Goal: Answer question/provide support: Share knowledge or assist other users

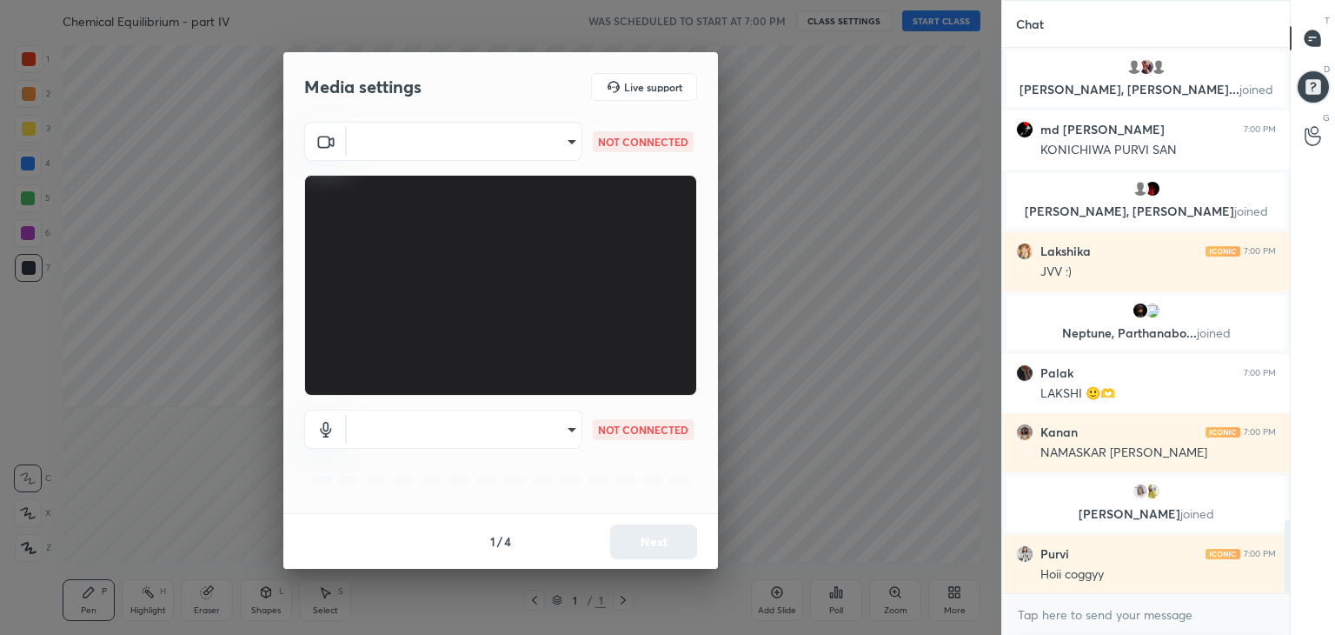
click at [553, 142] on body "1 2 3 4 5 6 7 C X Z C X Z E E Erase all H H Chemical Equilibrium - part IV WAS …" at bounding box center [667, 317] width 1335 height 635
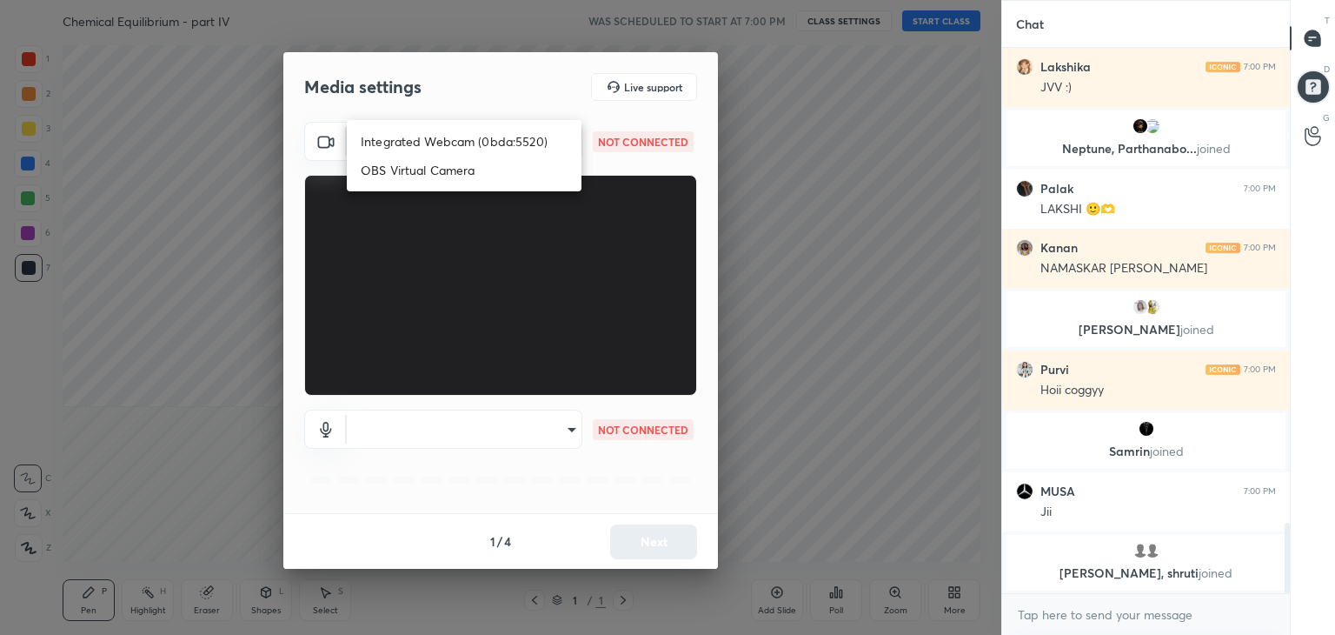
click at [459, 149] on li "Integrated Webcam (0bda:5520)" at bounding box center [464, 141] width 235 height 29
type input "831caebadc5f5bfe5b4541ec77329d8ef8d6a0ee1b250321f00ab0d0ea535cd2"
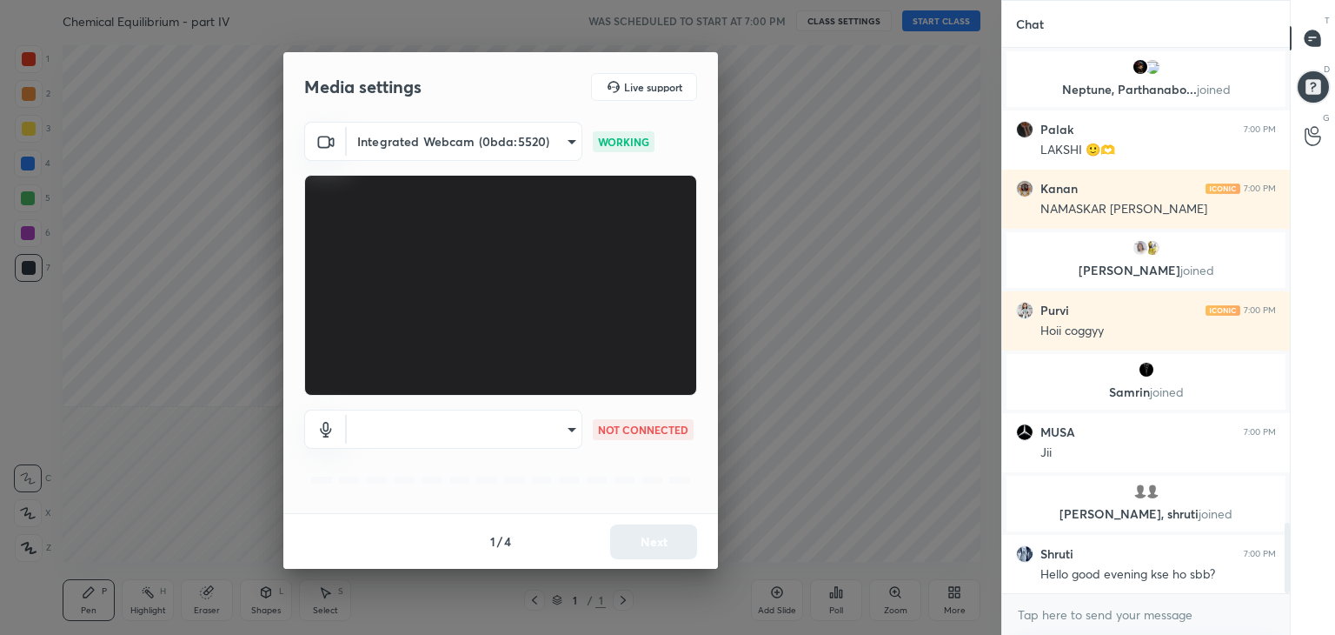
click at [529, 432] on body "1 2 3 4 5 6 7 C X Z C X Z E E Erase all H H Chemical Equilibrium - part IV WAS …" at bounding box center [667, 317] width 1335 height 635
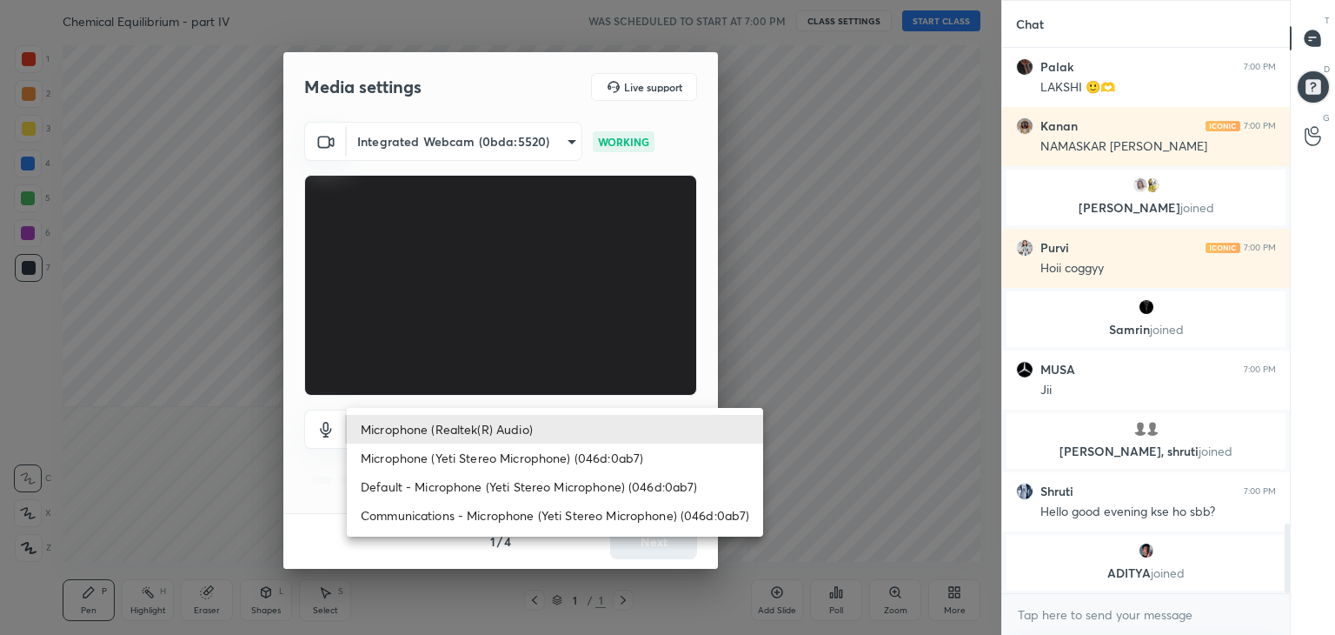
click at [463, 456] on li "Microphone (Yeti Stereo Microphone) (046d:0ab7)" at bounding box center [555, 457] width 416 height 29
type input "eac33ecededec7f43c6fcf59f7337b6ed4bc8d2f7d1754c683197a1964c40d27"
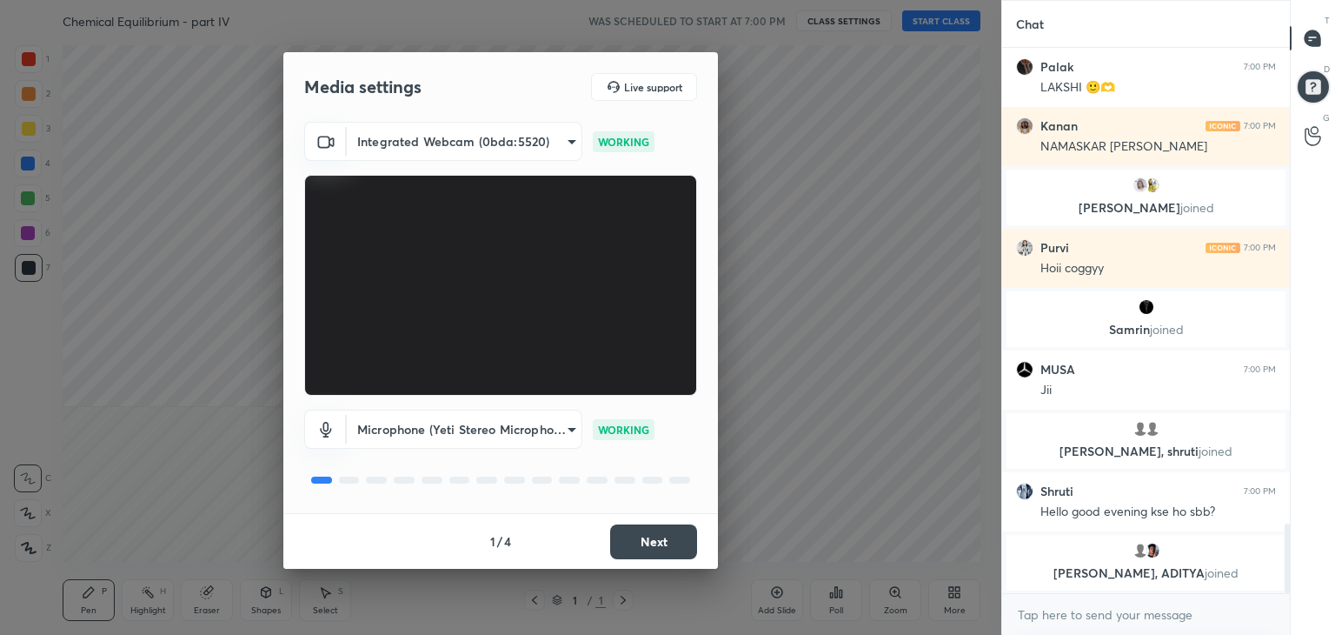
click at [650, 543] on button "Next" at bounding box center [653, 541] width 87 height 35
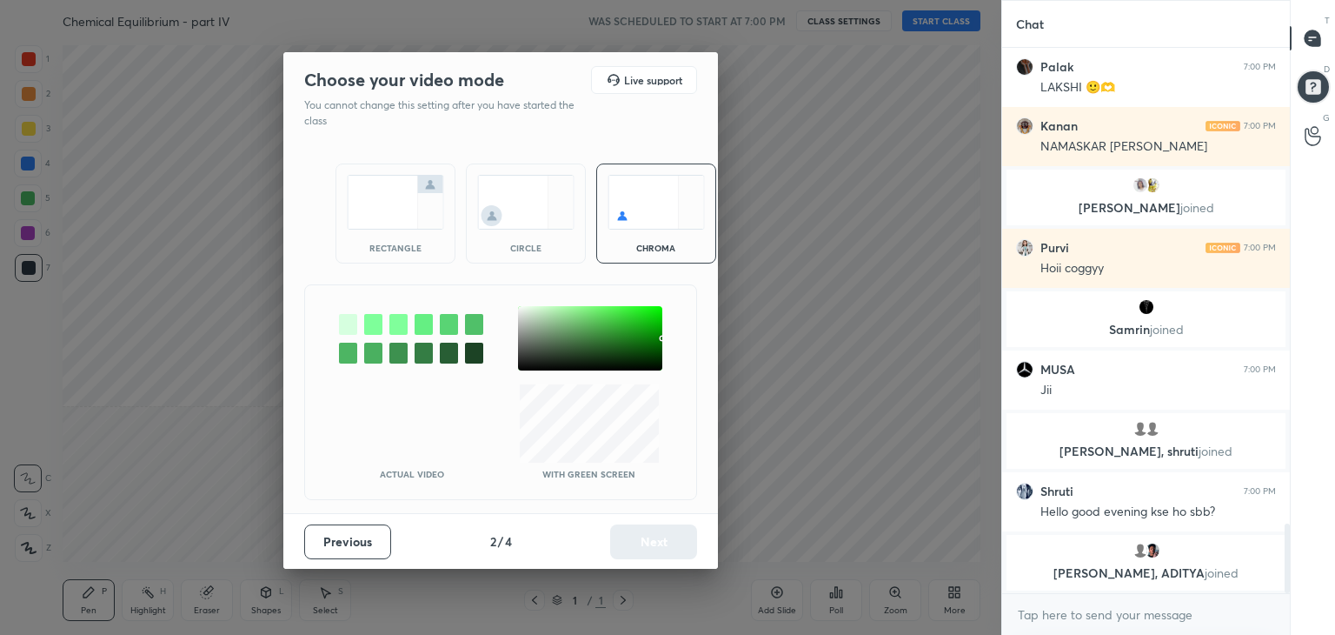
drag, startPoint x: 401, startPoint y: 236, endPoint x: 482, endPoint y: 349, distance: 138.9
click at [402, 238] on div "rectangle" at bounding box center [396, 213] width 120 height 100
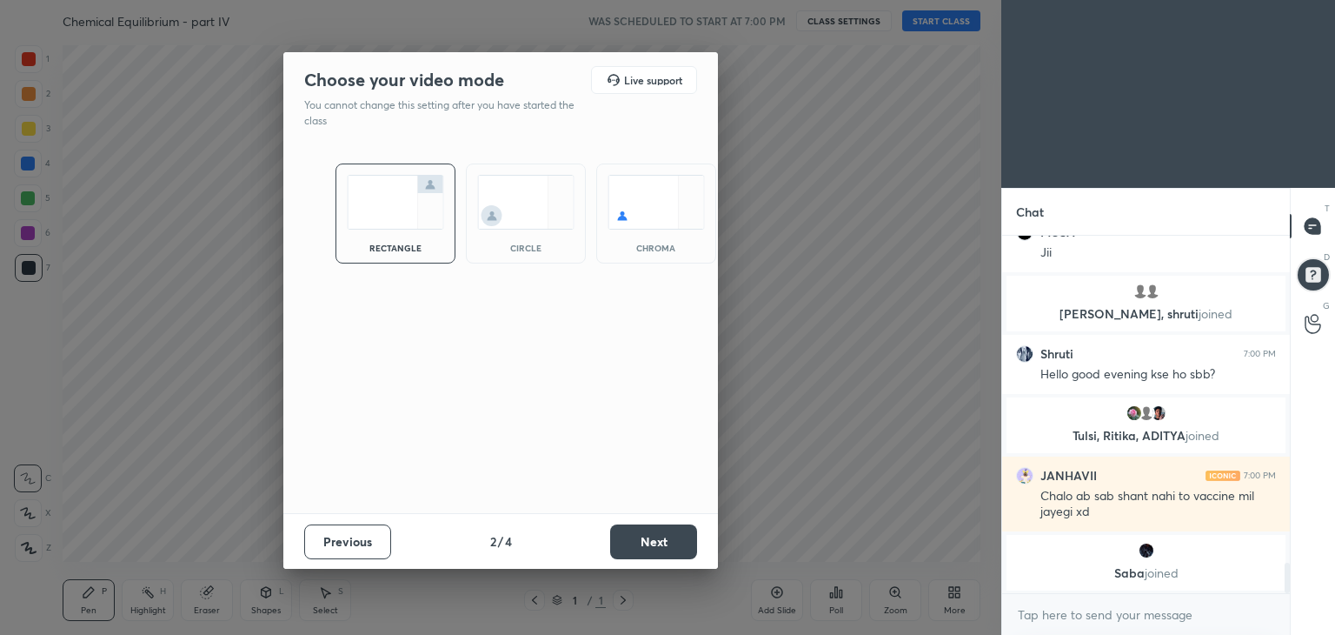
click at [678, 542] on button "Next" at bounding box center [653, 541] width 87 height 35
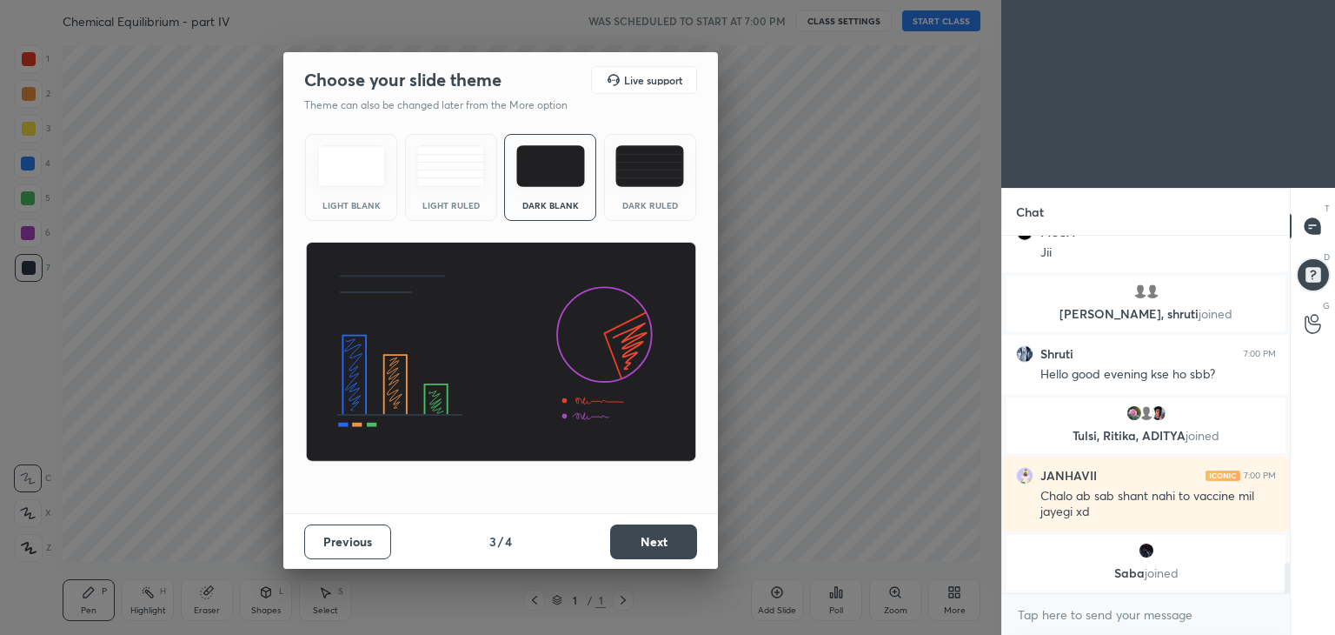
click at [678, 540] on button "Next" at bounding box center [653, 541] width 87 height 35
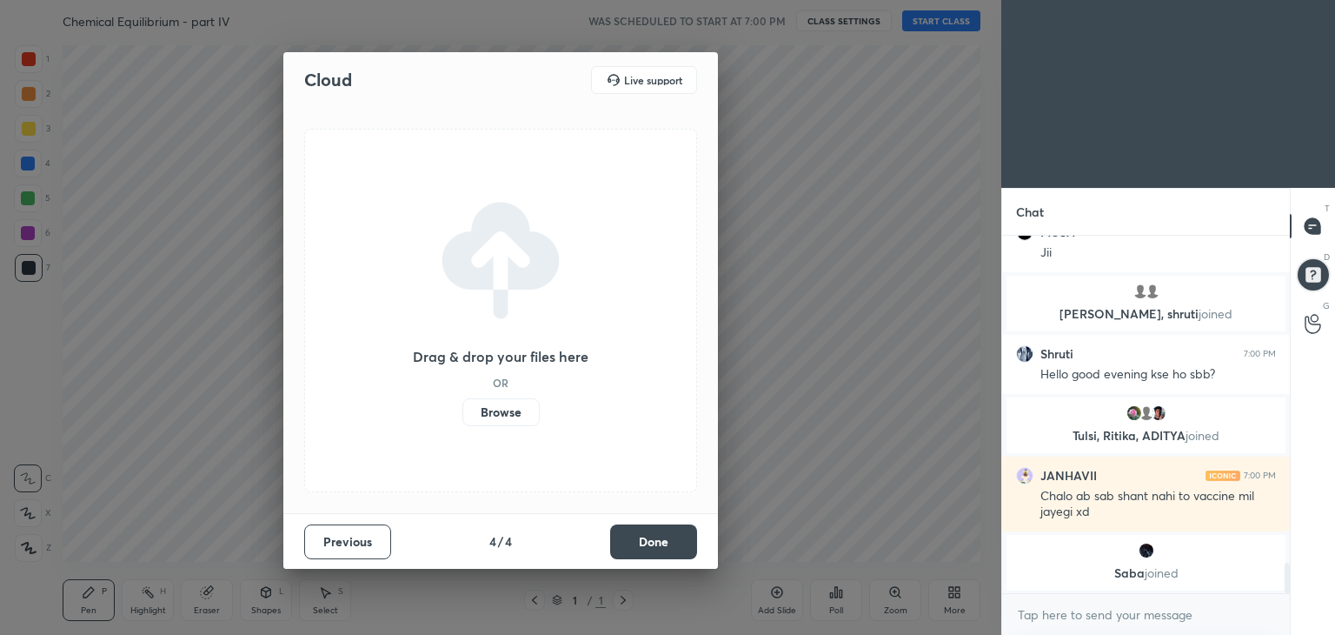
click at [678, 541] on button "Done" at bounding box center [653, 541] width 87 height 35
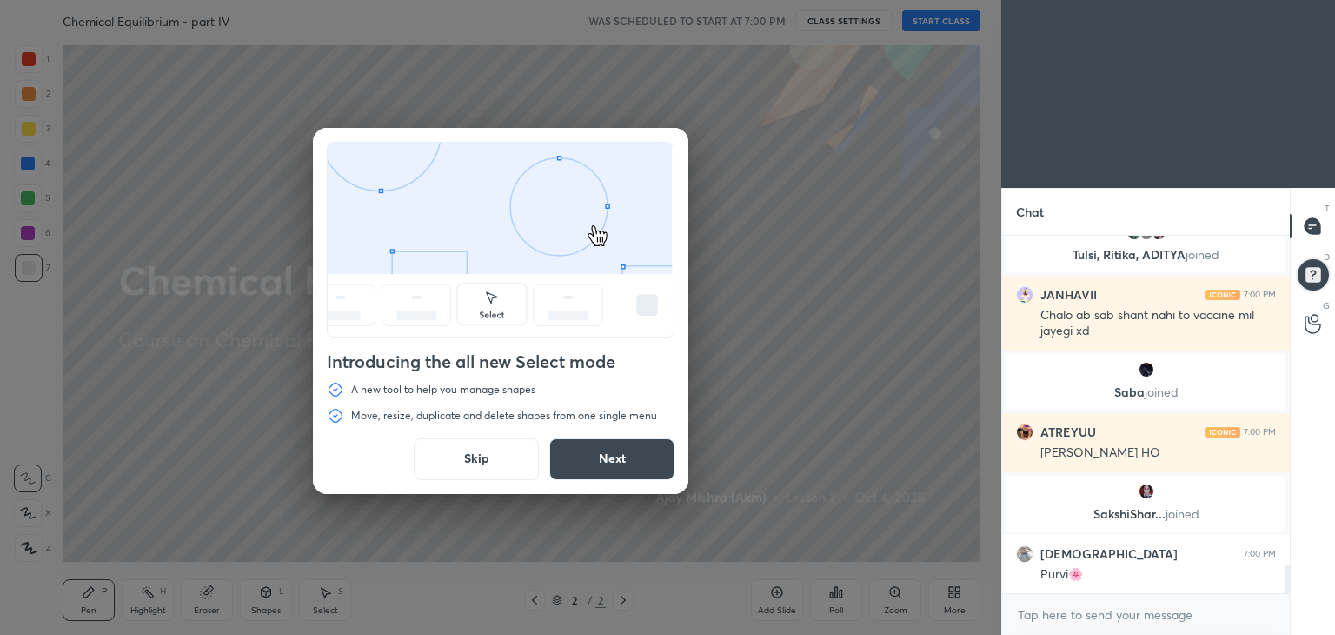
click at [482, 467] on button "Skip" at bounding box center [476, 459] width 125 height 42
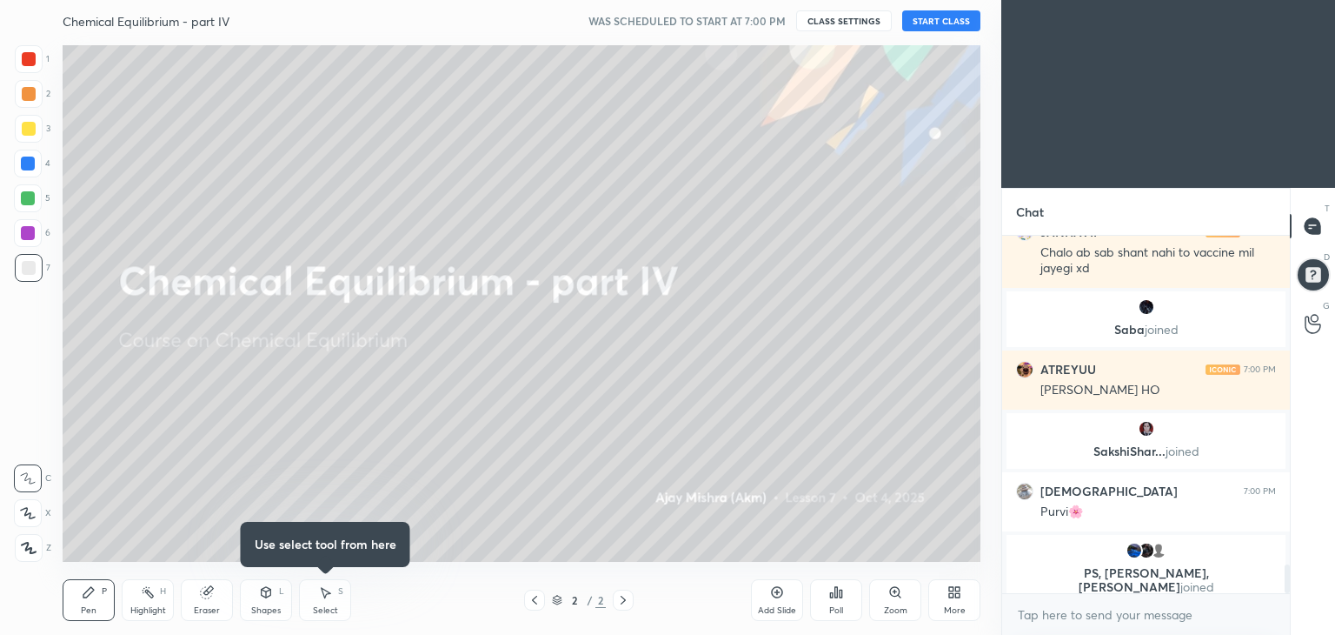
click at [935, 19] on button "START CLASS" at bounding box center [941, 20] width 78 height 21
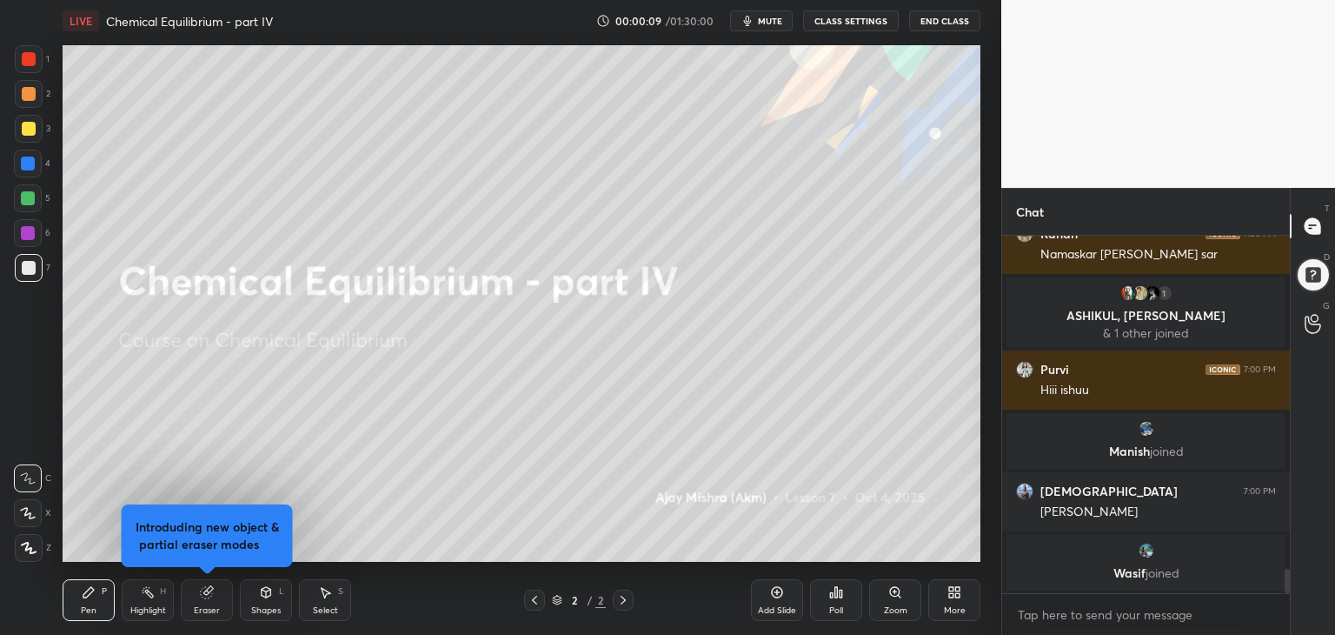
drag, startPoint x: 24, startPoint y: 555, endPoint x: 46, endPoint y: 540, distance: 26.8
click at [22, 554] on div at bounding box center [29, 548] width 28 height 28
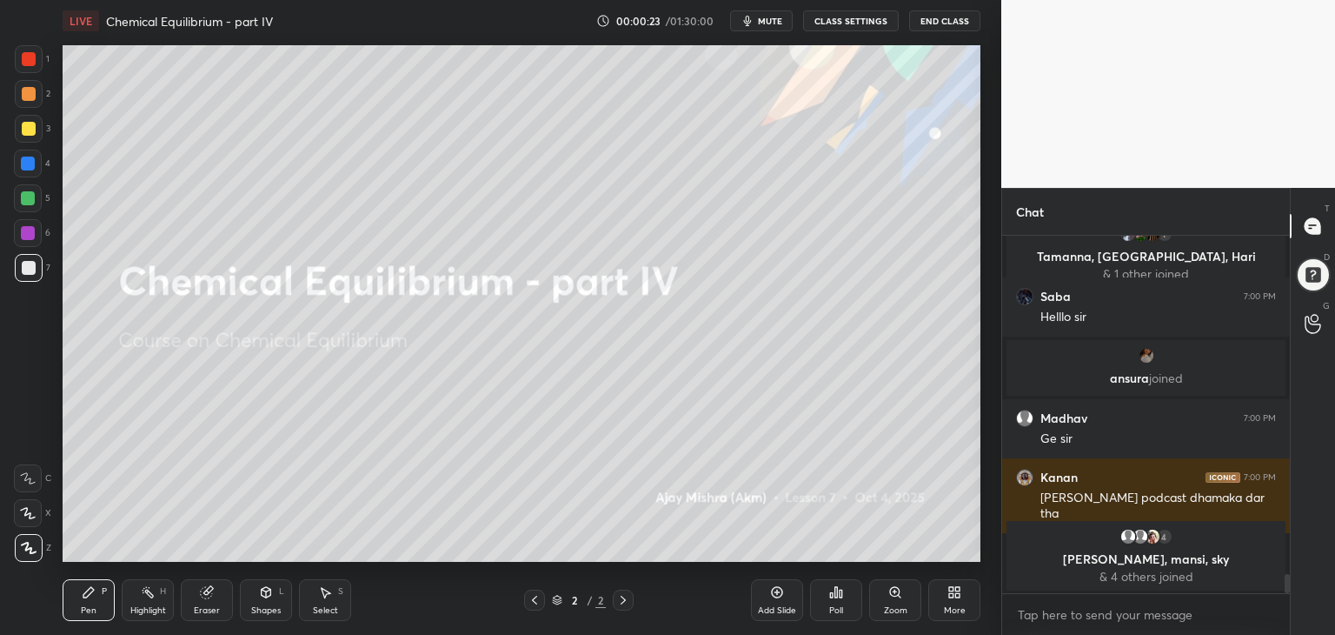
click at [968, 605] on div "More" at bounding box center [954, 600] width 52 height 42
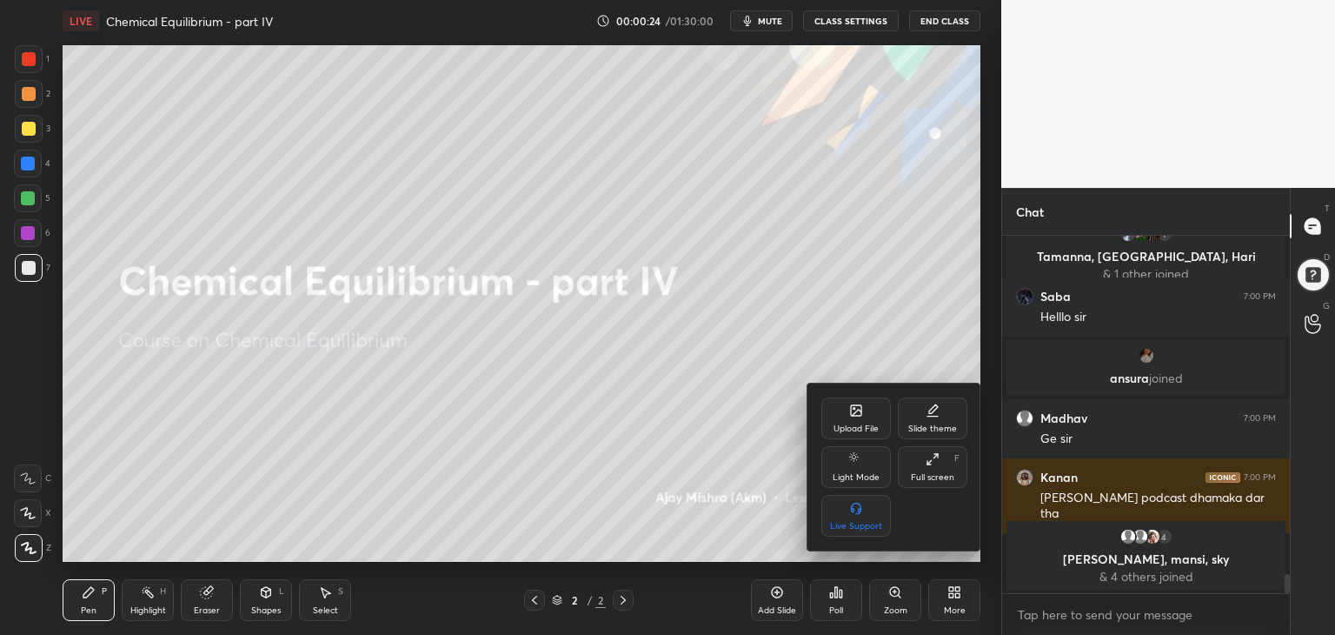
click at [921, 470] on div "Full screen F" at bounding box center [933, 467] width 70 height 42
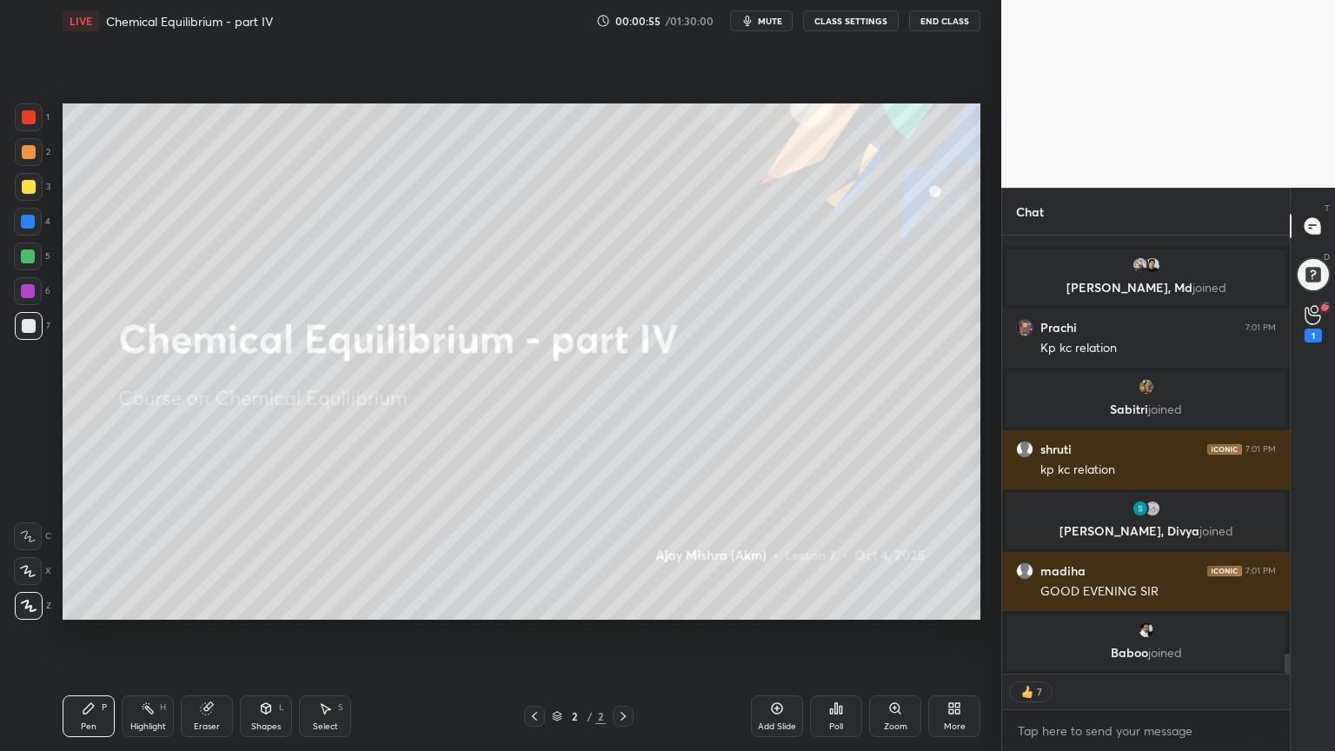
click at [953, 634] on div "More" at bounding box center [955, 726] width 22 height 9
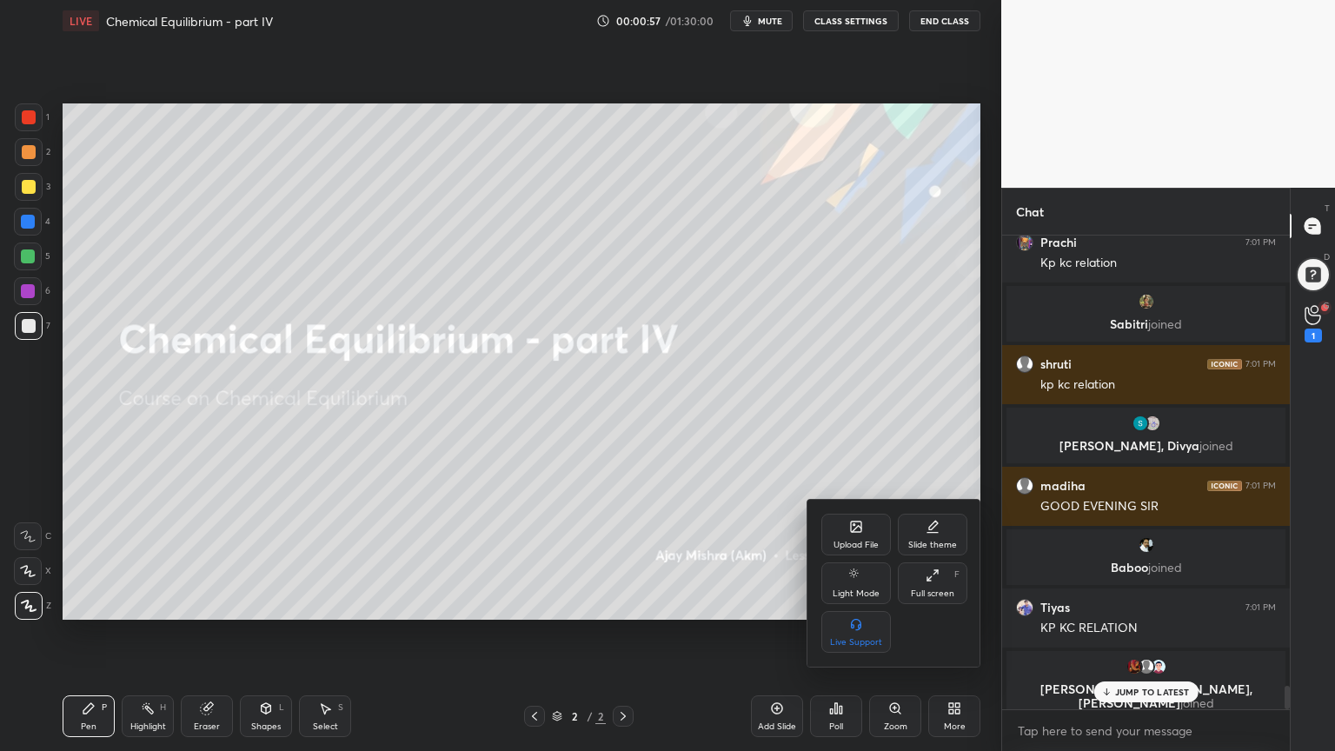
click at [854, 537] on div "Upload File" at bounding box center [856, 535] width 70 height 42
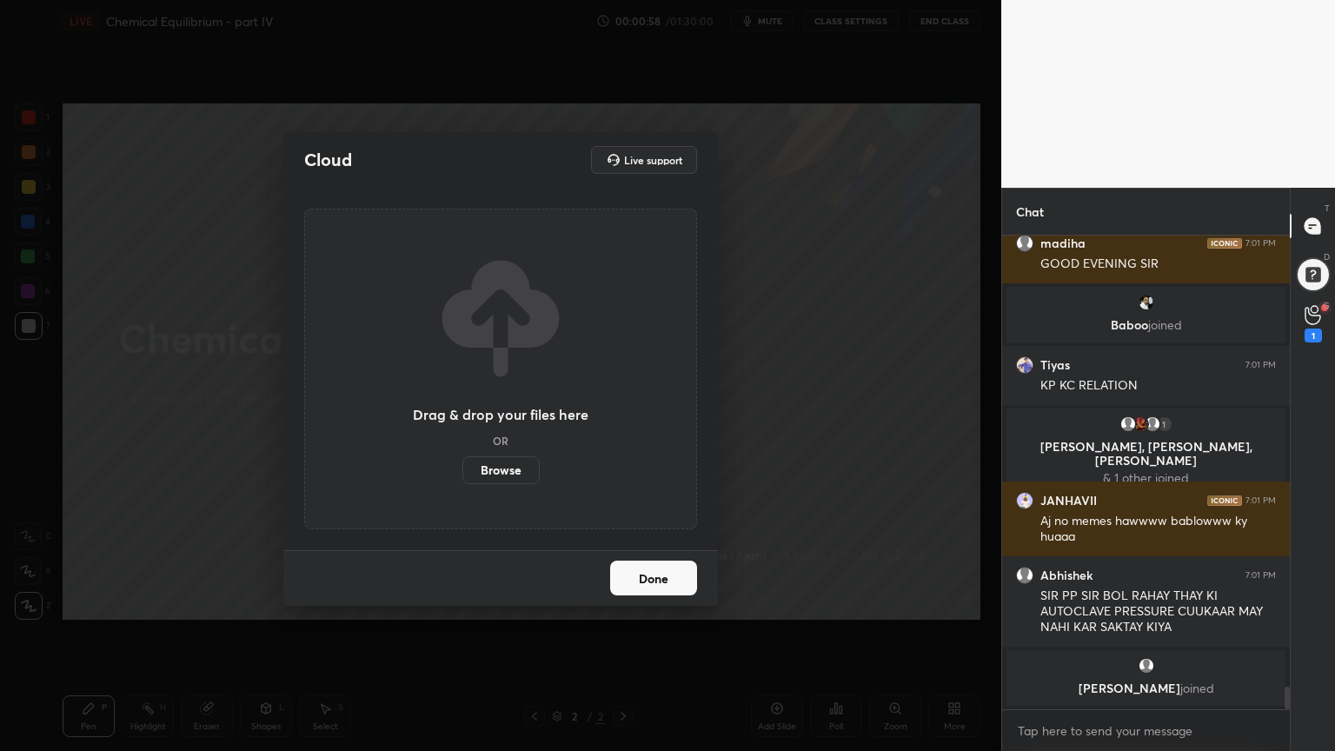
click at [501, 476] on label "Browse" at bounding box center [500, 470] width 77 height 28
click at [462, 476] on input "Browse" at bounding box center [462, 470] width 0 height 28
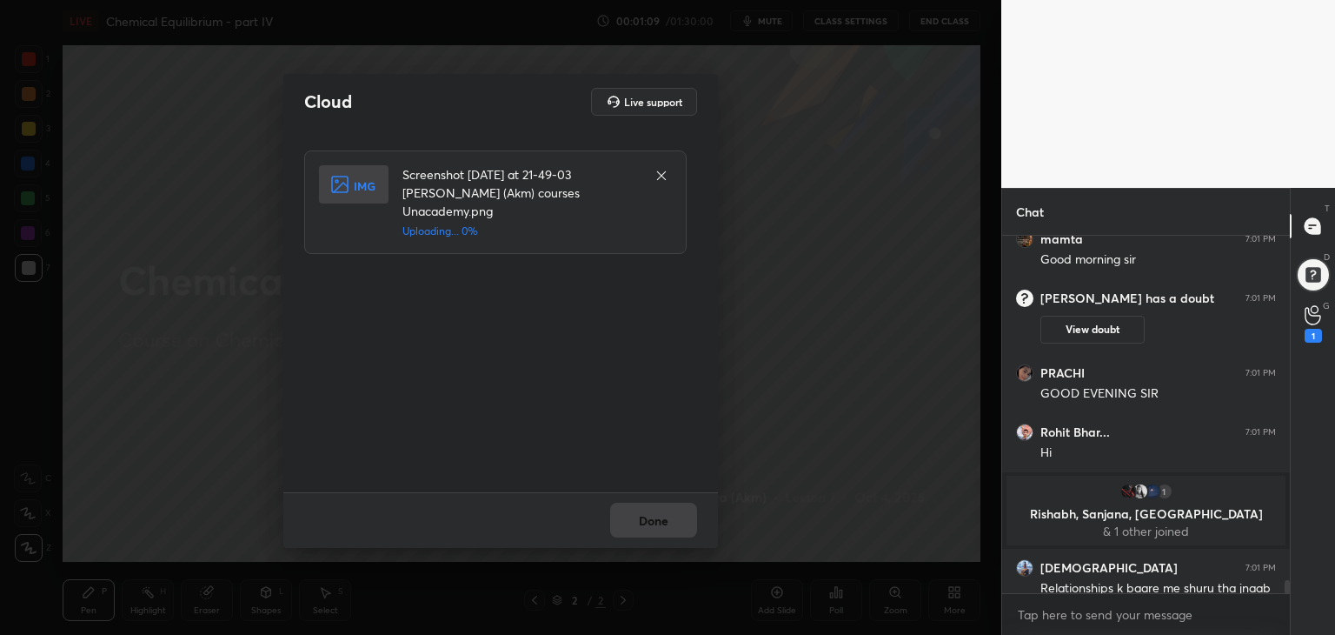
click at [706, 563] on div "Cloud Live support Screenshot [DATE] at 21-49-03 [PERSON_NAME] (Akm) courses Un…" at bounding box center [500, 317] width 1001 height 635
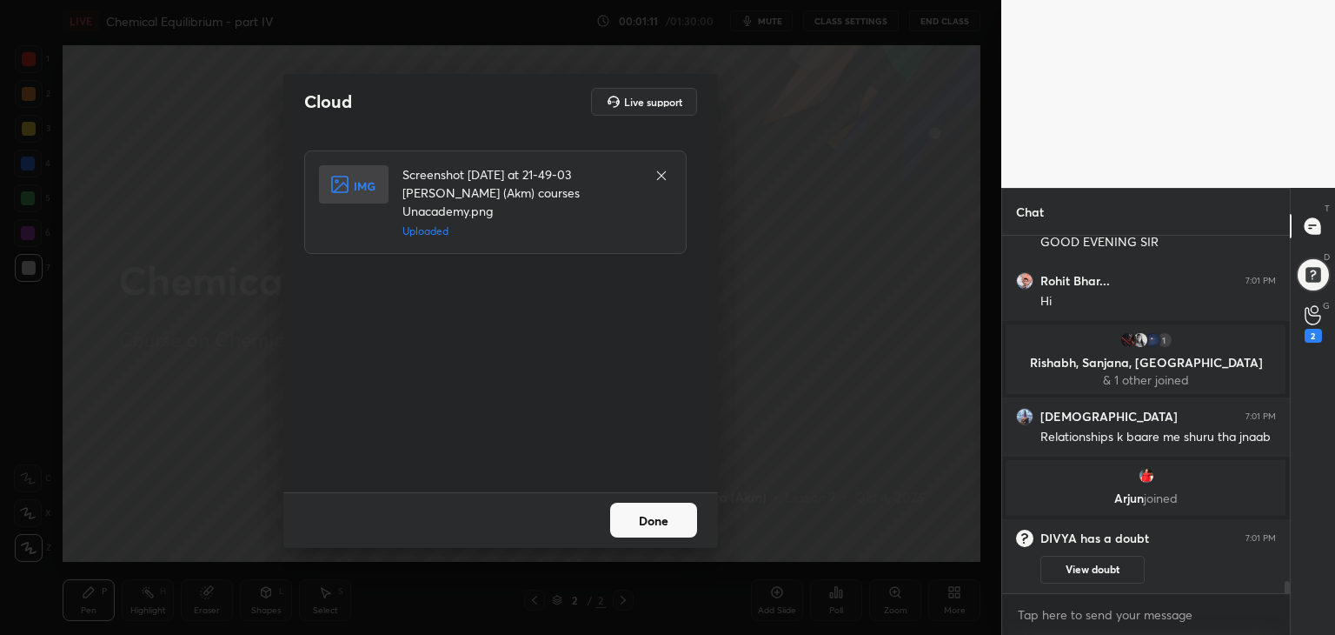
click at [667, 519] on button "Done" at bounding box center [653, 519] width 87 height 35
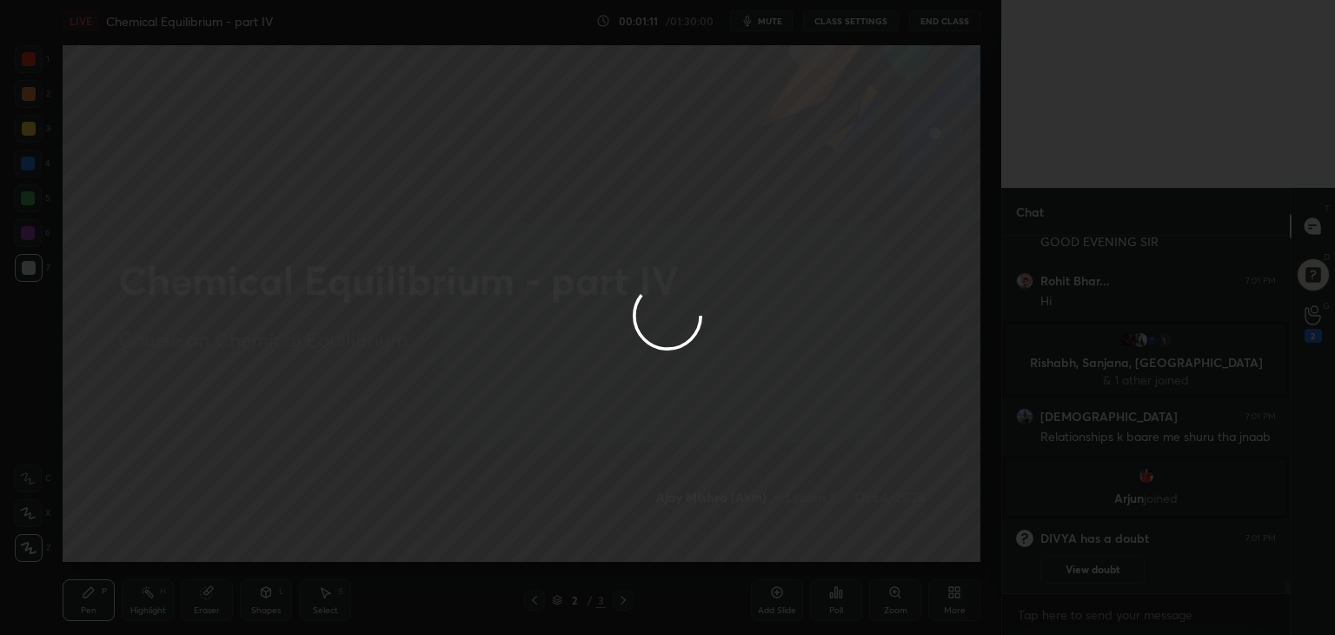
click at [662, 513] on button "Done" at bounding box center [653, 519] width 87 height 35
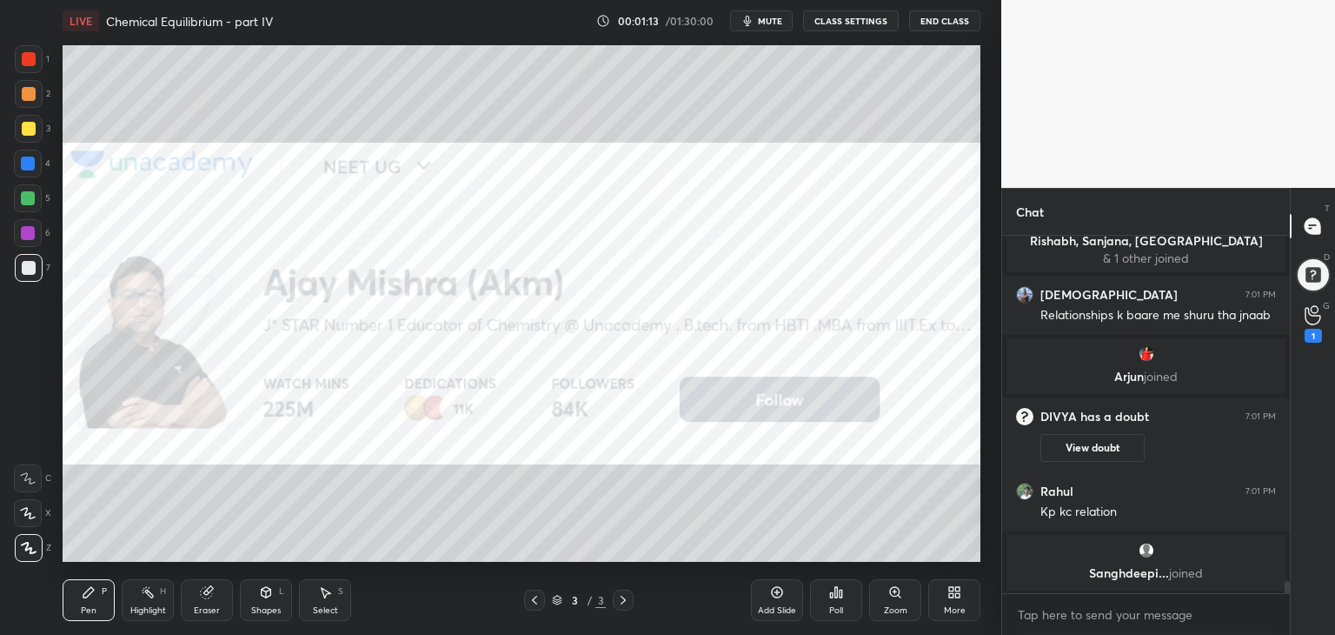
click at [950, 599] on div "More" at bounding box center [954, 600] width 52 height 42
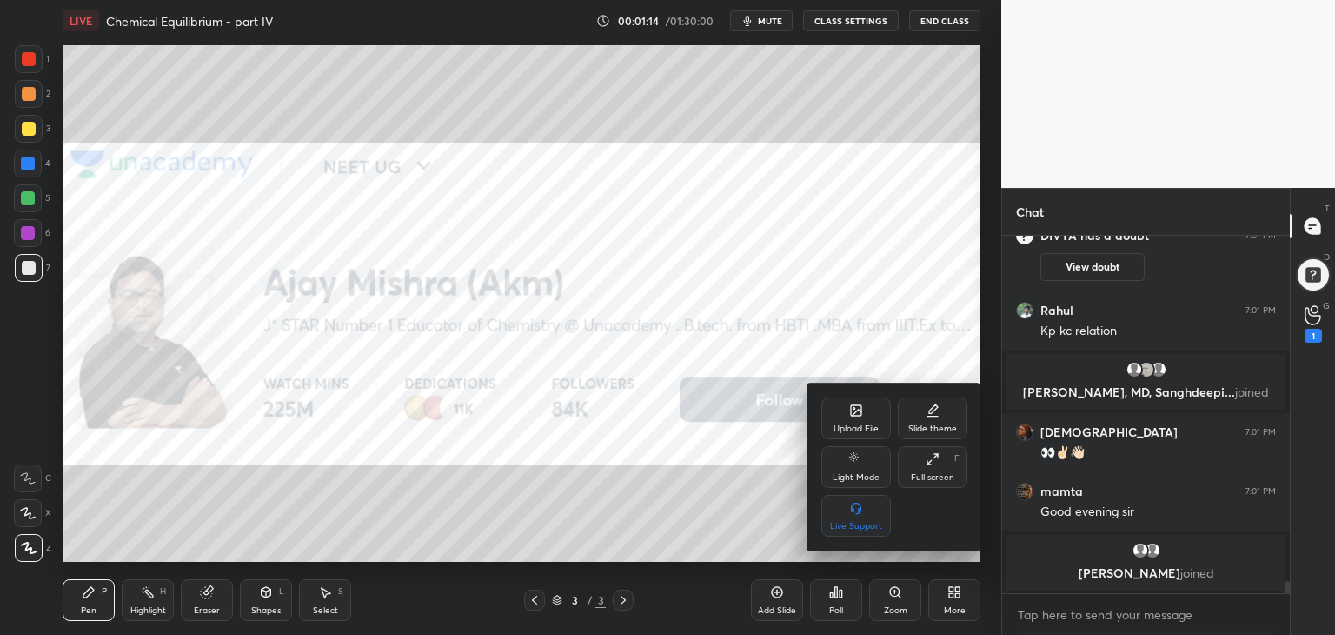
drag, startPoint x: 921, startPoint y: 472, endPoint x: 905, endPoint y: 542, distance: 72.3
click at [918, 473] on div "Full screen" at bounding box center [932, 477] width 43 height 9
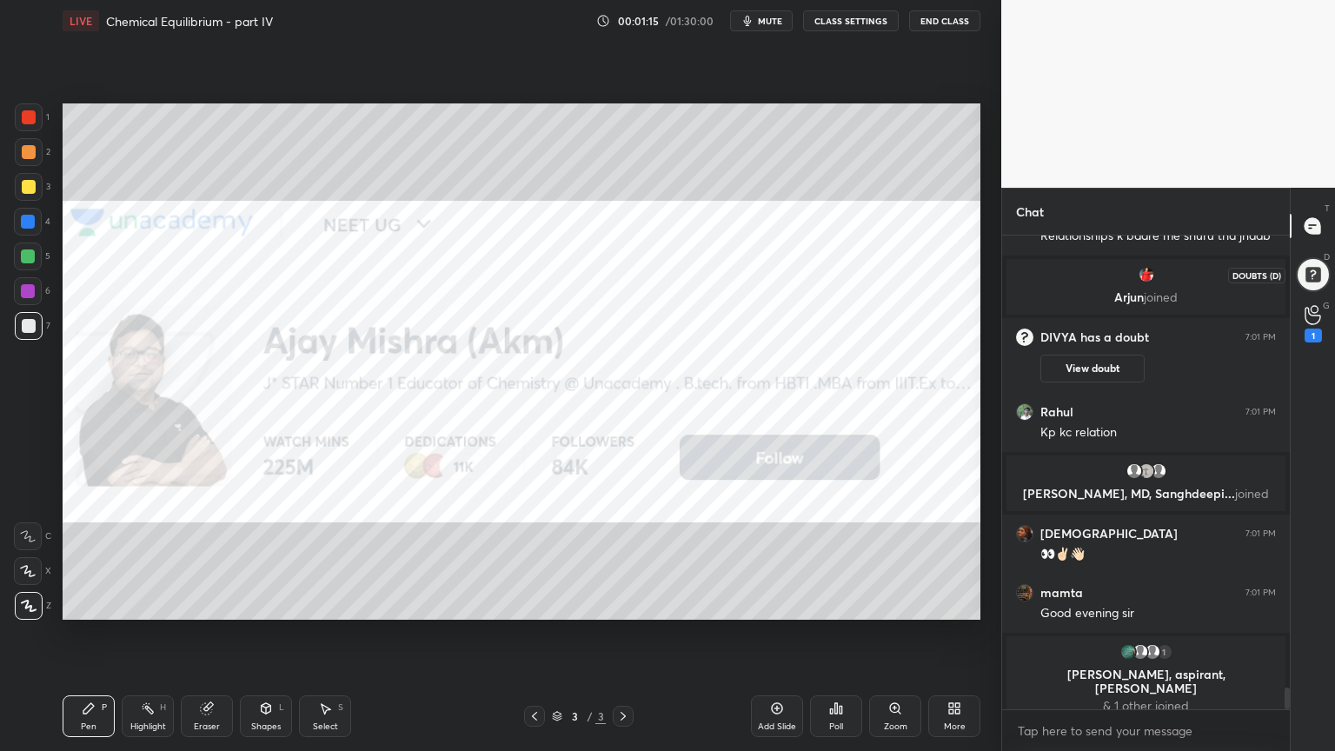
click at [1308, 271] on div at bounding box center [1312, 274] width 35 height 35
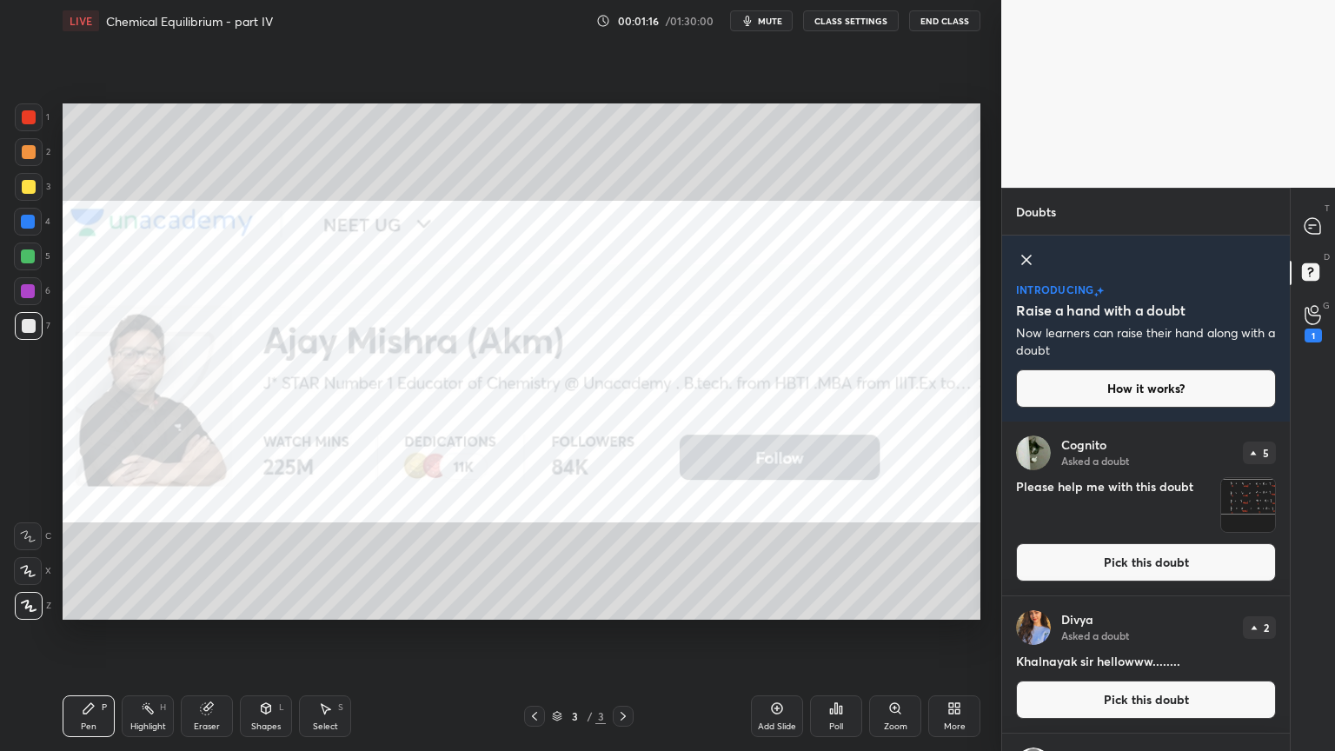
click at [1023, 262] on icon at bounding box center [1026, 260] width 9 height 9
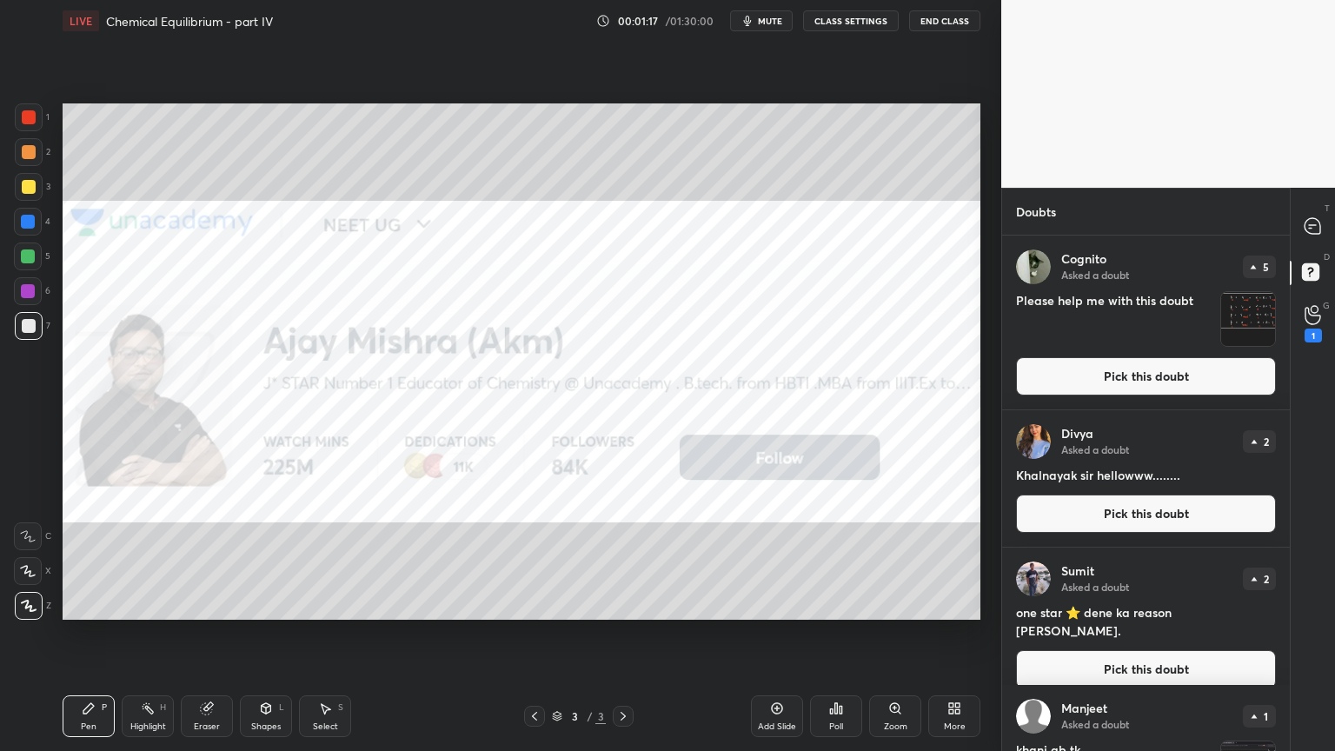
click at [1081, 380] on button "Pick this doubt" at bounding box center [1146, 376] width 260 height 38
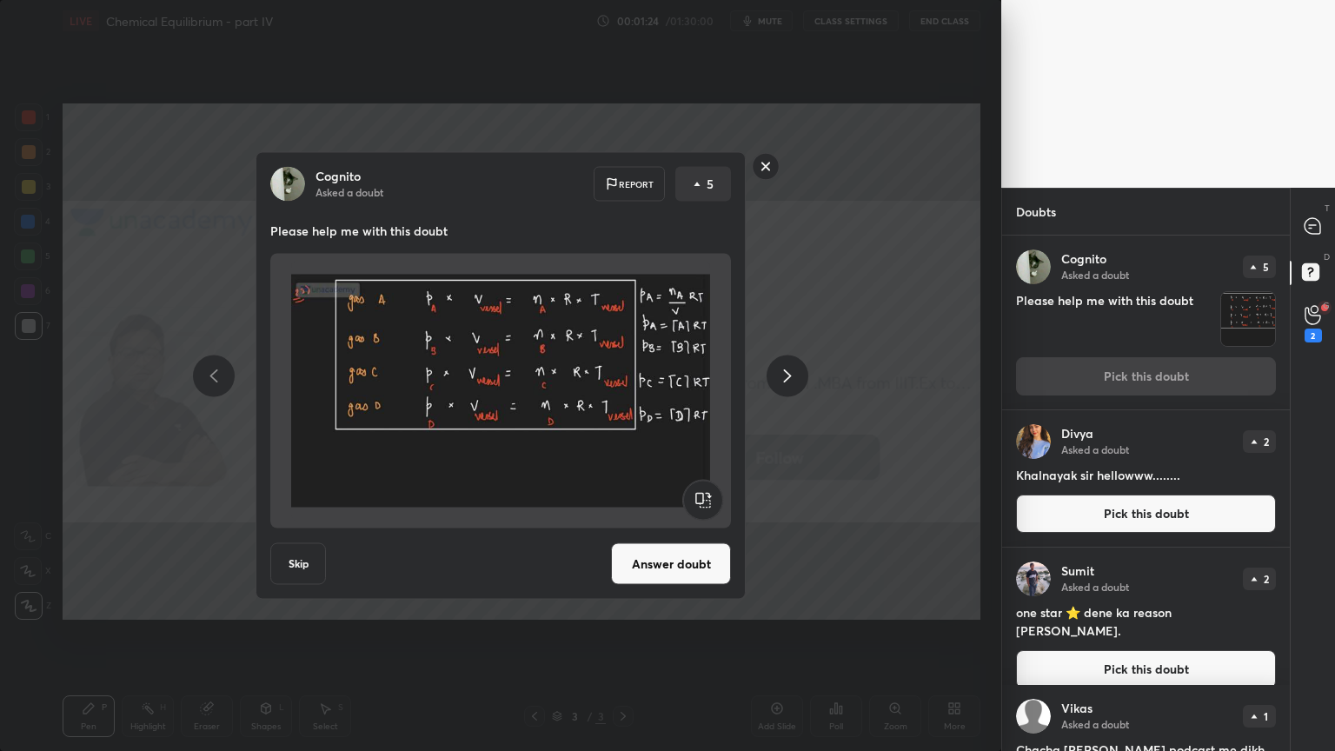
click at [786, 379] on icon at bounding box center [788, 375] width 8 height 13
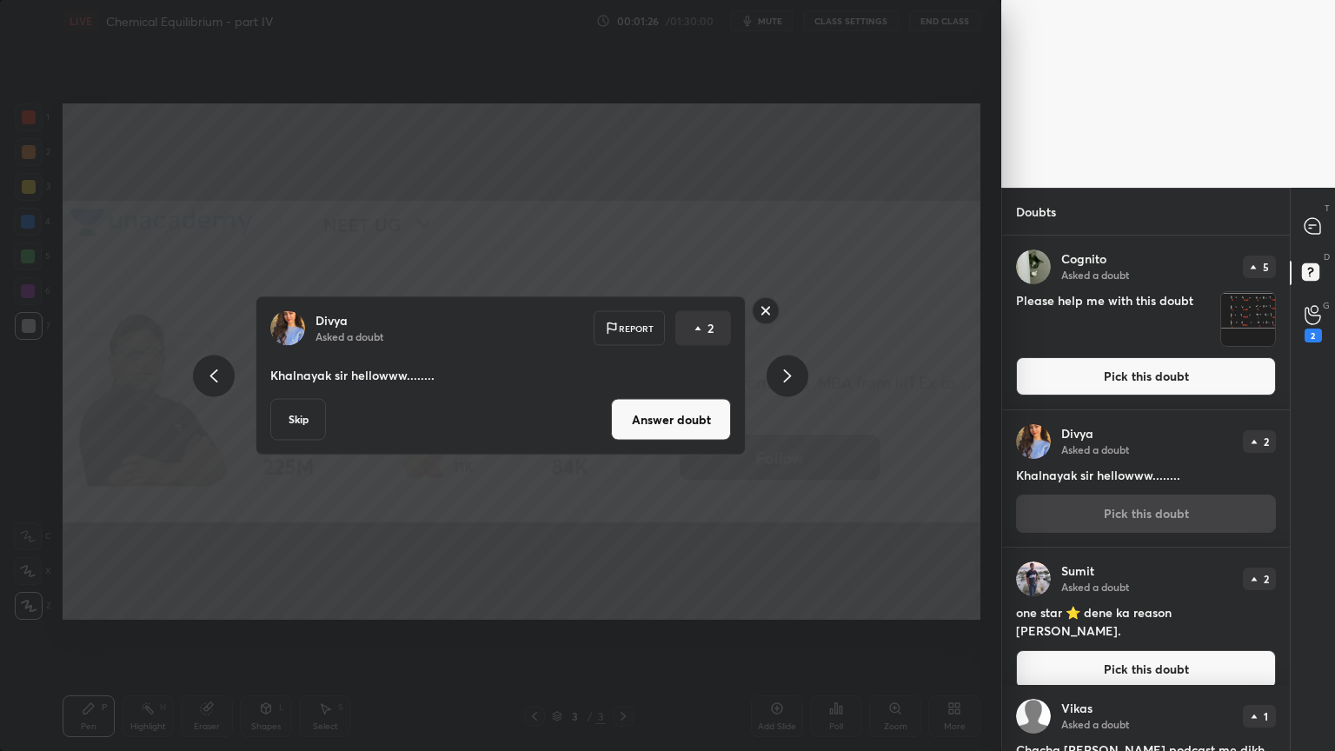
click at [782, 377] on icon at bounding box center [787, 375] width 21 height 21
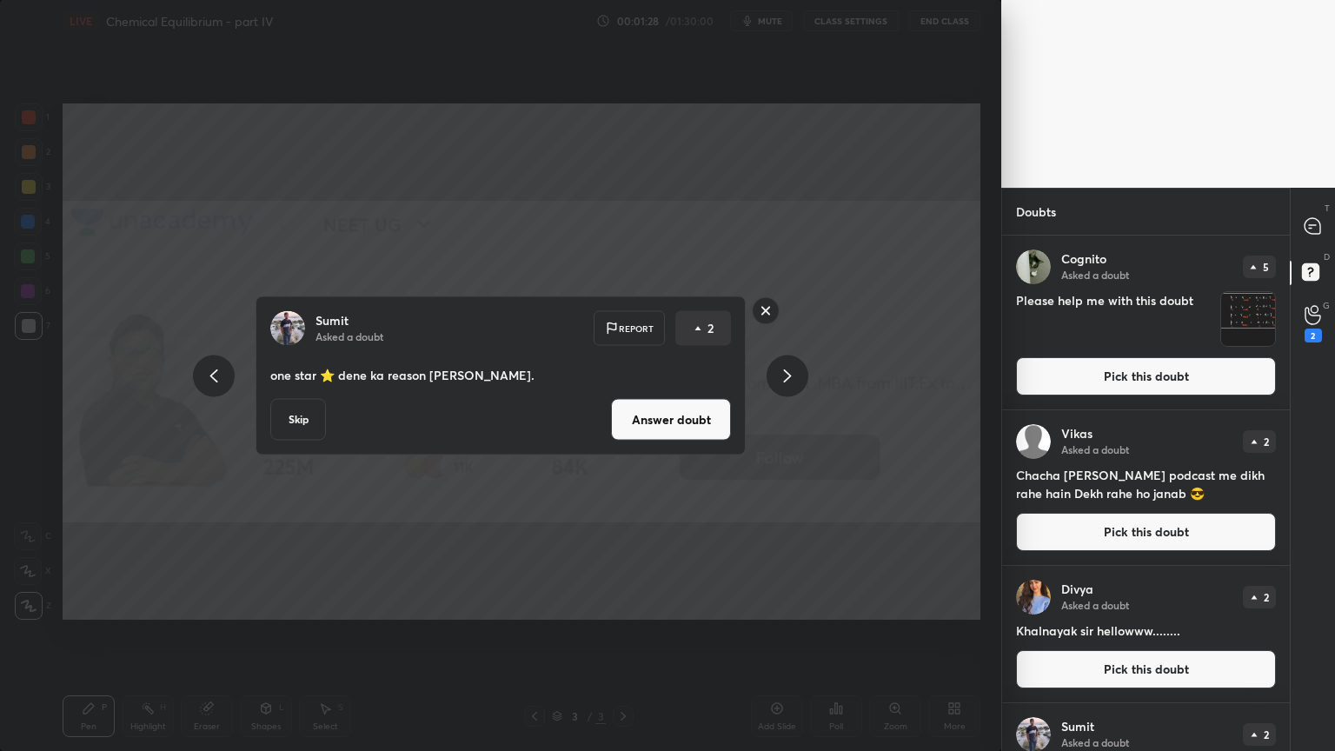
click at [682, 424] on button "Answer doubt" at bounding box center [671, 420] width 120 height 42
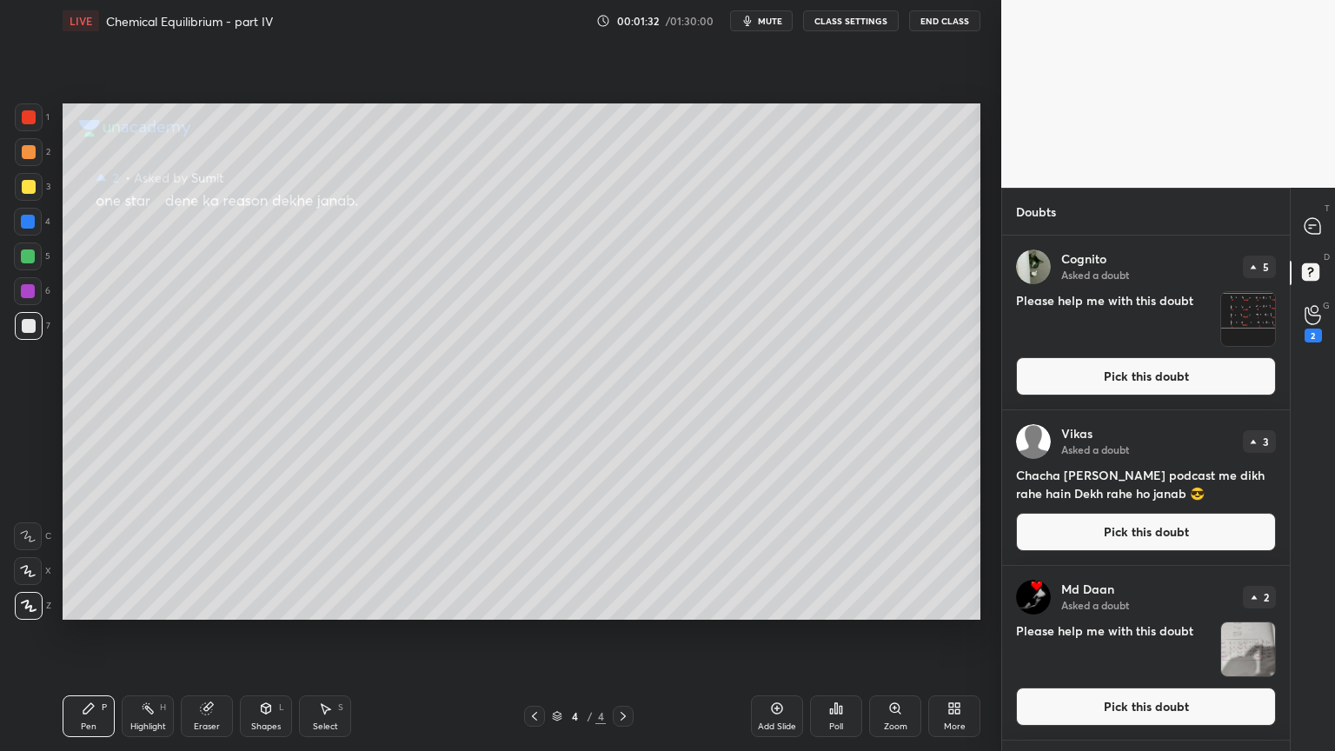
click at [1109, 532] on button "Pick this doubt" at bounding box center [1146, 532] width 260 height 38
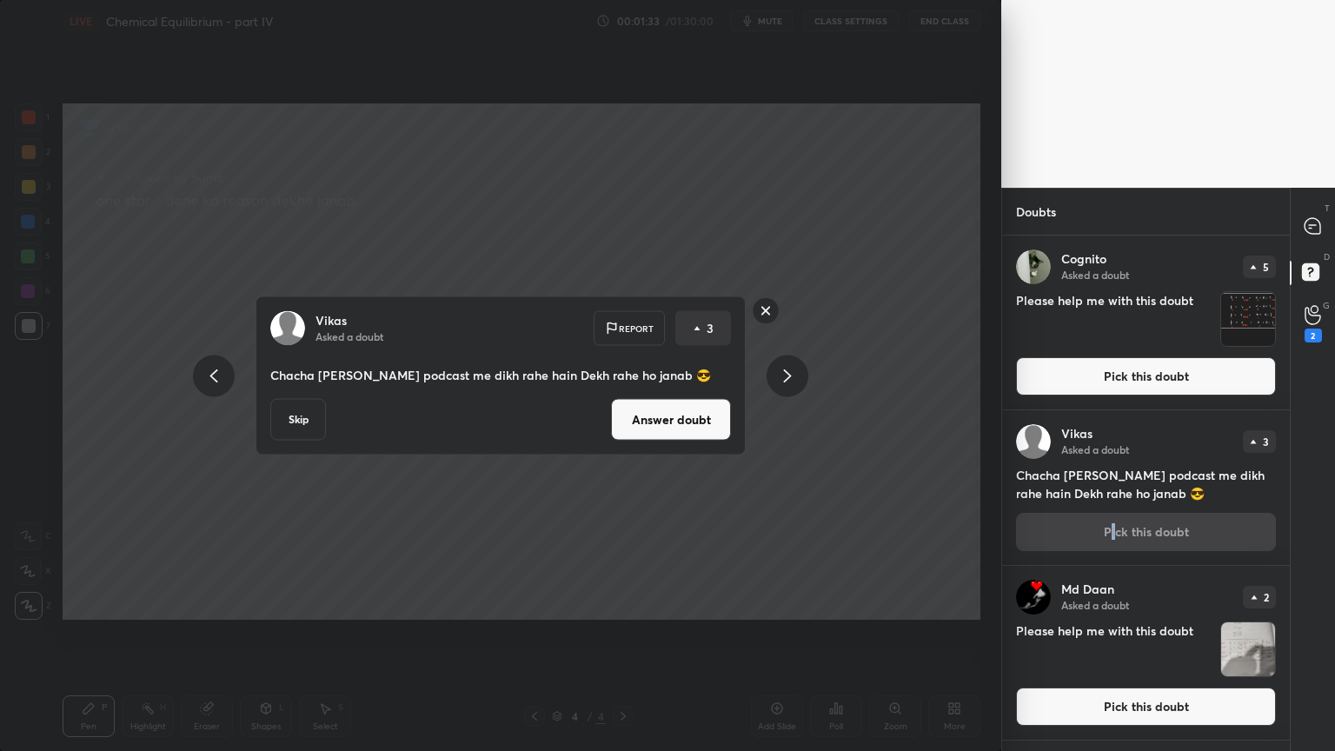
click at [688, 424] on button "Answer doubt" at bounding box center [671, 420] width 120 height 42
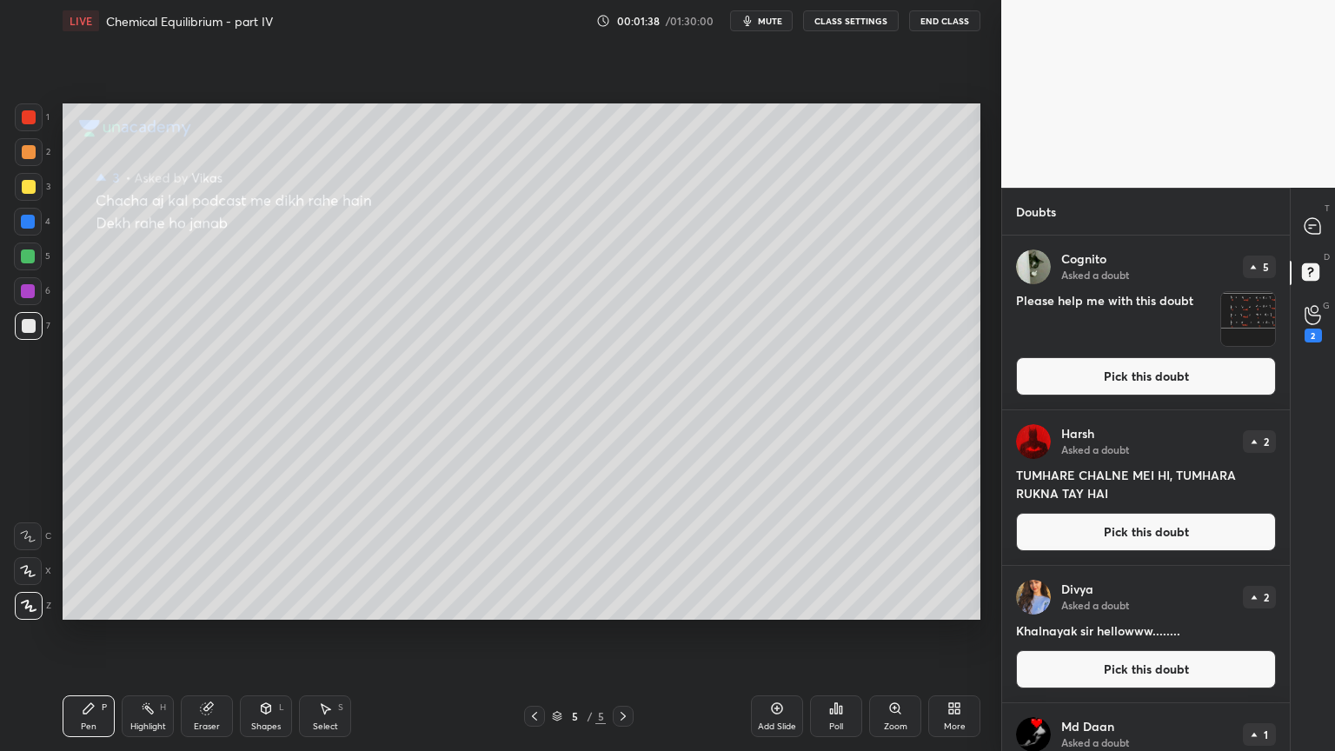
click at [1117, 524] on button "Pick this doubt" at bounding box center [1146, 532] width 260 height 38
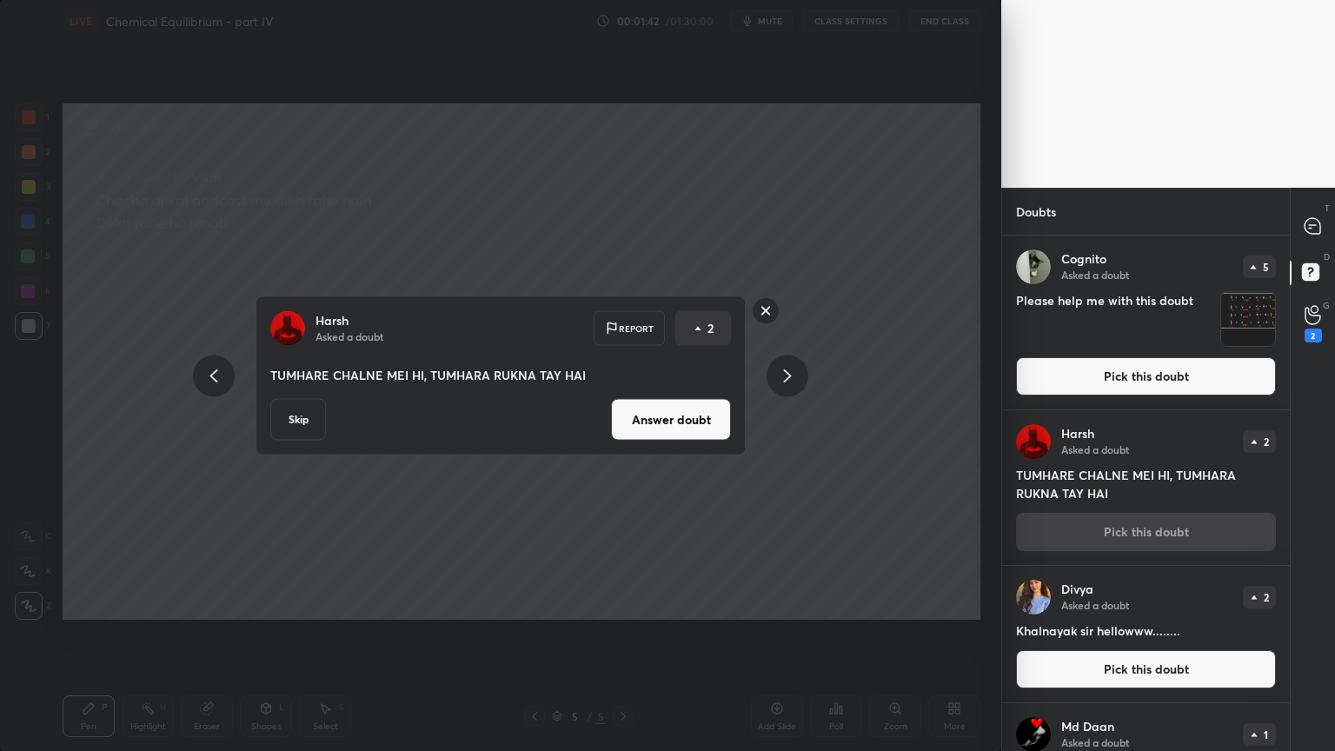
click at [675, 427] on button "Answer doubt" at bounding box center [671, 420] width 120 height 42
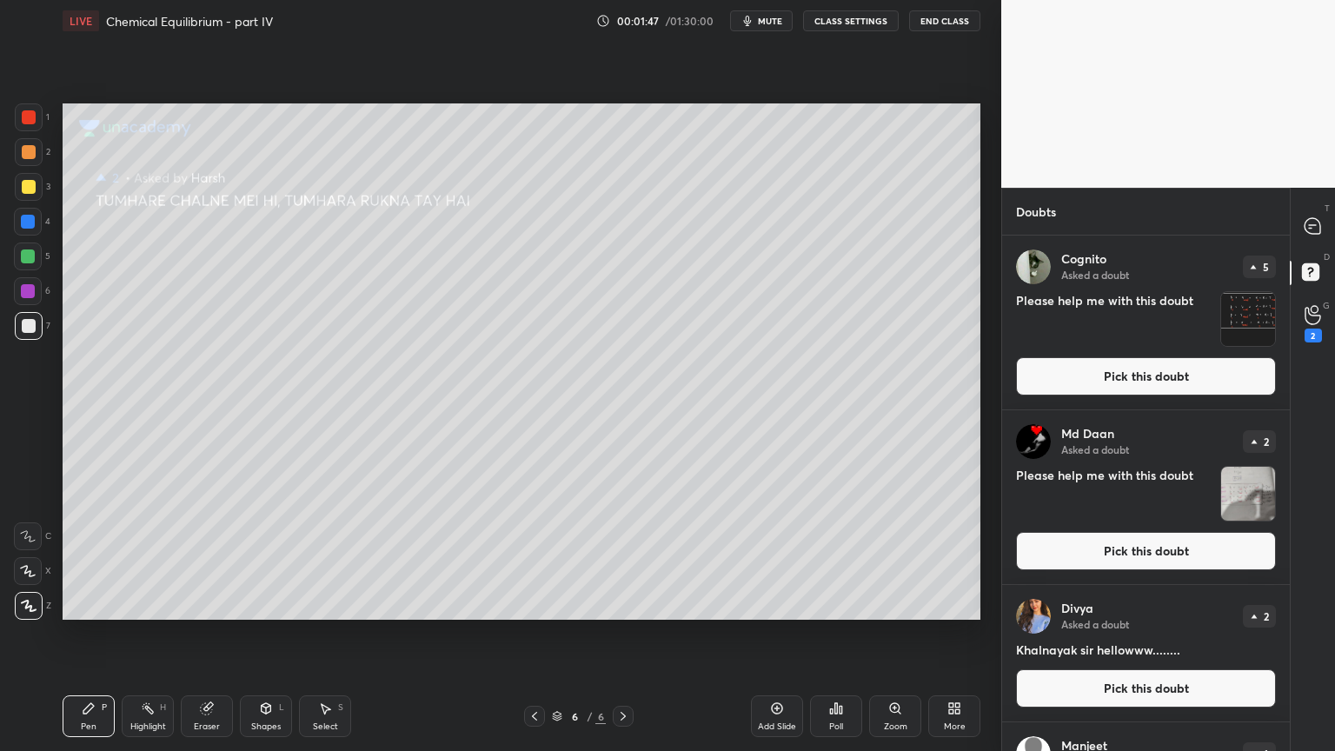
click at [1040, 615] on img "grid" at bounding box center [1033, 616] width 35 height 35
drag, startPoint x: 1128, startPoint y: 682, endPoint x: 1099, endPoint y: 657, distance: 38.3
click at [1130, 634] on button "Pick this doubt" at bounding box center [1146, 688] width 260 height 38
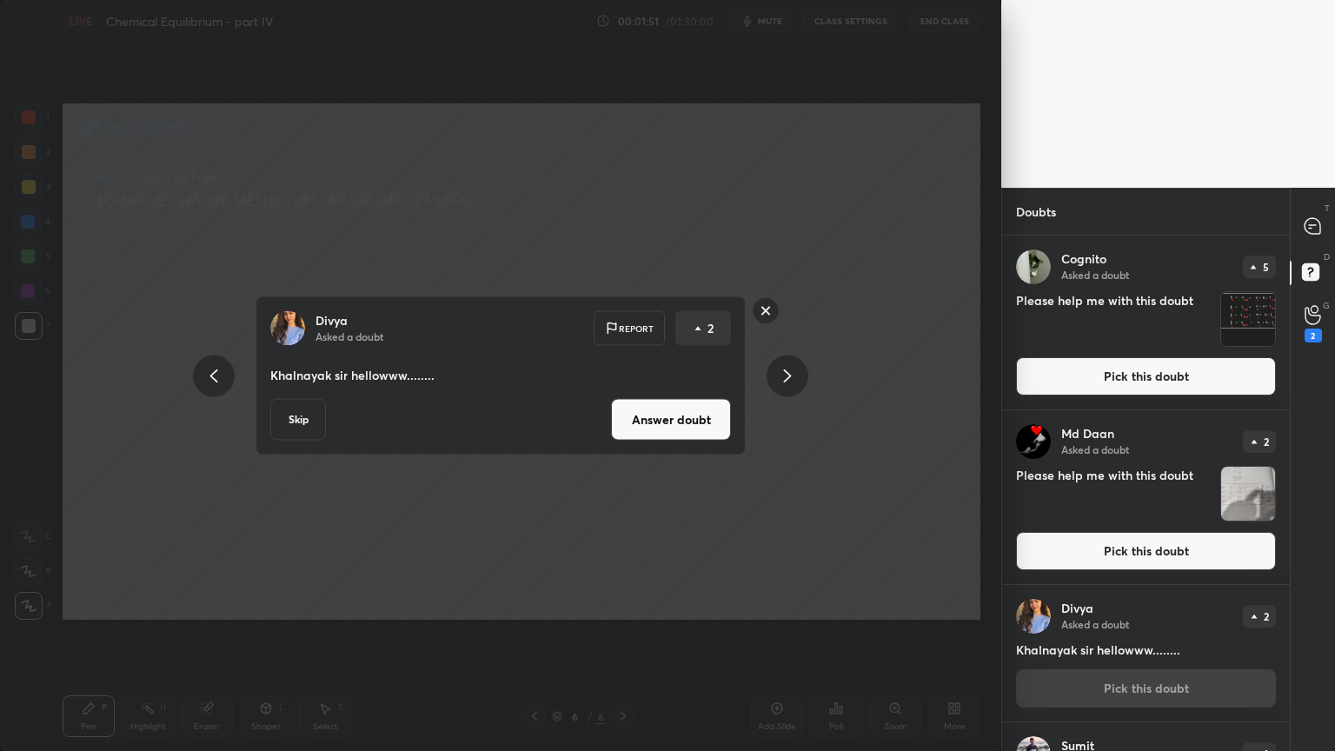
click at [688, 429] on button "Answer doubt" at bounding box center [671, 420] width 120 height 42
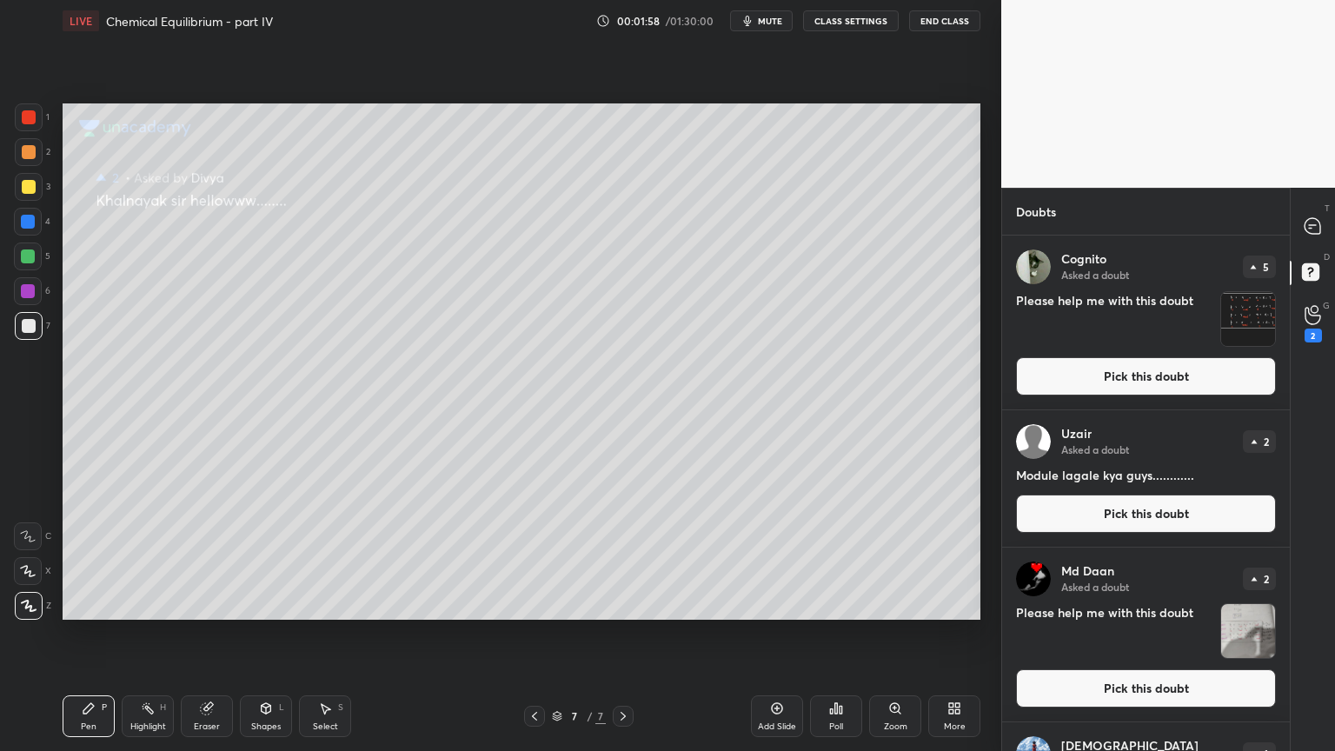
click at [1175, 389] on button "Pick this doubt" at bounding box center [1146, 376] width 260 height 38
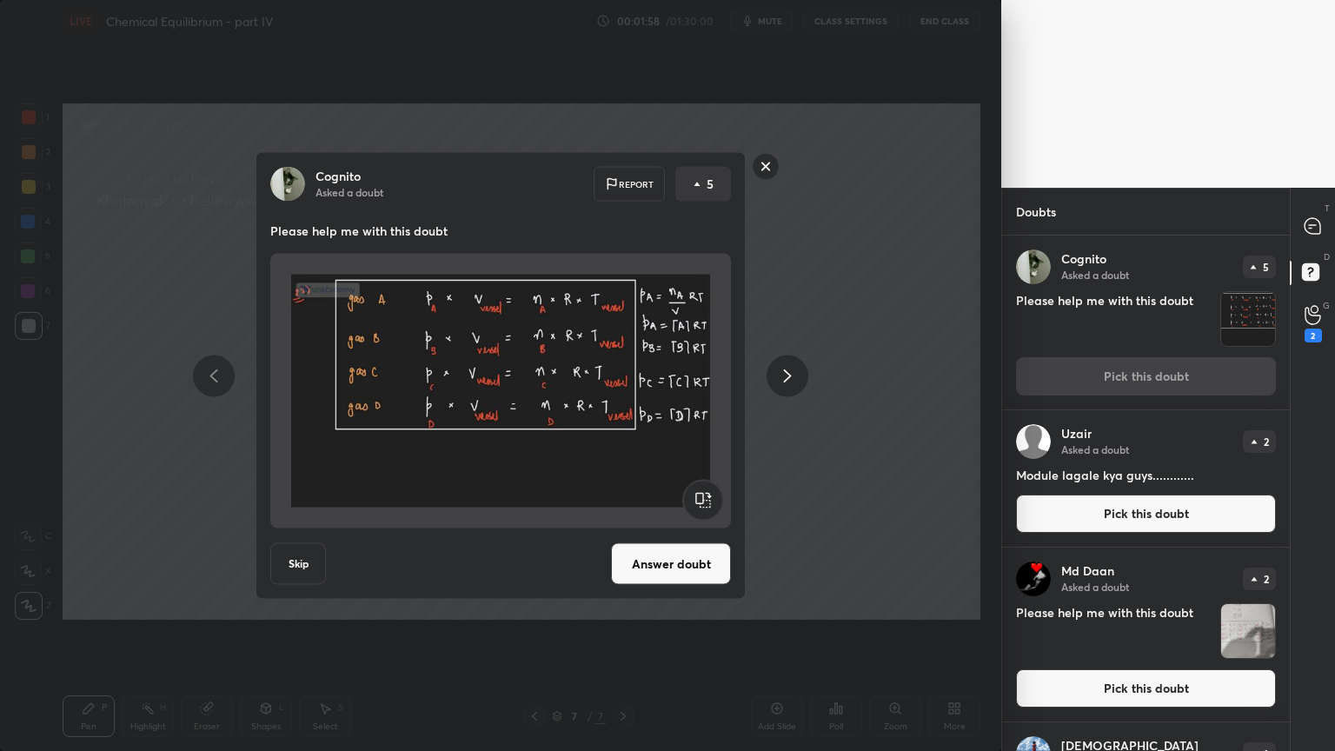
click at [690, 570] on button "Answer doubt" at bounding box center [671, 564] width 120 height 42
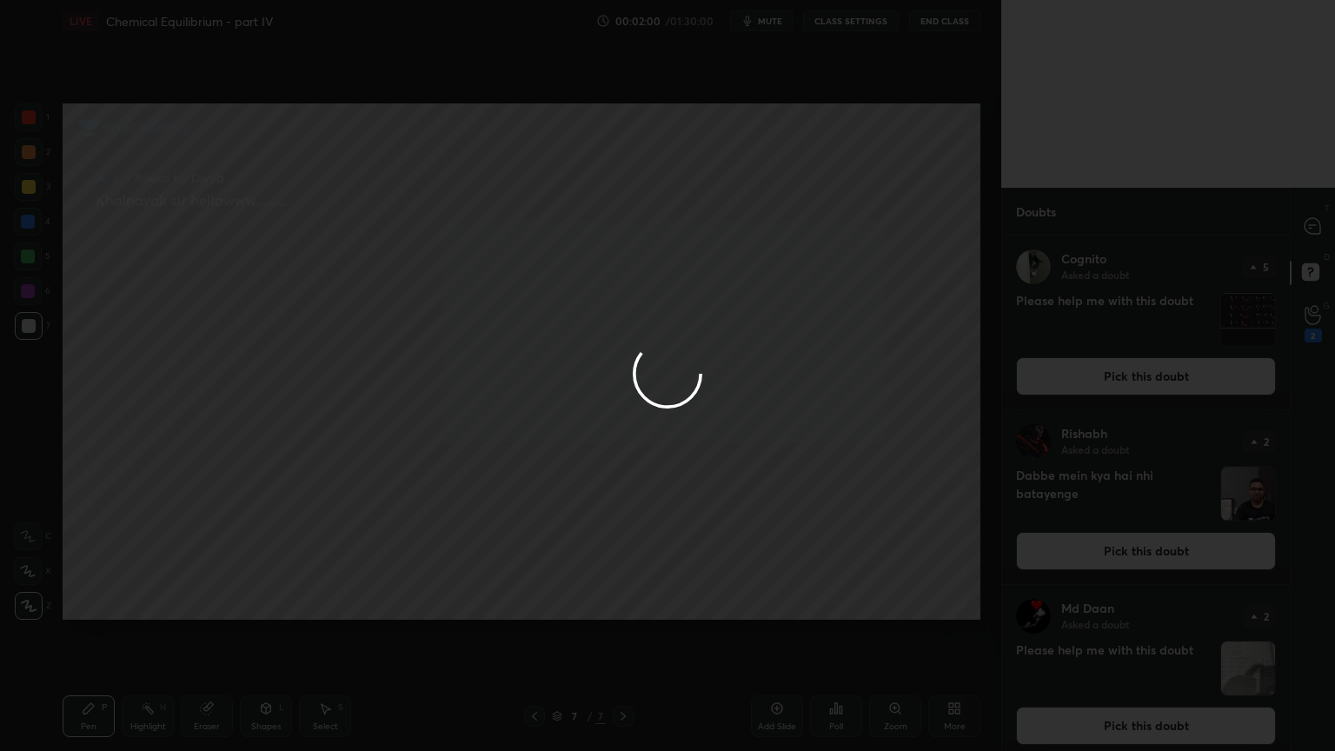
click at [1145, 389] on div at bounding box center [667, 375] width 1335 height 751
click at [1141, 389] on div at bounding box center [667, 375] width 1335 height 751
click at [1140, 389] on div at bounding box center [667, 375] width 1335 height 751
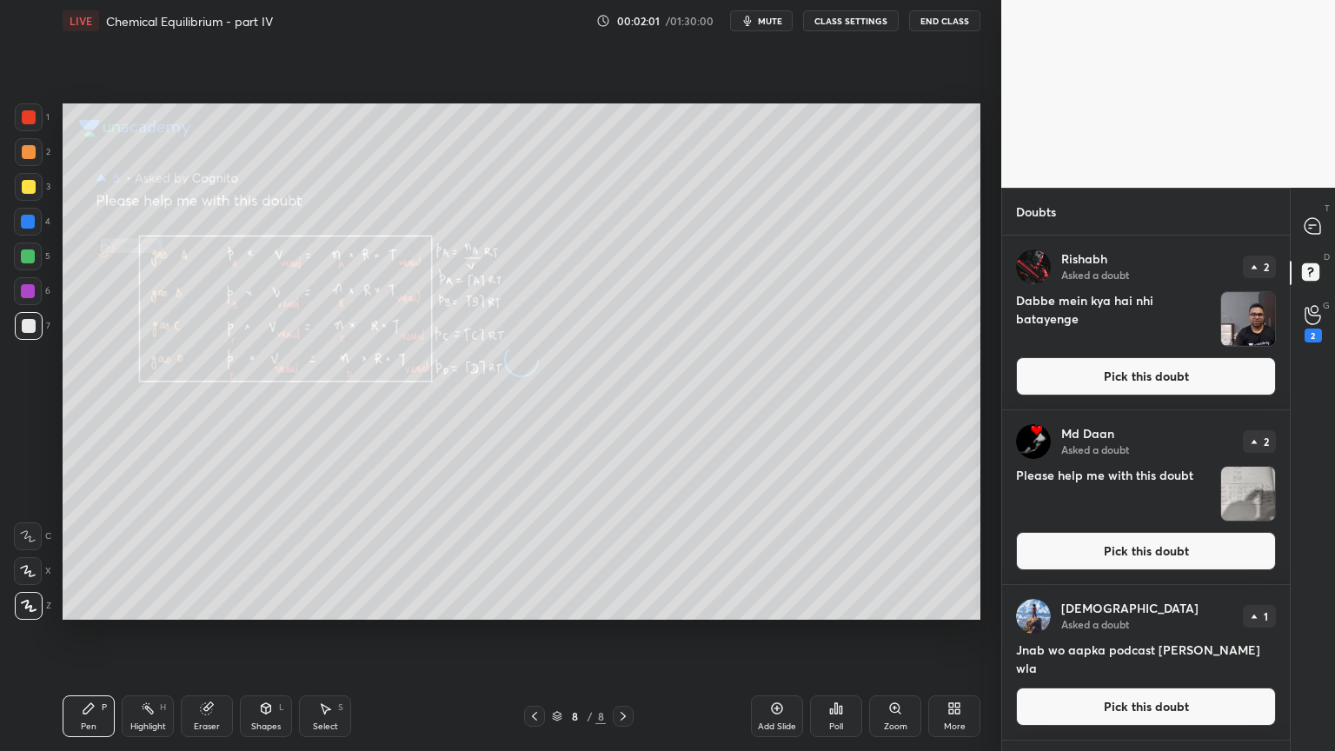
click at [1151, 376] on button "Pick this doubt" at bounding box center [1146, 376] width 260 height 38
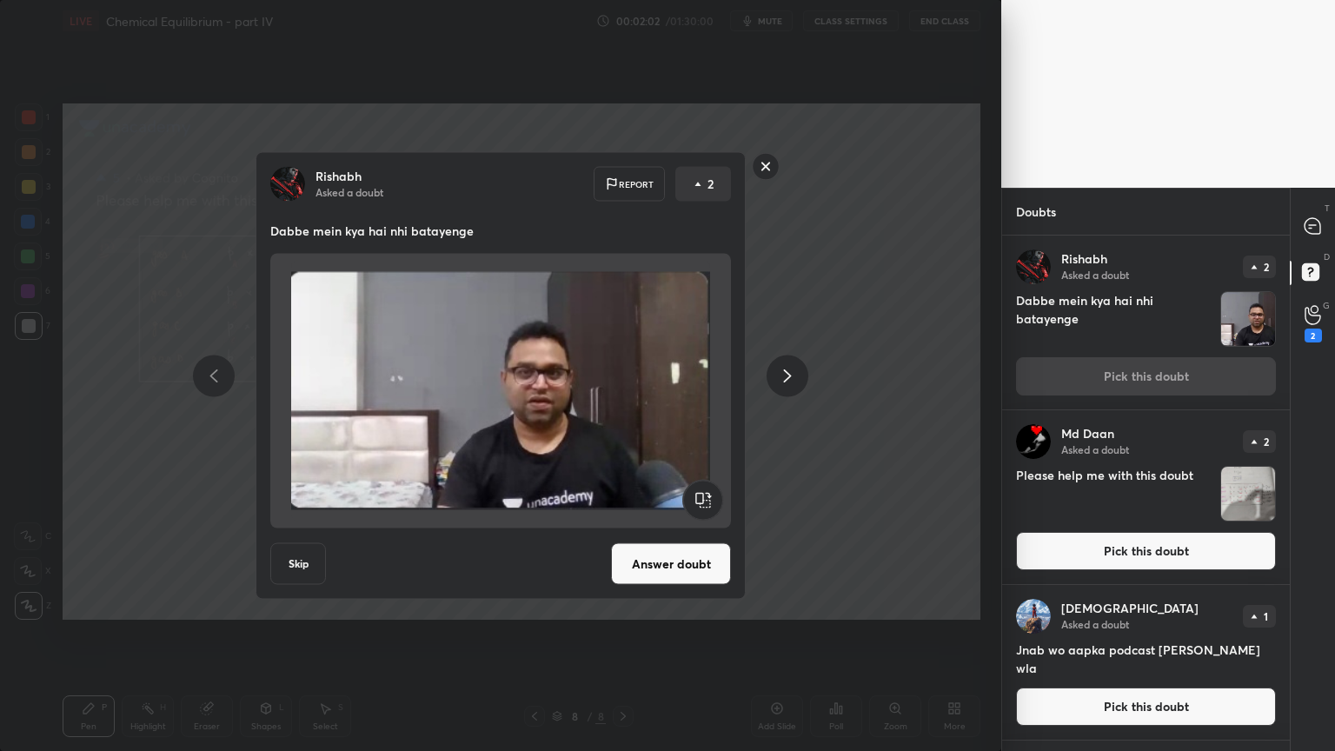
click at [666, 552] on button "Answer doubt" at bounding box center [671, 564] width 120 height 42
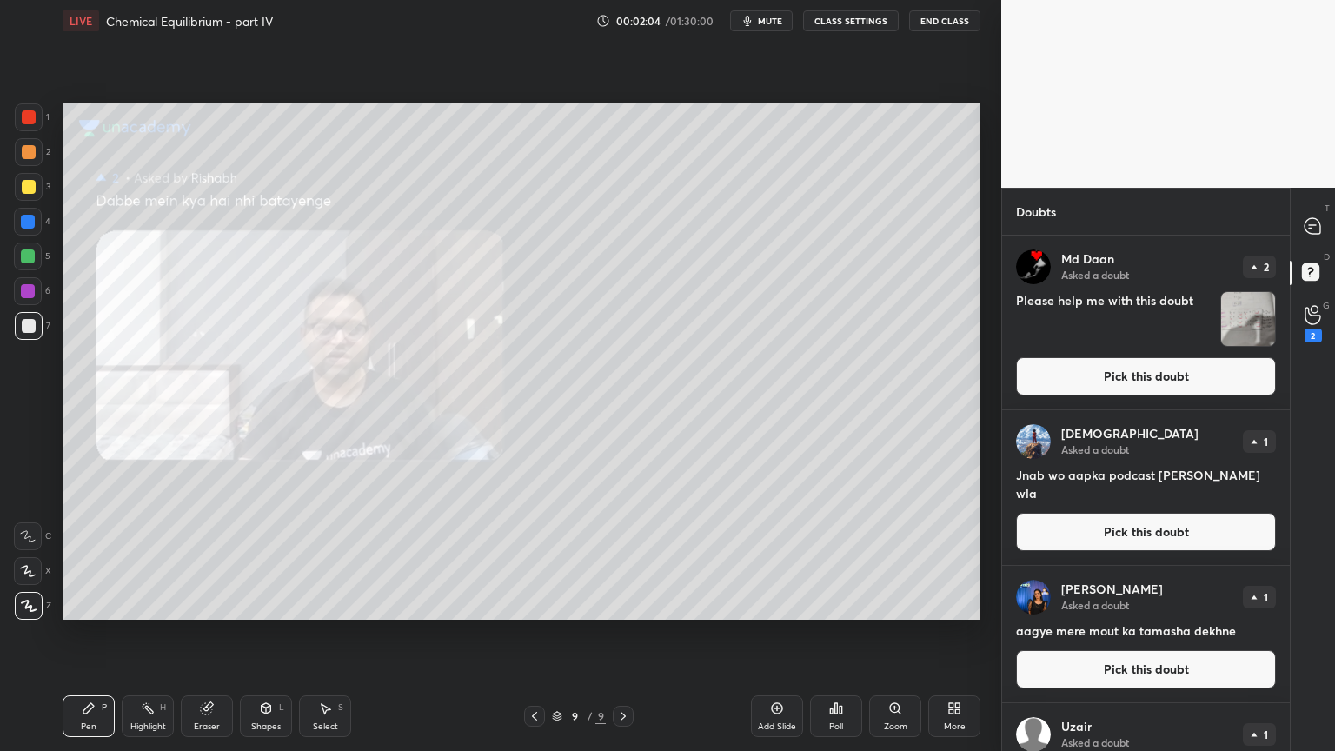
click at [1130, 540] on button "Pick this doubt" at bounding box center [1146, 532] width 260 height 38
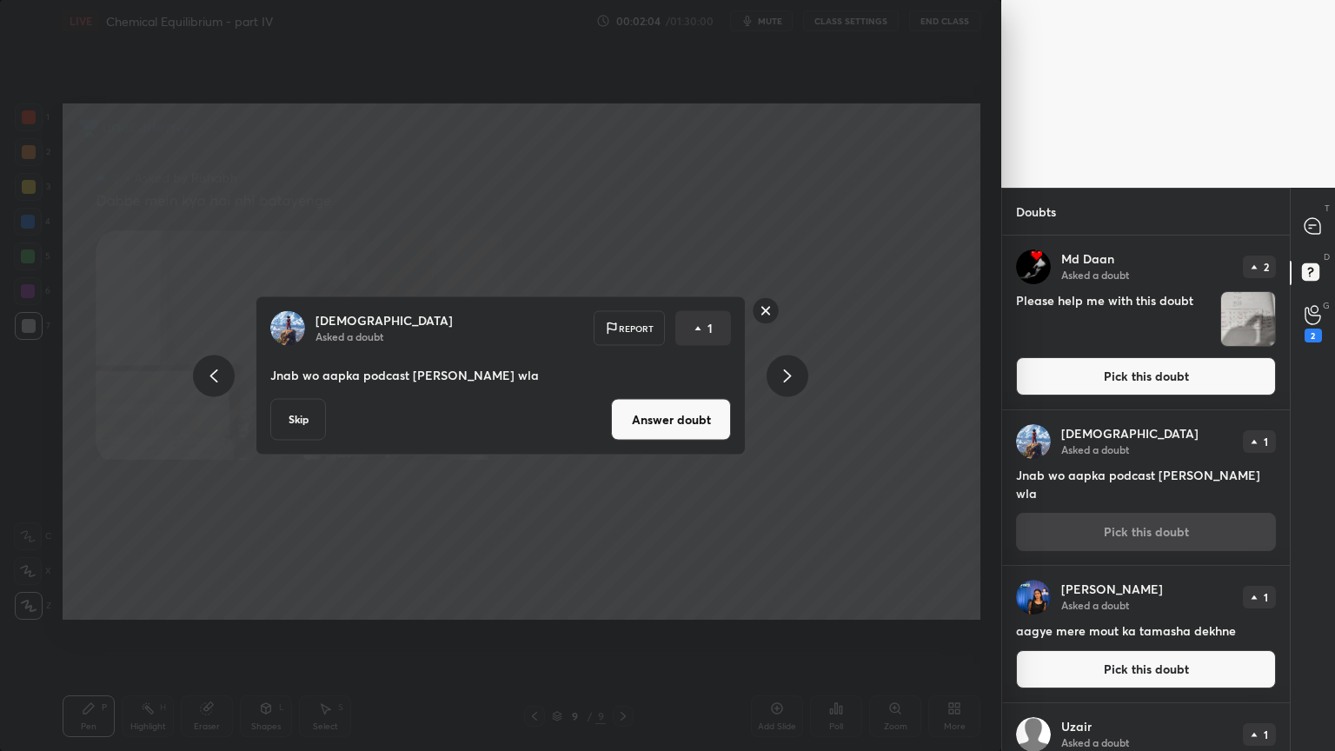
click at [1123, 372] on button "Pick this doubt" at bounding box center [1146, 376] width 260 height 38
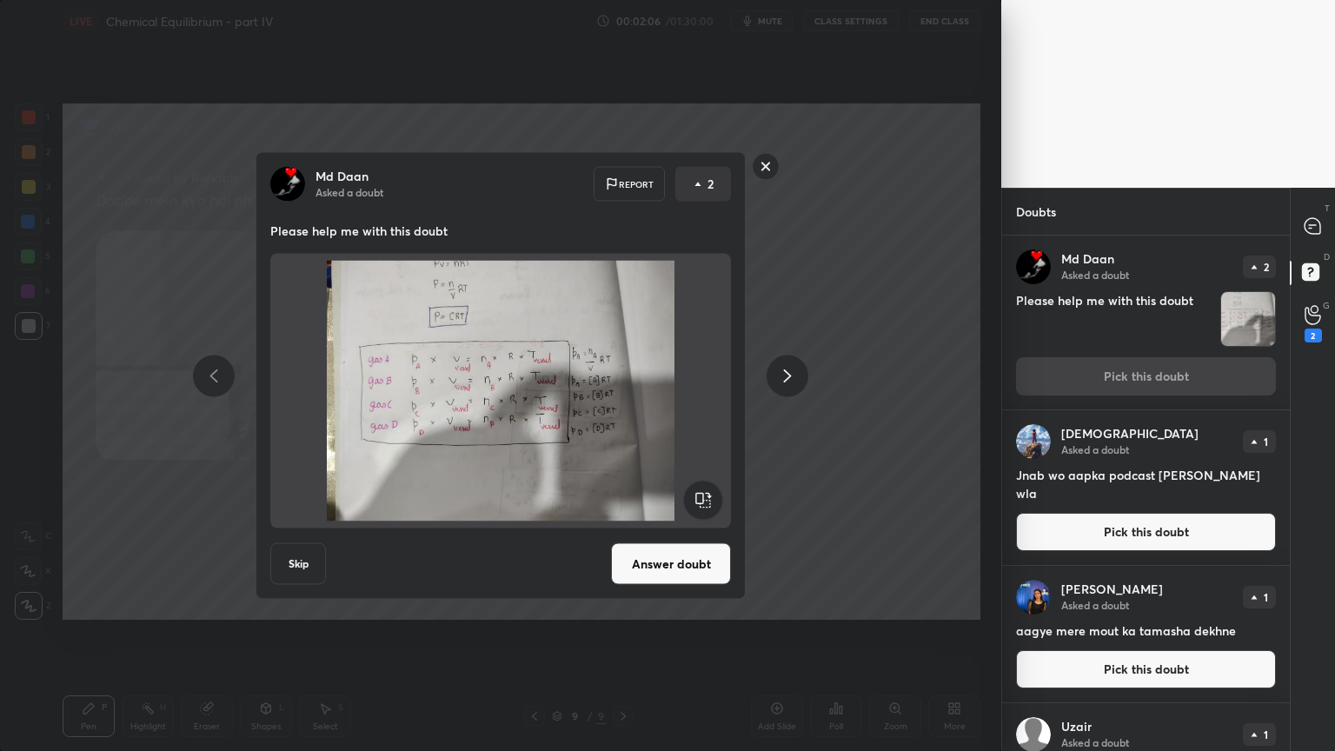
click at [784, 375] on icon at bounding box center [787, 375] width 21 height 21
click at [788, 373] on icon at bounding box center [787, 375] width 21 height 21
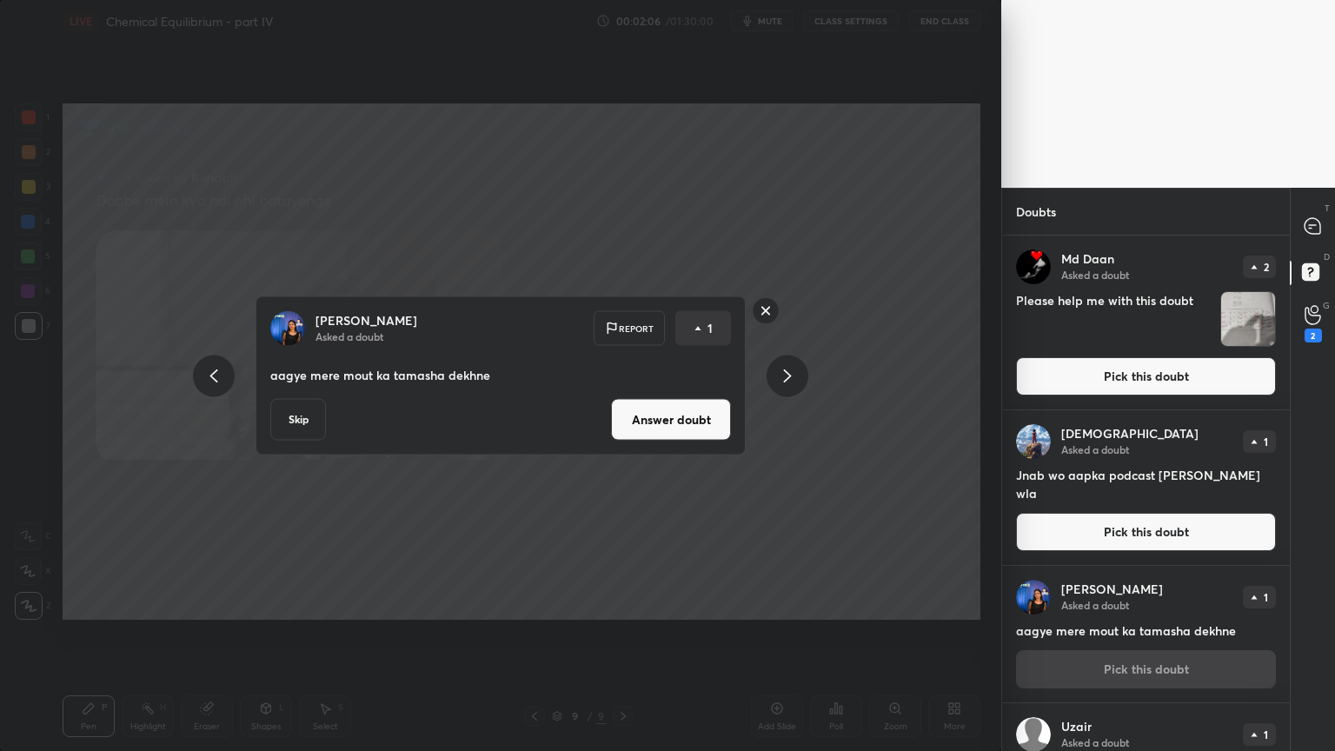
click at [787, 375] on icon at bounding box center [787, 375] width 21 height 21
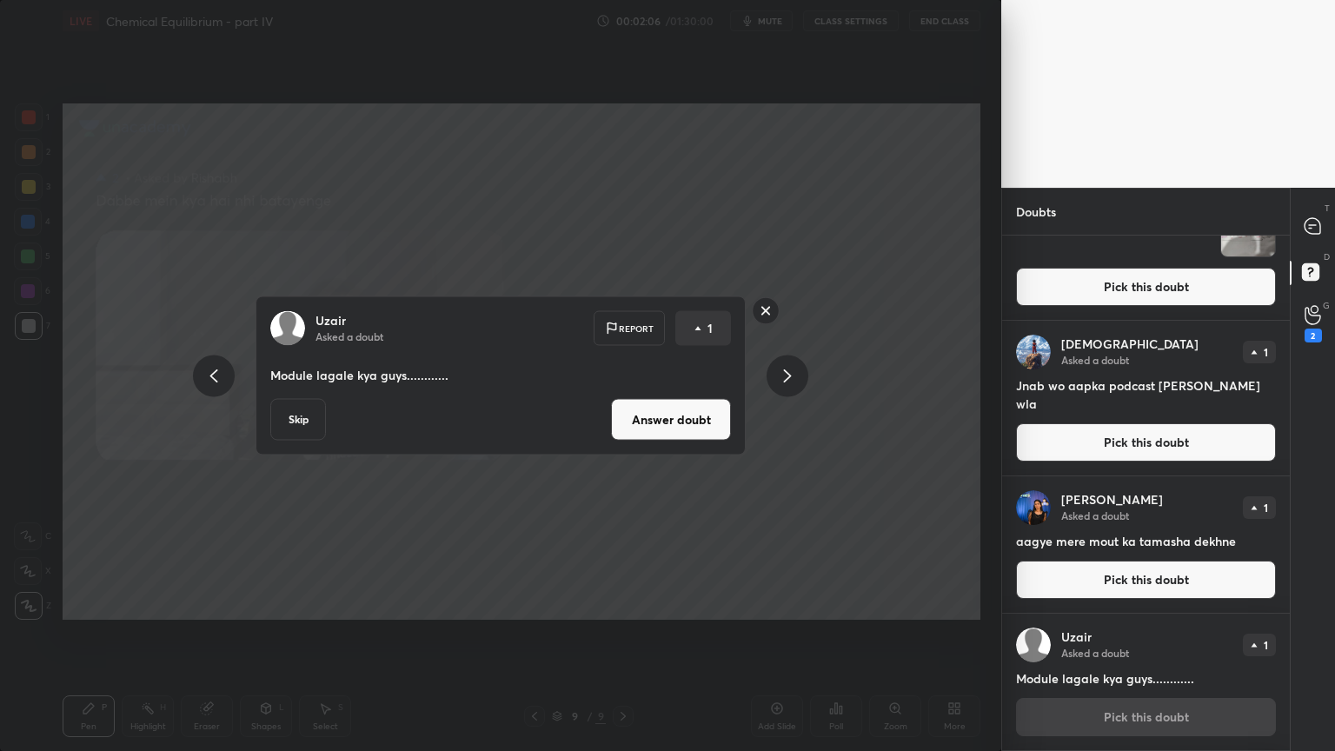
click at [788, 372] on icon at bounding box center [788, 375] width 8 height 13
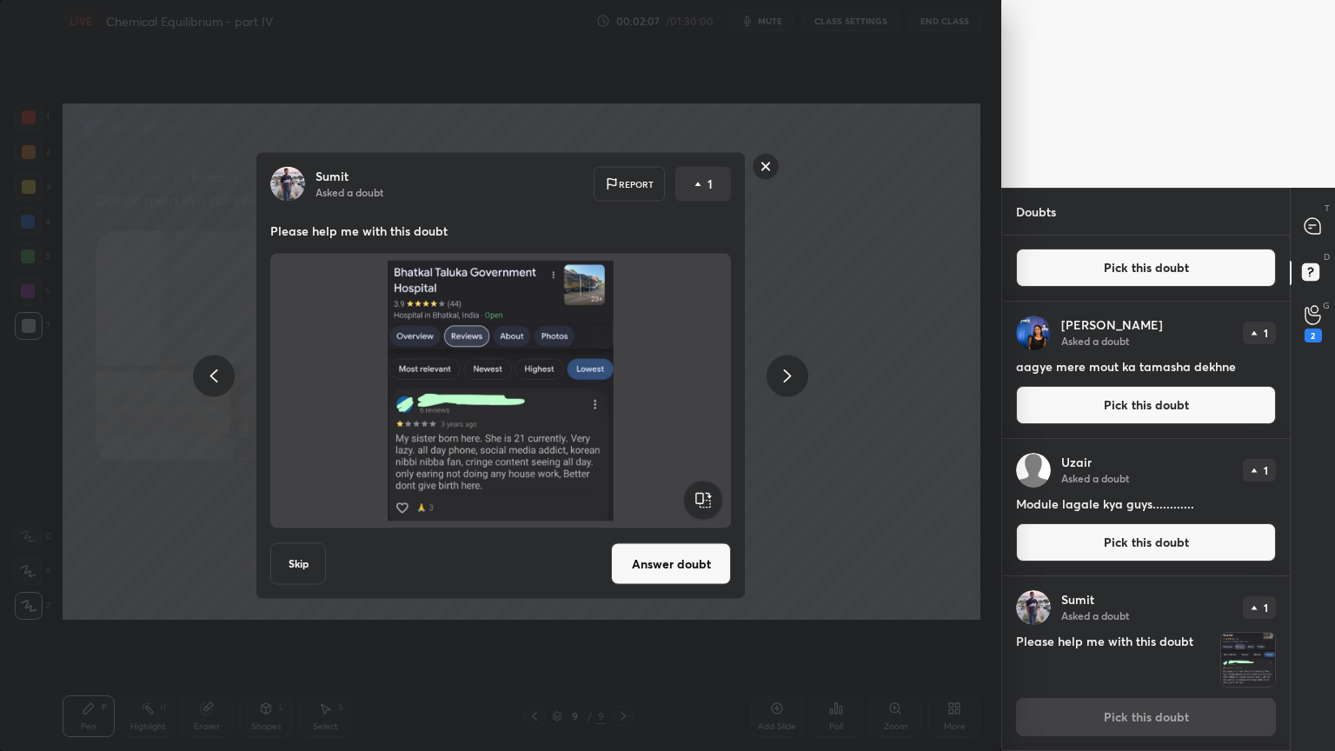
click at [789, 369] on icon at bounding box center [787, 375] width 21 height 21
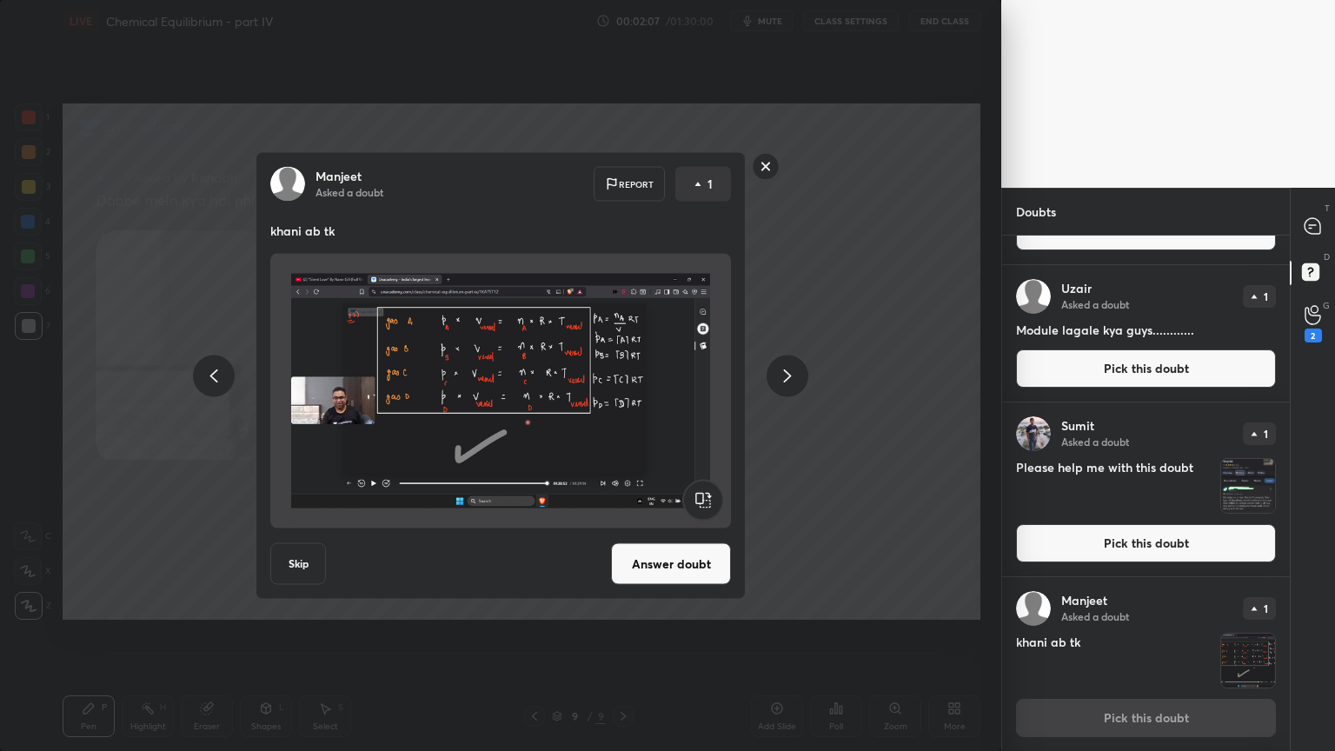
click at [788, 370] on icon at bounding box center [787, 375] width 21 height 21
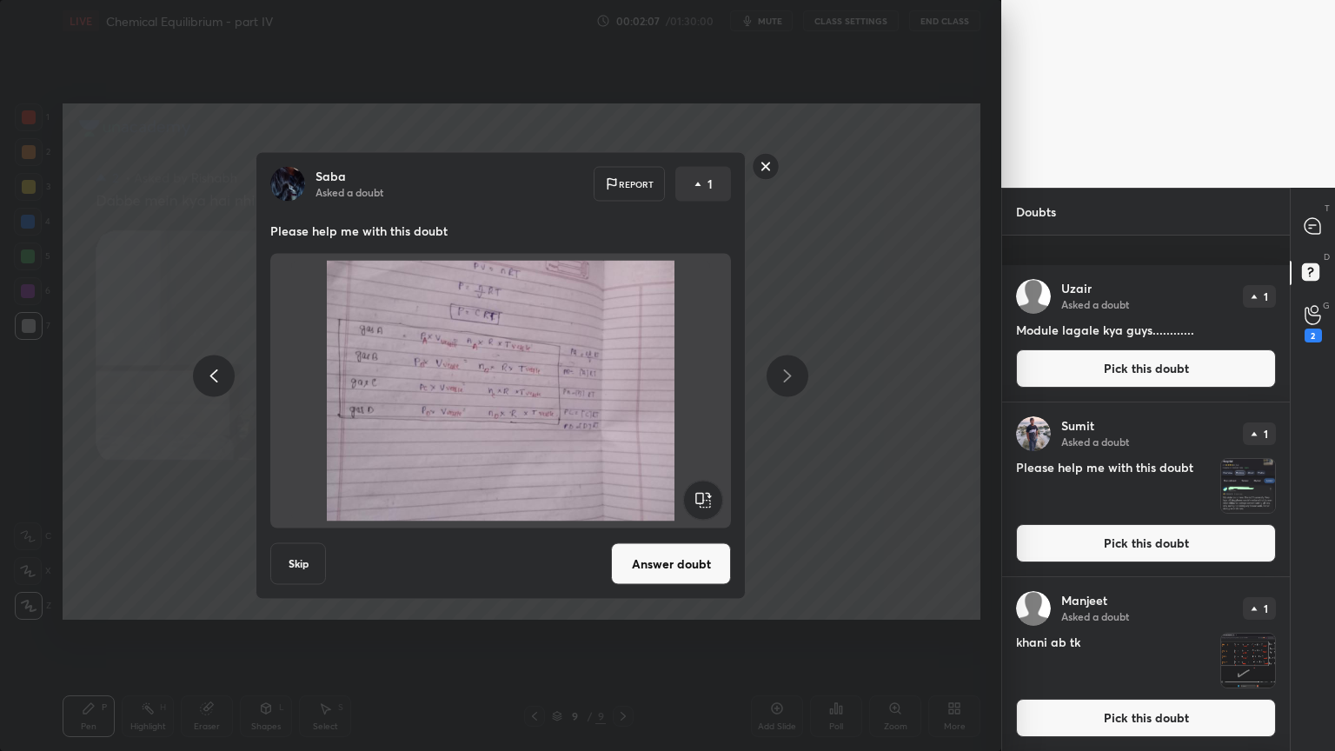
scroll to position [614, 0]
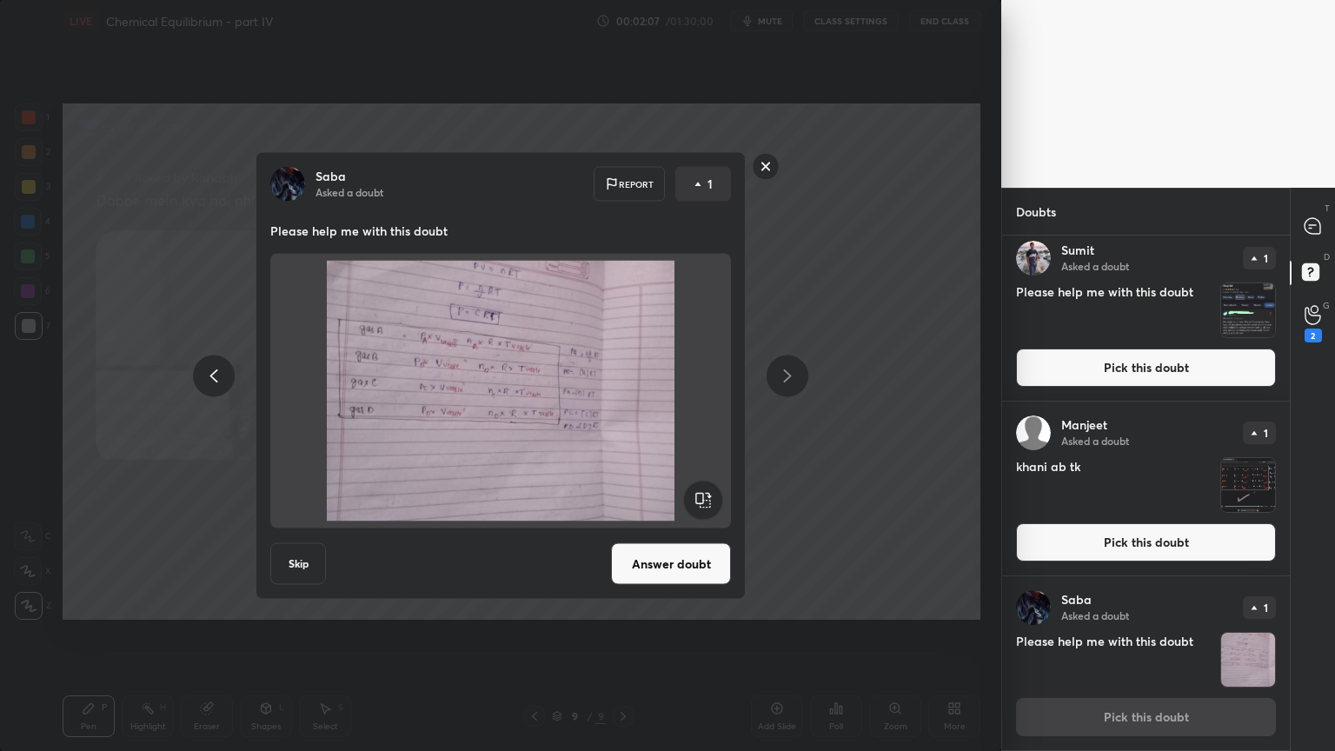
click at [788, 372] on icon at bounding box center [788, 375] width 8 height 13
click at [789, 372] on icon at bounding box center [787, 375] width 21 height 21
click at [789, 371] on icon at bounding box center [787, 375] width 21 height 21
click at [789, 369] on icon at bounding box center [787, 375] width 21 height 21
click at [786, 372] on icon at bounding box center [787, 375] width 21 height 21
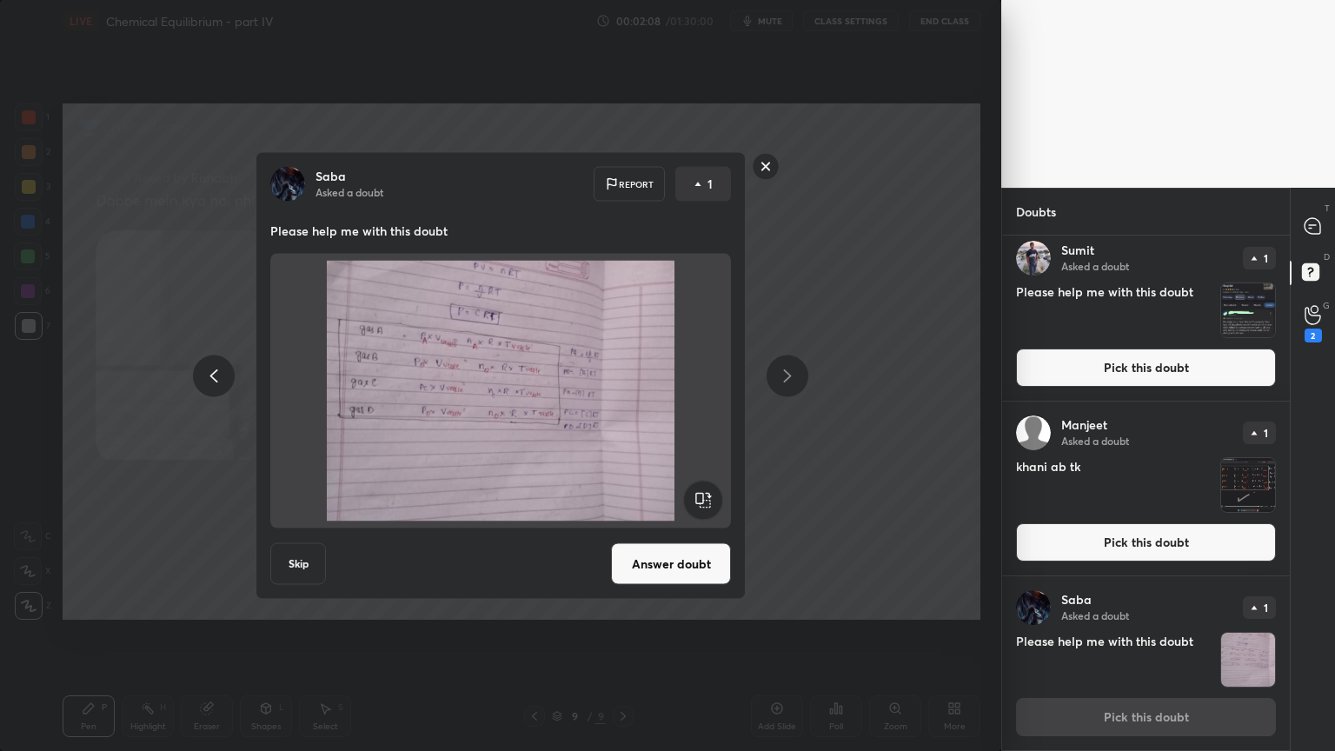
click at [203, 373] on icon at bounding box center [213, 375] width 21 height 21
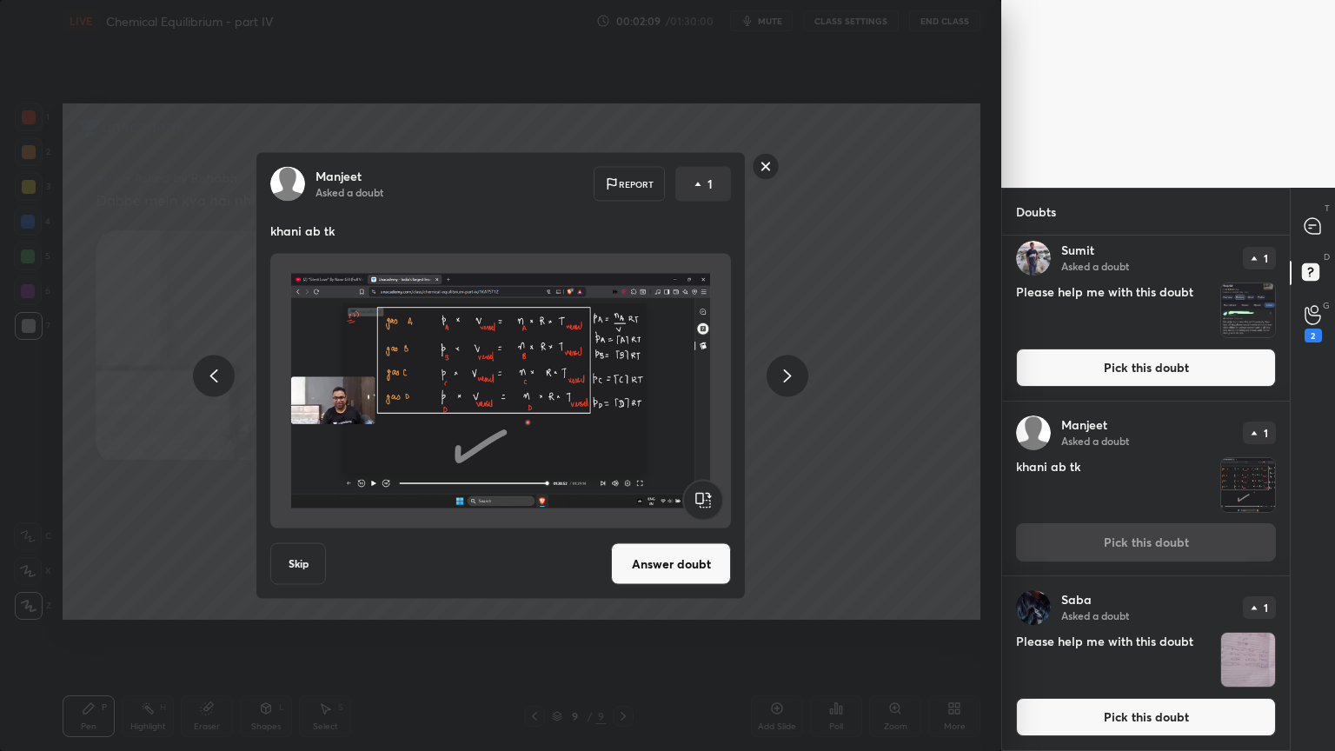
click at [201, 371] on div at bounding box center [214, 376] width 42 height 42
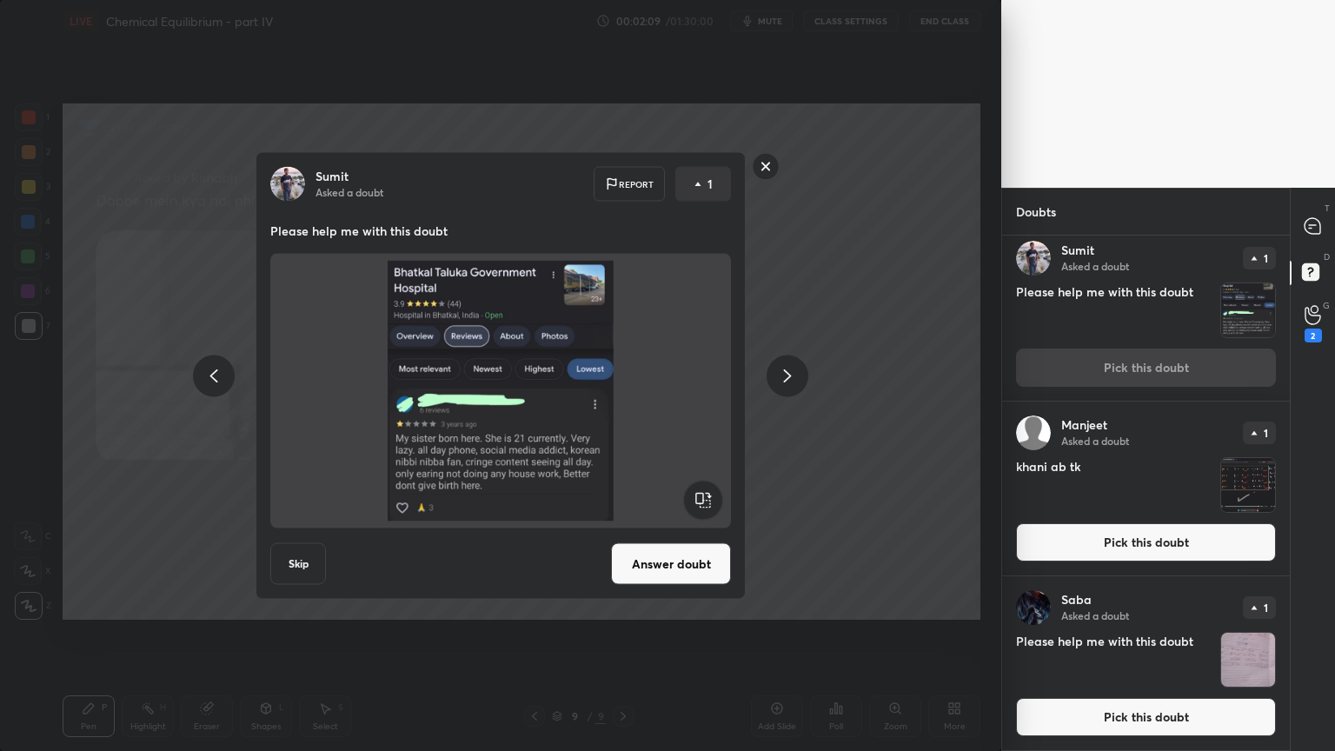
scroll to position [605, 0]
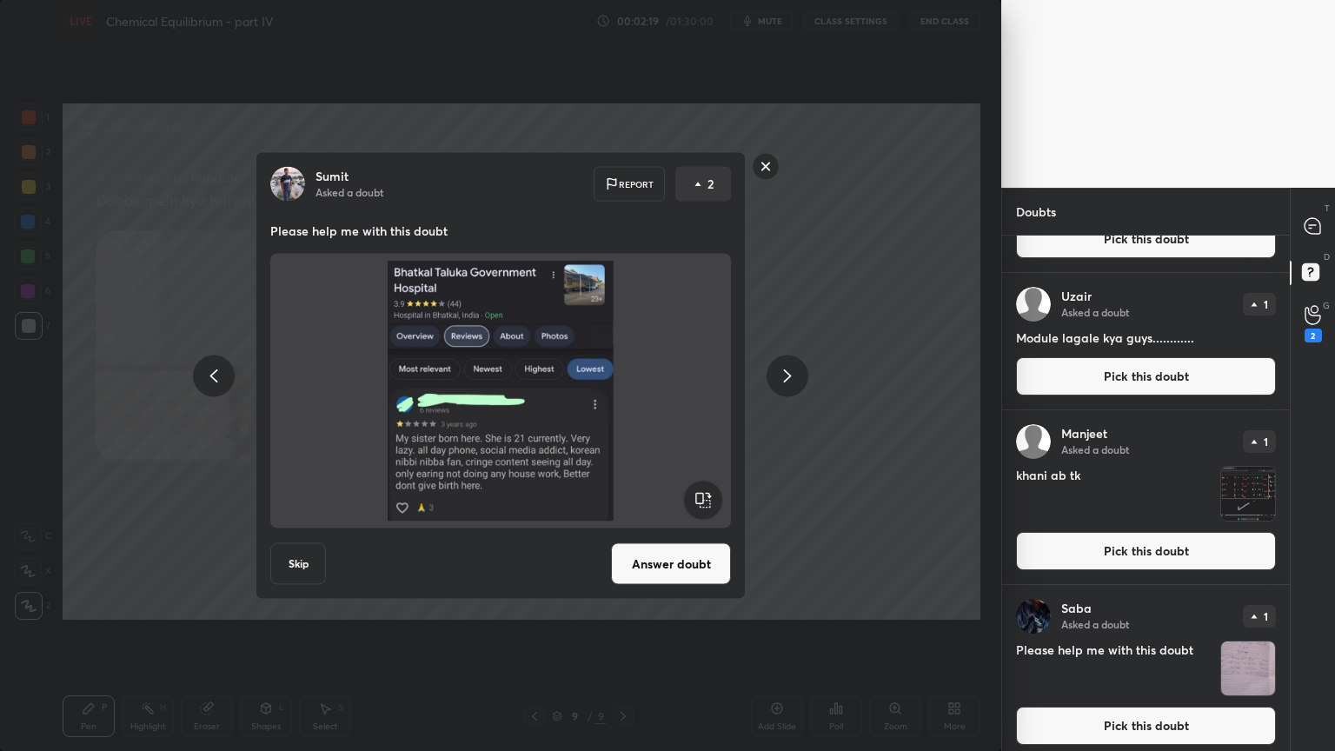
click at [204, 379] on icon at bounding box center [213, 375] width 21 height 21
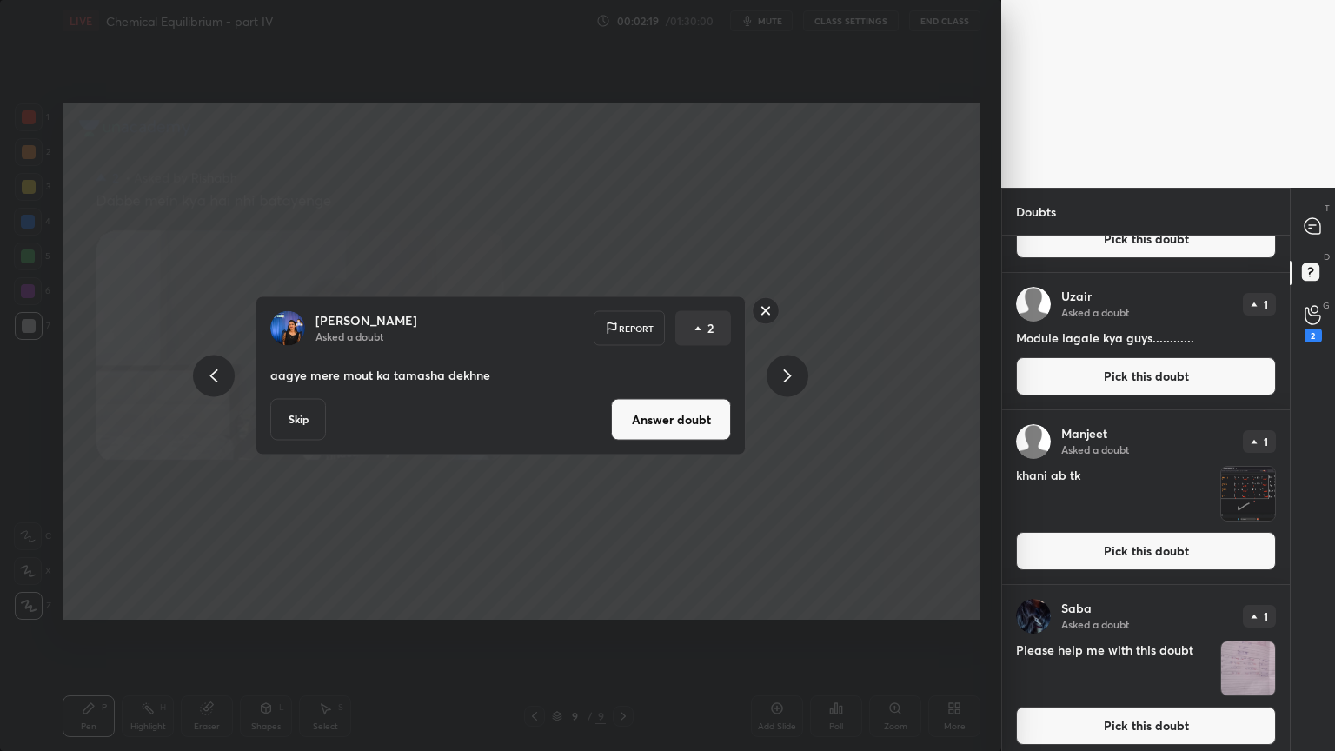
scroll to position [156, 0]
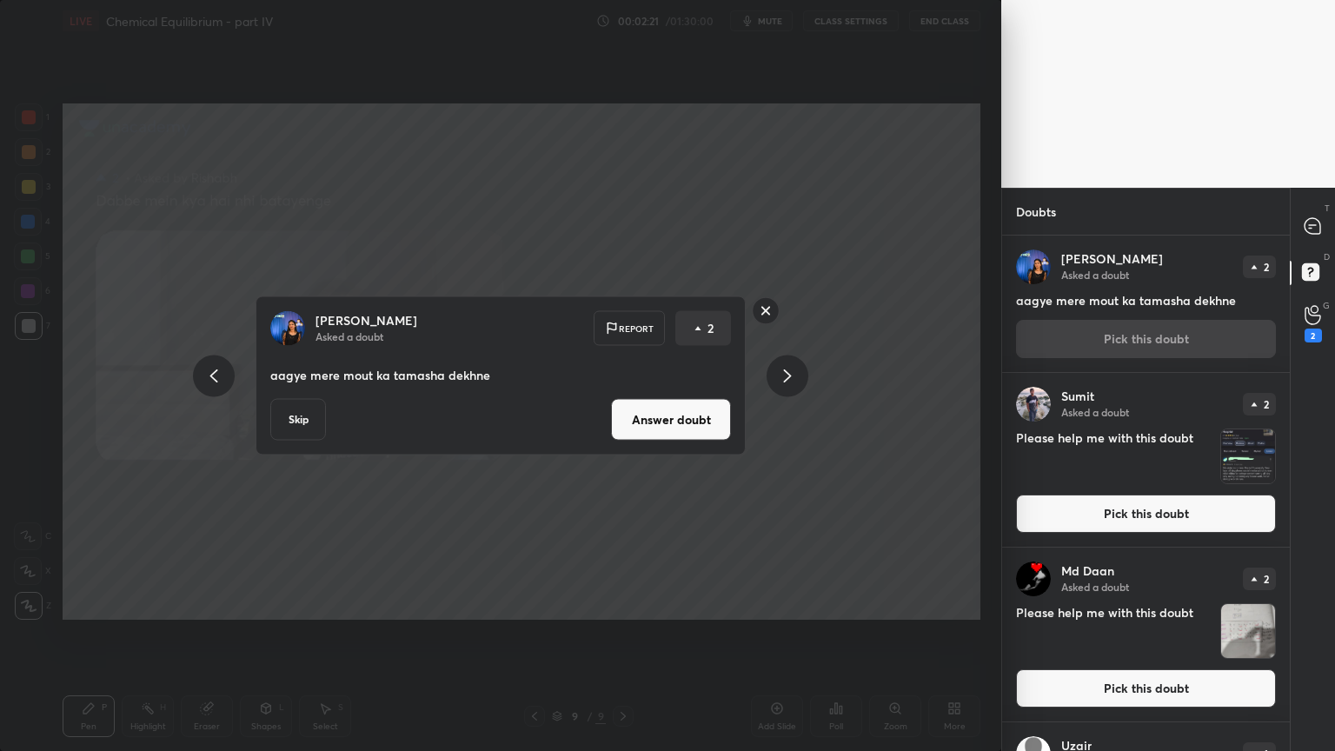
click at [793, 376] on icon at bounding box center [787, 375] width 21 height 21
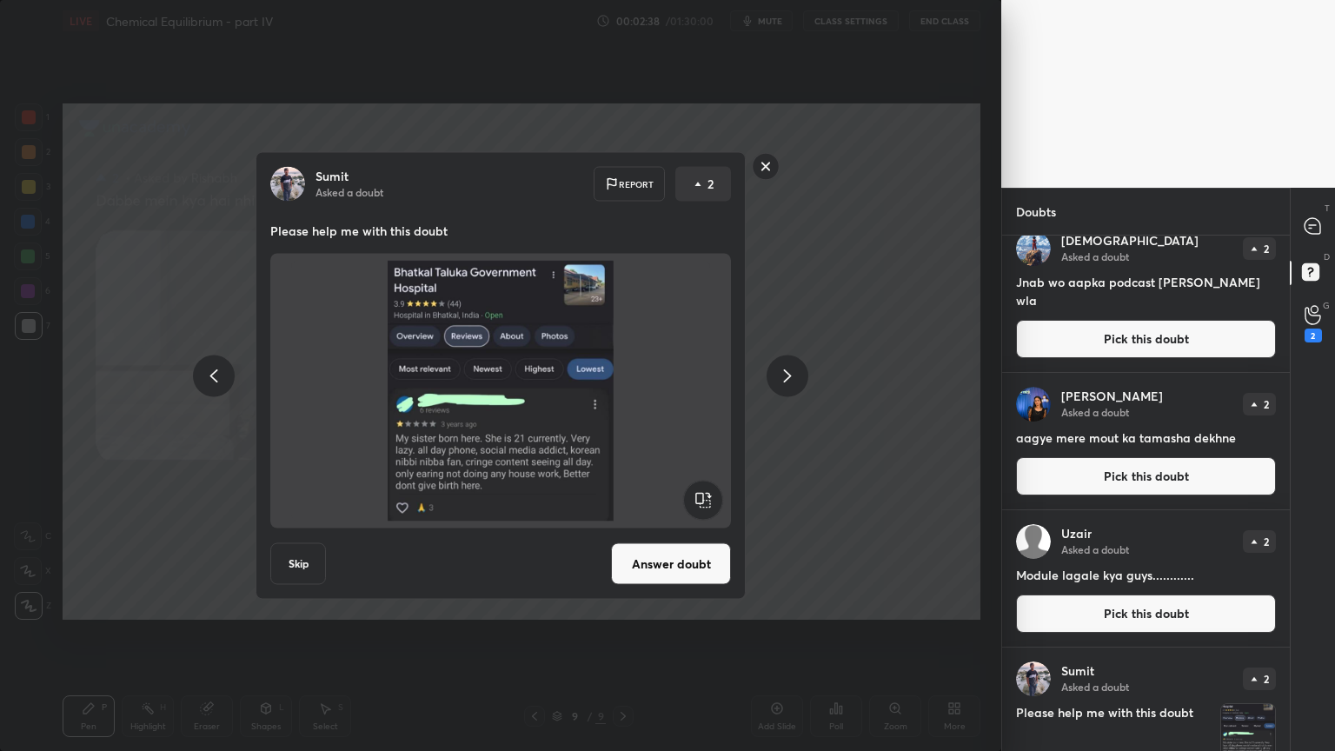
click at [212, 369] on icon at bounding box center [213, 375] width 21 height 21
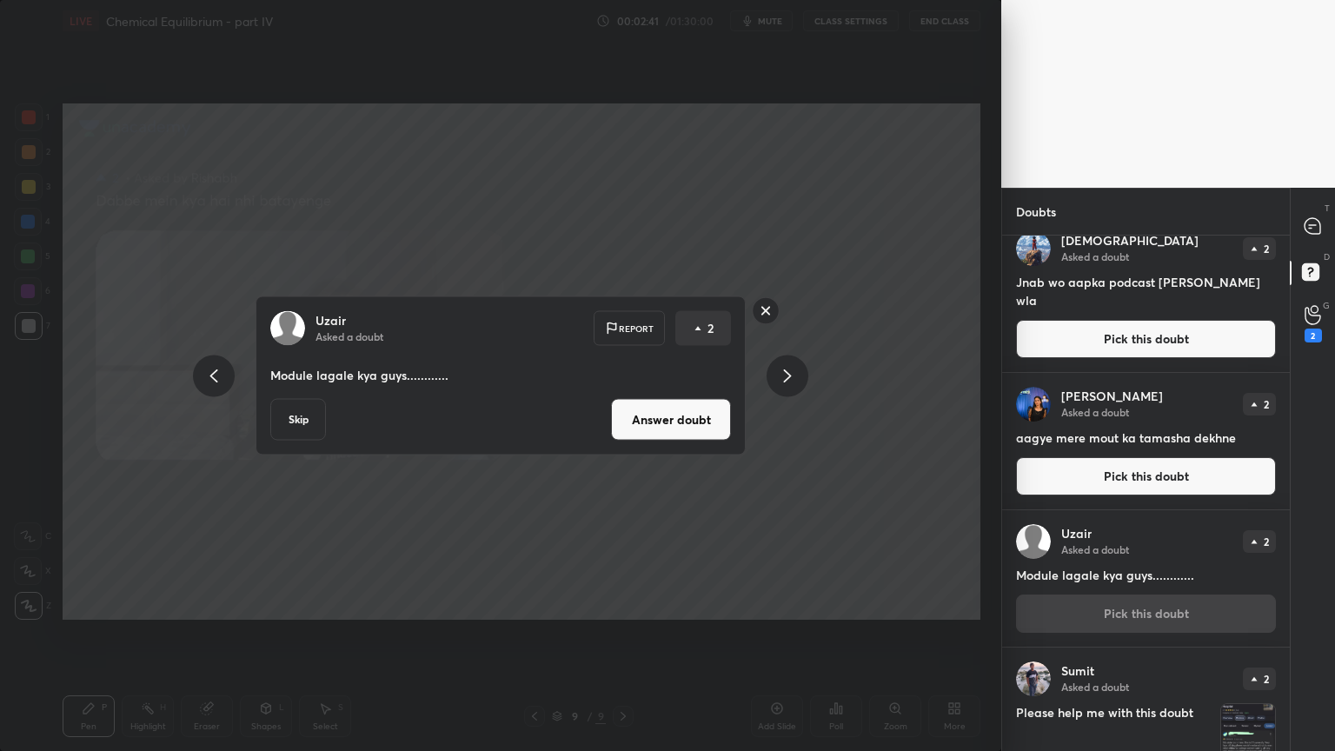
click at [1106, 462] on button "Pick this doubt" at bounding box center [1146, 476] width 260 height 38
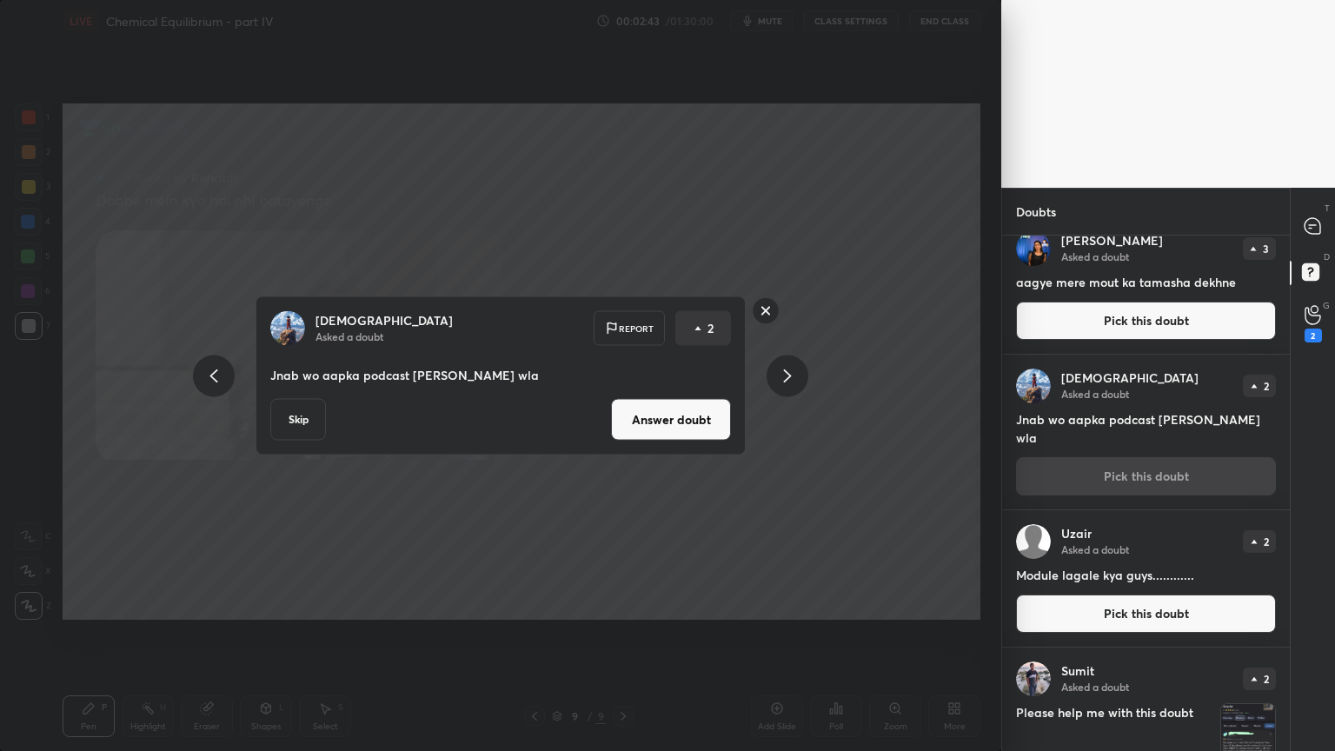
click at [699, 404] on button "Answer doubt" at bounding box center [671, 420] width 120 height 42
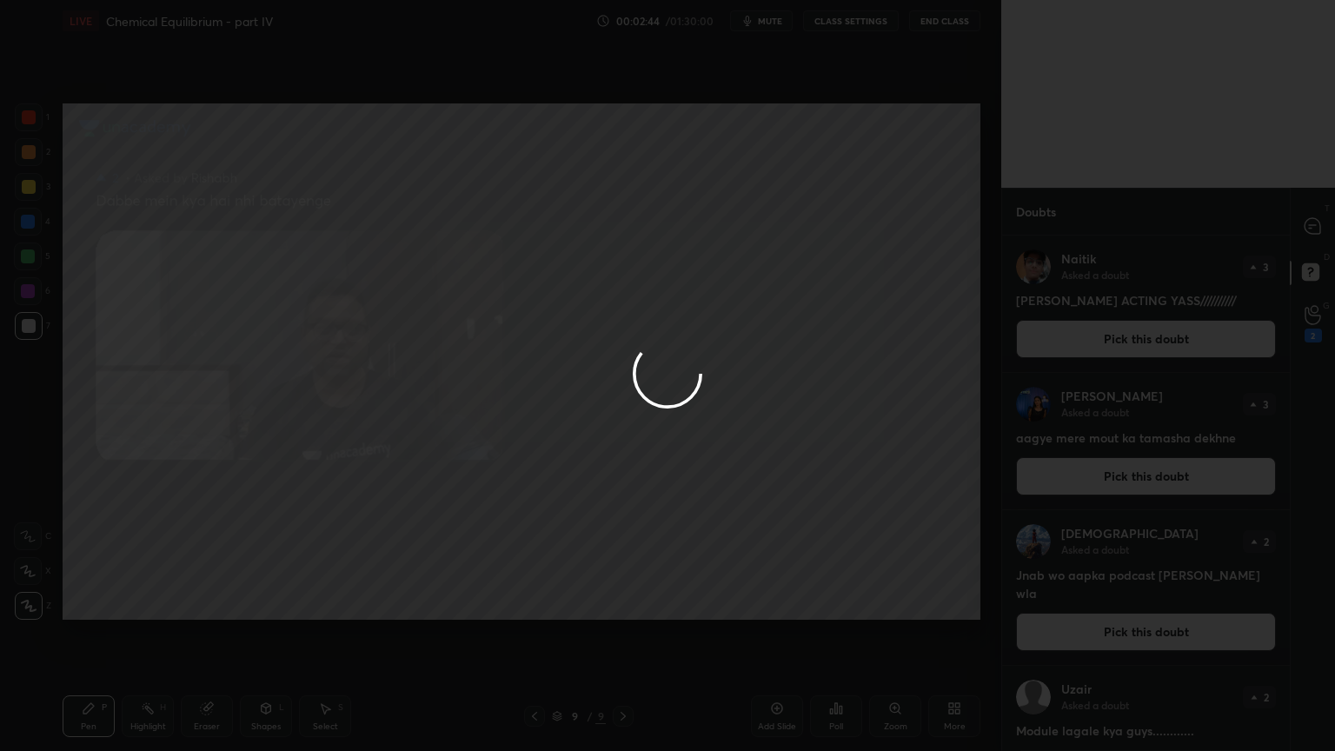
click at [1120, 338] on div at bounding box center [667, 375] width 1335 height 751
click at [1120, 339] on div at bounding box center [667, 375] width 1335 height 751
click at [1123, 337] on button "Pick this doubt" at bounding box center [1146, 339] width 260 height 38
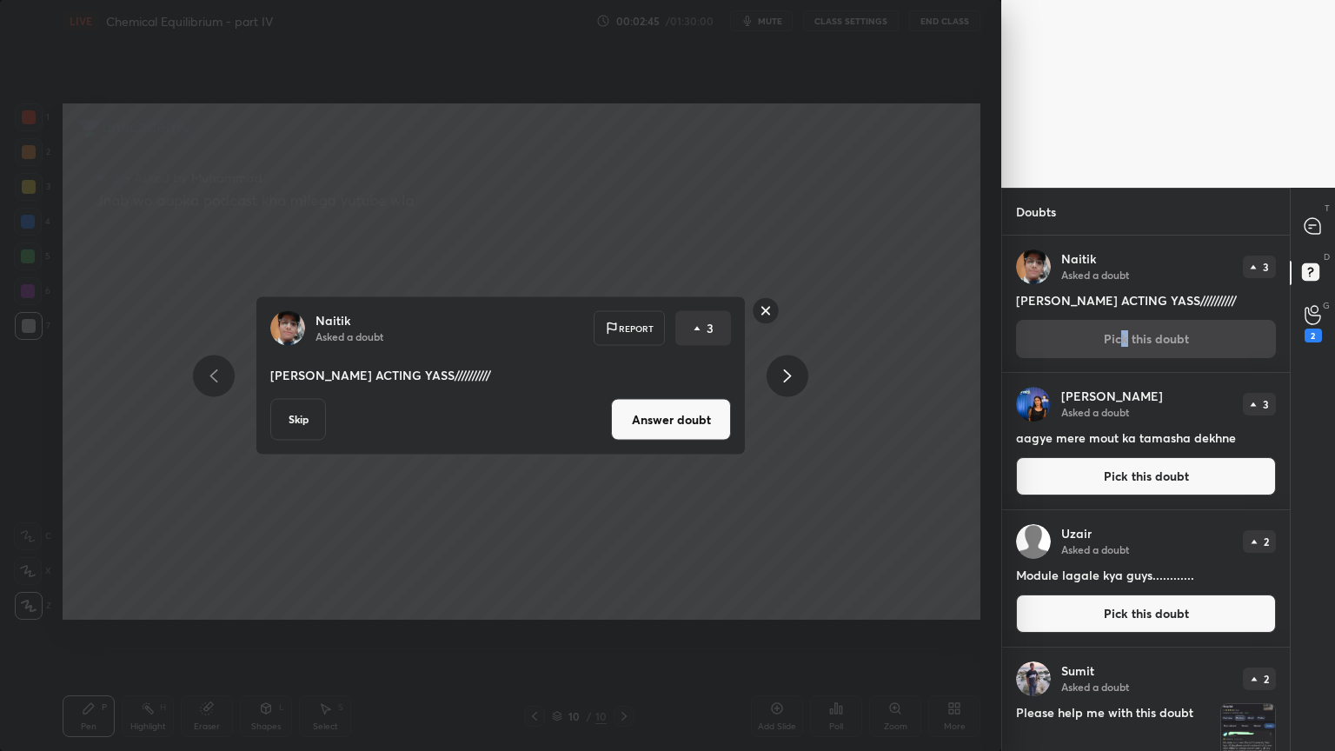
click at [686, 404] on button "Answer doubt" at bounding box center [671, 420] width 120 height 42
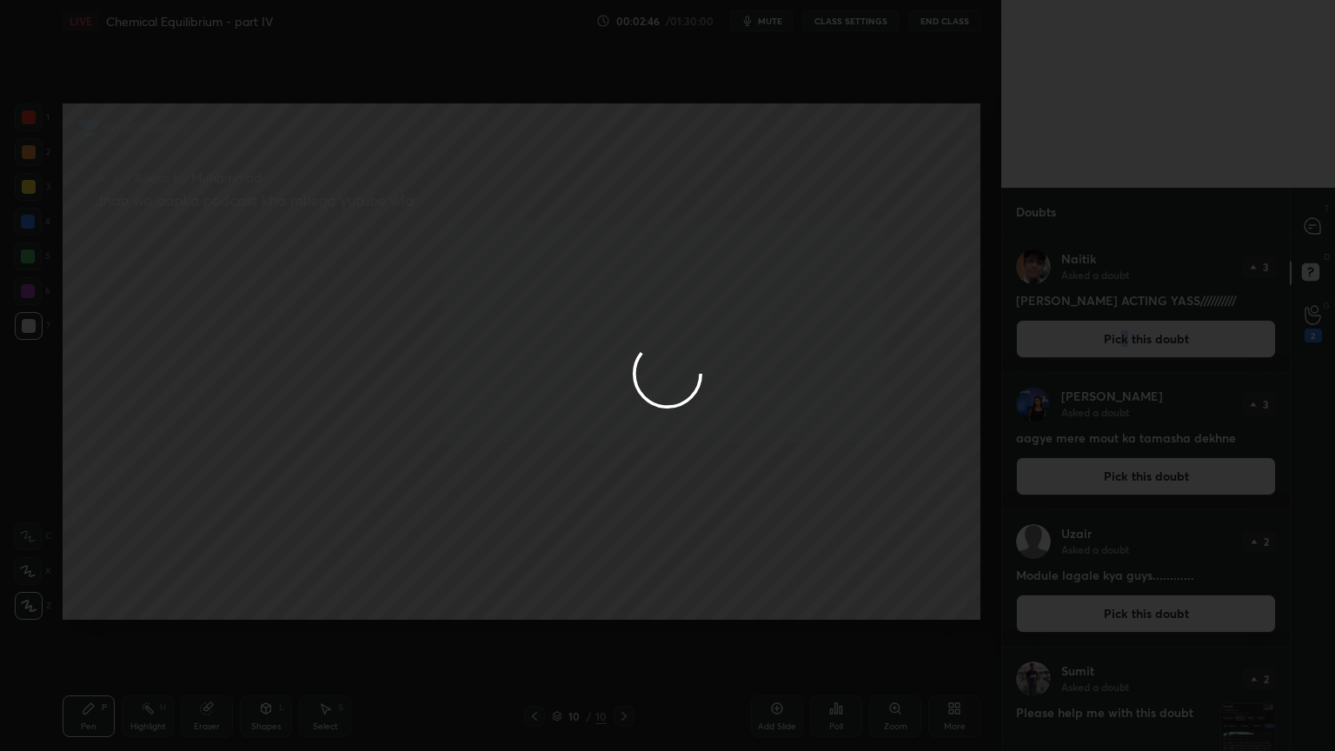
click at [1123, 480] on div at bounding box center [667, 375] width 1335 height 751
click at [1122, 484] on div at bounding box center [667, 375] width 1335 height 751
click at [1129, 479] on button "Pick this doubt" at bounding box center [1146, 476] width 260 height 38
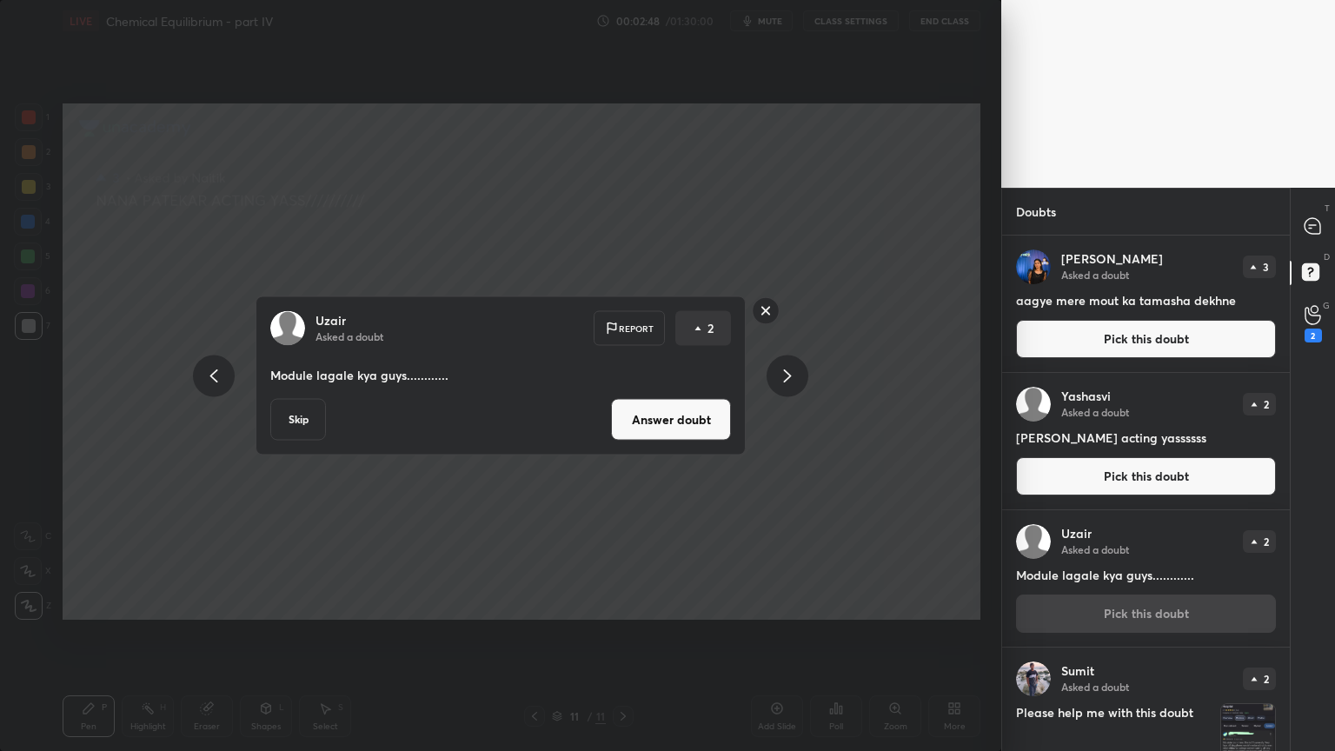
click at [695, 418] on button "Answer doubt" at bounding box center [671, 420] width 120 height 42
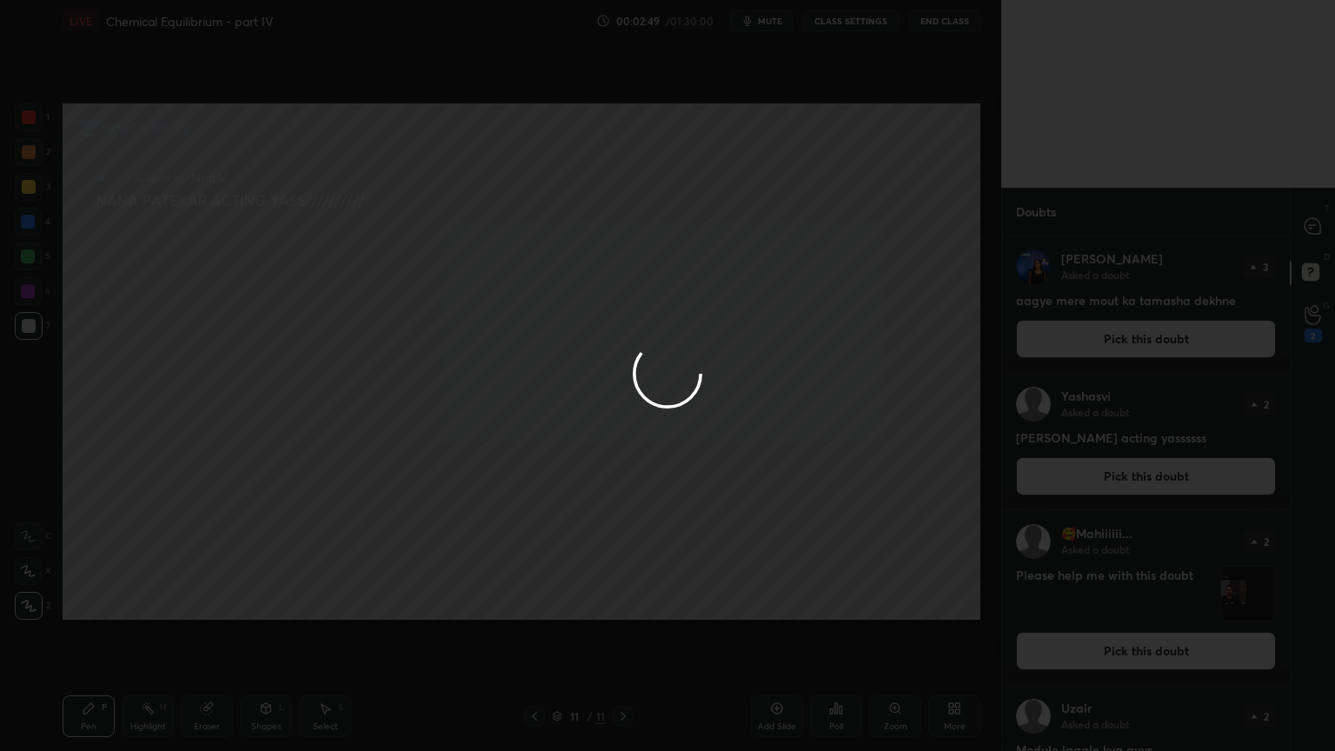
drag, startPoint x: 1114, startPoint y: 343, endPoint x: 1105, endPoint y: 336, distance: 12.4
click at [1115, 342] on div at bounding box center [667, 375] width 1335 height 751
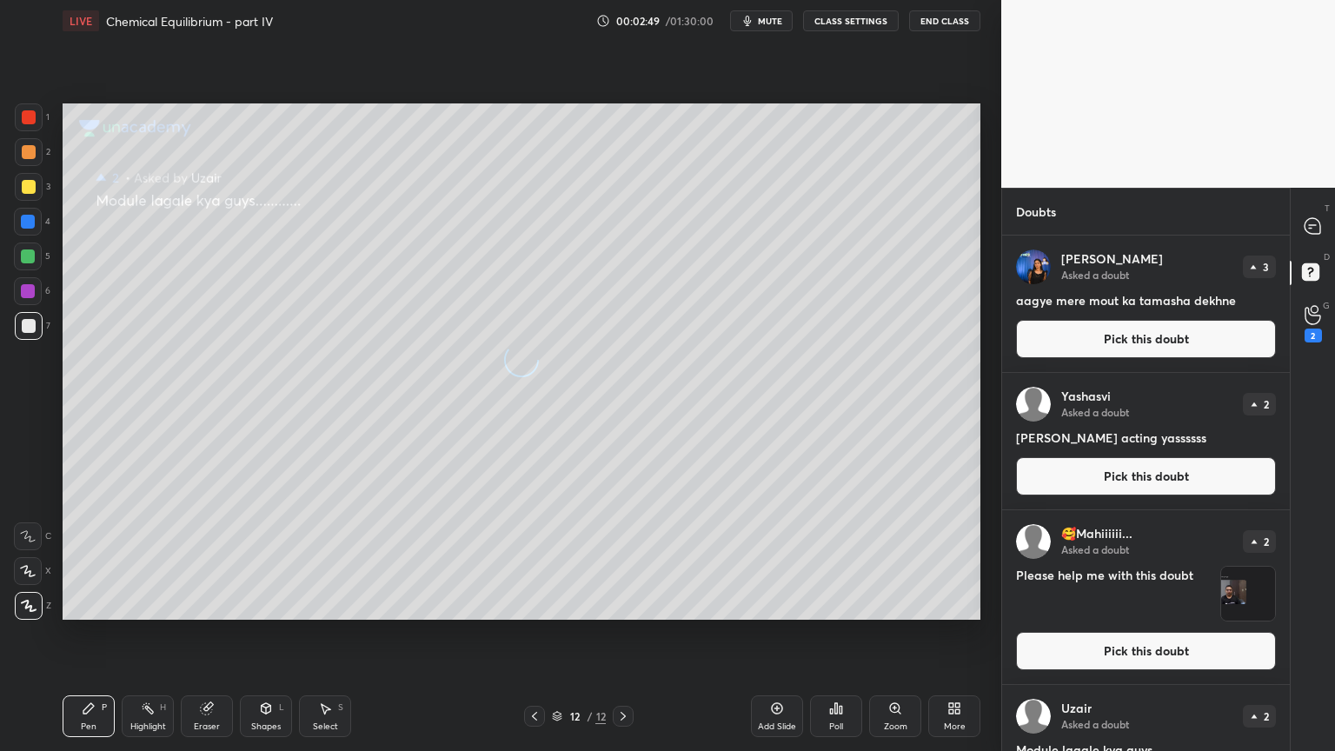
click at [1116, 339] on button "Pick this doubt" at bounding box center [1146, 339] width 260 height 38
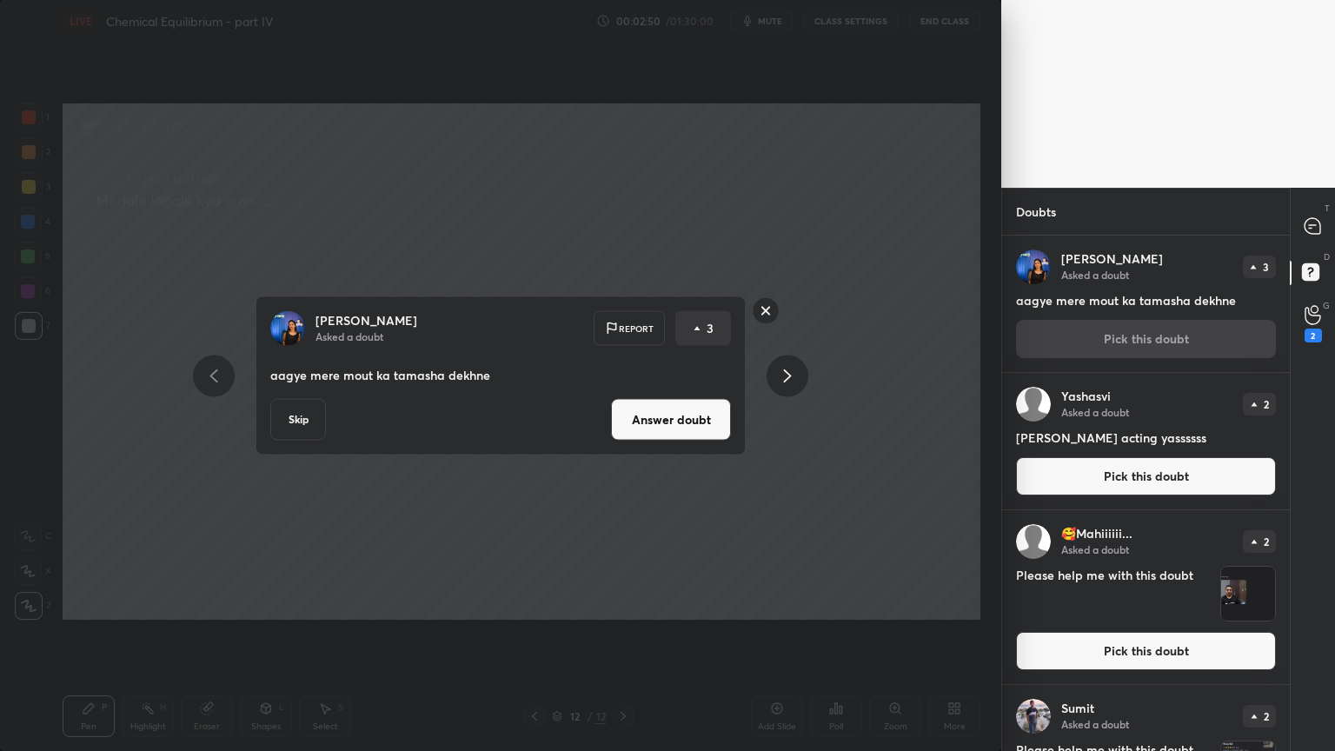
click at [694, 415] on button "Answer doubt" at bounding box center [671, 420] width 120 height 42
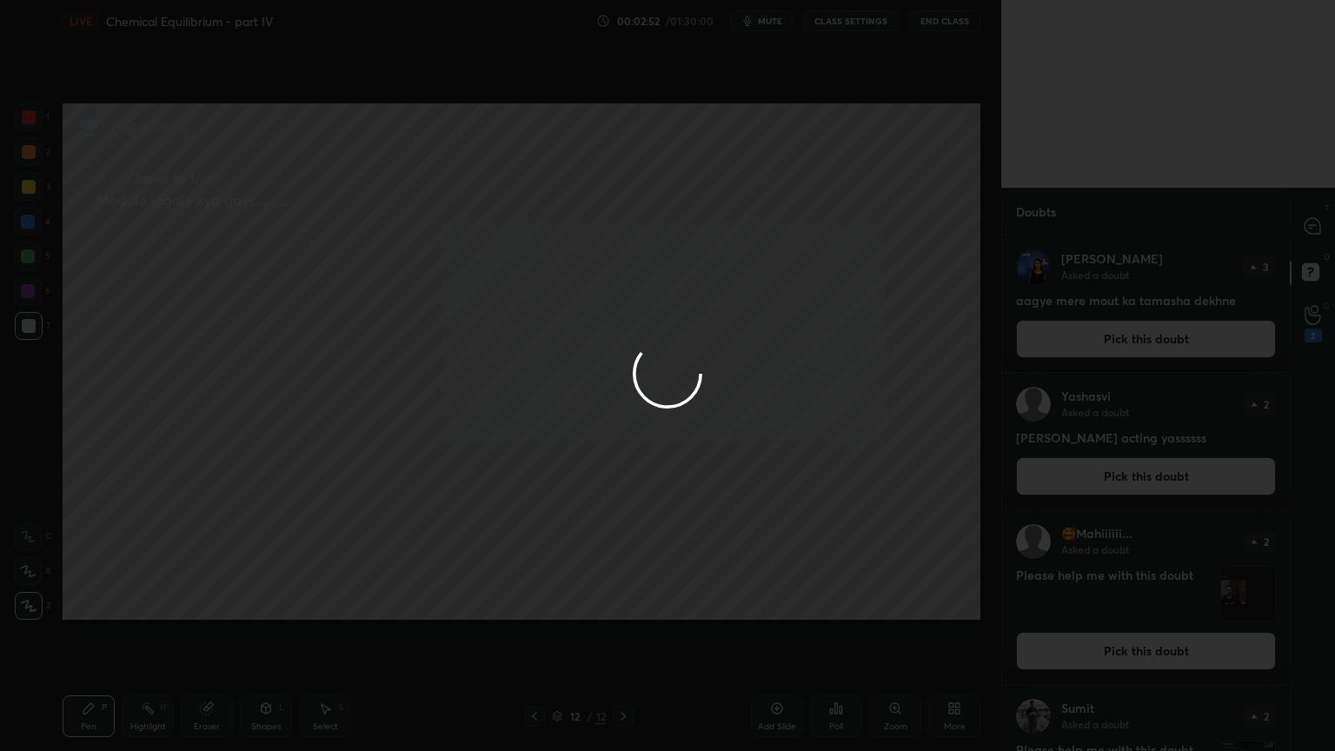
click at [1137, 482] on div at bounding box center [667, 375] width 1335 height 751
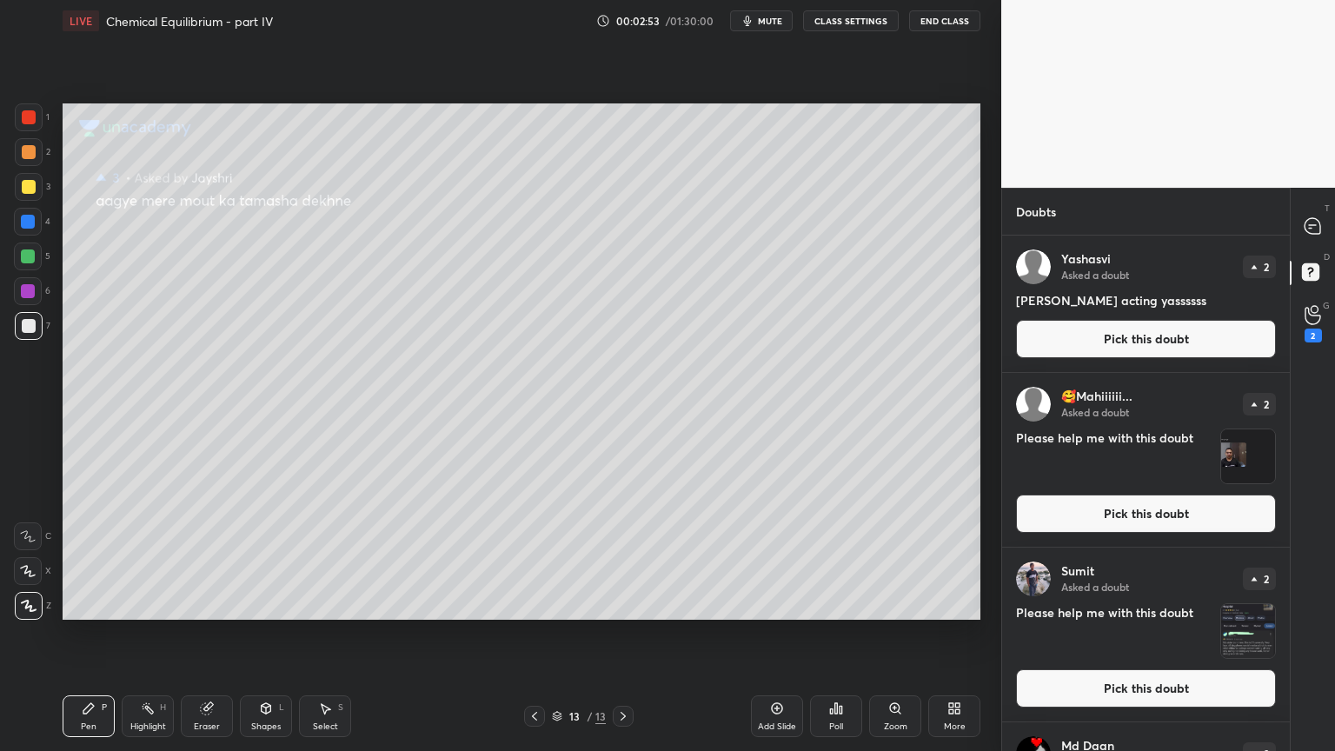
click at [1113, 337] on button "Pick this doubt" at bounding box center [1146, 339] width 260 height 38
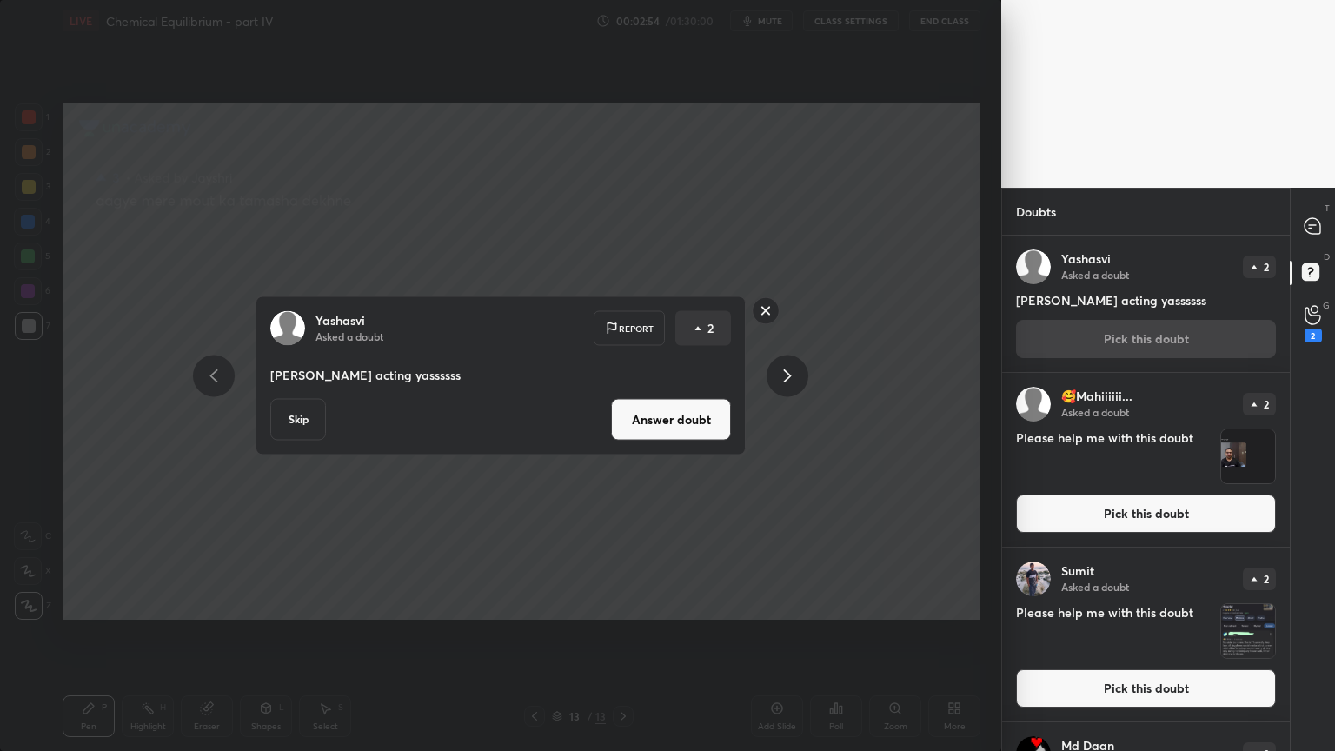
click at [678, 439] on button "Answer doubt" at bounding box center [671, 420] width 120 height 42
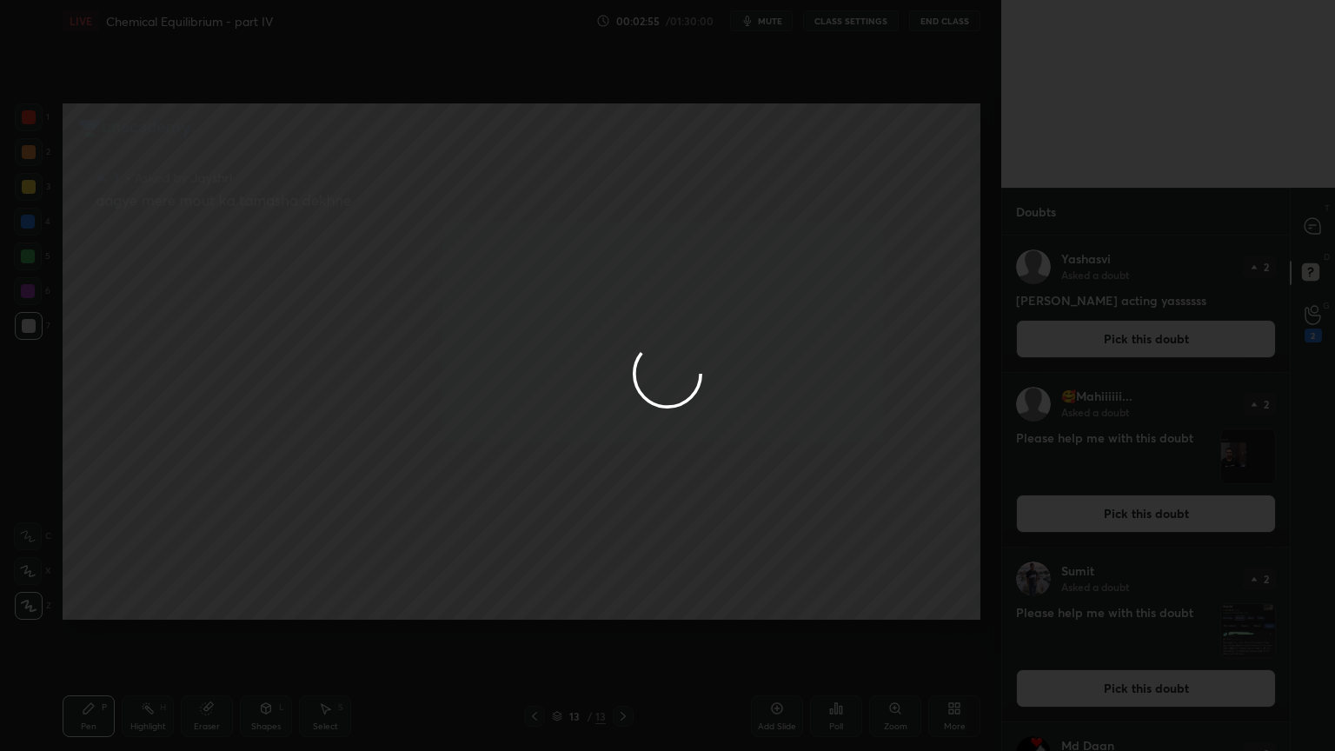
click at [1106, 334] on div at bounding box center [667, 375] width 1335 height 751
click at [1107, 337] on div at bounding box center [667, 375] width 1335 height 751
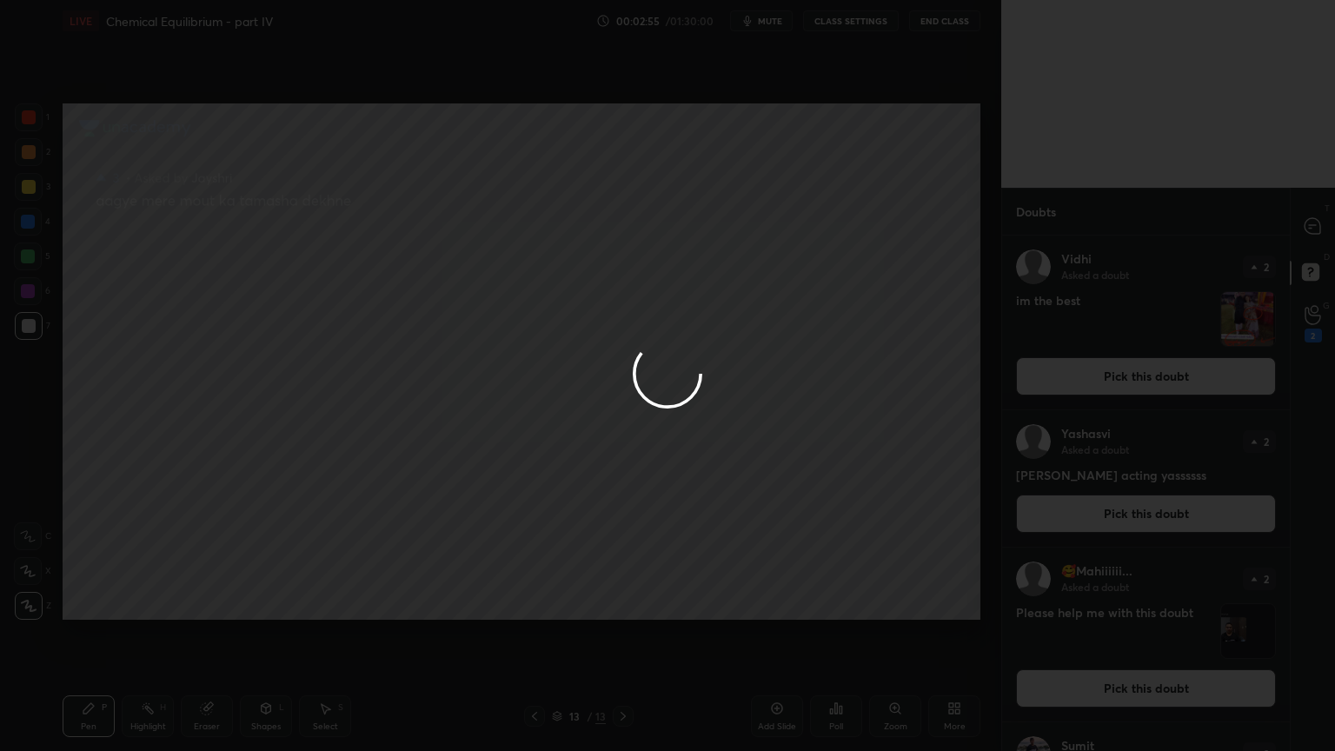
click at [1102, 337] on div at bounding box center [667, 375] width 1335 height 751
click at [1101, 341] on div at bounding box center [667, 375] width 1335 height 751
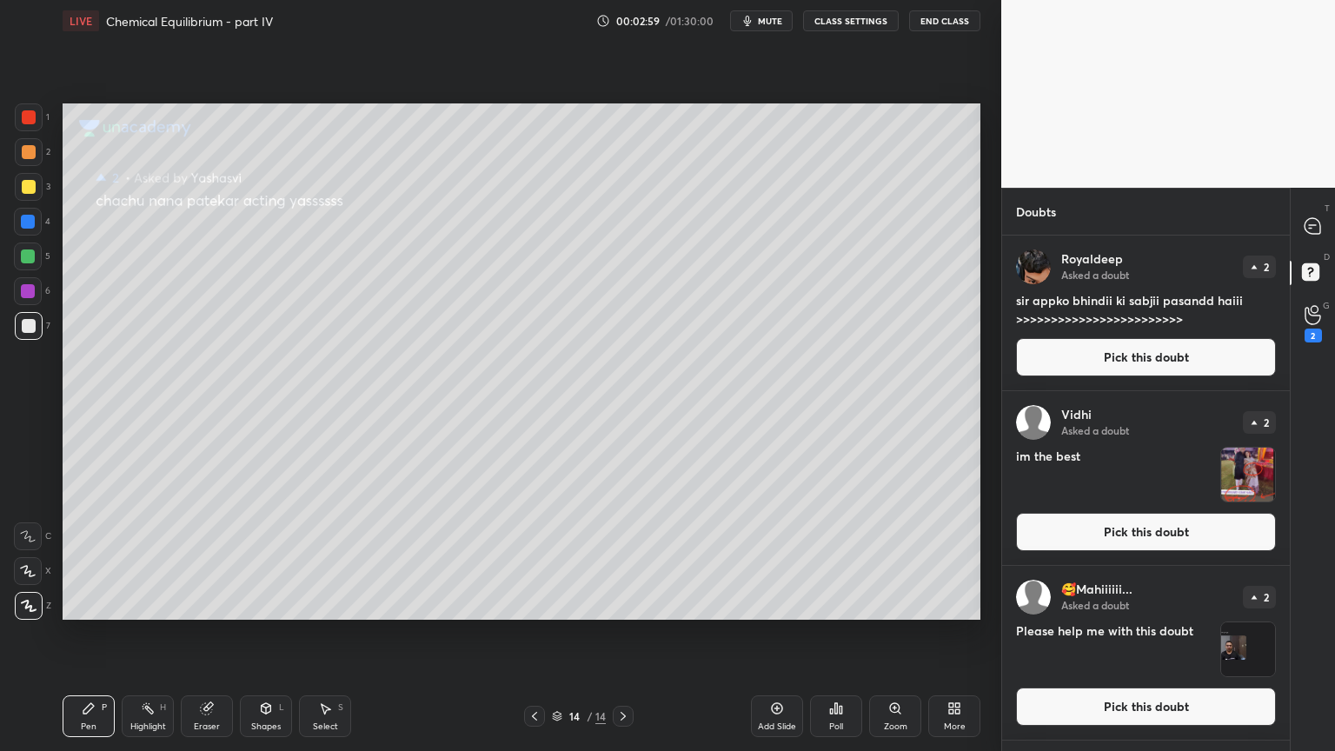
click at [1138, 356] on button "Pick this doubt" at bounding box center [1146, 357] width 260 height 38
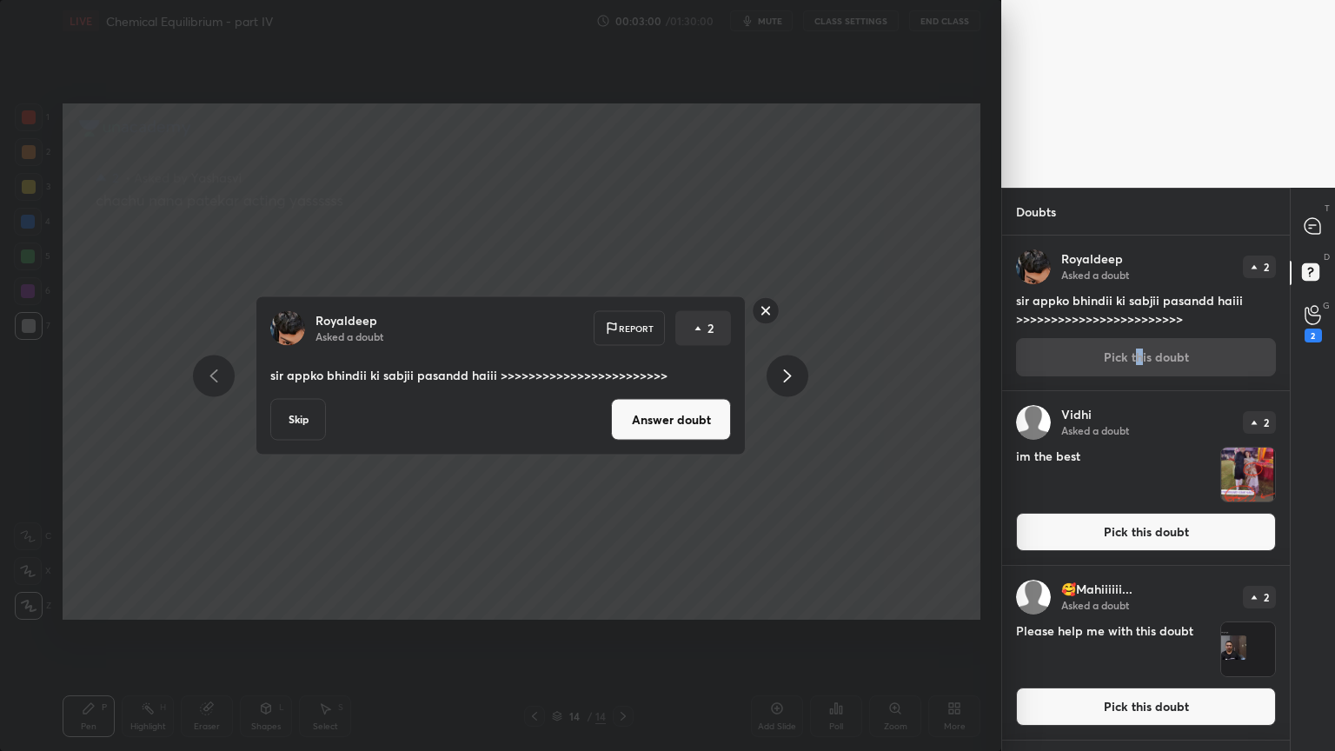
click at [795, 376] on icon at bounding box center [787, 375] width 21 height 21
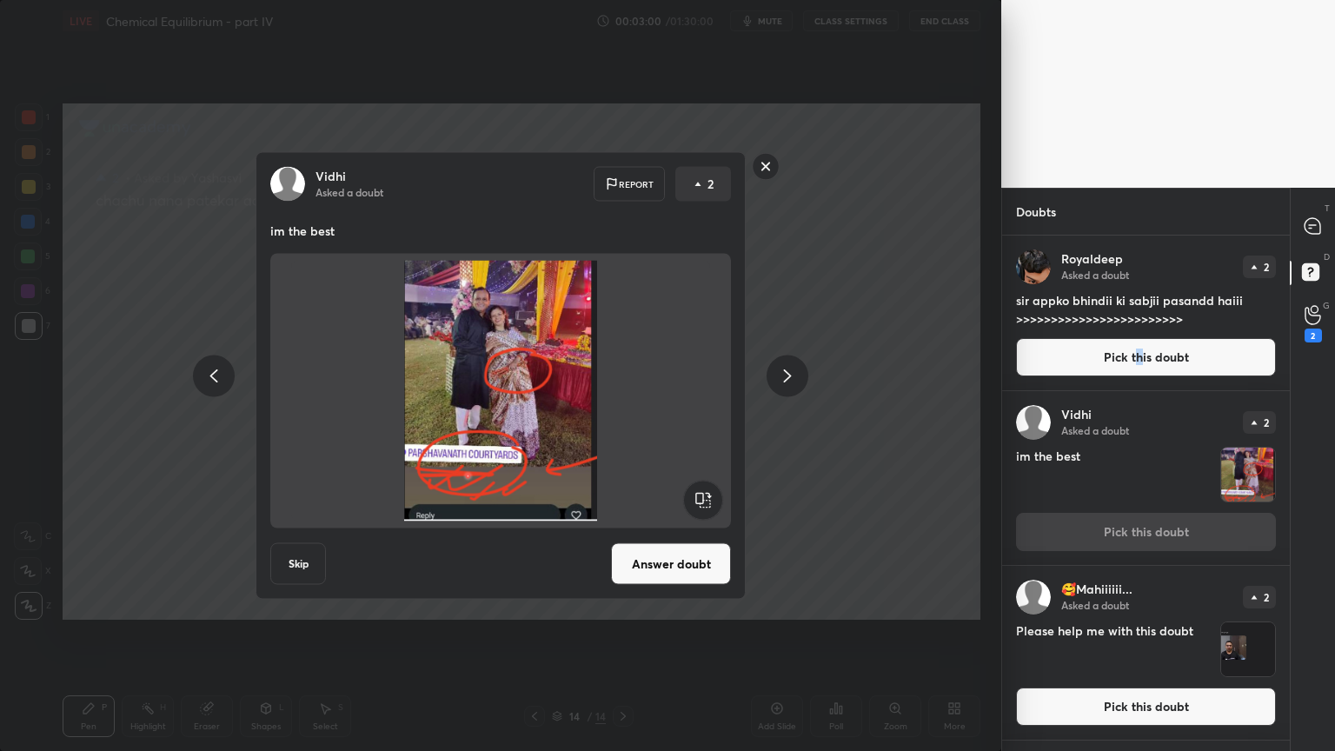
click at [791, 377] on icon at bounding box center [787, 375] width 21 height 21
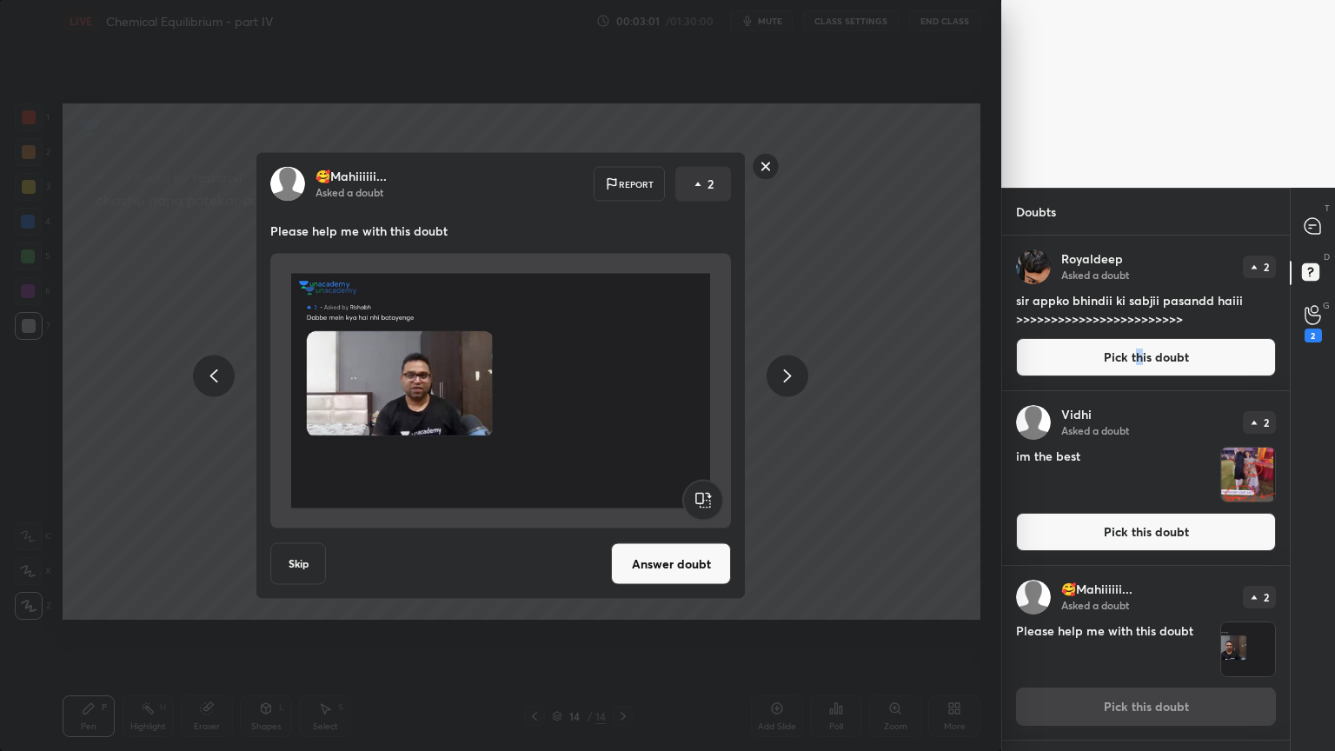
click at [789, 376] on icon at bounding box center [788, 375] width 8 height 13
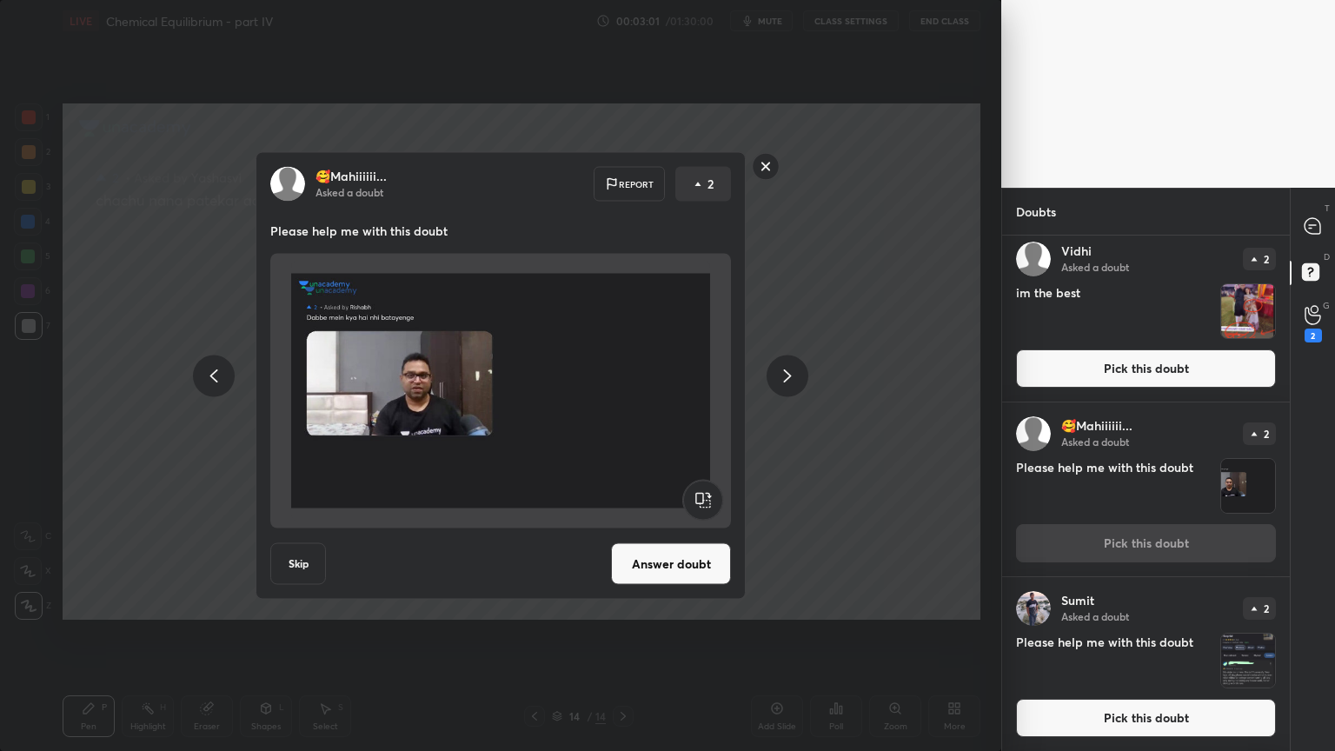
click at [789, 376] on icon at bounding box center [788, 375] width 8 height 13
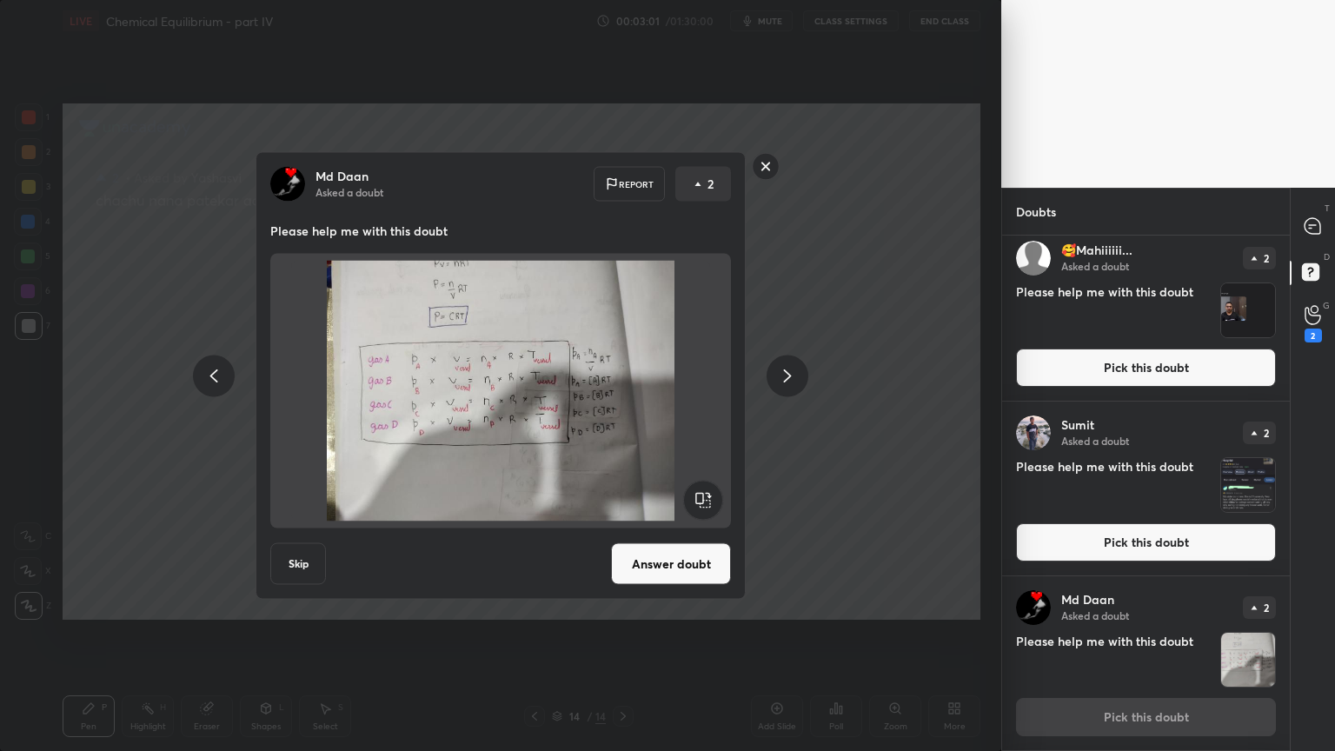
click at [788, 375] on icon at bounding box center [788, 375] width 8 height 13
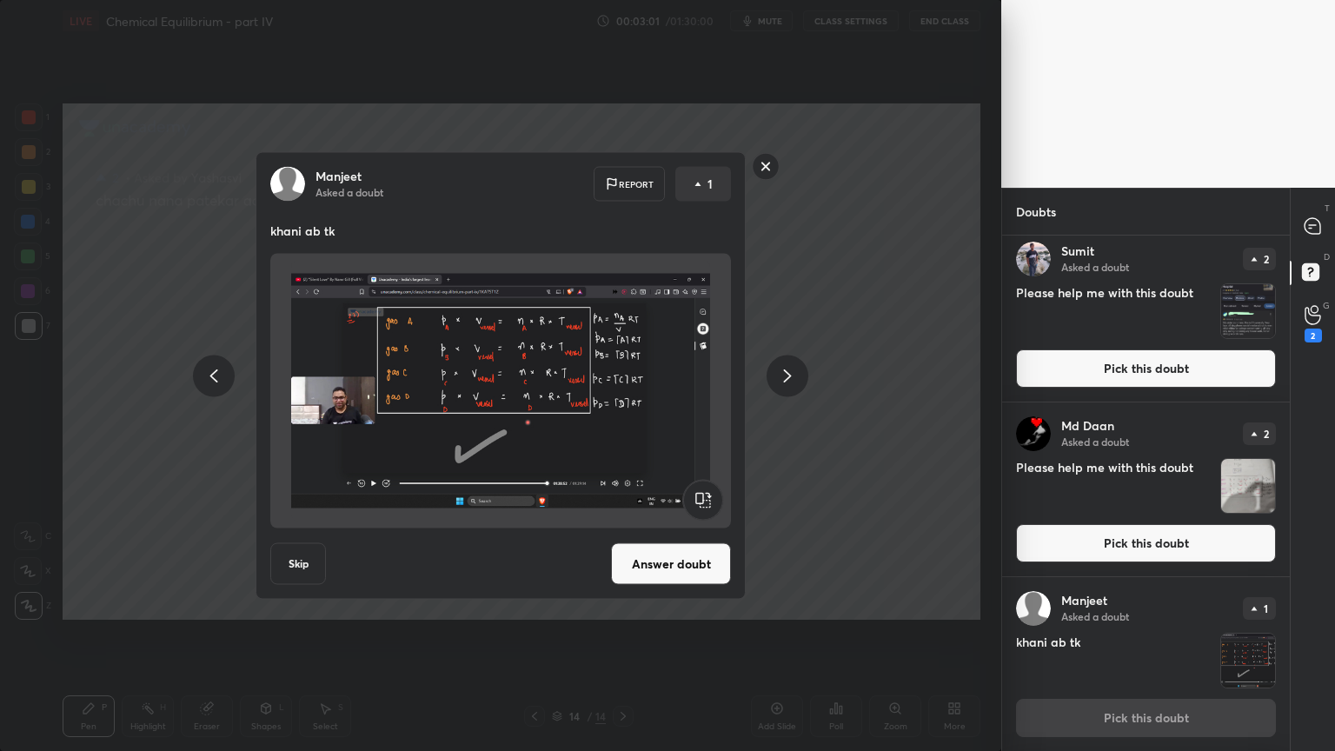
click at [786, 375] on icon at bounding box center [787, 375] width 21 height 21
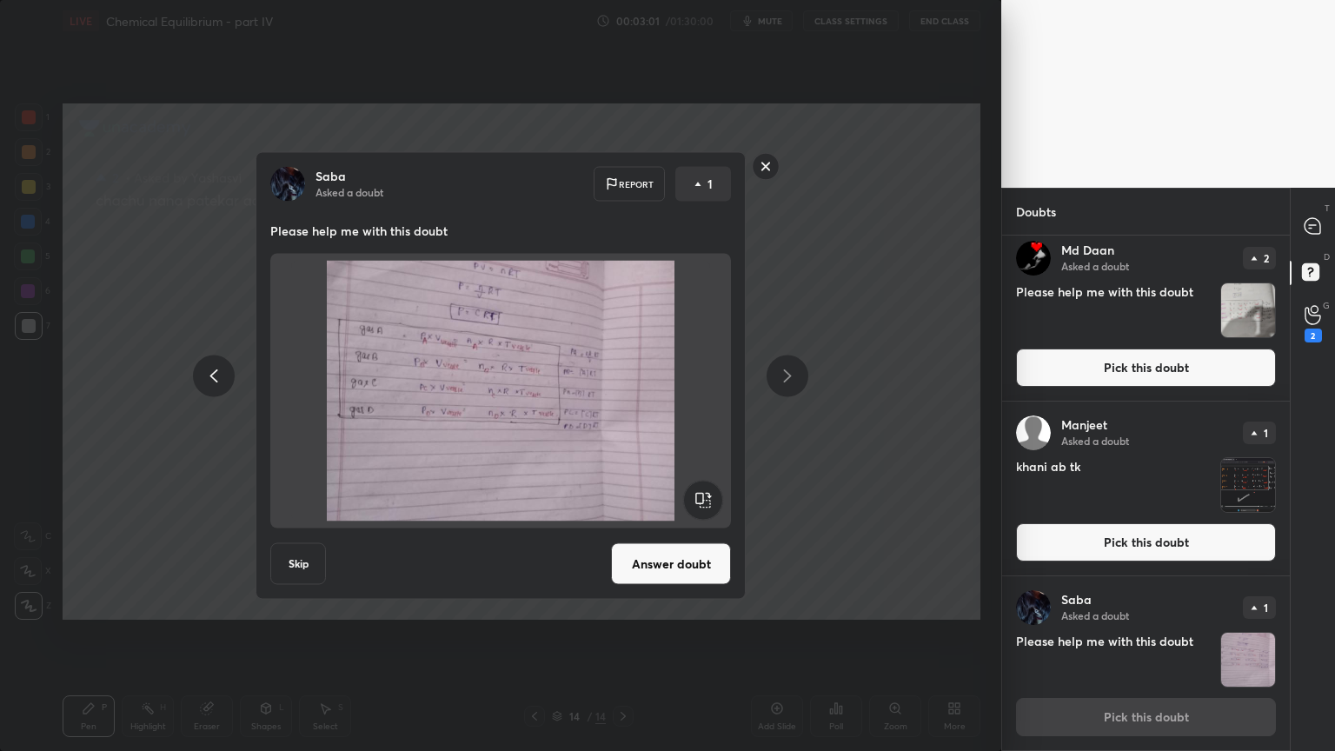
click at [788, 372] on icon at bounding box center [788, 375] width 8 height 13
click at [786, 372] on icon at bounding box center [788, 375] width 8 height 13
click at [788, 372] on icon at bounding box center [788, 375] width 8 height 13
click at [790, 370] on icon at bounding box center [787, 375] width 21 height 21
click at [221, 376] on icon at bounding box center [213, 375] width 21 height 21
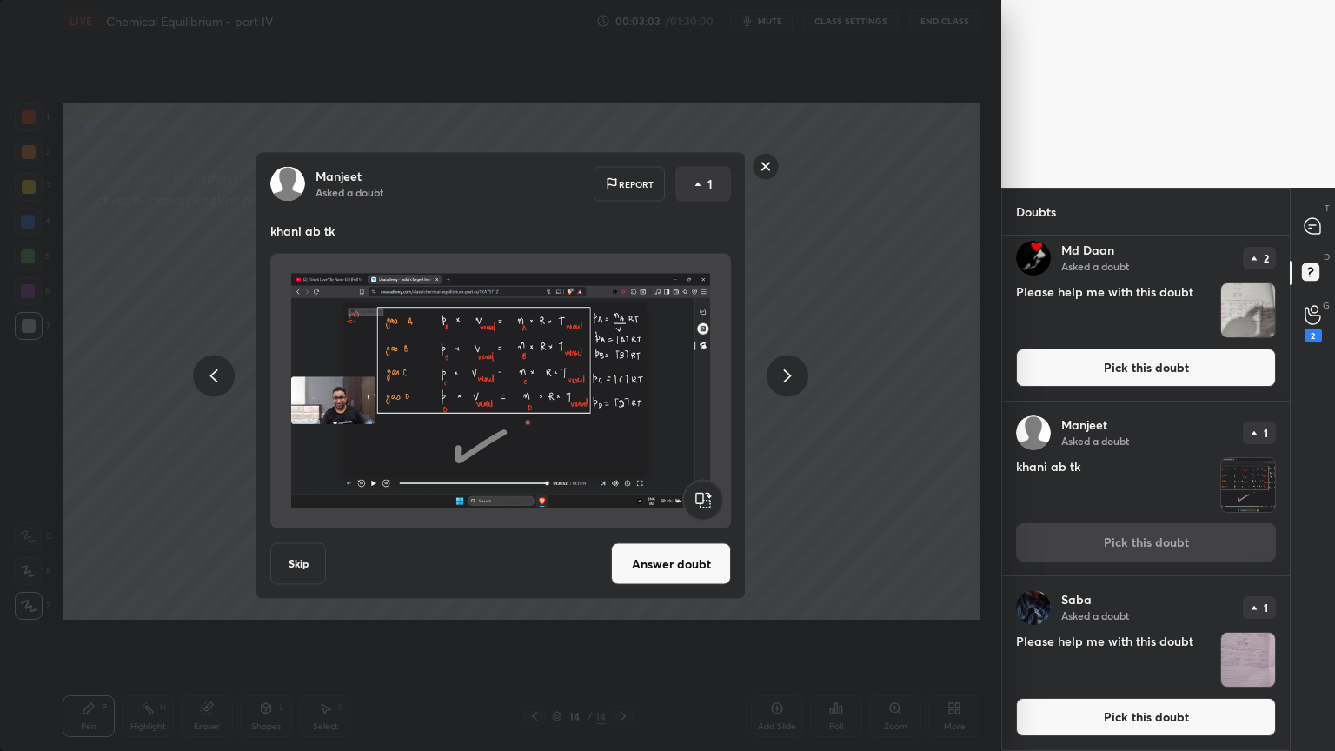
click at [216, 377] on icon at bounding box center [213, 375] width 21 height 21
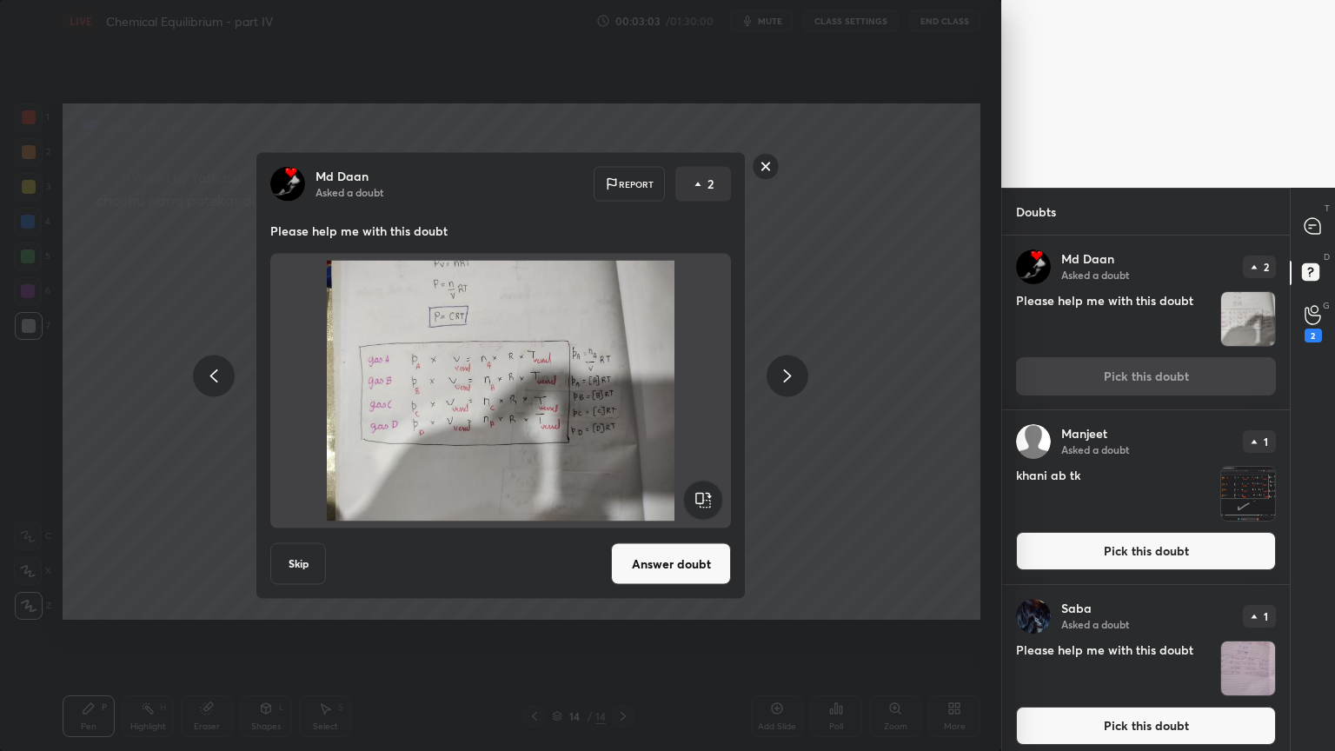
click at [200, 449] on div "Md [PERSON_NAME] Asked a doubt Report 2 Please help me with this doubt Skip Ans…" at bounding box center [500, 376] width 657 height 448
click at [875, 608] on div "Md [PERSON_NAME] Asked a doubt Report 2 Please help me with this doubt Skip Ans…" at bounding box center [500, 375] width 1001 height 751
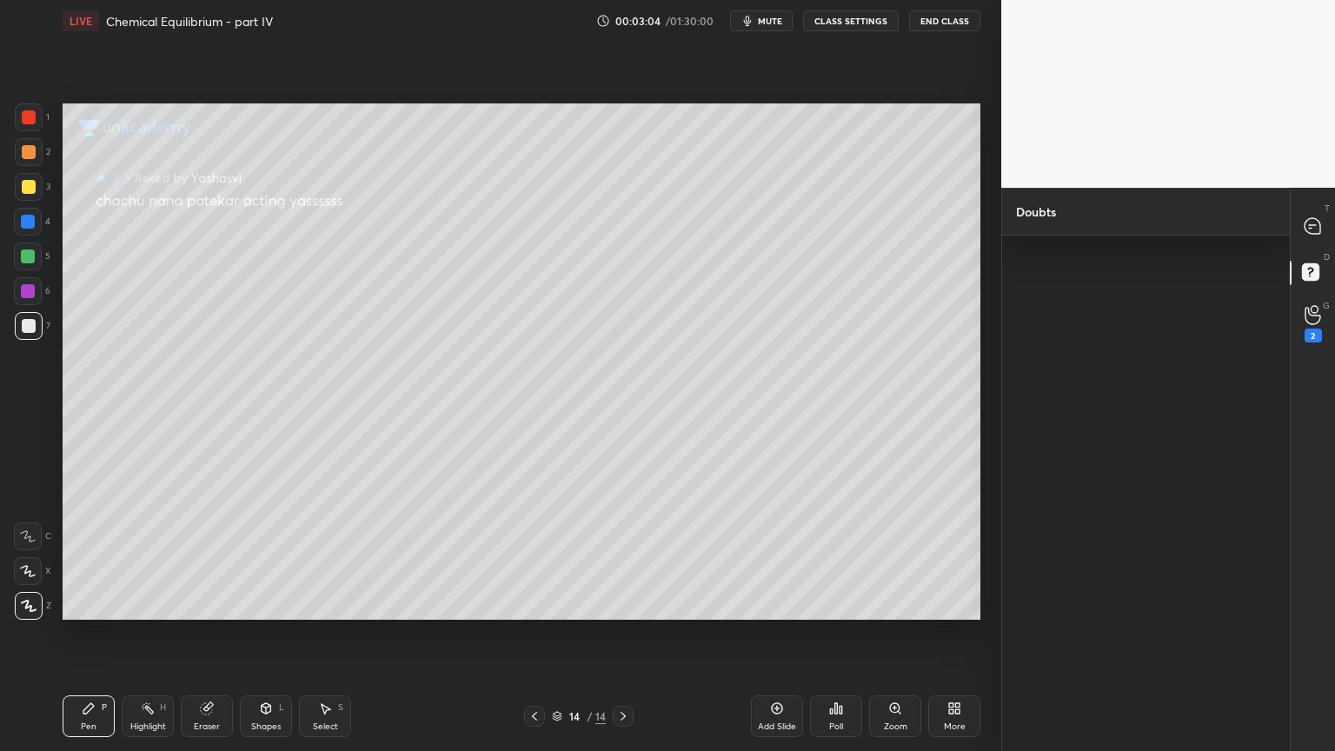
scroll to position [0, 0]
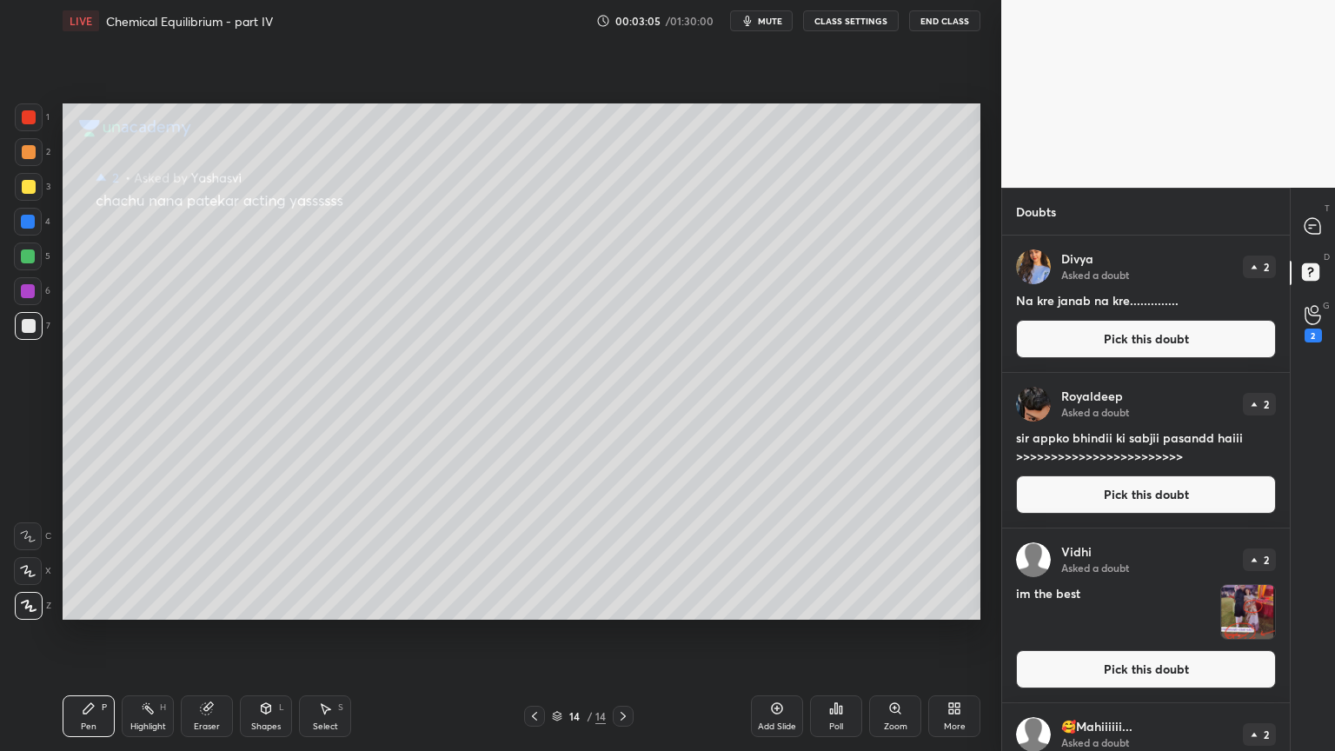
click at [537, 634] on icon at bounding box center [535, 716] width 14 height 14
click at [533, 634] on icon at bounding box center [535, 716] width 14 height 14
click at [532, 634] on icon at bounding box center [535, 716] width 14 height 14
click at [530, 634] on icon at bounding box center [535, 716] width 14 height 14
click at [531, 634] on icon at bounding box center [535, 716] width 14 height 14
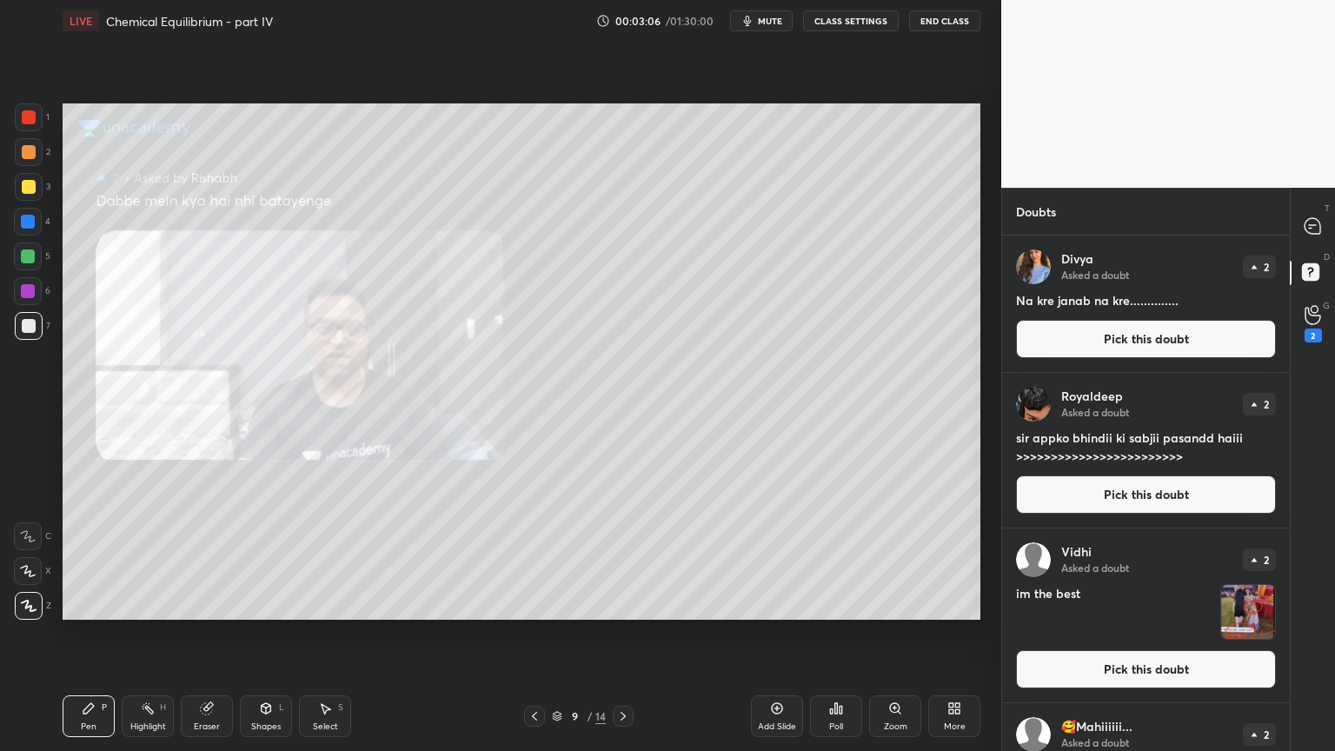
click at [531, 634] on icon at bounding box center [535, 716] width 14 height 14
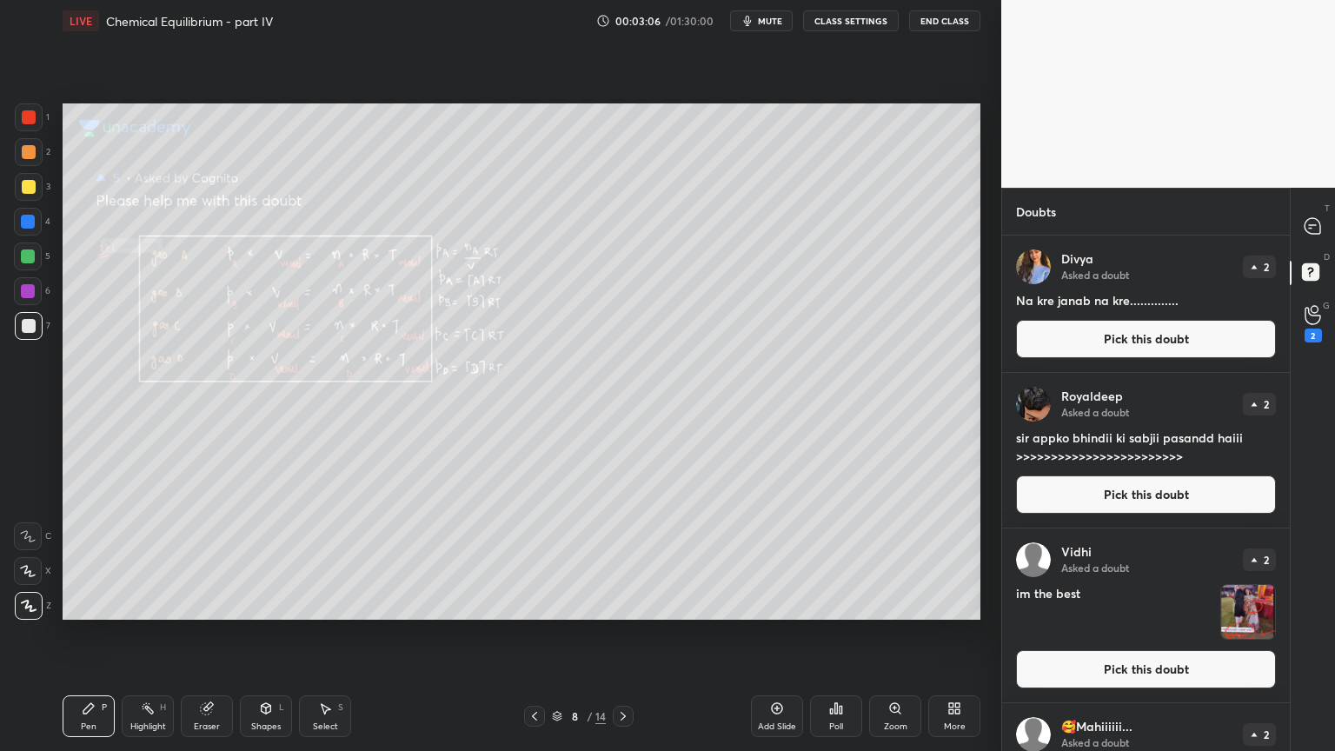
click at [531, 634] on icon at bounding box center [535, 716] width 14 height 14
click at [532, 634] on icon at bounding box center [535, 716] width 14 height 14
click at [534, 634] on icon at bounding box center [535, 716] width 14 height 14
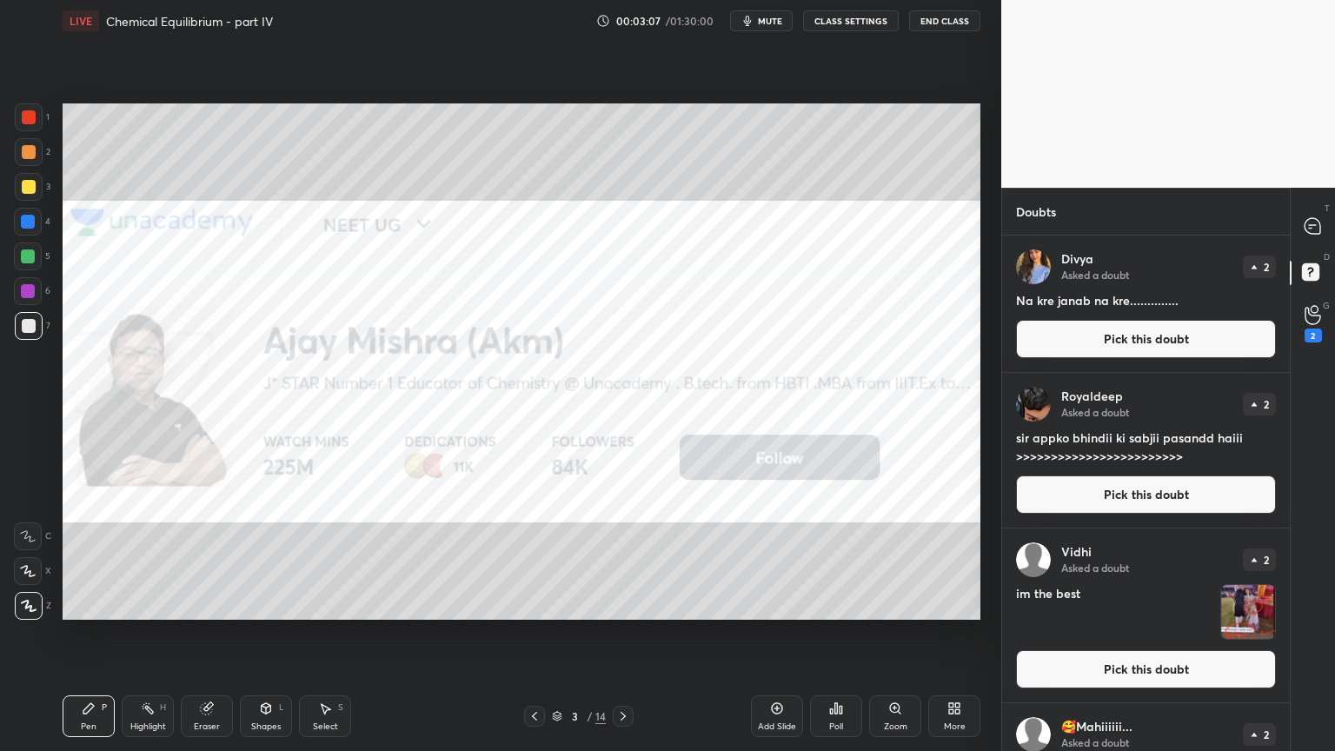
click at [534, 634] on icon at bounding box center [535, 716] width 14 height 14
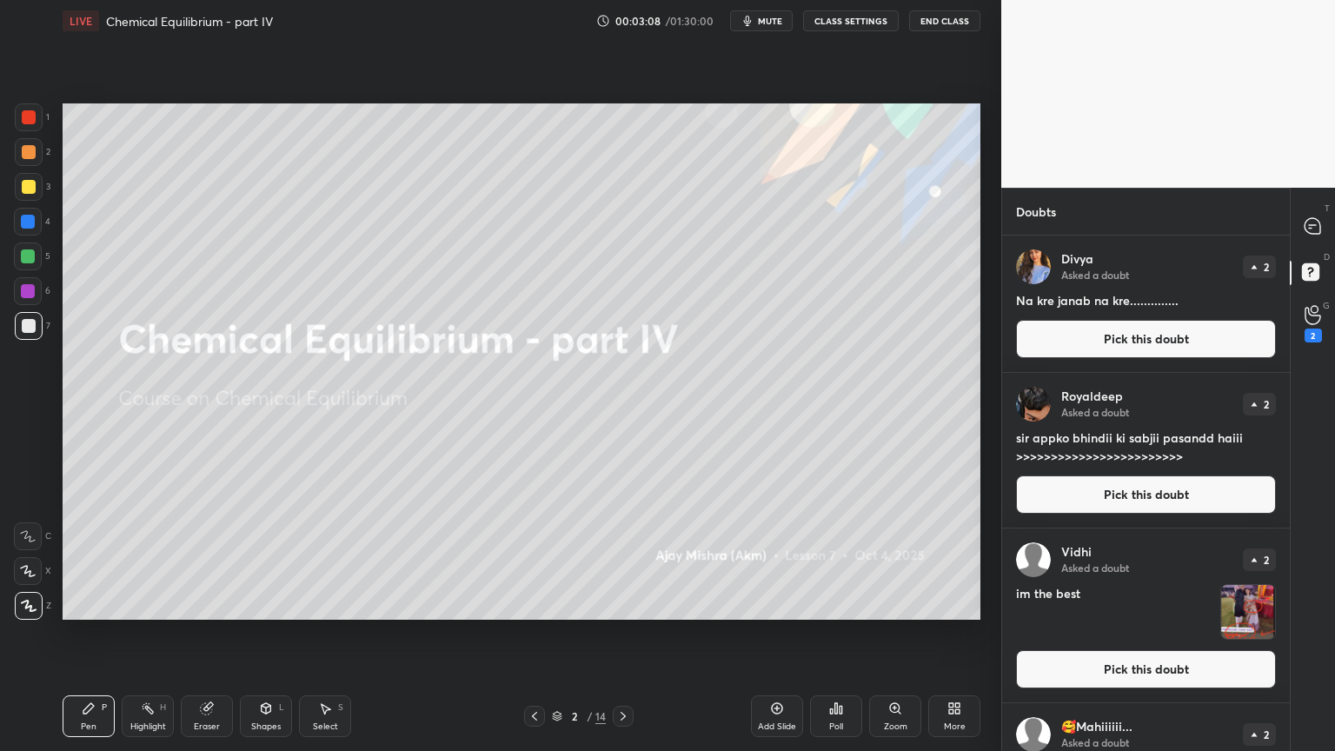
click at [625, 634] on icon at bounding box center [623, 716] width 5 height 9
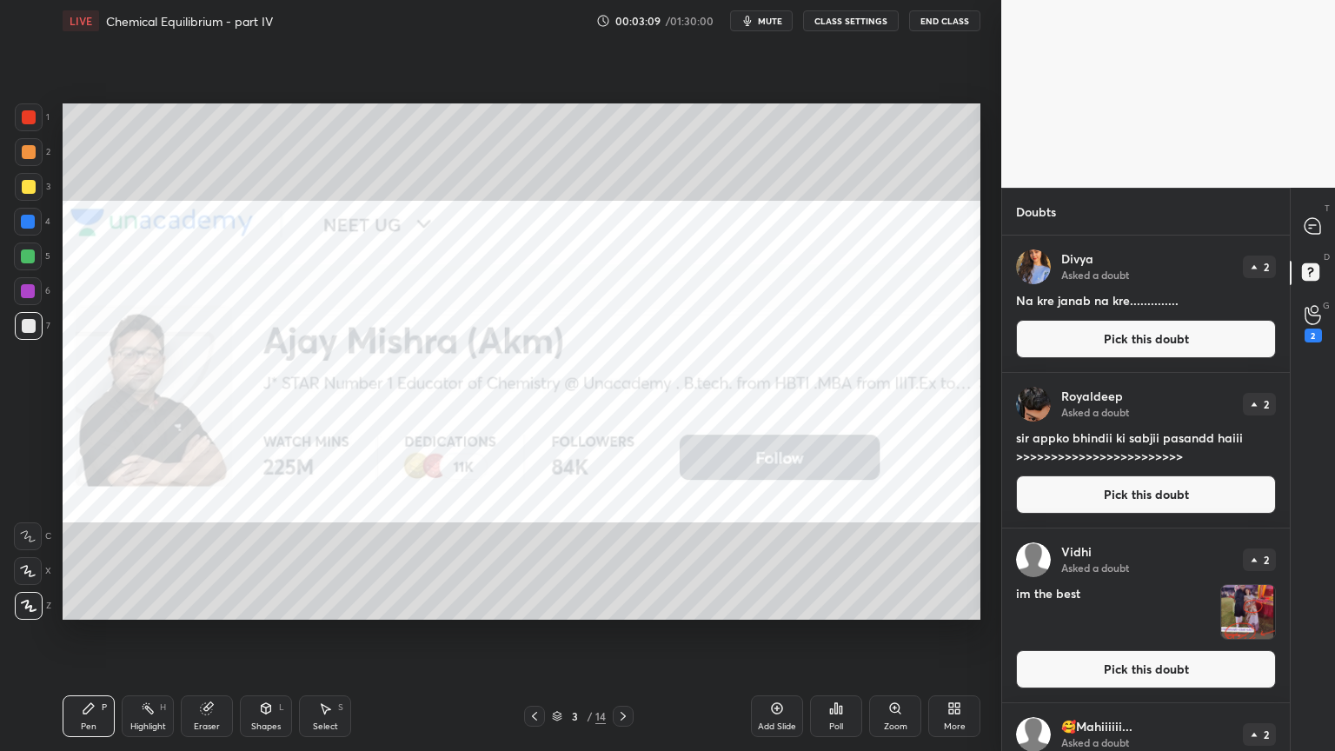
click at [1140, 495] on button "Pick this doubt" at bounding box center [1146, 494] width 260 height 38
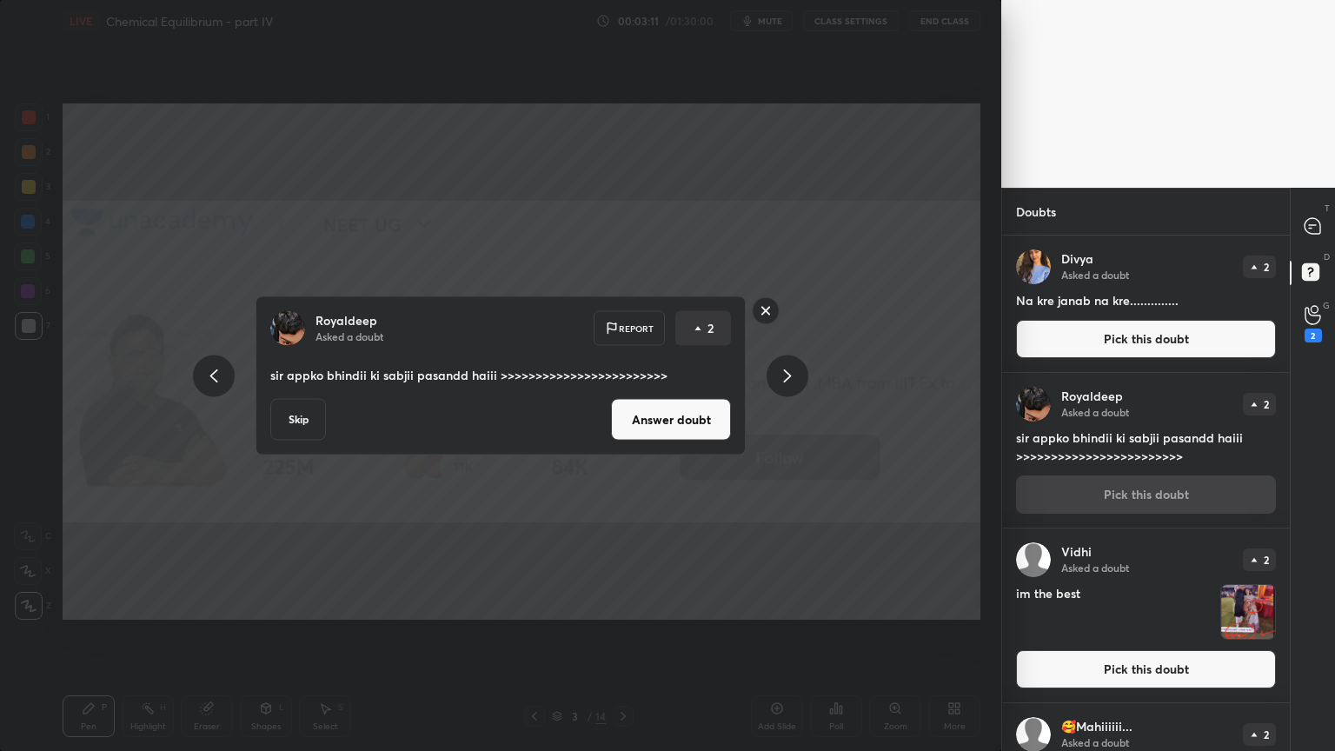
click at [843, 336] on div "Royaldeep Asked a doubt Report 2 sir appko bhindii ki sabjii pasandd haiii >>>>…" at bounding box center [500, 375] width 1001 height 751
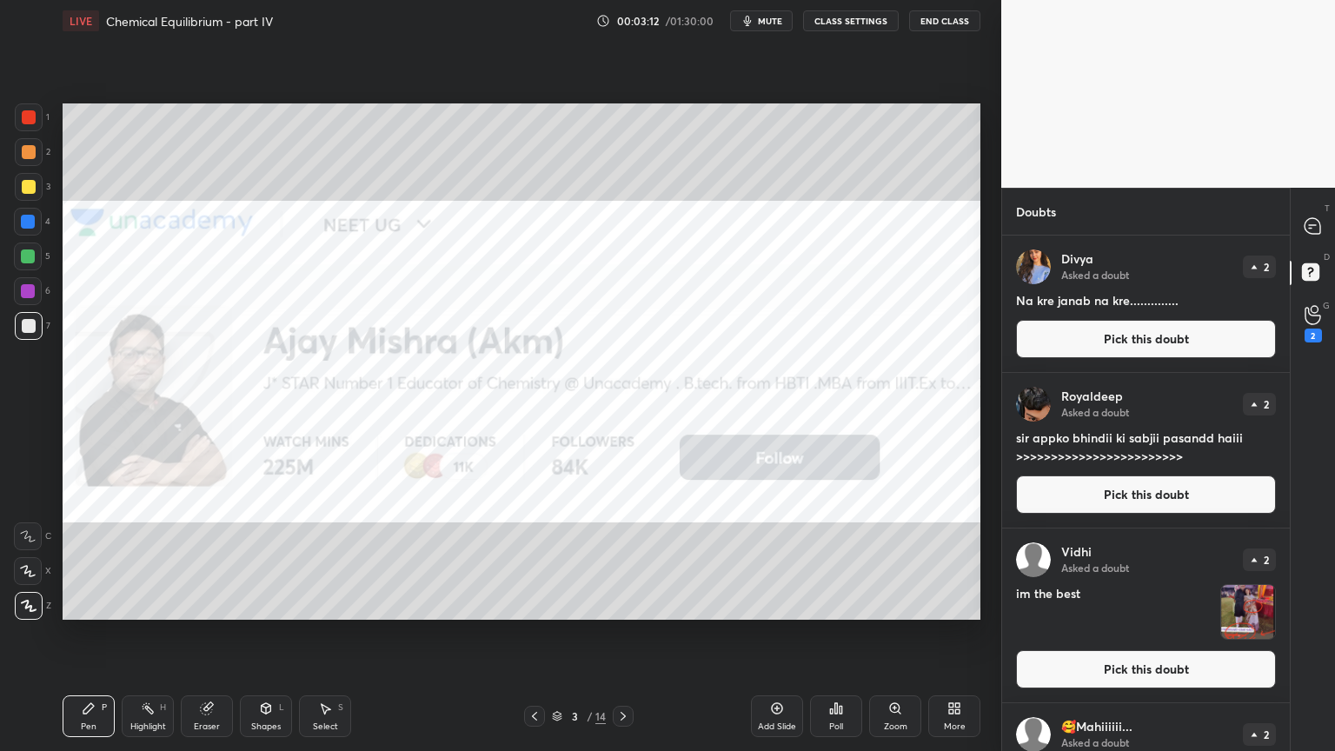
click at [1147, 335] on button "Pick this doubt" at bounding box center [1146, 339] width 260 height 38
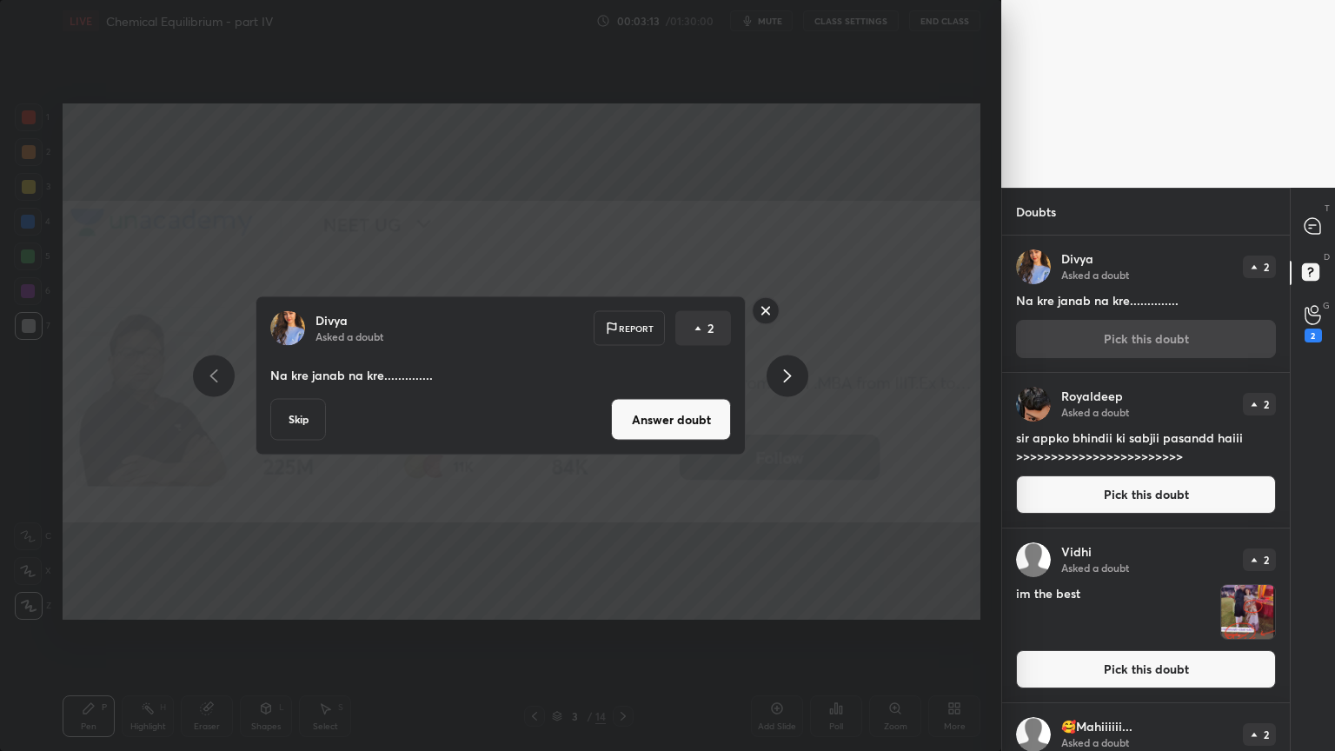
click at [753, 531] on div "[PERSON_NAME] Asked a doubt Report 2 Na kre janab na kre.............. Skip Ans…" at bounding box center [500, 375] width 1001 height 751
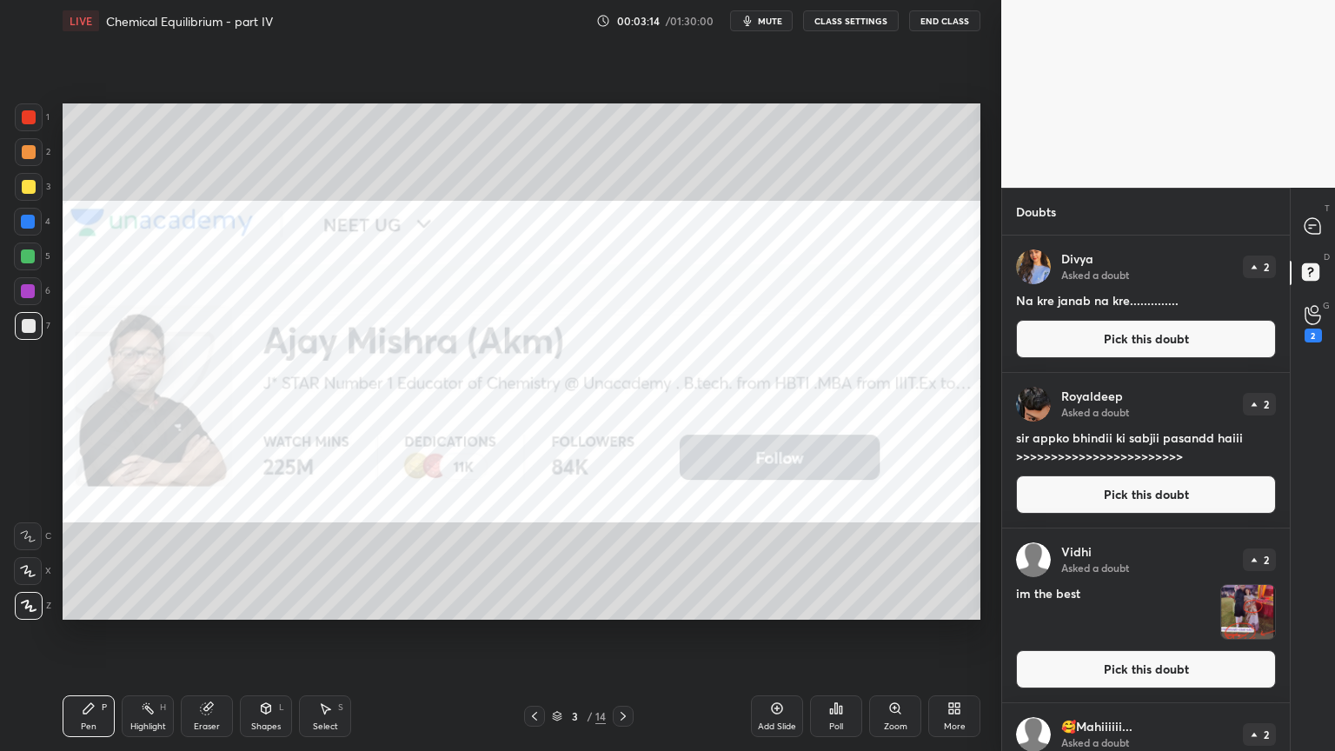
click at [626, 634] on icon at bounding box center [623, 716] width 14 height 14
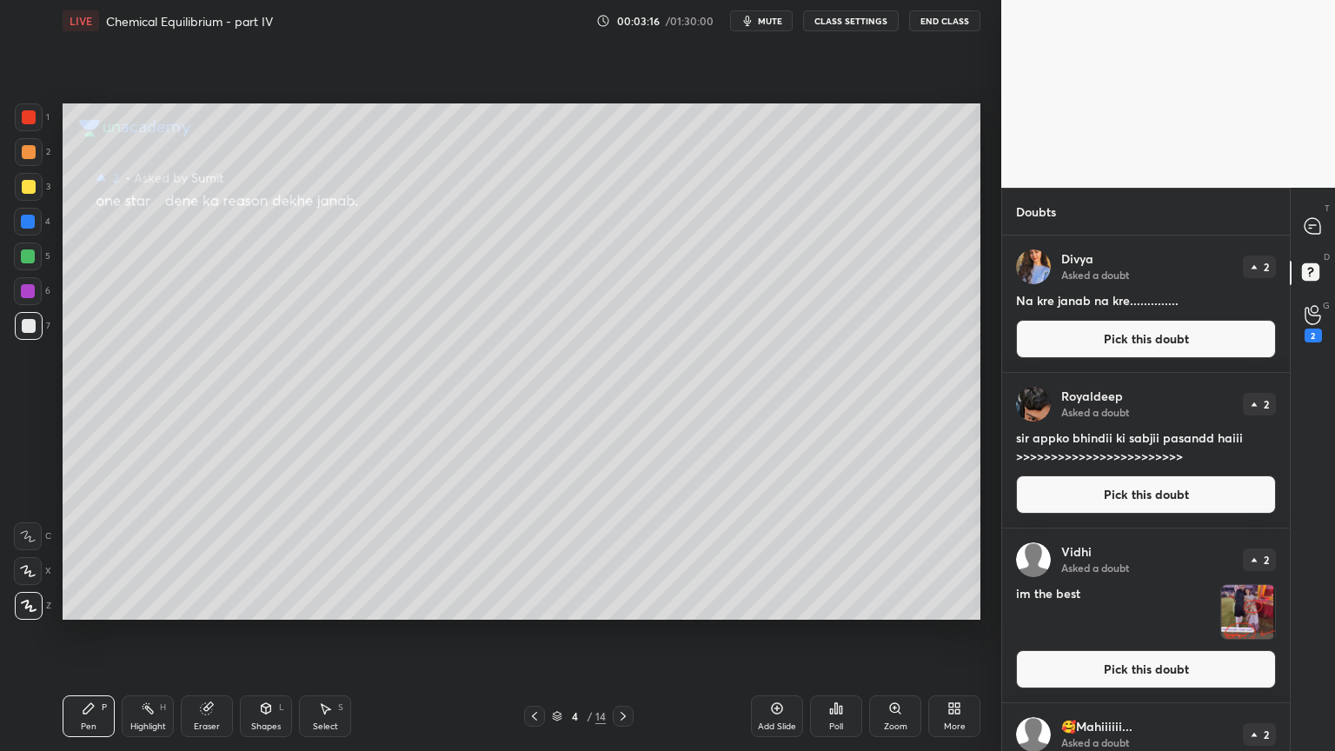
click at [1107, 343] on button "Pick this doubt" at bounding box center [1146, 339] width 260 height 38
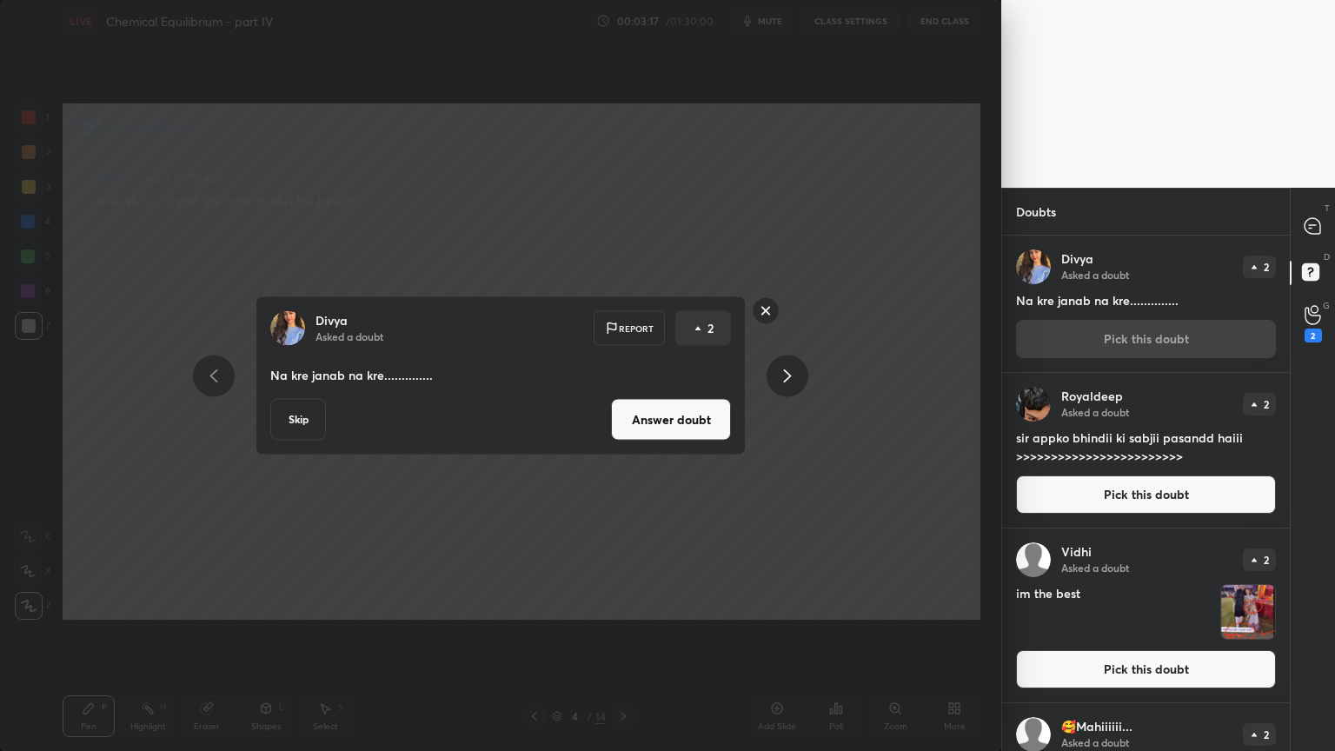
drag, startPoint x: 1102, startPoint y: 502, endPoint x: 1069, endPoint y: 489, distance: 35.5
click at [1101, 501] on button "Pick this doubt" at bounding box center [1146, 494] width 260 height 38
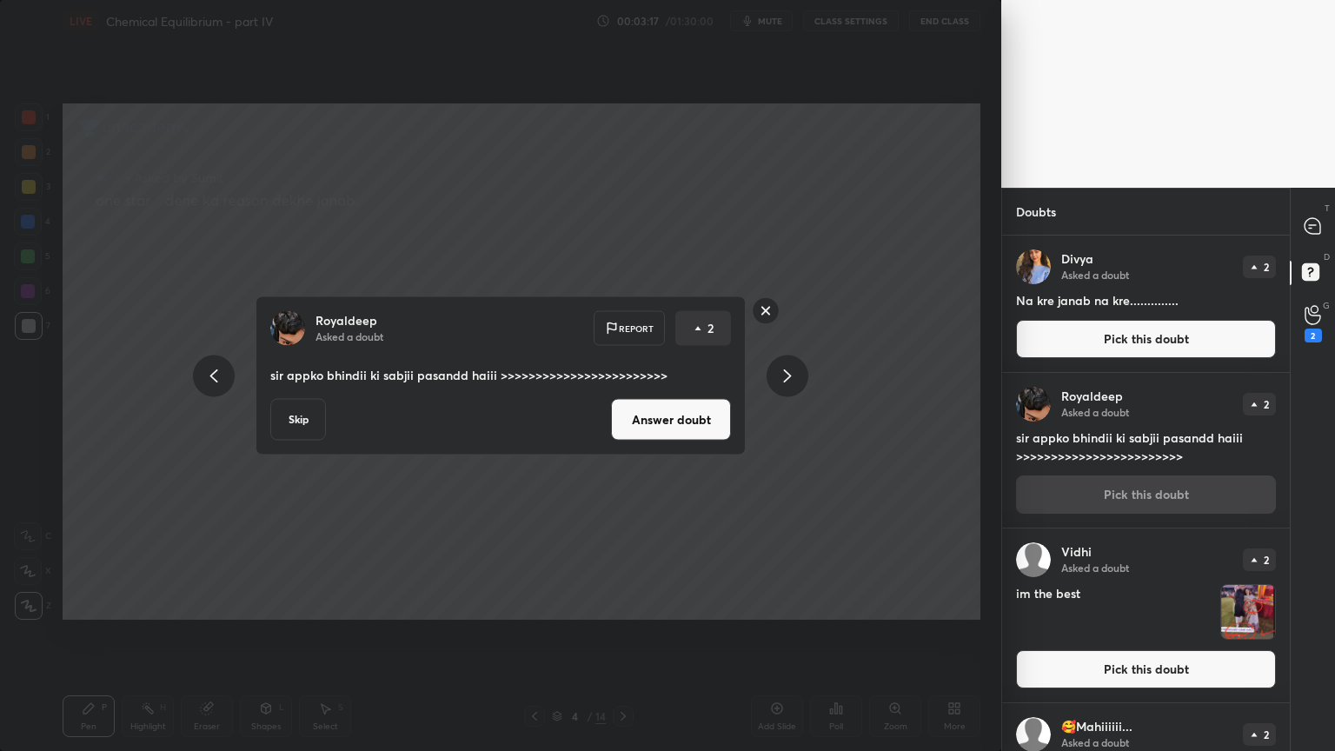
click at [655, 416] on button "Answer doubt" at bounding box center [671, 420] width 120 height 42
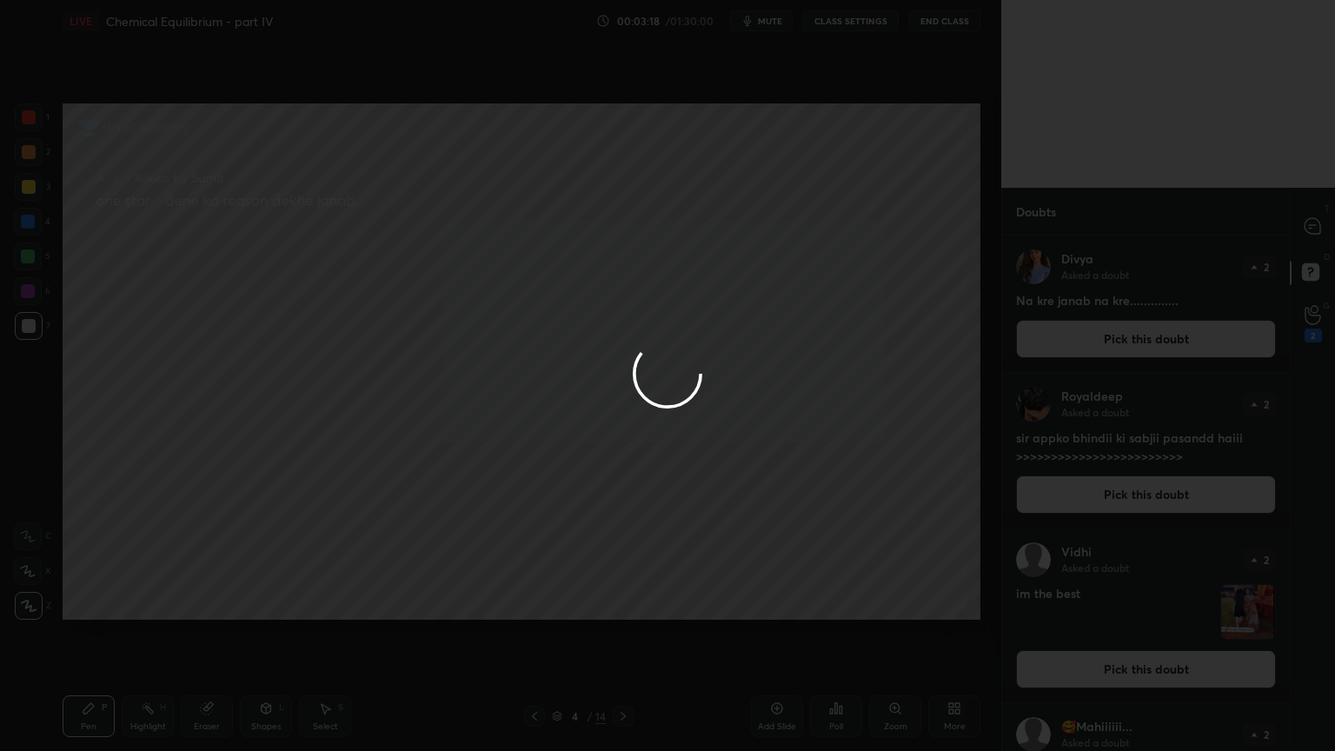
click at [1147, 336] on div at bounding box center [667, 375] width 1335 height 751
click at [1154, 337] on div at bounding box center [667, 375] width 1335 height 751
click at [1149, 337] on div at bounding box center [667, 375] width 1335 height 751
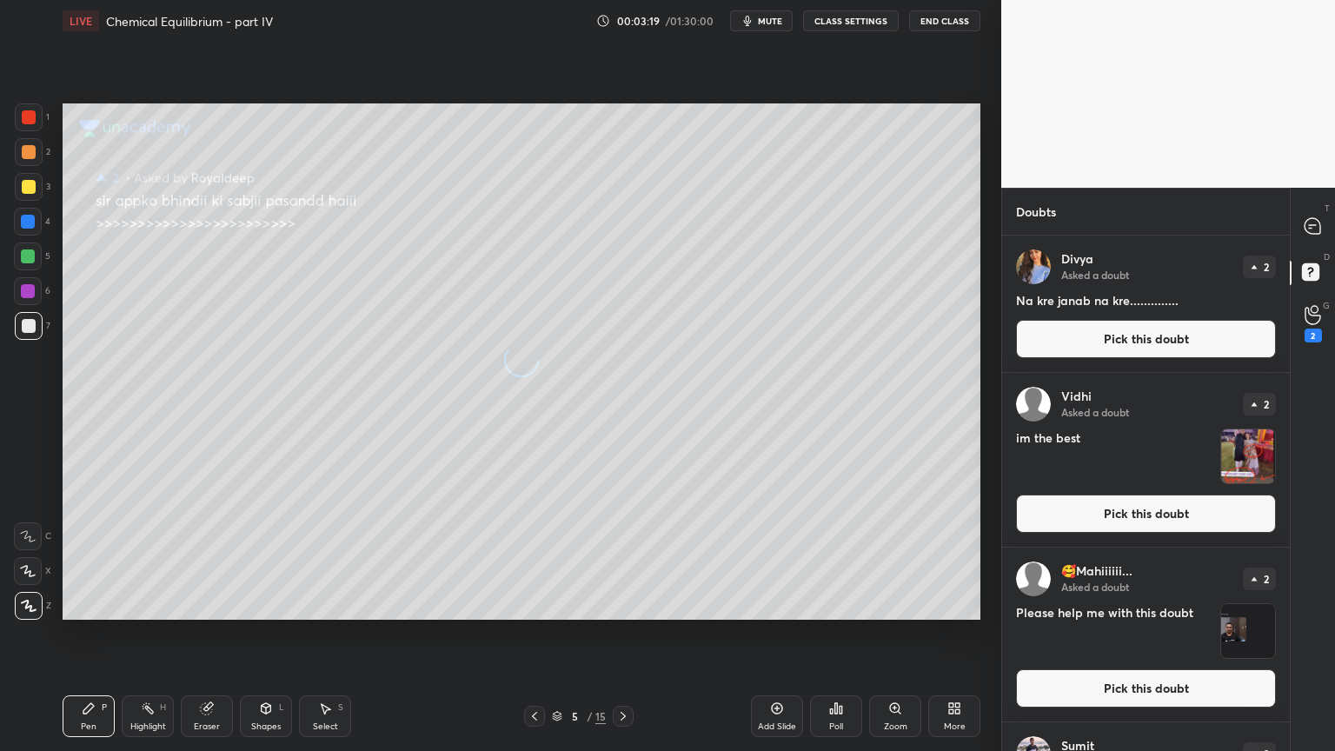
click at [1139, 337] on button "Pick this doubt" at bounding box center [1146, 339] width 260 height 38
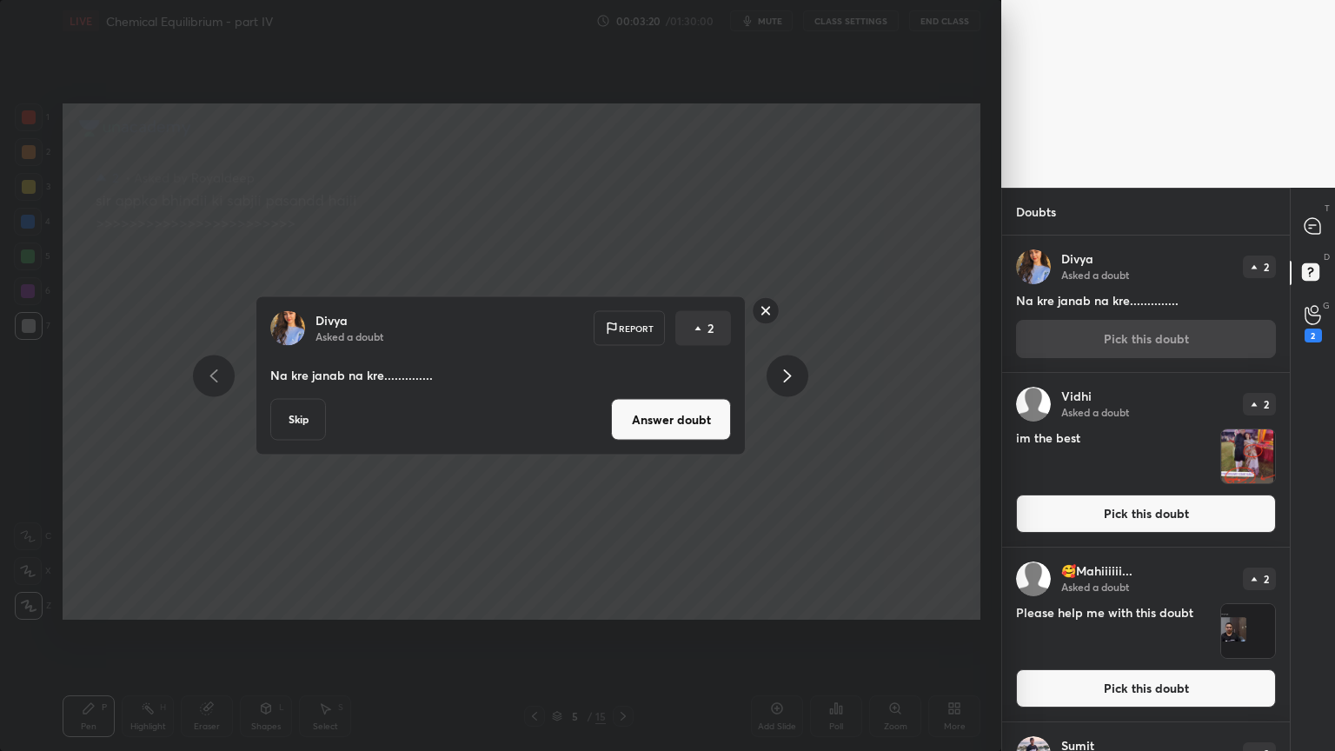
click at [674, 436] on button "Answer doubt" at bounding box center [671, 420] width 120 height 42
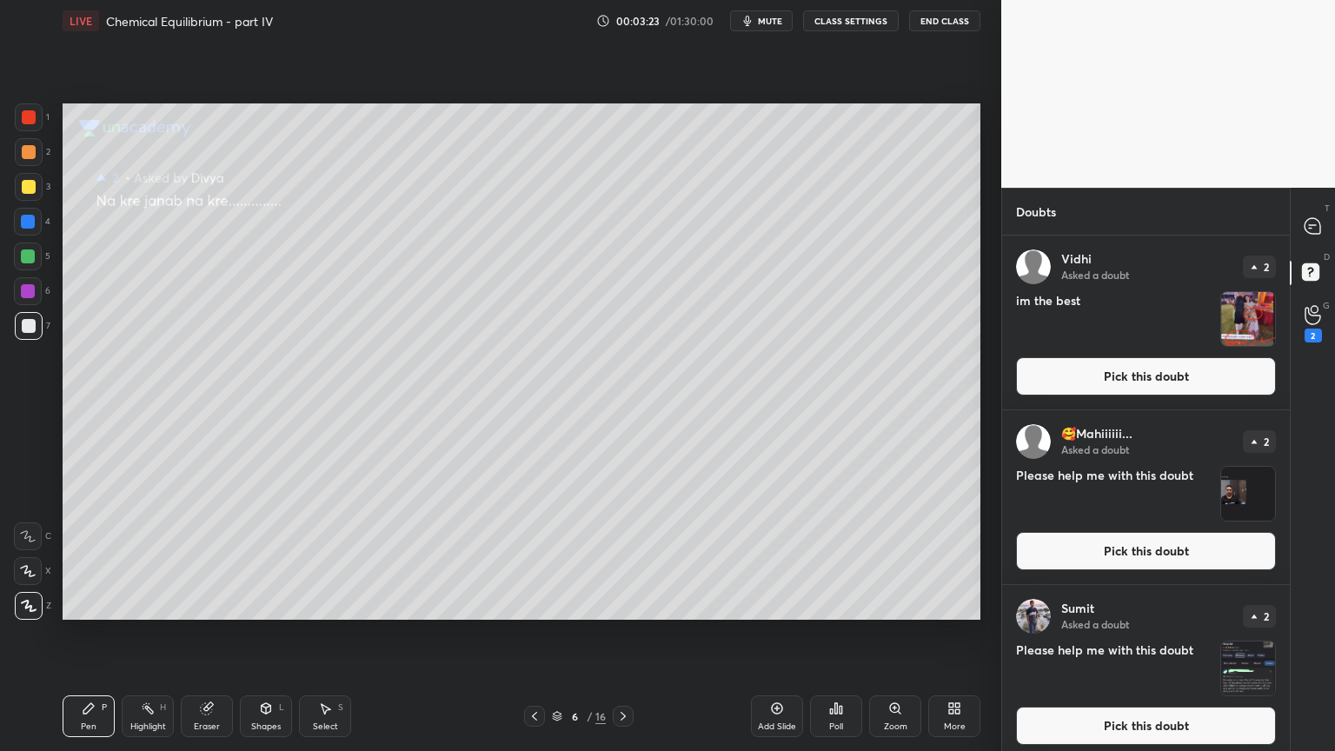
click at [1172, 382] on button "Pick this doubt" at bounding box center [1146, 376] width 260 height 38
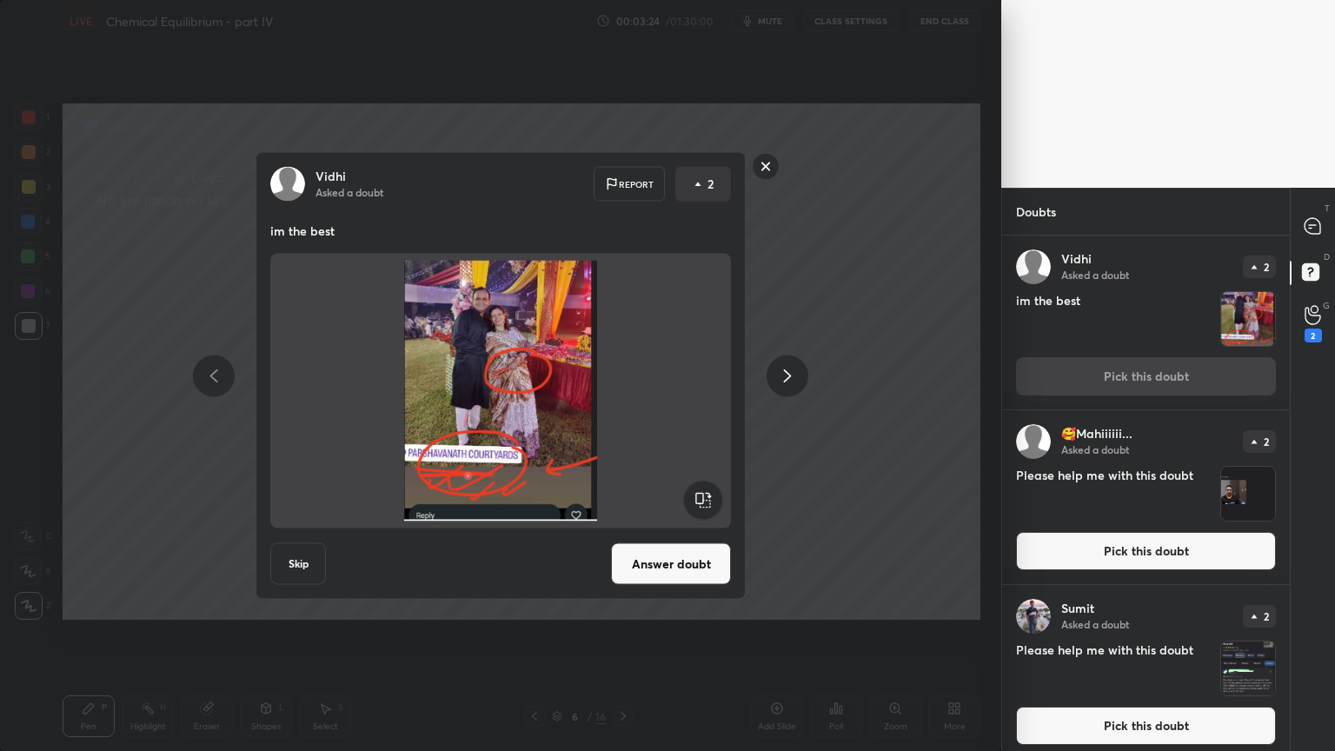
click at [788, 382] on icon at bounding box center [787, 375] width 21 height 21
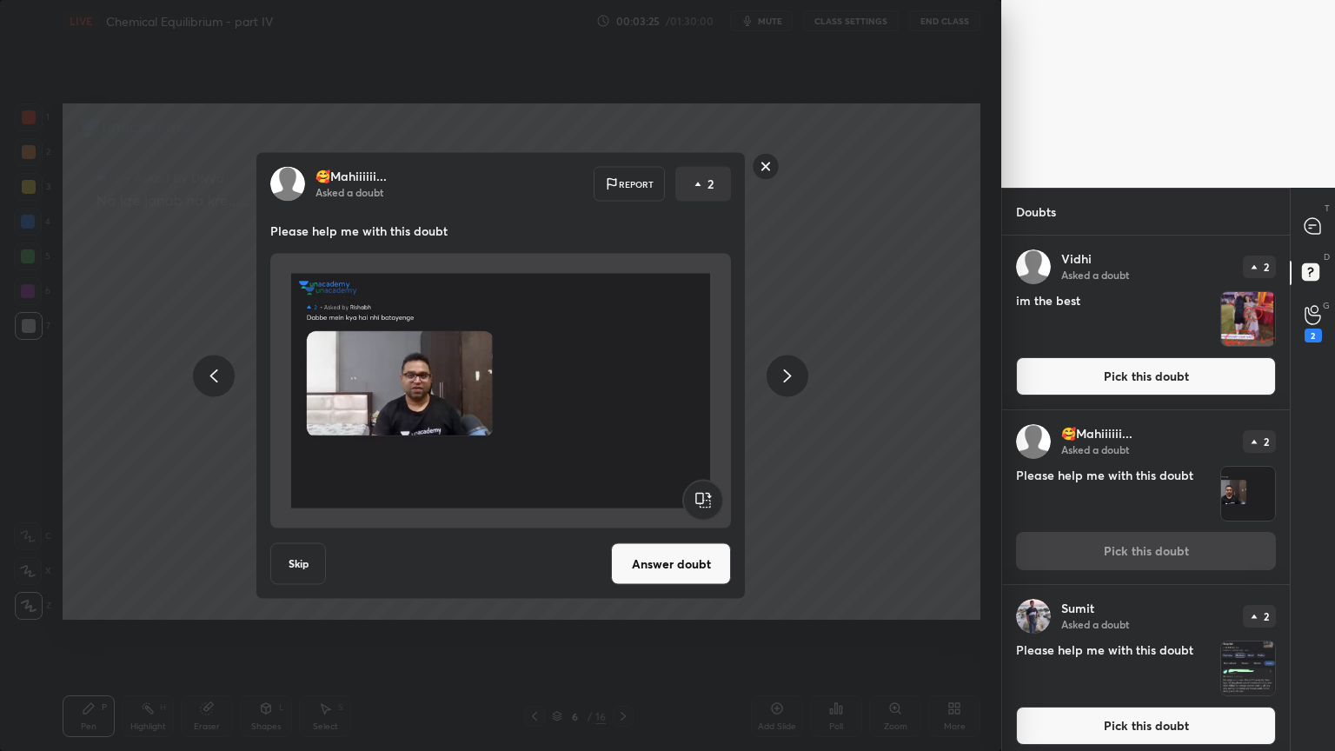
click at [785, 382] on icon at bounding box center [787, 375] width 21 height 21
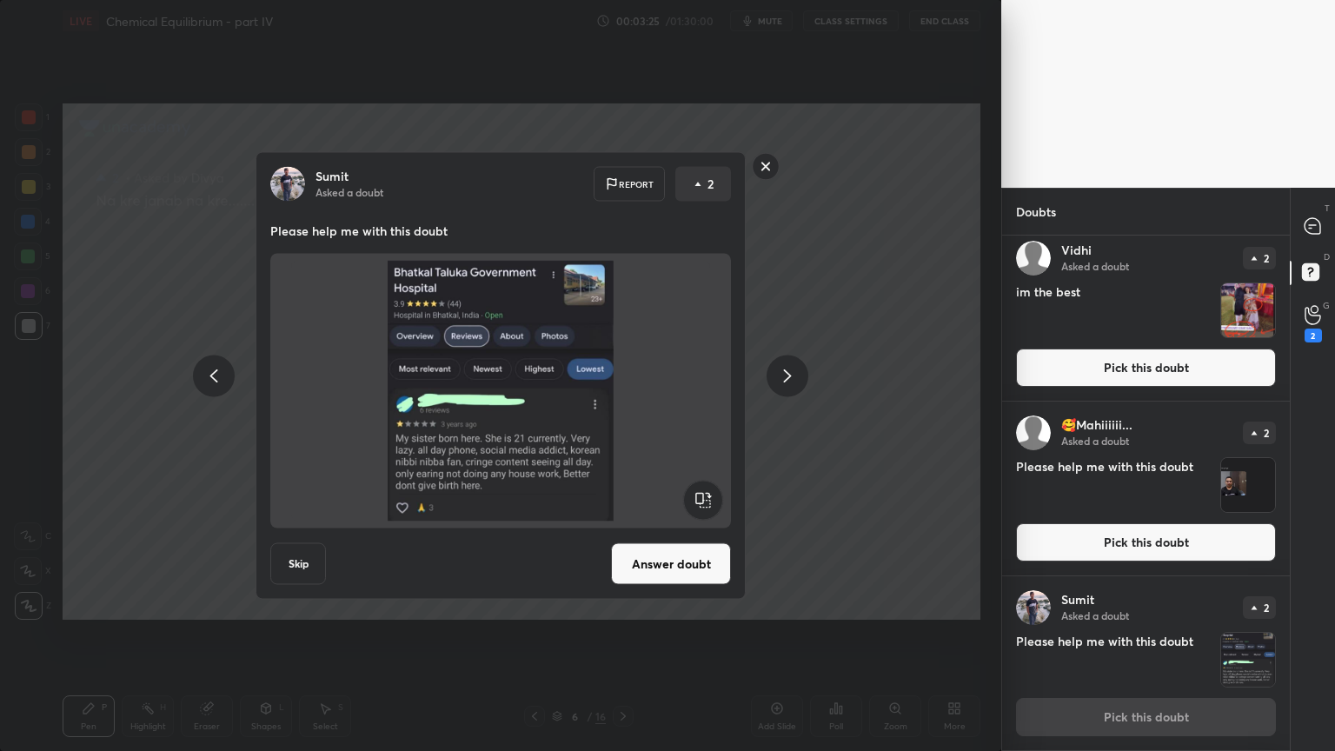
click at [786, 382] on icon at bounding box center [787, 375] width 21 height 21
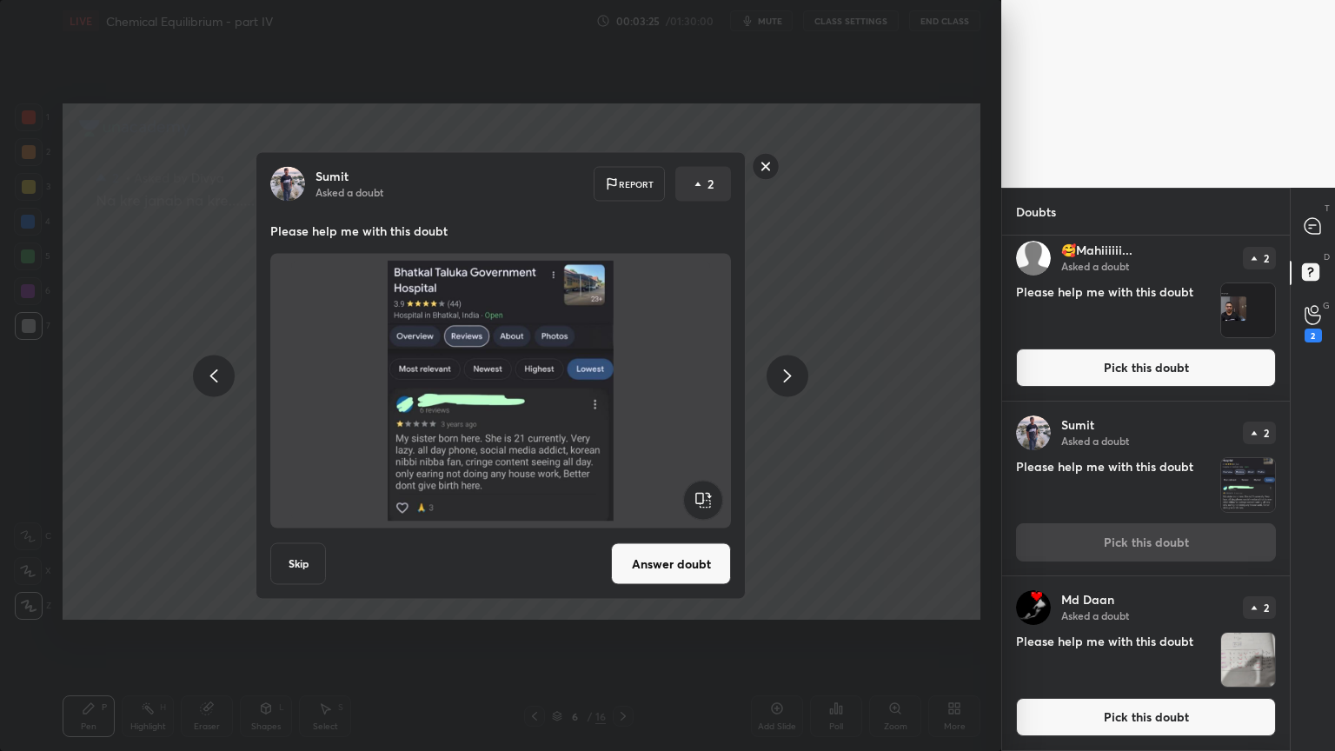
click at [786, 384] on icon at bounding box center [787, 375] width 21 height 21
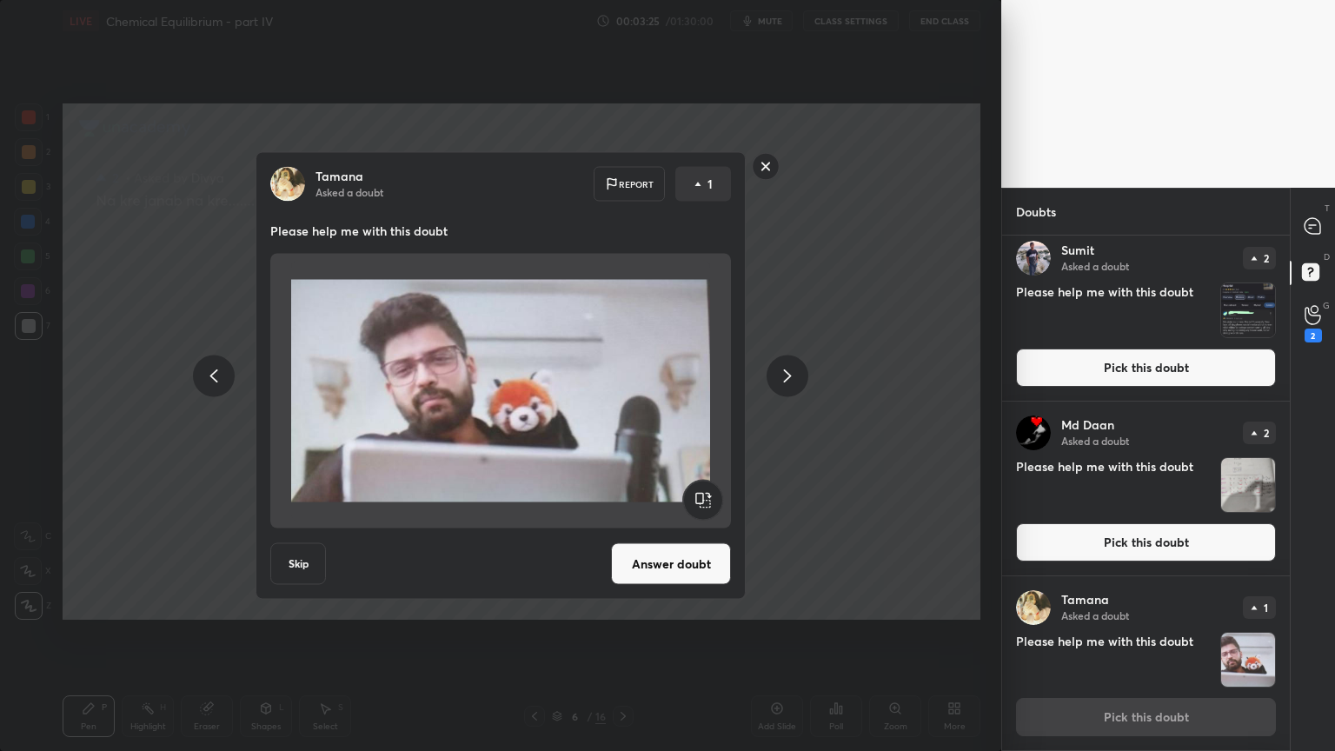
click at [782, 379] on icon at bounding box center [787, 375] width 21 height 21
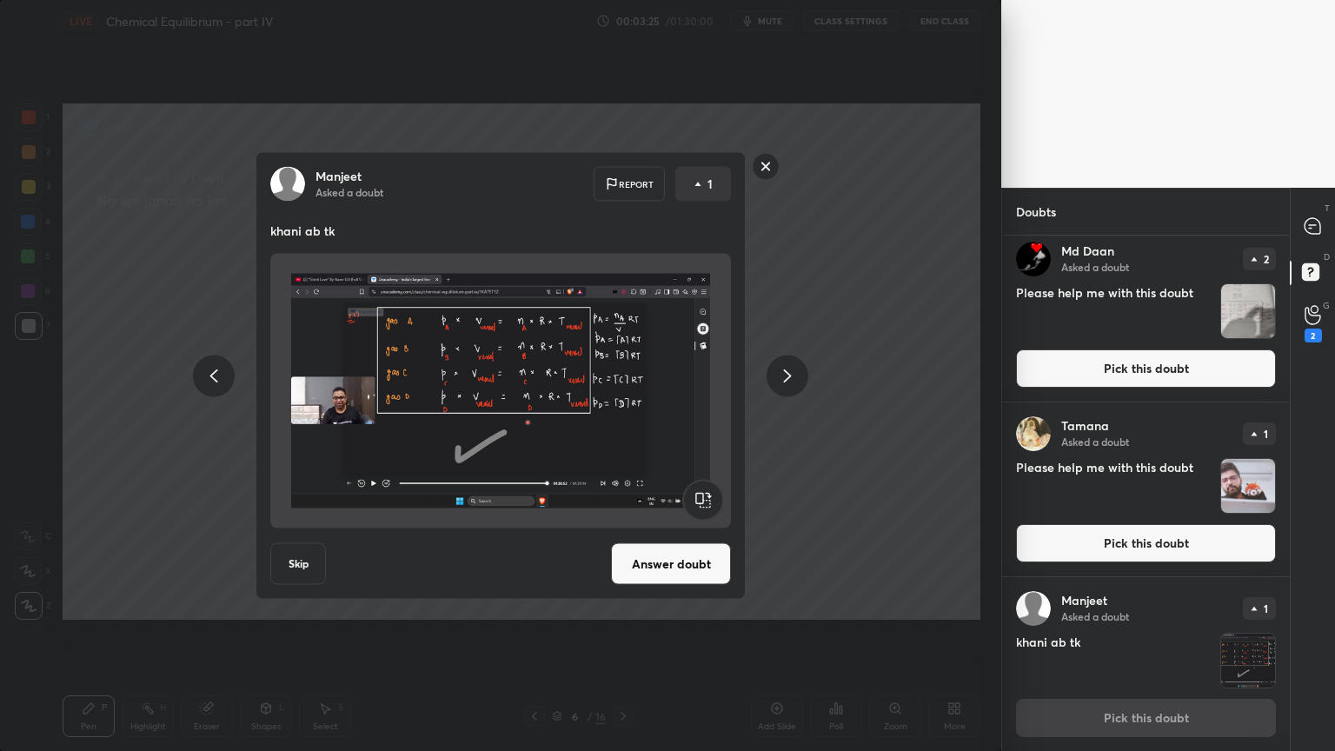
click at [777, 381] on icon at bounding box center [787, 375] width 21 height 21
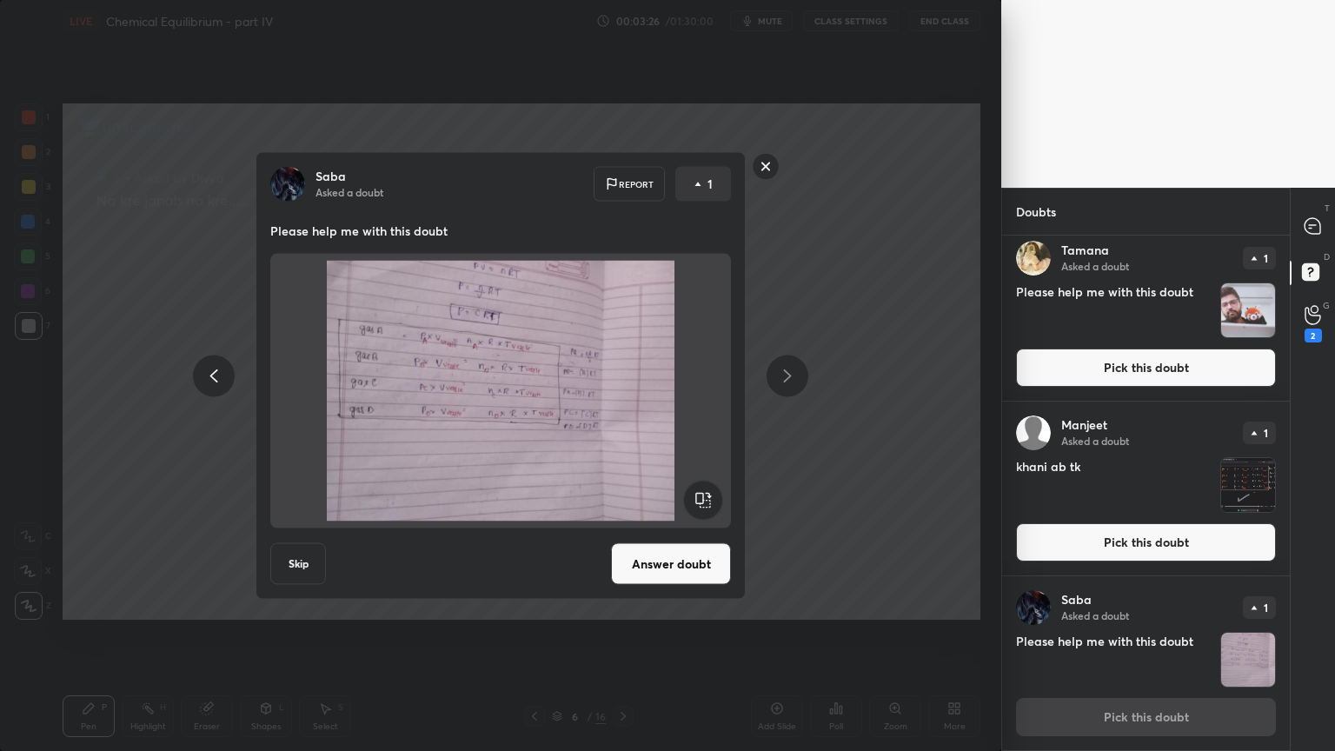
click at [777, 382] on icon at bounding box center [787, 375] width 21 height 21
click at [777, 381] on icon at bounding box center [787, 375] width 21 height 21
click at [778, 382] on icon at bounding box center [787, 375] width 21 height 21
click at [780, 380] on icon at bounding box center [787, 375] width 21 height 21
click at [786, 381] on icon at bounding box center [788, 375] width 8 height 13
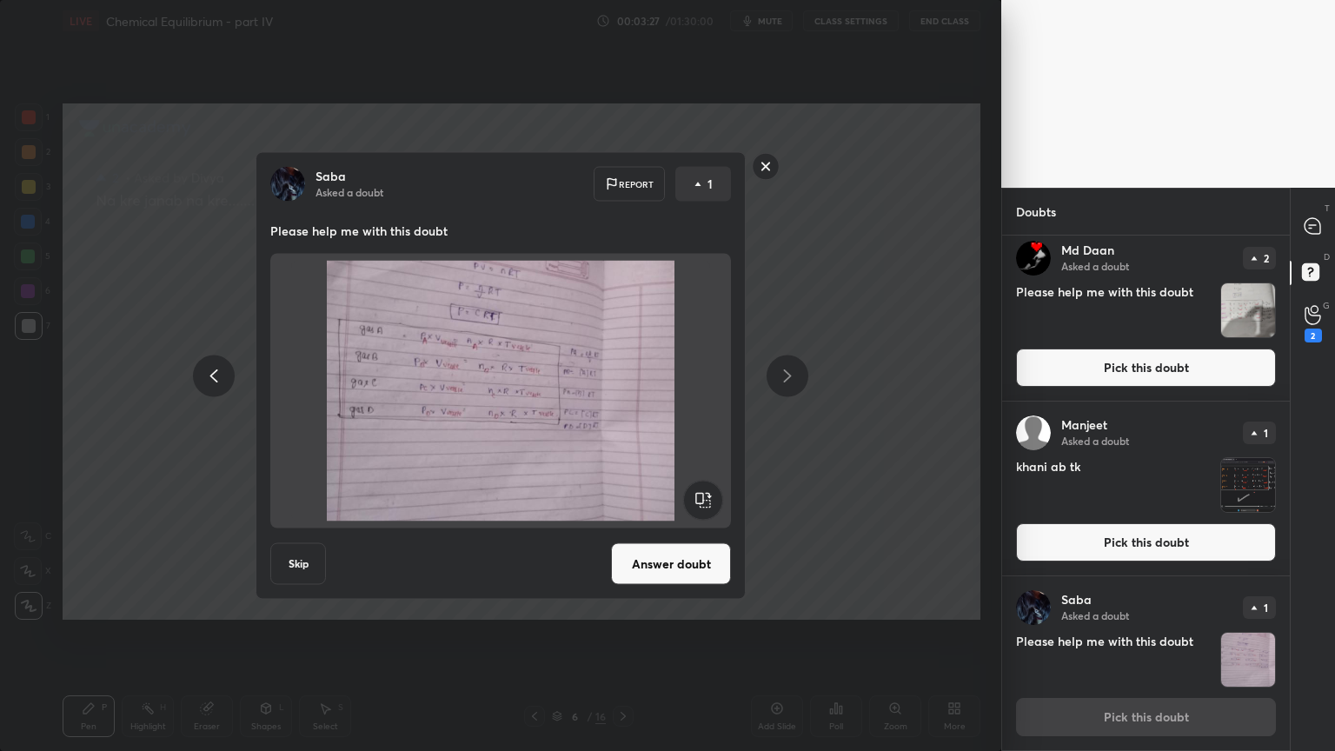
click at [210, 376] on icon at bounding box center [214, 375] width 8 height 13
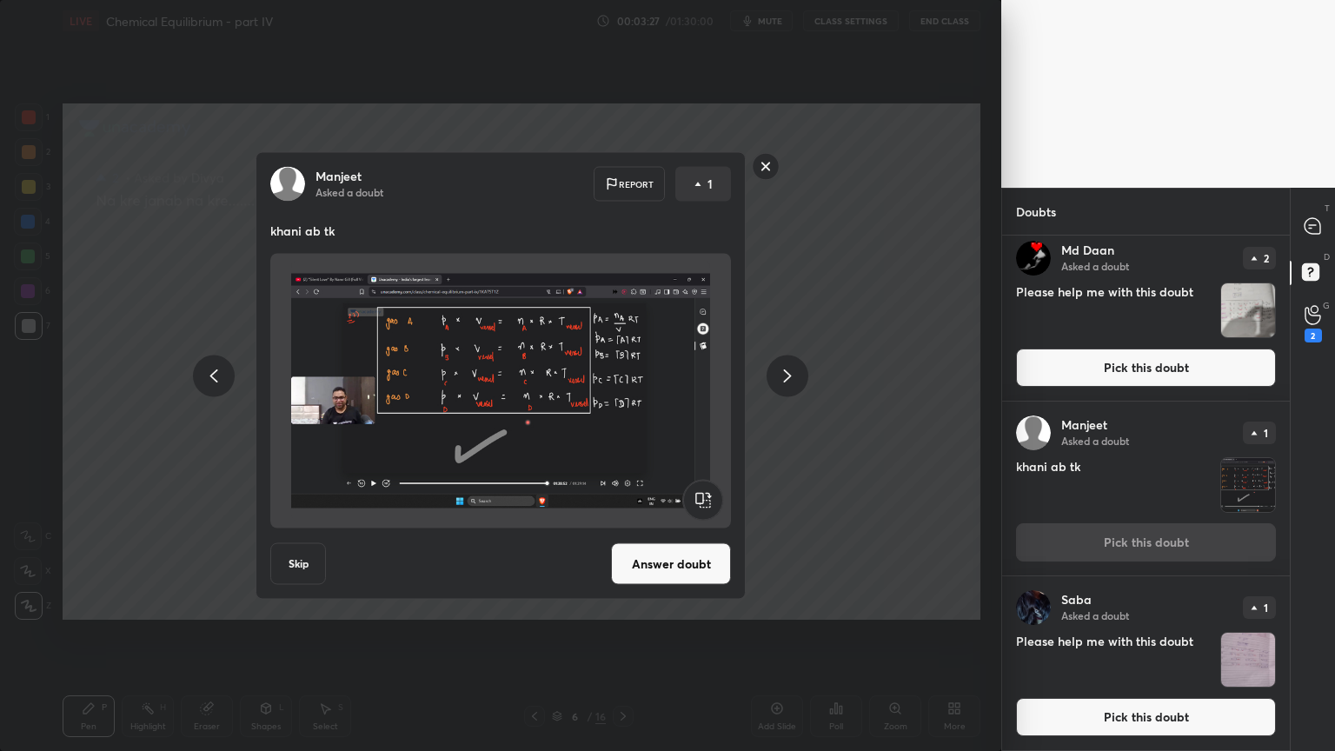
click at [206, 376] on icon at bounding box center [213, 375] width 21 height 21
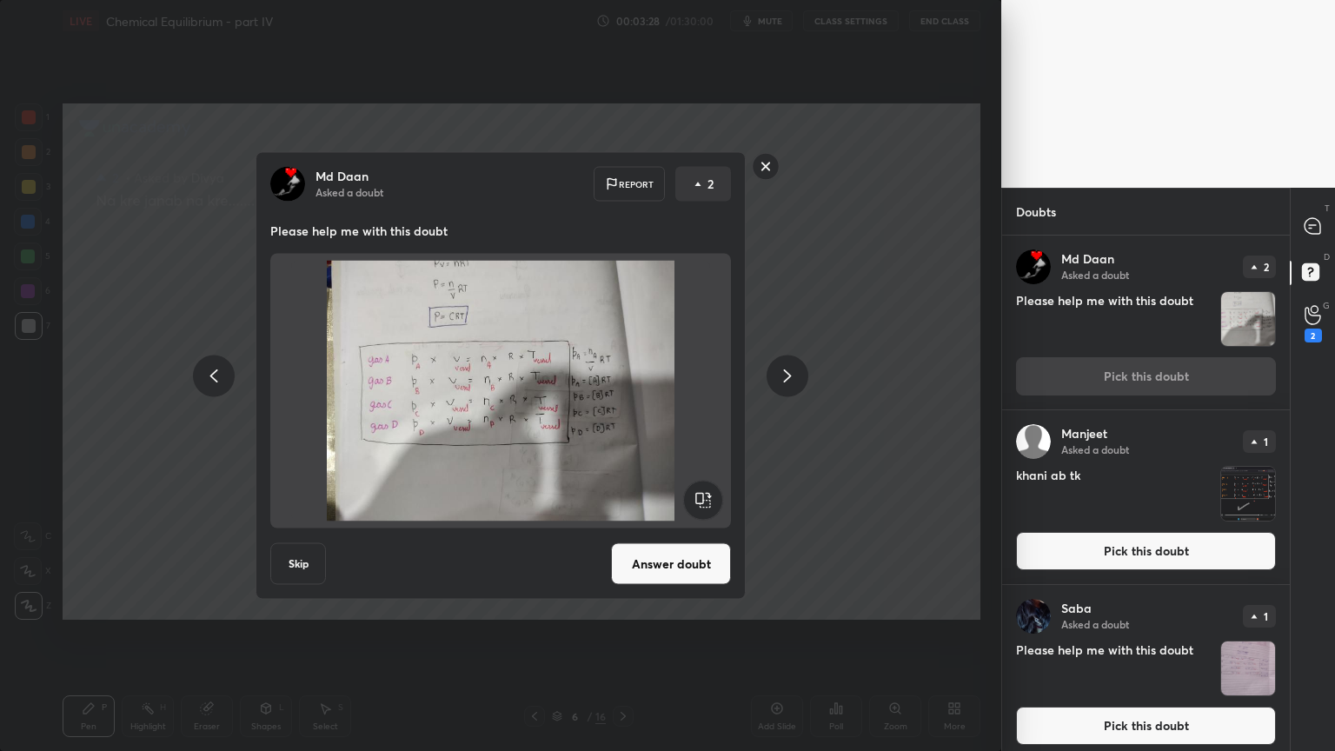
click at [203, 382] on icon at bounding box center [213, 375] width 21 height 21
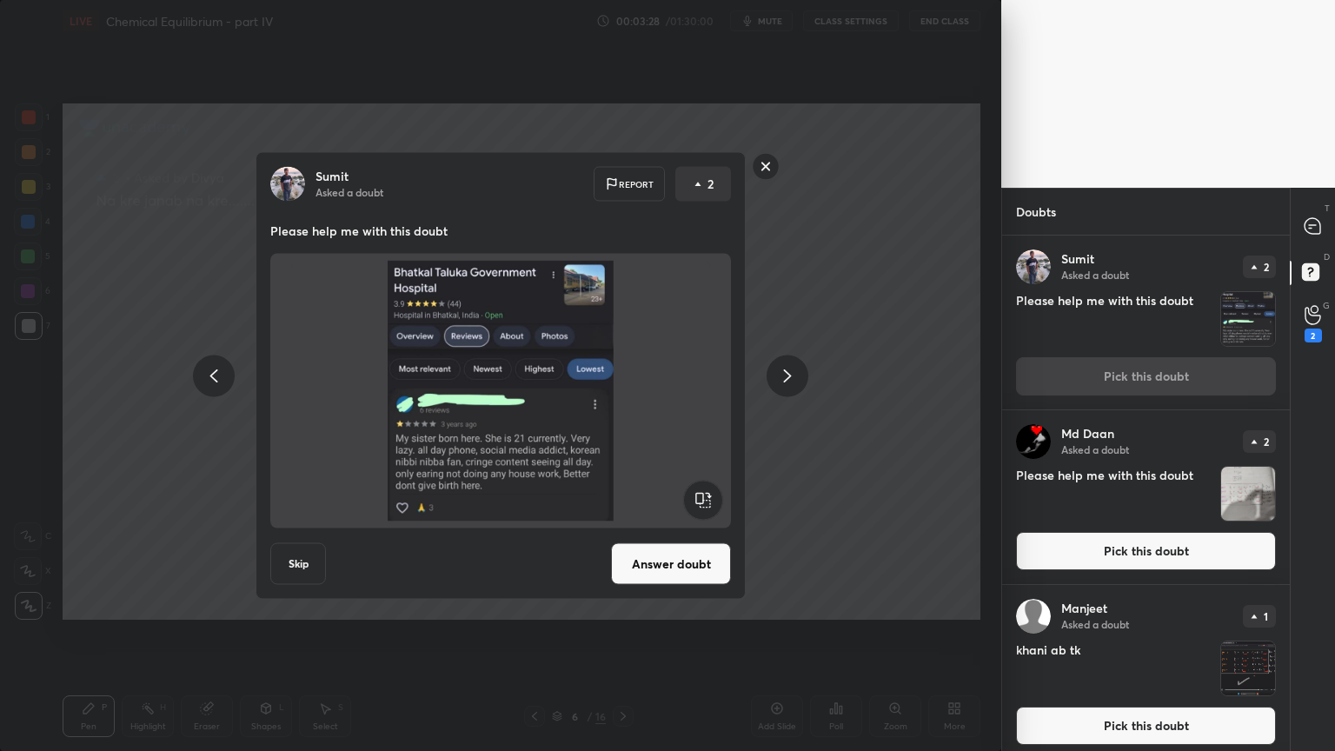
drag, startPoint x: 199, startPoint y: 379, endPoint x: 216, endPoint y: 383, distance: 17.1
click at [199, 382] on div at bounding box center [214, 376] width 42 height 42
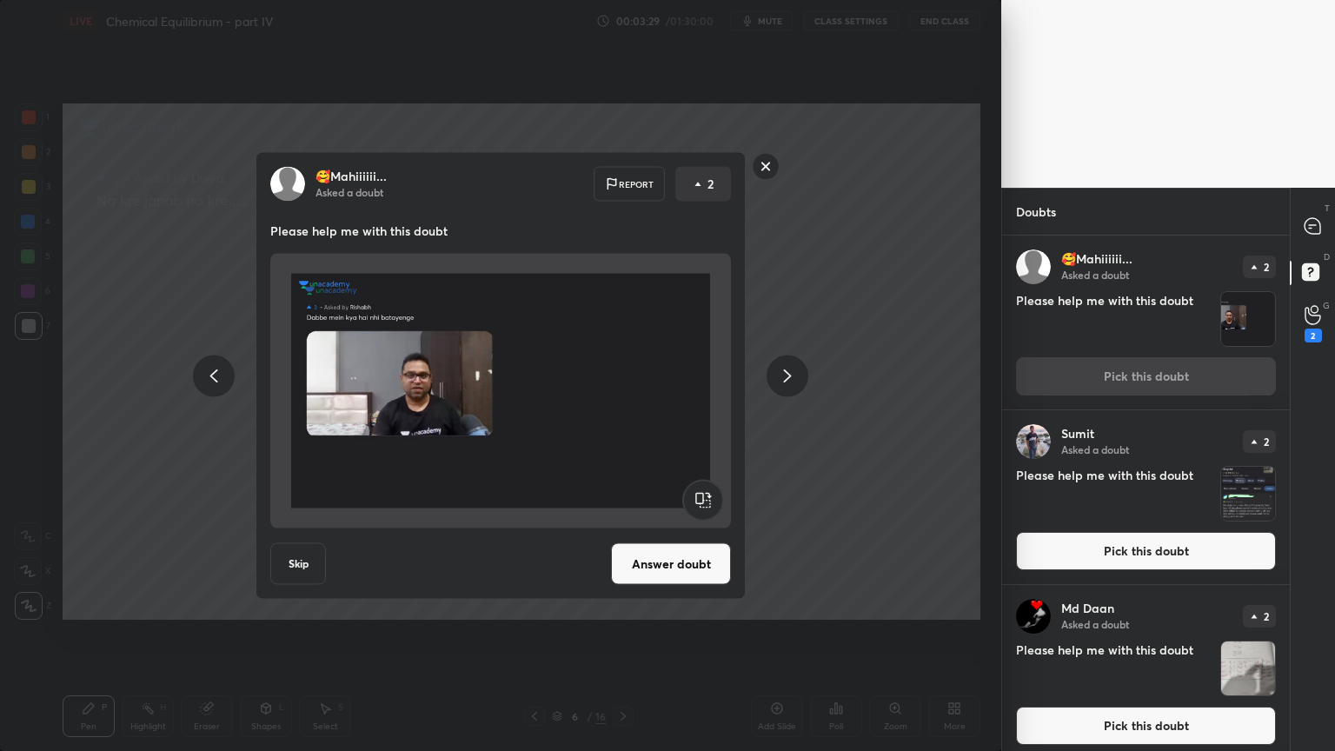
click at [212, 376] on icon at bounding box center [213, 375] width 21 height 21
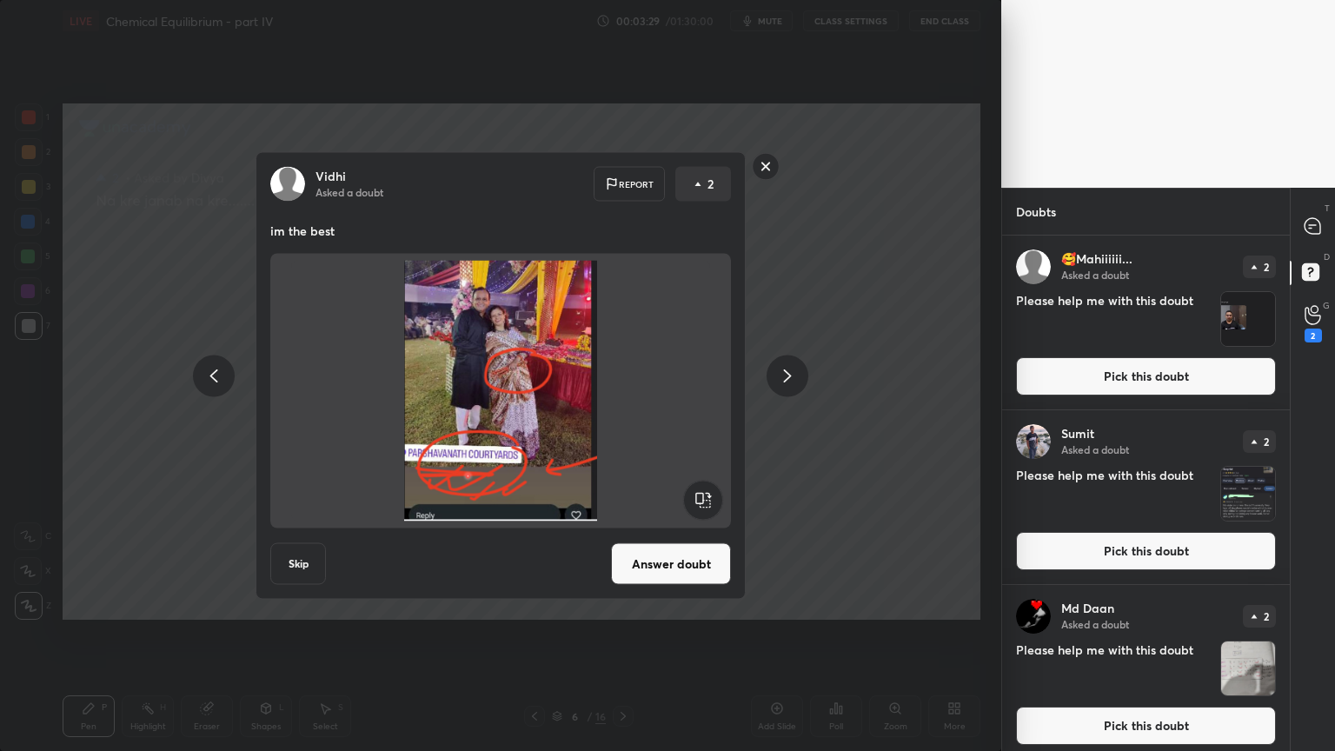
scroll to position [174, 0]
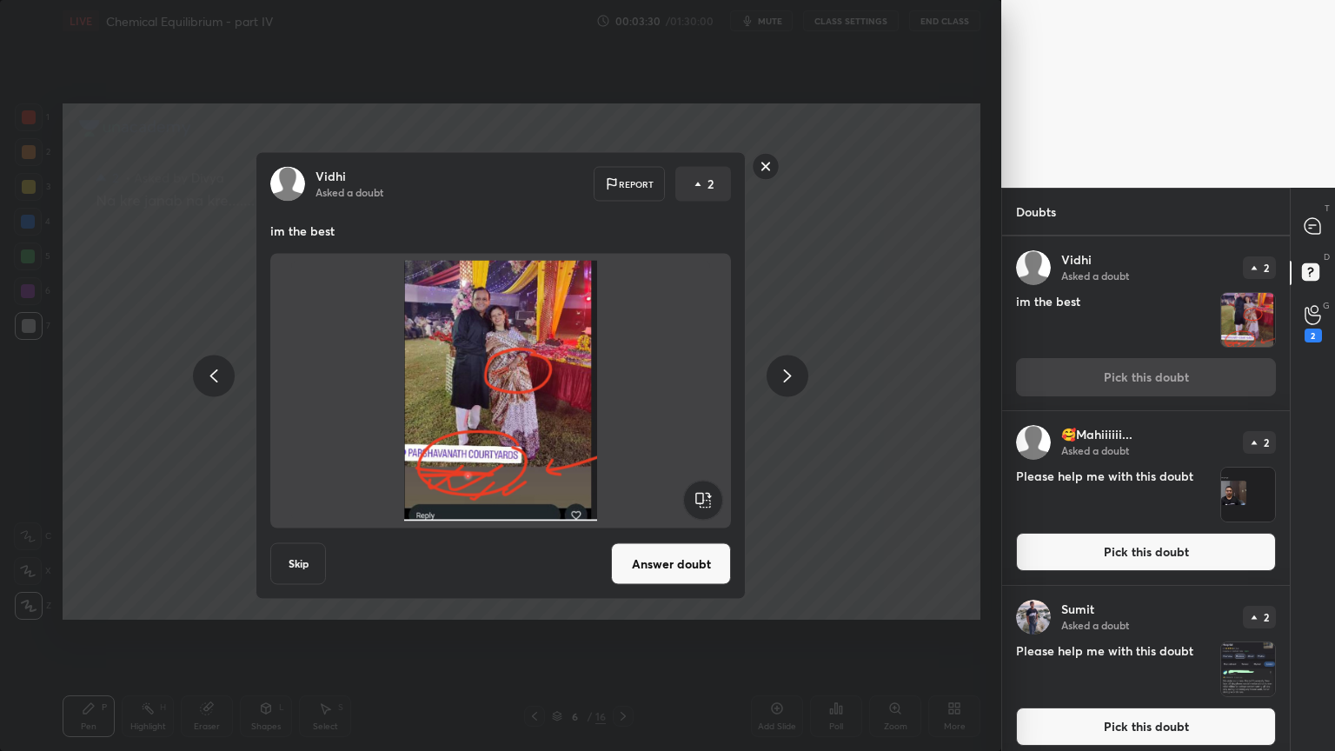
click at [210, 382] on icon at bounding box center [213, 375] width 21 height 21
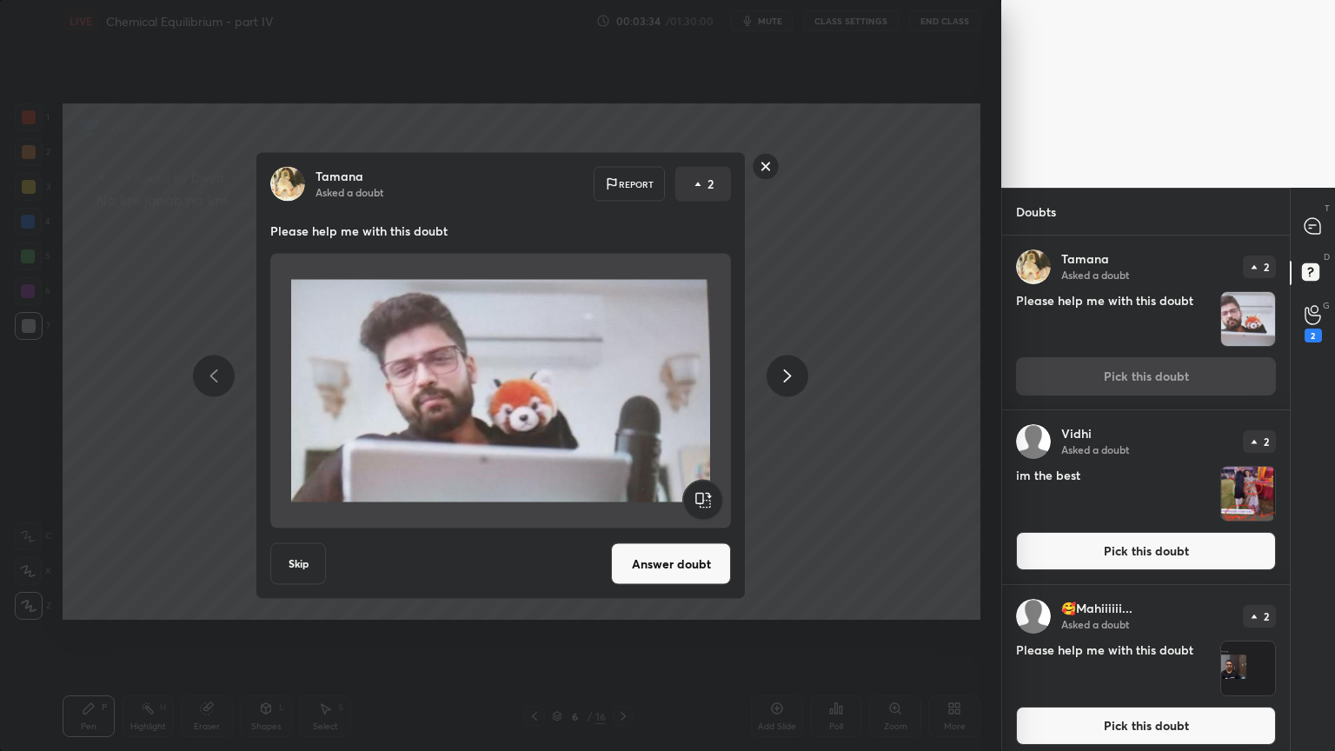
click at [961, 382] on div "[PERSON_NAME] Asked a doubt Report 2 Please help me with this doubt Skip Answer…" at bounding box center [500, 375] width 1001 height 751
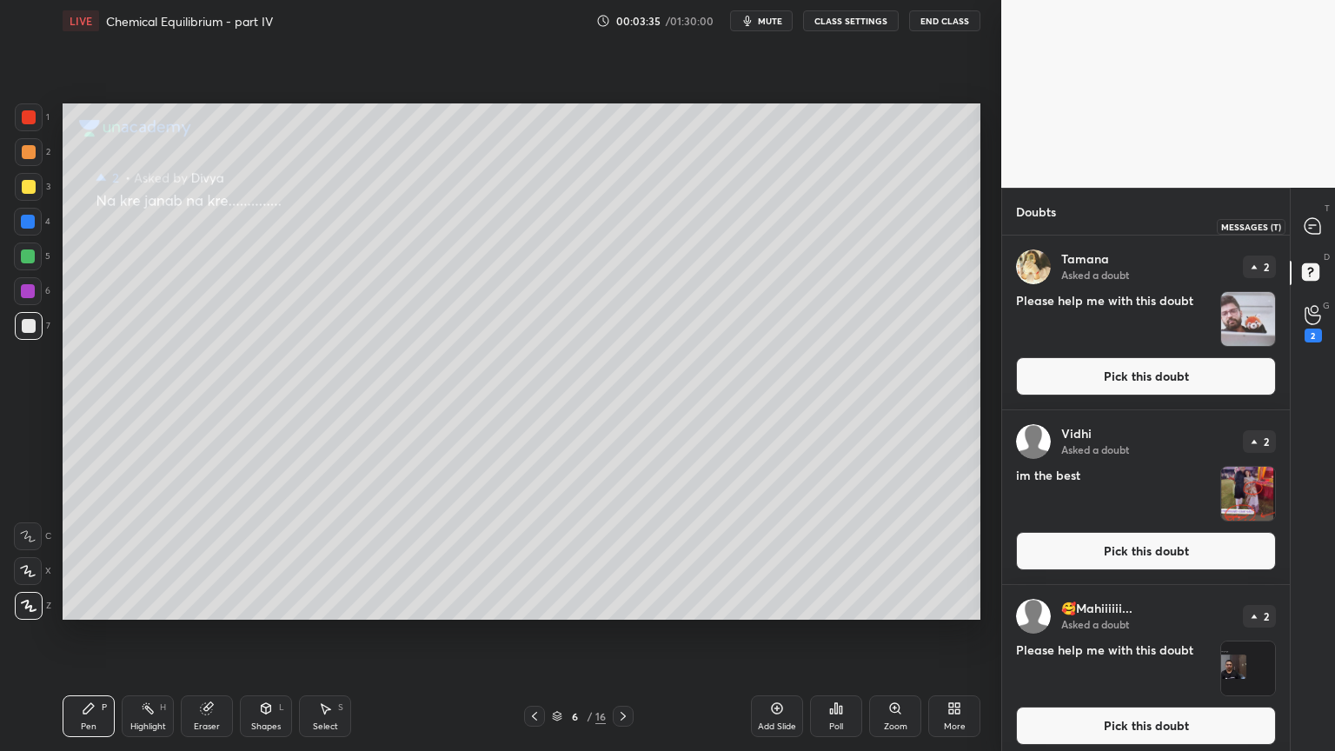
drag, startPoint x: 1314, startPoint y: 222, endPoint x: 1292, endPoint y: 248, distance: 34.5
click at [1313, 222] on icon at bounding box center [1313, 226] width 16 height 16
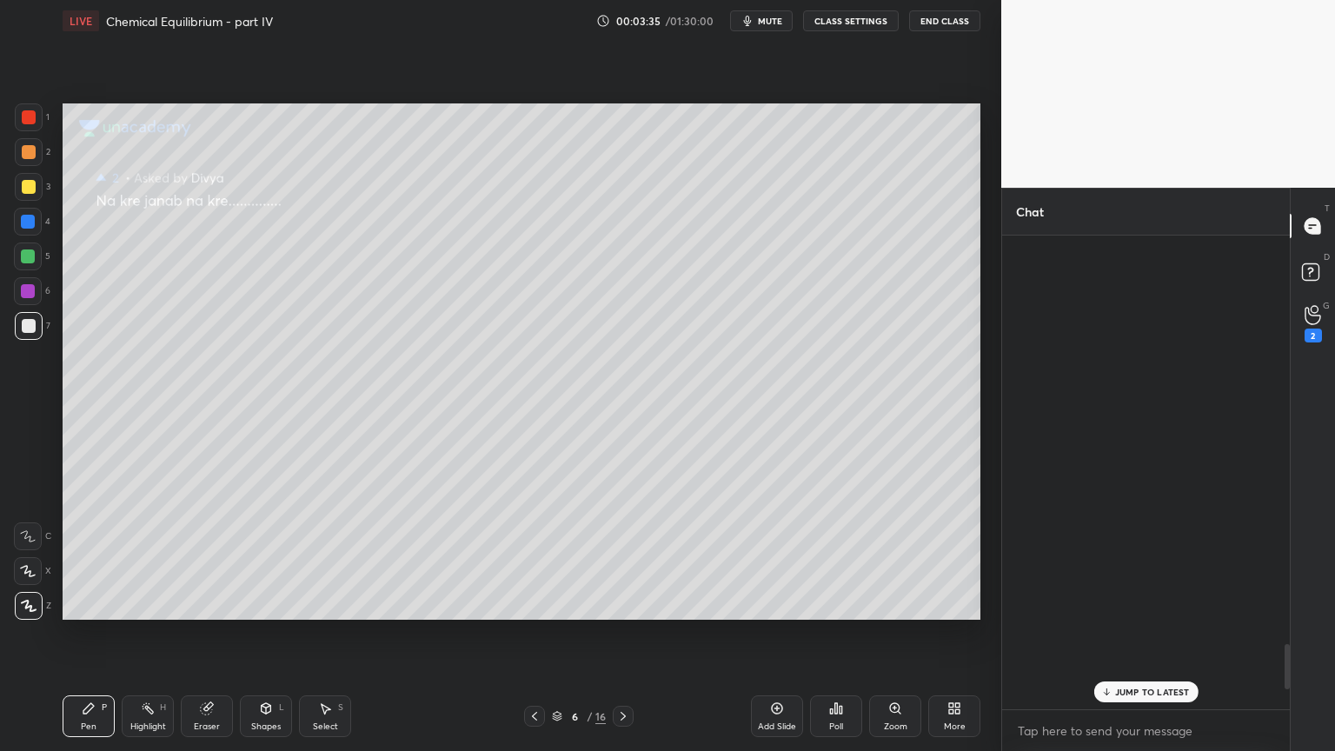
scroll to position [469, 283]
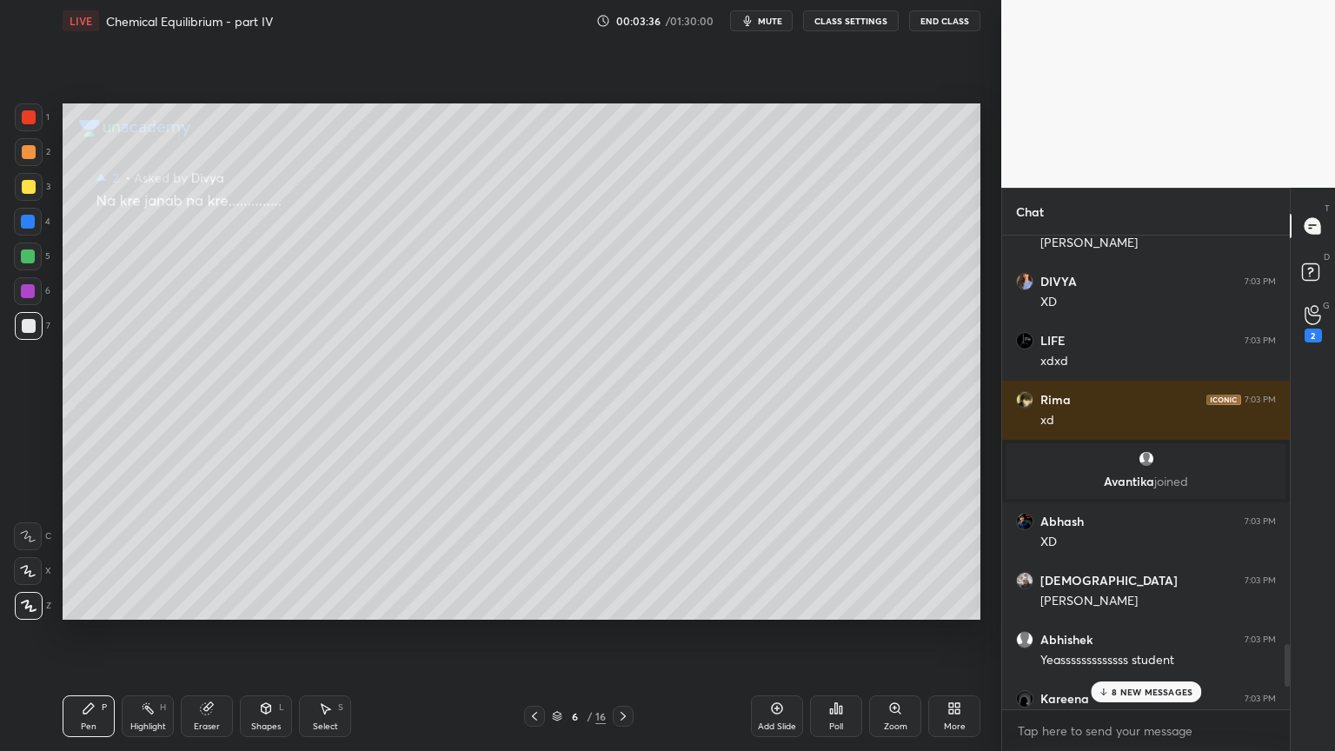
click at [1174, 634] on p "8 NEW MESSAGES" at bounding box center [1152, 692] width 81 height 10
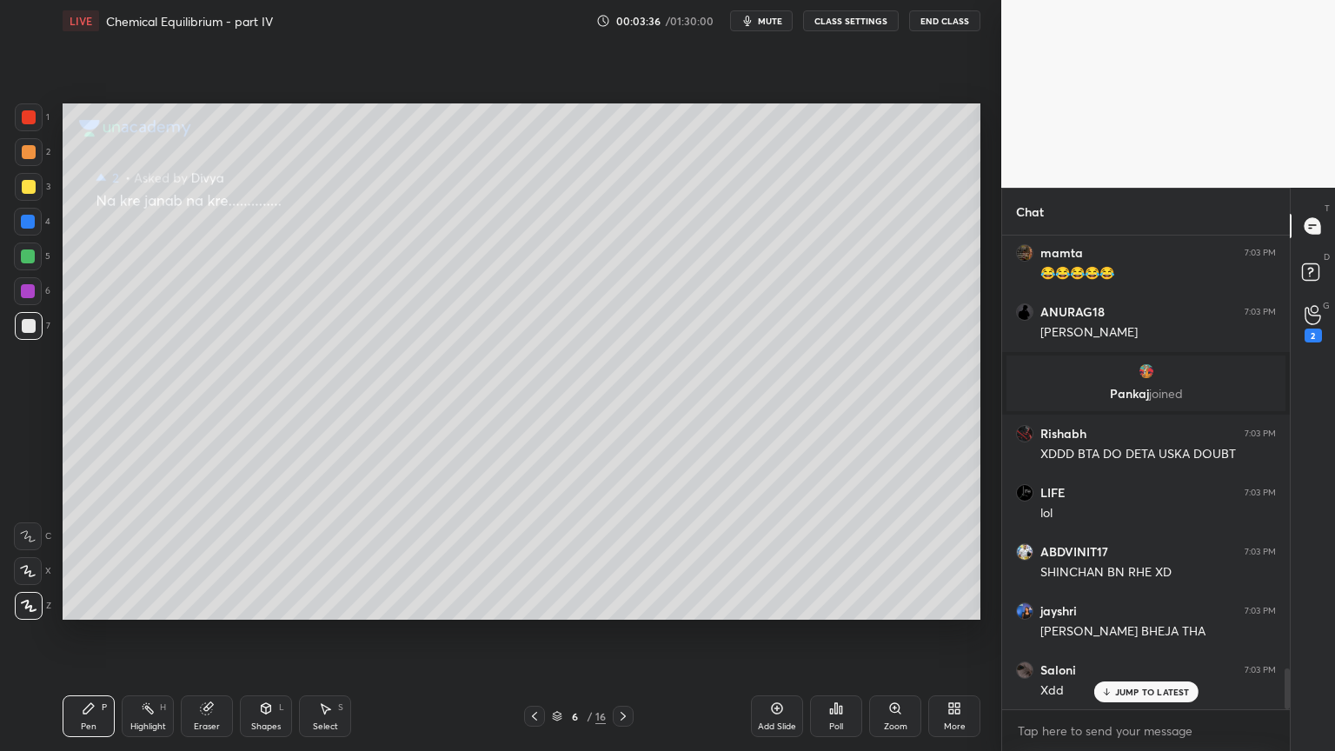
scroll to position [5417, 0]
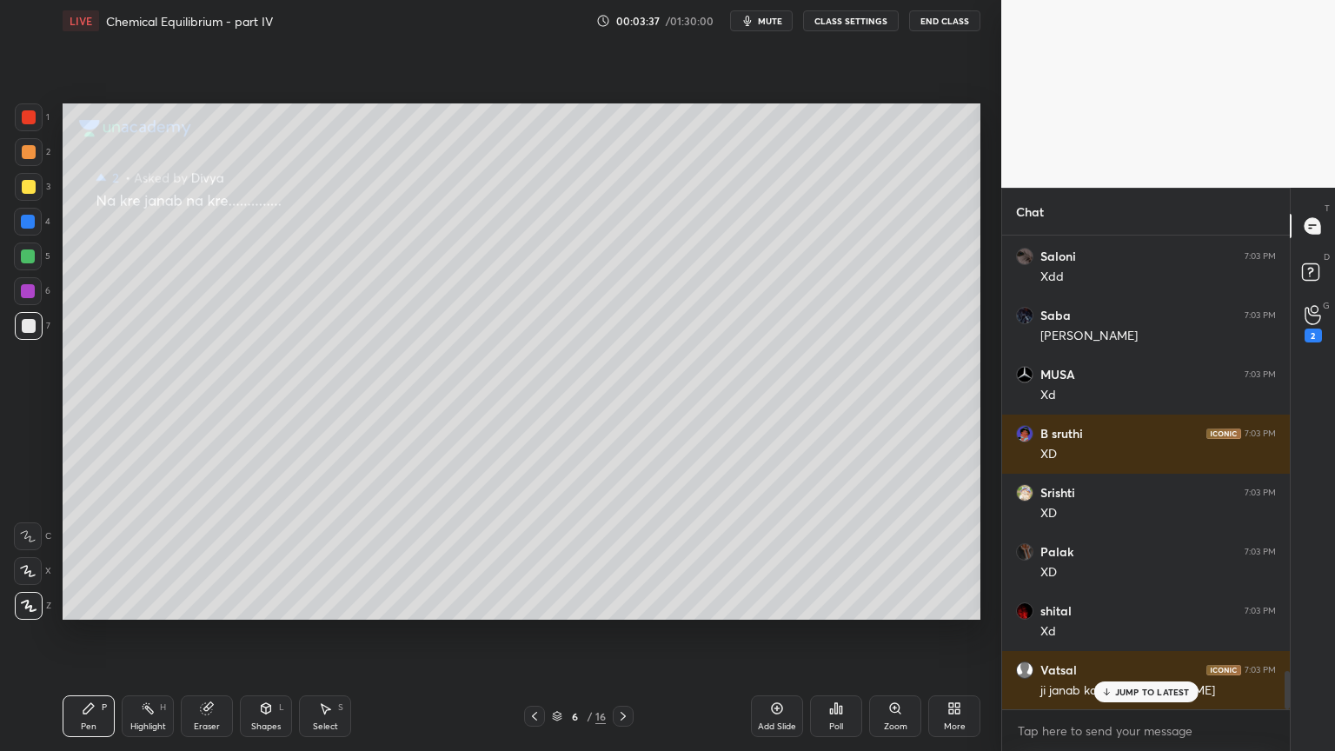
click at [532, 634] on icon at bounding box center [535, 716] width 14 height 14
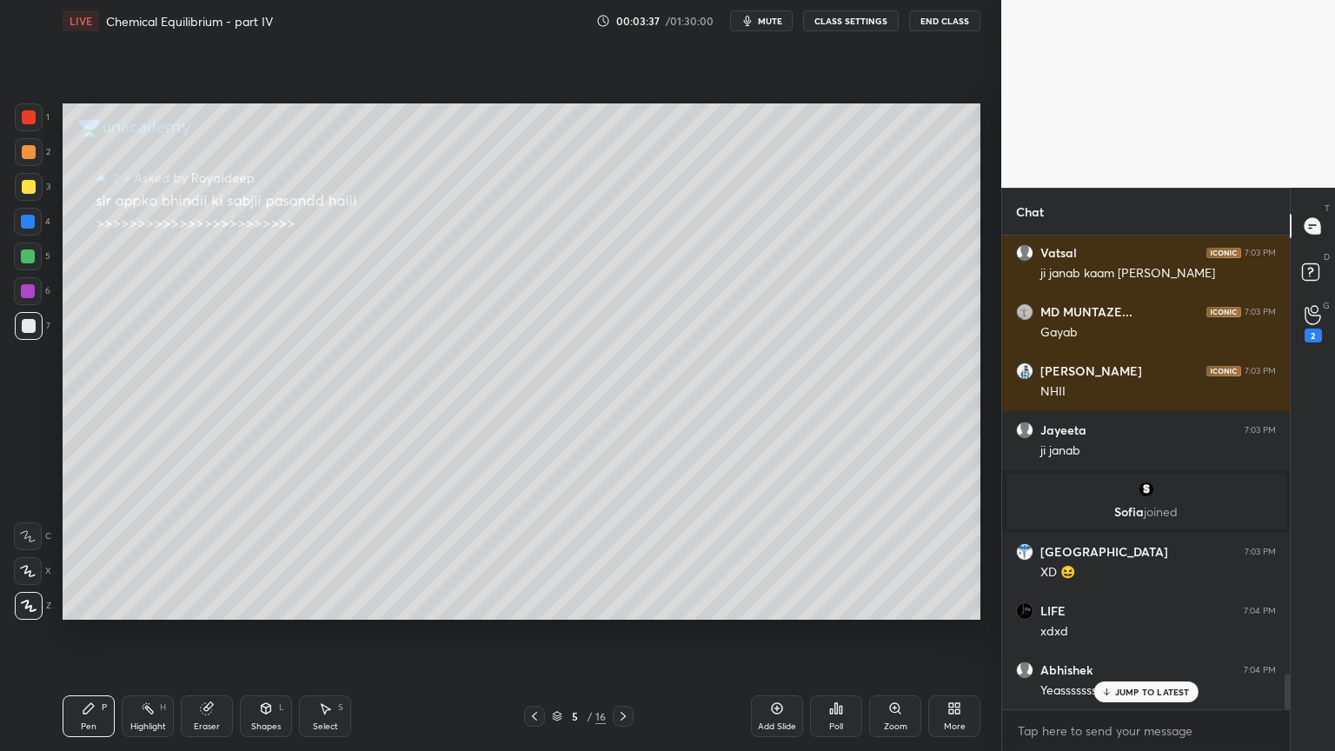
click at [533, 634] on icon at bounding box center [534, 716] width 5 height 9
click at [535, 634] on icon at bounding box center [534, 716] width 5 height 9
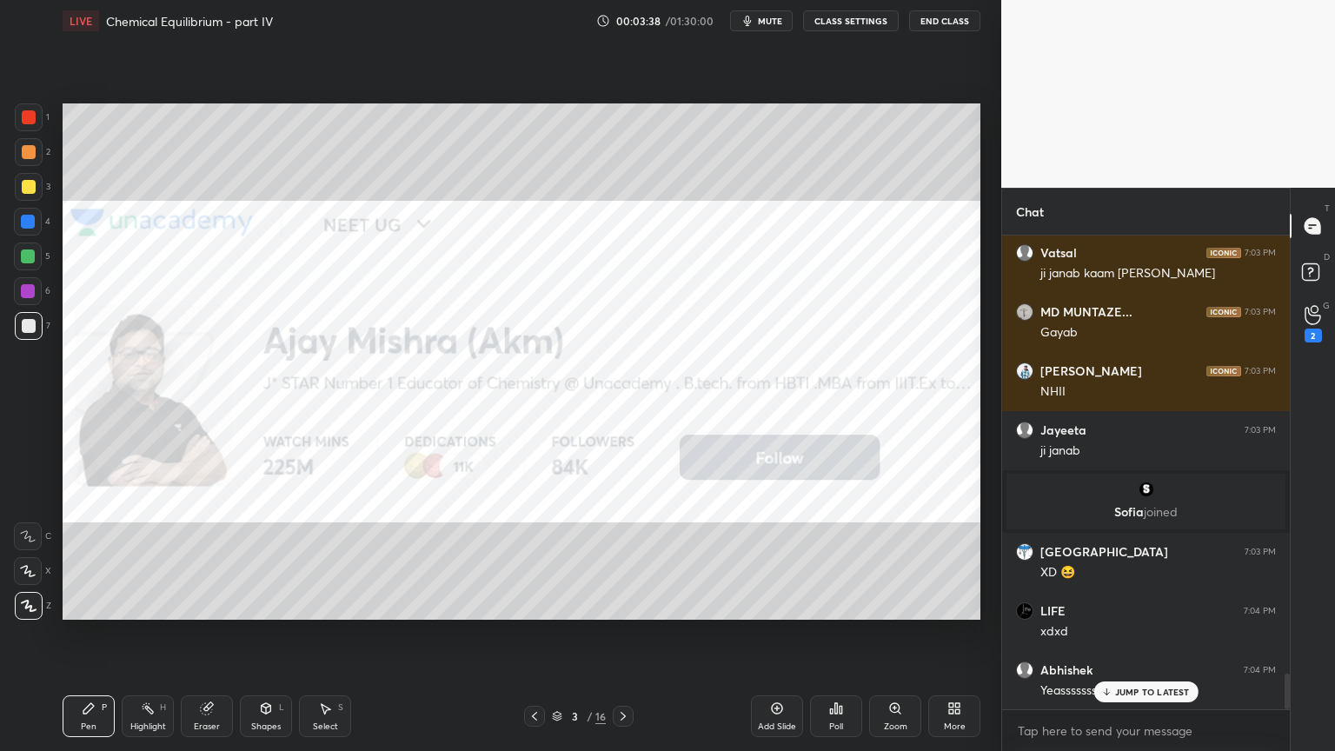
click at [535, 634] on icon at bounding box center [535, 716] width 14 height 14
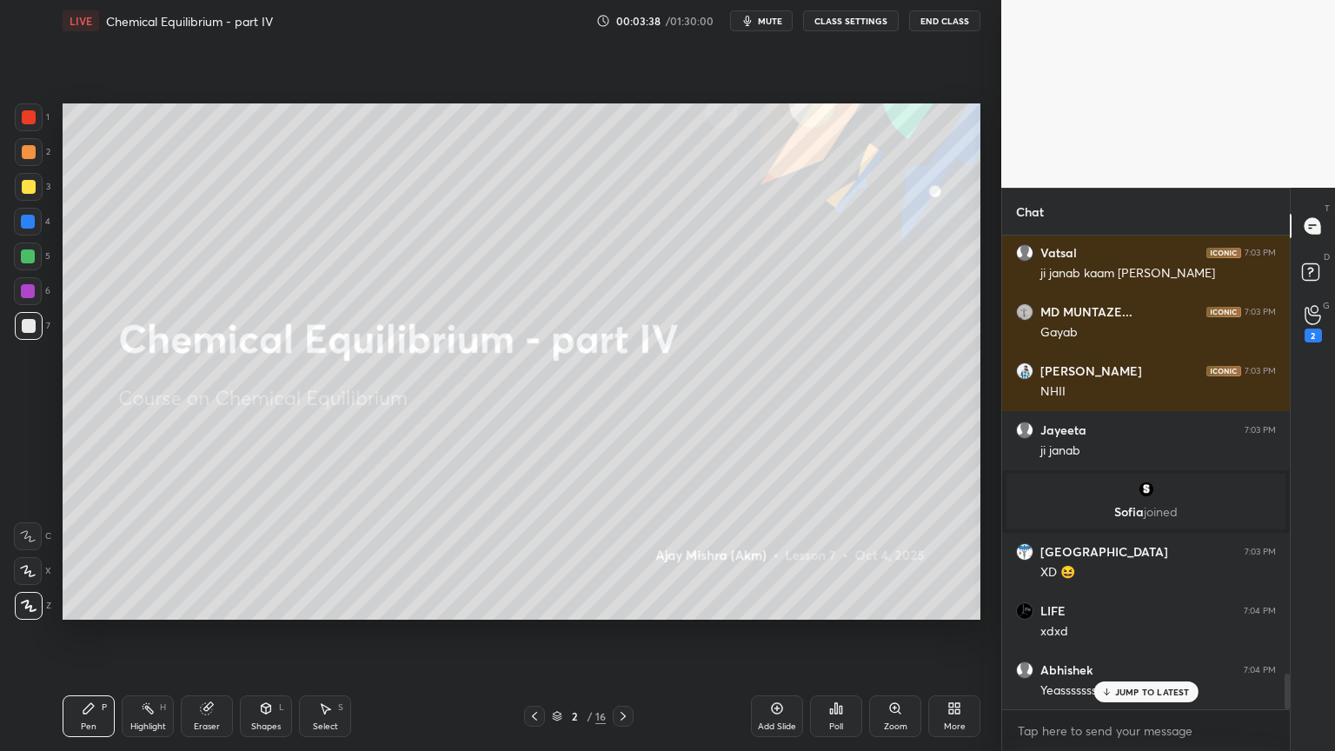
scroll to position [6193, 0]
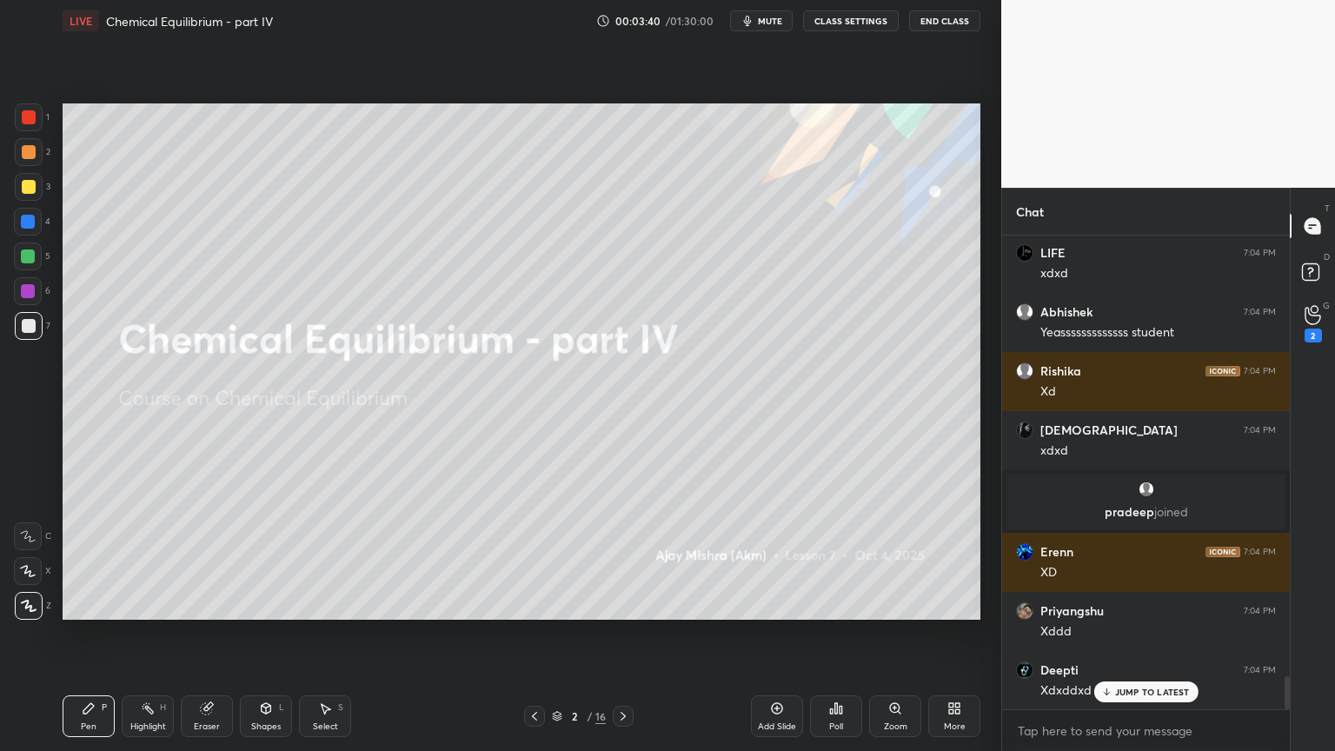
click at [622, 634] on icon at bounding box center [623, 716] width 14 height 14
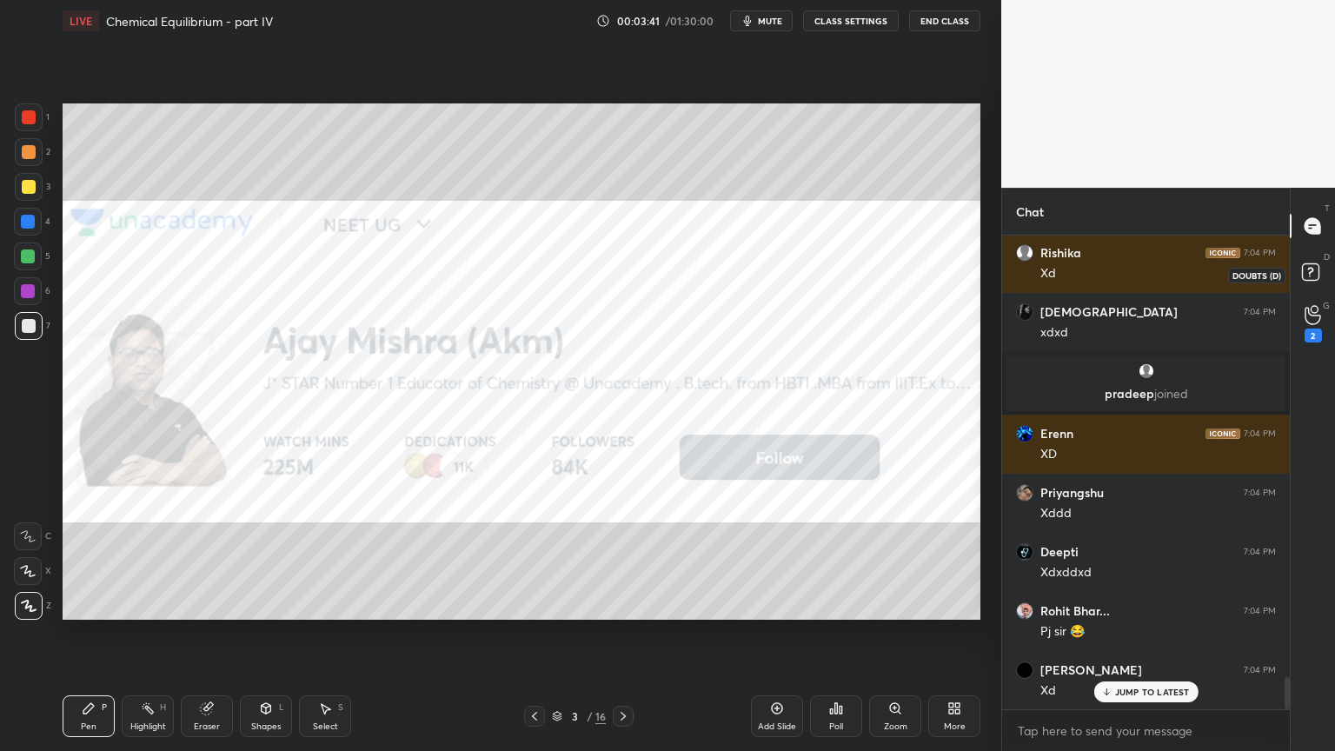
scroll to position [6492, 0]
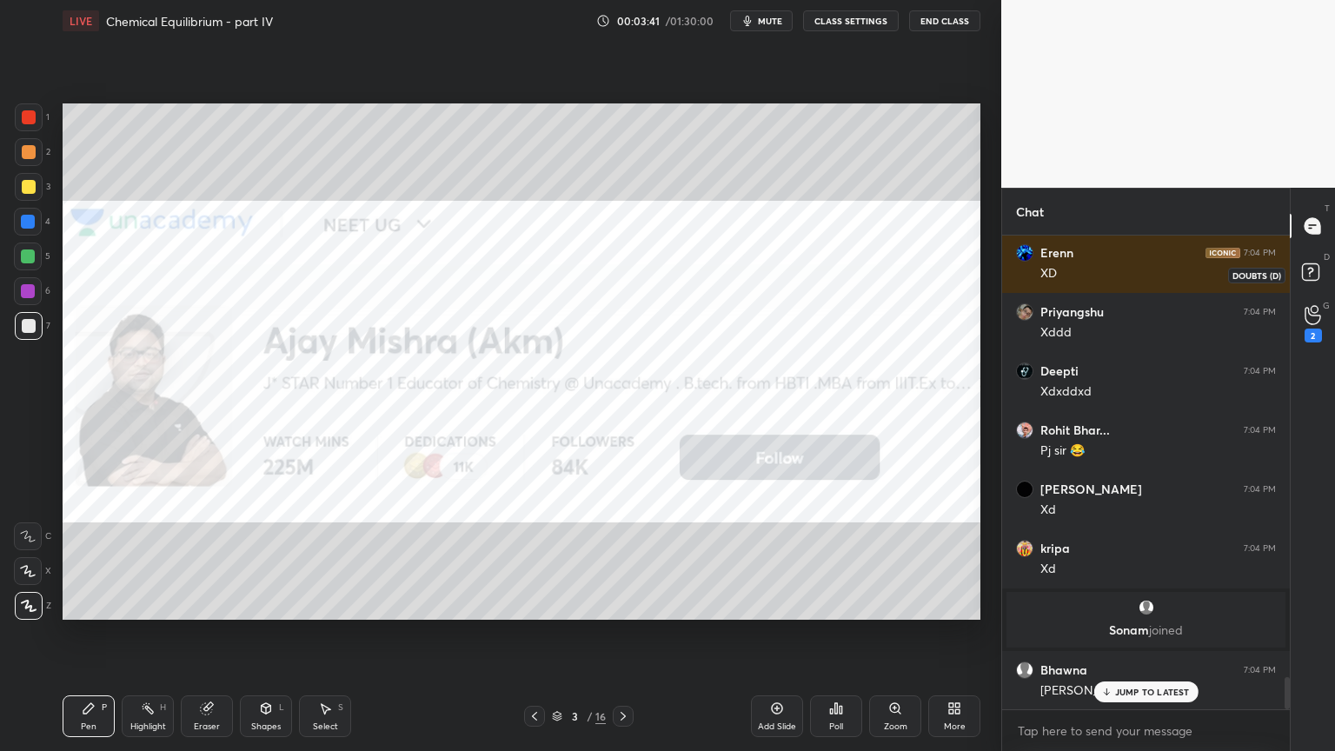
click at [1308, 283] on icon at bounding box center [1313, 274] width 31 height 31
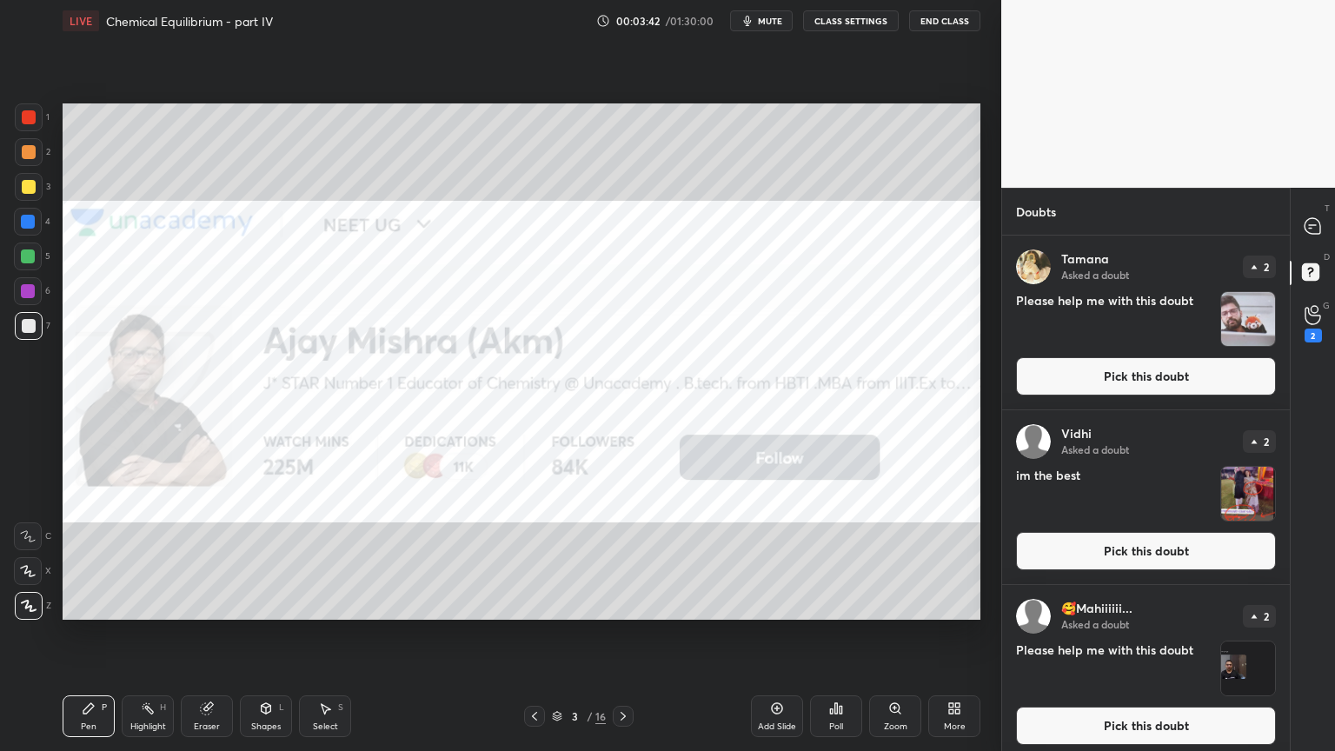
click at [1163, 362] on button "Pick this doubt" at bounding box center [1146, 376] width 260 height 38
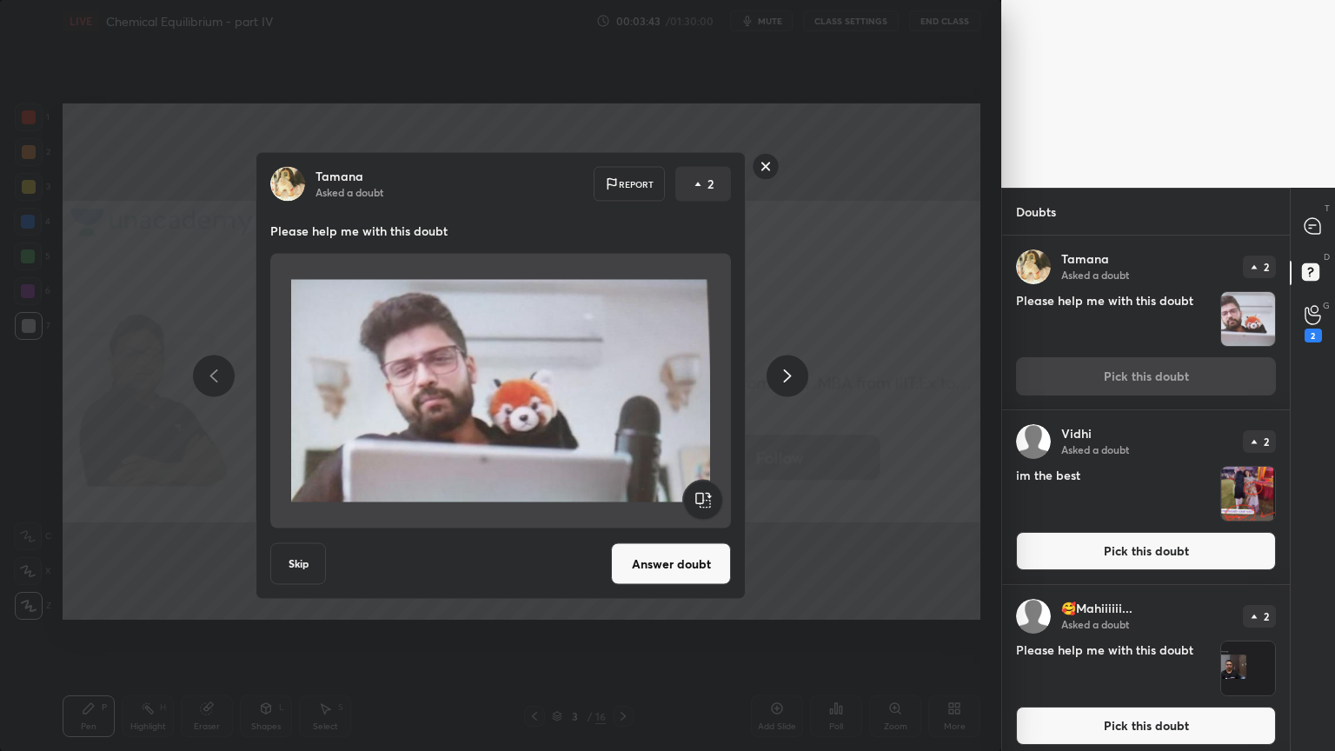
click at [782, 379] on icon at bounding box center [787, 375] width 21 height 21
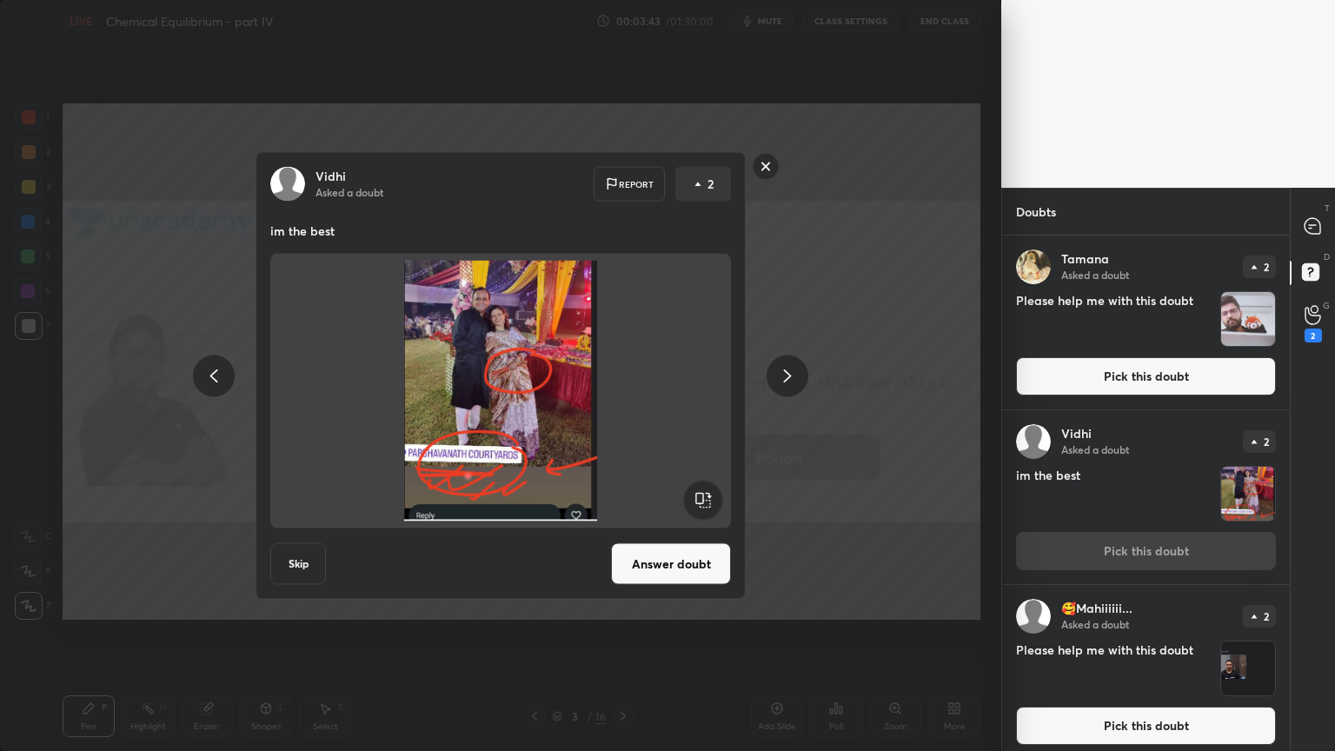
click at [781, 381] on icon at bounding box center [787, 375] width 21 height 21
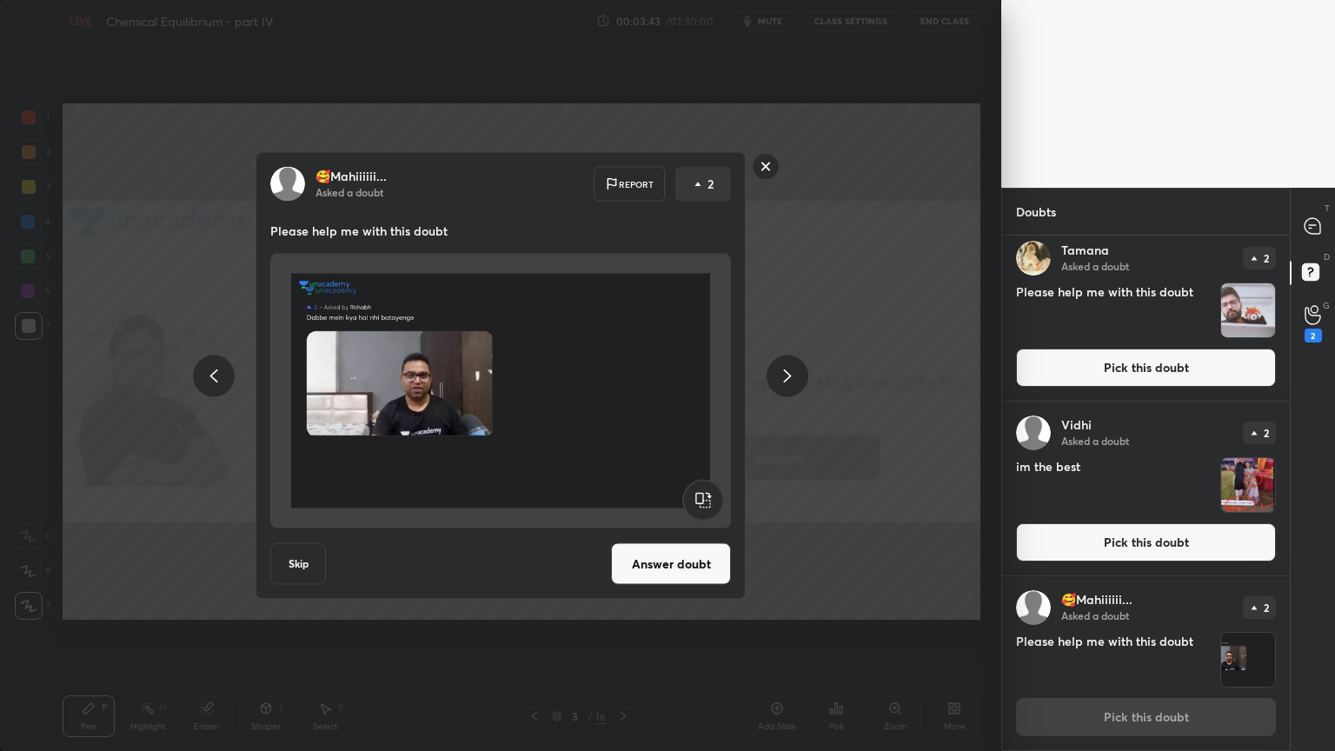
click at [786, 379] on icon at bounding box center [788, 375] width 8 height 13
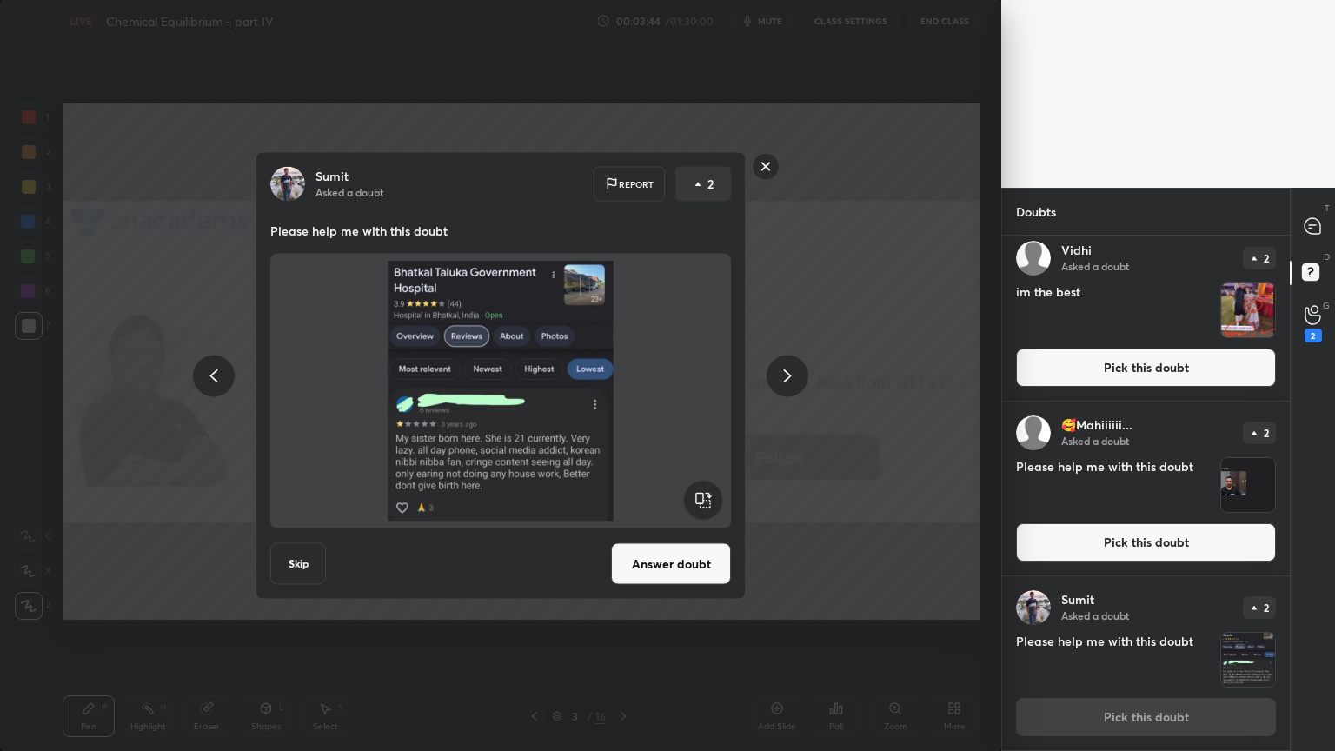
click at [788, 377] on icon at bounding box center [788, 375] width 8 height 13
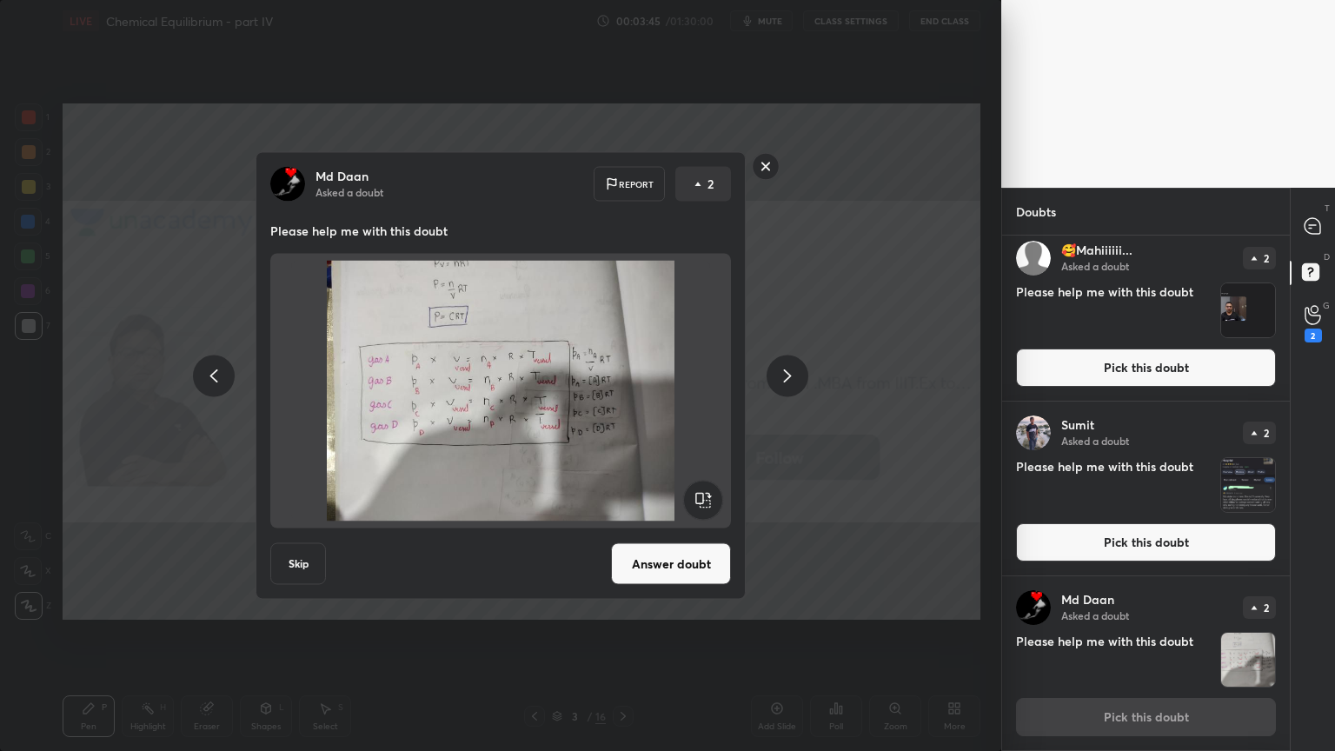
click at [789, 377] on icon at bounding box center [788, 375] width 8 height 13
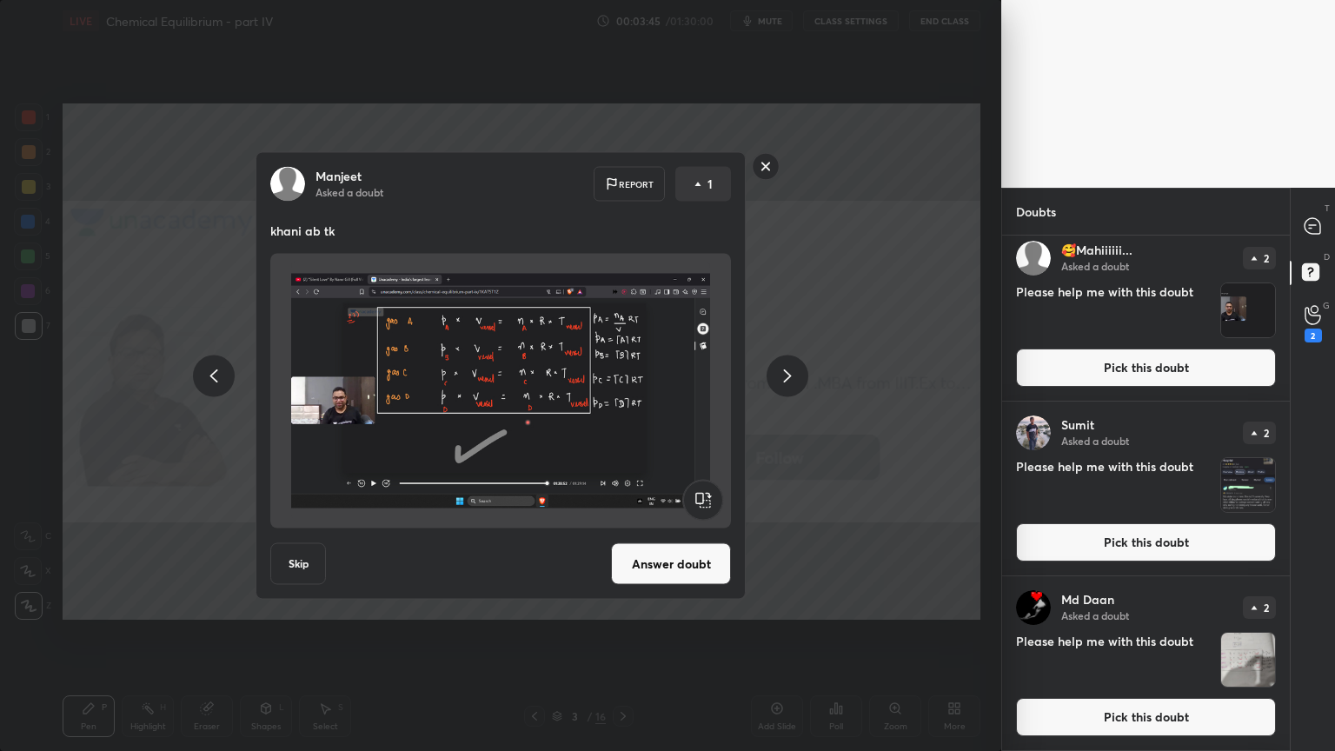
scroll to position [532, 0]
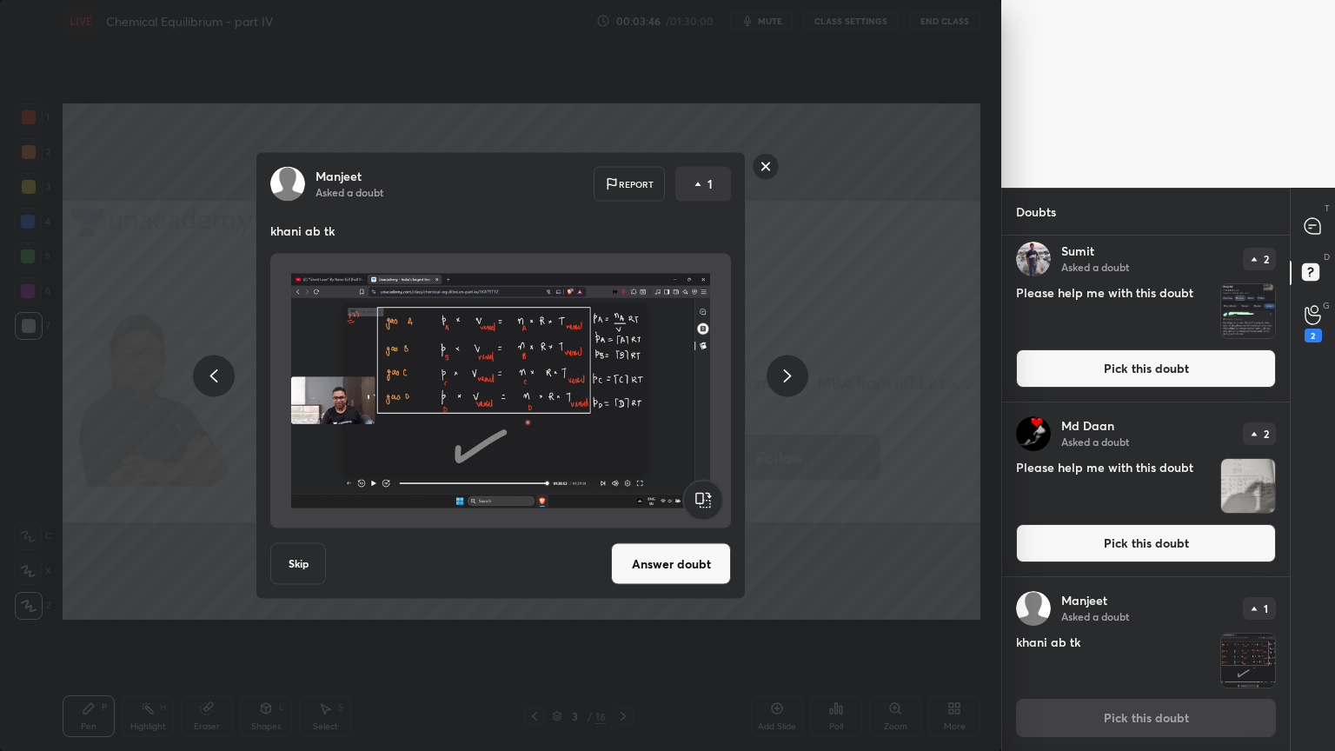
click at [689, 577] on button "Answer doubt" at bounding box center [671, 564] width 120 height 42
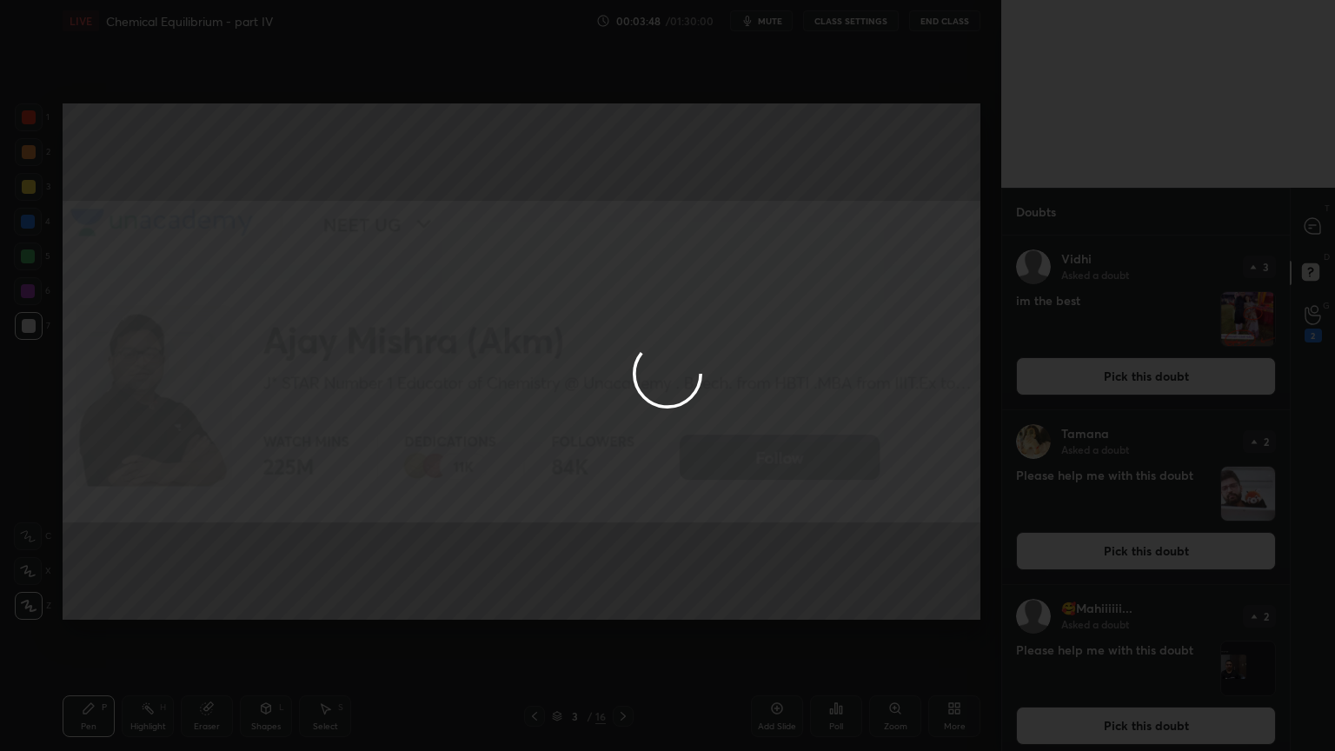
click at [146, 634] on div "Highlight H" at bounding box center [148, 716] width 52 height 42
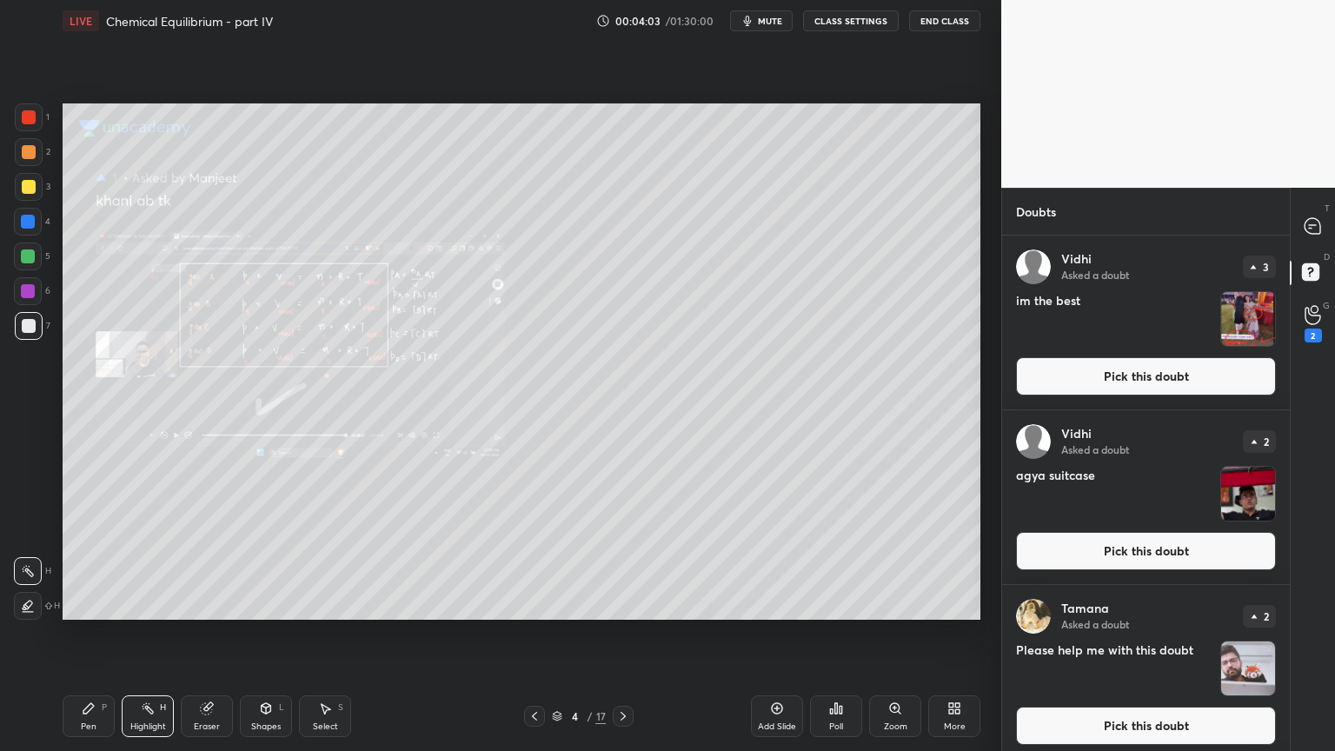
click at [533, 634] on icon at bounding box center [535, 716] width 14 height 14
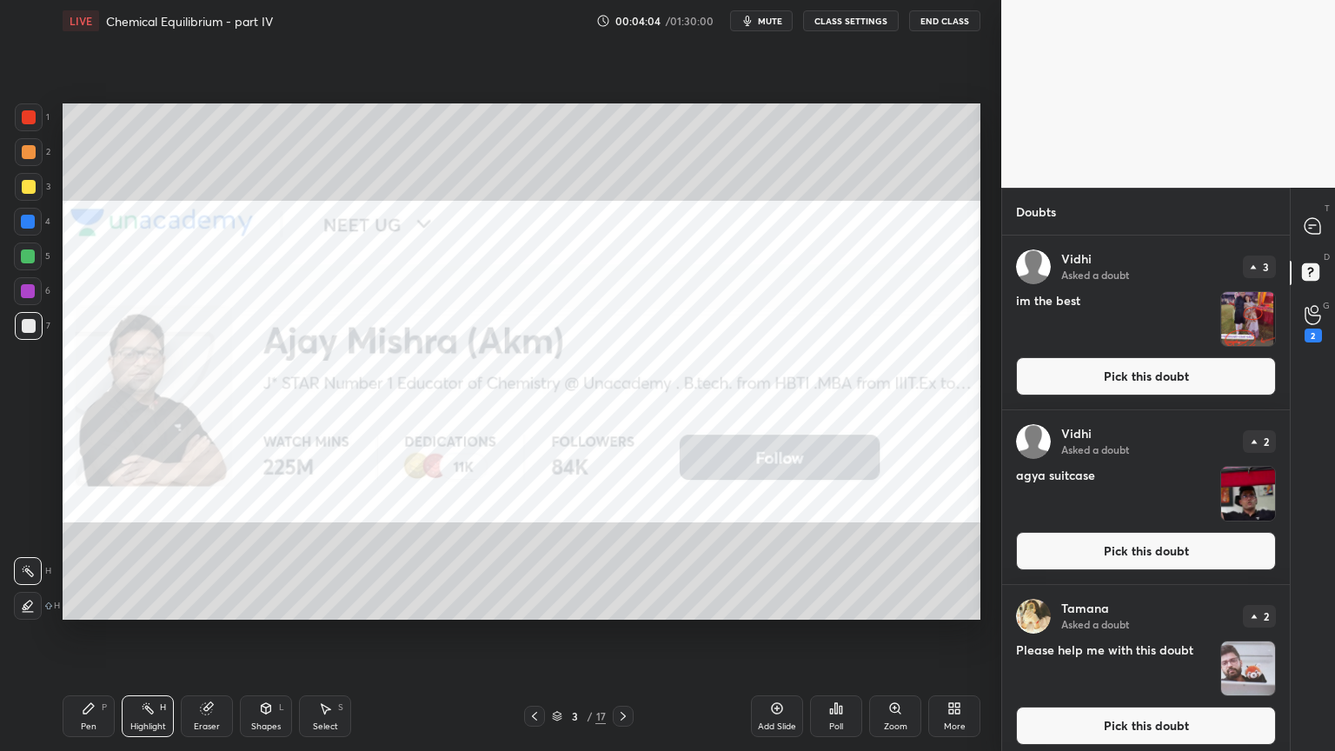
click at [786, 634] on div "Add Slide" at bounding box center [777, 716] width 52 height 42
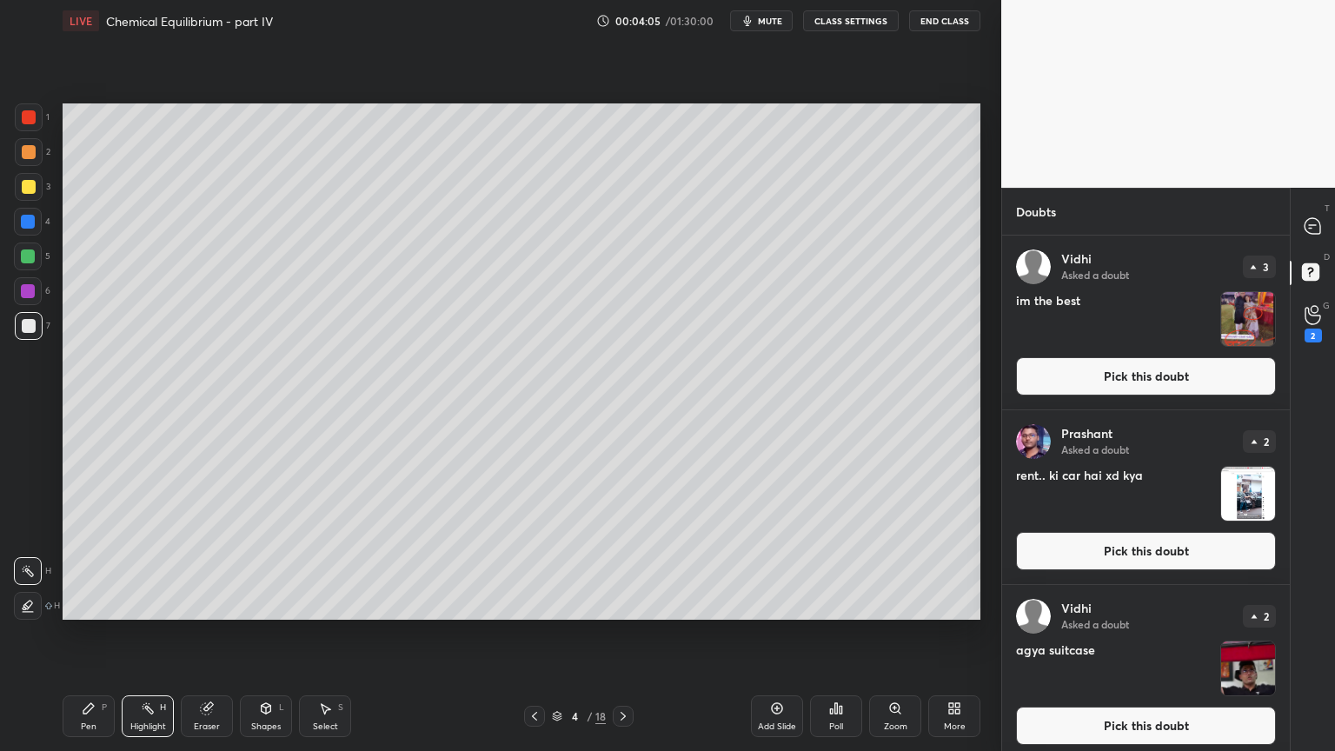
click at [88, 634] on div "Pen P" at bounding box center [89, 716] width 52 height 42
drag, startPoint x: 31, startPoint y: 117, endPoint x: 28, endPoint y: 132, distance: 15.2
click at [29, 127] on div at bounding box center [29, 117] width 28 height 28
click at [32, 151] on div at bounding box center [29, 152] width 14 height 14
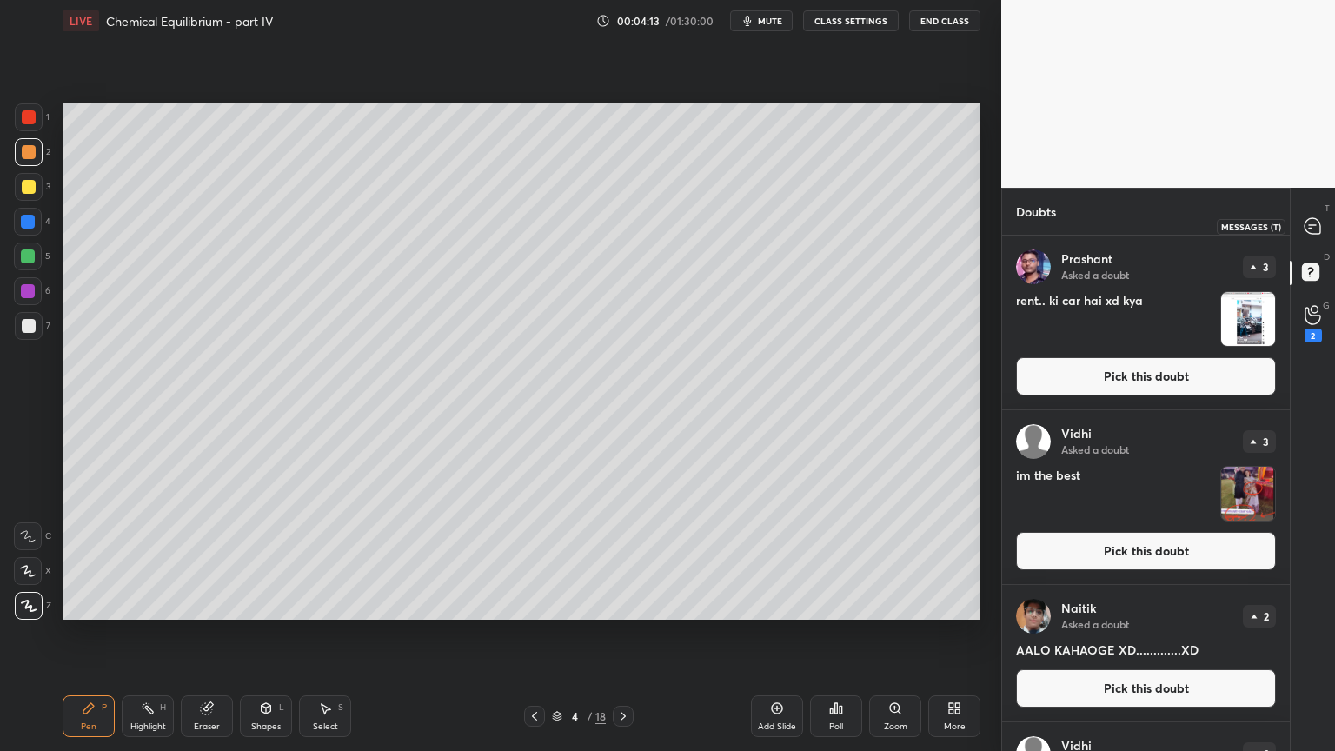
drag, startPoint x: 1314, startPoint y: 229, endPoint x: 1279, endPoint y: 205, distance: 43.2
click at [1311, 229] on icon at bounding box center [1313, 226] width 16 height 16
type textarea "x"
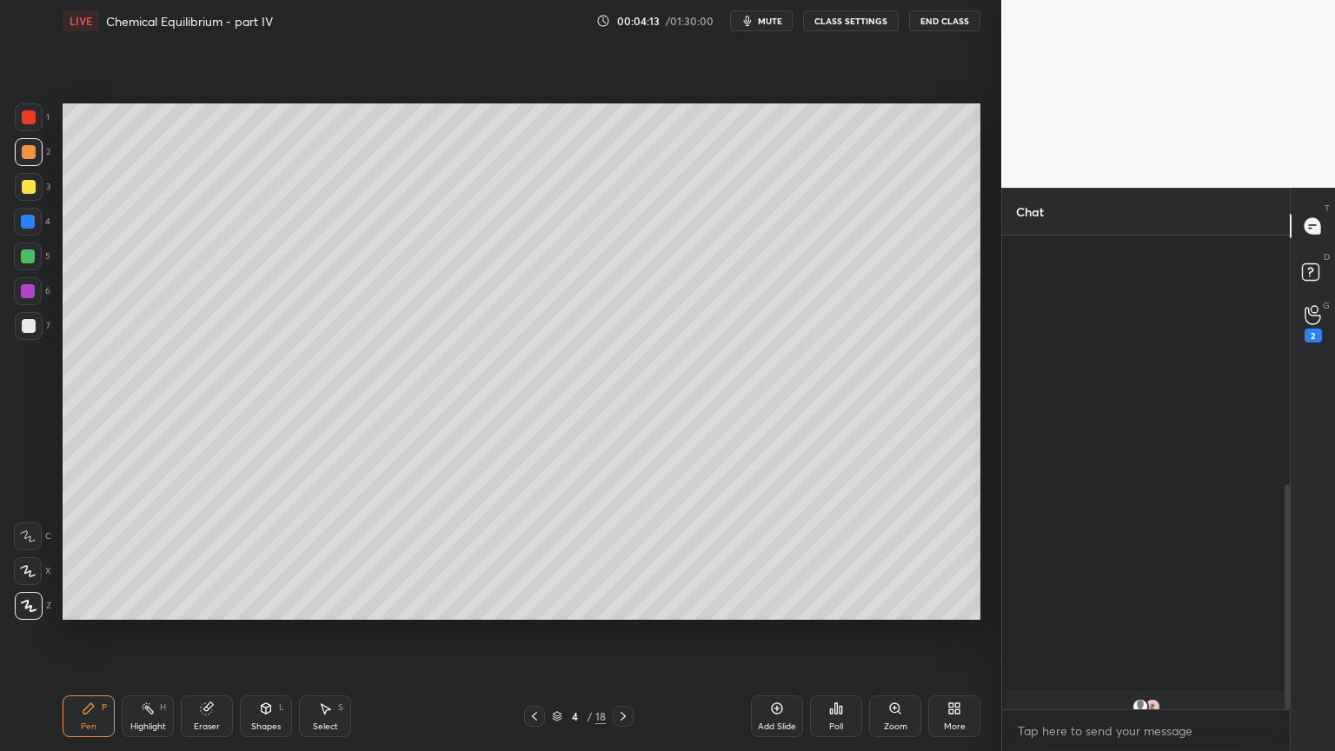
scroll to position [469, 283]
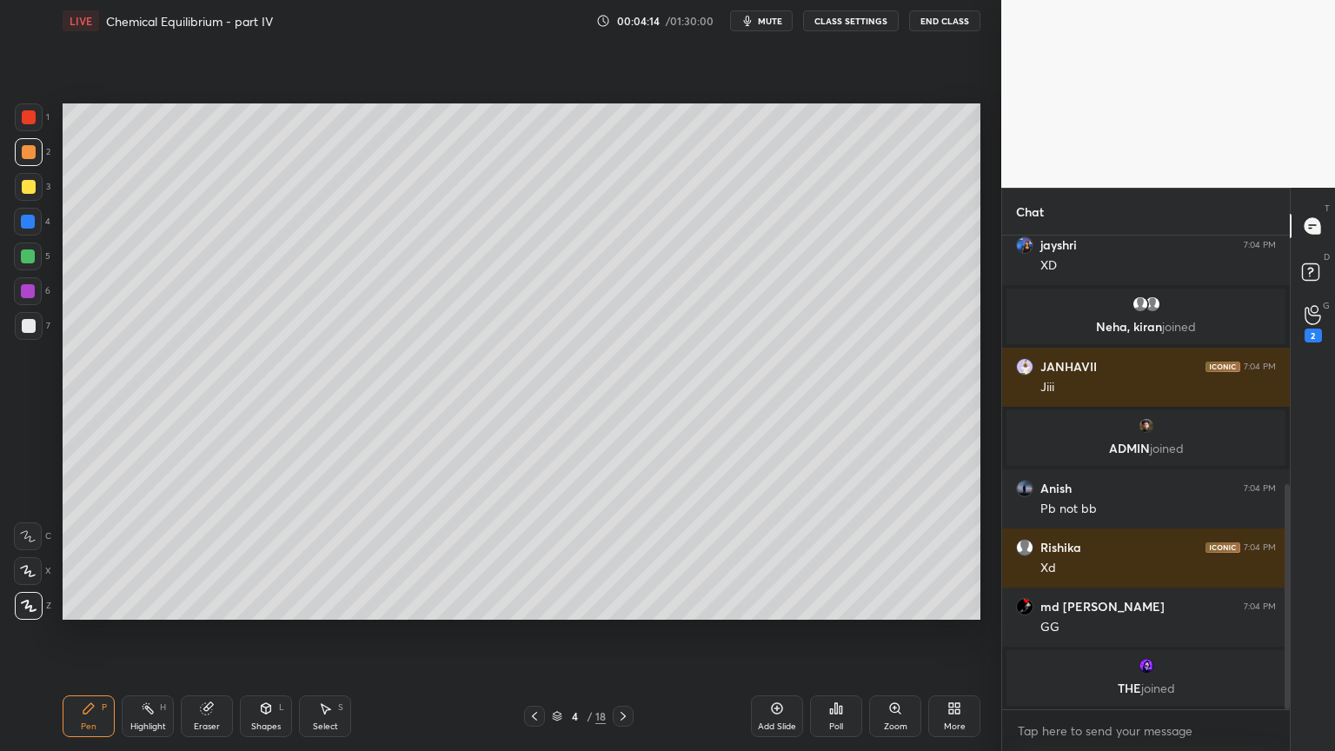
click at [846, 21] on button "CLASS SETTINGS" at bounding box center [851, 20] width 96 height 21
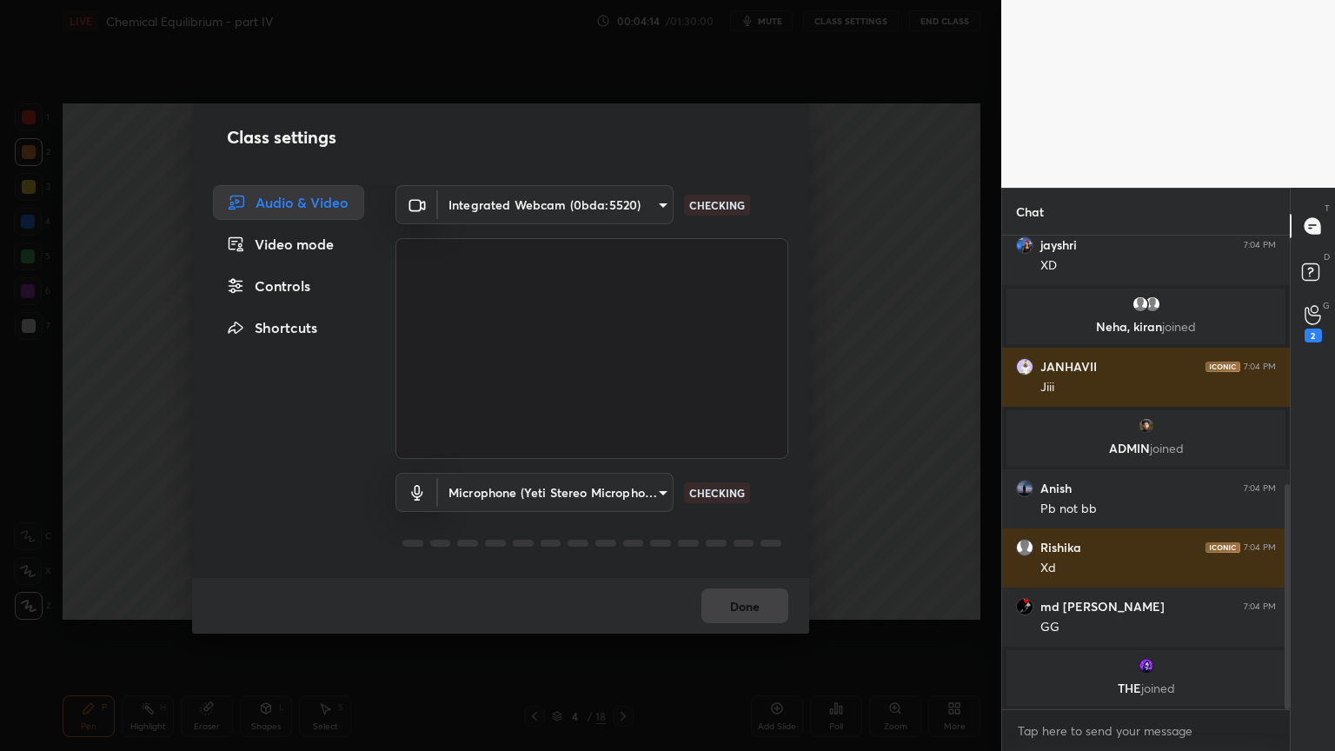
scroll to position [583, 0]
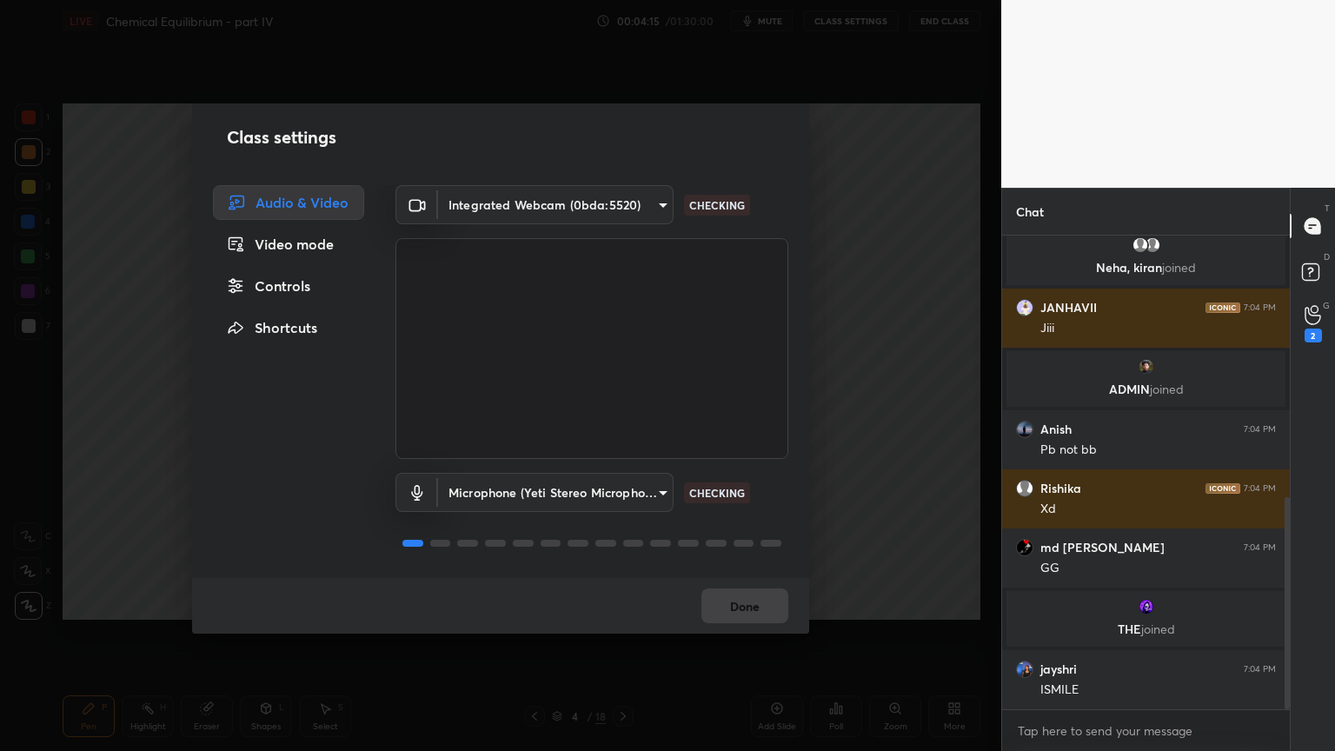
drag, startPoint x: 280, startPoint y: 296, endPoint x: 377, endPoint y: 263, distance: 102.5
click at [285, 292] on div "Controls" at bounding box center [288, 286] width 151 height 35
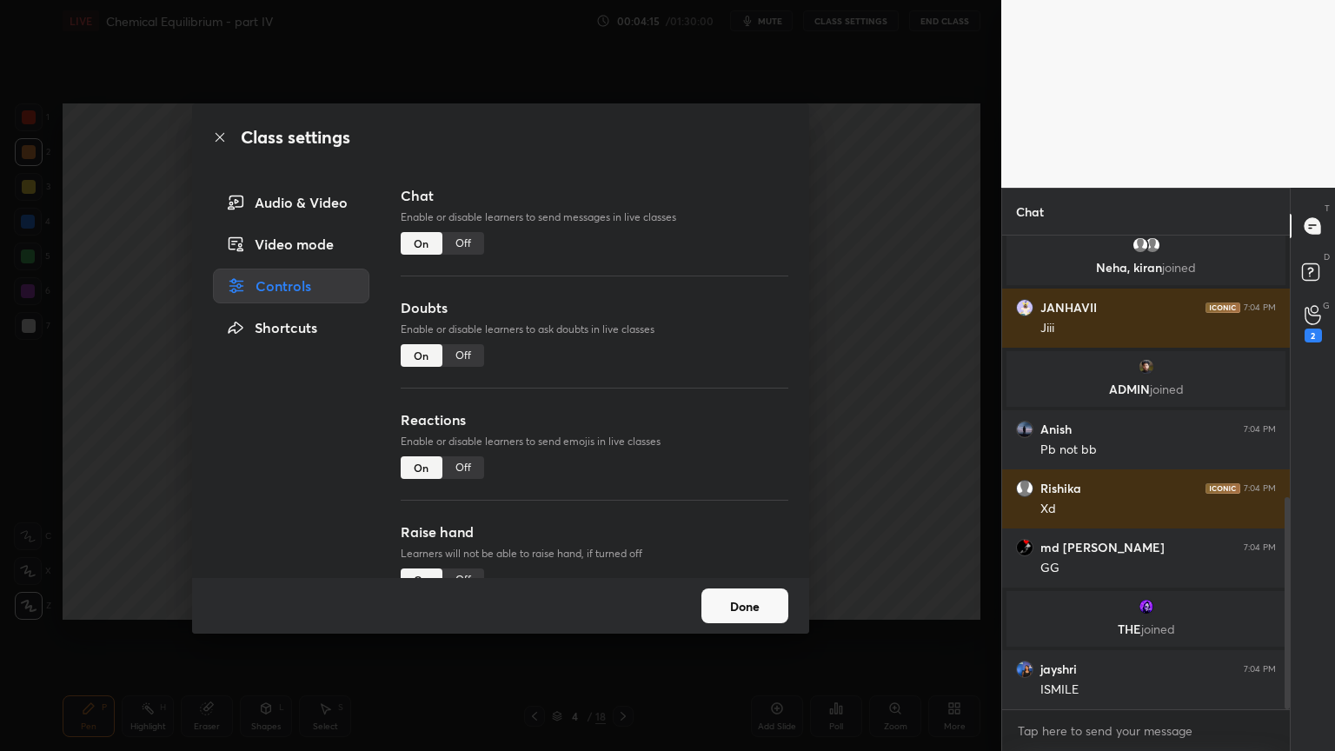
click at [462, 246] on div "Off" at bounding box center [463, 243] width 42 height 23
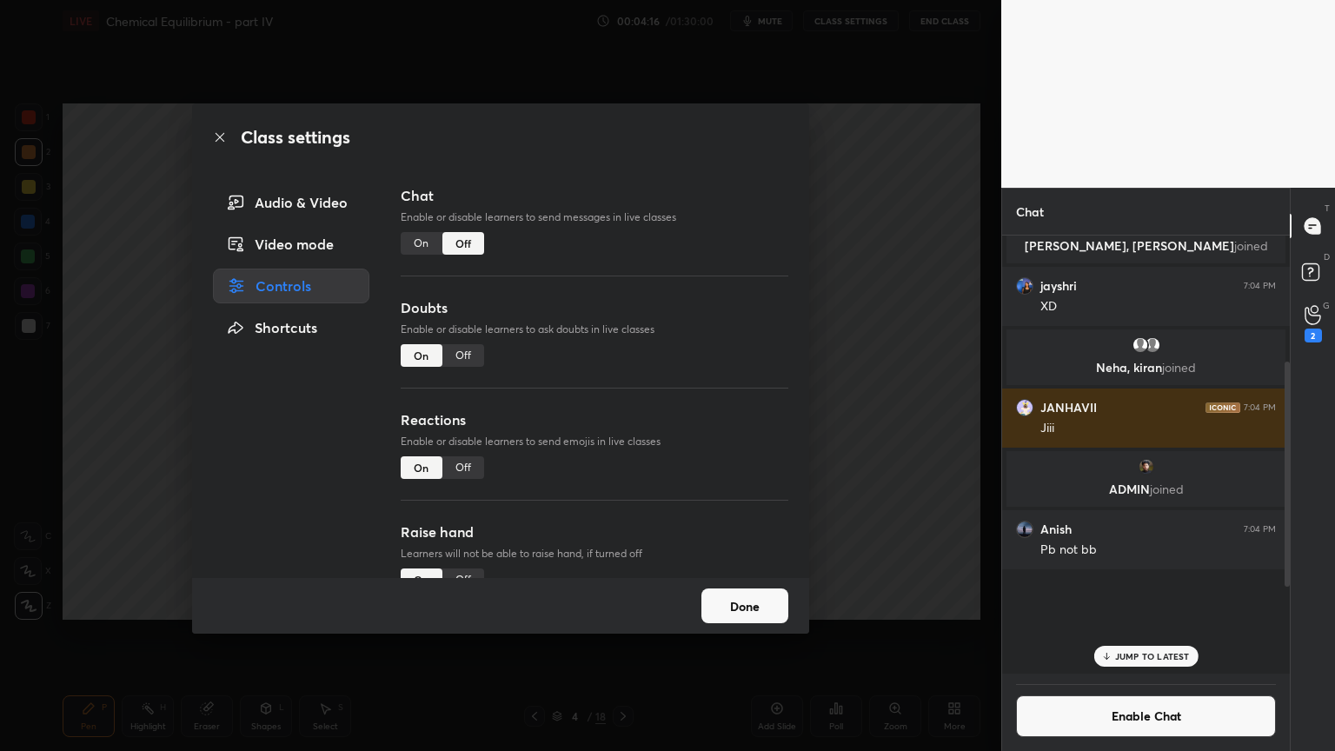
scroll to position [434, 283]
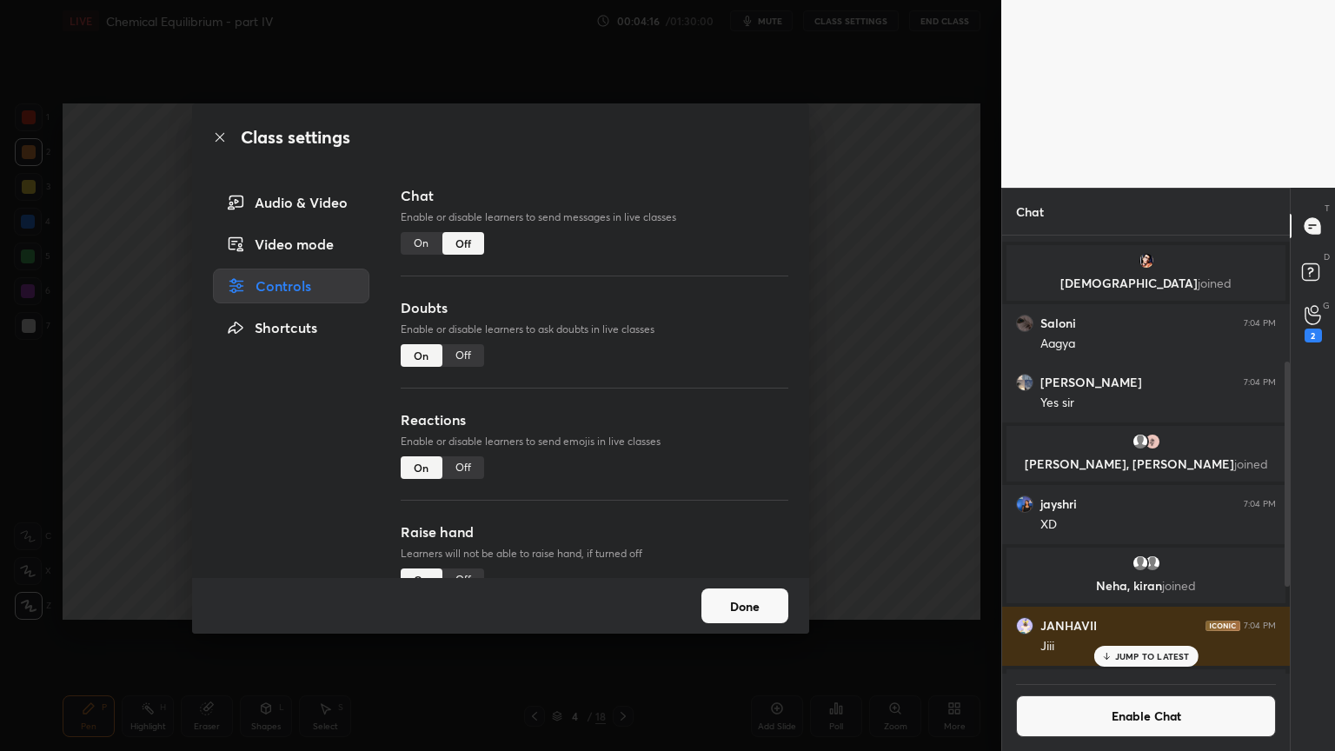
click at [466, 356] on div "Off" at bounding box center [463, 355] width 42 height 23
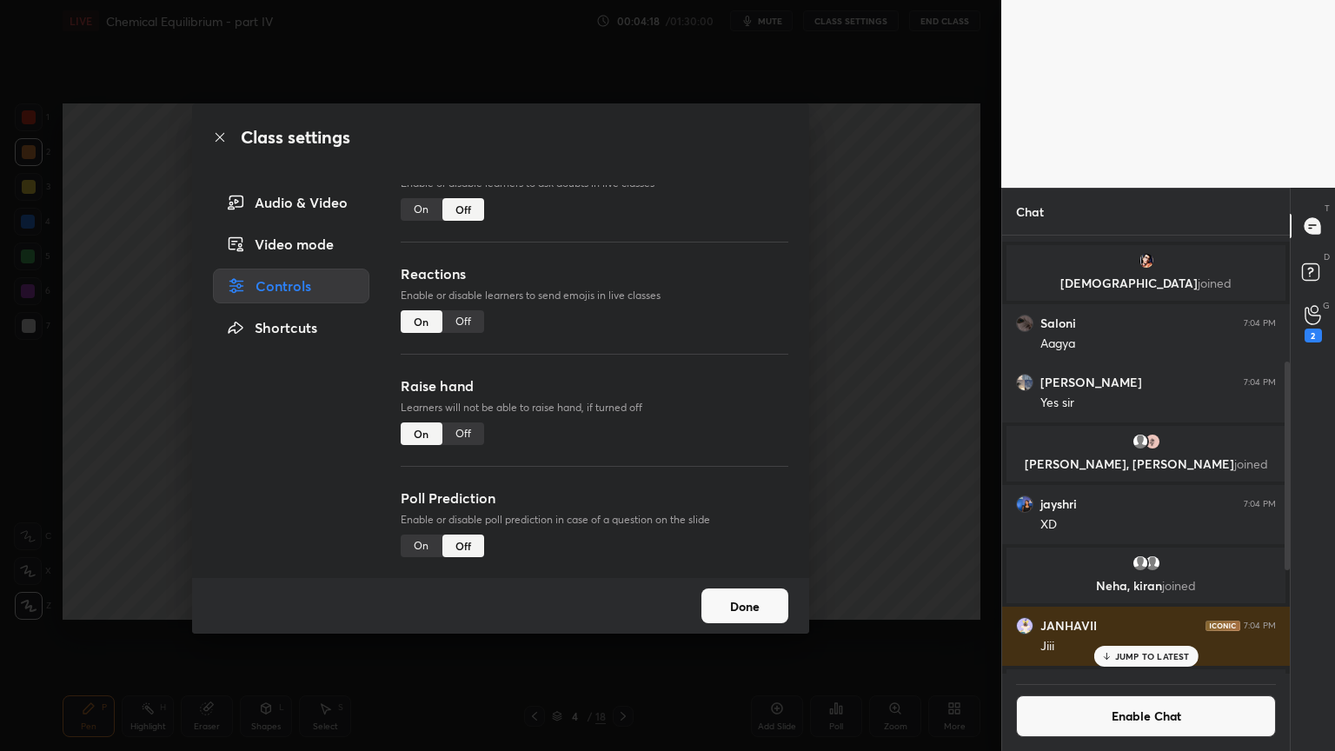
click at [466, 428] on div "Off" at bounding box center [463, 433] width 42 height 23
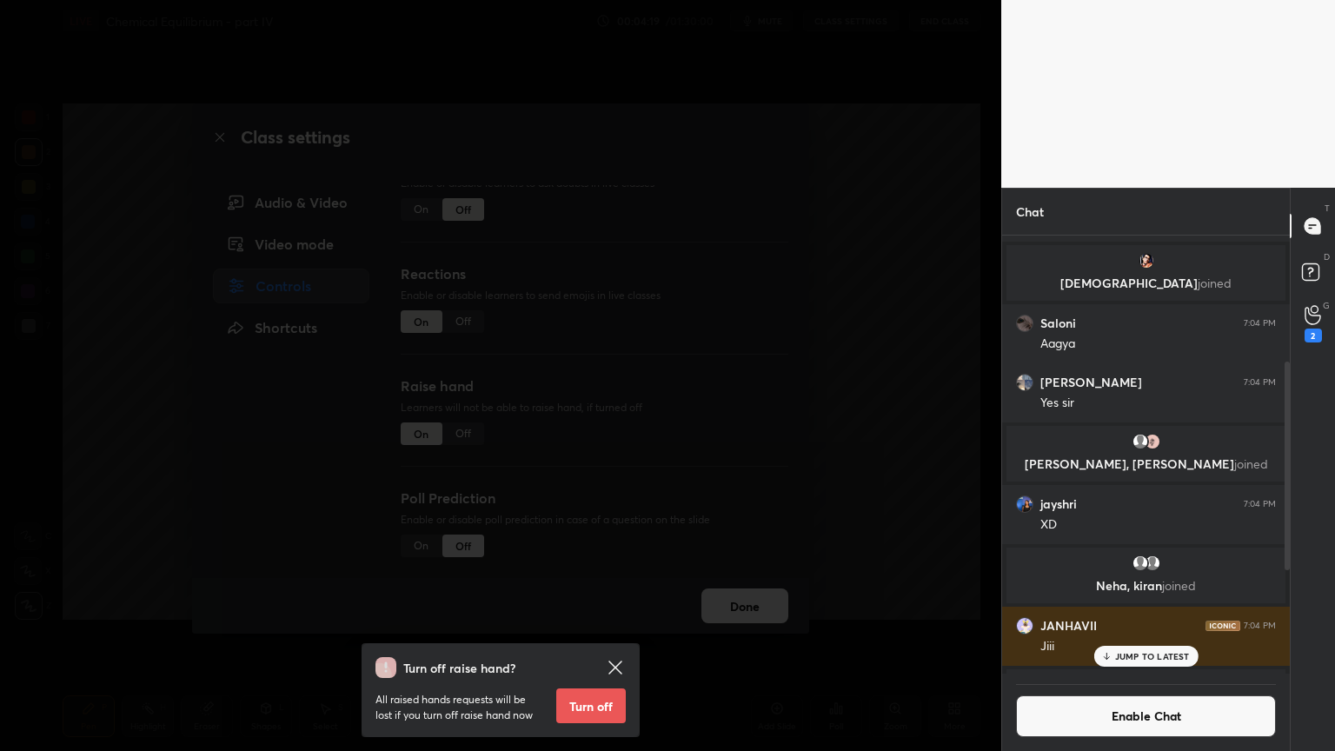
click at [605, 634] on button "Turn off" at bounding box center [591, 705] width 70 height 35
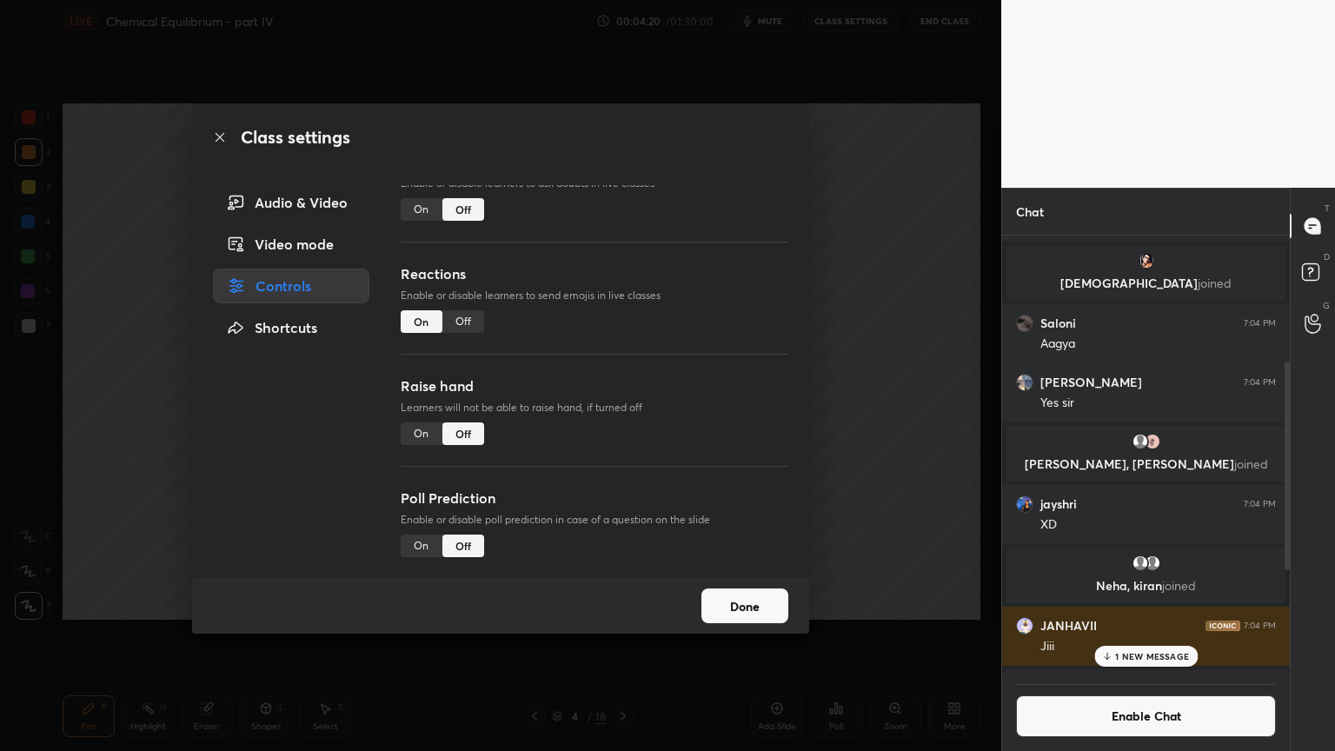
click at [903, 484] on div "Class settings Audio & Video Video mode Controls Shortcuts Chat Enable or disab…" at bounding box center [500, 375] width 1001 height 751
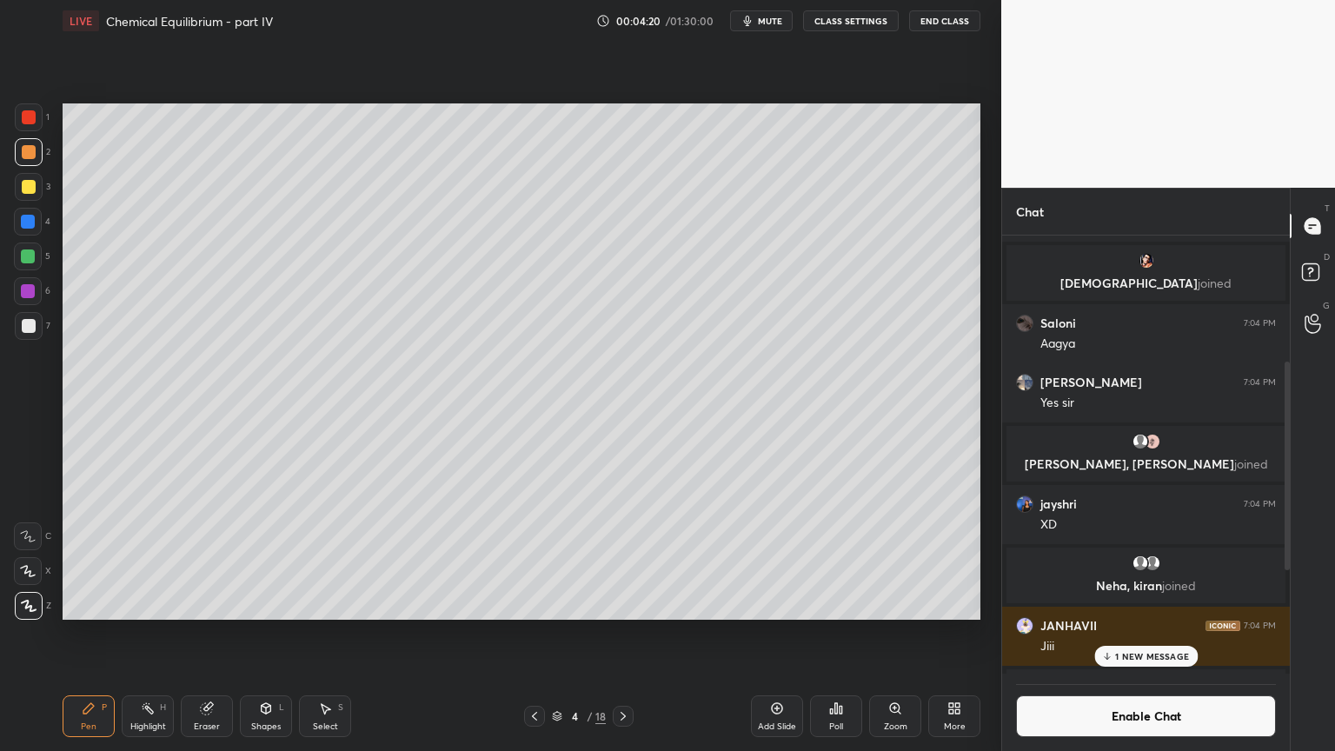
click at [92, 634] on icon at bounding box center [89, 709] width 14 height 14
click at [38, 334] on div at bounding box center [29, 326] width 28 height 28
drag, startPoint x: 216, startPoint y: 721, endPoint x: 218, endPoint y: 685, distance: 35.7
click at [216, 634] on div "Eraser" at bounding box center [207, 726] width 26 height 9
click at [88, 634] on div "Pen P" at bounding box center [89, 716] width 52 height 42
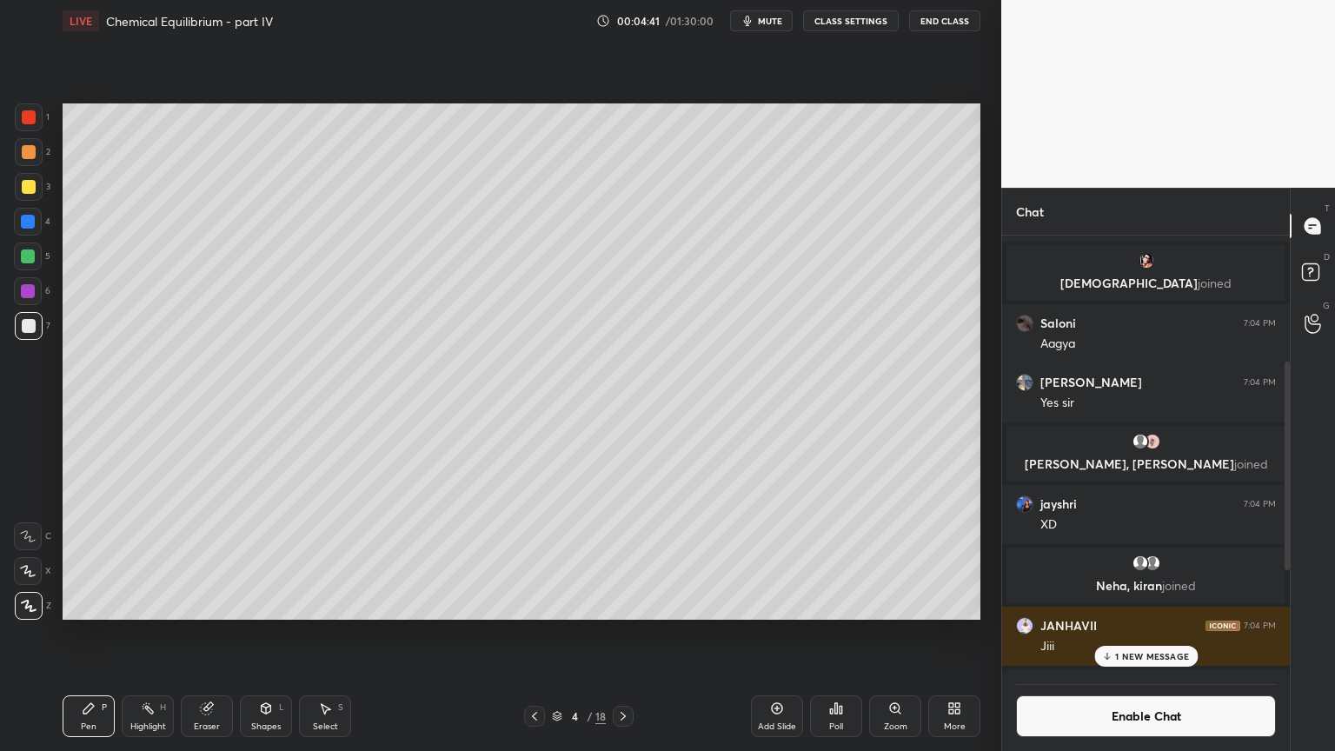
click at [535, 634] on icon at bounding box center [535, 716] width 14 height 14
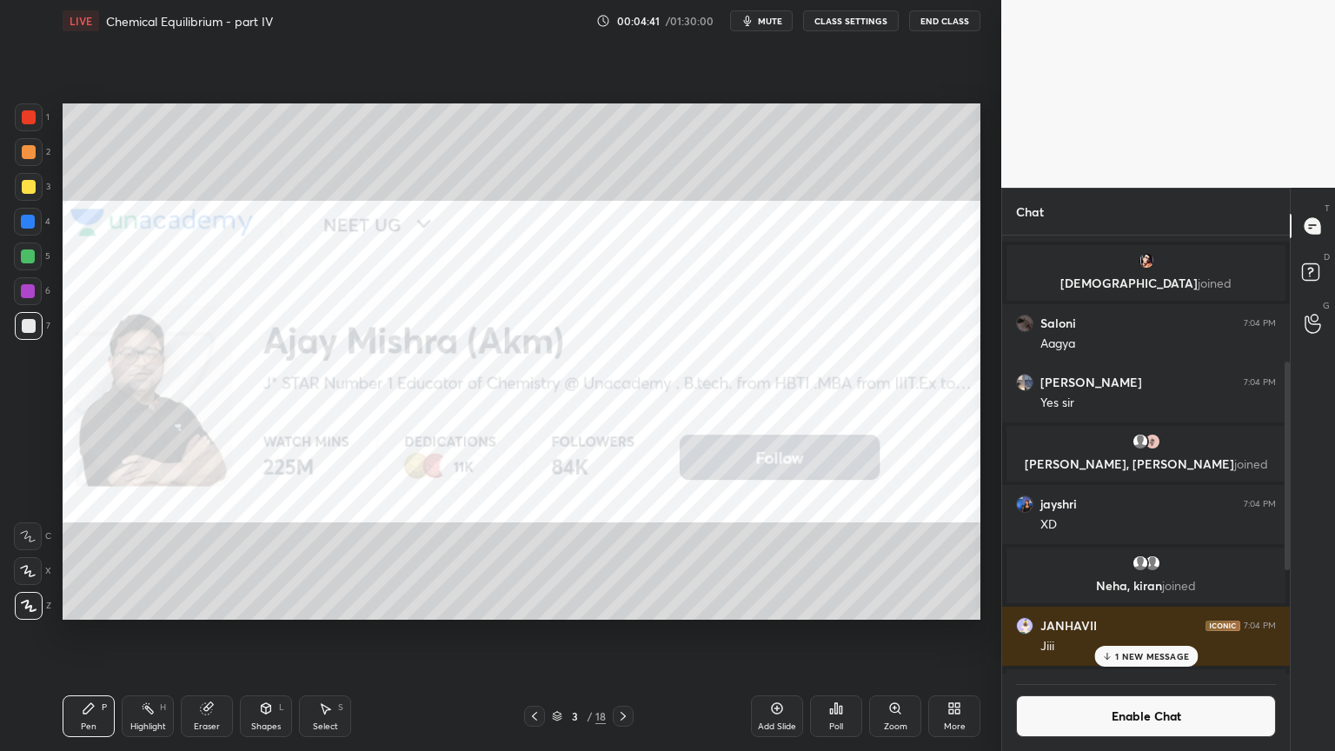
click at [633, 634] on div at bounding box center [623, 716] width 21 height 21
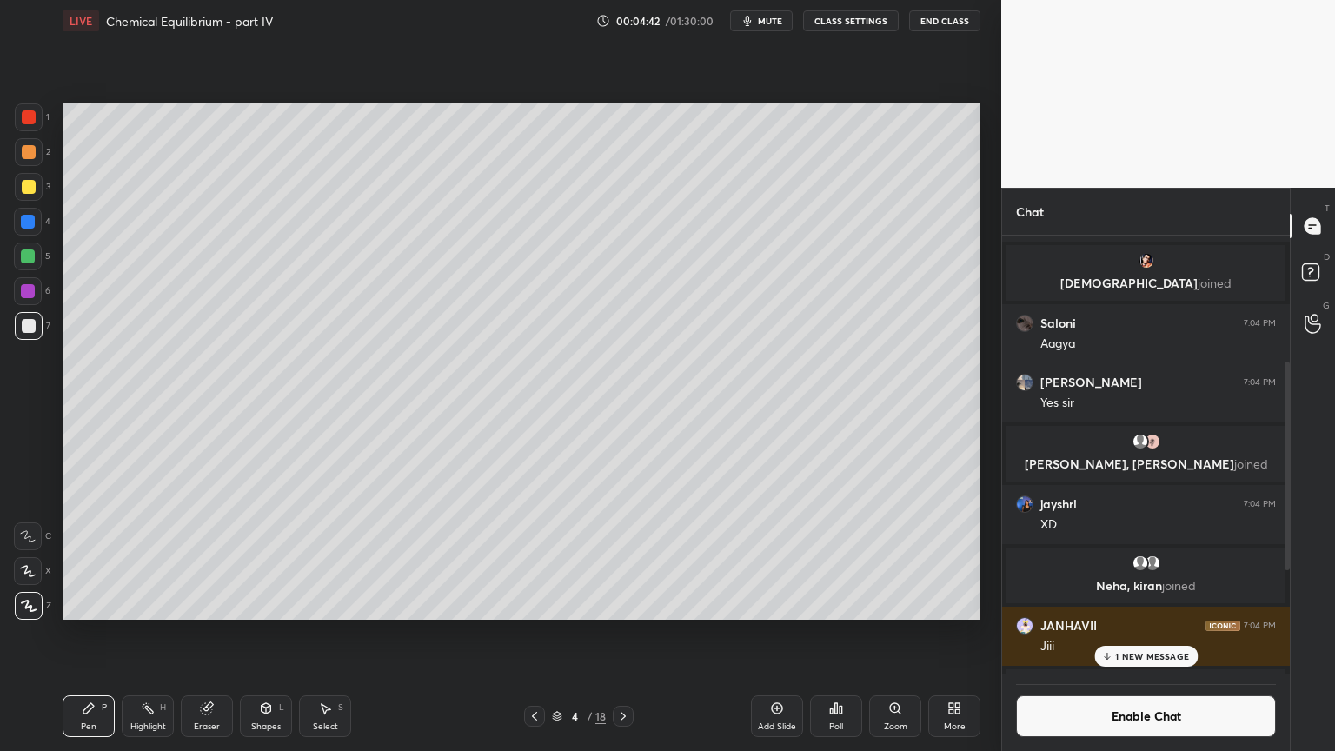
click at [628, 634] on icon at bounding box center [623, 716] width 14 height 14
click at [146, 634] on div "Highlight H" at bounding box center [148, 716] width 52 height 42
drag, startPoint x: 529, startPoint y: 713, endPoint x: 569, endPoint y: 696, distance: 43.3
click at [533, 634] on icon at bounding box center [535, 716] width 14 height 14
drag, startPoint x: 80, startPoint y: 717, endPoint x: 96, endPoint y: 709, distance: 18.3
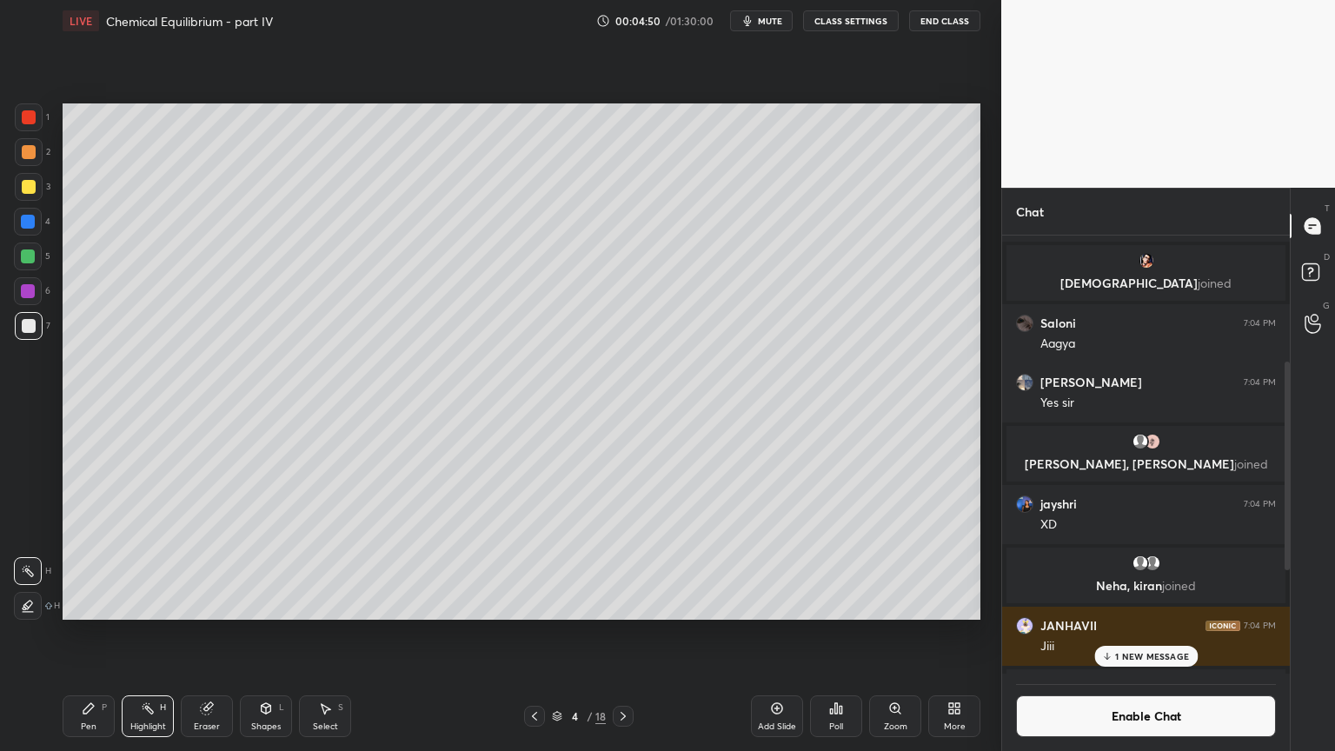
click at [83, 634] on div "Pen P" at bounding box center [89, 716] width 52 height 42
click at [1147, 634] on p "2 NEW MESSAGES" at bounding box center [1153, 656] width 80 height 10
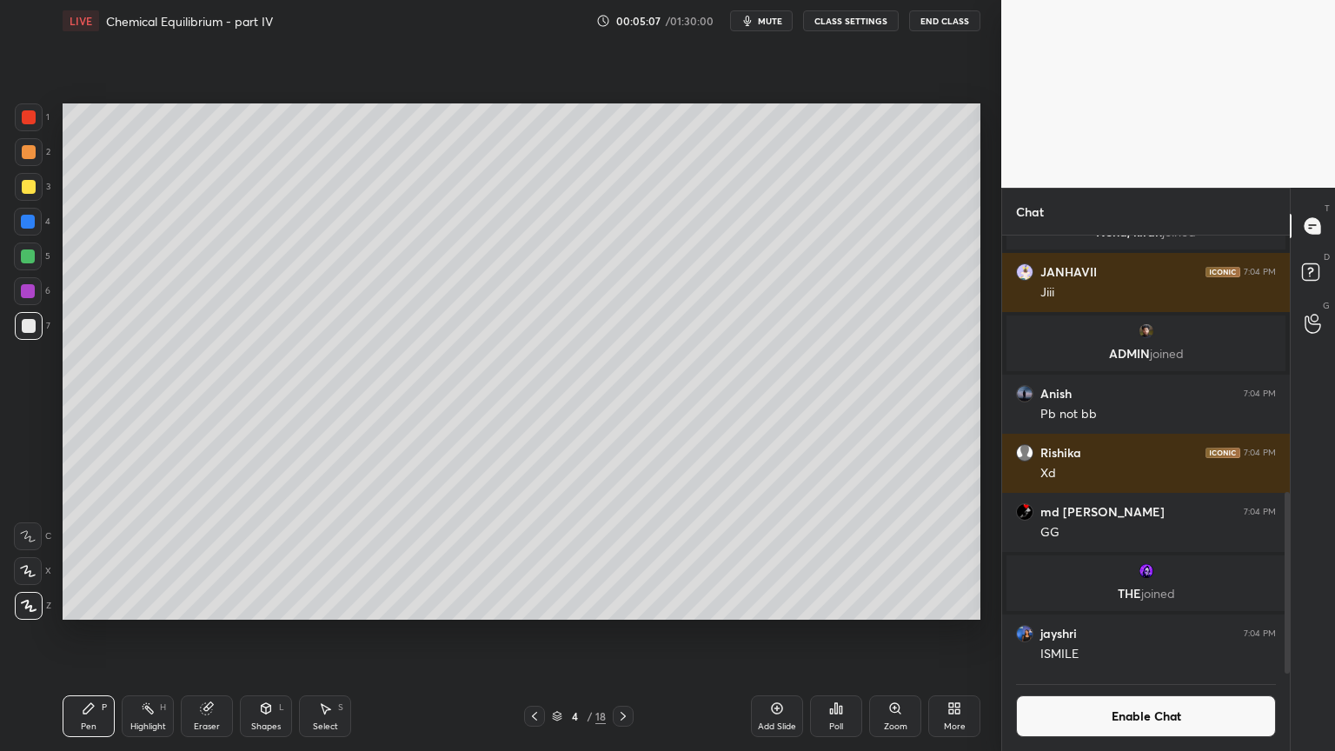
click at [1144, 634] on button "Enable Chat" at bounding box center [1146, 716] width 260 height 42
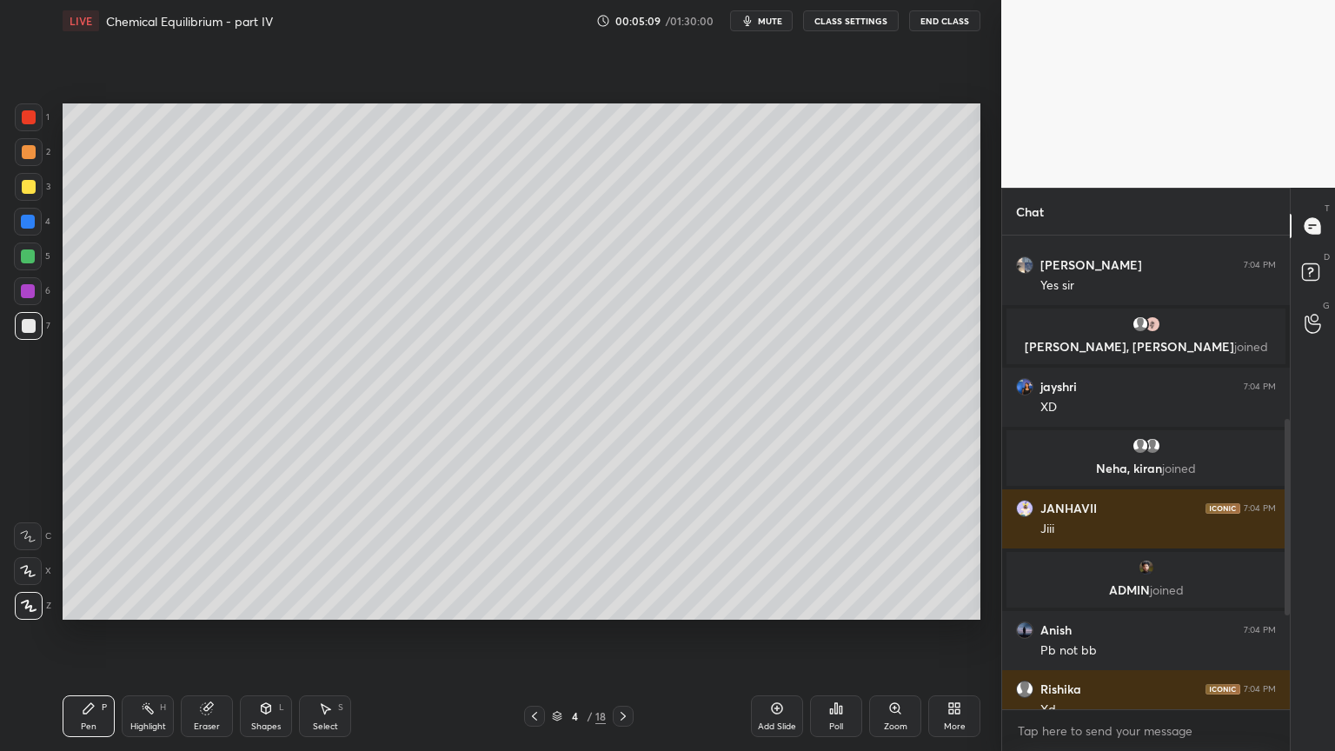
click at [260, 634] on div "Shapes L" at bounding box center [266, 716] width 52 height 42
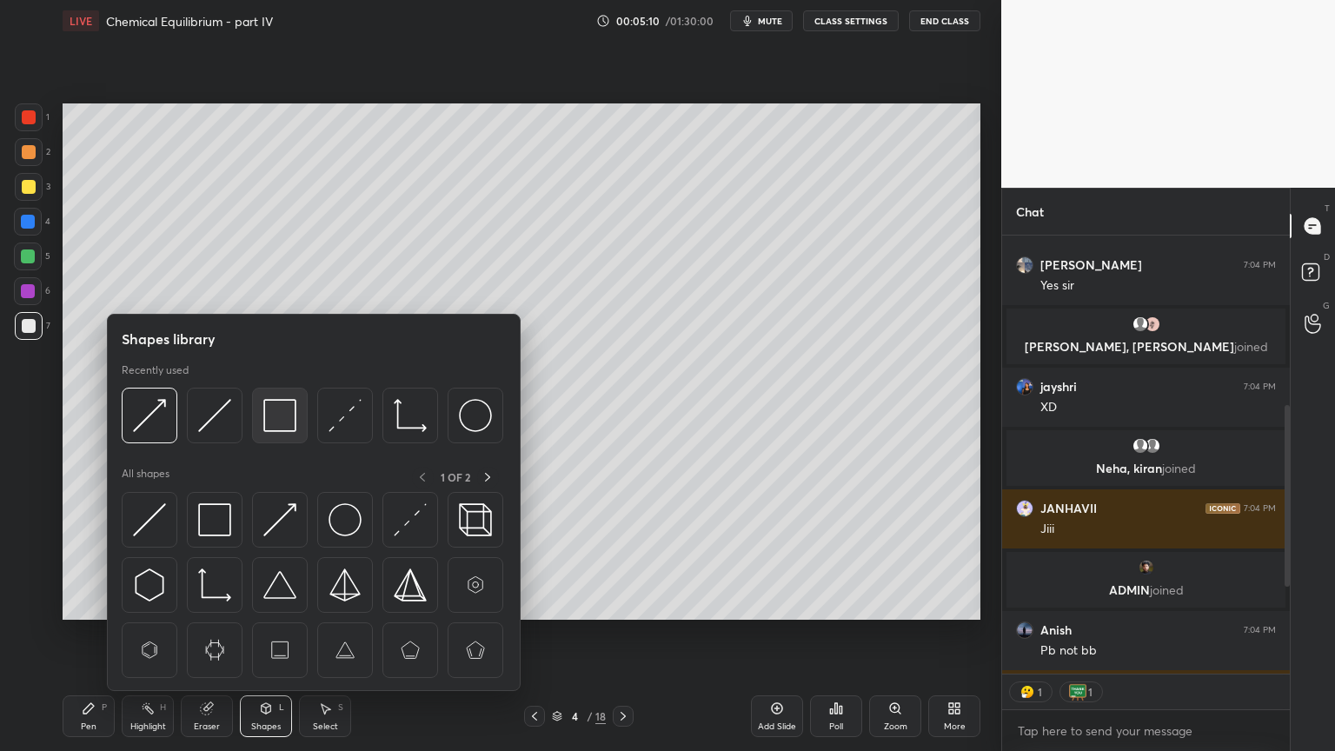
click at [282, 417] on img at bounding box center [279, 415] width 33 height 33
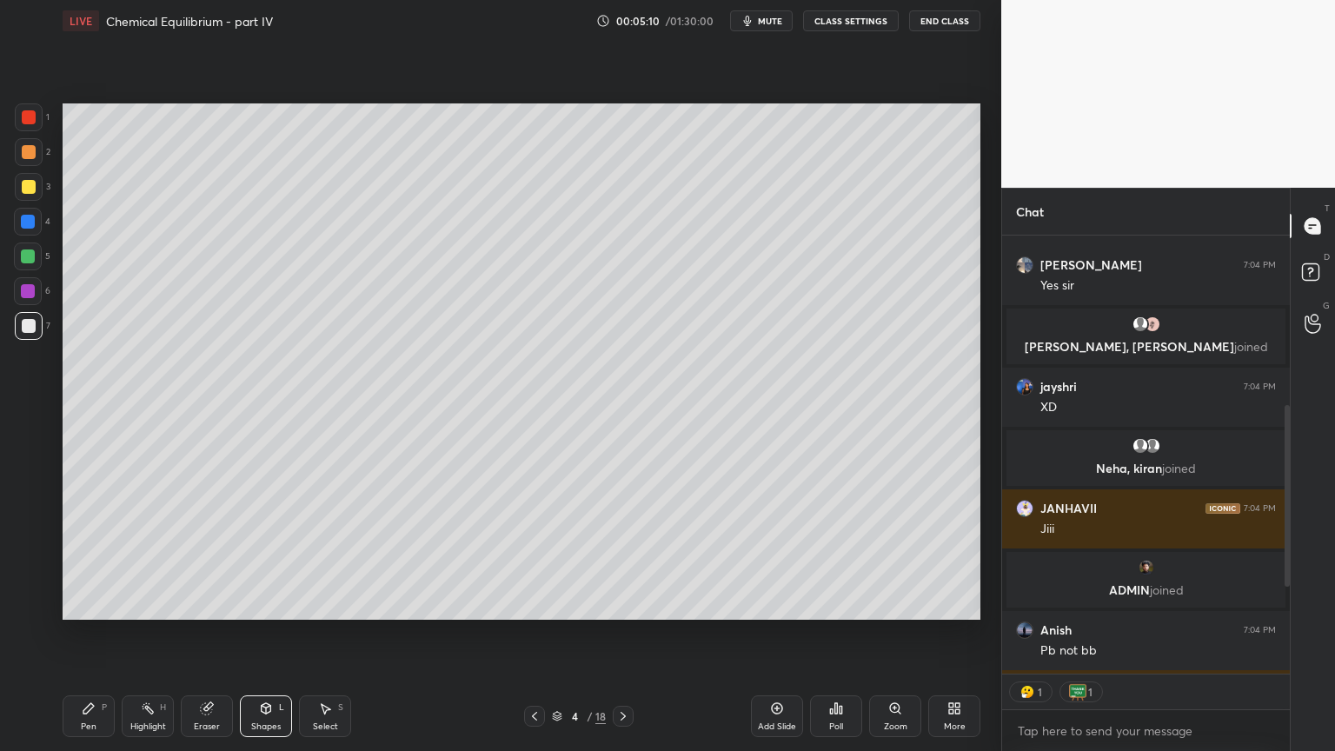
scroll to position [678, 0]
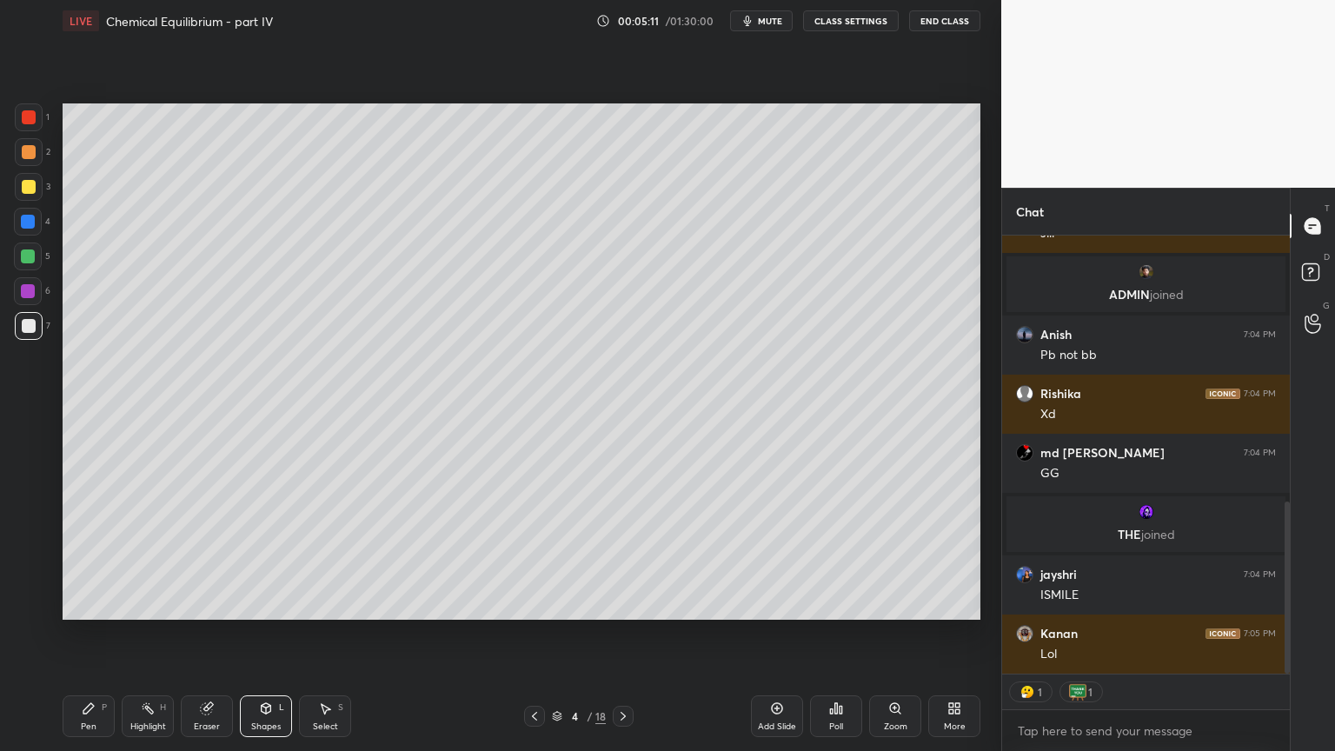
click at [24, 191] on div at bounding box center [29, 187] width 14 height 14
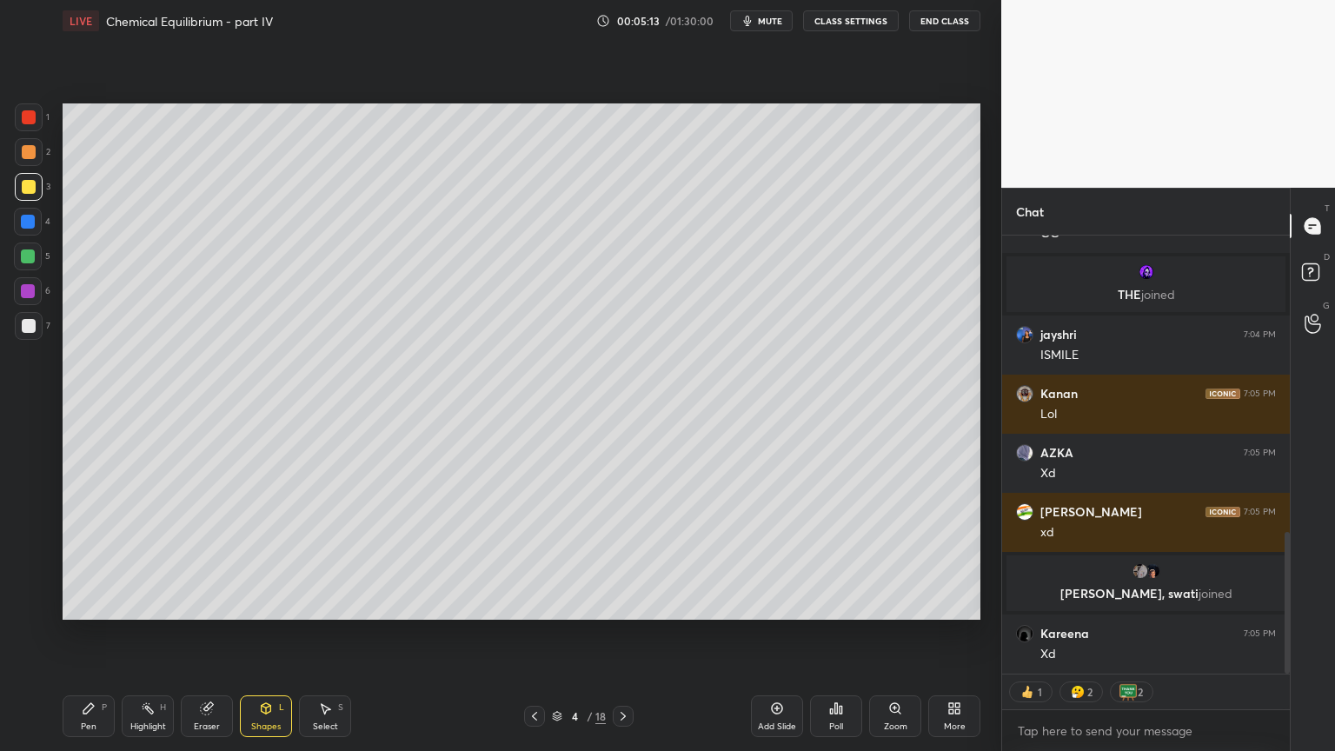
scroll to position [1036, 0]
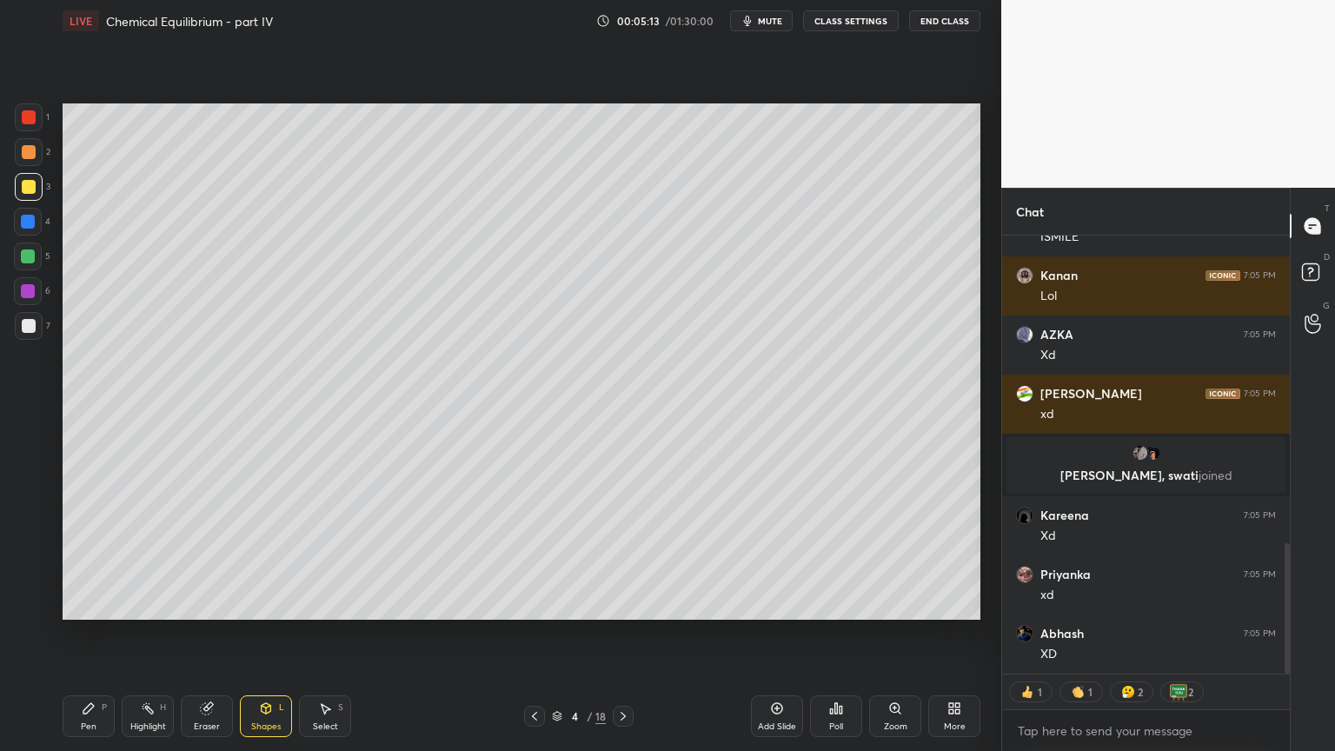
click at [152, 634] on div "Highlight" at bounding box center [148, 726] width 36 height 9
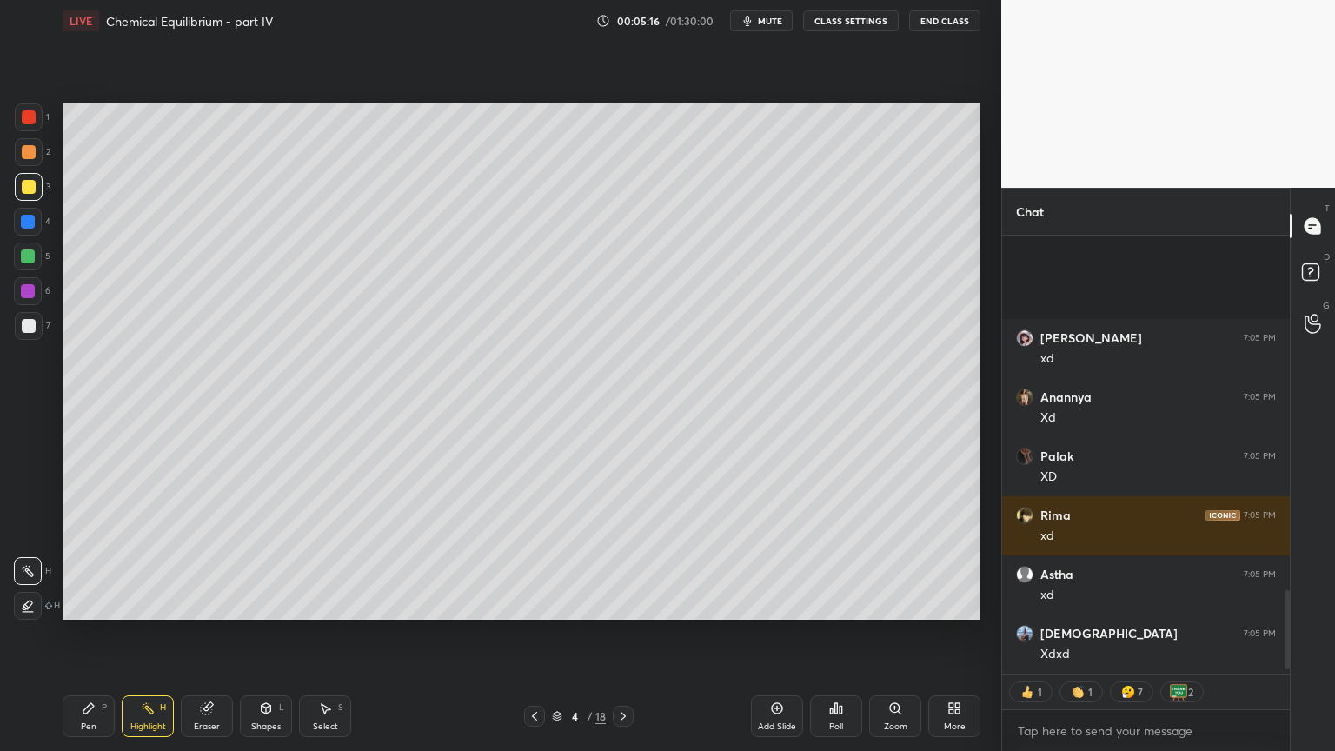
scroll to position [2045, 0]
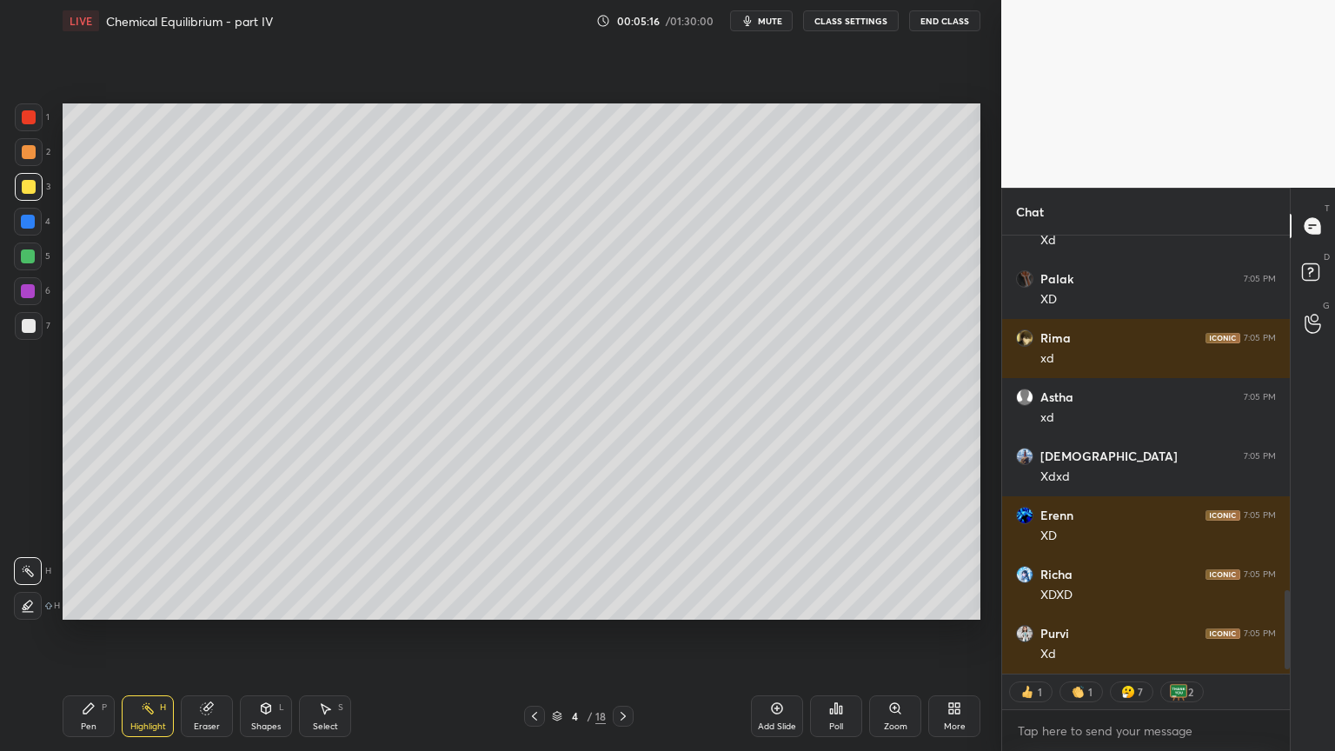
click at [82, 634] on div "Pen P" at bounding box center [89, 716] width 52 height 42
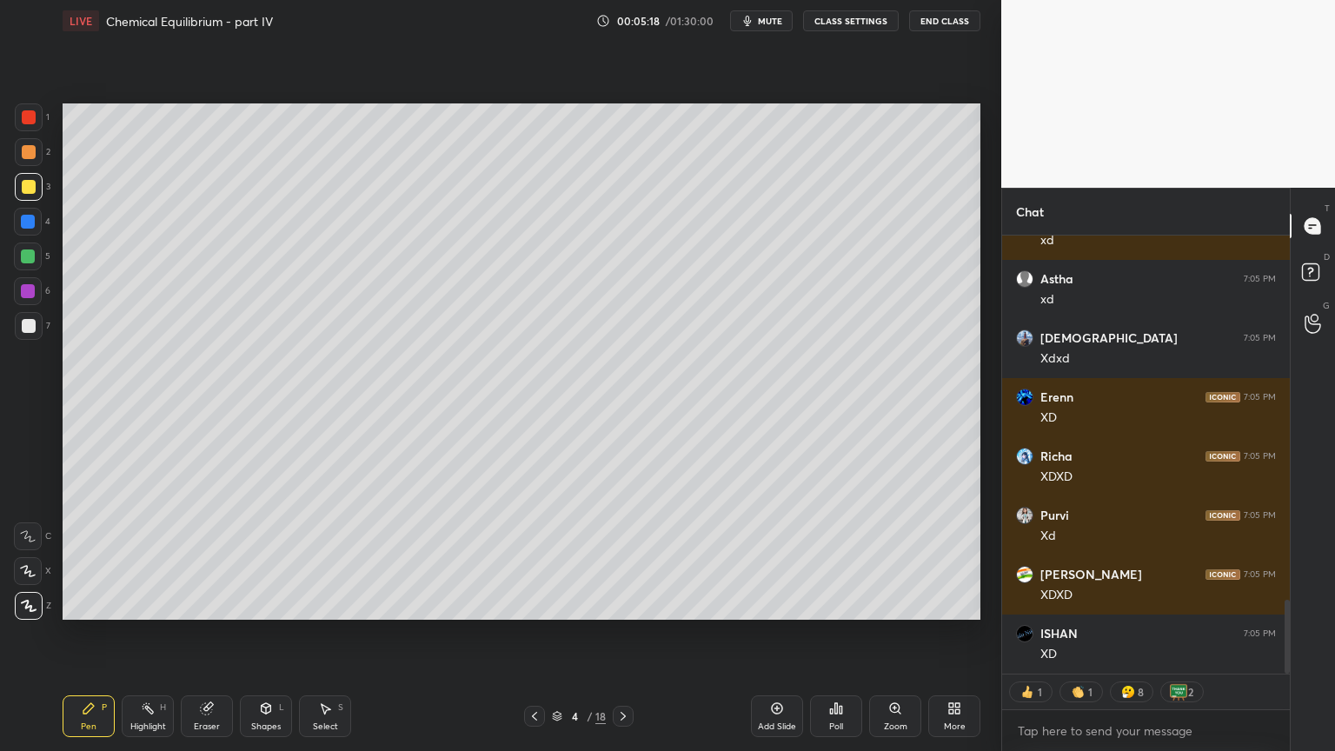
click at [24, 254] on div at bounding box center [28, 256] width 14 height 14
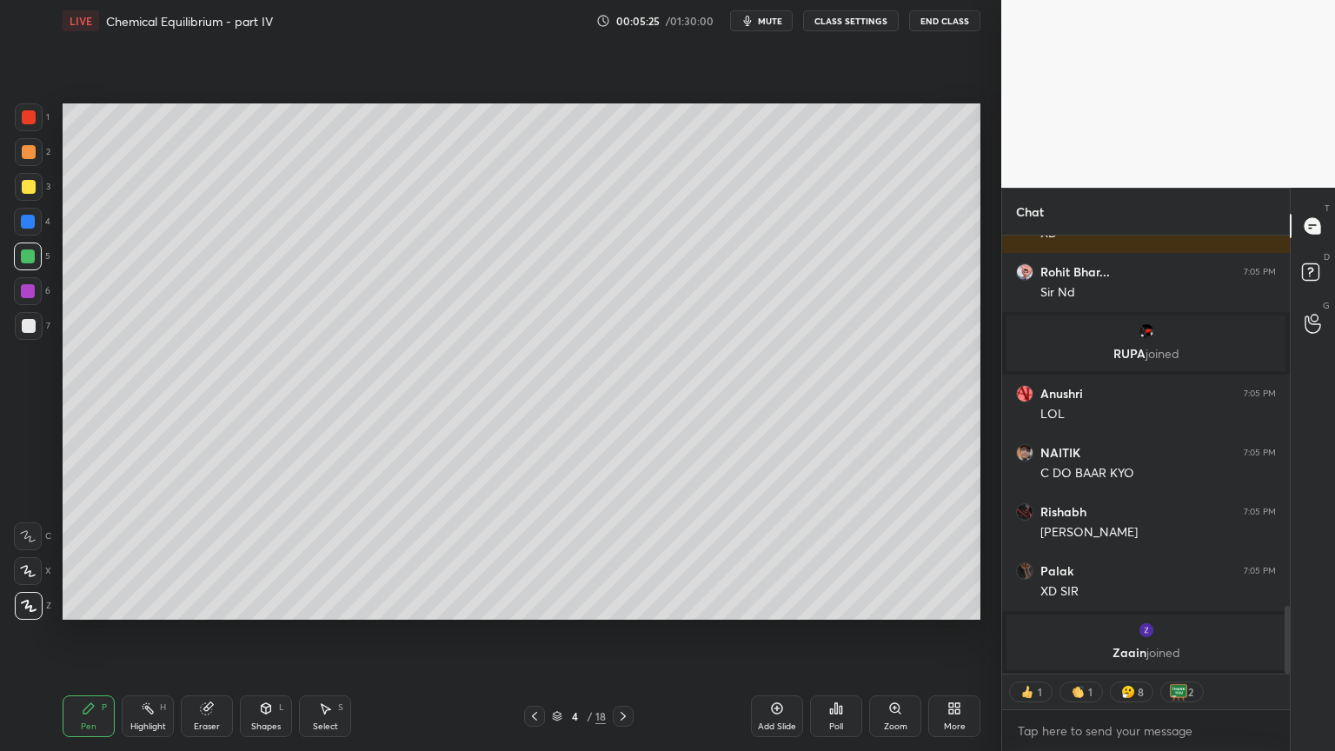
scroll to position [2446, 0]
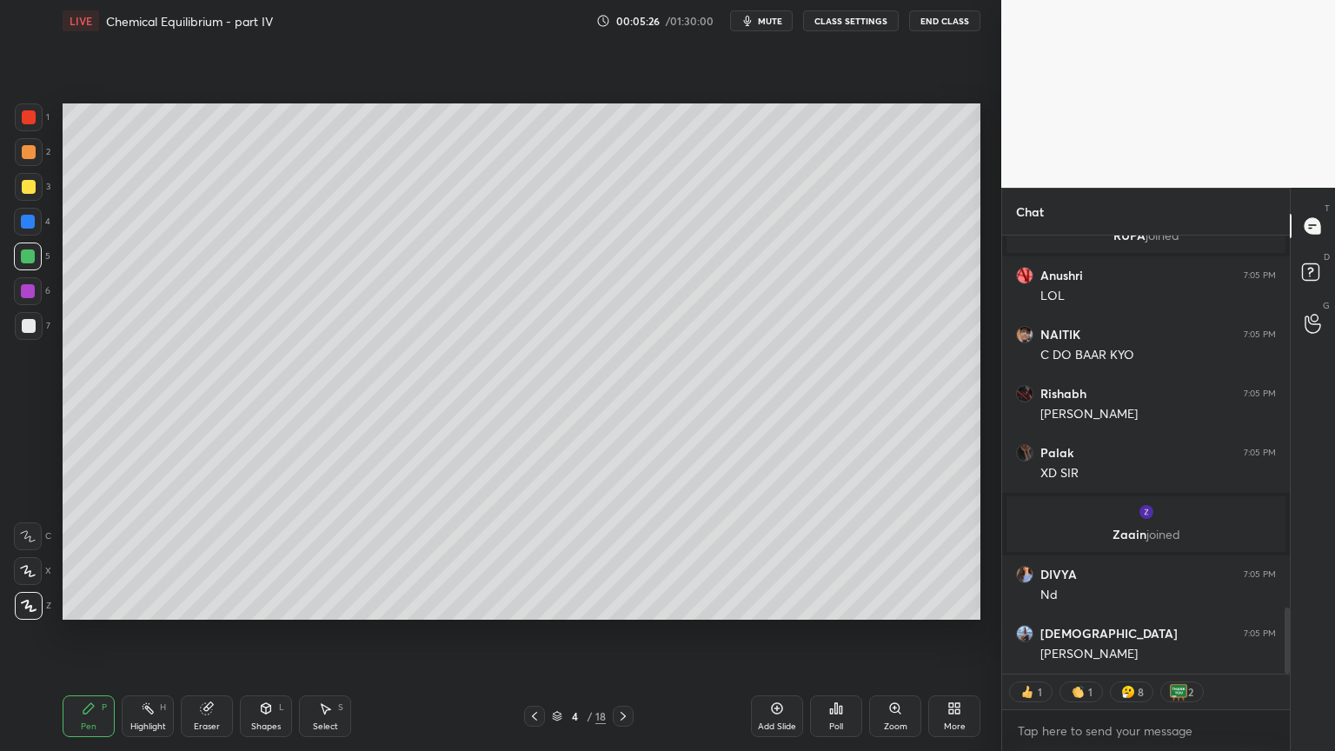
click at [212, 634] on div "Eraser" at bounding box center [207, 726] width 26 height 9
type textarea "x"
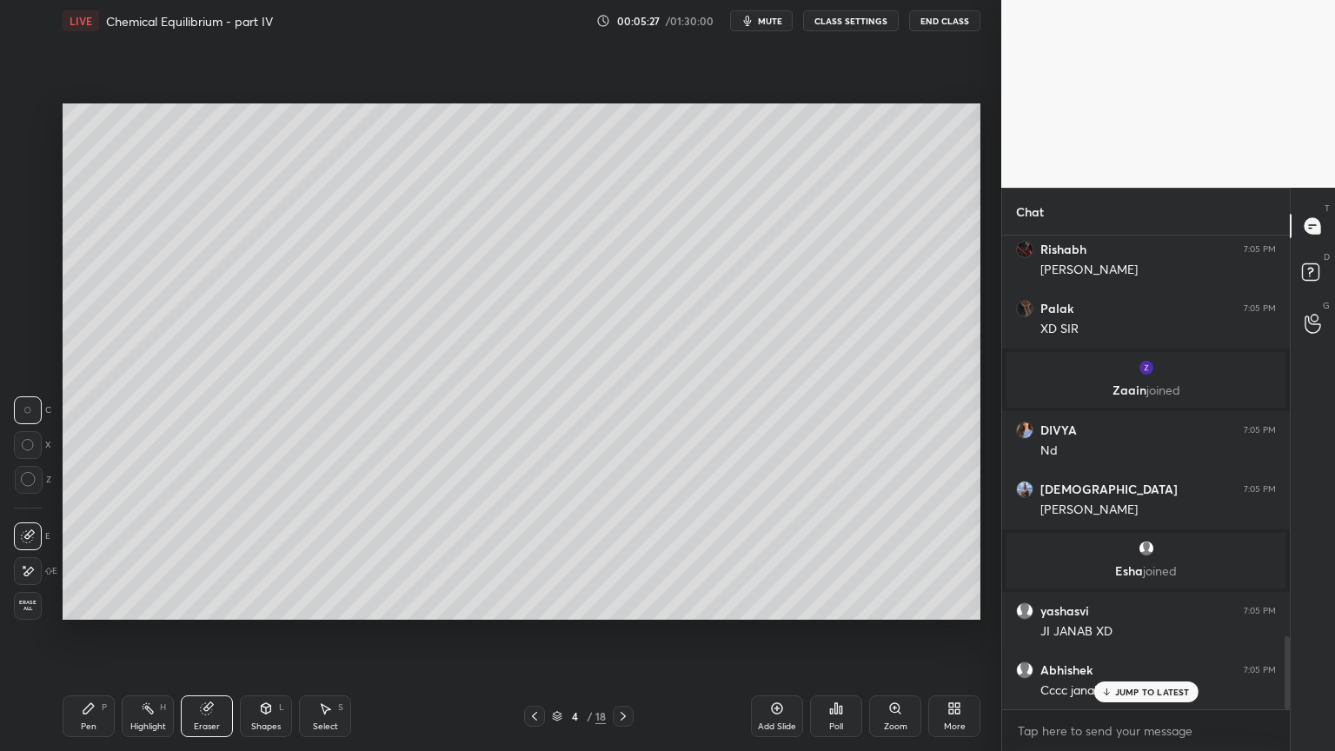
scroll to position [2709, 0]
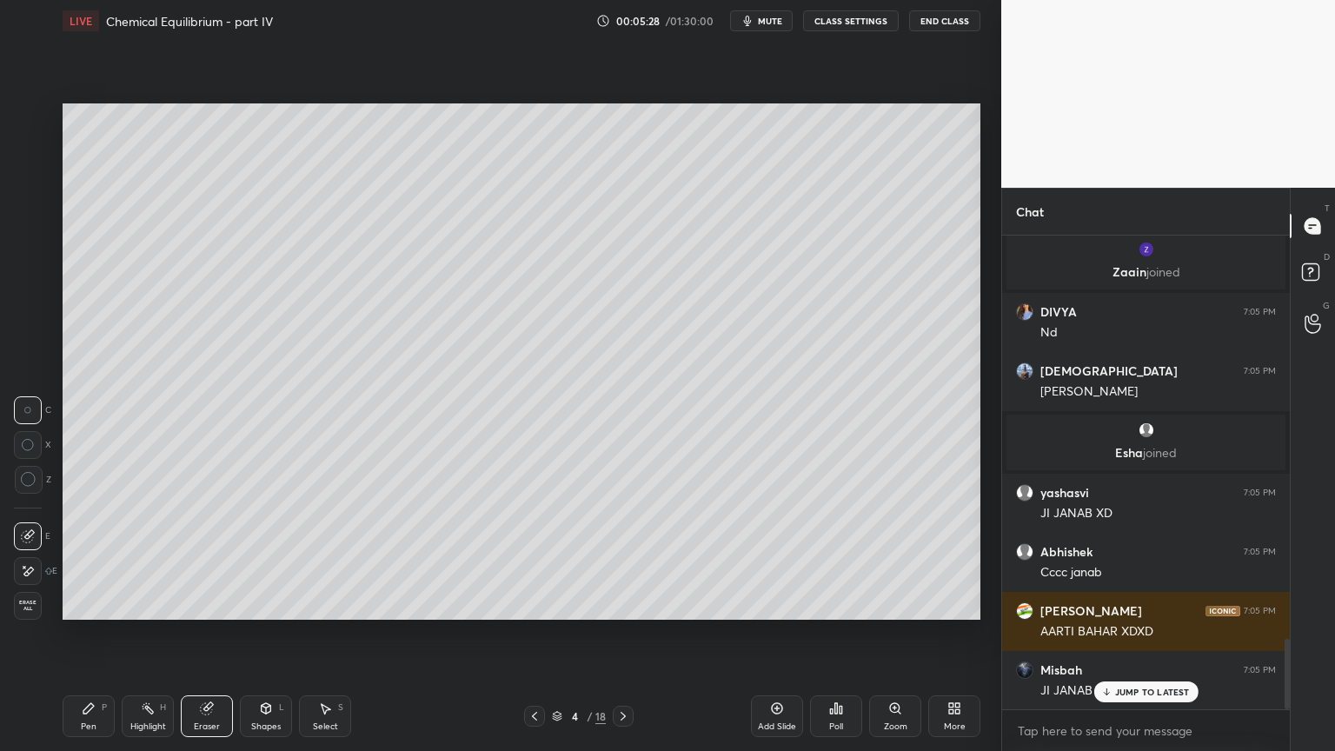
click at [90, 634] on div "Pen" at bounding box center [89, 726] width 16 height 9
click at [29, 329] on div at bounding box center [29, 326] width 14 height 14
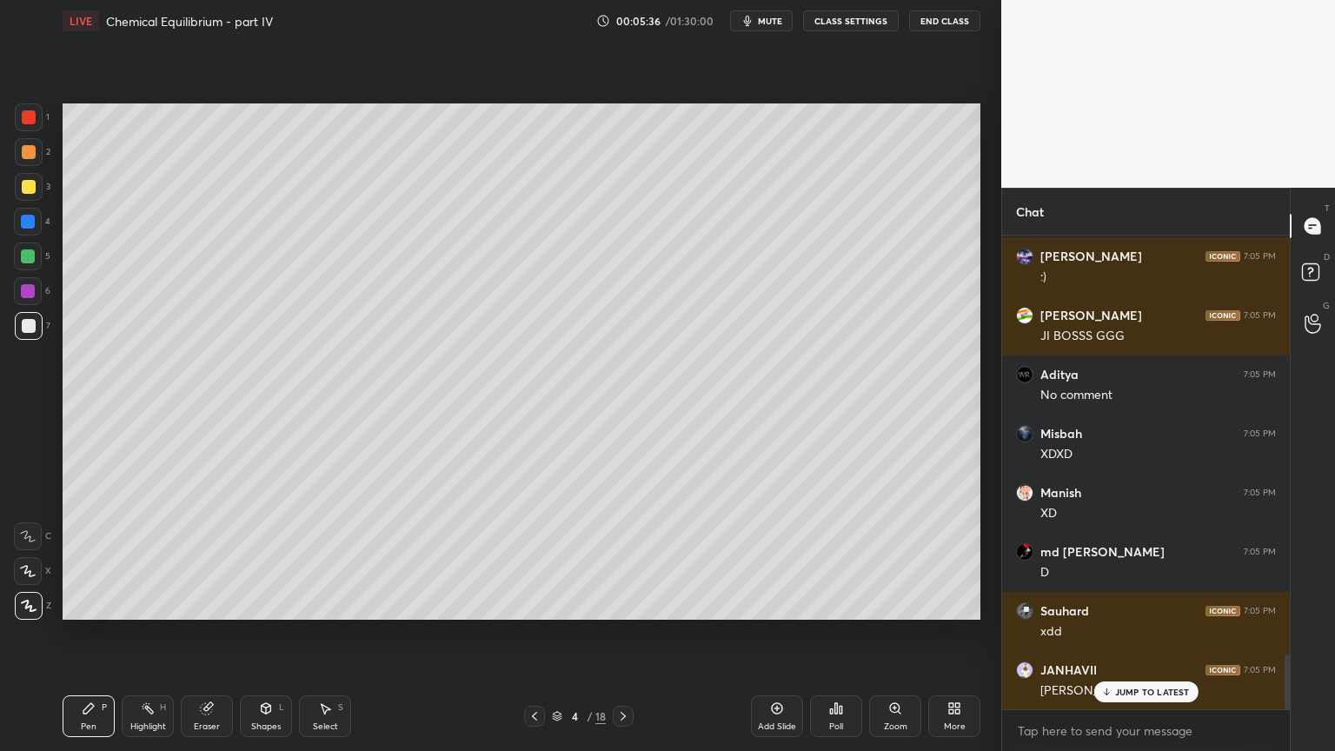
scroll to position [3654, 0]
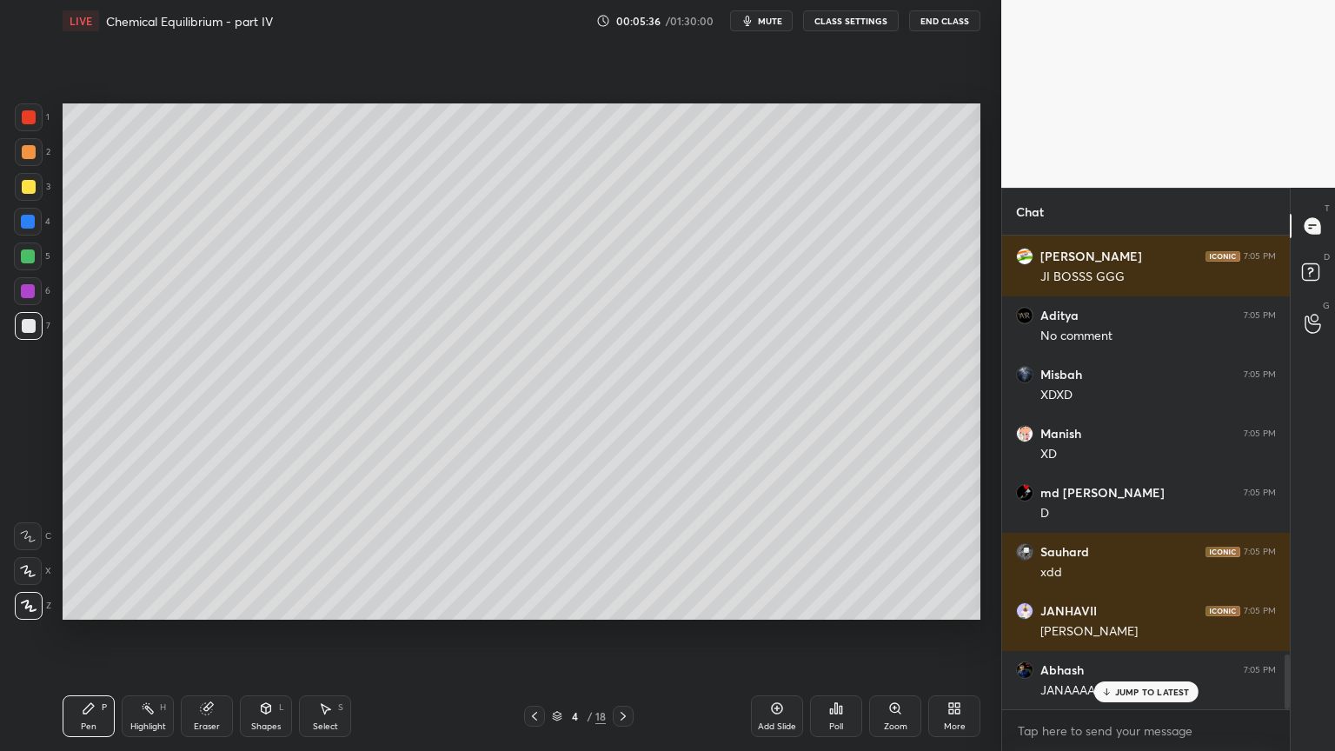
drag, startPoint x: 153, startPoint y: 723, endPoint x: 150, endPoint y: 711, distance: 12.4
click at [150, 634] on div "Highlight H" at bounding box center [148, 716] width 52 height 42
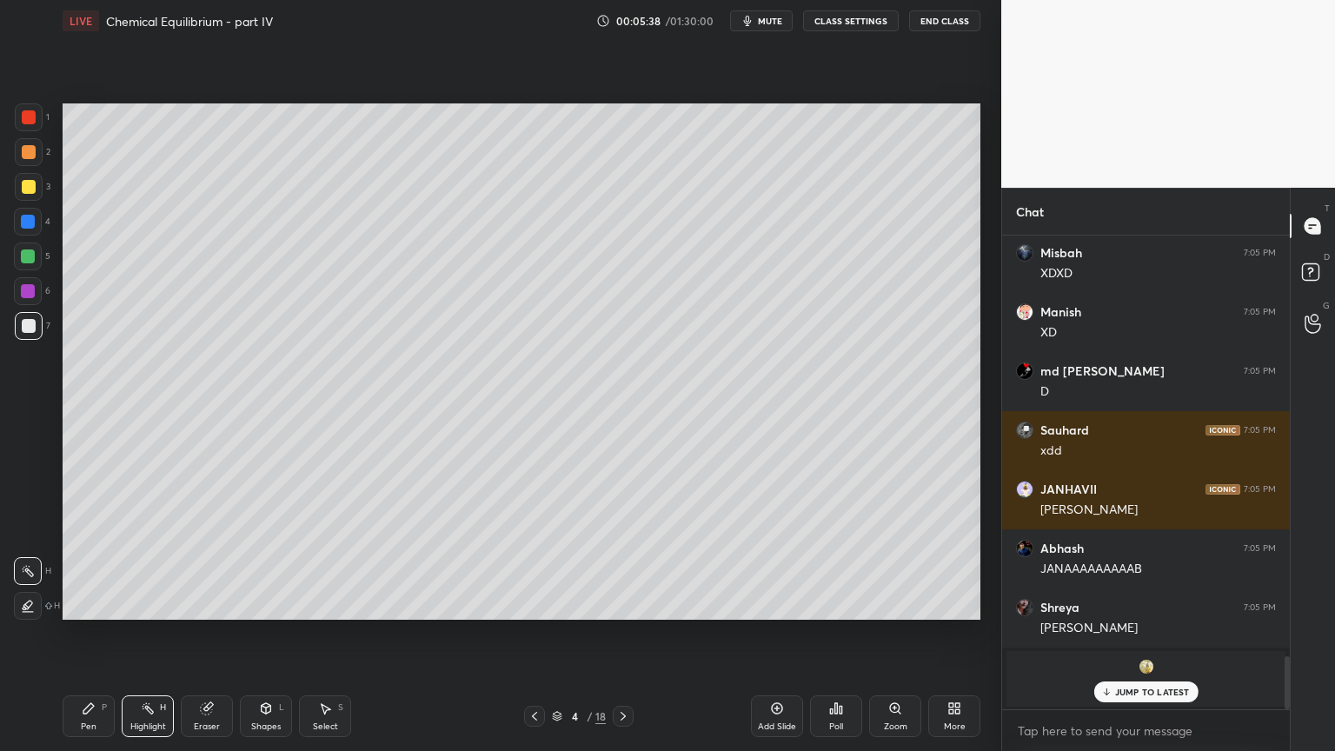
click at [844, 17] on button "CLASS SETTINGS" at bounding box center [851, 20] width 96 height 21
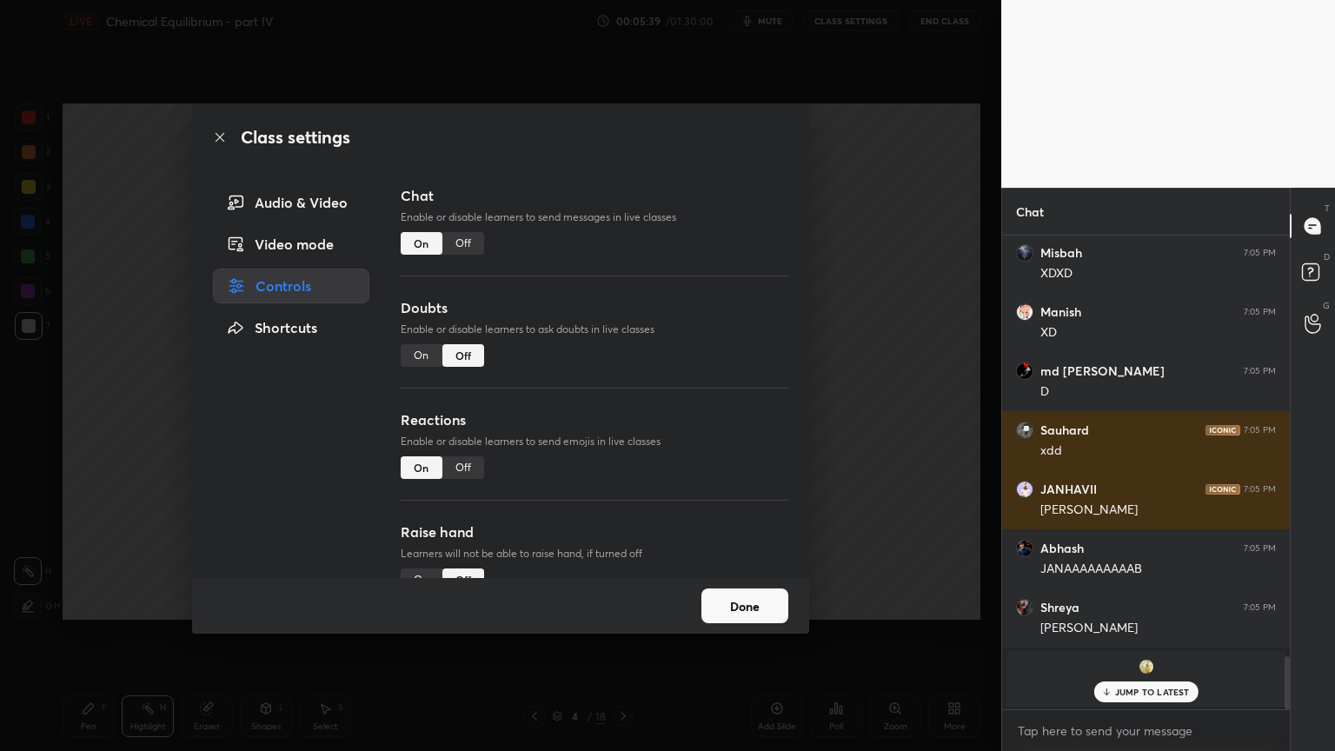
click at [463, 249] on div "Off" at bounding box center [463, 243] width 42 height 23
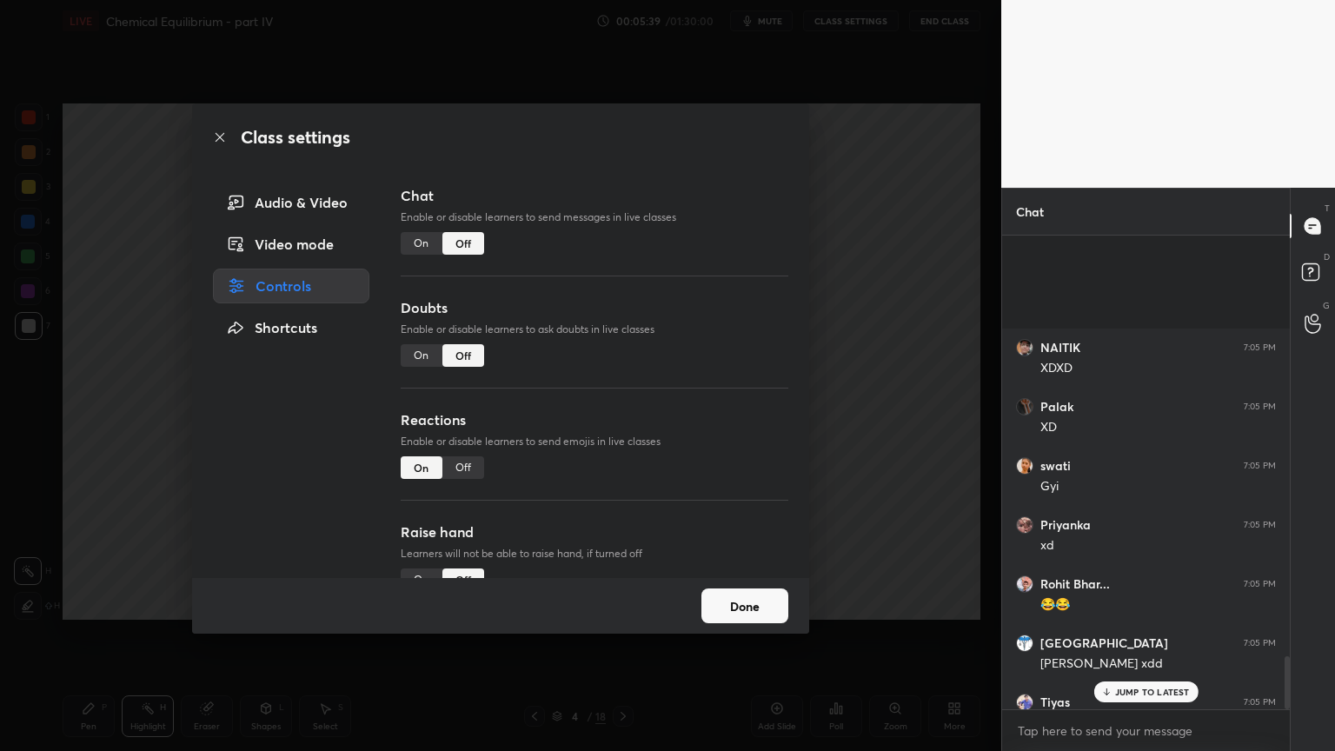
click at [875, 352] on div "Class settings Audio & Video Video mode Controls Shortcuts Chat Enable or disab…" at bounding box center [500, 375] width 1001 height 751
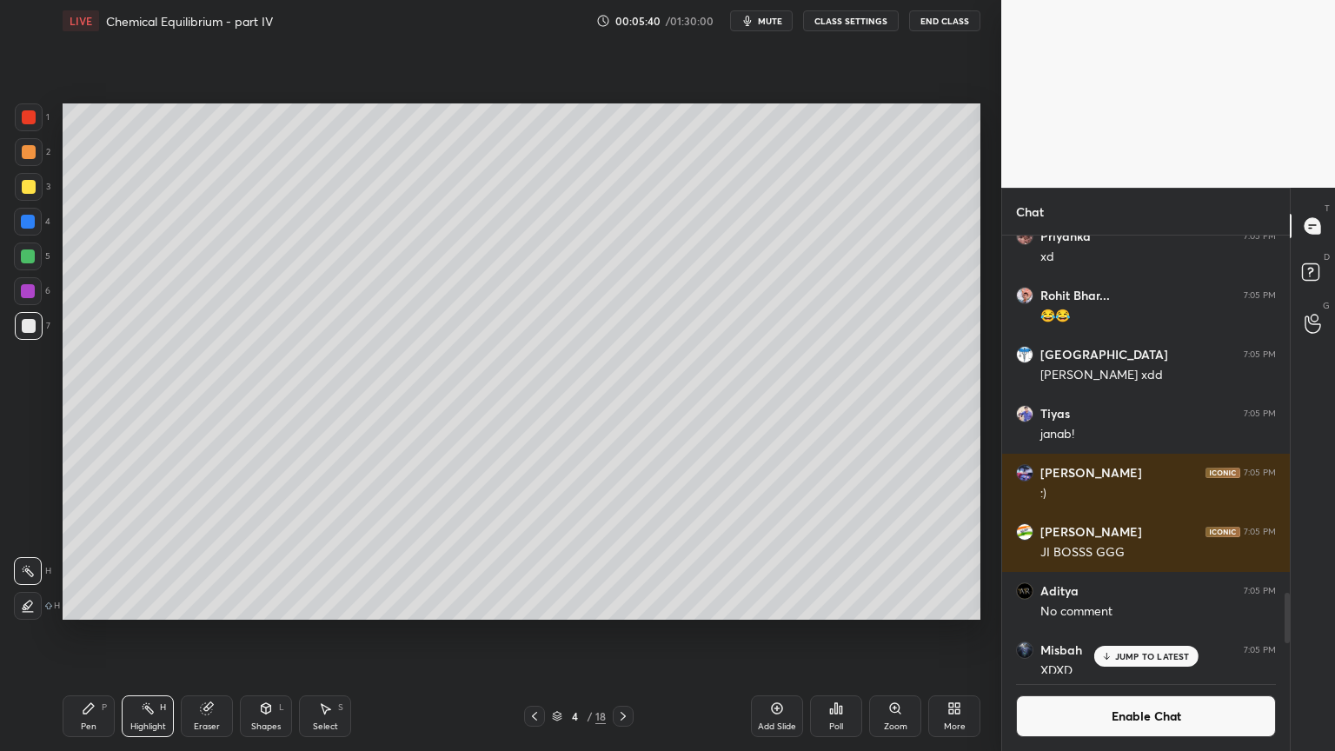
click at [96, 634] on div "Pen P" at bounding box center [89, 716] width 52 height 42
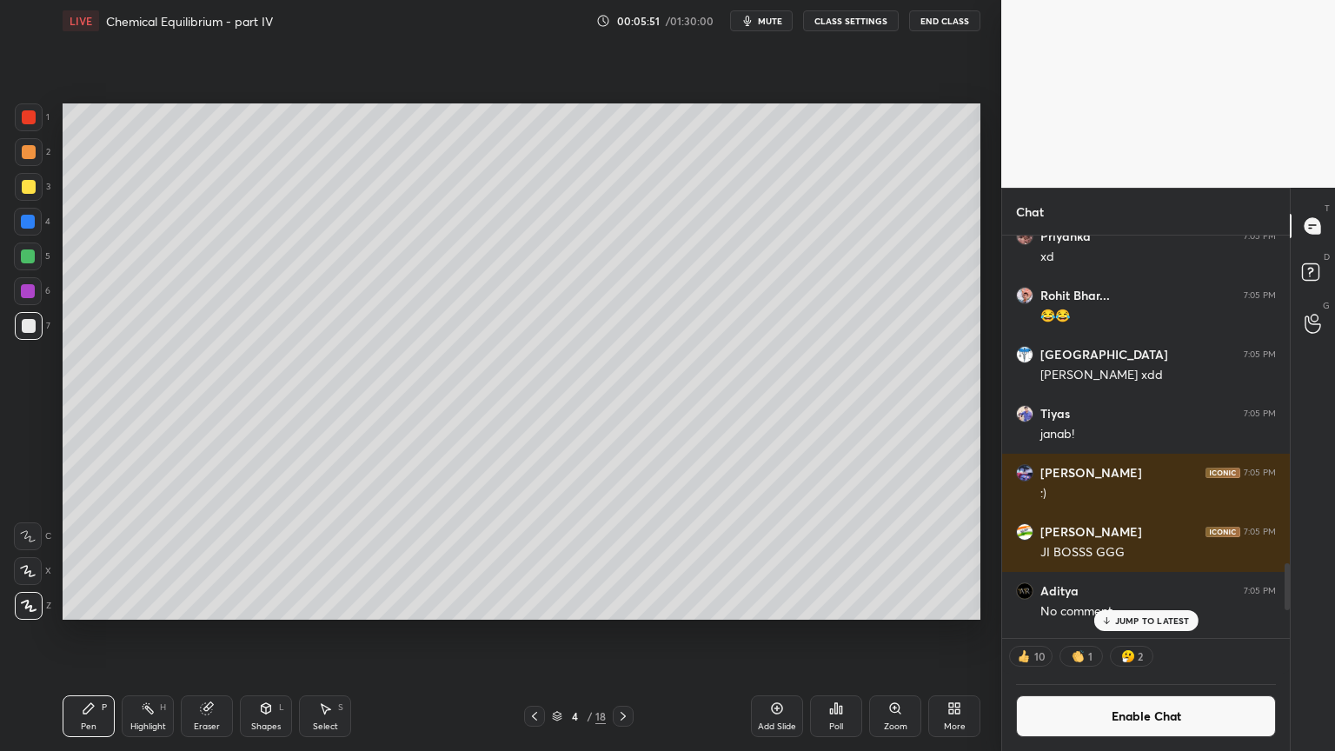
click at [160, 634] on div "Highlight H" at bounding box center [148, 716] width 52 height 42
click at [76, 634] on div "Pen P" at bounding box center [89, 716] width 52 height 42
click at [260, 634] on div "Shapes L" at bounding box center [266, 716] width 52 height 42
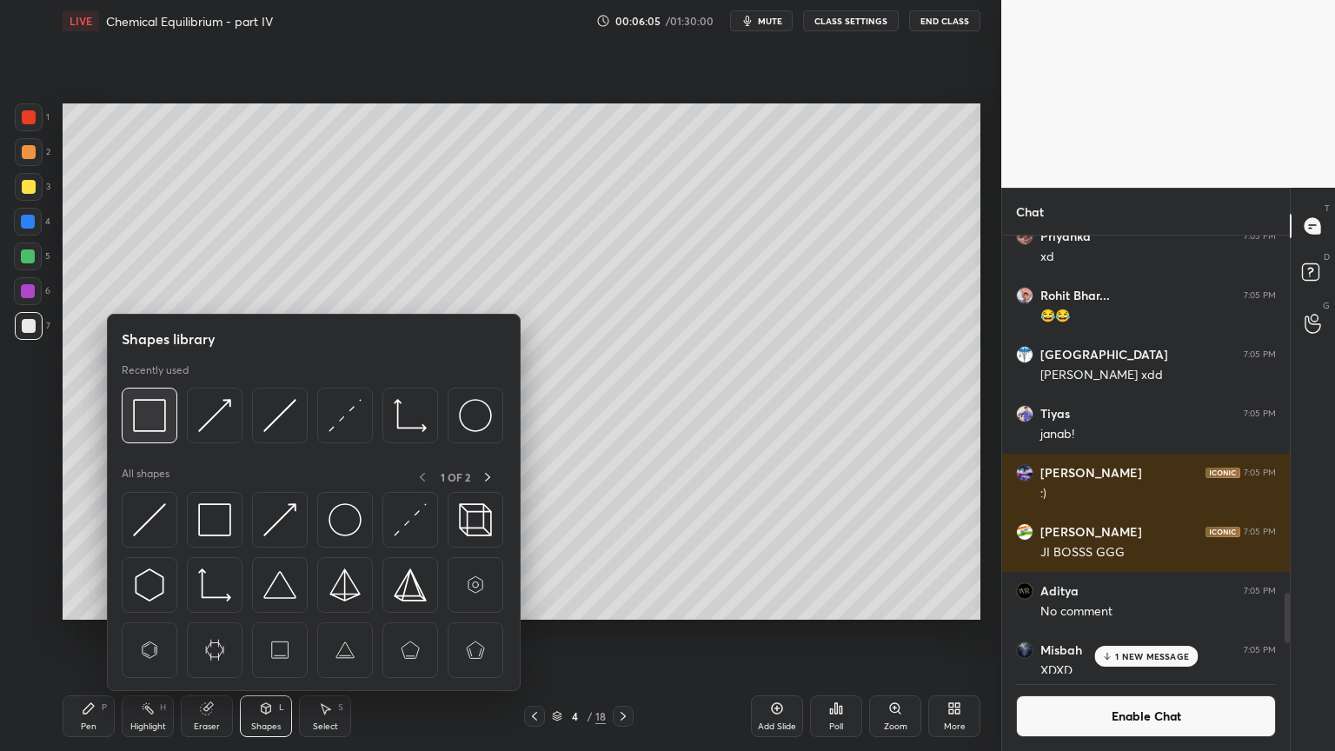
click at [146, 424] on img at bounding box center [149, 415] width 33 height 33
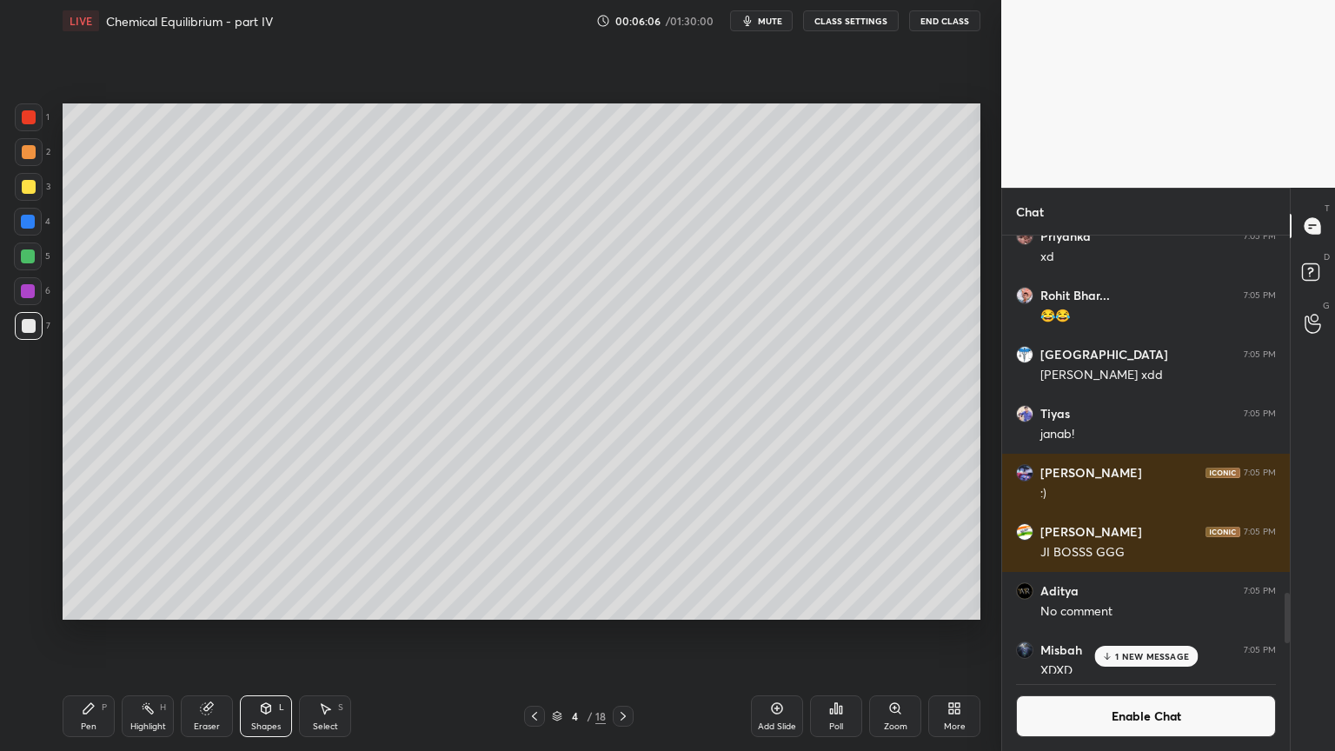
click at [33, 296] on div at bounding box center [28, 291] width 14 height 14
drag, startPoint x: 132, startPoint y: 725, endPoint x: 162, endPoint y: 628, distance: 100.9
click at [135, 634] on div "Highlight" at bounding box center [148, 726] width 36 height 9
drag, startPoint x: 782, startPoint y: 722, endPoint x: 754, endPoint y: 716, distance: 29.3
click at [779, 634] on div "Add Slide" at bounding box center [777, 726] width 38 height 9
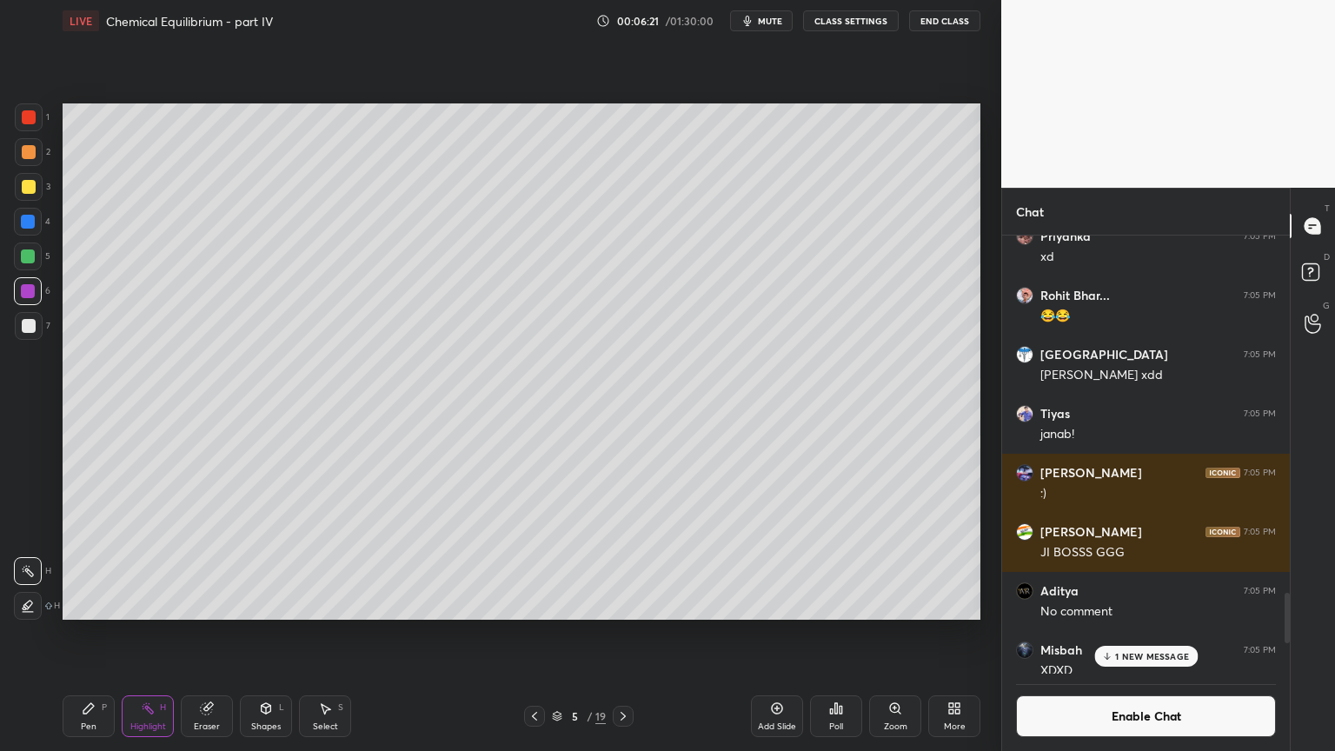
click at [83, 634] on div "Pen P" at bounding box center [89, 716] width 52 height 42
click at [30, 149] on div at bounding box center [29, 152] width 14 height 14
click at [264, 634] on icon at bounding box center [267, 708] width 10 height 10
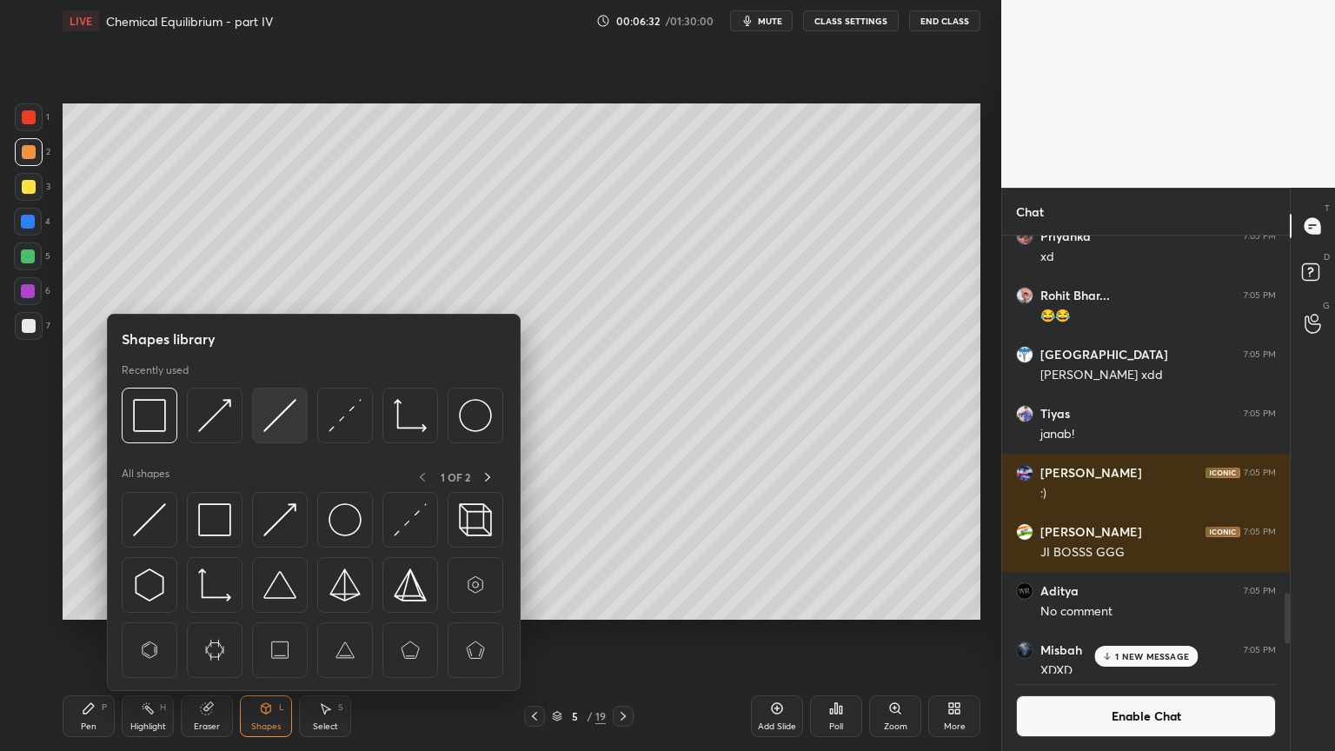
click at [278, 420] on img at bounding box center [279, 415] width 33 height 33
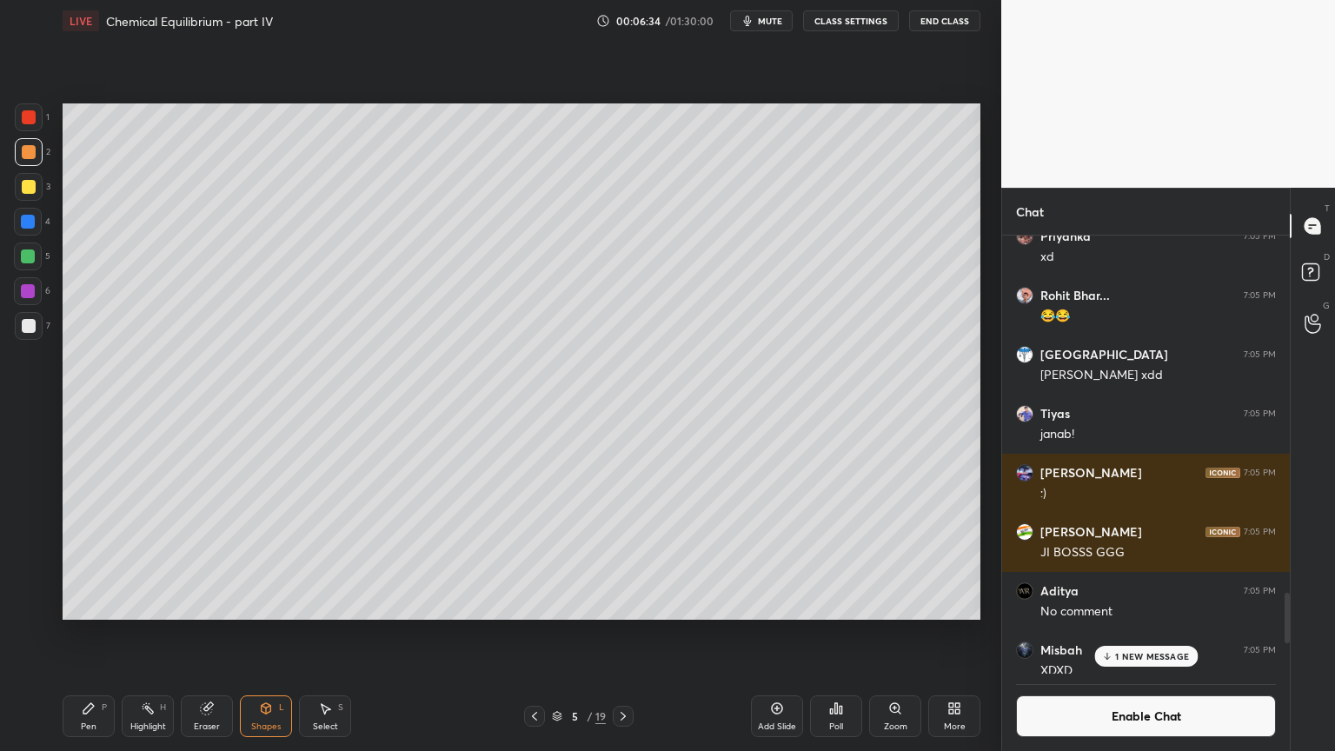
drag, startPoint x: 94, startPoint y: 716, endPoint x: 190, endPoint y: 621, distance: 135.8
click at [92, 634] on div "Pen P" at bounding box center [89, 716] width 52 height 42
click at [164, 634] on div "Highlight H" at bounding box center [148, 716] width 52 height 42
click at [532, 634] on icon at bounding box center [535, 716] width 14 height 14
click at [623, 634] on icon at bounding box center [623, 716] width 14 height 14
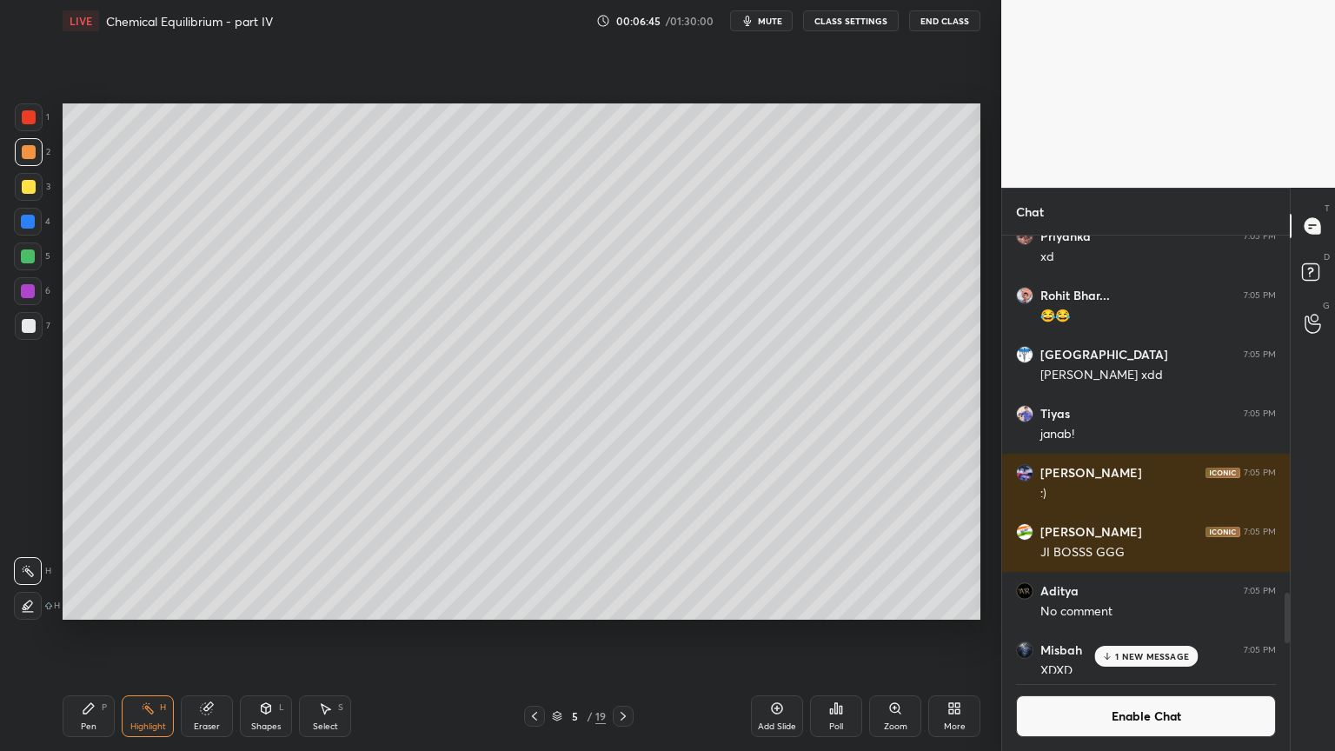
click at [622, 634] on icon at bounding box center [623, 716] width 14 height 14
click at [143, 634] on div "Highlight H" at bounding box center [148, 716] width 52 height 42
click at [538, 634] on icon at bounding box center [535, 716] width 14 height 14
click at [80, 634] on div "Pen P" at bounding box center [89, 716] width 52 height 42
drag, startPoint x: 38, startPoint y: 335, endPoint x: 57, endPoint y: 346, distance: 22.2
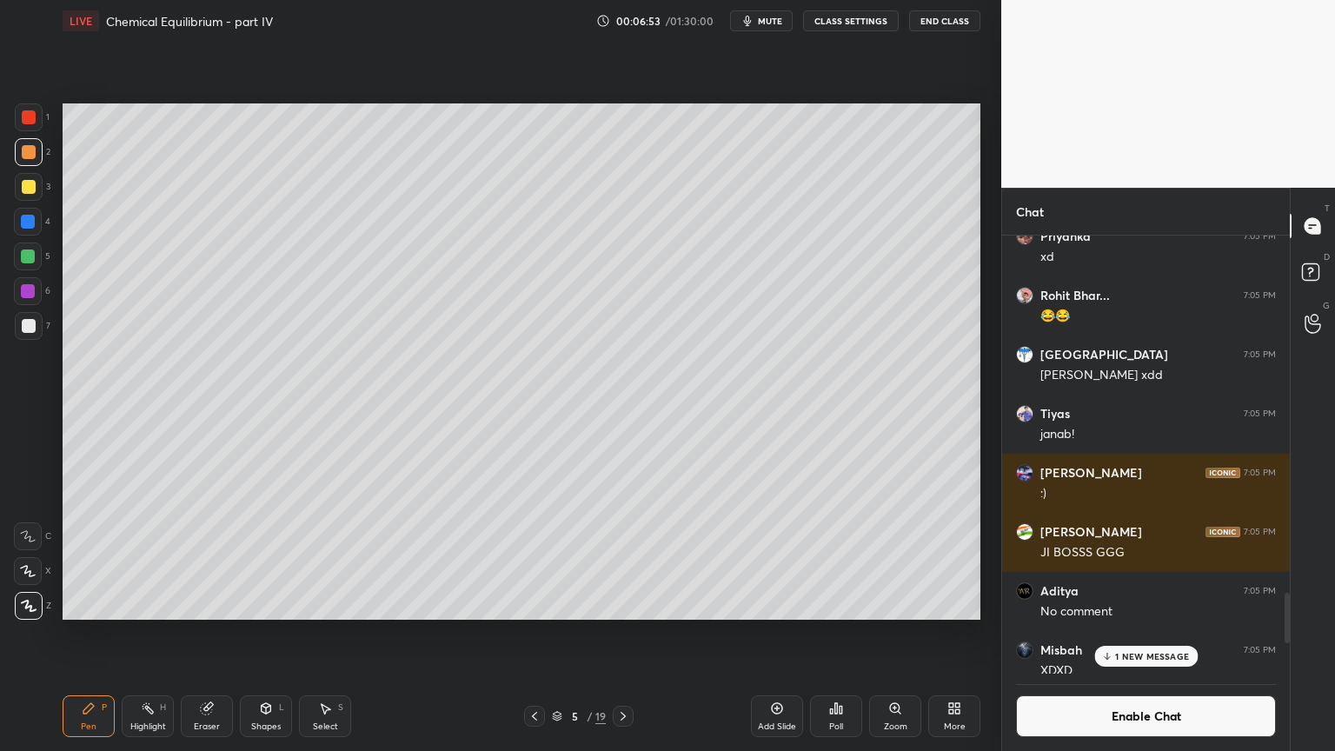
click at [38, 337] on div at bounding box center [29, 326] width 28 height 28
drag, startPoint x: 246, startPoint y: 721, endPoint x: 261, endPoint y: 707, distance: 20.3
click at [245, 634] on div "Shapes L" at bounding box center [266, 716] width 52 height 42
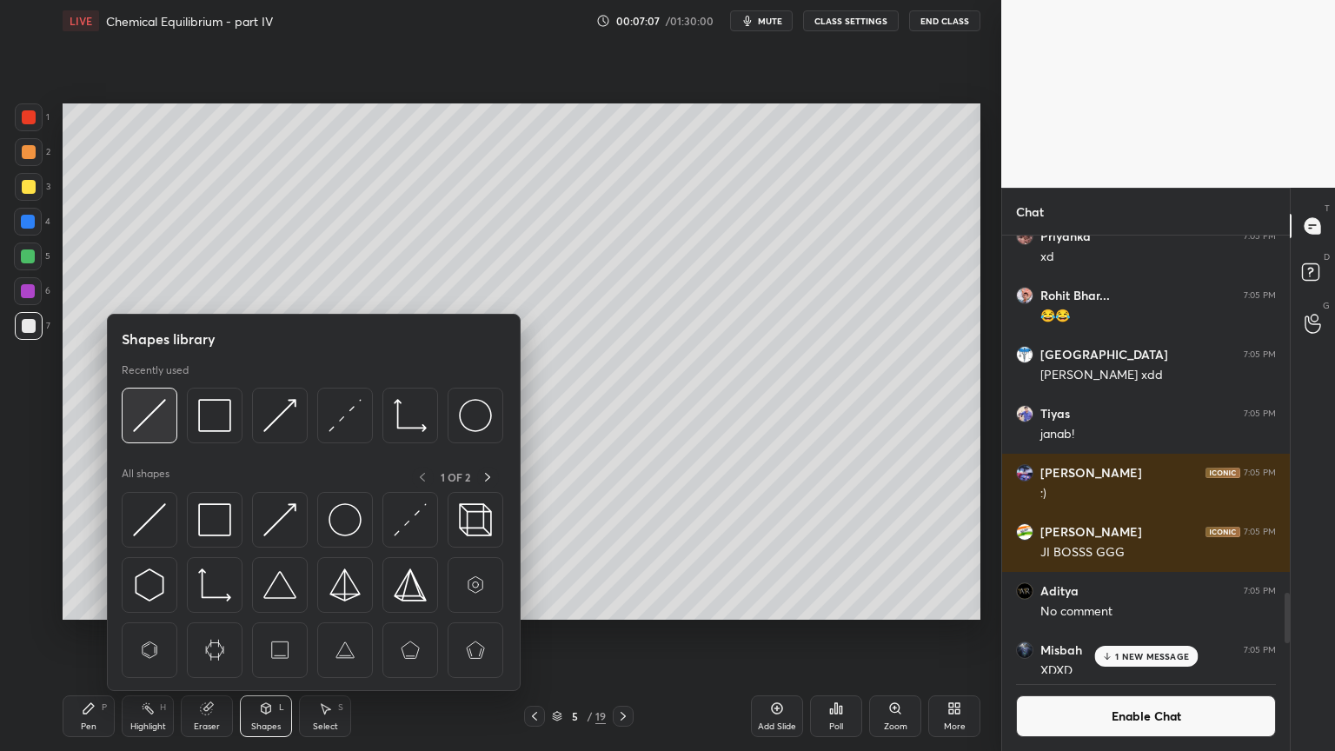
click at [152, 428] on img at bounding box center [149, 415] width 33 height 33
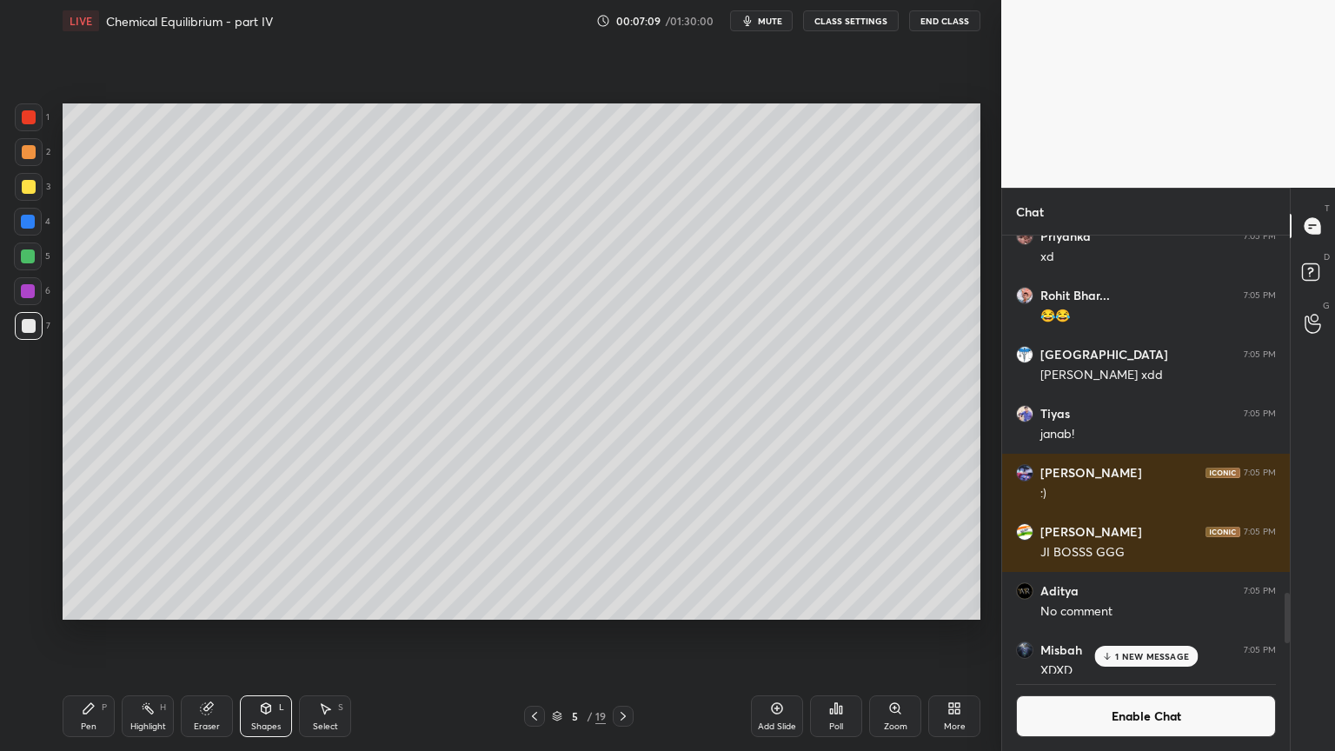
drag, startPoint x: 89, startPoint y: 717, endPoint x: 111, endPoint y: 668, distance: 54.5
click at [88, 634] on div "Pen P" at bounding box center [89, 716] width 52 height 42
drag, startPoint x: 150, startPoint y: 713, endPoint x: 156, endPoint y: 685, distance: 28.5
click at [150, 634] on rect at bounding box center [149, 710] width 9 height 9
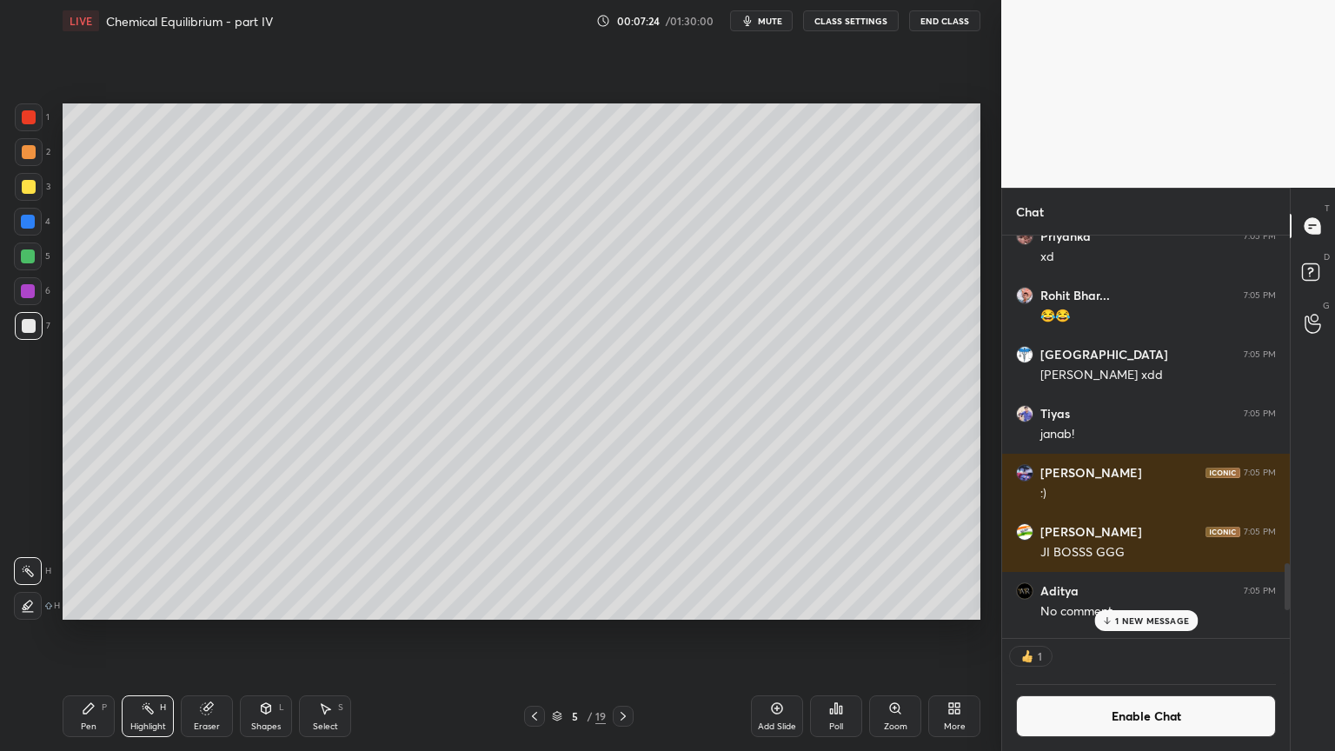
scroll to position [5, 5]
click at [83, 634] on div "Pen P" at bounding box center [89, 716] width 52 height 42
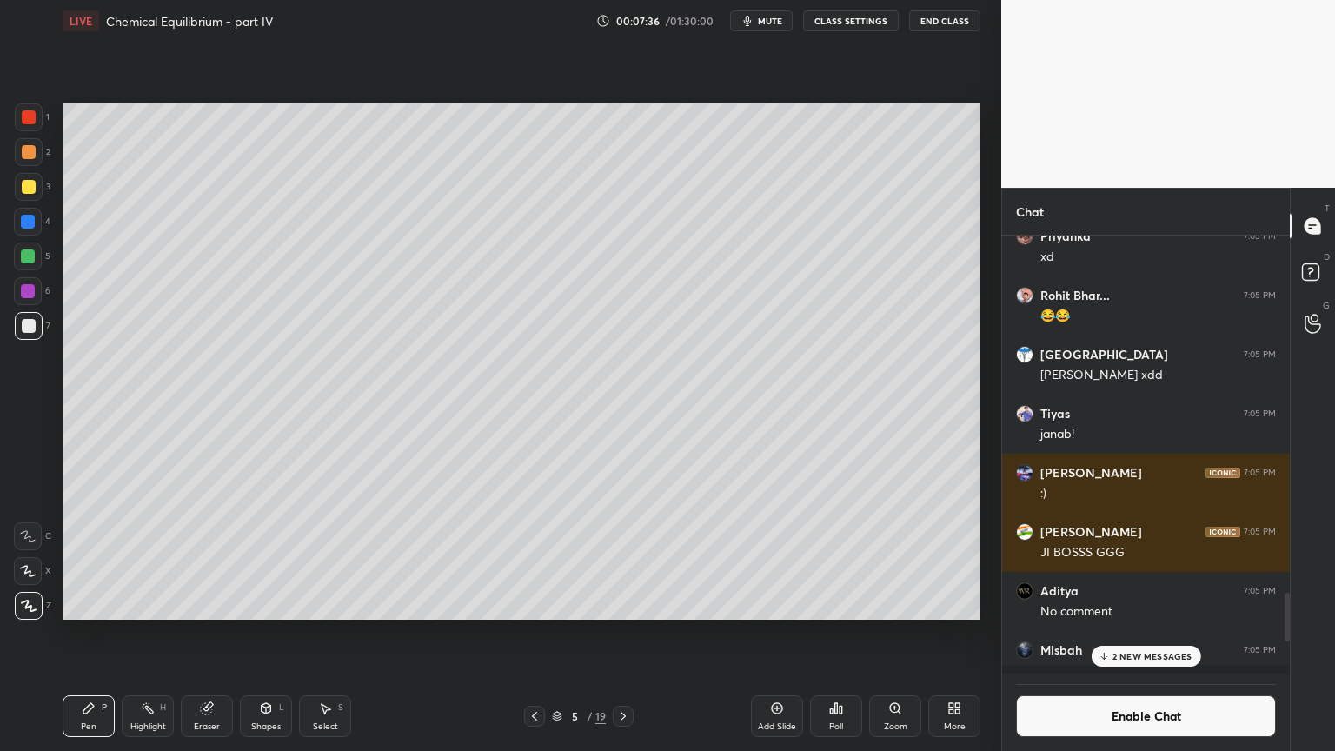
scroll to position [434, 283]
click at [159, 634] on div "Highlight H" at bounding box center [148, 716] width 52 height 42
click at [110, 634] on div "Pen P" at bounding box center [89, 716] width 52 height 42
click at [214, 634] on div "Eraser" at bounding box center [207, 726] width 26 height 9
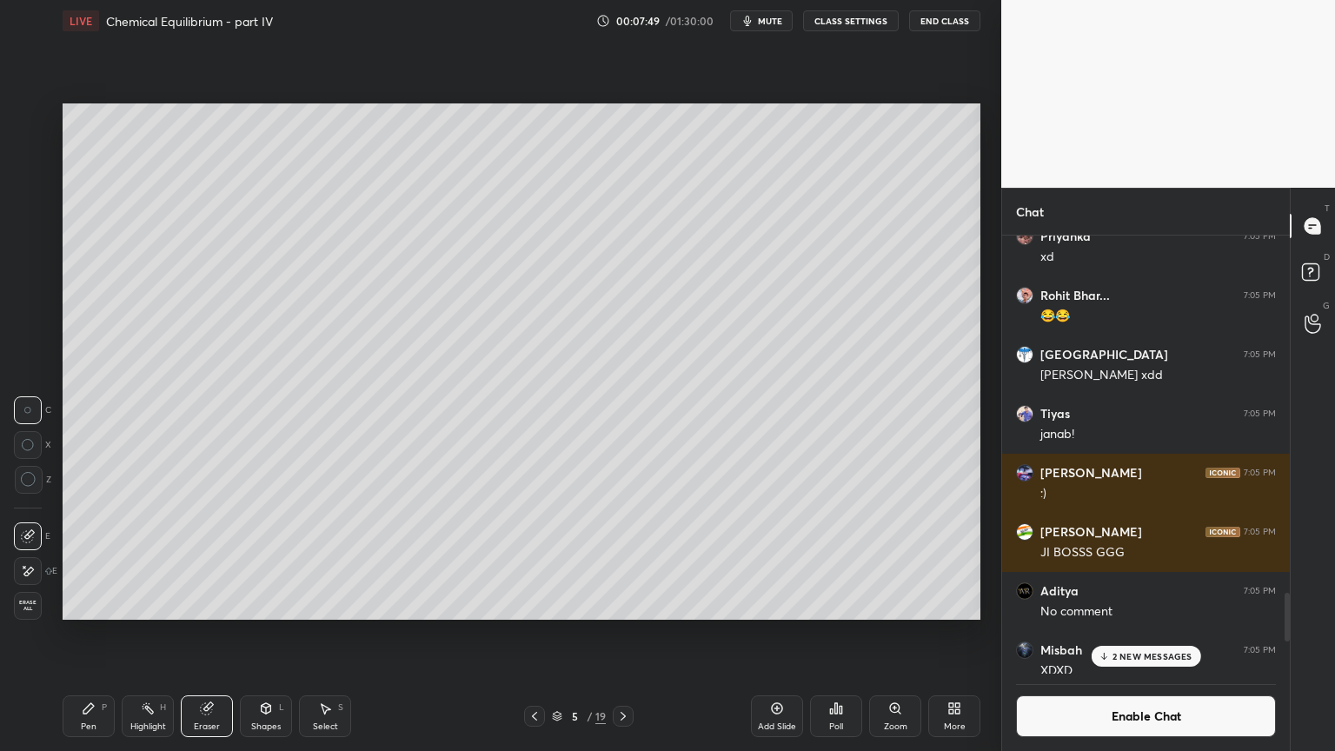
drag, startPoint x: 76, startPoint y: 716, endPoint x: 97, endPoint y: 692, distance: 32.6
click at [79, 634] on div "Pen P" at bounding box center [89, 716] width 52 height 42
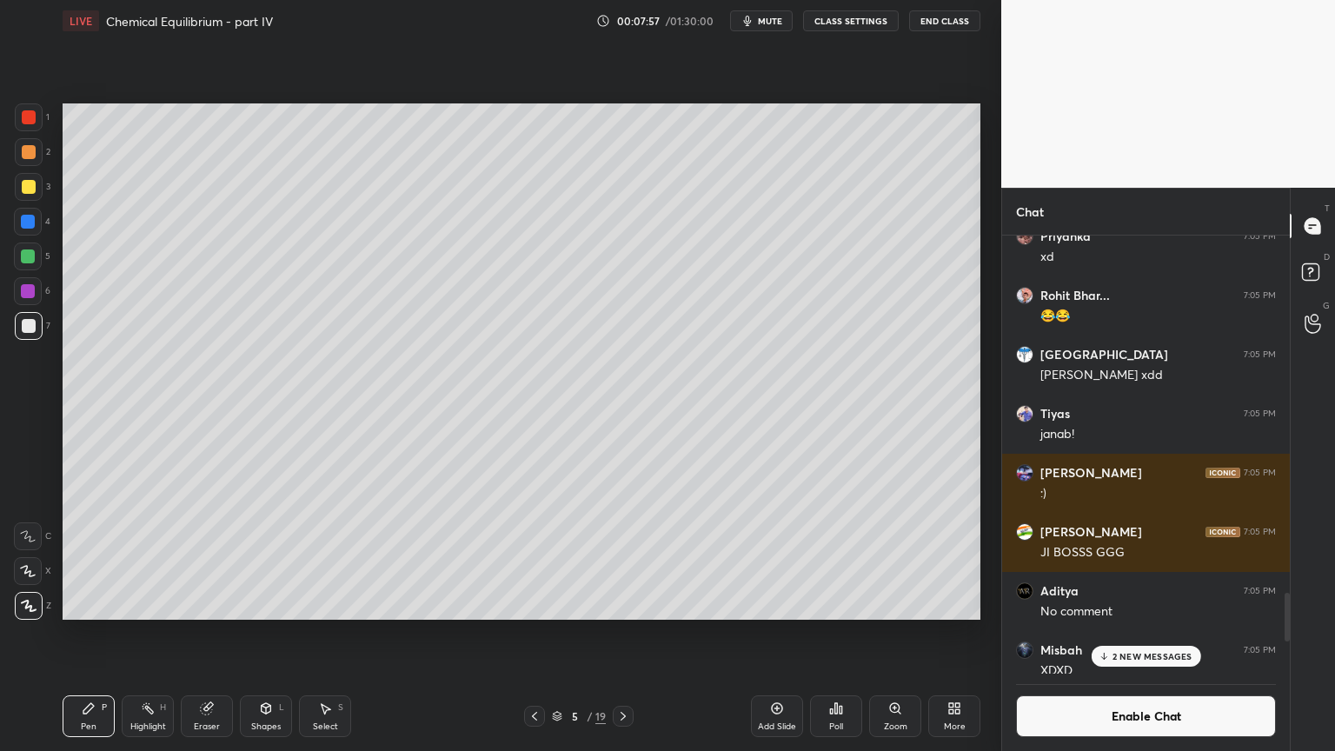
click at [150, 634] on div "Highlight H" at bounding box center [148, 716] width 52 height 42
click at [108, 634] on div "Pen P" at bounding box center [89, 716] width 52 height 42
click at [149, 634] on div "Highlight" at bounding box center [148, 726] width 36 height 9
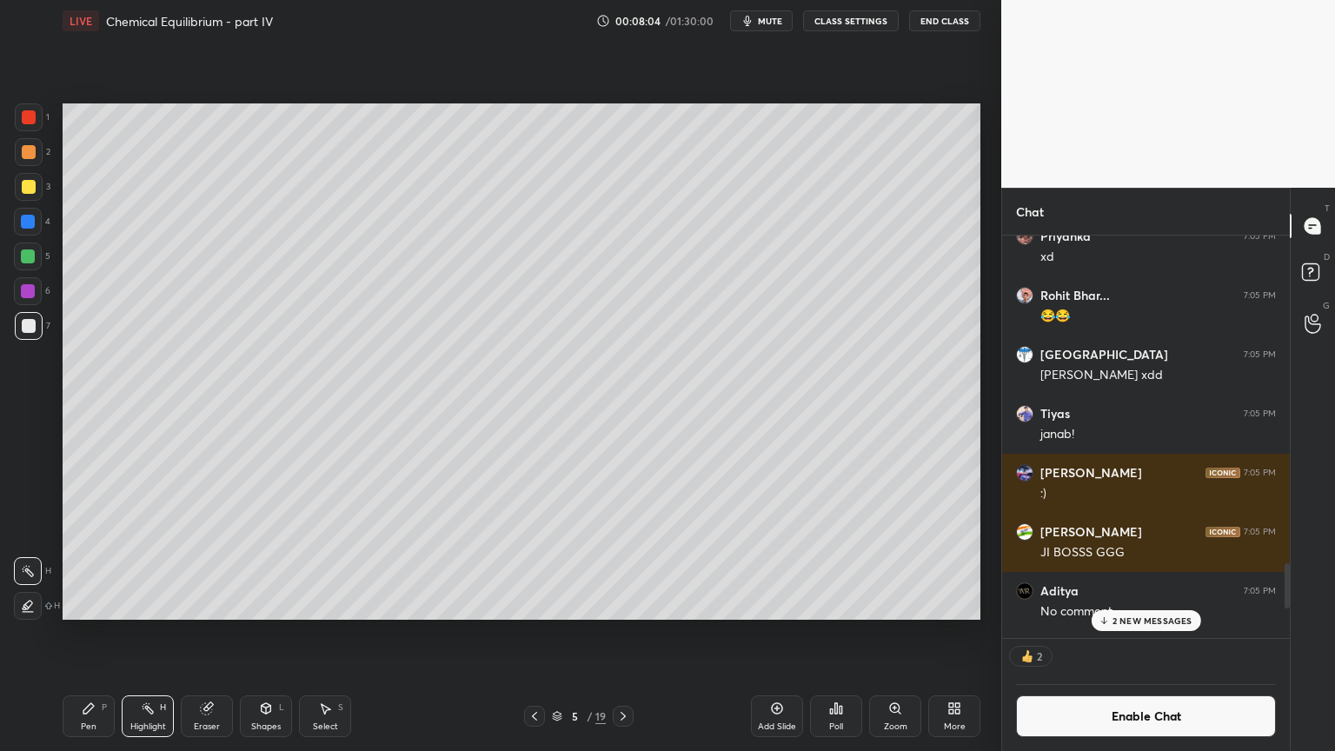
drag, startPoint x: 28, startPoint y: 192, endPoint x: 28, endPoint y: 209, distance: 16.5
click at [28, 200] on div at bounding box center [29, 187] width 28 height 28
drag, startPoint x: 65, startPoint y: 712, endPoint x: 202, endPoint y: 662, distance: 145.2
click at [70, 634] on div "Pen P" at bounding box center [89, 716] width 52 height 42
click at [142, 634] on div "Highlight" at bounding box center [148, 726] width 36 height 9
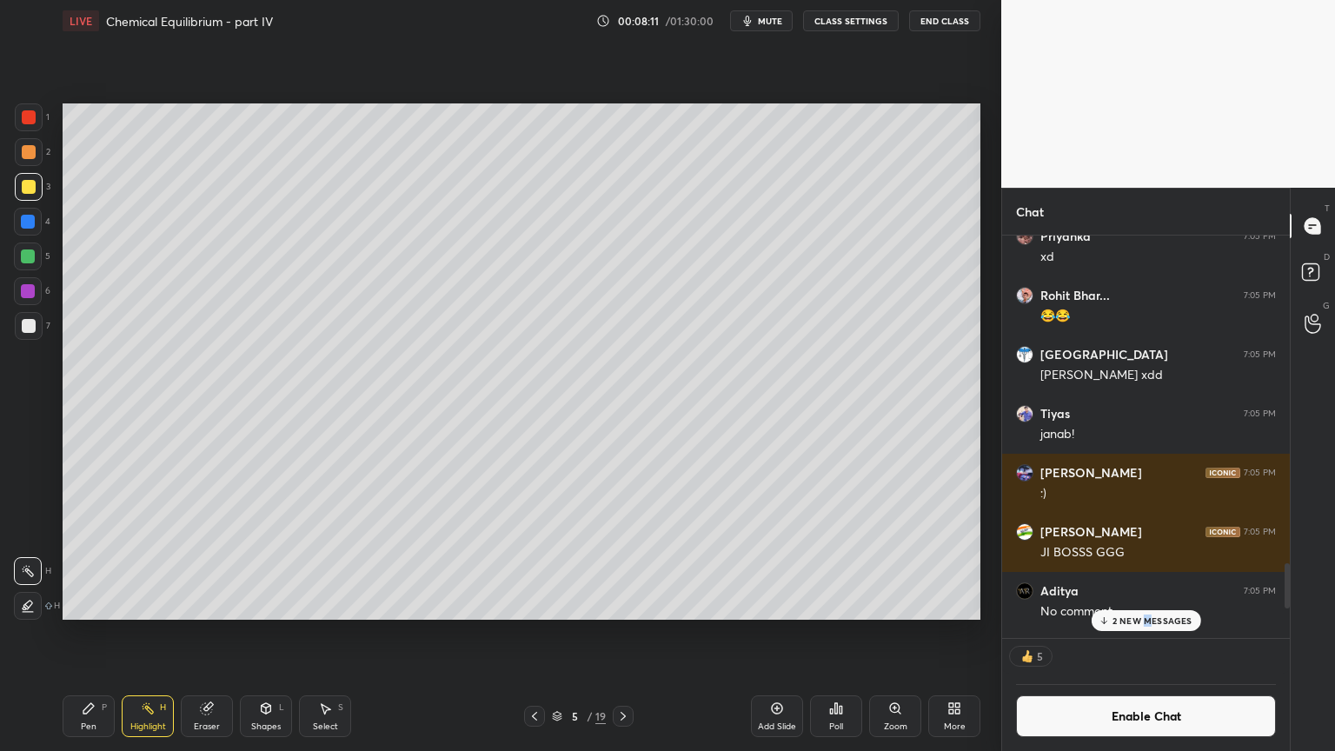
click at [1144, 628] on div "2 NEW MESSAGES" at bounding box center [1146, 620] width 110 height 21
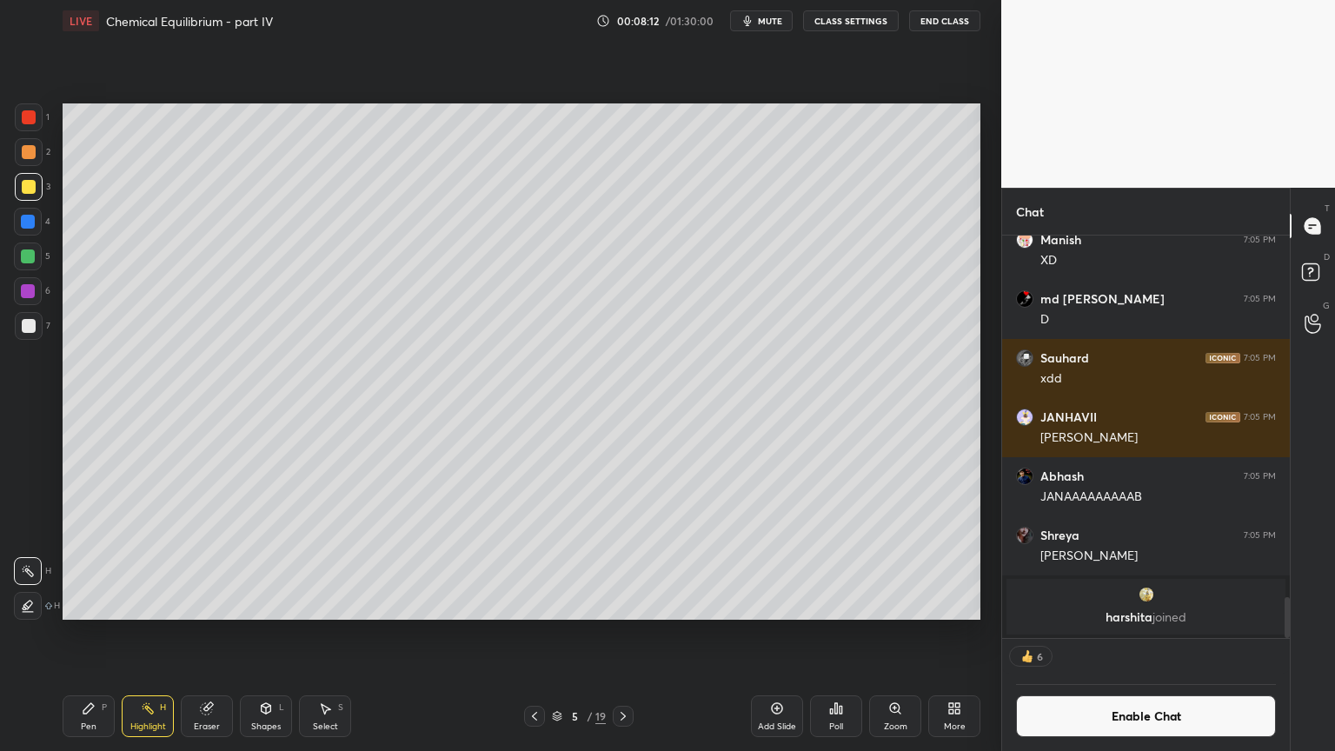
click at [1165, 634] on button "Enable Chat" at bounding box center [1146, 716] width 260 height 42
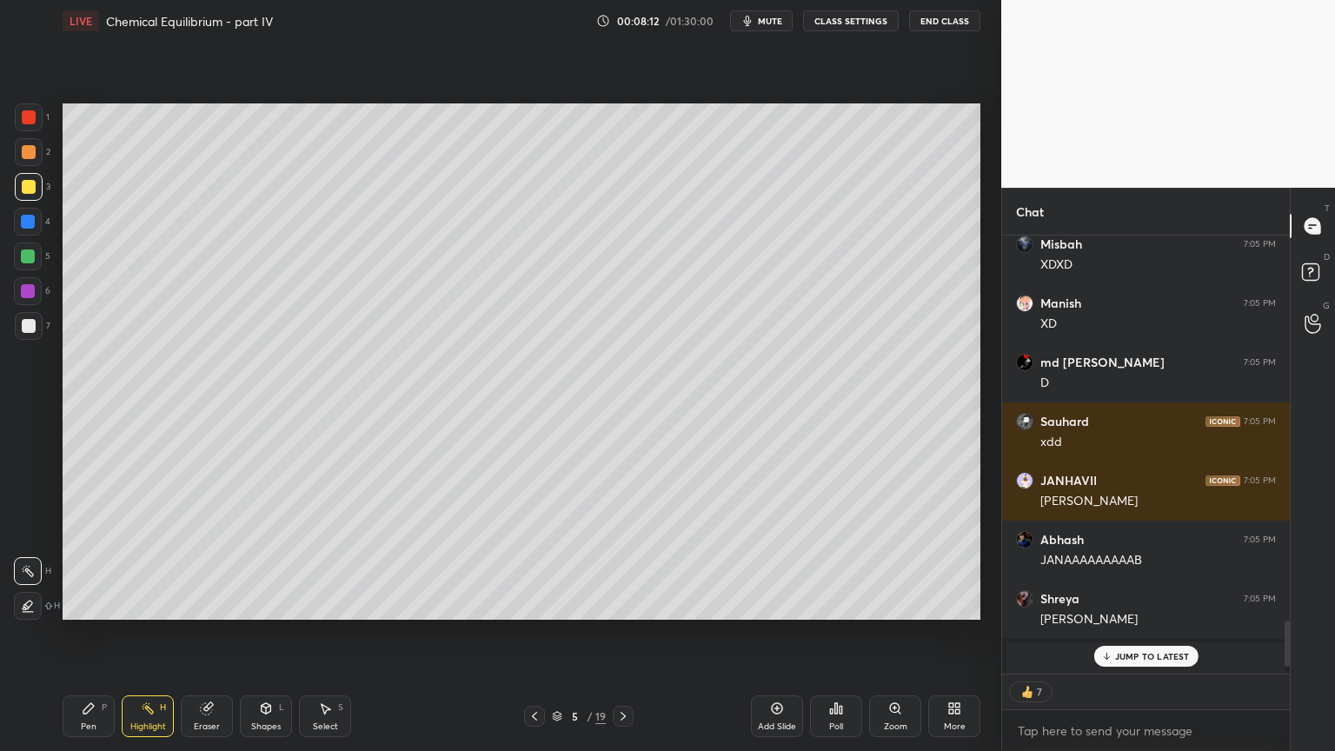
scroll to position [434, 283]
click at [1152, 634] on div "JUMP TO LATEST" at bounding box center [1146, 656] width 104 height 21
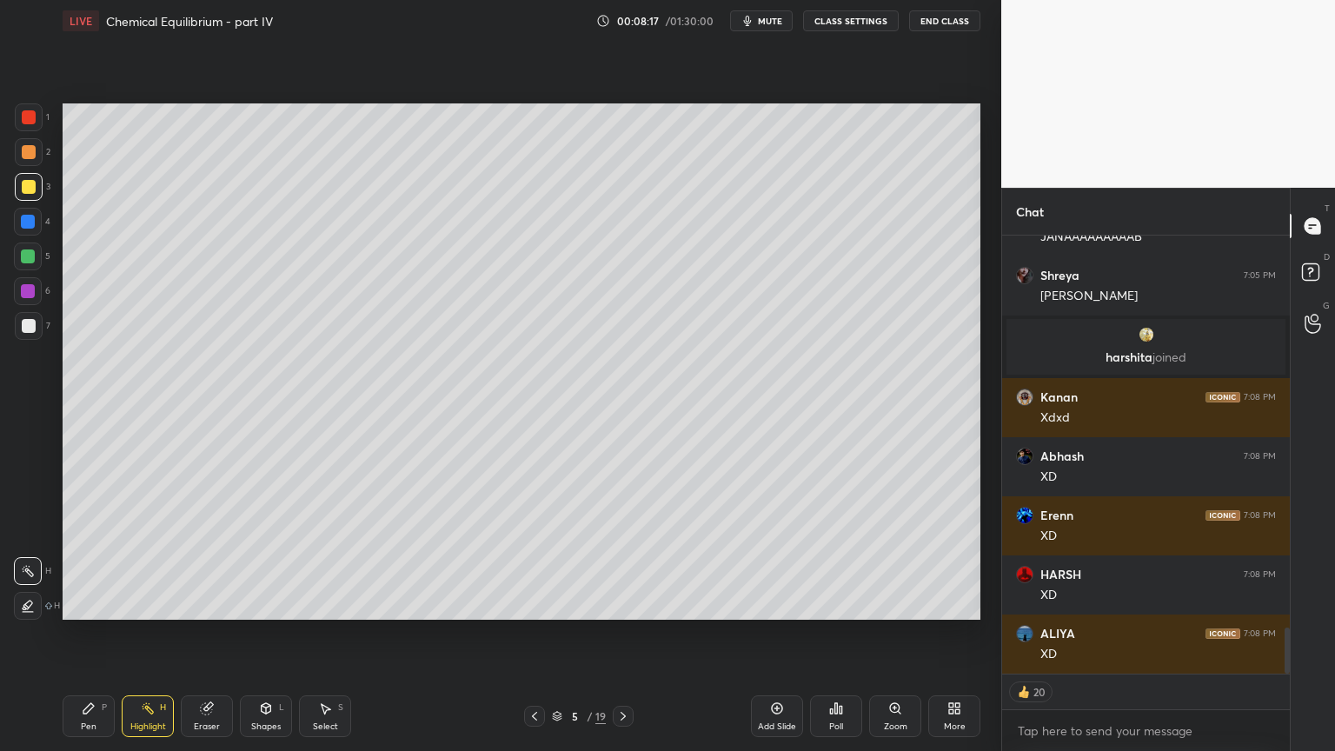
scroll to position [3943, 0]
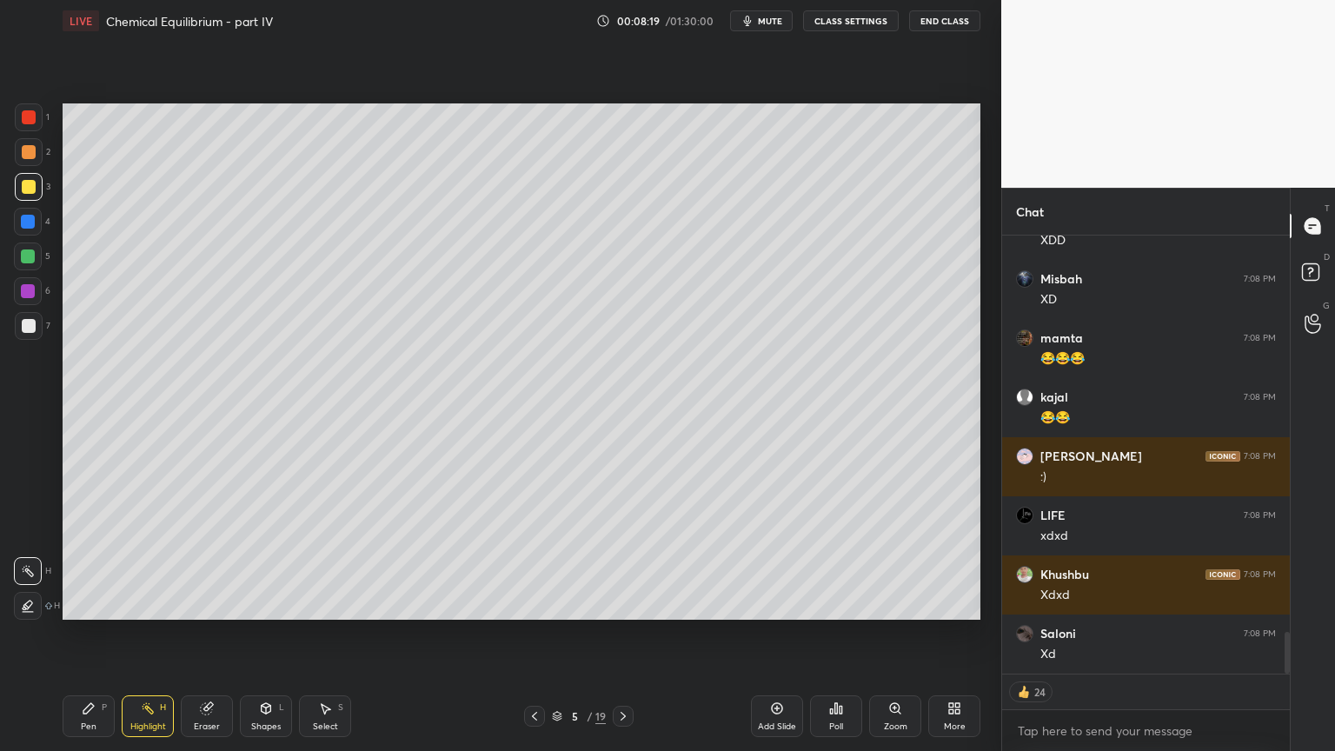
click at [82, 634] on icon at bounding box center [89, 709] width 14 height 14
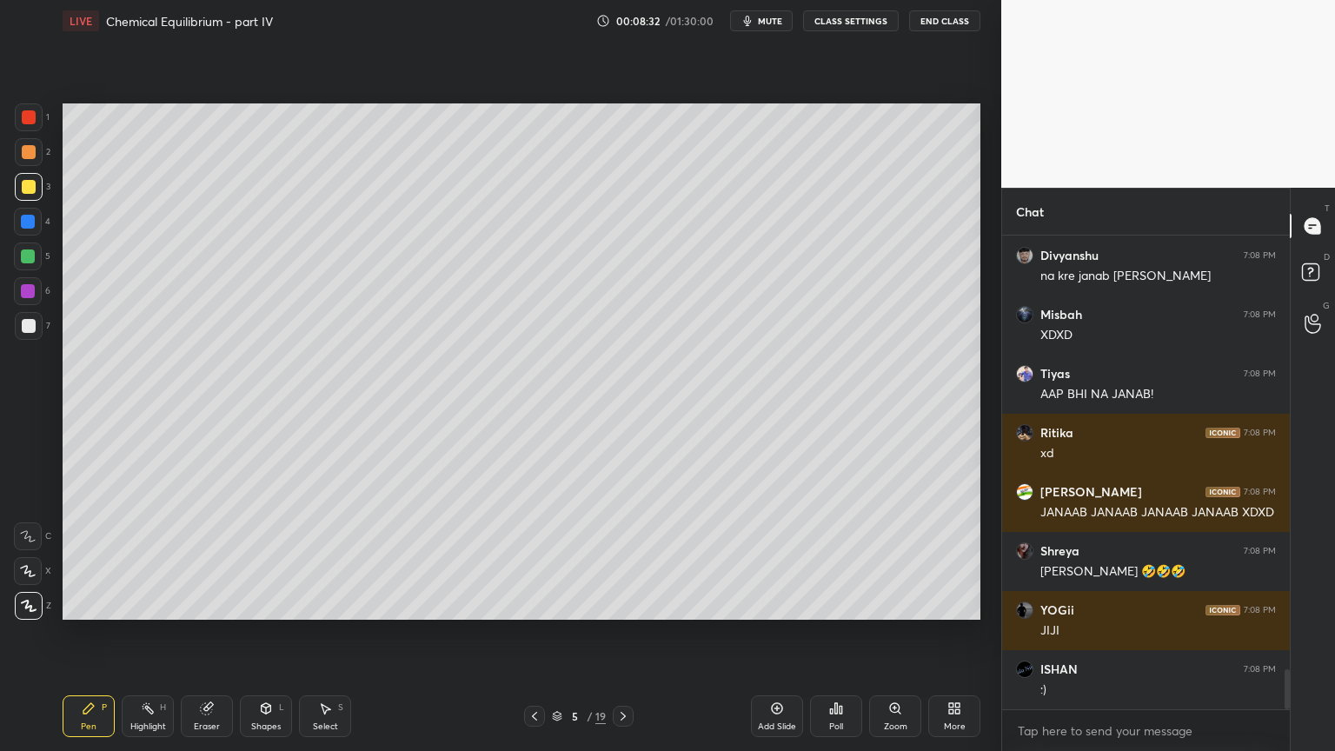
scroll to position [5, 5]
click at [275, 634] on div "Shapes L" at bounding box center [266, 716] width 52 height 42
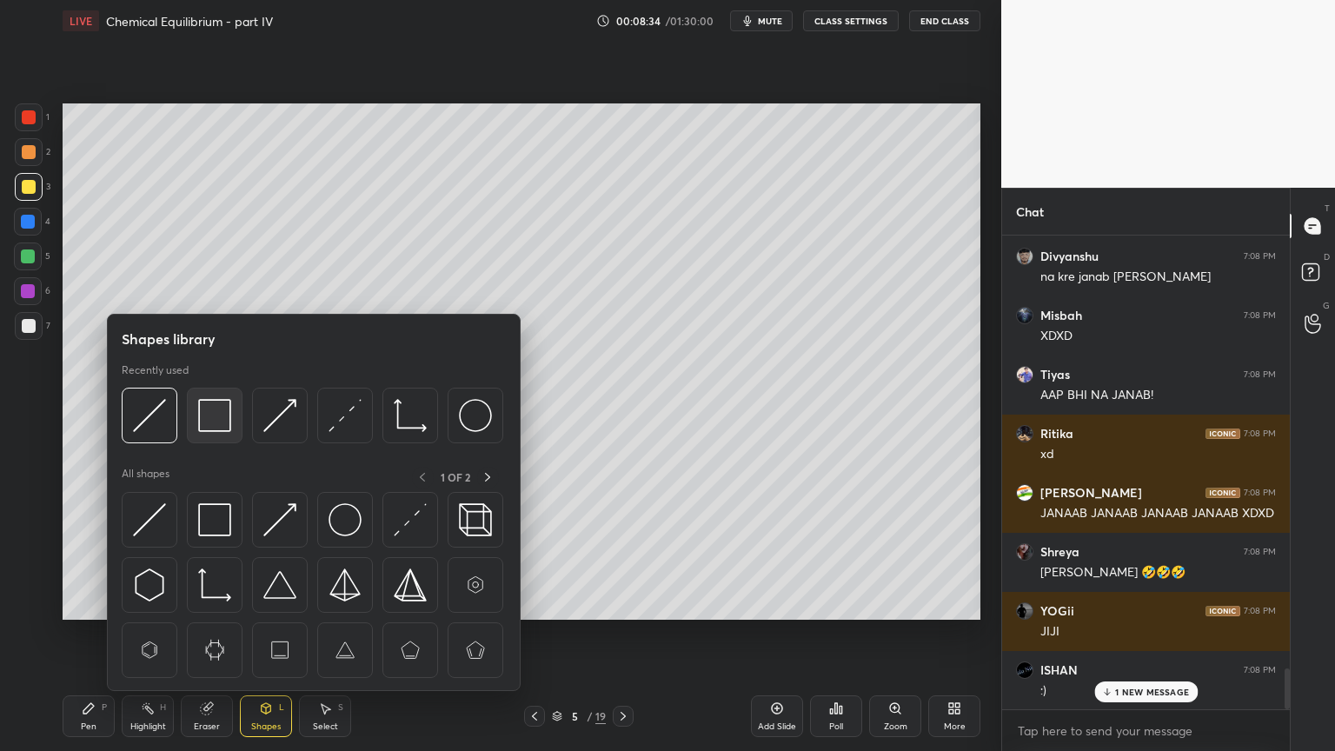
click at [215, 424] on img at bounding box center [214, 415] width 33 height 33
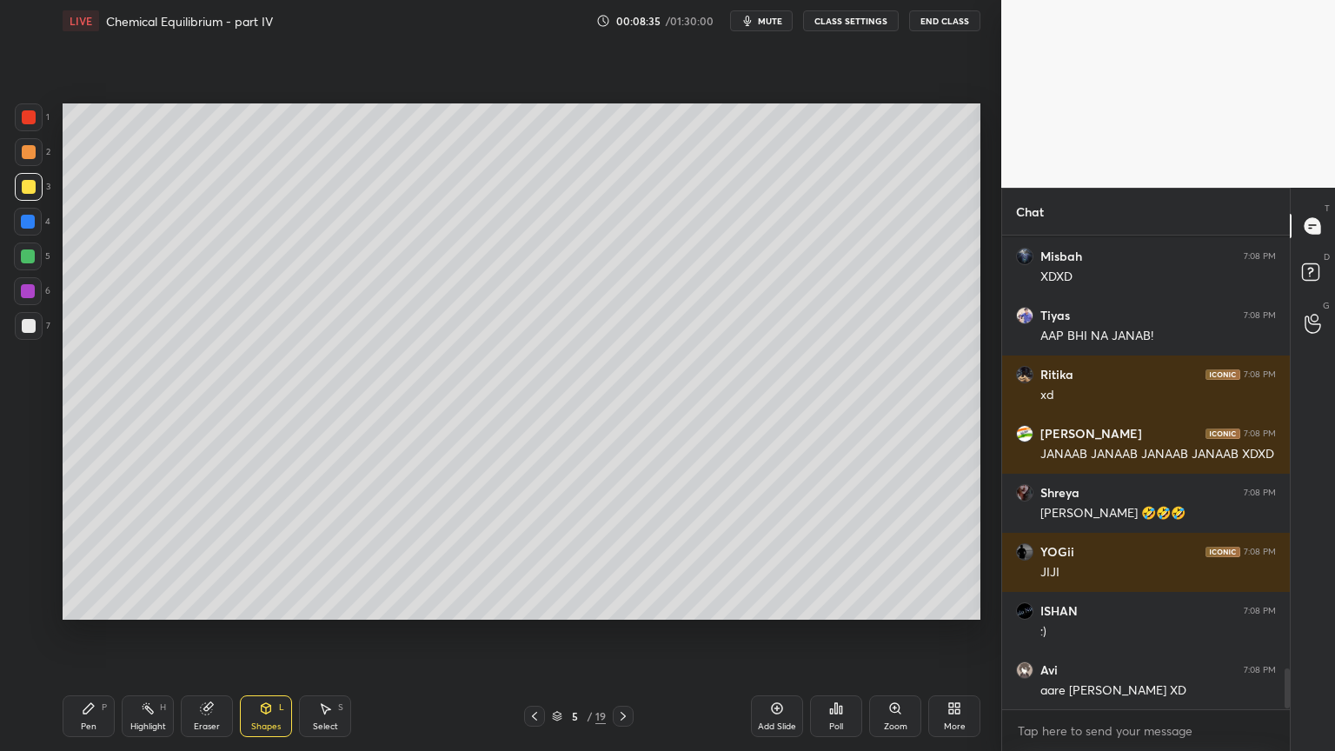
scroll to position [5160, 0]
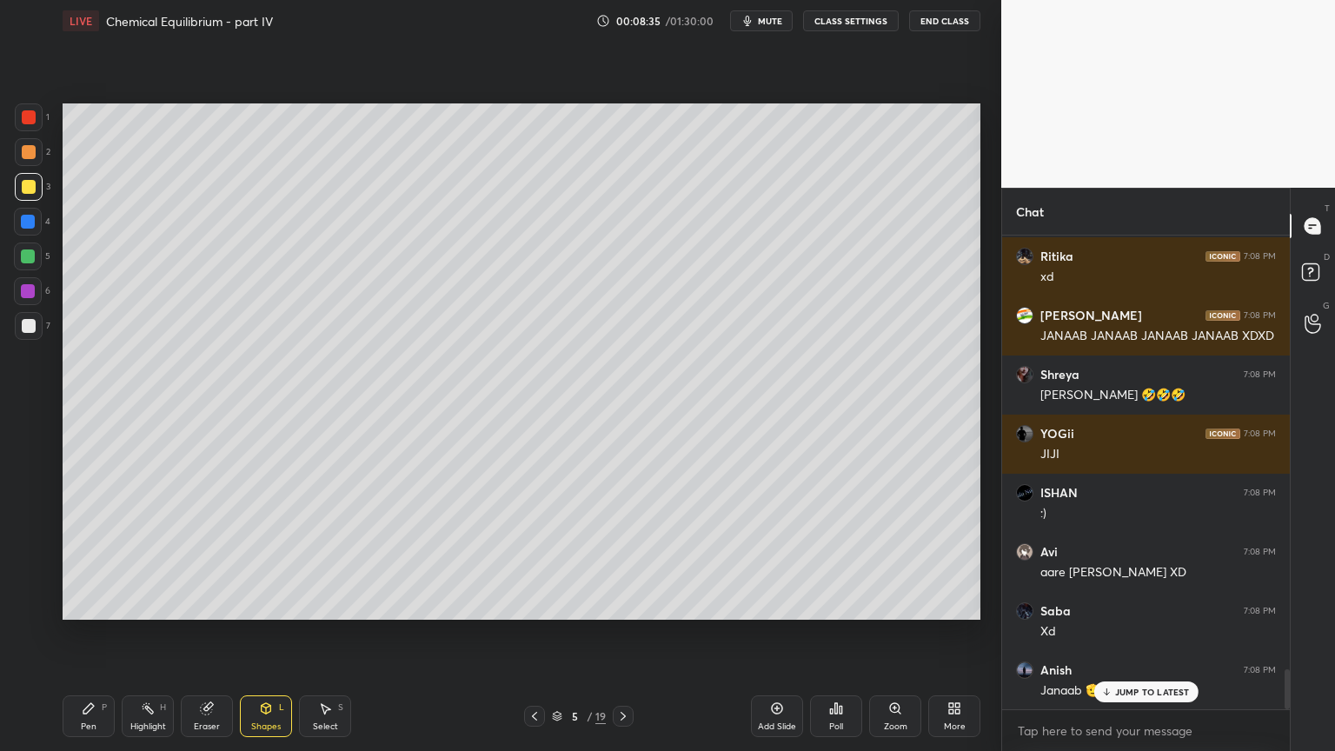
drag, startPoint x: 27, startPoint y: 120, endPoint x: 37, endPoint y: 196, distance: 76.2
click at [30, 122] on div at bounding box center [29, 117] width 14 height 14
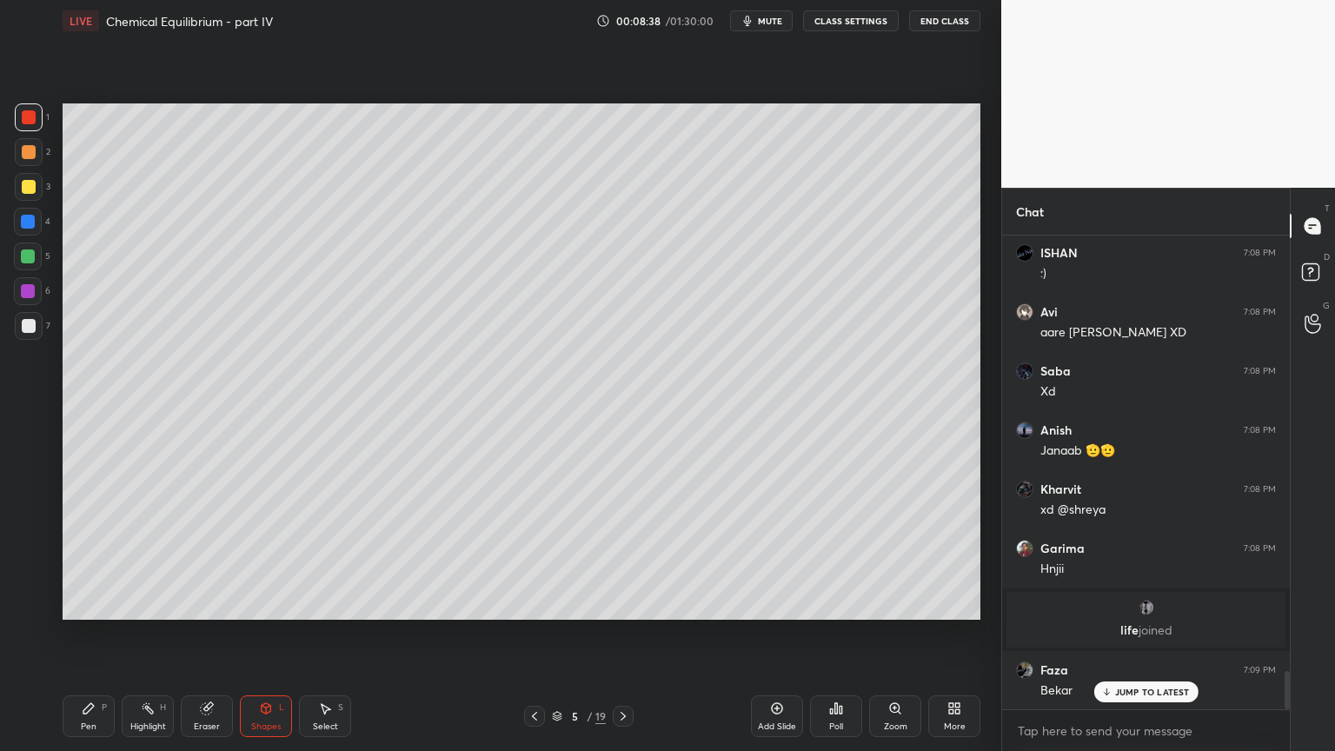
scroll to position [5459, 0]
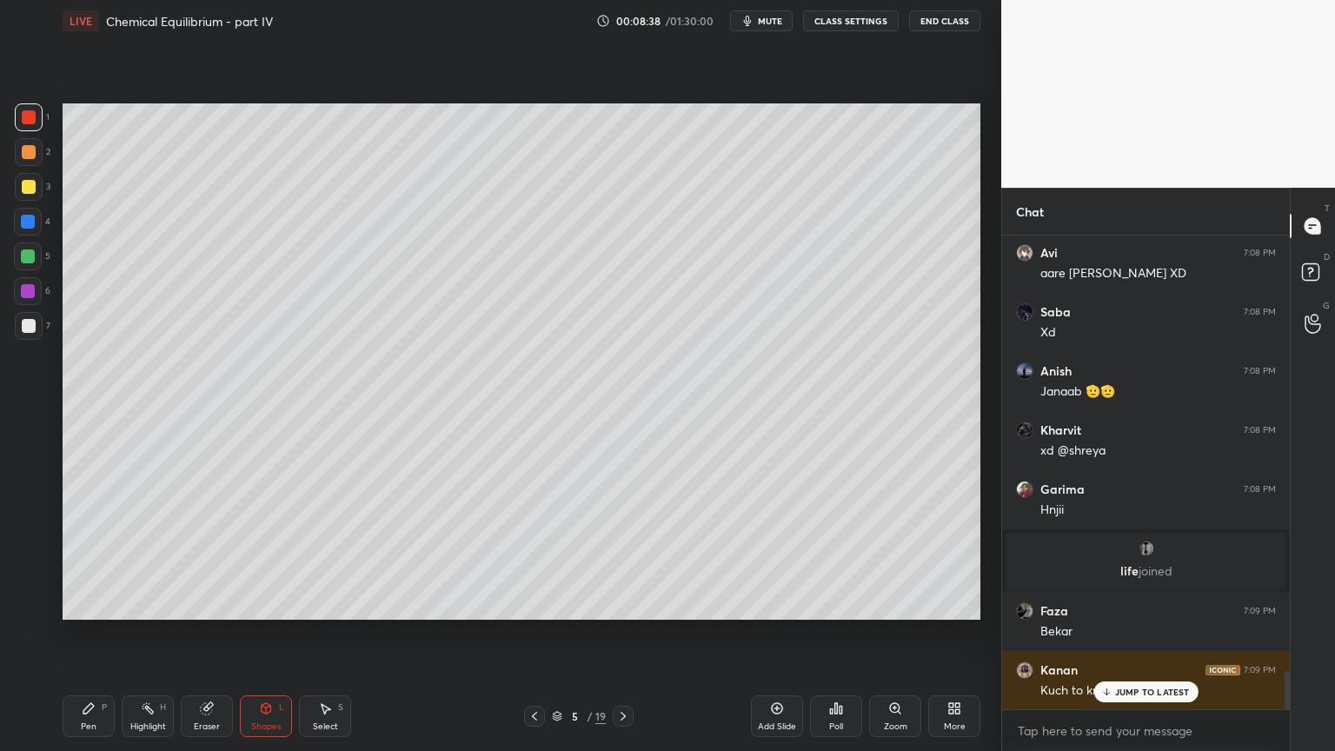
drag, startPoint x: 150, startPoint y: 720, endPoint x: 156, endPoint y: 704, distance: 17.1
click at [150, 634] on div "Highlight H" at bounding box center [148, 716] width 52 height 42
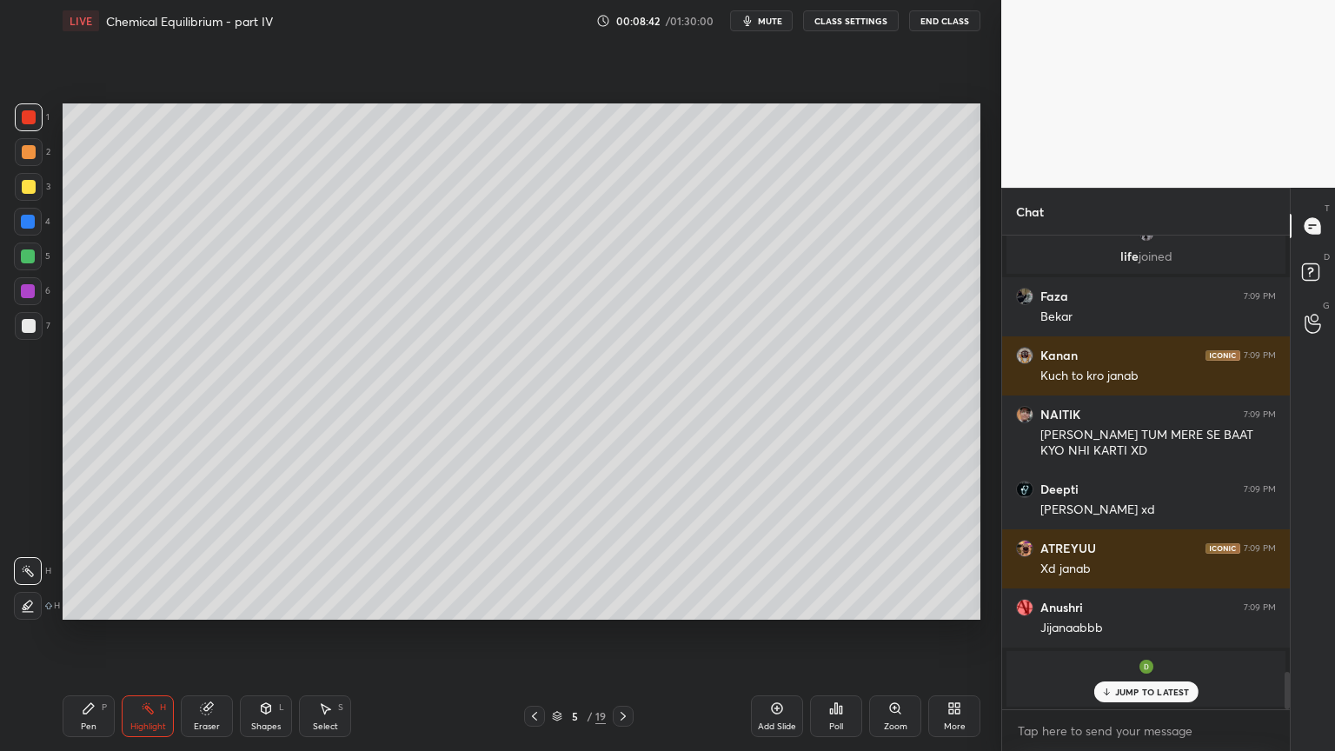
scroll to position [5689, 0]
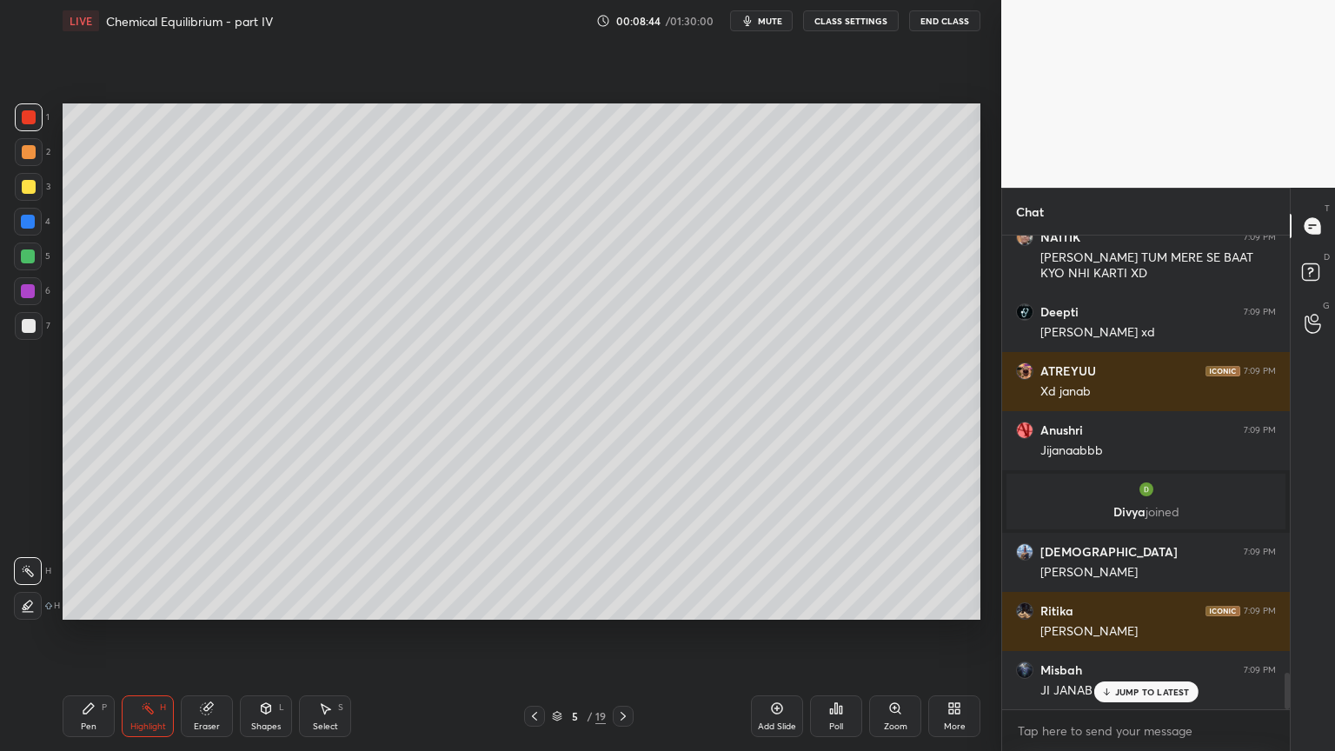
drag, startPoint x: 155, startPoint y: 723, endPoint x: 212, endPoint y: 634, distance: 106.3
click at [155, 634] on div "Highlight H" at bounding box center [148, 716] width 52 height 42
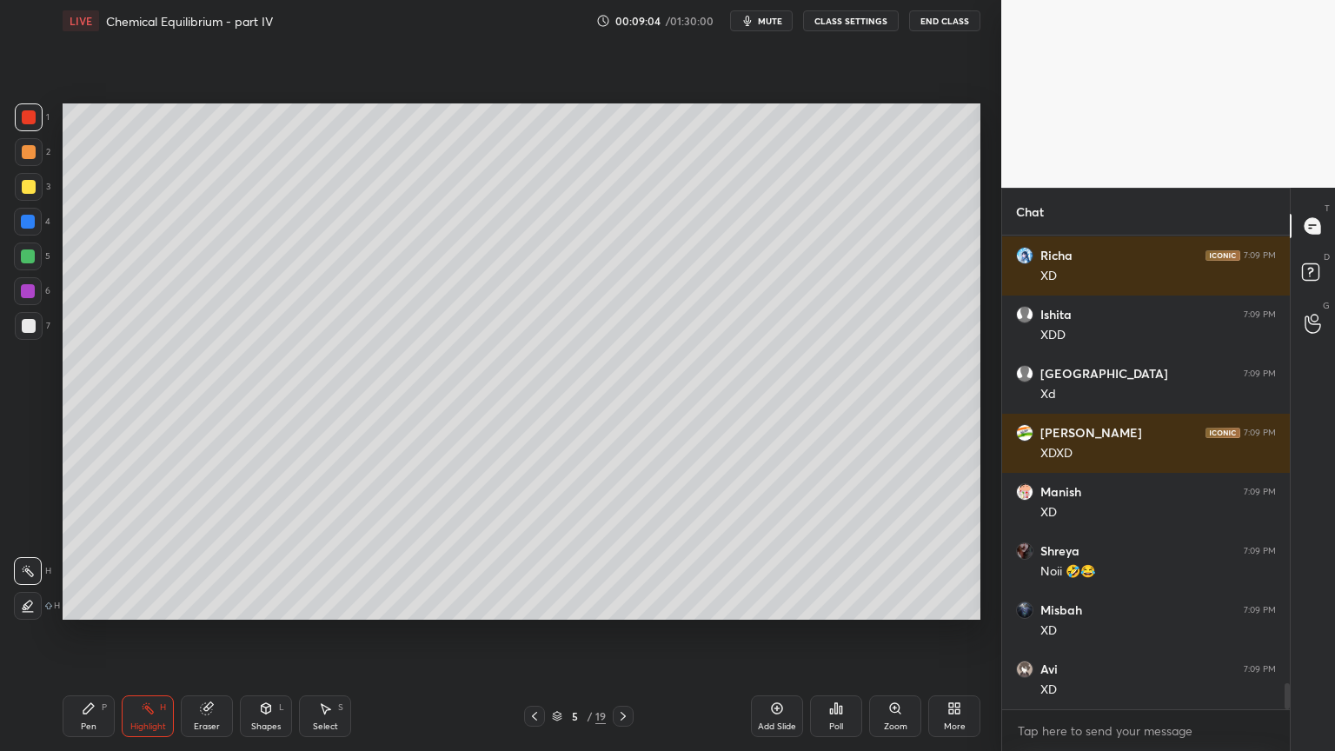
click at [848, 20] on button "CLASS SETTINGS" at bounding box center [851, 20] width 96 height 21
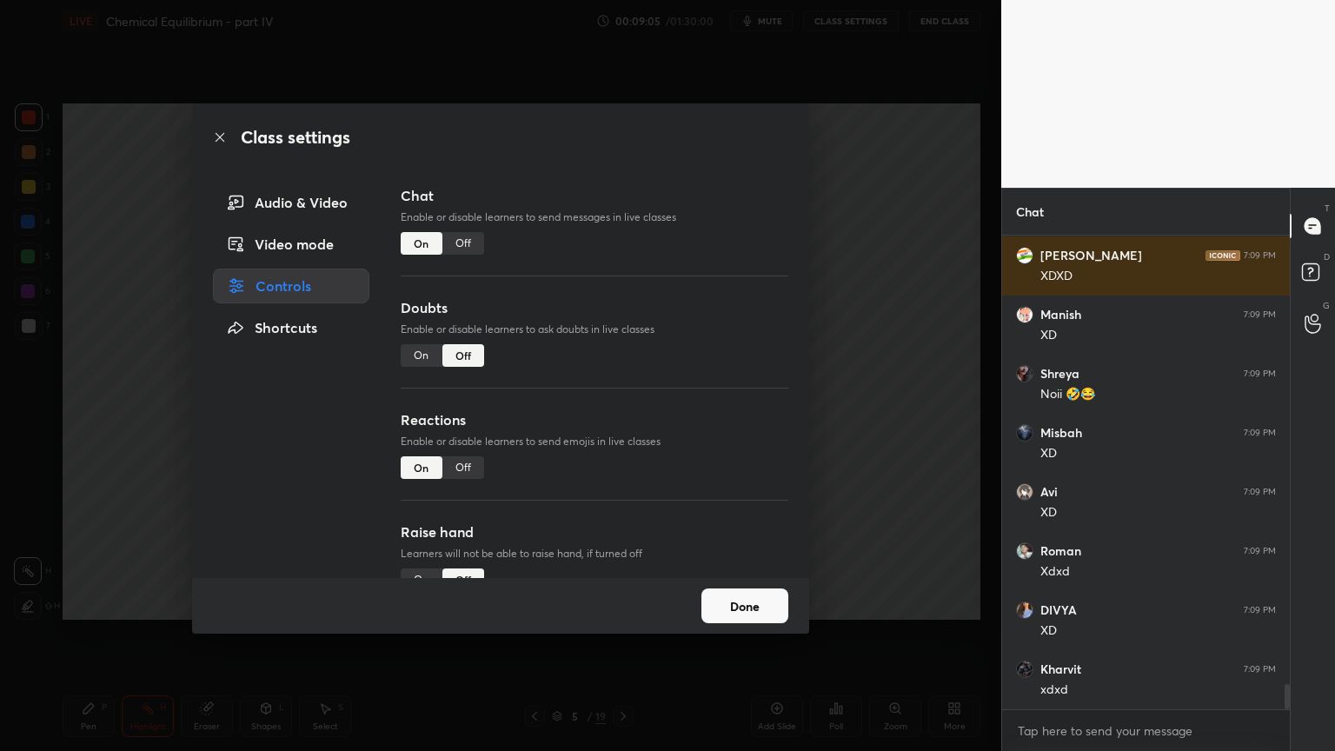
type textarea "x"
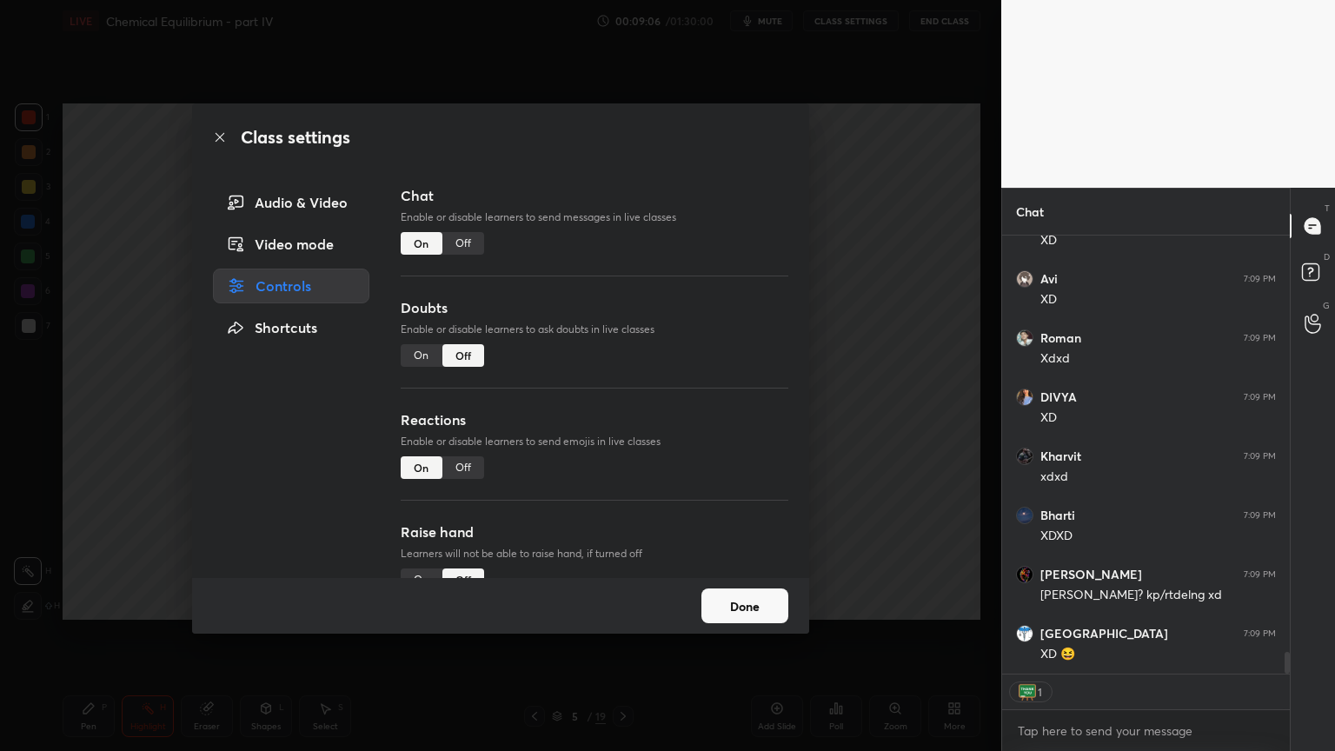
click at [467, 238] on div "Off" at bounding box center [463, 243] width 42 height 23
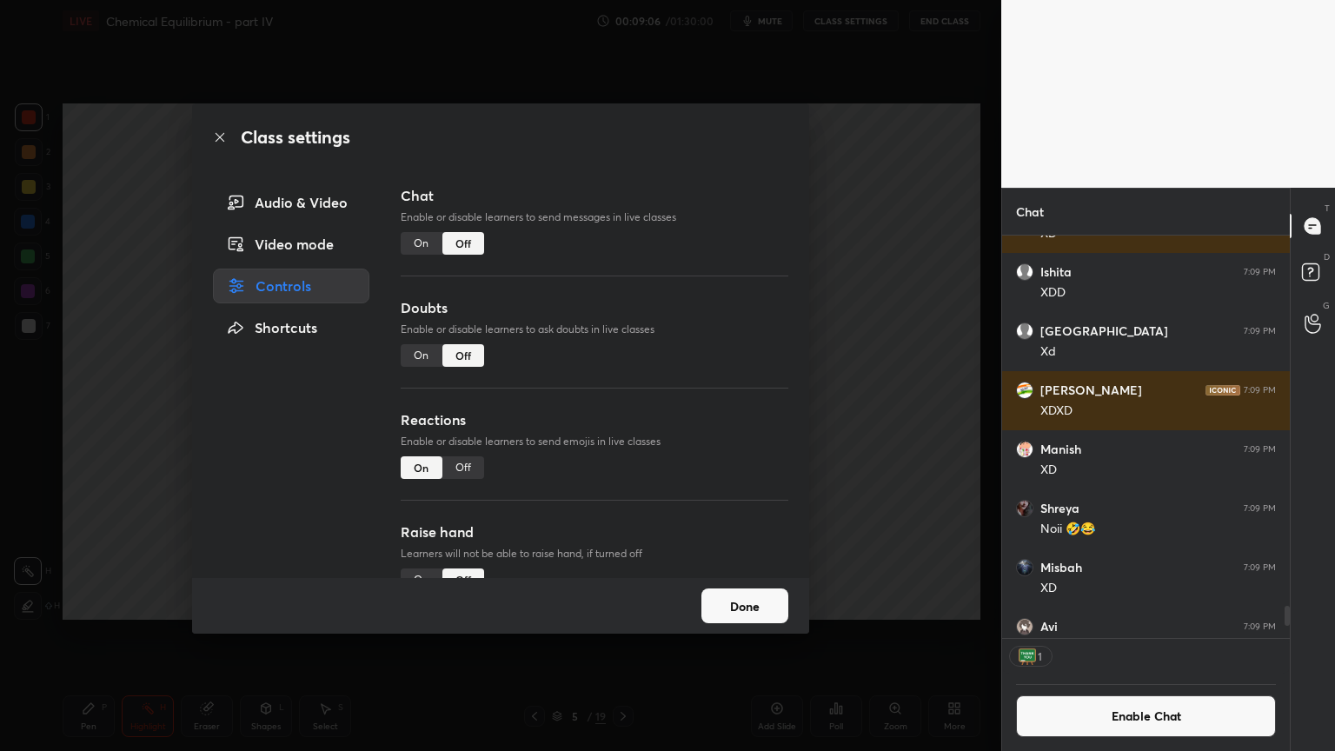
click at [864, 265] on div "Class settings Audio & Video Video mode Controls Shortcuts Chat Enable or disab…" at bounding box center [500, 375] width 1001 height 751
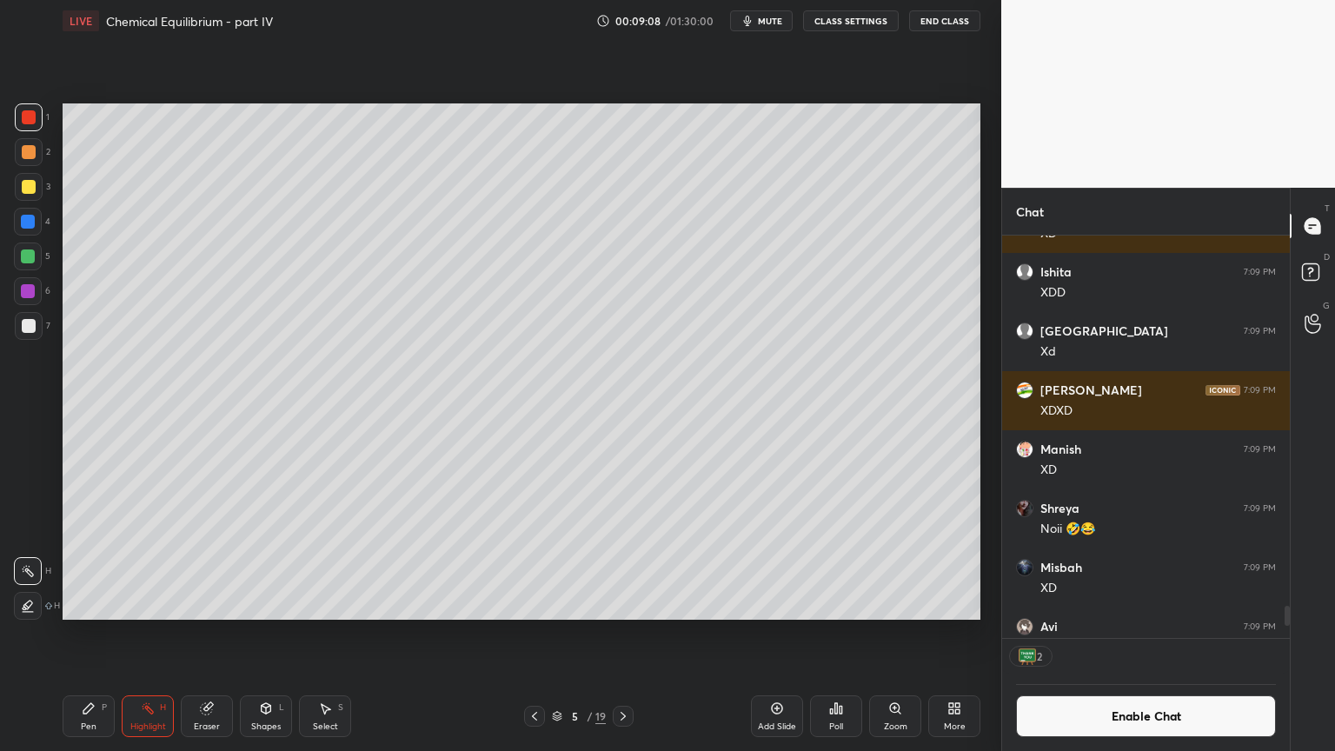
click at [766, 634] on div "Add Slide" at bounding box center [777, 726] width 38 height 9
click at [85, 634] on icon at bounding box center [88, 708] width 10 height 10
drag, startPoint x: 33, startPoint y: 150, endPoint x: 55, endPoint y: 151, distance: 21.7
click at [37, 152] on div at bounding box center [29, 152] width 28 height 28
click at [534, 634] on icon at bounding box center [533, 716] width 5 height 9
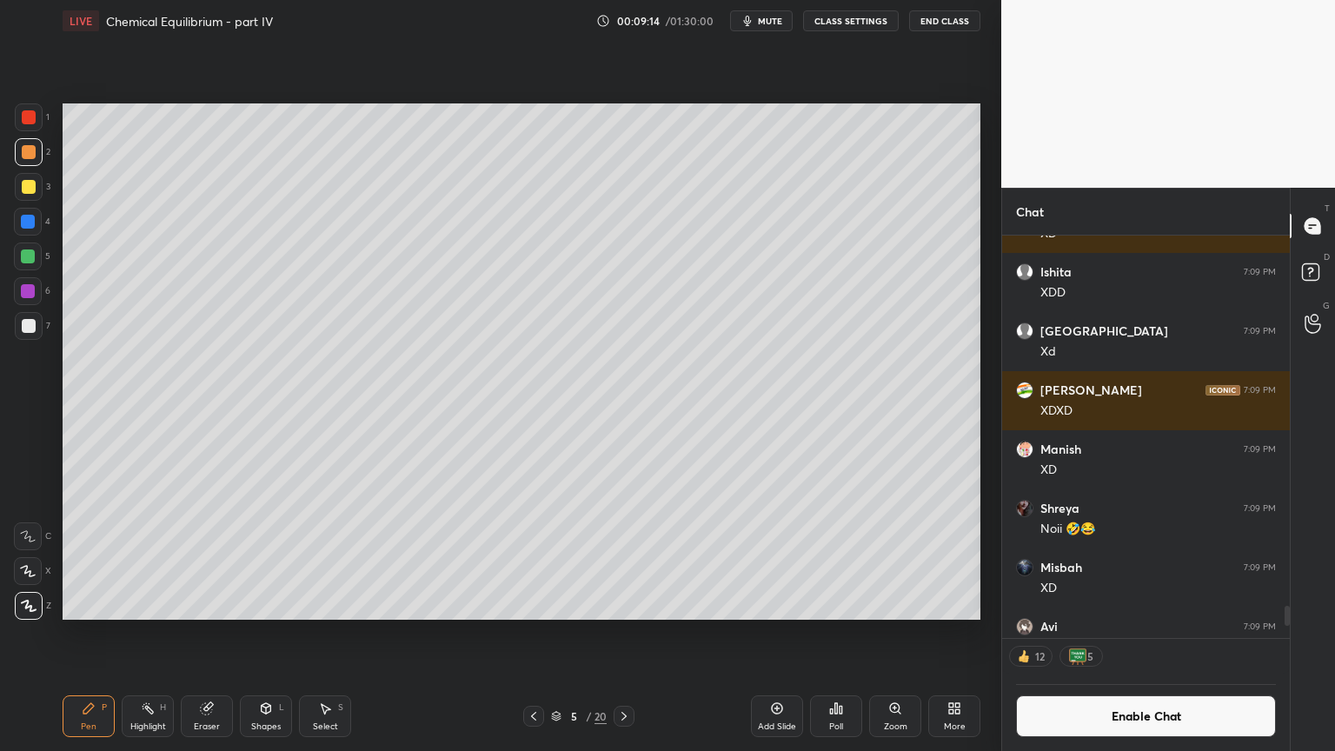
click at [149, 634] on div "Highlight H" at bounding box center [148, 716] width 52 height 42
click at [626, 634] on icon at bounding box center [624, 716] width 14 height 14
click at [79, 634] on div "Pen P" at bounding box center [89, 716] width 52 height 42
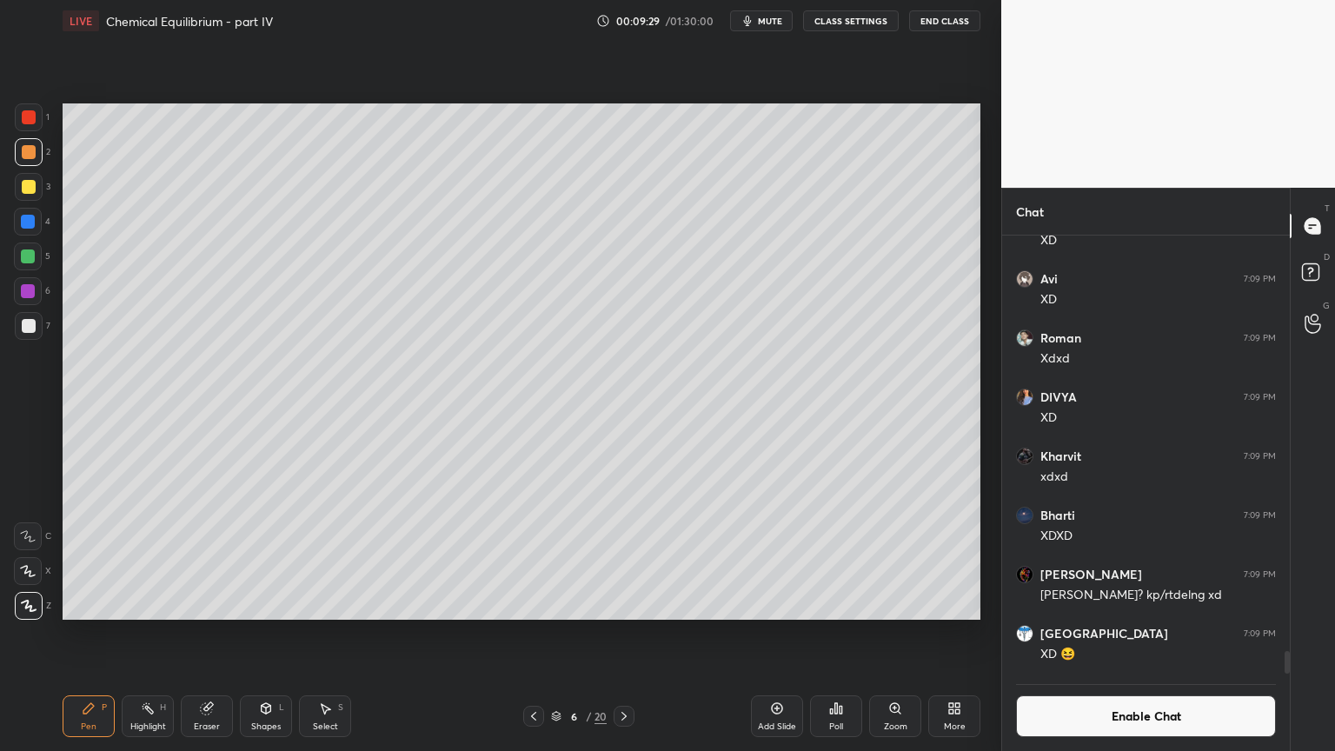
click at [29, 329] on div at bounding box center [29, 326] width 14 height 14
click at [157, 634] on div "Highlight H" at bounding box center [148, 716] width 52 height 42
drag, startPoint x: 92, startPoint y: 721, endPoint x: 122, endPoint y: 676, distance: 53.3
click at [94, 634] on div "Pen P" at bounding box center [89, 716] width 52 height 42
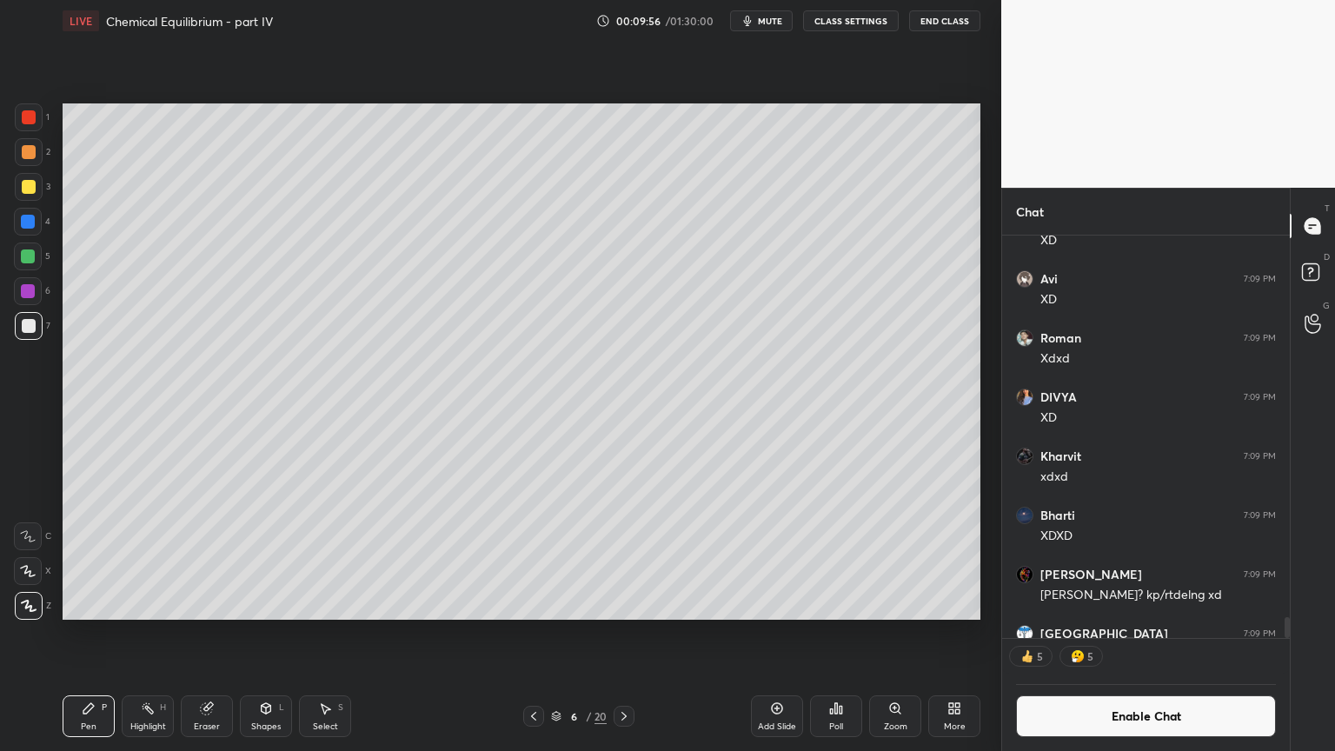
click at [773, 18] on span "mute" at bounding box center [770, 21] width 24 height 12
click at [80, 634] on div "Pen P" at bounding box center [89, 716] width 52 height 42
drag, startPoint x: 143, startPoint y: 723, endPoint x: 205, endPoint y: 665, distance: 85.5
click at [143, 634] on div "Highlight" at bounding box center [148, 726] width 36 height 9
click at [101, 634] on div "Pen P" at bounding box center [89, 716] width 52 height 42
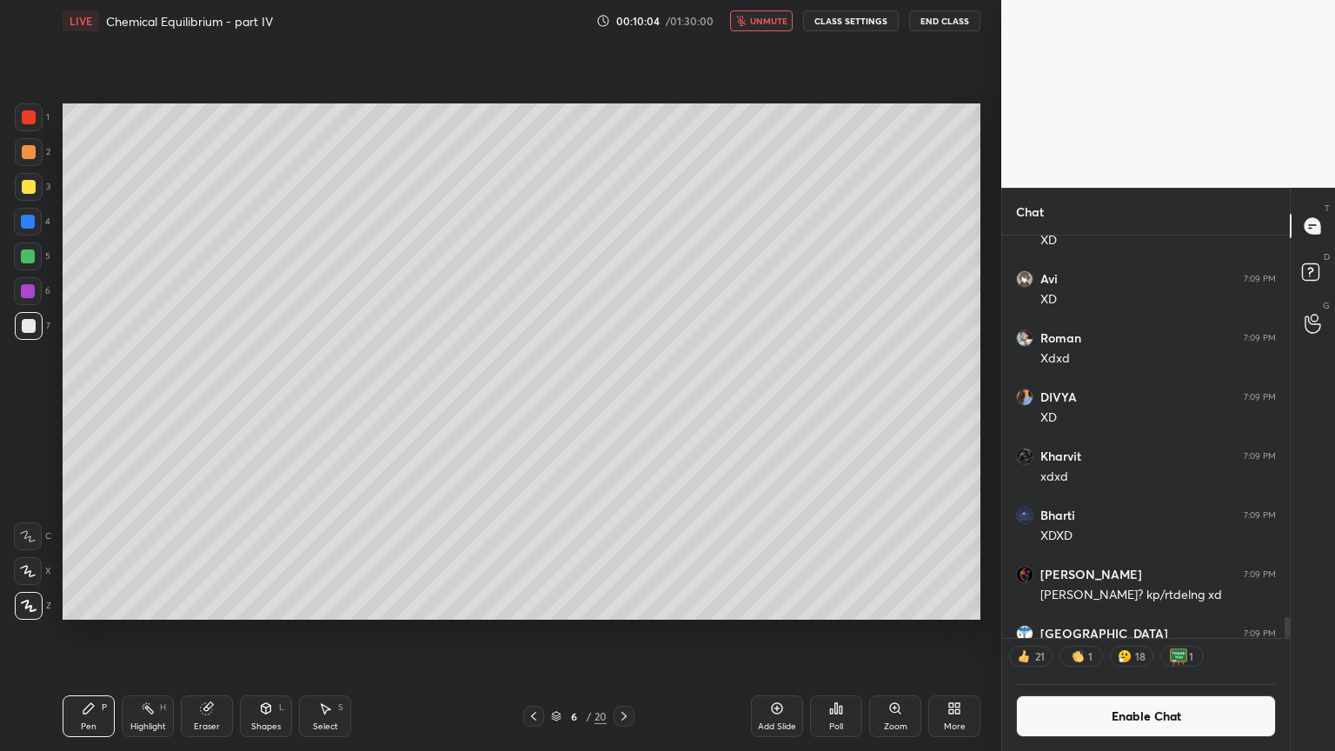
drag, startPoint x: 203, startPoint y: 722, endPoint x: 303, endPoint y: 640, distance: 130.3
click at [204, 634] on div "Eraser" at bounding box center [207, 716] width 52 height 42
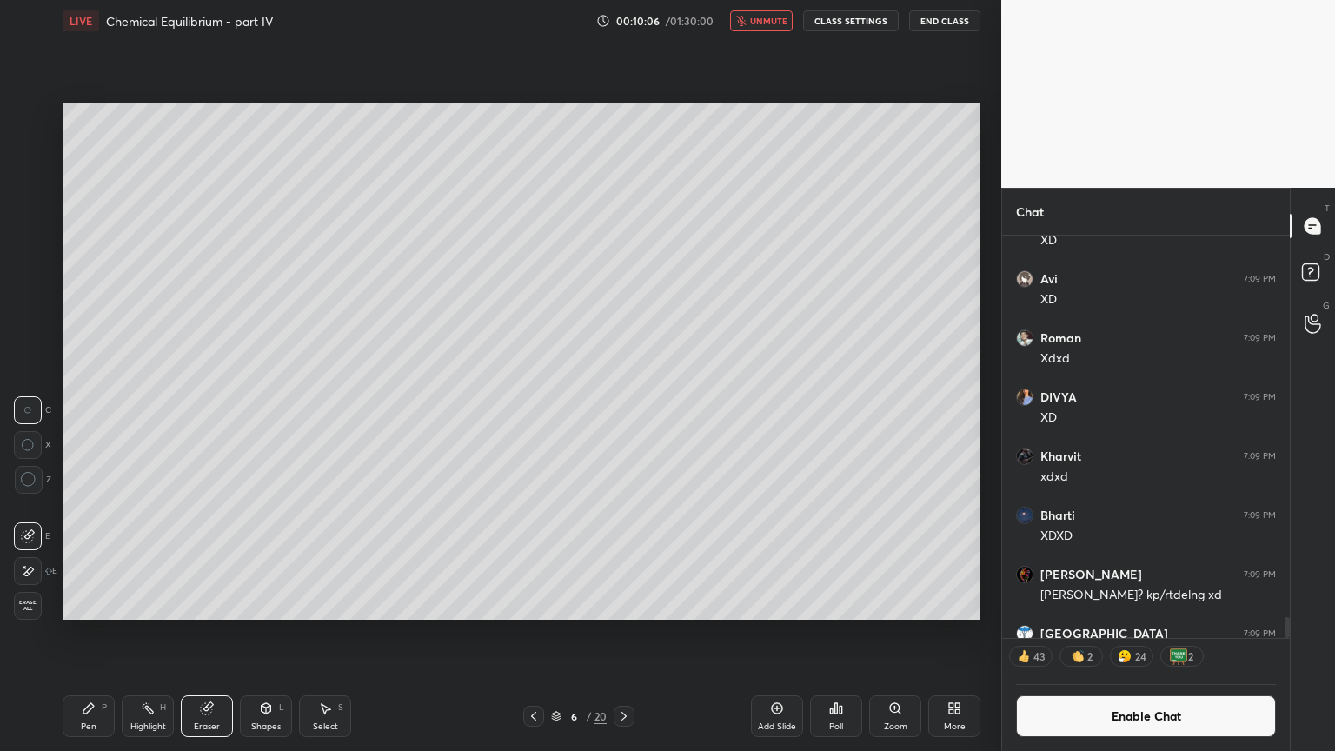
click at [93, 634] on icon at bounding box center [89, 709] width 14 height 14
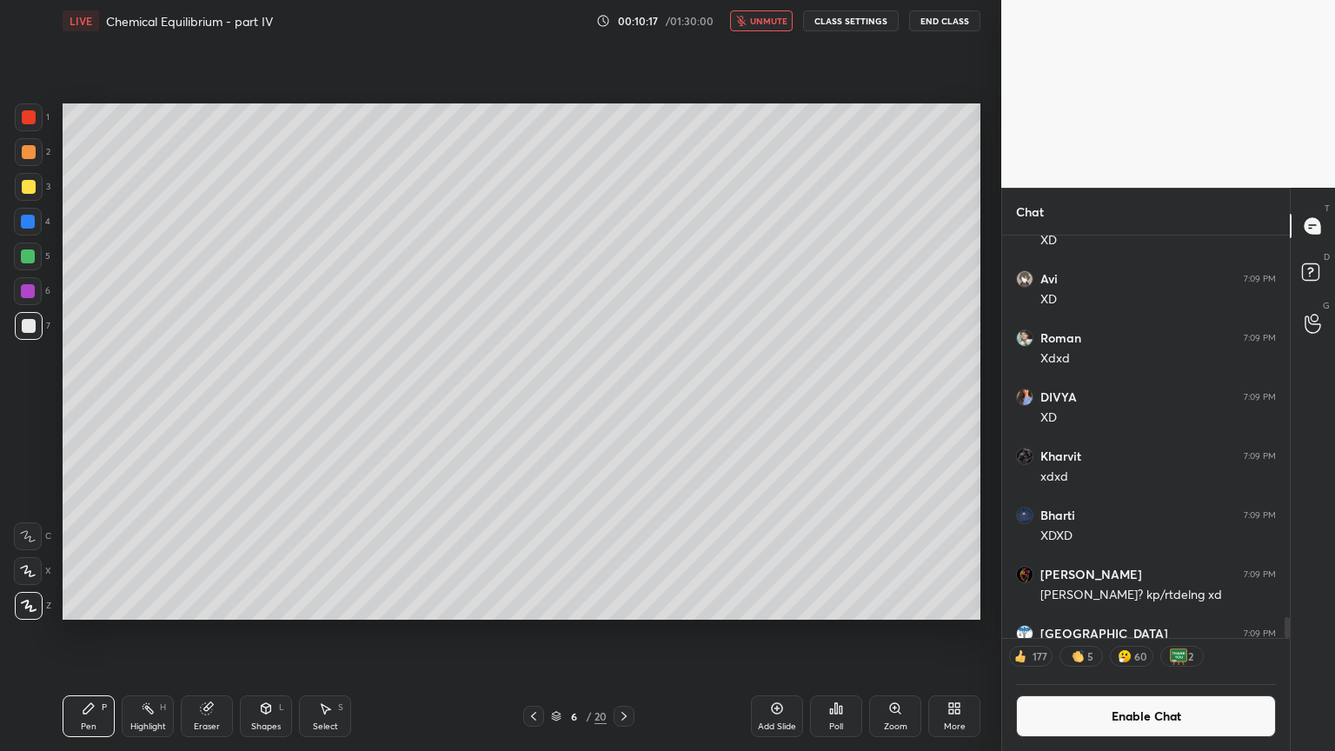
click at [772, 23] on span "unmute" at bounding box center [768, 21] width 37 height 12
click at [143, 634] on div "Highlight H" at bounding box center [148, 716] width 52 height 42
click at [1139, 634] on button "Enable Chat" at bounding box center [1146, 716] width 260 height 42
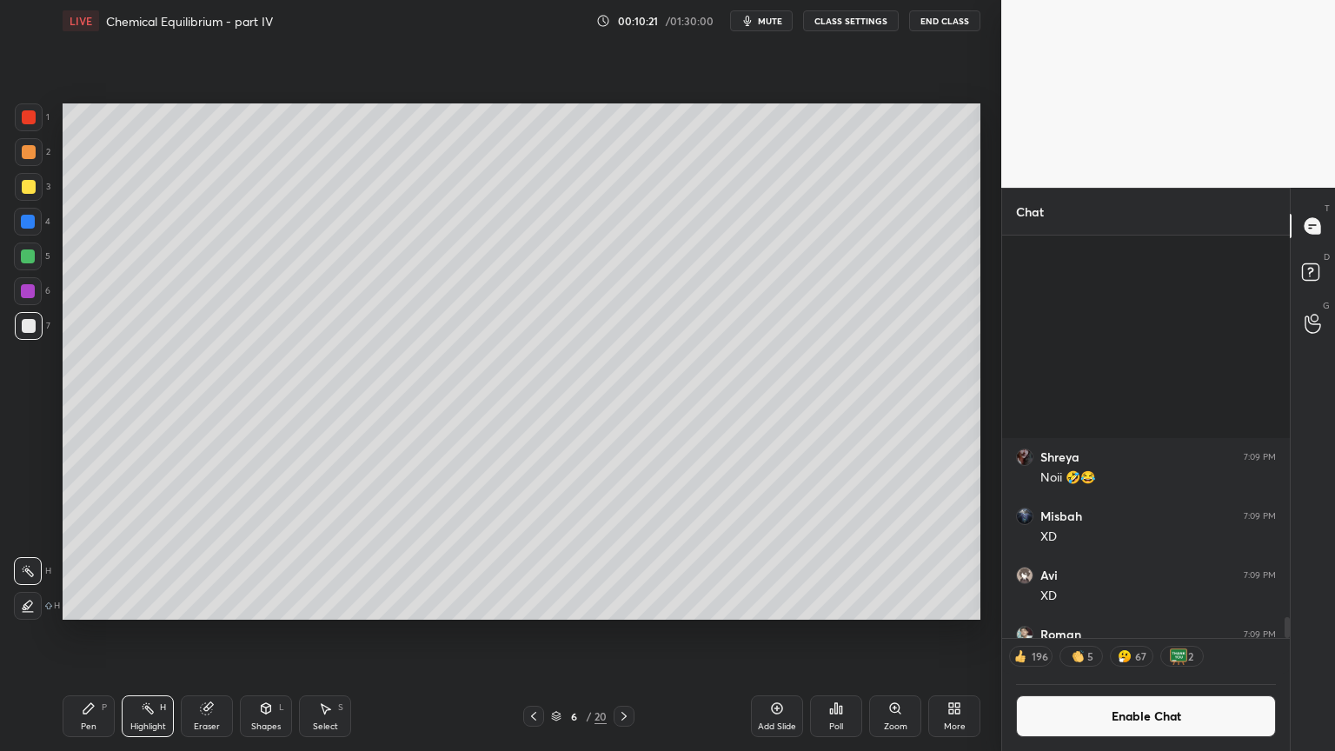
scroll to position [434, 283]
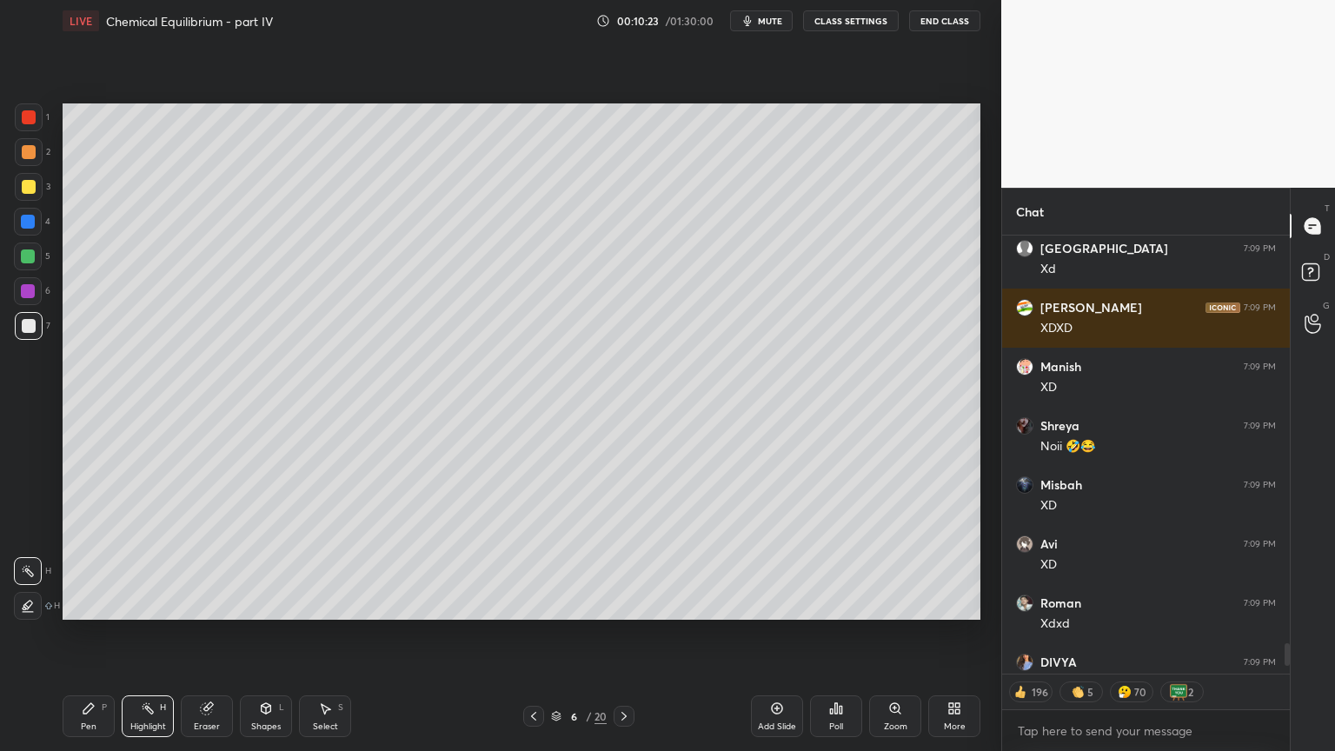
drag, startPoint x: 1287, startPoint y: 654, endPoint x: 1289, endPoint y: 679, distance: 25.3
click at [1288, 634] on div "Misbah 7:09 PM XDXD [PERSON_NAME] 7:09 PM [PERSON_NAME] 7:09 PM AARE NHI XD ALI…" at bounding box center [1146, 493] width 288 height 515
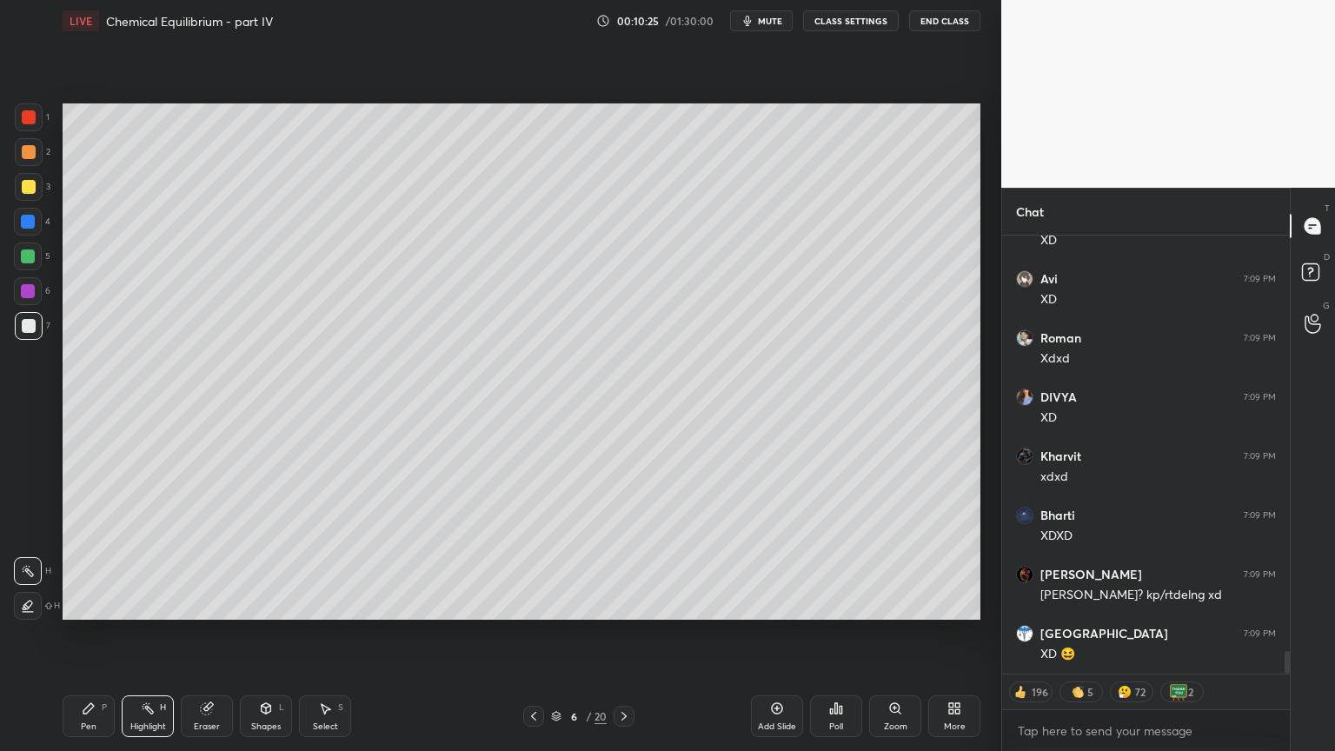
drag, startPoint x: 73, startPoint y: 715, endPoint x: 83, endPoint y: 702, distance: 16.7
click at [77, 634] on div "Pen P" at bounding box center [89, 716] width 52 height 42
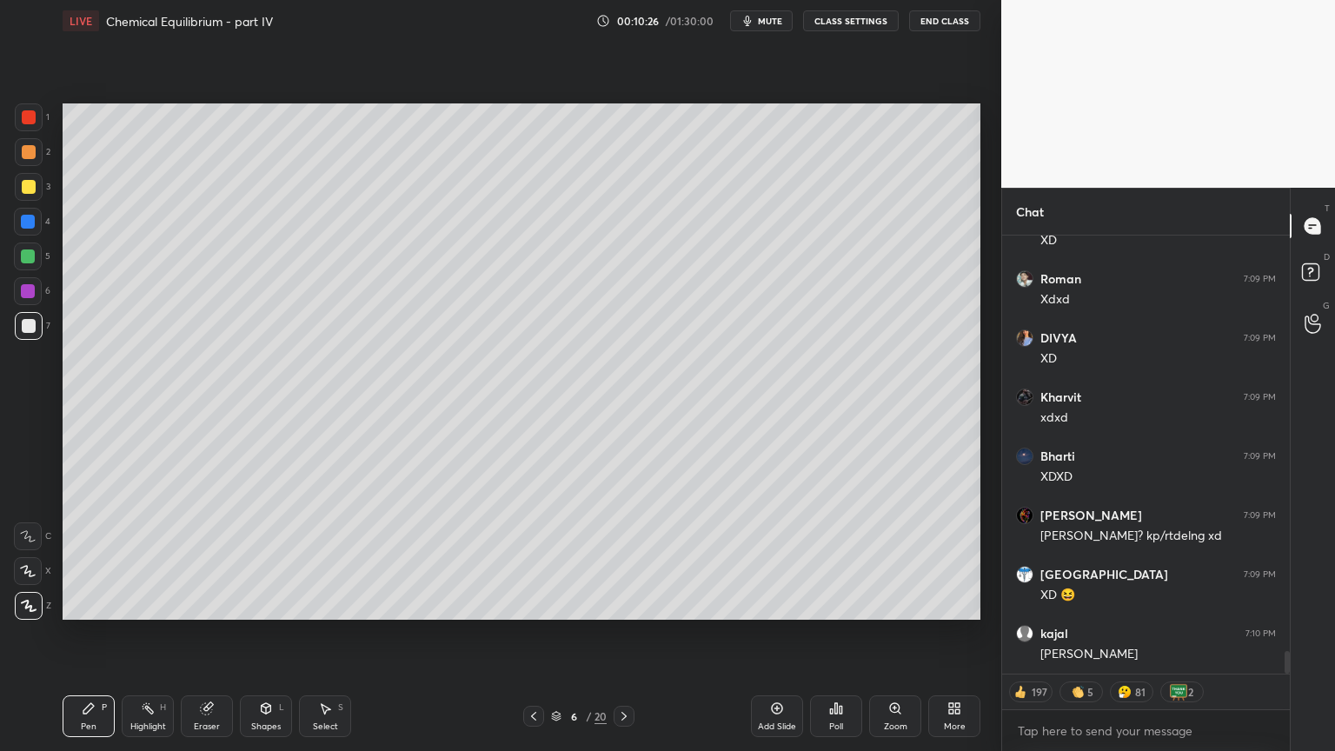
scroll to position [8143, 0]
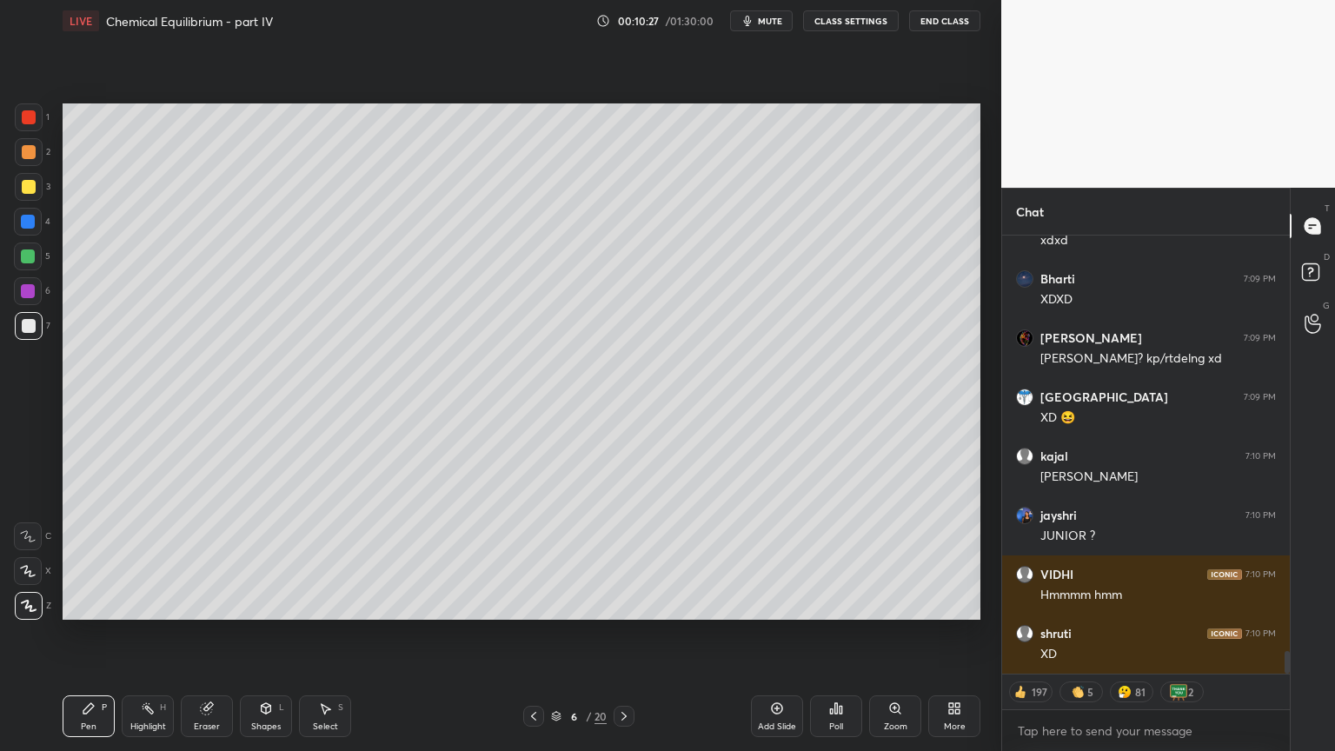
drag, startPoint x: 96, startPoint y: 730, endPoint x: 98, endPoint y: 713, distance: 17.6
click at [97, 634] on div "Pen P" at bounding box center [89, 716] width 52 height 42
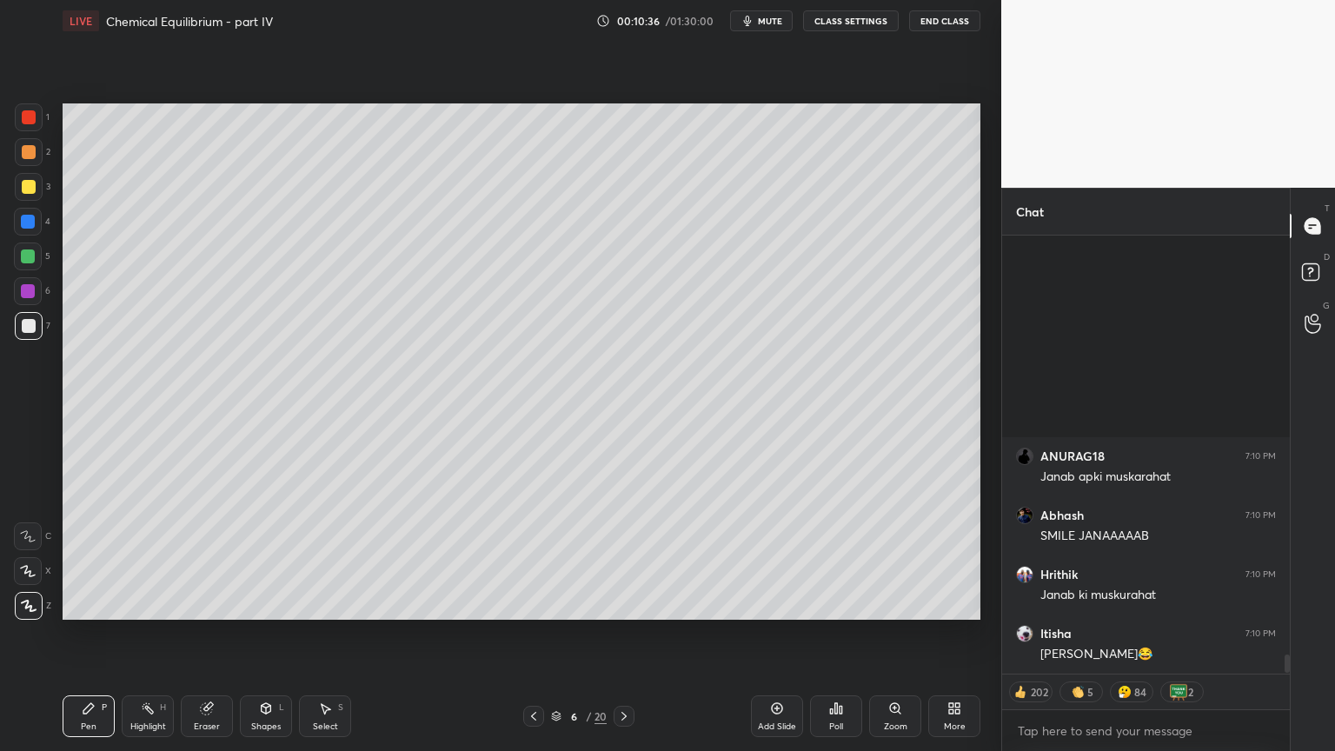
scroll to position [10035, 0]
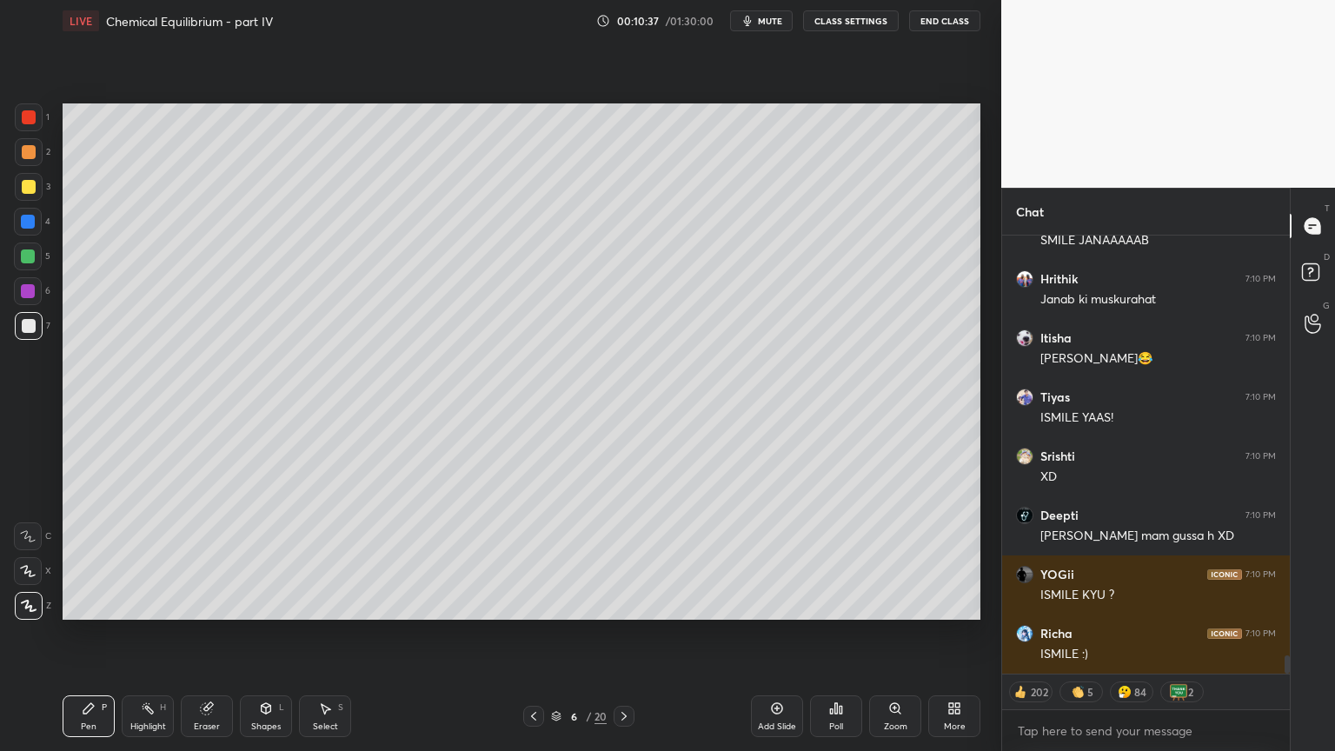
click at [155, 634] on div "Highlight H" at bounding box center [148, 716] width 52 height 42
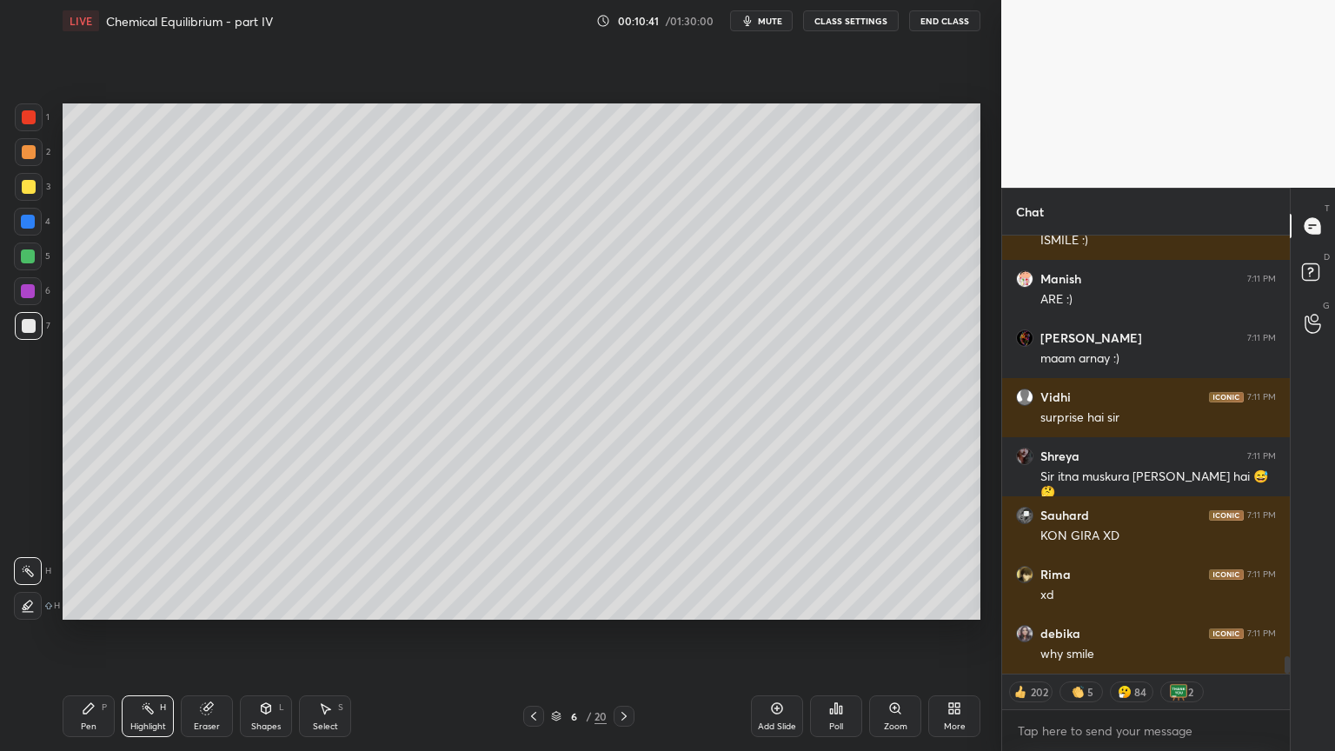
scroll to position [10508, 0]
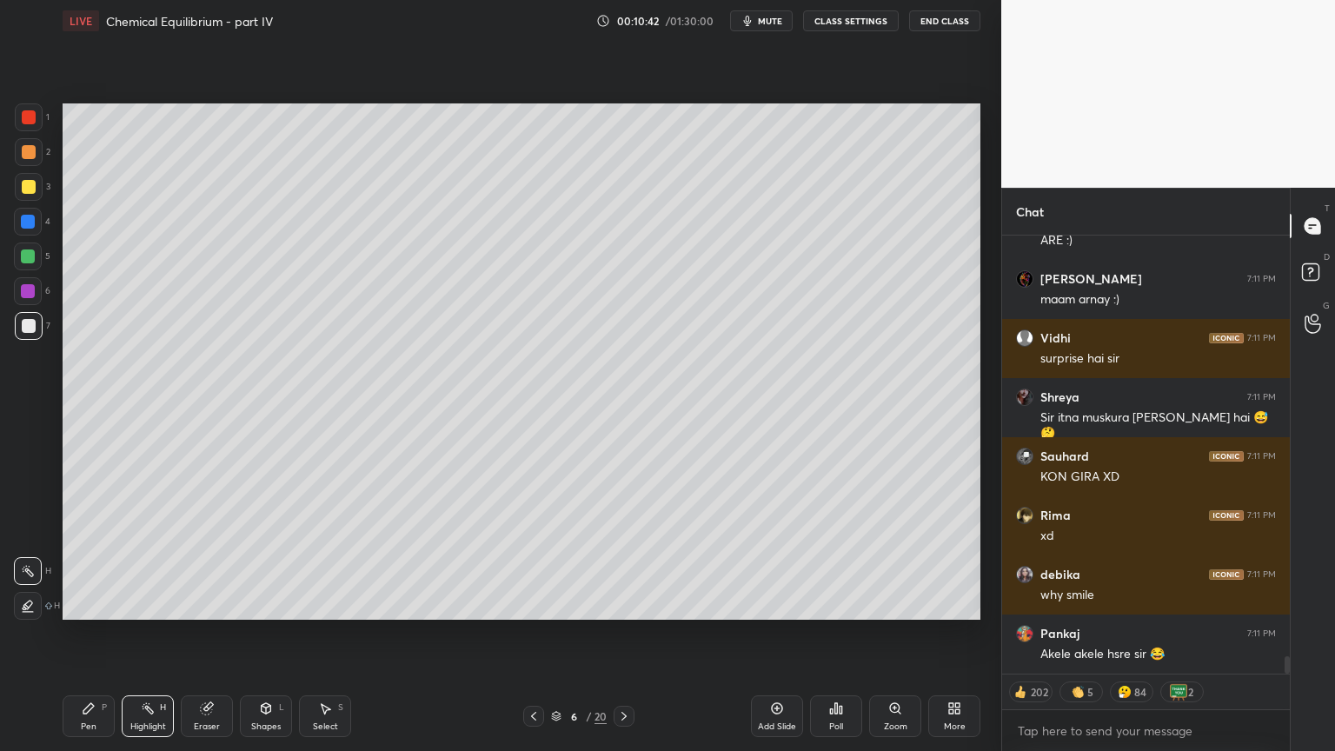
click at [78, 634] on div "Pen P" at bounding box center [89, 716] width 52 height 42
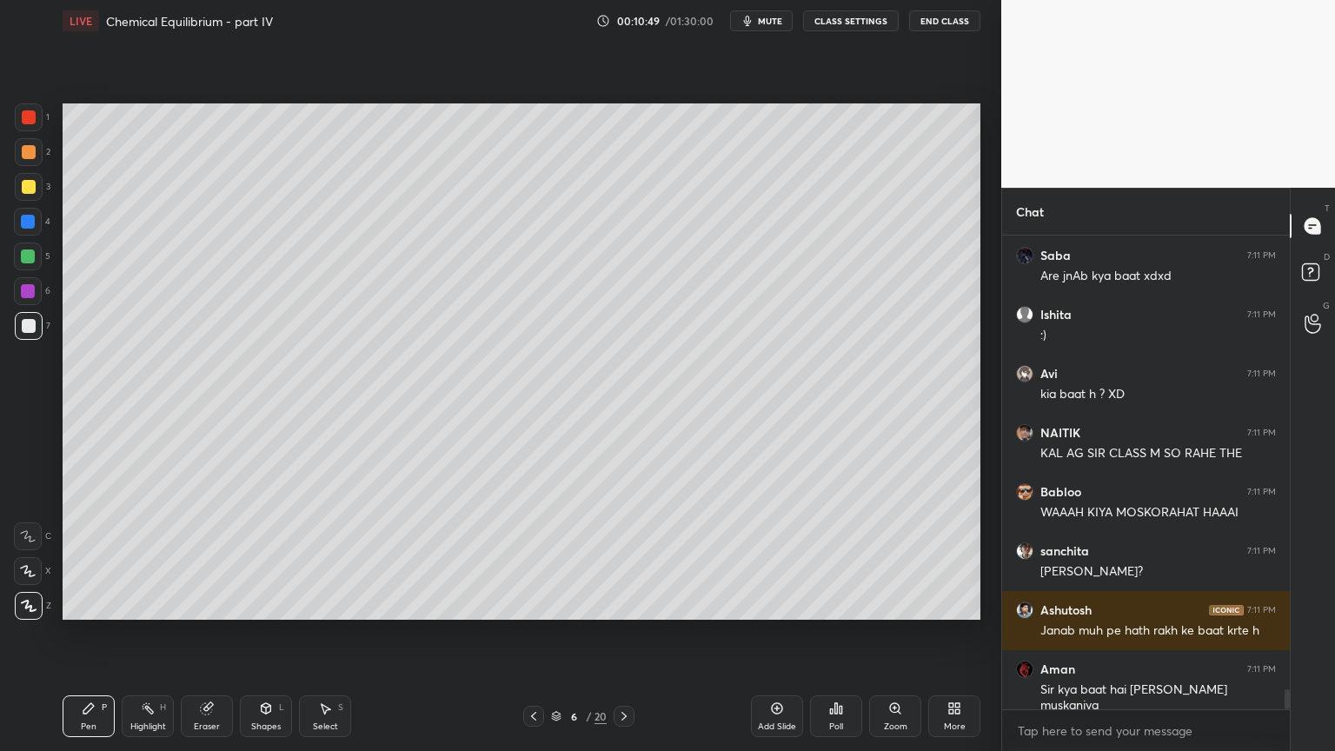
scroll to position [11063, 0]
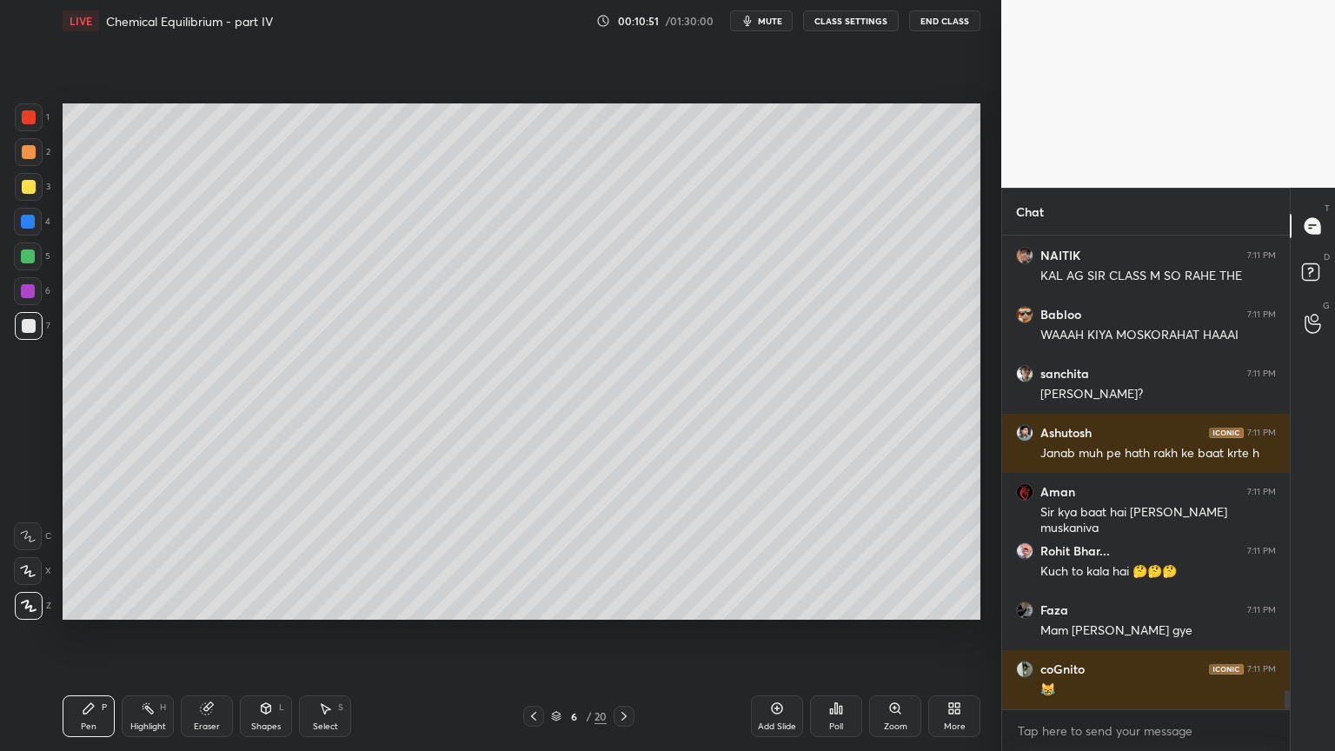
click at [154, 634] on div "Highlight H" at bounding box center [148, 716] width 52 height 42
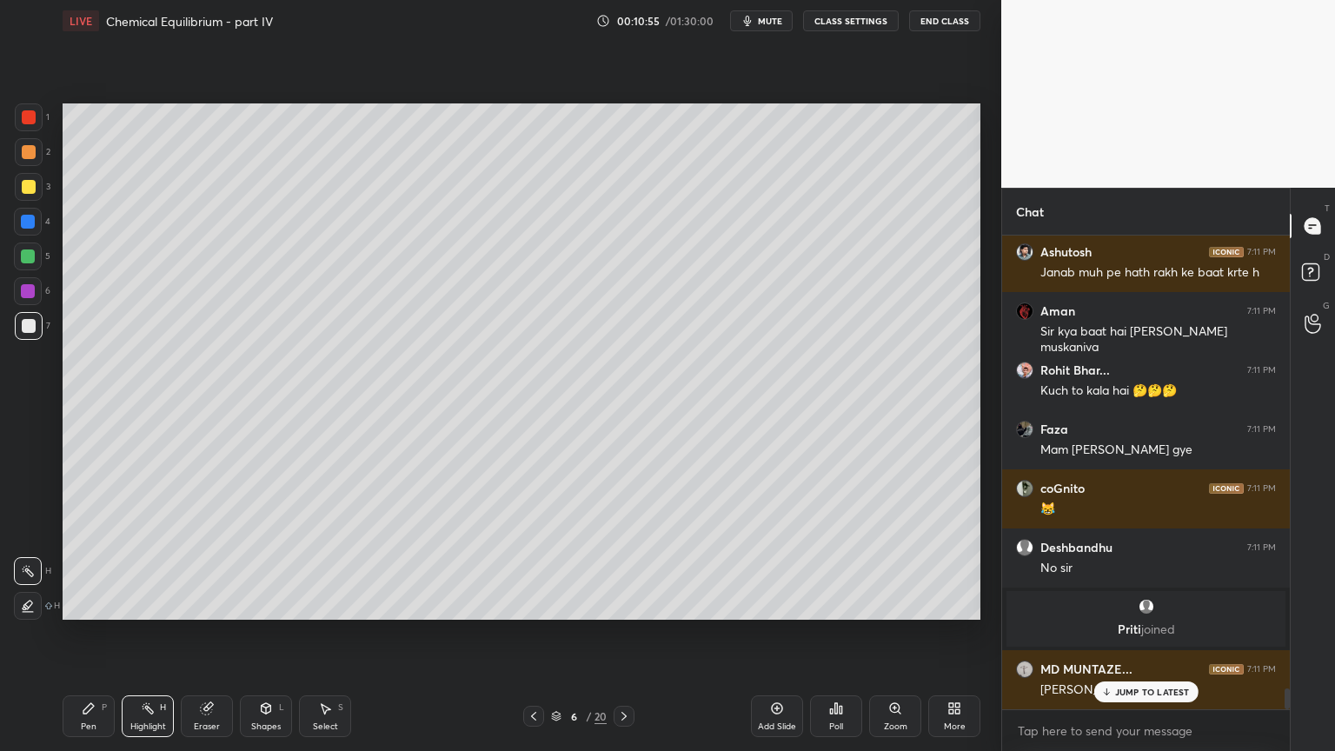
scroll to position [10376, 0]
click at [1134, 634] on p "JUMP TO LATEST" at bounding box center [1152, 692] width 75 height 10
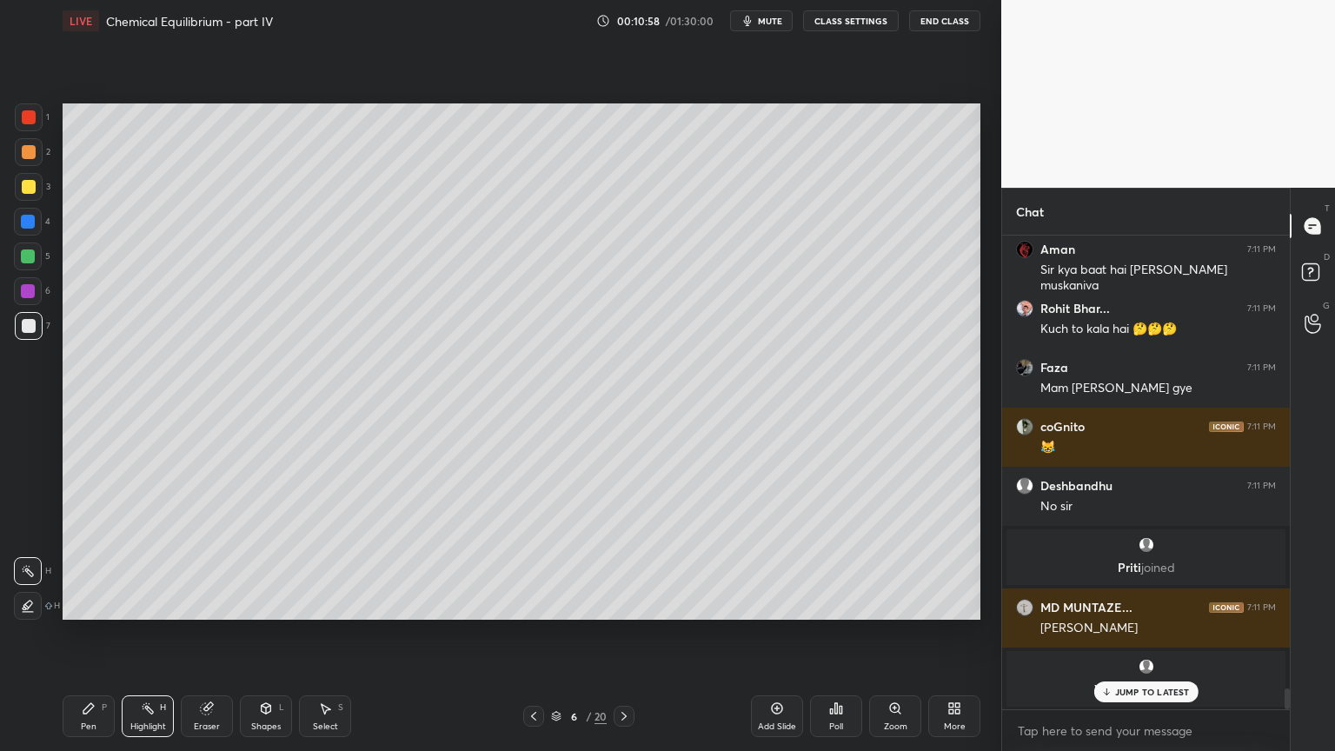
click at [852, 14] on button "CLASS SETTINGS" at bounding box center [851, 20] width 96 height 21
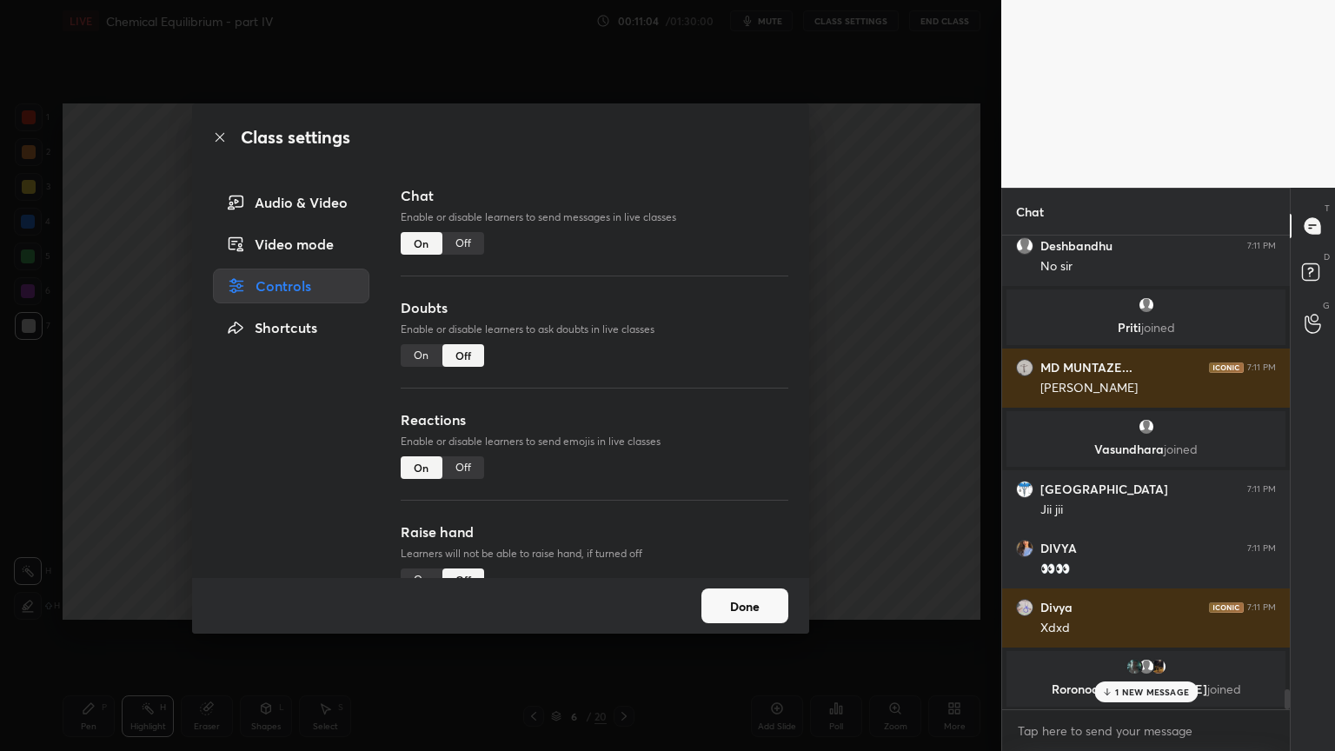
click at [914, 591] on div "Class settings Audio & Video Video mode Controls Shortcuts Chat Enable or disab…" at bounding box center [500, 375] width 1001 height 751
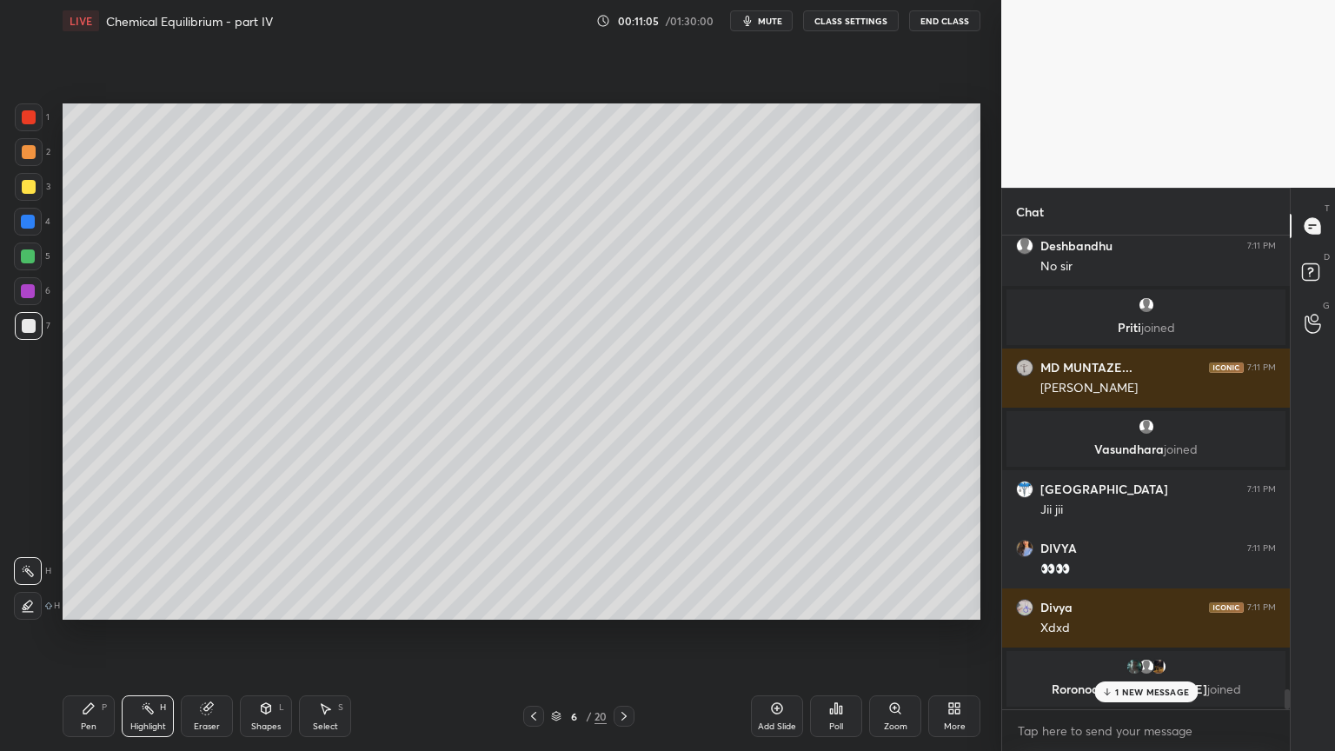
click at [1151, 634] on p "1 NEW MESSAGE" at bounding box center [1152, 692] width 74 height 10
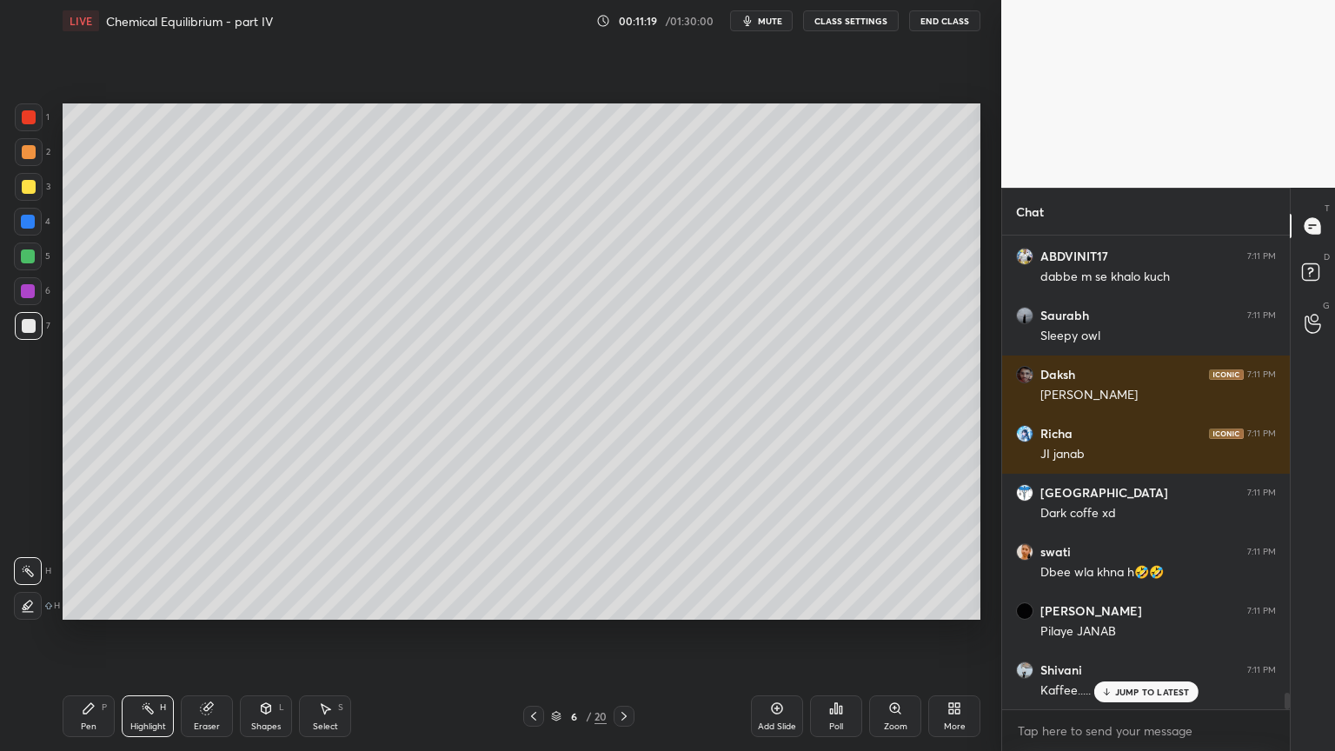
click at [109, 634] on div "Pen P" at bounding box center [89, 716] width 52 height 42
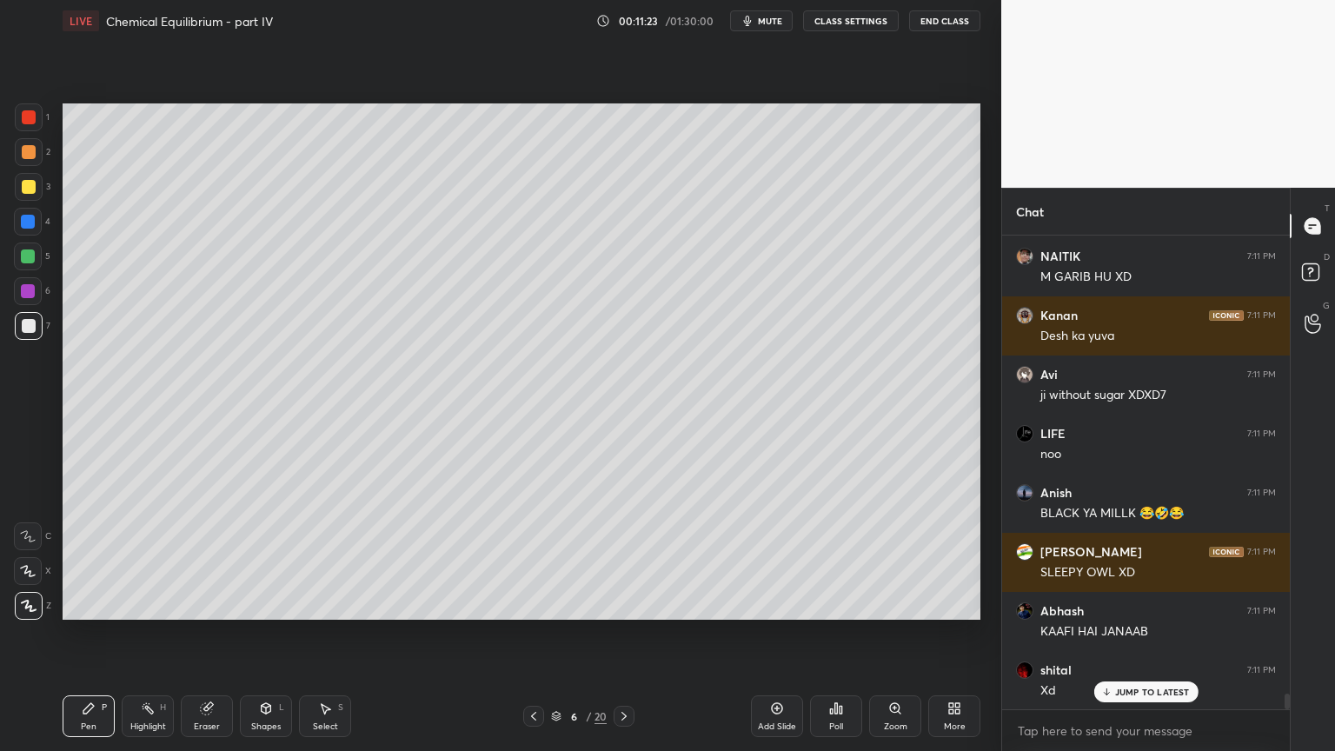
click at [775, 634] on div "Add Slide" at bounding box center [777, 716] width 52 height 42
drag, startPoint x: 95, startPoint y: 721, endPoint x: 87, endPoint y: 625, distance: 95.9
click at [94, 634] on div "Pen" at bounding box center [89, 726] width 16 height 9
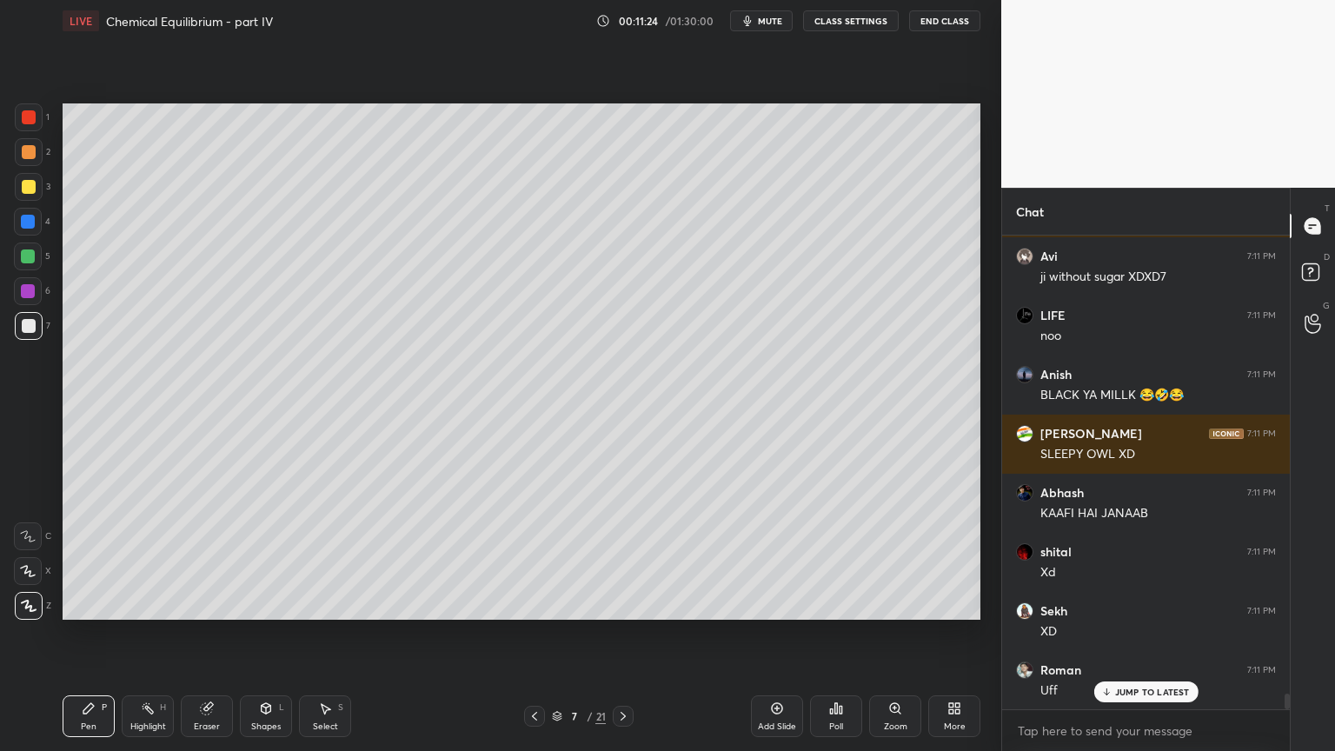
drag, startPoint x: 30, startPoint y: 156, endPoint x: 58, endPoint y: 156, distance: 28.7
click at [31, 156] on div at bounding box center [29, 152] width 14 height 14
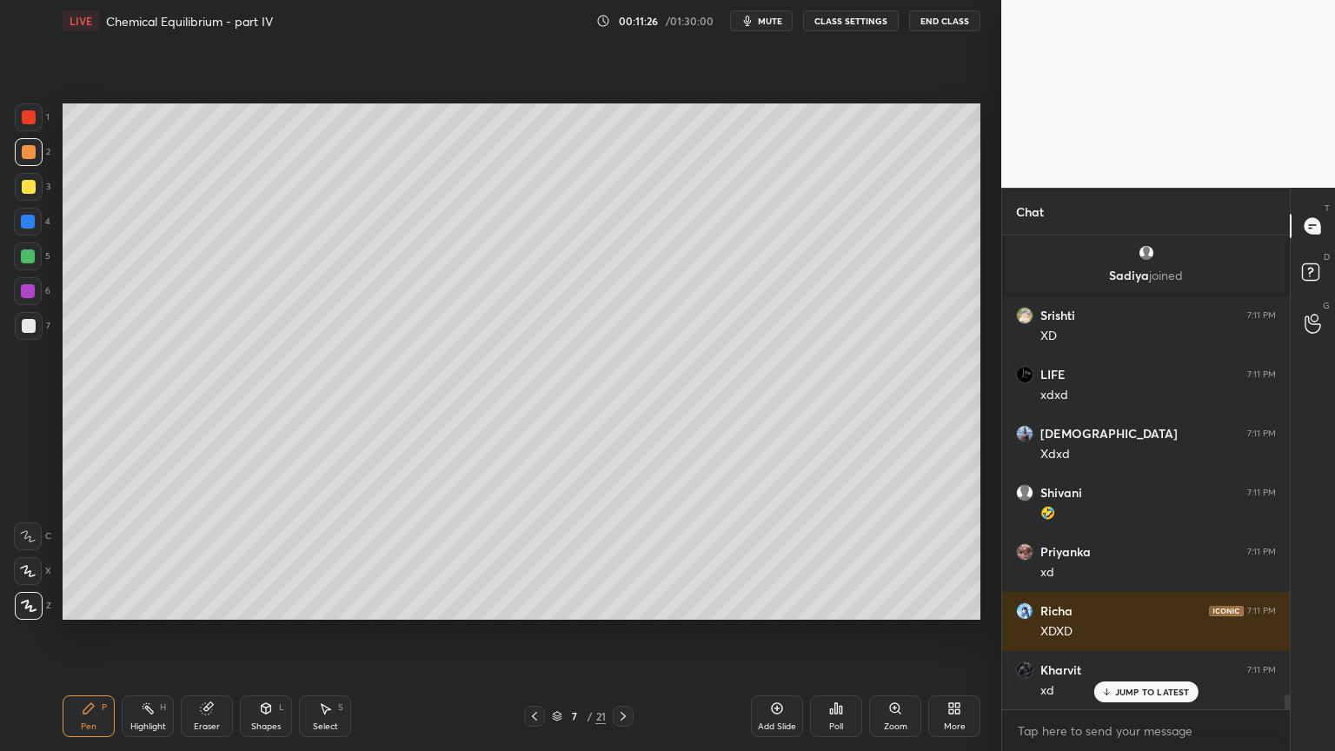
click at [94, 634] on div "Pen" at bounding box center [89, 726] width 16 height 9
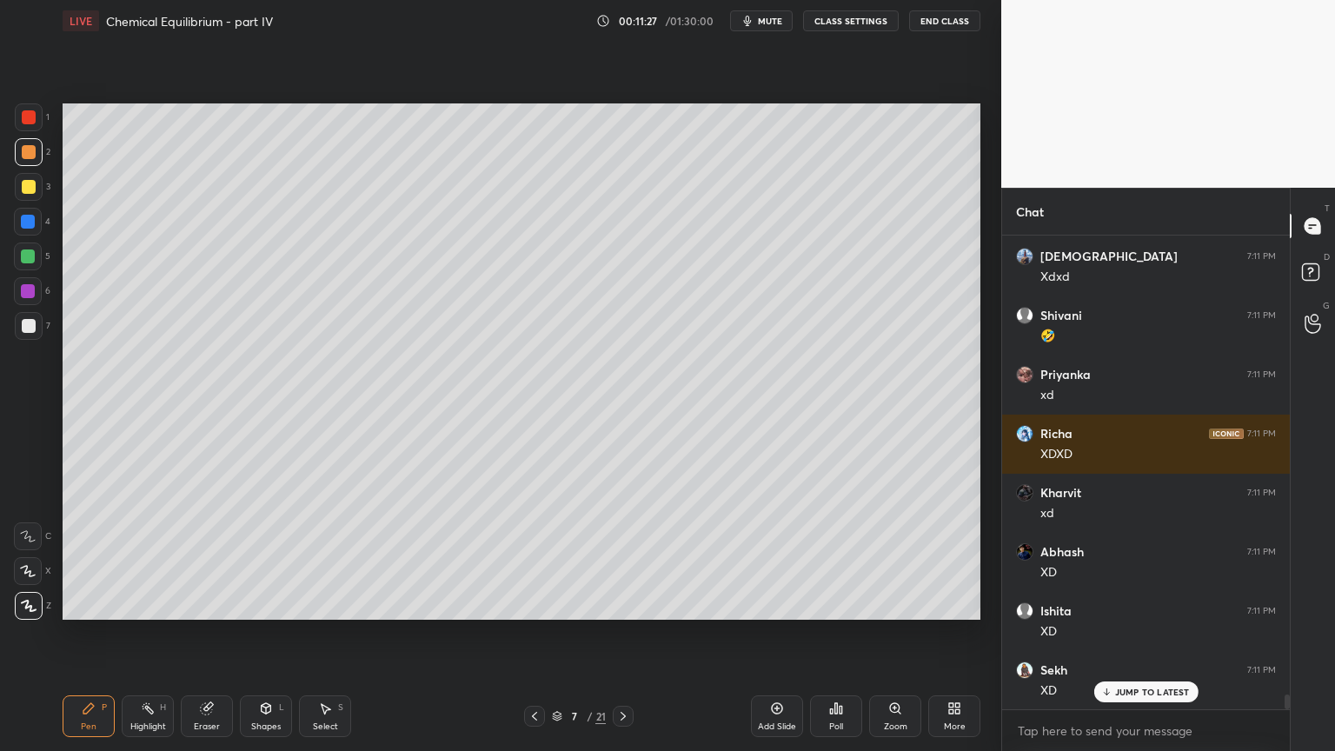
click at [30, 191] on div at bounding box center [29, 187] width 14 height 14
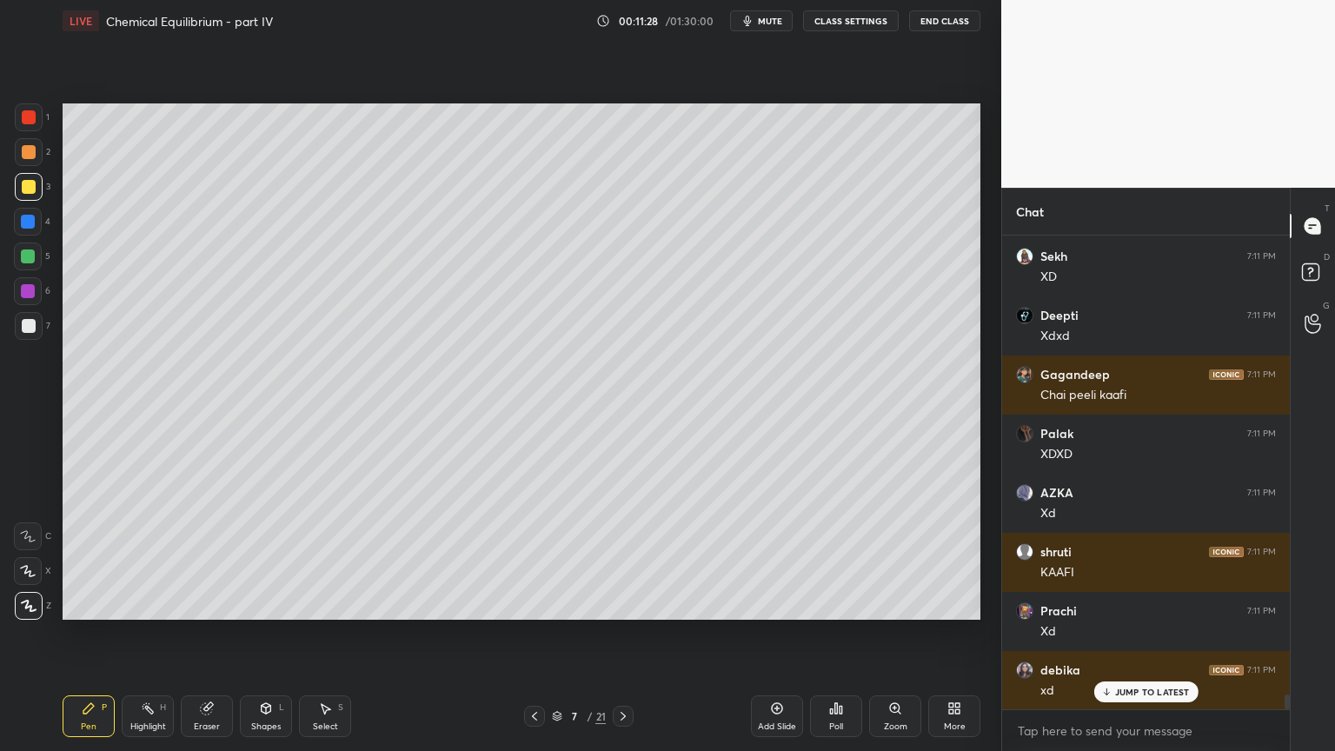
click at [31, 160] on div at bounding box center [29, 152] width 28 height 28
click at [32, 327] on div at bounding box center [29, 326] width 14 height 14
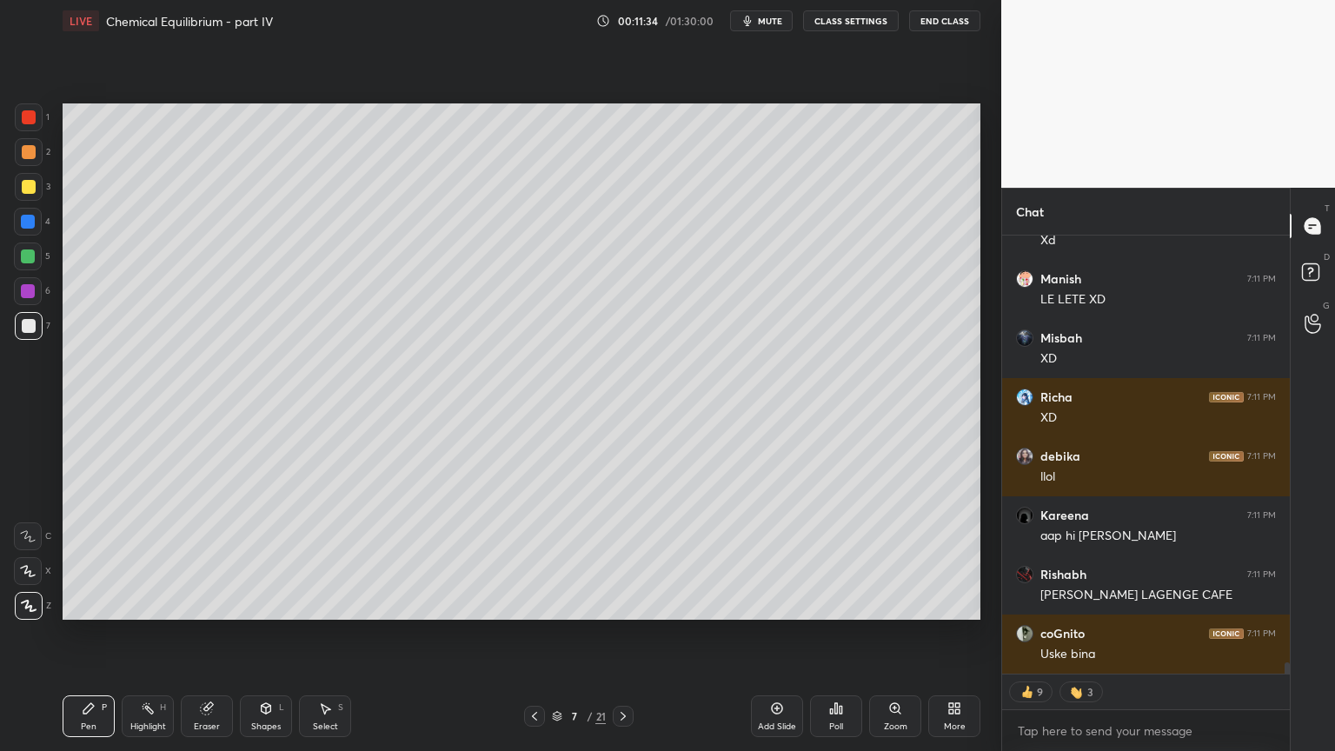
click at [83, 634] on div "Pen" at bounding box center [89, 726] width 16 height 9
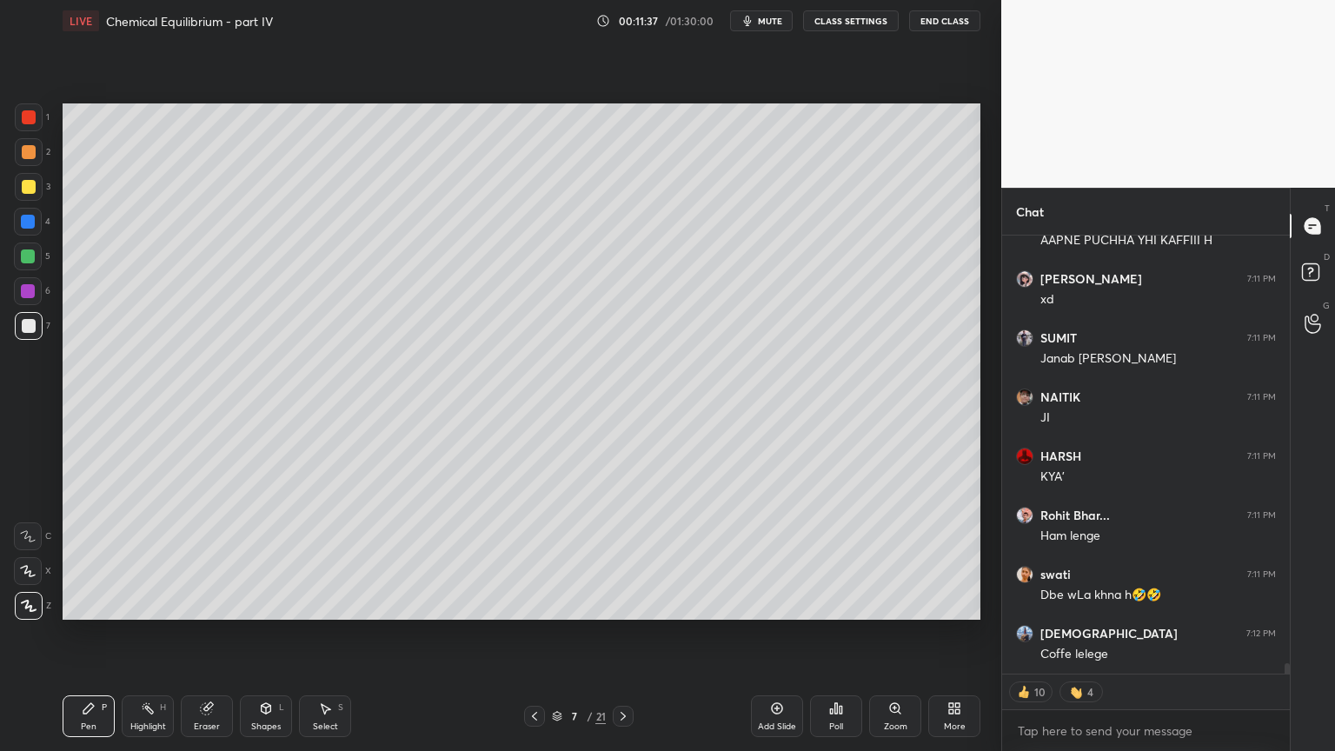
type textarea "x"
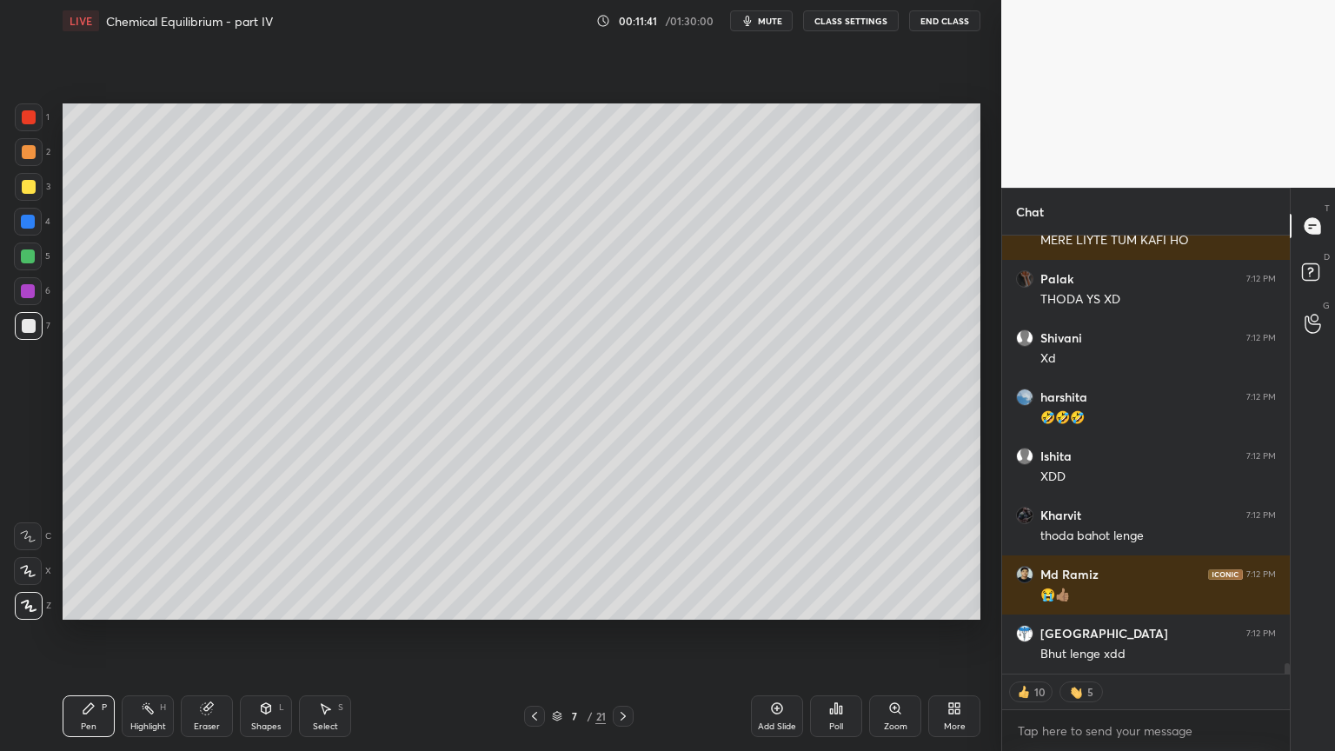
click at [855, 18] on button "CLASS SETTINGS" at bounding box center [851, 20] width 96 height 21
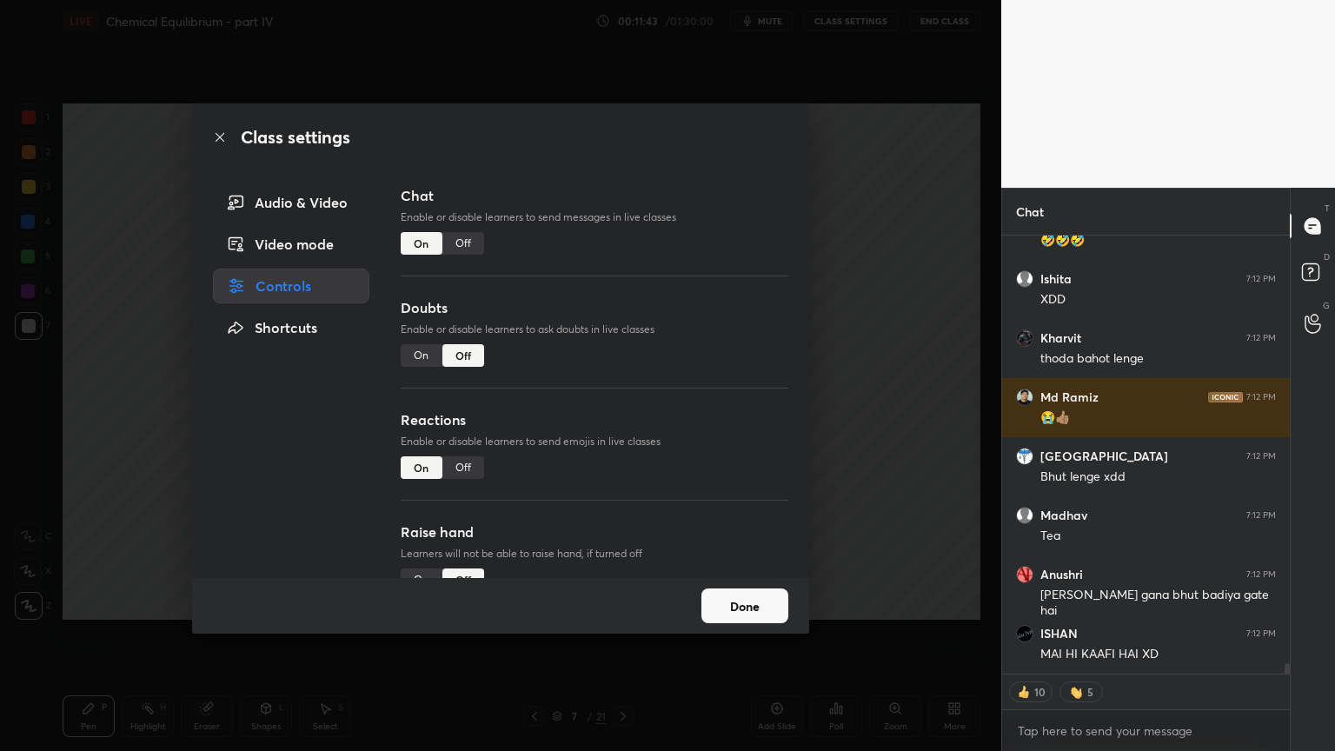
drag, startPoint x: 469, startPoint y: 239, endPoint x: 539, endPoint y: 250, distance: 71.3
click at [470, 240] on div "Off" at bounding box center [463, 243] width 42 height 23
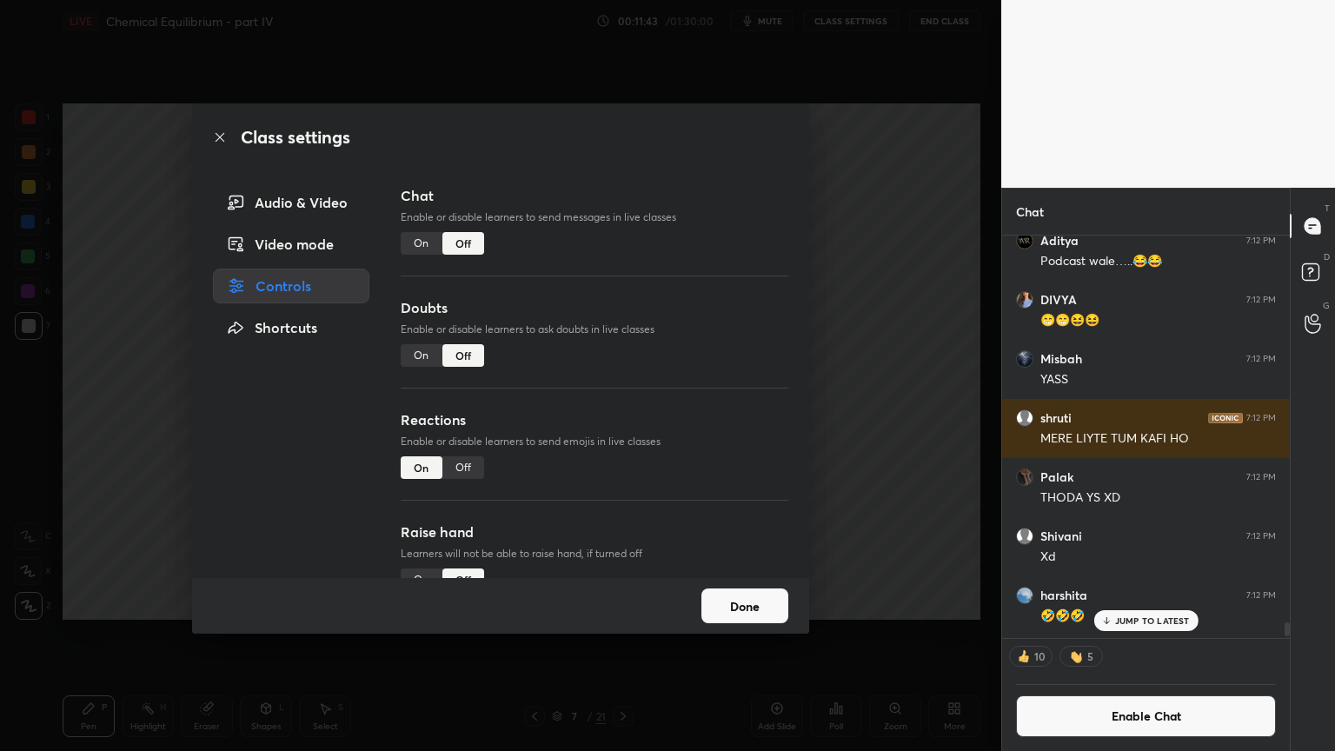
click at [863, 313] on div "Class settings Audio & Video Video mode Controls Shortcuts Chat Enable or disab…" at bounding box center [500, 375] width 1001 height 751
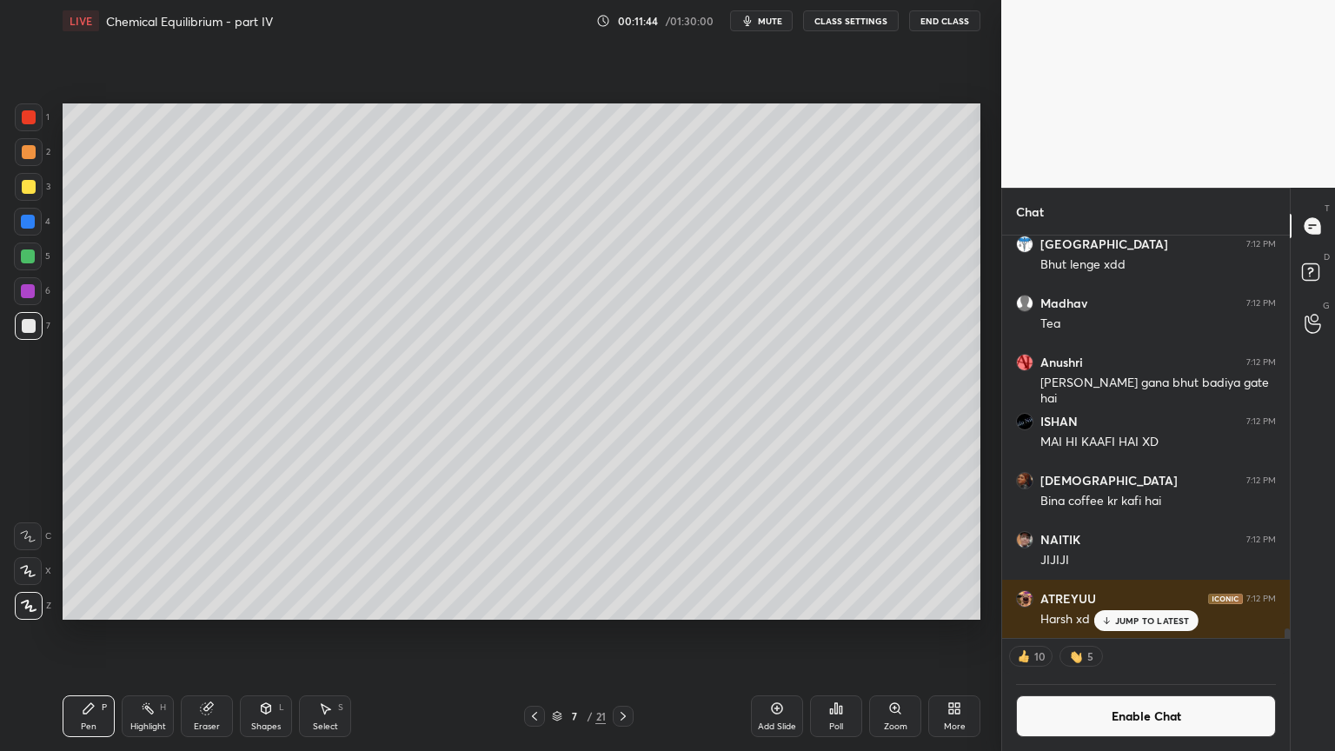
drag, startPoint x: 78, startPoint y: 725, endPoint x: 136, endPoint y: 623, distance: 116.8
click at [82, 634] on div "Pen P" at bounding box center [89, 716] width 52 height 42
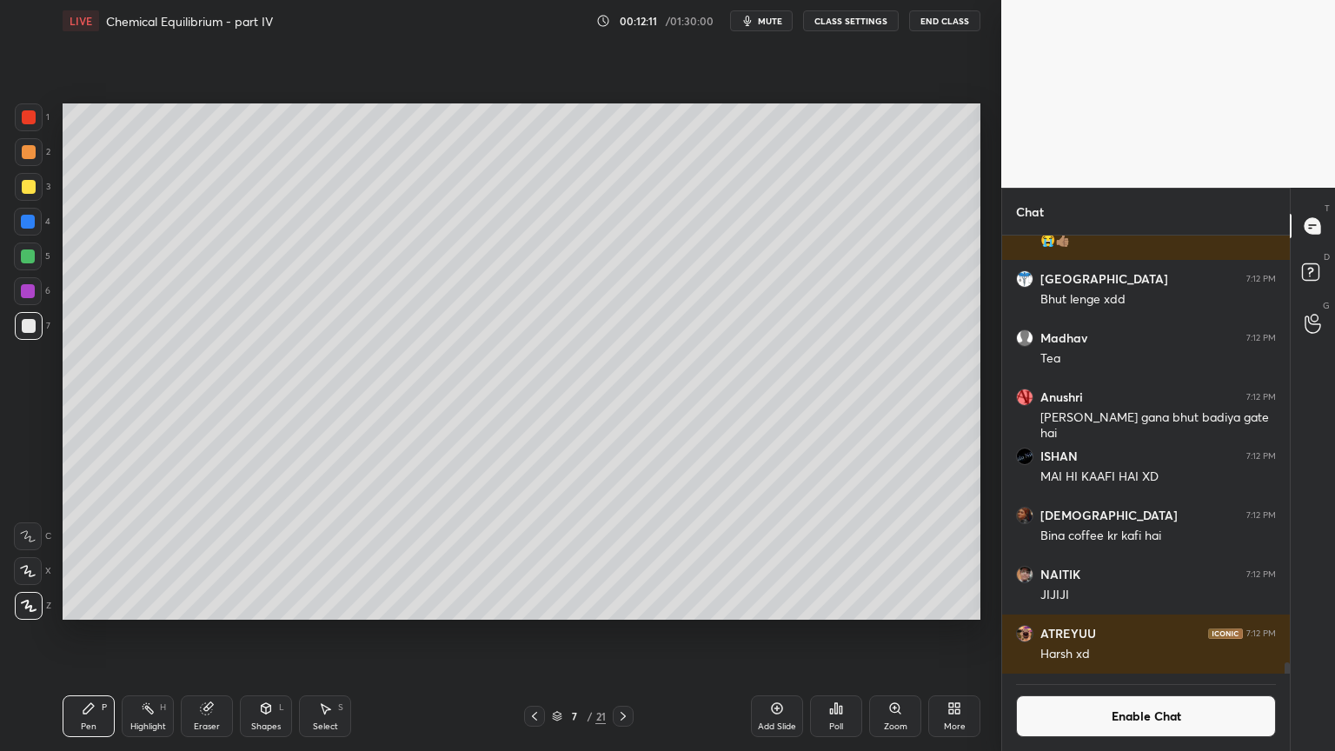
click at [27, 189] on div at bounding box center [29, 187] width 14 height 14
click at [34, 226] on div at bounding box center [28, 222] width 14 height 14
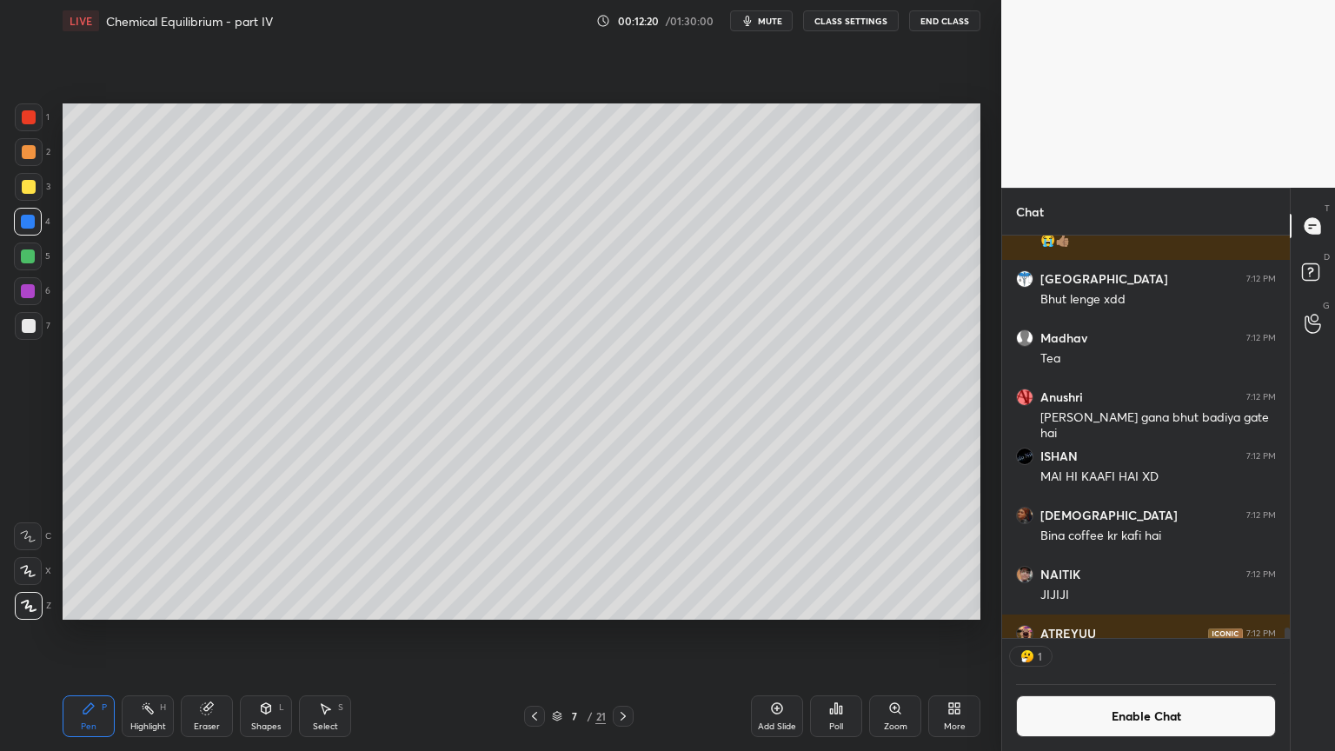
scroll to position [5, 5]
click at [151, 634] on div "Highlight" at bounding box center [148, 726] width 36 height 9
click at [533, 634] on icon at bounding box center [535, 716] width 14 height 14
click at [107, 634] on div "Pen P" at bounding box center [89, 716] width 52 height 42
click at [530, 634] on icon at bounding box center [535, 716] width 14 height 14
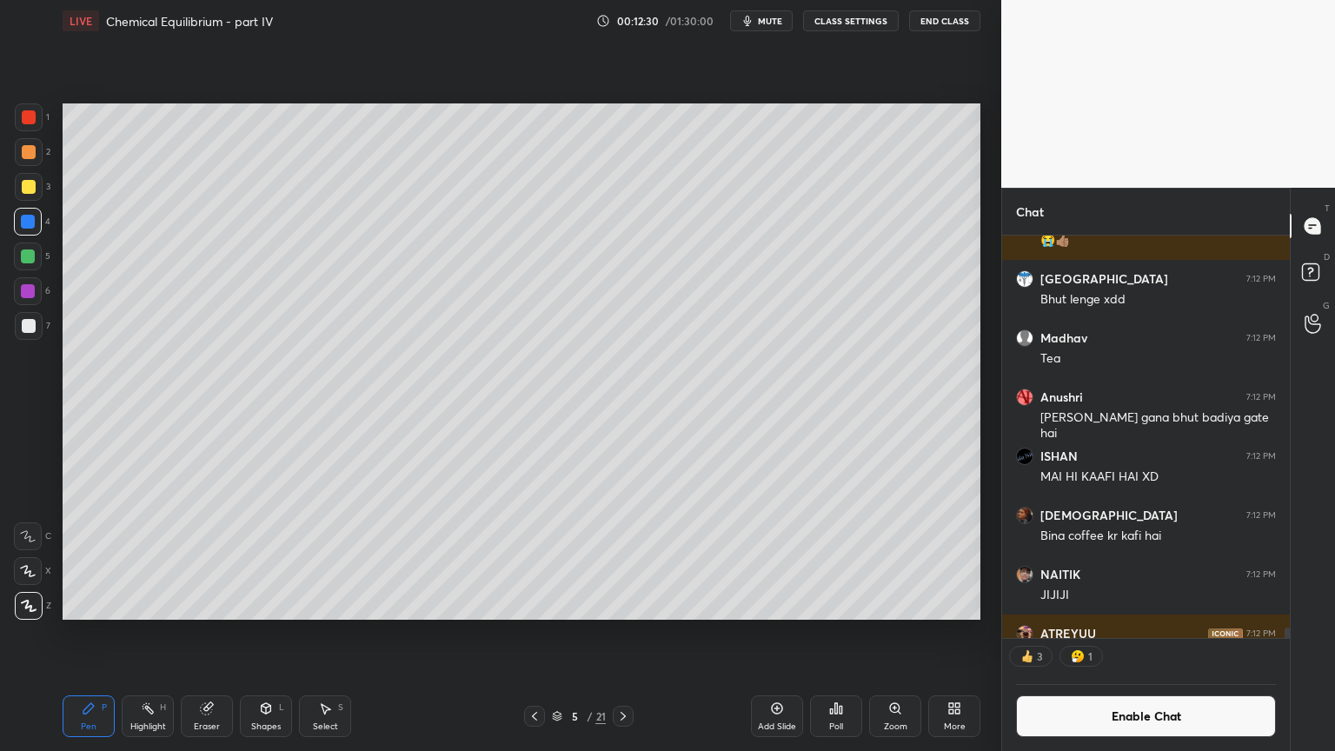
drag, startPoint x: 137, startPoint y: 716, endPoint x: 160, endPoint y: 699, distance: 28.5
click at [142, 634] on div "Highlight H" at bounding box center [148, 716] width 52 height 42
click at [532, 634] on icon at bounding box center [535, 716] width 14 height 14
click at [622, 634] on icon at bounding box center [623, 716] width 14 height 14
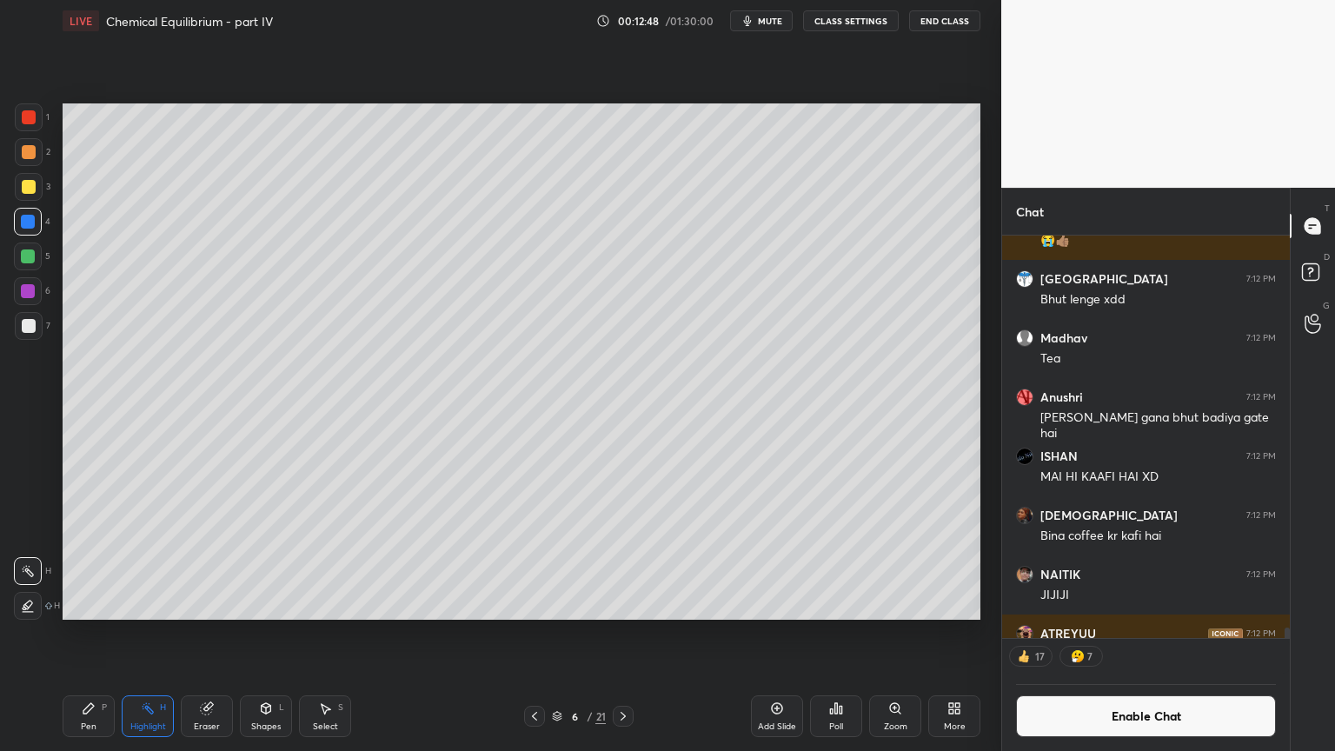
click at [626, 634] on icon at bounding box center [623, 716] width 14 height 14
click at [623, 634] on icon at bounding box center [623, 716] width 14 height 14
click at [534, 634] on icon at bounding box center [535, 716] width 14 height 14
click at [540, 634] on icon at bounding box center [535, 716] width 14 height 14
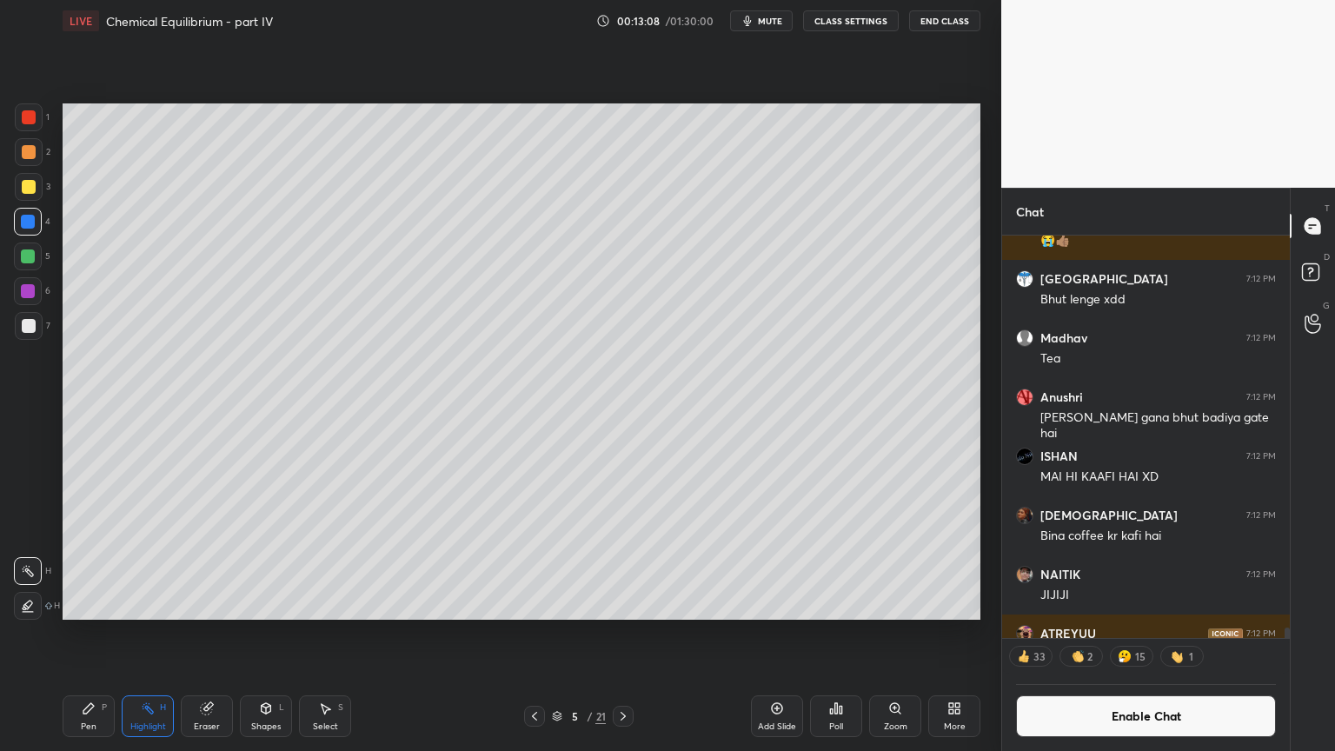
click at [628, 634] on icon at bounding box center [623, 716] width 14 height 14
click at [622, 634] on icon at bounding box center [623, 716] width 14 height 14
click at [167, 634] on div "Highlight H" at bounding box center [148, 716] width 52 height 42
drag, startPoint x: 787, startPoint y: 715, endPoint x: 768, endPoint y: 722, distance: 20.3
click at [779, 634] on div "Add Slide" at bounding box center [777, 716] width 52 height 42
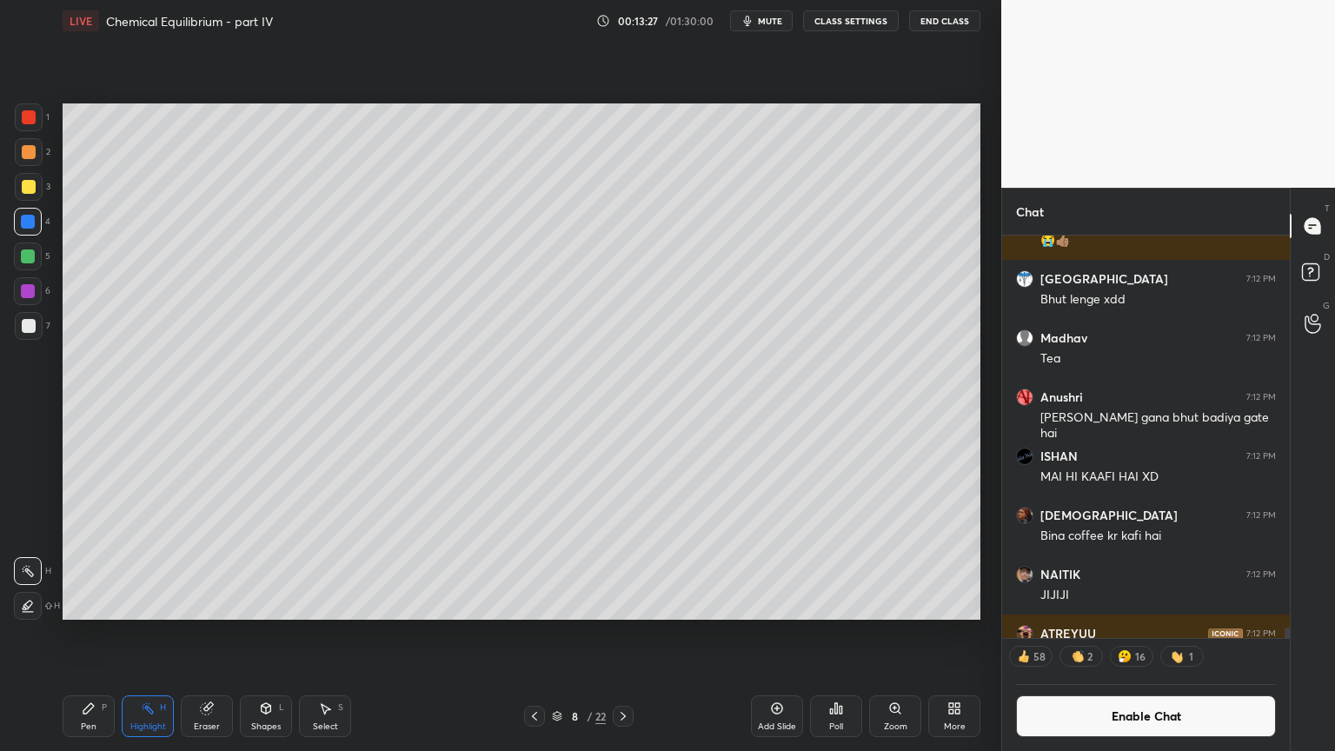
click at [90, 634] on div "Pen" at bounding box center [89, 726] width 16 height 9
click at [28, 150] on div at bounding box center [29, 152] width 14 height 14
drag, startPoint x: 255, startPoint y: 726, endPoint x: 271, endPoint y: 692, distance: 37.7
click at [254, 634] on div "Shapes" at bounding box center [266, 726] width 30 height 9
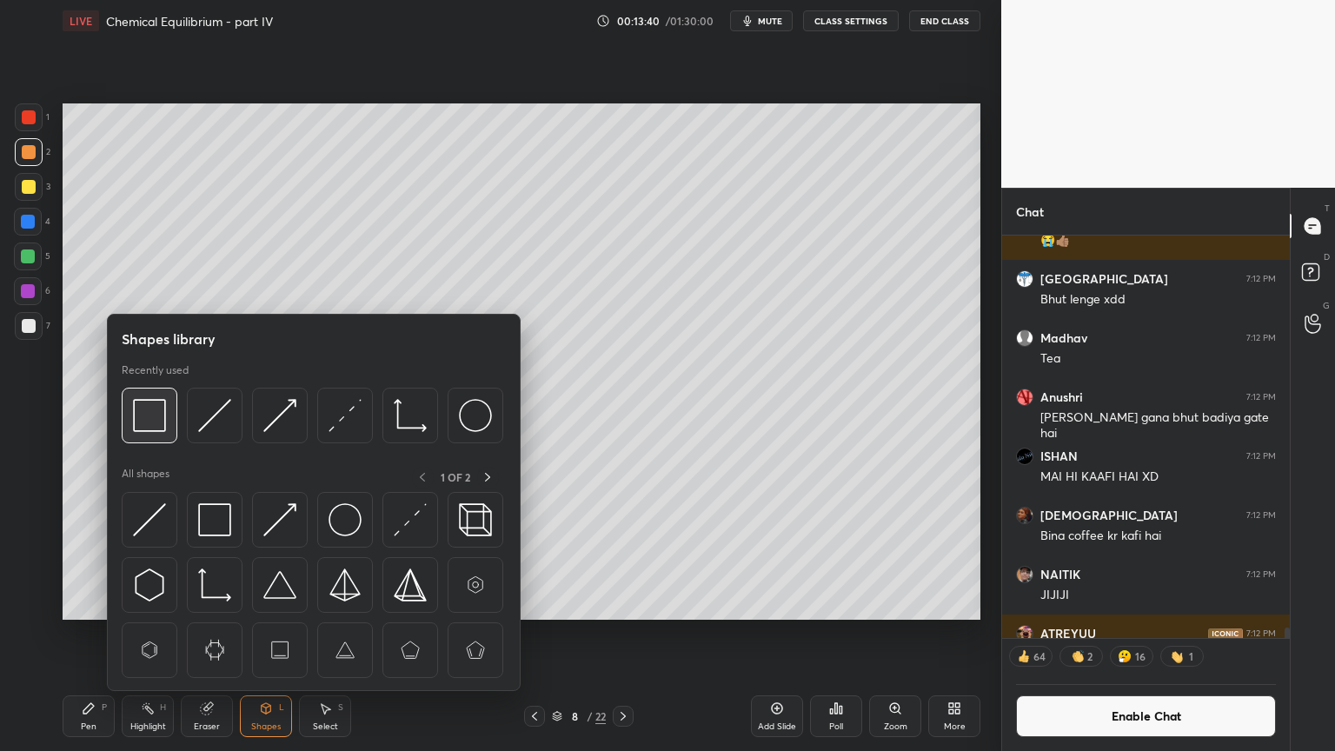
click at [162, 409] on img at bounding box center [149, 415] width 33 height 33
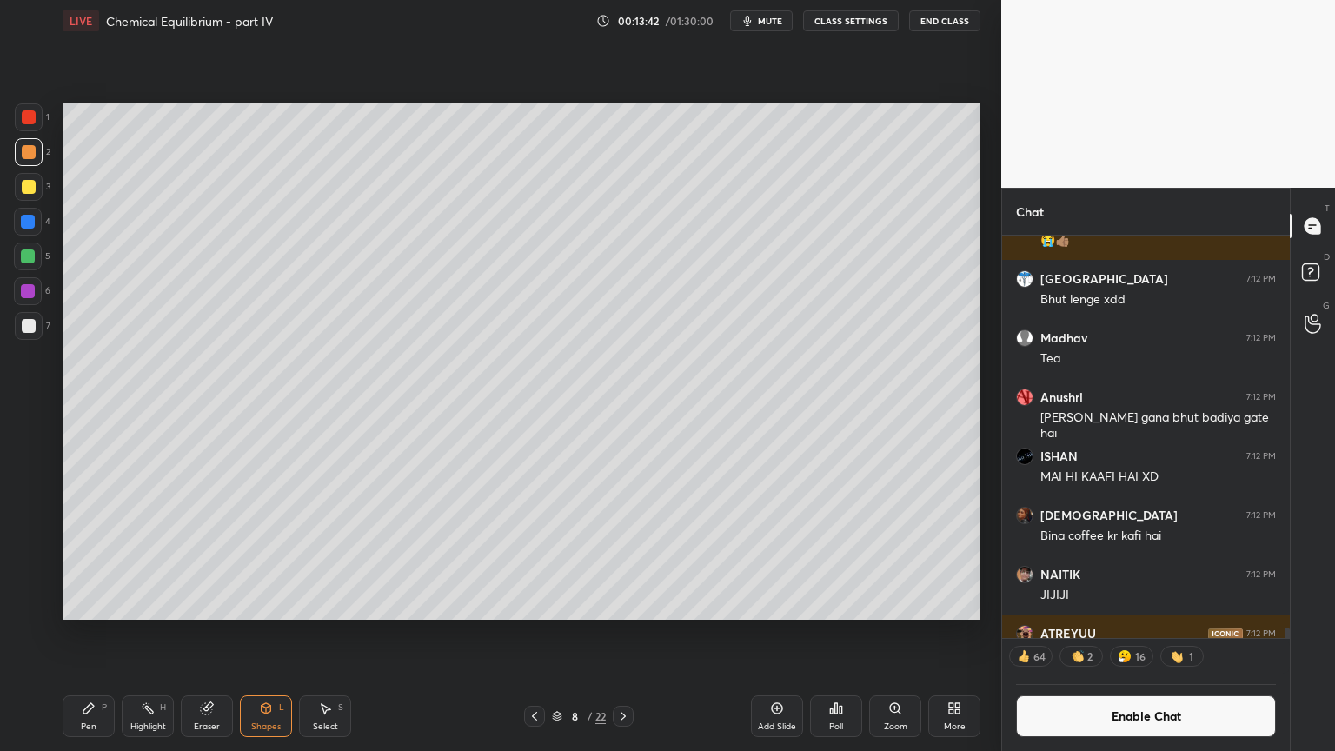
scroll to position [434, 283]
click at [70, 634] on div "Pen P" at bounding box center [89, 716] width 52 height 42
click at [27, 210] on div at bounding box center [28, 222] width 28 height 28
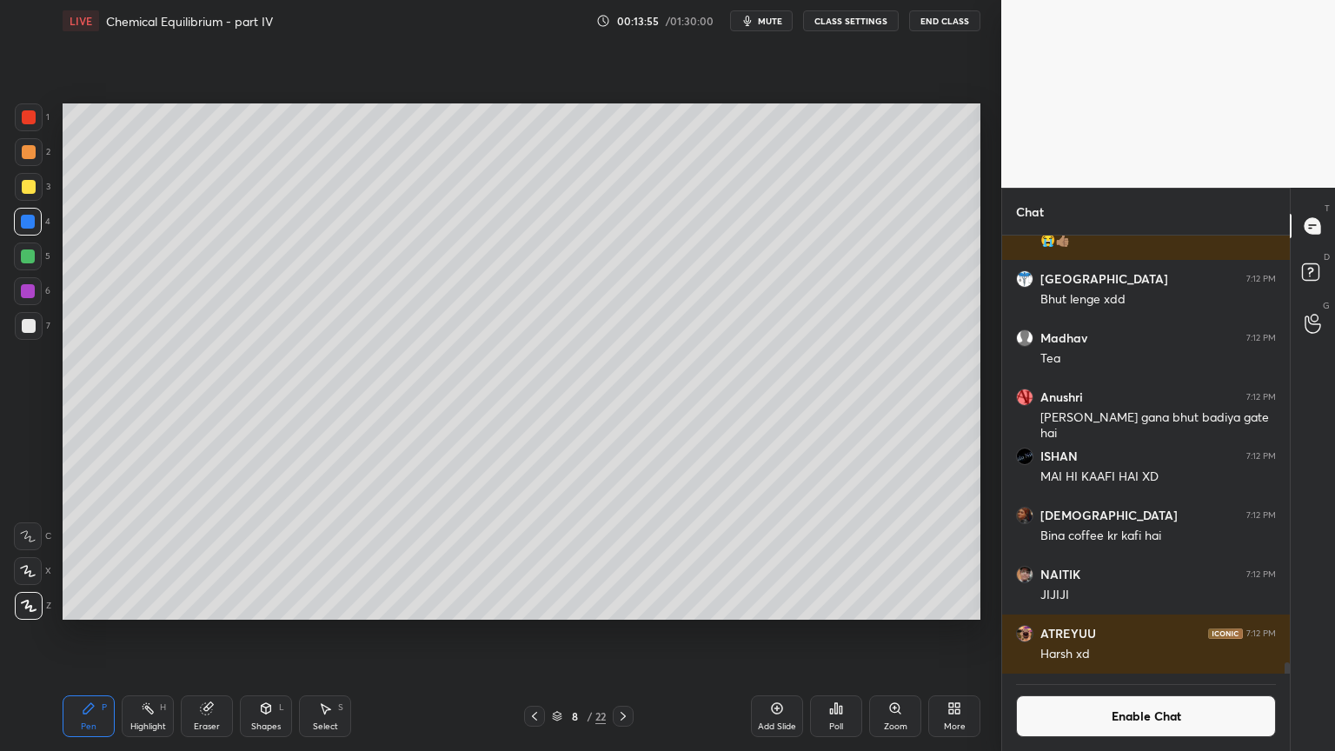
scroll to position [434, 283]
click at [90, 634] on div "Pen P" at bounding box center [89, 716] width 52 height 42
click at [23, 330] on div at bounding box center [29, 326] width 14 height 14
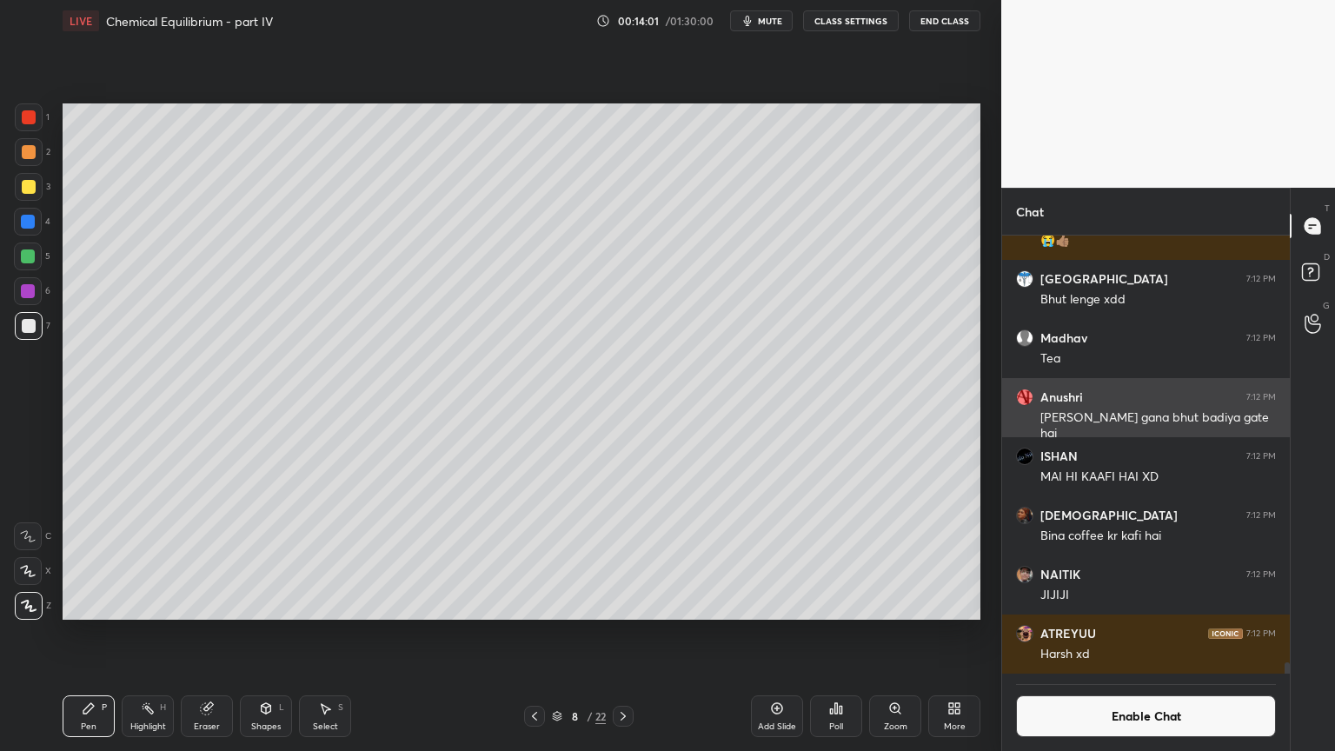
click at [1020, 396] on img "grid" at bounding box center [1024, 397] width 17 height 17
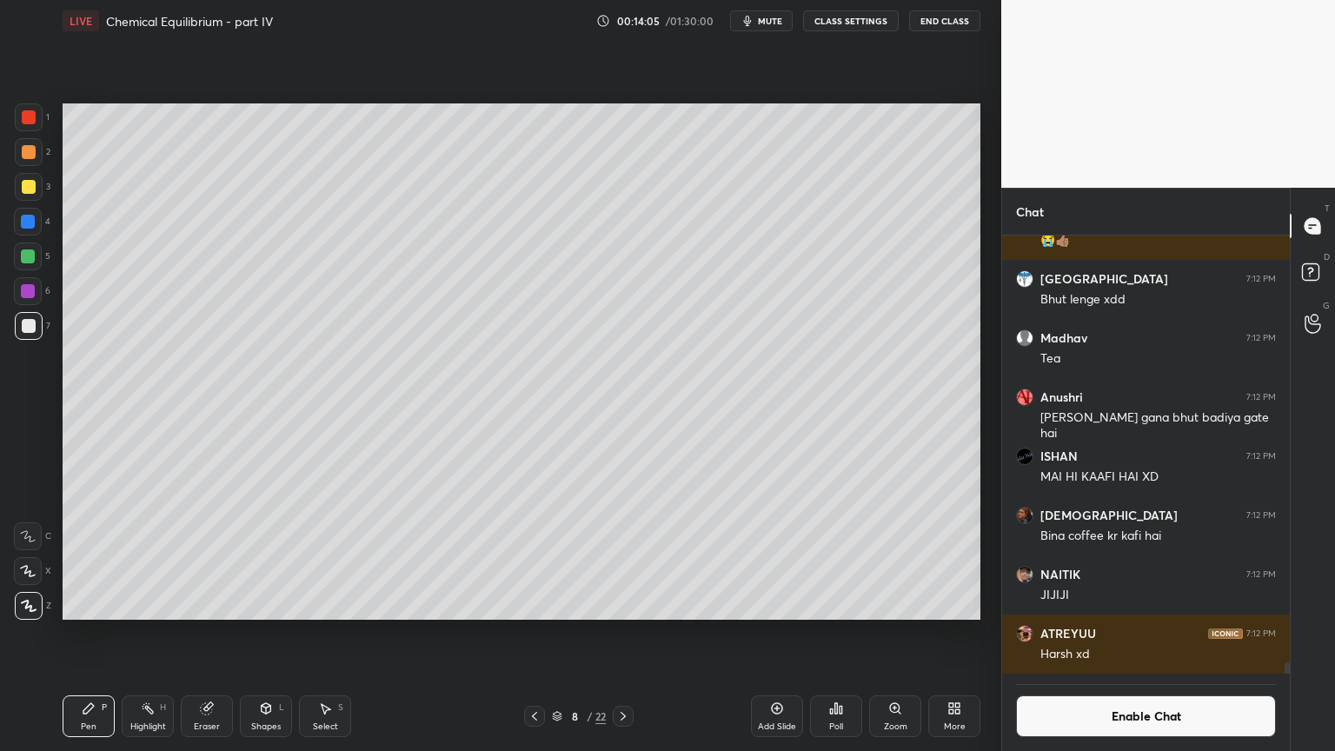
click at [215, 634] on div "Eraser" at bounding box center [207, 716] width 52 height 42
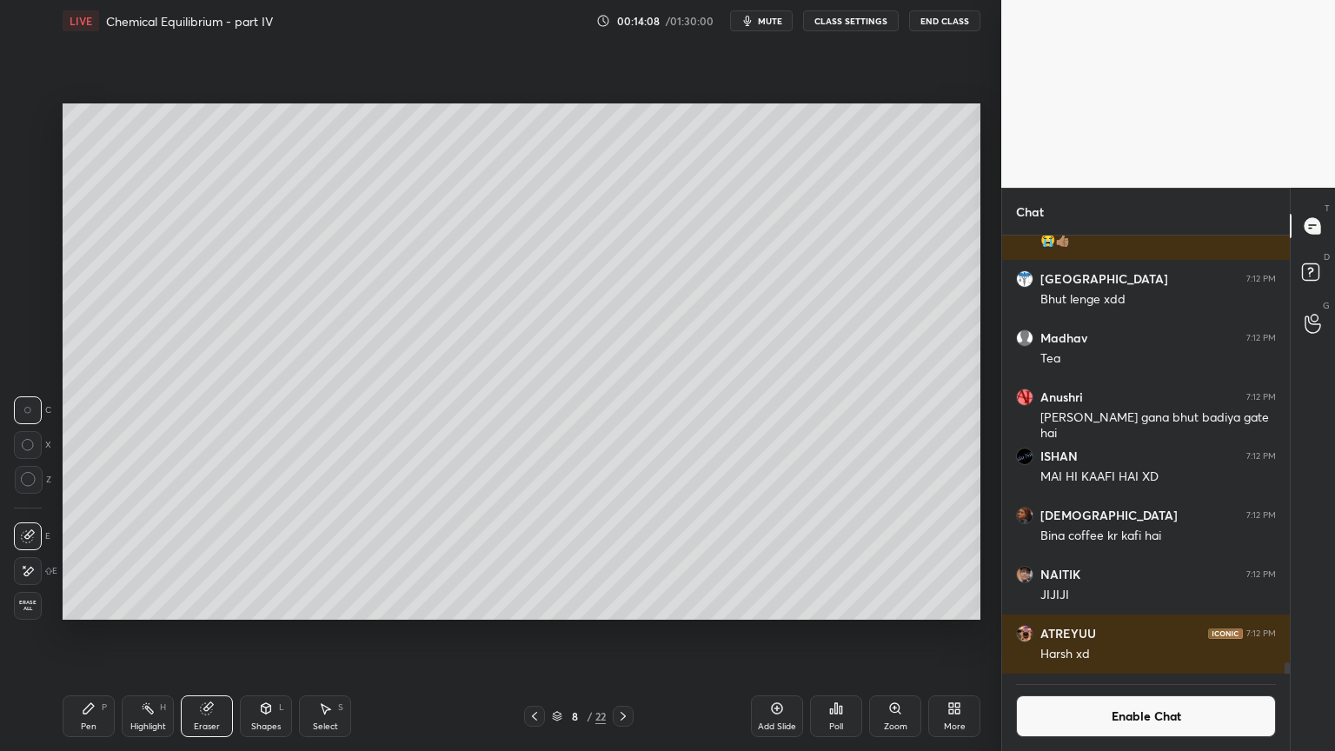
click at [85, 634] on div "Pen" at bounding box center [89, 726] width 16 height 9
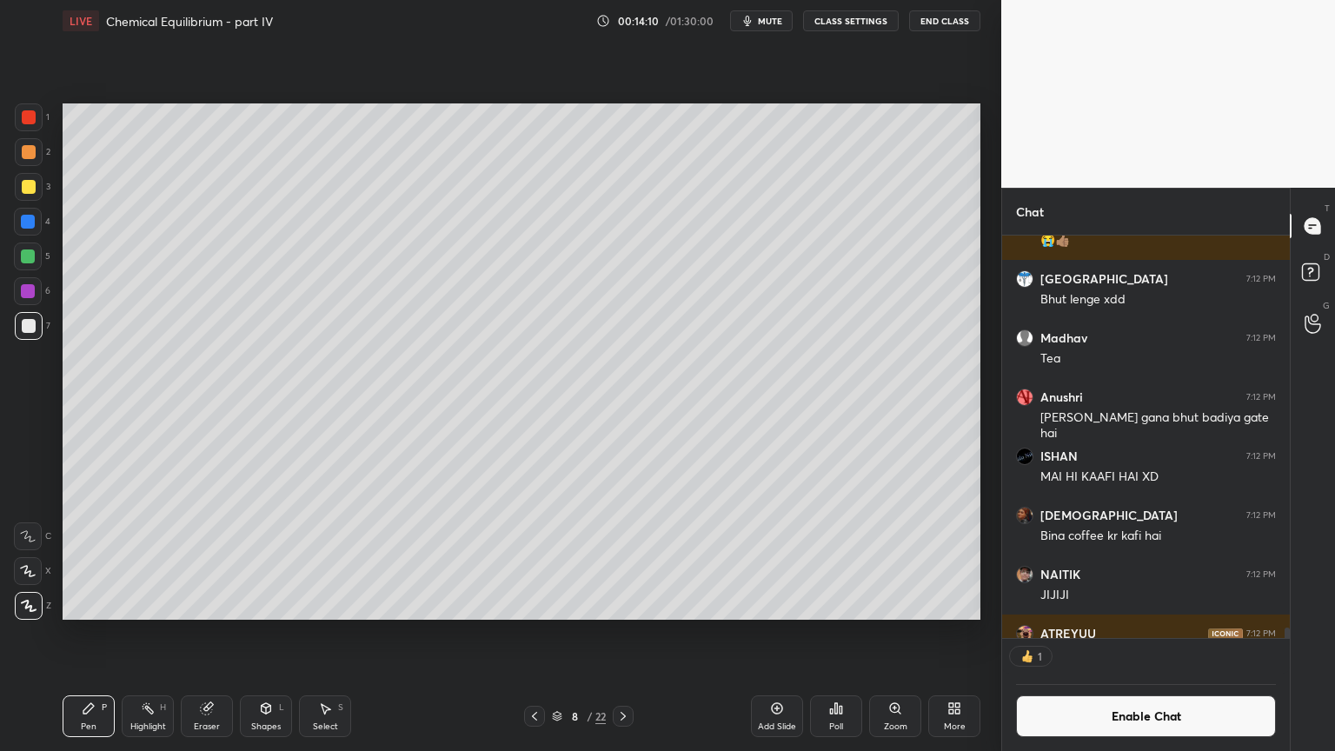
scroll to position [5, 5]
click at [1150, 634] on button "Enable Chat" at bounding box center [1146, 716] width 260 height 42
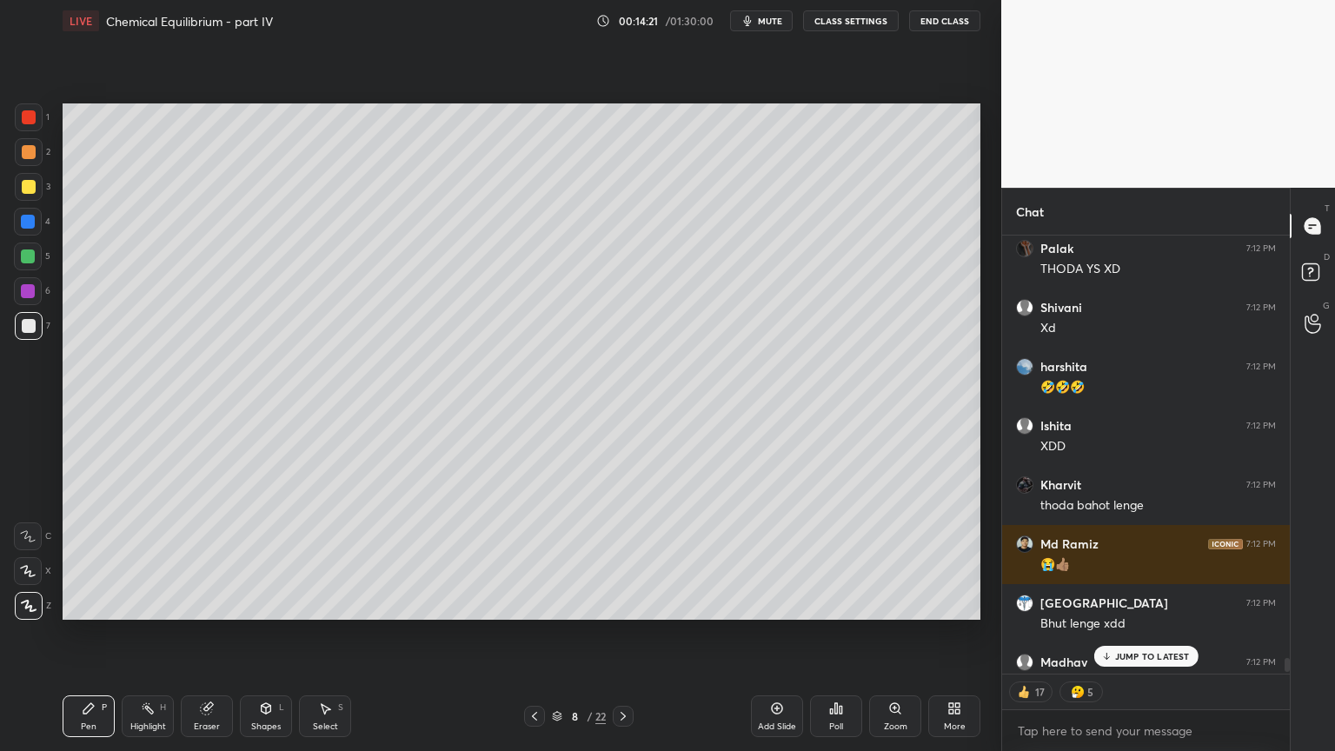
click at [1135, 634] on p "JUMP TO LATEST" at bounding box center [1152, 656] width 75 height 10
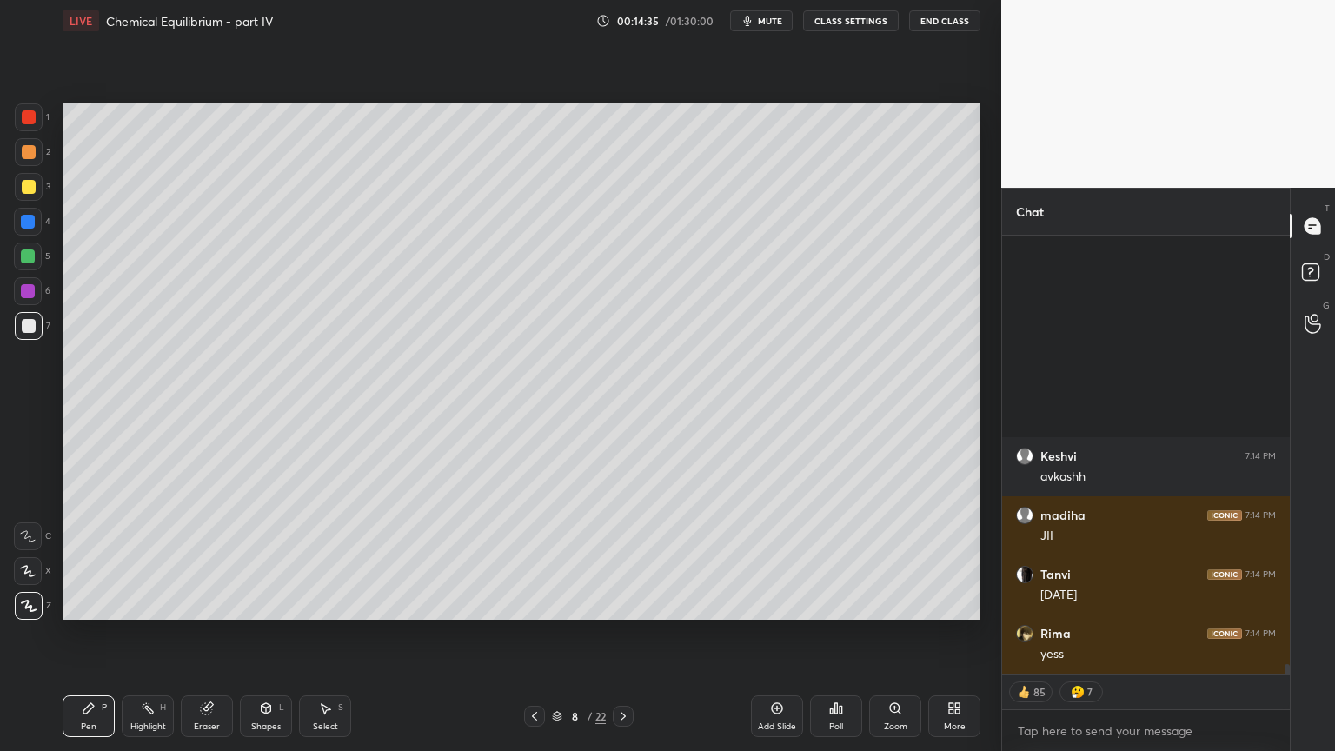
scroll to position [20265, 0]
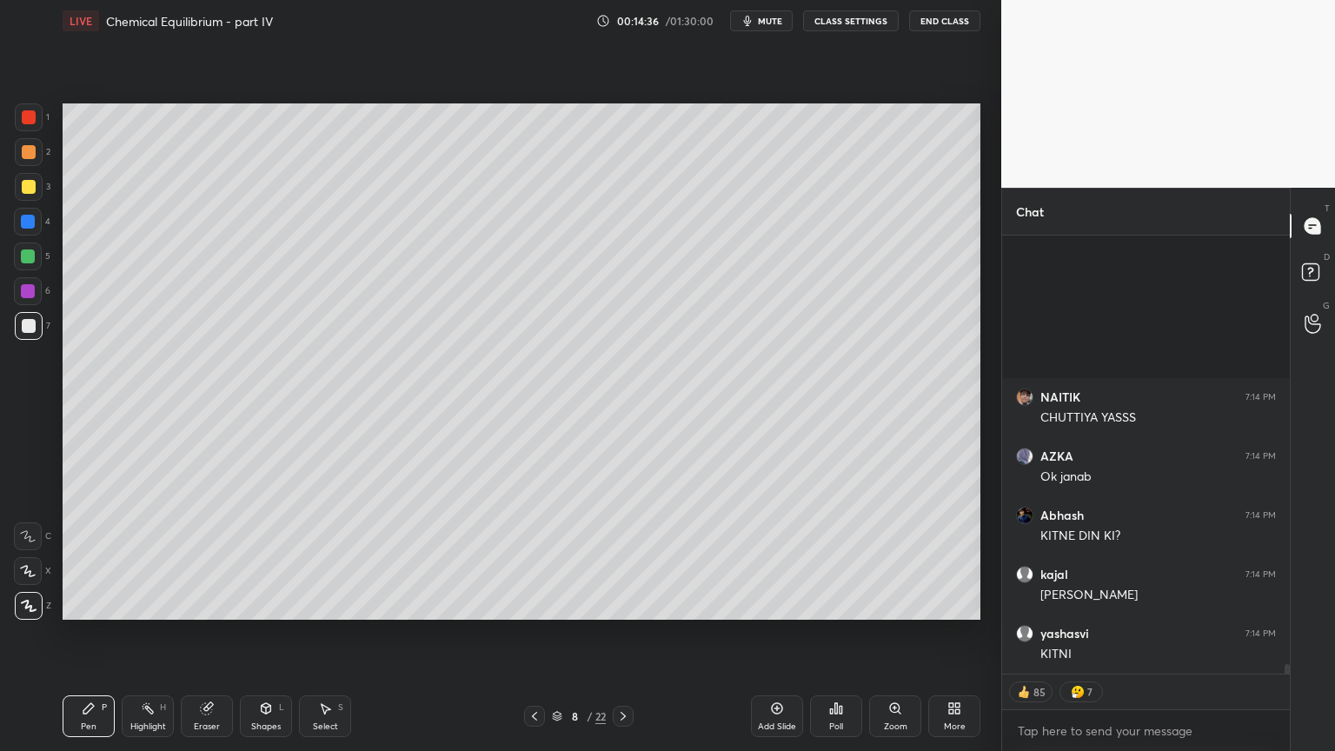
click at [861, 25] on button "CLASS SETTINGS" at bounding box center [851, 20] width 96 height 21
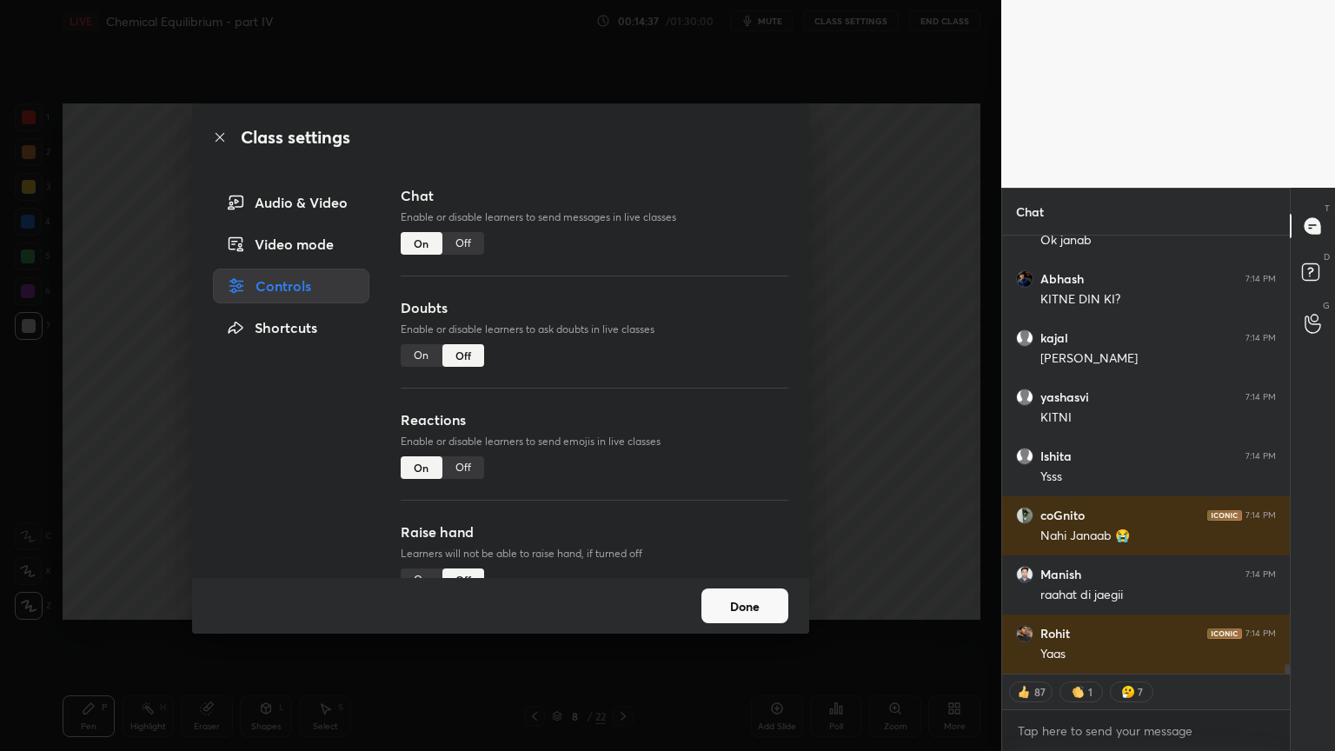
scroll to position [20797, 0]
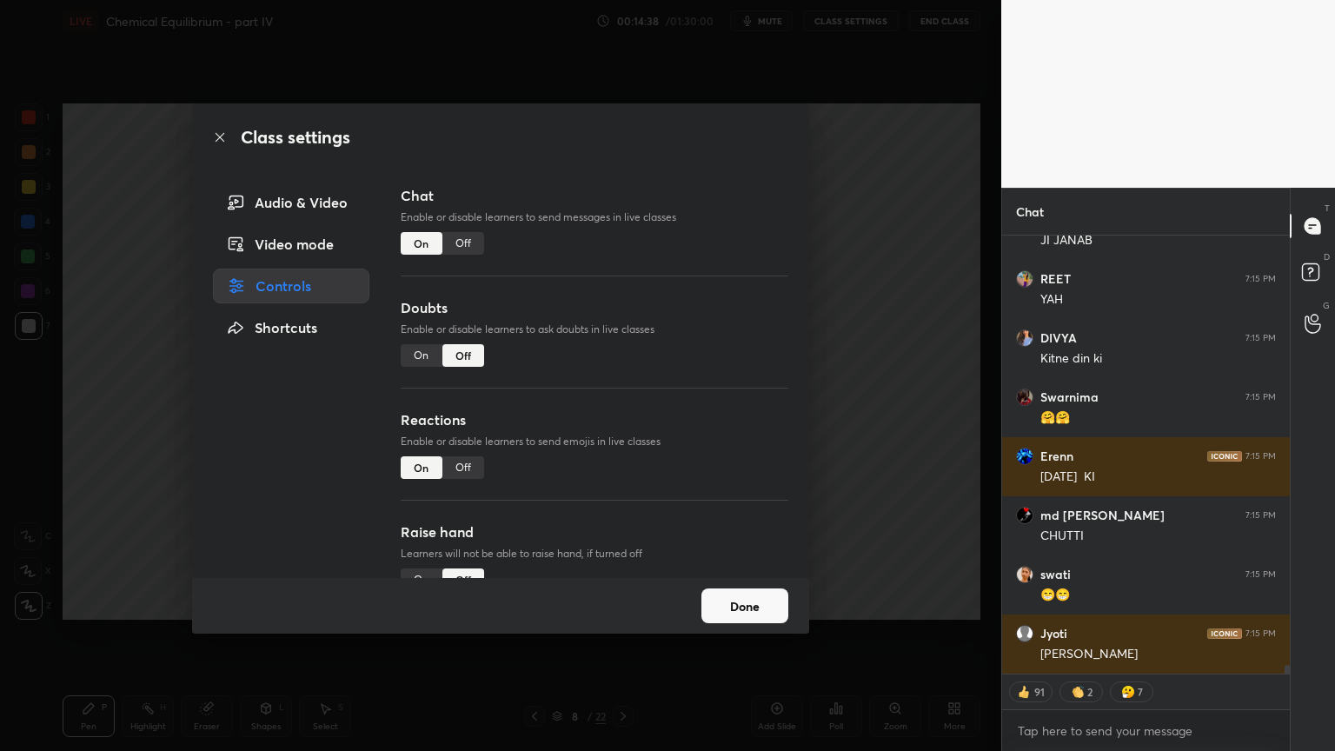
type textarea "x"
drag, startPoint x: 462, startPoint y: 240, endPoint x: 473, endPoint y: 243, distance: 10.8
click at [469, 243] on div "Off" at bounding box center [463, 243] width 42 height 23
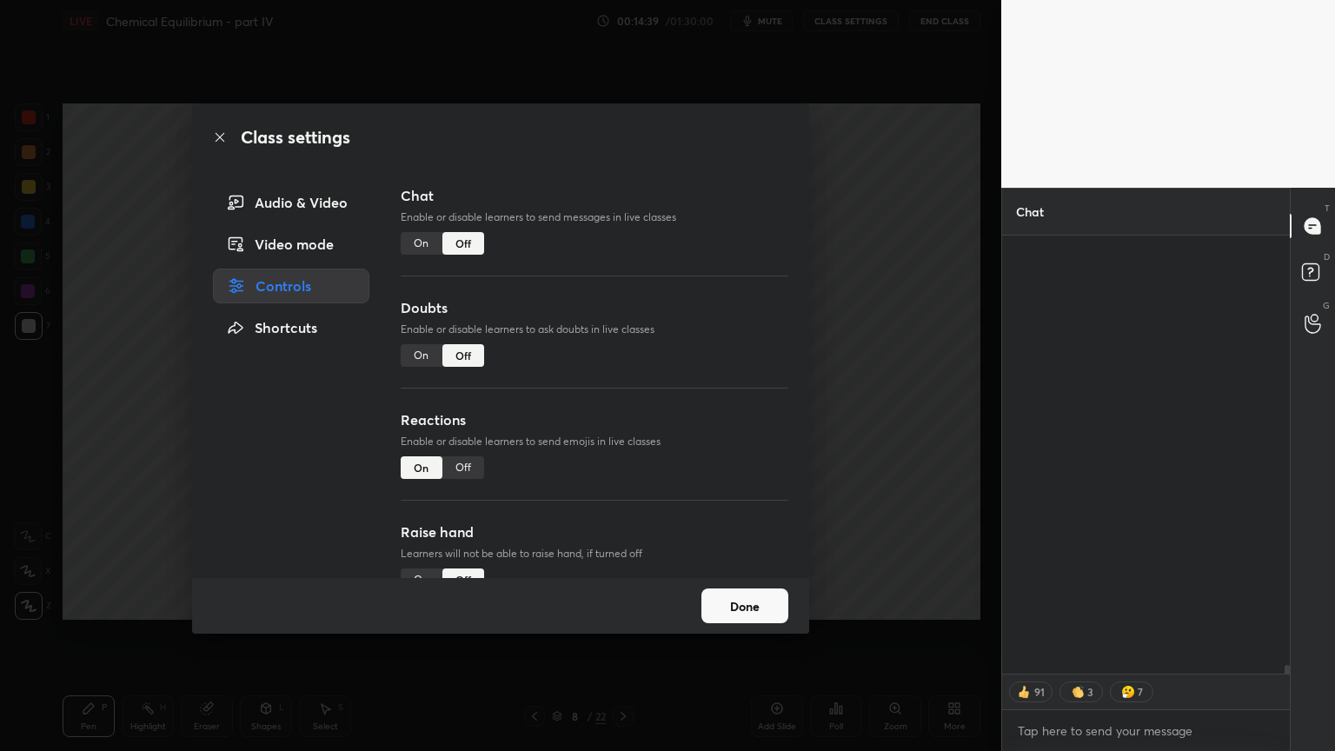
scroll to position [397, 283]
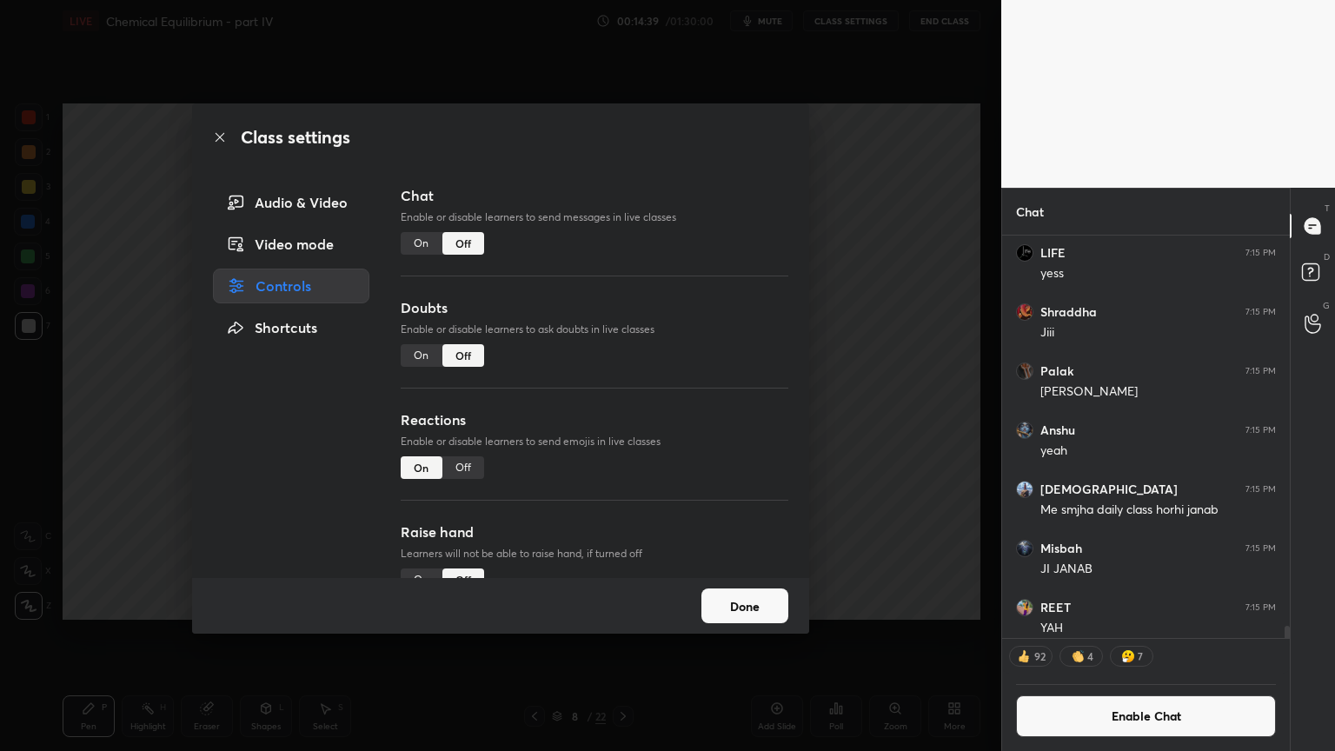
drag, startPoint x: 919, startPoint y: 334, endPoint x: 879, endPoint y: 349, distance: 42.9
click at [915, 335] on div "Class settings Audio & Video Video mode Controls Shortcuts Chat Enable or disab…" at bounding box center [500, 375] width 1001 height 751
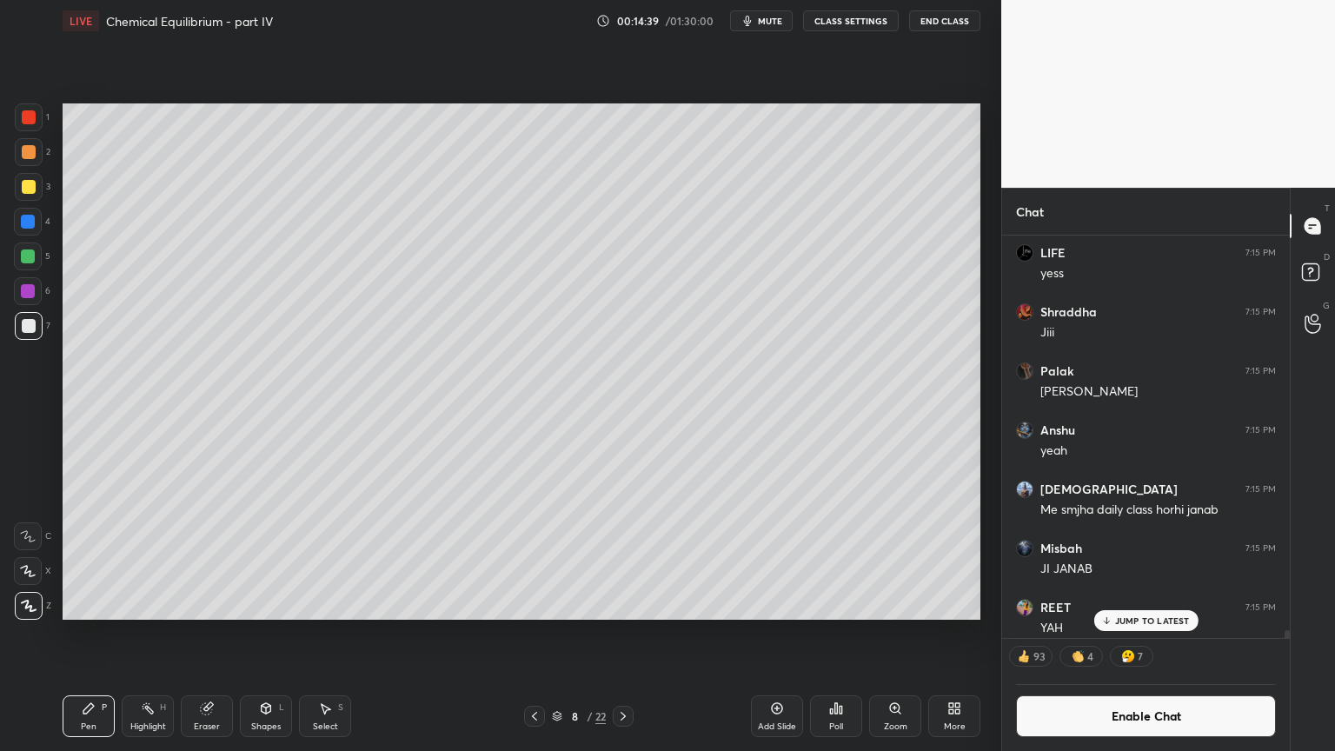
scroll to position [20404, 0]
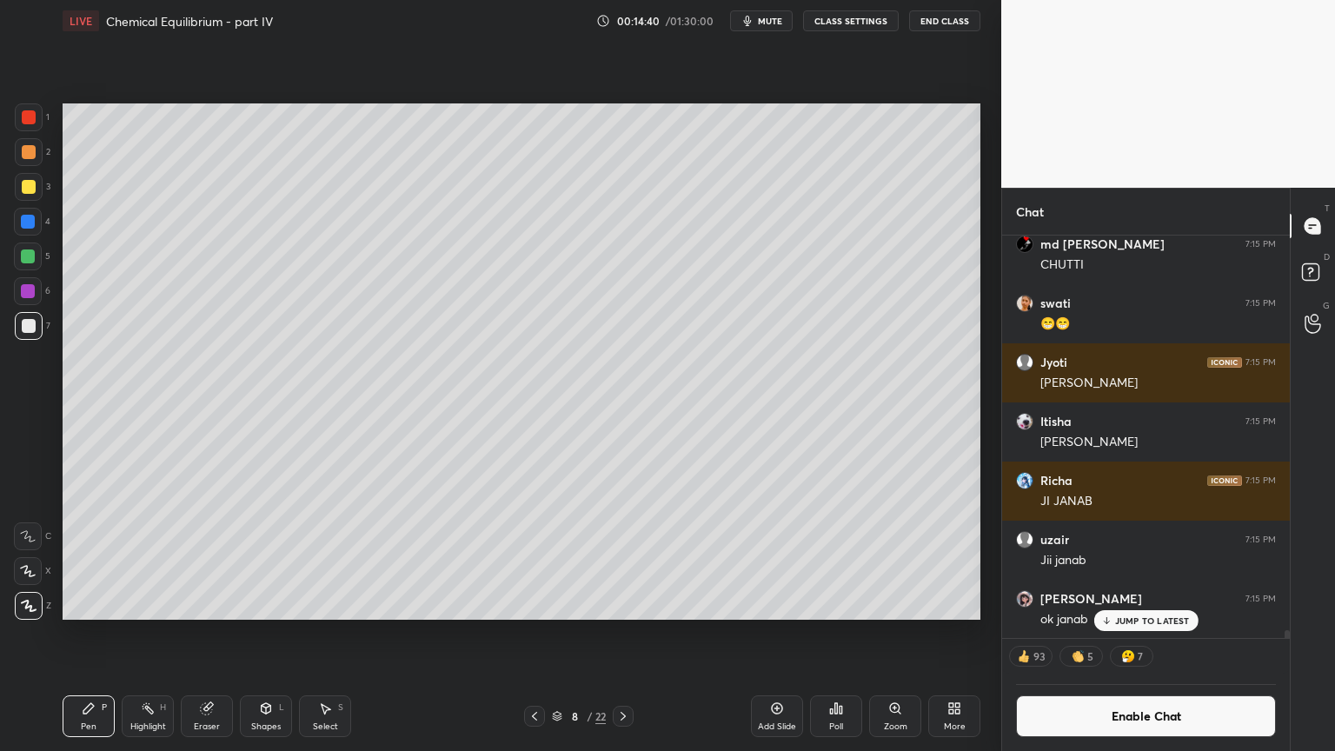
click at [83, 634] on div "Pen" at bounding box center [89, 726] width 16 height 9
drag, startPoint x: 155, startPoint y: 715, endPoint x: 192, endPoint y: 624, distance: 98.6
click at [156, 634] on div "Highlight H" at bounding box center [148, 716] width 52 height 42
click at [29, 185] on div at bounding box center [29, 187] width 14 height 14
drag, startPoint x: 81, startPoint y: 720, endPoint x: 113, endPoint y: 682, distance: 50.0
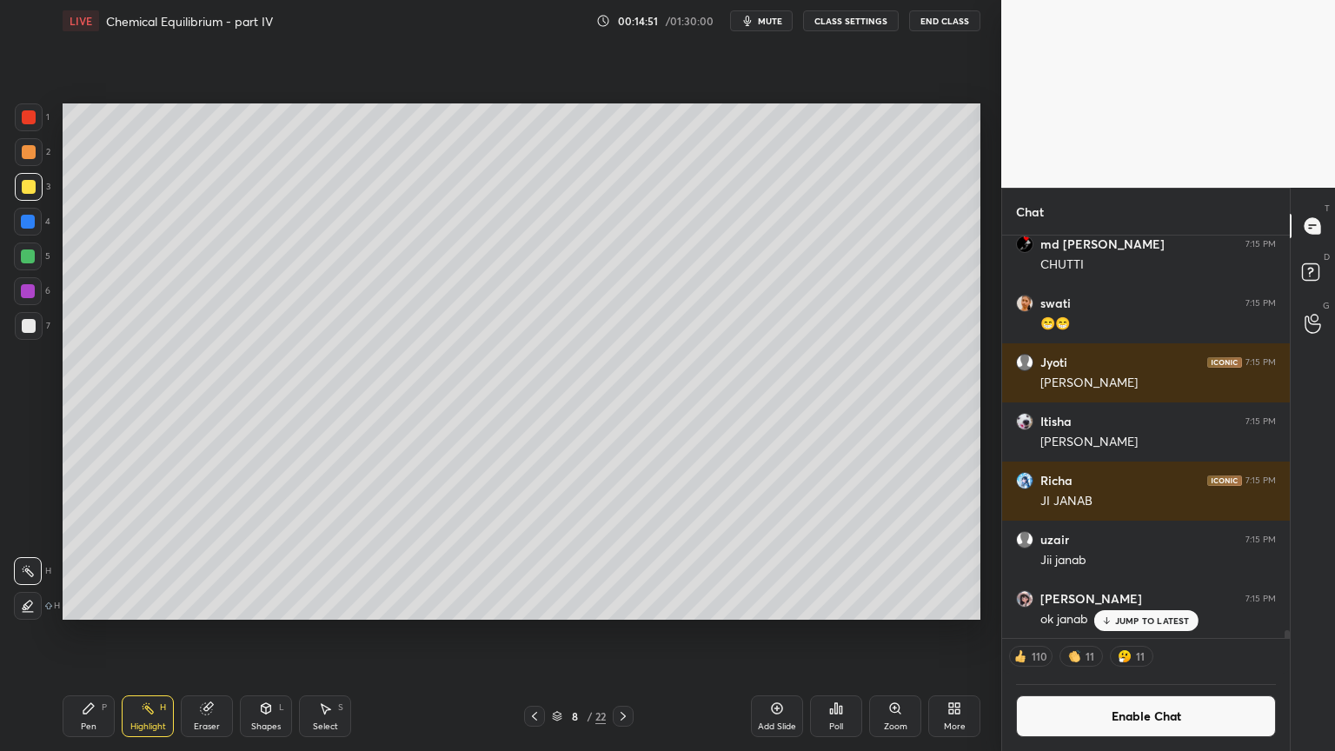
click at [87, 634] on div "Pen P" at bounding box center [89, 716] width 52 height 42
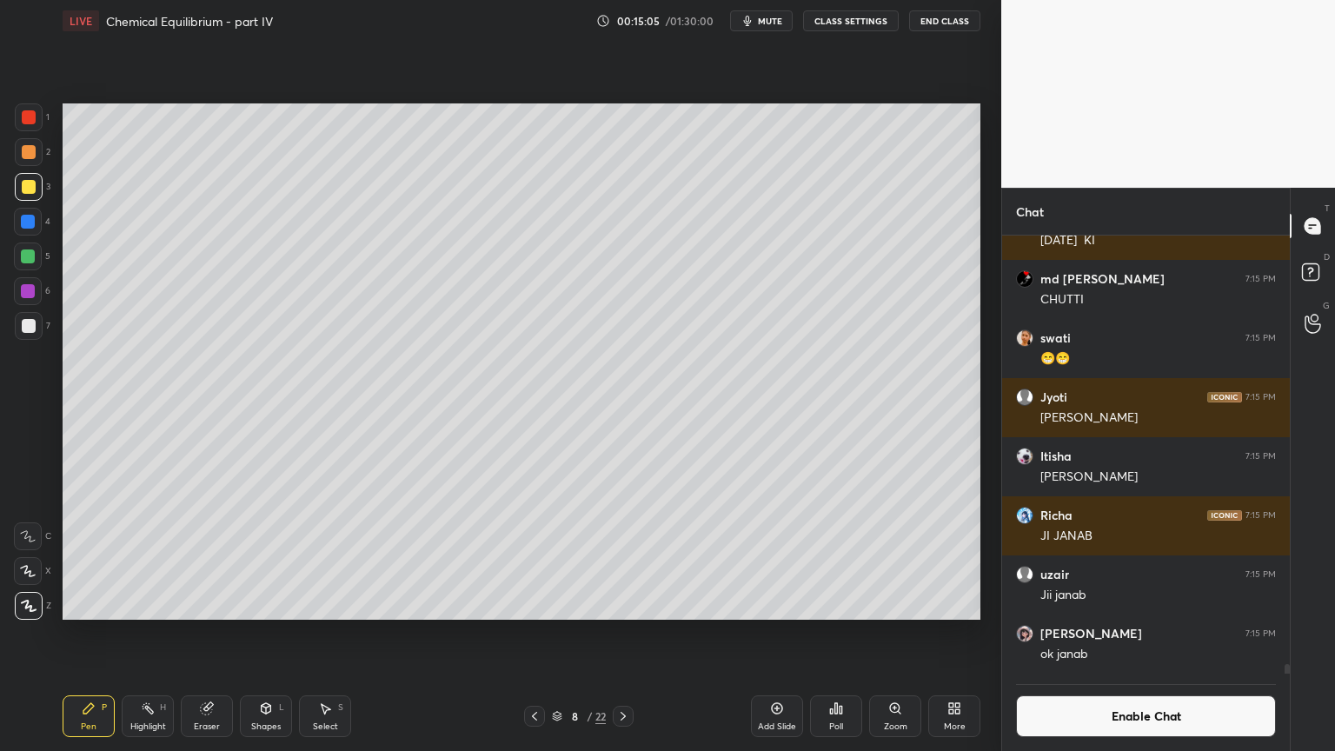
scroll to position [20369, 0]
click at [275, 634] on div "Shapes L" at bounding box center [266, 716] width 52 height 42
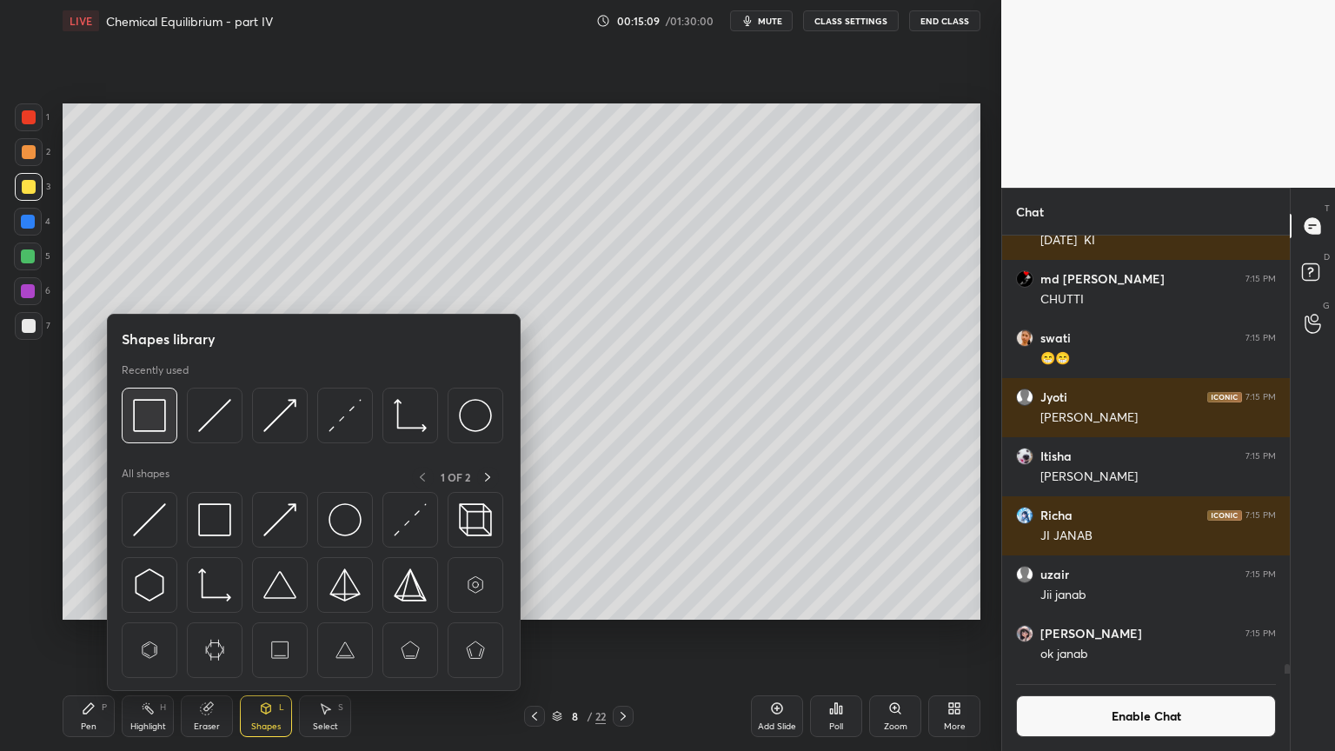
click at [154, 428] on img at bounding box center [149, 415] width 33 height 33
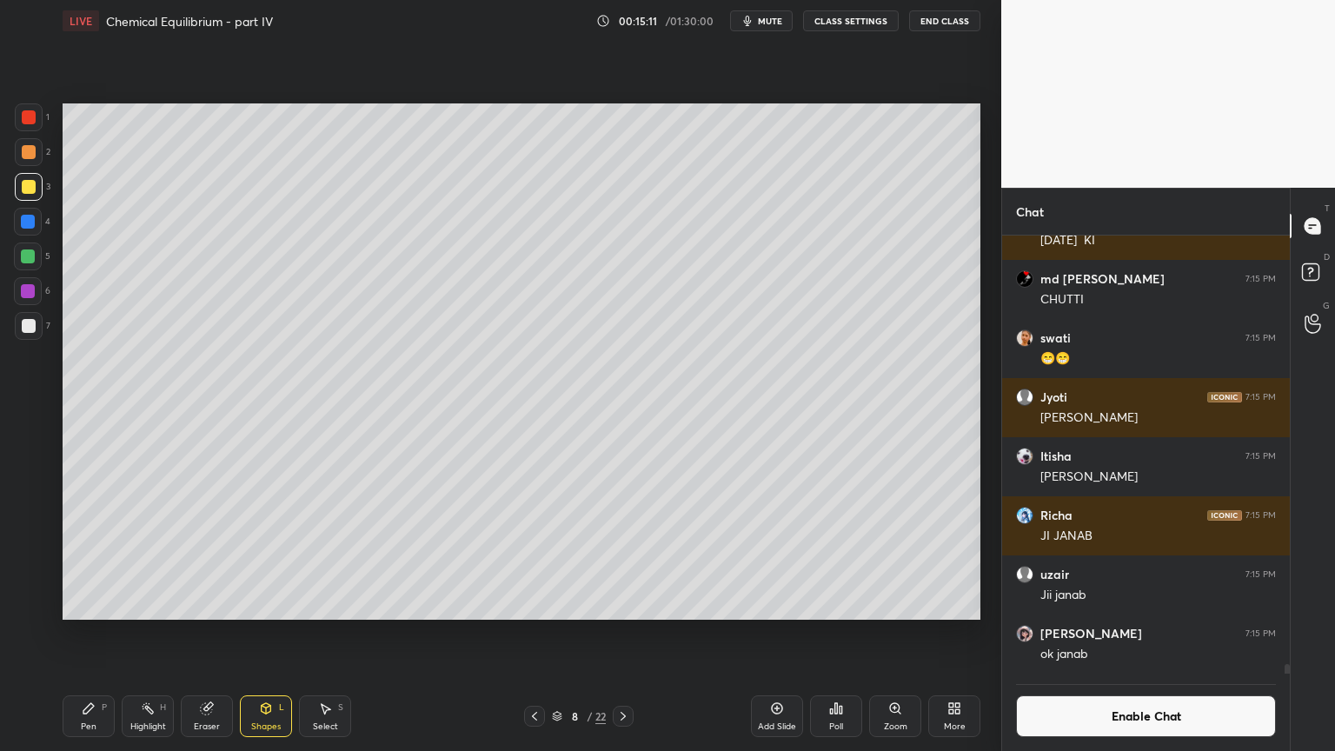
click at [156, 634] on div "Highlight H" at bounding box center [148, 716] width 52 height 42
click at [768, 634] on div "Add Slide" at bounding box center [777, 716] width 52 height 42
click at [90, 634] on div "Pen P" at bounding box center [89, 716] width 52 height 42
drag, startPoint x: 23, startPoint y: 151, endPoint x: 36, endPoint y: 153, distance: 13.2
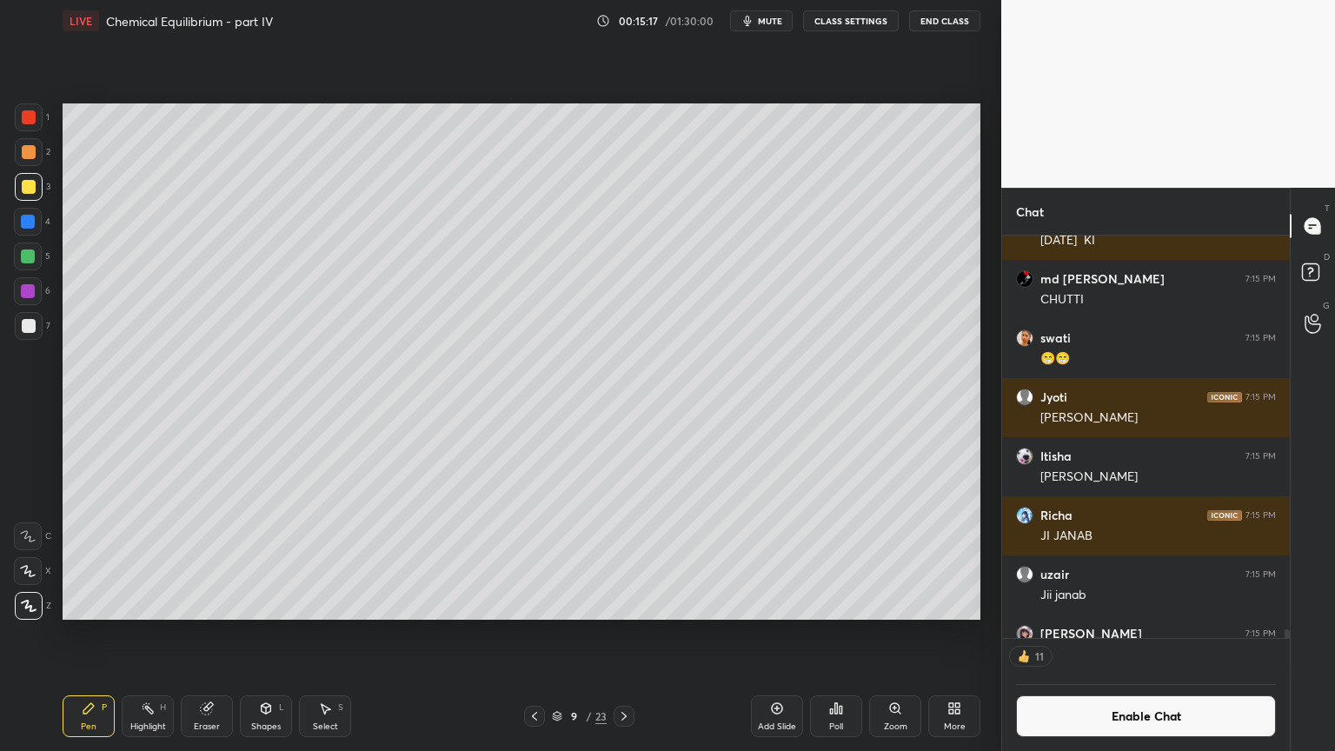
click at [30, 153] on div at bounding box center [29, 152] width 14 height 14
click at [535, 634] on icon at bounding box center [535, 716] width 14 height 14
click at [135, 634] on div "Highlight H" at bounding box center [148, 716] width 52 height 42
click at [621, 634] on icon at bounding box center [624, 716] width 14 height 14
click at [95, 634] on div "Pen P" at bounding box center [89, 716] width 52 height 42
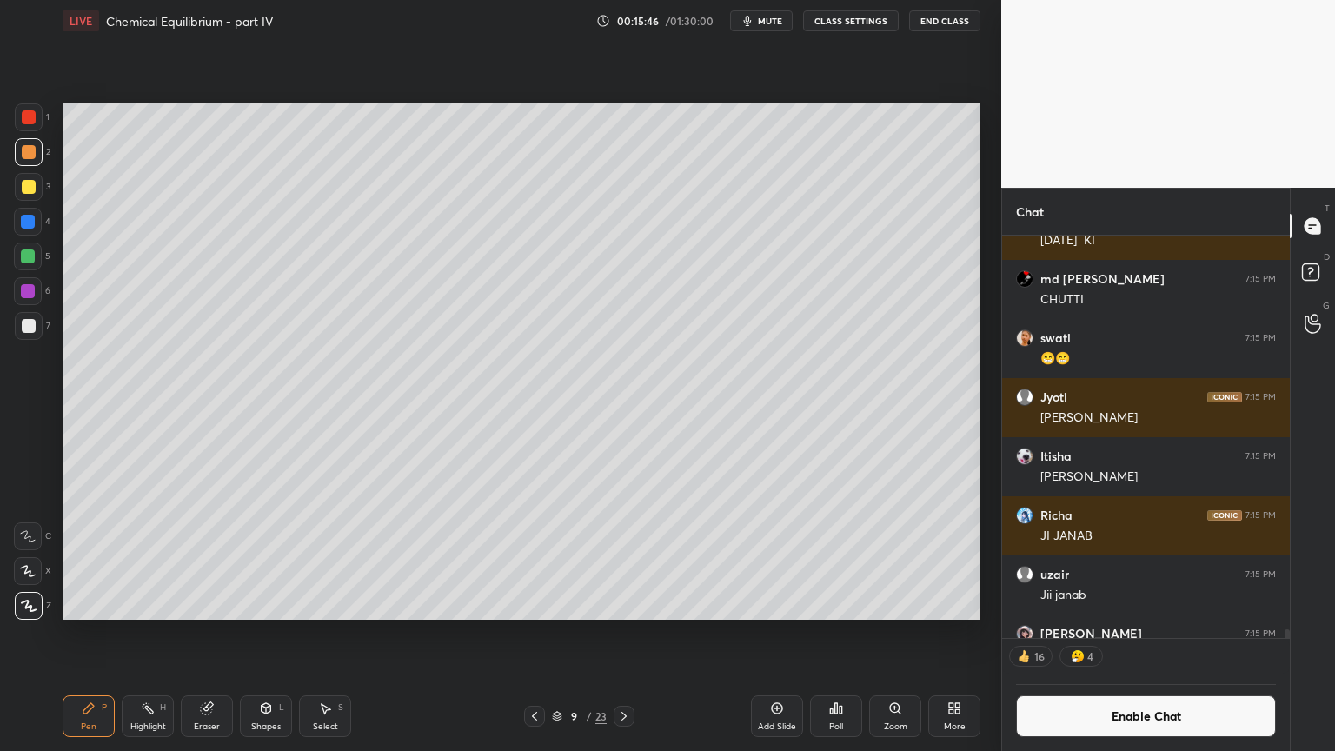
scroll to position [434, 283]
click at [90, 634] on div "Pen" at bounding box center [89, 726] width 16 height 9
drag, startPoint x: 31, startPoint y: 332, endPoint x: 54, endPoint y: 328, distance: 23.0
click at [31, 332] on div at bounding box center [29, 326] width 14 height 14
click at [538, 634] on icon at bounding box center [535, 716] width 14 height 14
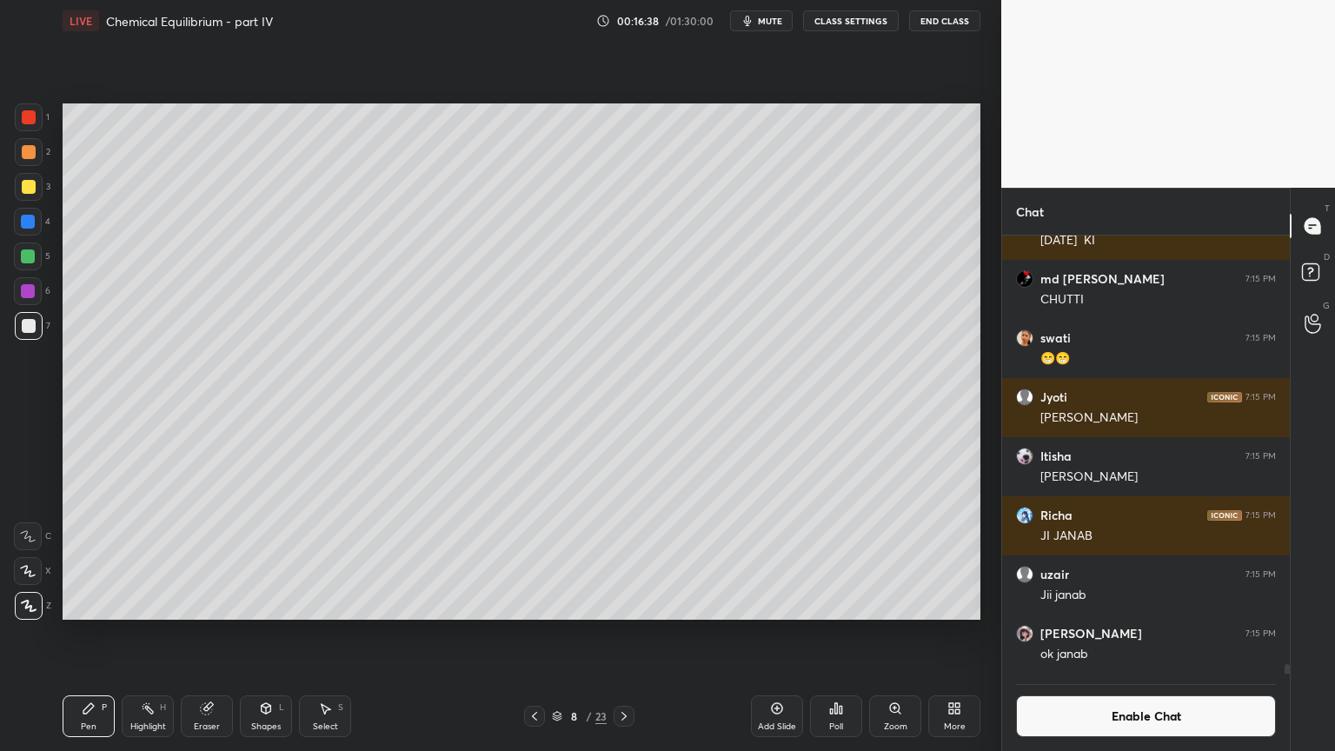
click at [164, 634] on div "Pen P Highlight H Eraser Shapes L Select S" at bounding box center [235, 716] width 344 height 42
drag, startPoint x: 150, startPoint y: 733, endPoint x: 153, endPoint y: 722, distance: 11.0
click at [151, 634] on div "Highlight" at bounding box center [148, 726] width 36 height 9
click at [621, 634] on icon at bounding box center [624, 716] width 14 height 14
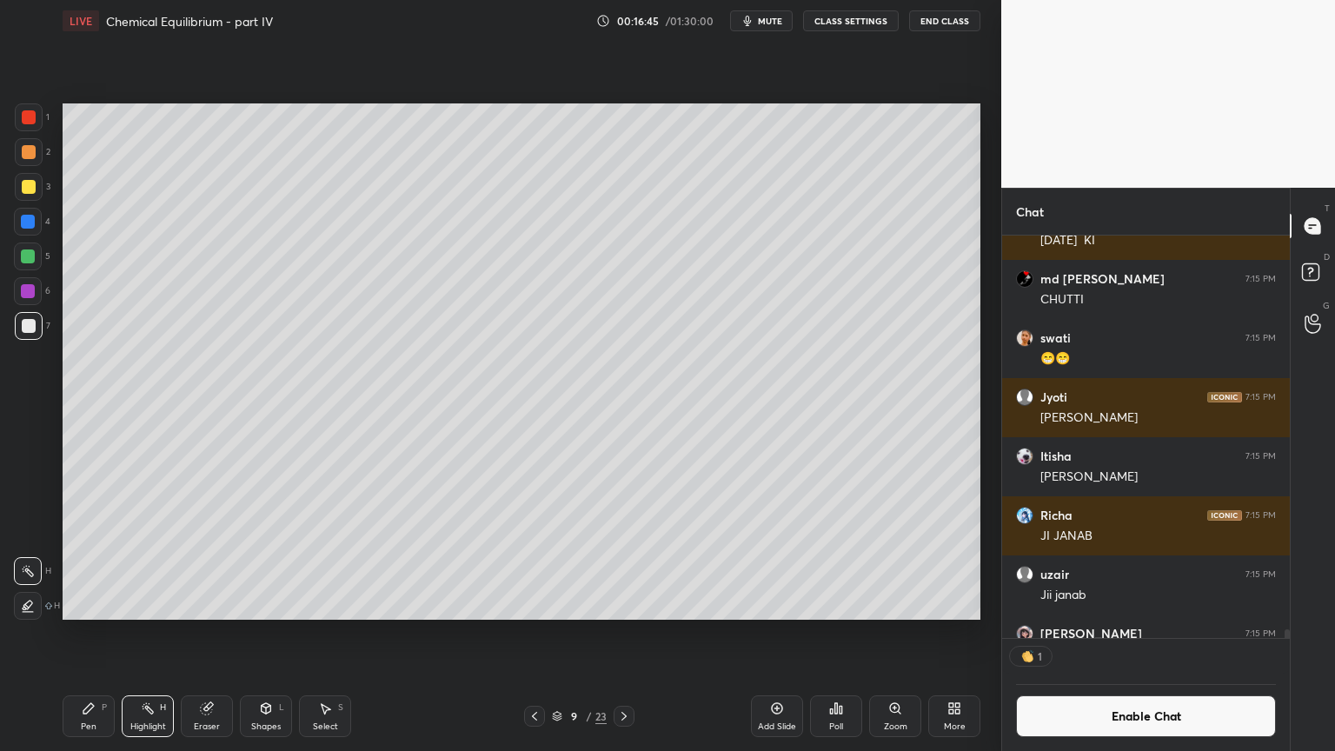
click at [1104, 634] on button "Enable Chat" at bounding box center [1146, 716] width 260 height 42
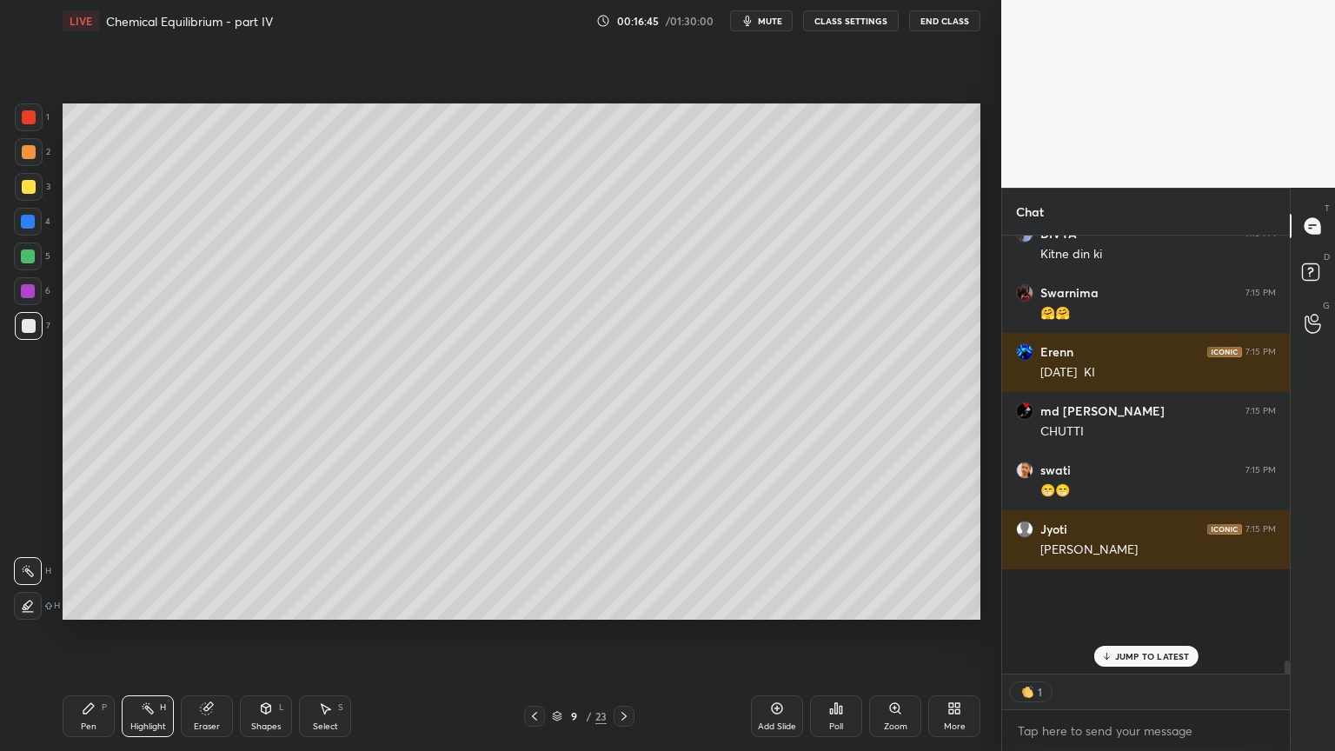
scroll to position [434, 283]
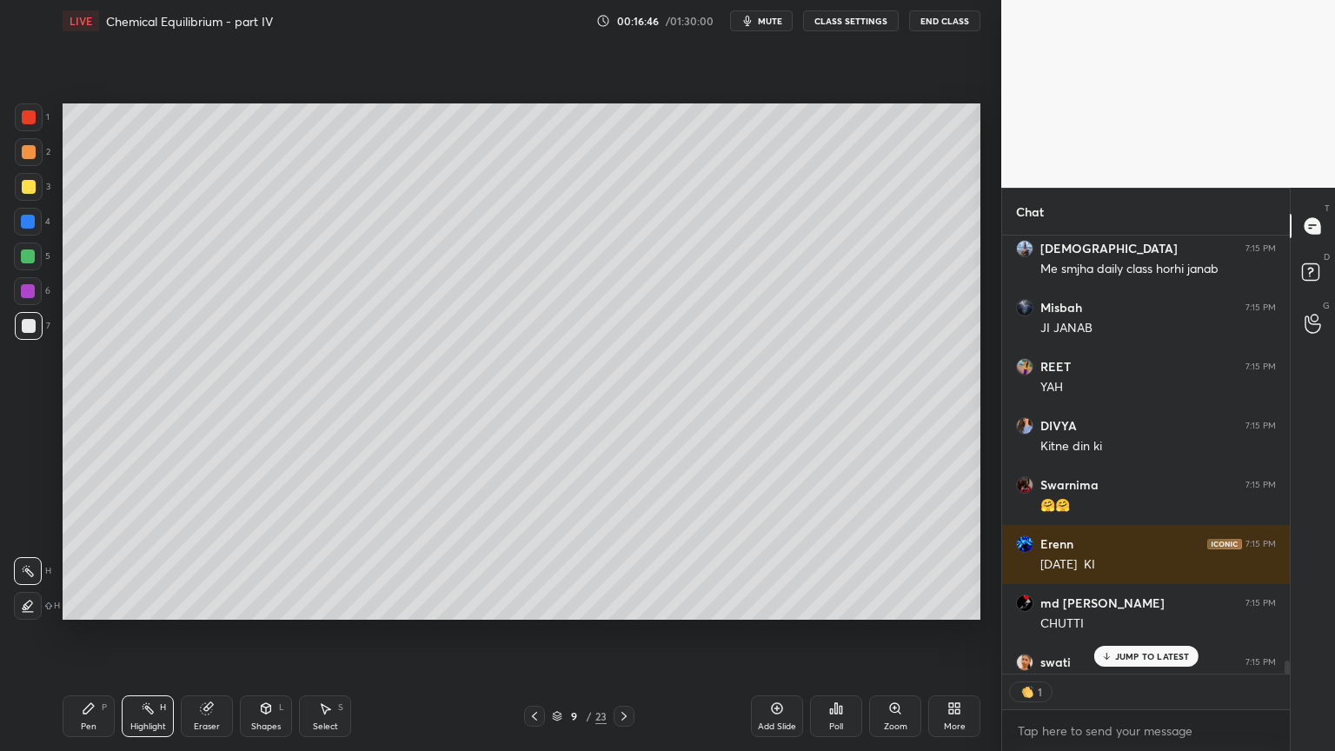
click at [1137, 634] on p "JUMP TO LATEST" at bounding box center [1152, 656] width 75 height 10
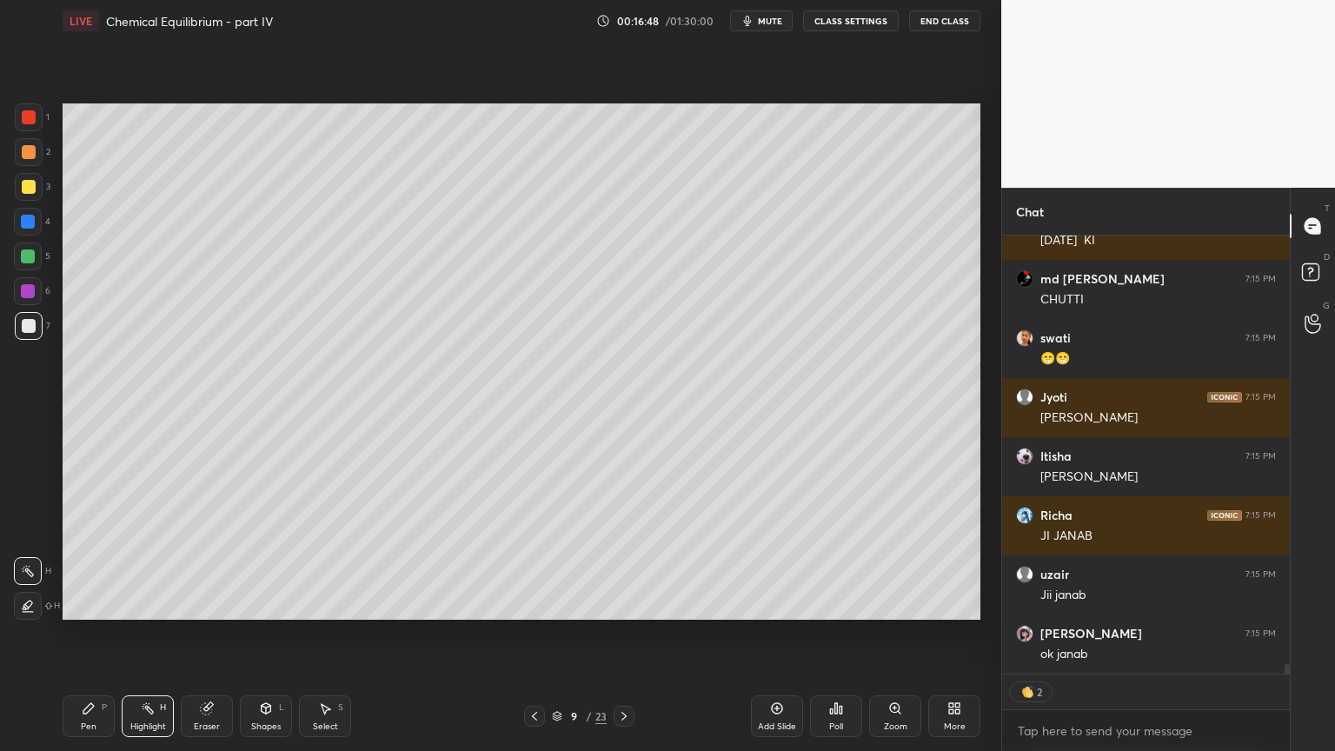
scroll to position [20365, 0]
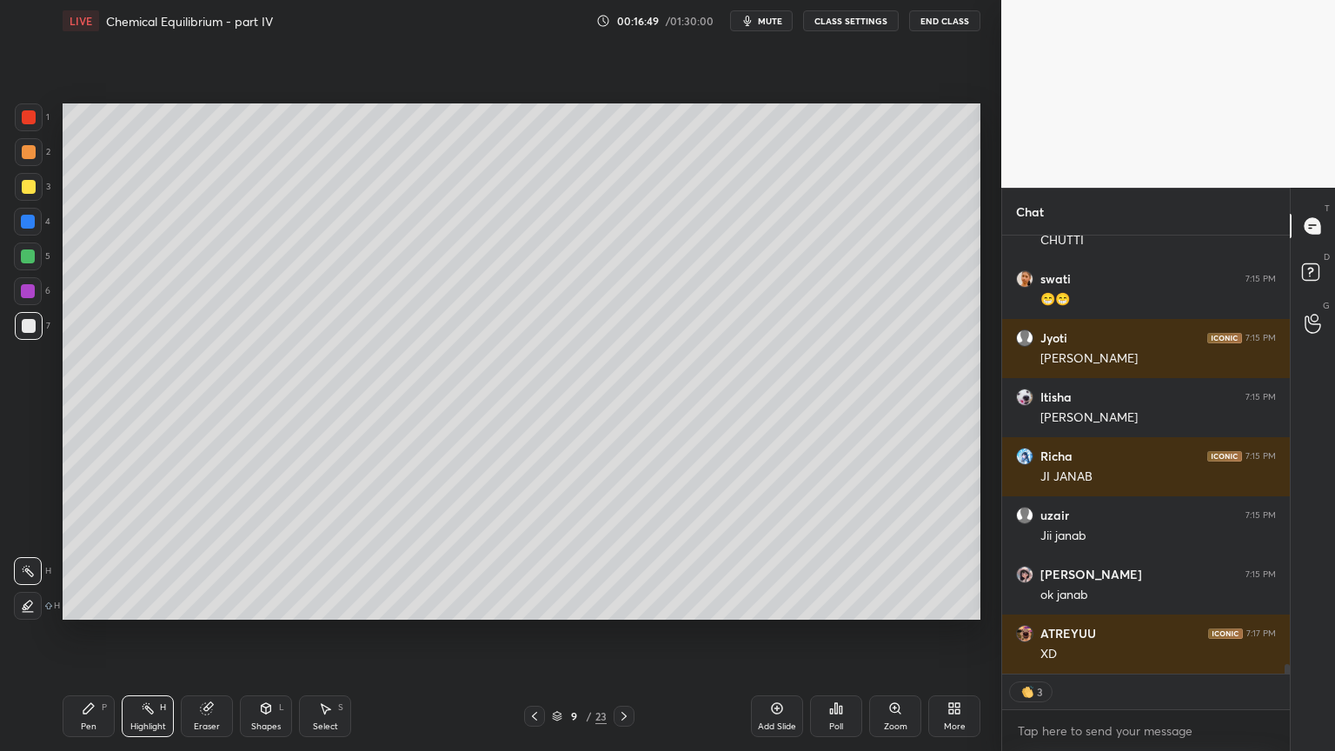
click at [264, 634] on div "Shapes" at bounding box center [266, 726] width 30 height 9
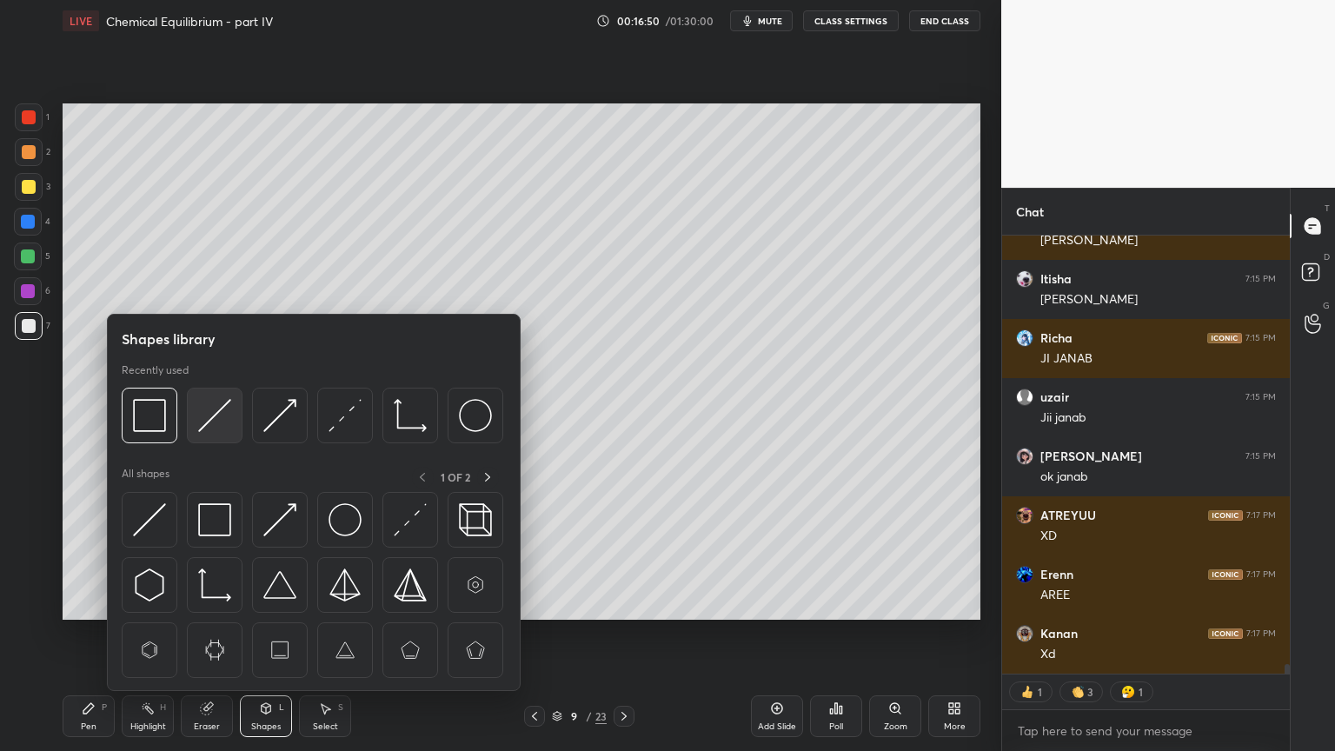
click at [222, 409] on img at bounding box center [214, 415] width 33 height 33
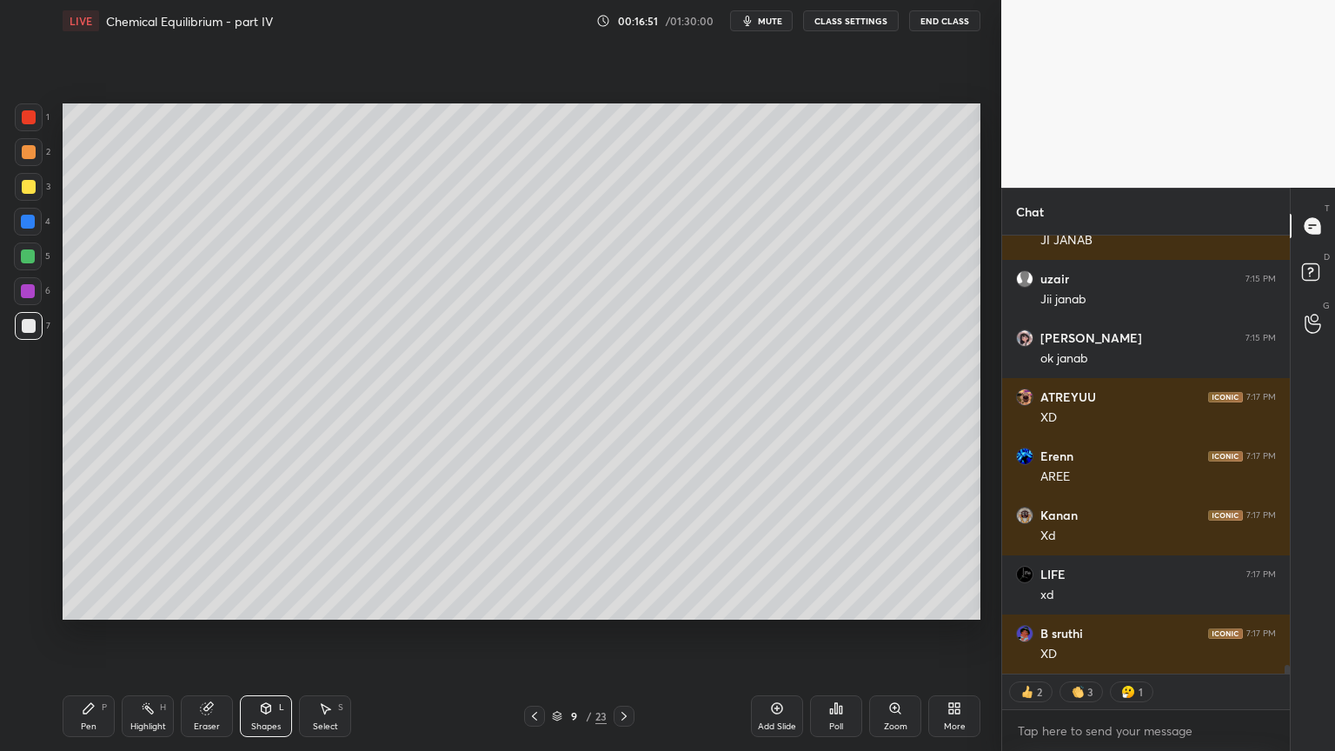
click at [34, 257] on div at bounding box center [28, 256] width 14 height 14
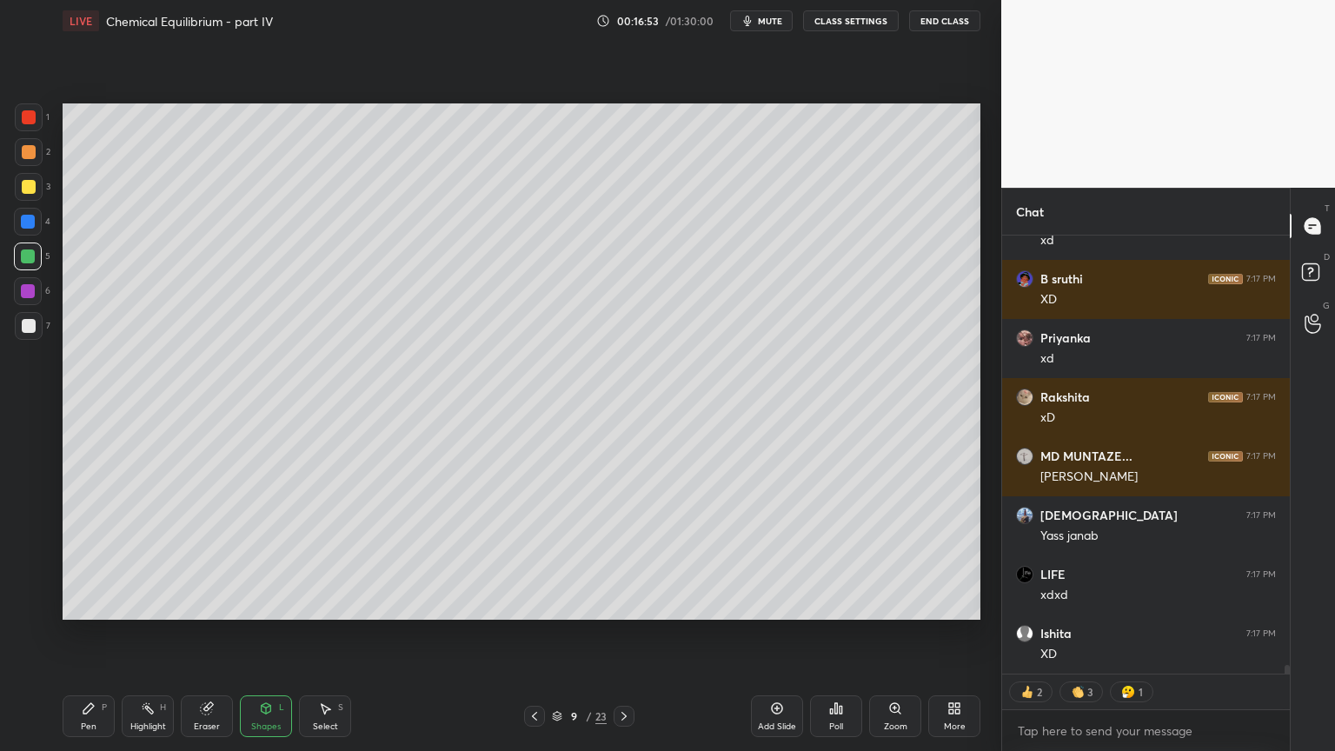
scroll to position [21075, 0]
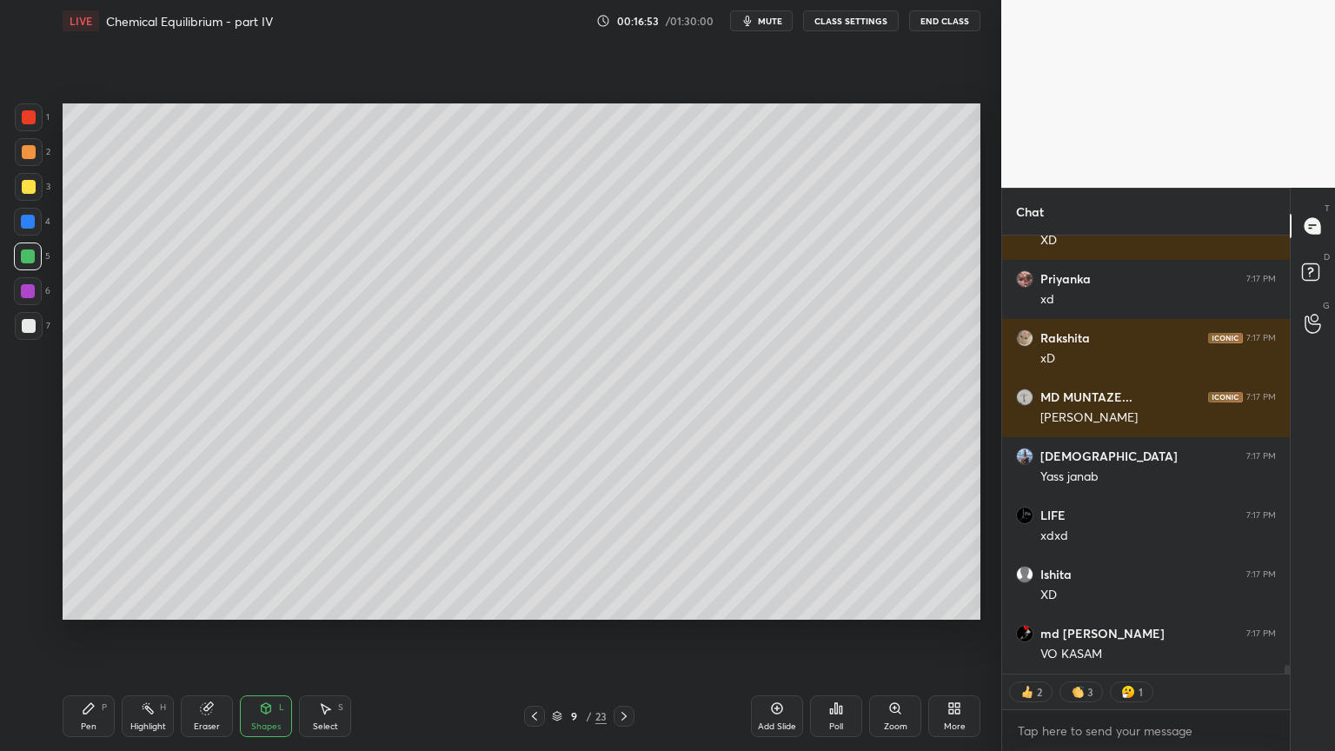
click at [156, 634] on div "Highlight H" at bounding box center [148, 716] width 52 height 42
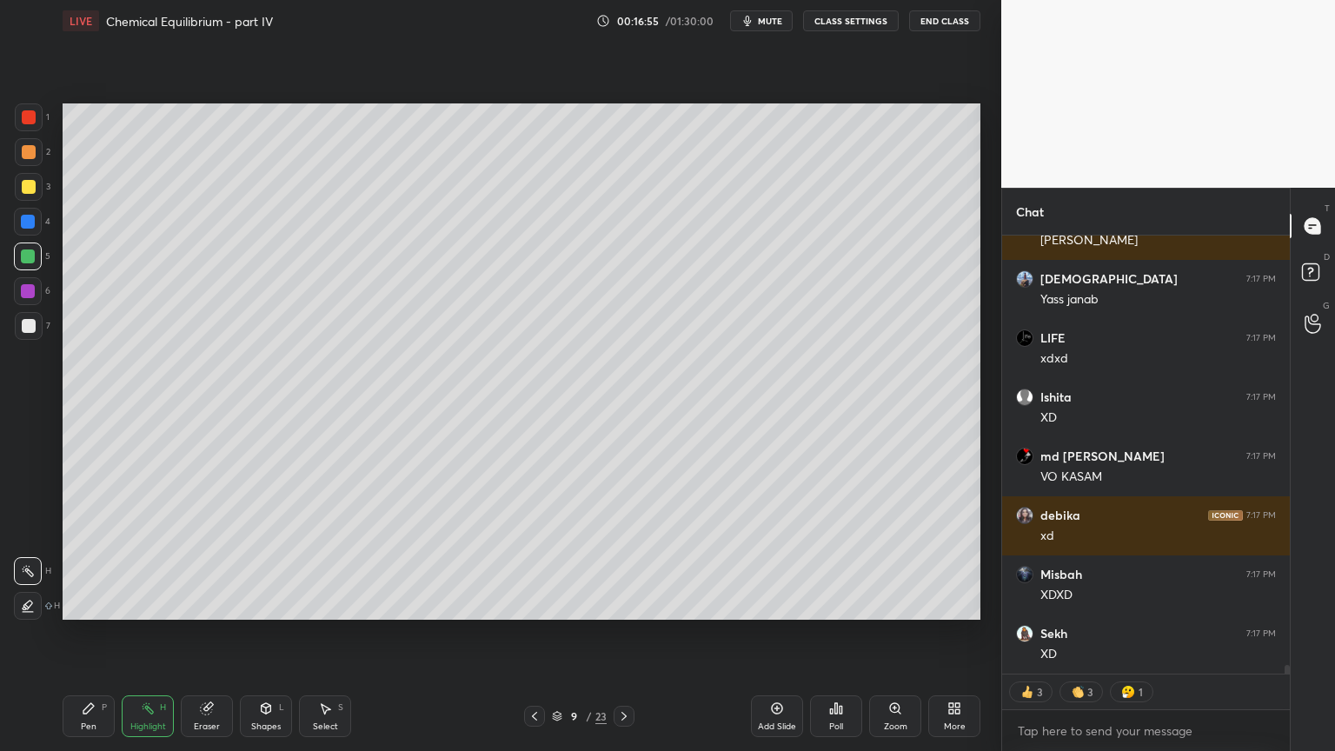
click at [531, 634] on div at bounding box center [534, 716] width 21 height 21
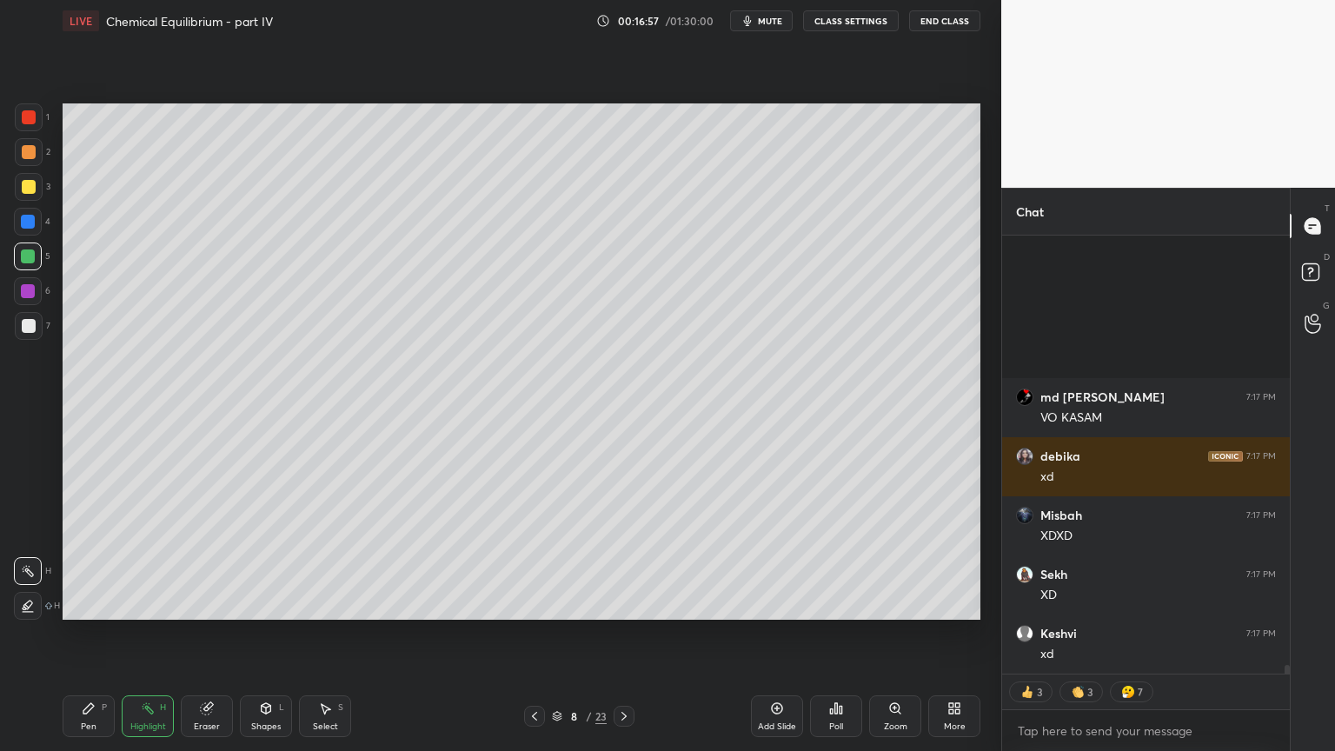
scroll to position [21488, 0]
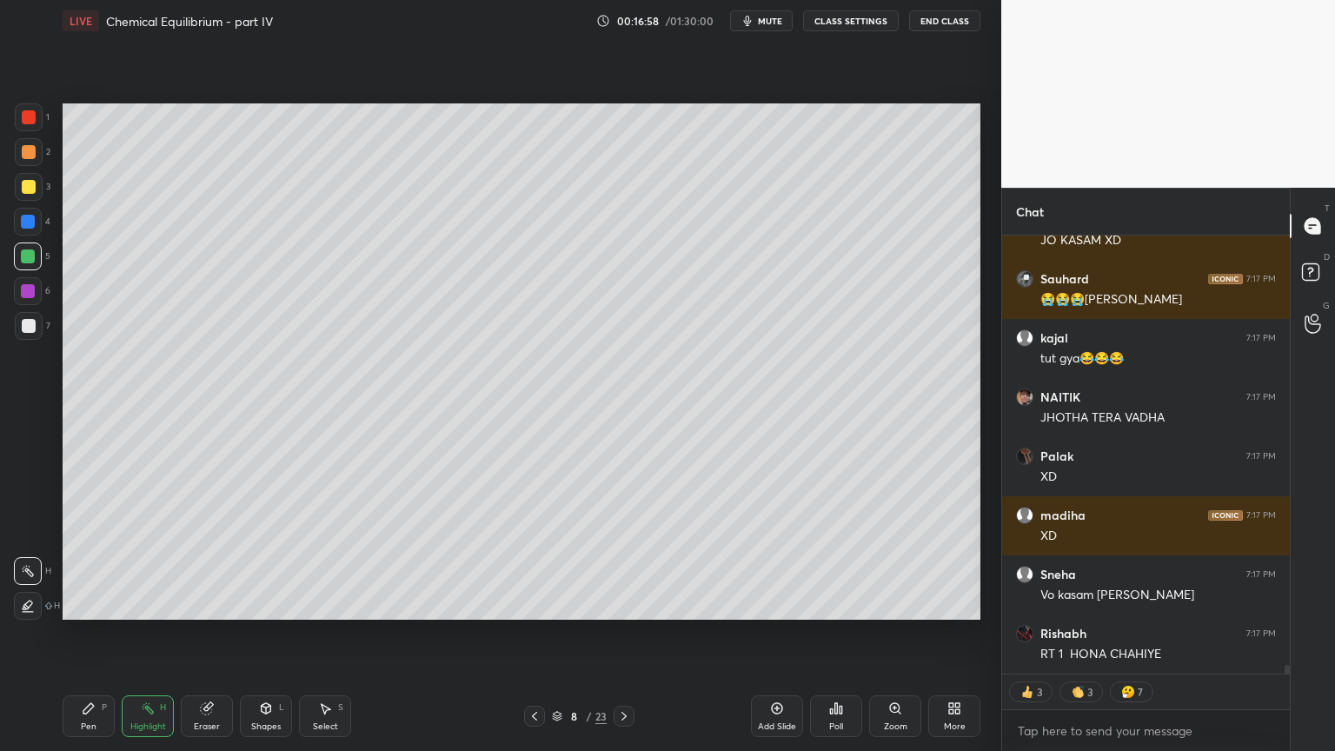
click at [621, 634] on icon at bounding box center [624, 716] width 14 height 14
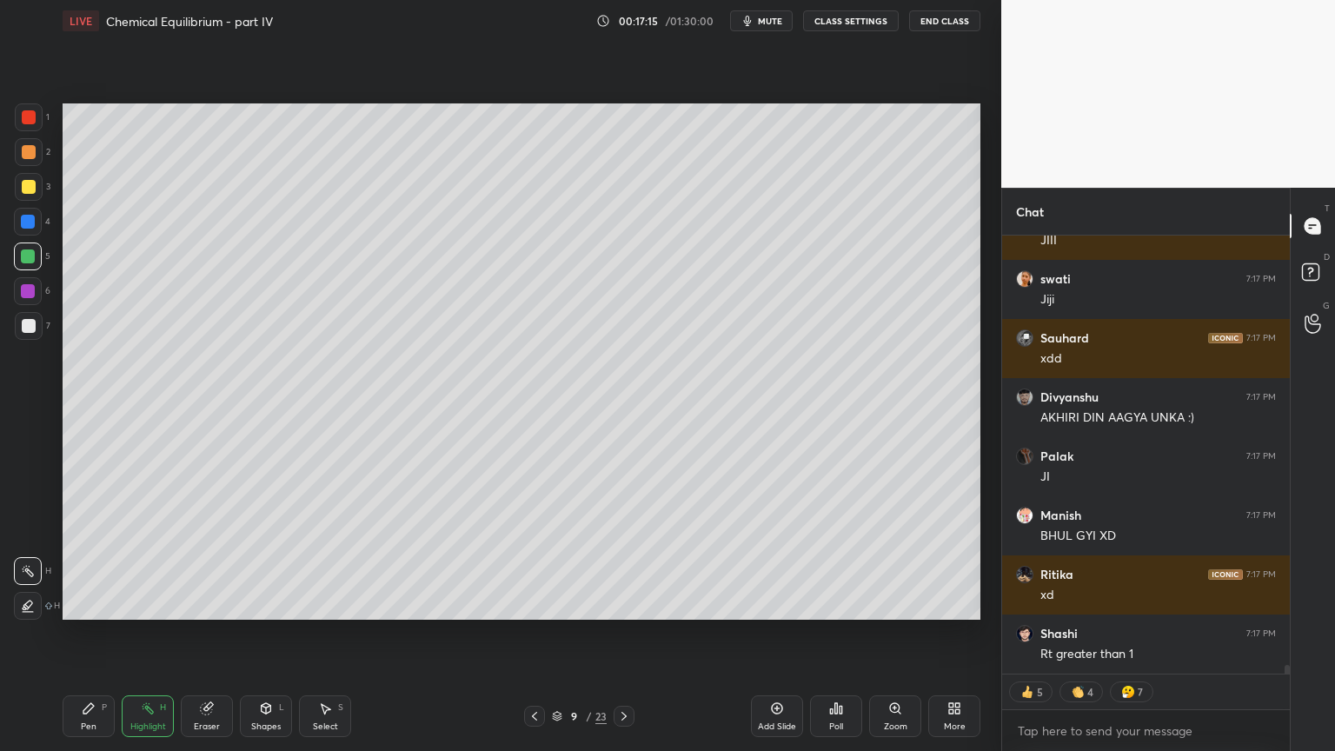
scroll to position [22745, 0]
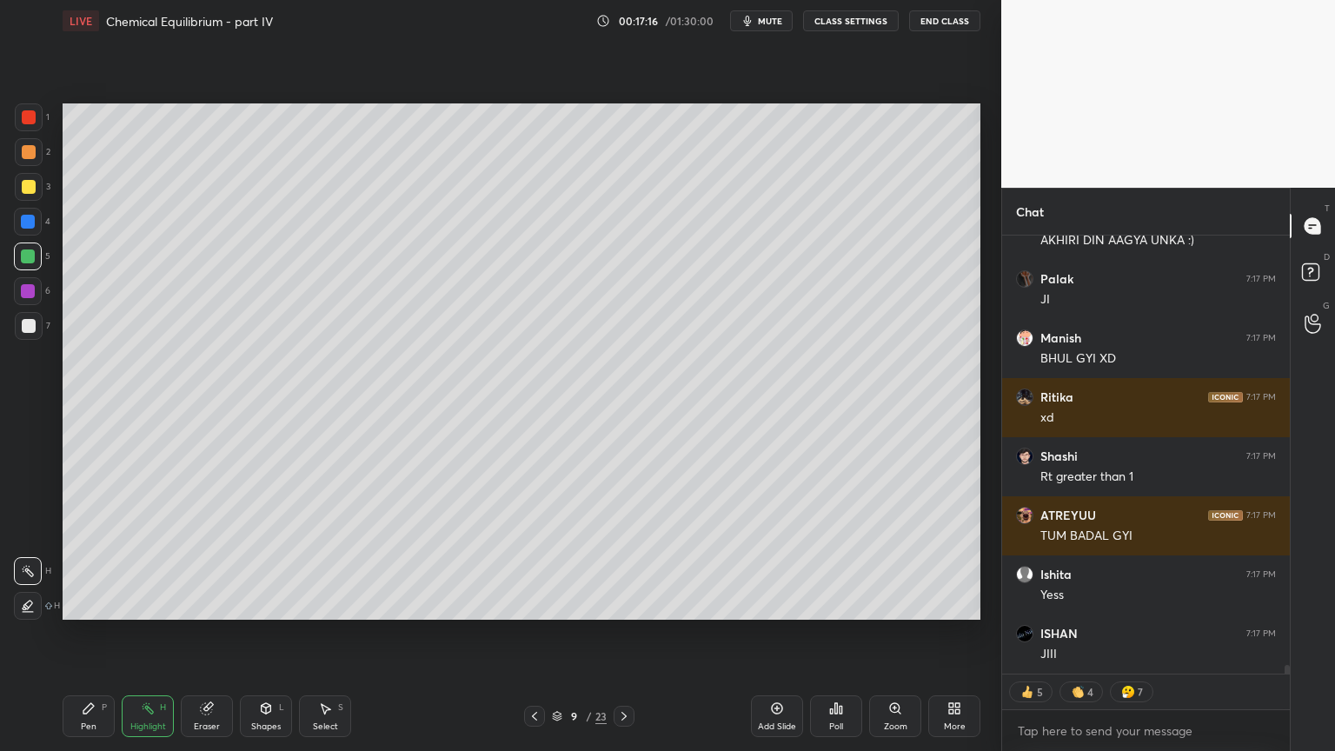
type textarea "x"
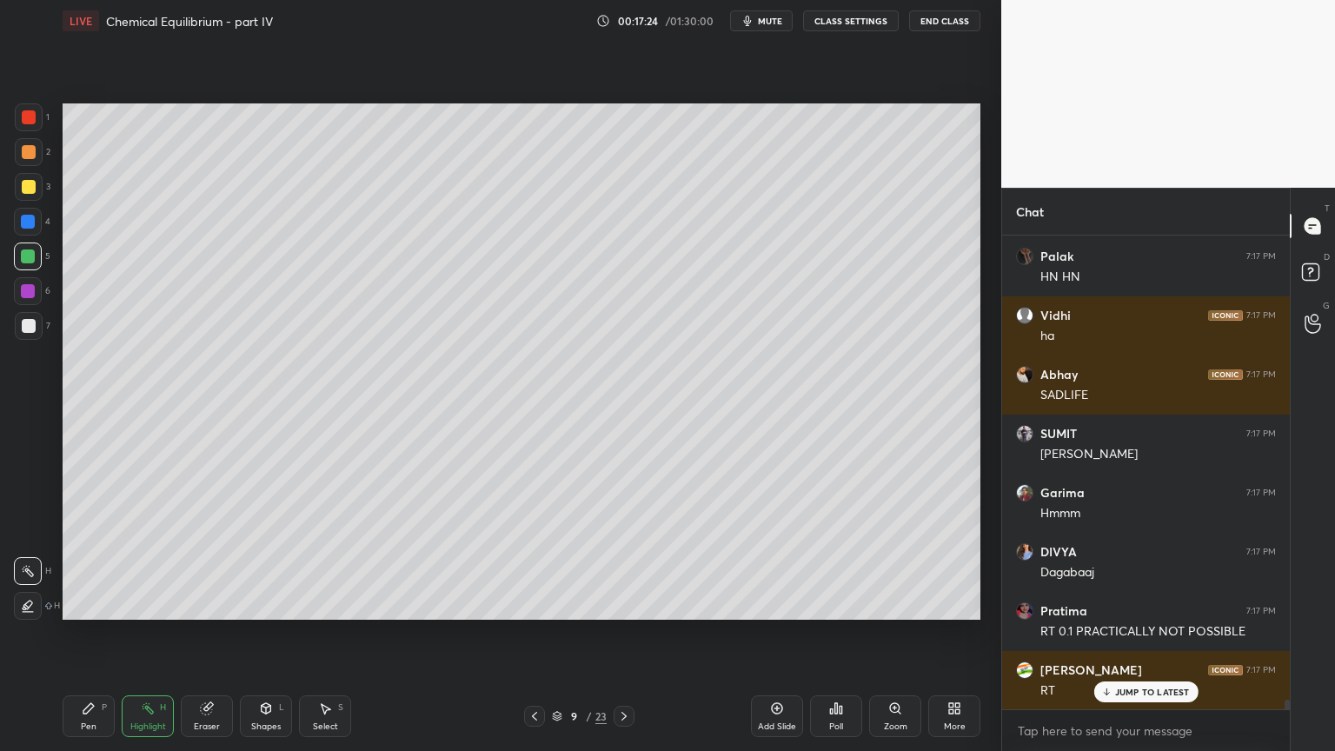
click at [845, 11] on button "CLASS SETTINGS" at bounding box center [851, 20] width 96 height 21
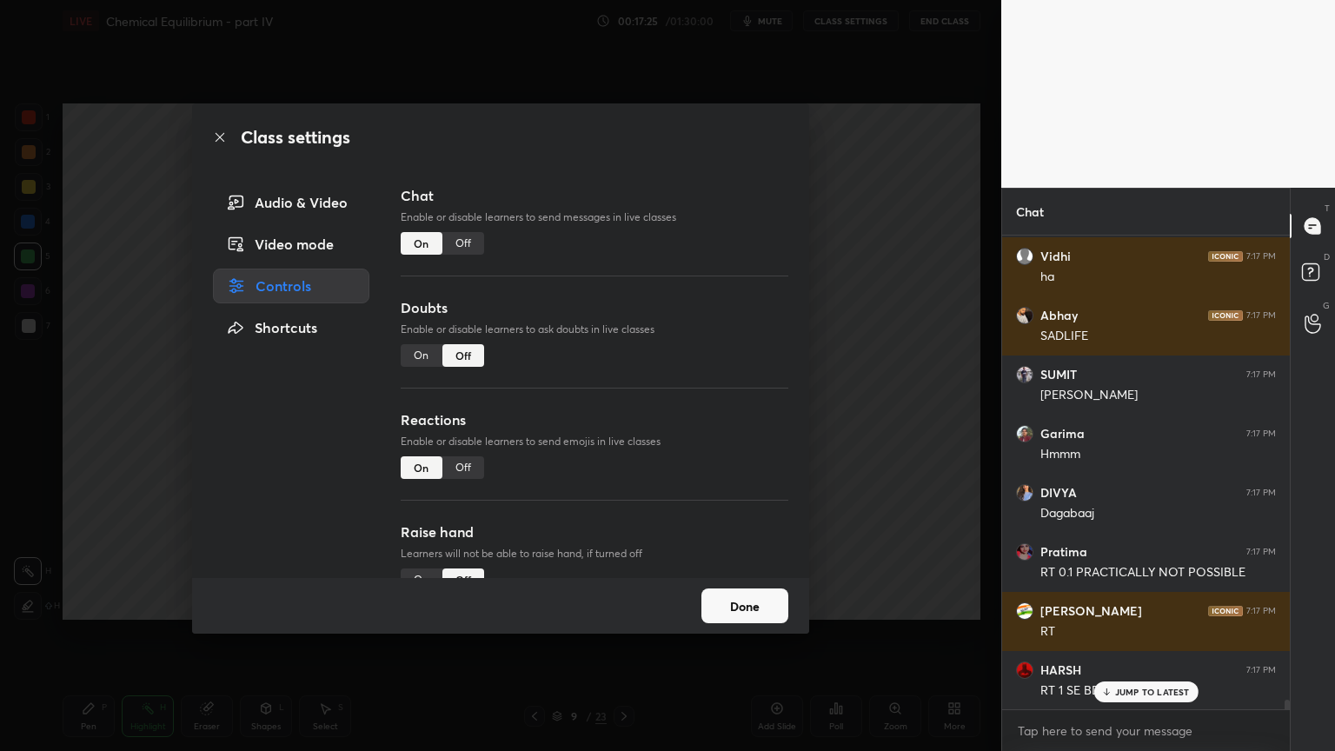
click at [456, 239] on div "Off" at bounding box center [463, 243] width 42 height 23
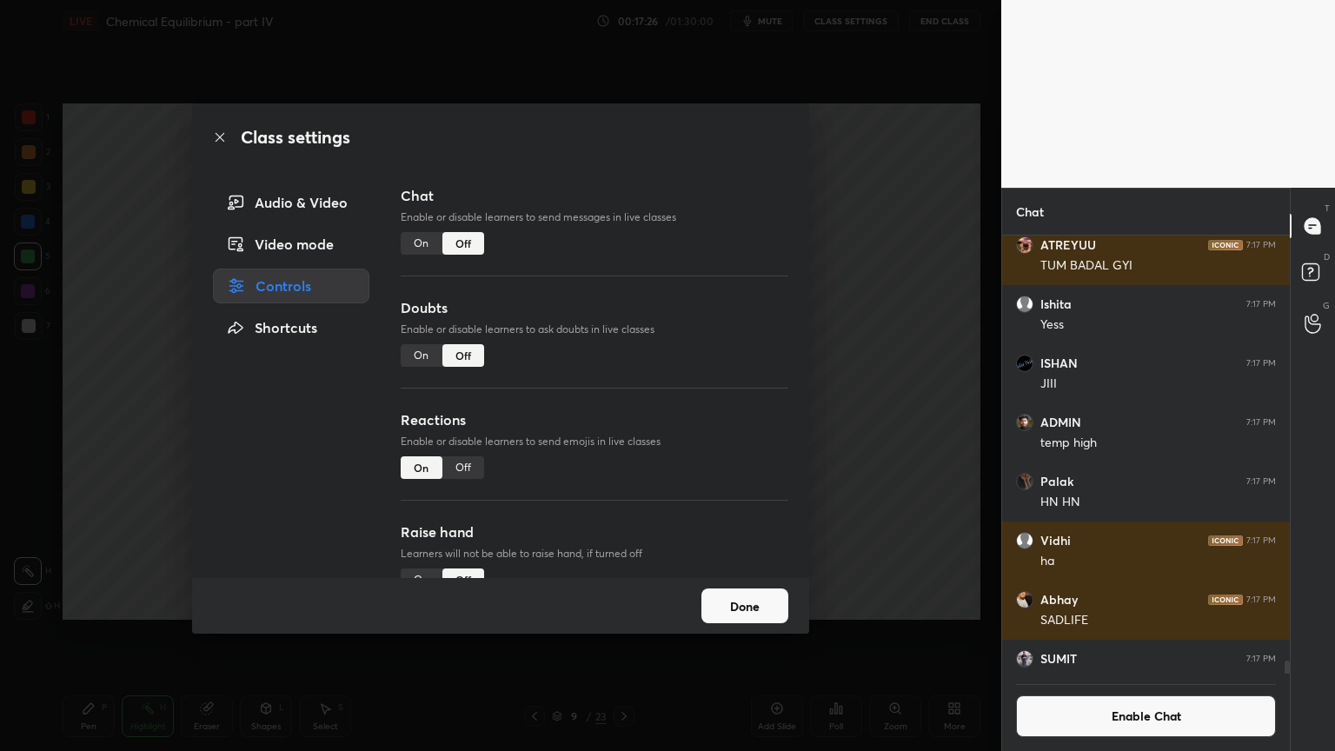
click at [159, 594] on div "Class settings Audio & Video Video mode Controls Shortcuts Chat Enable or disab…" at bounding box center [500, 375] width 1001 height 751
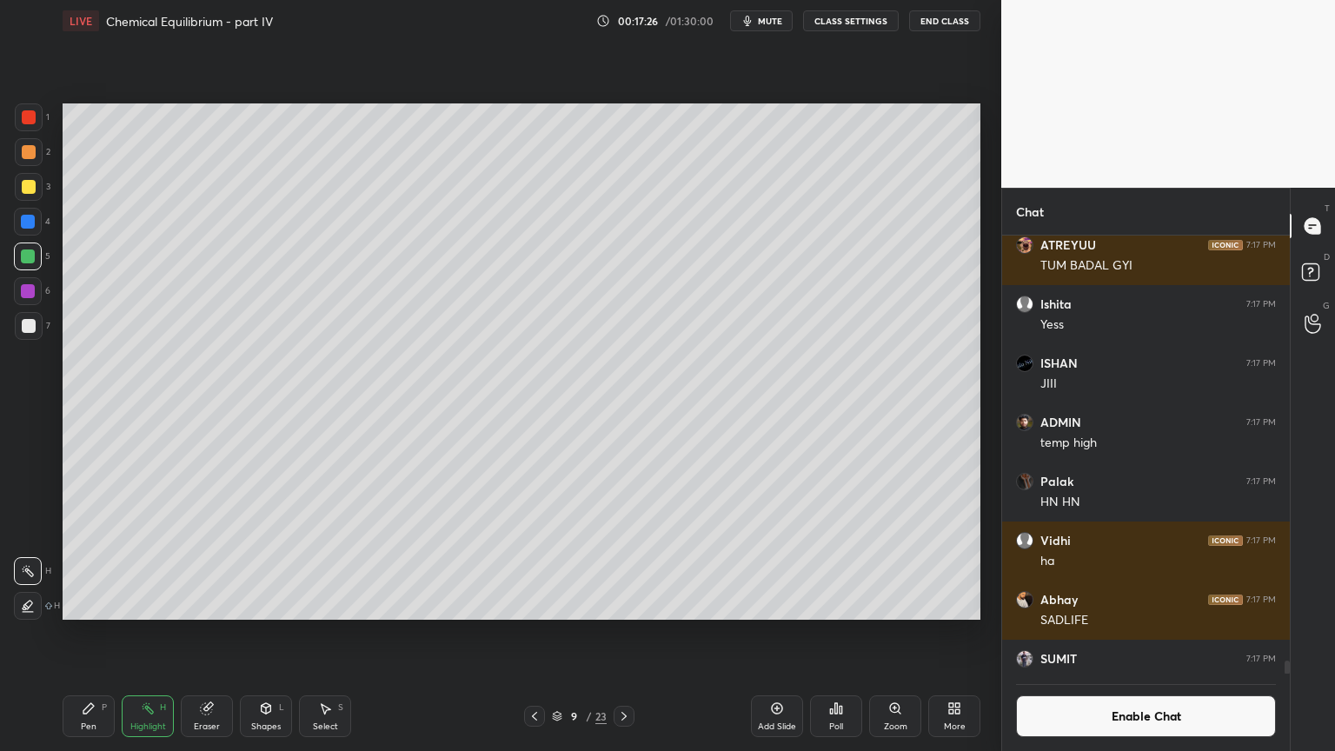
click at [136, 634] on div "Highlight H" at bounding box center [148, 716] width 52 height 42
click at [97, 634] on div "Pen P" at bounding box center [89, 716] width 52 height 42
click at [31, 190] on div at bounding box center [29, 187] width 14 height 14
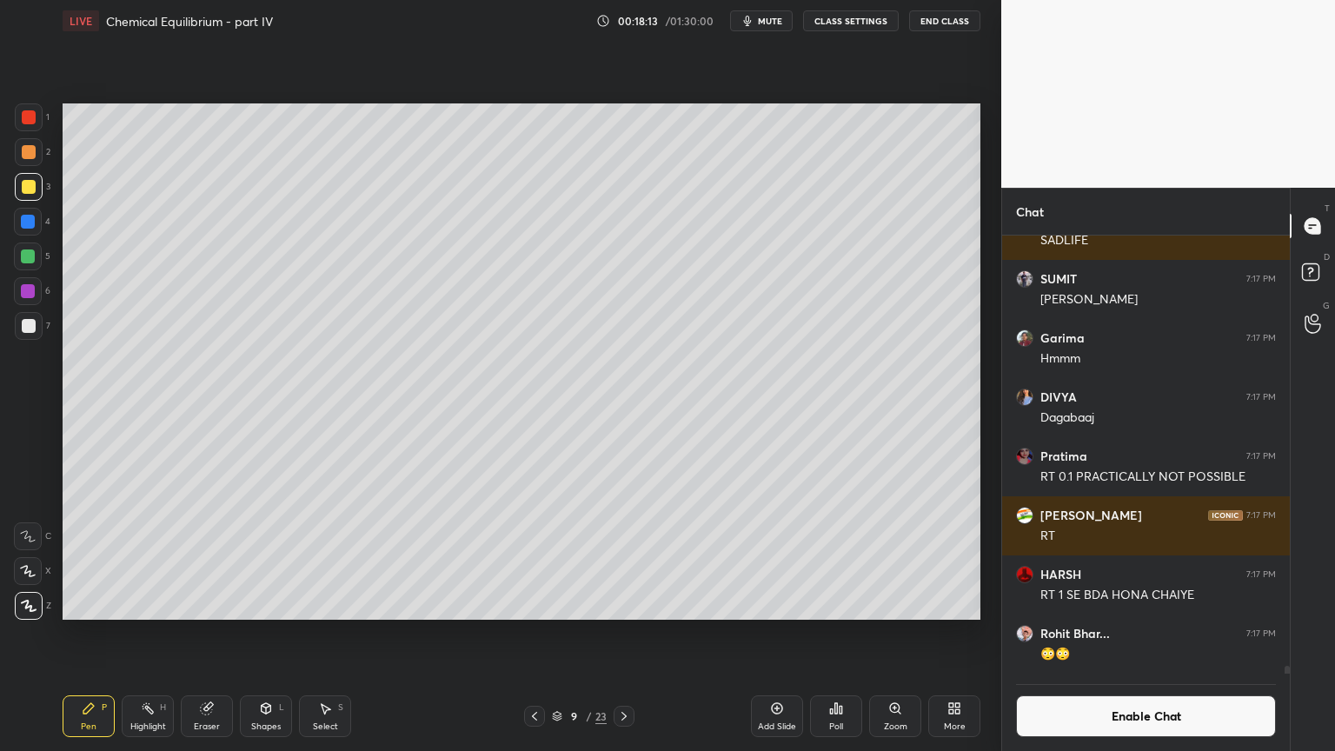
drag, startPoint x: 153, startPoint y: 720, endPoint x: 145, endPoint y: 654, distance: 66.5
click at [148, 634] on div "Highlight H" at bounding box center [148, 716] width 52 height 42
click at [143, 634] on div "Highlight H" at bounding box center [148, 716] width 52 height 42
click at [278, 634] on div "Shapes" at bounding box center [266, 726] width 30 height 9
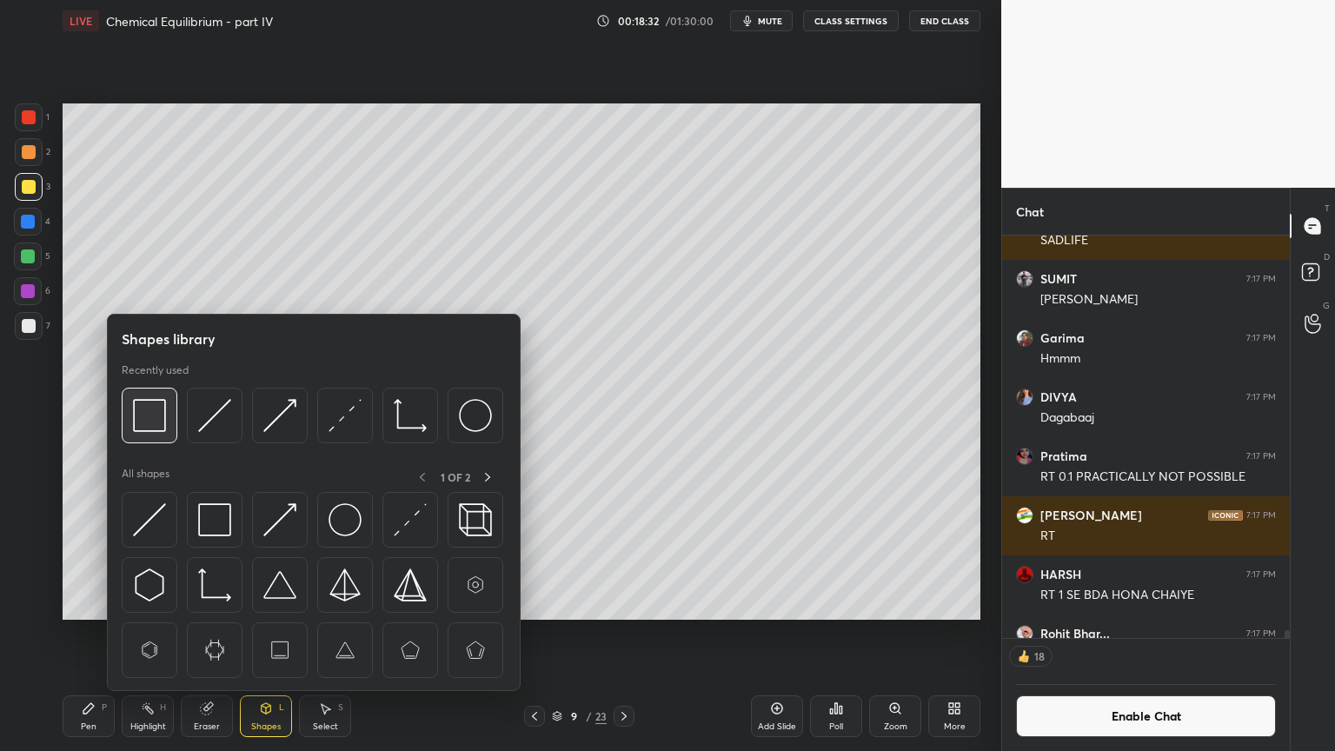
click at [140, 424] on img at bounding box center [149, 415] width 33 height 33
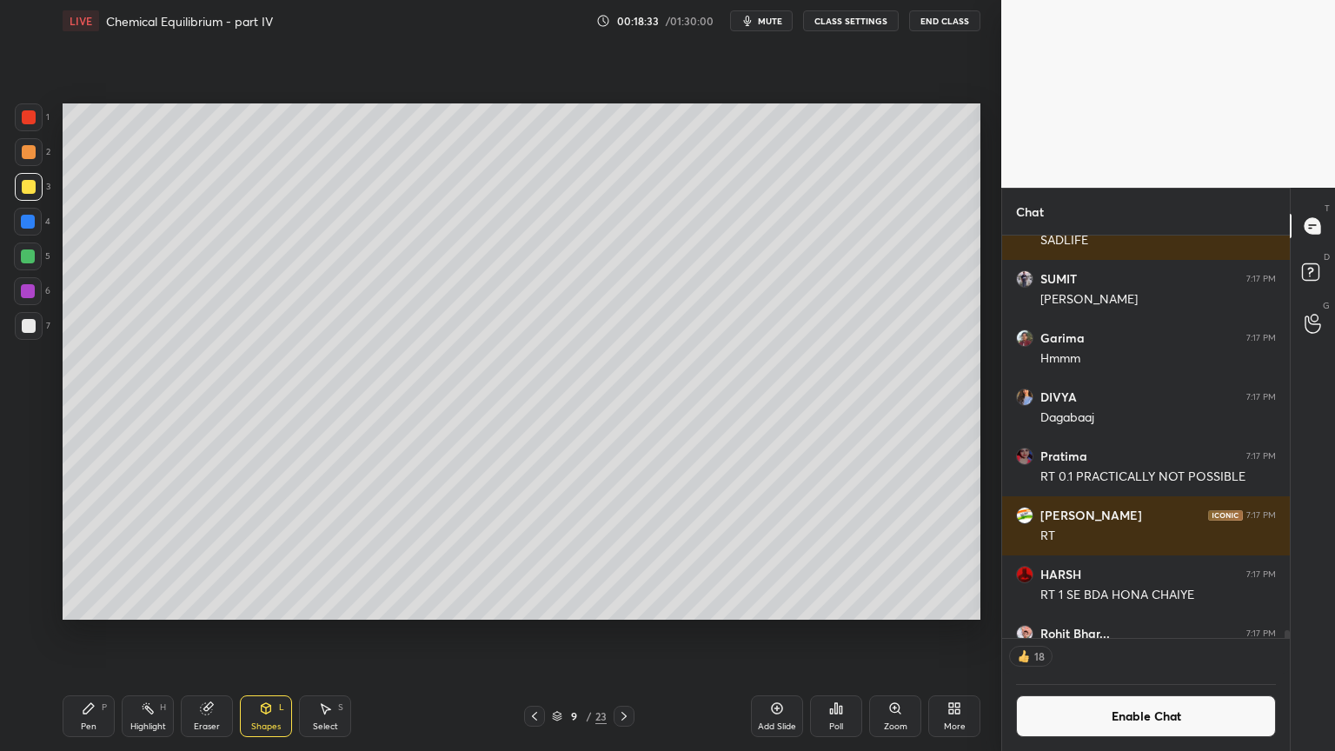
click at [28, 253] on div at bounding box center [28, 256] width 14 height 14
click at [276, 634] on div "Shapes" at bounding box center [266, 726] width 30 height 9
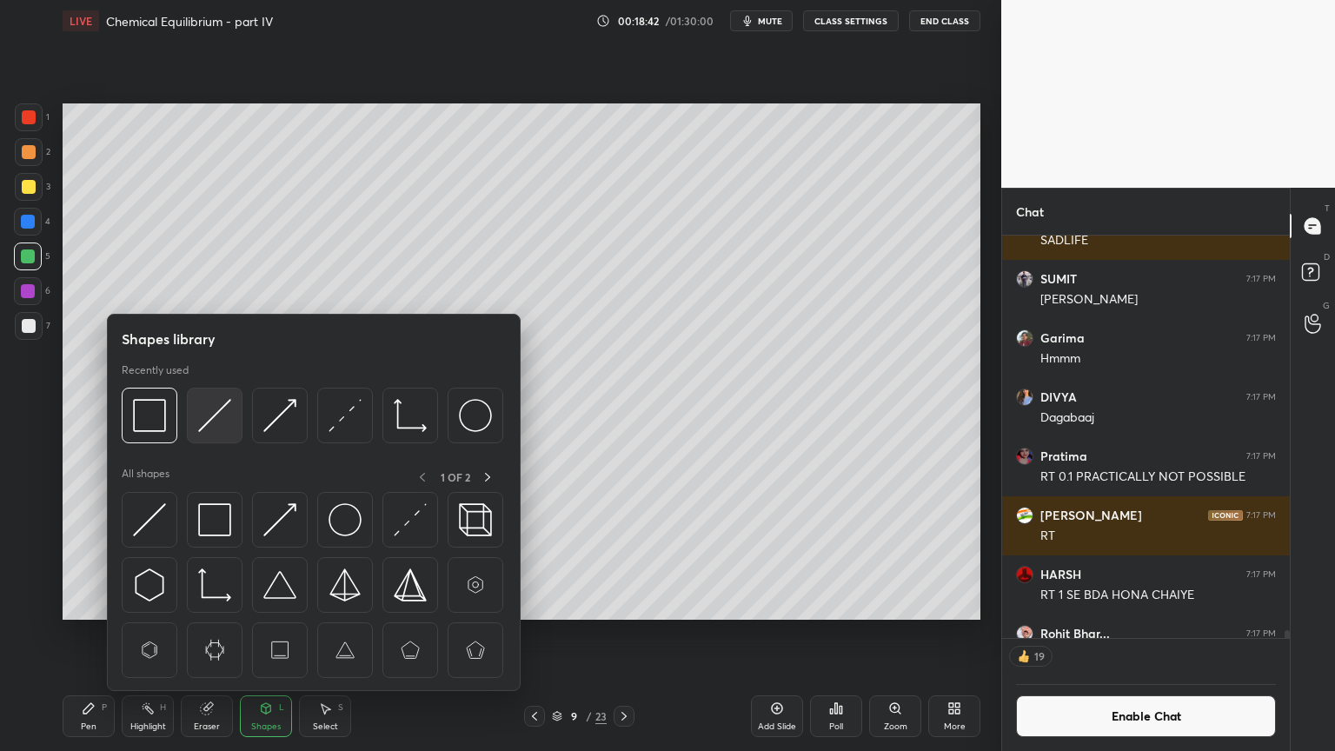
click at [216, 418] on img at bounding box center [214, 415] width 33 height 33
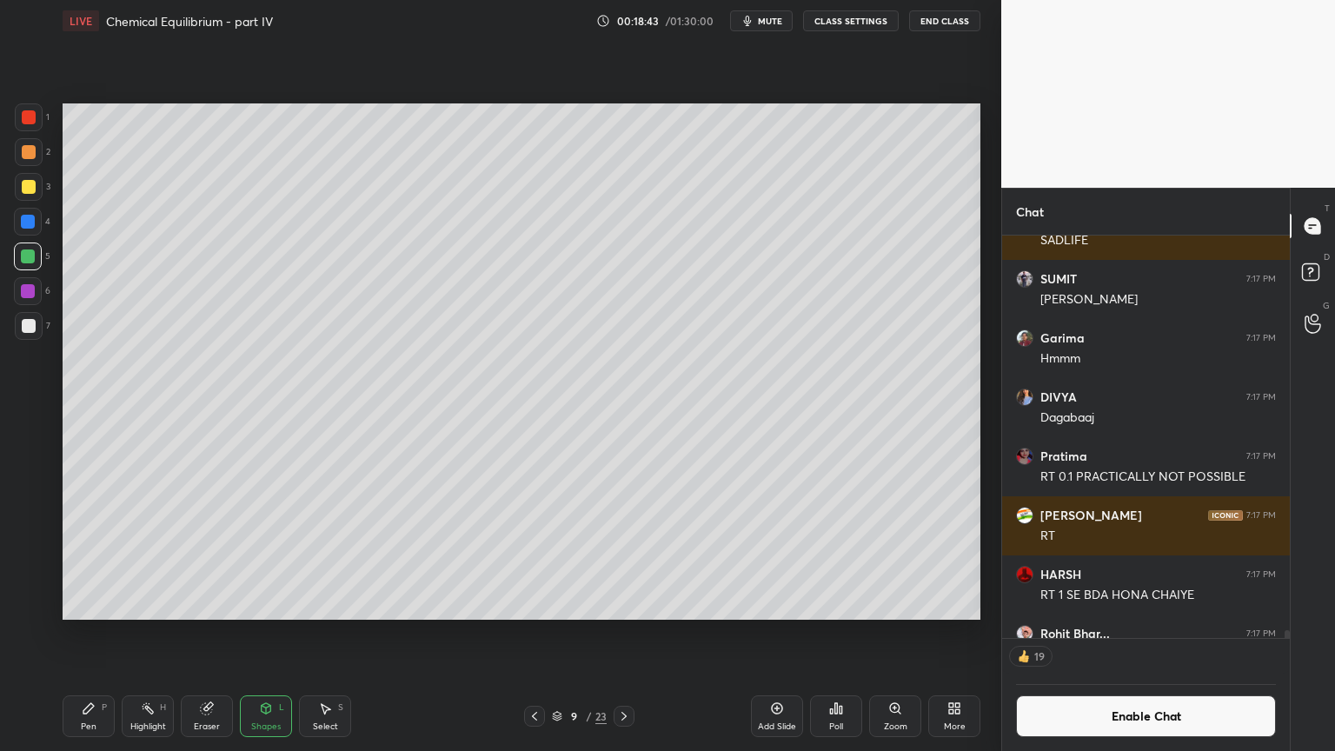
click at [36, 116] on div at bounding box center [29, 117] width 28 height 28
click at [131, 634] on div "Highlight" at bounding box center [148, 726] width 36 height 9
drag, startPoint x: 206, startPoint y: 716, endPoint x: 183, endPoint y: 654, distance: 66.5
click at [197, 634] on div "Eraser" at bounding box center [207, 716] width 52 height 42
click at [158, 634] on div "Highlight H" at bounding box center [148, 716] width 52 height 42
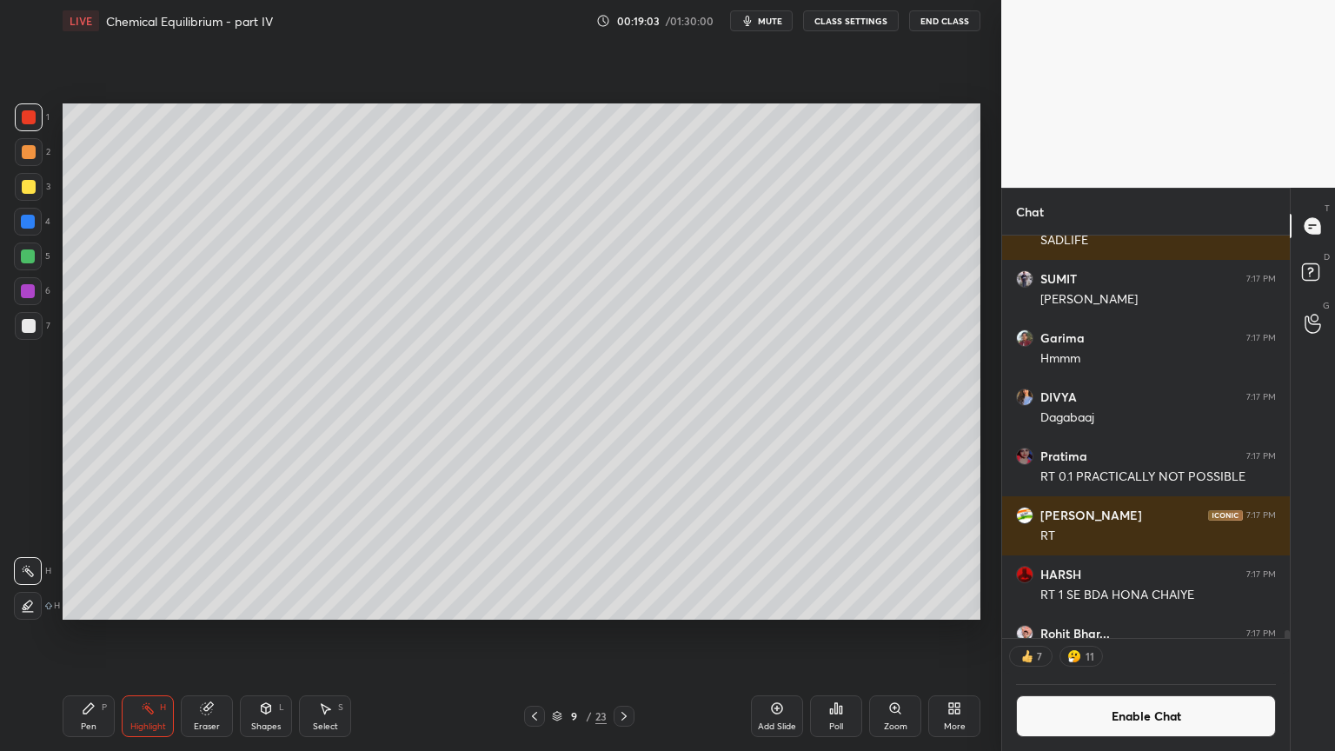
click at [273, 634] on div "Shapes L" at bounding box center [266, 716] width 52 height 42
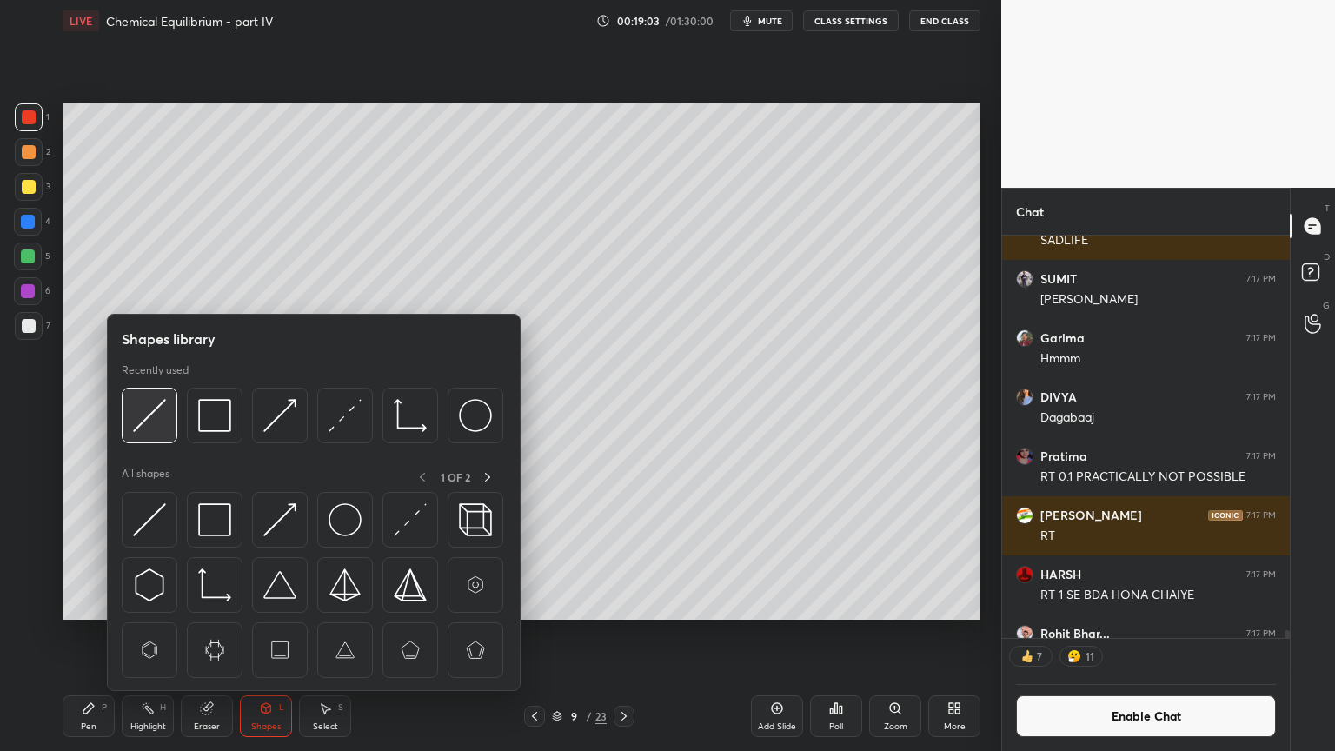
click at [140, 416] on img at bounding box center [149, 415] width 33 height 33
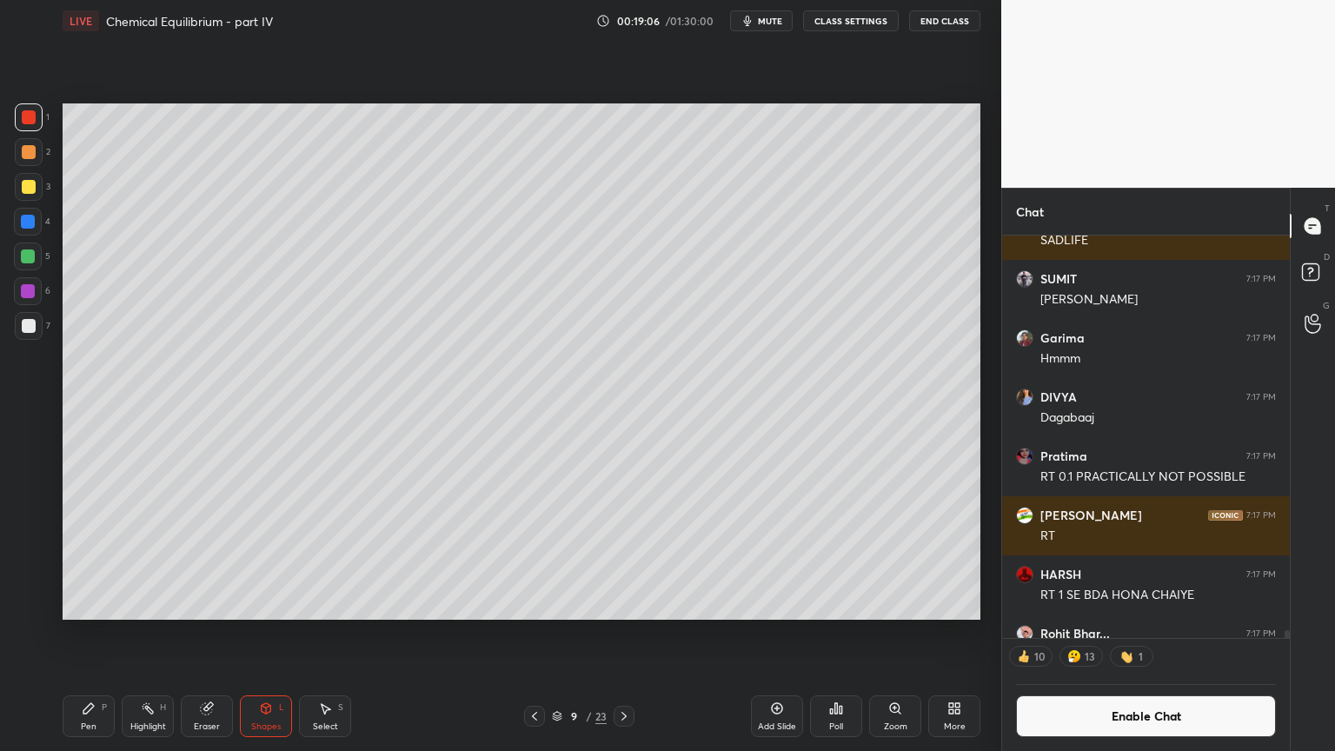
click at [150, 634] on div "Highlight H" at bounding box center [148, 716] width 52 height 42
click at [269, 634] on div "Shapes" at bounding box center [266, 726] width 30 height 9
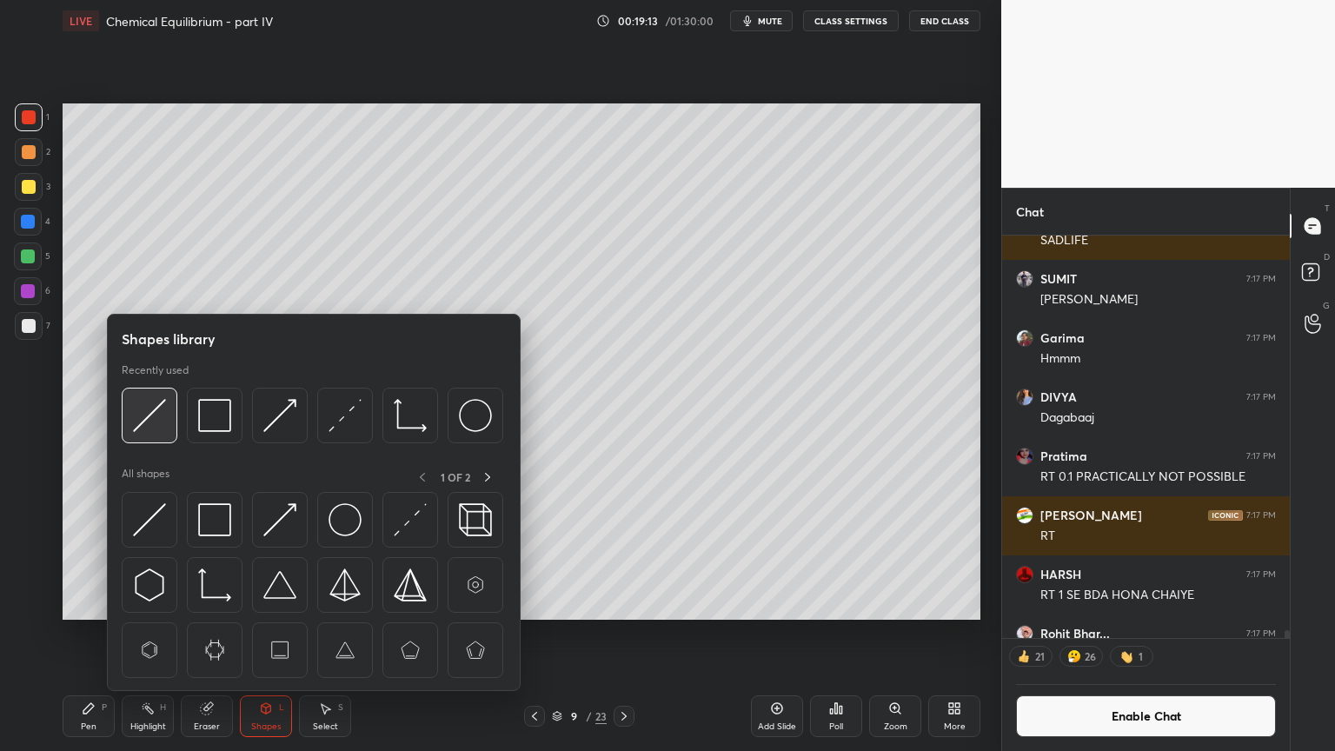
click at [150, 415] on img at bounding box center [149, 415] width 33 height 33
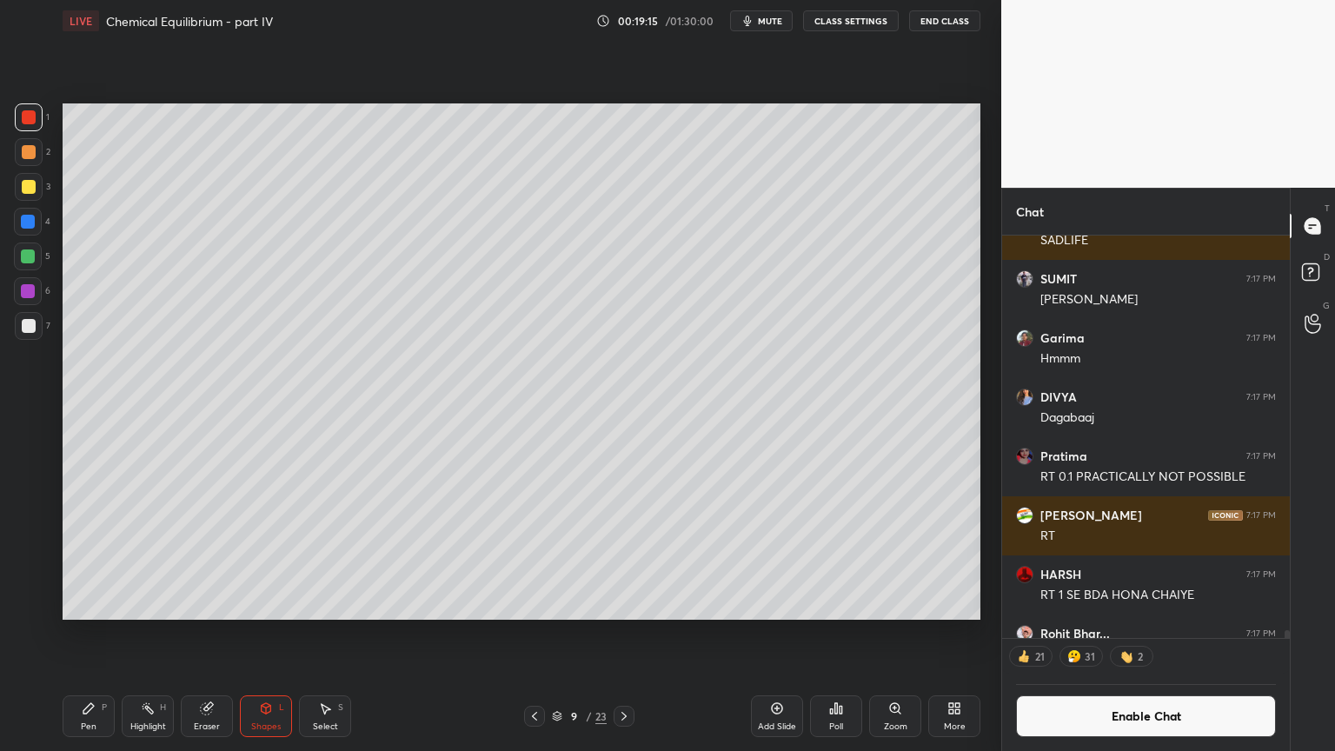
click at [95, 634] on icon at bounding box center [89, 709] width 14 height 14
click at [23, 221] on div at bounding box center [28, 222] width 14 height 14
click at [539, 634] on icon at bounding box center [535, 716] width 14 height 14
click at [148, 634] on div "Highlight" at bounding box center [148, 726] width 36 height 9
click at [1133, 634] on button "Enable Chat" at bounding box center [1146, 716] width 260 height 42
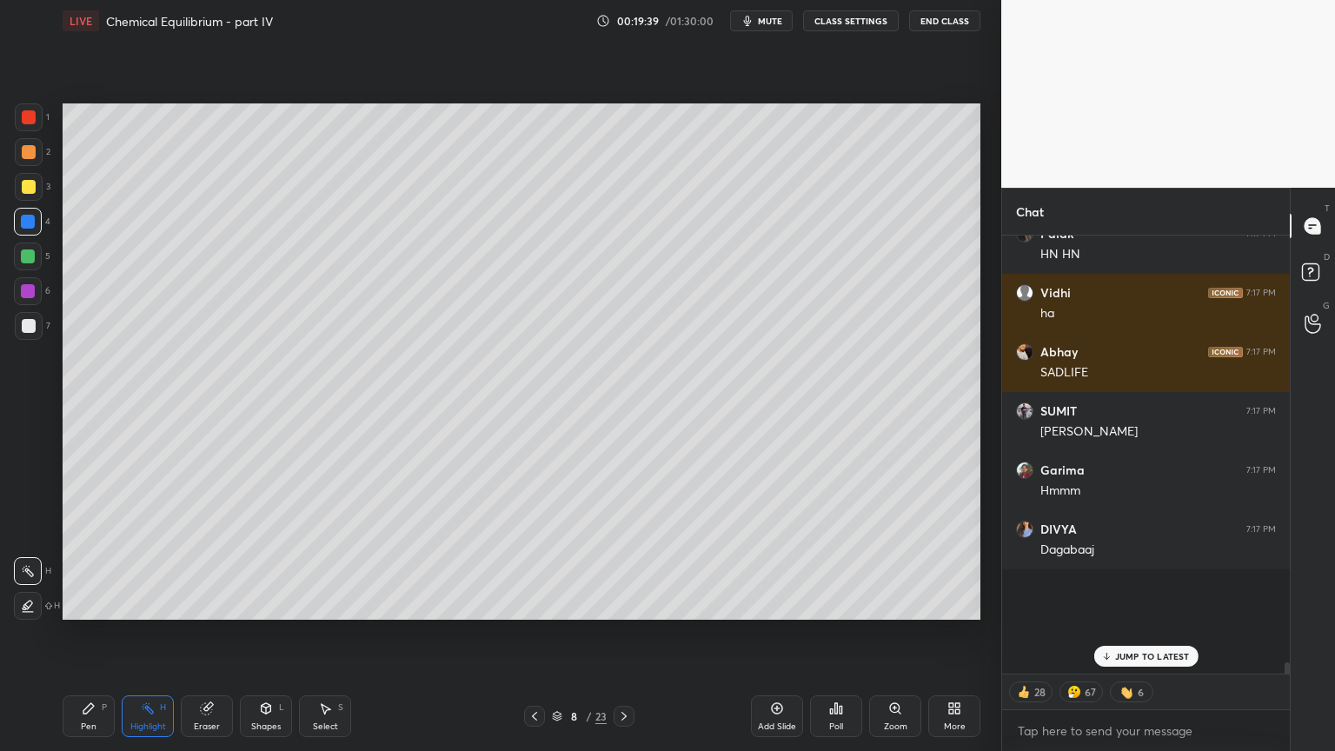
scroll to position [434, 283]
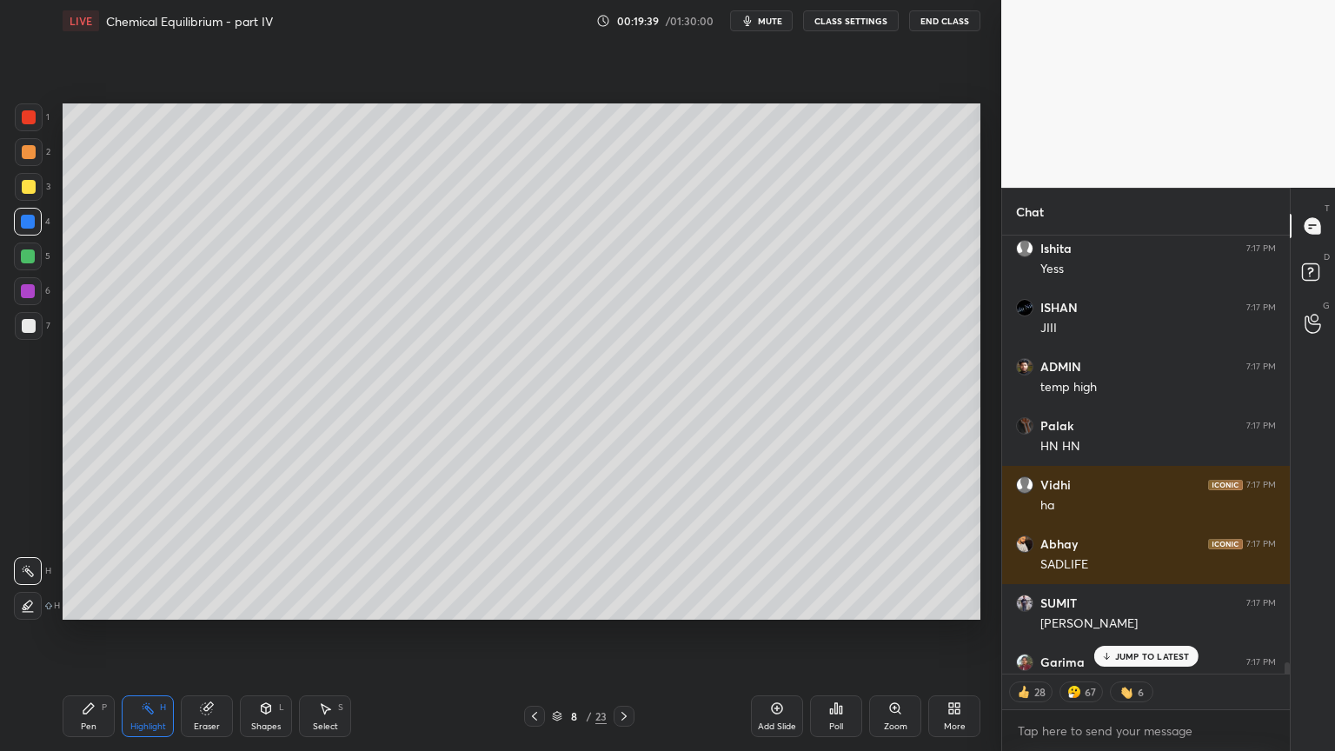
click at [1130, 634] on p "JUMP TO LATEST" at bounding box center [1152, 656] width 75 height 10
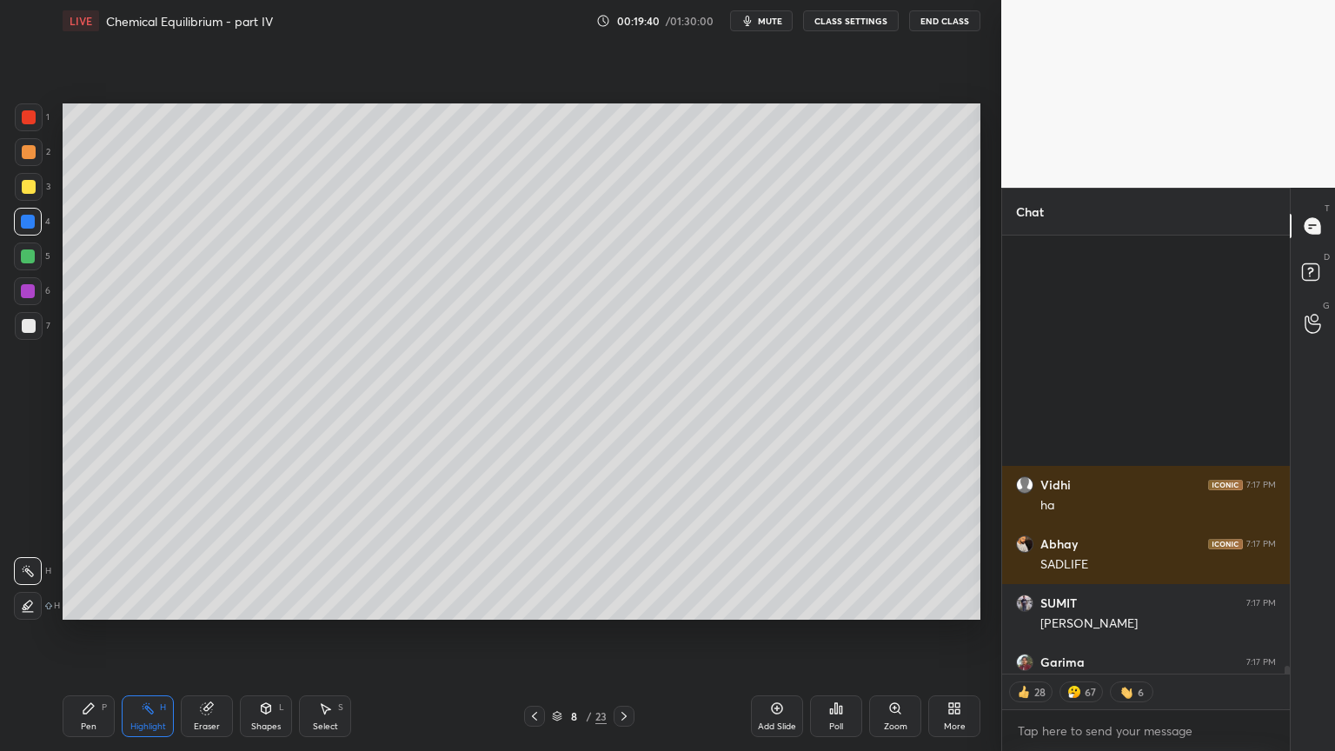
scroll to position [23001, 0]
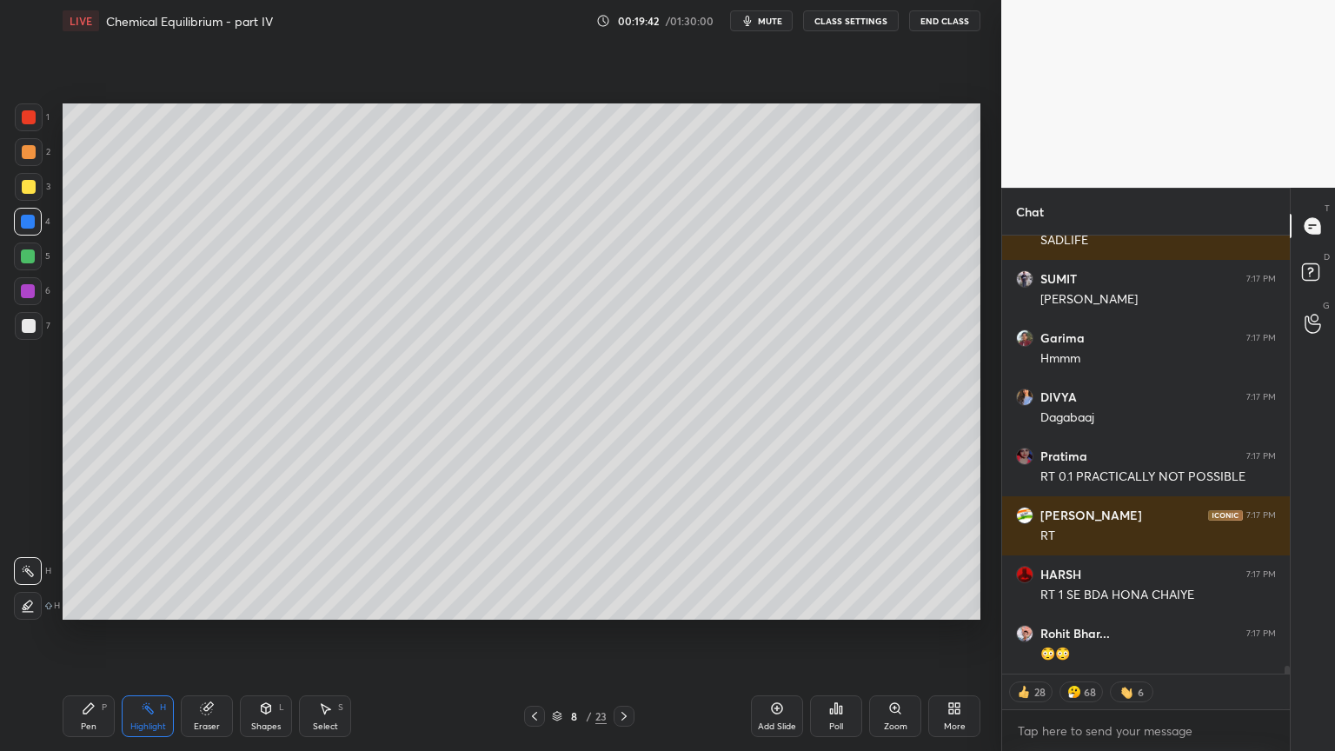
click at [622, 634] on icon at bounding box center [624, 716] width 14 height 14
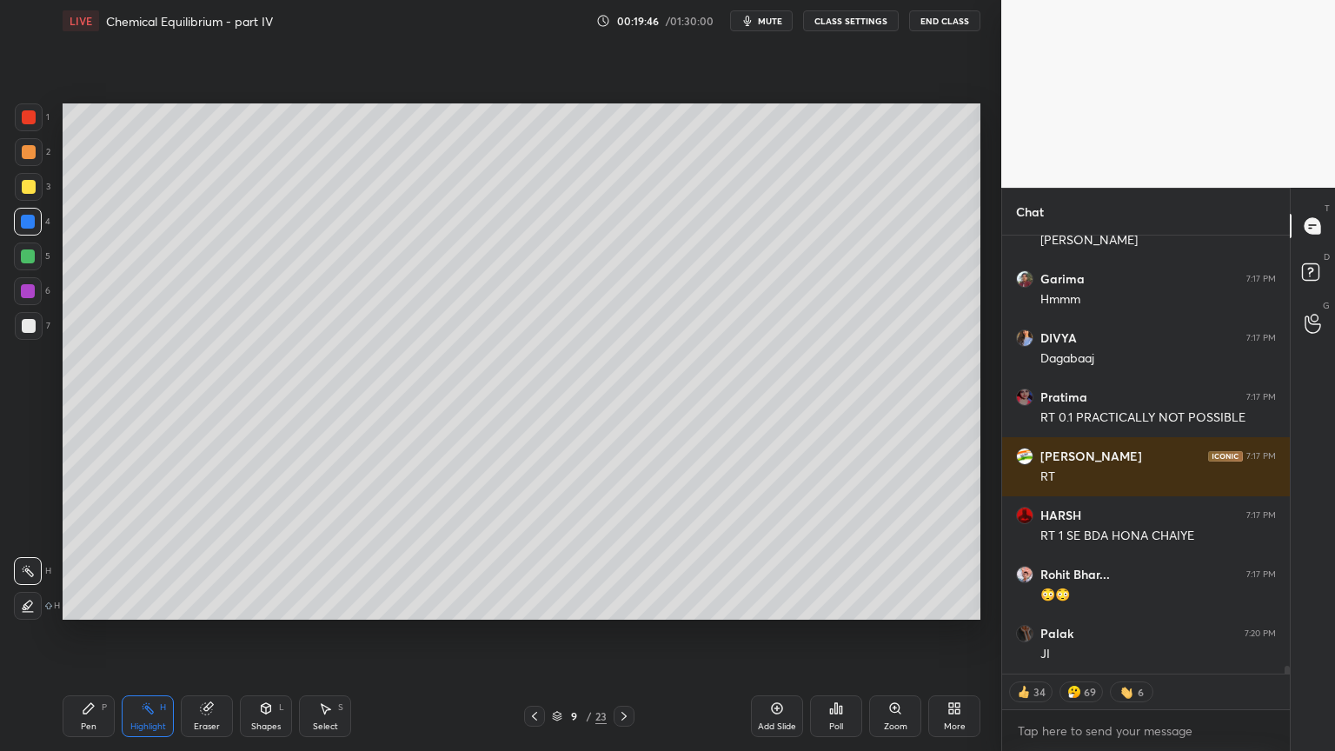
click at [534, 634] on icon at bounding box center [535, 716] width 14 height 14
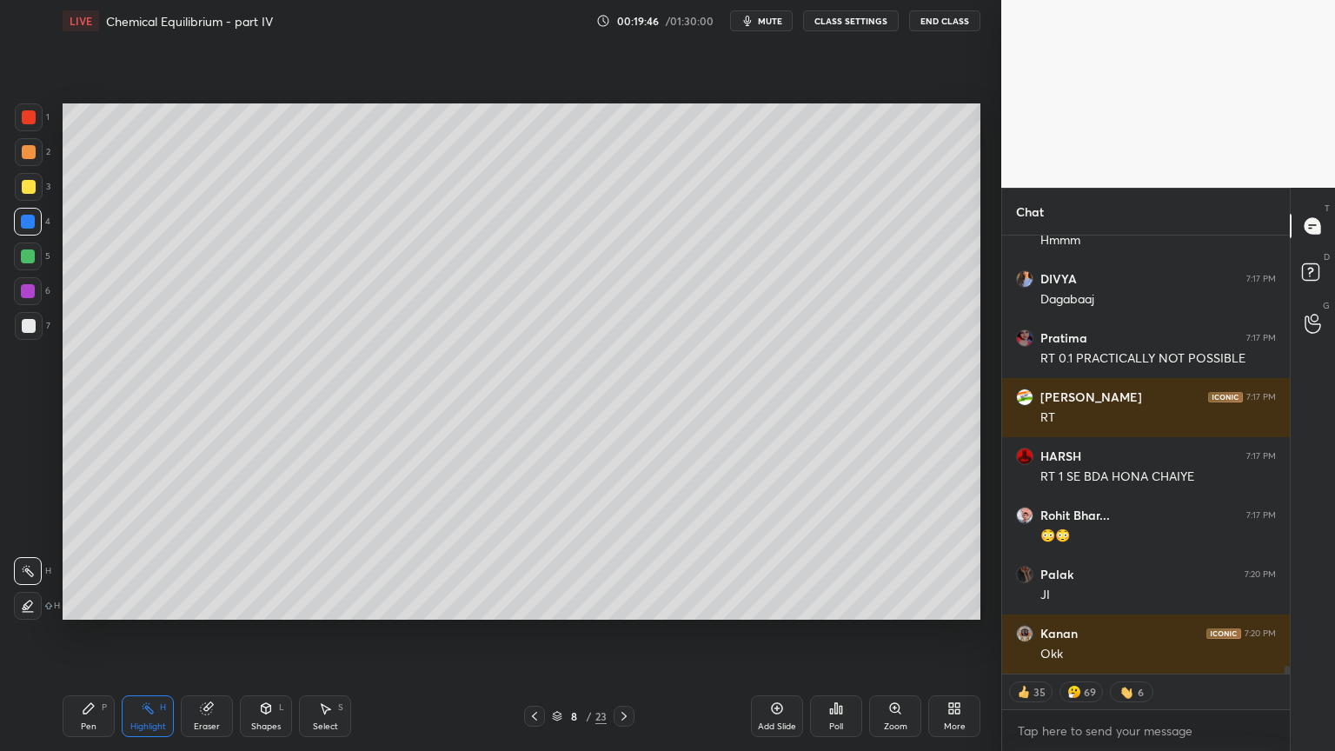
click at [131, 634] on div "Highlight H" at bounding box center [148, 716] width 52 height 42
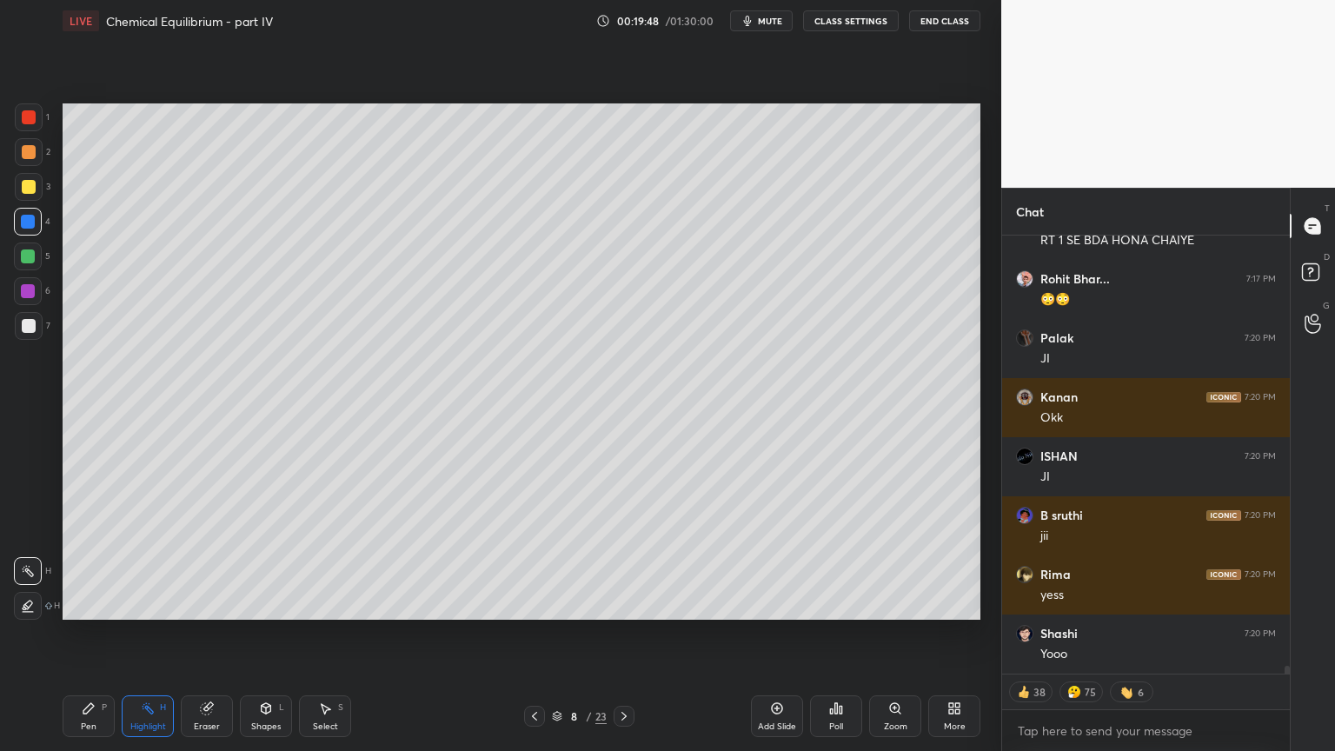
click at [106, 634] on div "Pen P" at bounding box center [89, 716] width 52 height 42
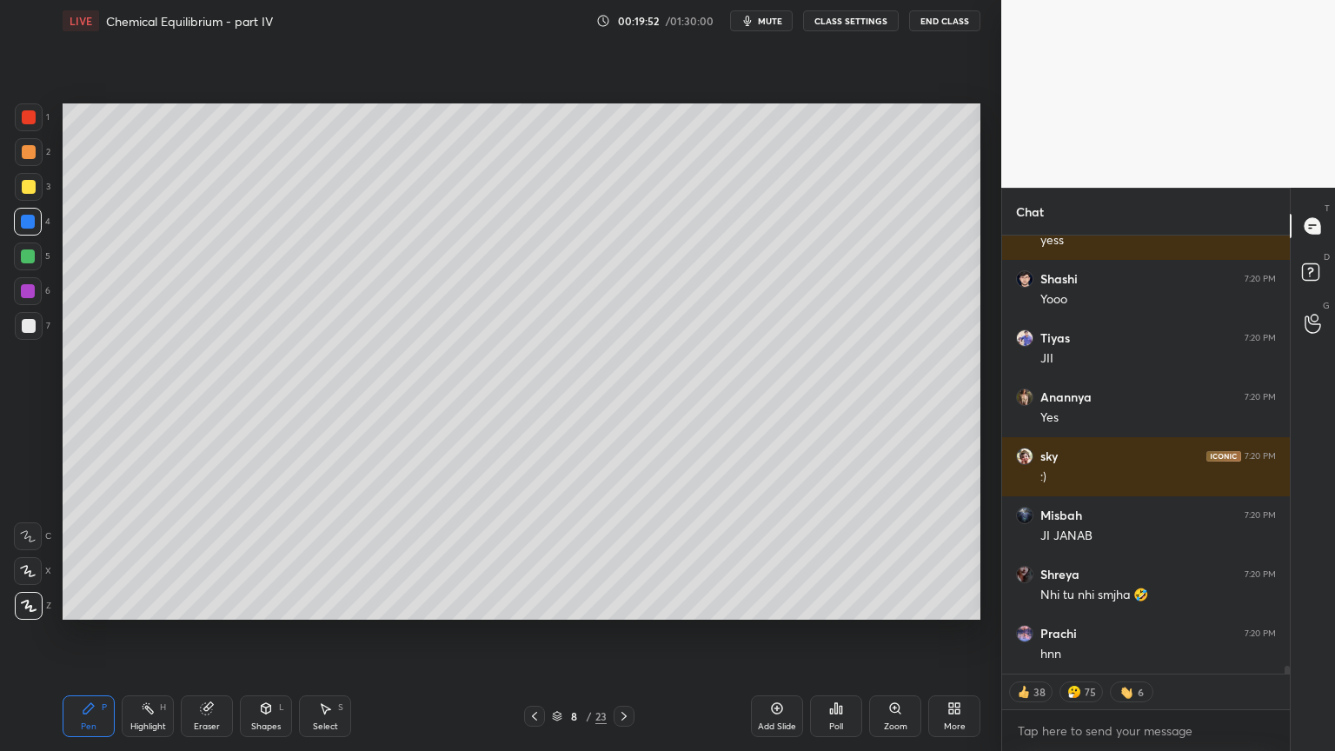
scroll to position [23829, 0]
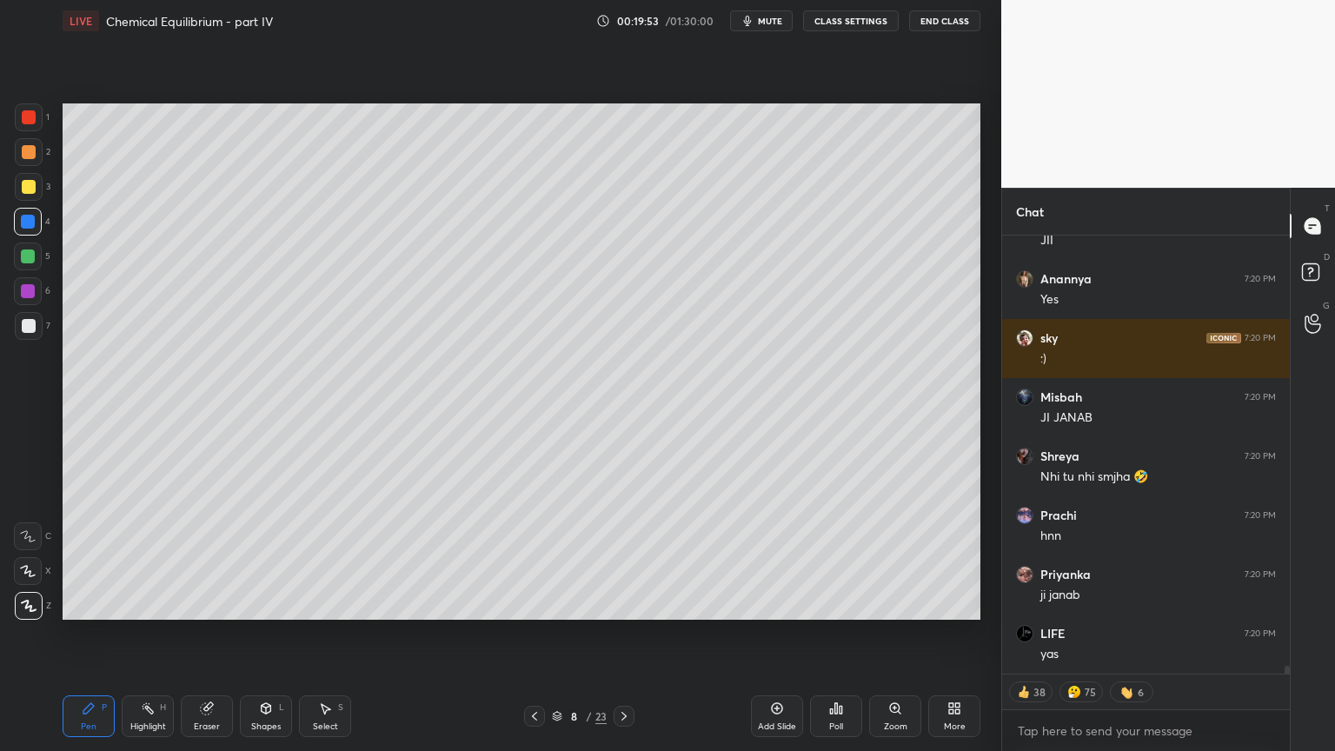
click at [92, 634] on div "Pen" at bounding box center [89, 726] width 16 height 9
drag, startPoint x: 24, startPoint y: 342, endPoint x: 34, endPoint y: 330, distance: 15.5
click at [25, 338] on div "7" at bounding box center [33, 329] width 36 height 35
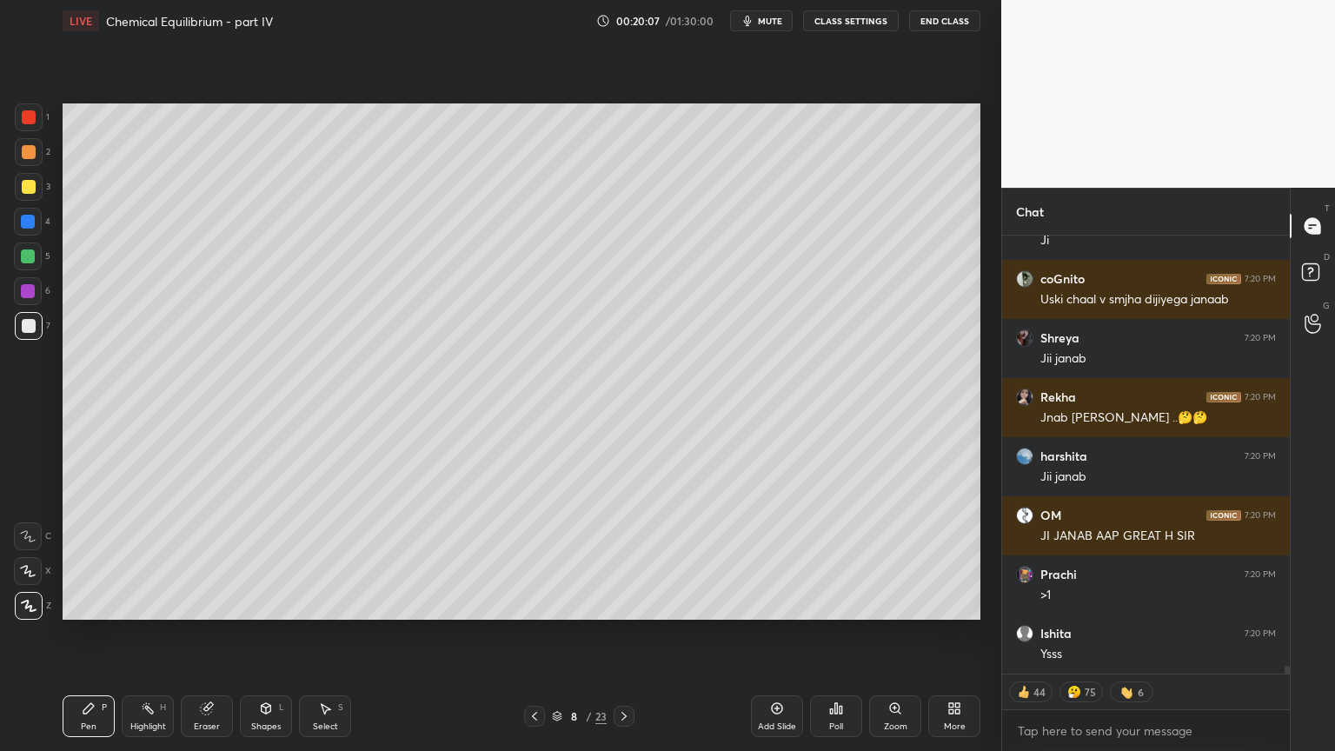
scroll to position [24434, 0]
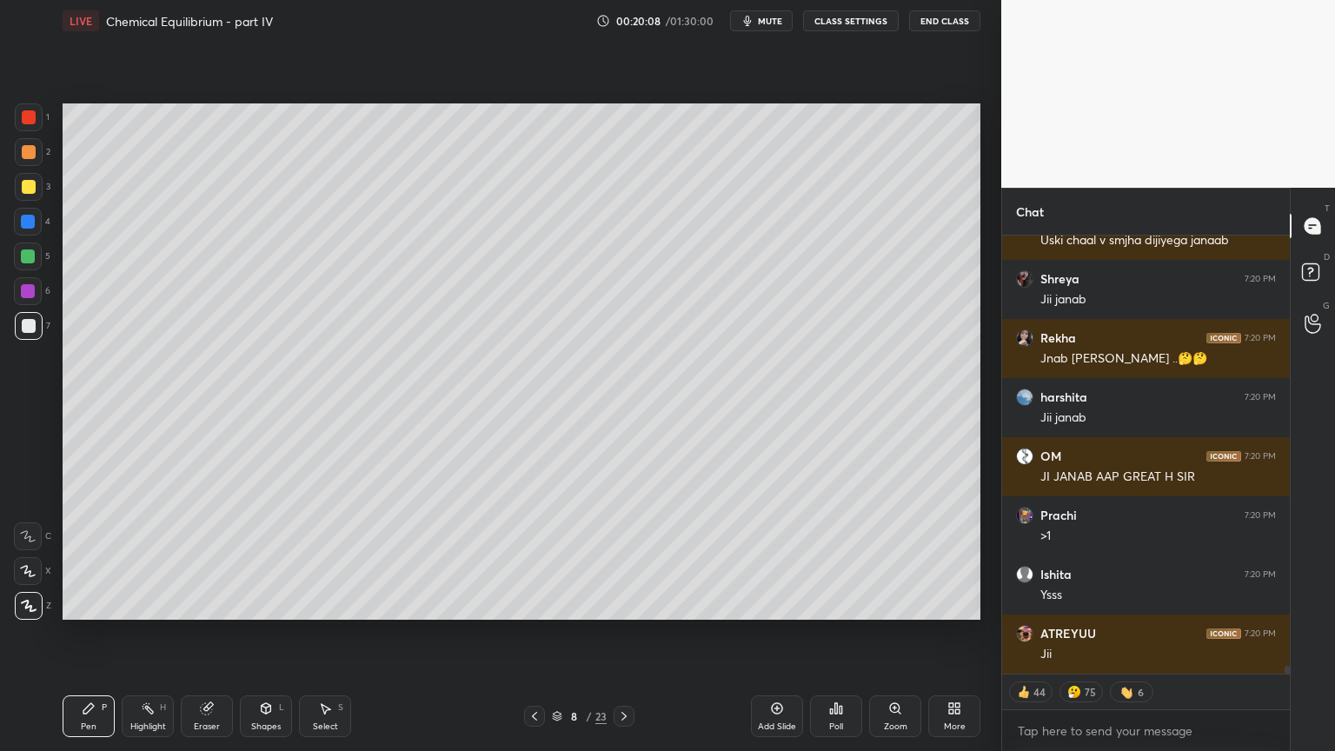
type textarea "x"
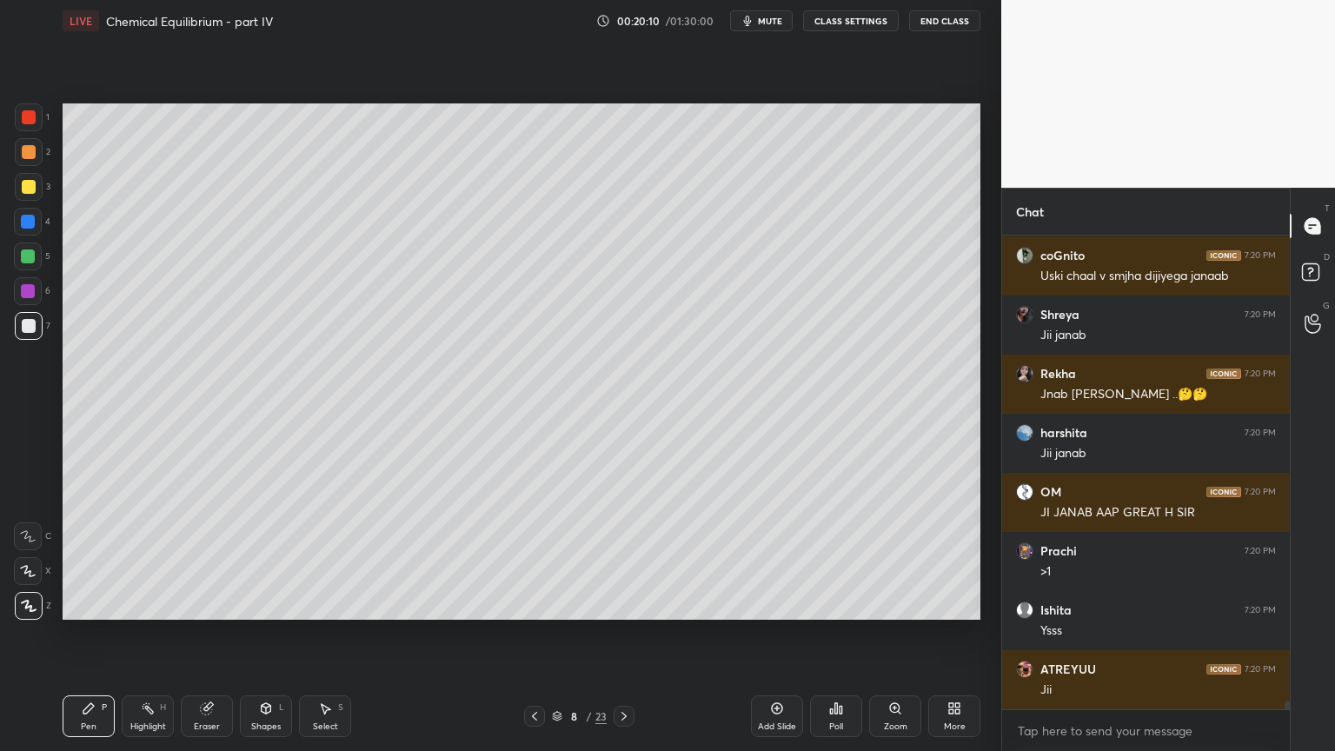
scroll to position [24457, 0]
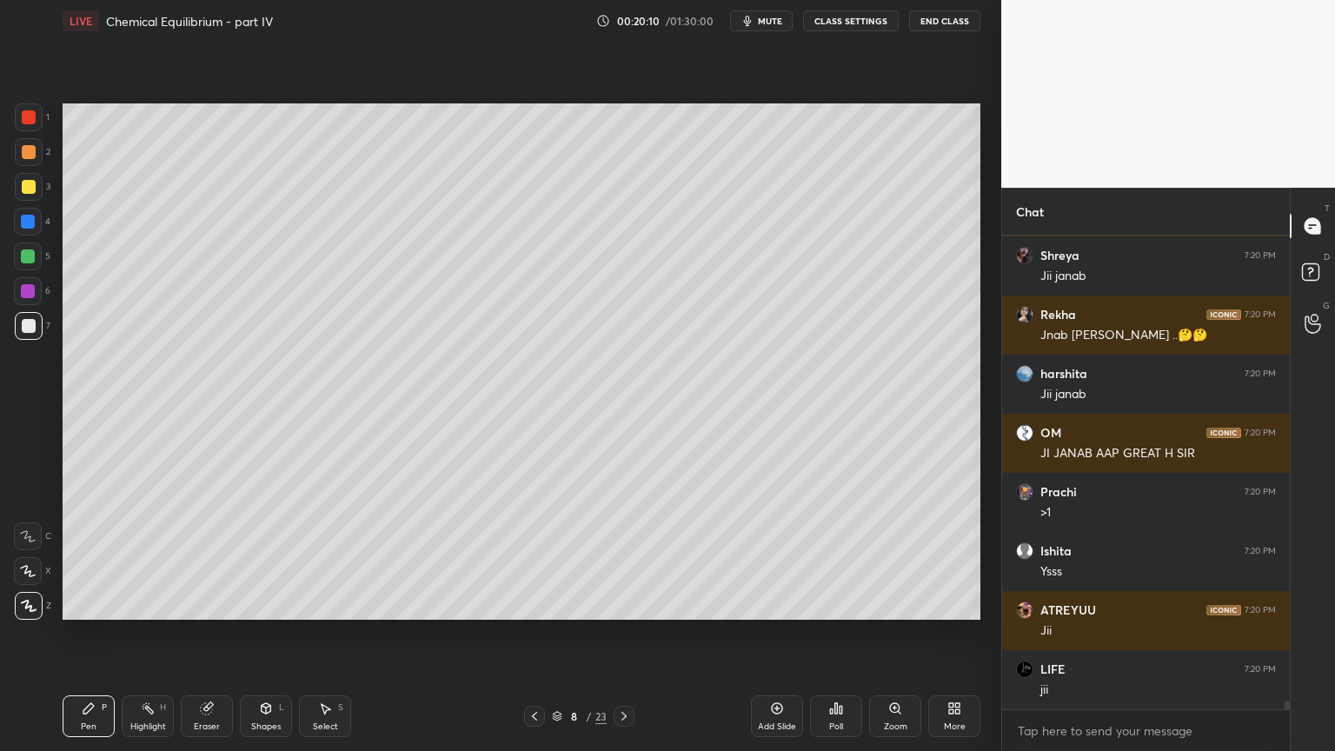
click at [159, 634] on div "Highlight H" at bounding box center [148, 716] width 52 height 42
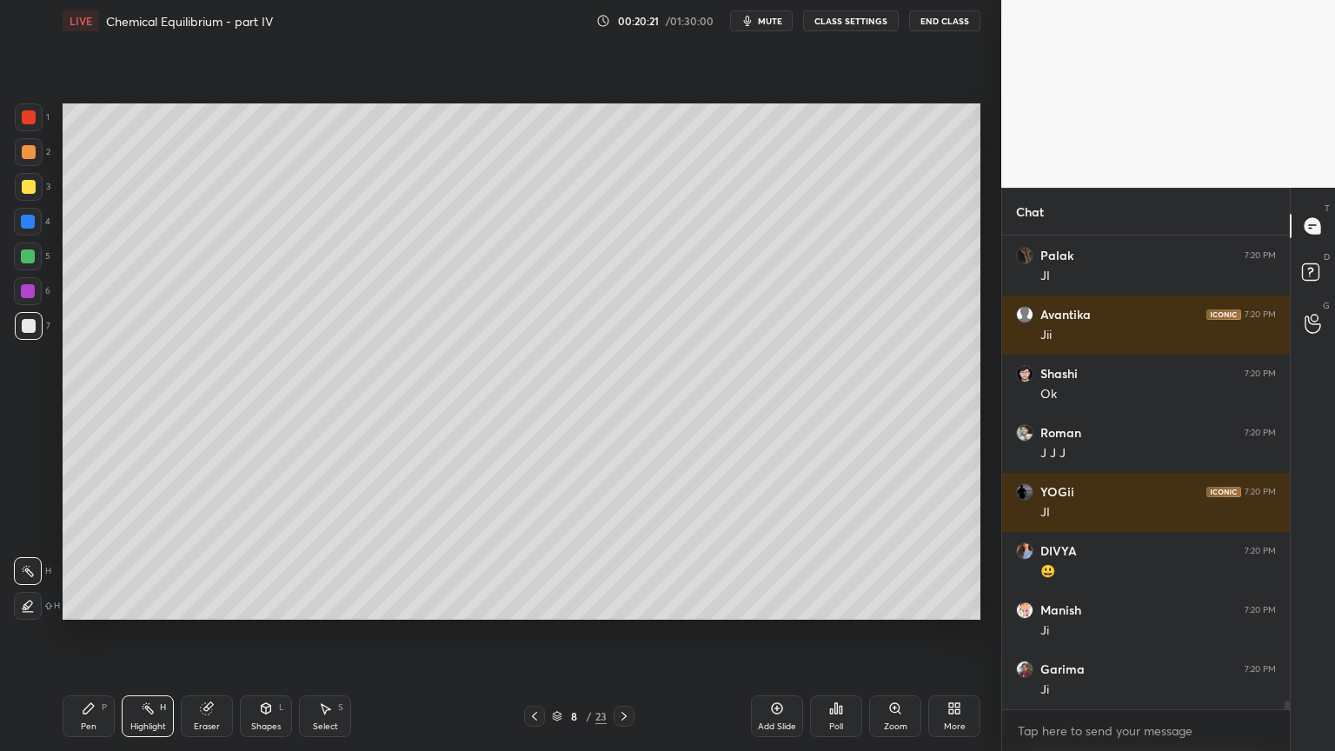
scroll to position [25107, 0]
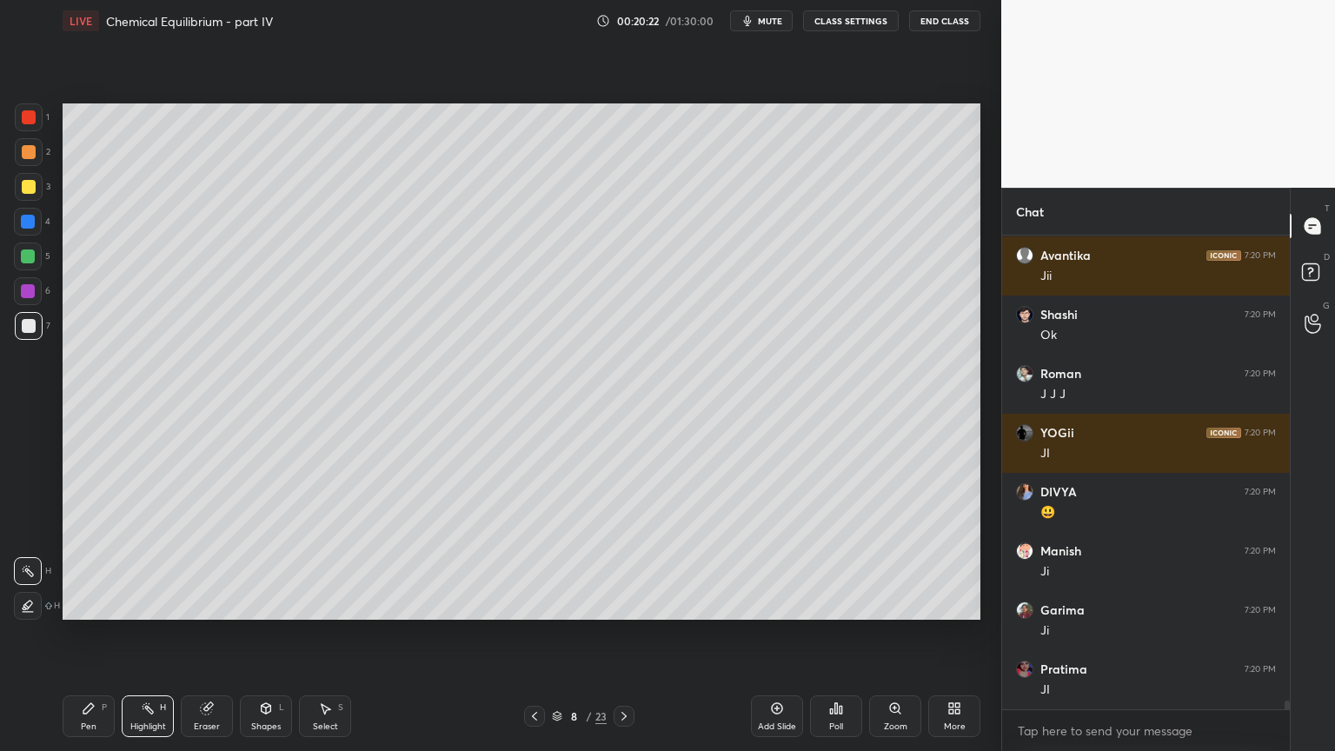
click at [624, 634] on icon at bounding box center [624, 716] width 14 height 14
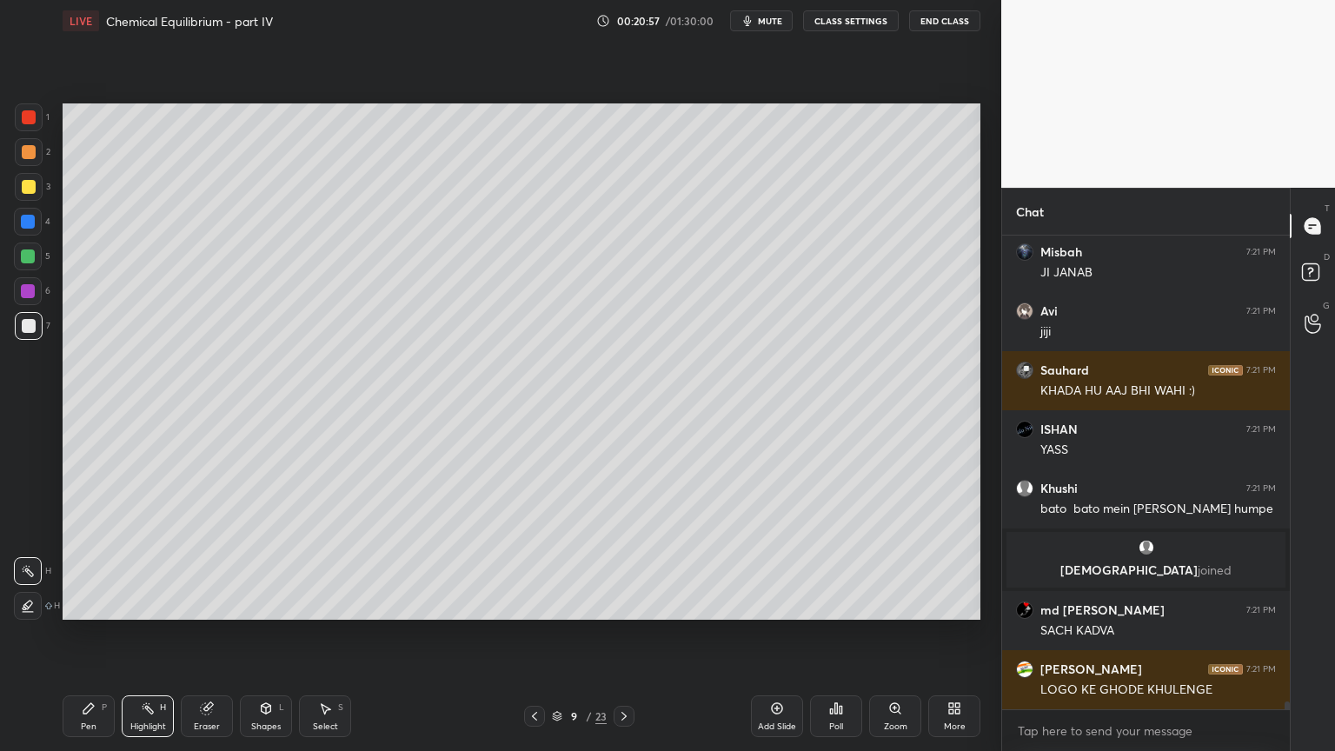
click at [626, 634] on icon at bounding box center [624, 716] width 14 height 14
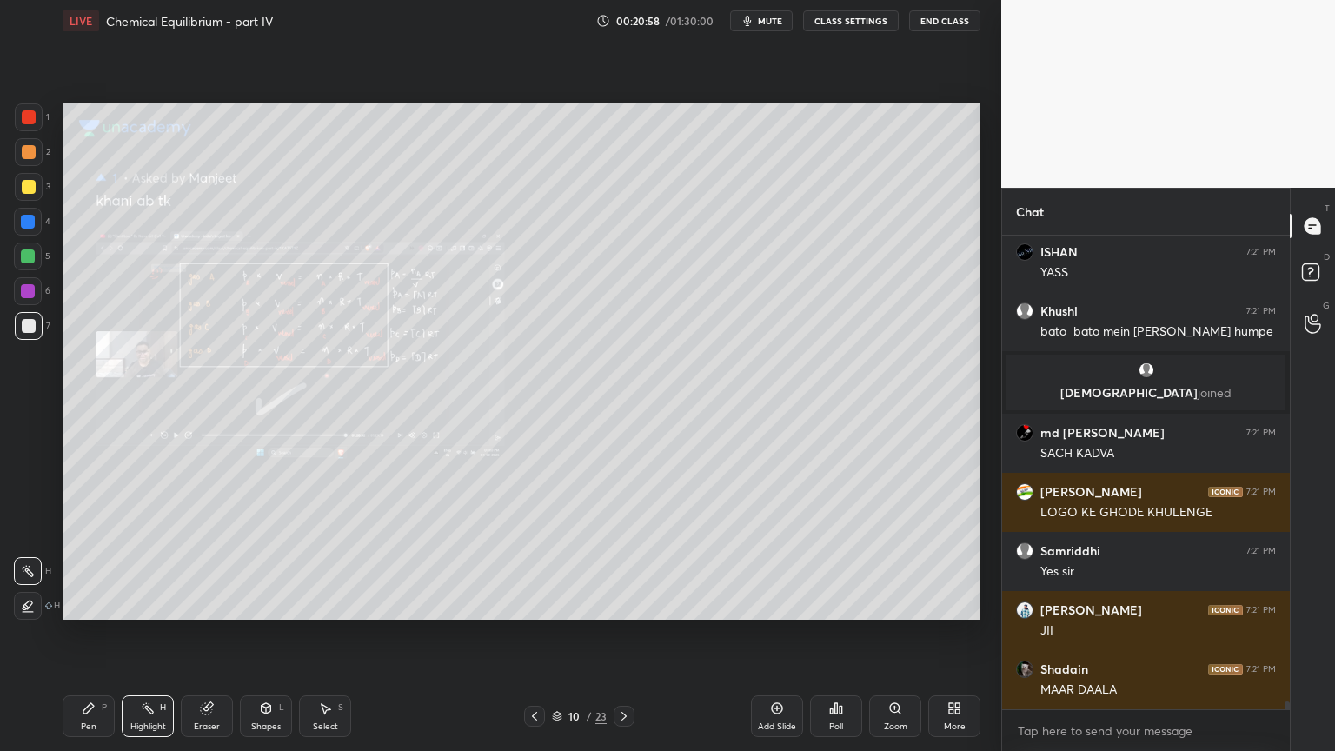
click at [535, 634] on icon at bounding box center [535, 716] width 14 height 14
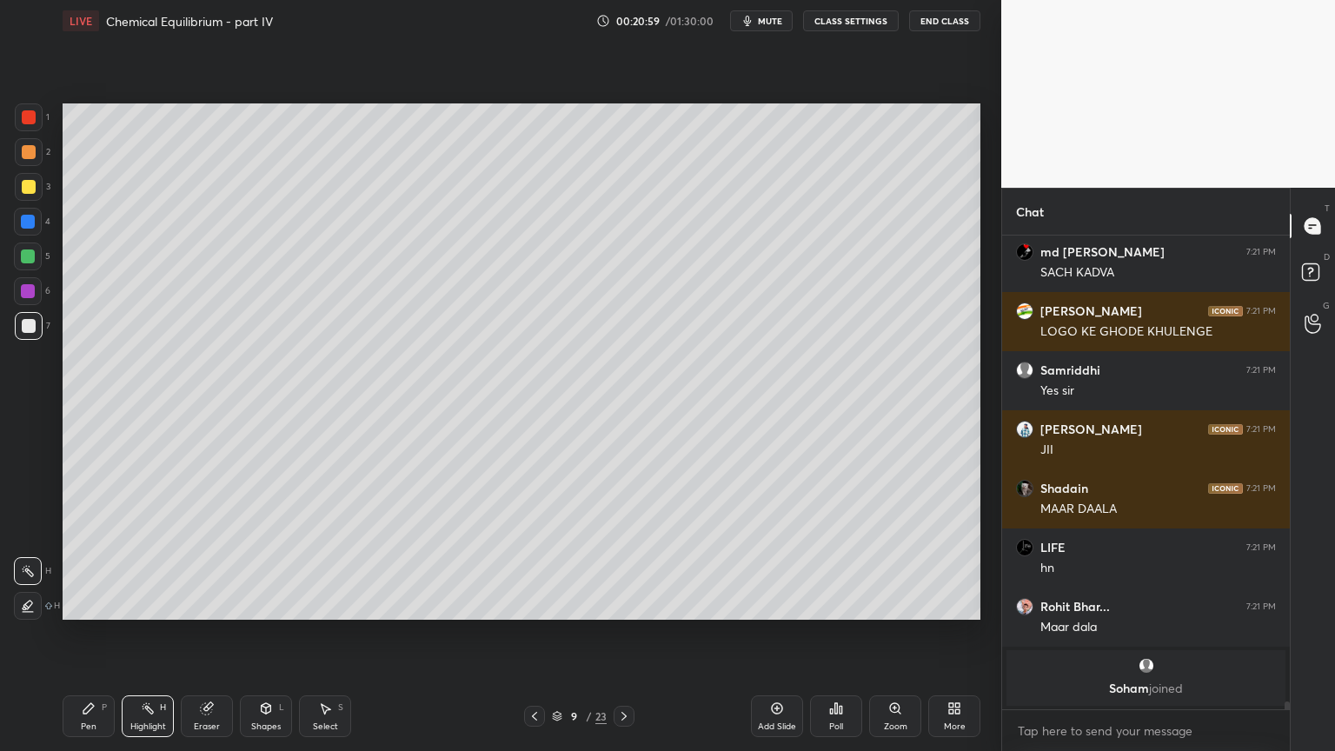
drag, startPoint x: 781, startPoint y: 711, endPoint x: 705, endPoint y: 695, distance: 78.1
click at [770, 634] on icon at bounding box center [777, 709] width 14 height 14
click at [86, 634] on icon at bounding box center [88, 708] width 10 height 10
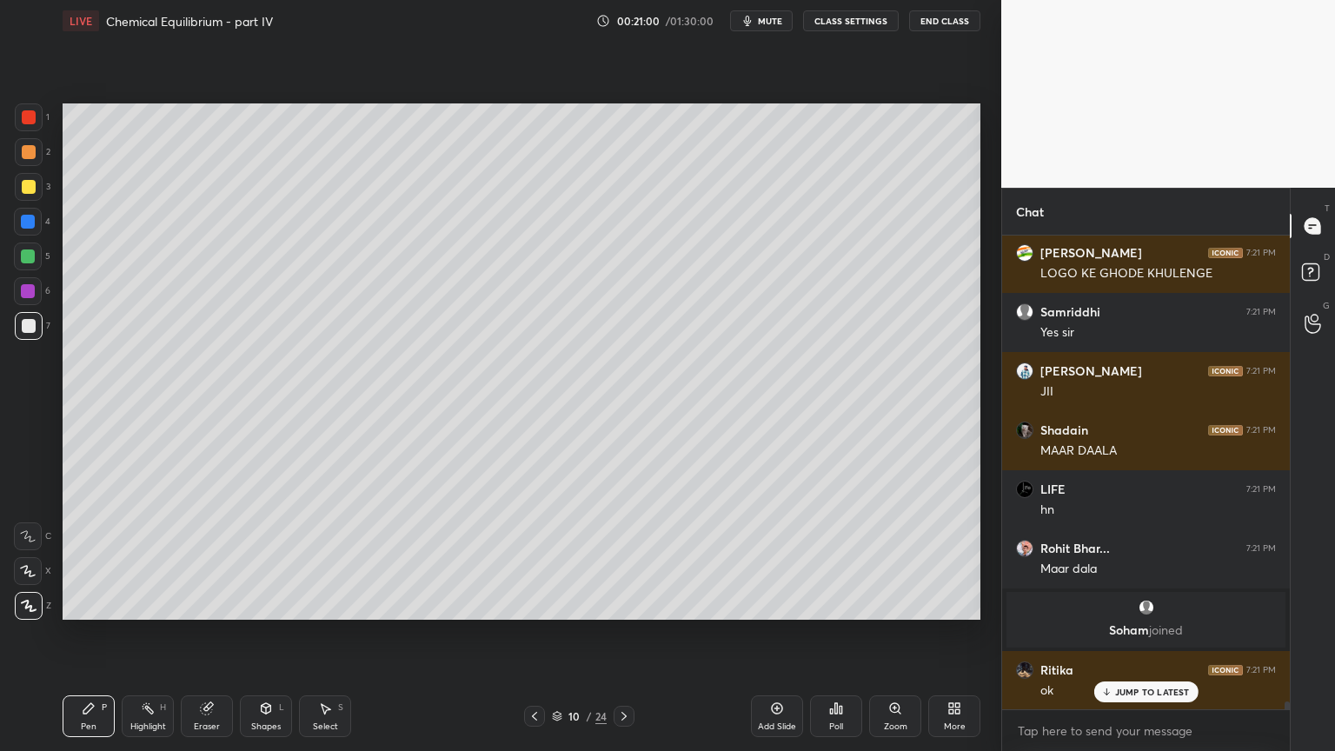
click at [861, 19] on button "CLASS SETTINGS" at bounding box center [851, 20] width 96 height 21
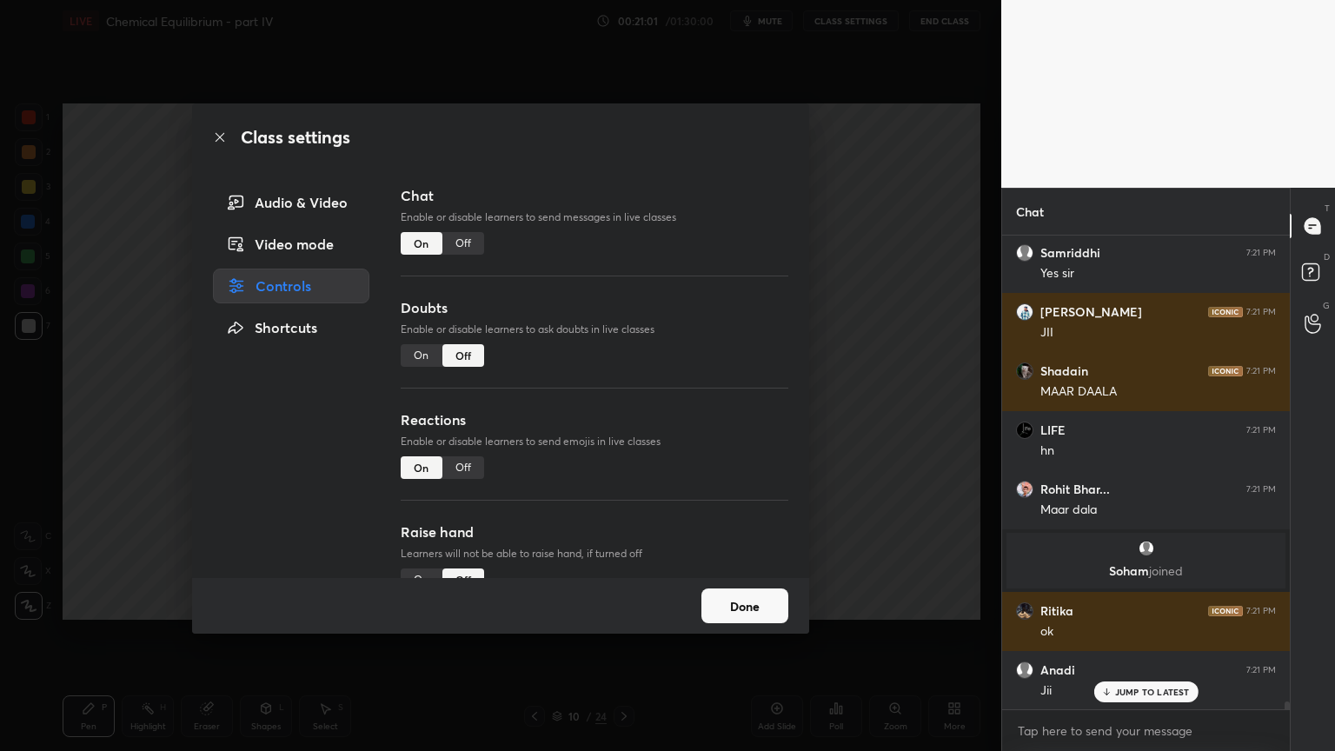
click at [467, 244] on div "Off" at bounding box center [463, 243] width 42 height 23
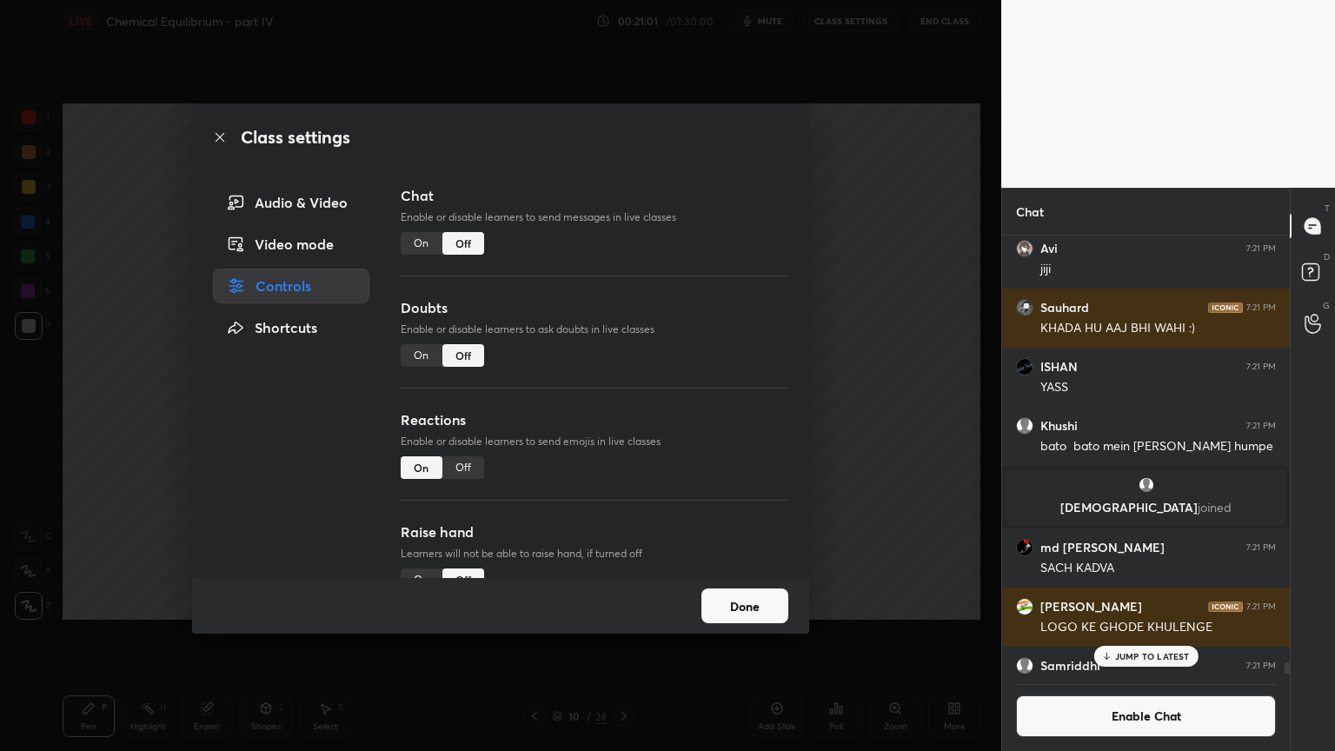
click at [884, 301] on div "Class settings Audio & Video Video mode Controls Shortcuts Chat Enable or disab…" at bounding box center [500, 375] width 1001 height 751
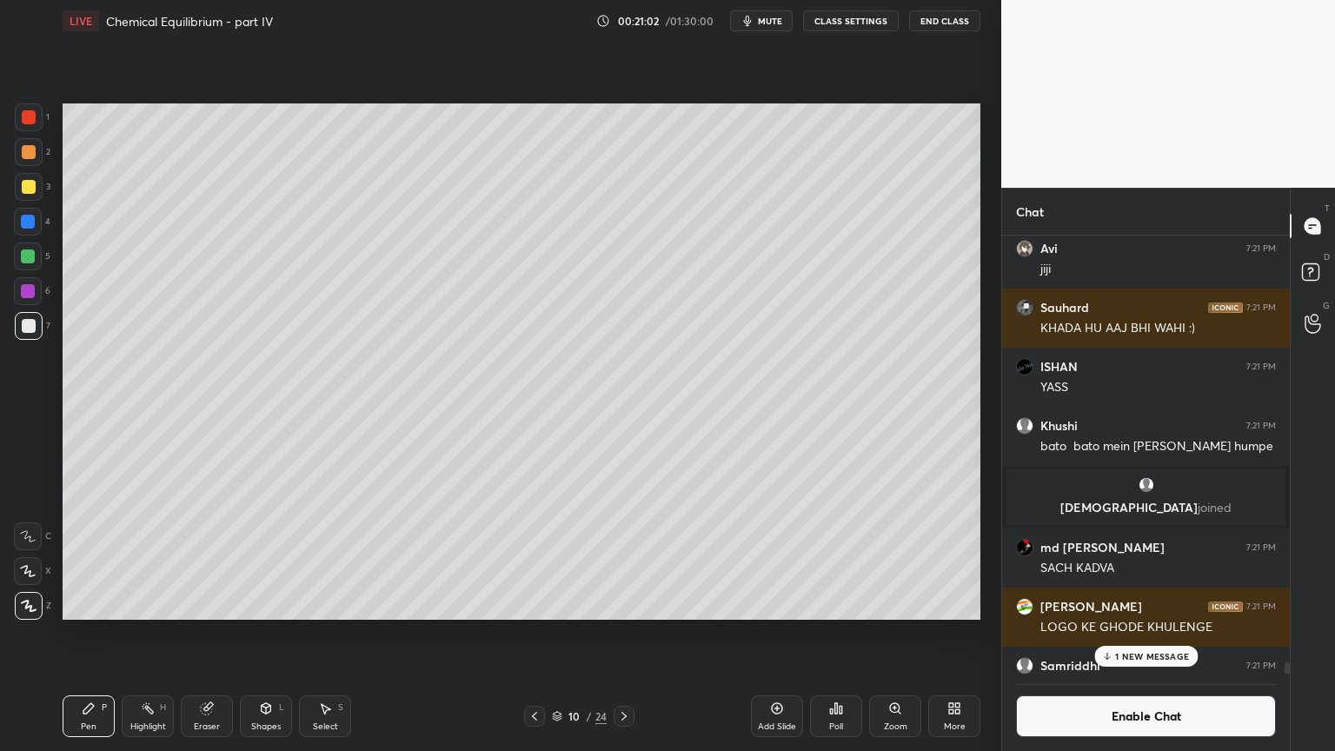
drag, startPoint x: 78, startPoint y: 713, endPoint x: 76, endPoint y: 641, distance: 72.2
click at [78, 634] on div "Pen P" at bounding box center [89, 716] width 52 height 42
click at [30, 150] on div at bounding box center [29, 152] width 14 height 14
click at [70, 634] on div "Pen P" at bounding box center [89, 716] width 52 height 42
drag, startPoint x: 32, startPoint y: 161, endPoint x: 52, endPoint y: 167, distance: 20.9
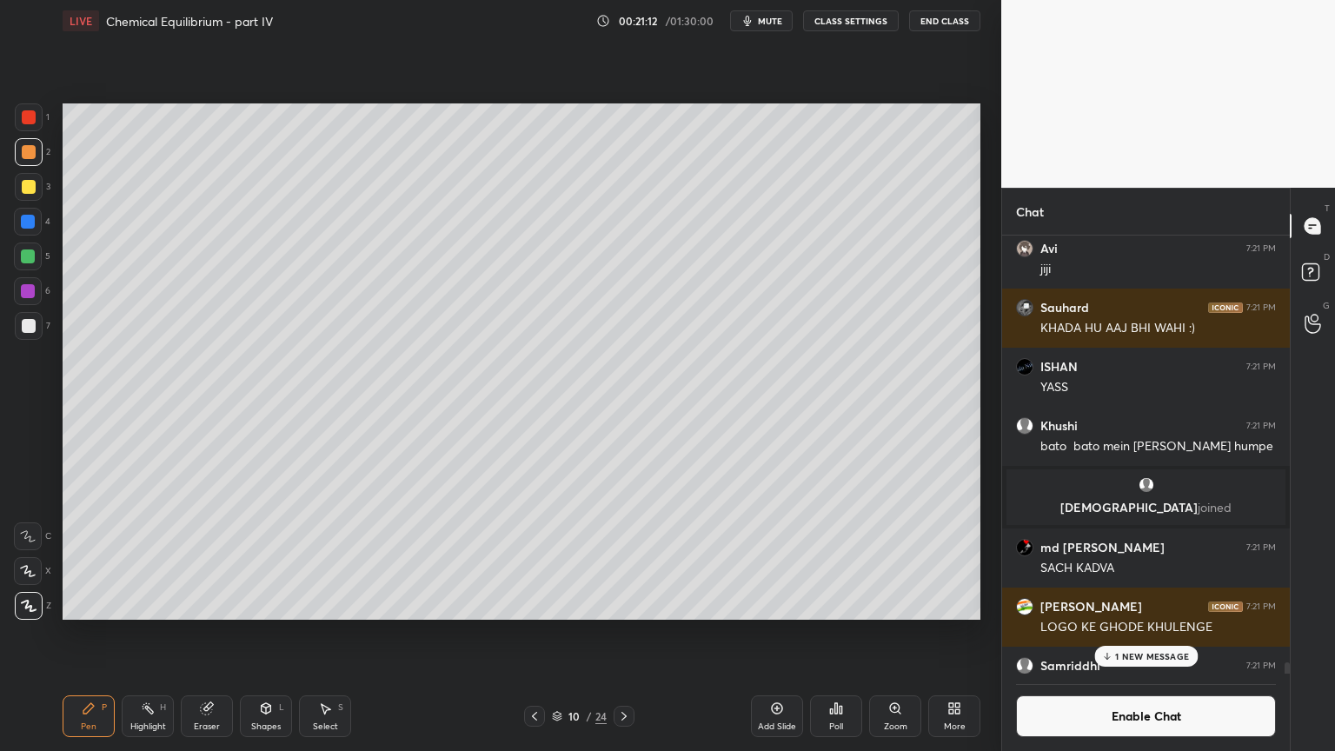
click at [35, 164] on div at bounding box center [29, 152] width 28 height 28
click at [34, 320] on div at bounding box center [29, 326] width 28 height 28
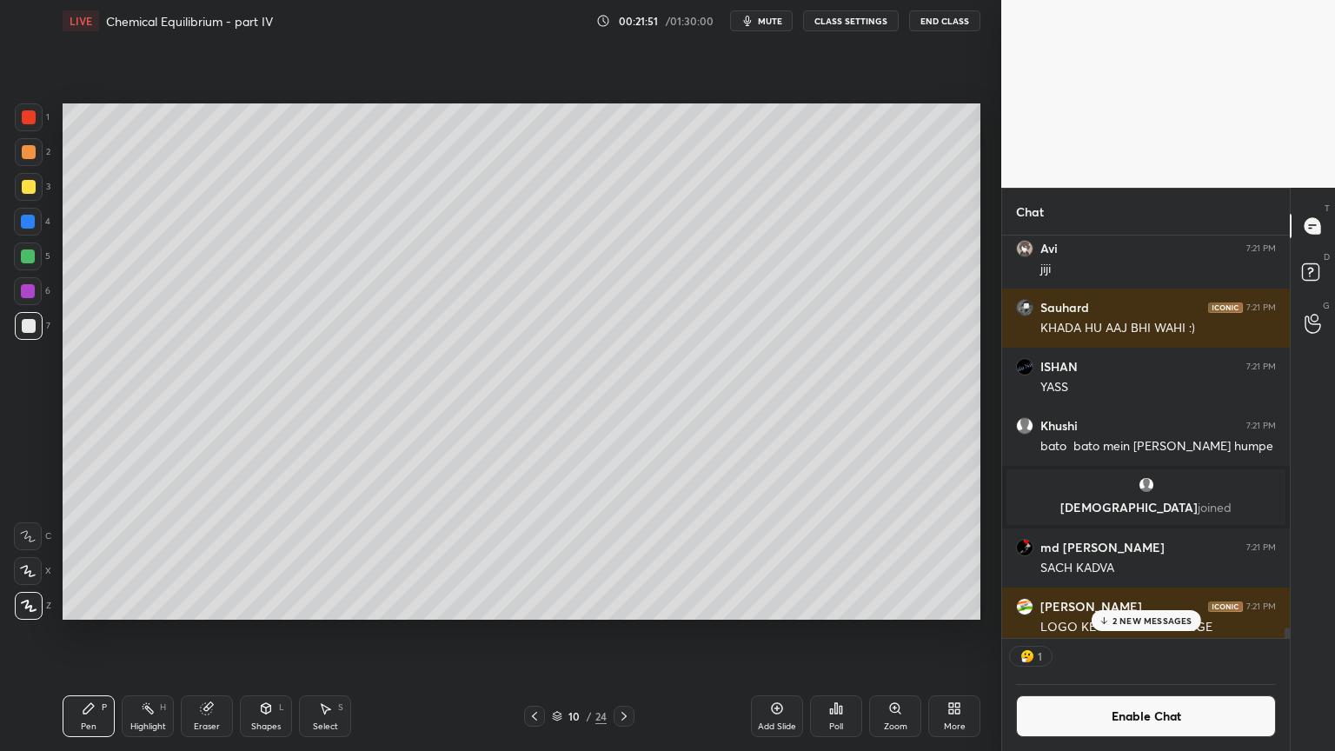
scroll to position [5, 5]
click at [837, 634] on div "Poll" at bounding box center [836, 716] width 52 height 42
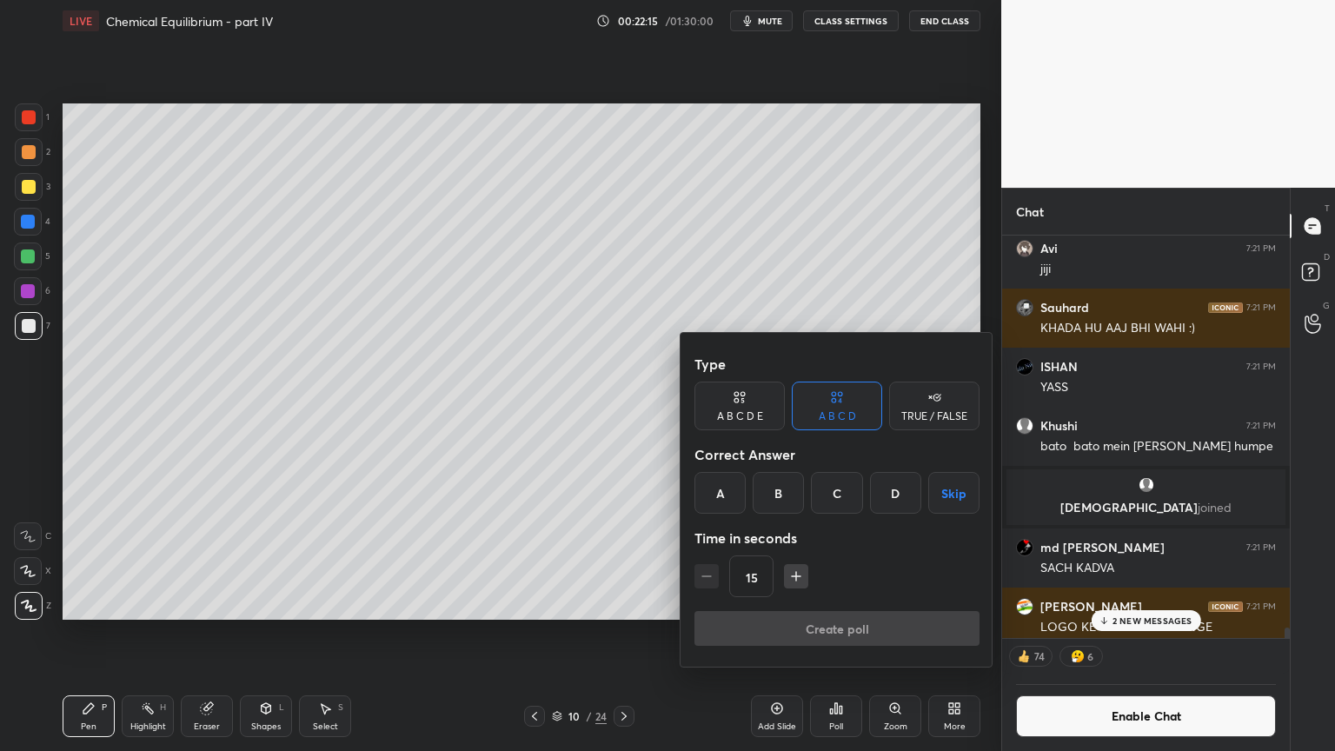
drag, startPoint x: 733, startPoint y: 414, endPoint x: 776, endPoint y: 459, distance: 62.7
click at [735, 417] on div "A B C D E" at bounding box center [740, 416] width 46 height 10
click at [918, 502] on div "E" at bounding box center [910, 493] width 42 height 42
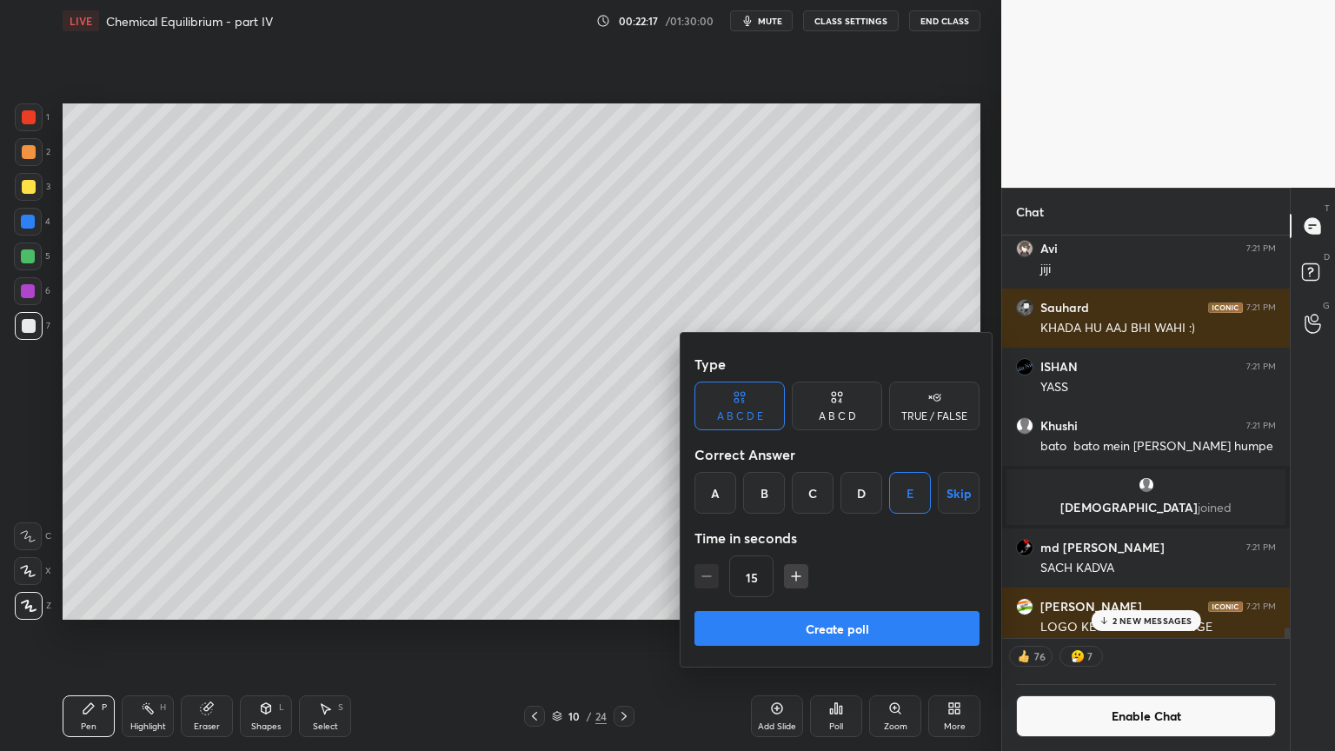
click at [828, 634] on button "Create poll" at bounding box center [837, 628] width 285 height 35
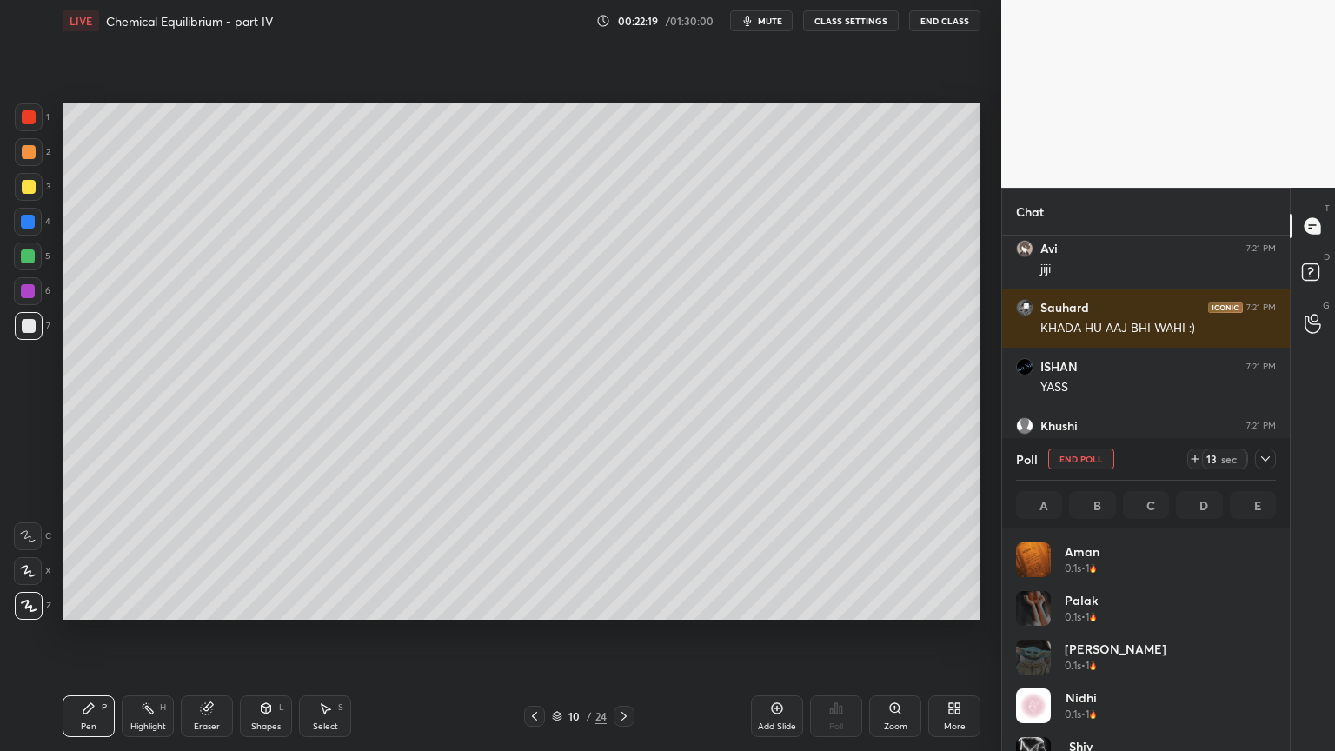
scroll to position [203, 255]
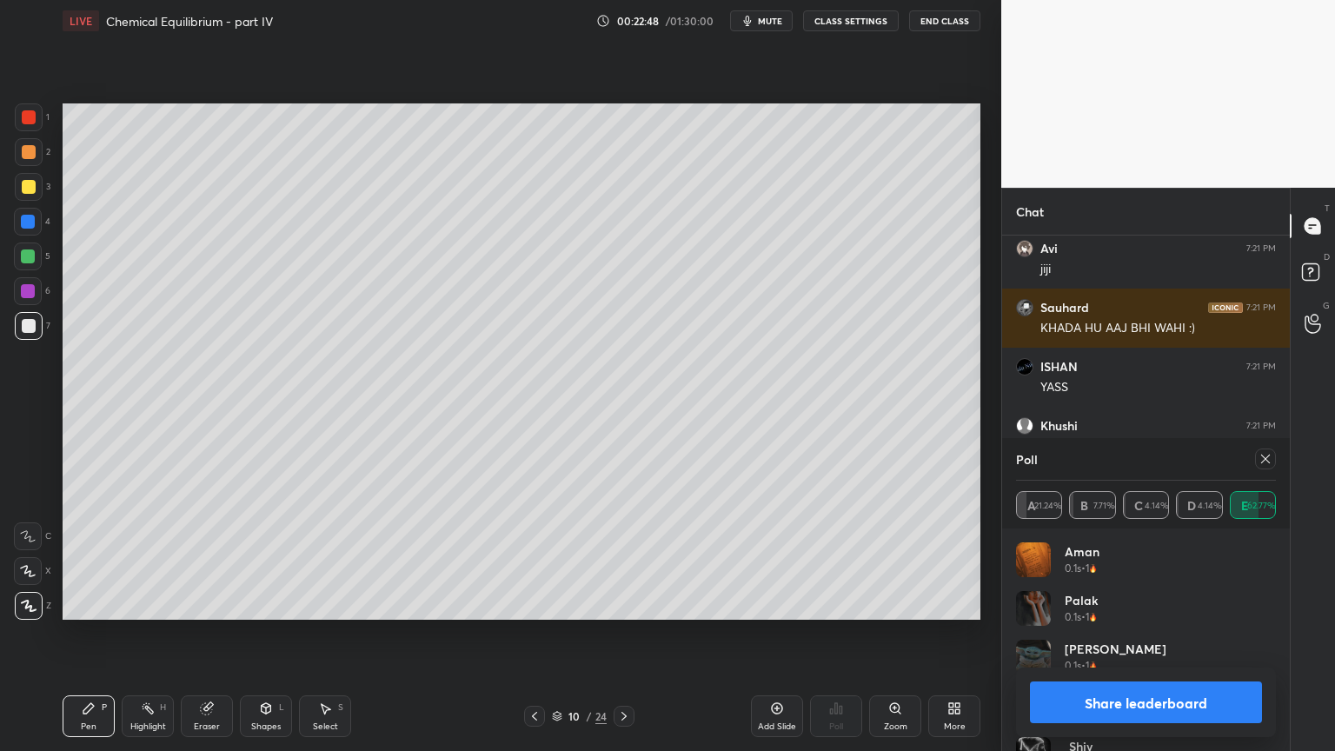
click at [1172, 634] on button "Share leaderboard" at bounding box center [1146, 703] width 232 height 42
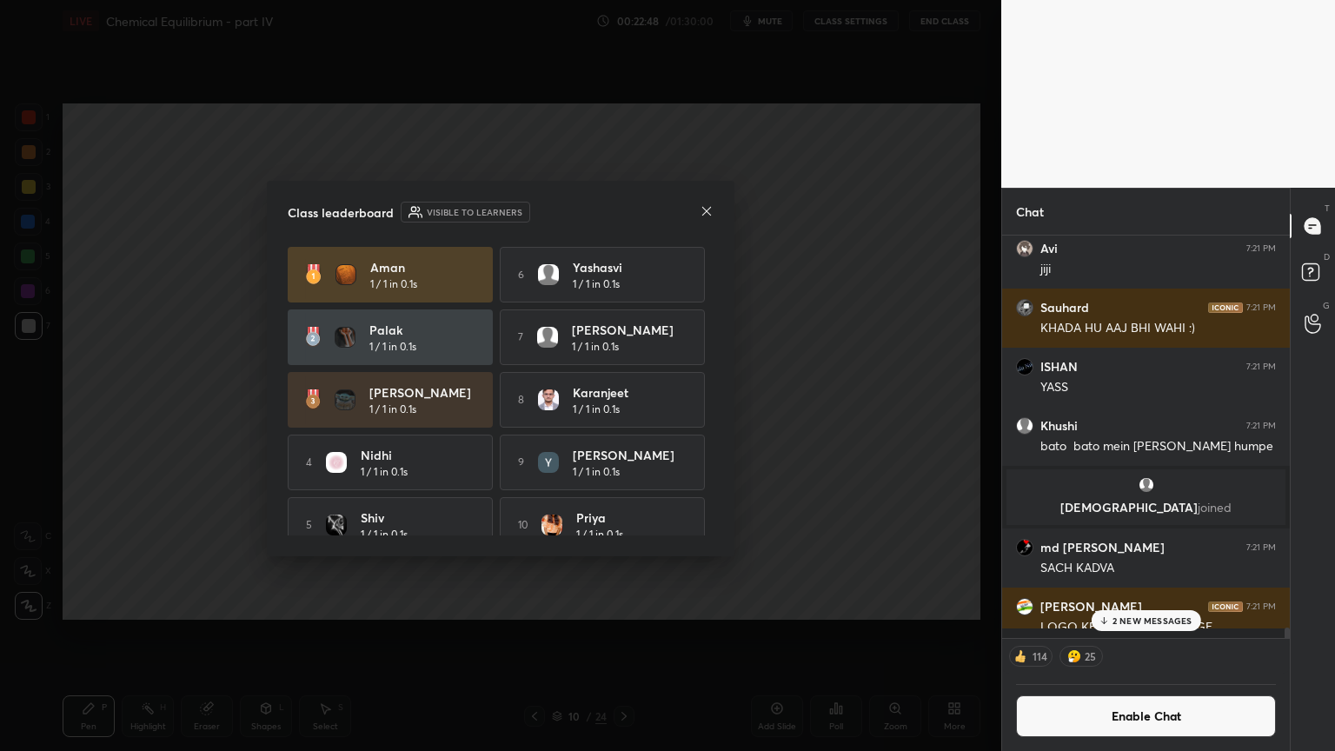
scroll to position [5, 5]
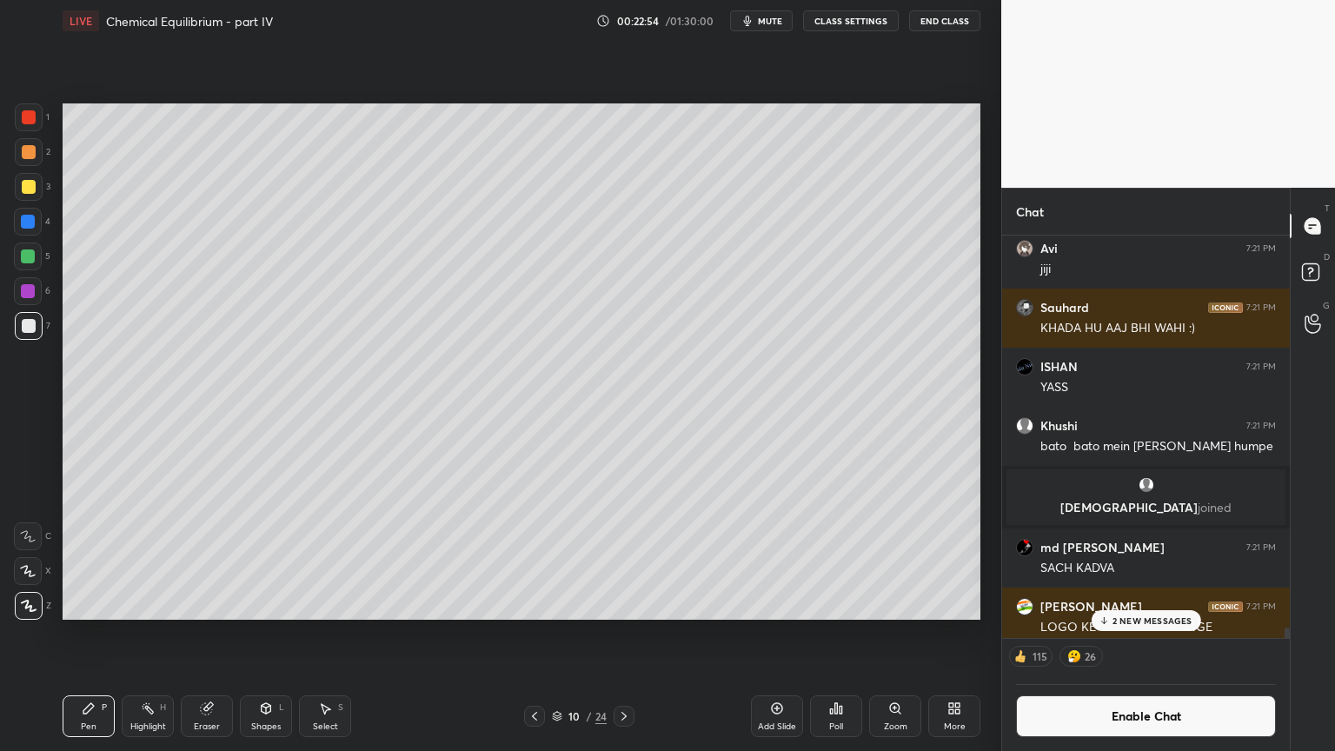
click at [149, 634] on div "Highlight" at bounding box center [148, 726] width 36 height 9
drag, startPoint x: 57, startPoint y: 721, endPoint x: 89, endPoint y: 723, distance: 31.4
click at [58, 634] on div "LIVE Chemical Equilibrium - part IV 00:22:54 / 01:30:00 mute CLASS SETTINGS End…" at bounding box center [522, 375] width 932 height 751
click at [84, 634] on div "Pen" at bounding box center [89, 726] width 16 height 9
drag, startPoint x: 31, startPoint y: 123, endPoint x: 53, endPoint y: 156, distance: 40.3
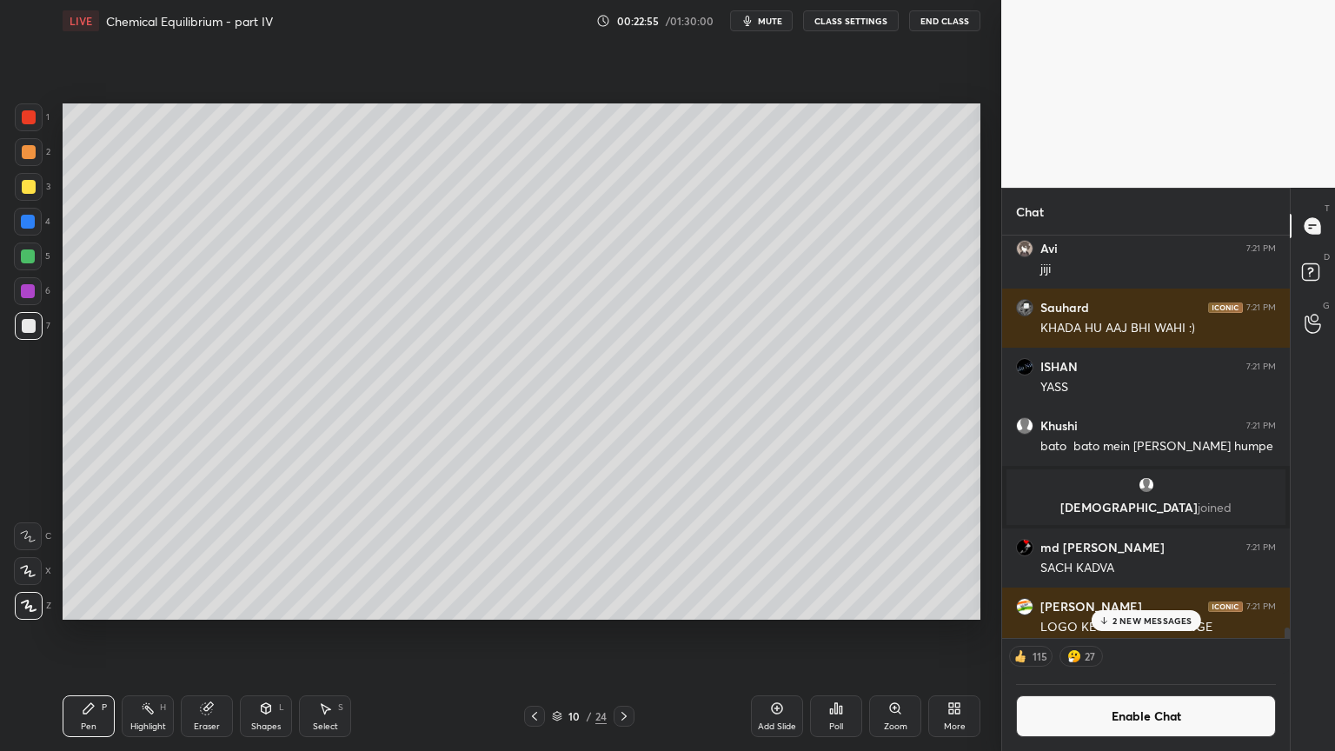
click at [33, 125] on div at bounding box center [29, 117] width 28 height 28
click at [263, 634] on div "Shapes L" at bounding box center [266, 716] width 52 height 42
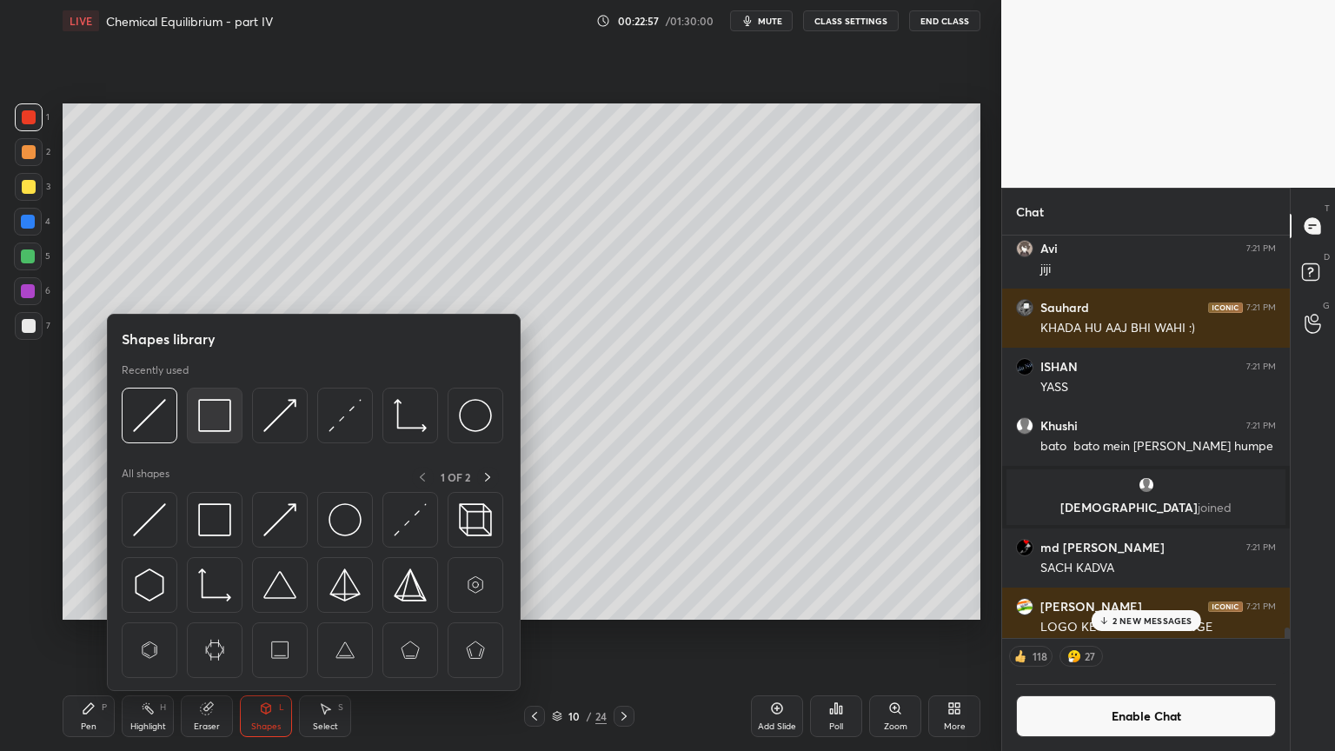
click at [218, 417] on img at bounding box center [214, 415] width 33 height 33
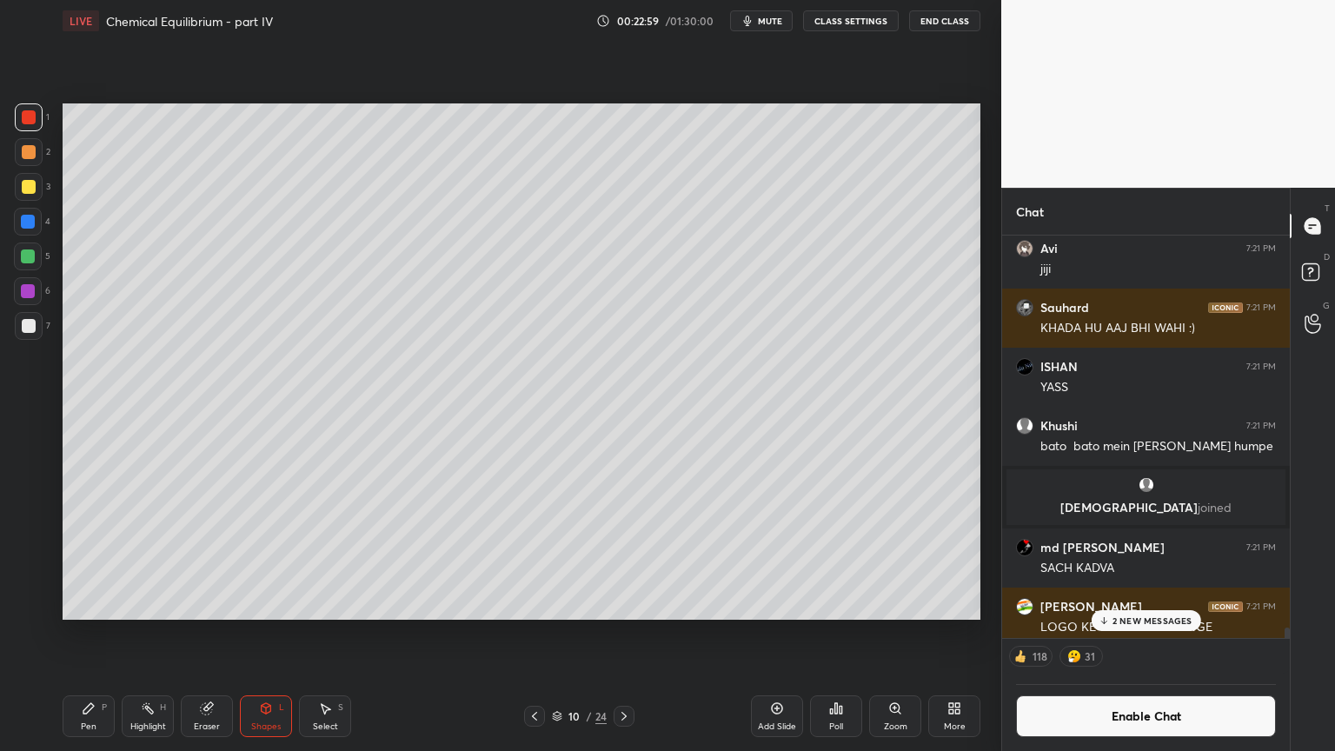
click at [148, 634] on div "Highlight" at bounding box center [148, 726] width 36 height 9
click at [160, 634] on div "Highlight H" at bounding box center [148, 716] width 52 height 42
click at [96, 634] on div "Pen P" at bounding box center [89, 716] width 52 height 42
drag, startPoint x: 26, startPoint y: 216, endPoint x: 28, endPoint y: 266, distance: 50.4
click at [31, 226] on div at bounding box center [28, 222] width 14 height 14
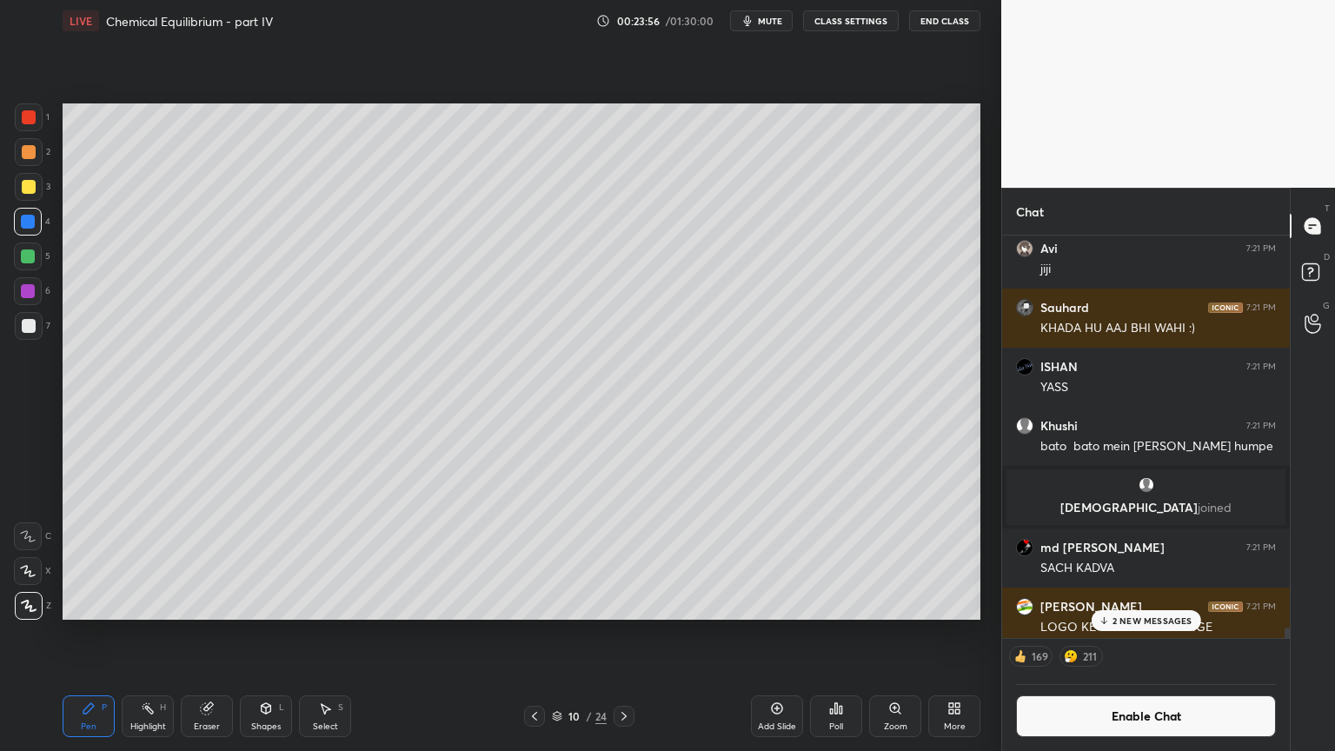
click at [1133, 623] on p "2 NEW MESSAGES" at bounding box center [1153, 620] width 80 height 10
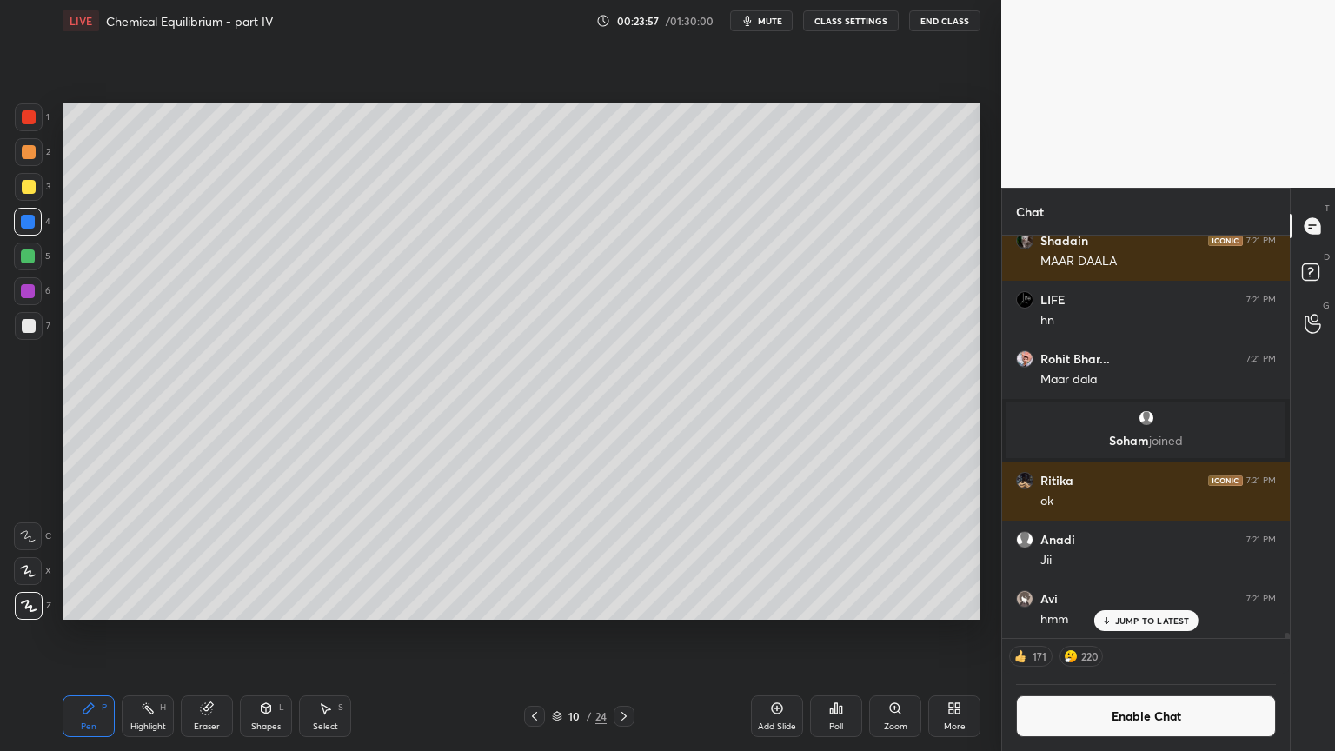
drag, startPoint x: 1160, startPoint y: 622, endPoint x: 1113, endPoint y: 640, distance: 50.4
click at [1156, 622] on p "JUMP TO LATEST" at bounding box center [1152, 620] width 75 height 10
drag, startPoint x: 774, startPoint y: 720, endPoint x: 750, endPoint y: 709, distance: 25.7
click at [770, 634] on div "Add Slide" at bounding box center [777, 716] width 52 height 42
click at [83, 634] on div "Pen P" at bounding box center [89, 716] width 52 height 42
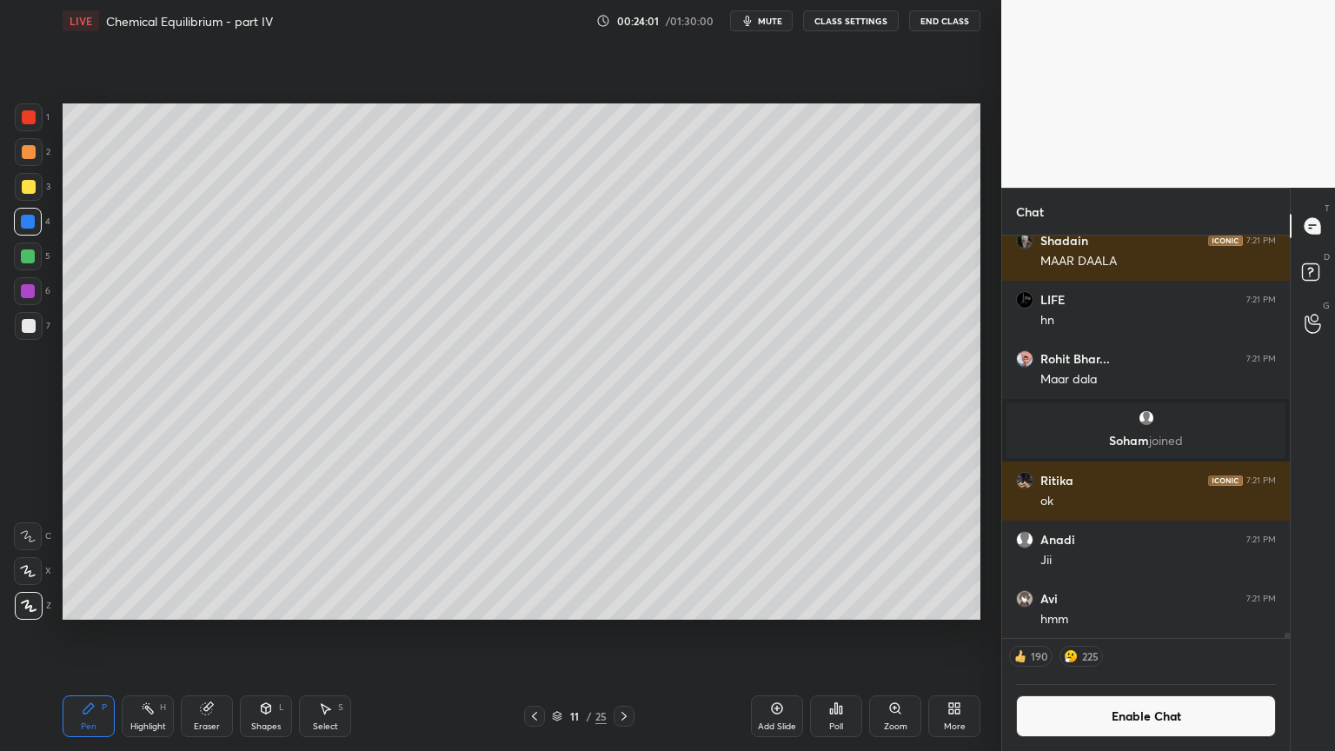
drag, startPoint x: 31, startPoint y: 153, endPoint x: 55, endPoint y: 151, distance: 23.5
click at [31, 155] on div at bounding box center [29, 152] width 14 height 14
click at [30, 324] on div at bounding box center [29, 326] width 14 height 14
drag, startPoint x: 772, startPoint y: 17, endPoint x: 772, endPoint y: 30, distance: 13.0
click at [772, 24] on span "mute" at bounding box center [770, 21] width 24 height 12
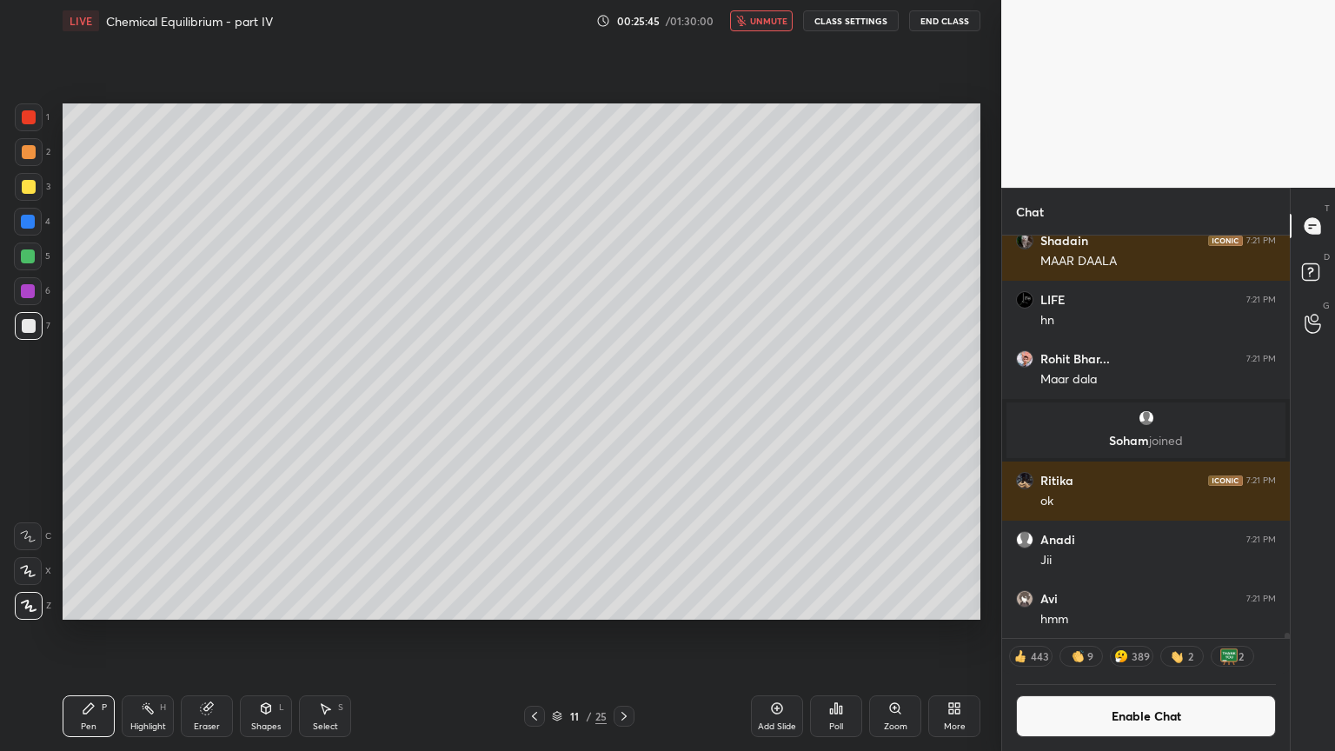
click at [837, 634] on div "Poll" at bounding box center [836, 716] width 52 height 42
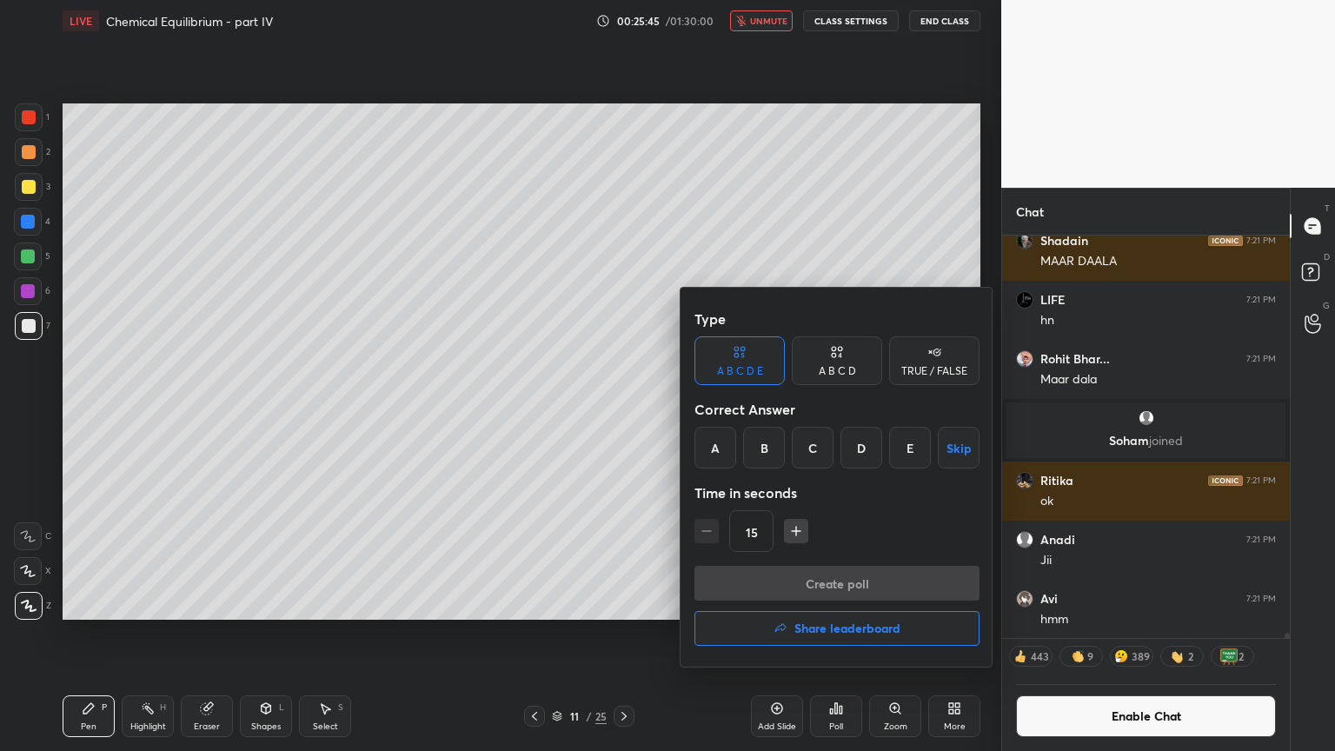
click at [755, 357] on div "A B C D E" at bounding box center [740, 360] width 90 height 49
drag, startPoint x: 914, startPoint y: 449, endPoint x: 905, endPoint y: 544, distance: 96.1
click at [915, 452] on div "E" at bounding box center [910, 448] width 42 height 42
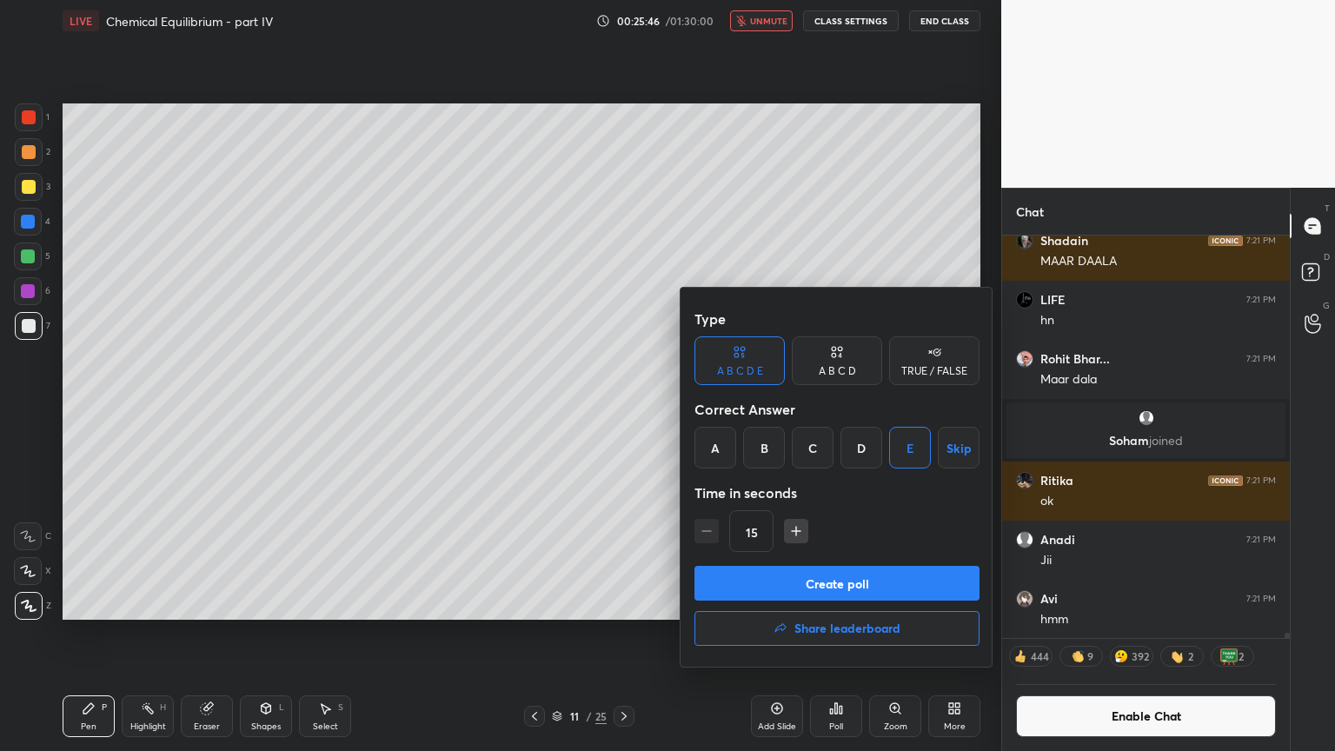
click at [887, 582] on button "Create poll" at bounding box center [837, 583] width 285 height 35
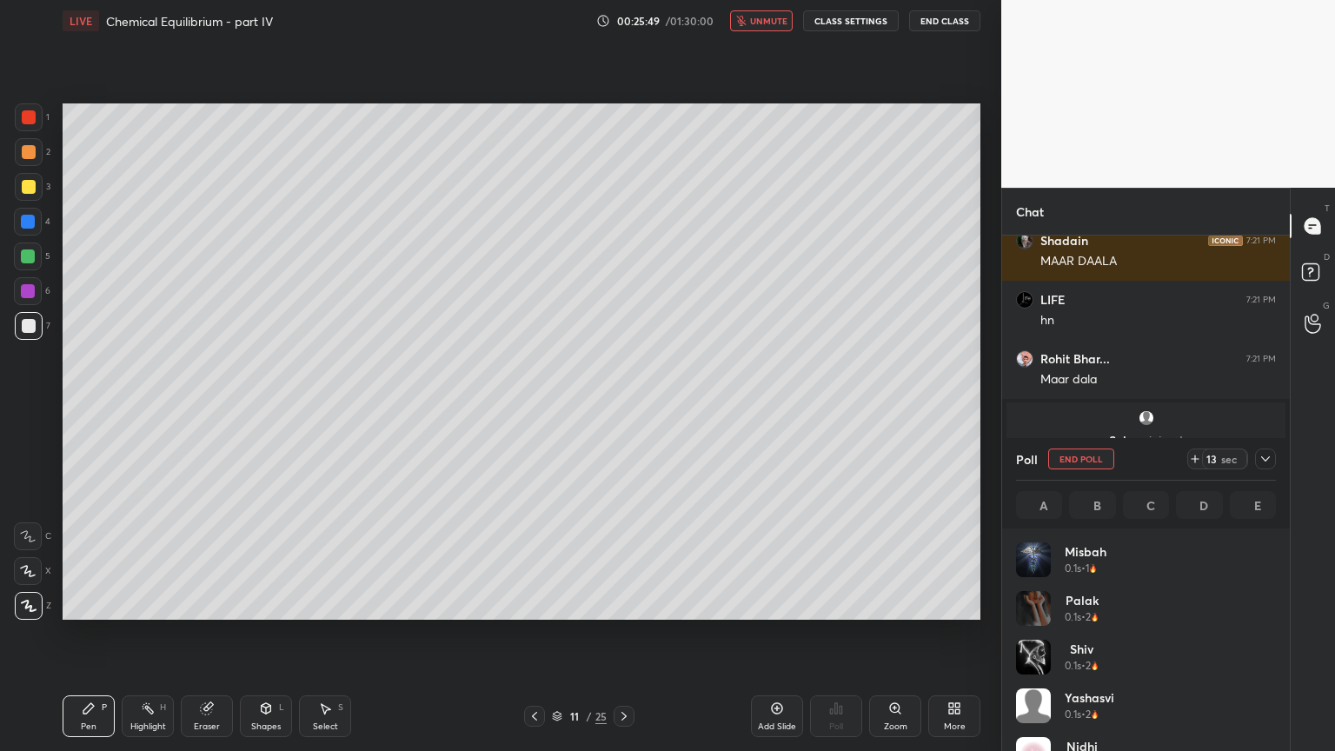
scroll to position [203, 255]
click at [766, 21] on span "unmute" at bounding box center [768, 21] width 37 height 12
drag, startPoint x: 205, startPoint y: 708, endPoint x: 223, endPoint y: 693, distance: 22.8
click at [209, 634] on icon at bounding box center [206, 708] width 11 height 11
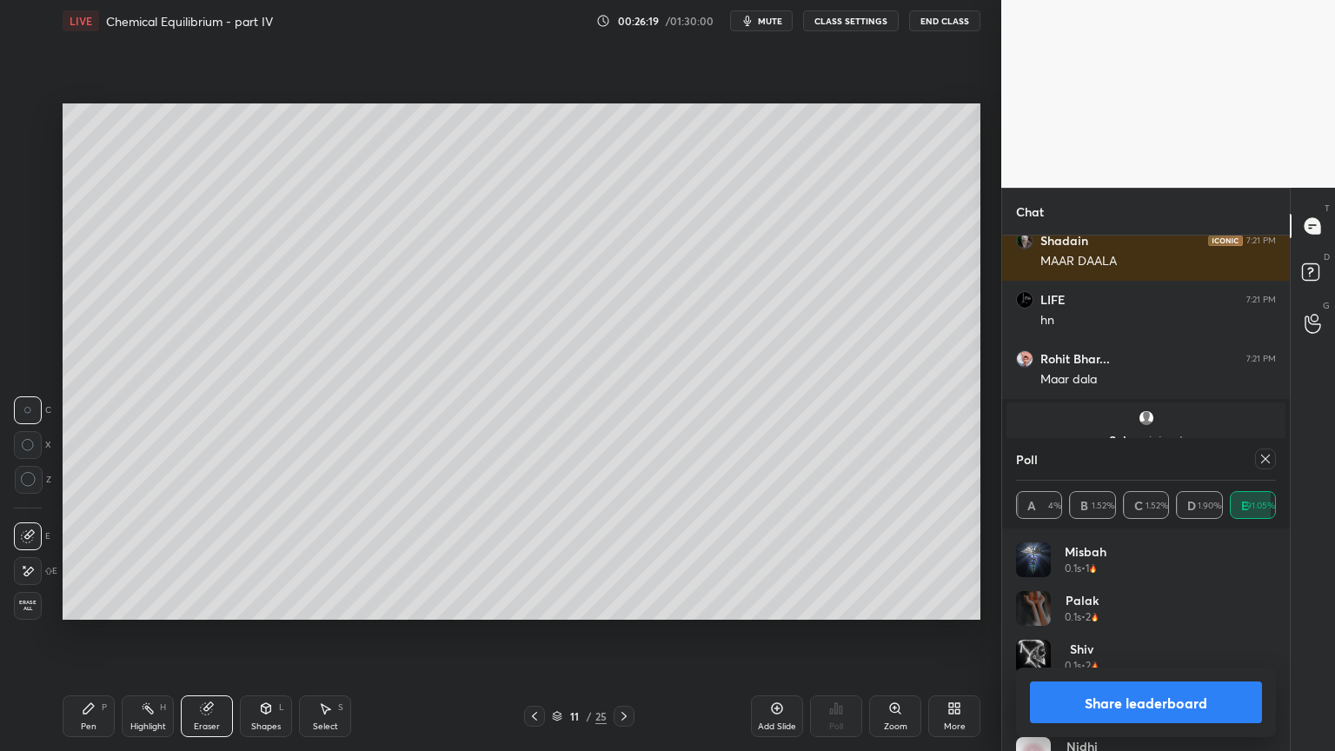
click at [1200, 634] on button "Share leaderboard" at bounding box center [1146, 703] width 232 height 42
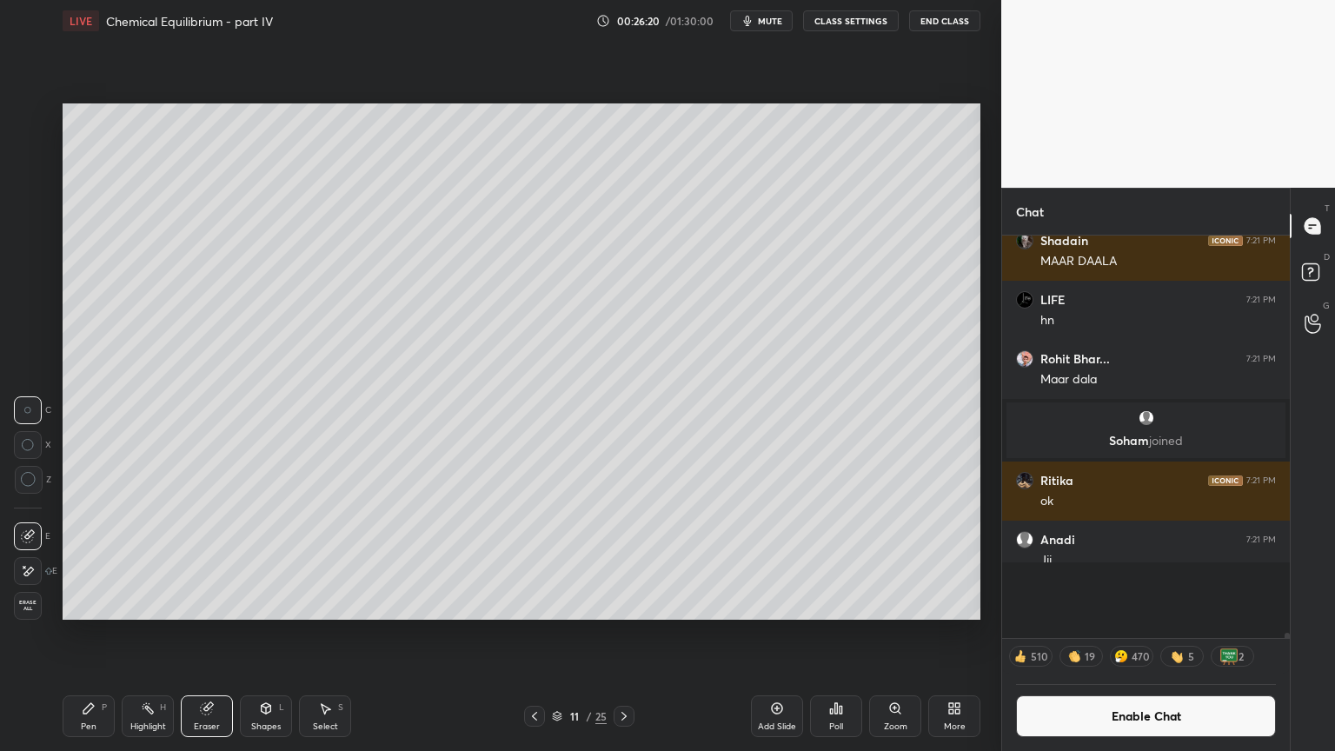
scroll to position [3, 5]
drag, startPoint x: 143, startPoint y: 715, endPoint x: 153, endPoint y: 693, distance: 24.9
click at [146, 634] on div "Highlight H" at bounding box center [148, 716] width 52 height 42
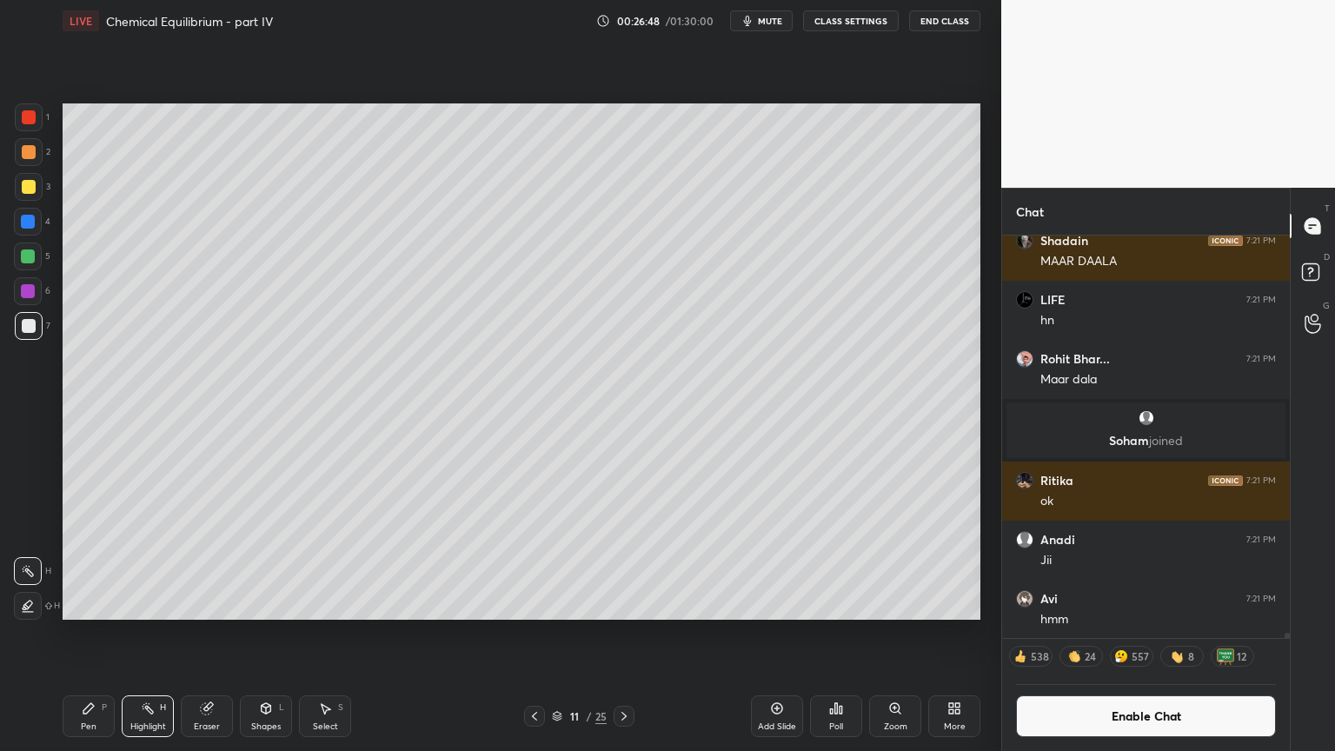
click at [80, 634] on div "Pen P" at bounding box center [89, 716] width 52 height 42
drag, startPoint x: 30, startPoint y: 196, endPoint x: 48, endPoint y: 264, distance: 70.2
click at [34, 198] on div at bounding box center [29, 187] width 28 height 28
drag, startPoint x: 772, startPoint y: 720, endPoint x: 604, endPoint y: 695, distance: 169.5
click at [765, 634] on div "Add Slide" at bounding box center [777, 716] width 52 height 42
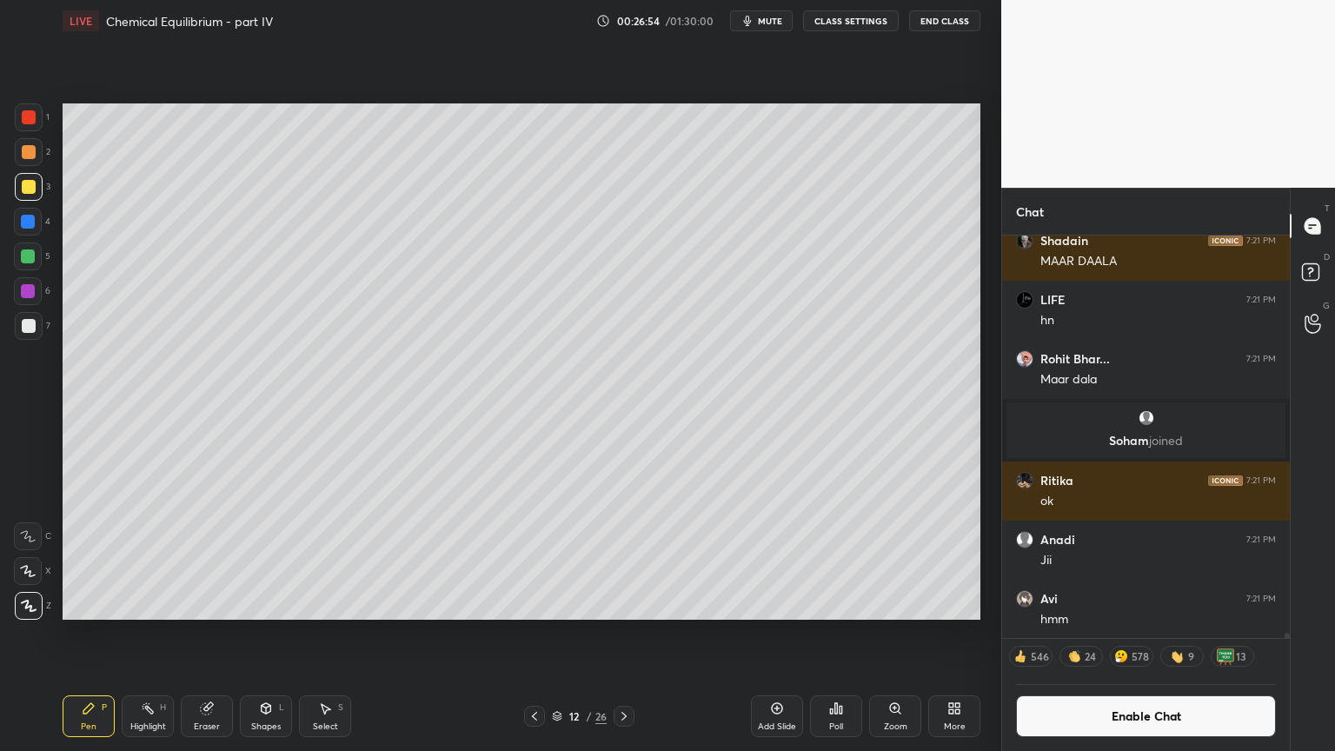
click at [90, 634] on div "Pen P" at bounding box center [89, 716] width 52 height 42
click at [1145, 634] on button "Enable Chat" at bounding box center [1146, 716] width 260 height 42
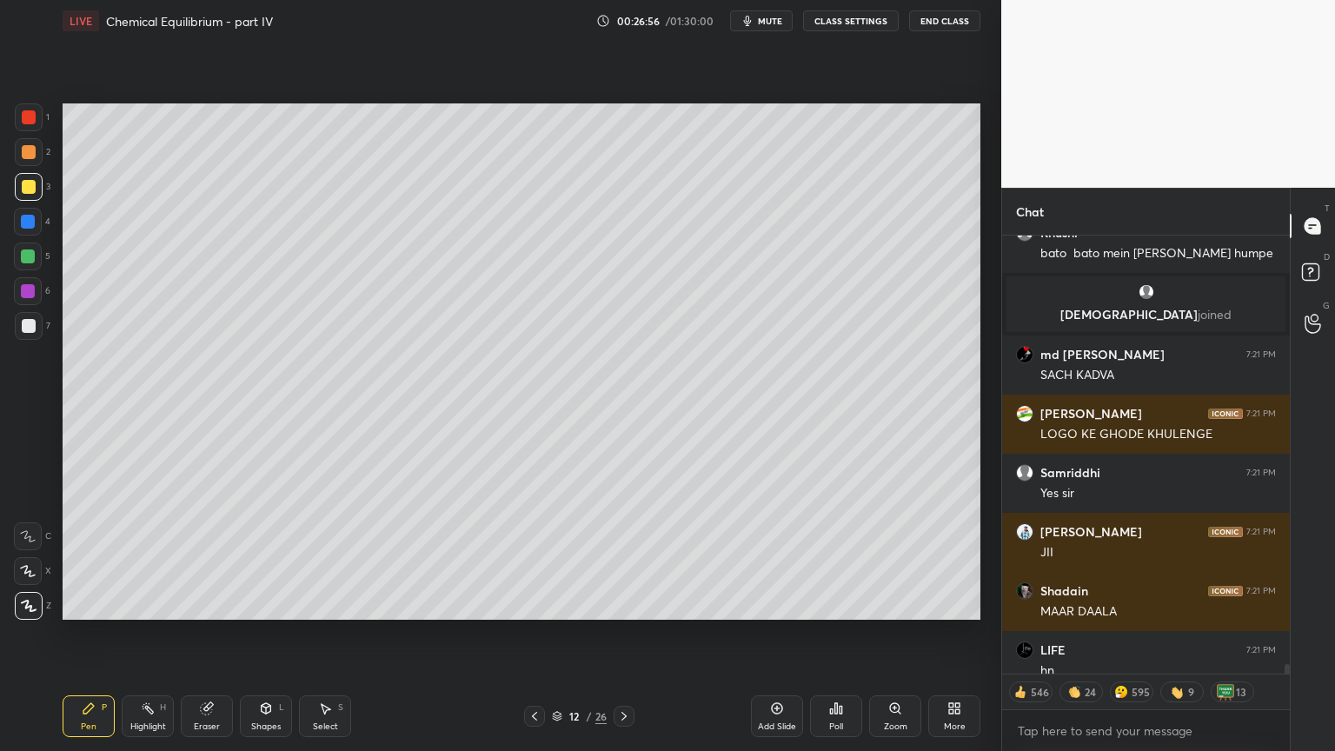
click at [94, 634] on div "Pen" at bounding box center [89, 726] width 16 height 9
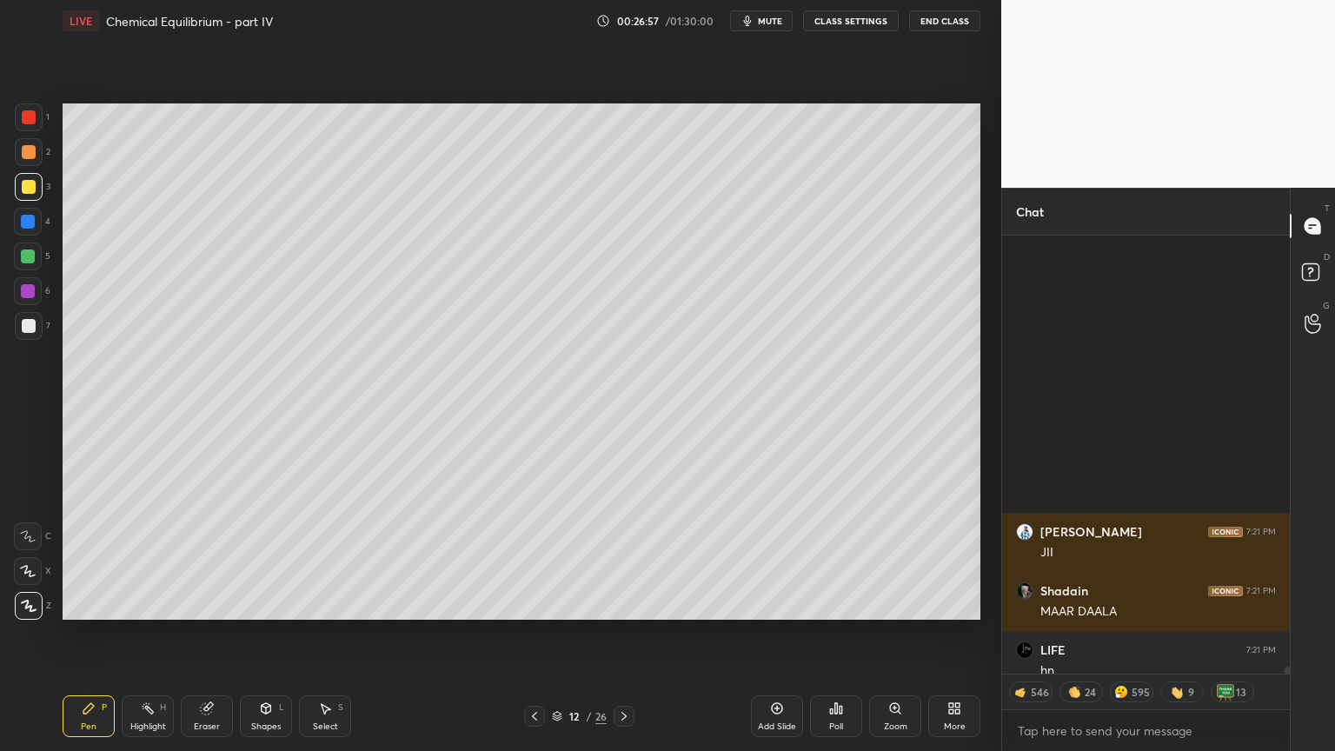
scroll to position [28476, 0]
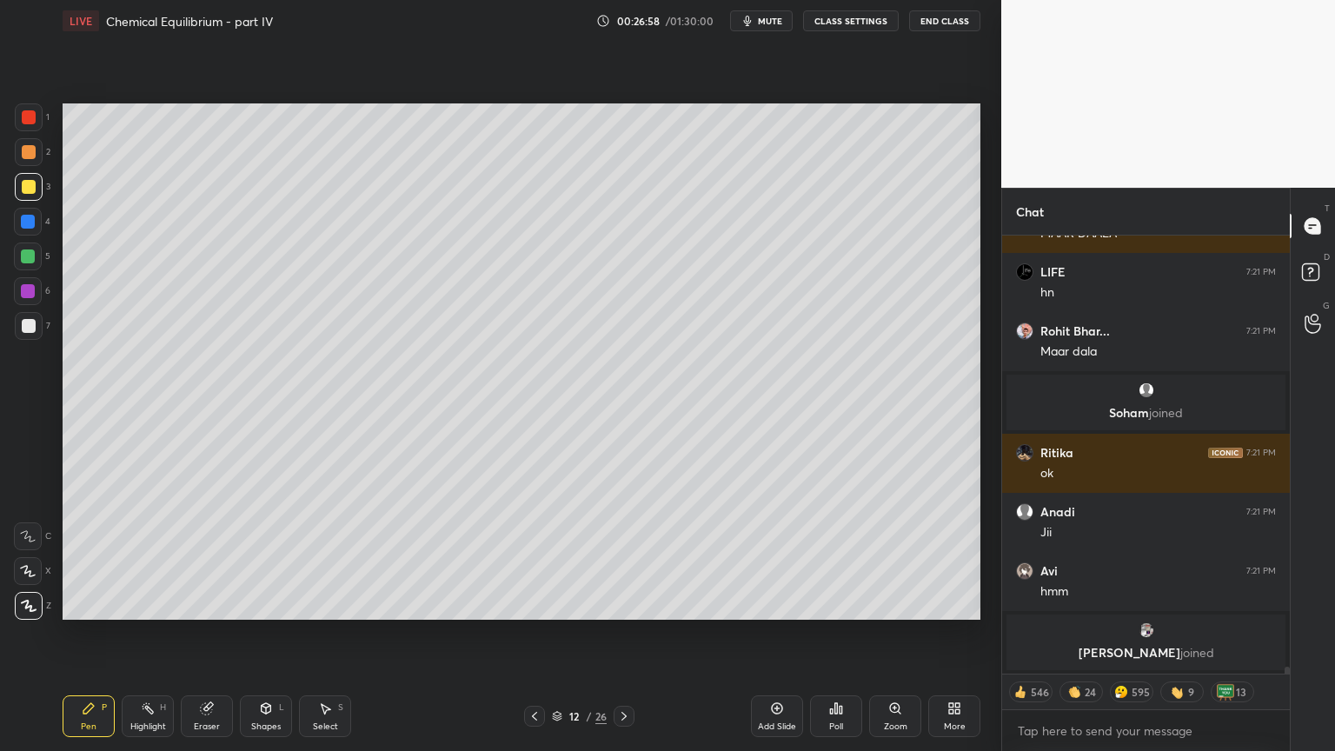
click at [530, 634] on icon at bounding box center [535, 716] width 14 height 14
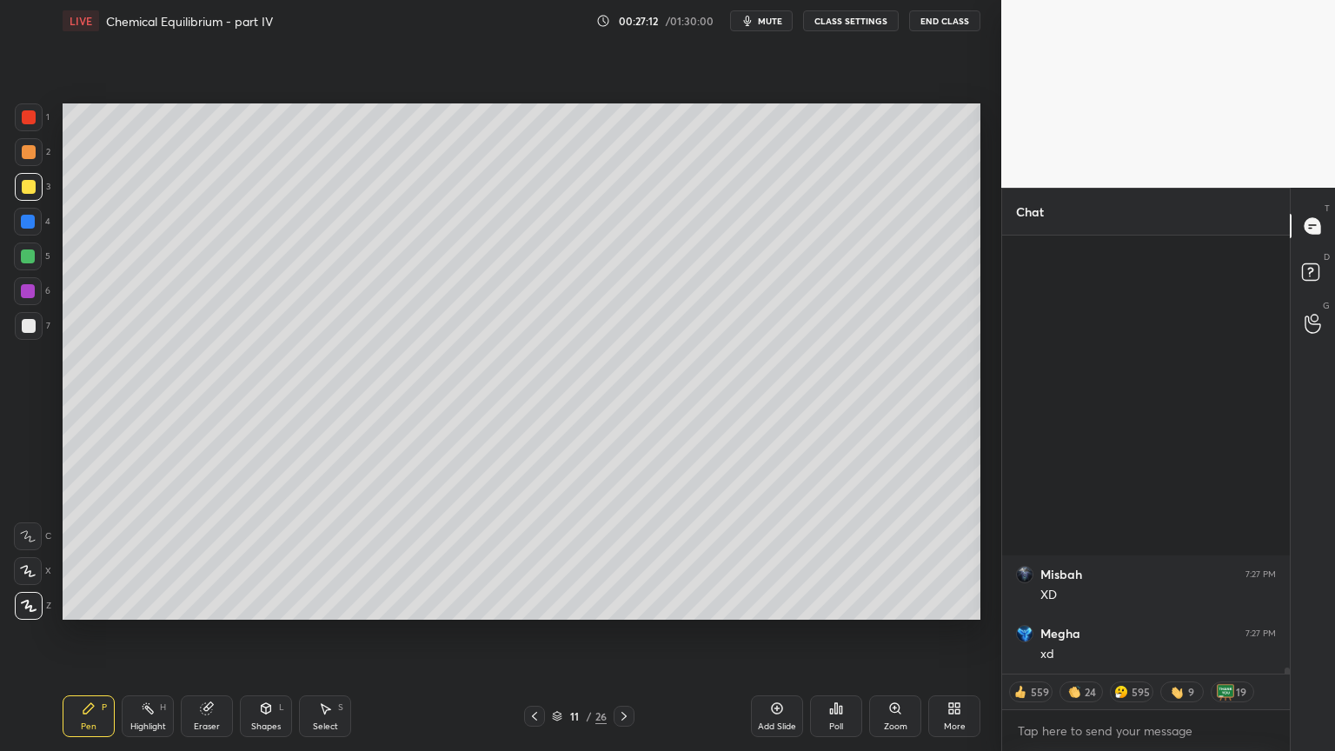
scroll to position [31313, 0]
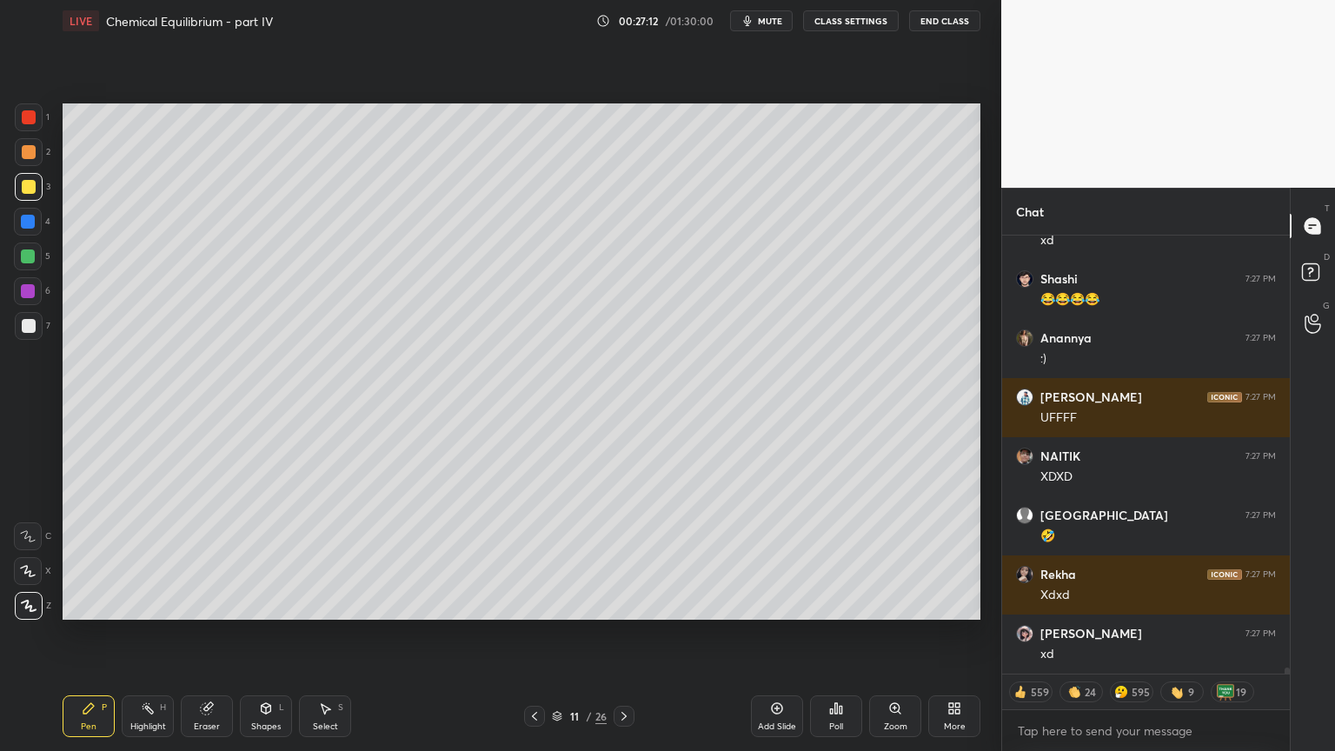
click at [617, 634] on icon at bounding box center [624, 716] width 14 height 14
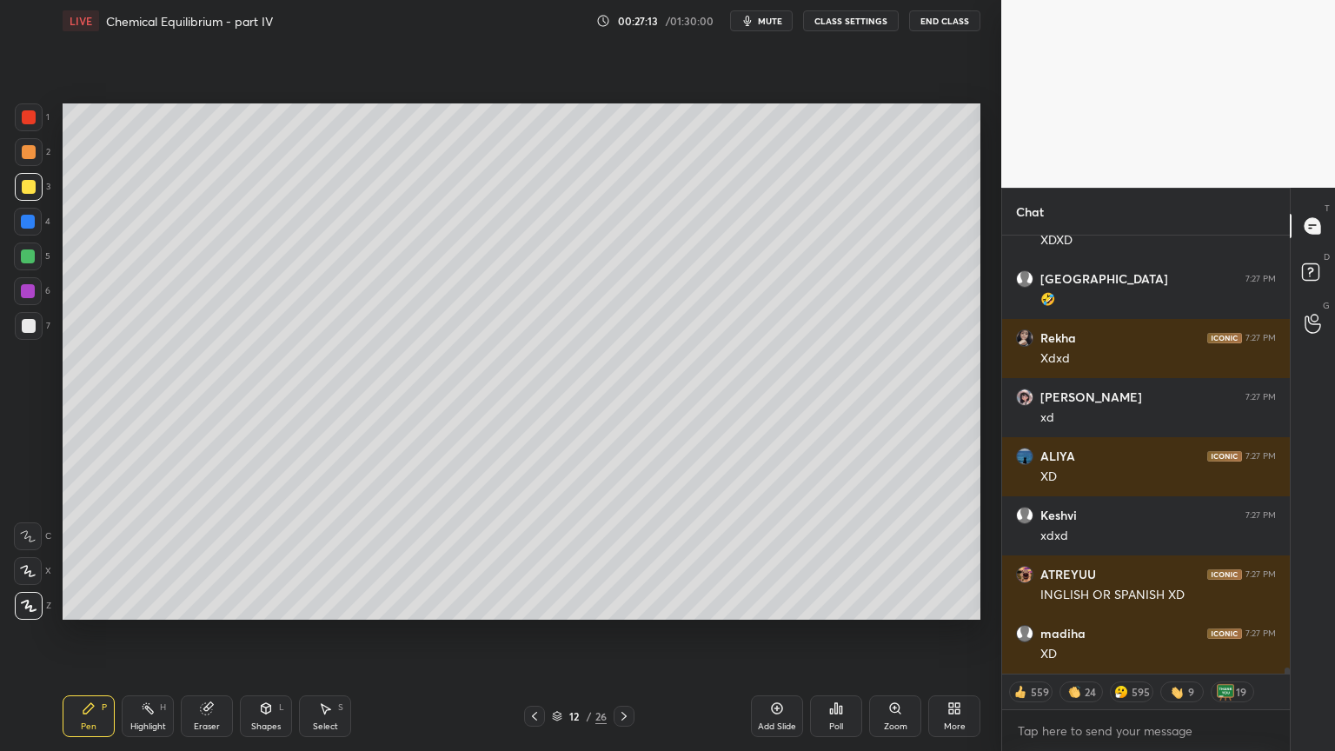
click at [530, 634] on icon at bounding box center [535, 716] width 14 height 14
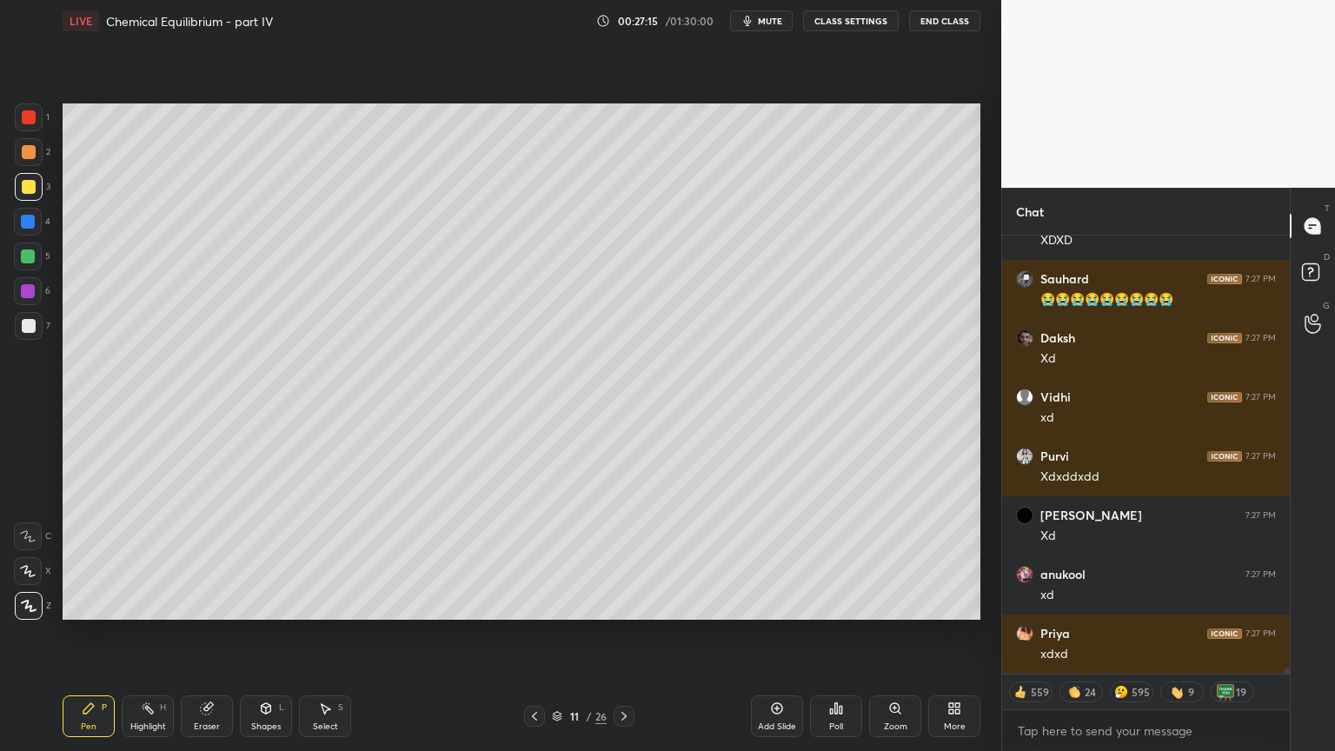
drag, startPoint x: 622, startPoint y: 716, endPoint x: 538, endPoint y: 718, distance: 84.3
click at [619, 634] on icon at bounding box center [624, 716] width 14 height 14
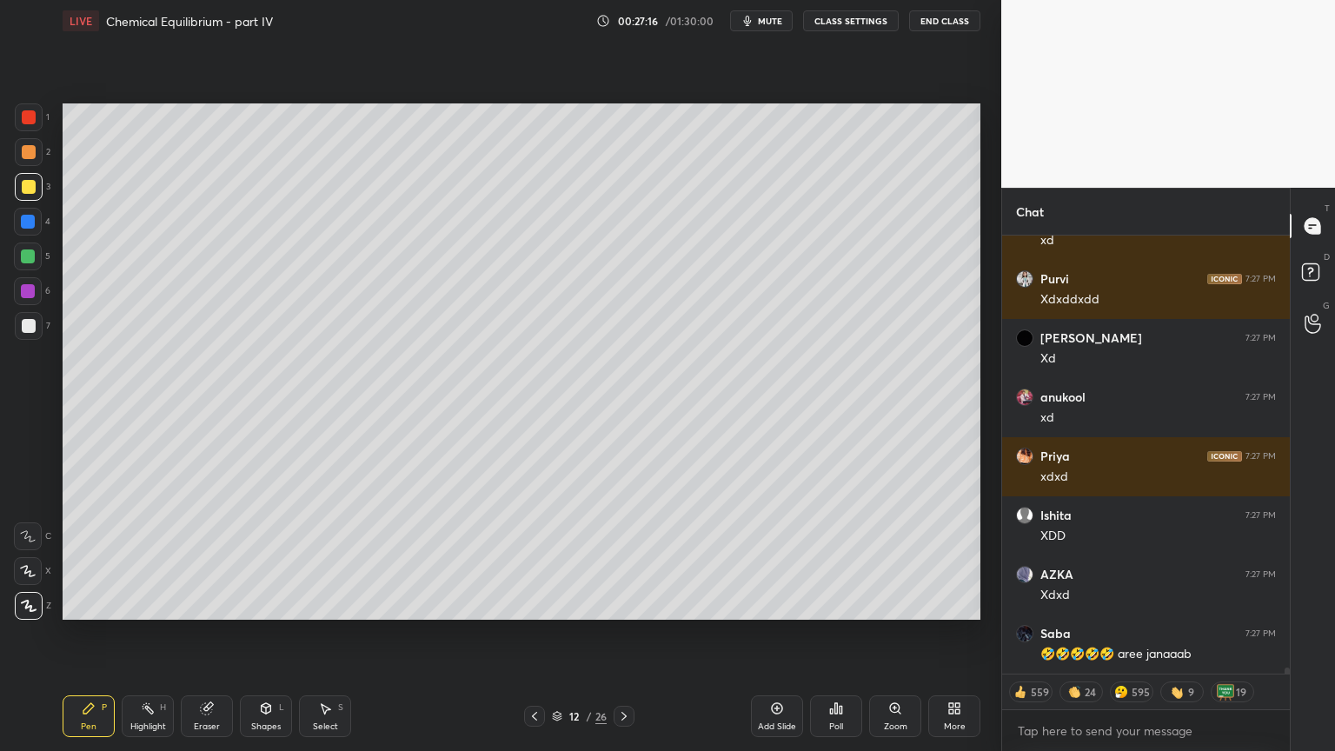
type textarea "x"
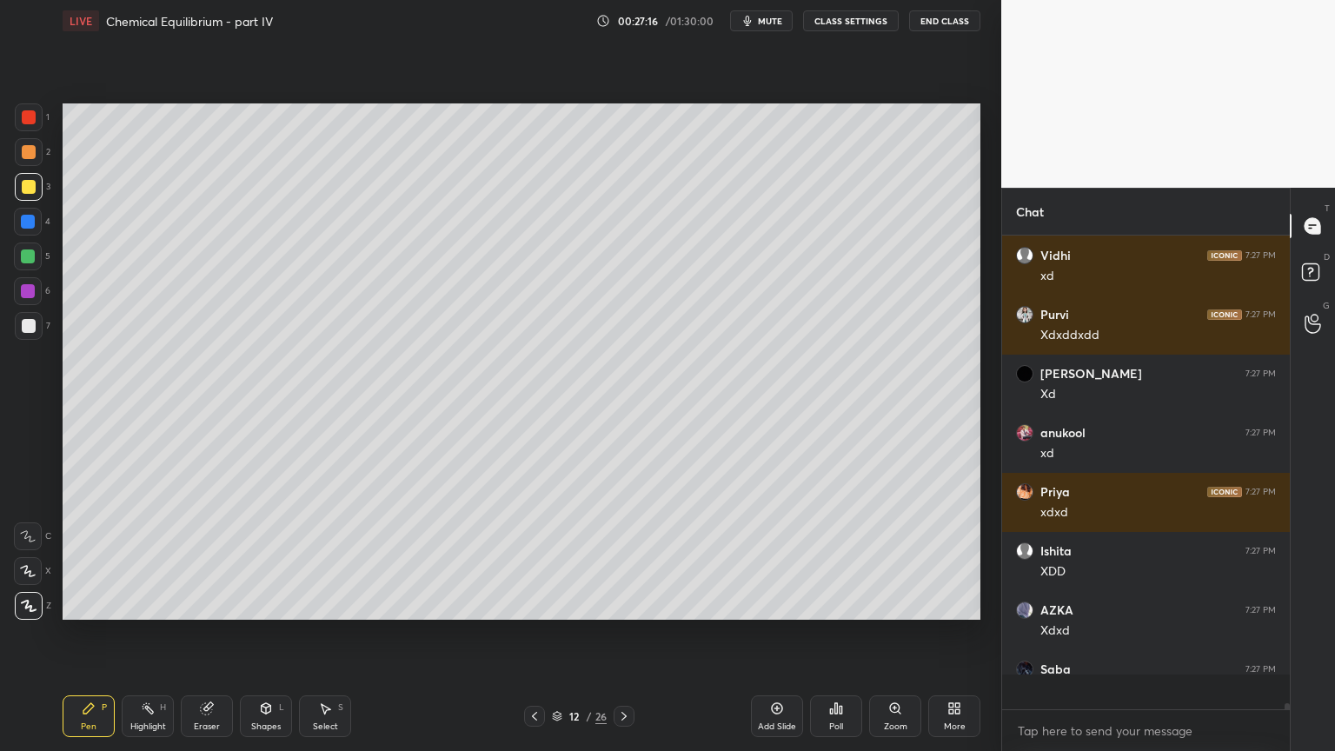
click at [87, 634] on div "Pen P" at bounding box center [89, 716] width 52 height 42
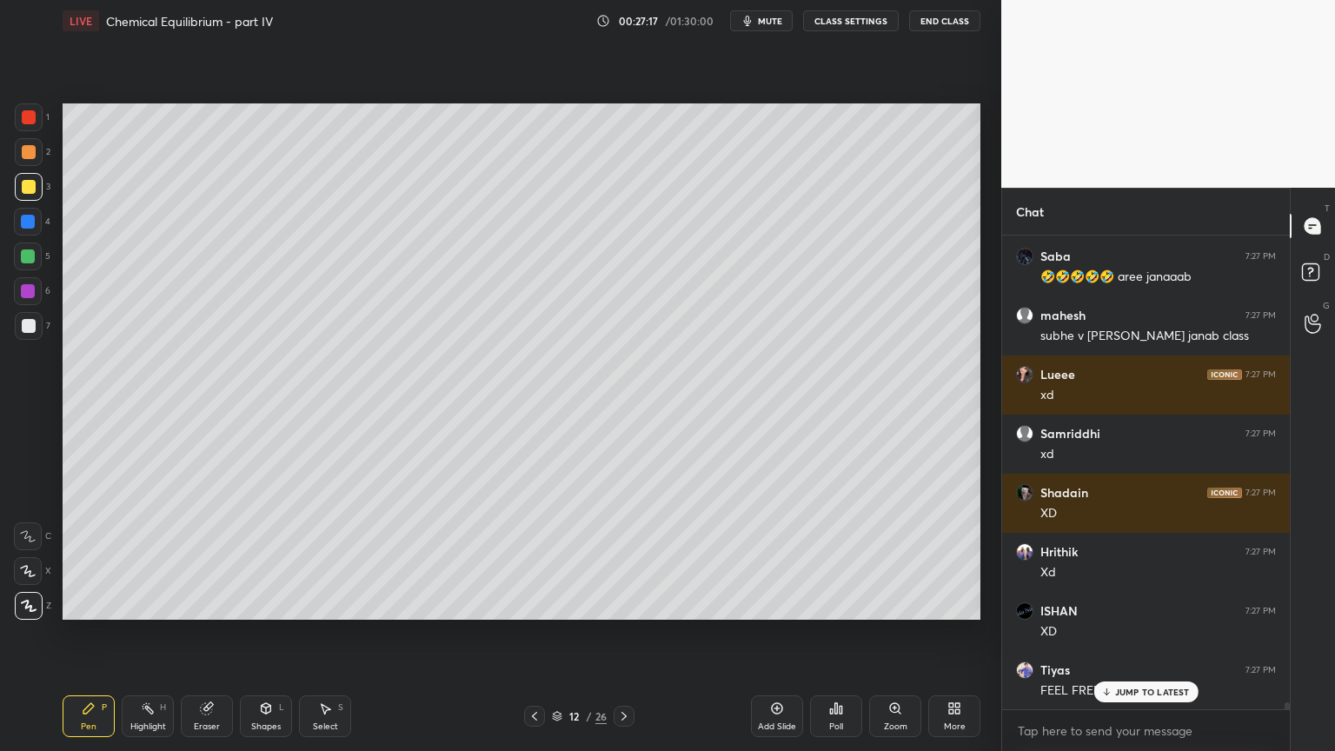
click at [31, 150] on div at bounding box center [29, 152] width 14 height 14
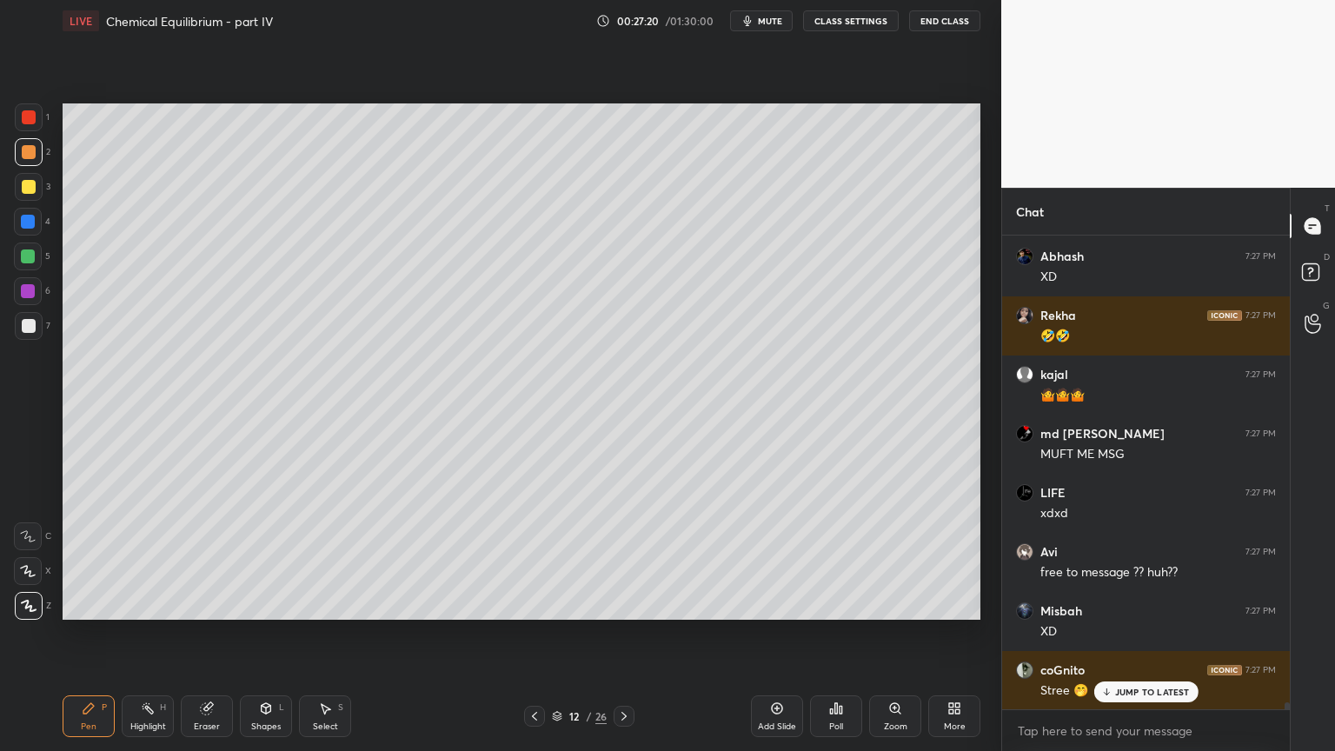
scroll to position [33404, 0]
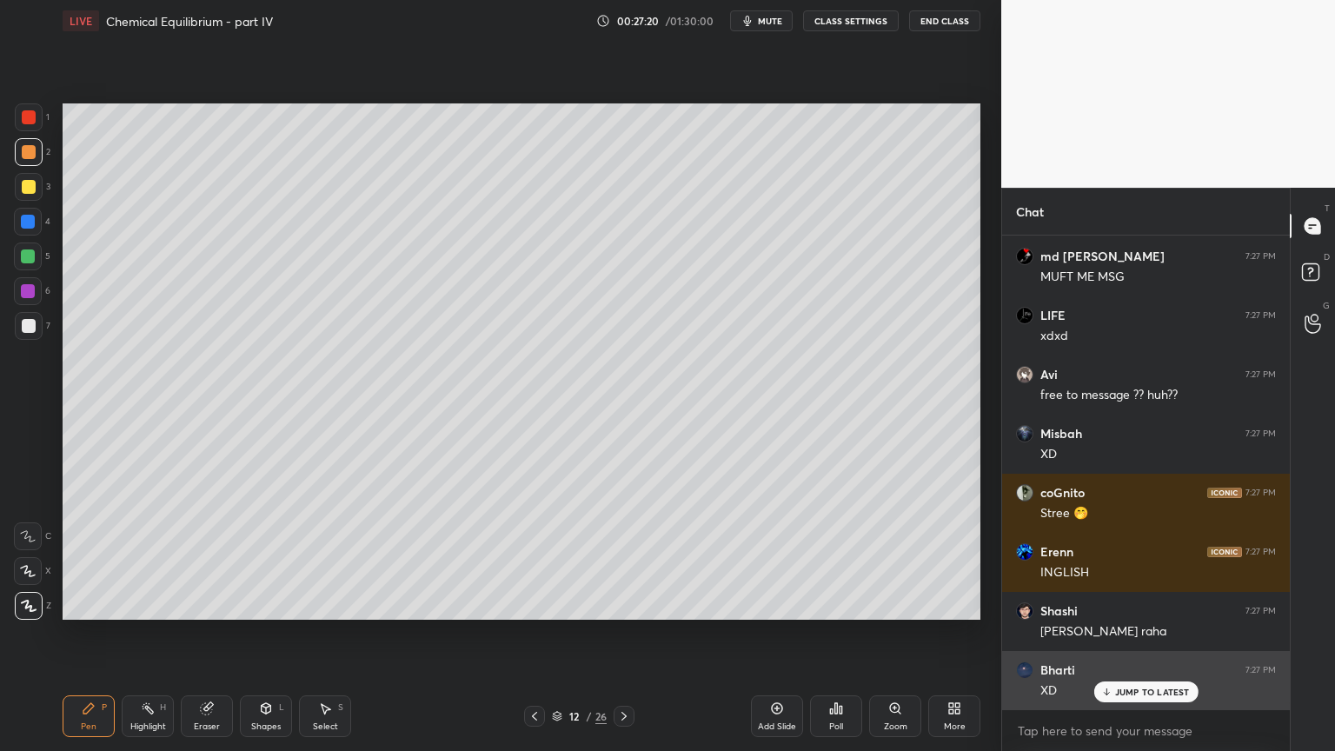
click at [1159, 634] on p "JUMP TO LATEST" at bounding box center [1152, 692] width 75 height 10
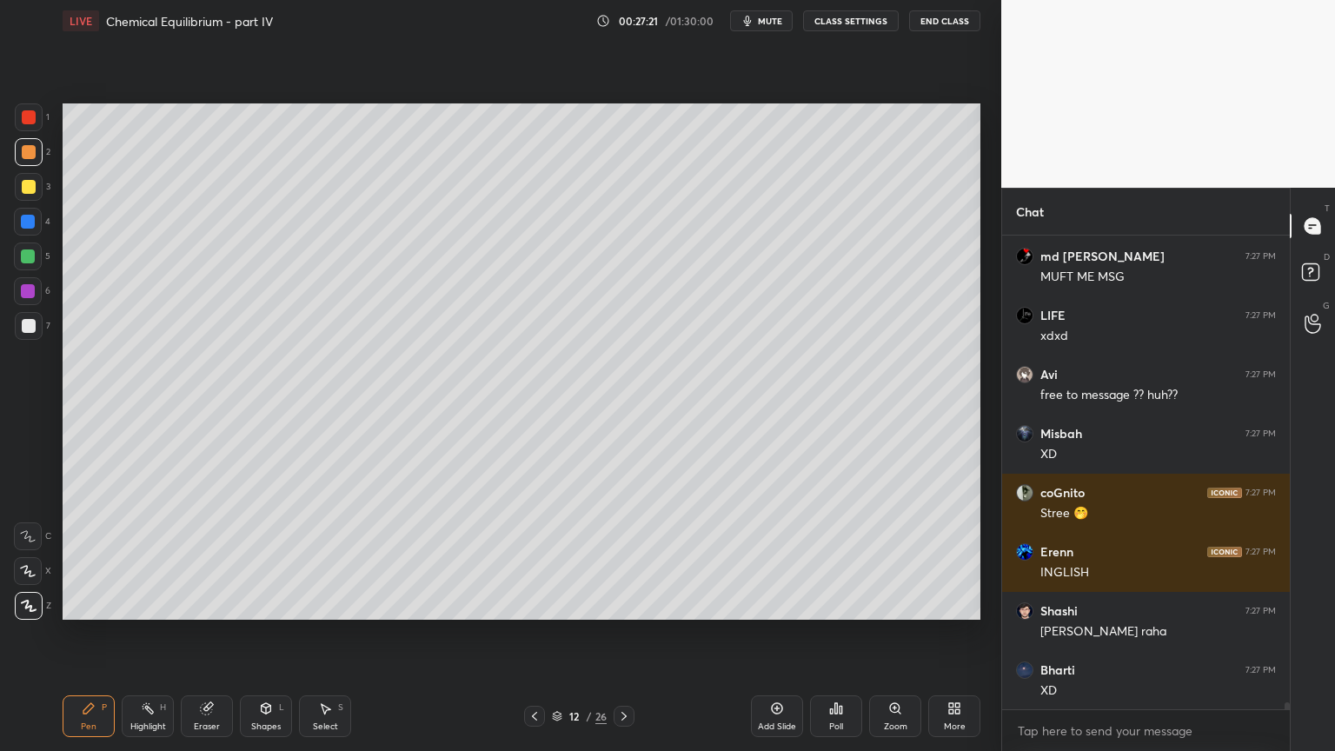
click at [85, 634] on div "Pen P" at bounding box center [89, 716] width 52 height 42
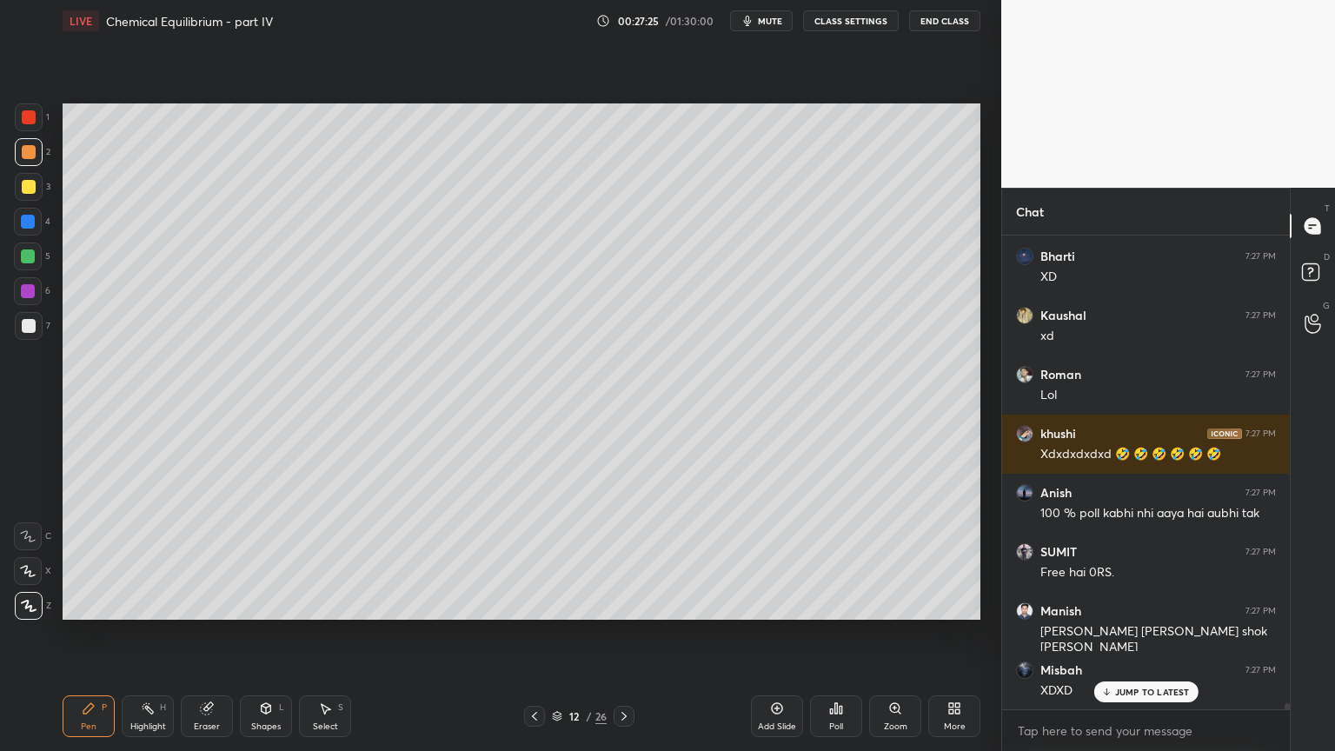
scroll to position [34114, 0]
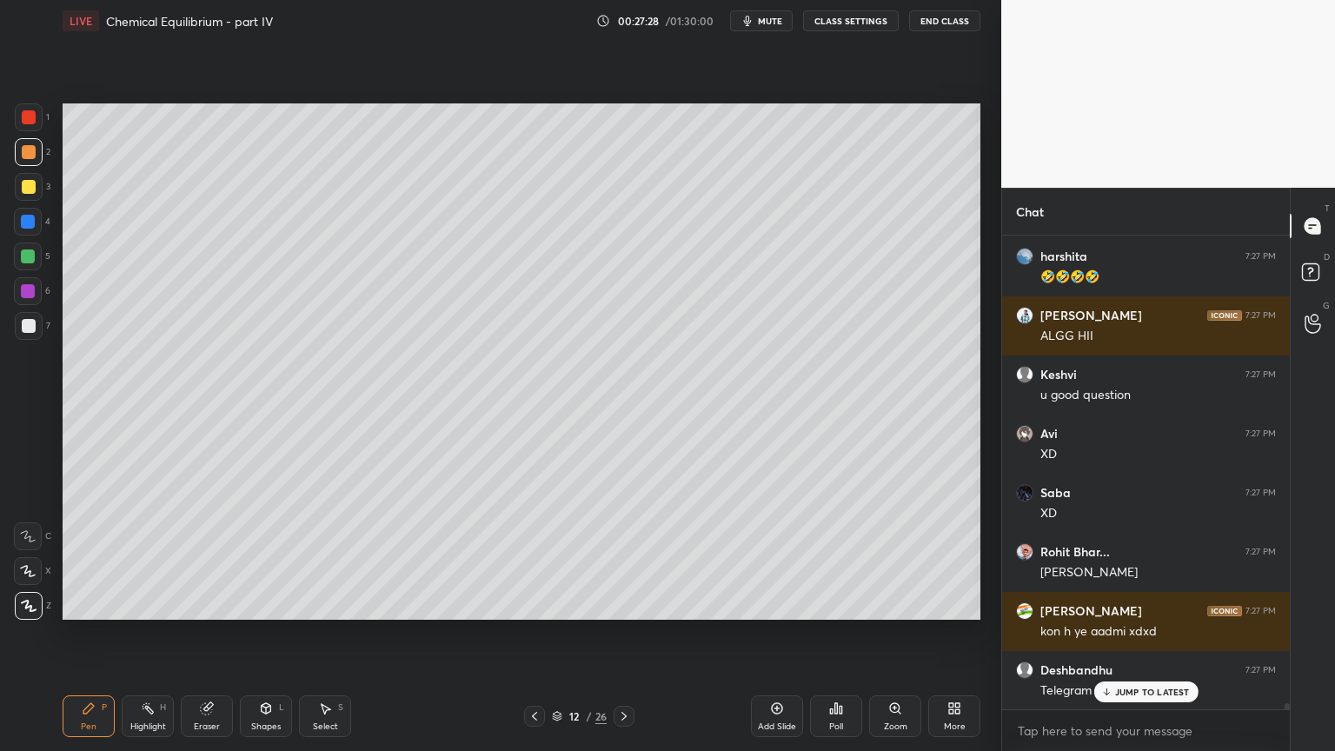
click at [95, 634] on div "Pen P" at bounding box center [89, 716] width 52 height 42
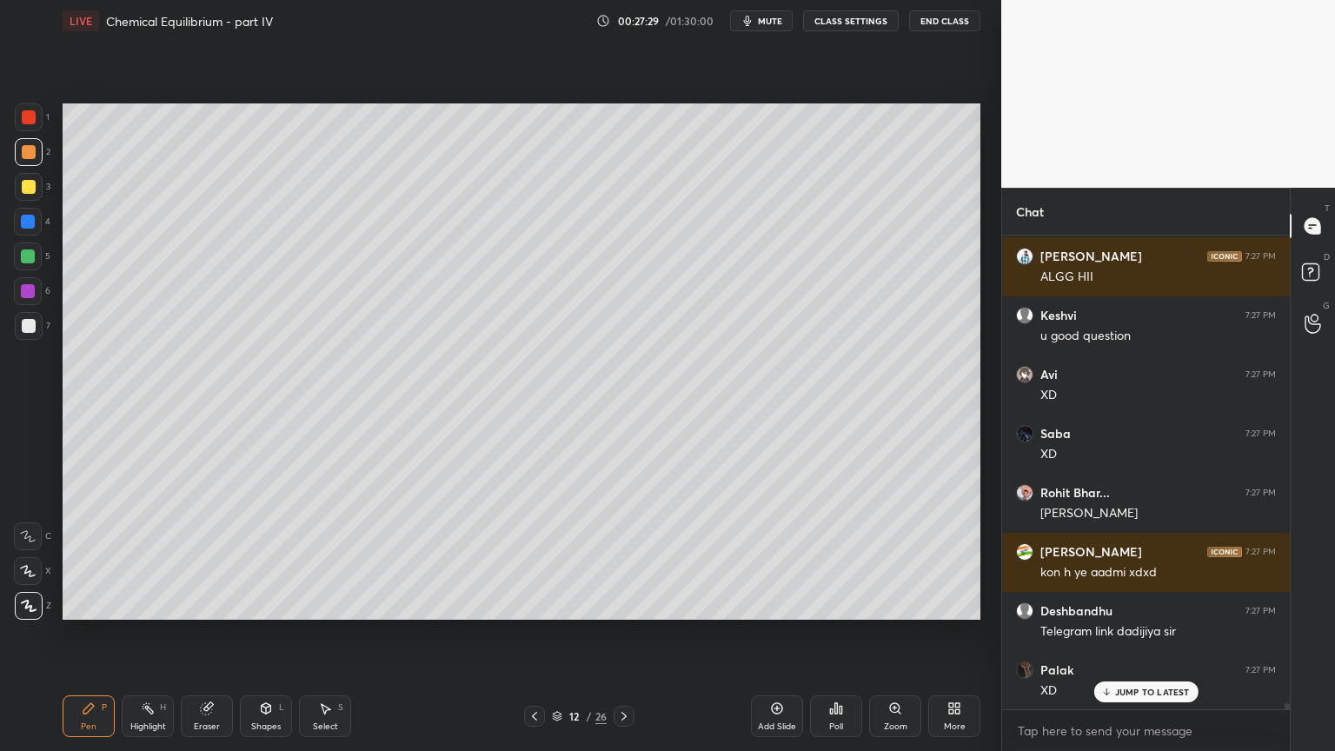
click at [28, 323] on div at bounding box center [29, 326] width 14 height 14
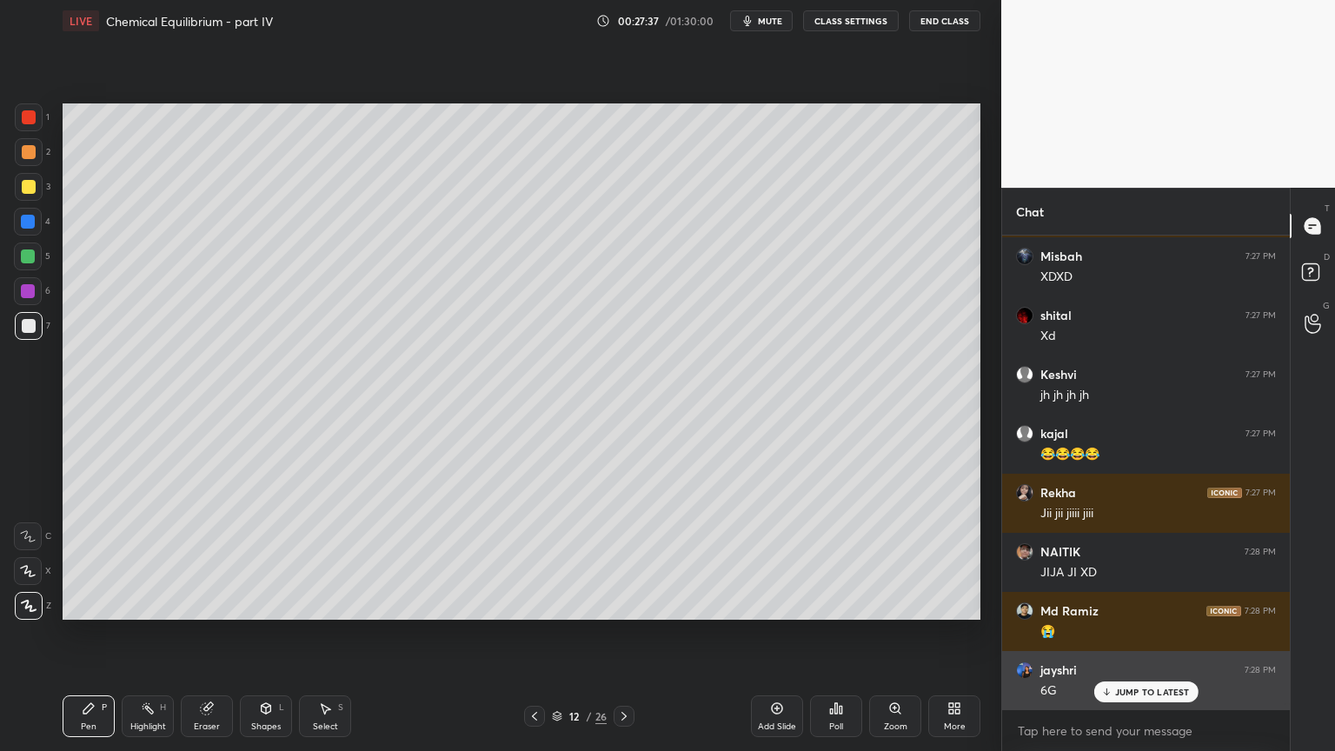
click at [1157, 634] on p "JUMP TO LATEST" at bounding box center [1152, 692] width 75 height 10
drag, startPoint x: 150, startPoint y: 715, endPoint x: 294, endPoint y: 709, distance: 144.4
click at [146, 634] on div "Highlight H" at bounding box center [148, 716] width 52 height 42
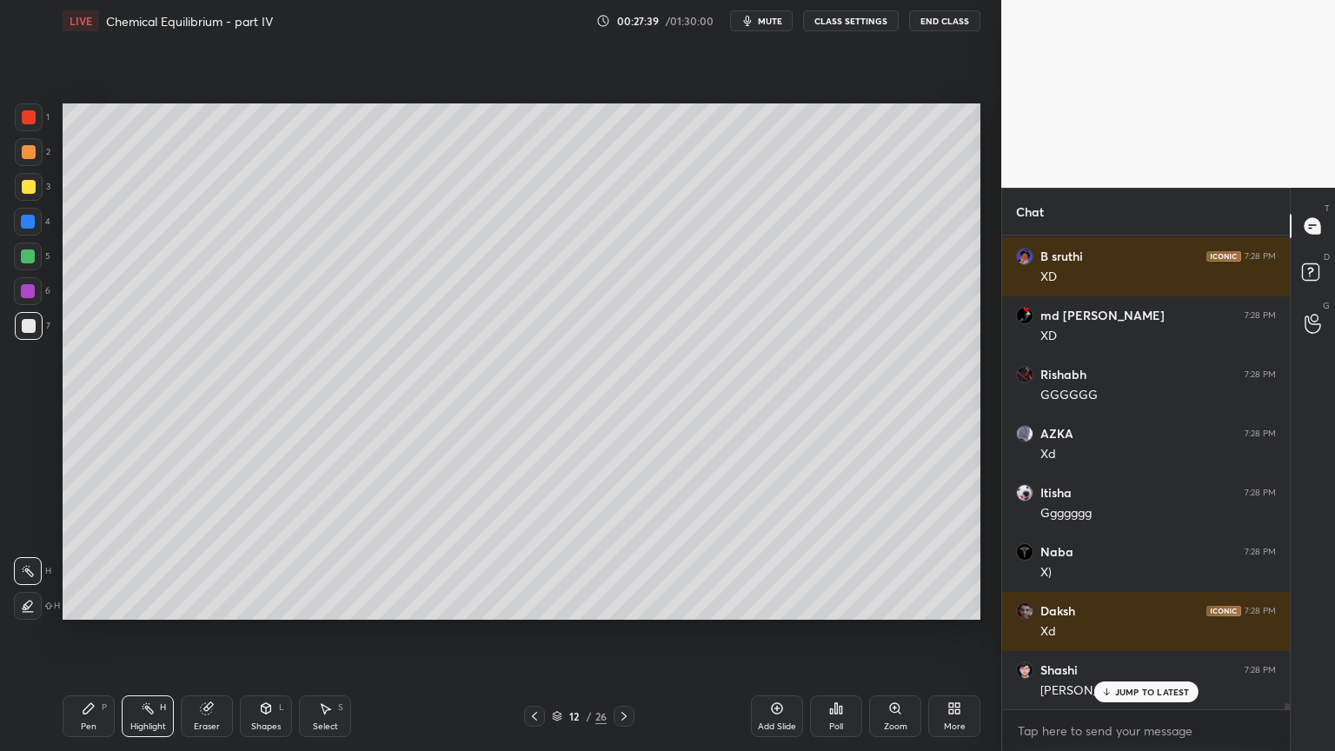
click at [531, 634] on icon at bounding box center [535, 716] width 14 height 14
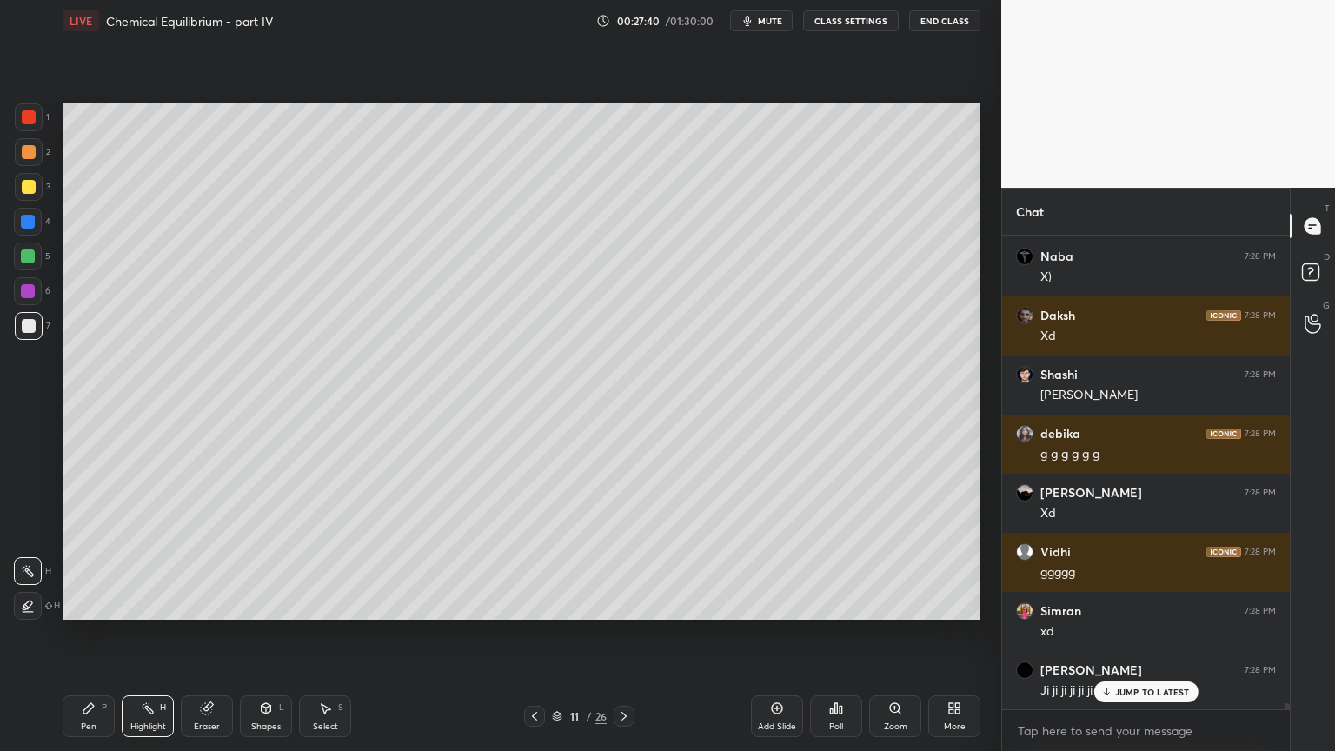
drag, startPoint x: 156, startPoint y: 719, endPoint x: 163, endPoint y: 672, distance: 47.5
click at [155, 634] on div "Highlight H" at bounding box center [148, 716] width 52 height 42
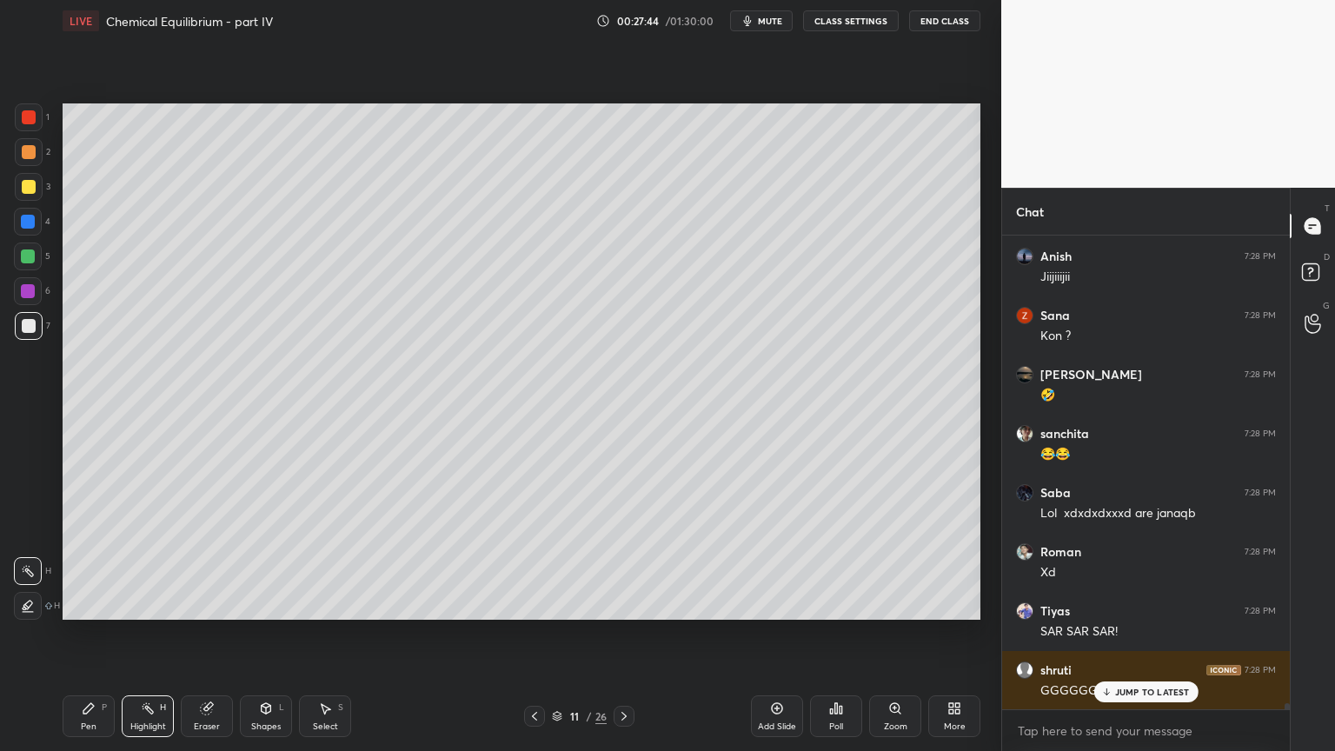
click at [853, 24] on button "CLASS SETTINGS" at bounding box center [851, 20] width 96 height 21
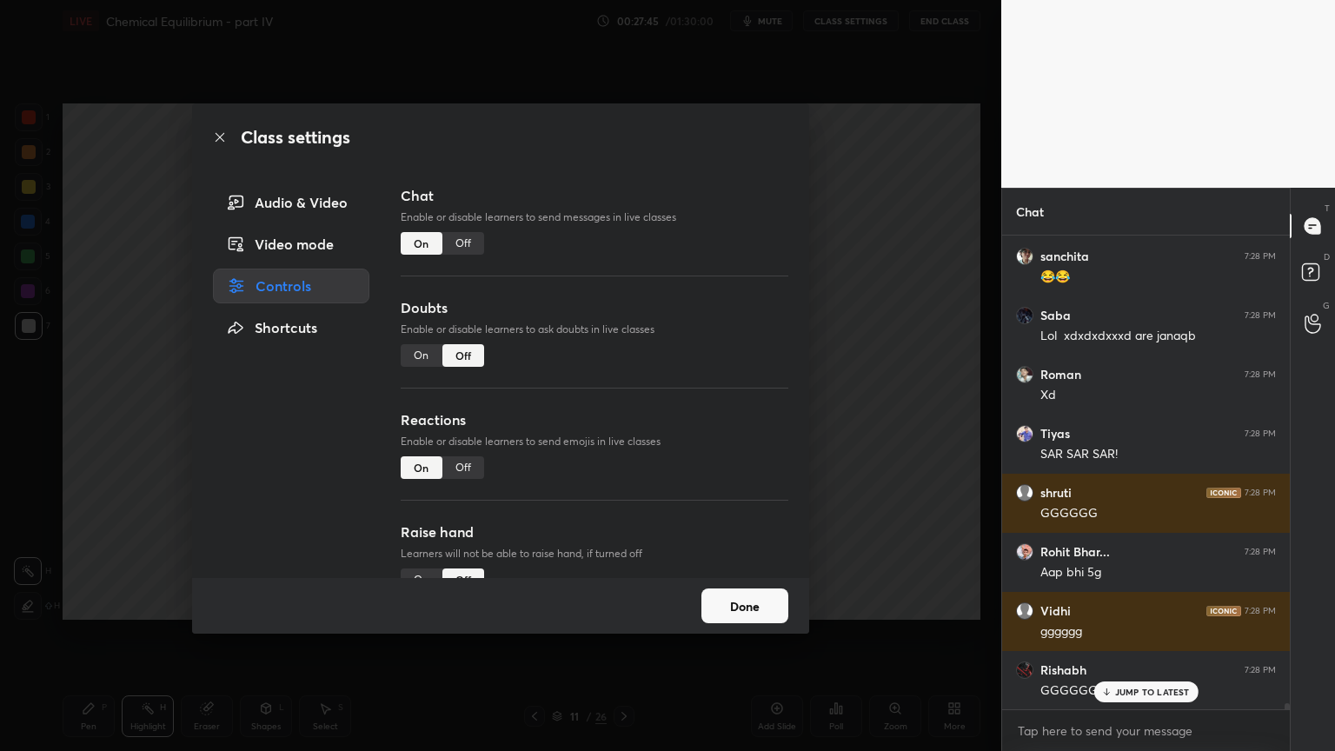
click at [464, 240] on div "Off" at bounding box center [463, 243] width 42 height 23
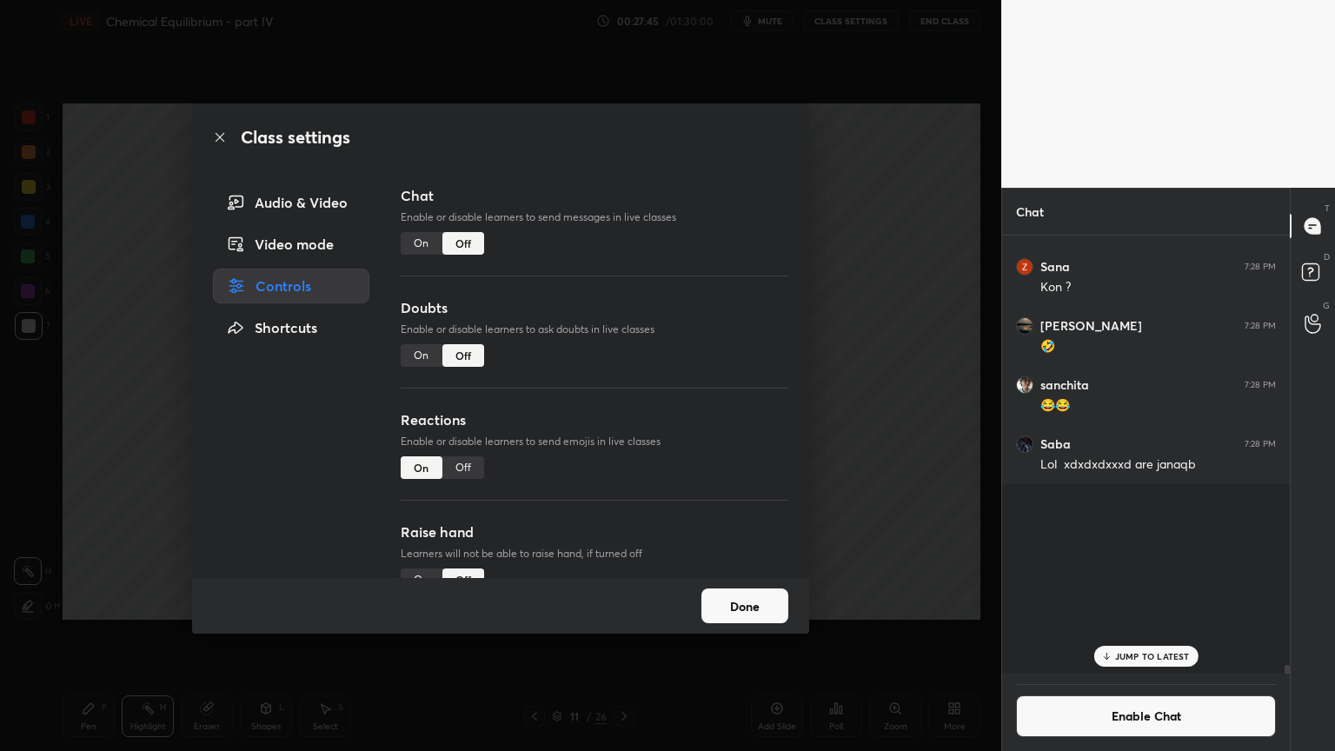
click at [850, 297] on div "Class settings Audio & Video Video mode Controls Shortcuts Chat Enable or disab…" at bounding box center [500, 375] width 1001 height 751
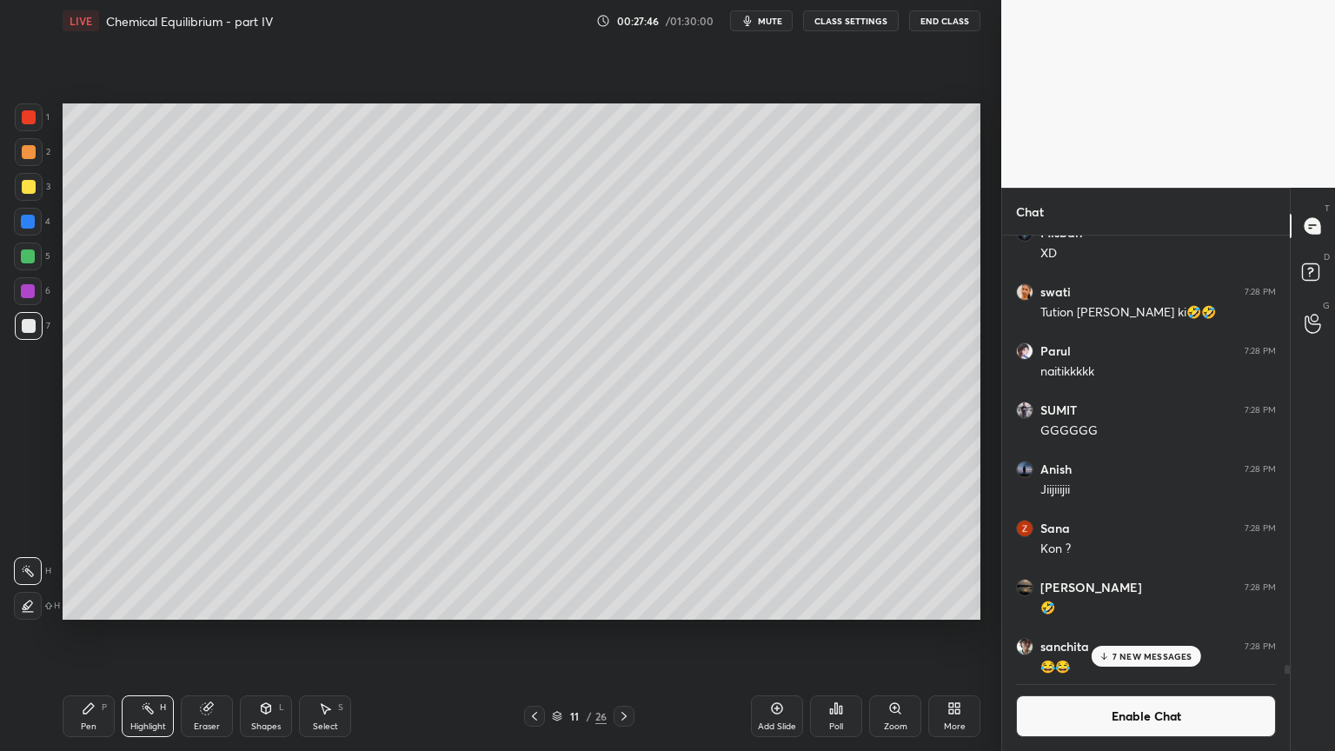
click at [167, 634] on div "Highlight H" at bounding box center [148, 716] width 52 height 42
click at [628, 634] on icon at bounding box center [624, 716] width 14 height 14
drag, startPoint x: 97, startPoint y: 722, endPoint x: 84, endPoint y: 647, distance: 76.7
click at [96, 634] on div "Pen P" at bounding box center [89, 716] width 52 height 42
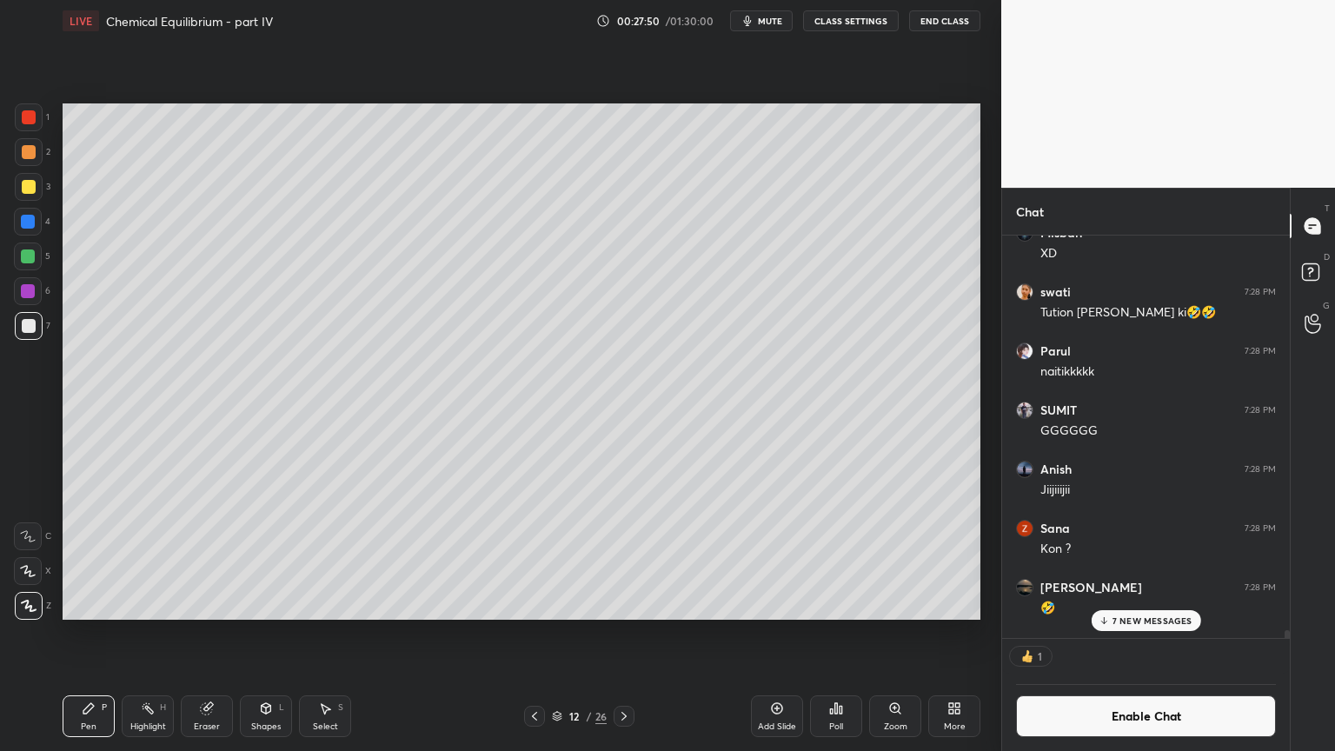
click at [36, 156] on div at bounding box center [29, 152] width 28 height 28
click at [23, 323] on div at bounding box center [29, 326] width 14 height 14
click at [1136, 634] on p "8 NEW MESSAGES" at bounding box center [1152, 656] width 81 height 10
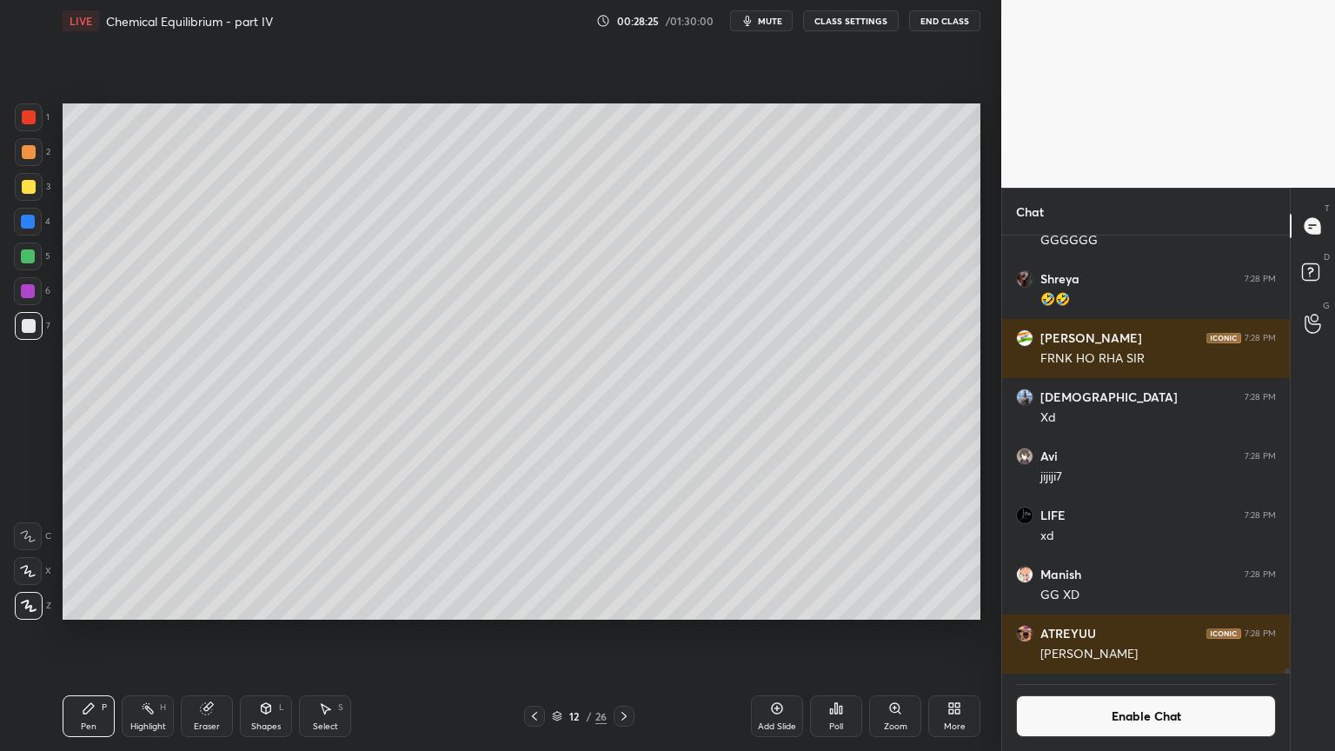
scroll to position [5, 5]
click at [848, 634] on div "Poll" at bounding box center [836, 716] width 52 height 42
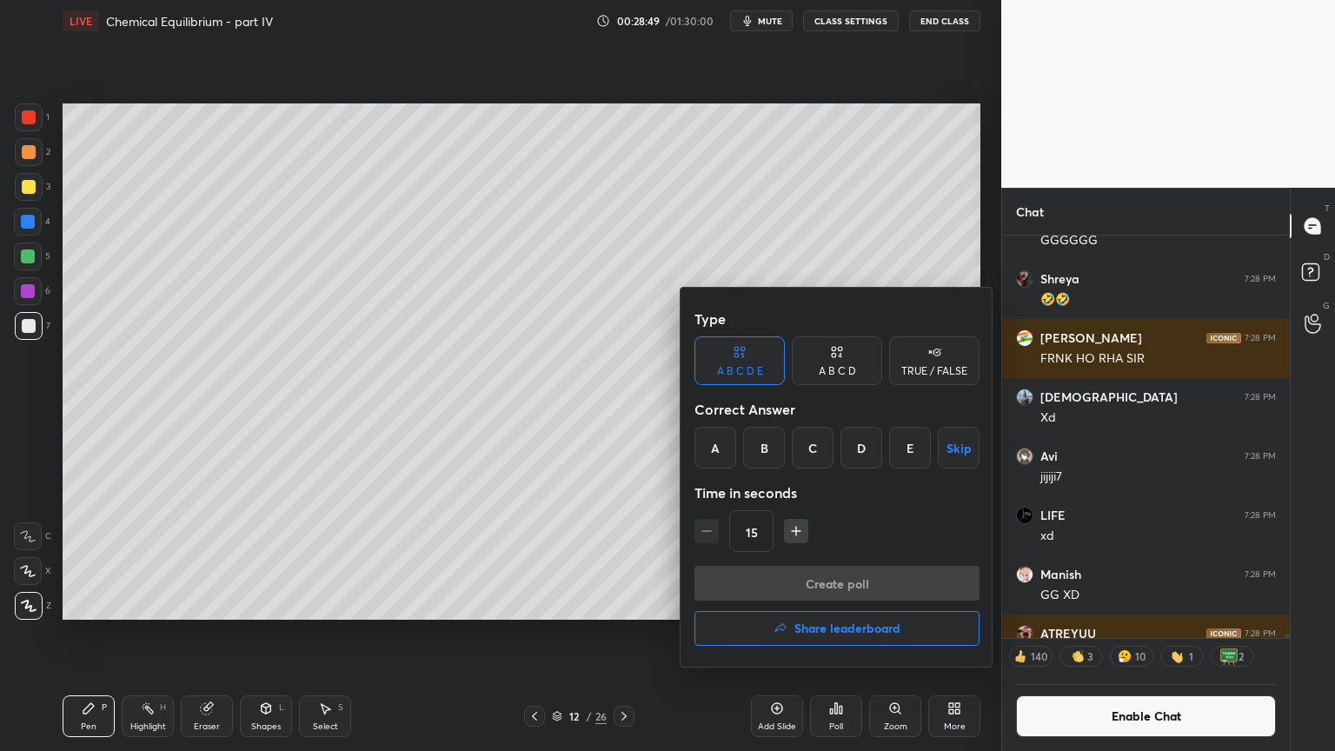
click at [917, 454] on div "E" at bounding box center [910, 448] width 42 height 42
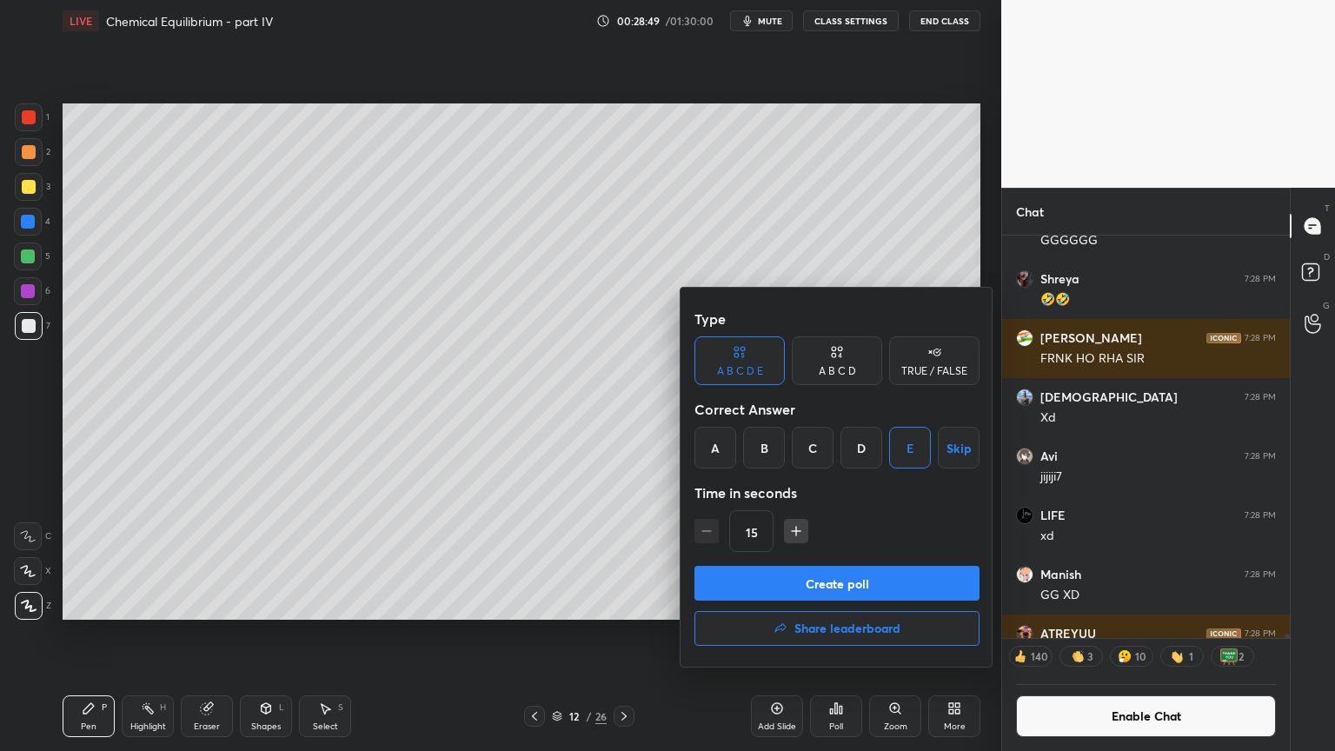
click at [883, 592] on button "Create poll" at bounding box center [837, 583] width 285 height 35
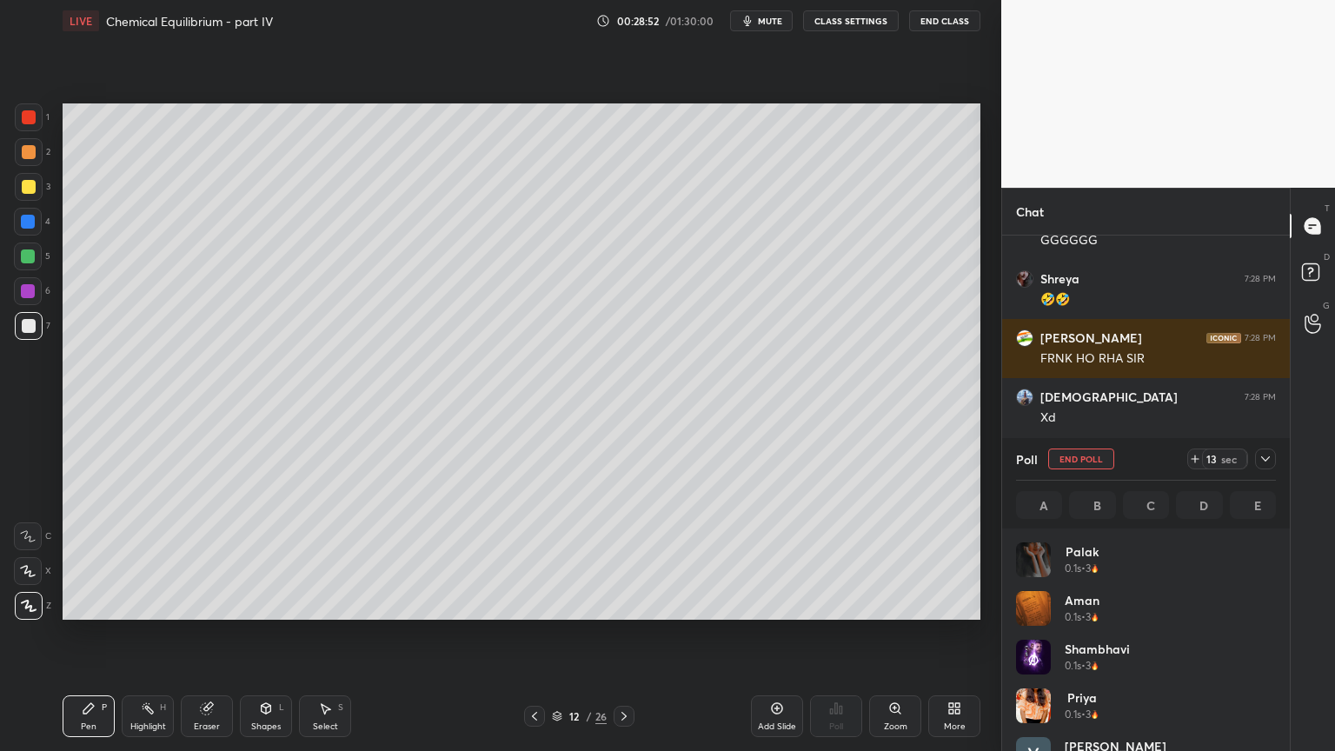
scroll to position [203, 255]
click at [1267, 457] on icon at bounding box center [1266, 459] width 14 height 14
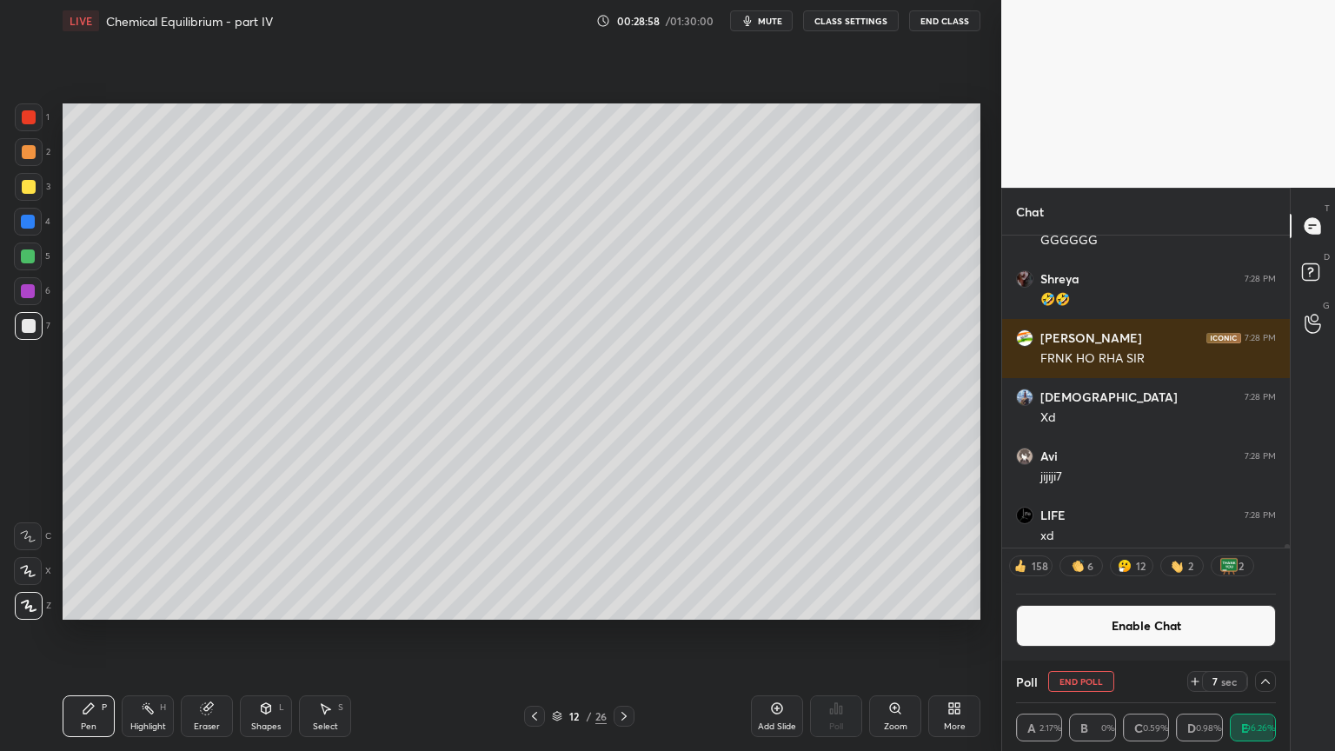
scroll to position [0, 5]
click at [1167, 624] on button "Enable Chat" at bounding box center [1146, 626] width 260 height 42
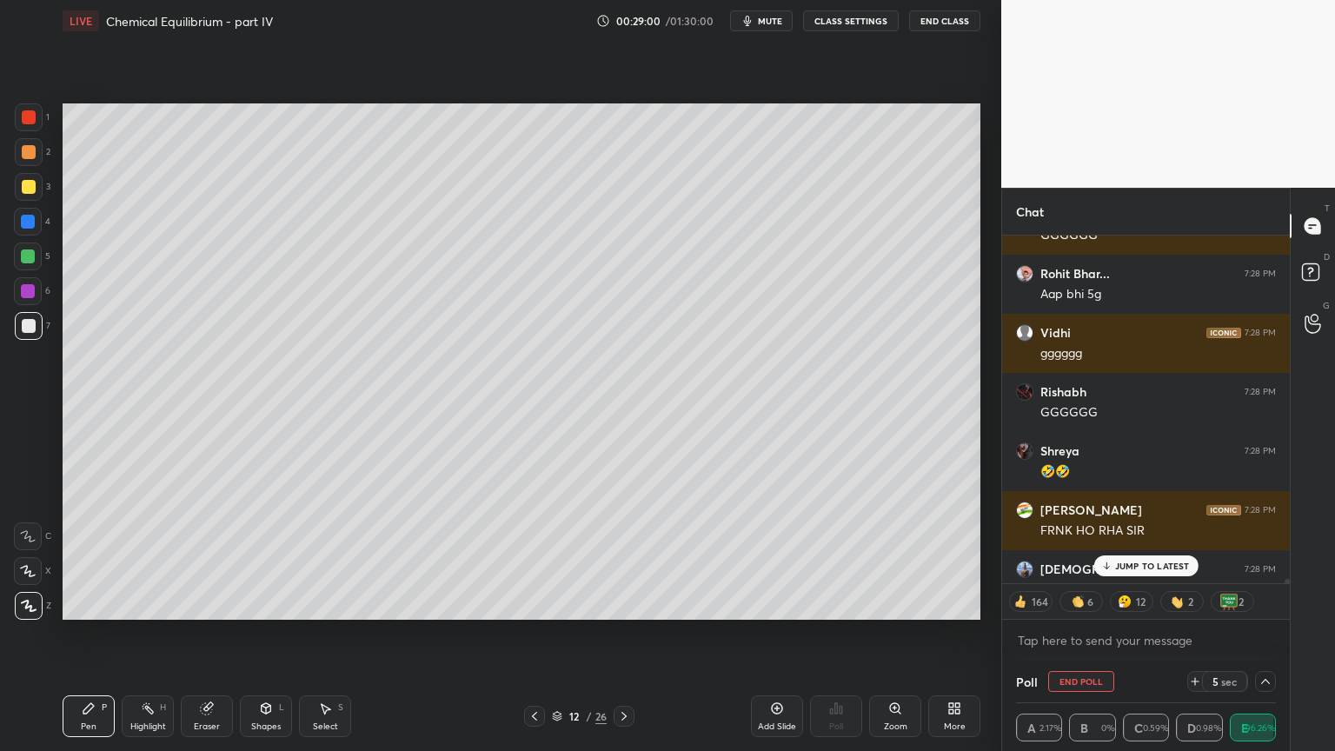
click at [1144, 568] on p "JUMP TO LATEST" at bounding box center [1152, 566] width 75 height 10
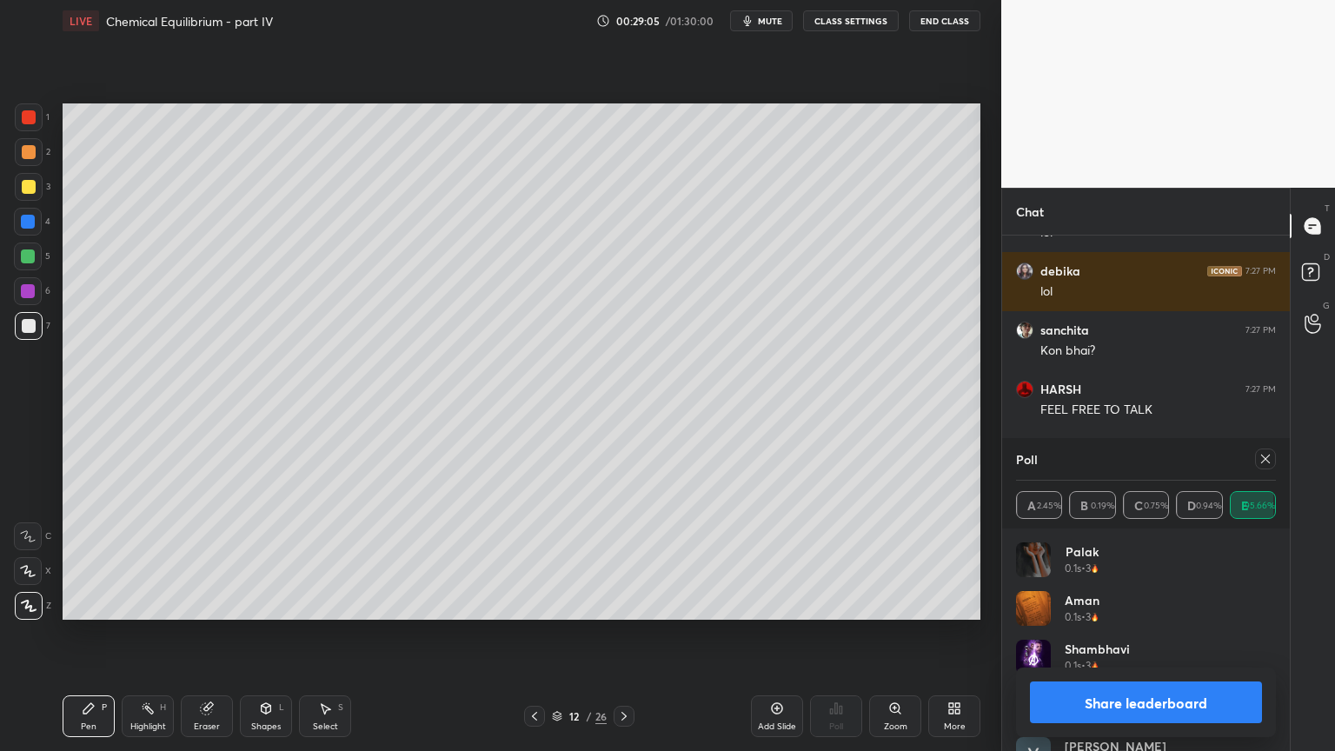
scroll to position [5, 5]
drag, startPoint x: 1286, startPoint y: 581, endPoint x: 1262, endPoint y: 560, distance: 31.4
click at [1287, 553] on div "Chat Rohit Bhar... 7:27 PM [PERSON_NAME] [PERSON_NAME] 7:27 PM kon h ye aadmi x…" at bounding box center [1145, 469] width 289 height 563
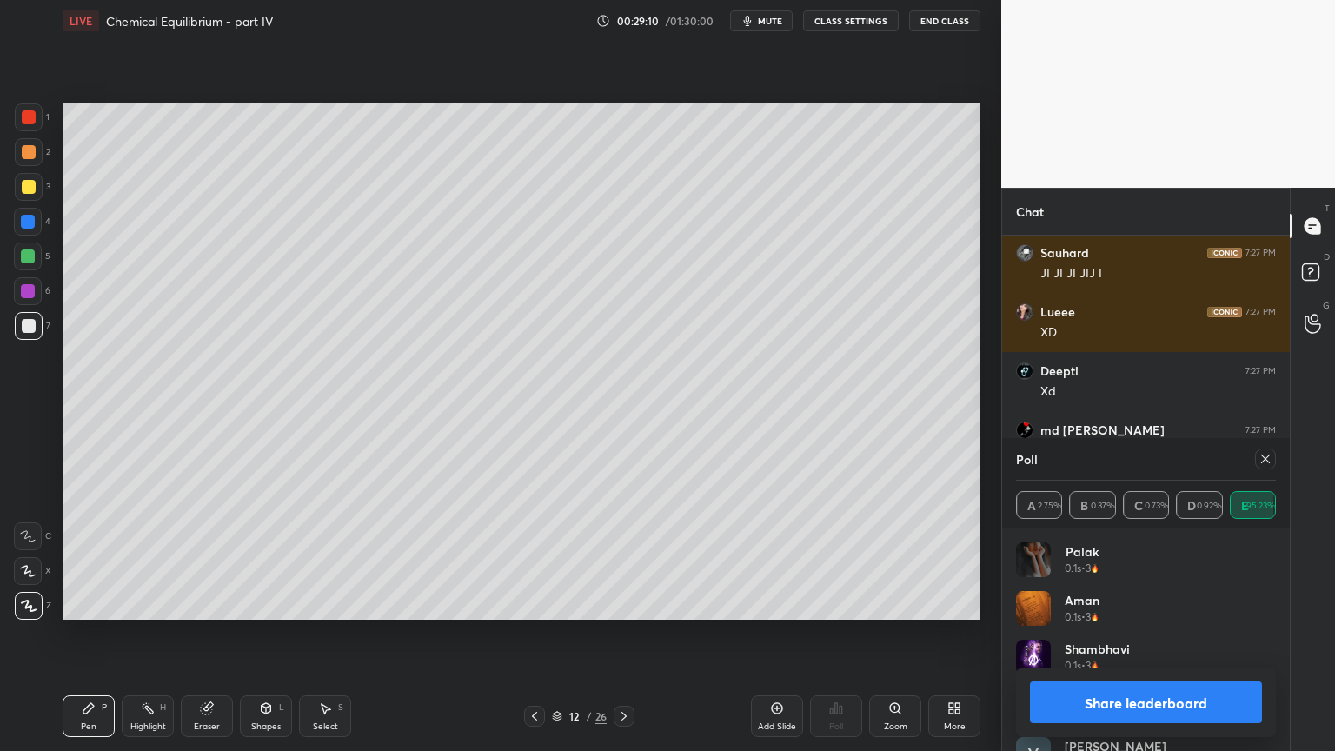
drag, startPoint x: 1177, startPoint y: 701, endPoint x: 1167, endPoint y: 691, distance: 14.2
click at [1181, 634] on button "Share leaderboard" at bounding box center [1146, 703] width 232 height 42
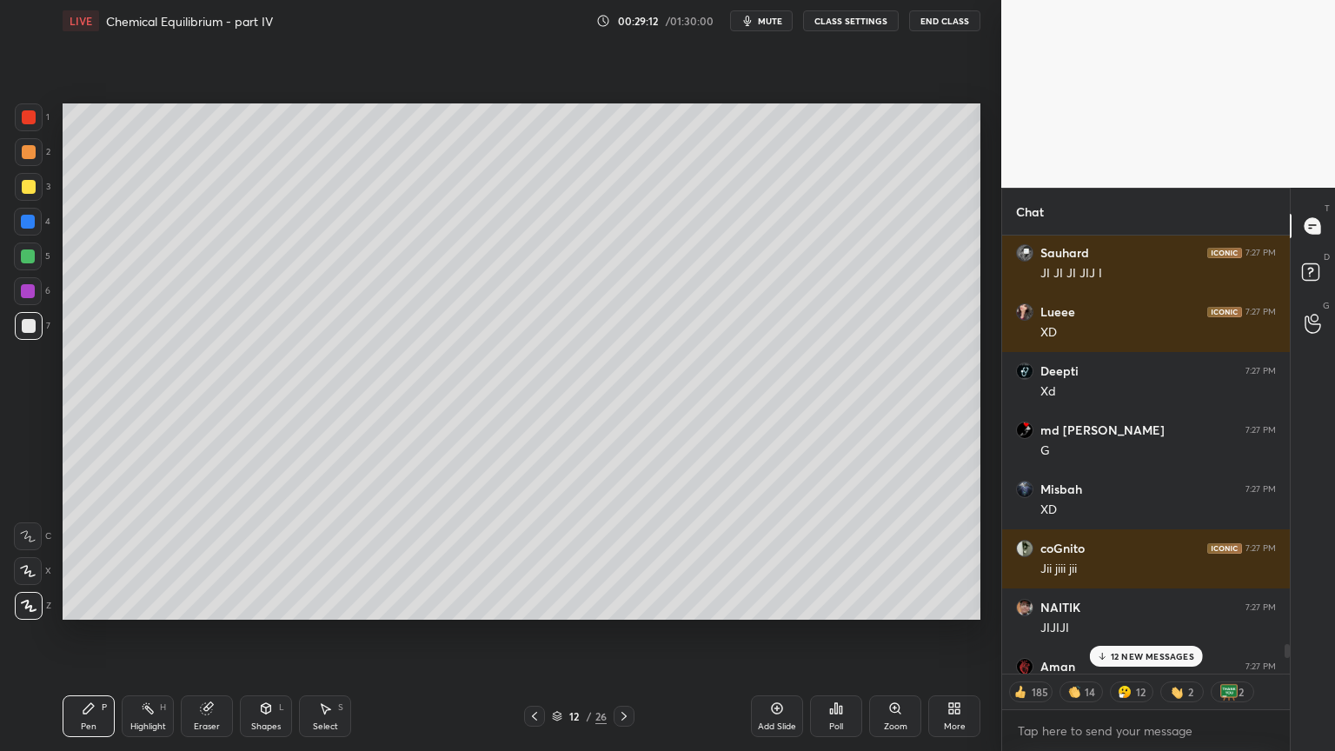
click at [1159, 634] on p "12 NEW MESSAGES" at bounding box center [1152, 656] width 83 height 10
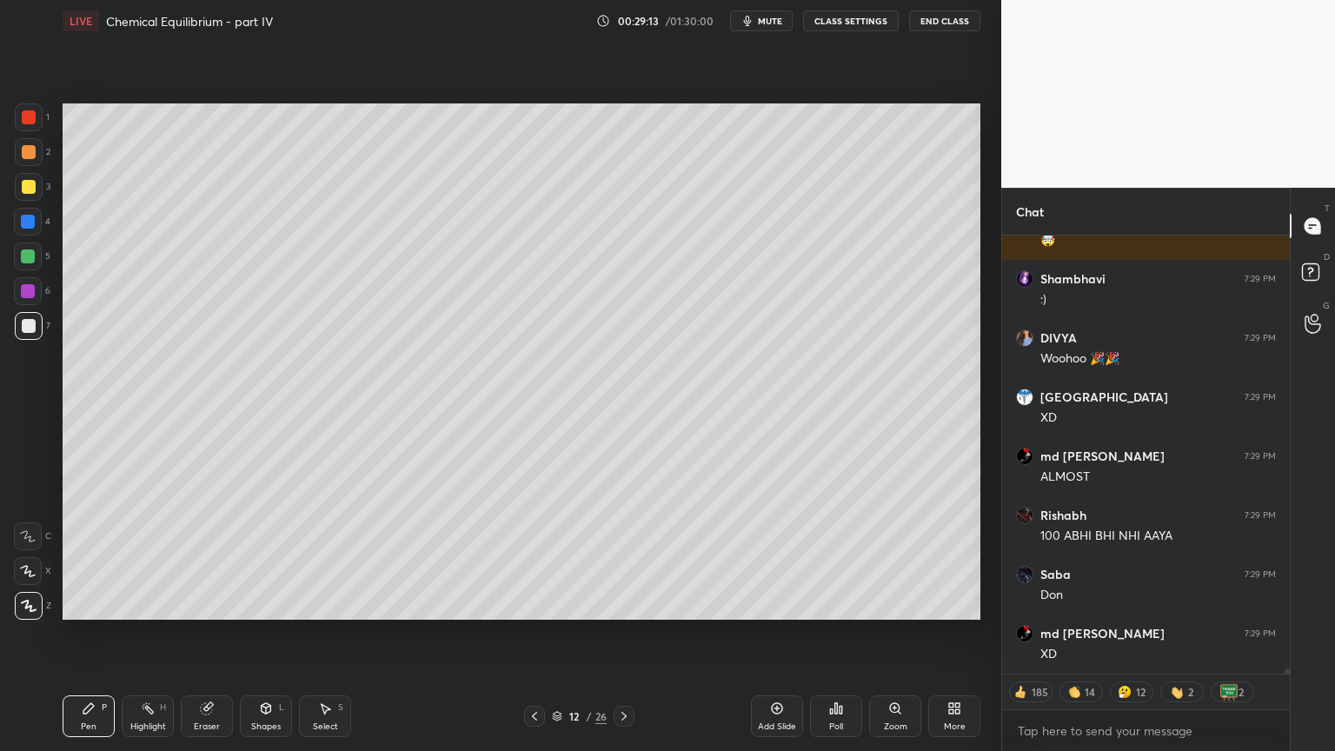
drag, startPoint x: 167, startPoint y: 724, endPoint x: 165, endPoint y: 715, distance: 9.7
click at [167, 634] on div "Highlight H" at bounding box center [148, 716] width 52 height 42
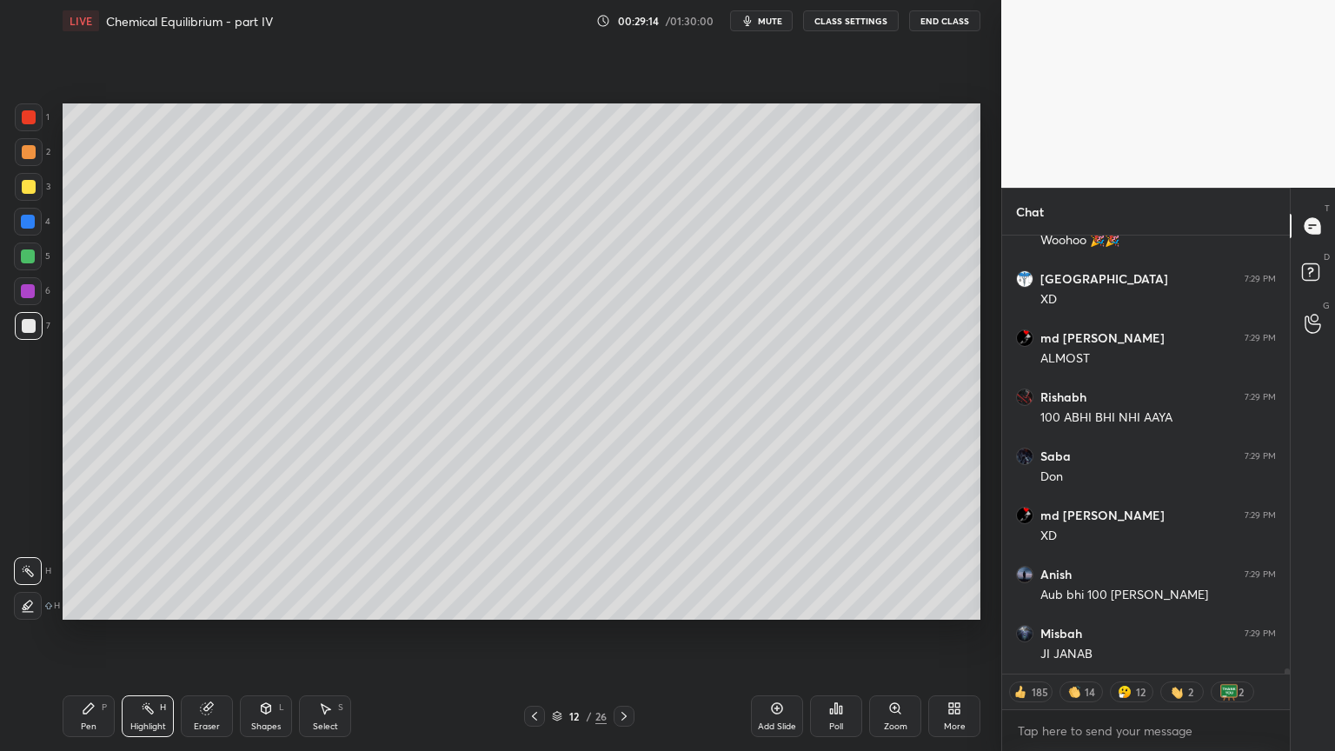
click at [83, 634] on icon at bounding box center [89, 709] width 14 height 14
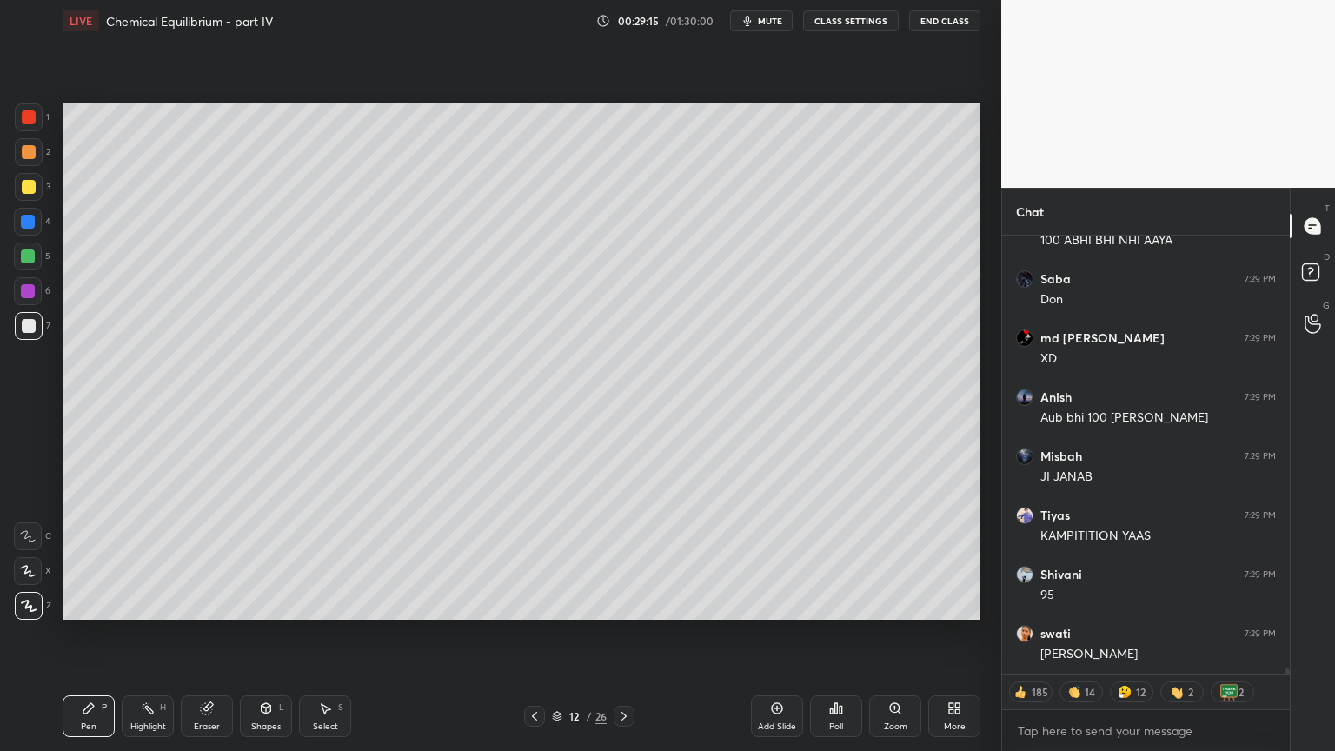
click at [29, 189] on div at bounding box center [29, 187] width 14 height 14
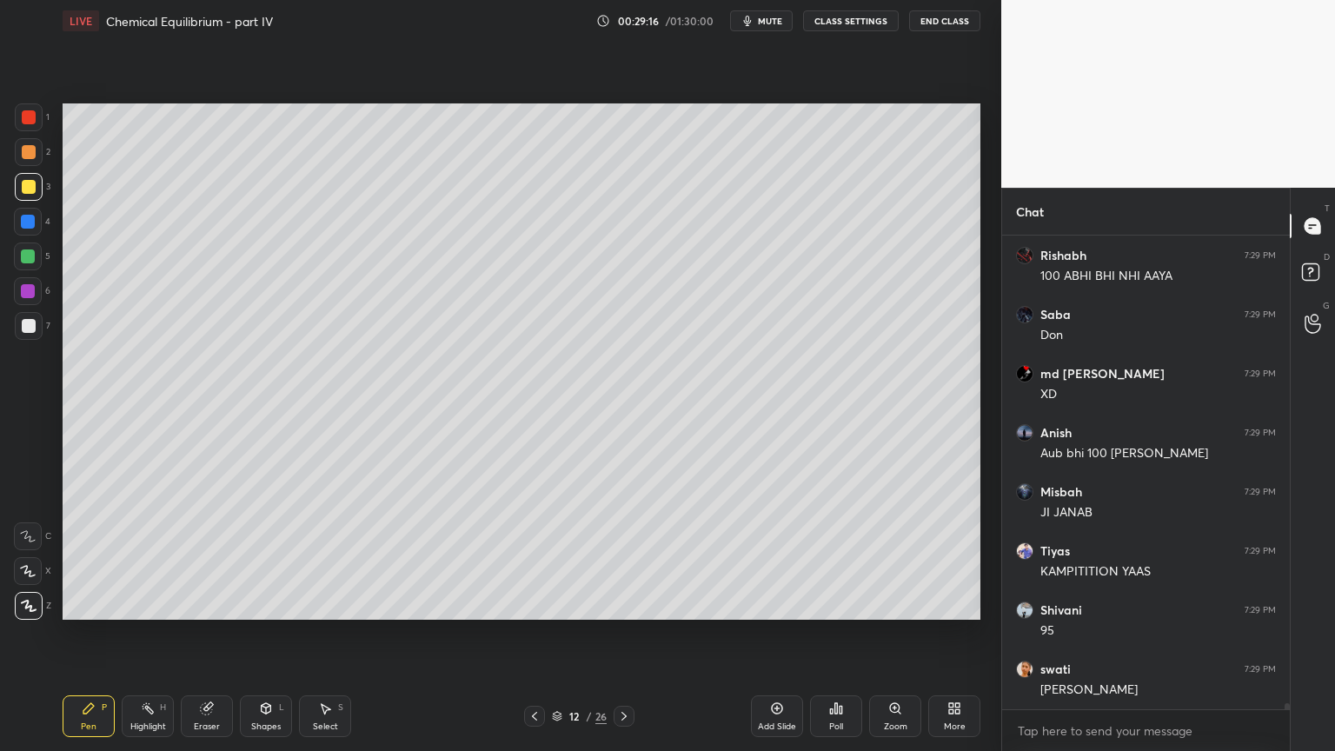
drag, startPoint x: 147, startPoint y: 724, endPoint x: 181, endPoint y: 626, distance: 103.9
click at [149, 634] on div "Highlight H" at bounding box center [148, 716] width 52 height 42
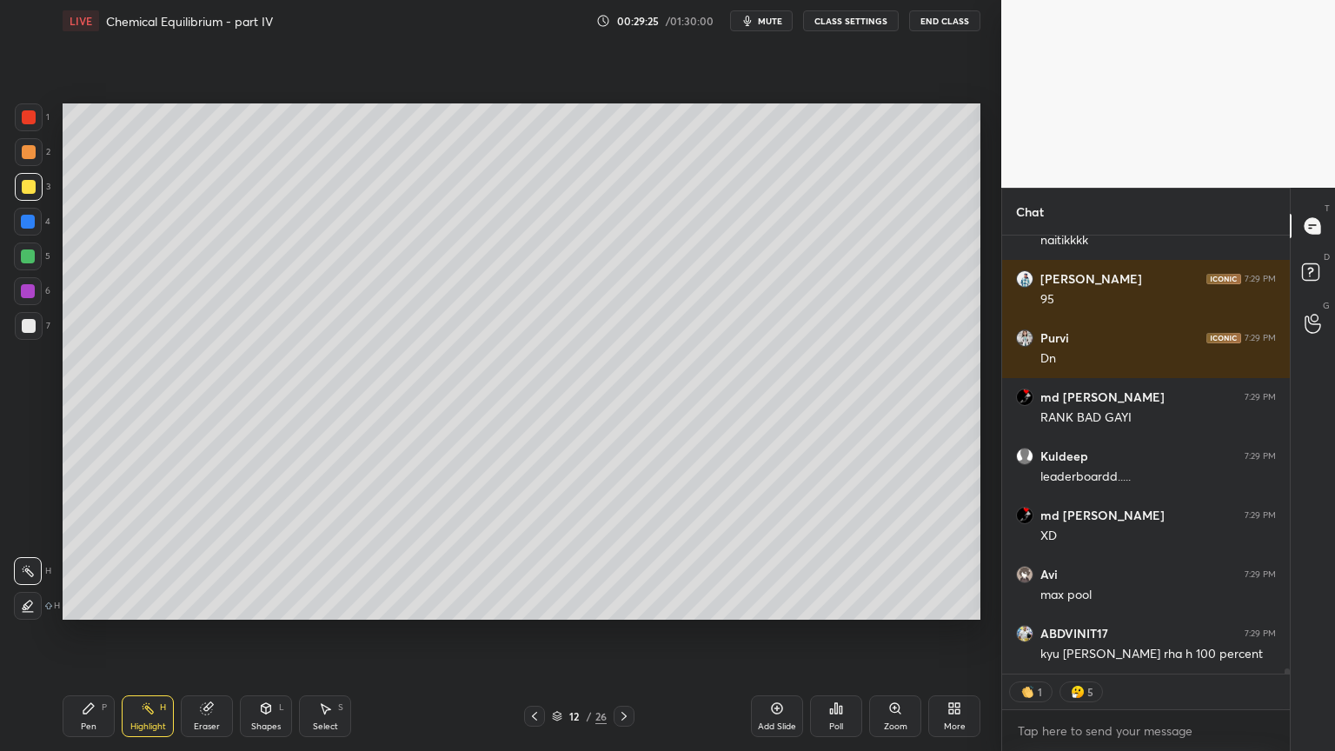
drag, startPoint x: 90, startPoint y: 723, endPoint x: 142, endPoint y: 662, distance: 80.2
click at [94, 634] on div "Pen P" at bounding box center [89, 716] width 52 height 42
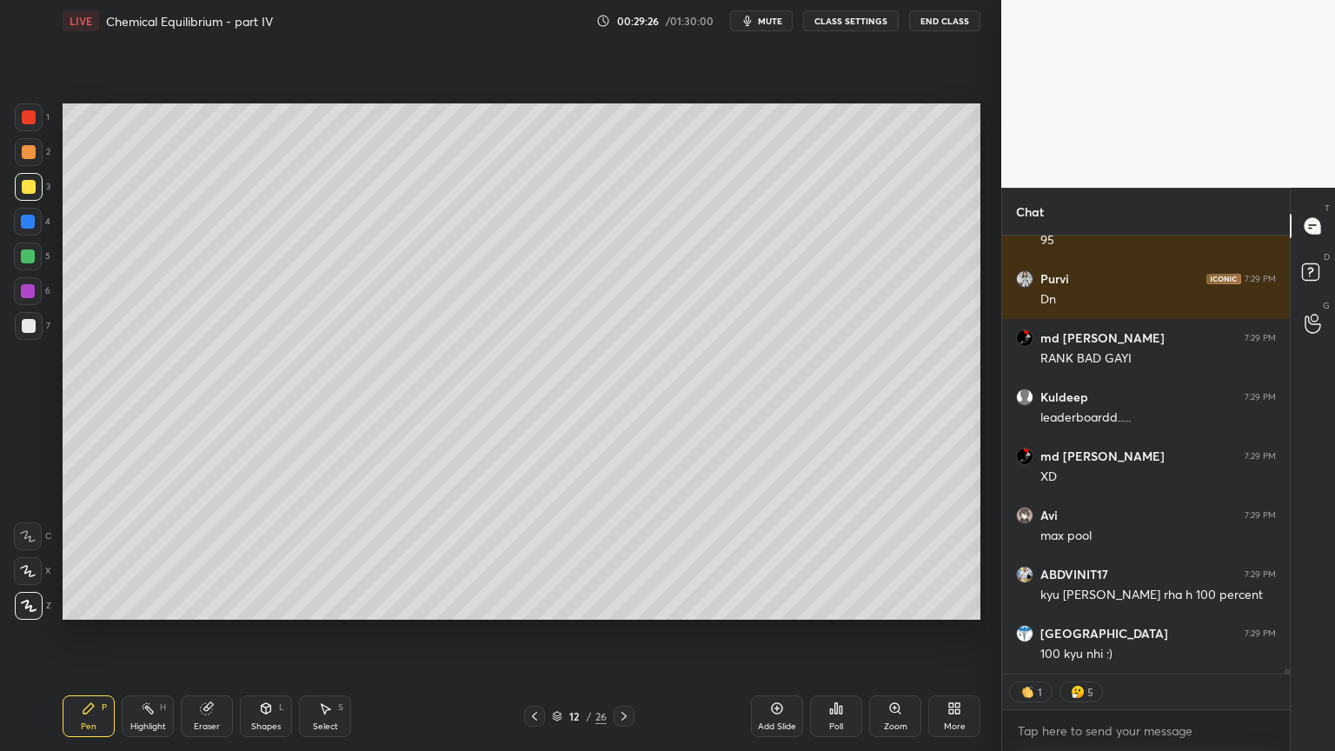
click at [154, 634] on div "Highlight" at bounding box center [148, 726] width 36 height 9
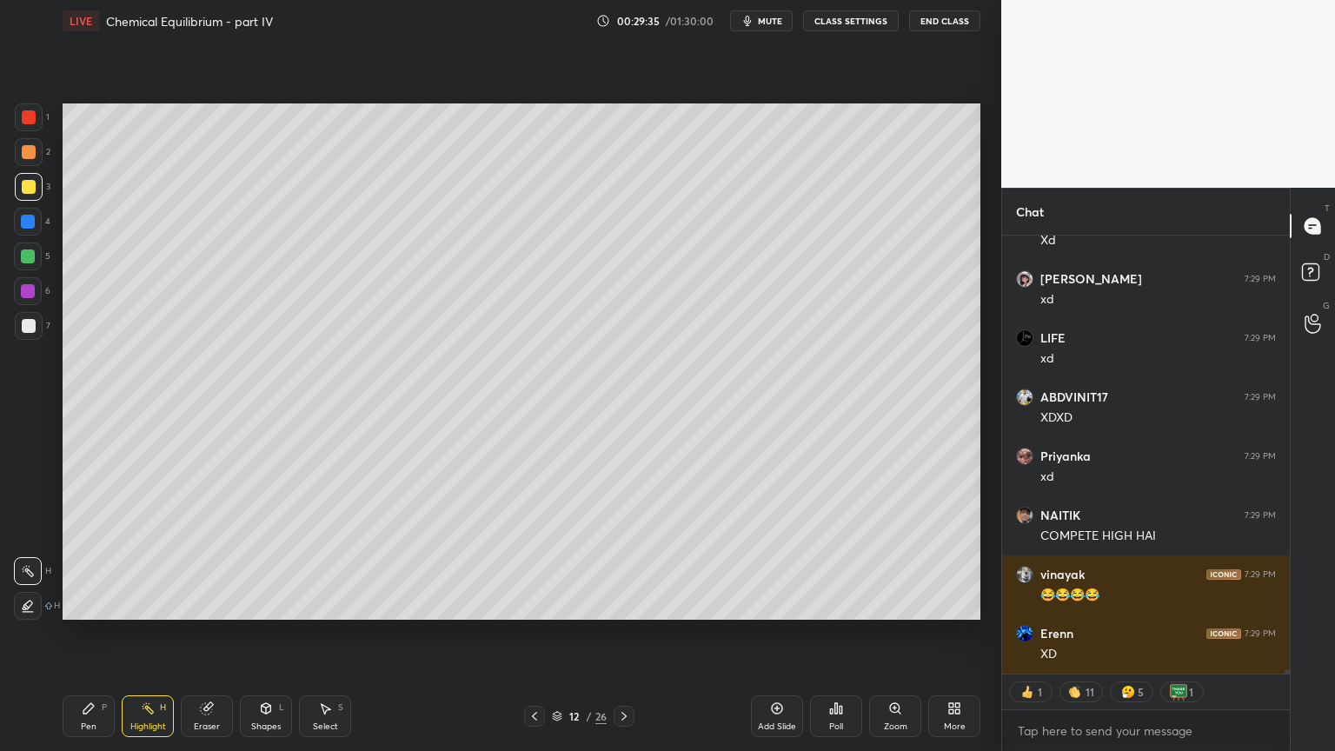
click at [778, 634] on div "Add Slide" at bounding box center [777, 716] width 52 height 42
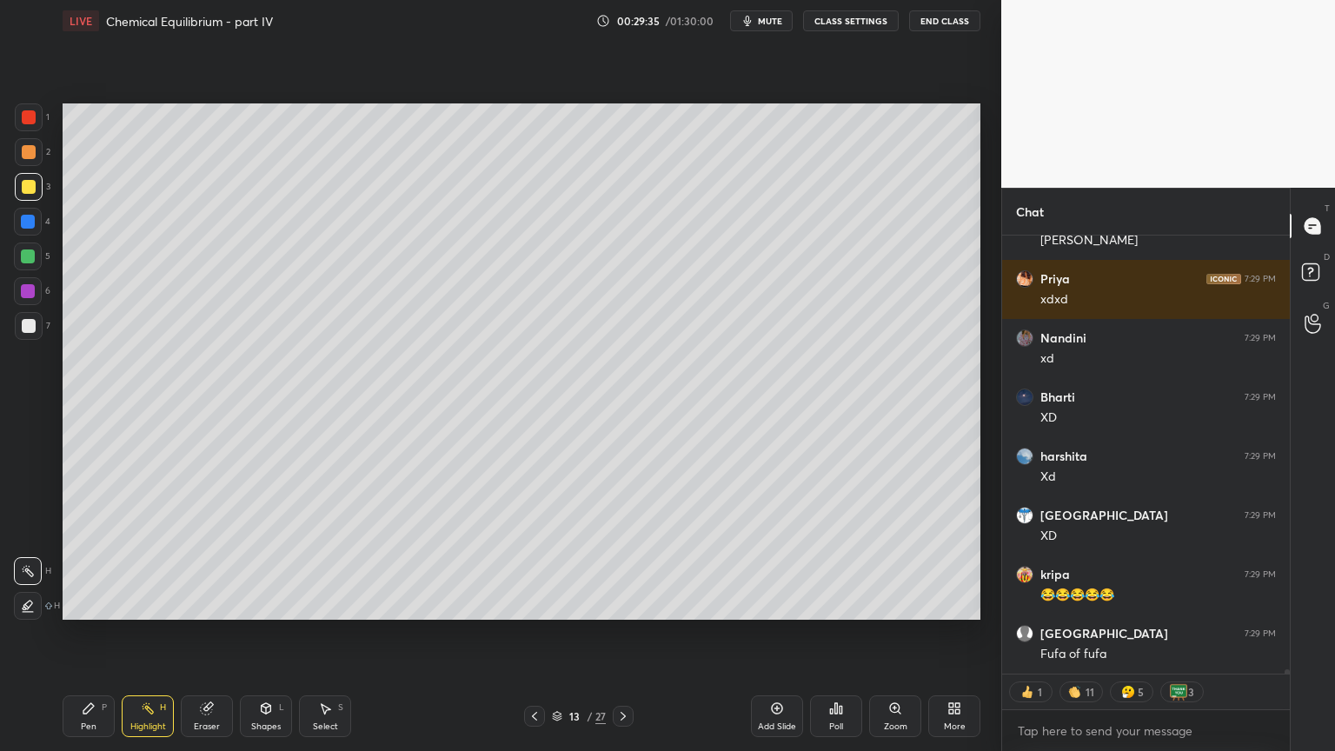
click at [76, 634] on div "Pen P" at bounding box center [89, 716] width 52 height 42
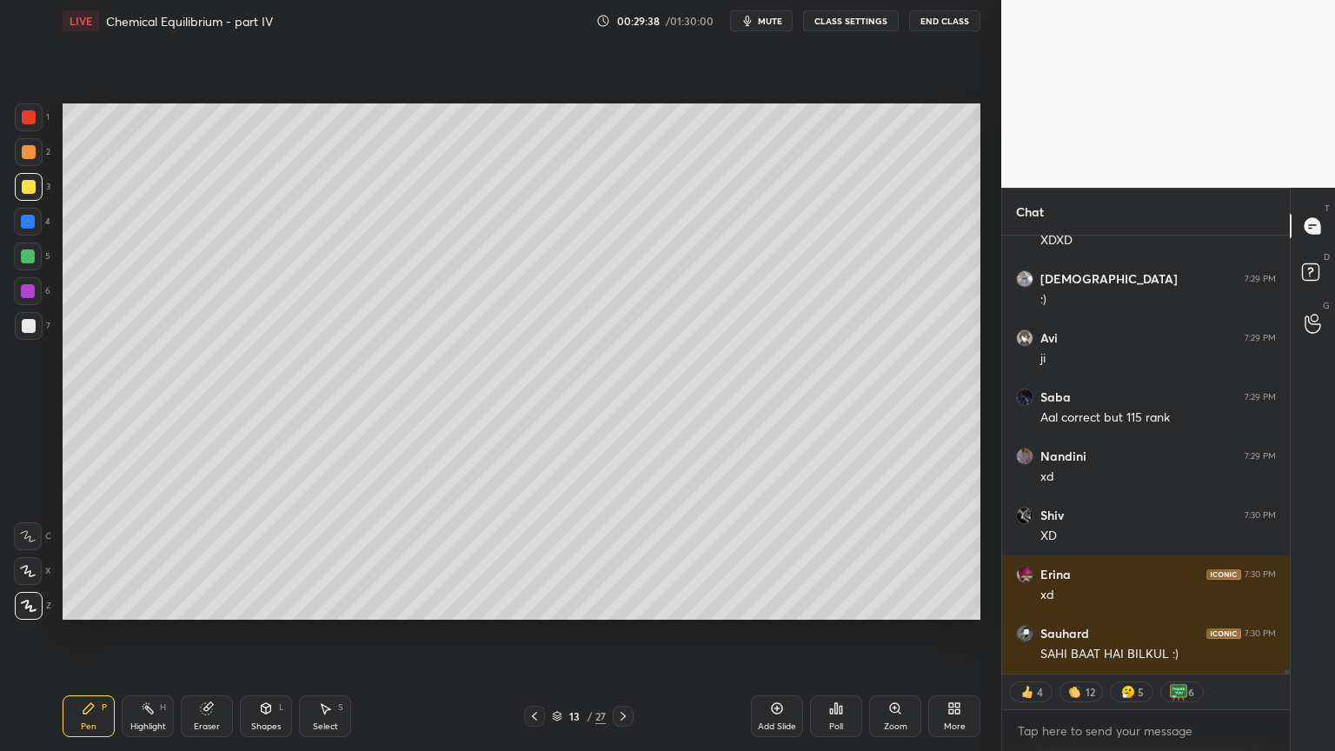
drag, startPoint x: 31, startPoint y: 121, endPoint x: 53, endPoint y: 143, distance: 31.4
click at [31, 123] on div at bounding box center [29, 117] width 14 height 14
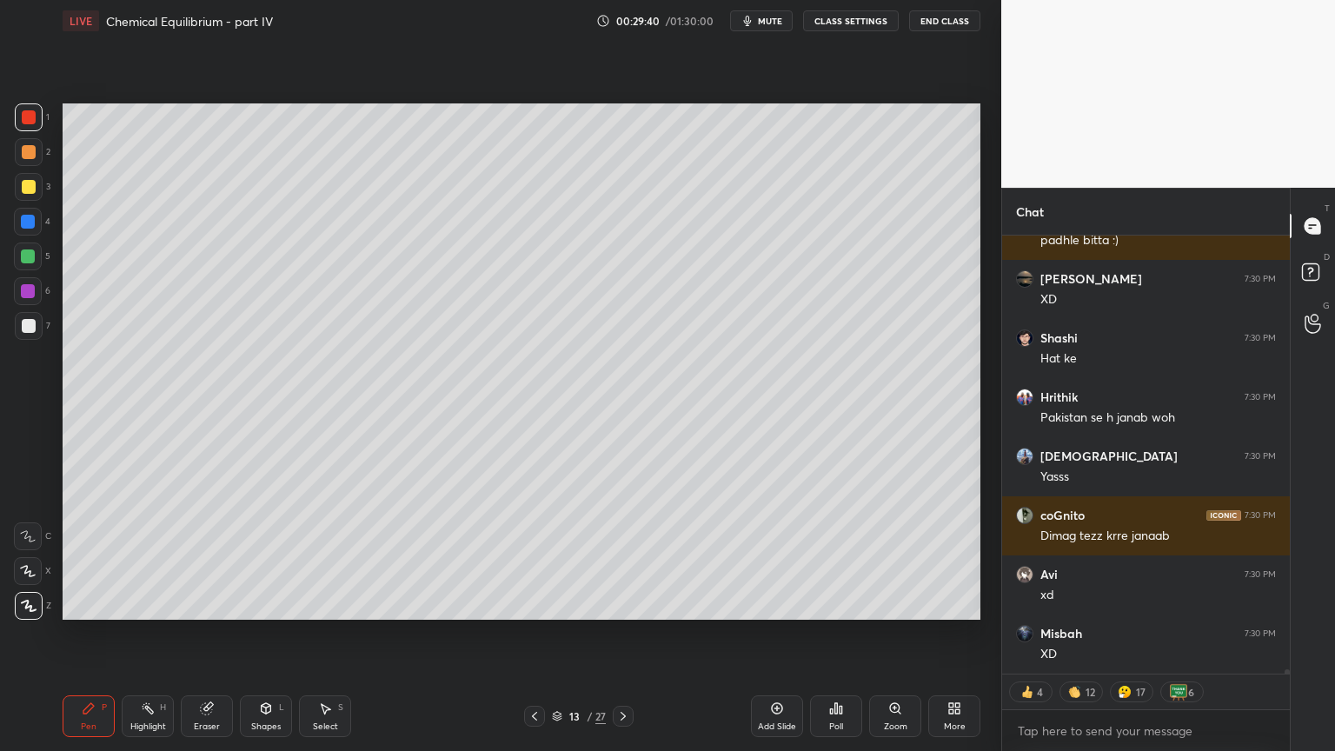
click at [23, 330] on div at bounding box center [29, 326] width 28 height 28
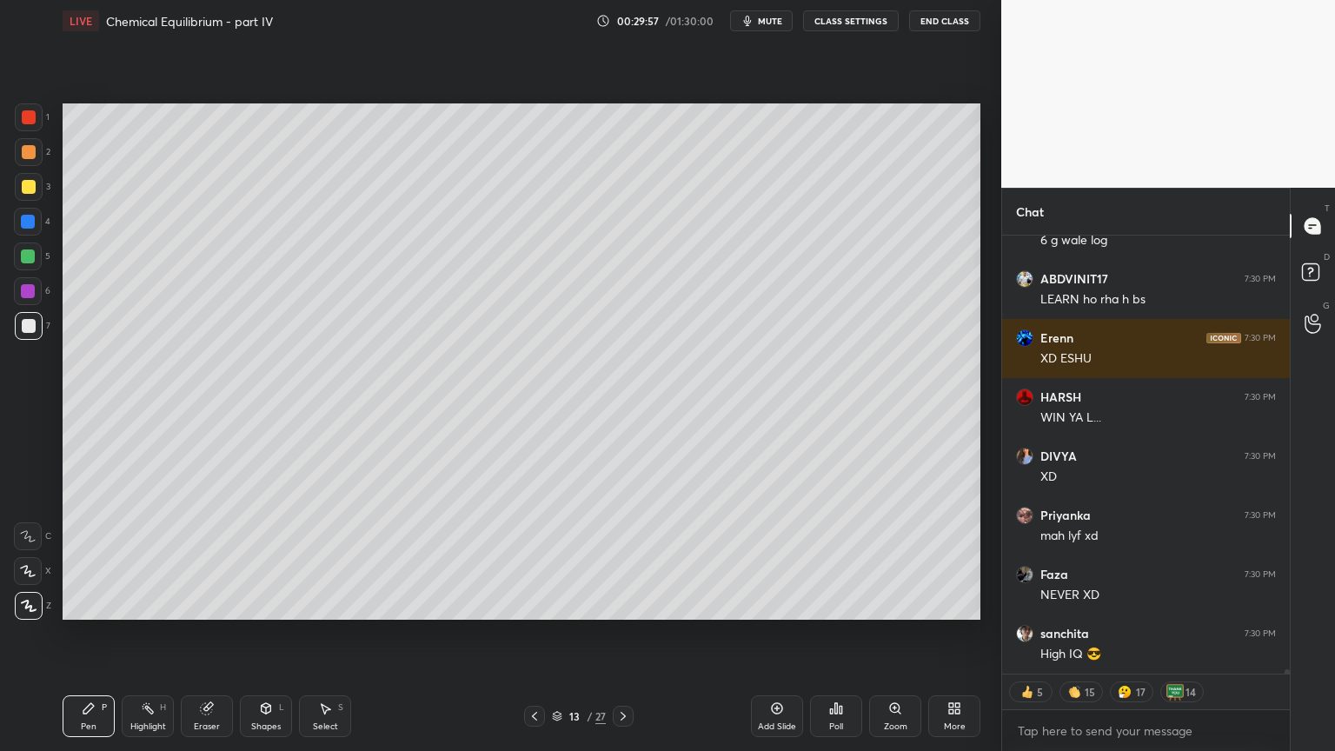
type textarea "x"
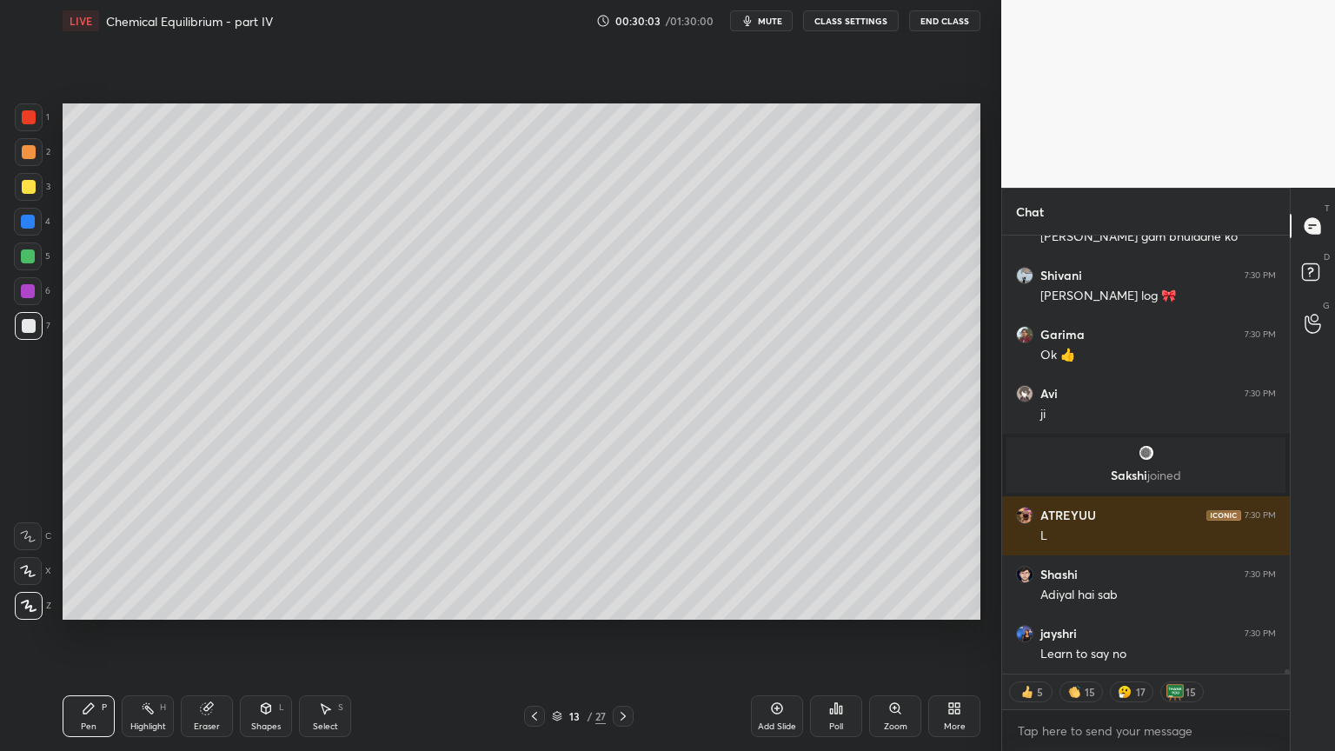
click at [848, 21] on button "CLASS SETTINGS" at bounding box center [851, 20] width 96 height 21
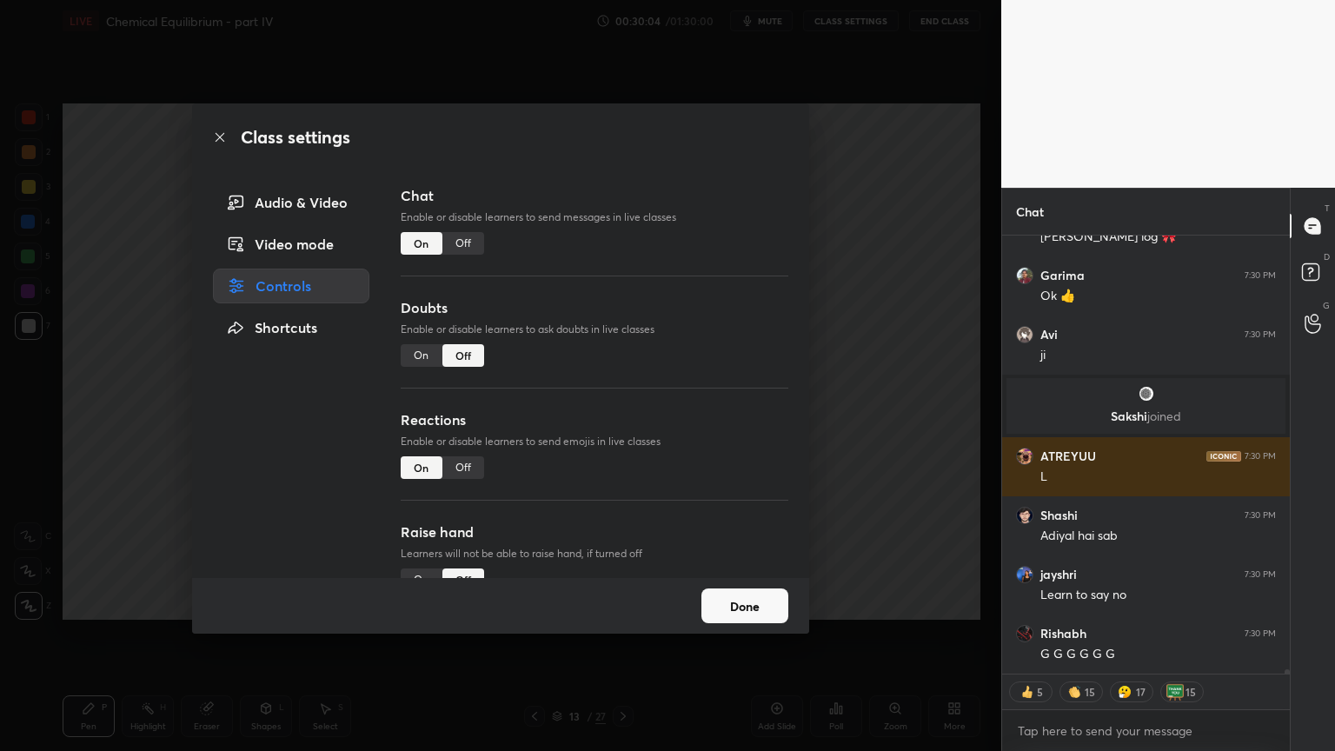
drag, startPoint x: 462, startPoint y: 240, endPoint x: 775, endPoint y: 254, distance: 314.1
click at [464, 240] on div "Off" at bounding box center [463, 243] width 42 height 23
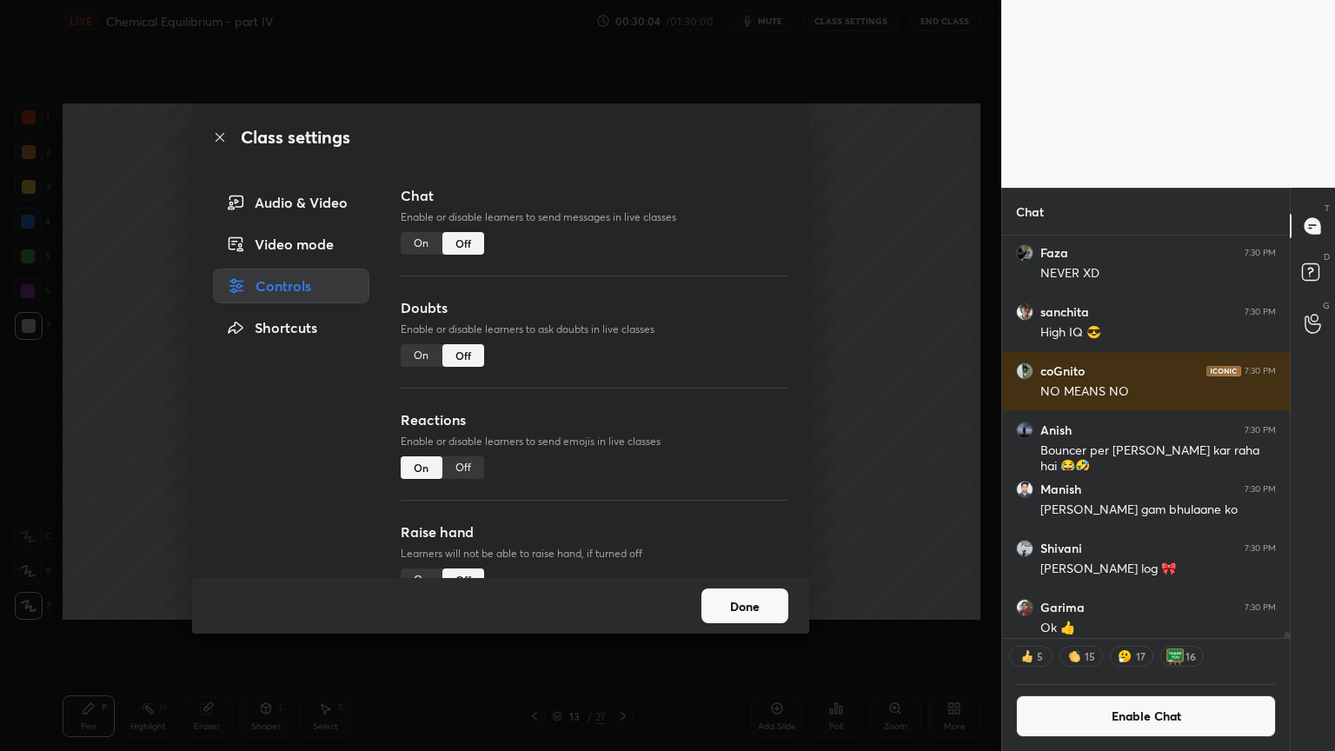
click at [893, 285] on div "Class settings Audio & Video Video mode Controls Shortcuts Chat Enable or disab…" at bounding box center [500, 375] width 1001 height 751
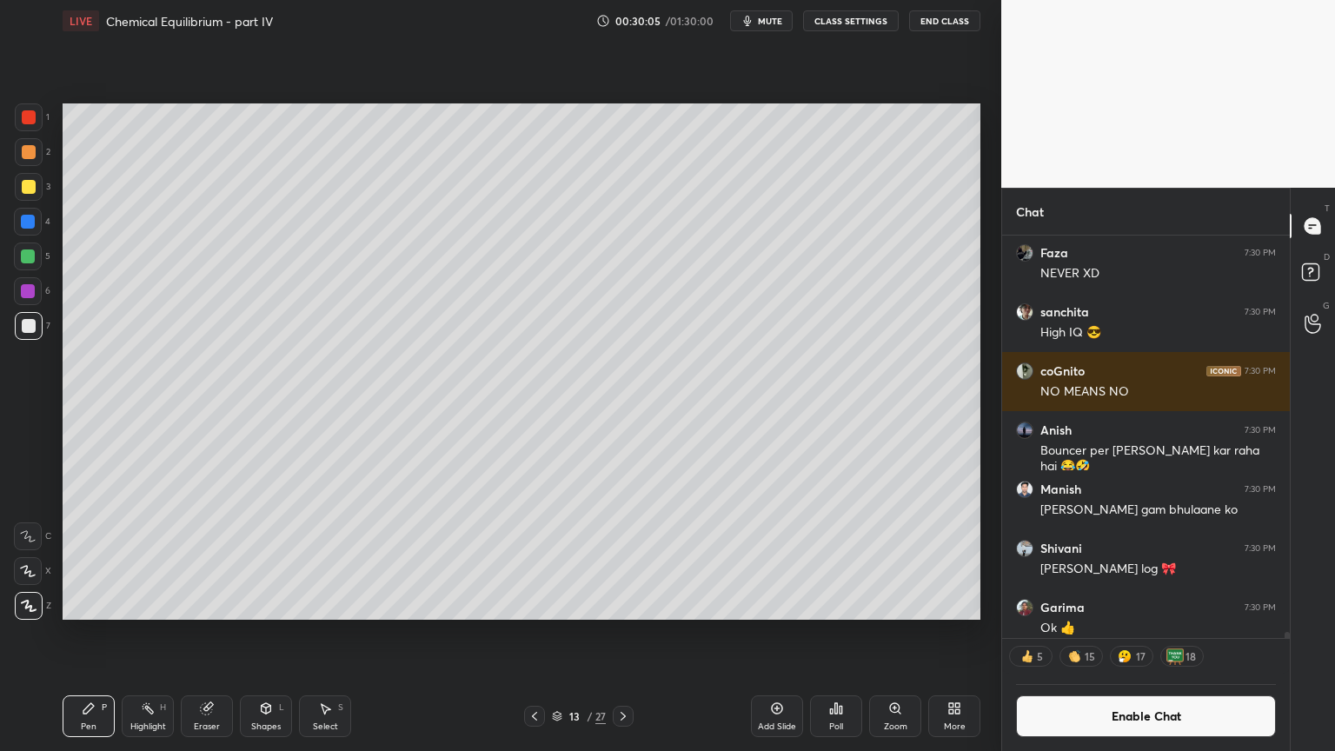
click at [79, 634] on div "Pen P" at bounding box center [89, 716] width 52 height 42
click at [30, 150] on div at bounding box center [29, 152] width 14 height 14
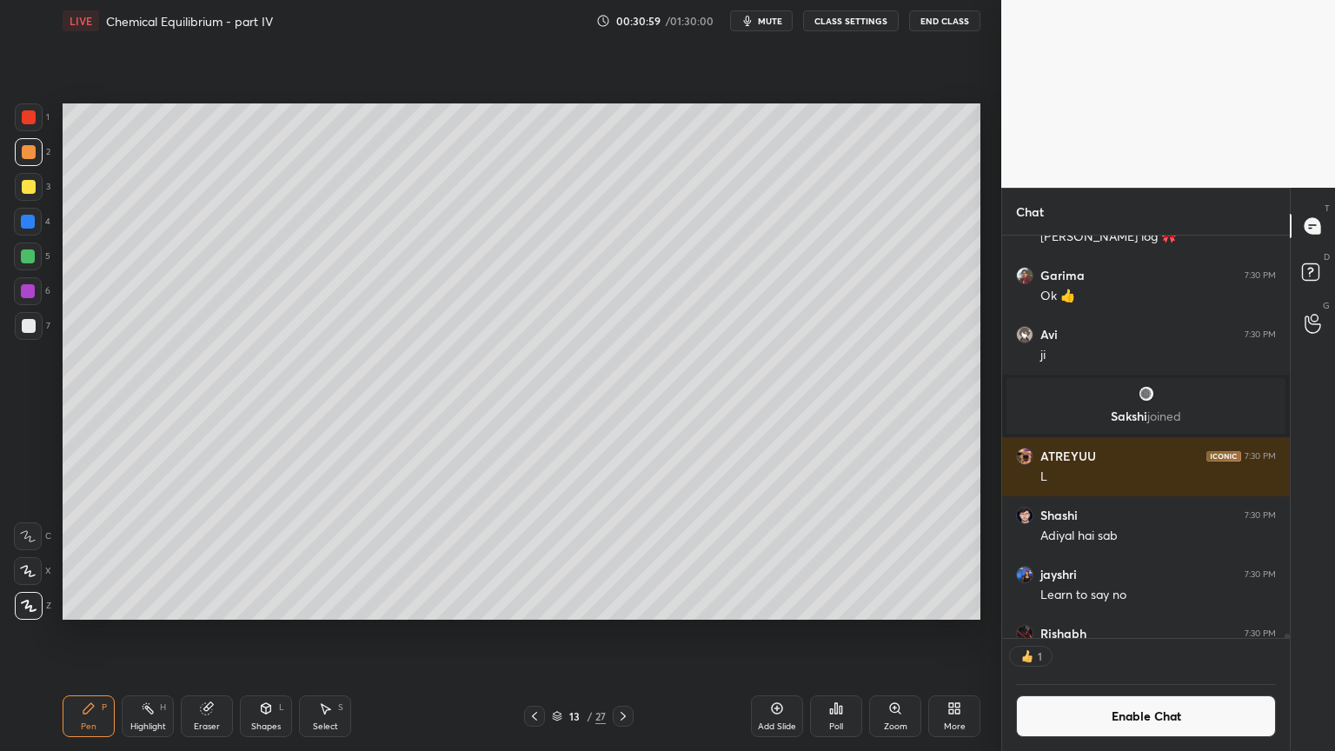
scroll to position [397, 283]
click at [90, 634] on div "Pen" at bounding box center [89, 726] width 16 height 9
click at [160, 634] on div "Highlight" at bounding box center [148, 726] width 36 height 9
drag, startPoint x: 1115, startPoint y: 714, endPoint x: 1143, endPoint y: 676, distance: 46.6
click at [1111, 634] on button "Enable Chat" at bounding box center [1146, 716] width 260 height 42
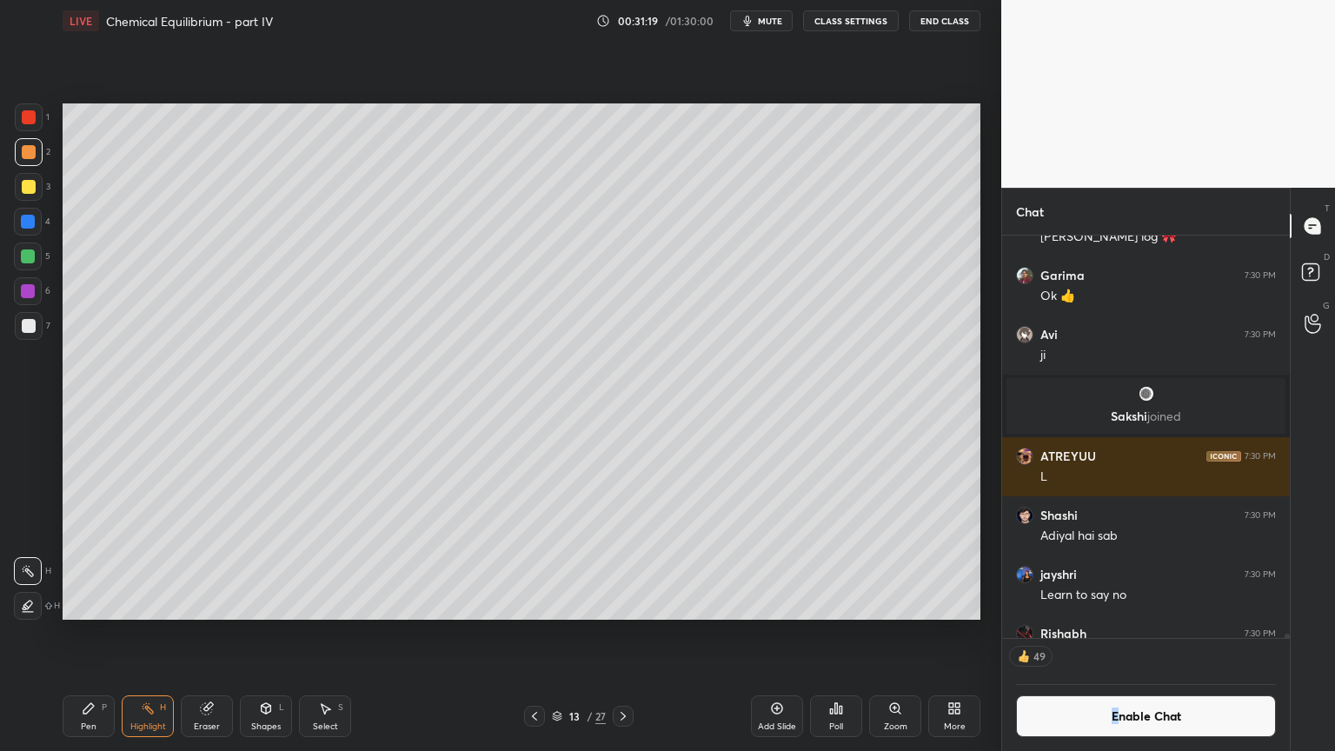
scroll to position [434, 283]
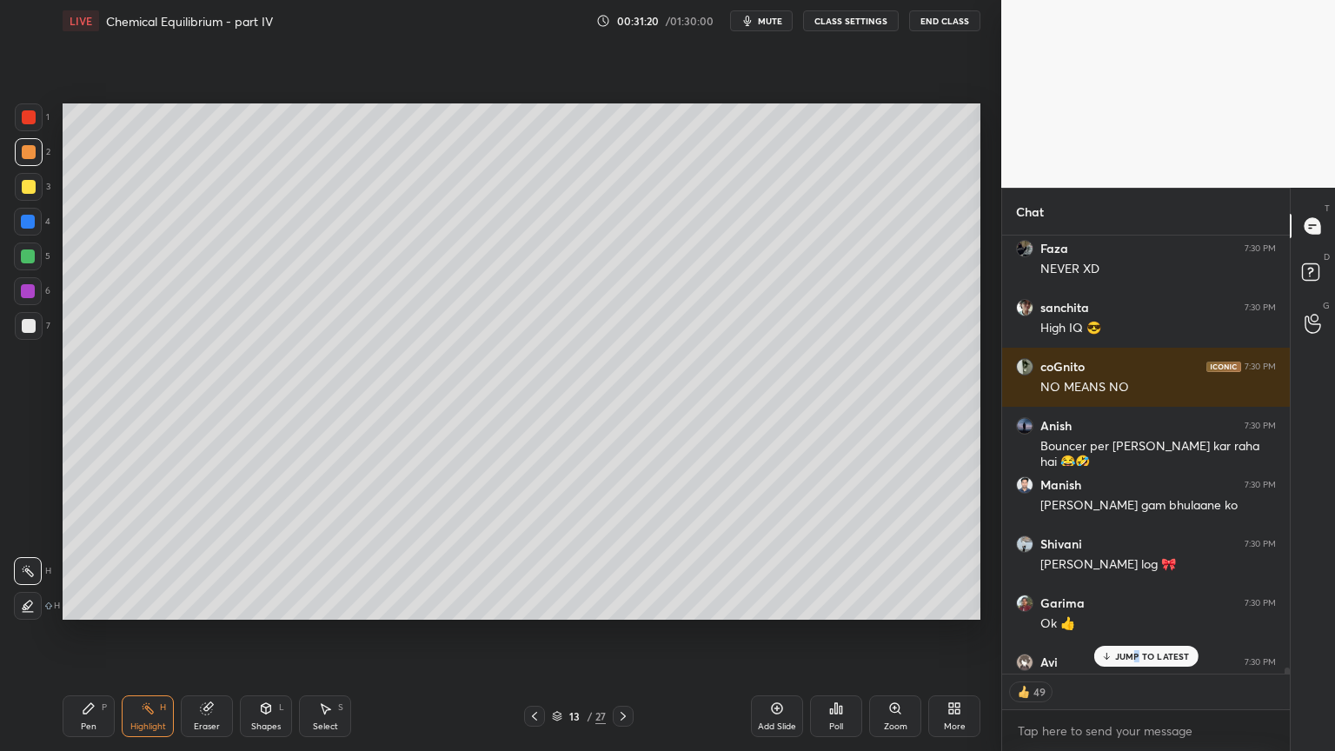
click at [1133, 634] on p "JUMP TO LATEST" at bounding box center [1152, 656] width 75 height 10
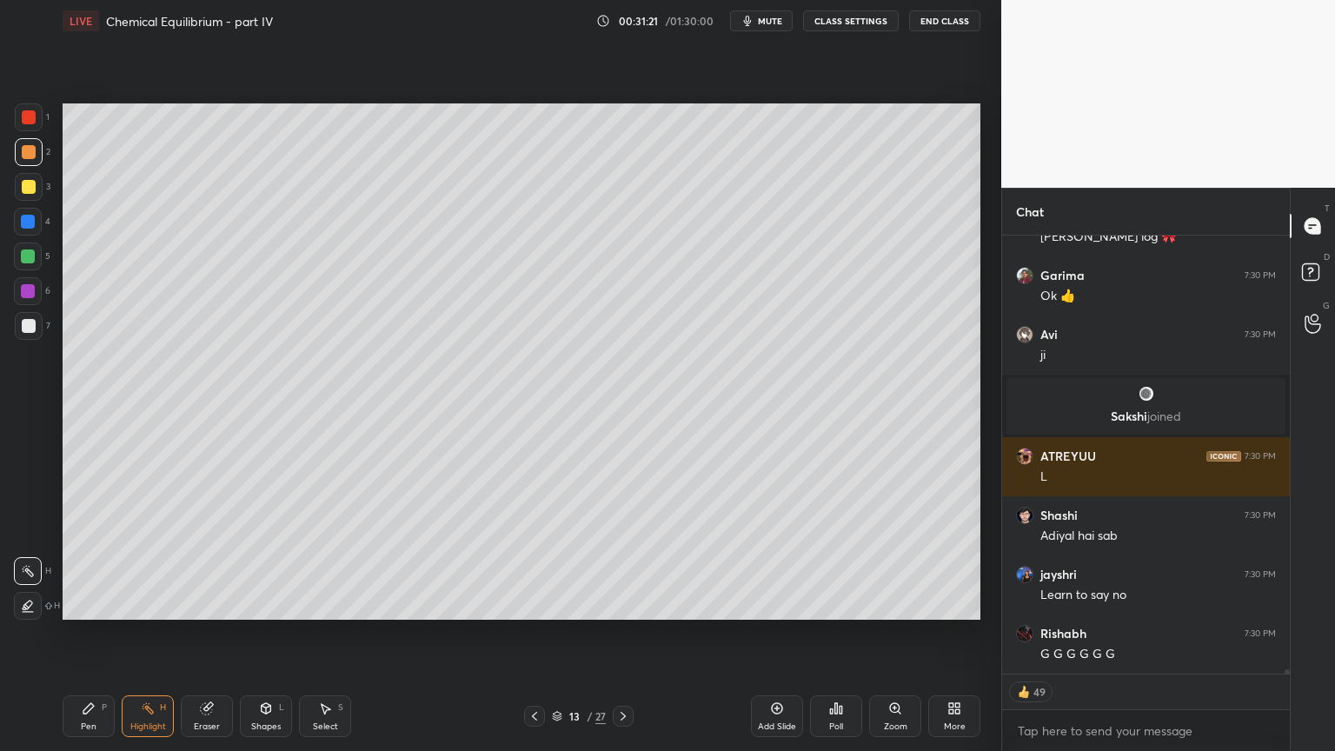
click at [160, 634] on div "Highlight H" at bounding box center [148, 716] width 52 height 42
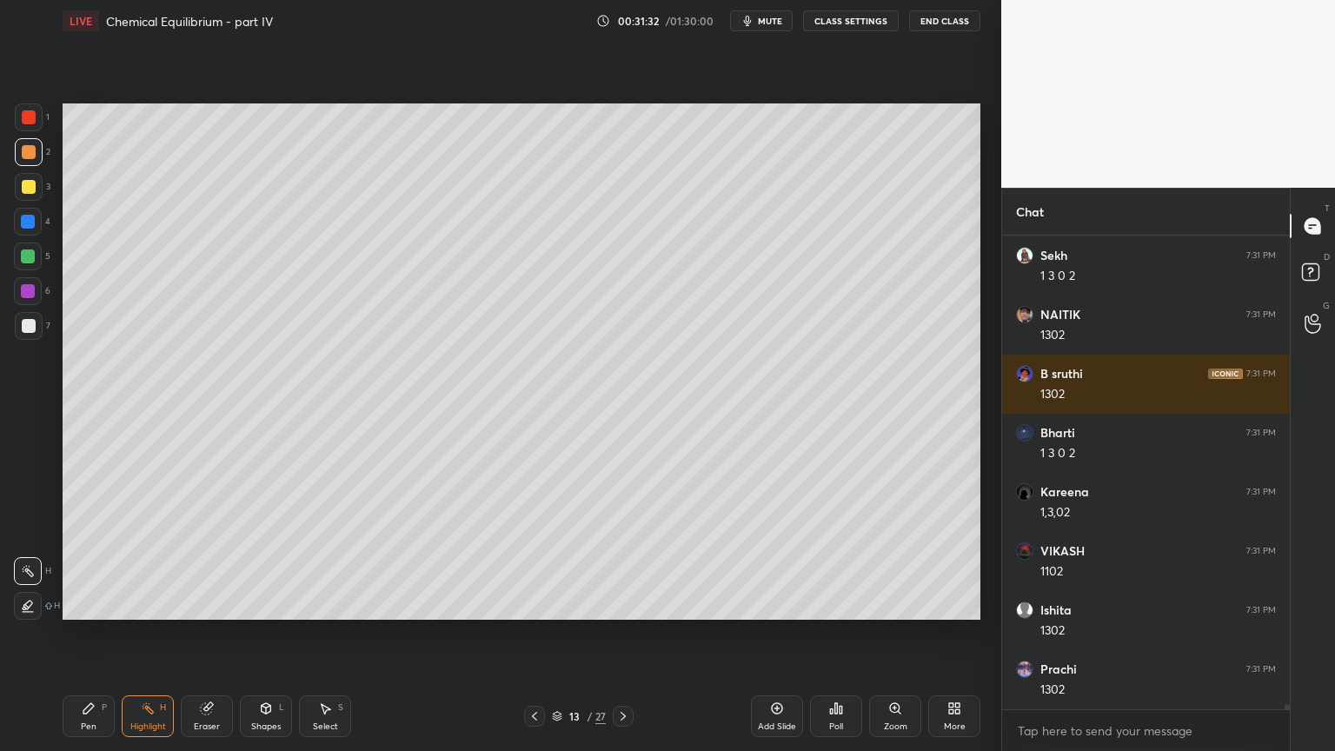
scroll to position [46401, 0]
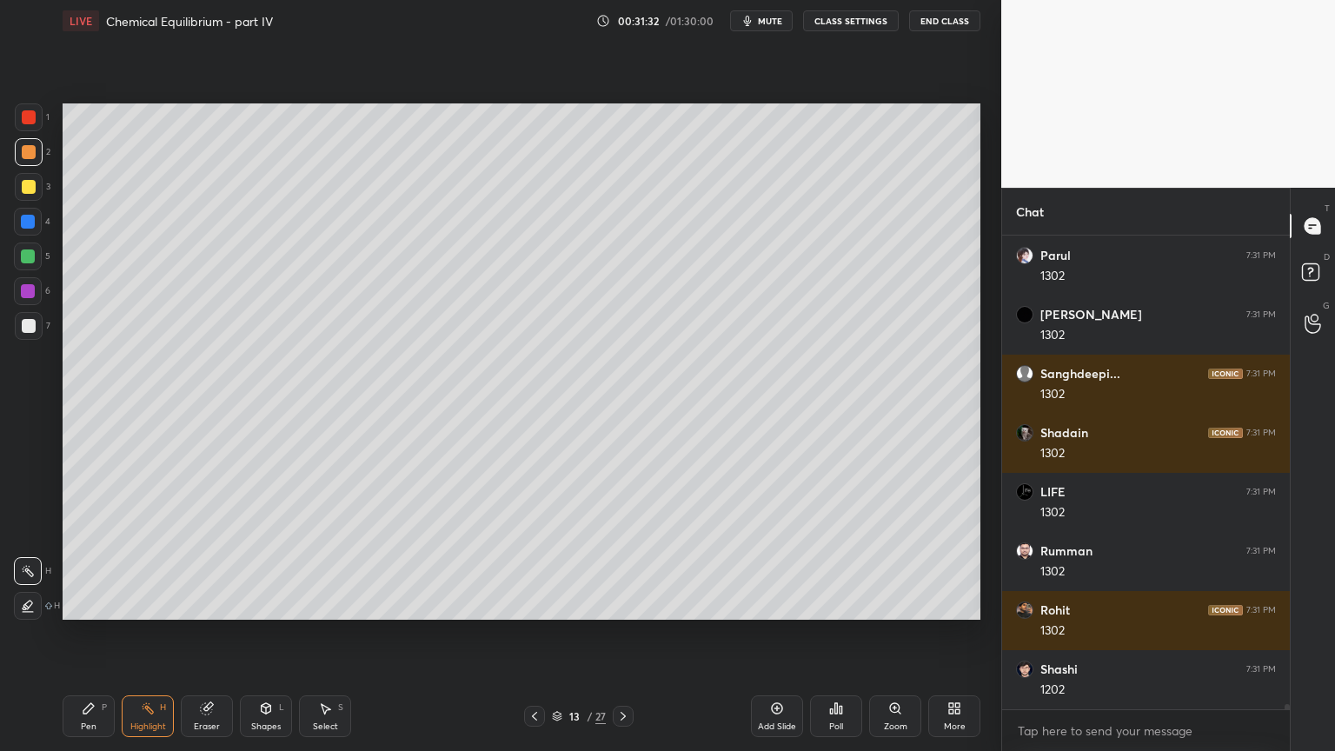
drag, startPoint x: 150, startPoint y: 720, endPoint x: 167, endPoint y: 655, distance: 66.4
click at [149, 634] on div "Highlight H" at bounding box center [148, 716] width 52 height 42
drag, startPoint x: 143, startPoint y: 729, endPoint x: 146, endPoint y: 671, distance: 58.3
click at [136, 634] on div "Highlight" at bounding box center [148, 726] width 36 height 9
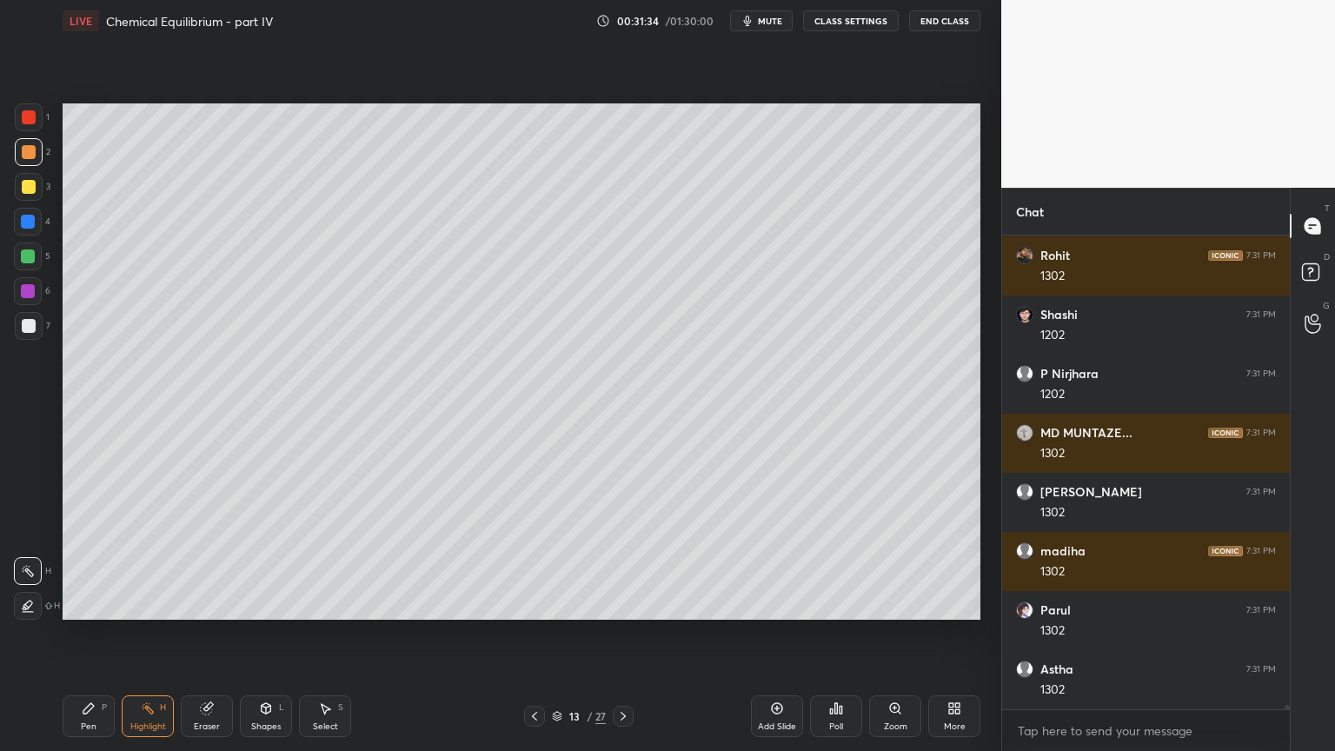
click at [28, 267] on div at bounding box center [28, 257] width 28 height 28
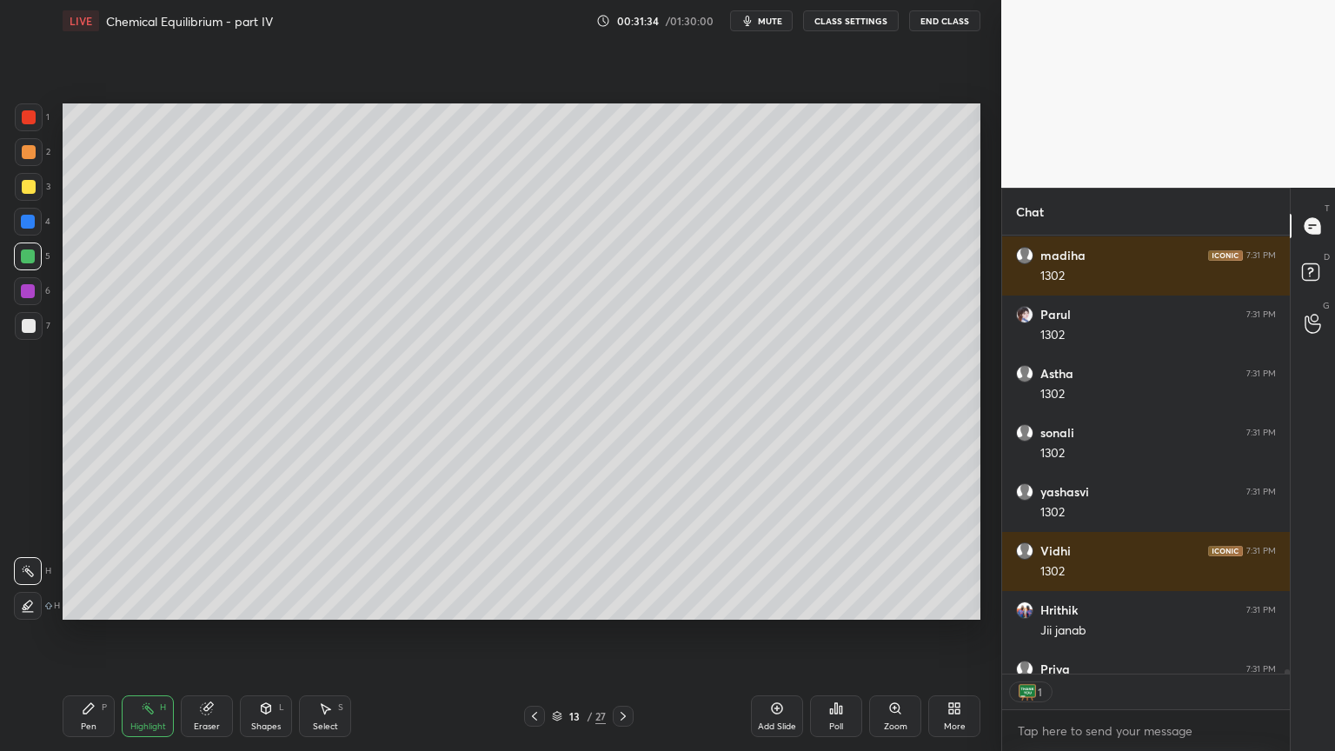
scroll to position [5, 5]
click at [158, 634] on div "Highlight" at bounding box center [148, 726] width 36 height 9
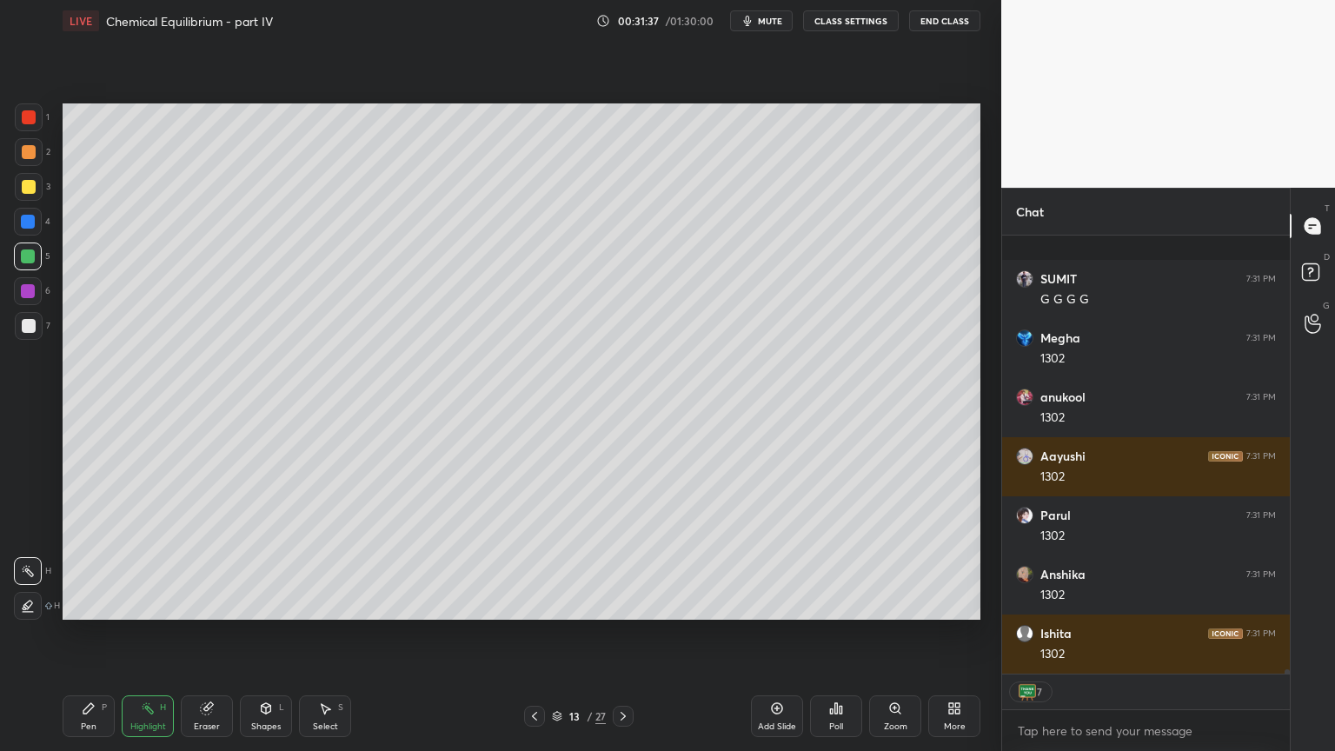
scroll to position [47796, 0]
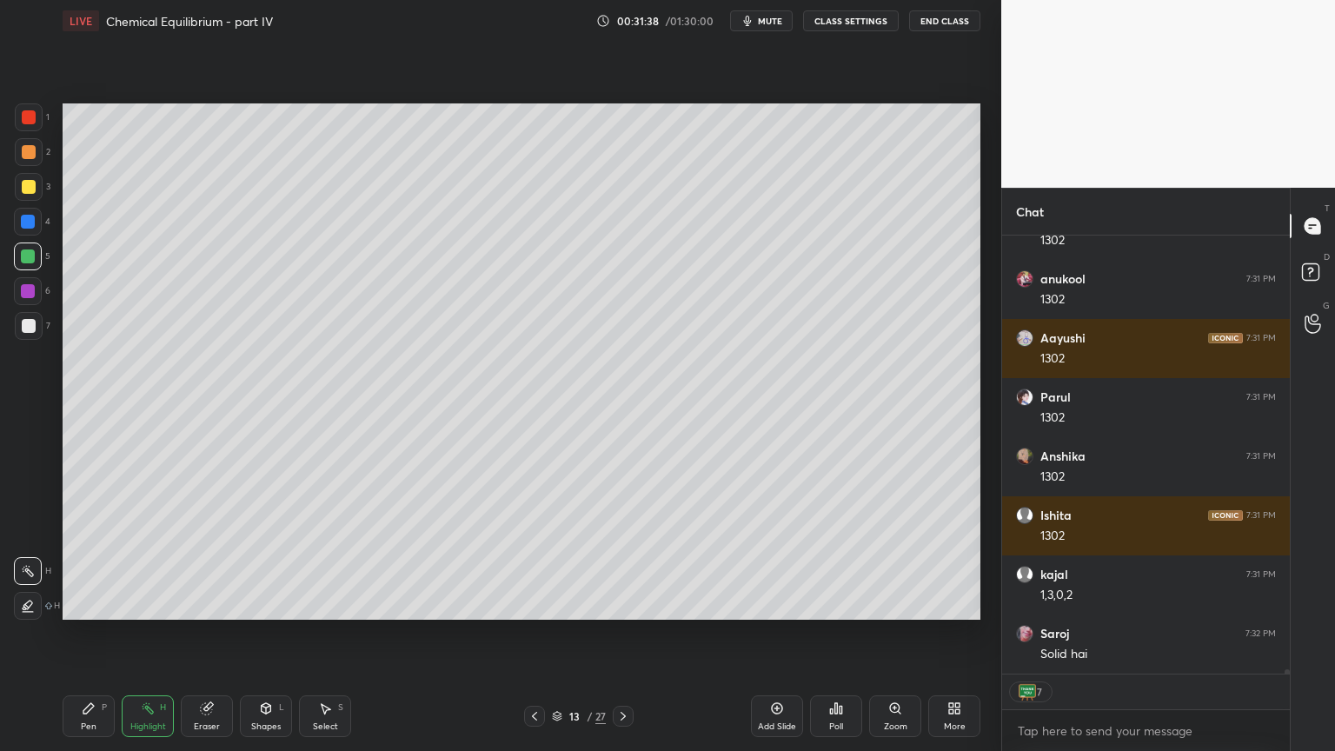
click at [111, 634] on div "Pen P" at bounding box center [89, 716] width 52 height 42
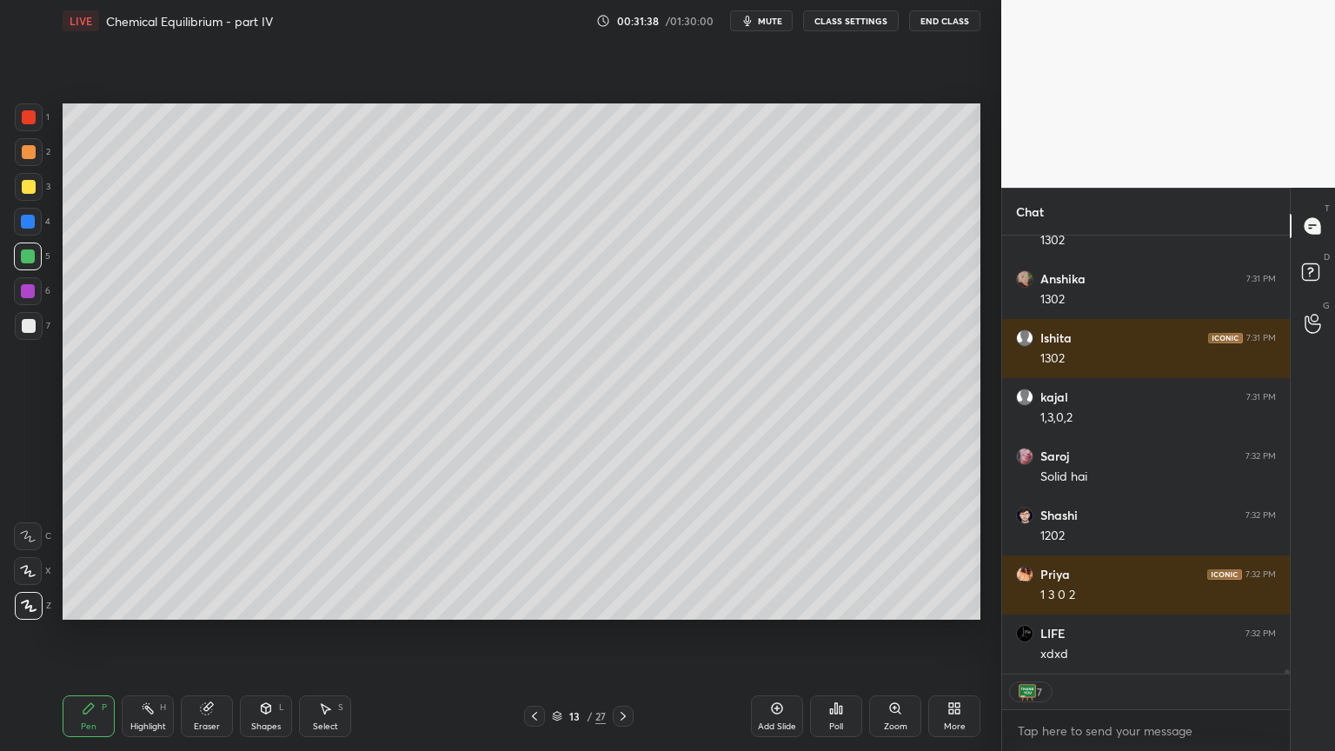
click at [161, 634] on div "Highlight H" at bounding box center [148, 716] width 52 height 42
click at [150, 634] on div "Highlight" at bounding box center [148, 726] width 36 height 9
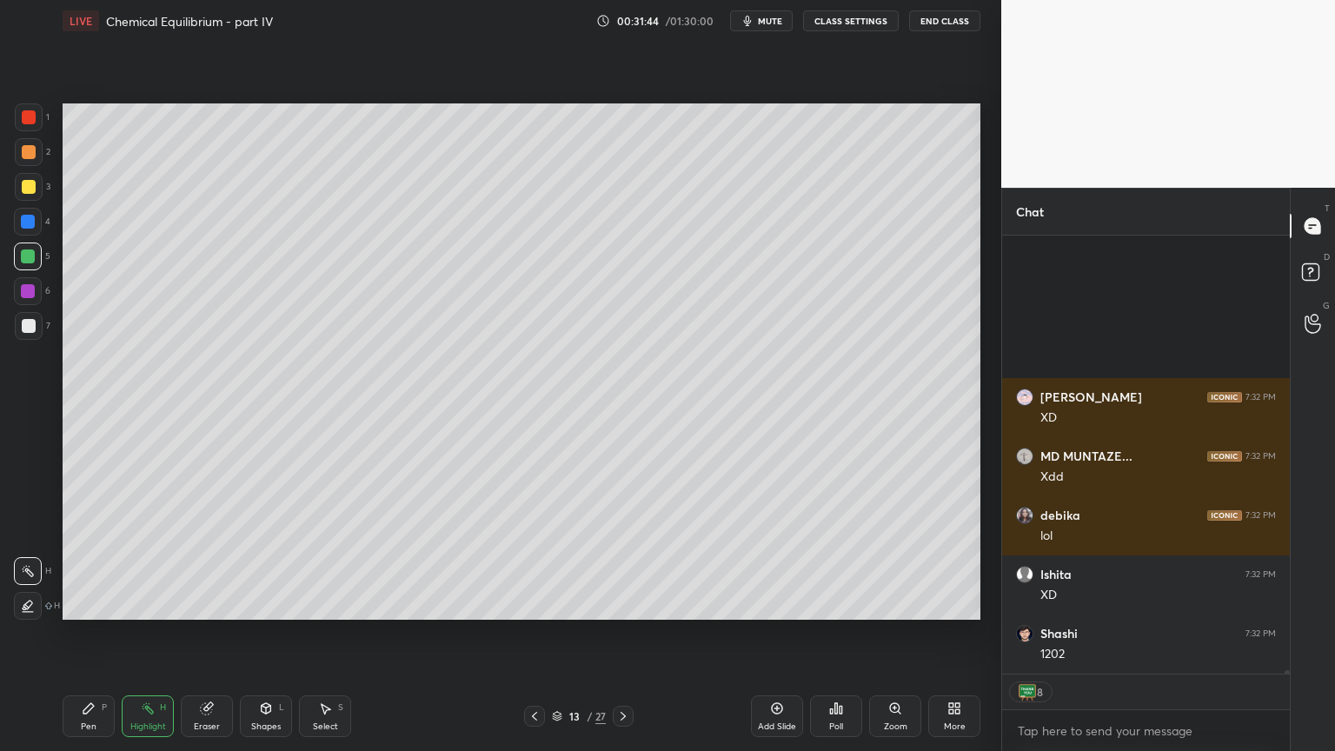
scroll to position [49380, 0]
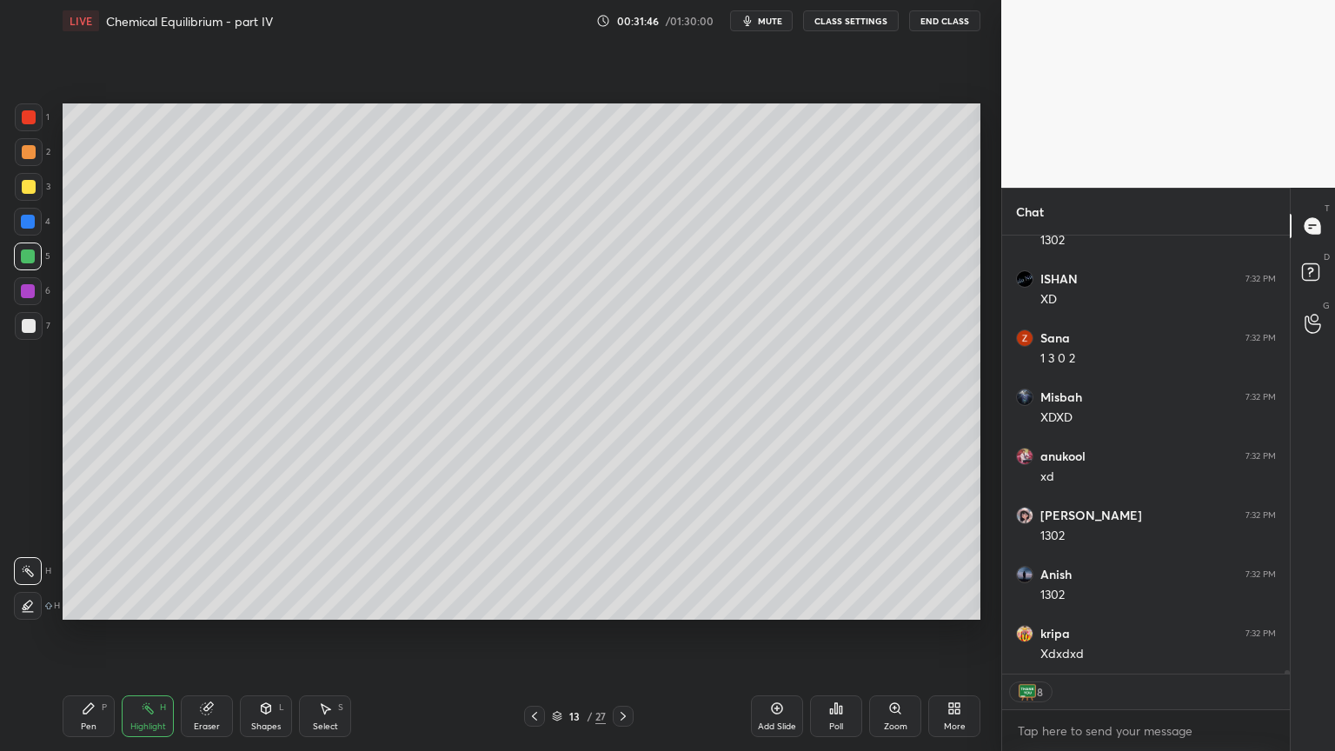
click at [164, 634] on div "Highlight" at bounding box center [148, 726] width 36 height 9
click at [86, 634] on div "Pen P" at bounding box center [89, 716] width 52 height 42
click at [178, 634] on div "Pen P Highlight H Eraser Shapes L Select S" at bounding box center [235, 716] width 344 height 42
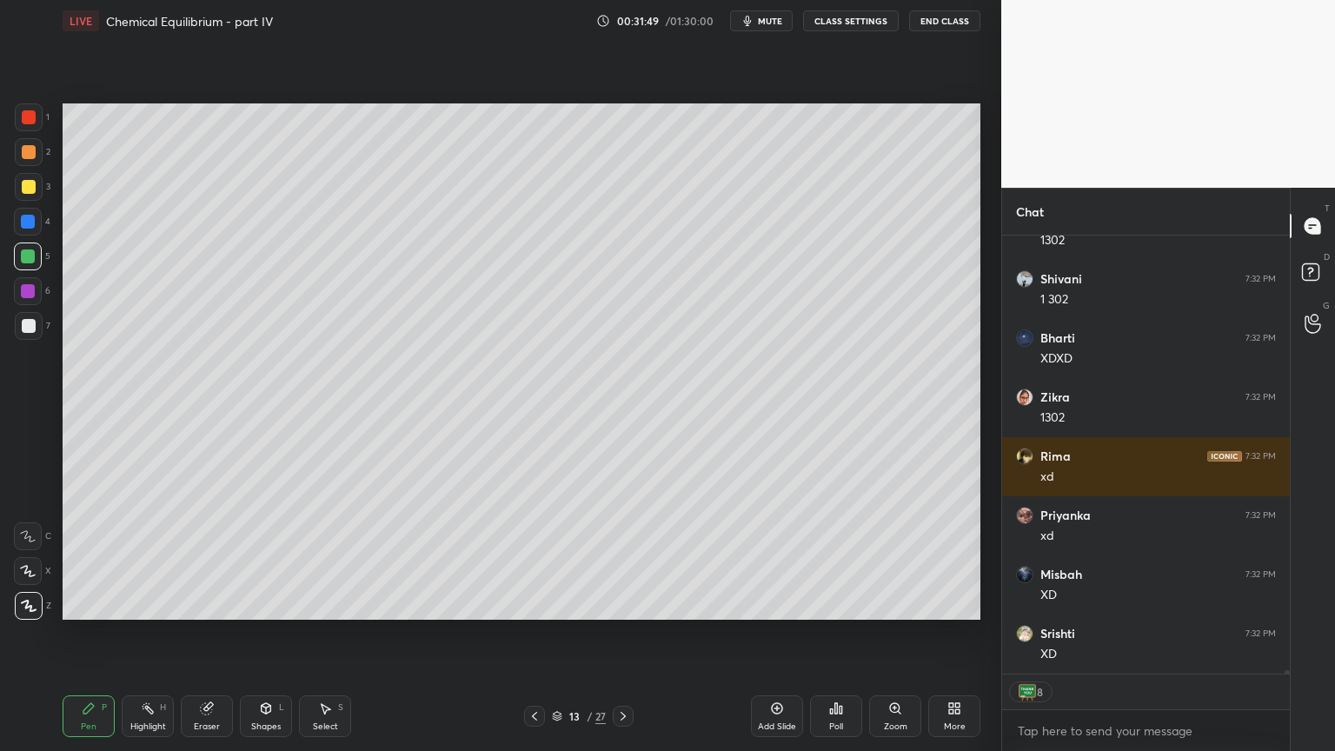
click at [101, 634] on div "Pen P" at bounding box center [89, 716] width 52 height 42
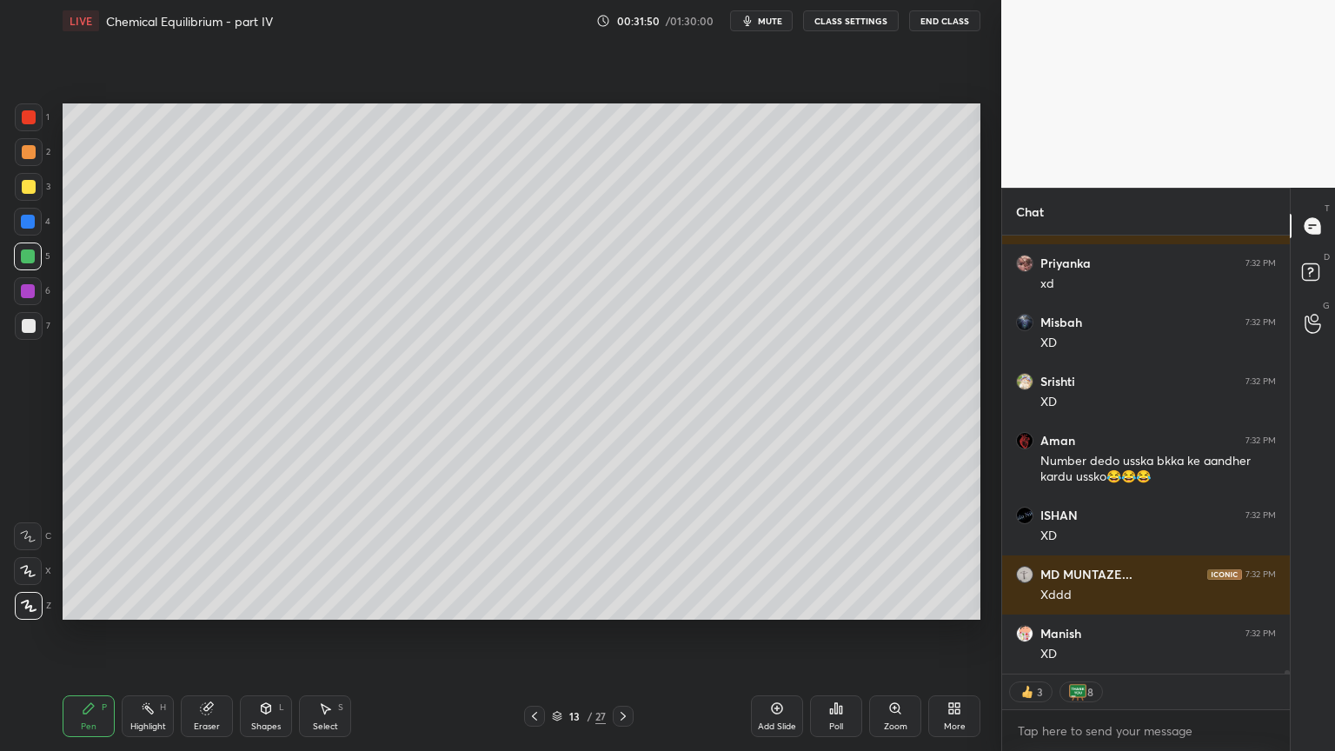
click at [35, 119] on div at bounding box center [29, 117] width 14 height 14
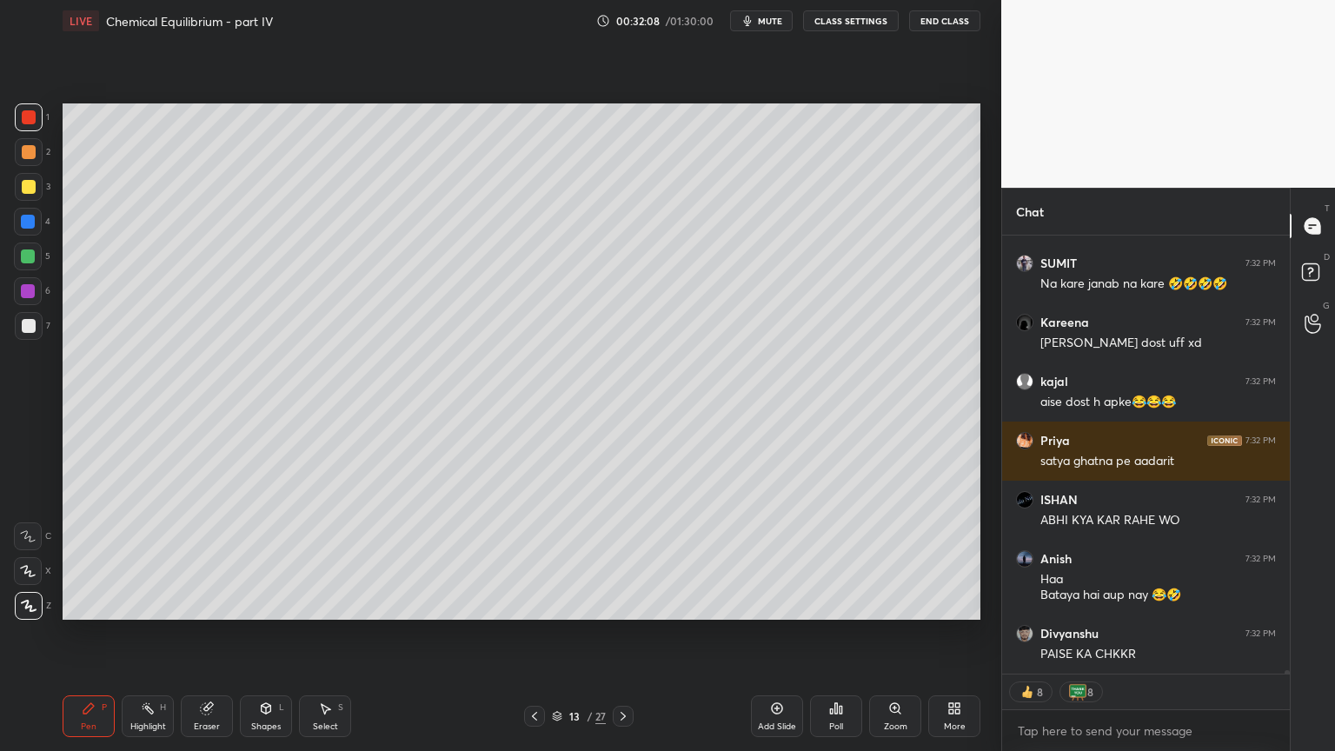
click at [81, 634] on div "Pen P" at bounding box center [89, 716] width 52 height 42
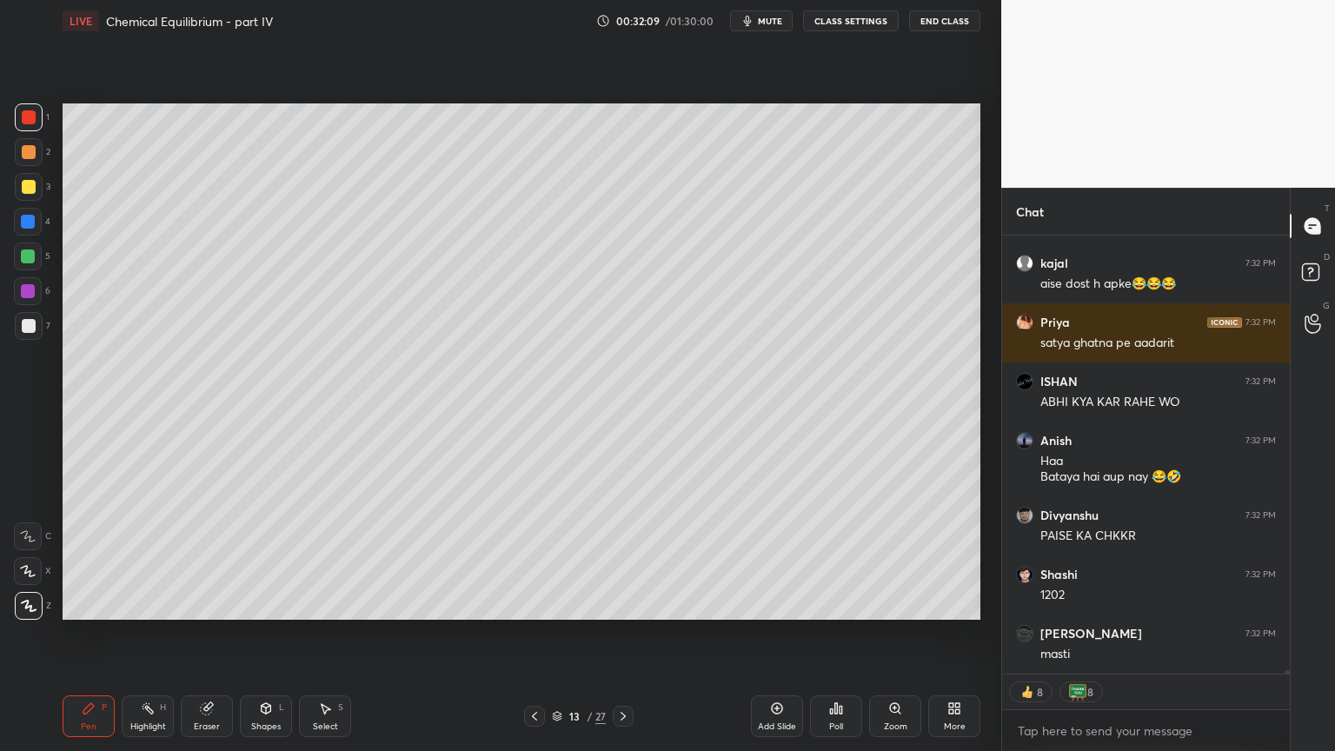
drag, startPoint x: 26, startPoint y: 327, endPoint x: 31, endPoint y: 306, distance: 21.5
click at [28, 323] on div at bounding box center [29, 326] width 14 height 14
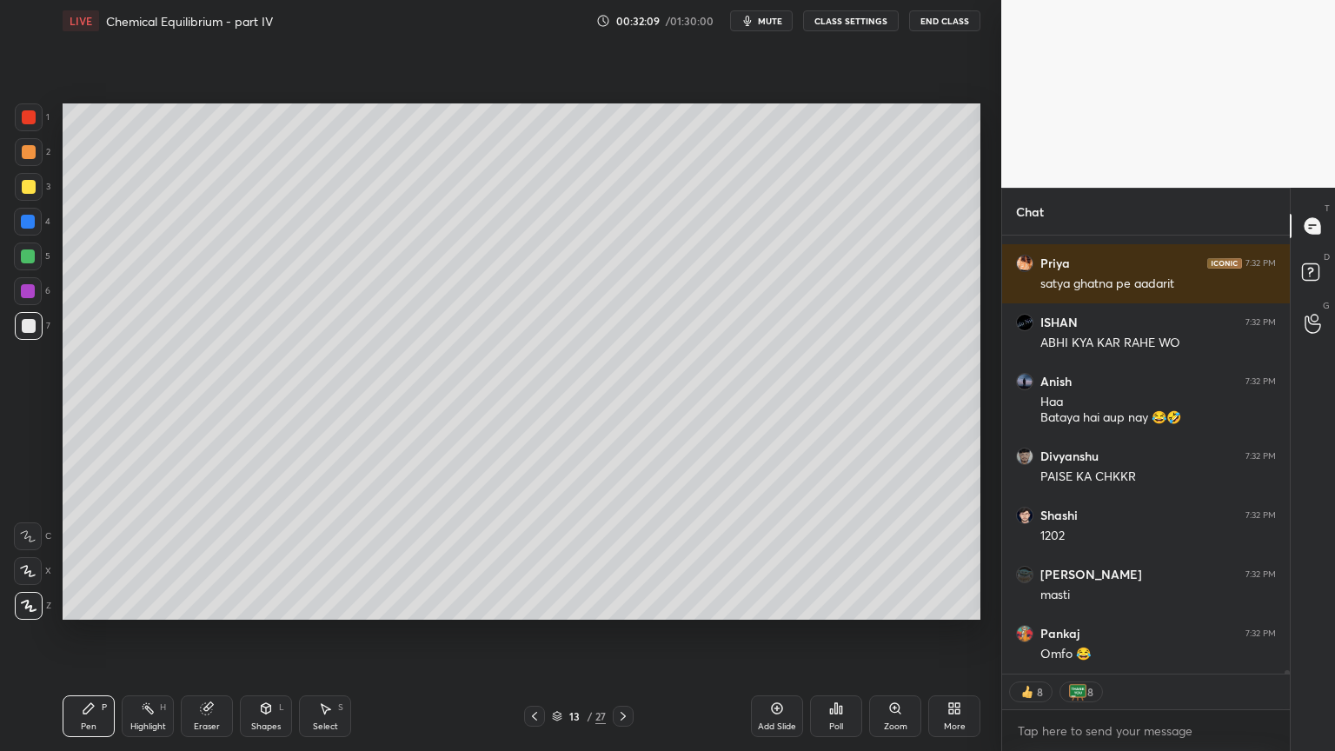
click at [34, 260] on div at bounding box center [28, 256] width 14 height 14
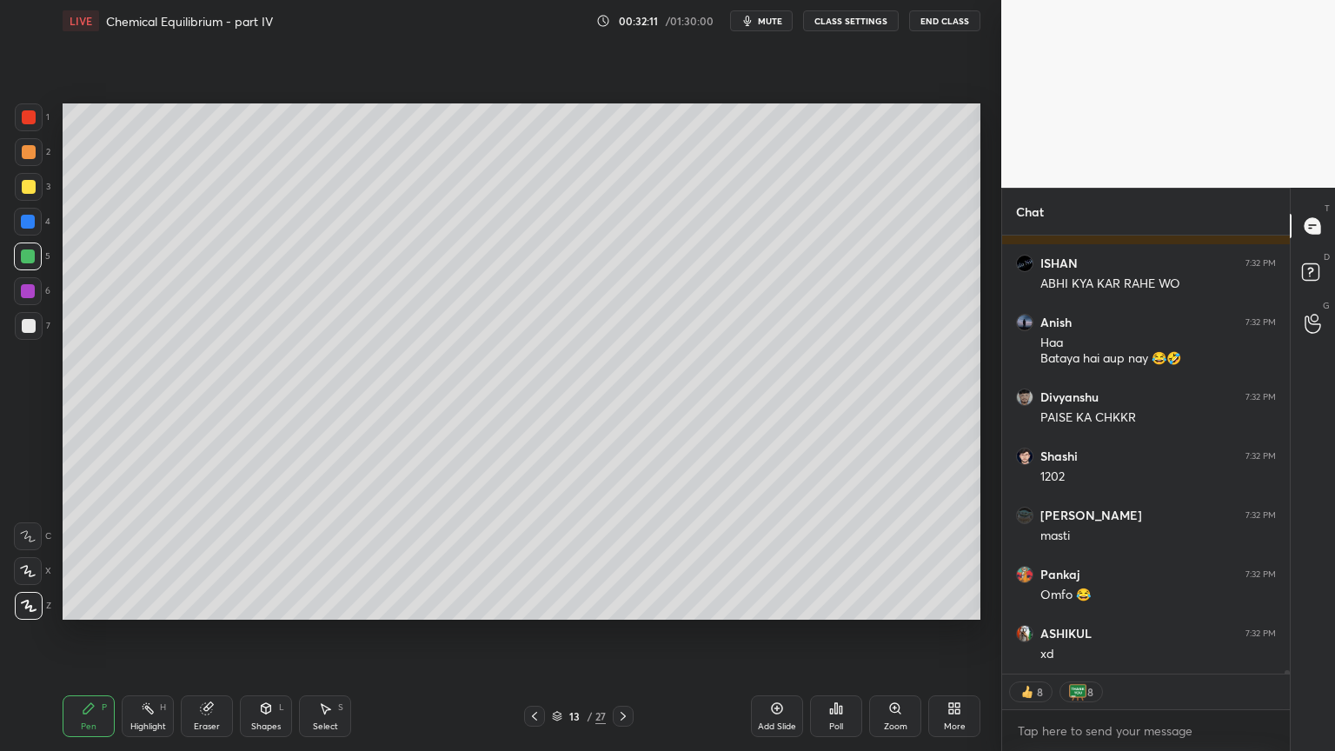
click at [161, 634] on div "Highlight H" at bounding box center [148, 716] width 52 height 42
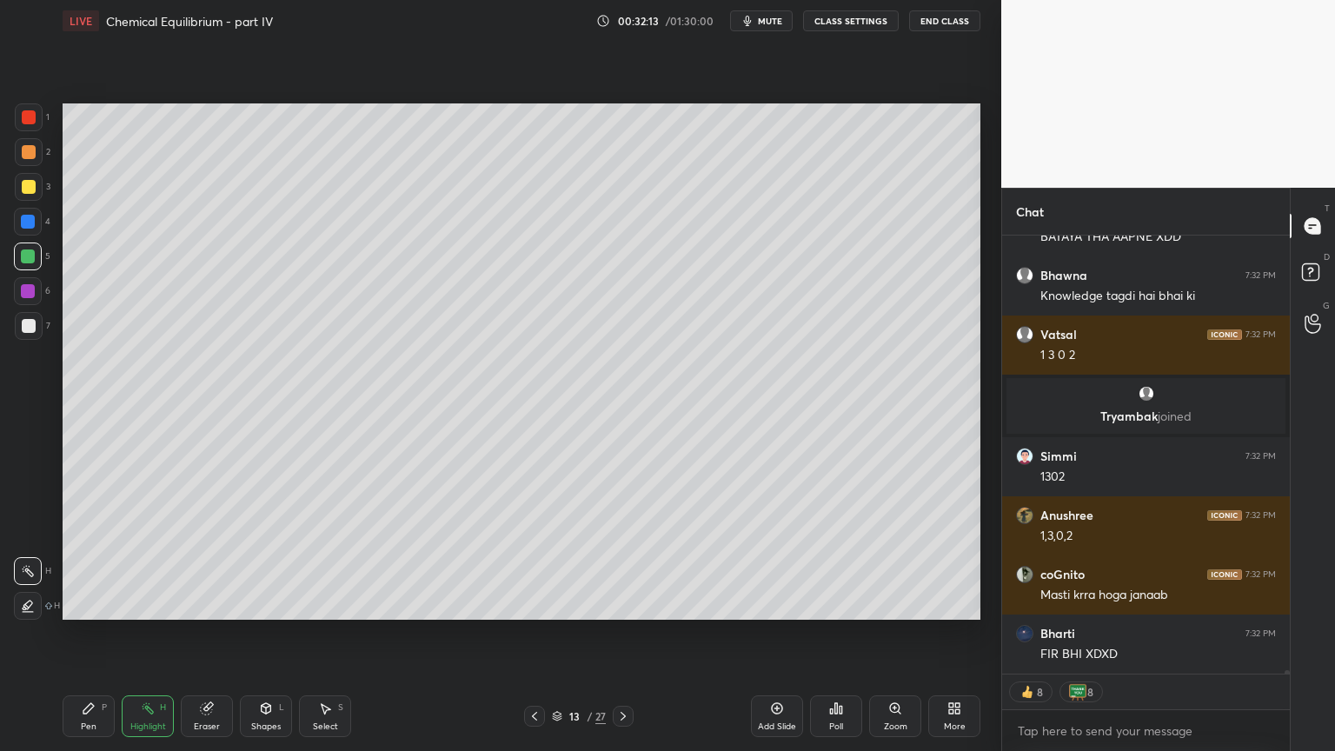
click at [273, 634] on div "Shapes L" at bounding box center [266, 716] width 52 height 42
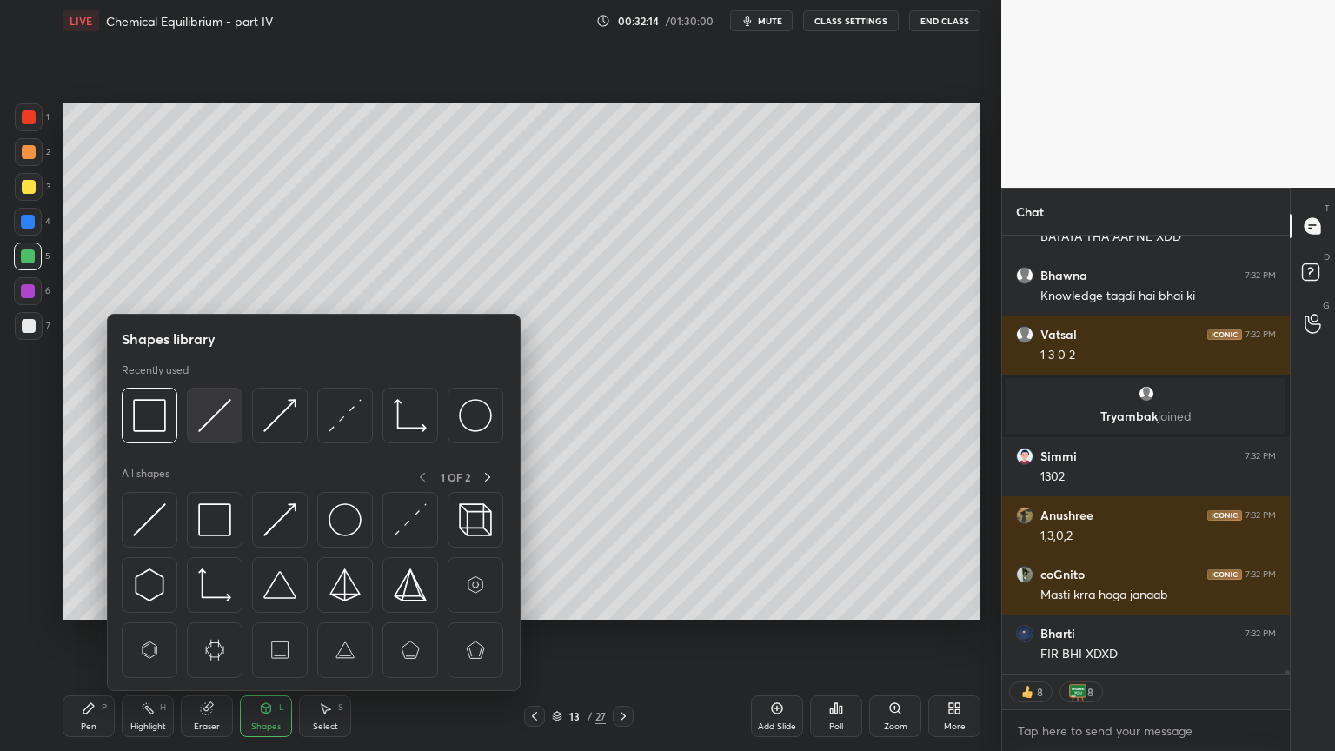
click at [216, 416] on img at bounding box center [214, 415] width 33 height 33
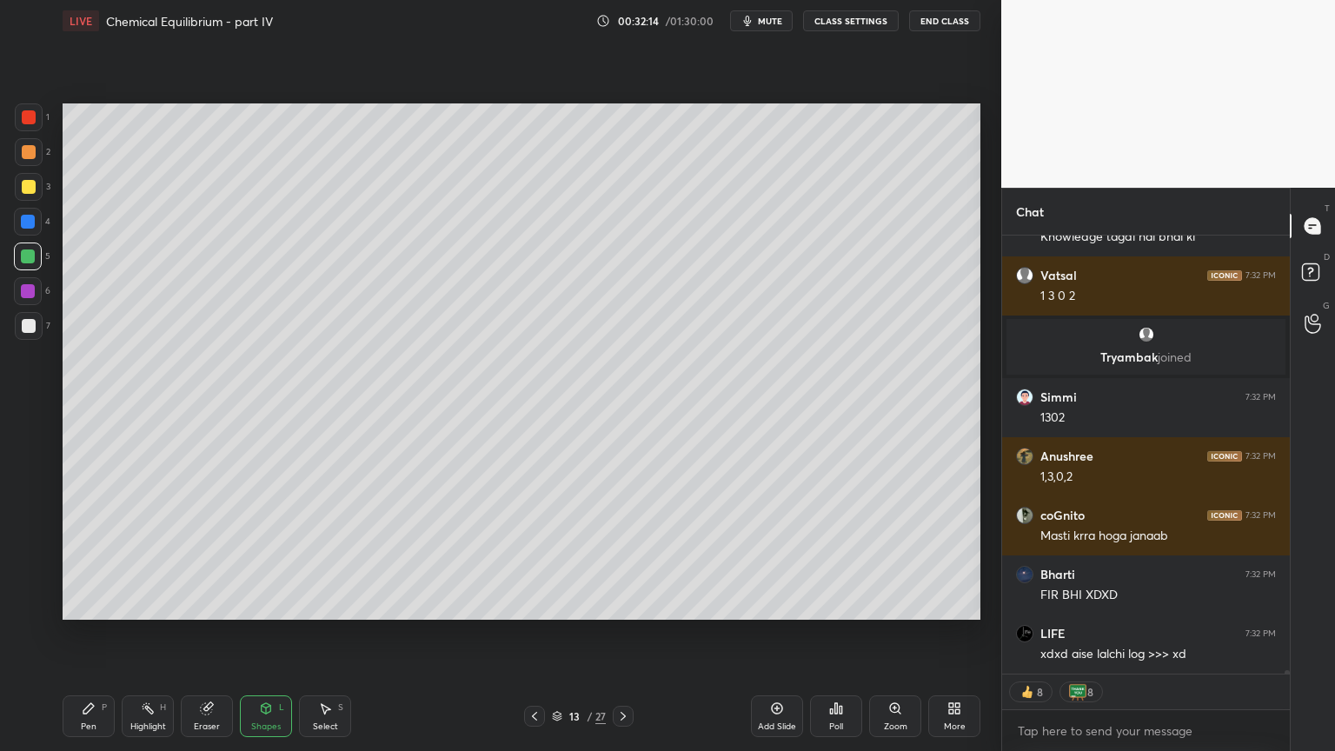
type textarea "x"
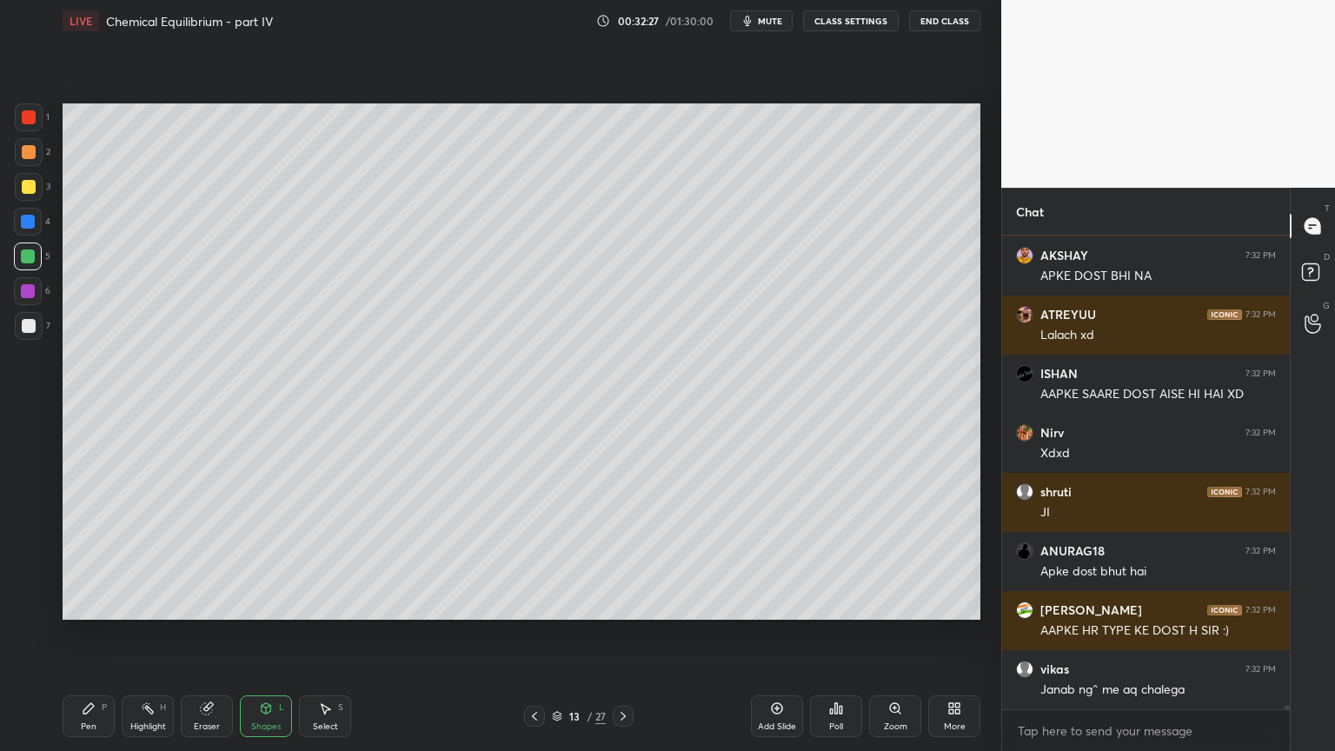
click at [102, 634] on div "P" at bounding box center [104, 707] width 5 height 9
drag, startPoint x: 30, startPoint y: 153, endPoint x: 36, endPoint y: 172, distance: 19.8
click at [30, 156] on div at bounding box center [29, 152] width 14 height 14
click at [34, 183] on div at bounding box center [29, 187] width 28 height 28
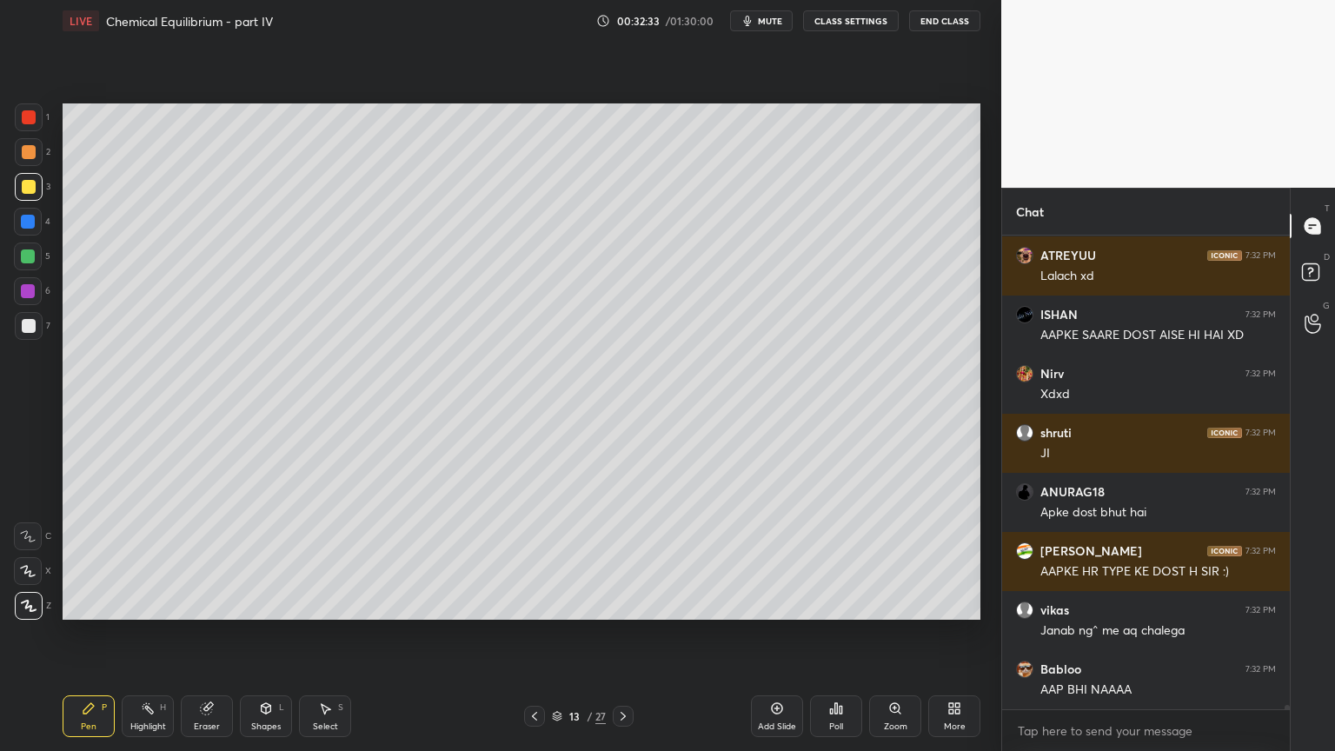
drag, startPoint x: 153, startPoint y: 713, endPoint x: 158, endPoint y: 665, distance: 48.1
click at [156, 634] on div "Highlight H" at bounding box center [148, 716] width 52 height 42
click at [863, 17] on button "CLASS SETTINGS" at bounding box center [851, 20] width 96 height 21
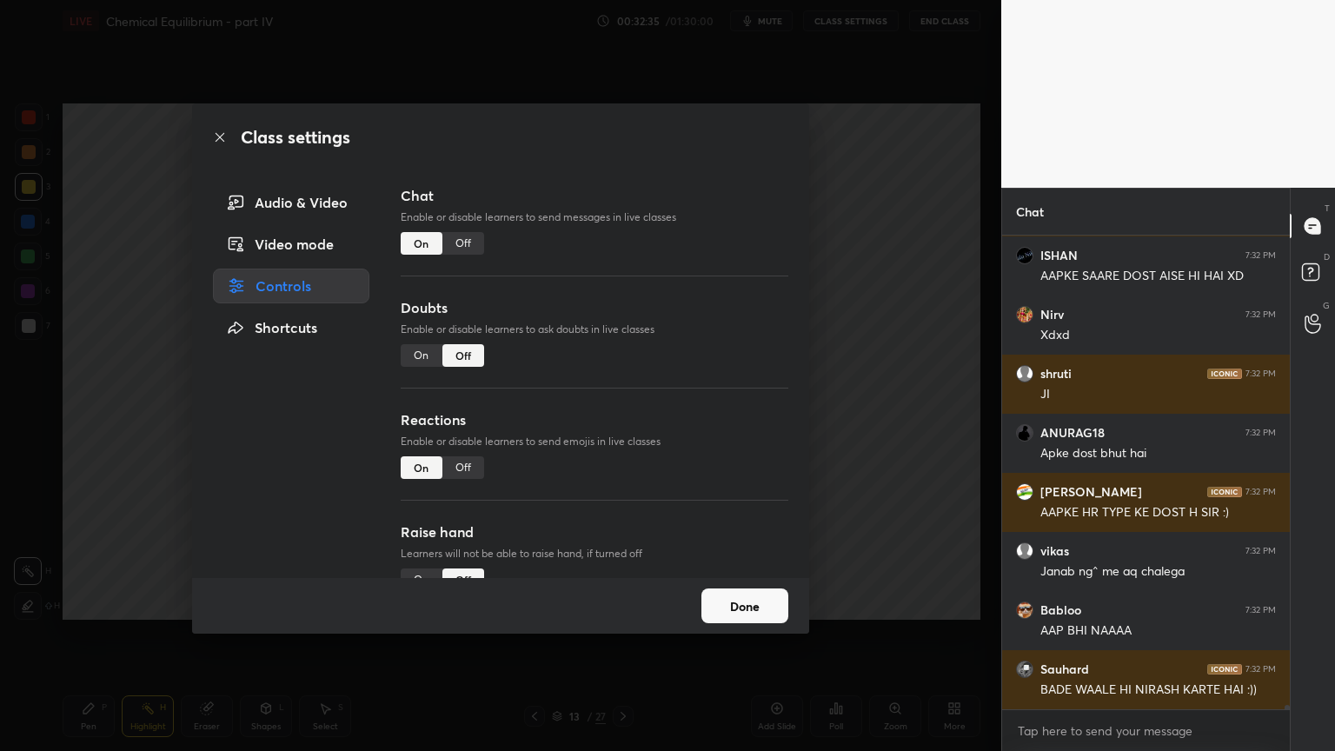
click at [466, 240] on div "Off" at bounding box center [463, 243] width 42 height 23
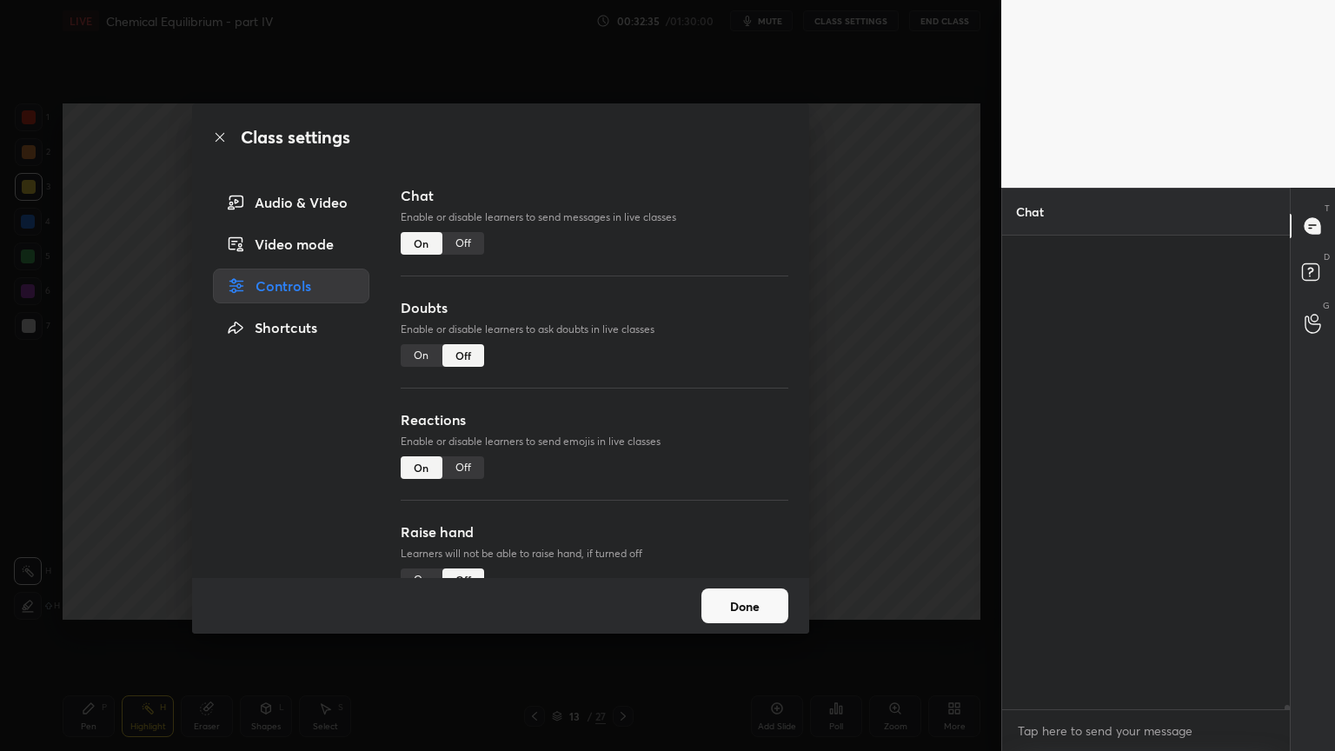
click at [821, 258] on div "Class settings Audio & Video Video mode Controls Shortcuts Chat Enable or disab…" at bounding box center [500, 375] width 1001 height 751
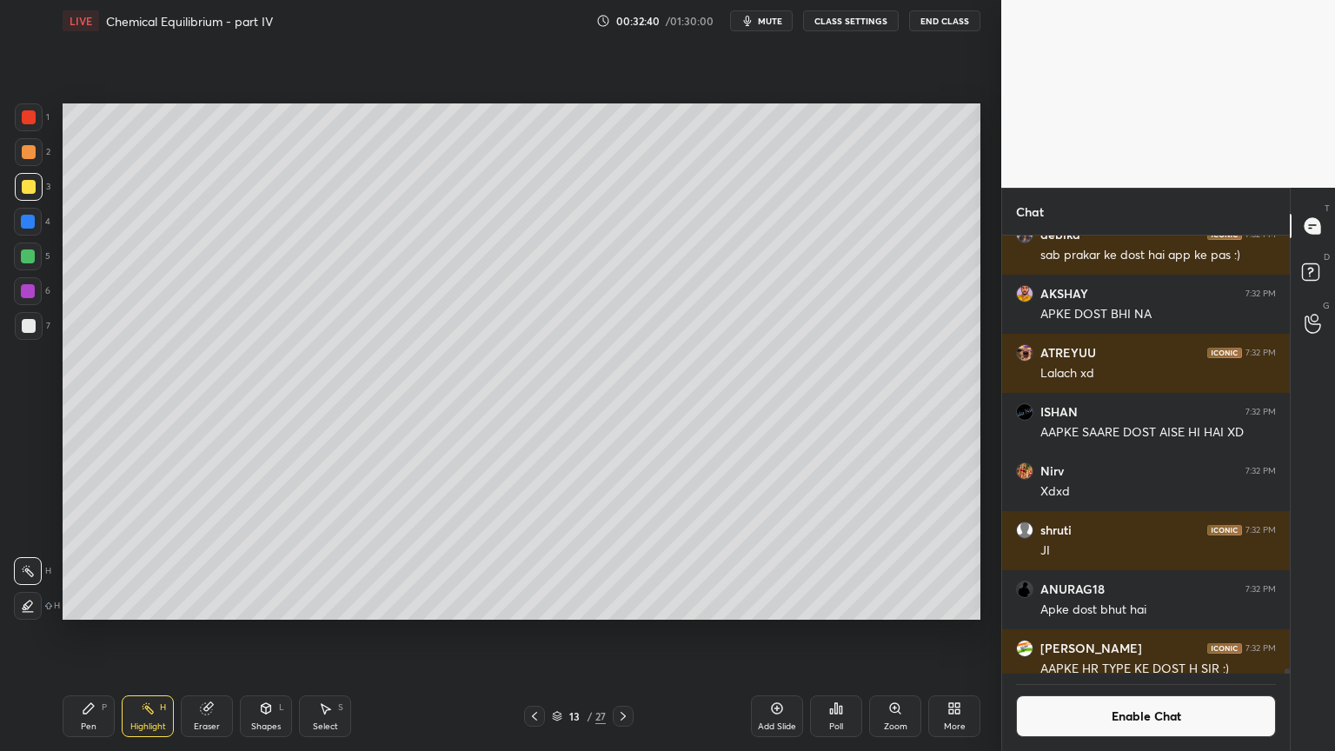
click at [83, 634] on div "Pen" at bounding box center [89, 726] width 16 height 9
drag, startPoint x: 132, startPoint y: 720, endPoint x: 218, endPoint y: 642, distance: 115.7
click at [136, 634] on div "Highlight H" at bounding box center [148, 716] width 52 height 42
click at [104, 634] on div "Pen P" at bounding box center [89, 716] width 52 height 42
click at [165, 634] on div "Highlight" at bounding box center [148, 726] width 36 height 9
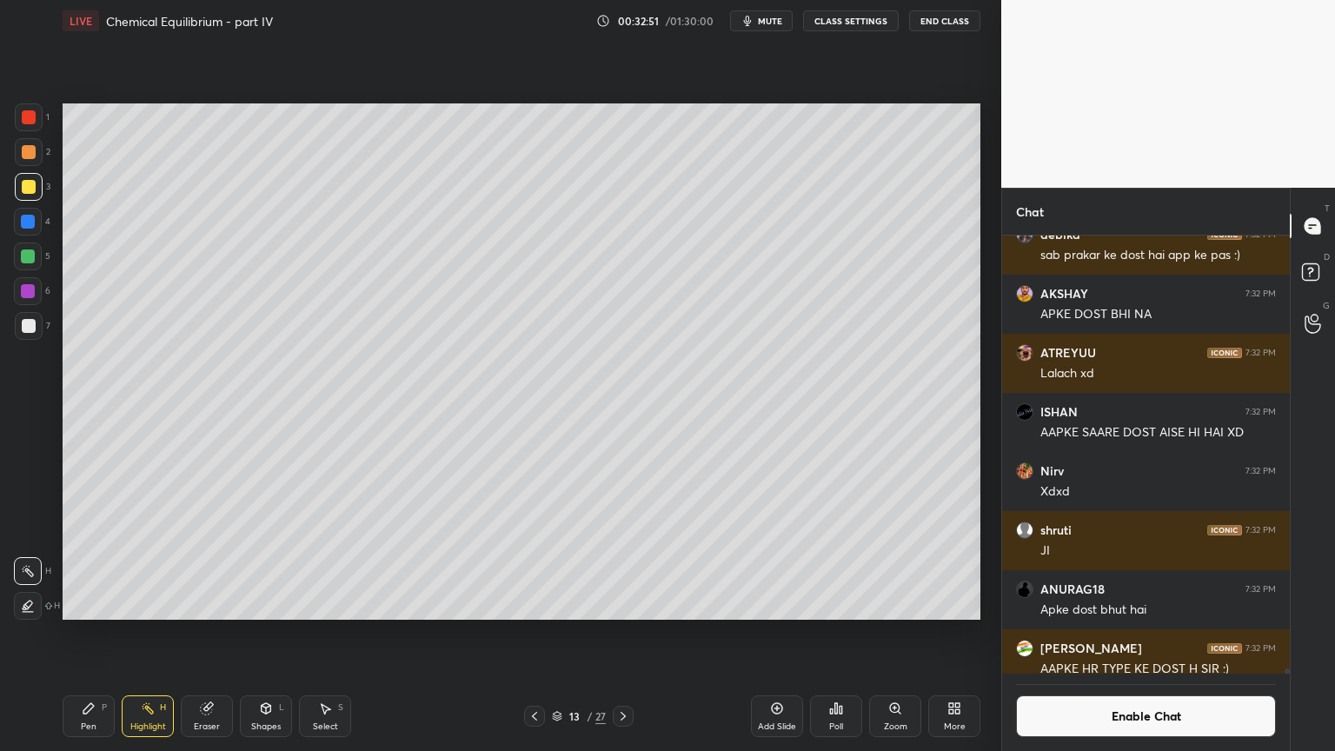
drag, startPoint x: 91, startPoint y: 710, endPoint x: 156, endPoint y: 668, distance: 77.4
click at [95, 634] on icon at bounding box center [89, 709] width 14 height 14
click at [146, 634] on div "Highlight H" at bounding box center [148, 716] width 52 height 42
drag, startPoint x: 69, startPoint y: 728, endPoint x: 104, endPoint y: 675, distance: 64.6
click at [70, 634] on div "Pen P" at bounding box center [89, 716] width 52 height 42
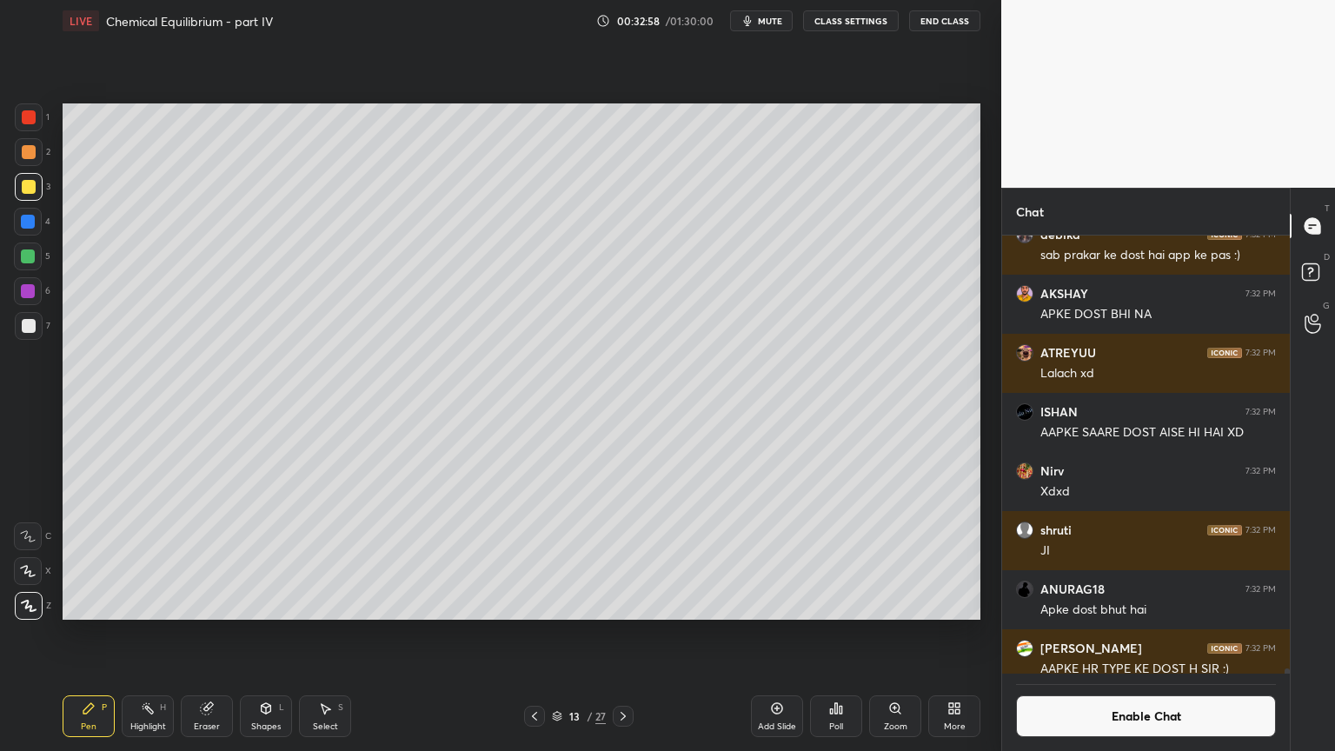
click at [108, 634] on div "Pen P" at bounding box center [89, 716] width 52 height 42
click at [156, 634] on div "Highlight" at bounding box center [148, 726] width 36 height 9
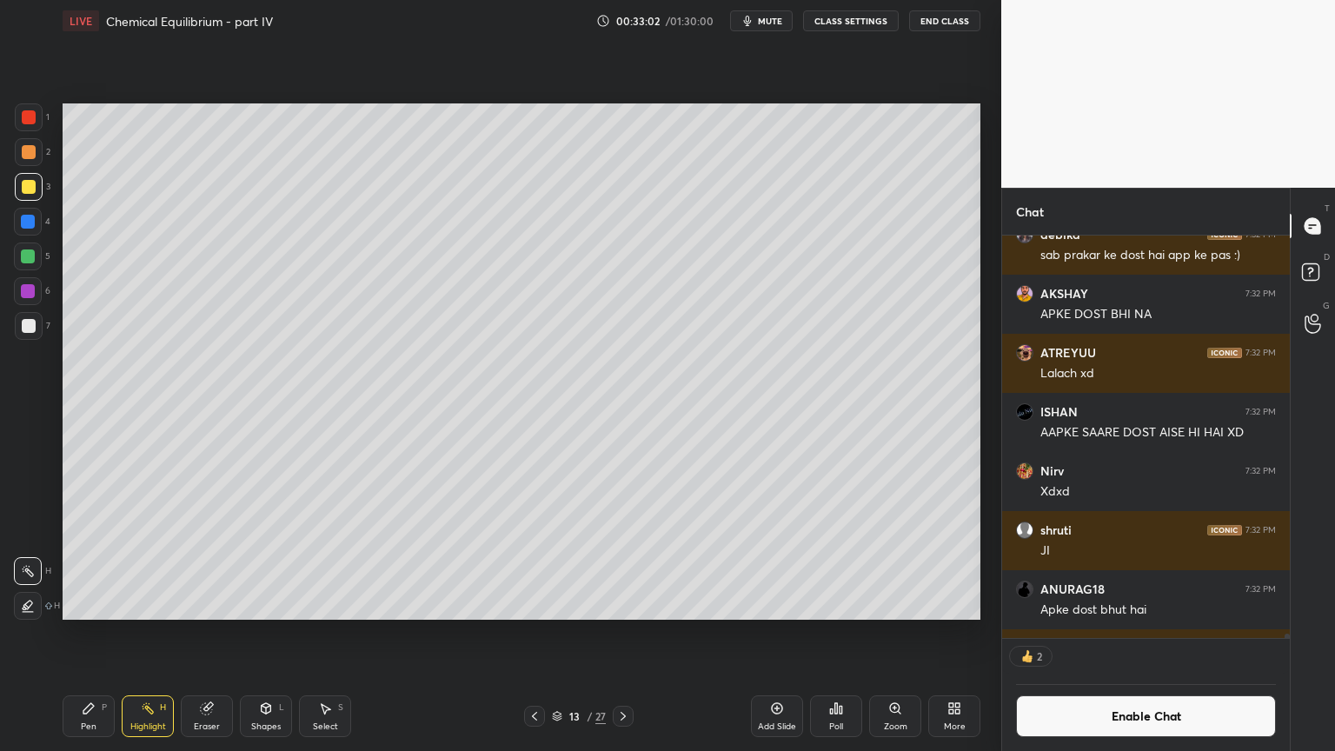
click at [1166, 634] on button "Enable Chat" at bounding box center [1146, 716] width 260 height 42
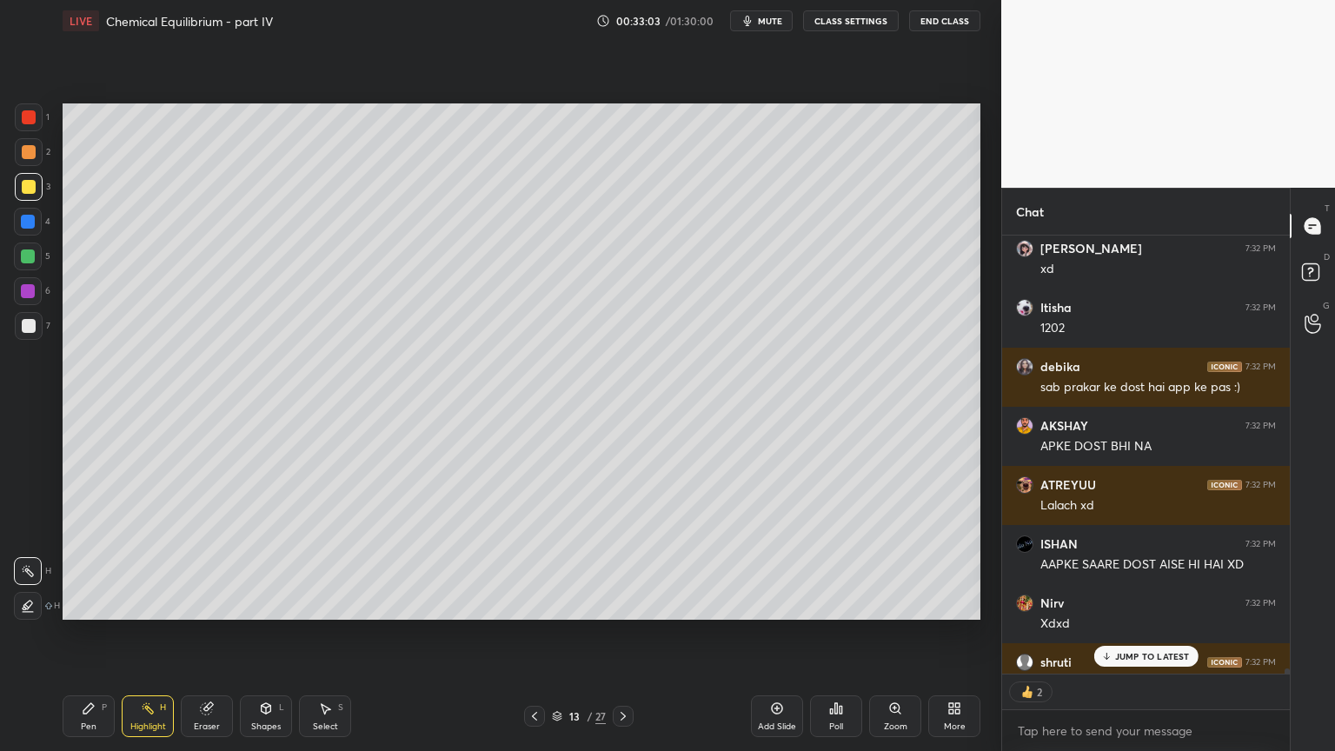
click at [1141, 634] on p "JUMP TO LATEST" at bounding box center [1152, 656] width 75 height 10
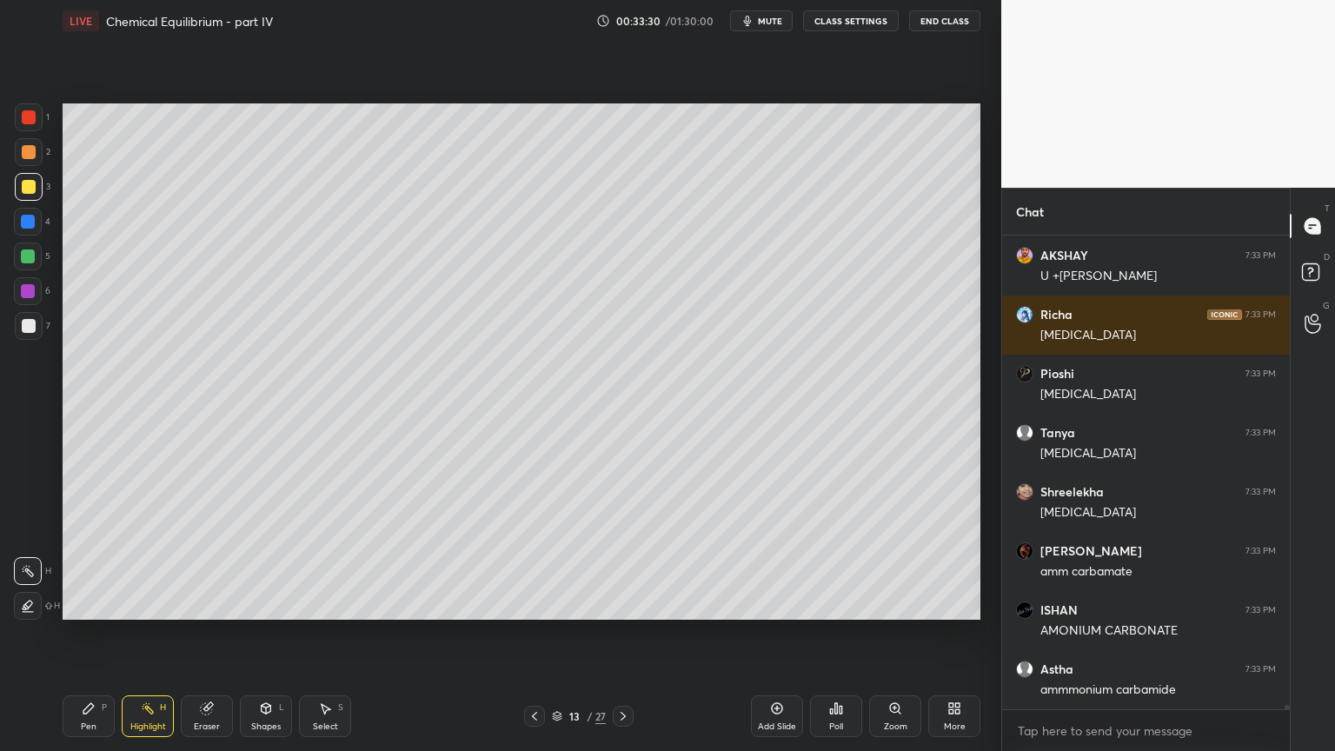
scroll to position [55654, 0]
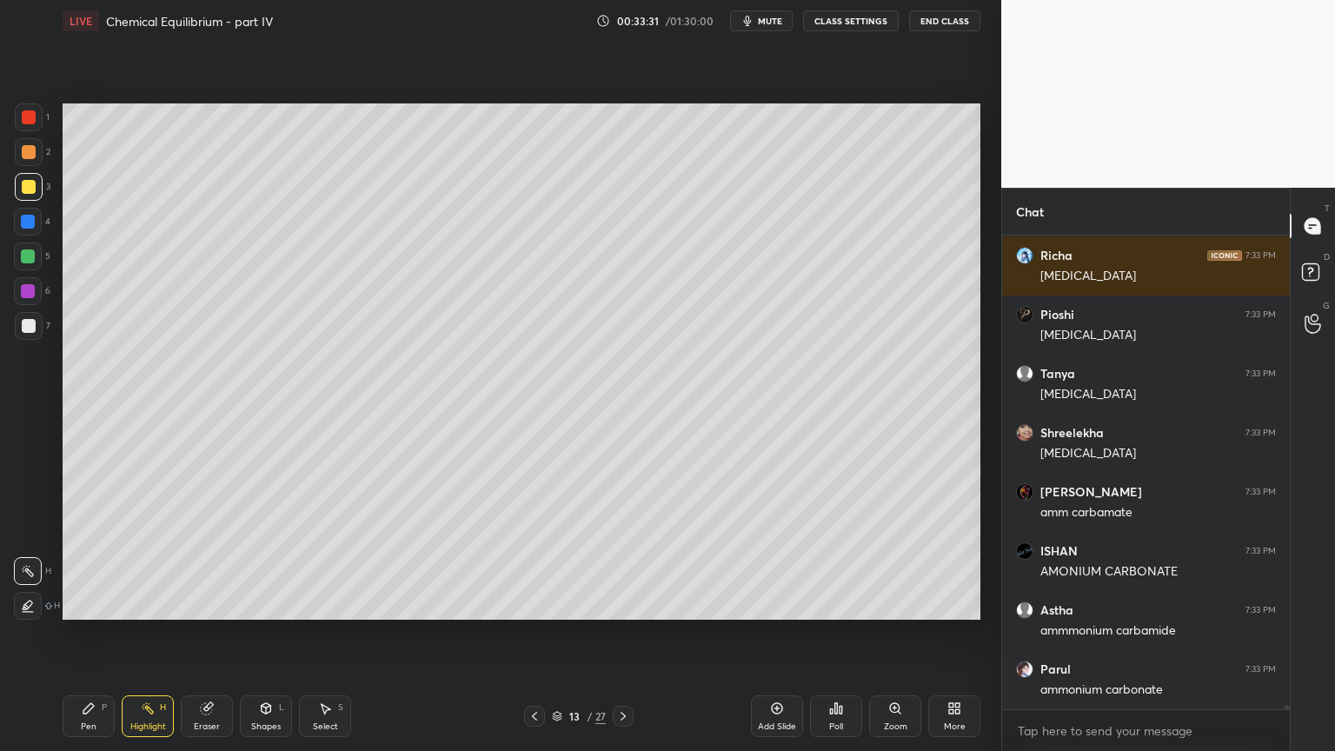
drag, startPoint x: 152, startPoint y: 719, endPoint x: 165, endPoint y: 685, distance: 36.3
click at [155, 634] on div "Highlight H" at bounding box center [148, 716] width 52 height 42
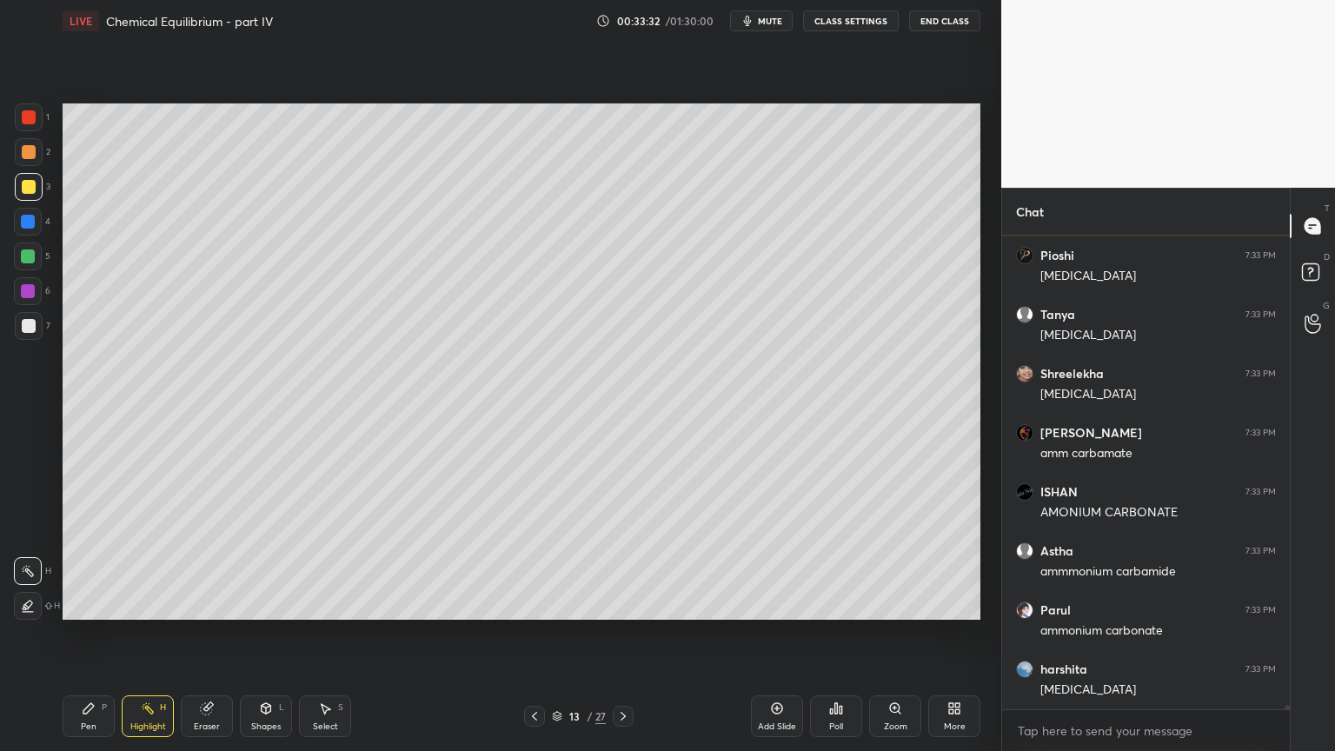
click at [35, 223] on div at bounding box center [28, 222] width 28 height 28
click at [150, 634] on div "Highlight H" at bounding box center [148, 716] width 52 height 42
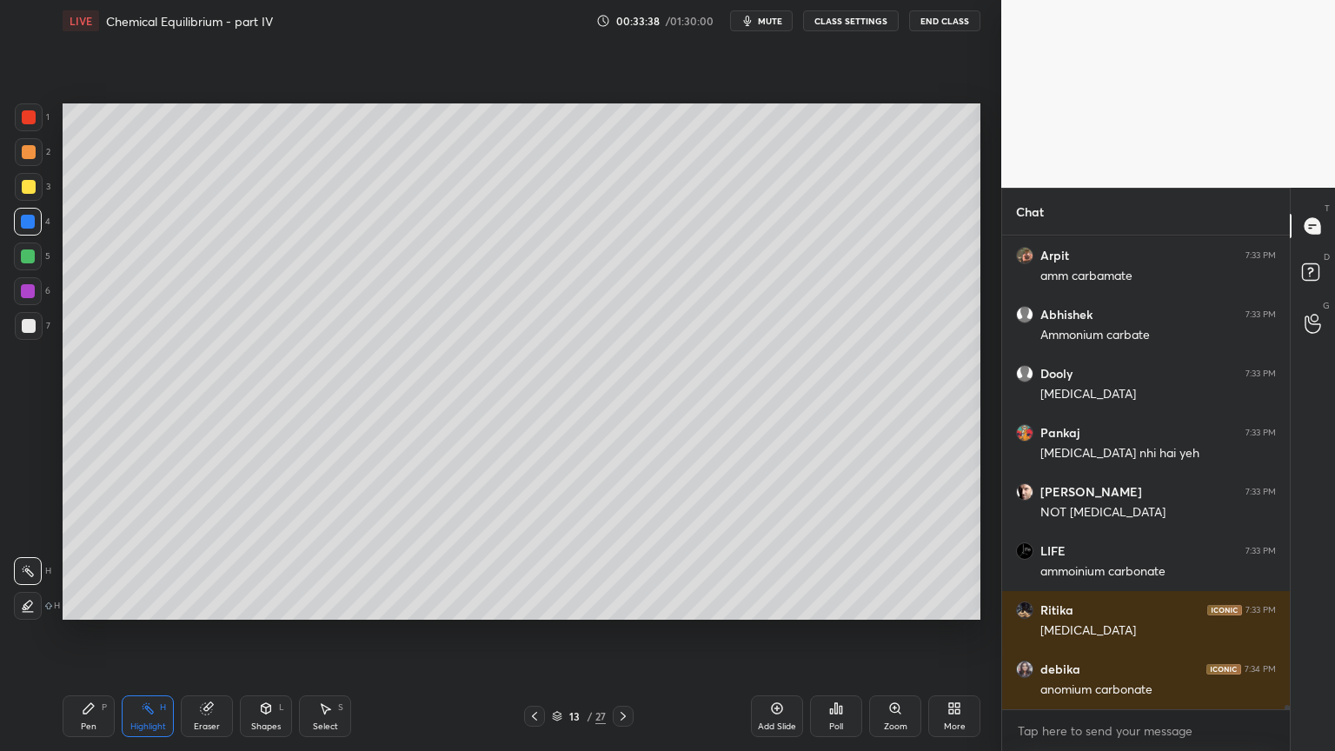
scroll to position [56304, 0]
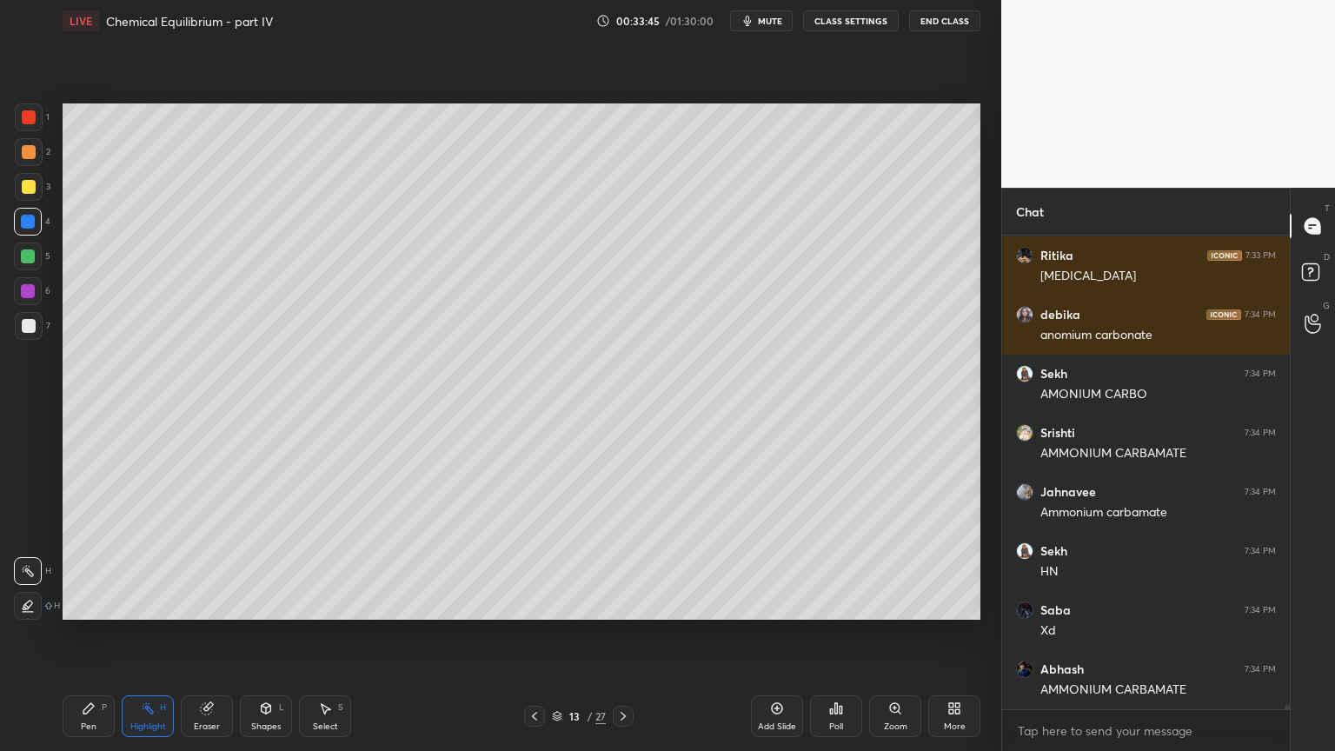
click at [80, 634] on div "Pen P" at bounding box center [89, 716] width 52 height 42
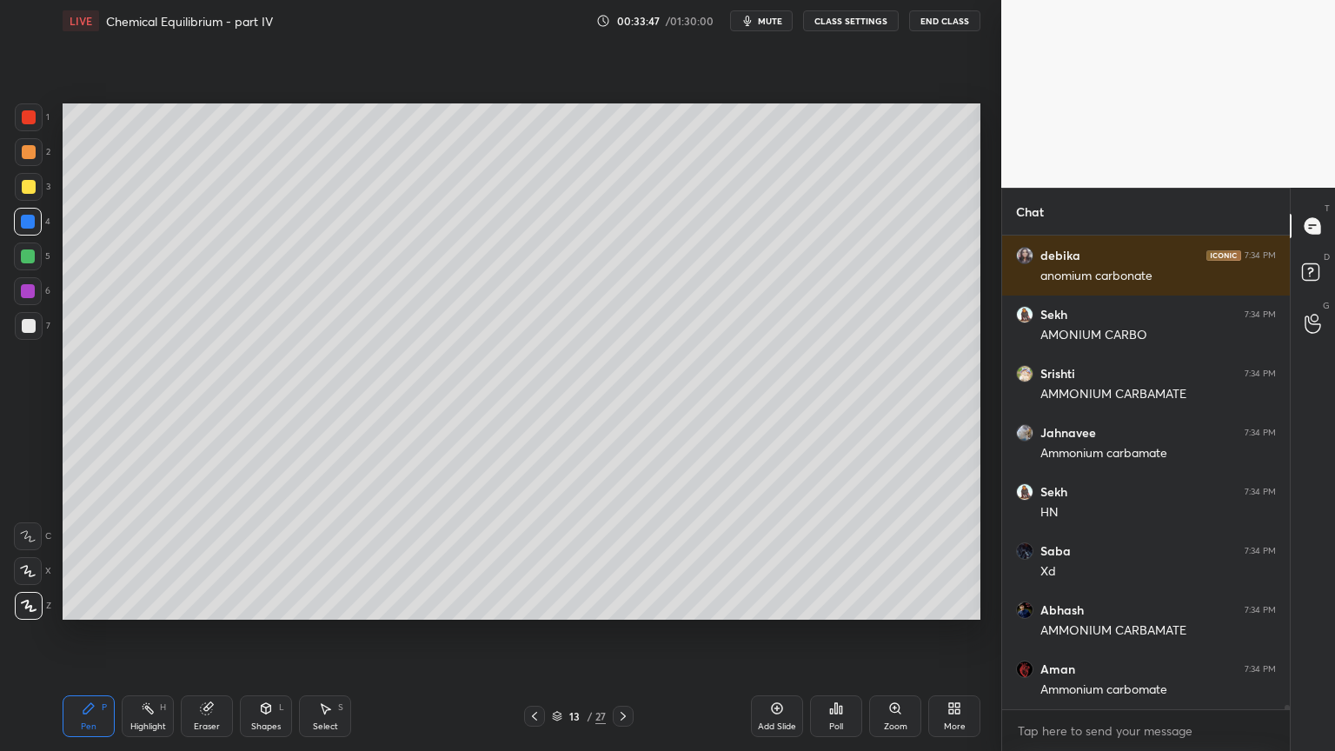
click at [28, 150] on div at bounding box center [29, 152] width 14 height 14
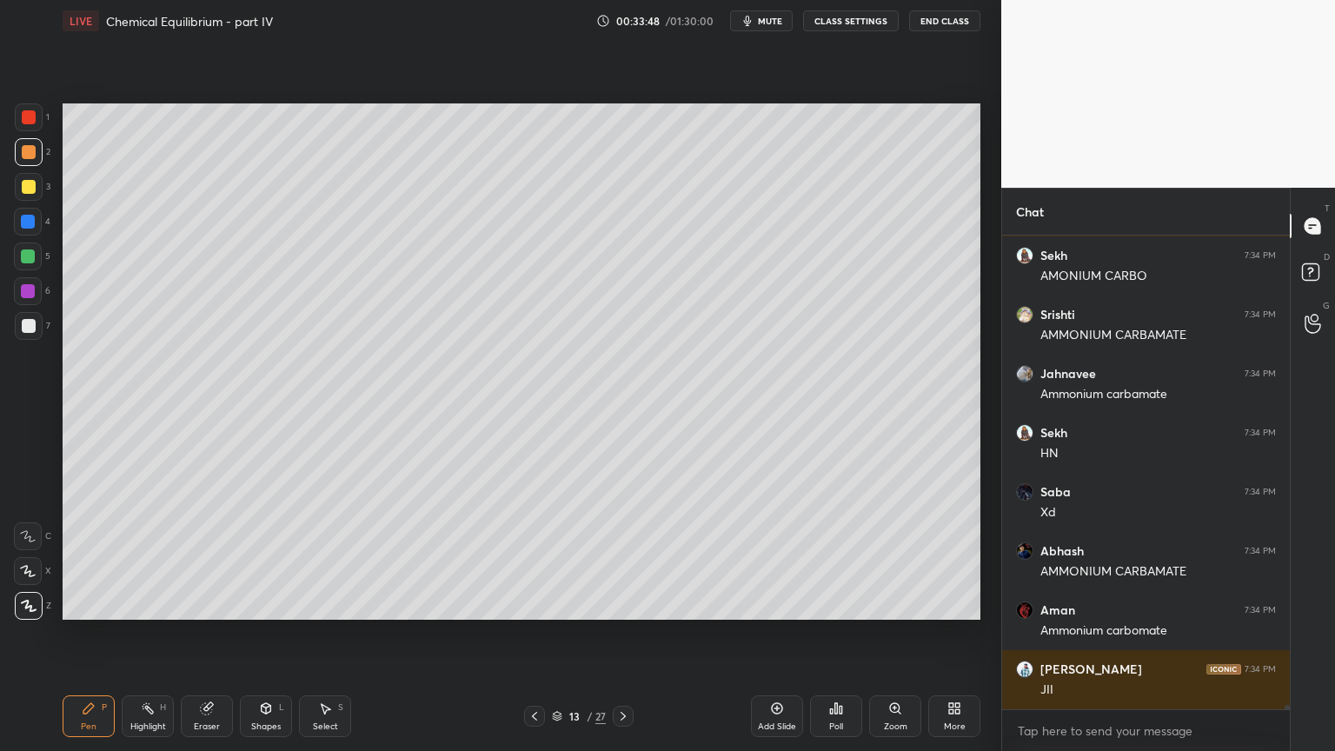
click at [35, 256] on div at bounding box center [28, 257] width 28 height 28
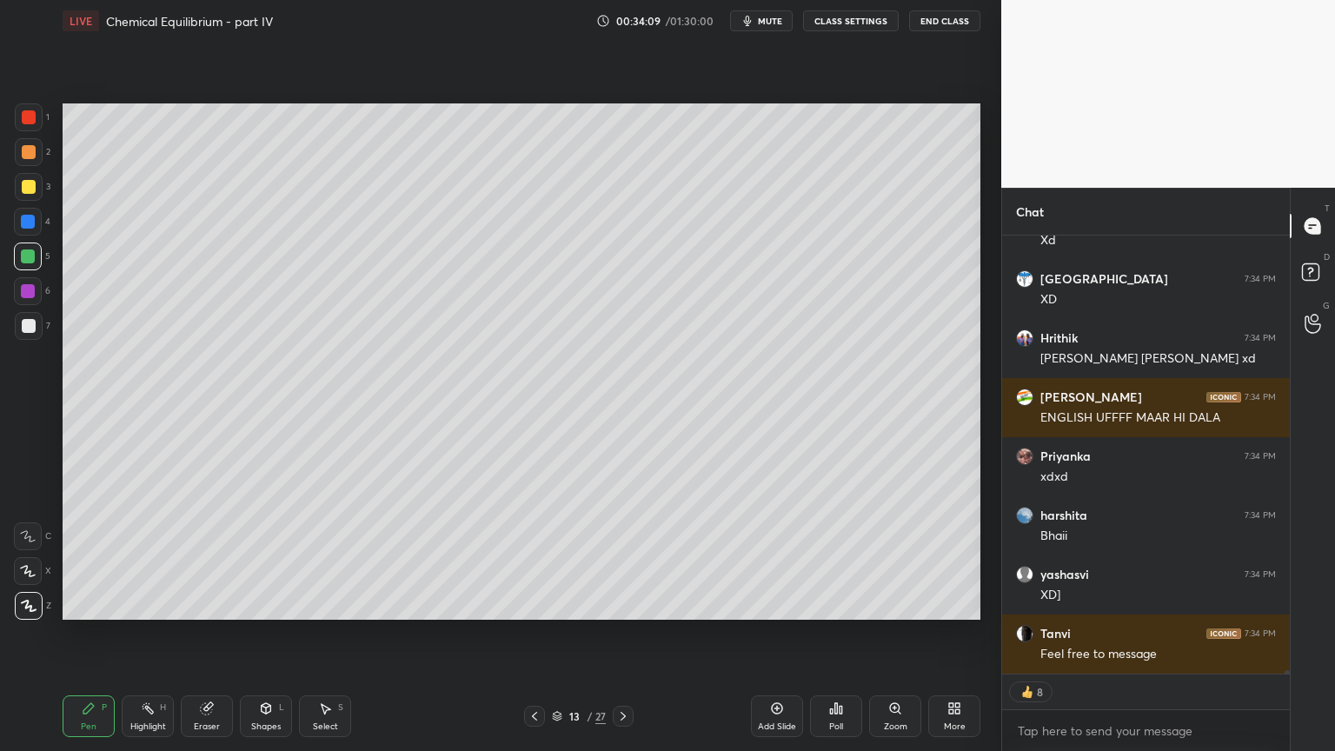
click at [83, 634] on div "Pen" at bounding box center [89, 726] width 16 height 9
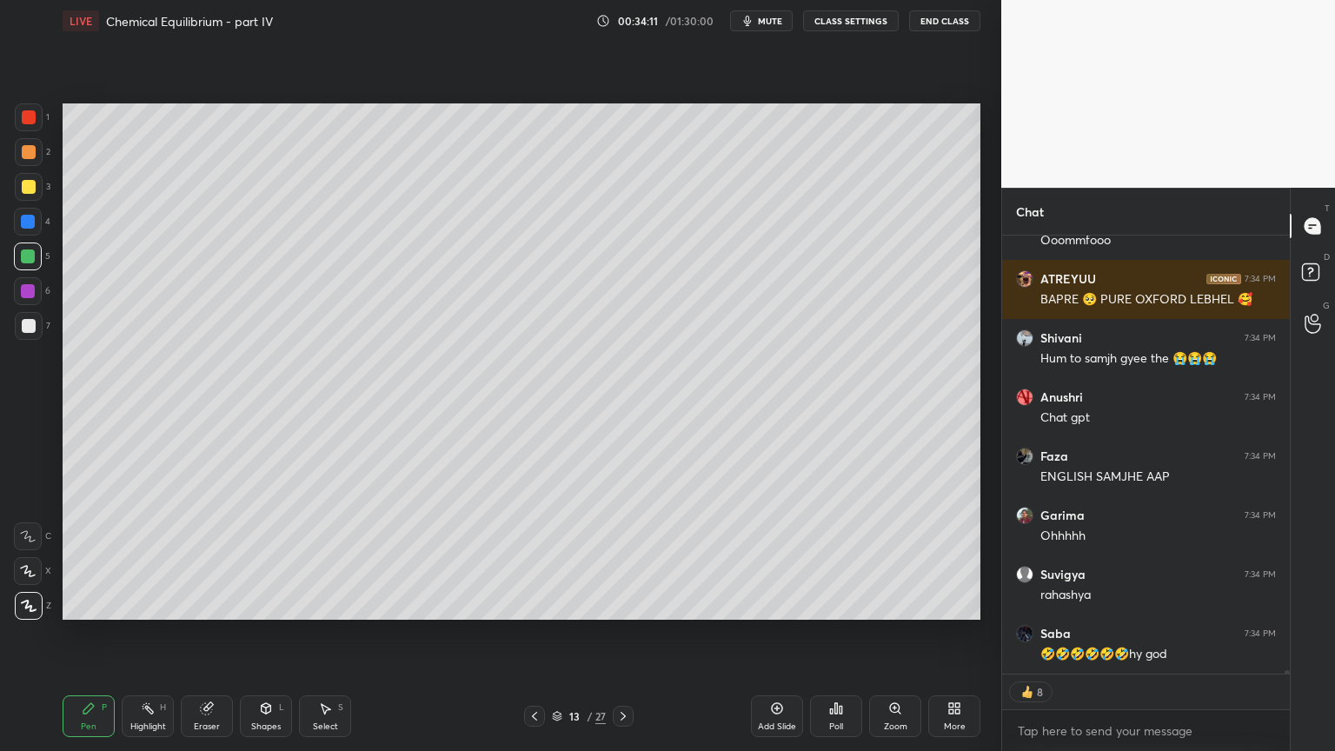
click at [83, 634] on div "Pen P" at bounding box center [89, 716] width 52 height 42
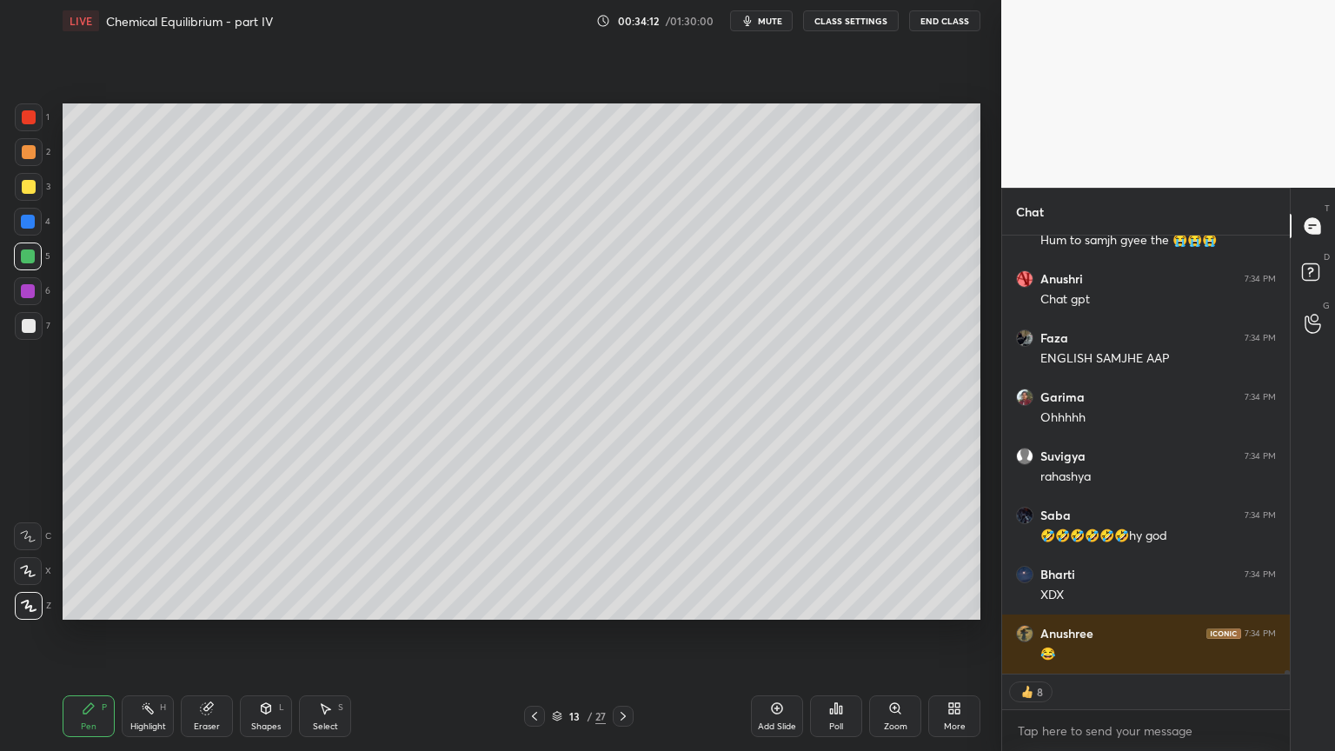
click at [33, 114] on div at bounding box center [29, 117] width 14 height 14
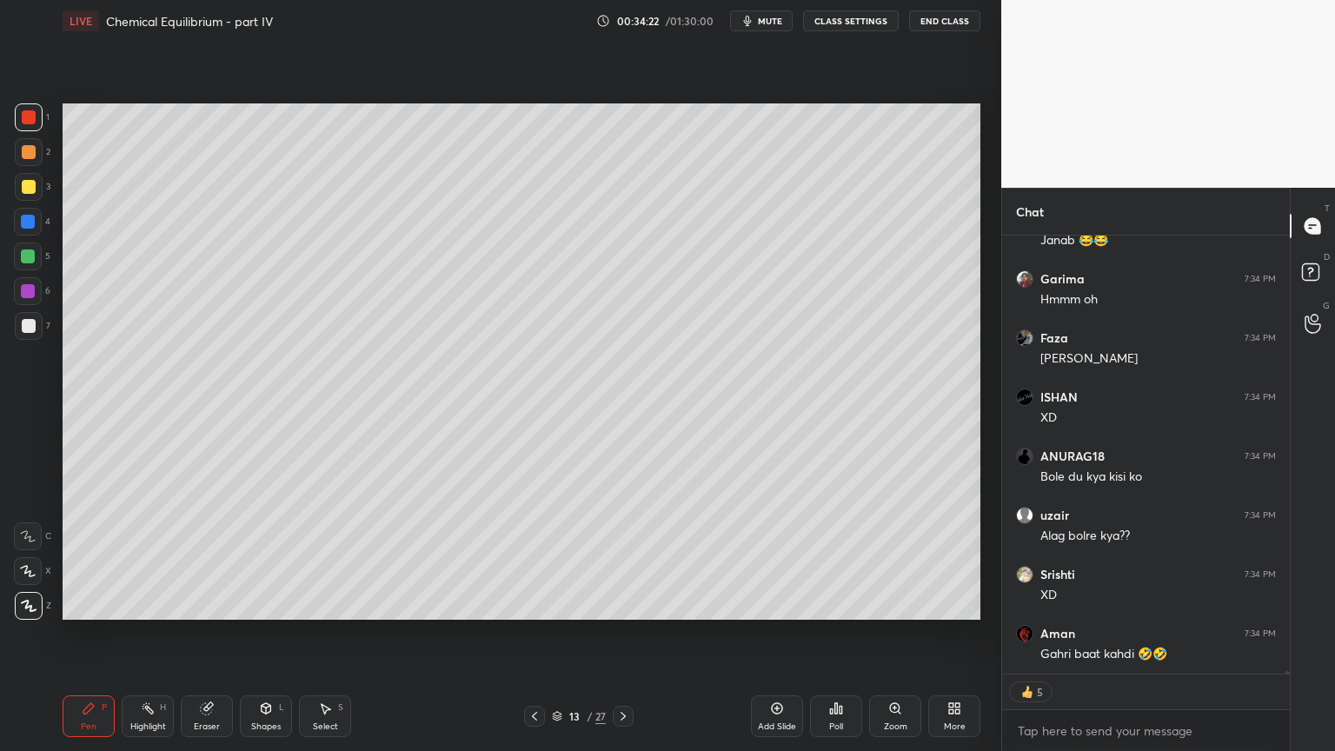
click at [86, 634] on div "Pen P" at bounding box center [89, 716] width 52 height 42
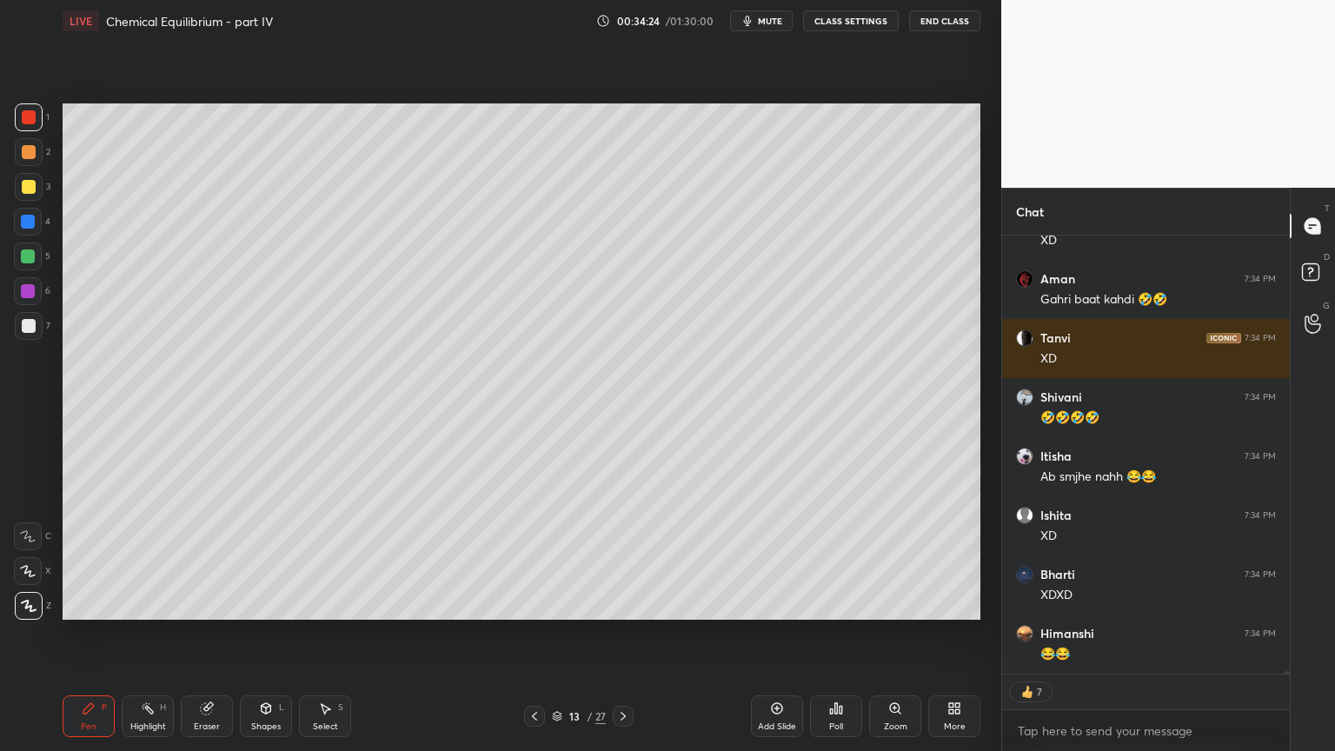
click at [29, 145] on div at bounding box center [29, 152] width 14 height 14
click at [31, 125] on div at bounding box center [29, 117] width 28 height 28
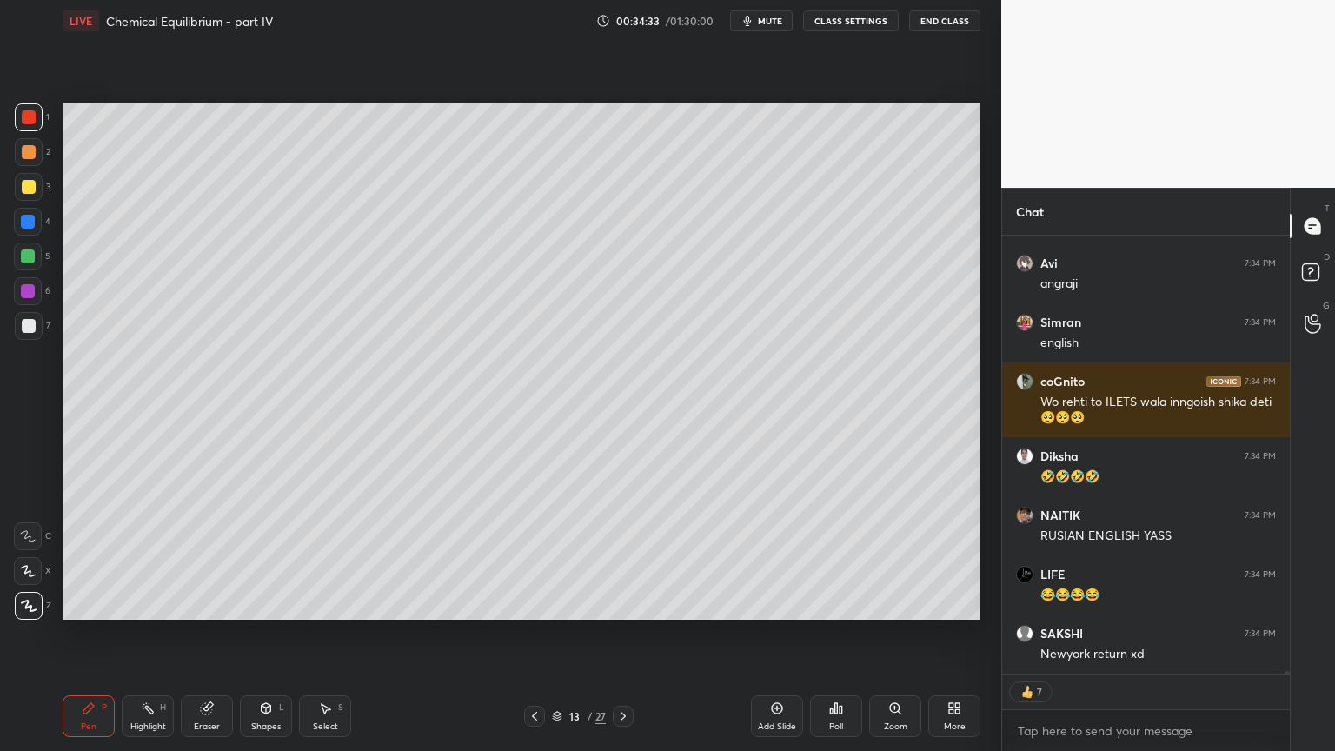
type textarea "x"
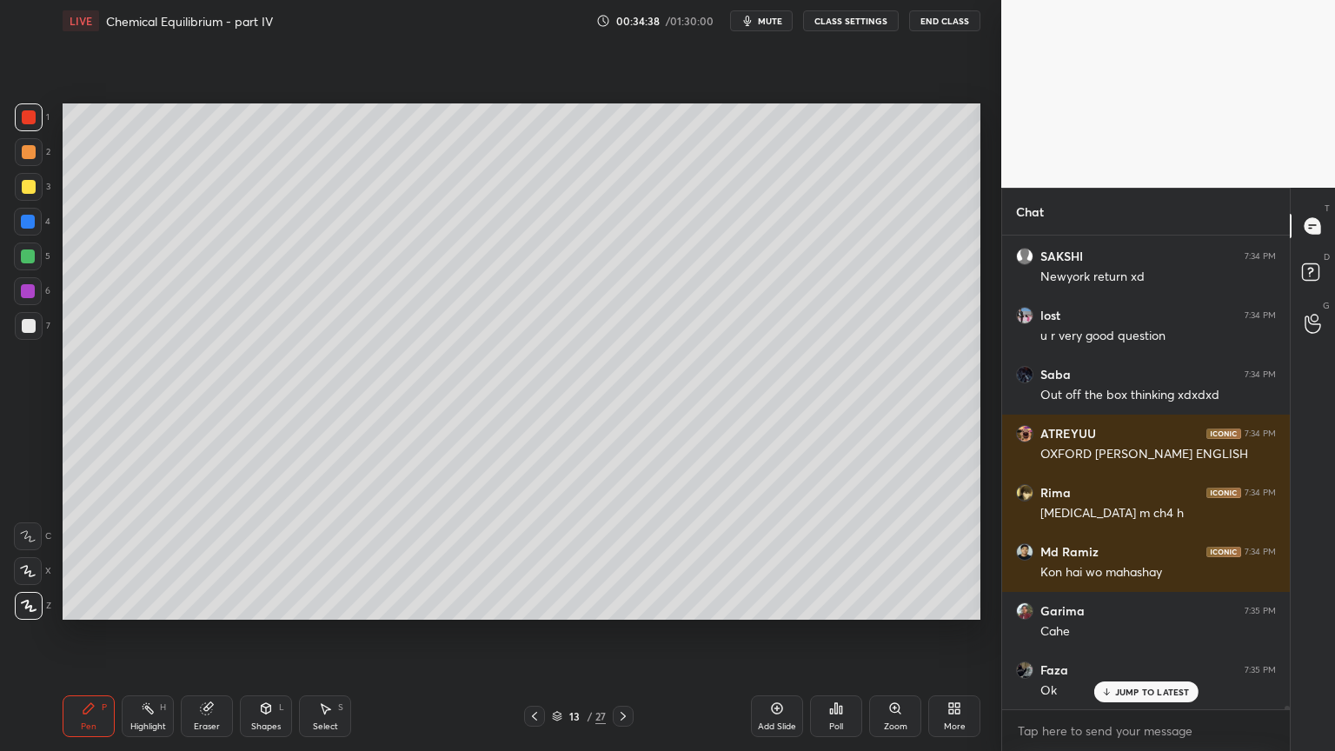
drag, startPoint x: 159, startPoint y: 708, endPoint x: 205, endPoint y: 651, distance: 72.9
click at [163, 634] on div "Highlight H" at bounding box center [148, 716] width 52 height 42
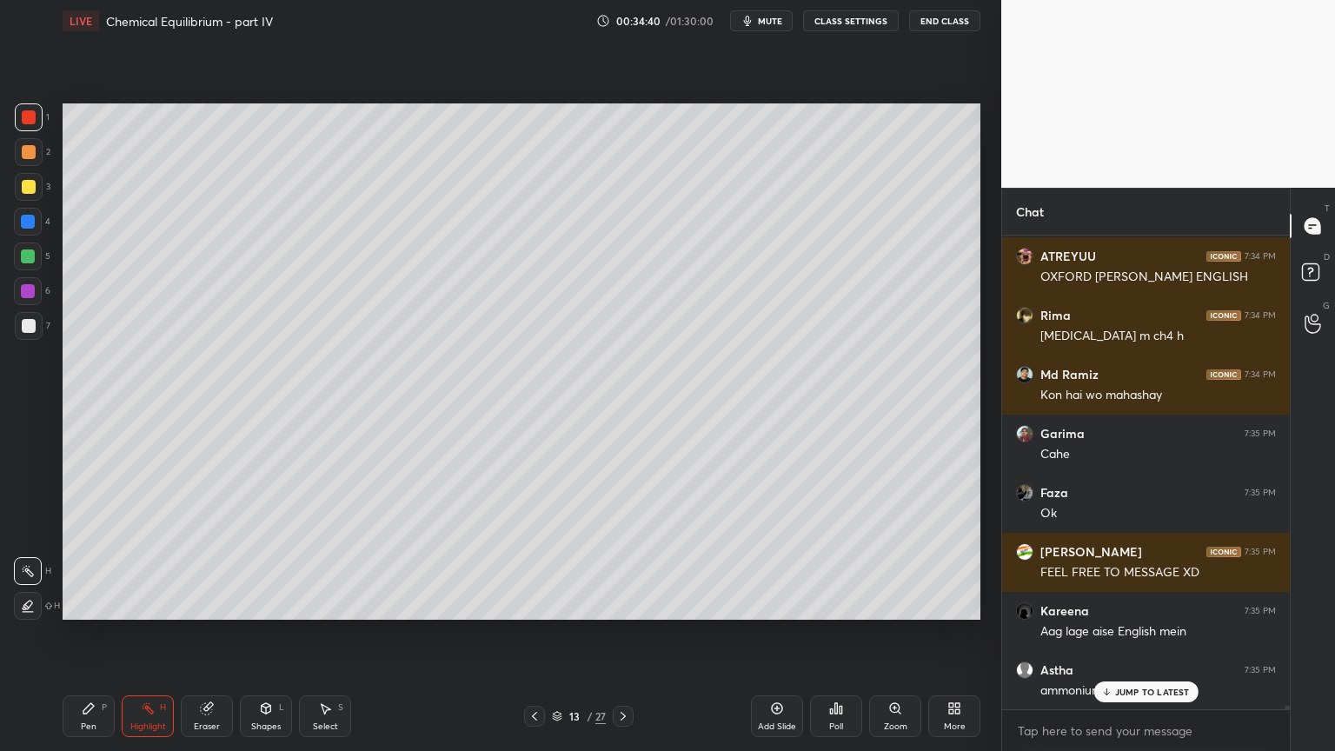
click at [73, 634] on div "Pen P" at bounding box center [89, 716] width 52 height 42
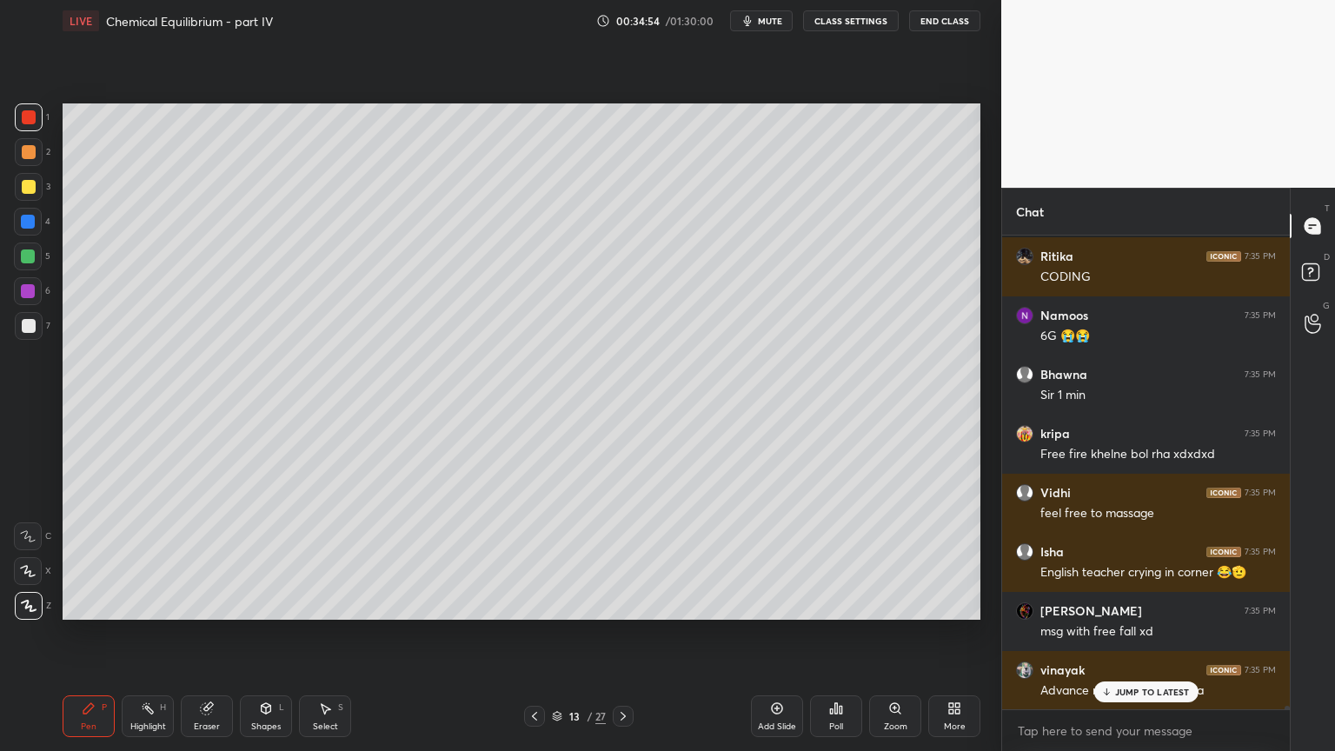
click at [848, 20] on button "CLASS SETTINGS" at bounding box center [851, 20] width 96 height 21
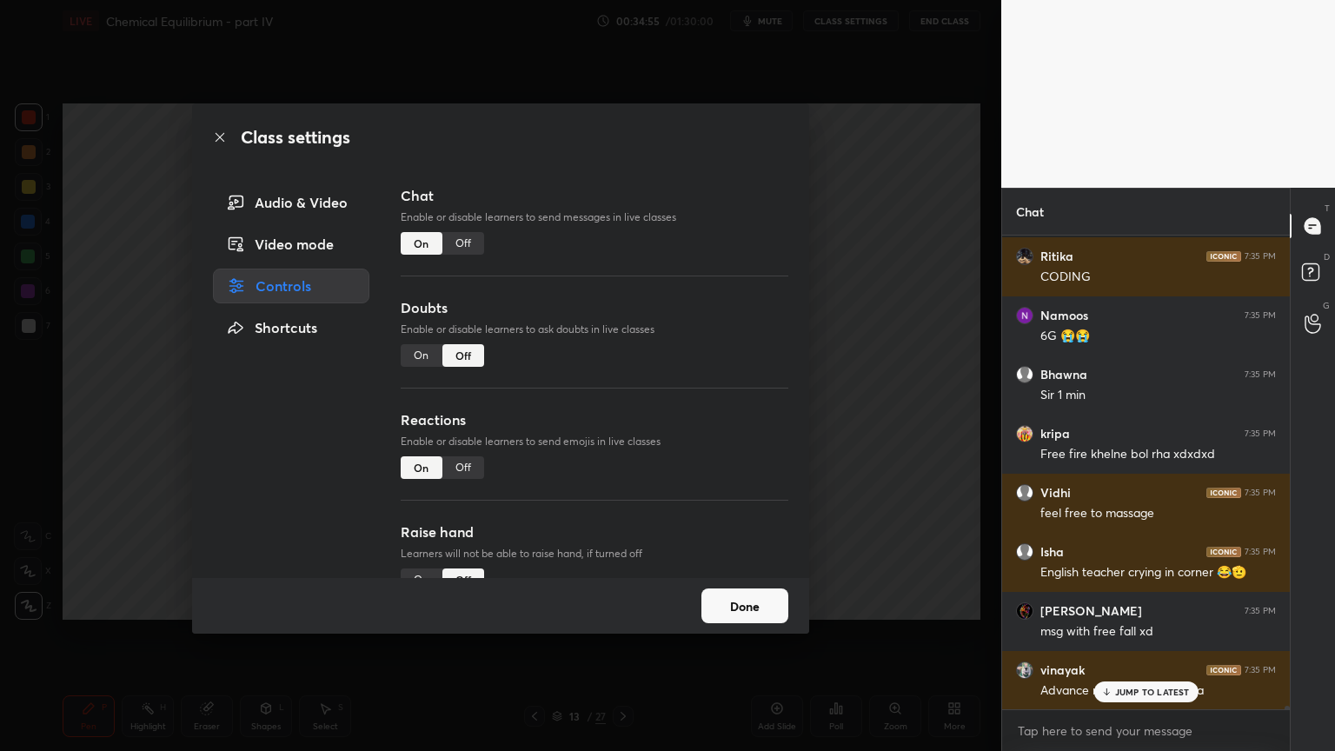
click at [460, 243] on div "Off" at bounding box center [463, 243] width 42 height 23
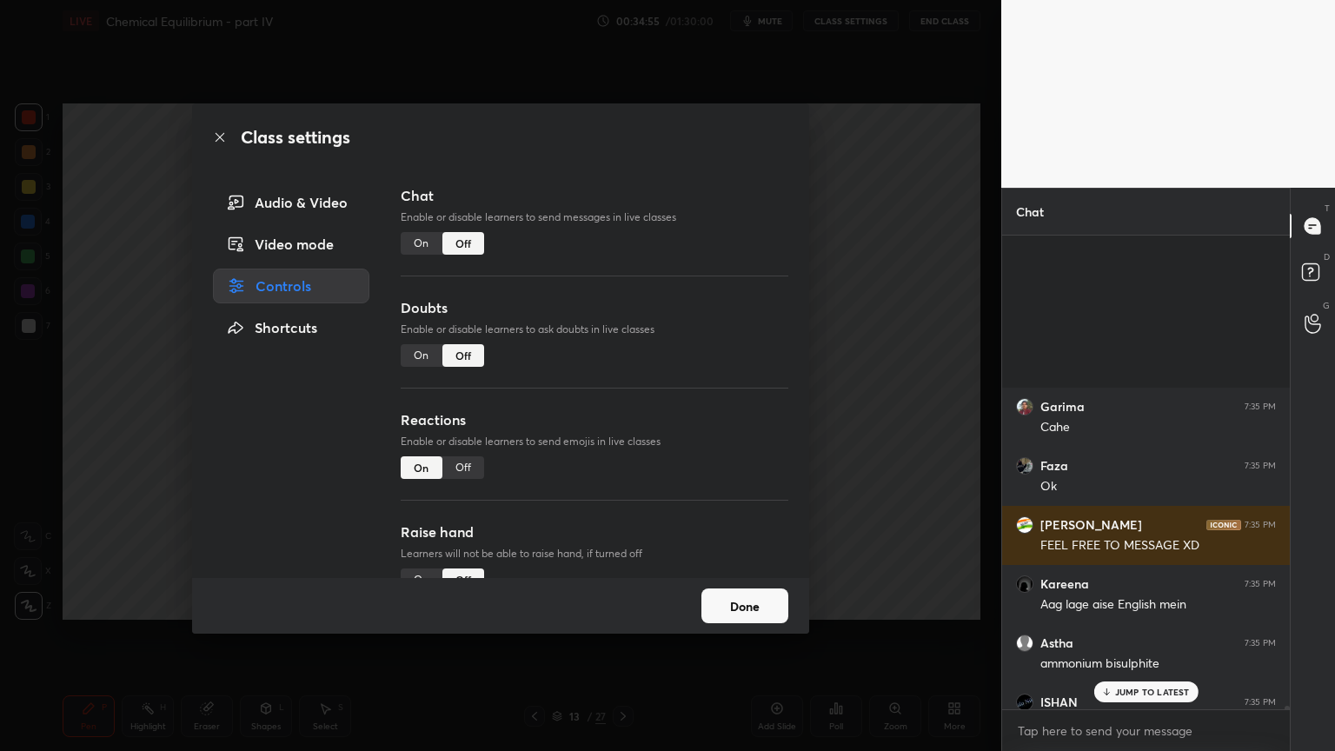
click at [888, 299] on div "Class settings Audio & Video Video mode Controls Shortcuts Chat Enable or disab…" at bounding box center [500, 375] width 1001 height 751
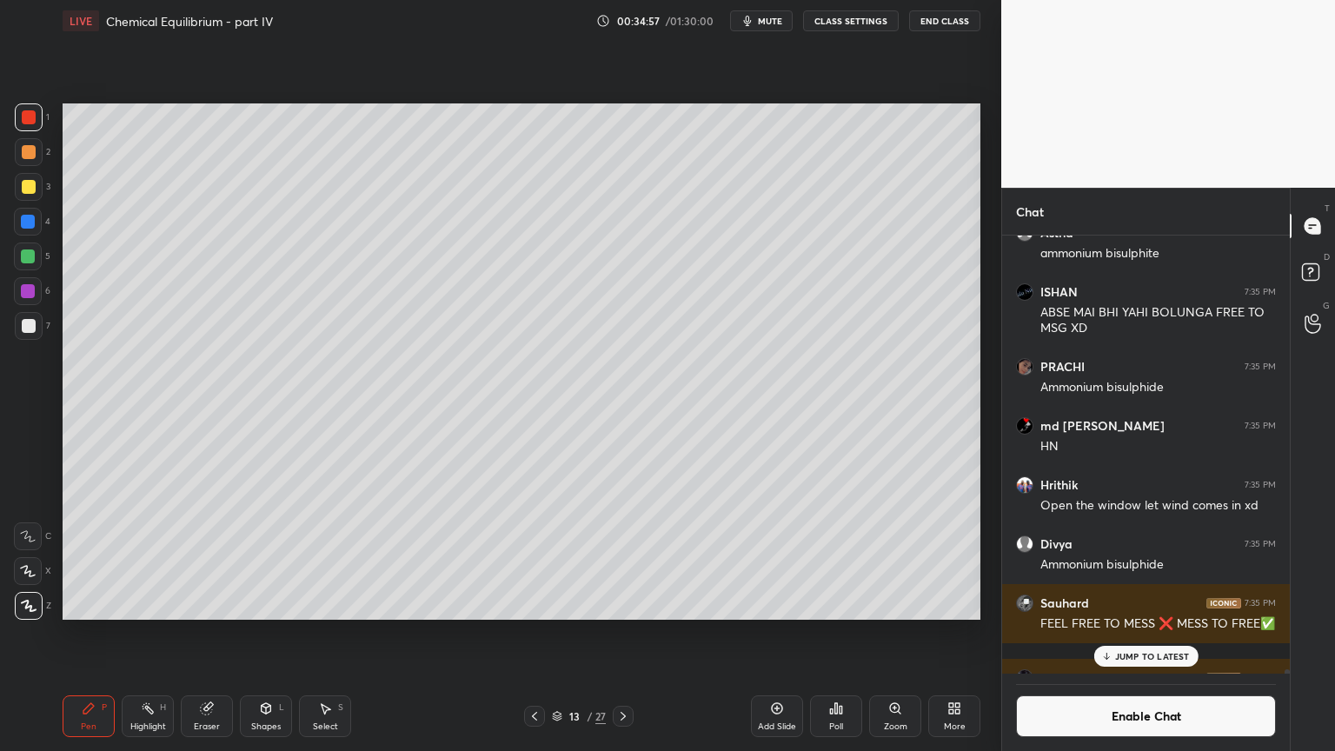
click at [1148, 634] on p "JUMP TO LATEST" at bounding box center [1152, 656] width 75 height 10
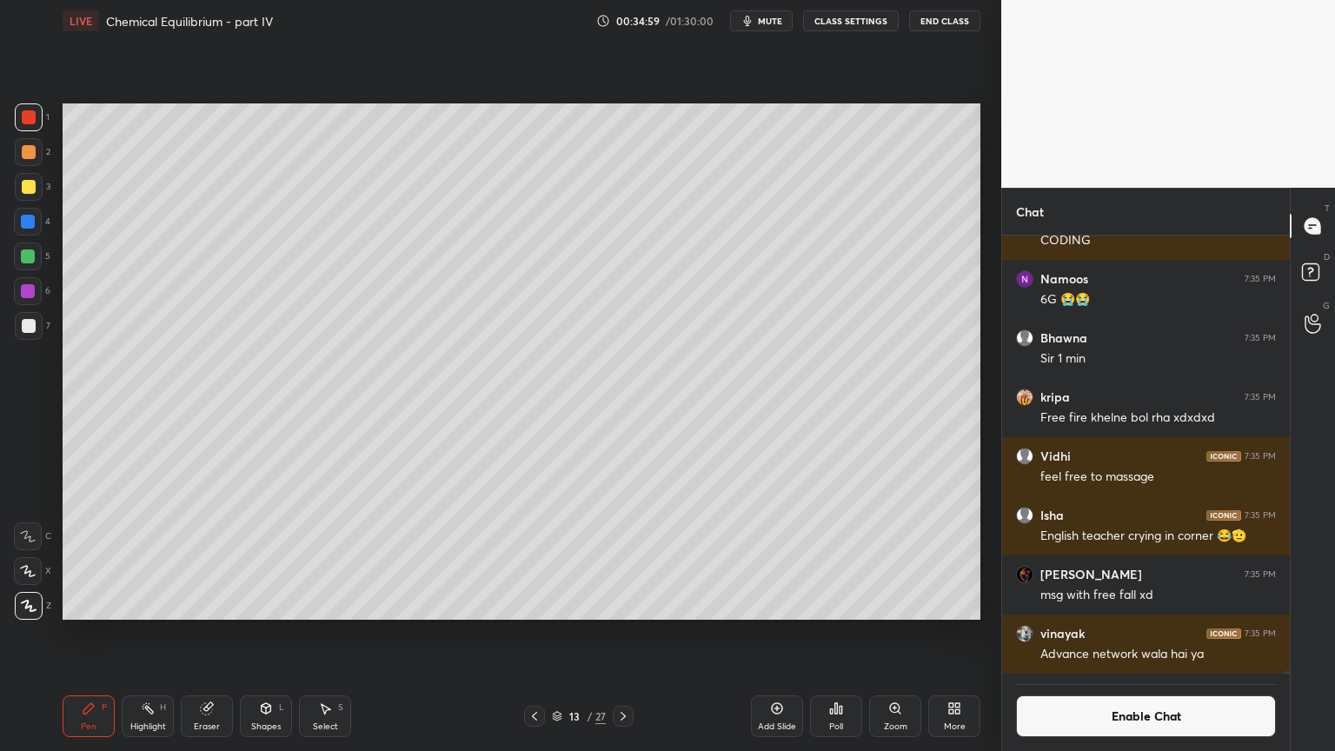
click at [775, 634] on icon at bounding box center [777, 709] width 14 height 14
drag, startPoint x: 74, startPoint y: 720, endPoint x: 95, endPoint y: 631, distance: 91.1
click at [77, 634] on div "Pen P" at bounding box center [89, 716] width 52 height 42
click at [31, 151] on div at bounding box center [29, 152] width 14 height 14
click at [533, 634] on icon at bounding box center [535, 716] width 14 height 14
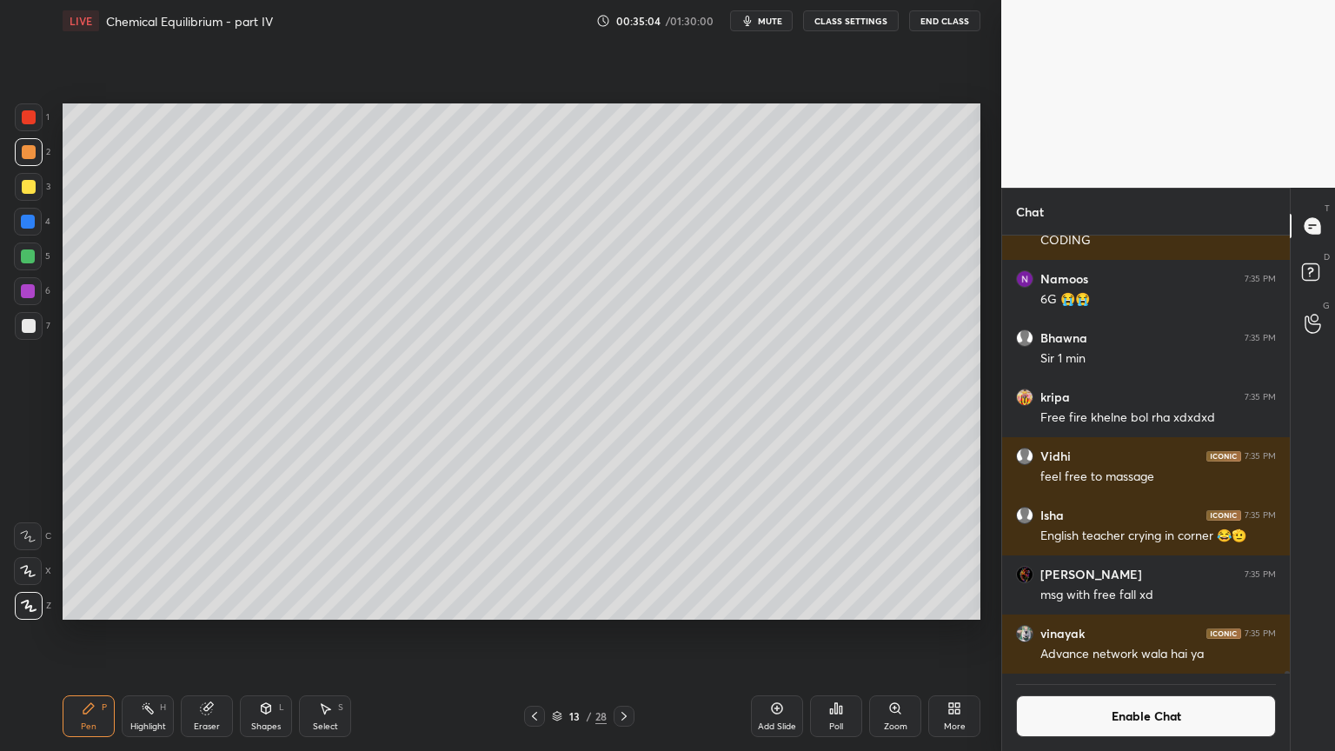
drag, startPoint x: 623, startPoint y: 715, endPoint x: 611, endPoint y: 708, distance: 14.0
click at [622, 634] on icon at bounding box center [624, 716] width 5 height 9
click at [83, 634] on div "Pen P" at bounding box center [89, 716] width 52 height 42
click at [266, 634] on div "Shapes" at bounding box center [266, 726] width 30 height 9
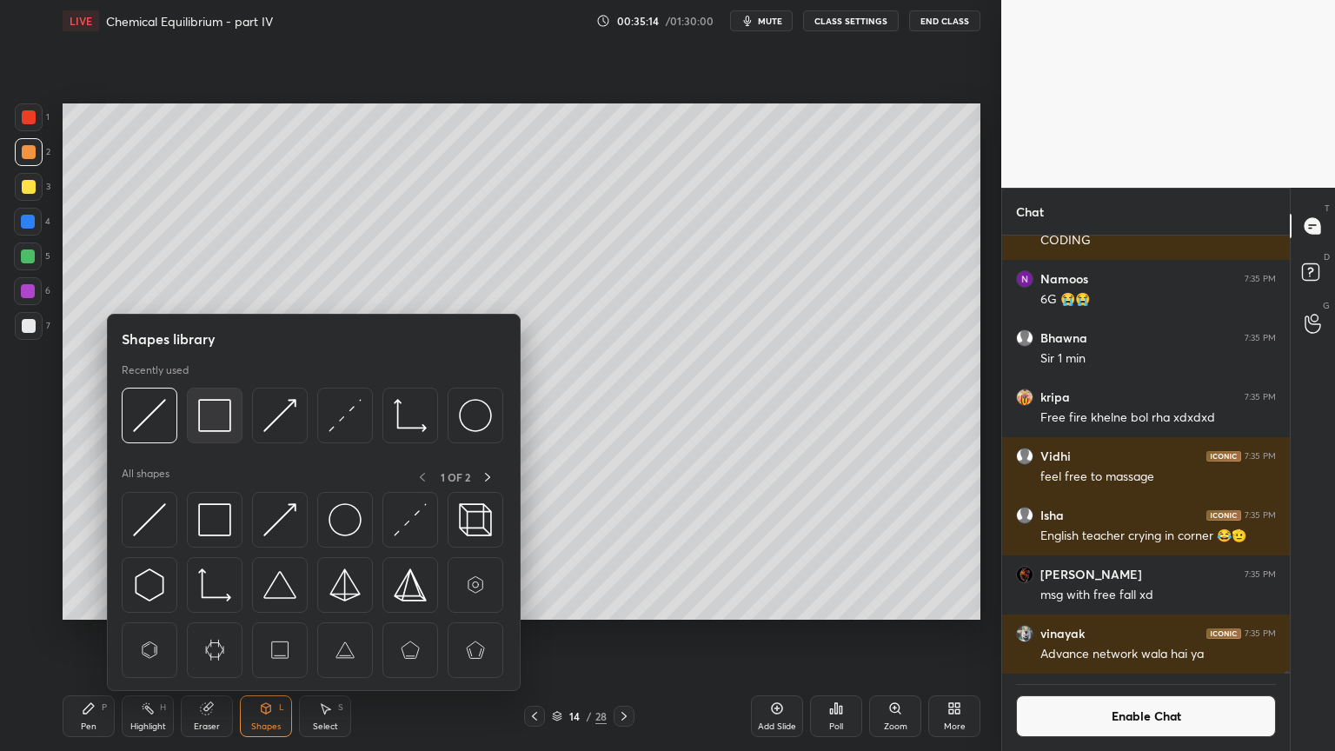
click at [221, 422] on img at bounding box center [214, 415] width 33 height 33
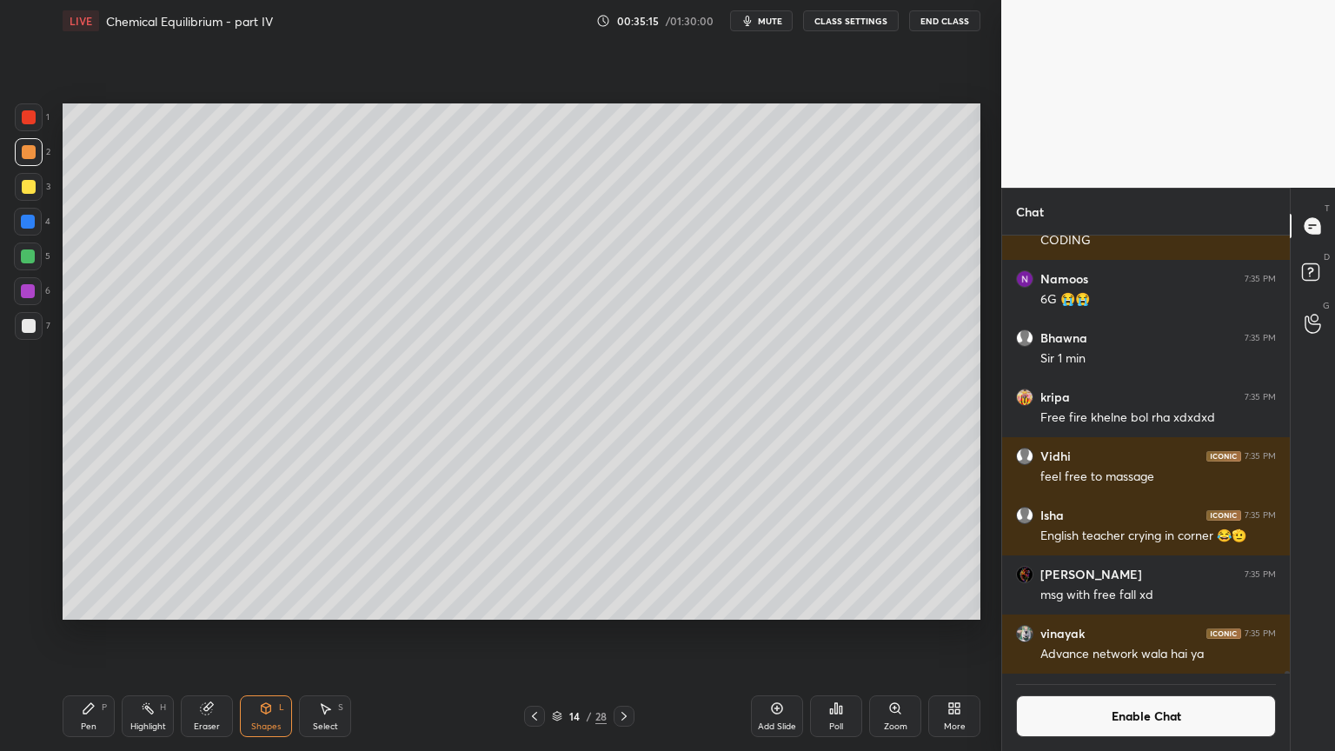
click at [25, 327] on div at bounding box center [29, 326] width 14 height 14
click at [266, 634] on div "Shapes L" at bounding box center [266, 716] width 52 height 42
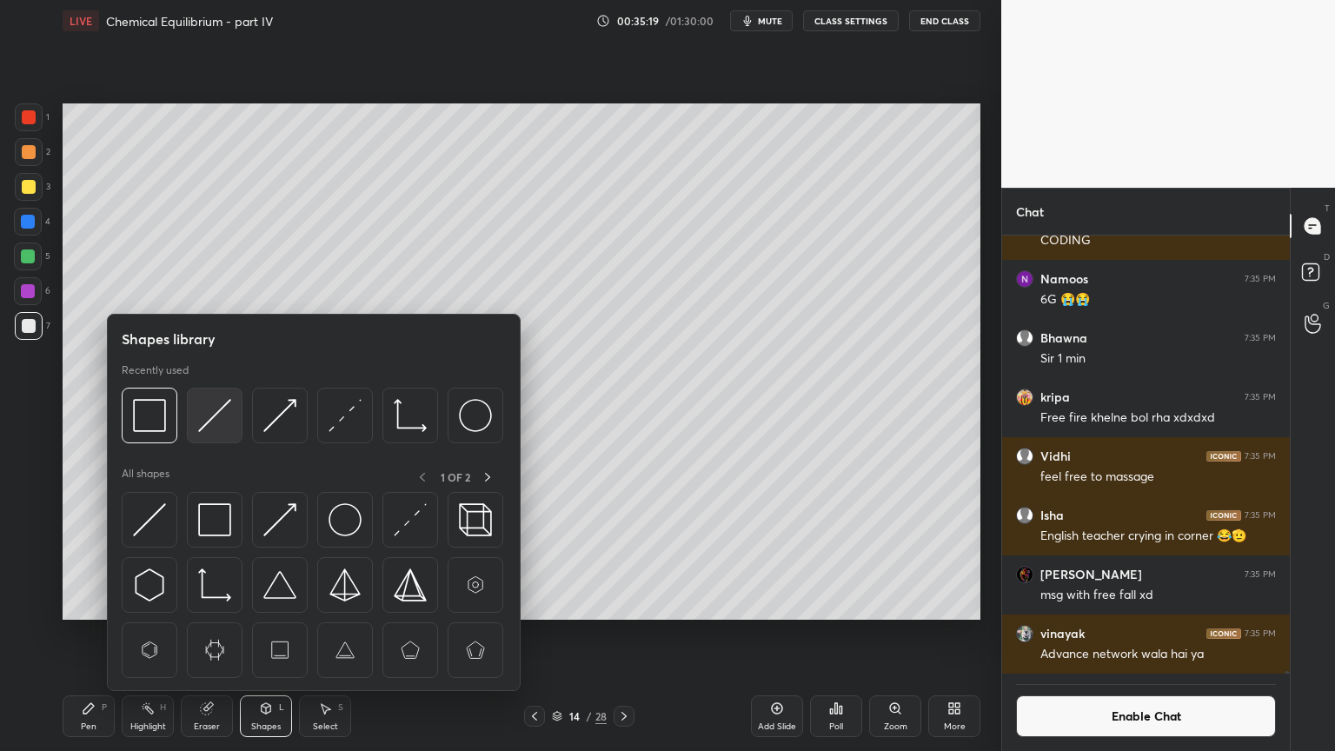
click at [223, 415] on img at bounding box center [214, 415] width 33 height 33
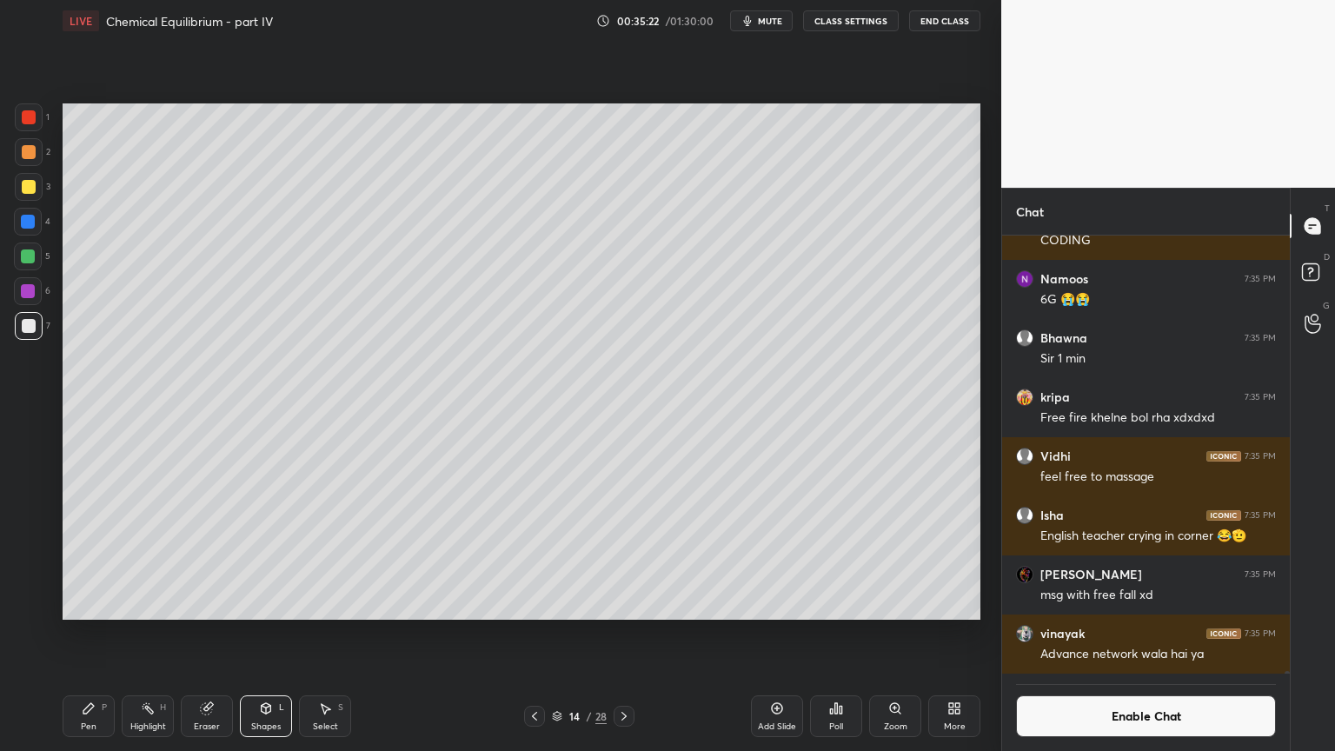
click at [59, 634] on div "LIVE Chemical Equilibrium - part IV 00:35:22 / 01:30:00 mute CLASS SETTINGS End…" at bounding box center [522, 375] width 932 height 751
click at [97, 634] on div "Pen P" at bounding box center [89, 716] width 52 height 42
drag, startPoint x: 163, startPoint y: 708, endPoint x: 167, endPoint y: 634, distance: 74.0
click at [163, 634] on div "Highlight H" at bounding box center [148, 716] width 52 height 42
click at [75, 634] on div "Pen P" at bounding box center [89, 716] width 52 height 42
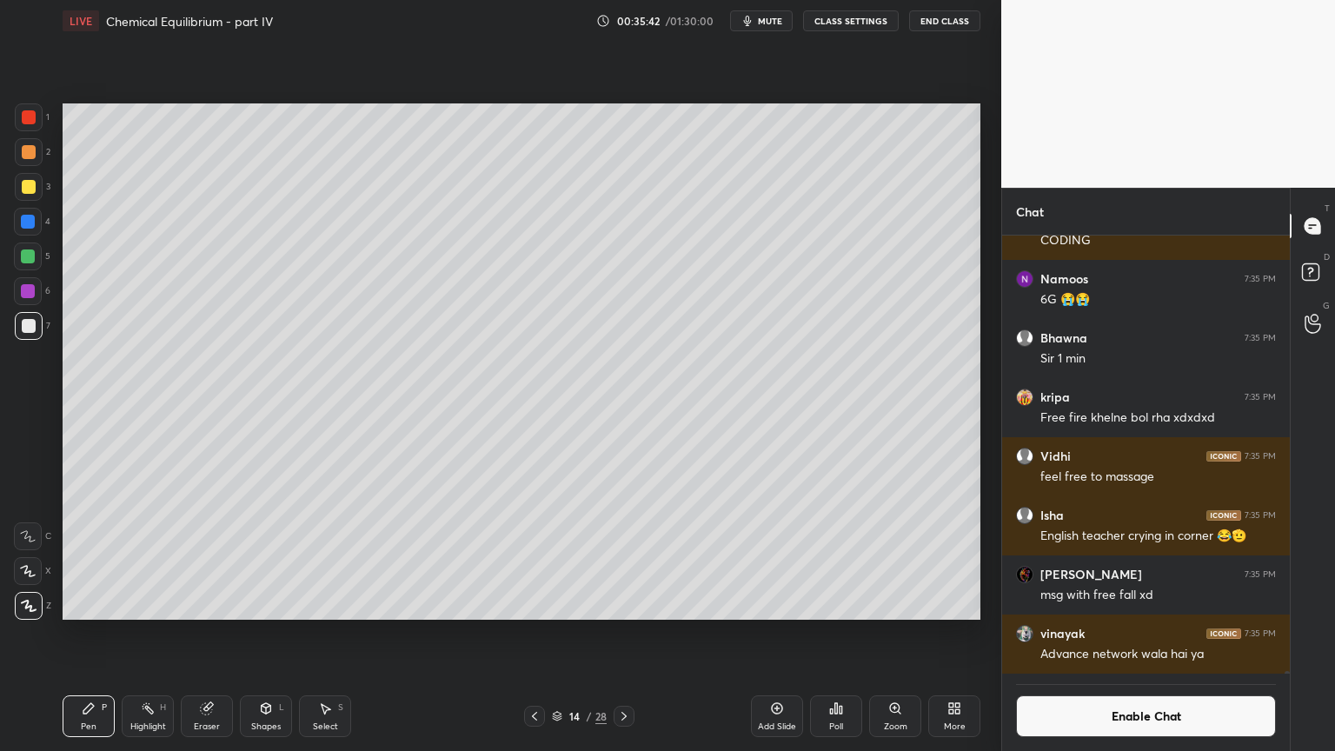
drag, startPoint x: 165, startPoint y: 716, endPoint x: 156, endPoint y: 713, distance: 10.2
click at [156, 634] on div "Highlight H" at bounding box center [148, 716] width 52 height 42
click at [263, 634] on div "Shapes" at bounding box center [266, 726] width 30 height 9
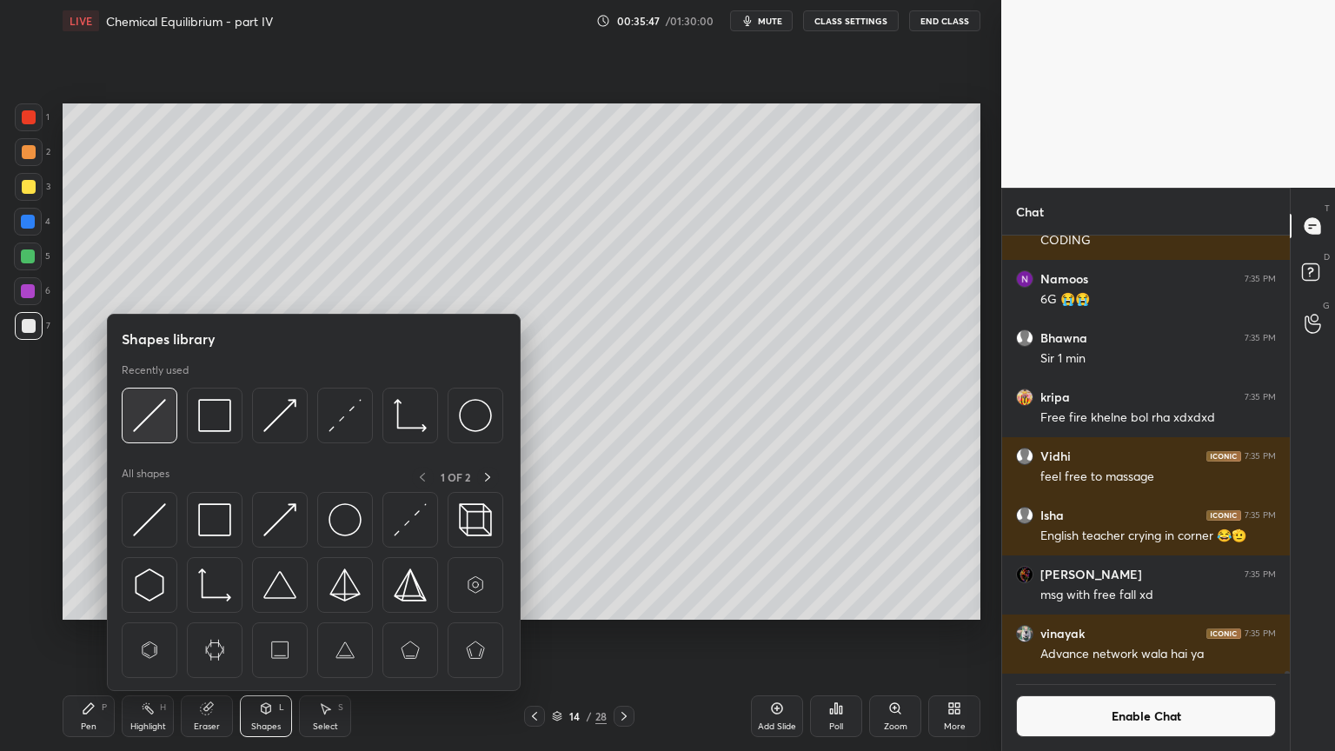
click at [150, 426] on img at bounding box center [149, 415] width 33 height 33
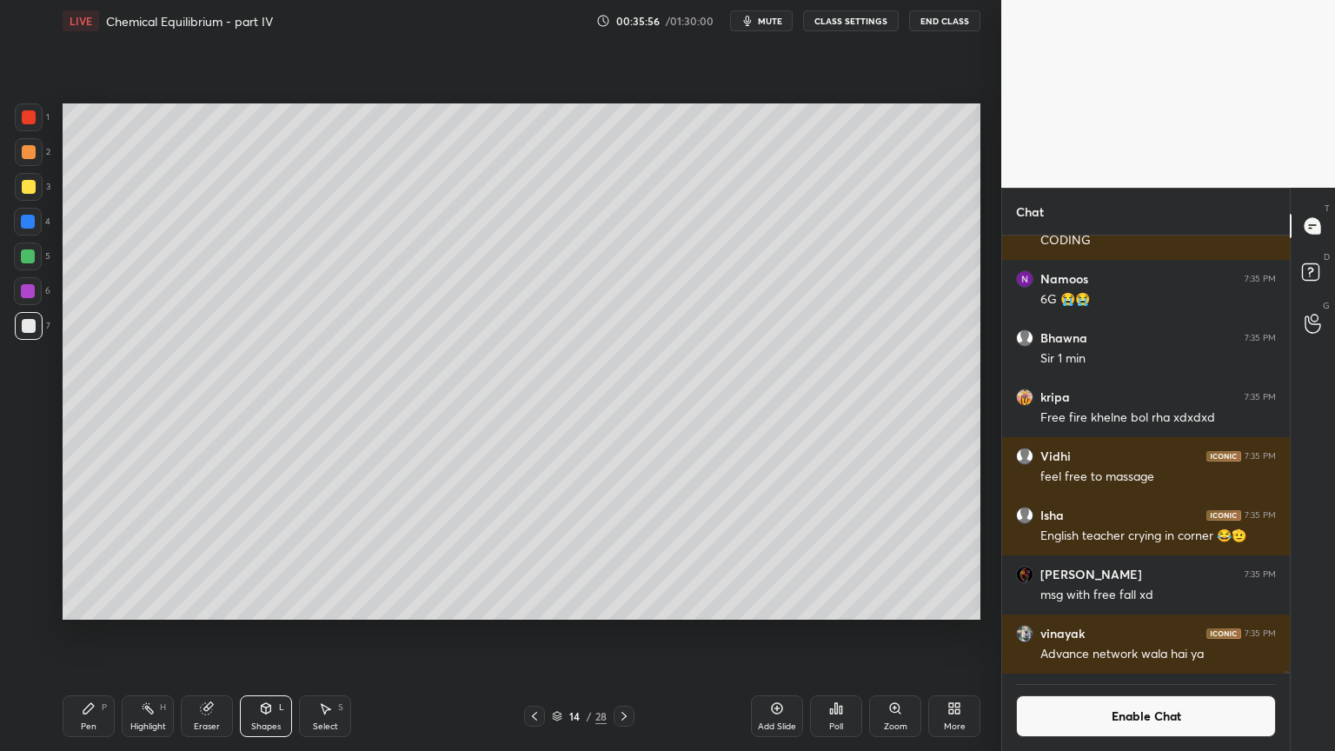
click at [146, 634] on div "Highlight H" at bounding box center [148, 716] width 52 height 42
click at [88, 634] on icon at bounding box center [88, 708] width 10 height 10
drag, startPoint x: 28, startPoint y: 153, endPoint x: 52, endPoint y: 175, distance: 32.6
click at [31, 157] on div at bounding box center [29, 152] width 14 height 14
drag, startPoint x: 152, startPoint y: 718, endPoint x: 167, endPoint y: 695, distance: 27.7
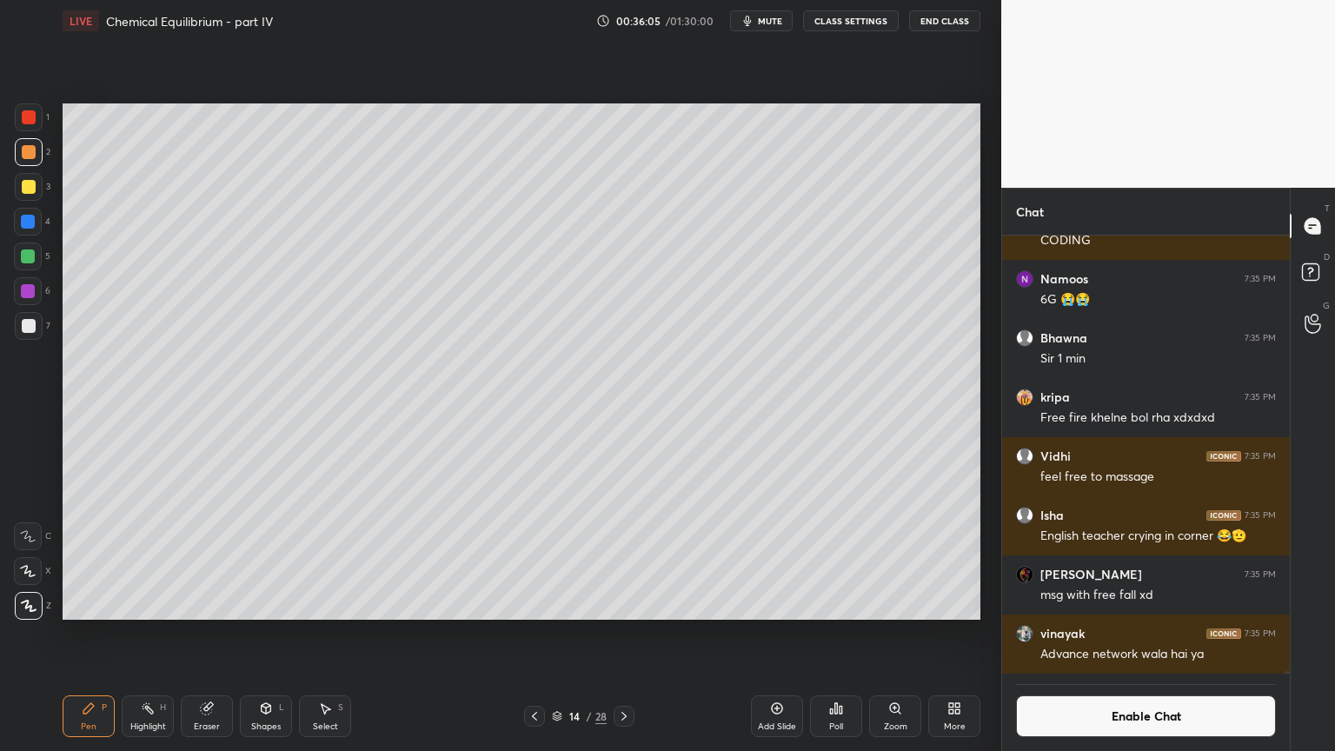
click at [152, 634] on div "Highlight H" at bounding box center [148, 716] width 52 height 42
click at [99, 634] on div "Pen P" at bounding box center [89, 716] width 52 height 42
click at [136, 634] on div "Highlight" at bounding box center [148, 726] width 36 height 9
click at [28, 262] on div at bounding box center [28, 256] width 14 height 14
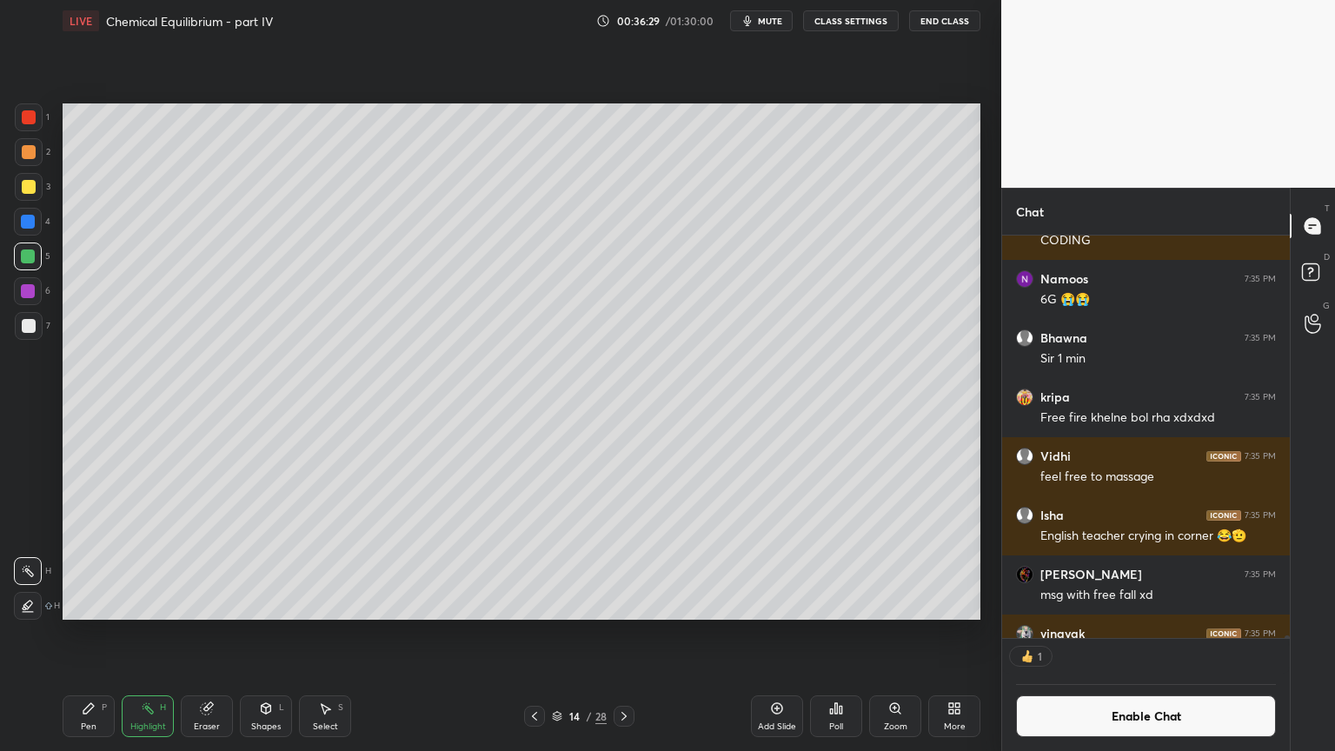
scroll to position [5, 5]
click at [87, 634] on div "Pen" at bounding box center [89, 726] width 16 height 9
click at [31, 327] on div at bounding box center [29, 326] width 28 height 28
drag, startPoint x: 200, startPoint y: 714, endPoint x: 220, endPoint y: 628, distance: 88.4
click at [202, 634] on div "Eraser" at bounding box center [207, 716] width 52 height 42
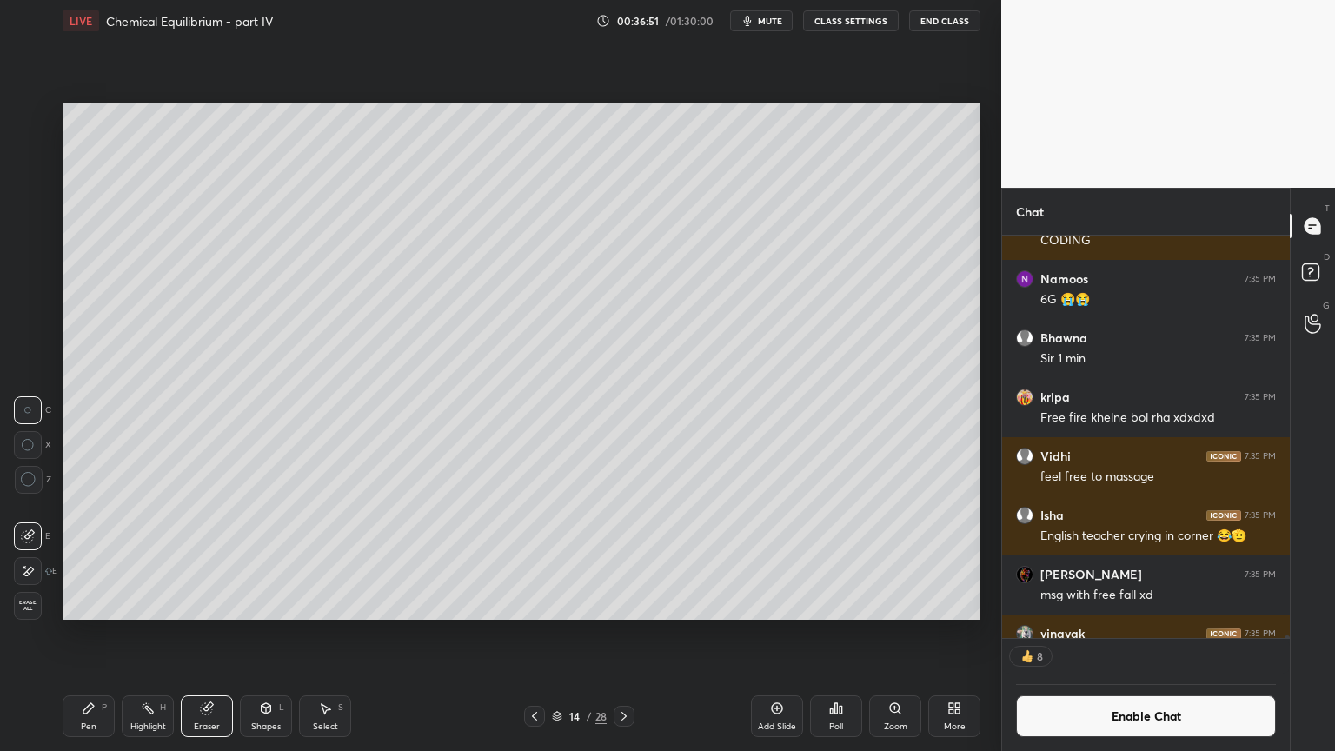
drag, startPoint x: 80, startPoint y: 726, endPoint x: 99, endPoint y: 657, distance: 71.3
click at [82, 634] on div "Pen" at bounding box center [89, 726] width 16 height 9
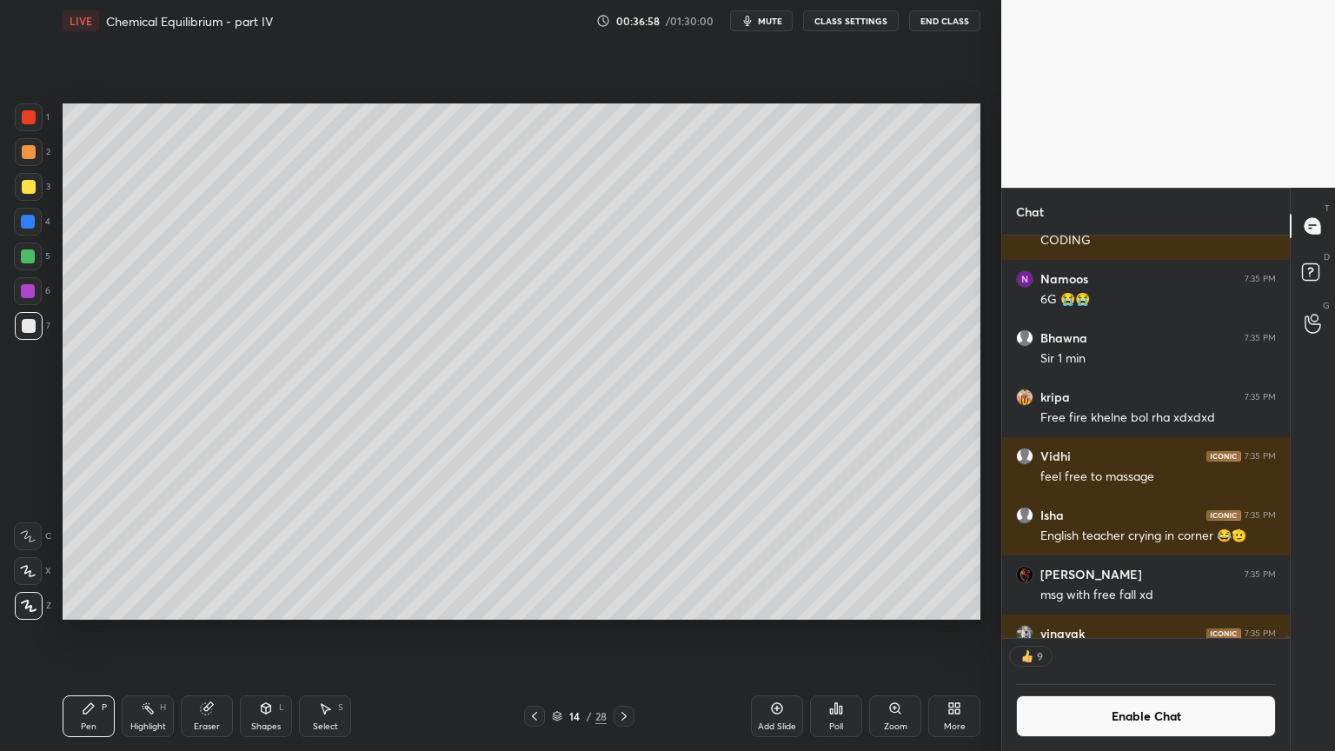
click at [278, 634] on div "Shapes L" at bounding box center [266, 716] width 52 height 42
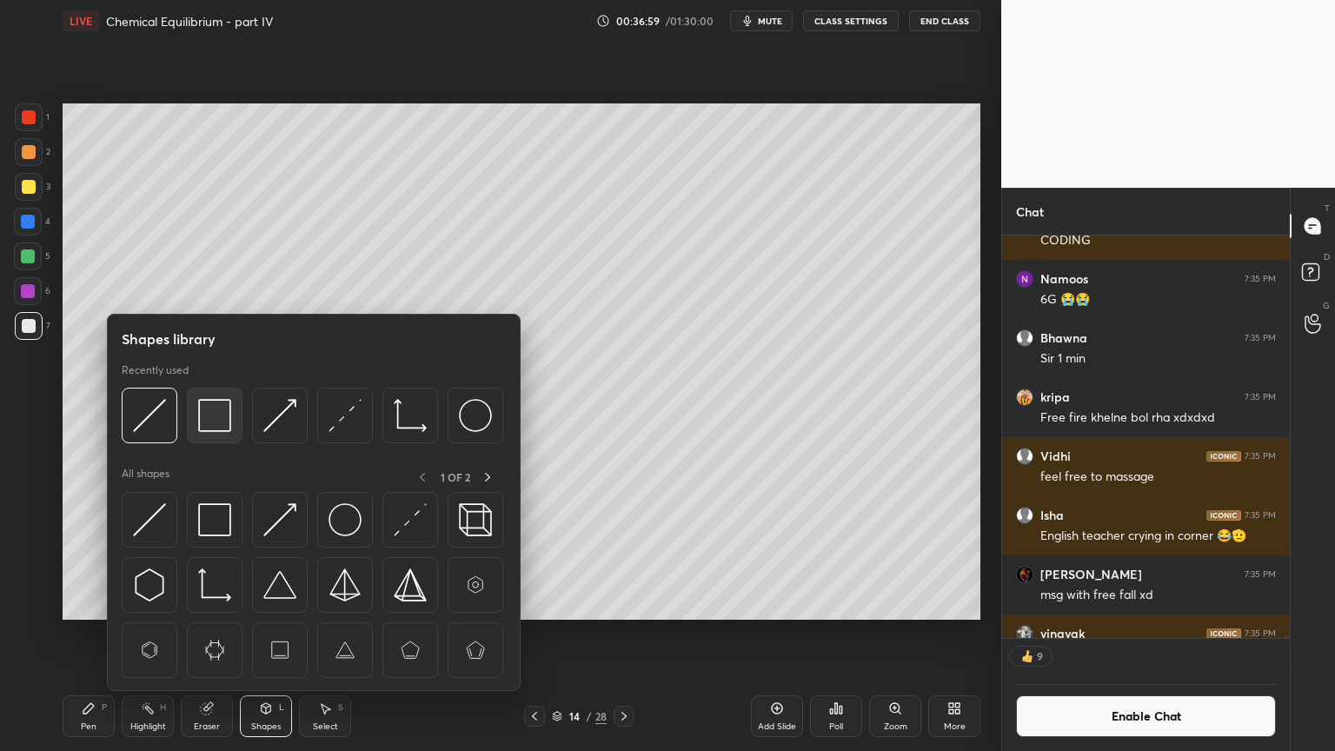
click at [216, 427] on img at bounding box center [214, 415] width 33 height 33
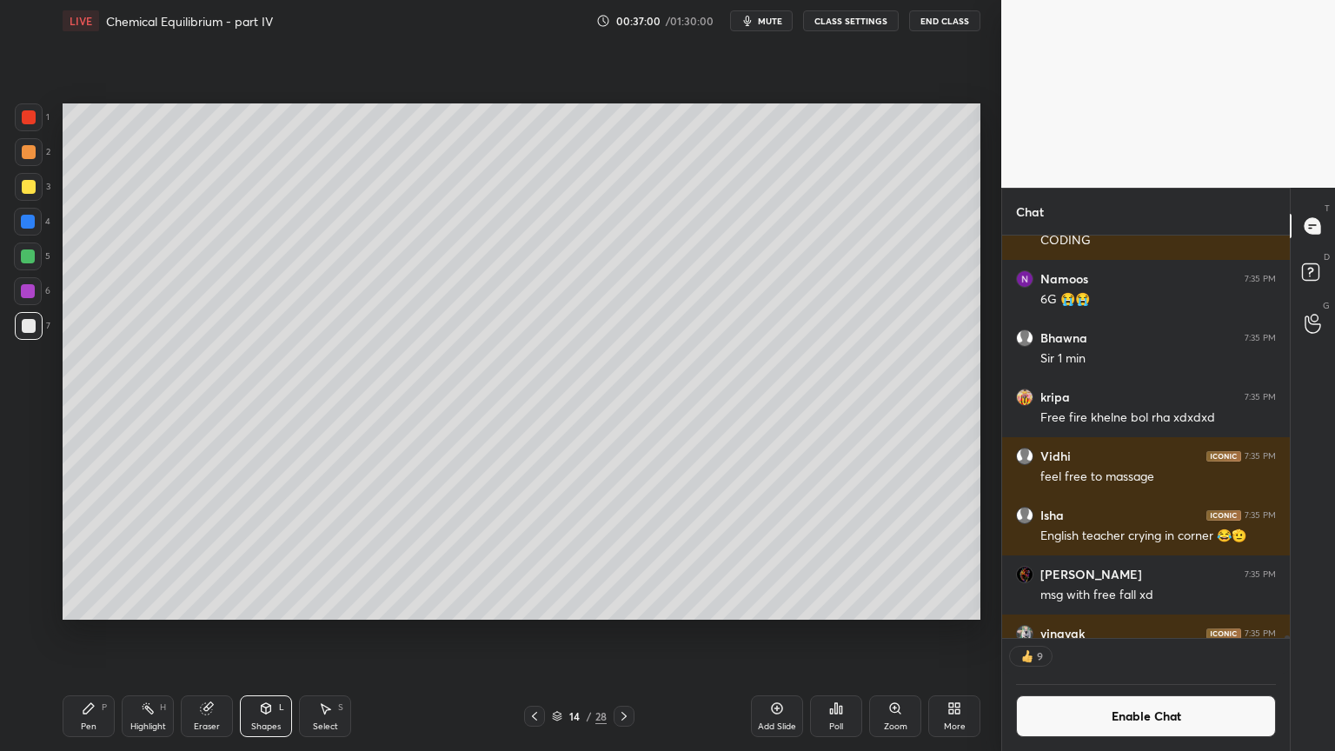
click at [162, 634] on div "Highlight H" at bounding box center [148, 716] width 52 height 42
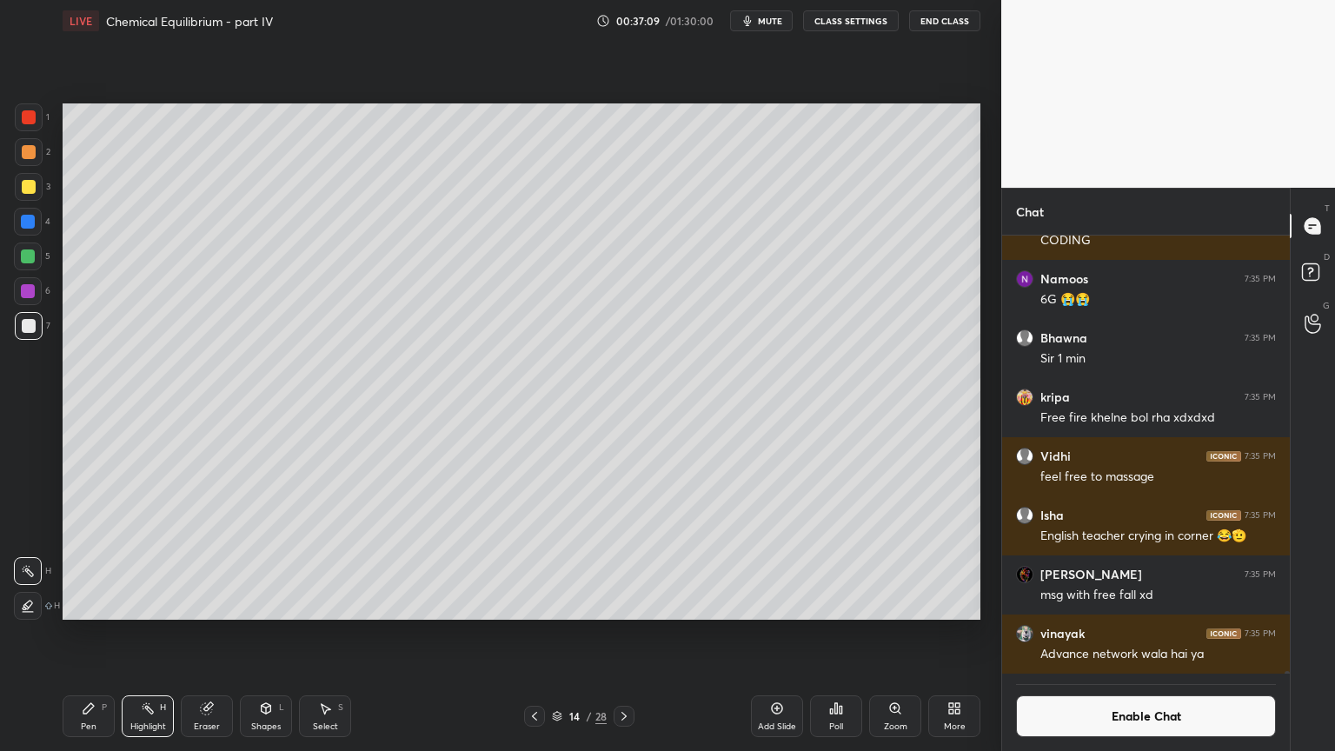
click at [138, 634] on div "Highlight" at bounding box center [148, 726] width 36 height 9
click at [159, 634] on div "Highlight" at bounding box center [148, 726] width 36 height 9
click at [82, 634] on div "Pen P" at bounding box center [89, 716] width 52 height 42
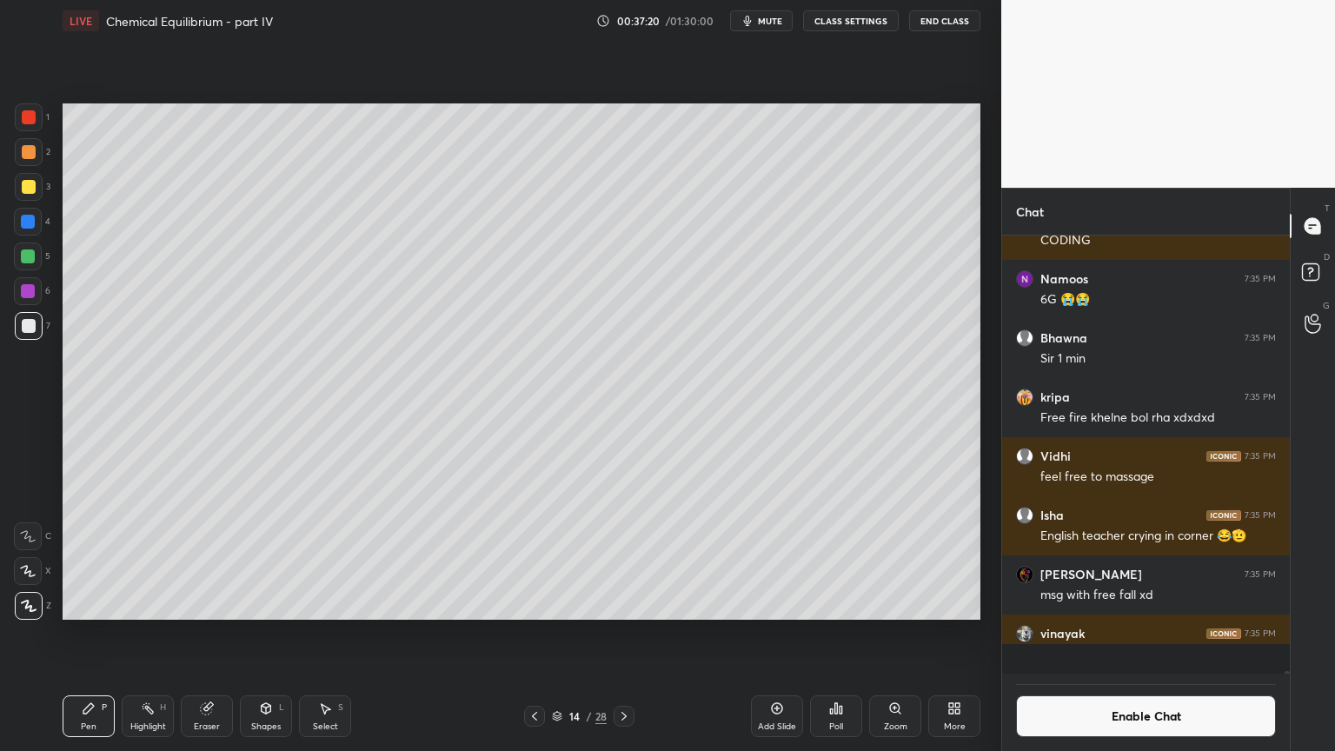
scroll to position [64050, 0]
click at [146, 634] on div "Highlight" at bounding box center [148, 726] width 36 height 9
click at [94, 634] on div "Pen" at bounding box center [89, 726] width 16 height 9
click at [276, 634] on div "Shapes L" at bounding box center [266, 716] width 52 height 42
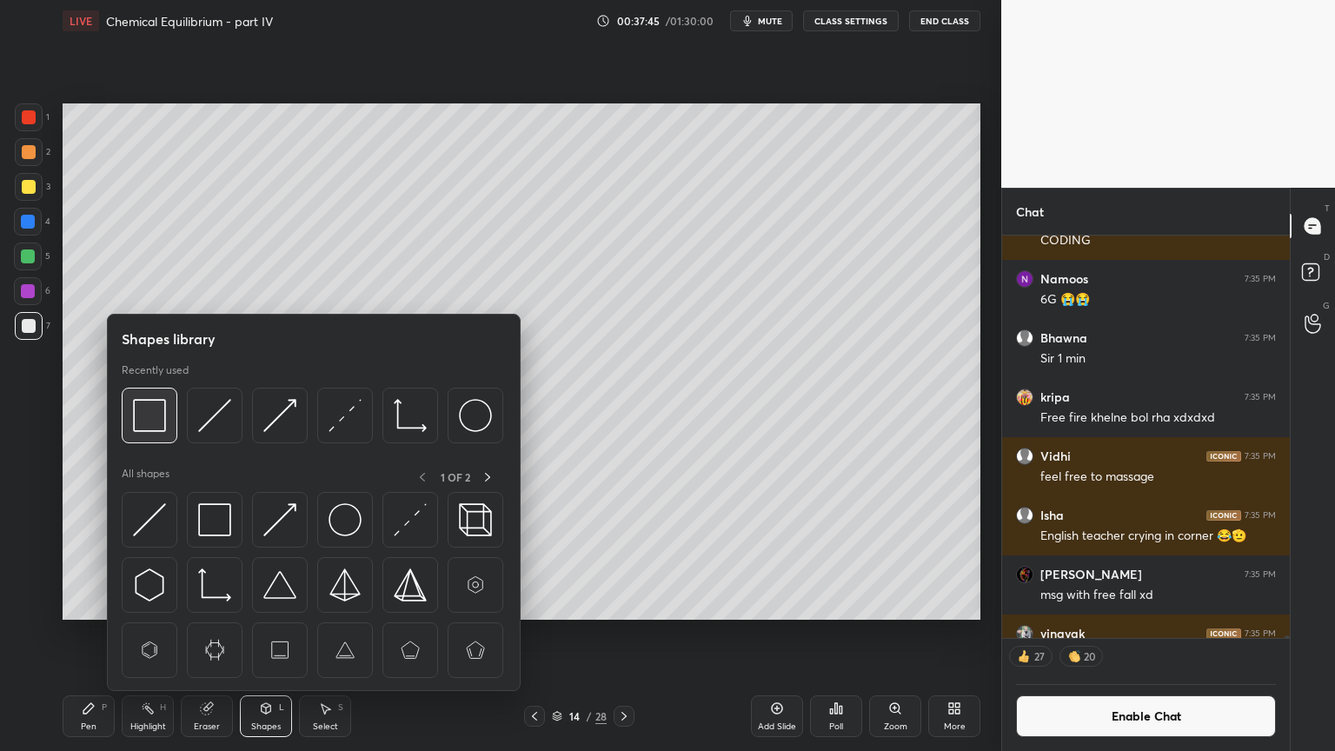
click at [154, 424] on img at bounding box center [149, 415] width 33 height 33
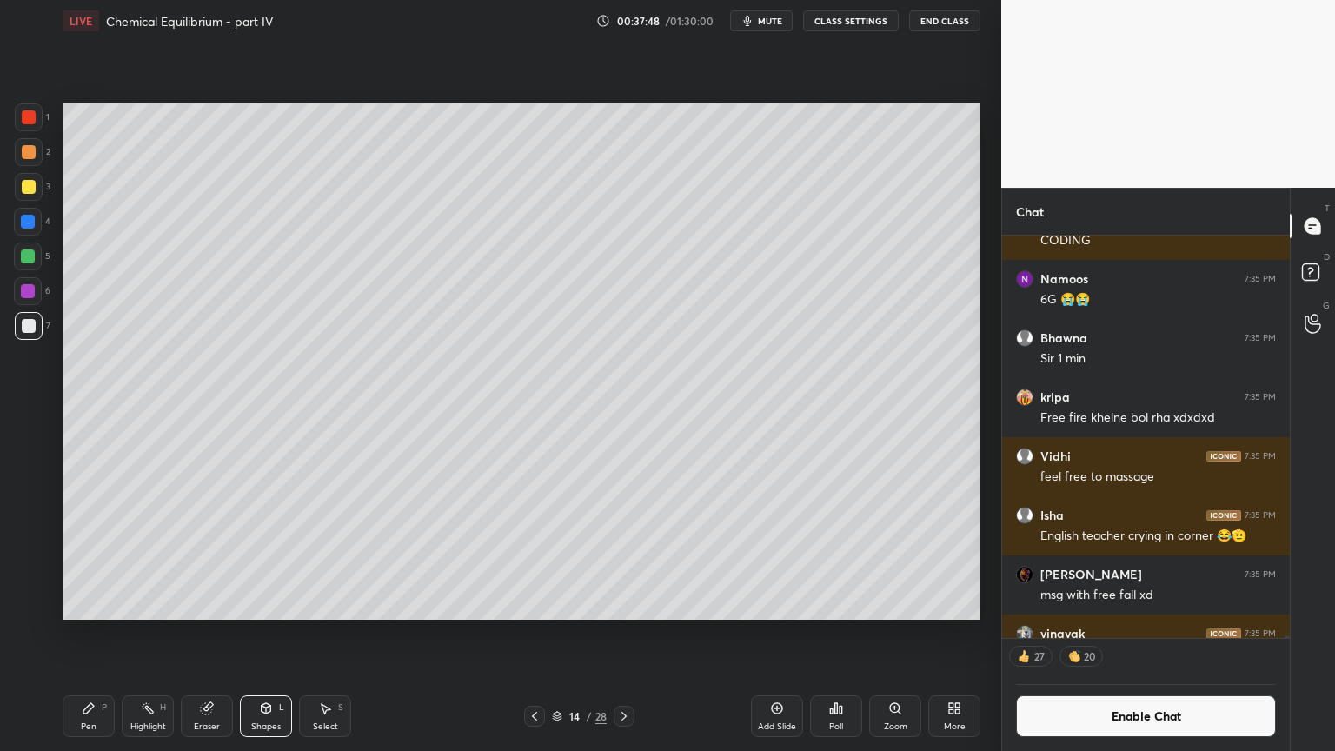
drag, startPoint x: 145, startPoint y: 726, endPoint x: 182, endPoint y: 668, distance: 68.7
click at [151, 634] on div "Highlight H" at bounding box center [148, 716] width 52 height 42
click at [1147, 634] on button "Enable Chat" at bounding box center [1146, 716] width 260 height 42
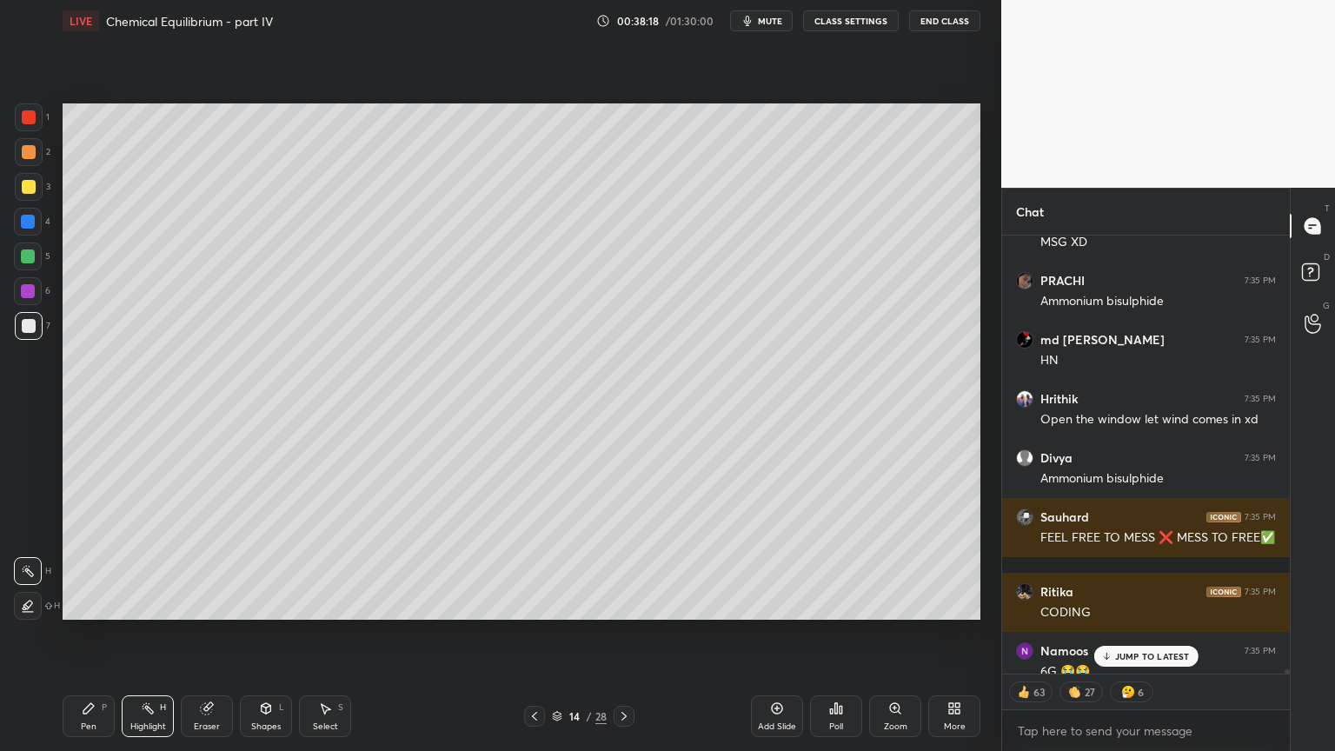
click at [1156, 634] on p "JUMP TO LATEST" at bounding box center [1152, 656] width 75 height 10
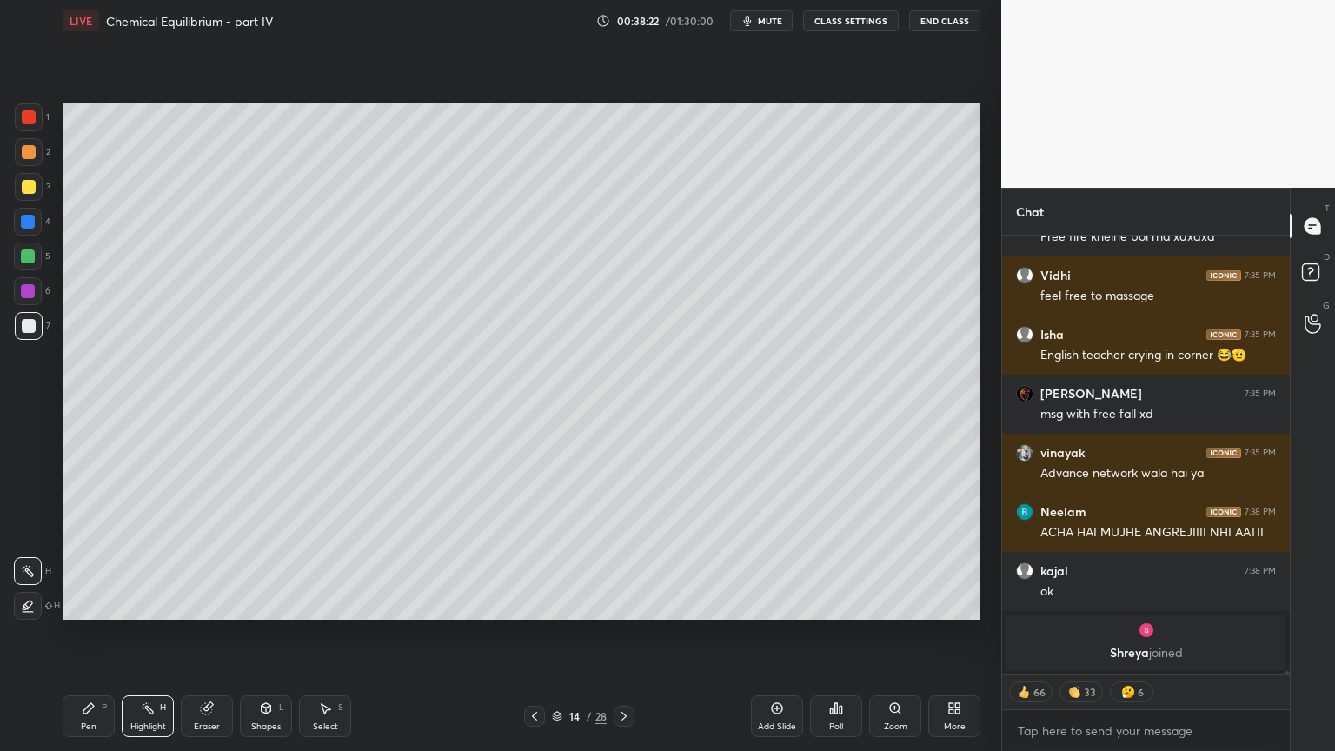
scroll to position [64149, 0]
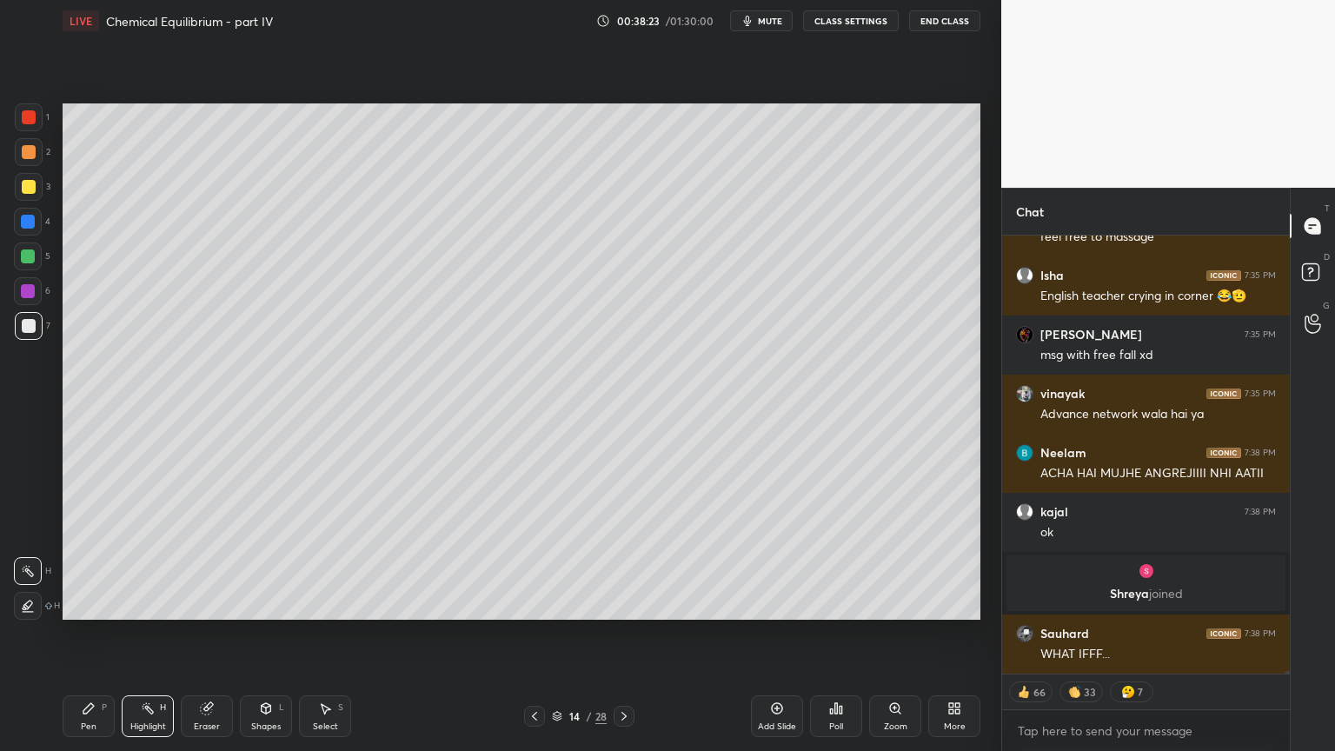
click at [782, 634] on div "Add Slide" at bounding box center [777, 716] width 52 height 42
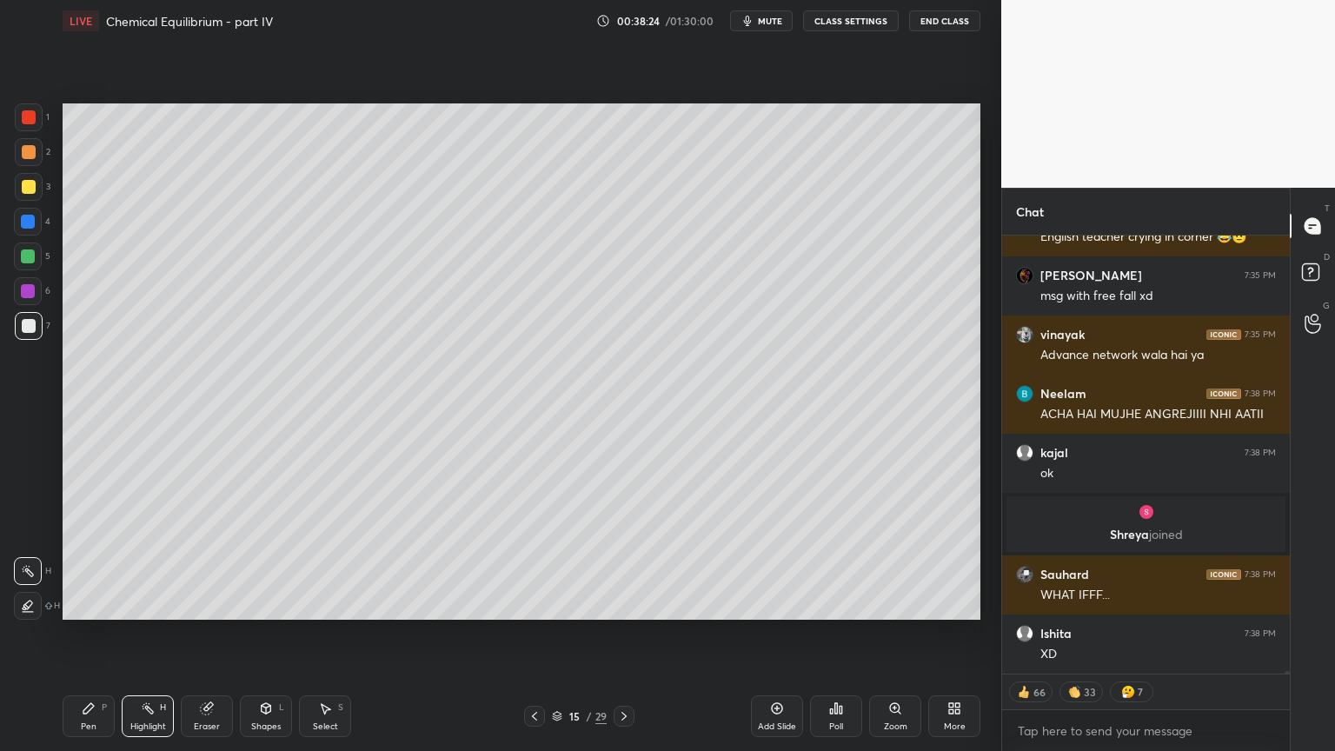
drag, startPoint x: 532, startPoint y: 711, endPoint x: 539, endPoint y: 720, distance: 11.1
click at [530, 634] on icon at bounding box center [535, 716] width 14 height 14
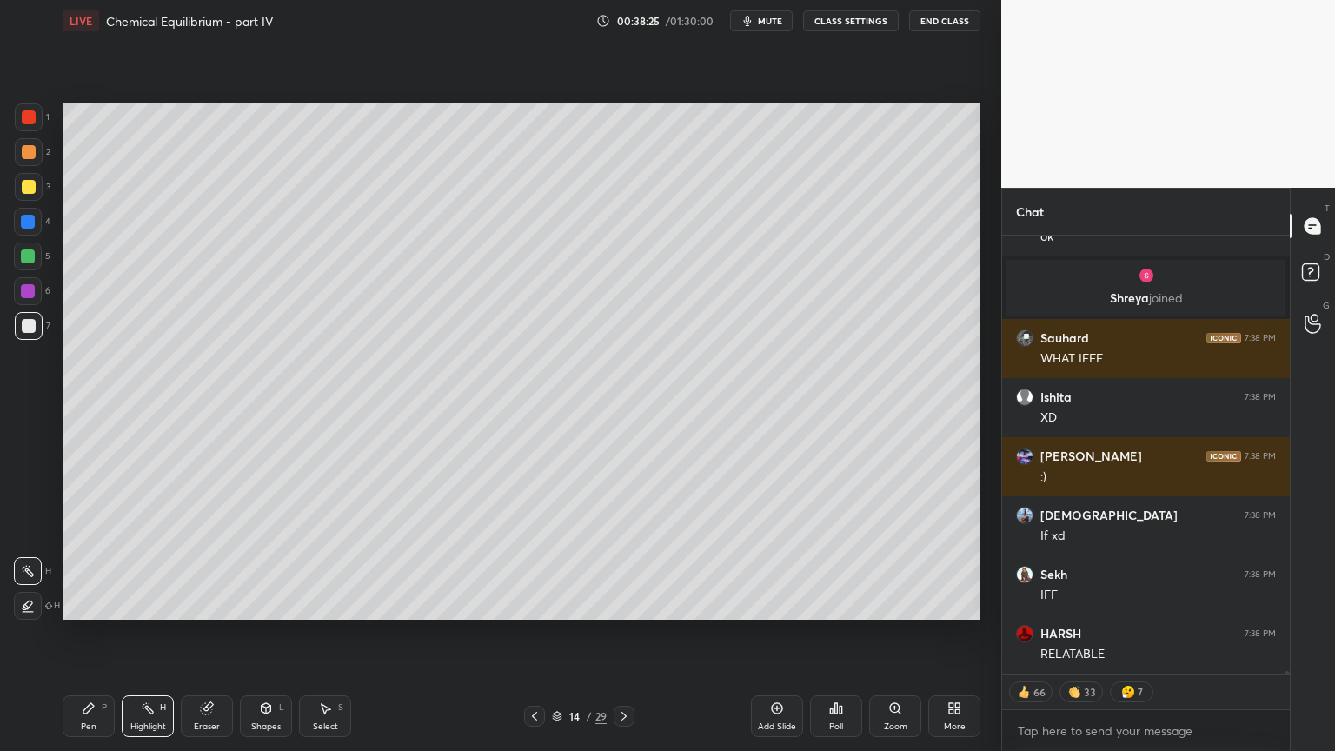
scroll to position [64504, 0]
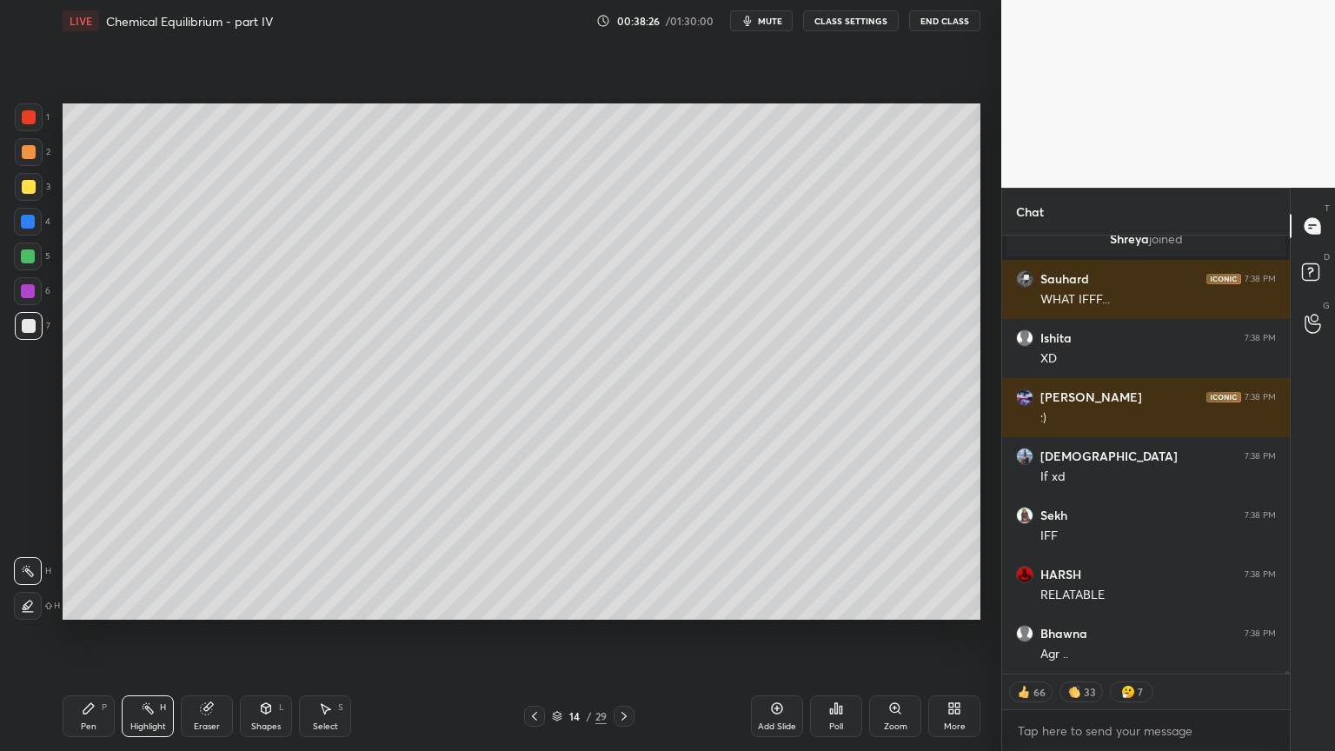
click at [618, 634] on icon at bounding box center [624, 716] width 14 height 14
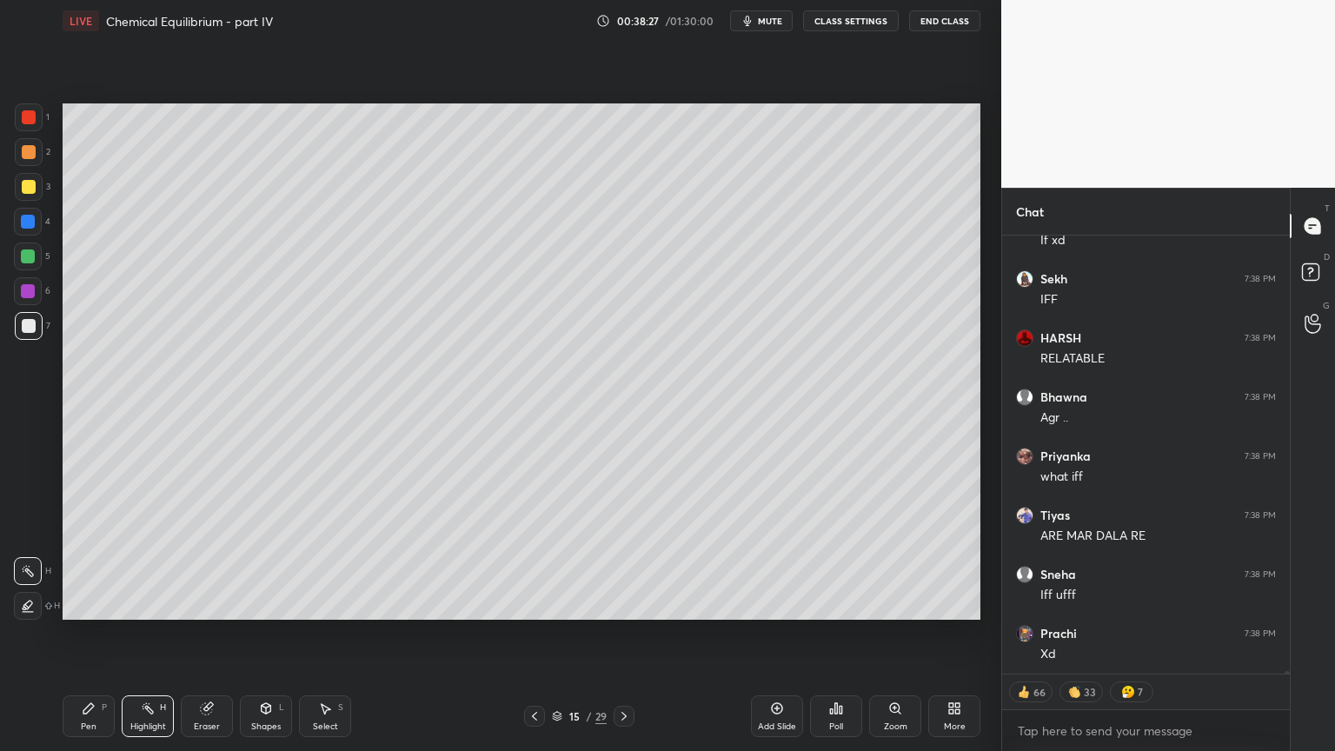
click at [102, 634] on div "Pen P" at bounding box center [89, 716] width 52 height 42
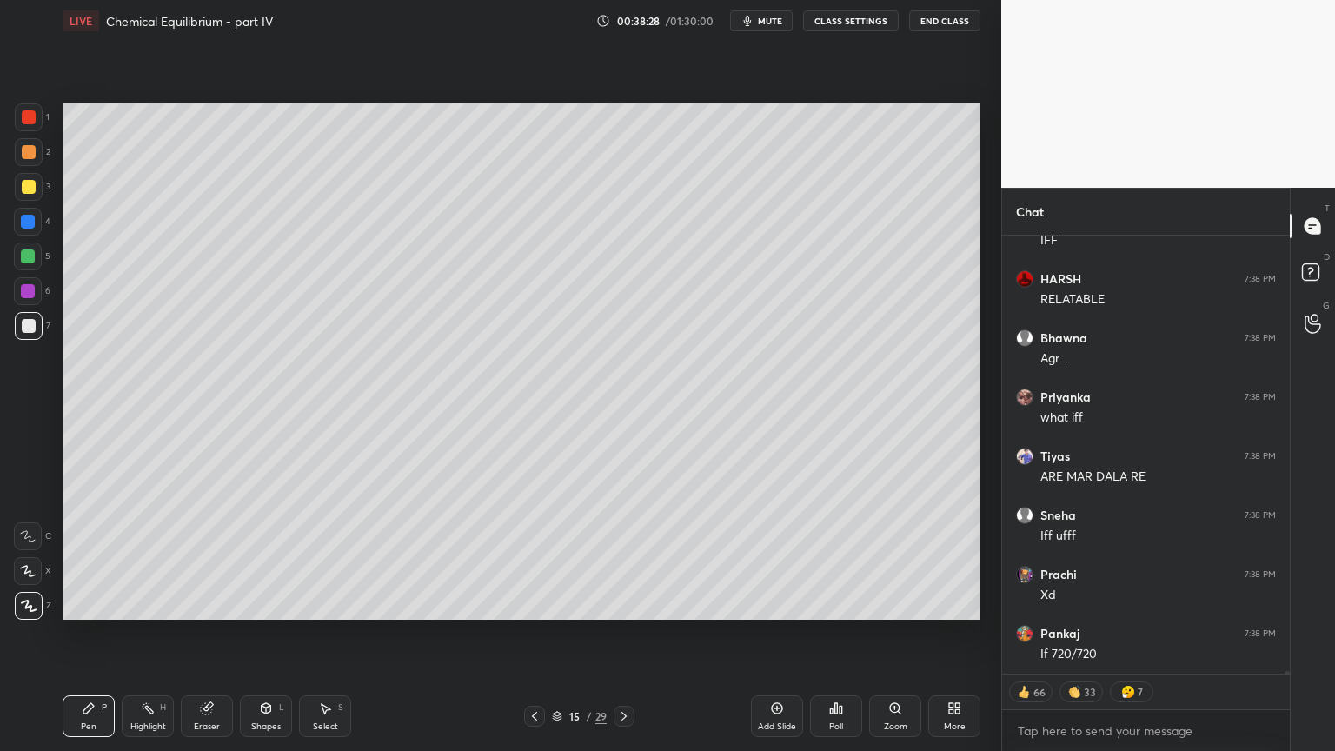
click at [33, 153] on div at bounding box center [29, 152] width 14 height 14
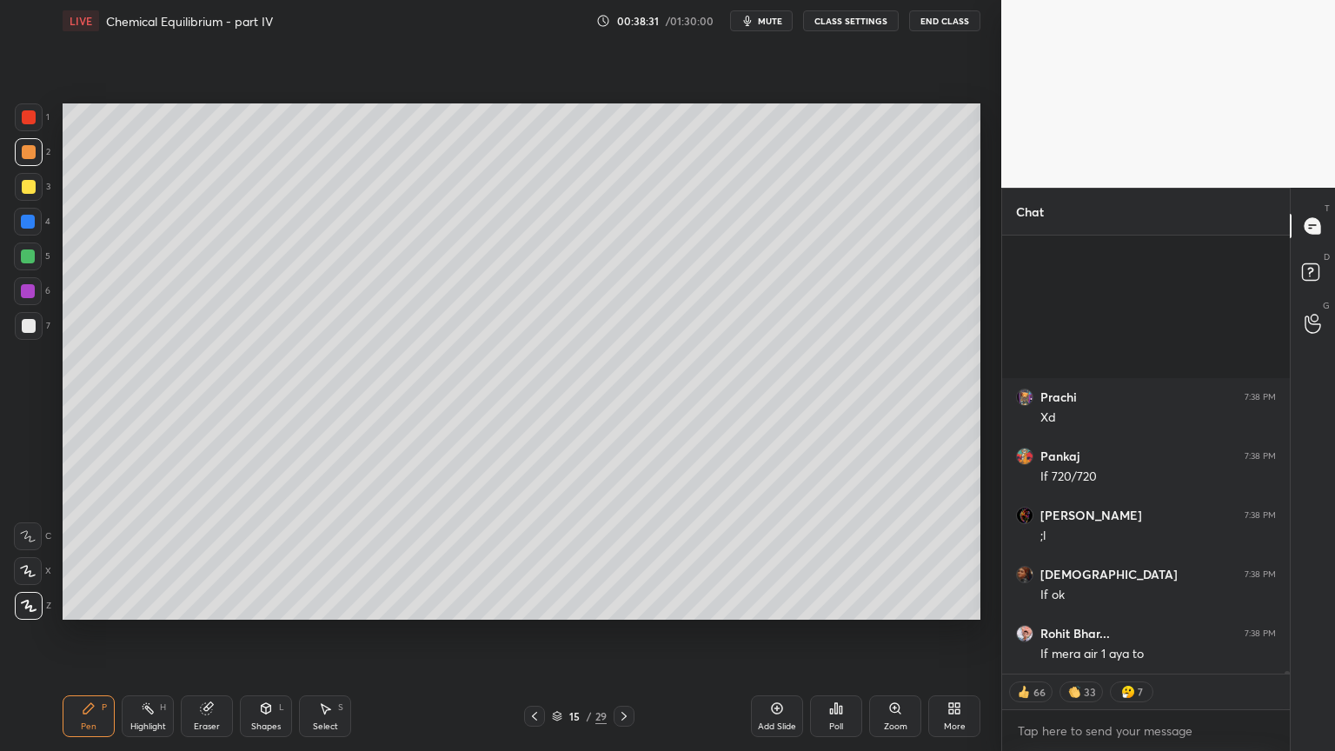
scroll to position [65232, 0]
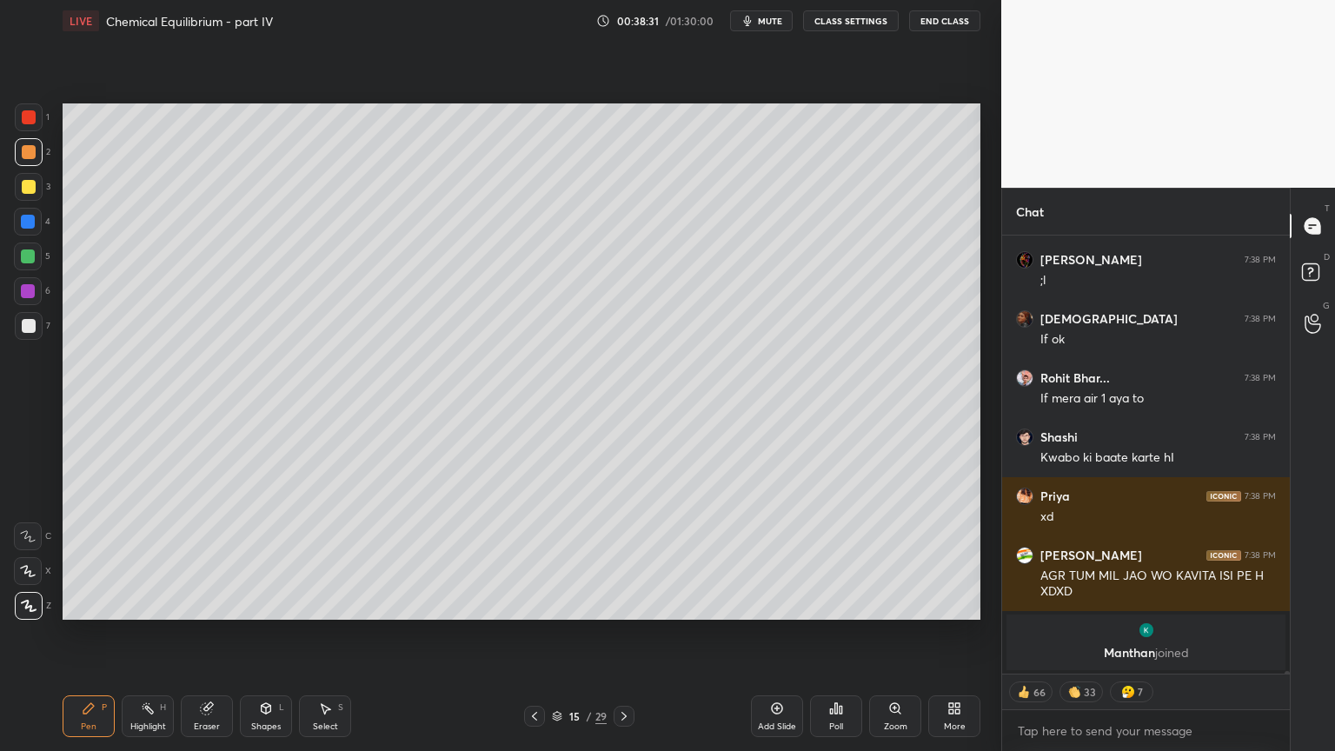
click at [536, 634] on icon at bounding box center [535, 716] width 14 height 14
click at [535, 634] on icon at bounding box center [535, 716] width 14 height 14
click at [537, 634] on icon at bounding box center [535, 716] width 14 height 14
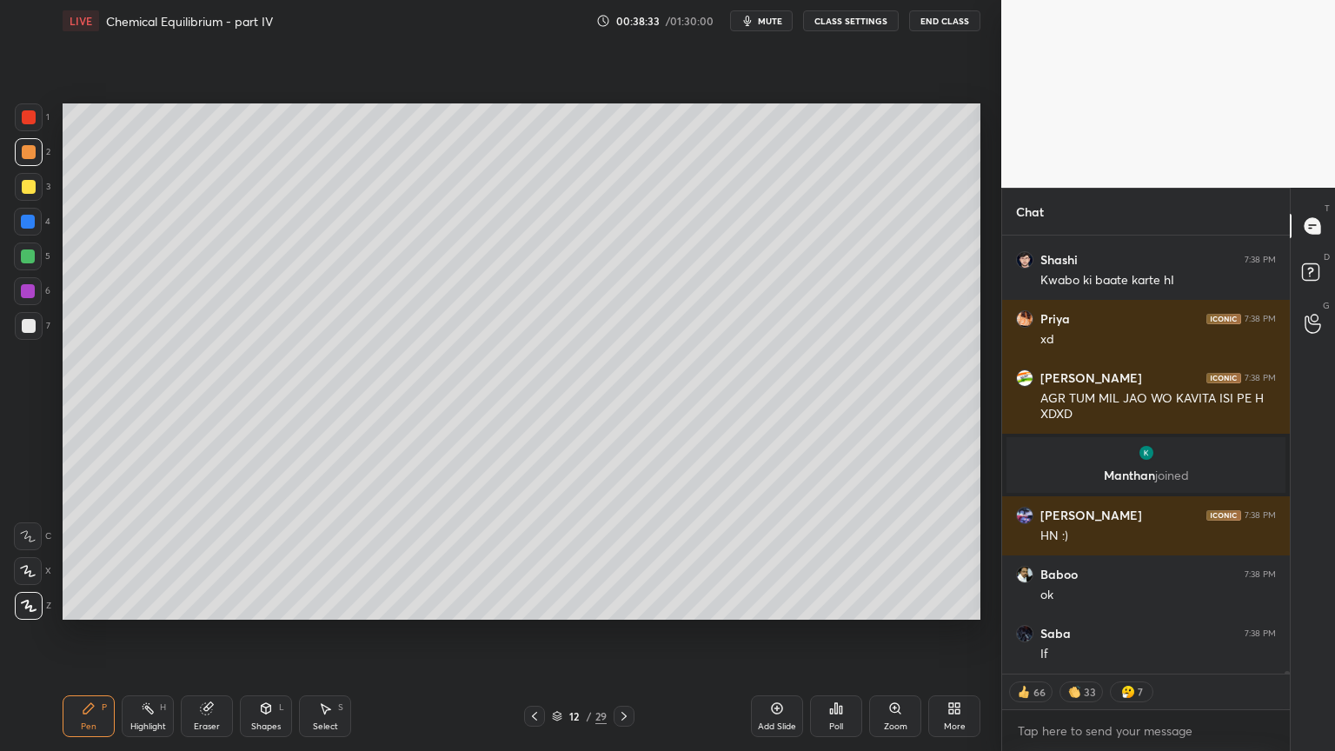
click at [626, 634] on icon at bounding box center [624, 716] width 5 height 9
type textarea "x"
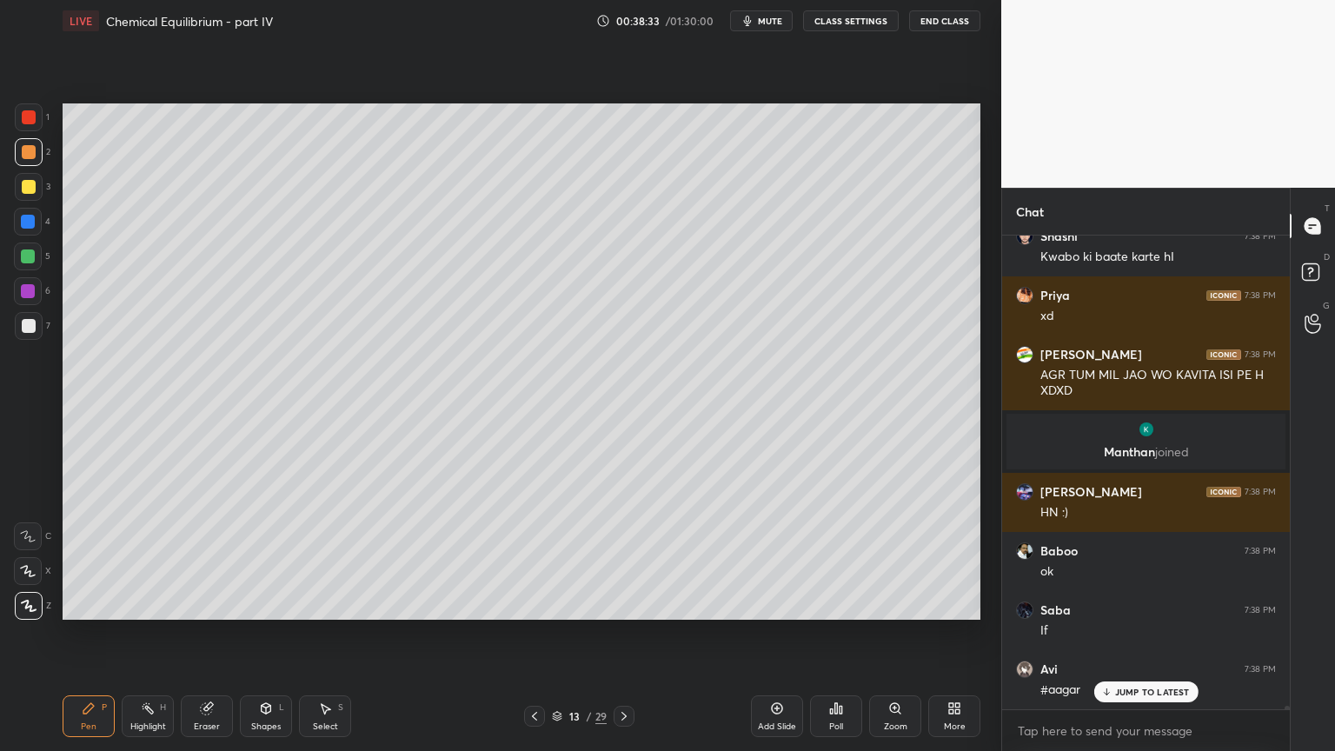
click at [626, 634] on icon at bounding box center [624, 716] width 14 height 14
click at [628, 634] on icon at bounding box center [624, 716] width 14 height 14
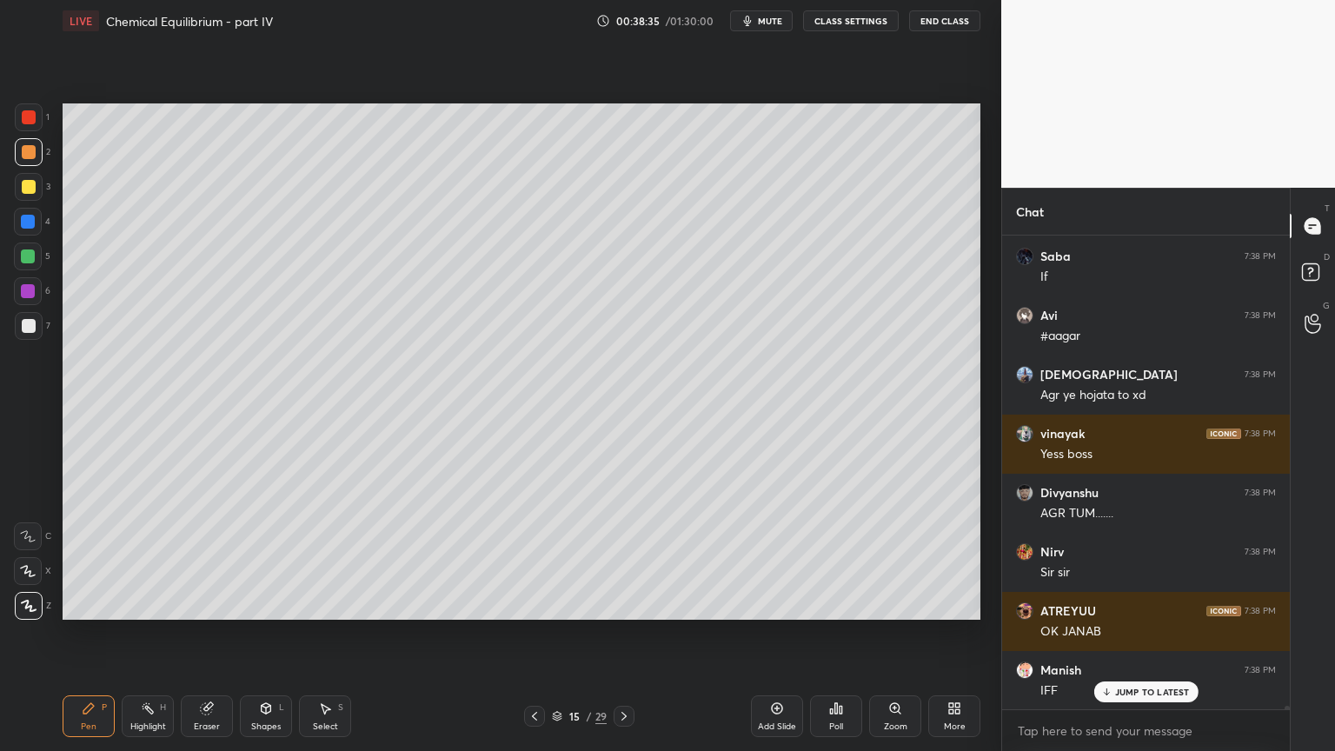
scroll to position [65526, 0]
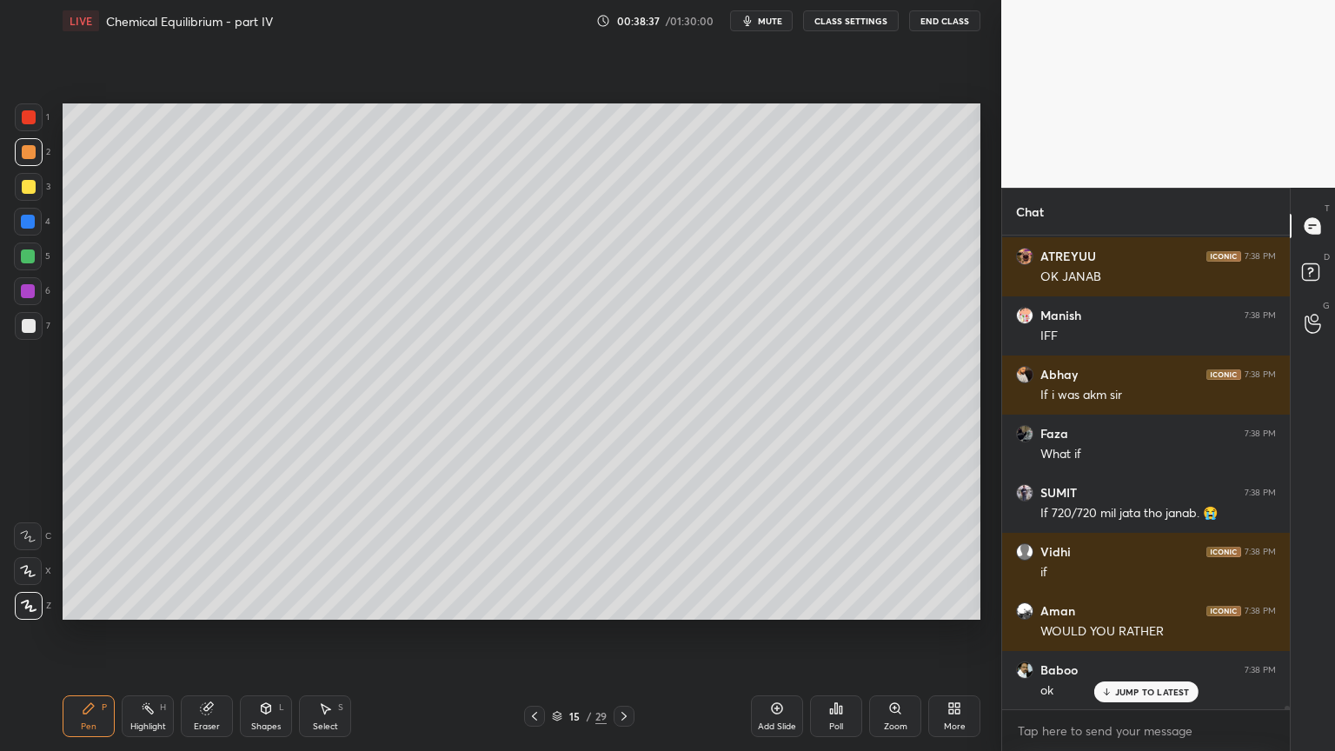
click at [86, 634] on div "Pen P" at bounding box center [89, 716] width 52 height 42
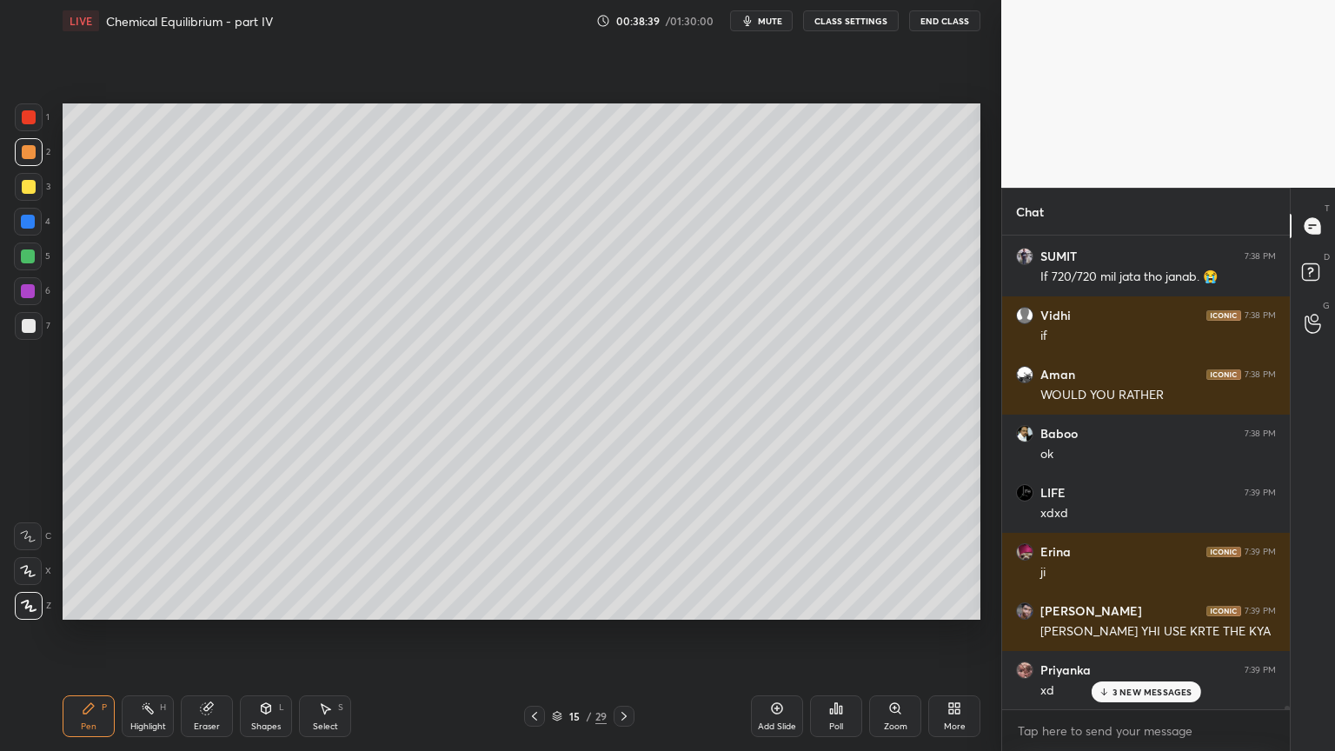
scroll to position [66176, 0]
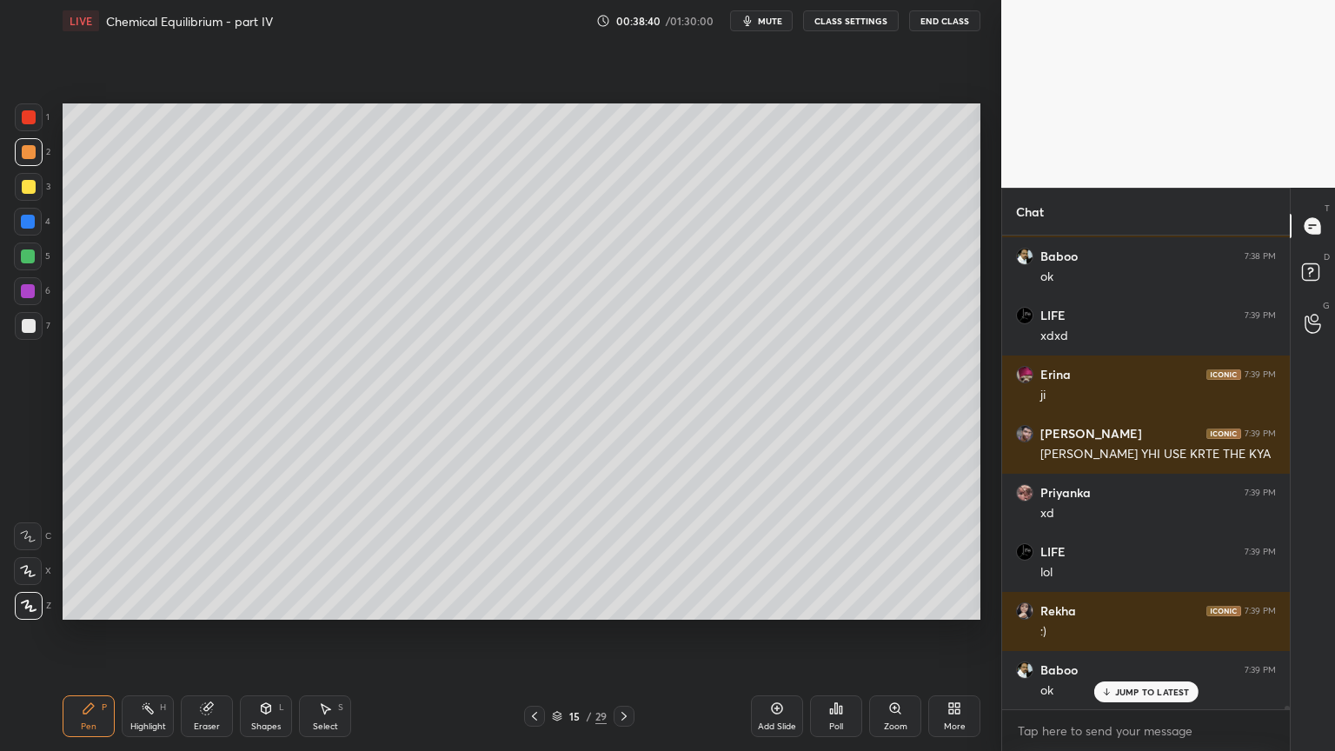
click at [536, 634] on icon at bounding box center [535, 716] width 14 height 14
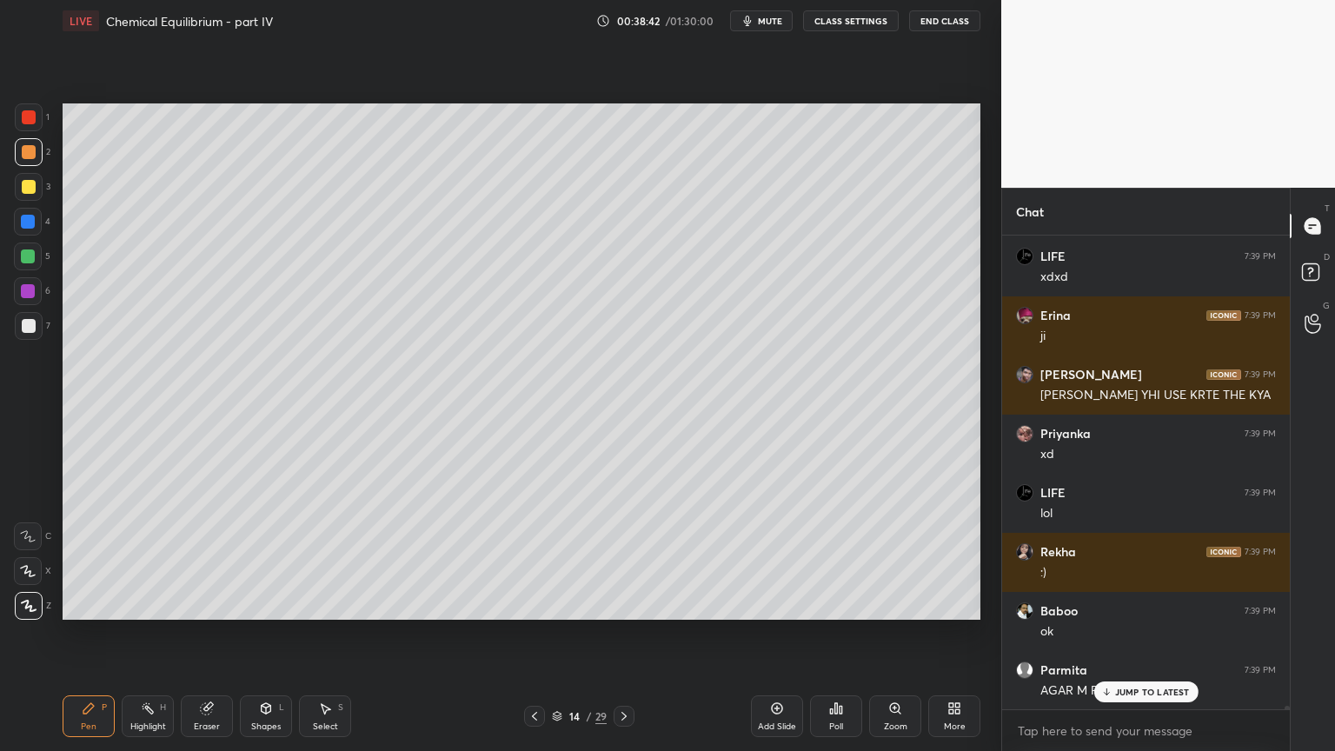
click at [628, 634] on icon at bounding box center [624, 716] width 14 height 14
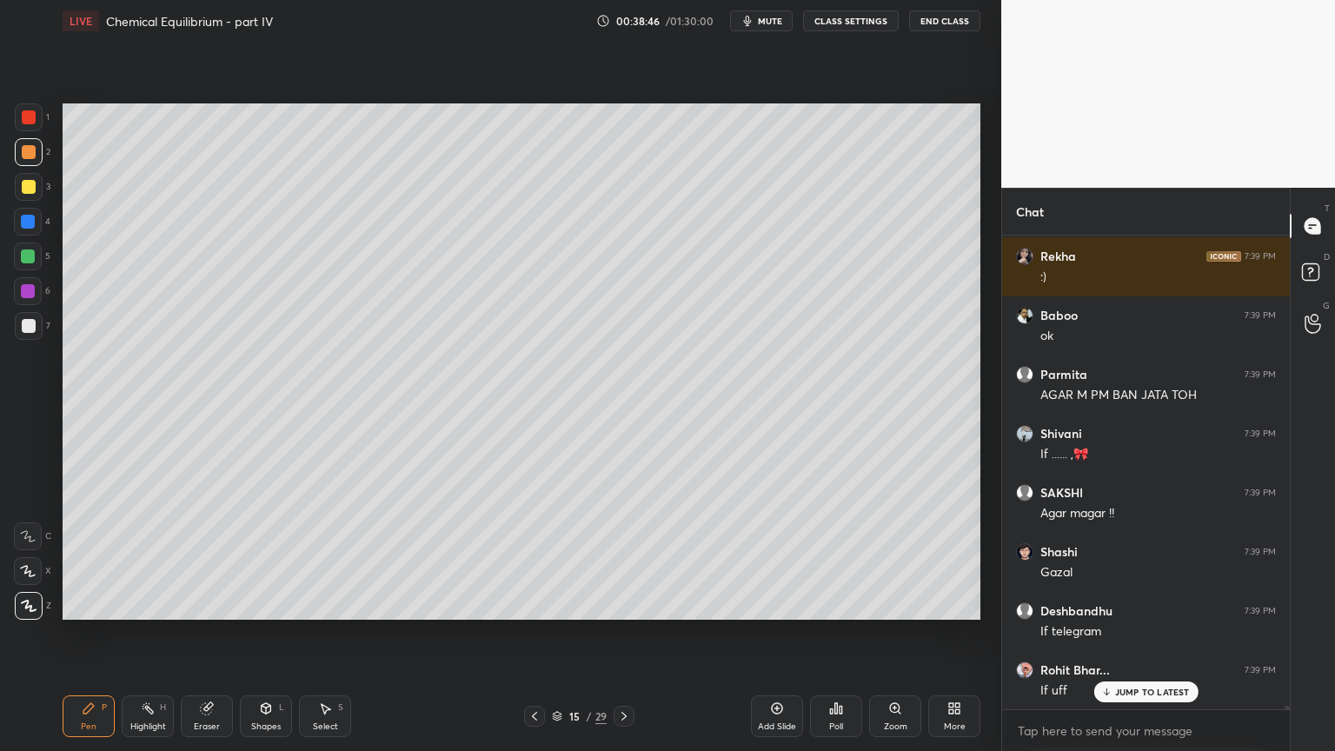
scroll to position [66708, 0]
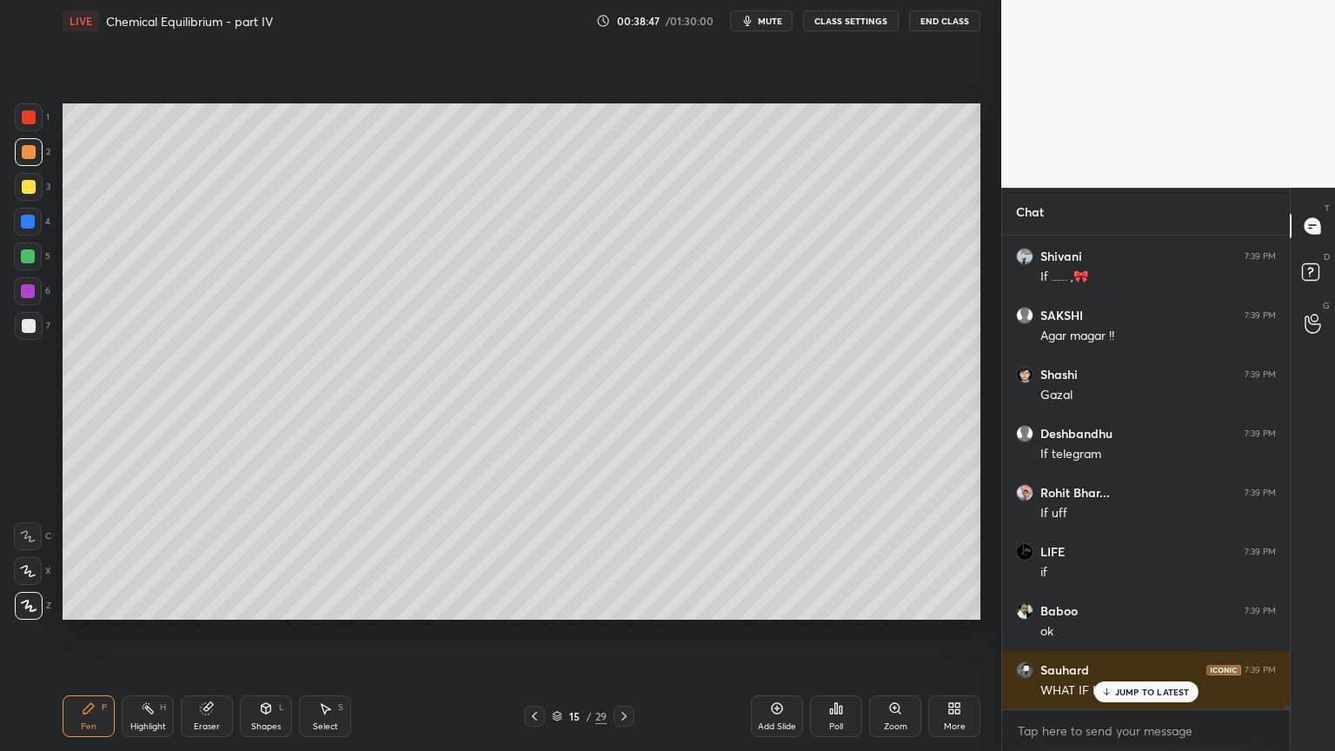
click at [848, 23] on button "CLASS SETTINGS" at bounding box center [851, 20] width 96 height 21
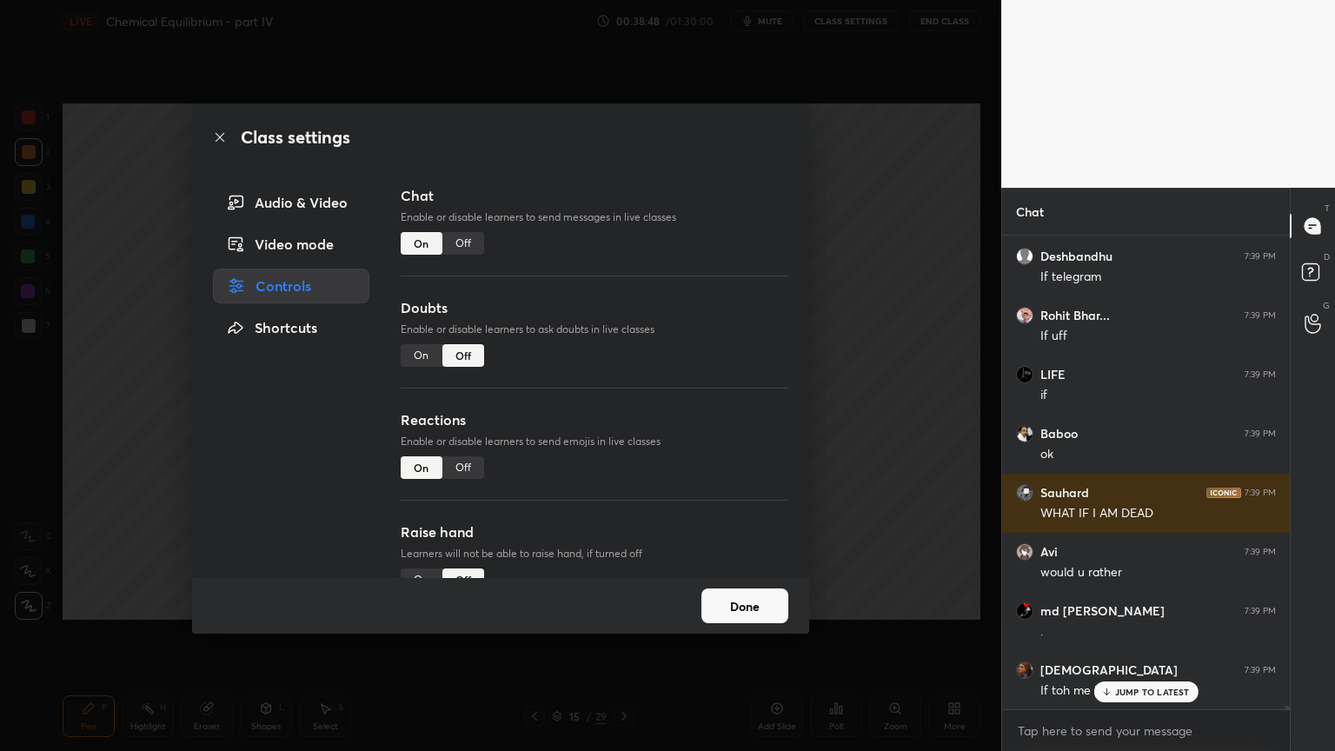
click at [462, 245] on div "Off" at bounding box center [463, 243] width 42 height 23
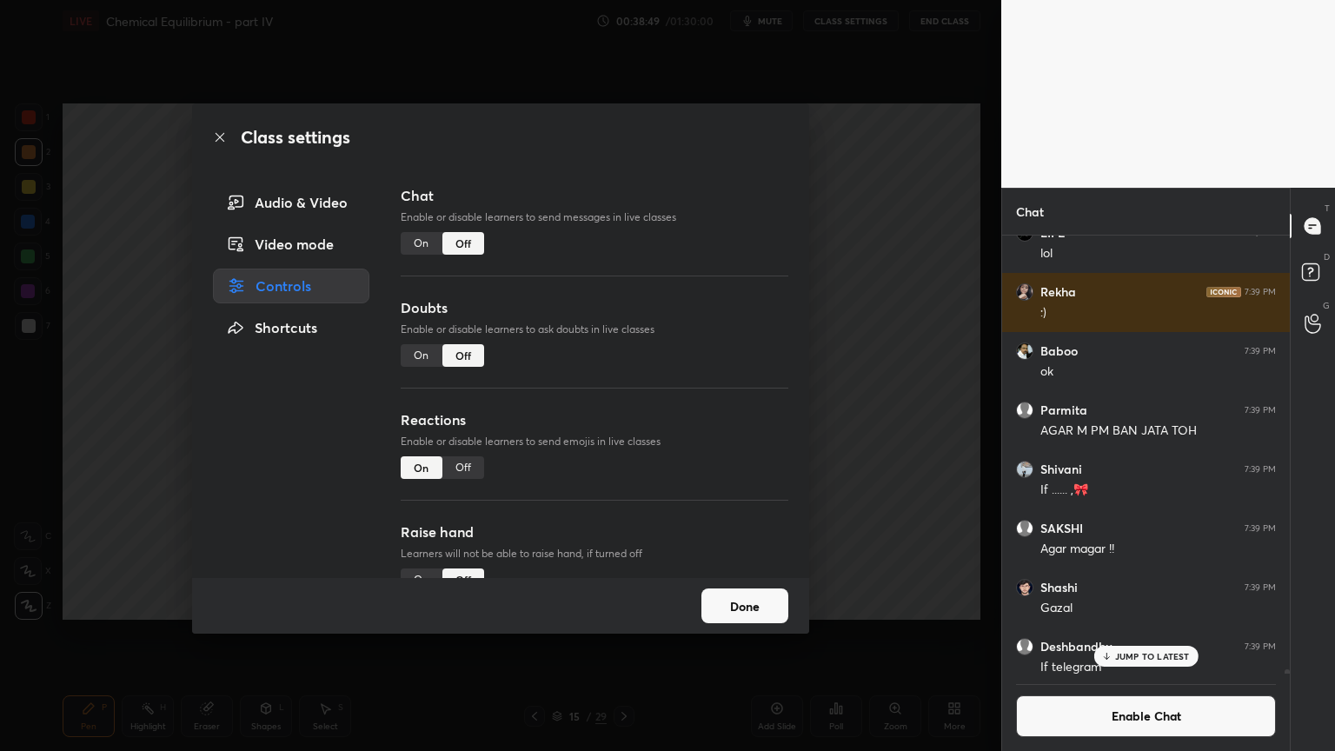
scroll to position [434, 283]
click at [878, 331] on div "Class settings Audio & Video Video mode Controls Shortcuts Chat Enable or disab…" at bounding box center [500, 375] width 1001 height 751
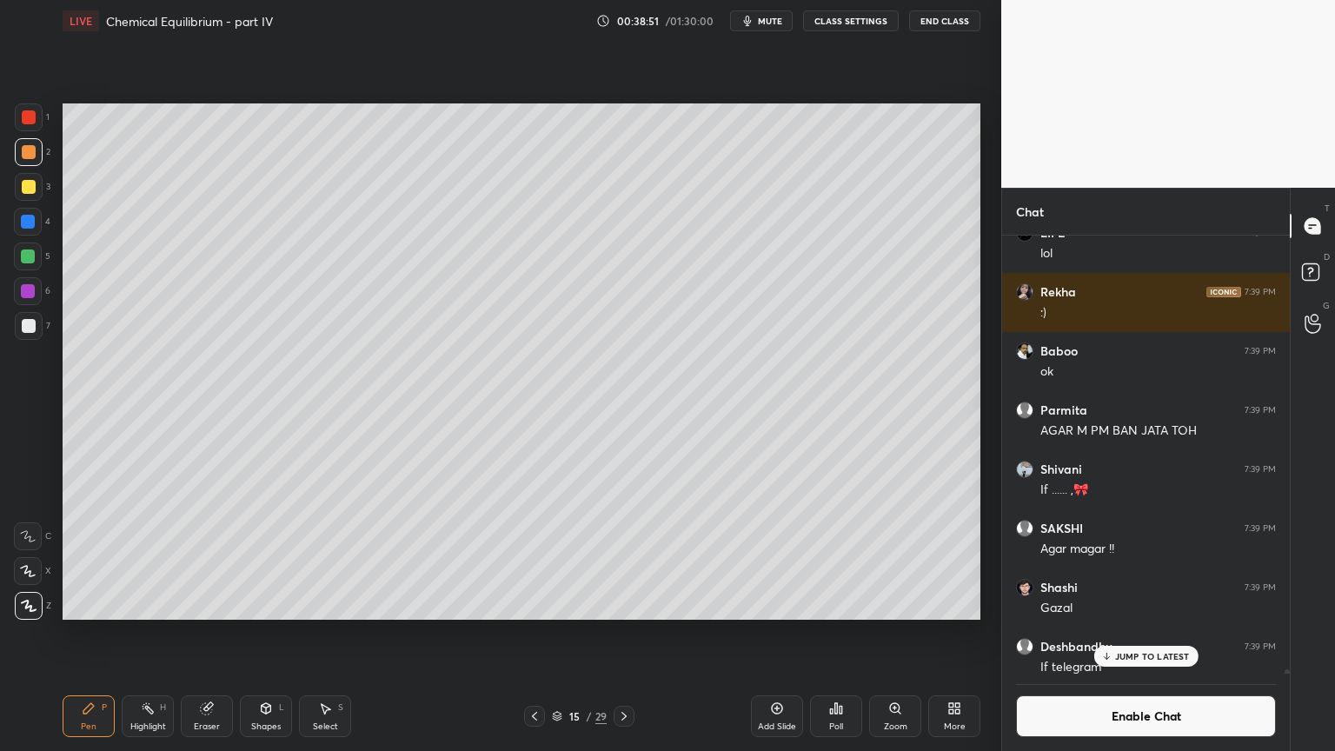
click at [94, 634] on div "Pen" at bounding box center [89, 726] width 16 height 9
click at [32, 164] on div at bounding box center [29, 152] width 28 height 28
click at [31, 322] on div at bounding box center [29, 326] width 14 height 14
click at [31, 184] on div at bounding box center [29, 187] width 14 height 14
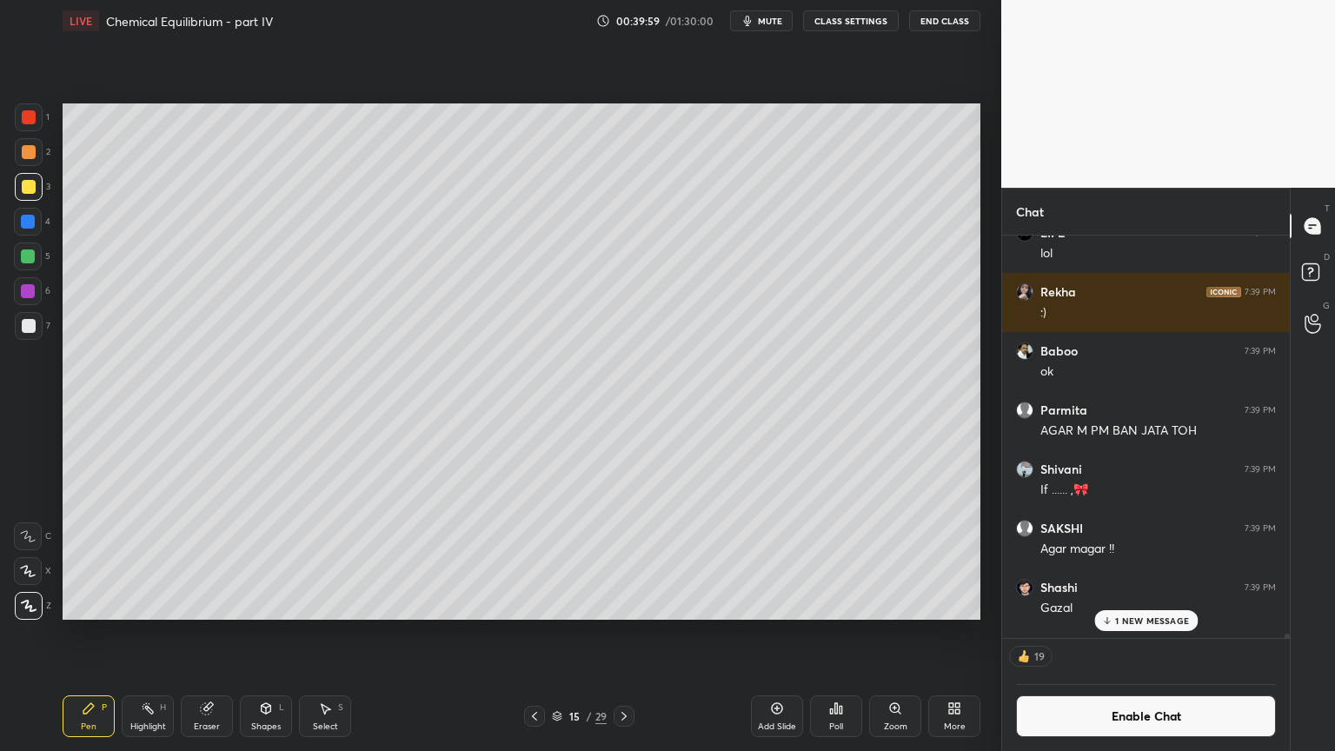
click at [1152, 621] on p "1 NEW MESSAGE" at bounding box center [1152, 620] width 74 height 10
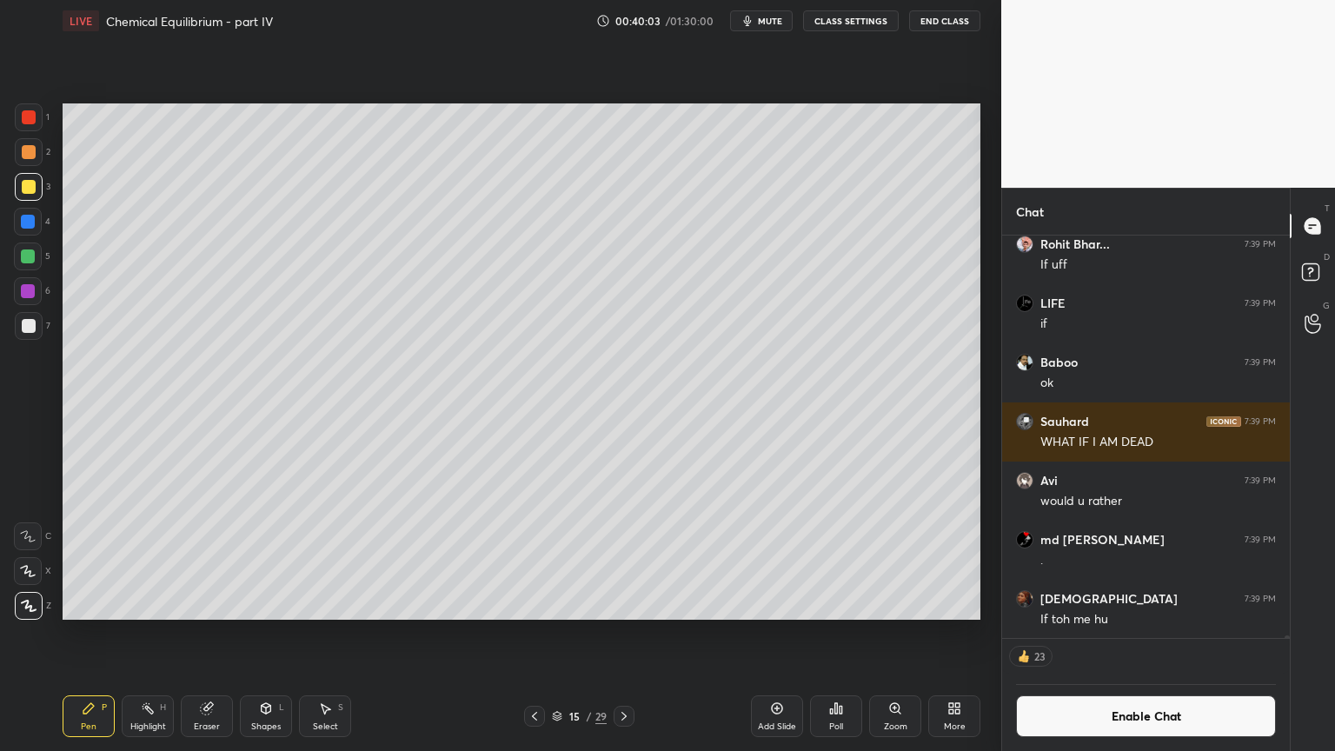
click at [1148, 634] on button "Enable Chat" at bounding box center [1146, 716] width 260 height 42
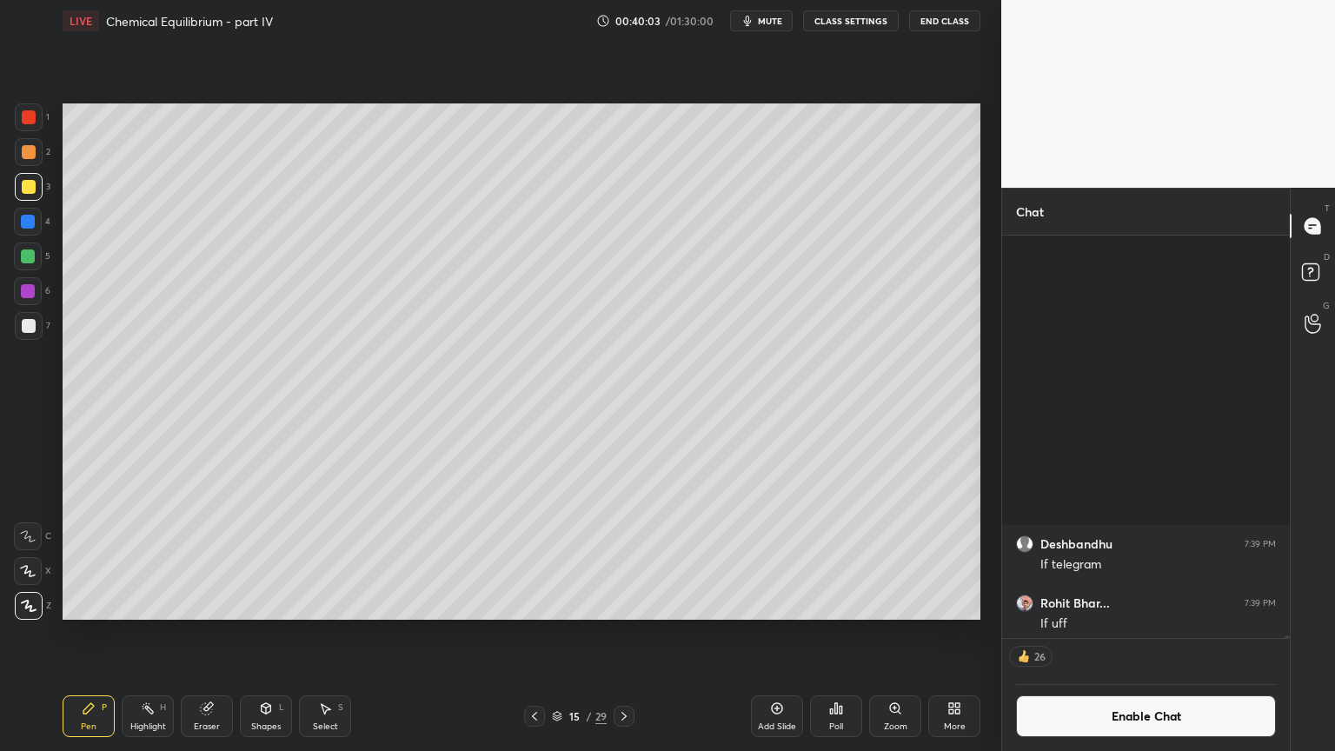
scroll to position [434, 283]
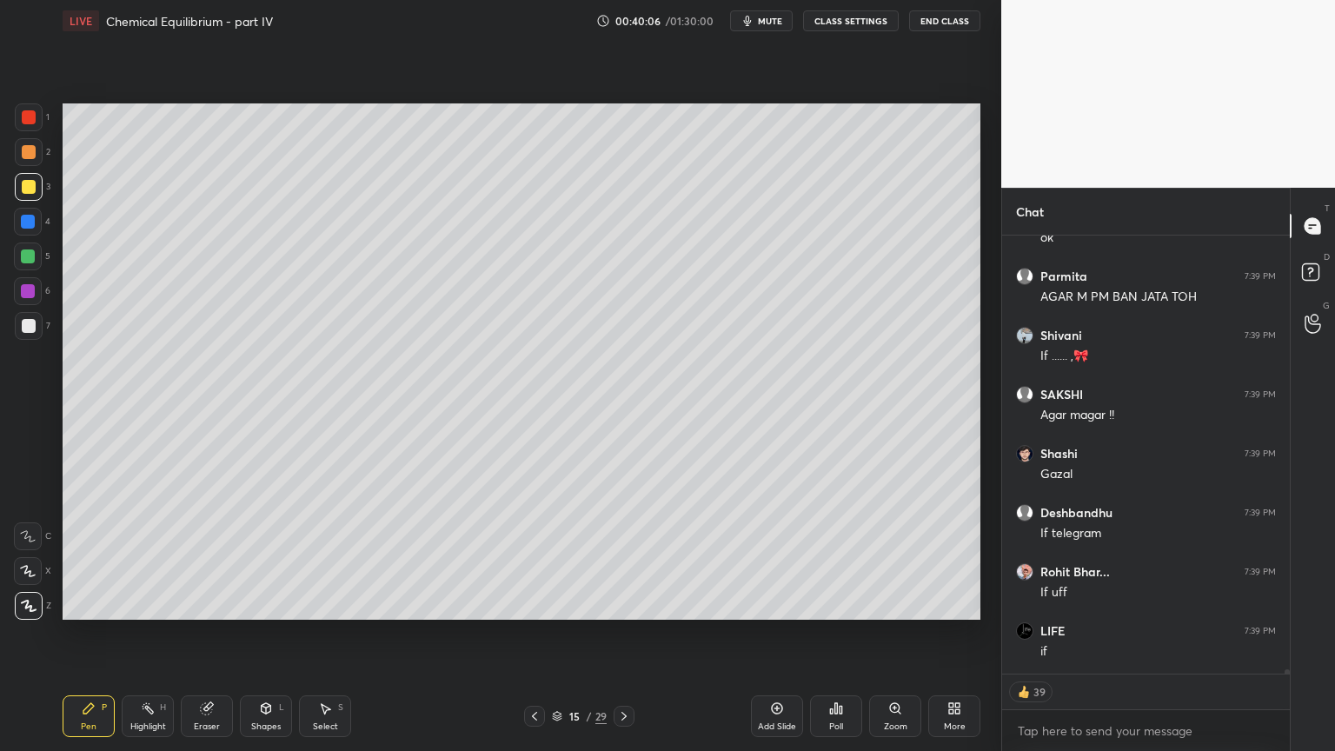
drag, startPoint x: 1287, startPoint y: 669, endPoint x: 1292, endPoint y: 682, distance: 14.0
click at [1287, 634] on div "SUMIT 7:38 PM If 720/720 mil jata tho janab. 😭 [PERSON_NAME] 7:38 PM if Aman 7:…" at bounding box center [1146, 493] width 288 height 515
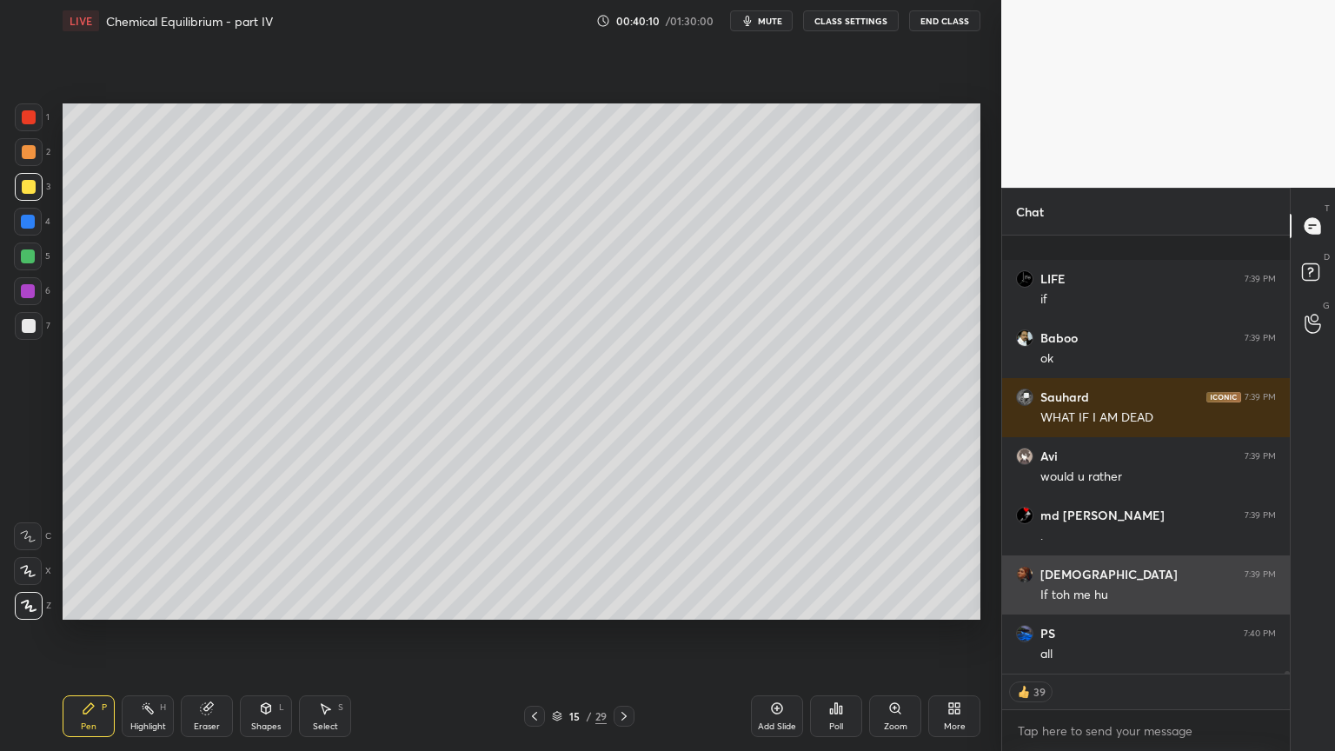
scroll to position [66736, 0]
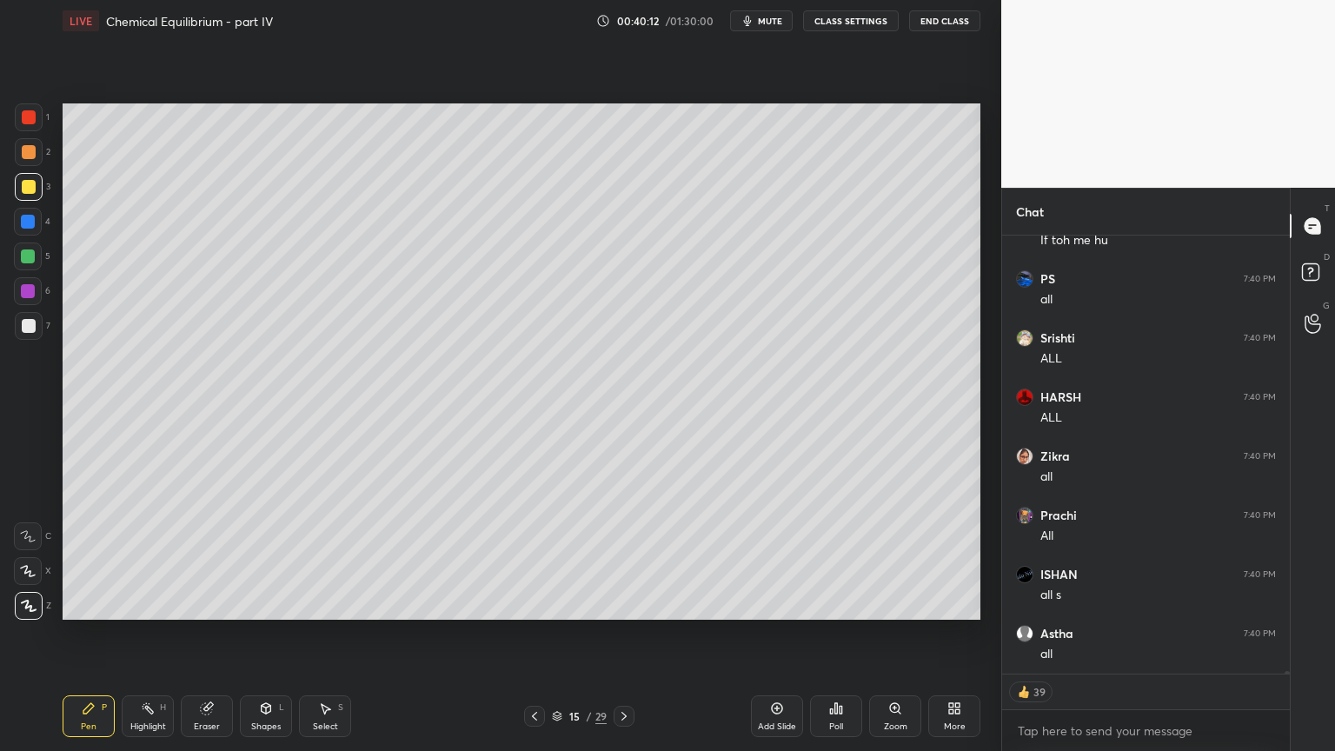
click at [62, 634] on div "LIVE Chemical Equilibrium - part IV 00:40:12 / 01:30:00 mute CLASS SETTINGS End…" at bounding box center [522, 375] width 932 height 751
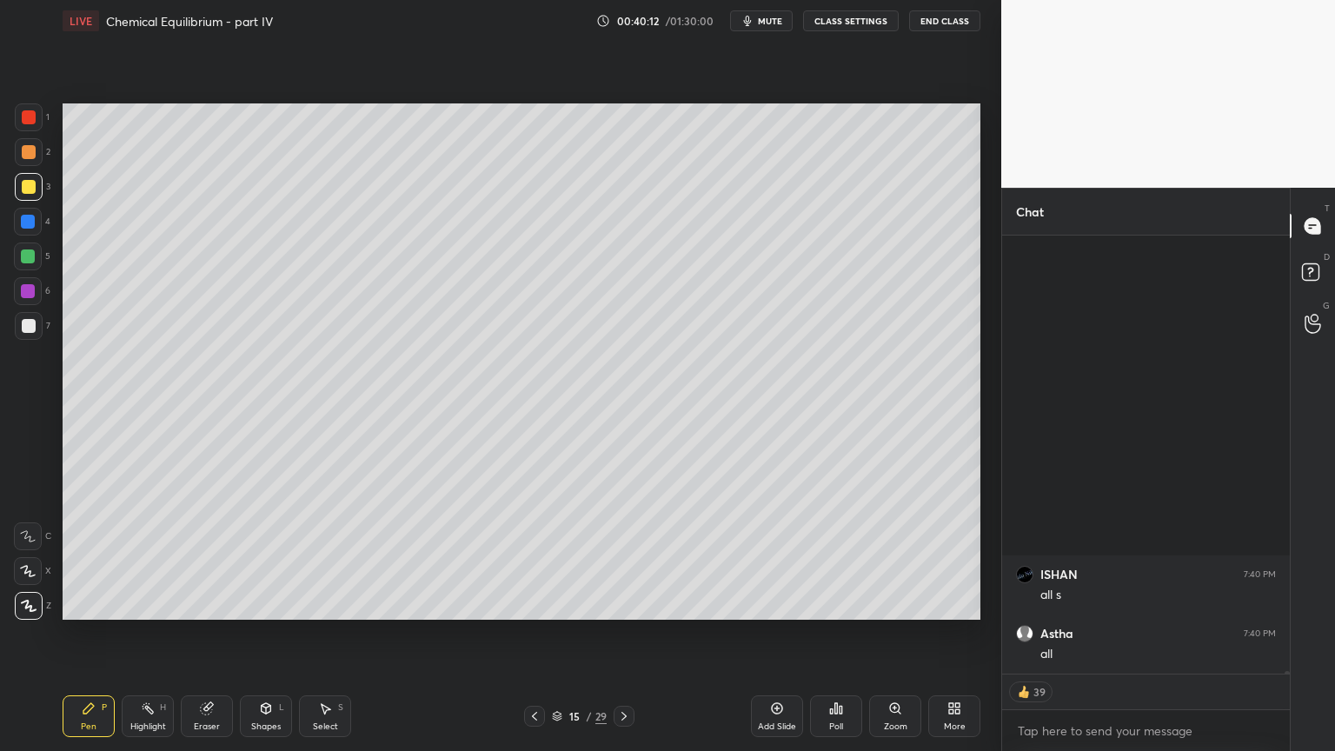
scroll to position [67386, 0]
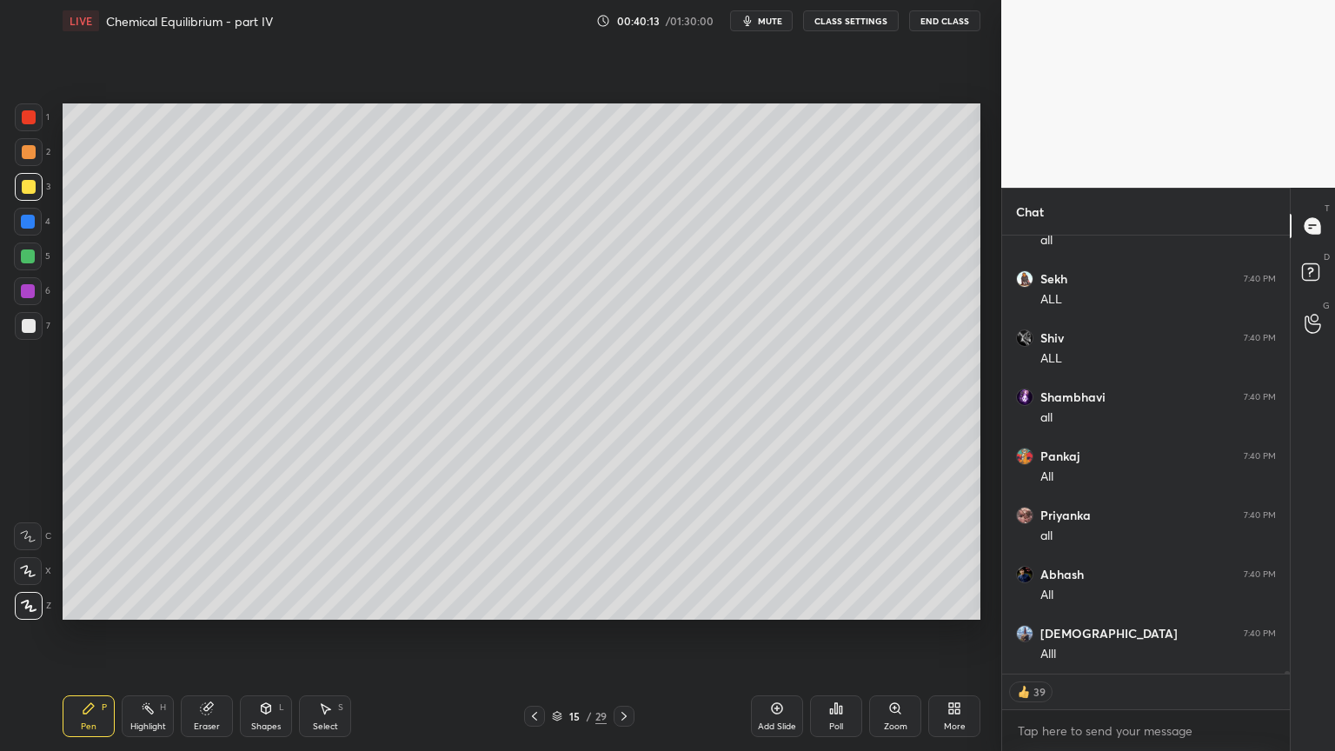
click at [34, 120] on div at bounding box center [29, 117] width 14 height 14
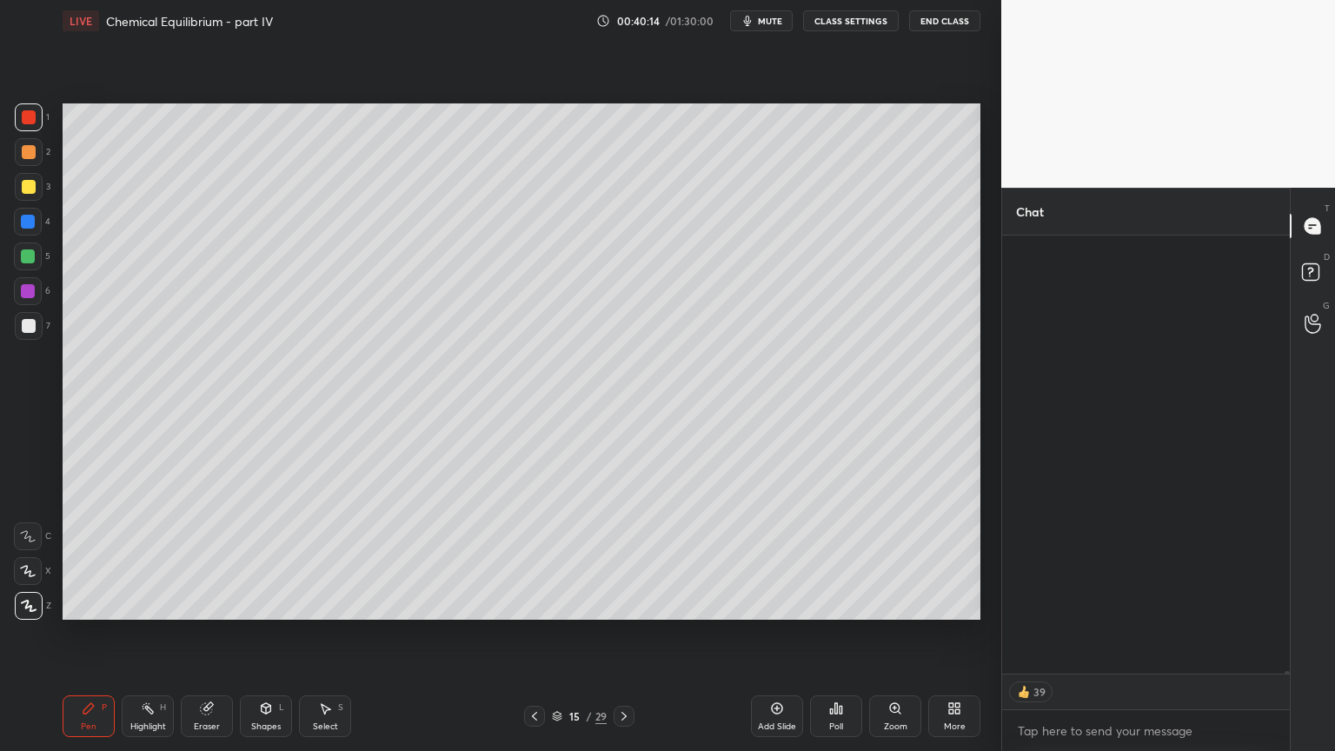
scroll to position [68776, 0]
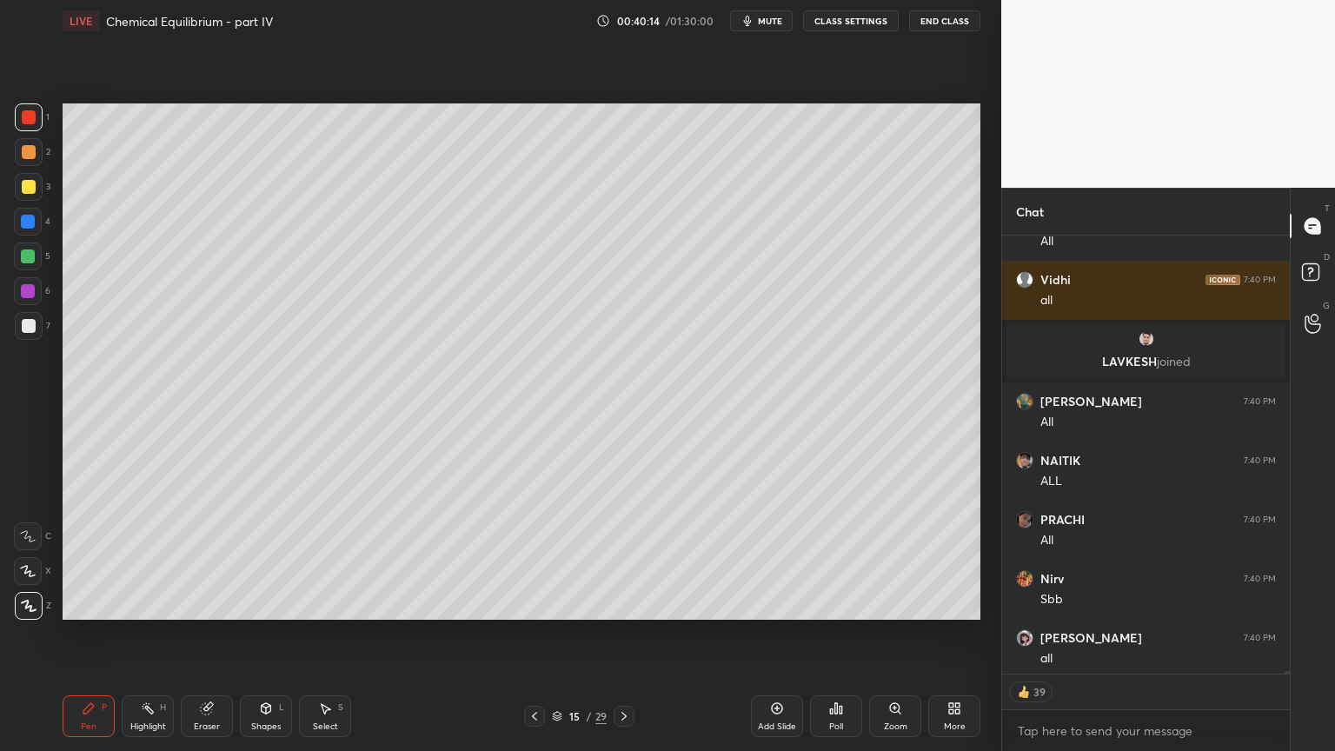
type textarea "x"
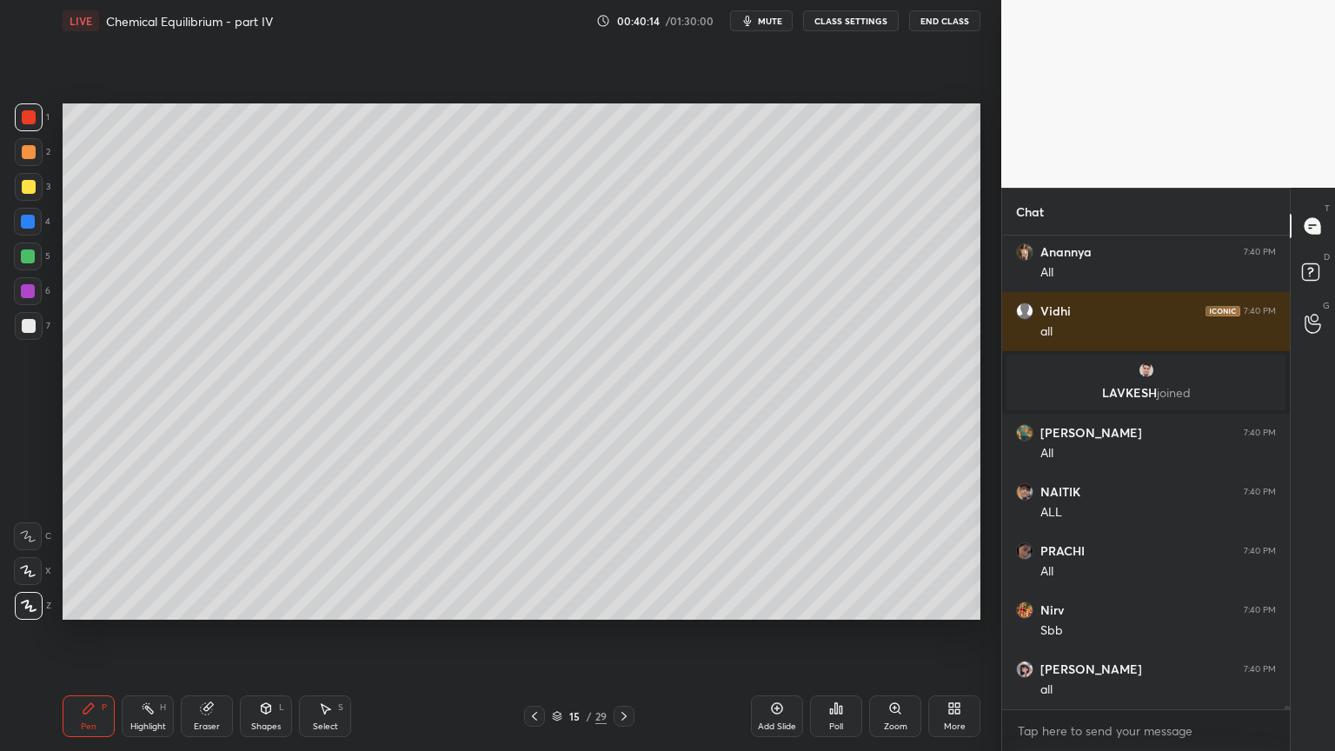
scroll to position [469, 283]
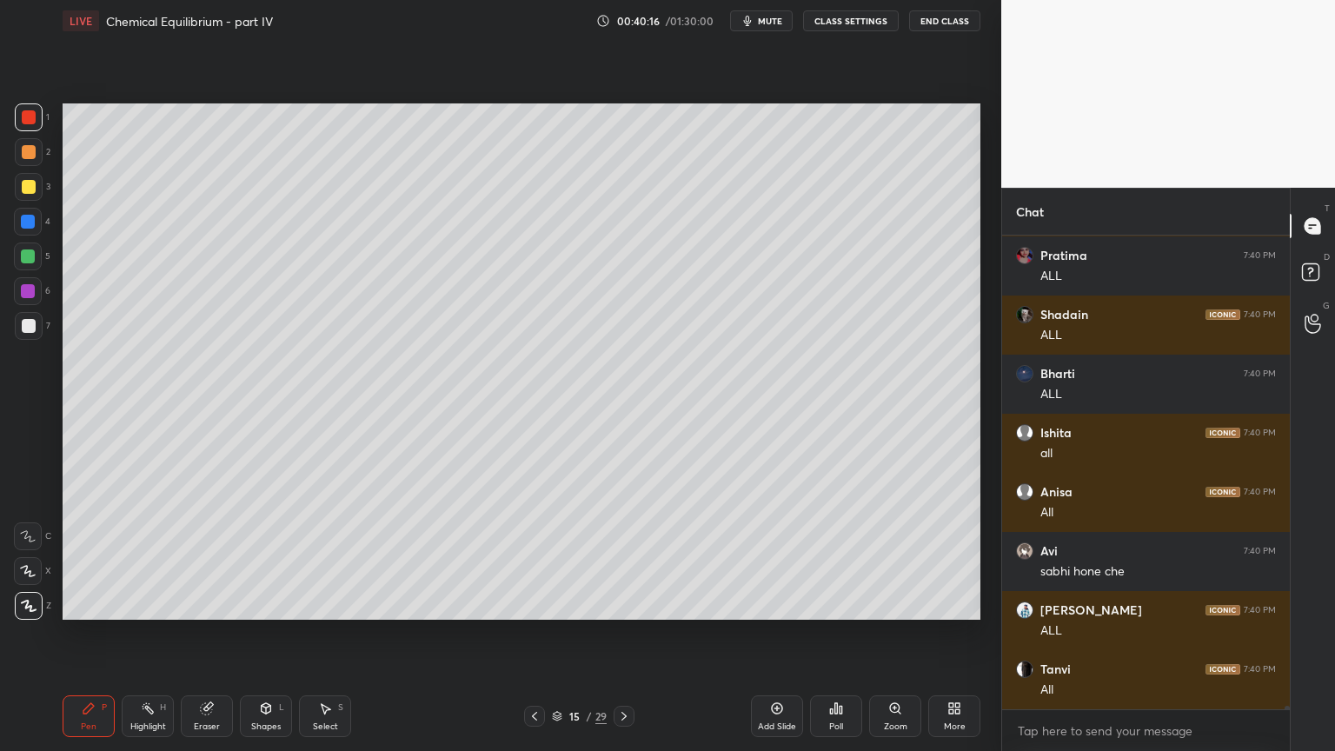
click at [123, 634] on div "Highlight H" at bounding box center [148, 716] width 52 height 42
click at [143, 634] on div "Highlight H" at bounding box center [148, 716] width 52 height 42
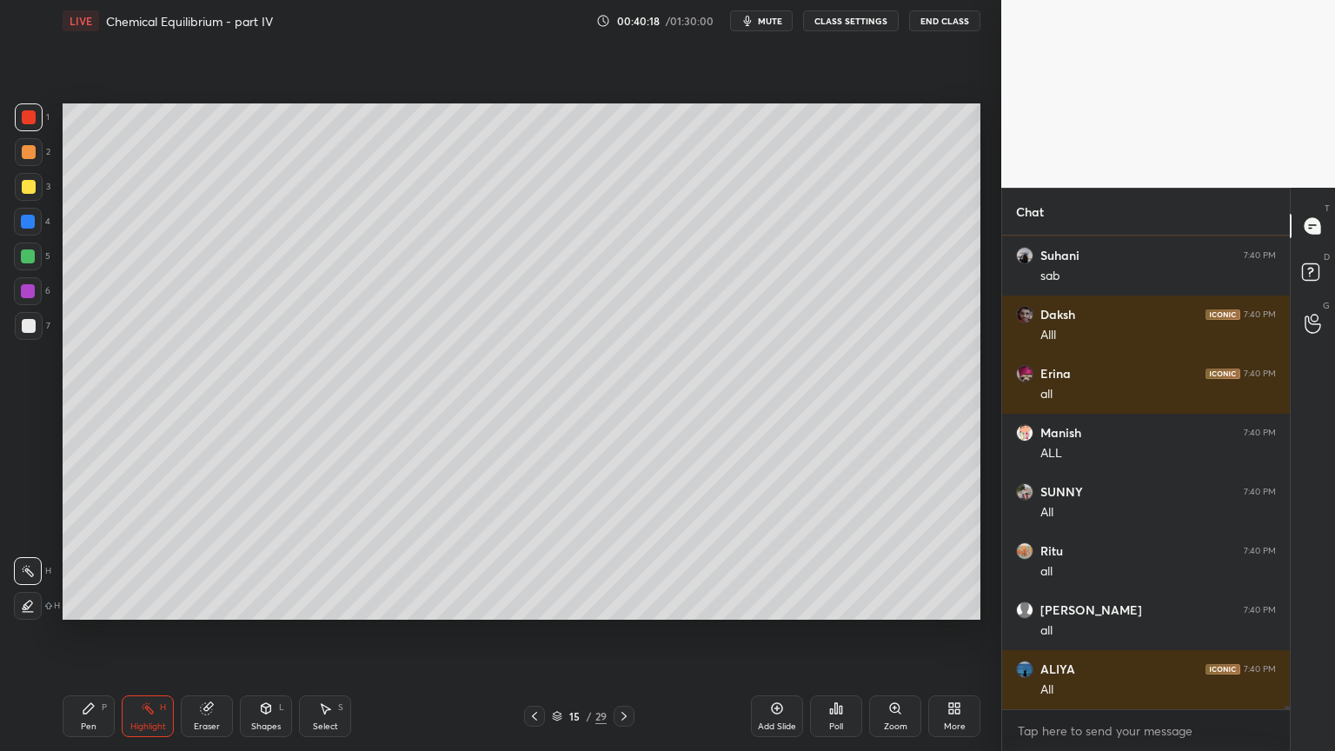
scroll to position [70317, 0]
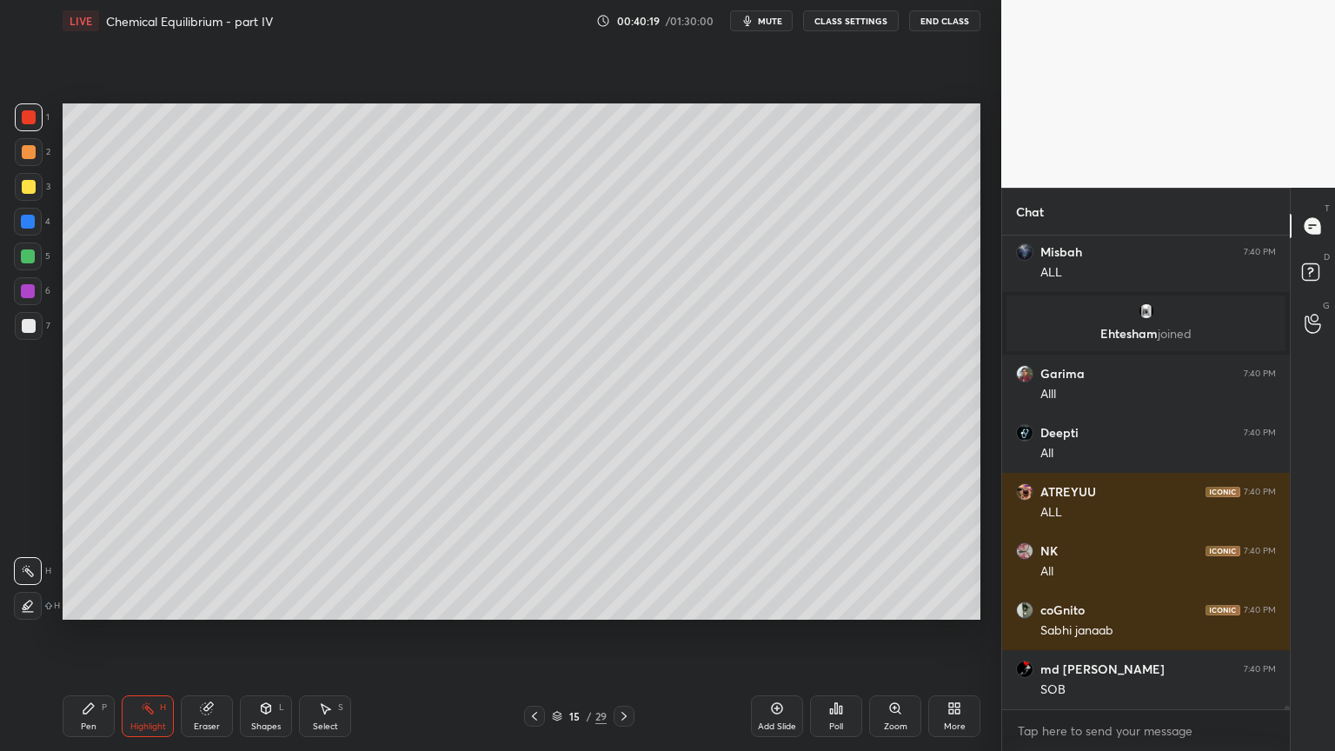
click at [860, 13] on button "CLASS SETTINGS" at bounding box center [851, 20] width 96 height 21
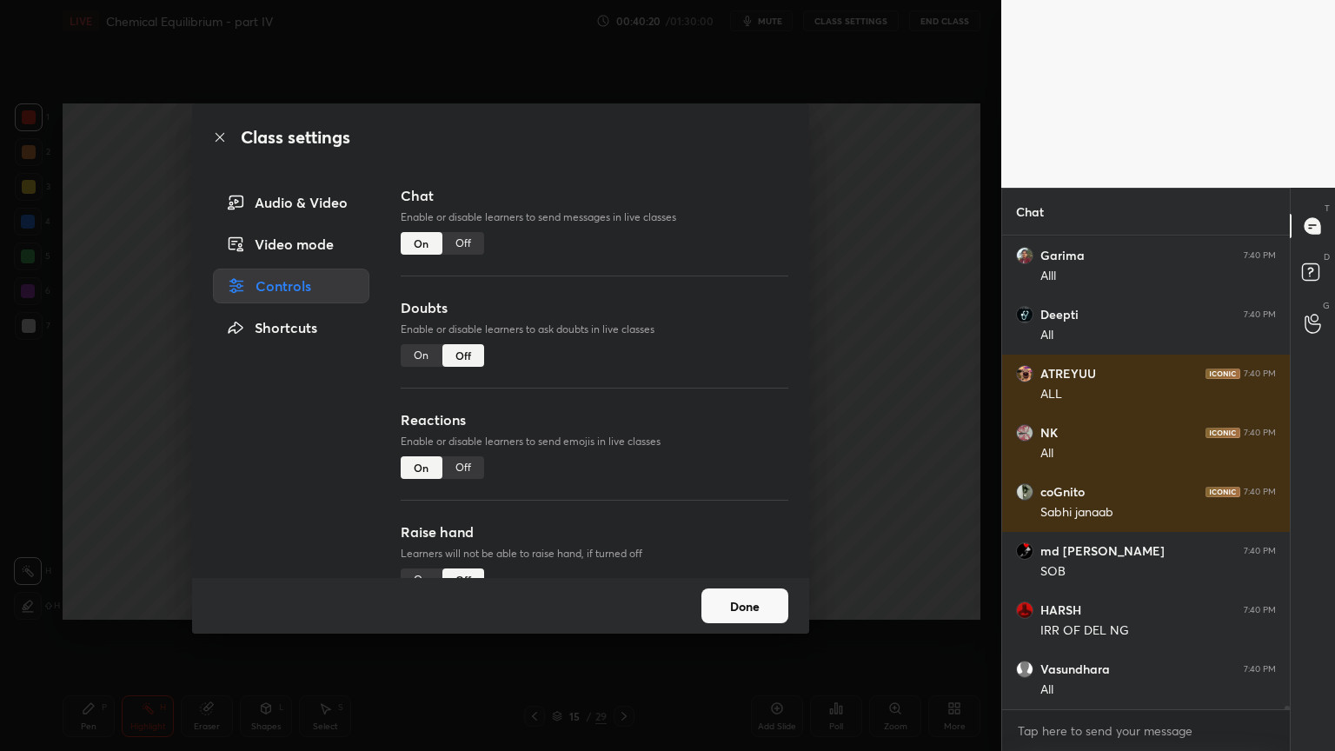
click at [466, 243] on div "Off" at bounding box center [463, 243] width 42 height 23
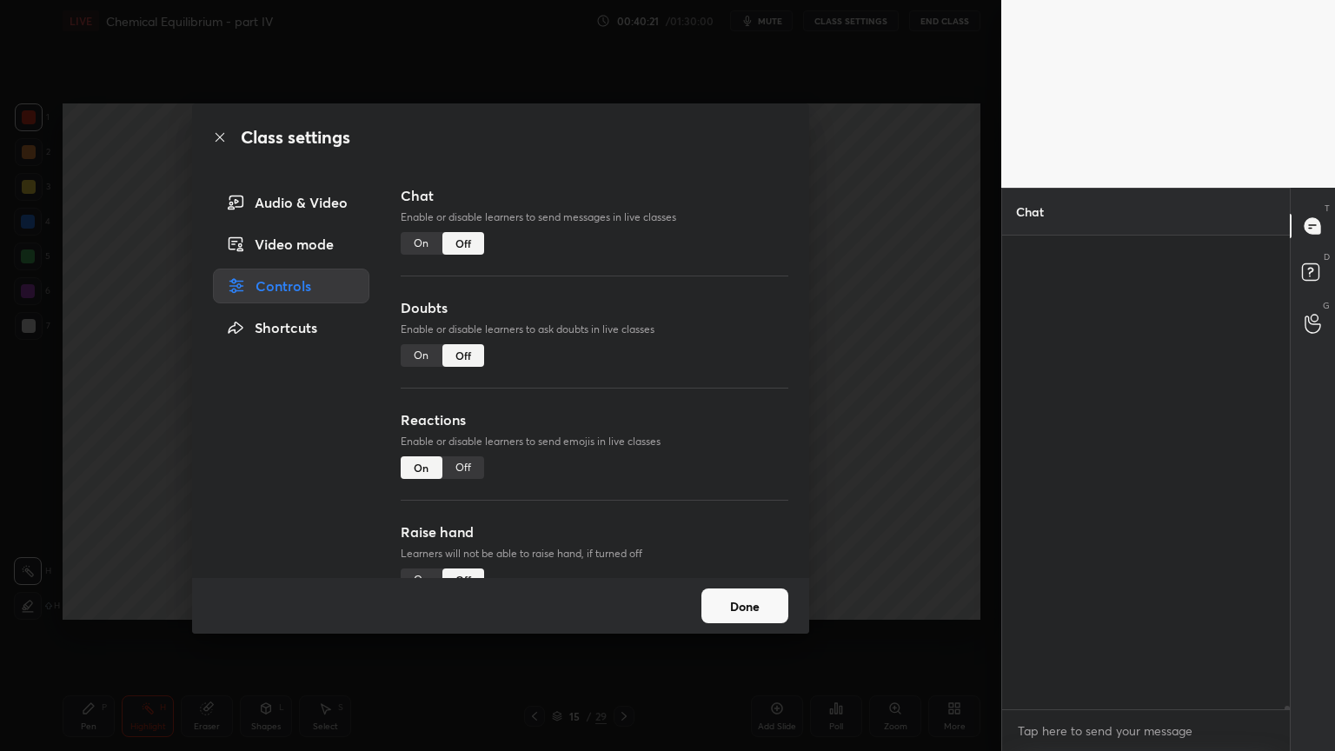
click at [887, 305] on div "Class settings Audio & Video Video mode Controls Shortcuts Chat Enable or disab…" at bounding box center [500, 375] width 1001 height 751
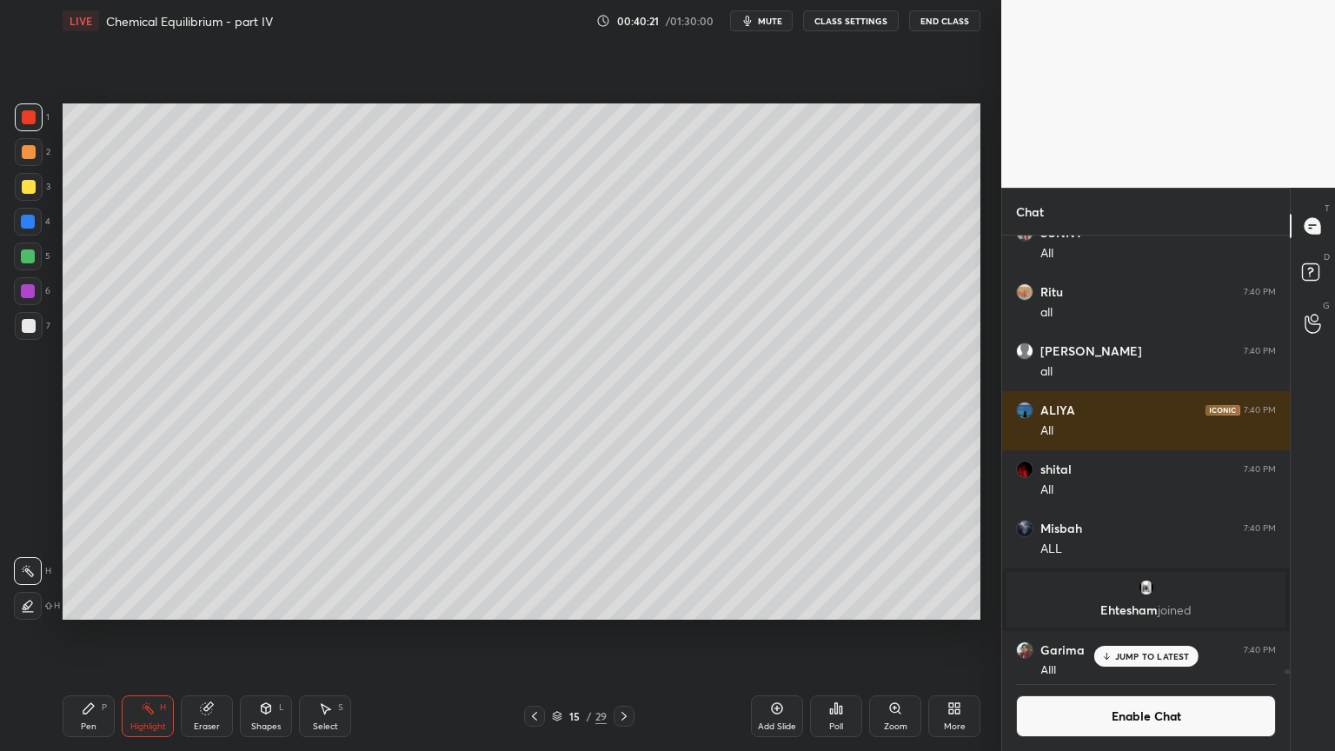
click at [96, 634] on div "Pen P" at bounding box center [89, 716] width 52 height 42
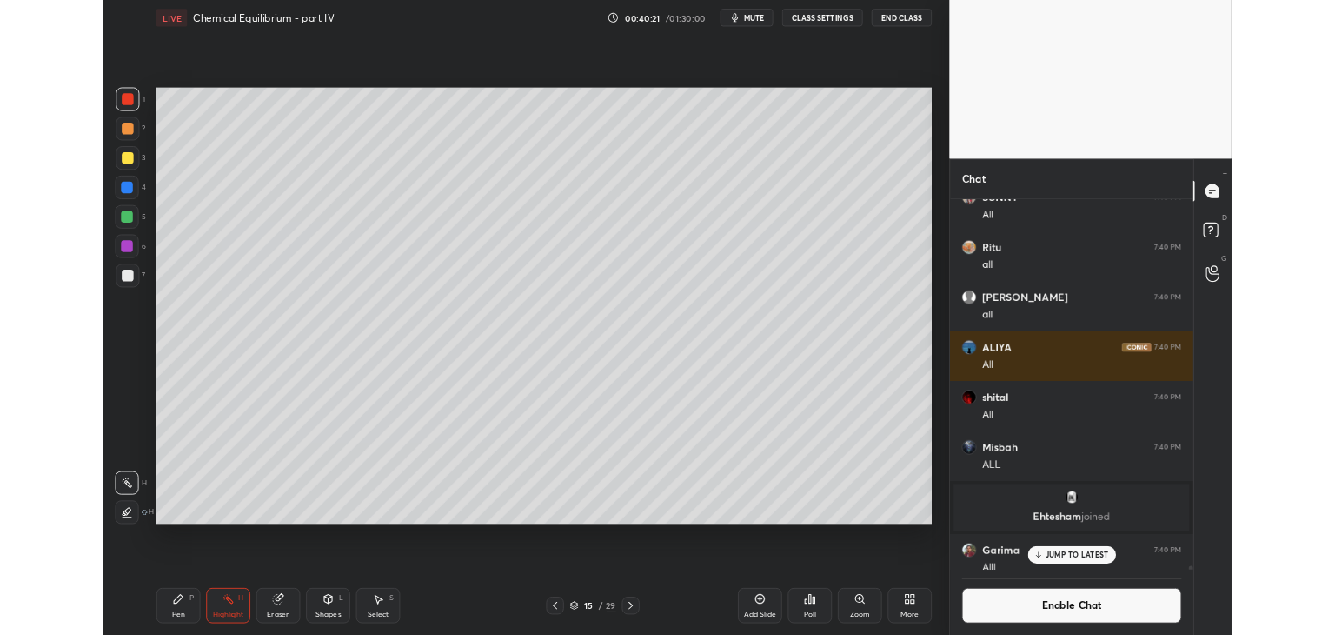
scroll to position [69660, 0]
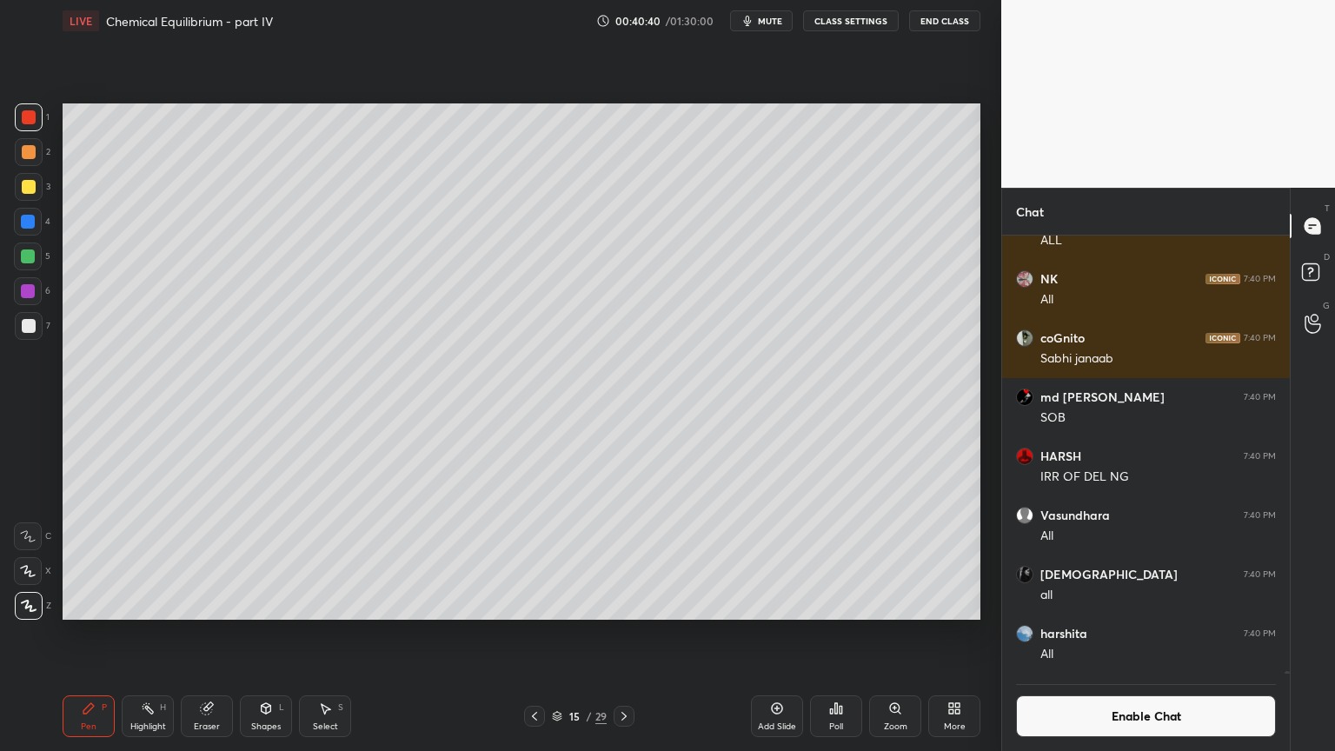
click at [160, 634] on div "Highlight H" at bounding box center [148, 716] width 52 height 42
drag, startPoint x: 625, startPoint y: 716, endPoint x: 603, endPoint y: 730, distance: 25.8
click at [622, 634] on icon at bounding box center [624, 716] width 14 height 14
click at [532, 634] on icon at bounding box center [535, 716] width 14 height 14
click at [953, 634] on div "More" at bounding box center [954, 716] width 52 height 42
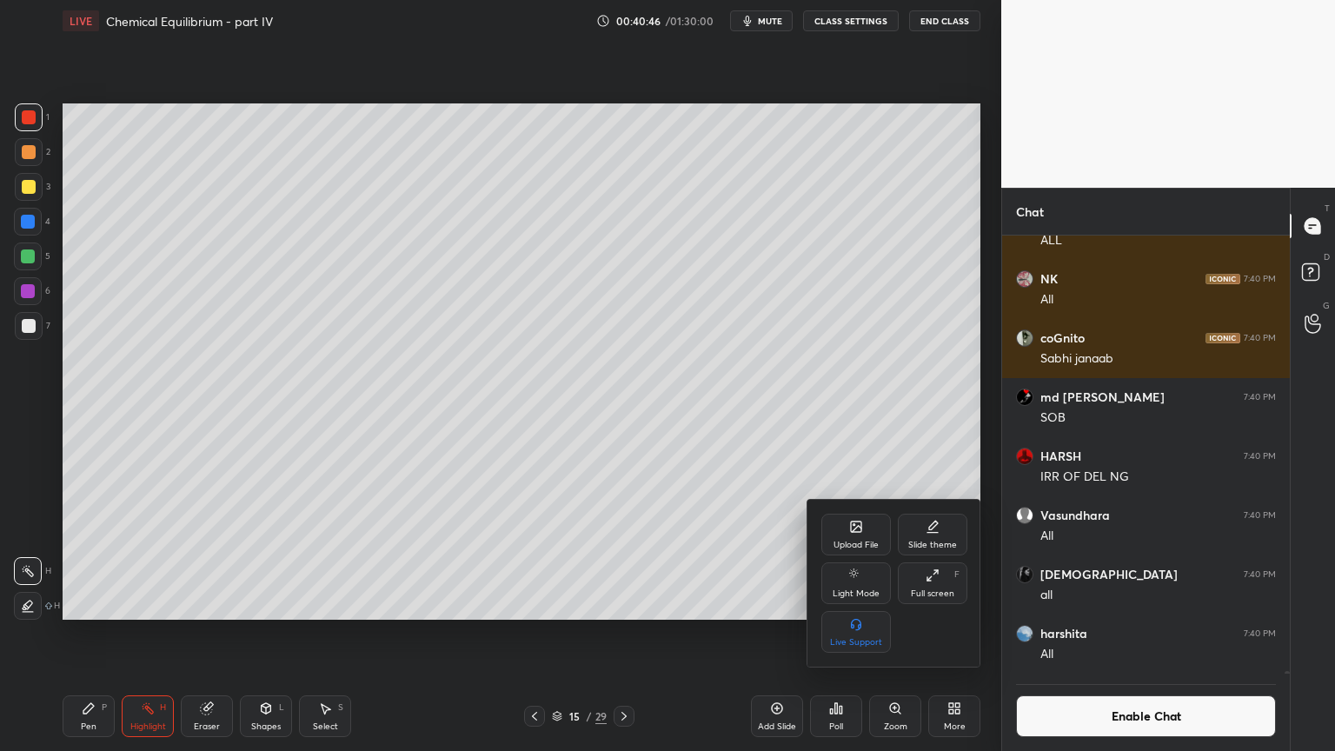
click at [868, 535] on div "Upload File" at bounding box center [856, 535] width 70 height 42
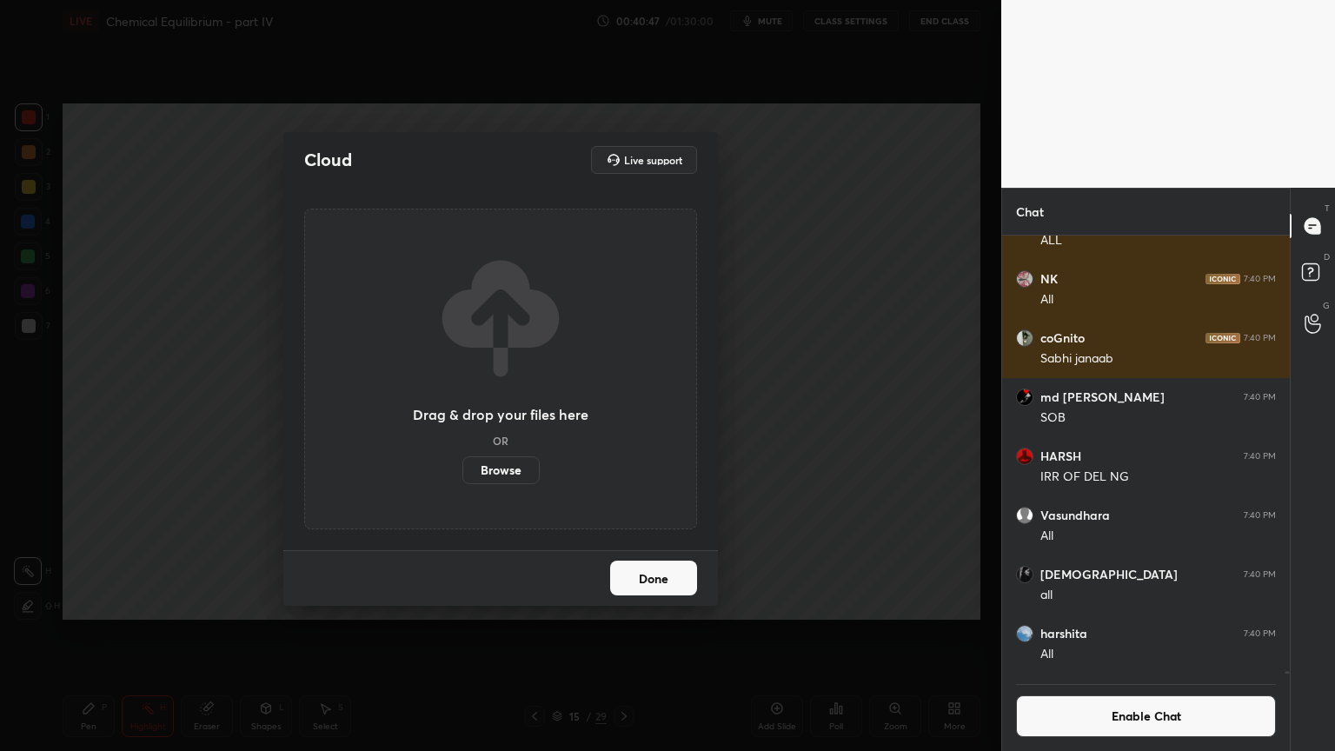
click at [529, 475] on label "Browse" at bounding box center [500, 470] width 77 height 28
click at [462, 475] on input "Browse" at bounding box center [462, 470] width 0 height 28
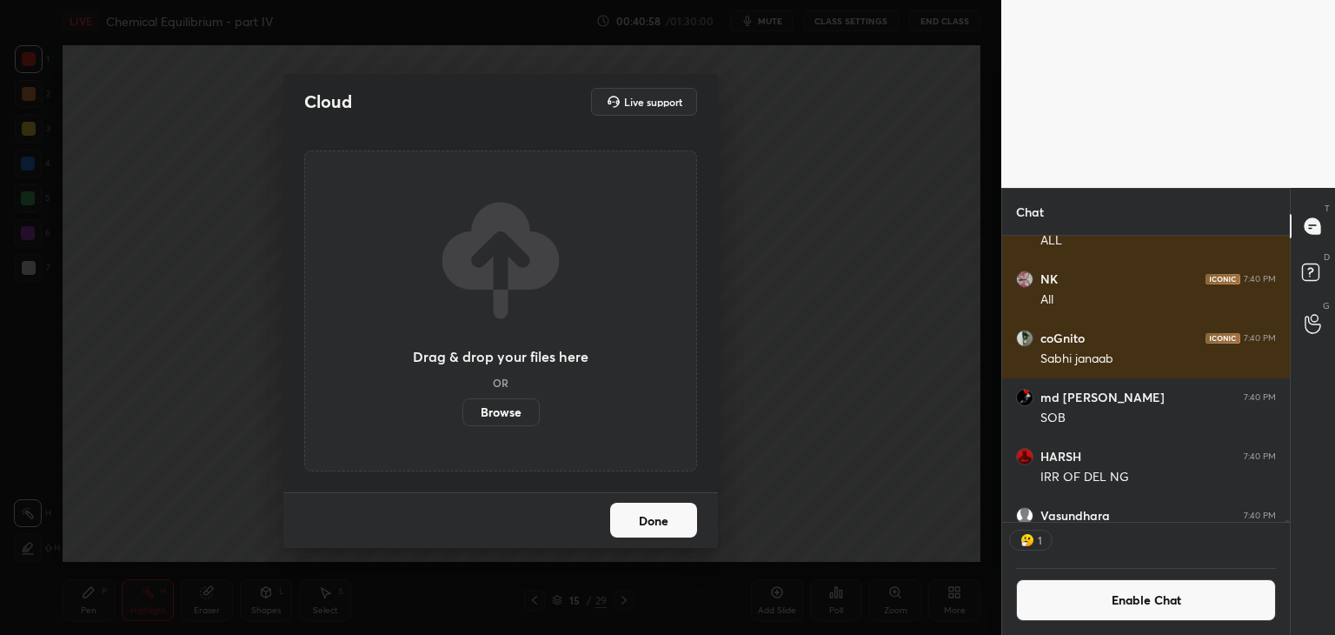
scroll to position [6, 5]
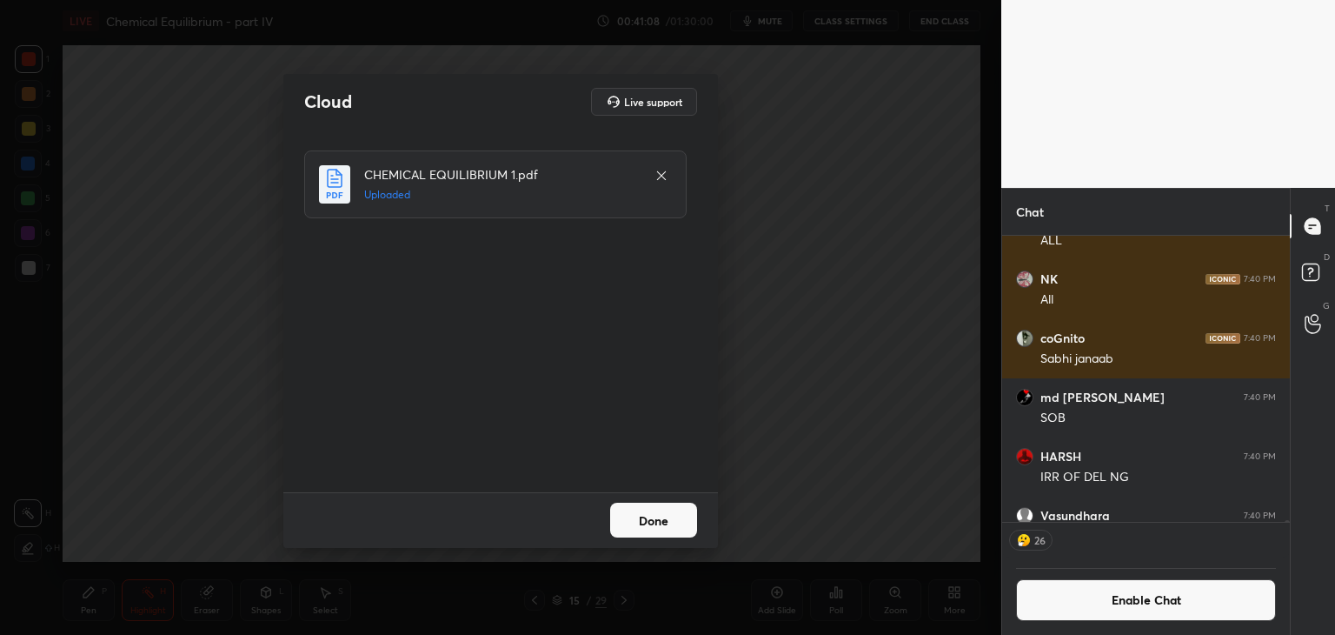
drag, startPoint x: 661, startPoint y: 522, endPoint x: 650, endPoint y: 522, distance: 10.5
click at [659, 522] on button "Done" at bounding box center [653, 519] width 87 height 35
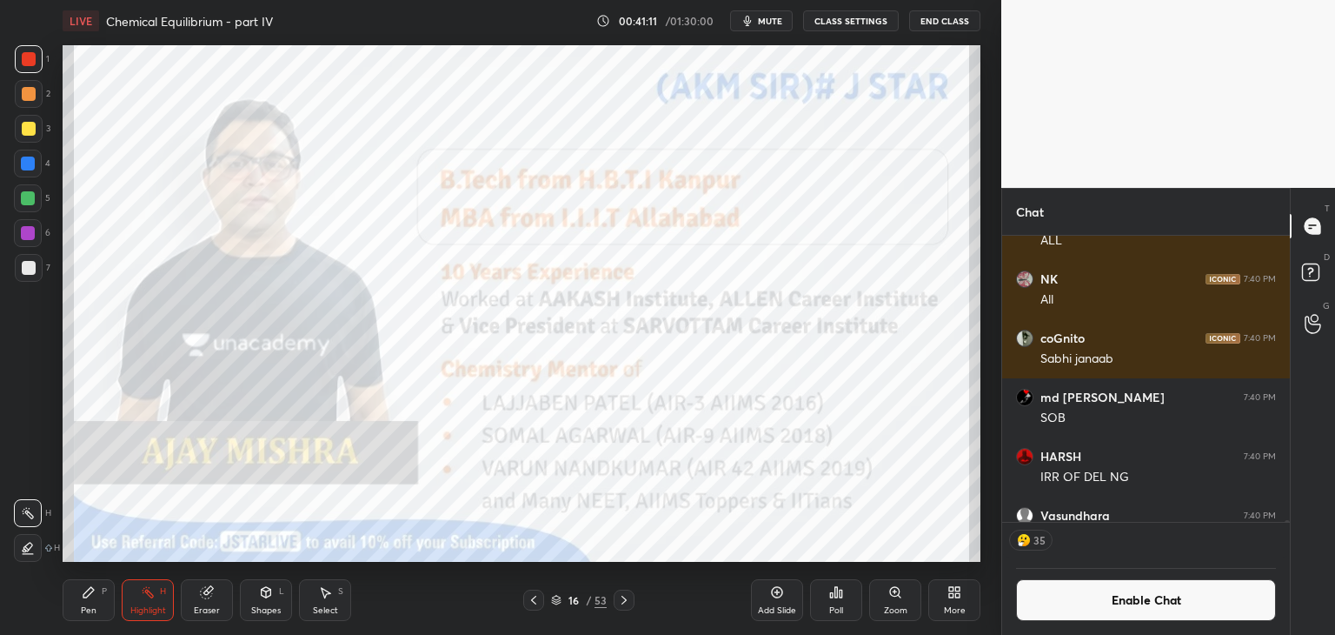
click at [86, 602] on div "Pen P" at bounding box center [89, 600] width 52 height 42
drag, startPoint x: 26, startPoint y: 268, endPoint x: 37, endPoint y: 269, distance: 11.3
click at [24, 270] on div at bounding box center [29, 268] width 14 height 14
click at [92, 602] on div "Pen P" at bounding box center [89, 600] width 52 height 42
click at [31, 64] on div at bounding box center [29, 59] width 14 height 14
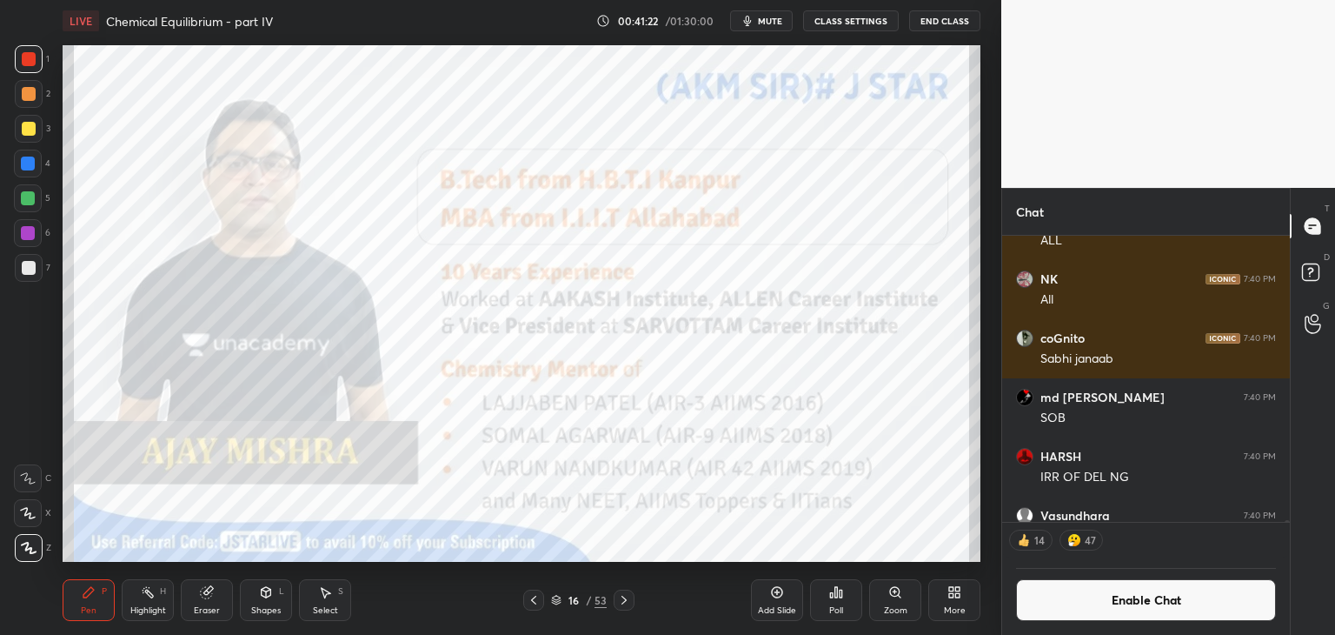
click at [1150, 602] on button "Enable Chat" at bounding box center [1146, 600] width 260 height 42
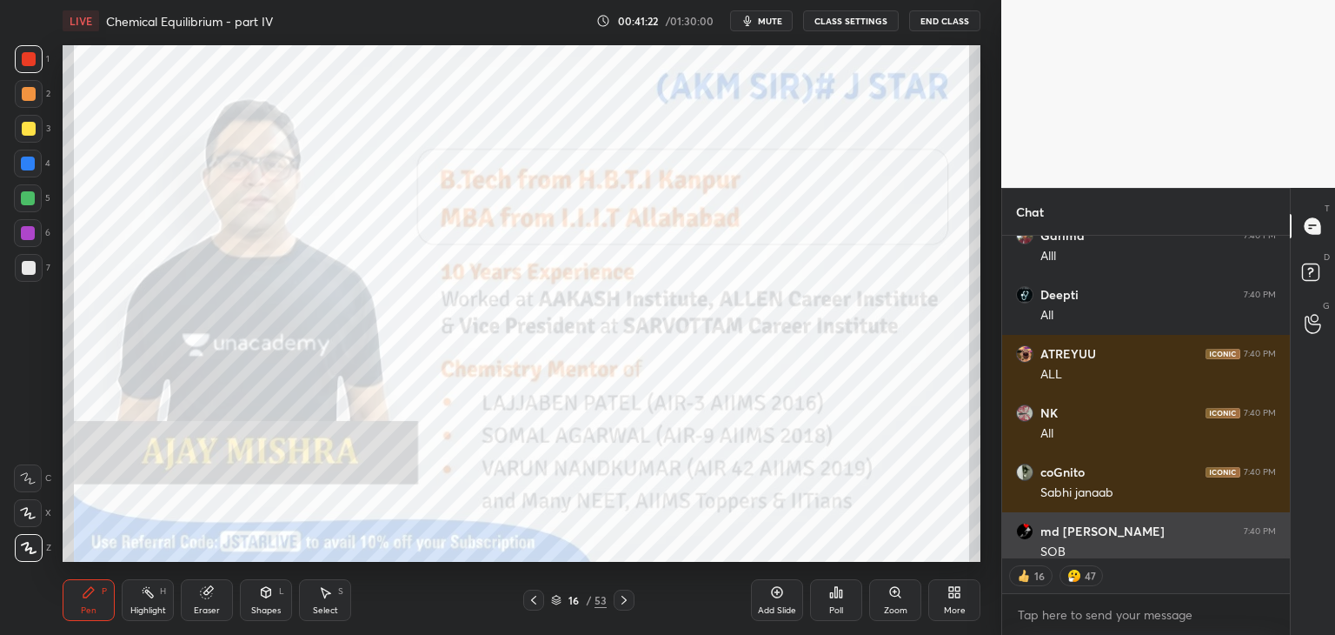
scroll to position [317, 283]
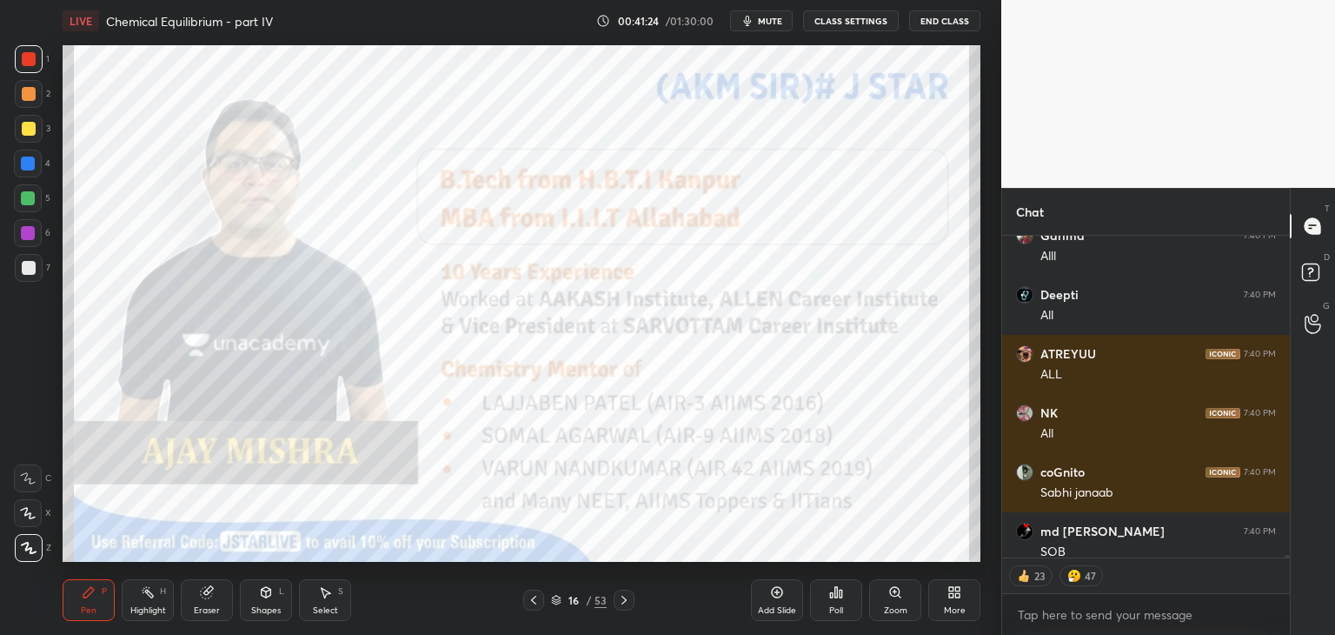
click at [534, 602] on icon at bounding box center [533, 599] width 5 height 9
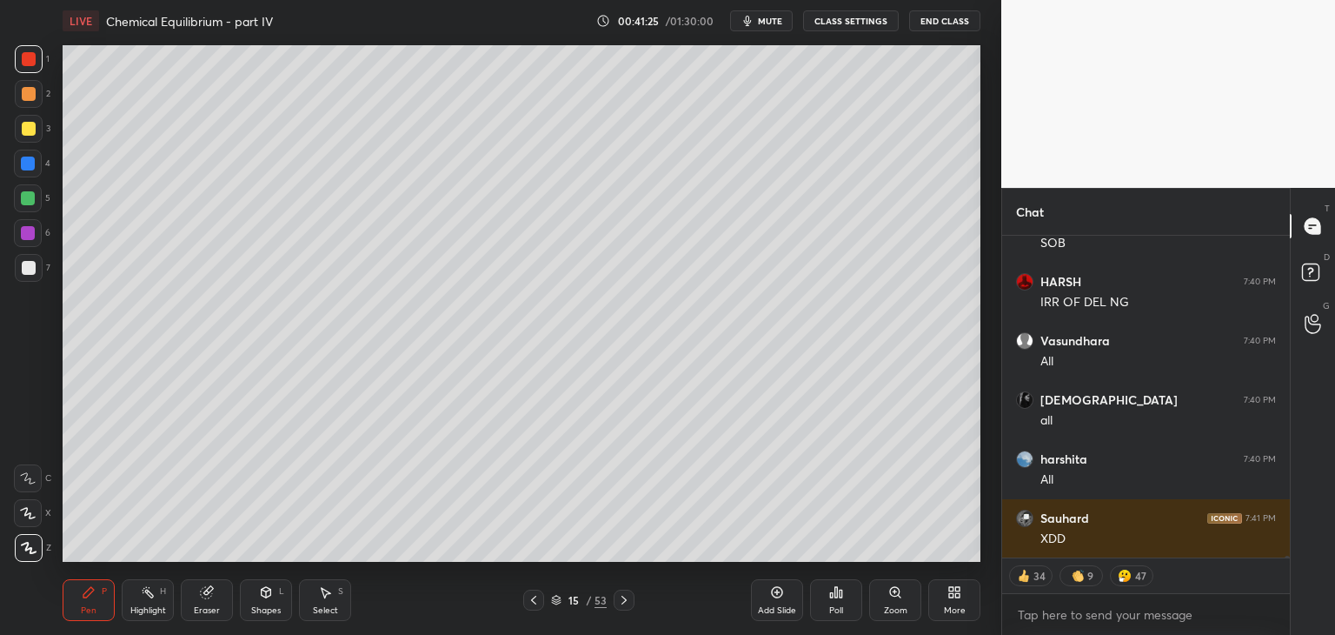
click at [624, 596] on icon at bounding box center [624, 600] width 14 height 14
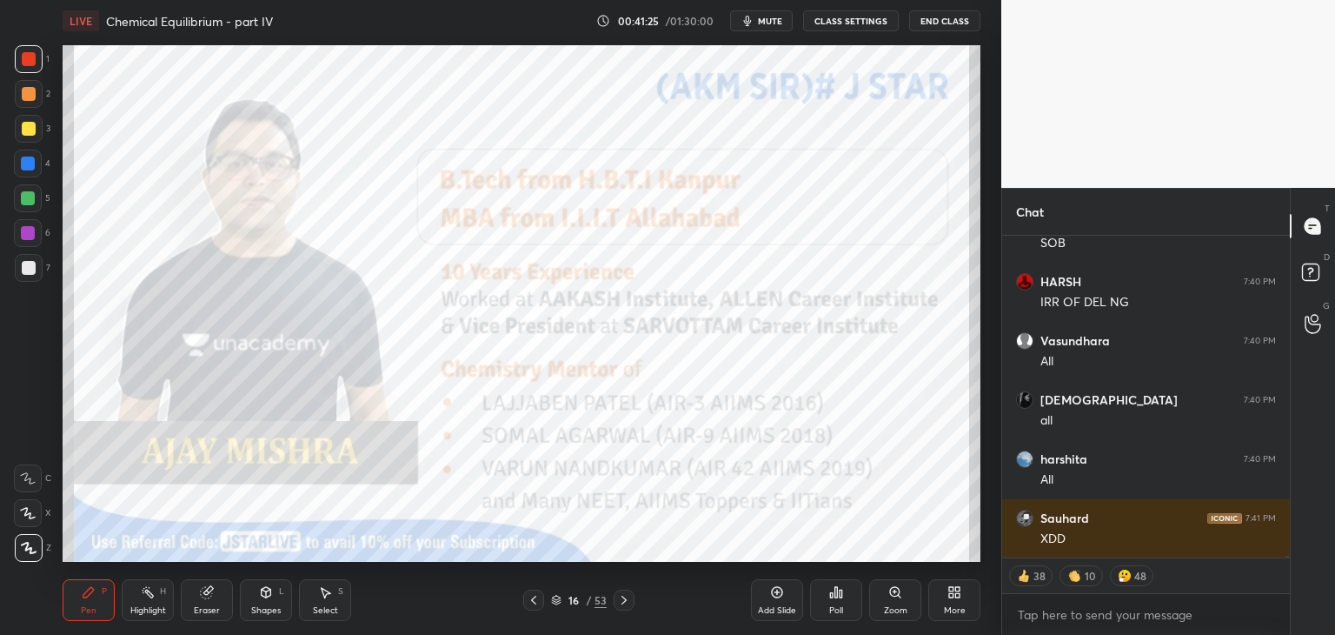
click at [624, 596] on icon at bounding box center [624, 600] width 14 height 14
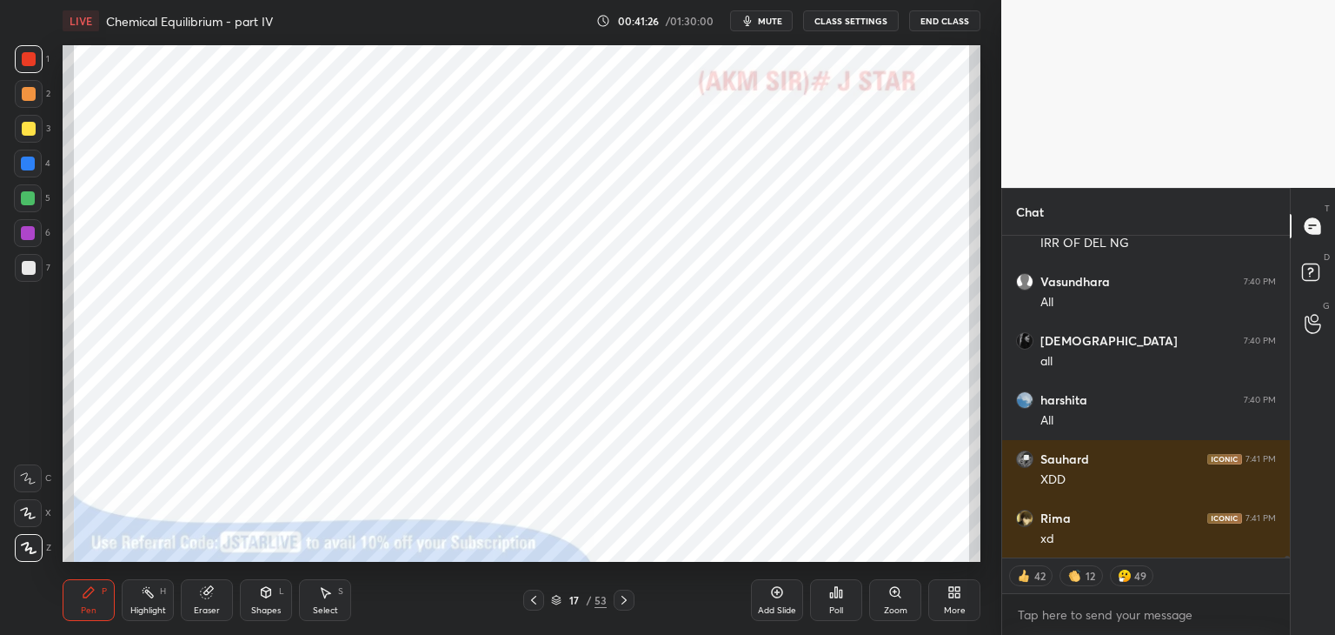
click at [622, 595] on icon at bounding box center [624, 600] width 14 height 14
click at [624, 595] on icon at bounding box center [624, 600] width 14 height 14
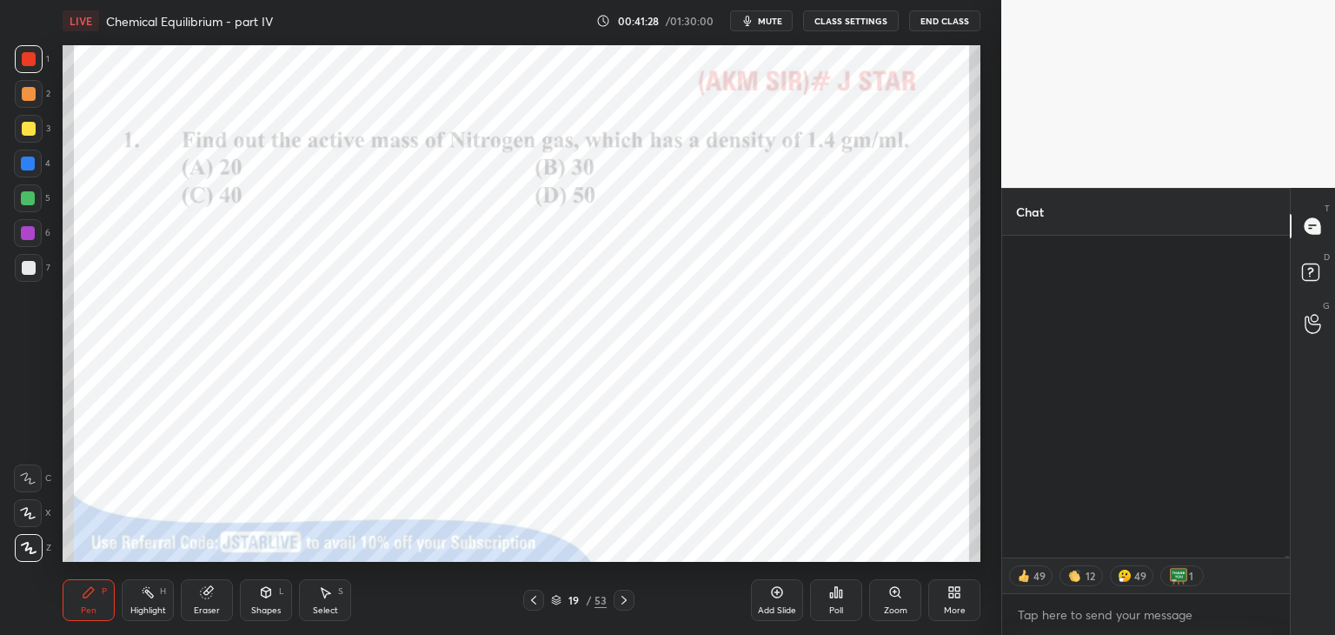
scroll to position [70671, 0]
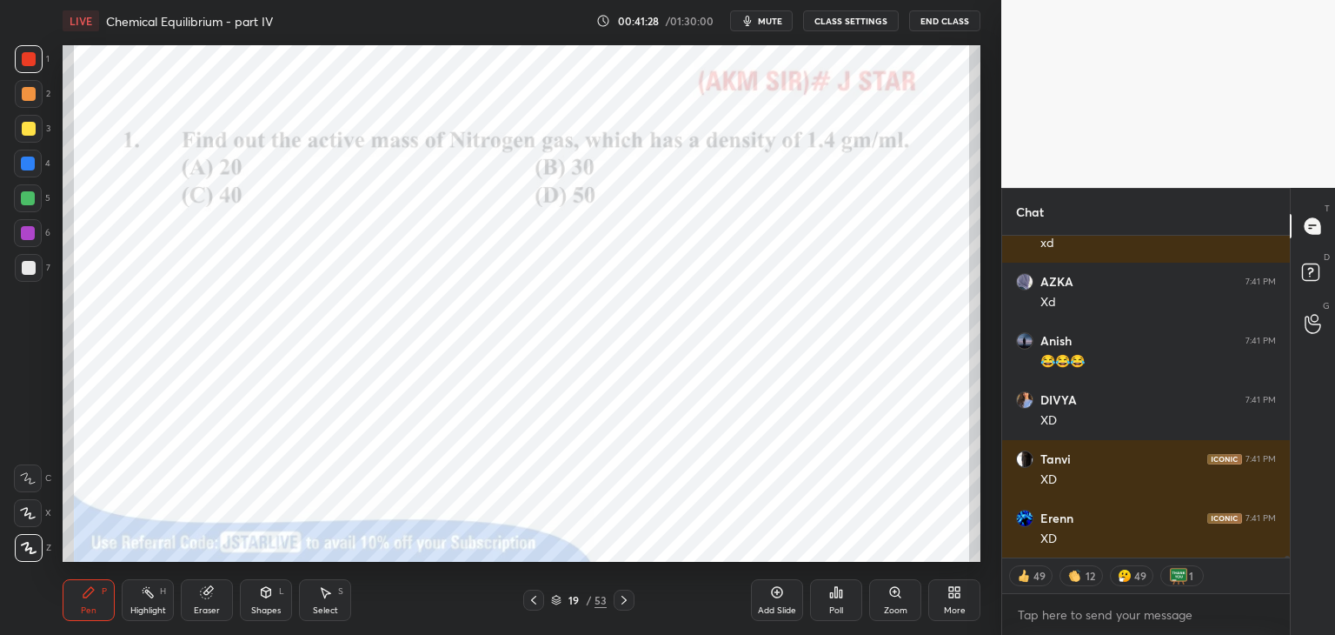
click at [622, 595] on icon at bounding box center [624, 600] width 14 height 14
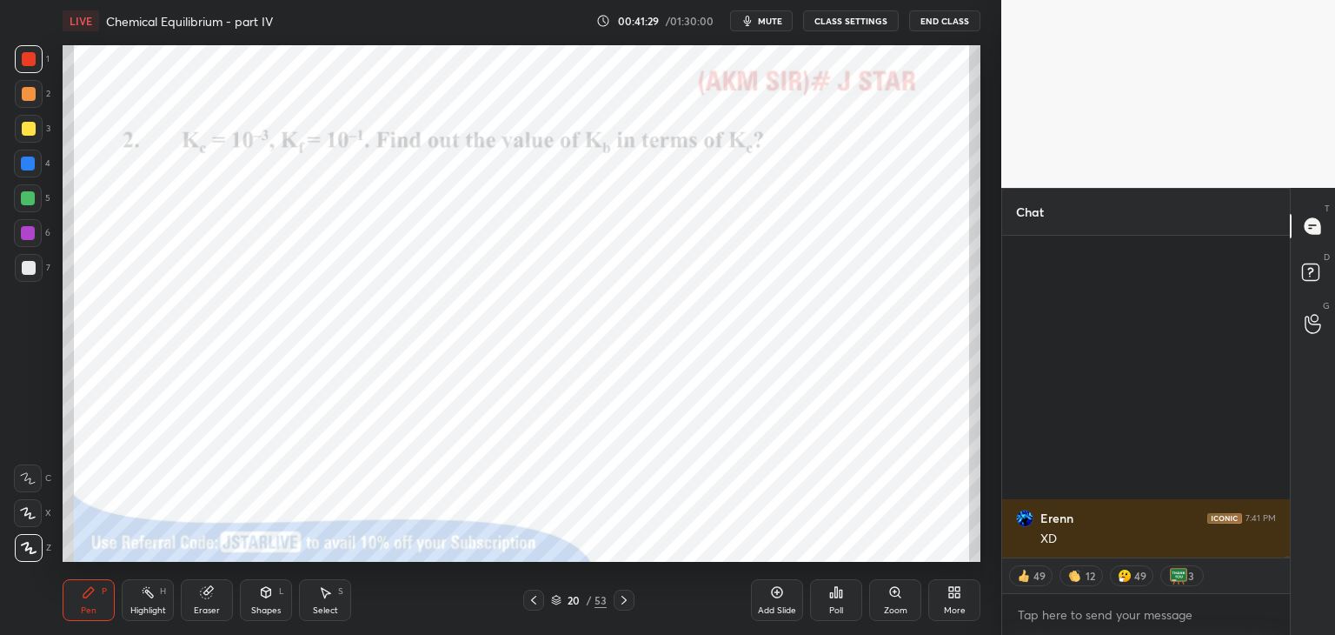
scroll to position [71026, 0]
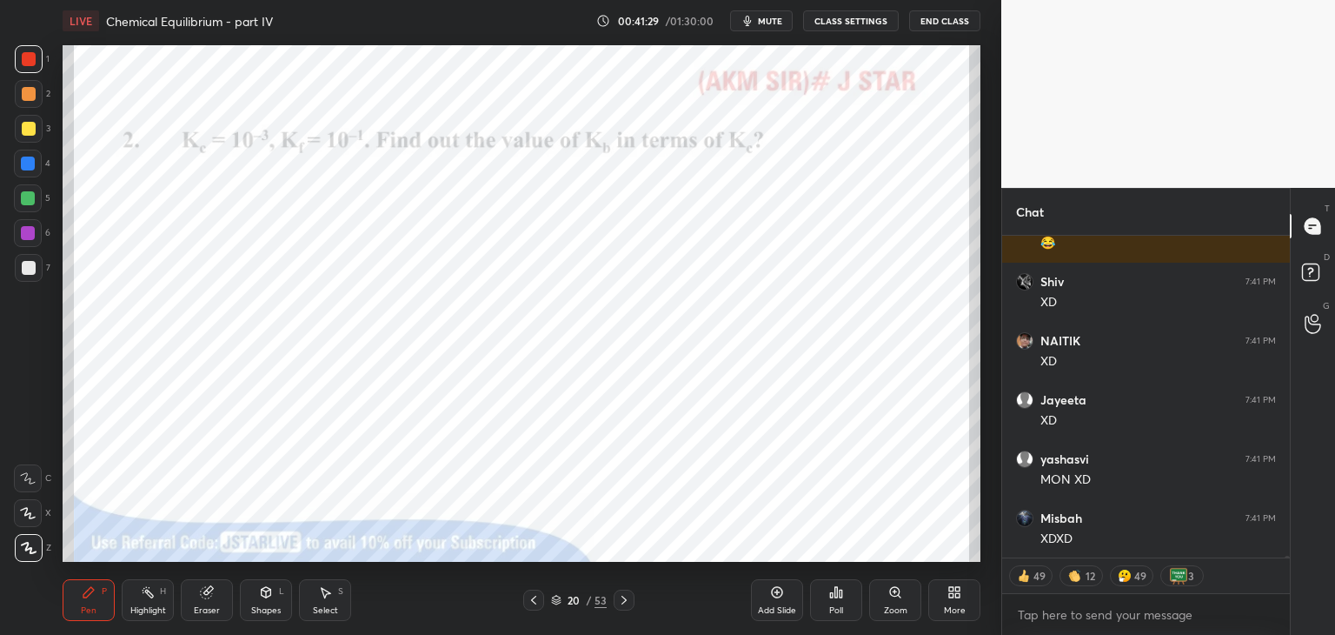
click at [621, 594] on icon at bounding box center [624, 600] width 14 height 14
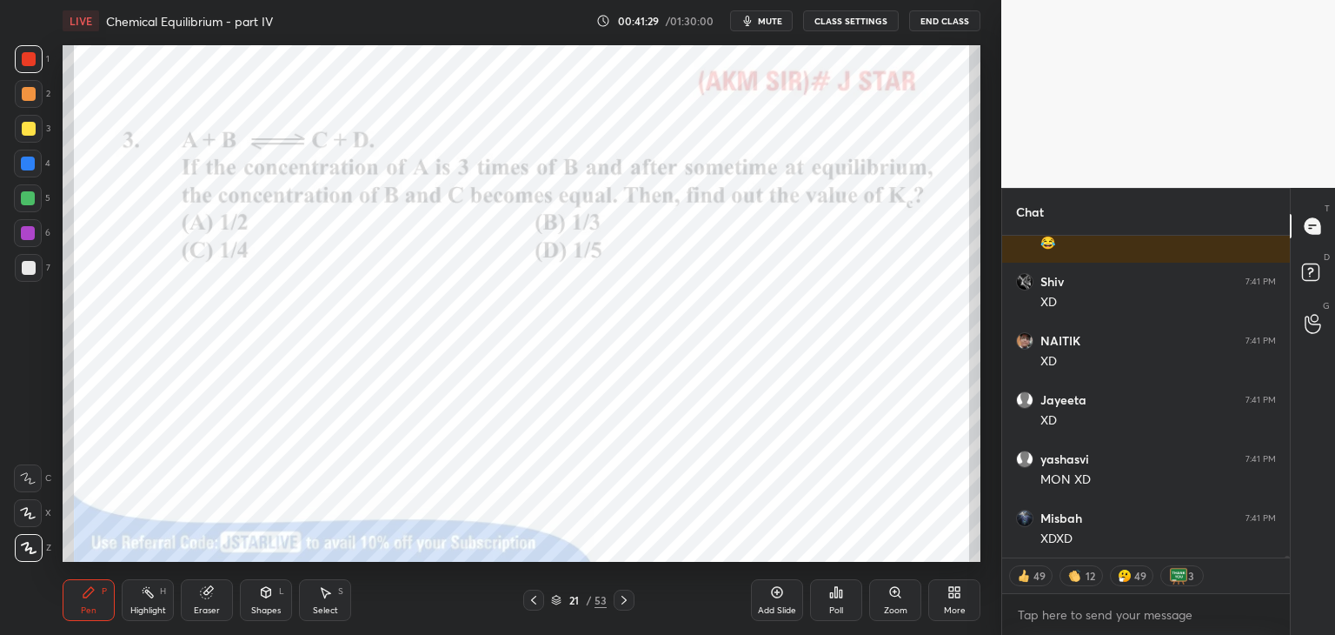
click at [623, 593] on icon at bounding box center [624, 600] width 14 height 14
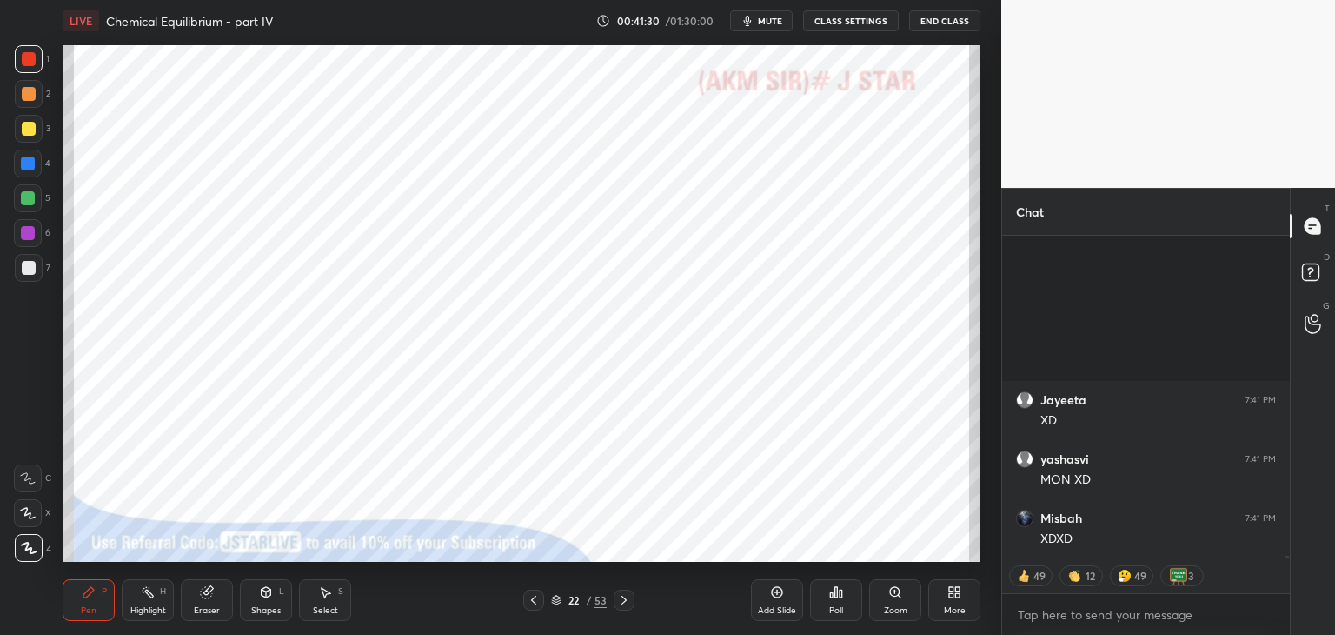
scroll to position [71262, 0]
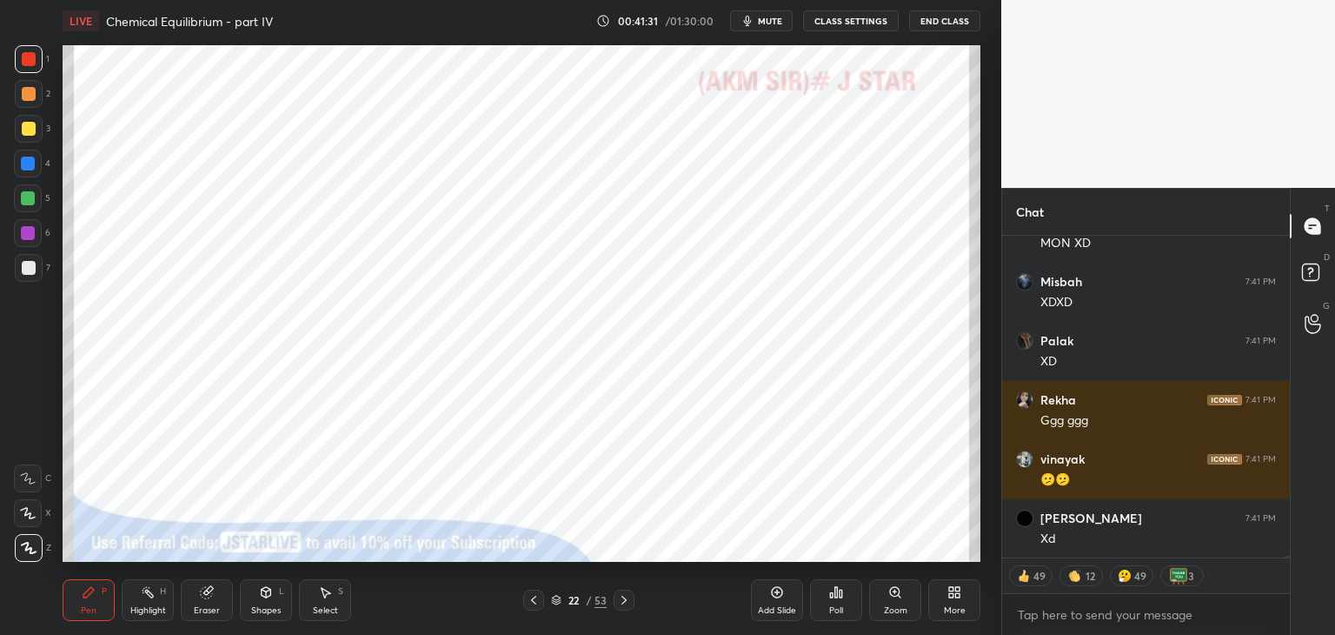
click at [535, 595] on icon at bounding box center [534, 600] width 14 height 14
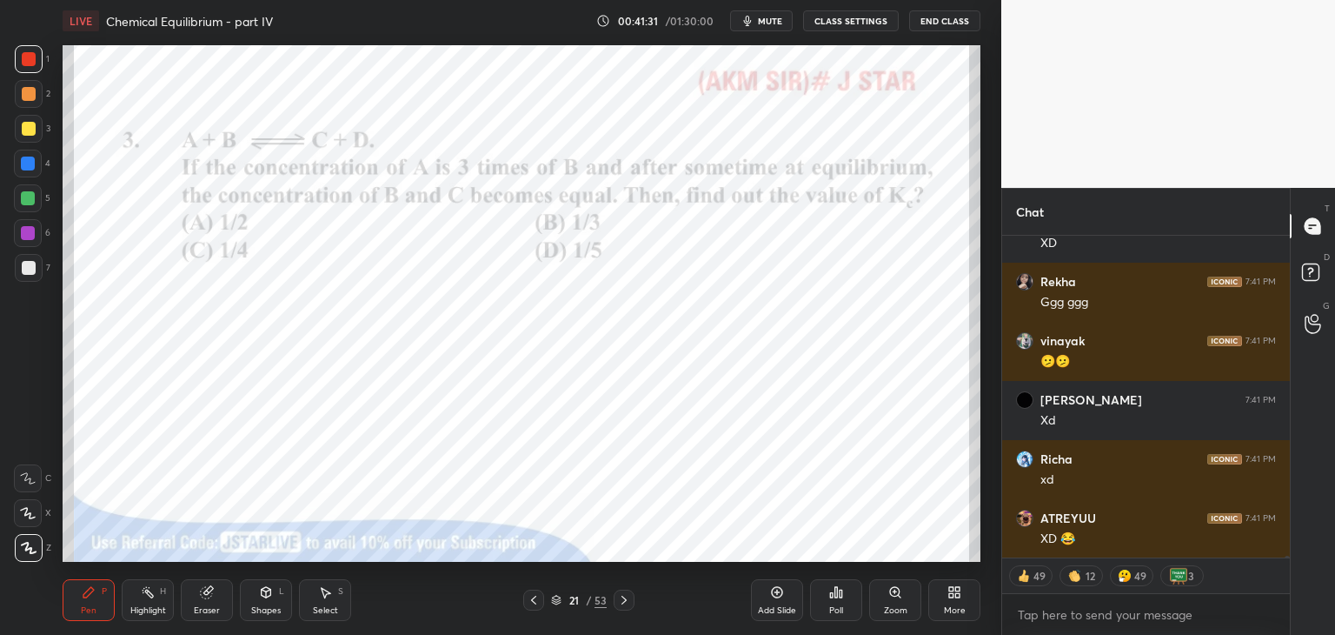
click at [533, 595] on icon at bounding box center [534, 600] width 14 height 14
click at [532, 595] on icon at bounding box center [534, 600] width 14 height 14
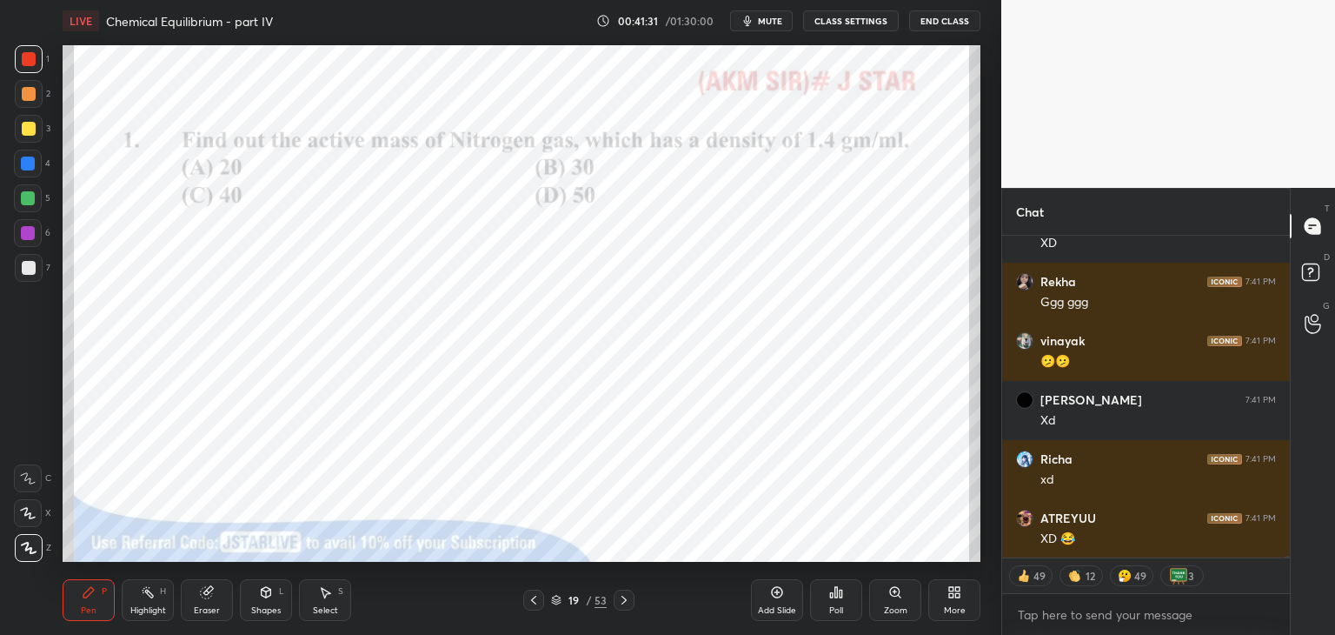
click at [532, 596] on icon at bounding box center [534, 600] width 14 height 14
click at [532, 595] on icon at bounding box center [534, 600] width 14 height 14
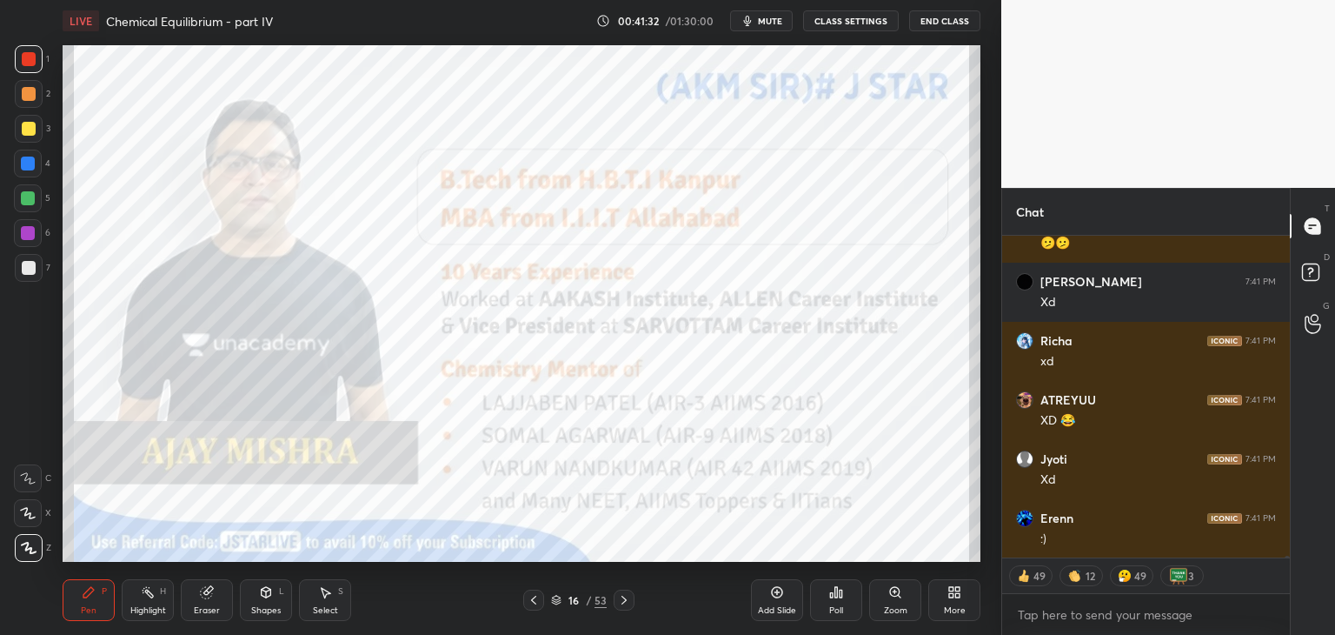
click at [535, 597] on icon at bounding box center [533, 599] width 5 height 9
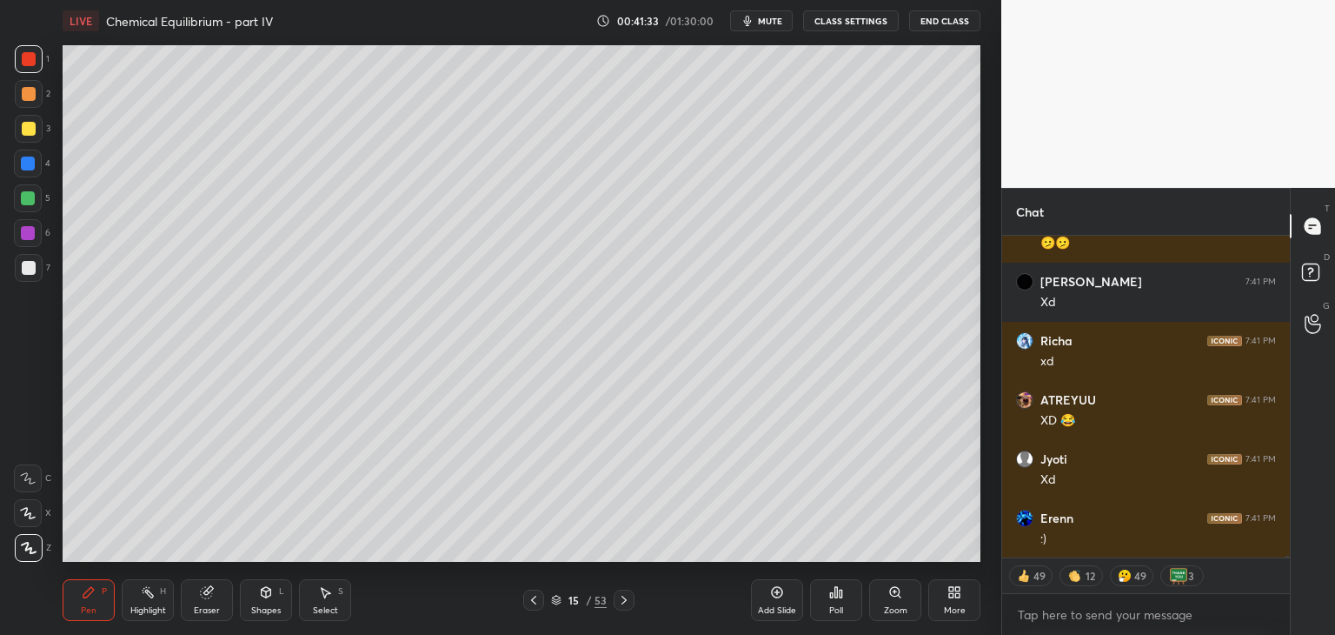
scroll to position [71558, 0]
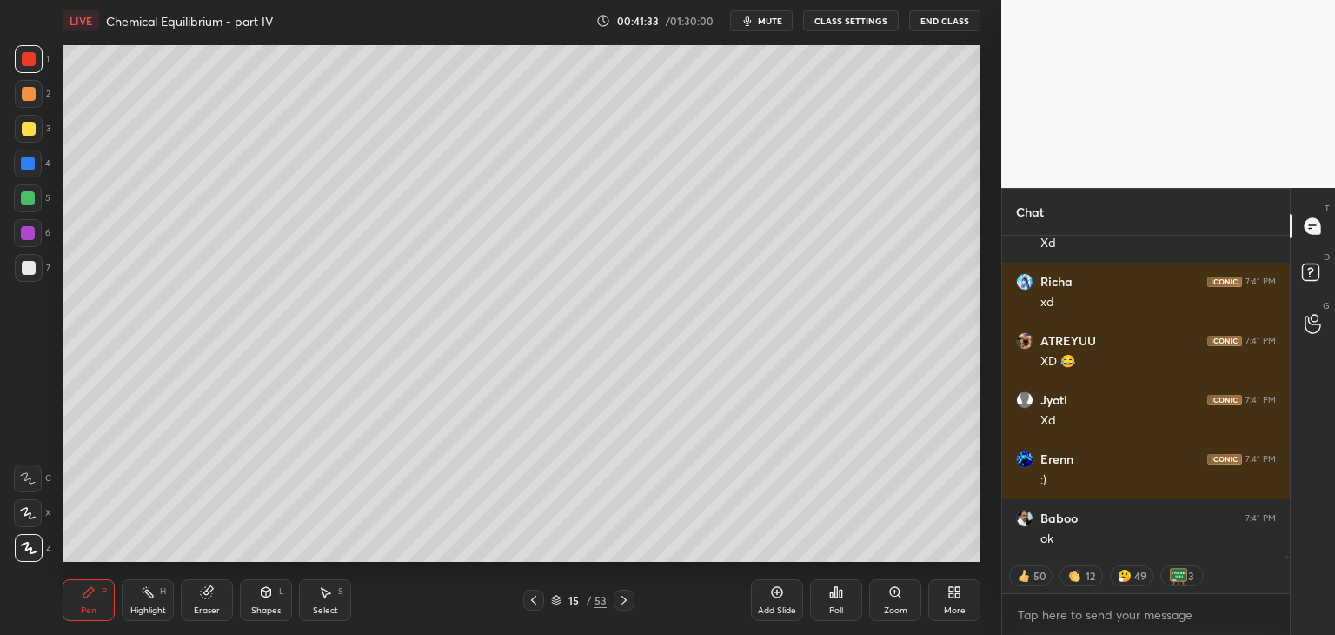
click at [569, 595] on div "15" at bounding box center [573, 600] width 17 height 10
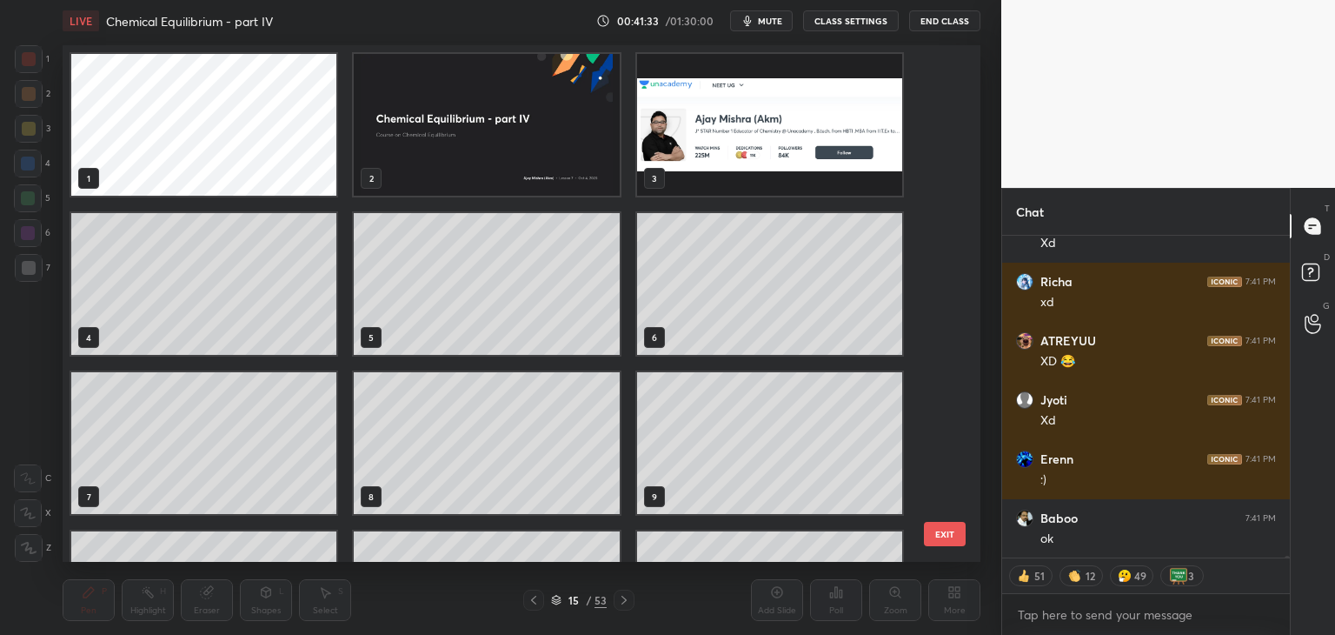
scroll to position [511, 909]
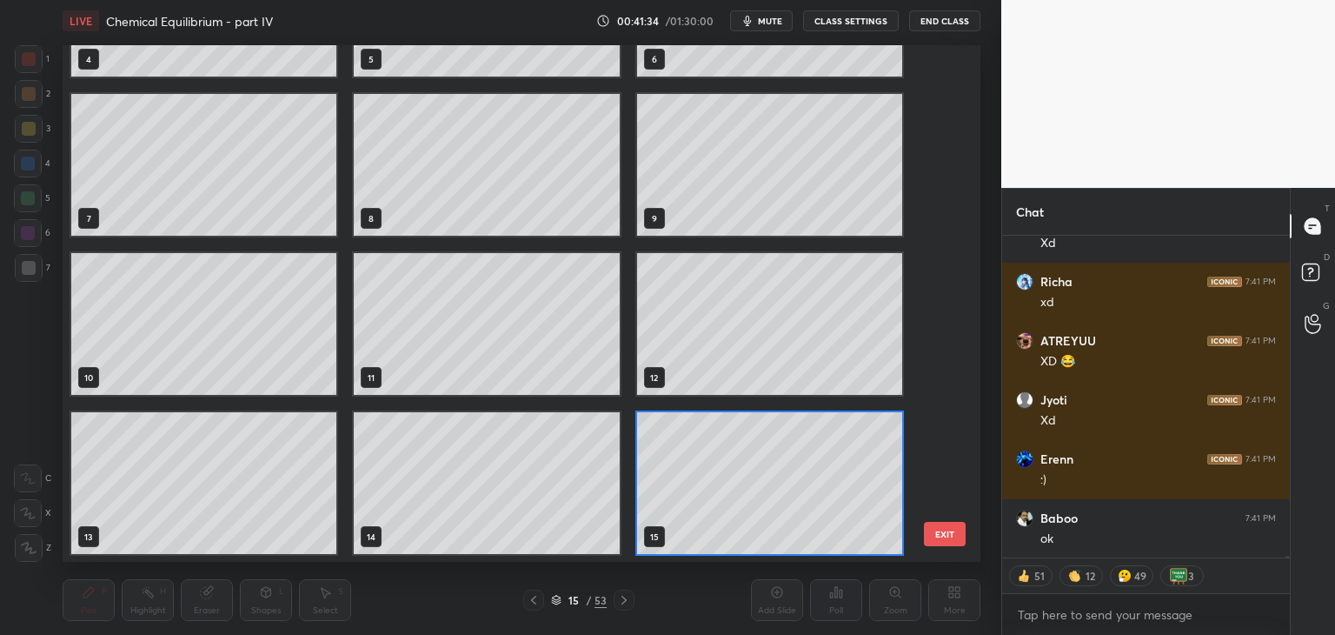
click at [556, 598] on icon at bounding box center [556, 600] width 10 height 10
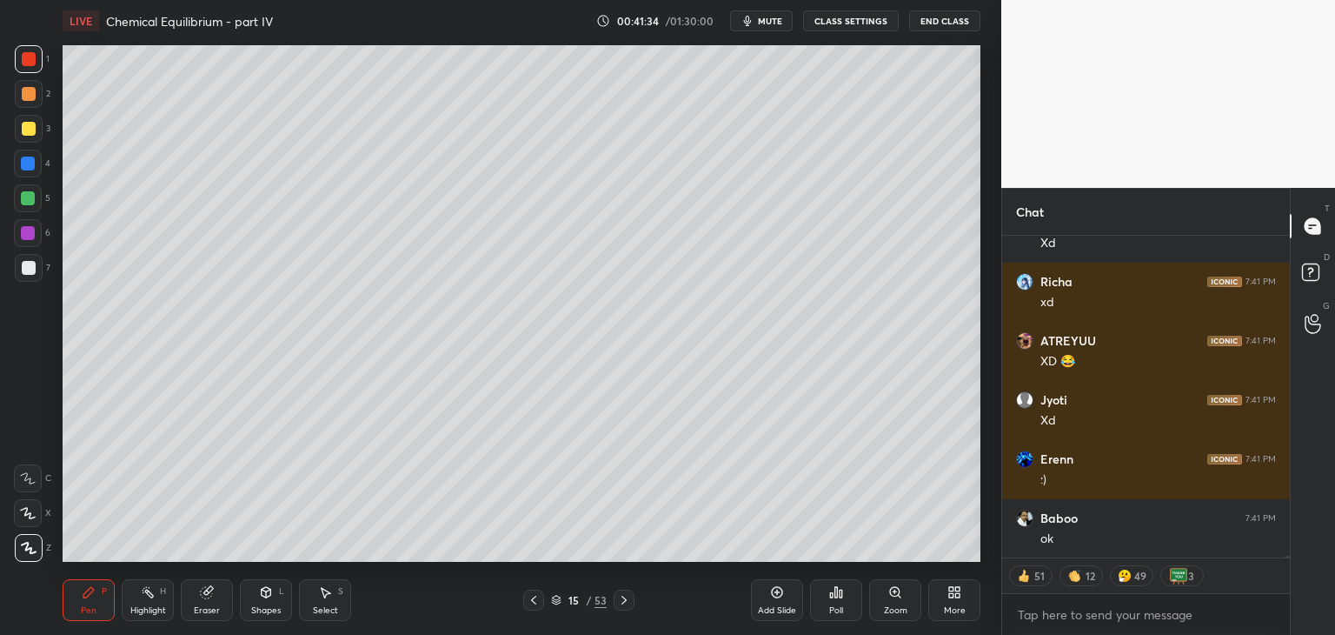
scroll to position [71617, 0]
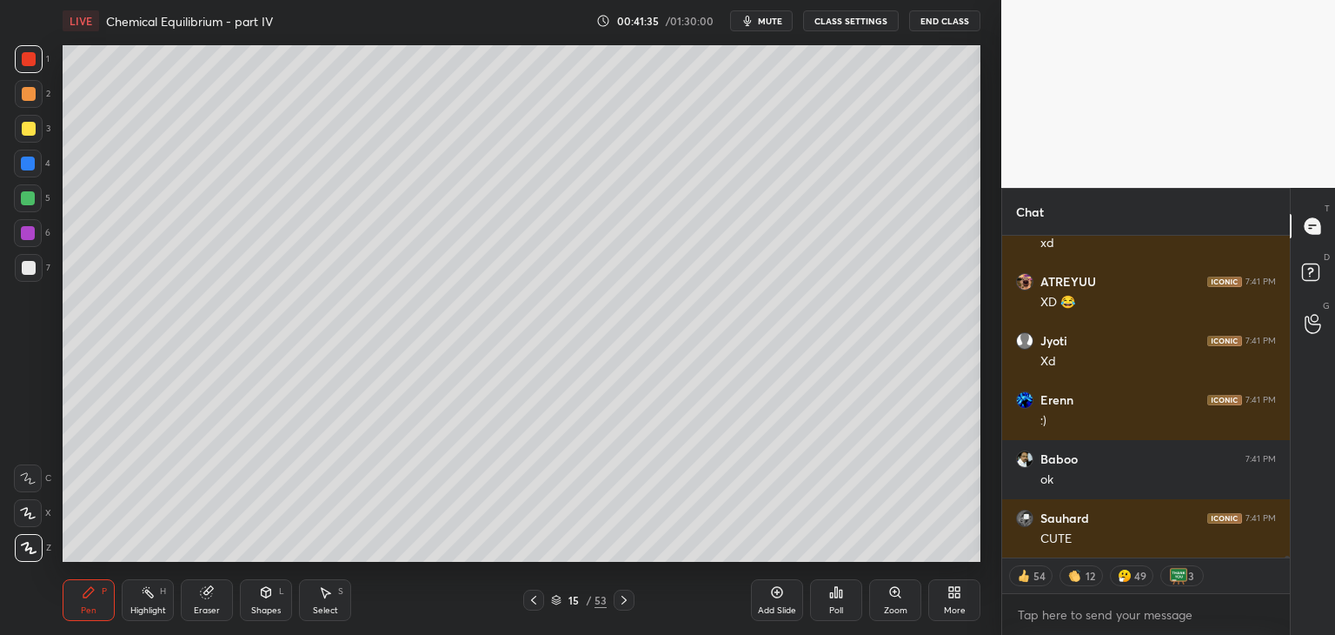
click at [557, 596] on icon at bounding box center [556, 600] width 10 height 10
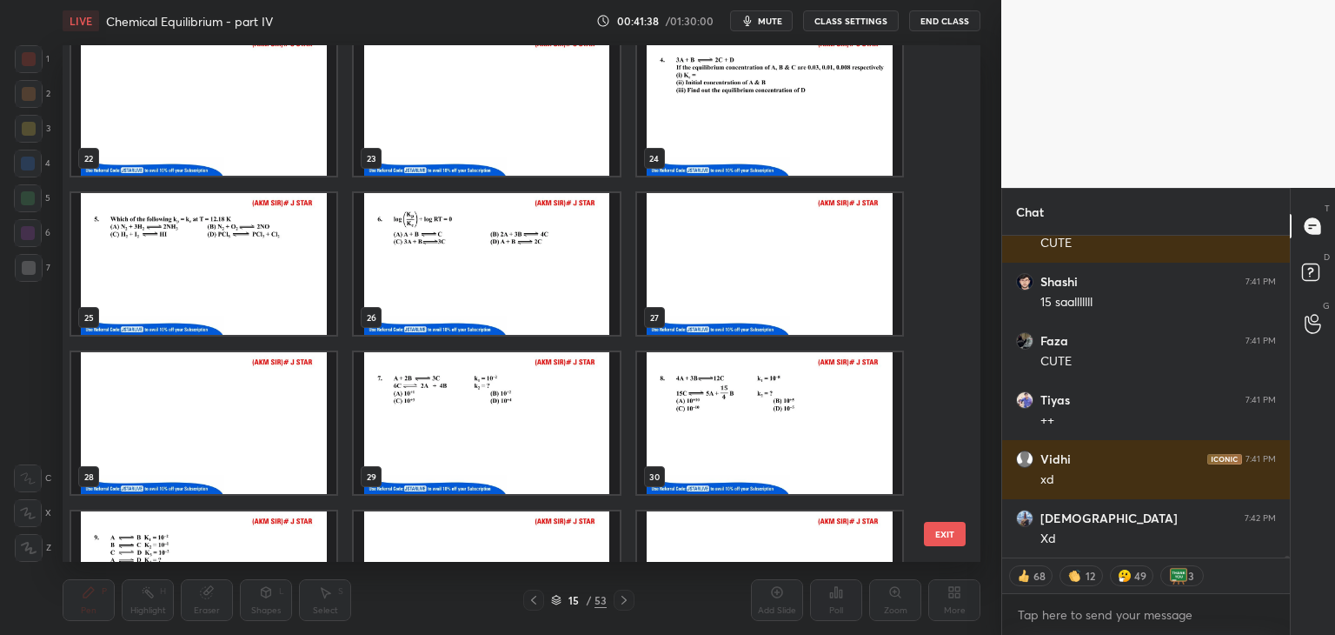
scroll to position [1125, 0]
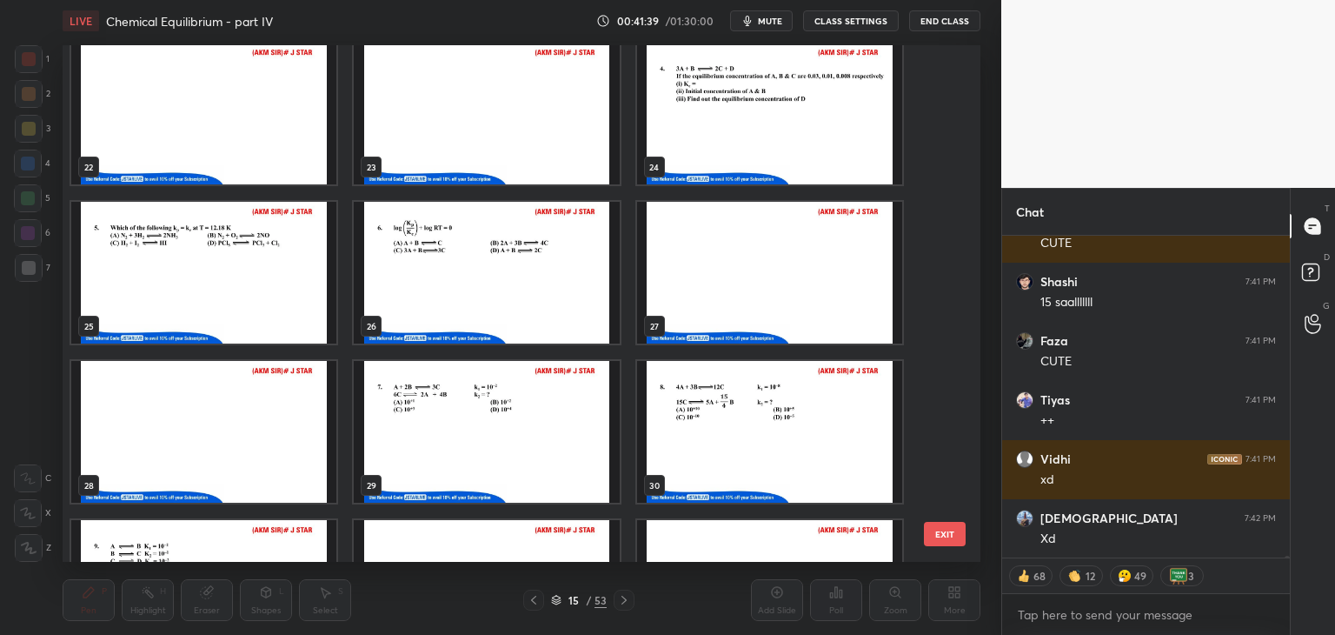
click at [428, 275] on img "grid" at bounding box center [486, 273] width 265 height 142
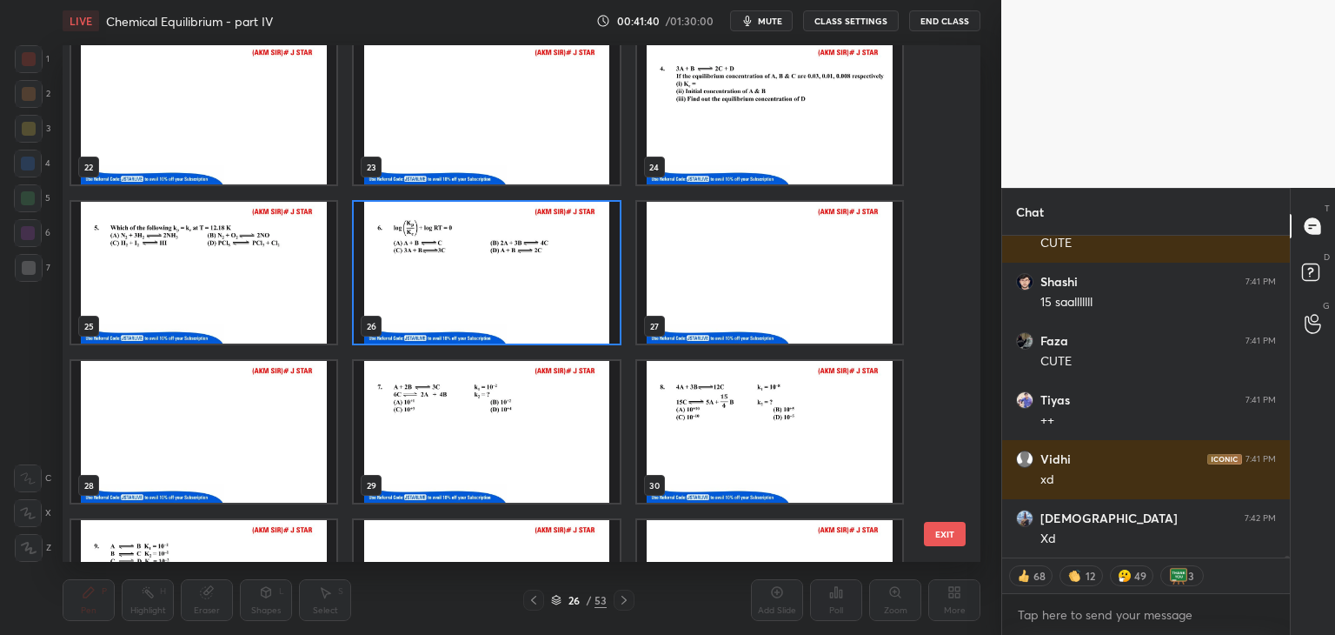
scroll to position [71972, 0]
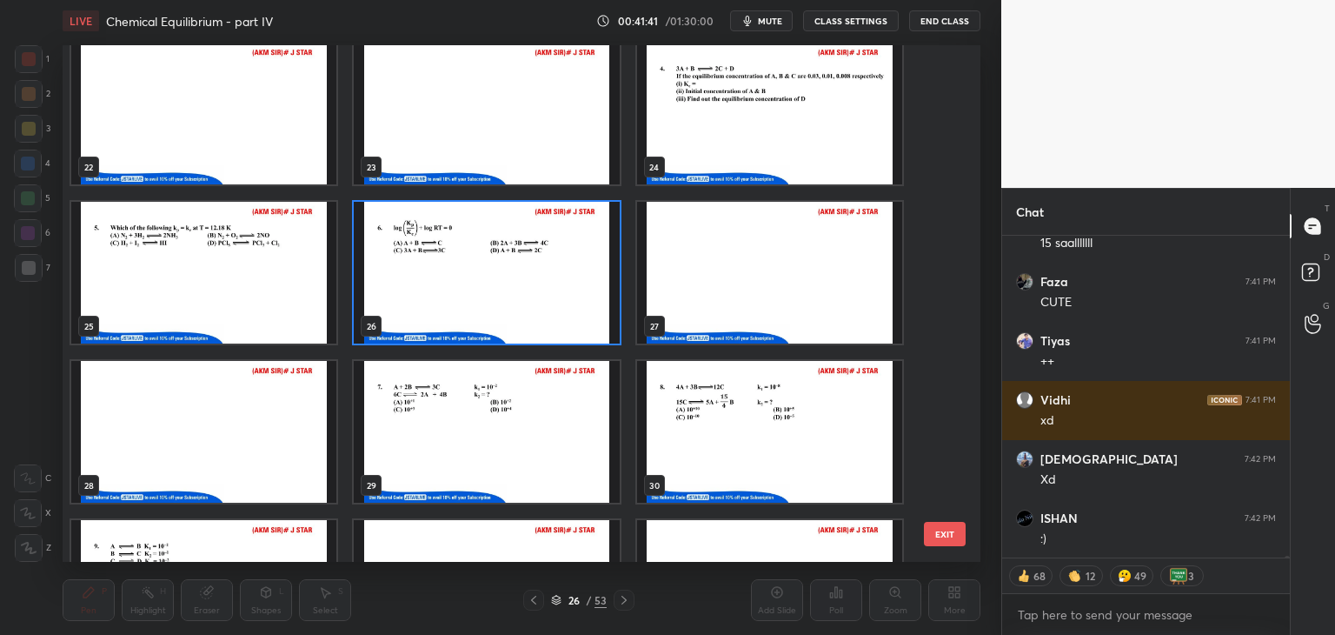
click at [482, 269] on img "grid" at bounding box center [486, 273] width 265 height 142
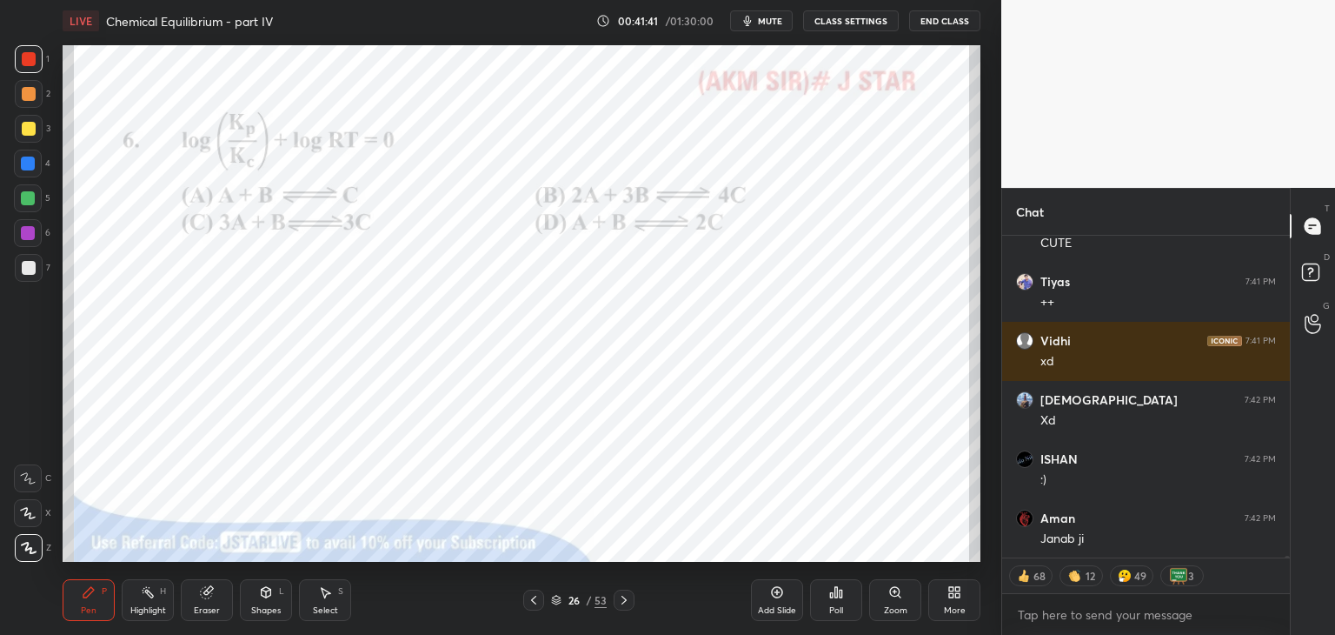
click at [483, 271] on img "grid" at bounding box center [486, 273] width 265 height 142
drag, startPoint x: 83, startPoint y: 599, endPoint x: 82, endPoint y: 588, distance: 11.3
click at [83, 595] on div "Pen P" at bounding box center [89, 600] width 52 height 42
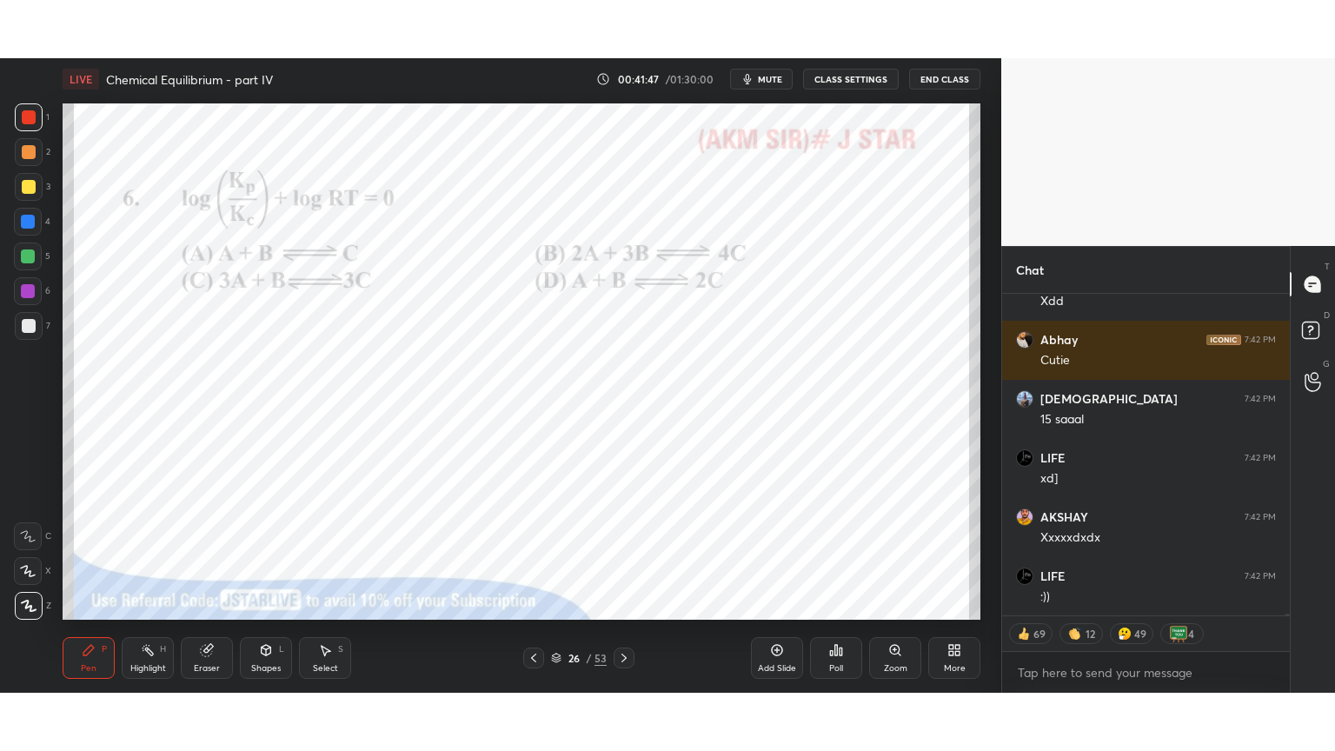
scroll to position [72445, 0]
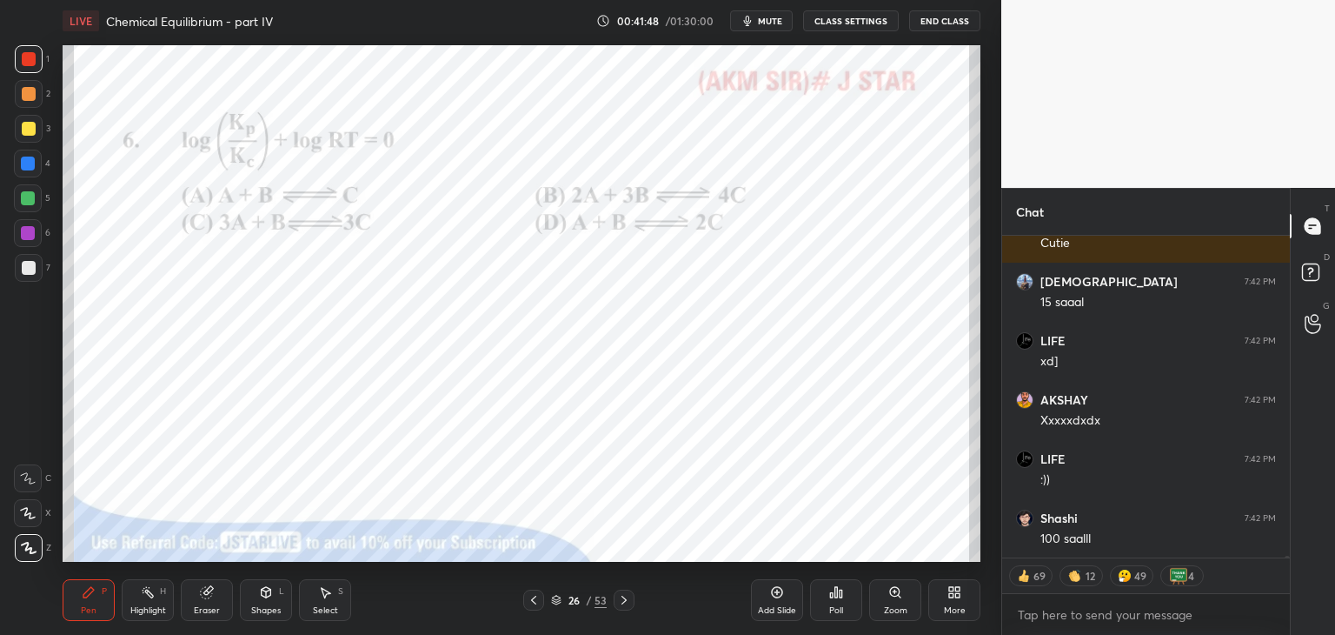
click at [955, 593] on icon at bounding box center [957, 595] width 4 height 4
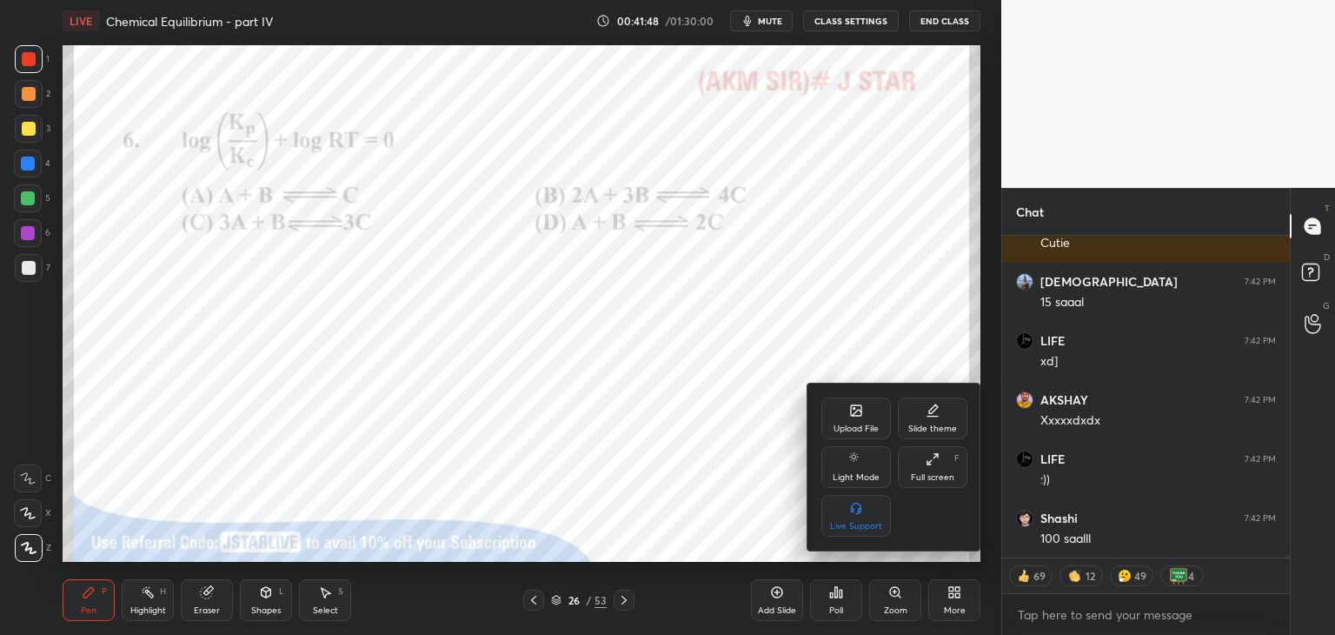
click at [934, 477] on div "Full screen" at bounding box center [932, 477] width 43 height 9
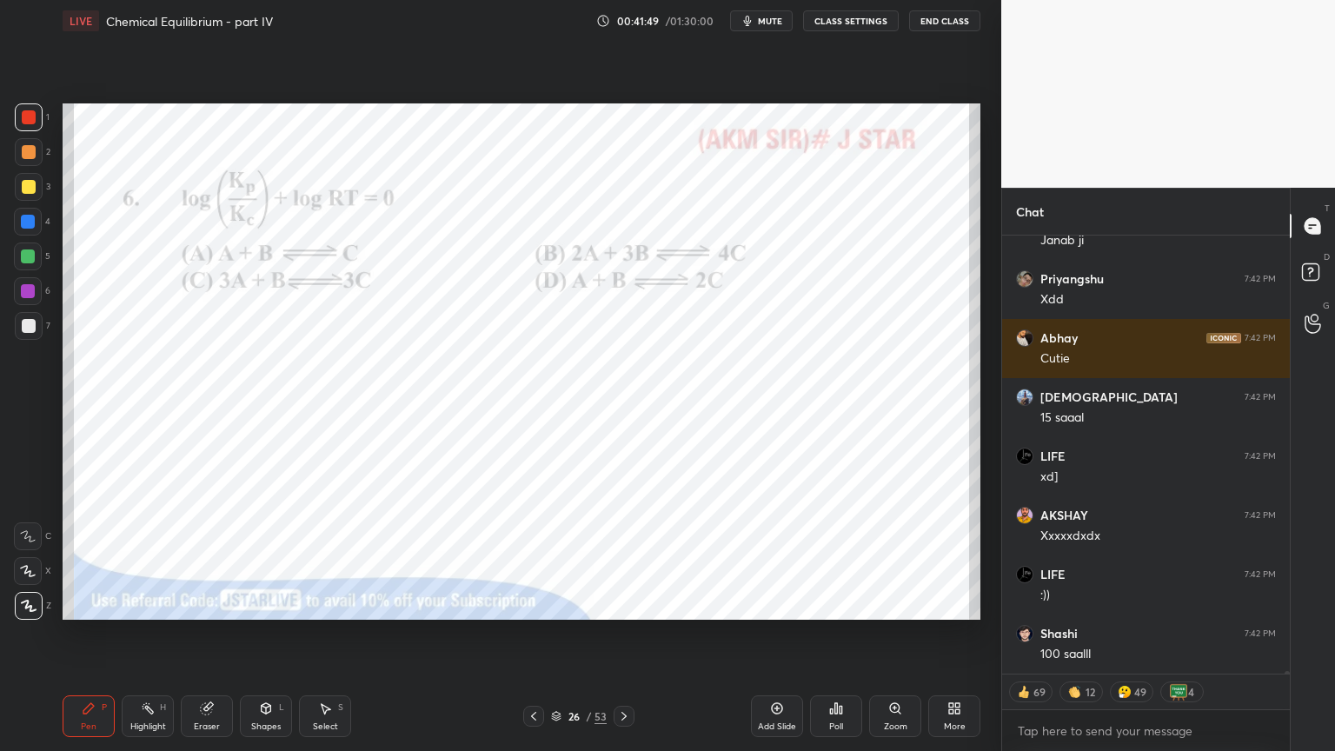
click at [78, 634] on div "Pen P" at bounding box center [89, 716] width 52 height 42
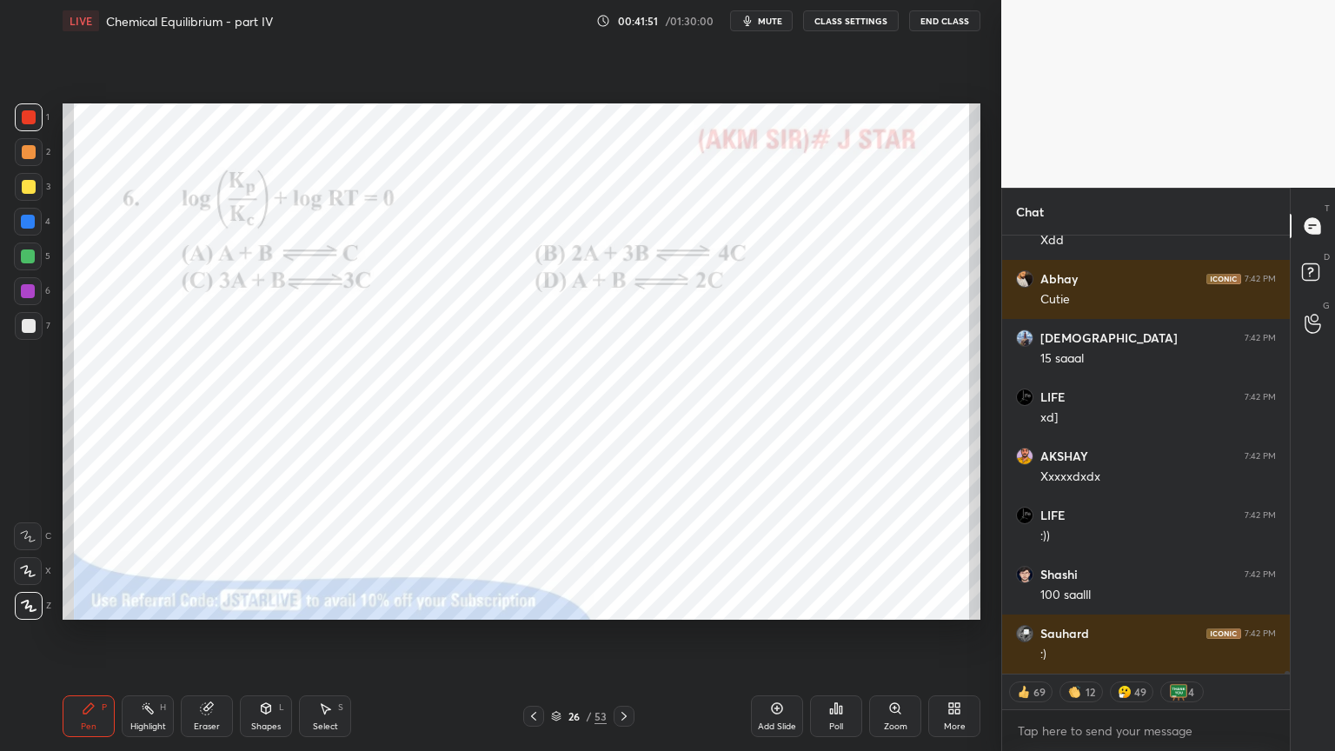
click at [30, 226] on div at bounding box center [28, 222] width 14 height 14
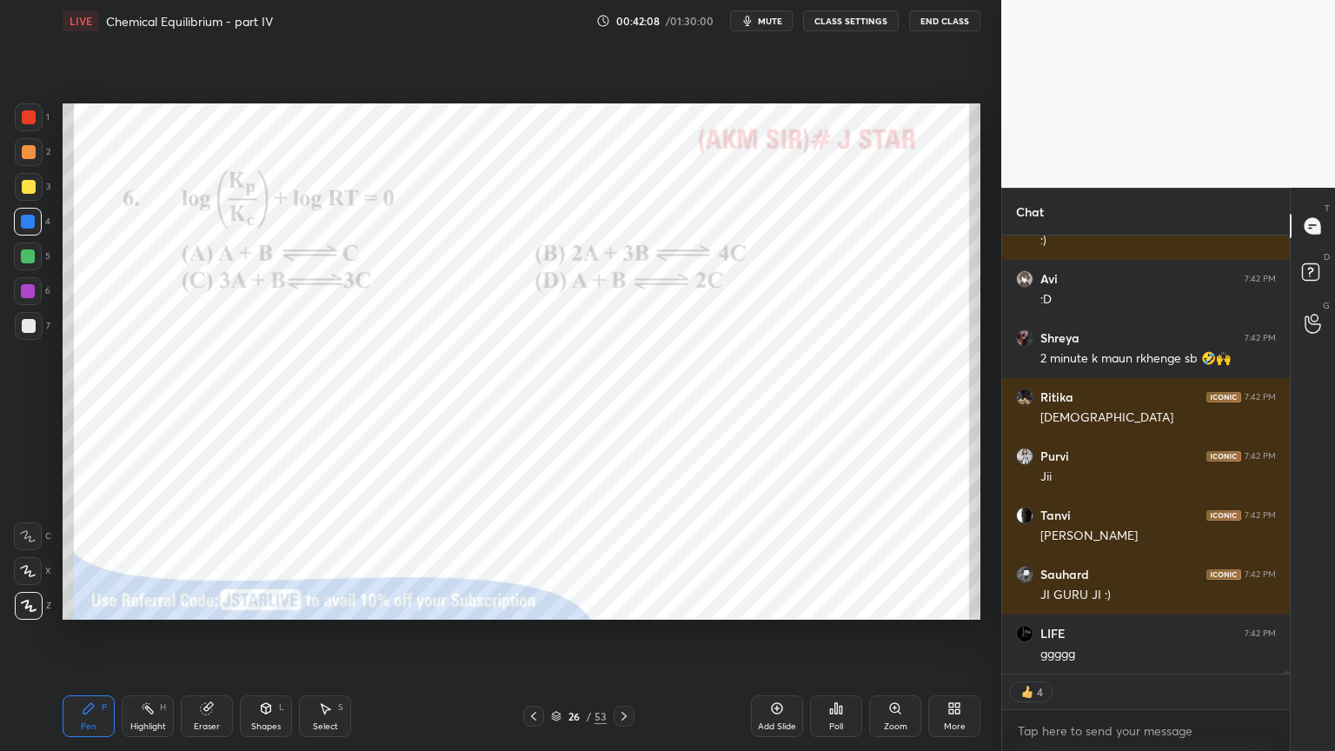
type textarea "x"
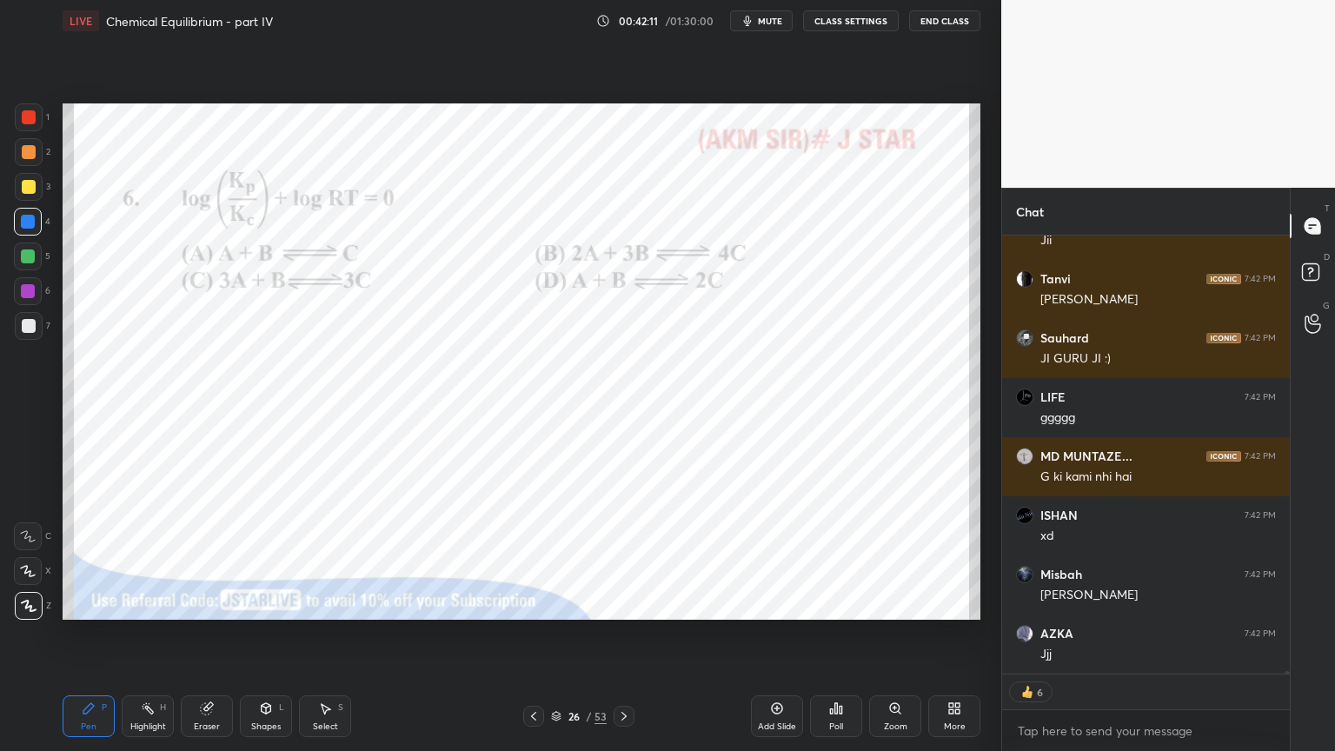
click at [844, 18] on button "CLASS SETTINGS" at bounding box center [851, 20] width 96 height 21
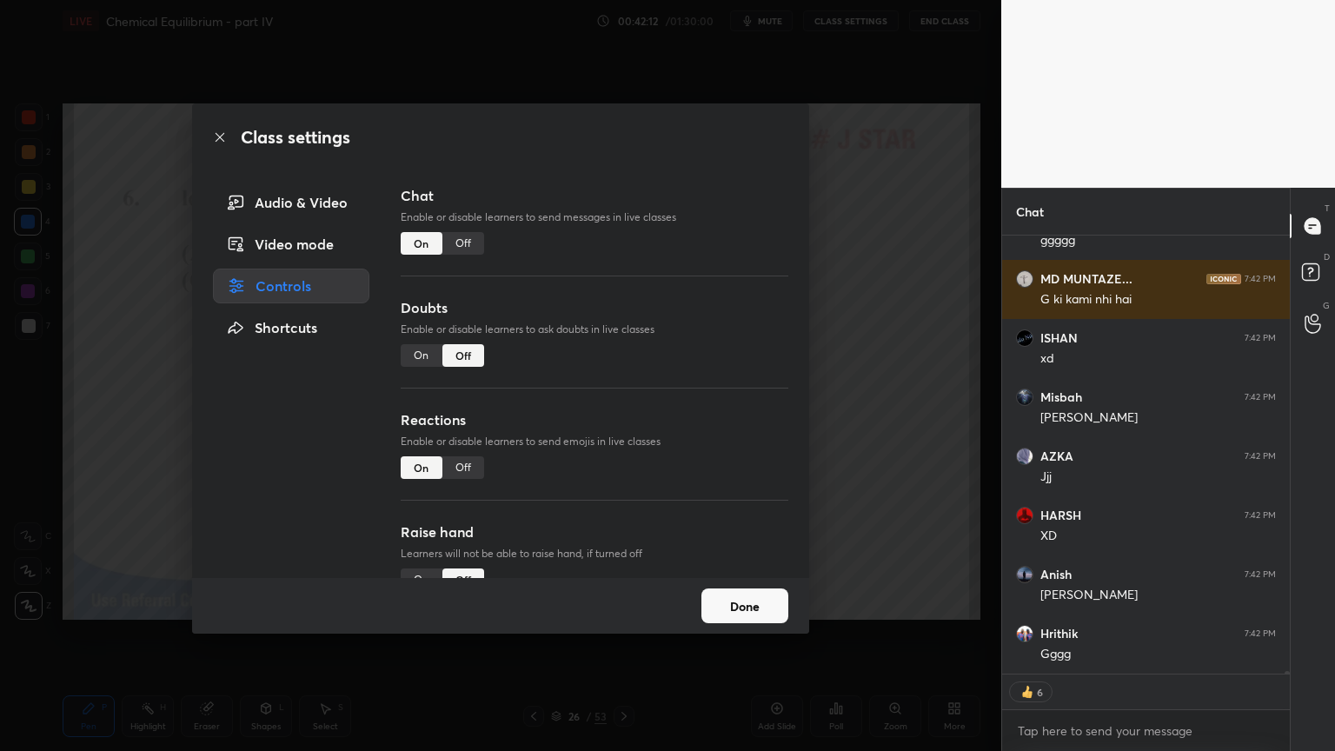
click at [466, 244] on div "Off" at bounding box center [463, 243] width 42 height 23
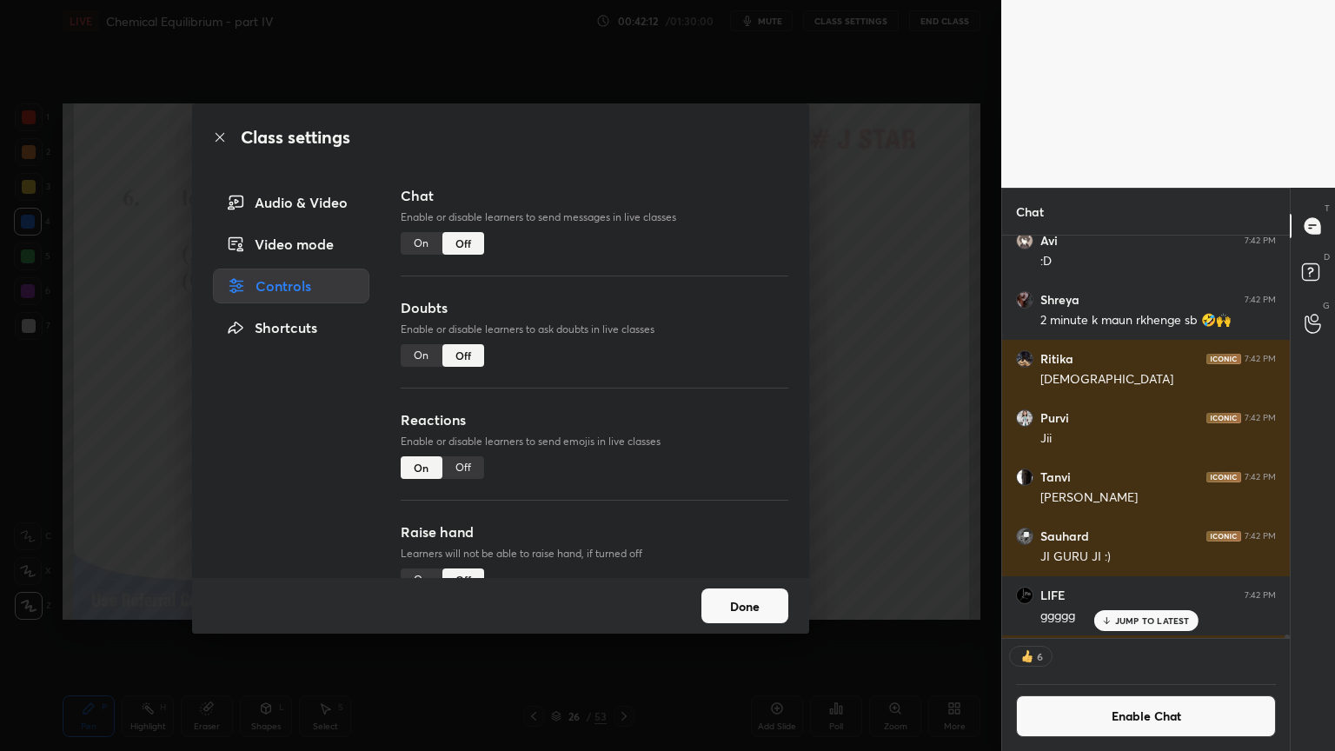
click at [886, 312] on div "Class settings Audio & Video Video mode Controls Shortcuts Chat Enable or disab…" at bounding box center [500, 375] width 1001 height 751
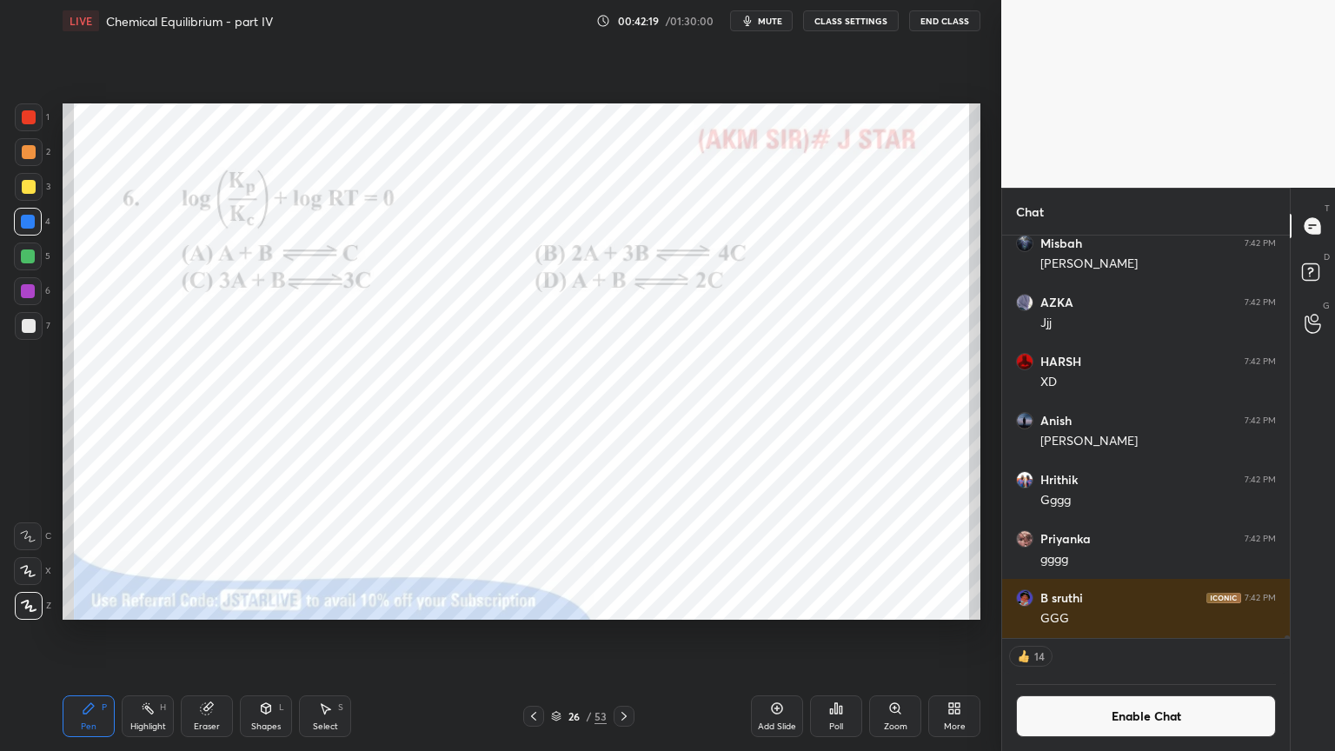
click at [100, 634] on div "Pen P" at bounding box center [89, 716] width 52 height 42
drag, startPoint x: 28, startPoint y: 292, endPoint x: 62, endPoint y: 303, distance: 35.5
click at [31, 296] on div at bounding box center [28, 291] width 14 height 14
click at [30, 126] on div at bounding box center [29, 117] width 28 height 28
click at [848, 634] on div "Poll" at bounding box center [836, 716] width 52 height 42
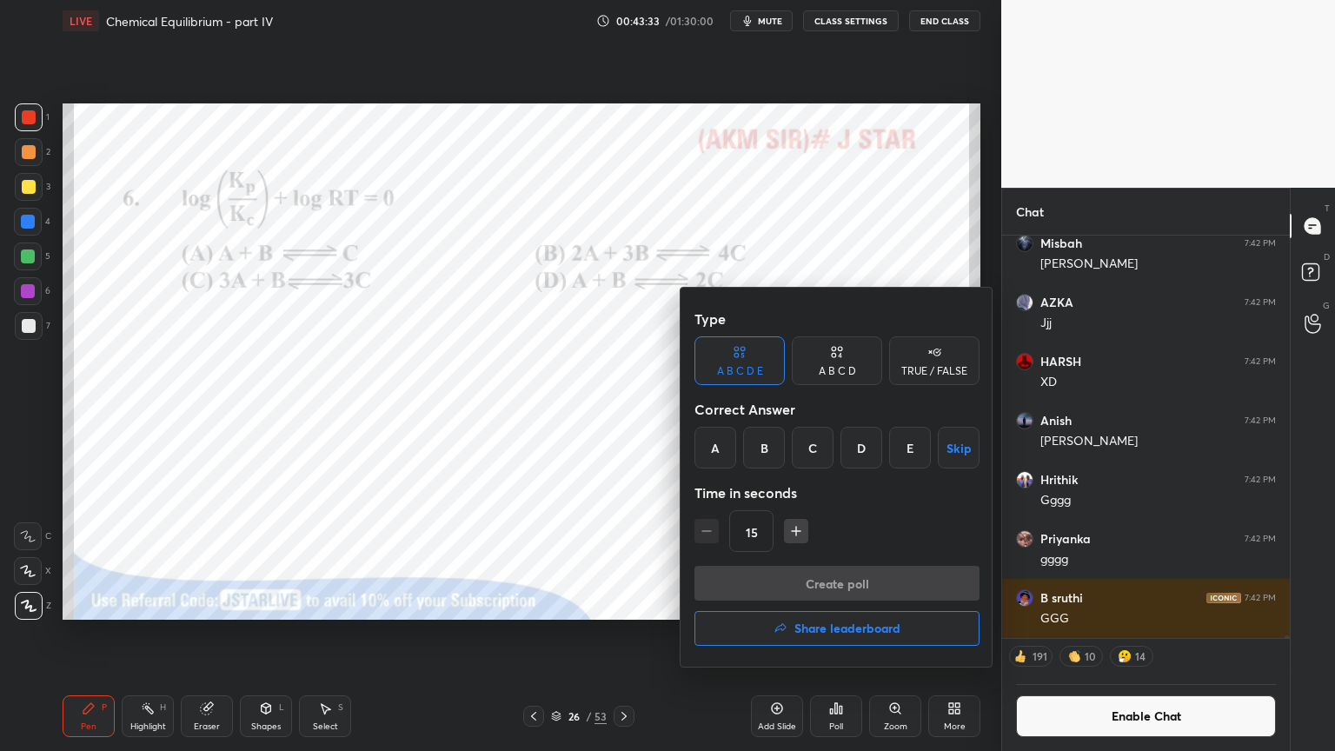
drag, startPoint x: 509, startPoint y: 509, endPoint x: 503, endPoint y: 519, distance: 10.9
click at [505, 517] on div at bounding box center [667, 375] width 1335 height 751
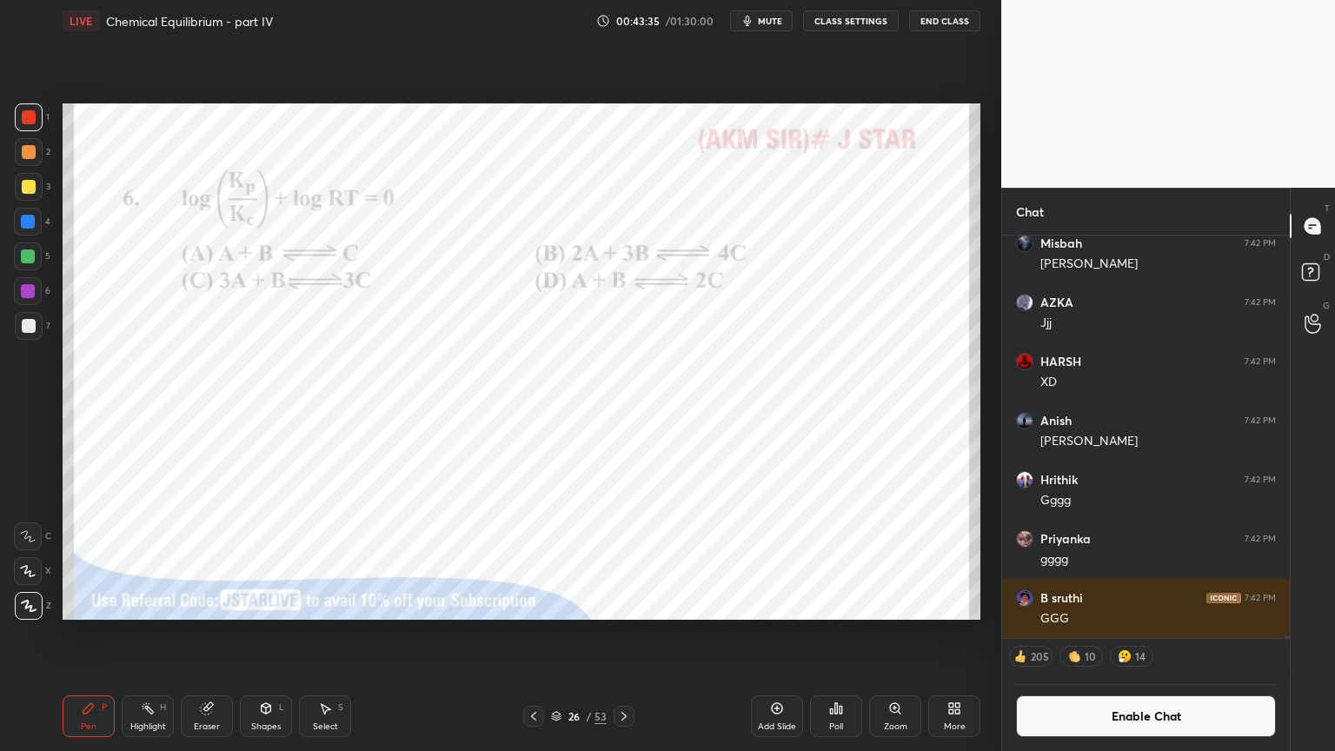
click at [841, 634] on div "Poll" at bounding box center [836, 716] width 52 height 42
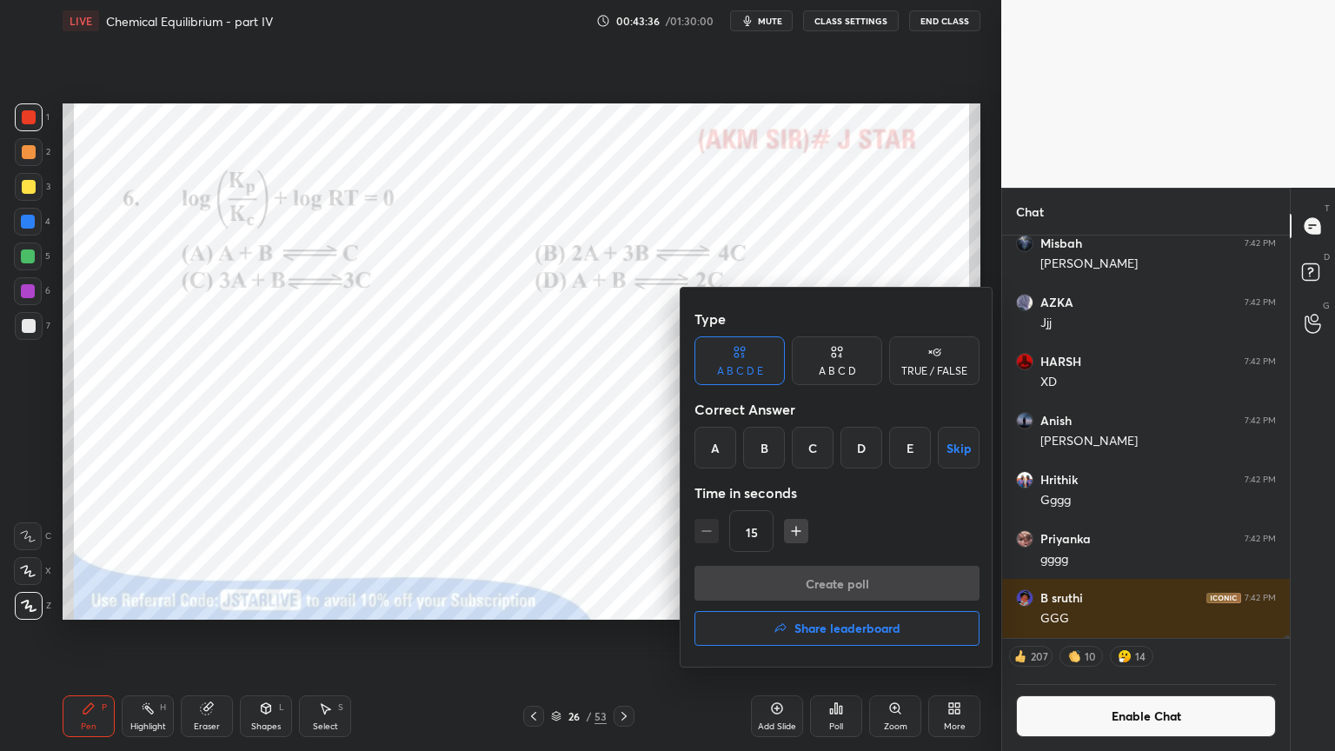
click at [848, 368] on div "A B C D" at bounding box center [837, 371] width 37 height 10
drag, startPoint x: 845, startPoint y: 454, endPoint x: 841, endPoint y: 510, distance: 56.7
click at [845, 456] on div "C" at bounding box center [836, 448] width 51 height 42
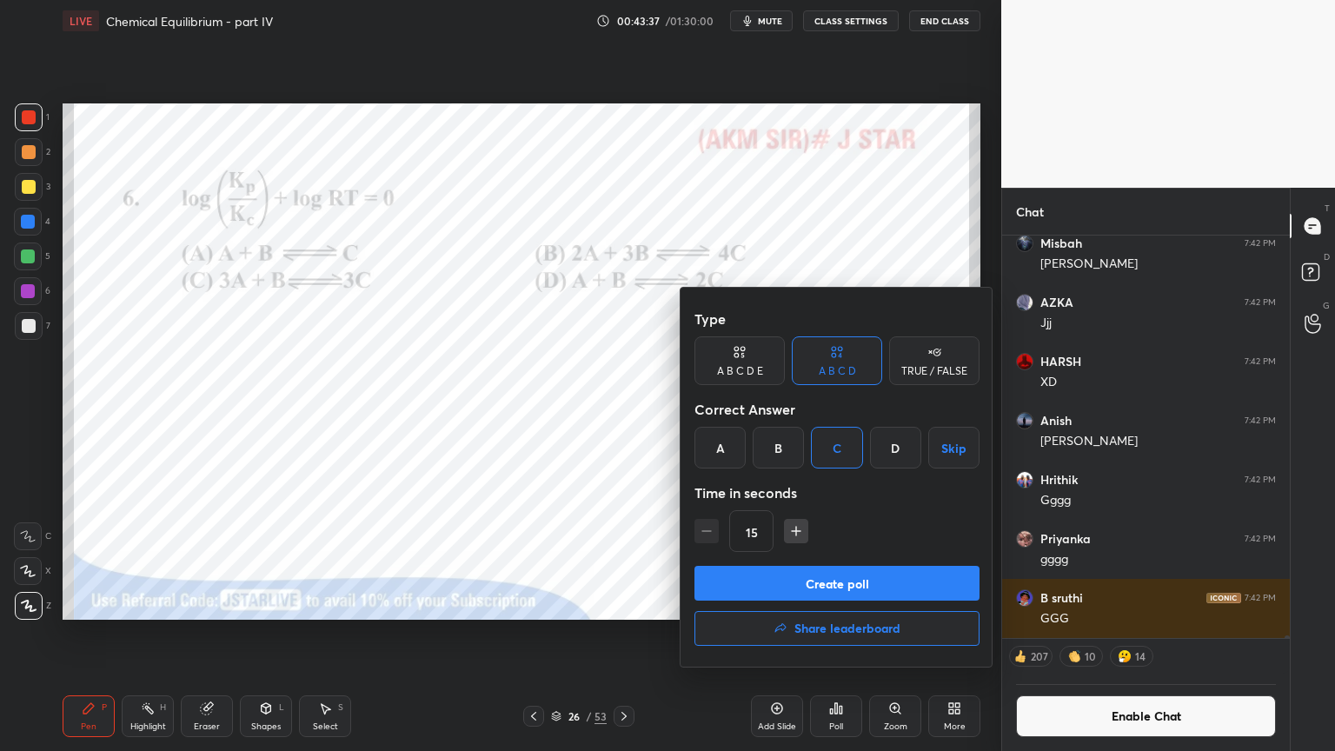
click at [855, 588] on button "Create poll" at bounding box center [837, 583] width 285 height 35
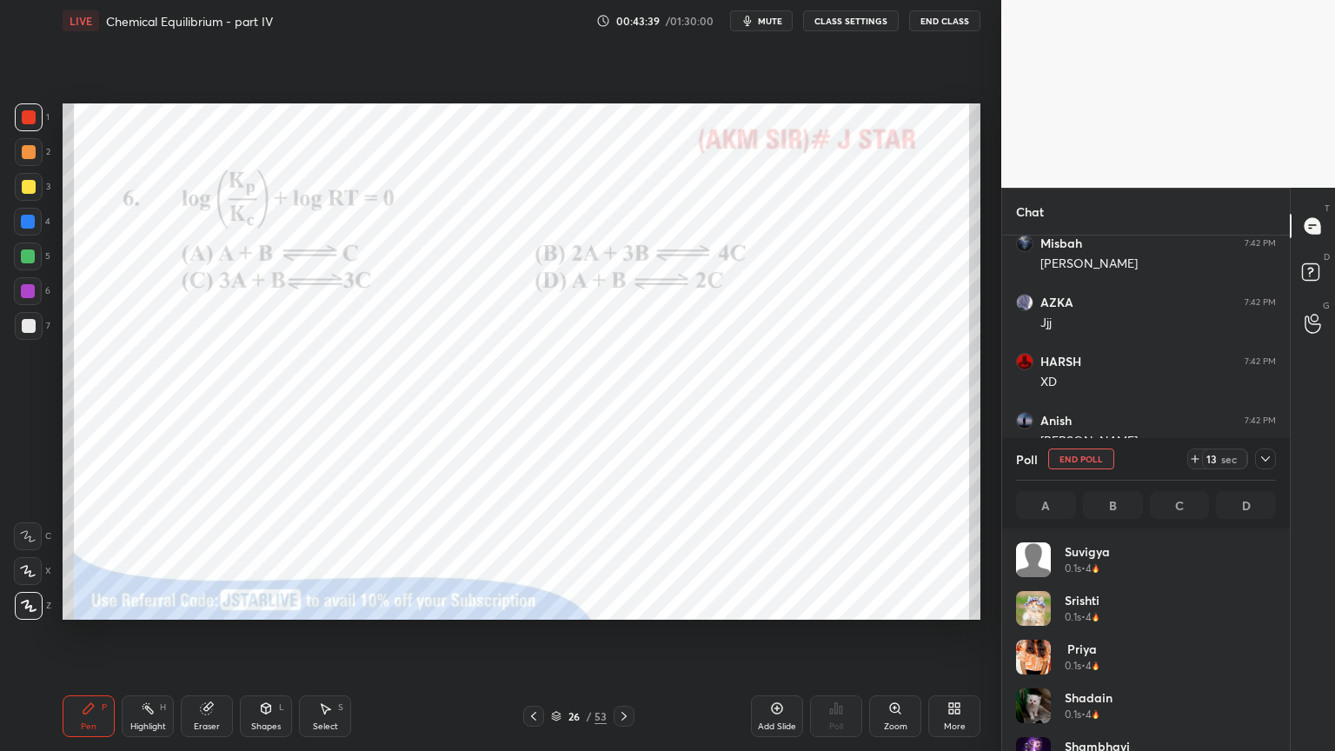
scroll to position [203, 255]
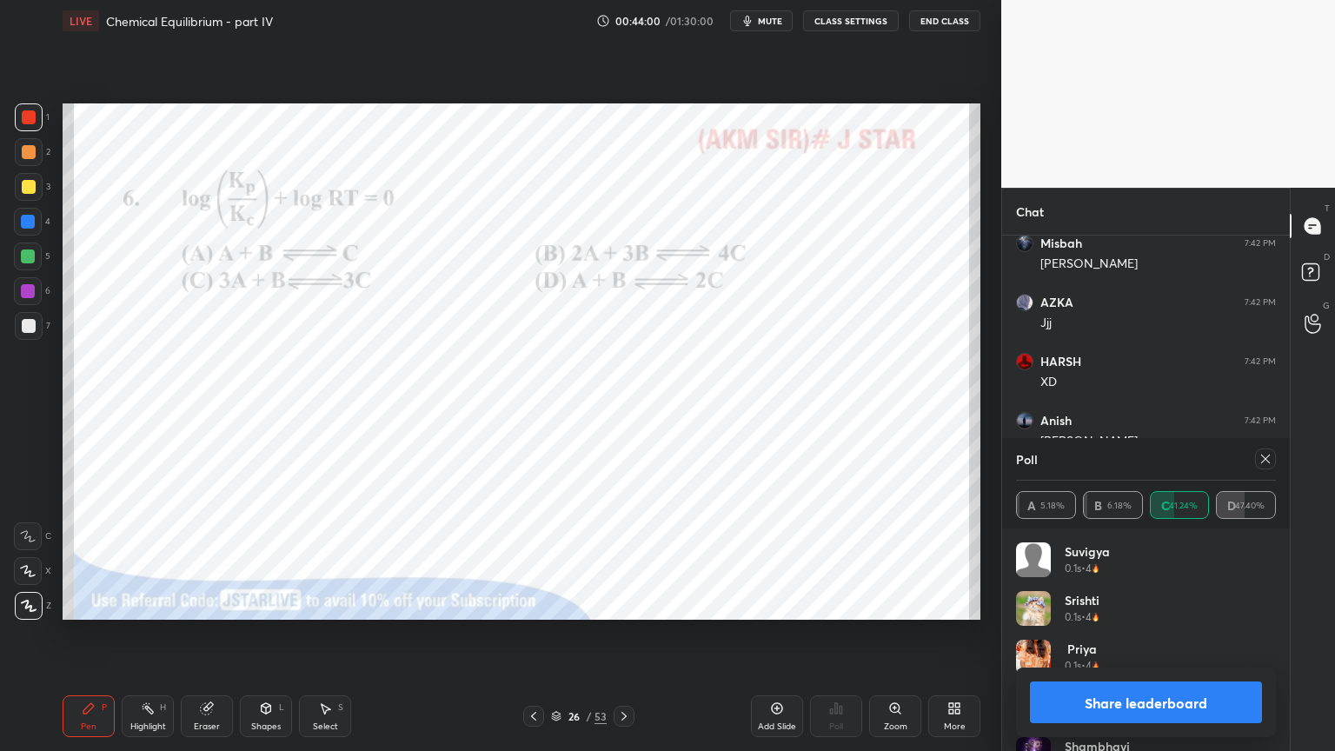
click at [1172, 634] on button "Share leaderboard" at bounding box center [1146, 703] width 232 height 42
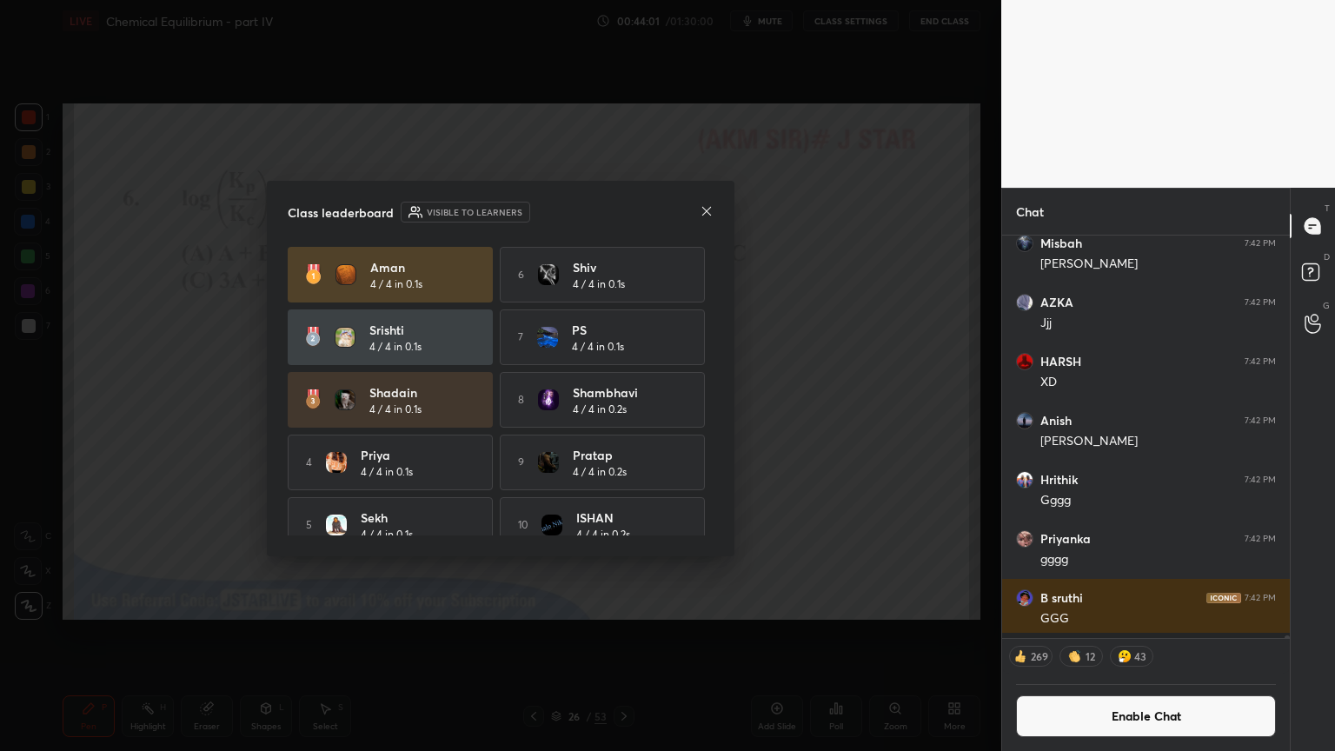
scroll to position [510, 283]
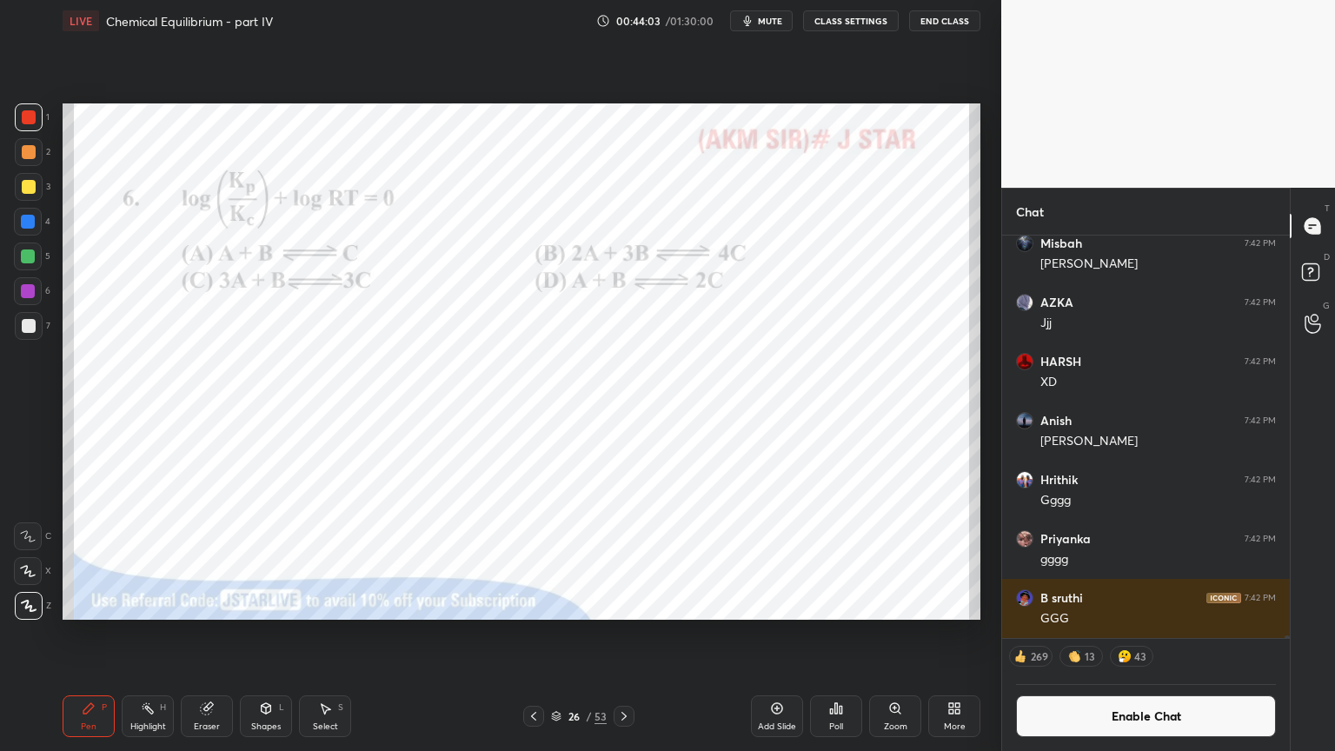
drag, startPoint x: 153, startPoint y: 716, endPoint x: 136, endPoint y: 656, distance: 62.4
click at [150, 634] on div "Highlight H" at bounding box center [148, 716] width 52 height 42
drag, startPoint x: 775, startPoint y: 718, endPoint x: 709, endPoint y: 700, distance: 68.5
click at [774, 634] on div "Add Slide" at bounding box center [777, 716] width 52 height 42
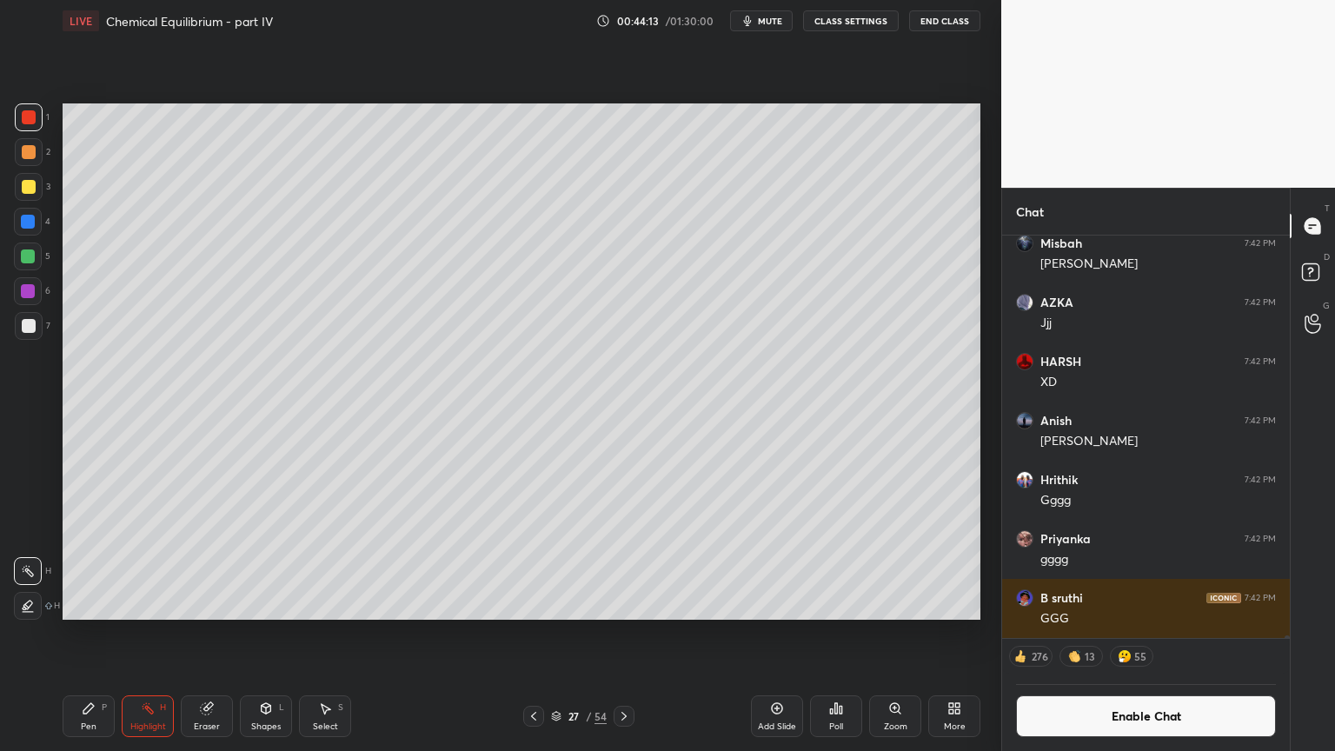
click at [111, 634] on div "Pen P Highlight H Eraser Shapes L Select S" at bounding box center [235, 716] width 344 height 42
click at [70, 634] on div "Pen P" at bounding box center [89, 716] width 52 height 42
click at [36, 156] on div at bounding box center [29, 152] width 28 height 28
click at [183, 634] on div "Pen P Highlight H Eraser Shapes L Select S 27 / 54 Add Slide Poll Zoom More" at bounding box center [522, 717] width 918 height 70
drag, startPoint x: 143, startPoint y: 727, endPoint x: 158, endPoint y: 661, distance: 67.9
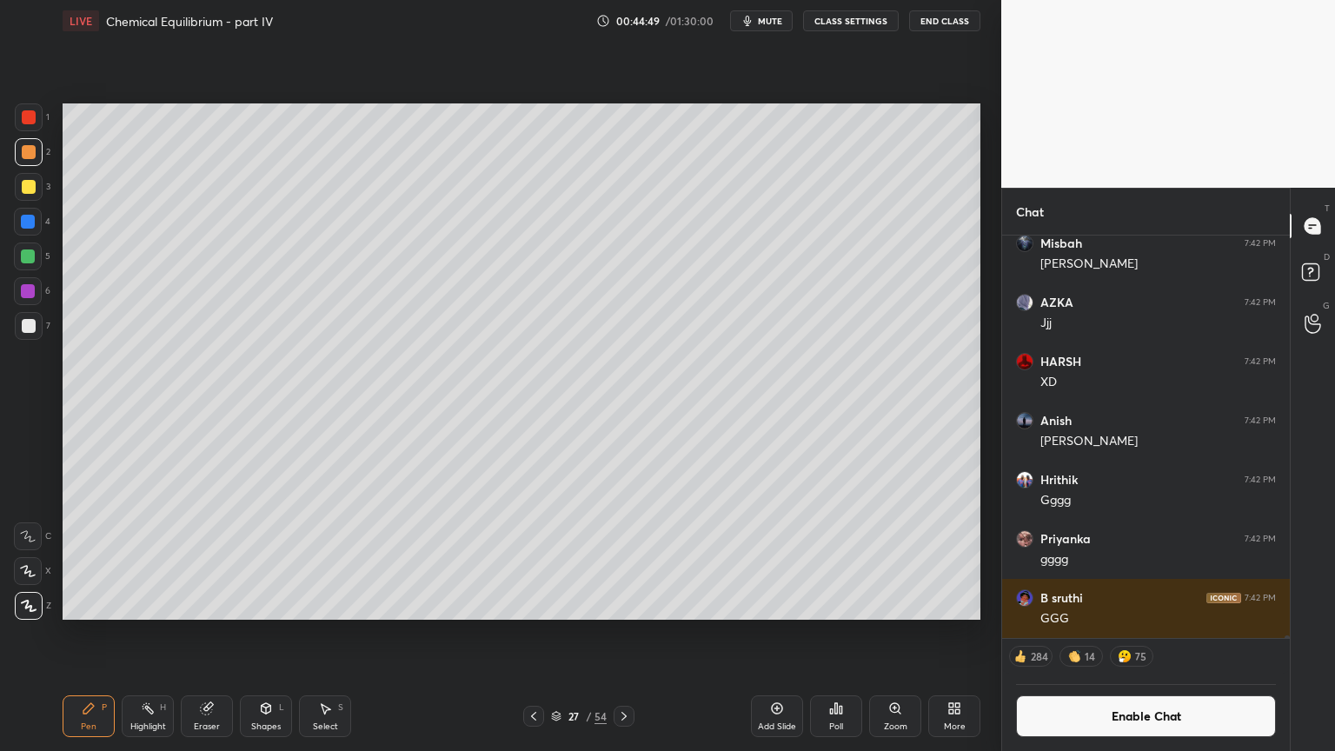
click at [143, 634] on div "Highlight" at bounding box center [148, 726] width 36 height 9
click at [159, 634] on div "Highlight" at bounding box center [148, 726] width 36 height 9
click at [92, 634] on div "Pen" at bounding box center [89, 726] width 16 height 9
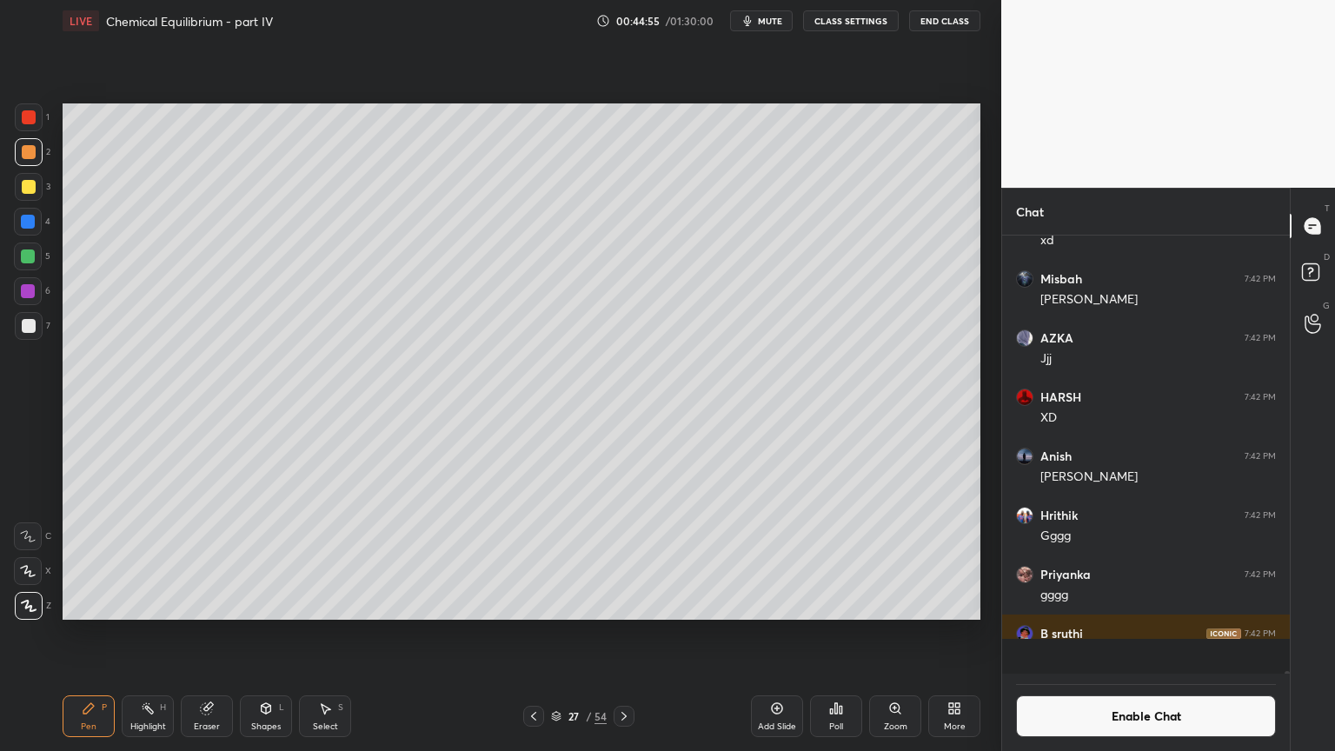
scroll to position [5, 5]
click at [27, 320] on div at bounding box center [29, 326] width 14 height 14
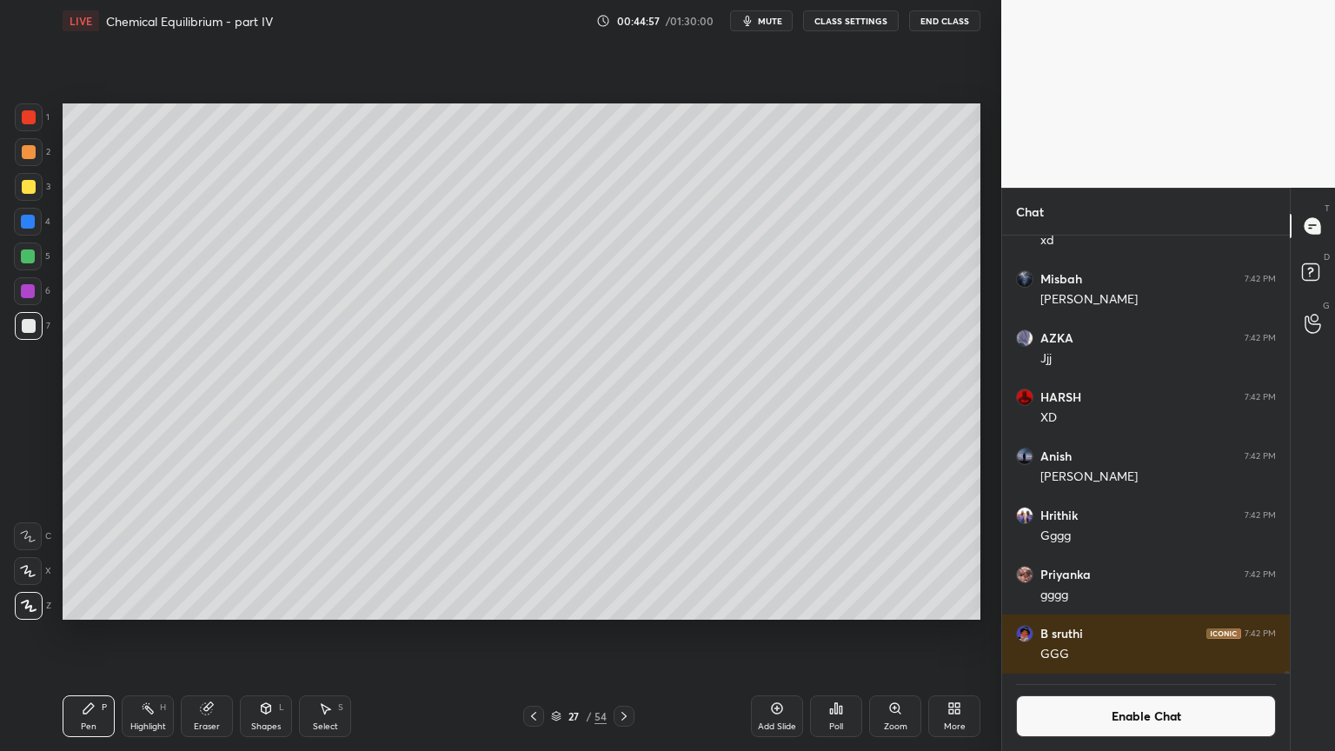
click at [23, 154] on div at bounding box center [29, 152] width 14 height 14
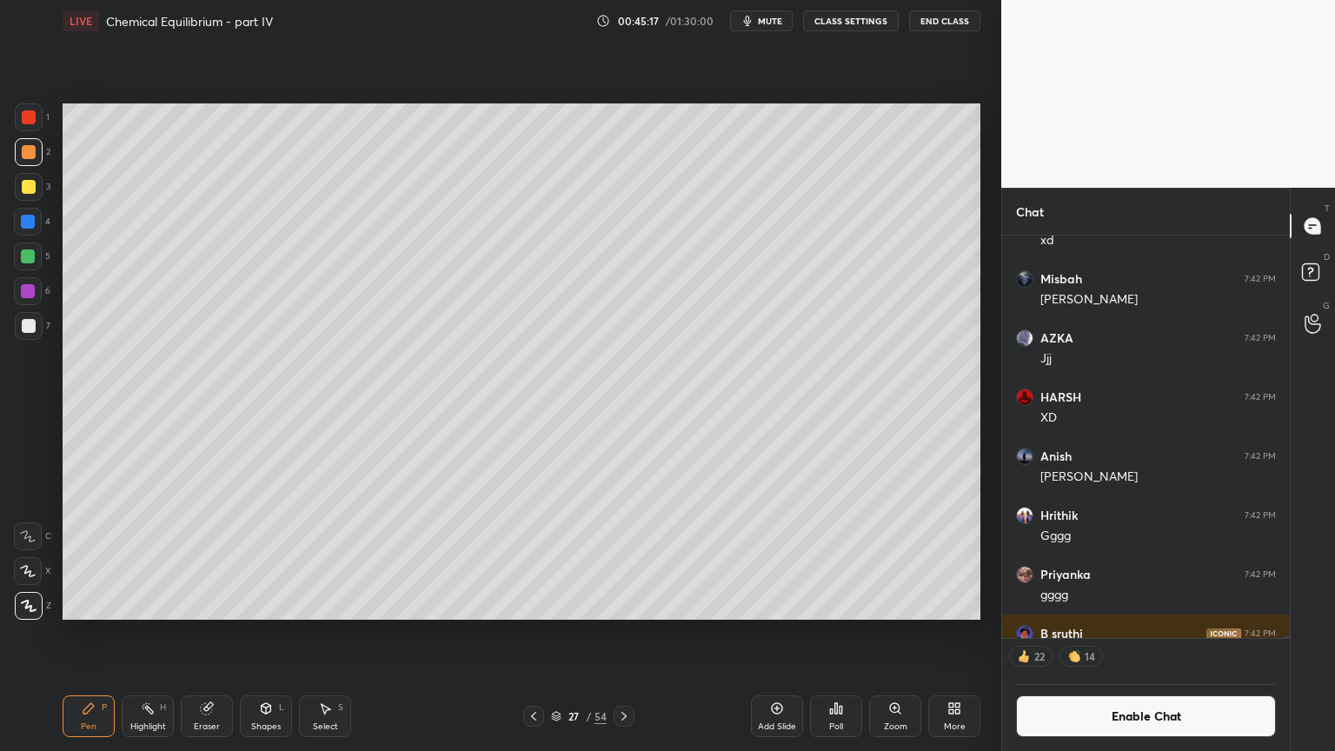
click at [150, 634] on div "Highlight H" at bounding box center [148, 716] width 52 height 42
click at [88, 634] on div "Pen" at bounding box center [89, 726] width 16 height 9
drag, startPoint x: 24, startPoint y: 250, endPoint x: 61, endPoint y: 303, distance: 63.7
click at [26, 251] on div at bounding box center [28, 256] width 14 height 14
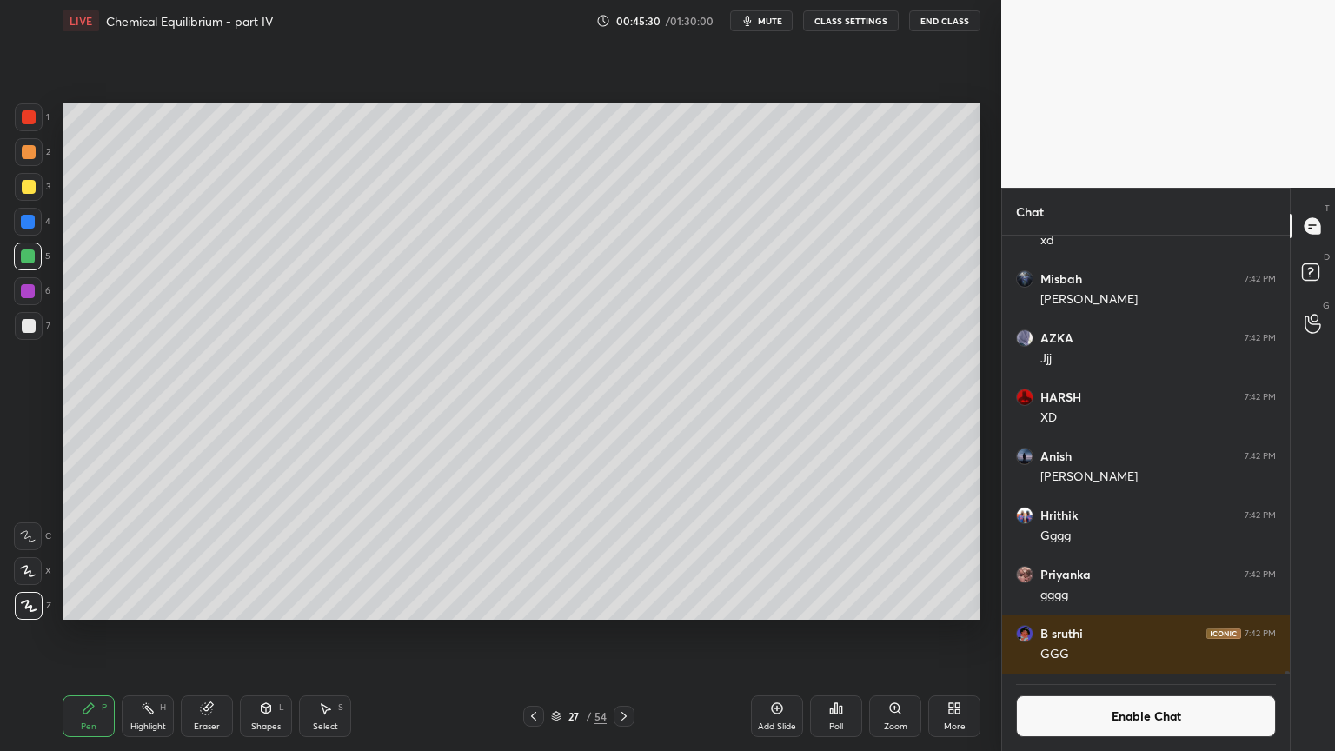
click at [268, 634] on div "Shapes L" at bounding box center [266, 716] width 52 height 42
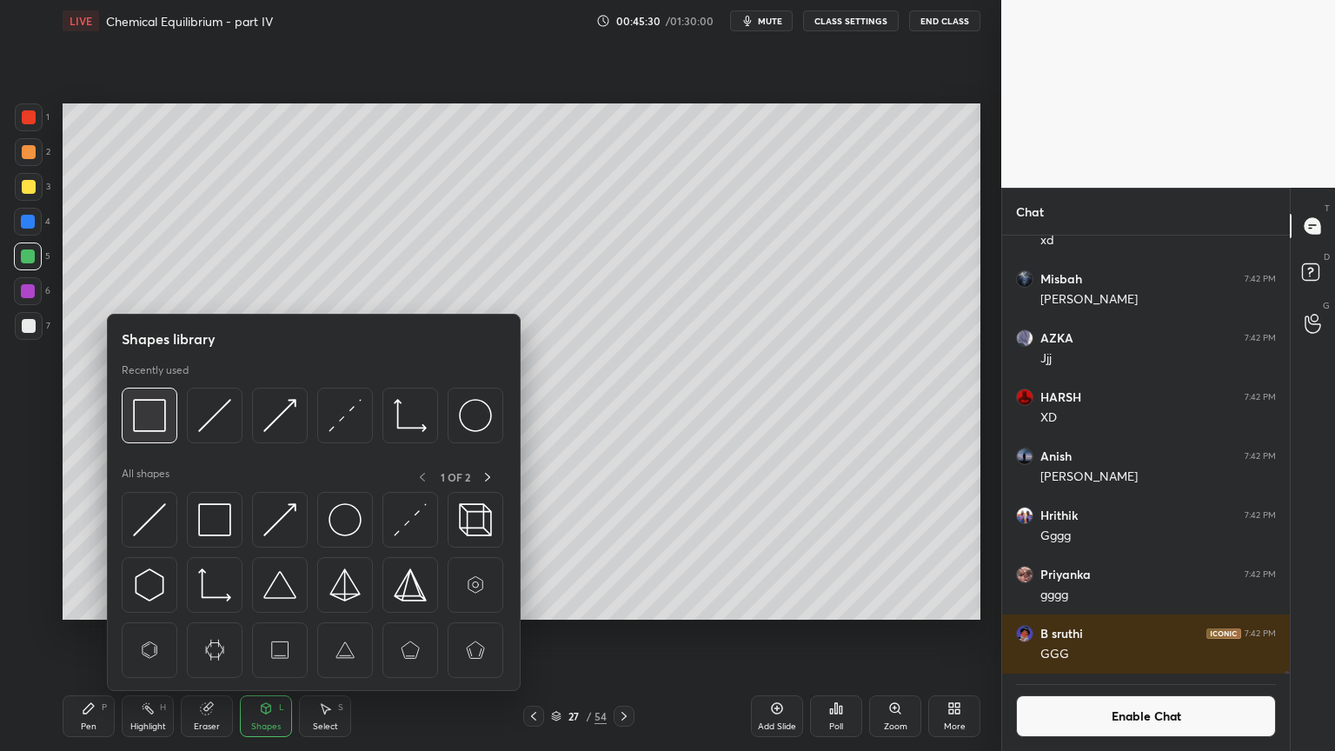
click at [157, 419] on img at bounding box center [149, 415] width 33 height 33
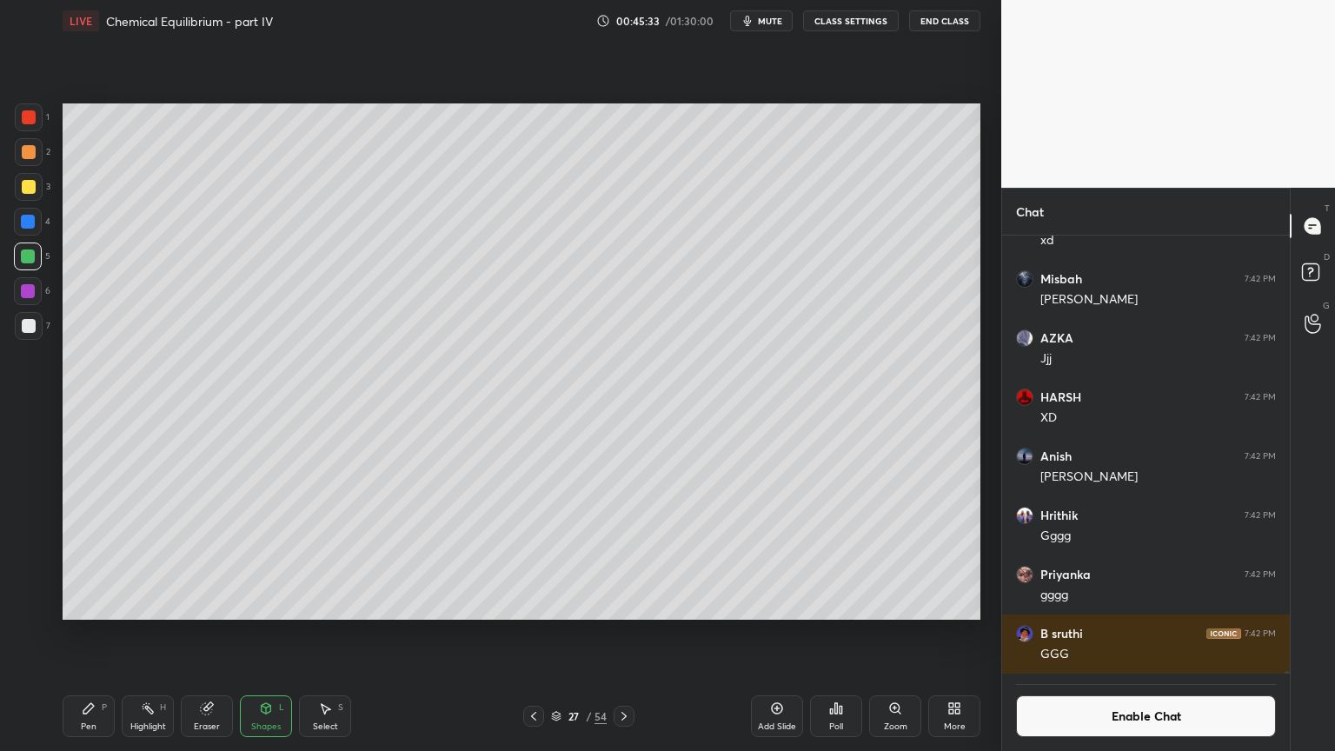
click at [530, 634] on icon at bounding box center [534, 716] width 14 height 14
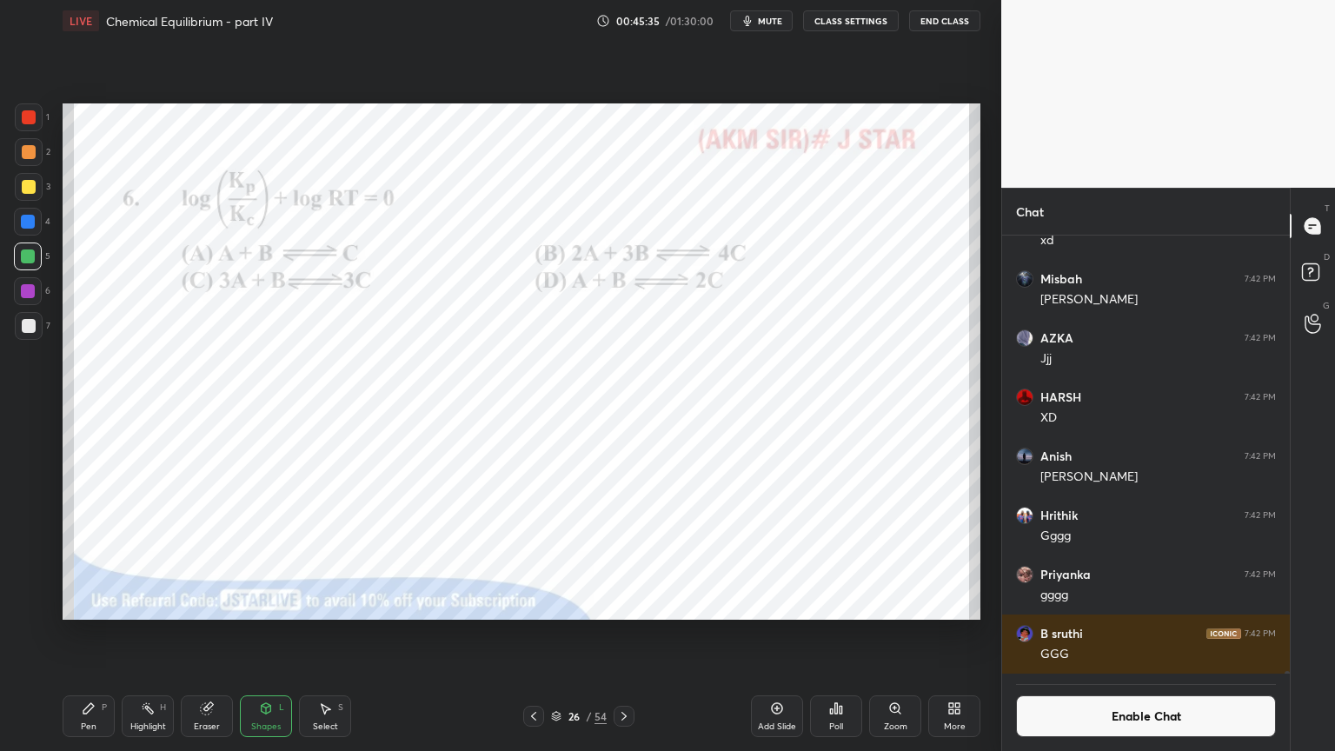
click at [85, 634] on div "Pen P" at bounding box center [89, 716] width 52 height 42
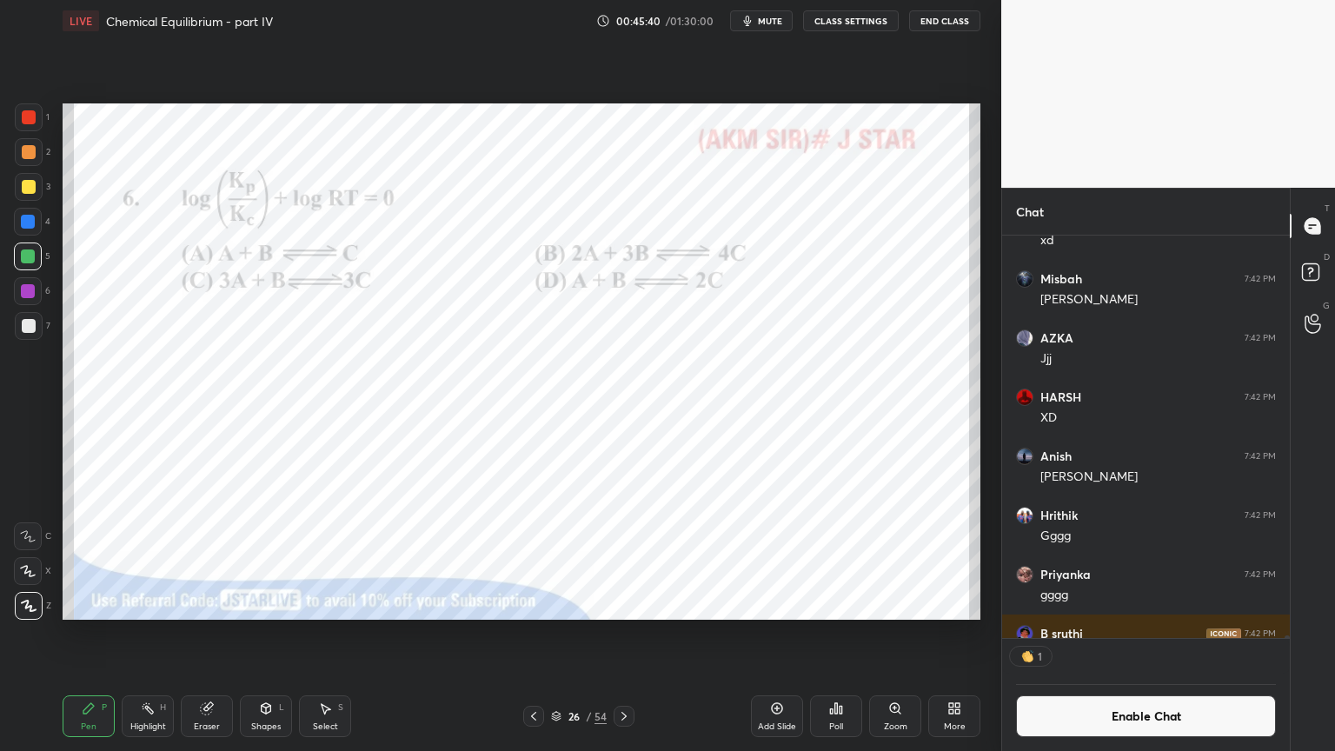
scroll to position [5, 5]
click at [35, 123] on div at bounding box center [29, 117] width 28 height 28
click at [624, 634] on icon at bounding box center [624, 716] width 14 height 14
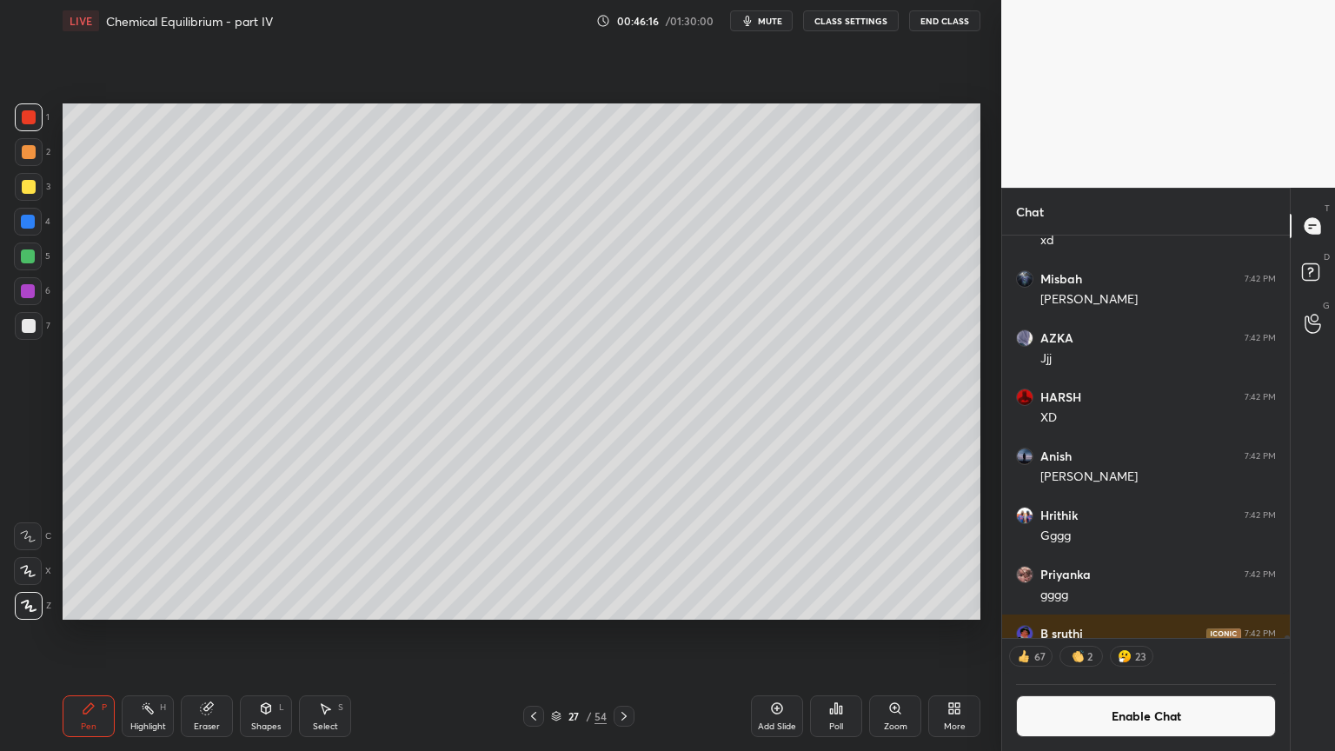
drag, startPoint x: 775, startPoint y: 723, endPoint x: 761, endPoint y: 724, distance: 13.1
click at [767, 634] on div "Add Slide" at bounding box center [777, 726] width 38 height 9
drag, startPoint x: 100, startPoint y: 716, endPoint x: 97, endPoint y: 699, distance: 17.6
click at [96, 634] on div "Pen P" at bounding box center [89, 716] width 52 height 42
click at [31, 157] on div at bounding box center [29, 152] width 14 height 14
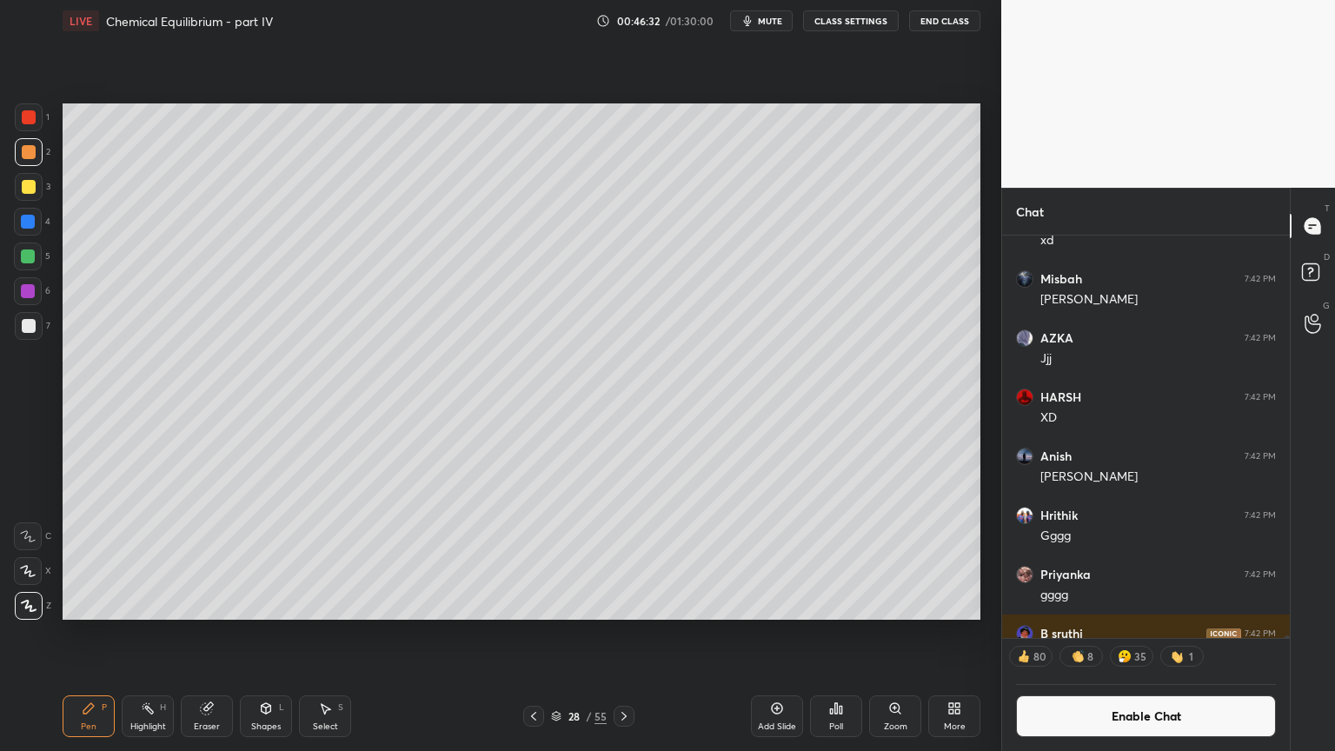
click at [45, 182] on div "3" at bounding box center [33, 187] width 36 height 28
click at [270, 634] on div "Shapes L" at bounding box center [266, 716] width 52 height 42
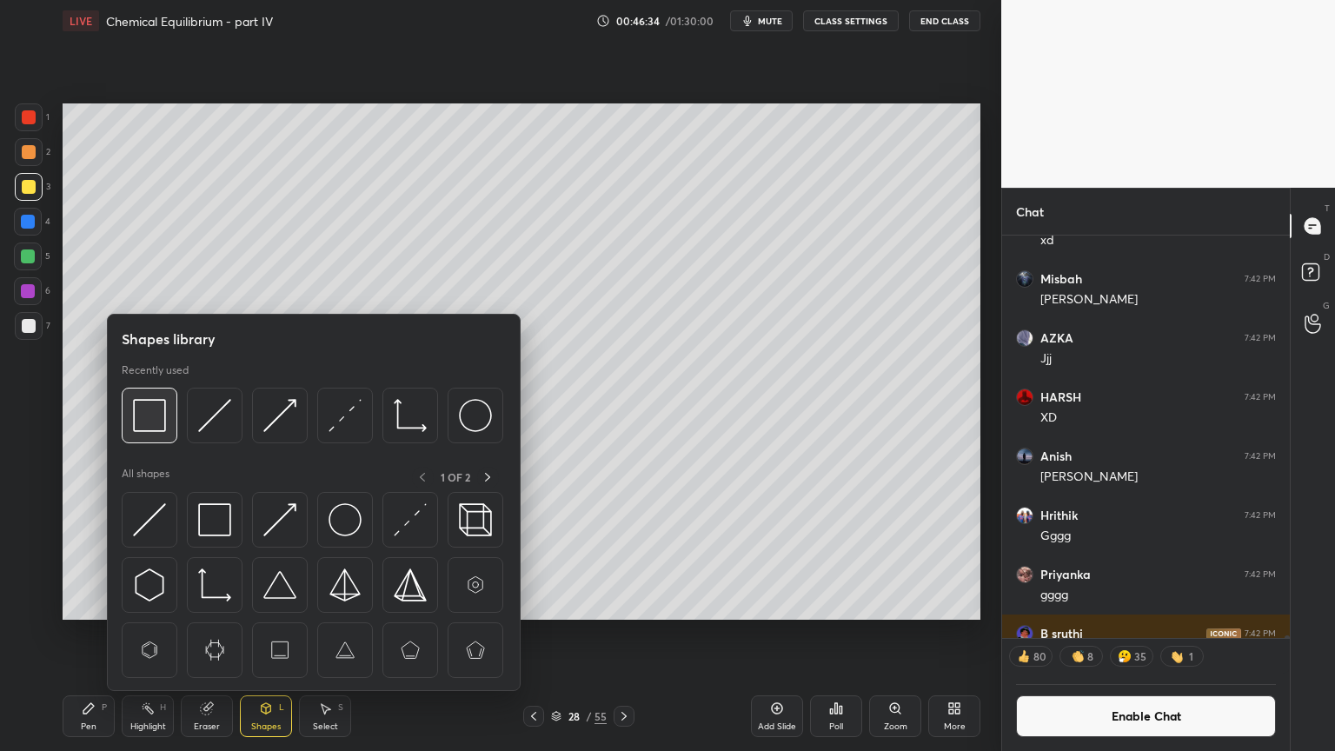
click at [146, 422] on img at bounding box center [149, 415] width 33 height 33
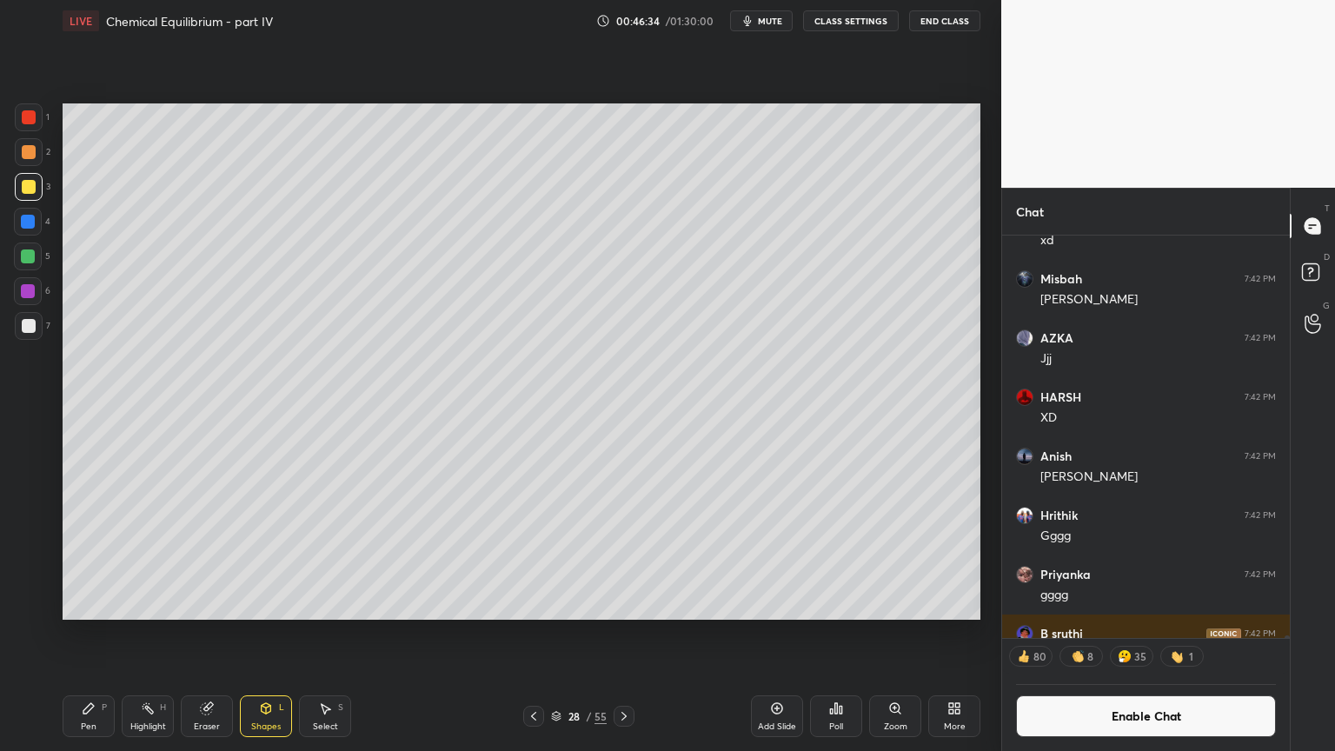
click at [28, 319] on div at bounding box center [29, 326] width 14 height 14
click at [105, 634] on div "Pen P" at bounding box center [89, 716] width 52 height 42
click at [111, 634] on div "Pen P" at bounding box center [89, 716] width 52 height 42
drag, startPoint x: 30, startPoint y: 323, endPoint x: 53, endPoint y: 308, distance: 27.5
click at [33, 322] on div at bounding box center [29, 326] width 14 height 14
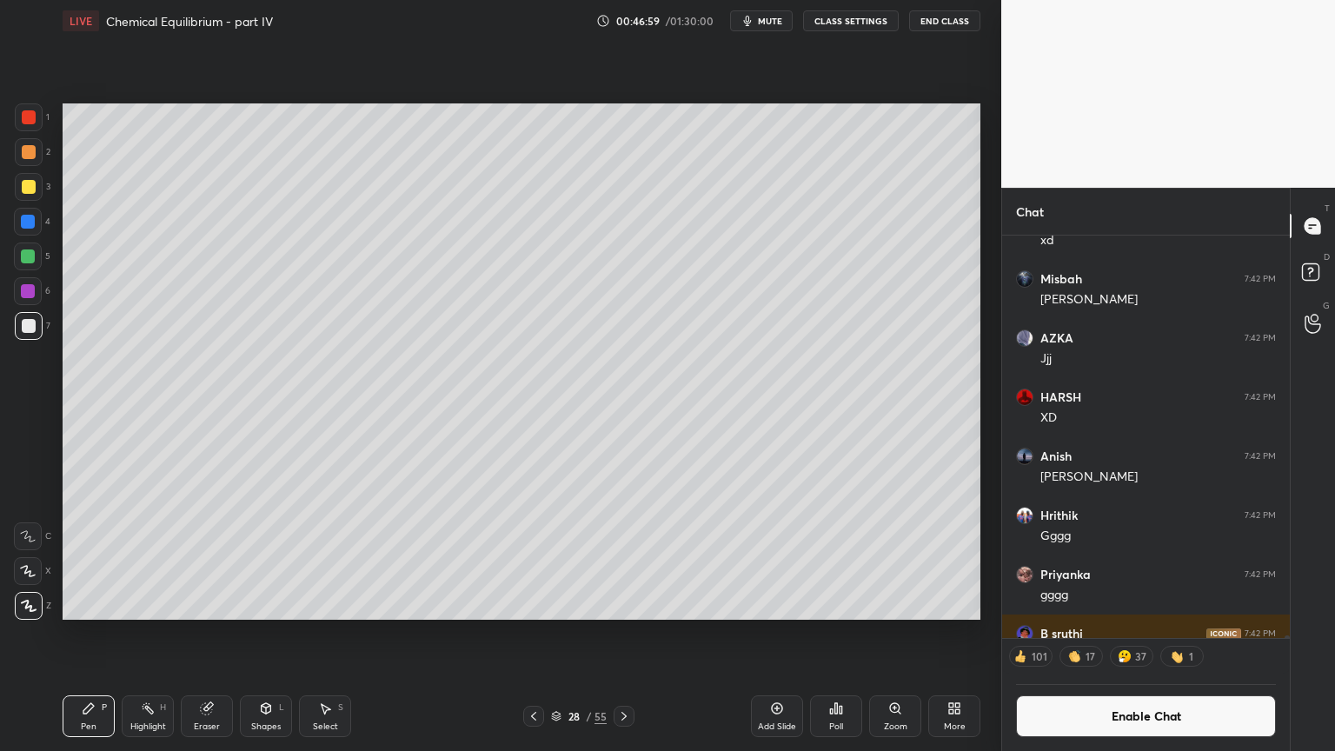
click at [76, 634] on div "Pen P" at bounding box center [89, 716] width 52 height 42
click at [1136, 634] on button "Enable Chat" at bounding box center [1146, 716] width 260 height 42
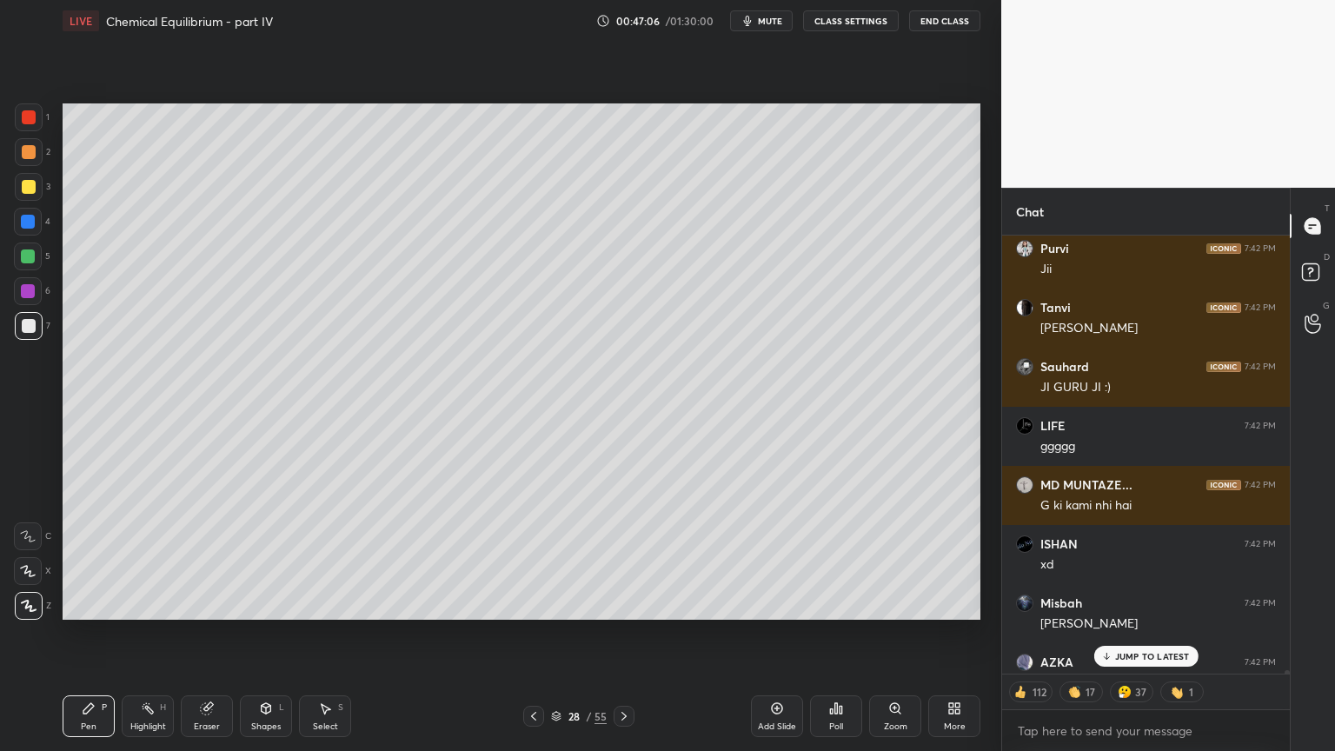
click at [1154, 634] on p "JUMP TO LATEST" at bounding box center [1152, 656] width 75 height 10
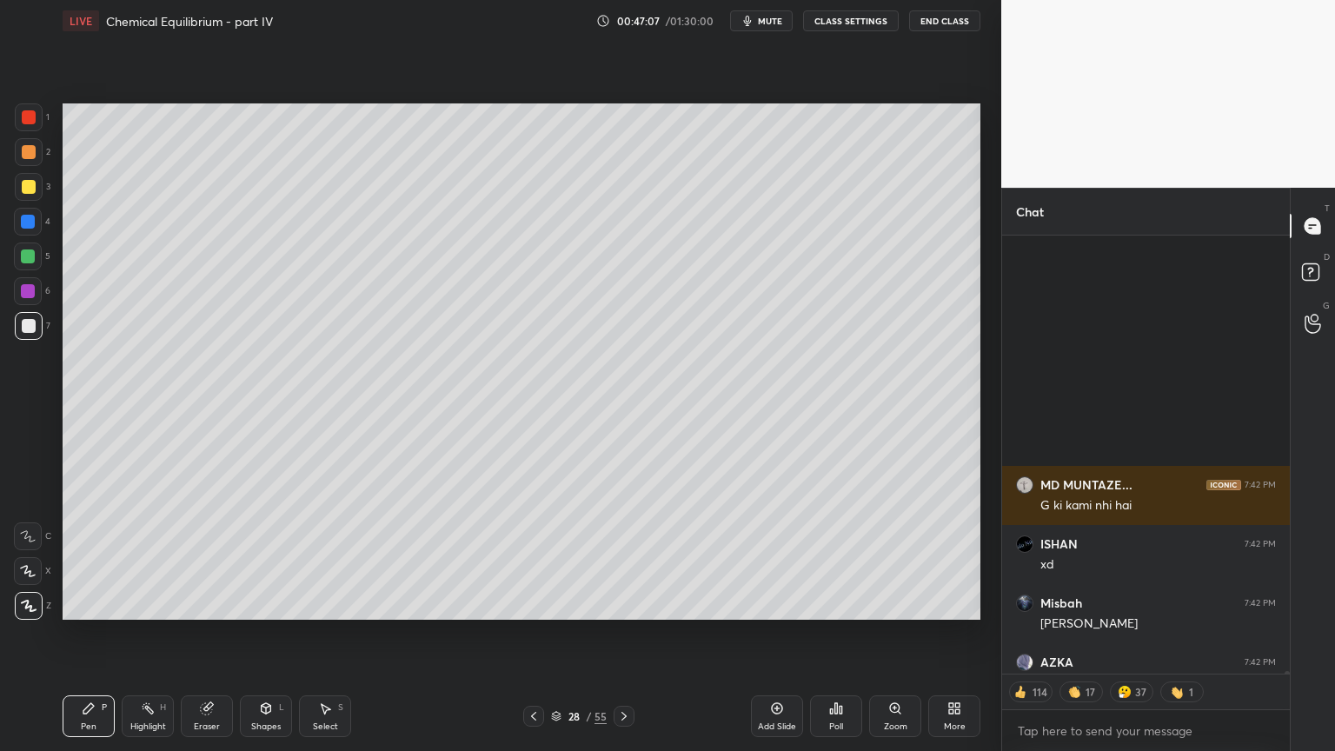
scroll to position [72376, 0]
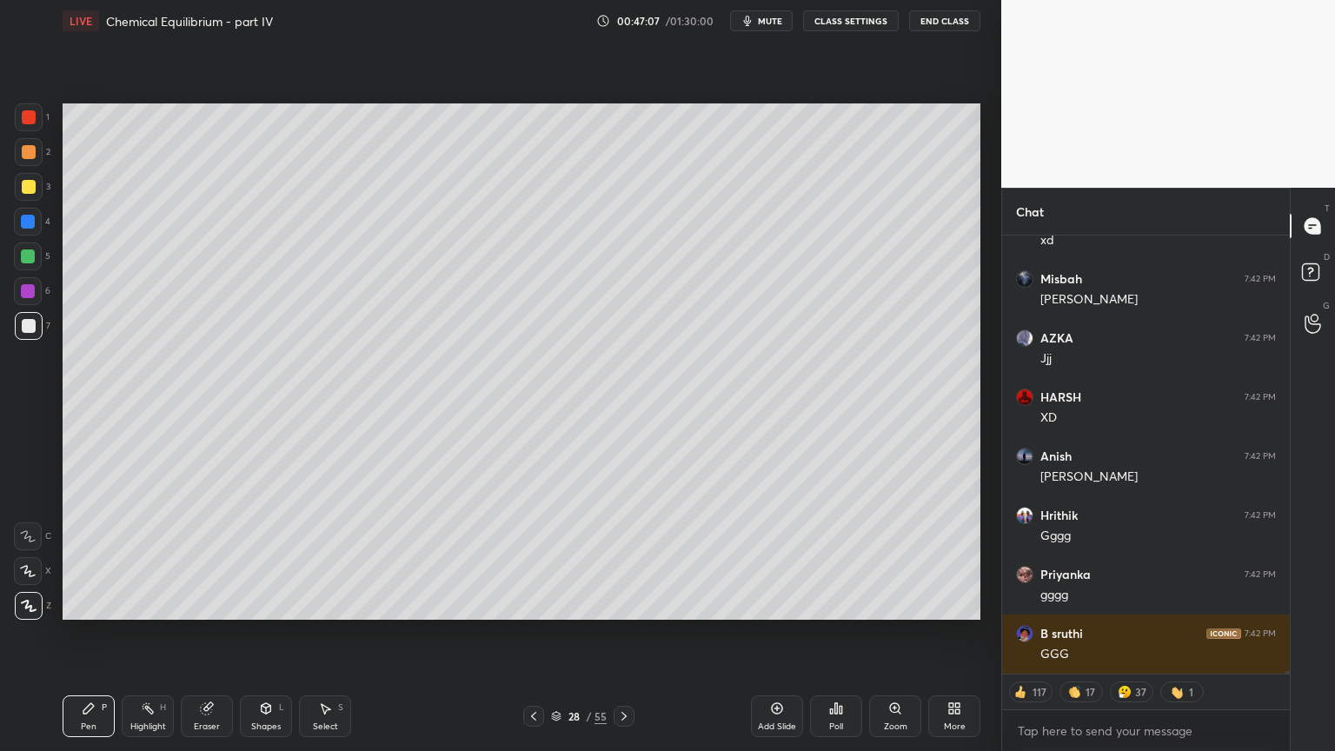
drag, startPoint x: 285, startPoint y: 722, endPoint x: 283, endPoint y: 695, distance: 27.9
click at [285, 634] on div "Shapes L" at bounding box center [266, 716] width 52 height 42
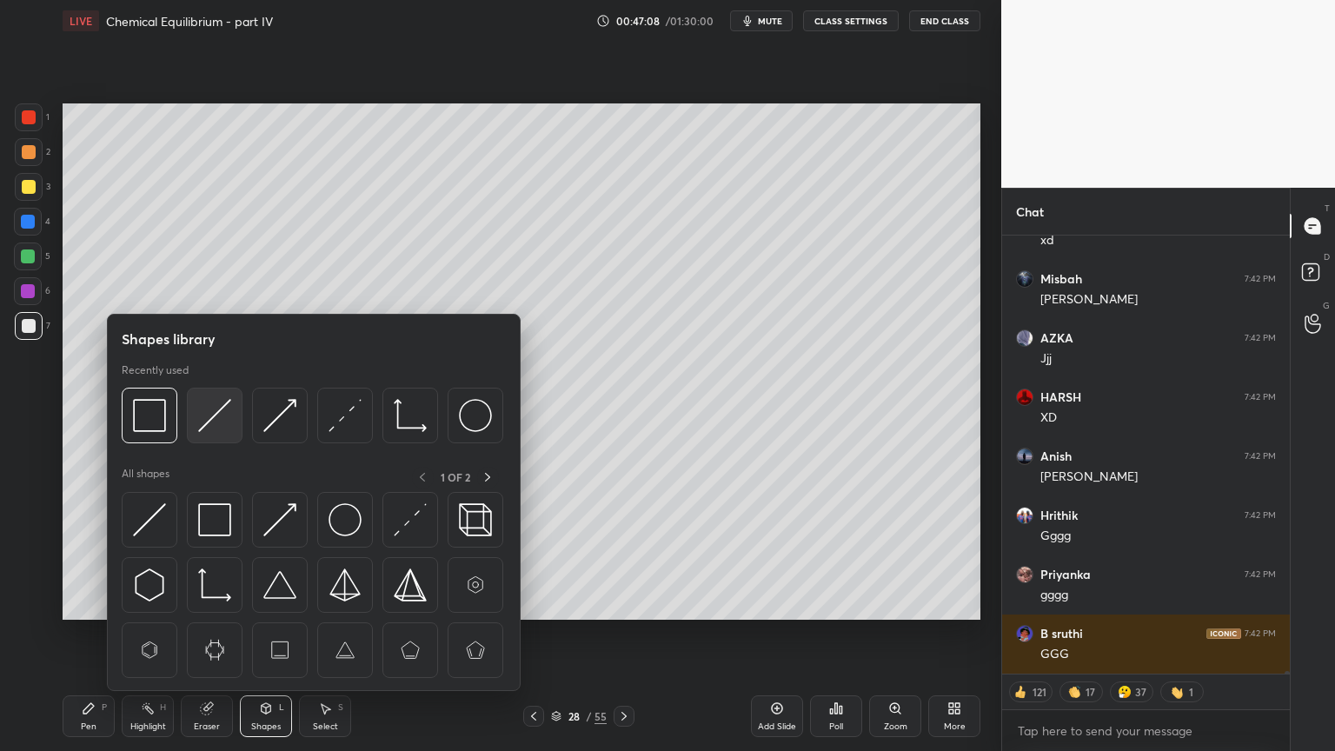
click at [207, 410] on img at bounding box center [214, 415] width 33 height 33
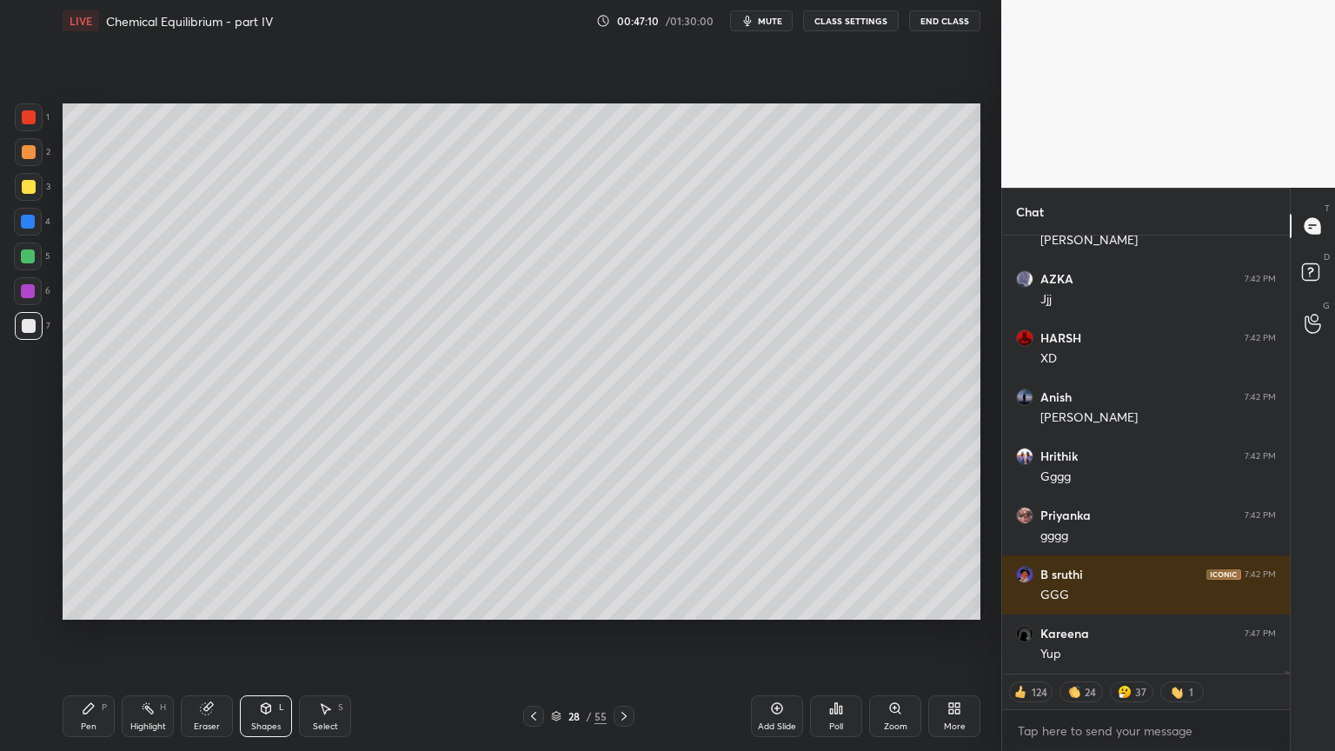
scroll to position [72557, 0]
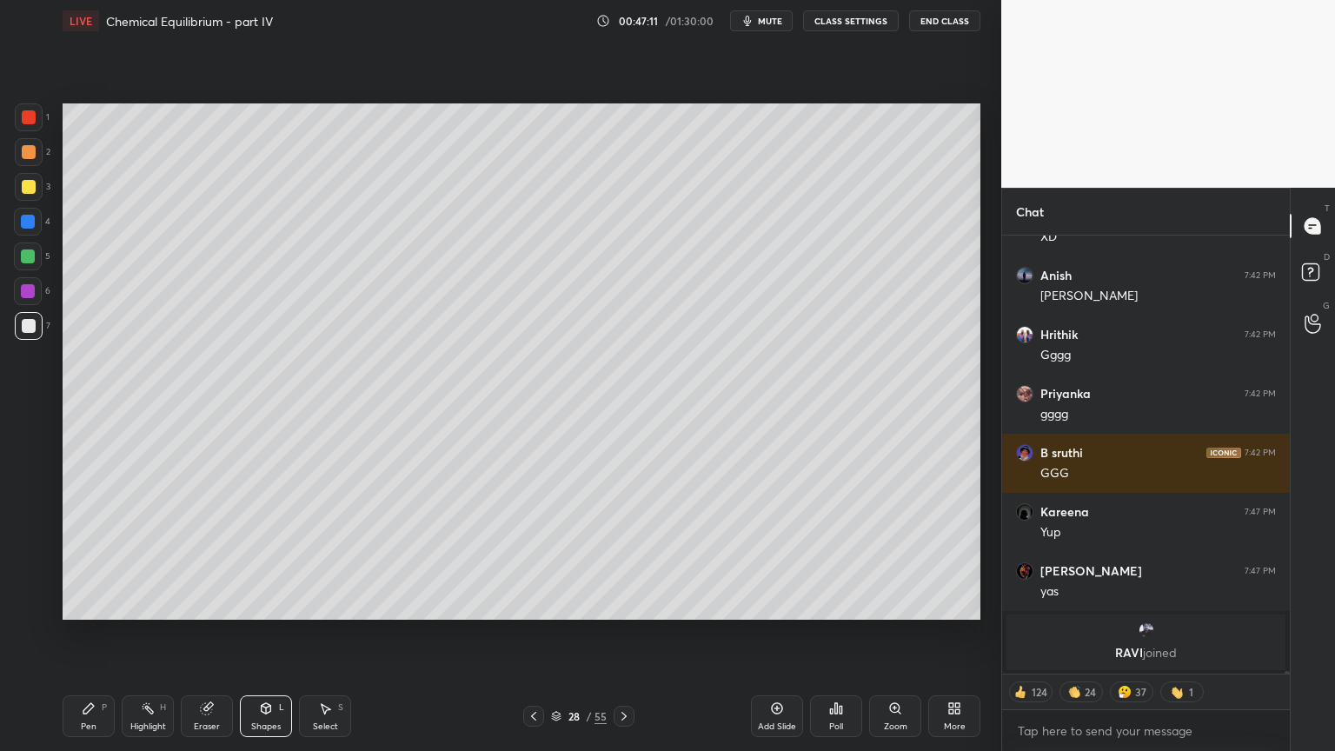
click at [104, 634] on div "Pen P" at bounding box center [89, 716] width 52 height 42
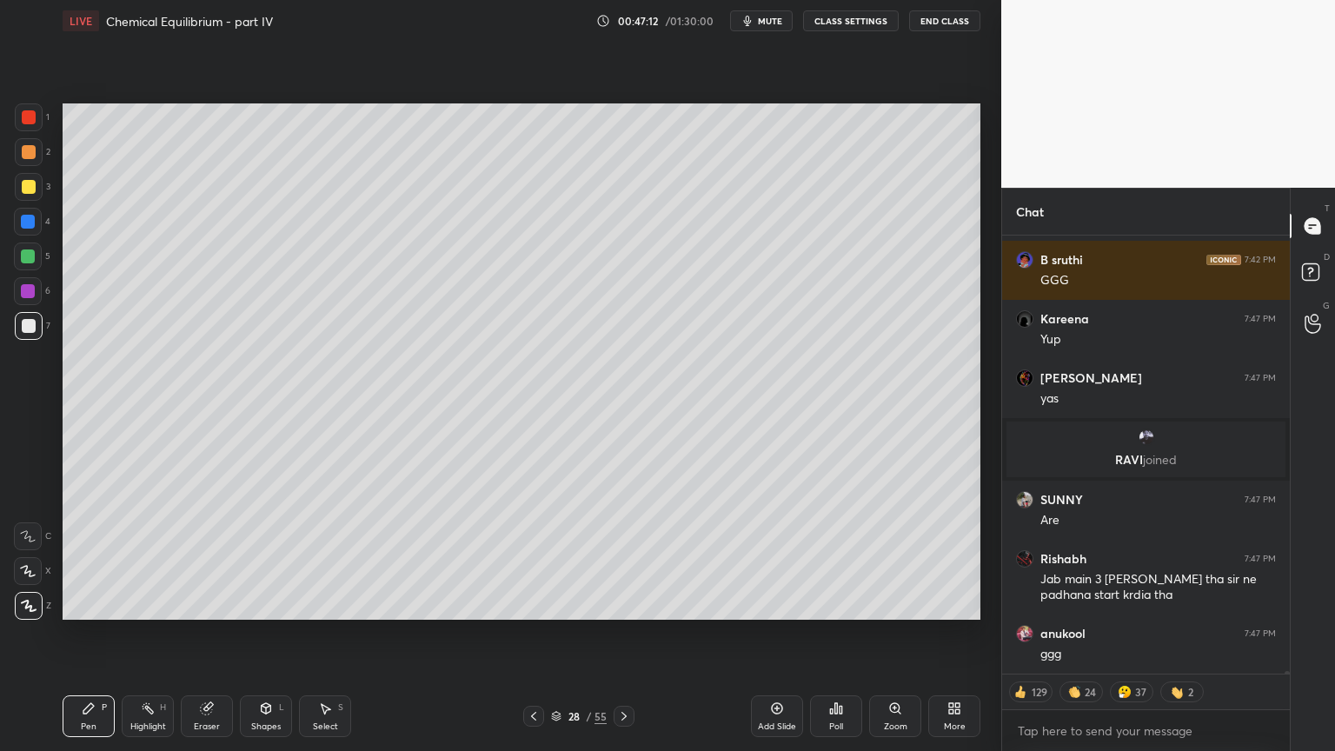
click at [30, 162] on div at bounding box center [29, 152] width 28 height 28
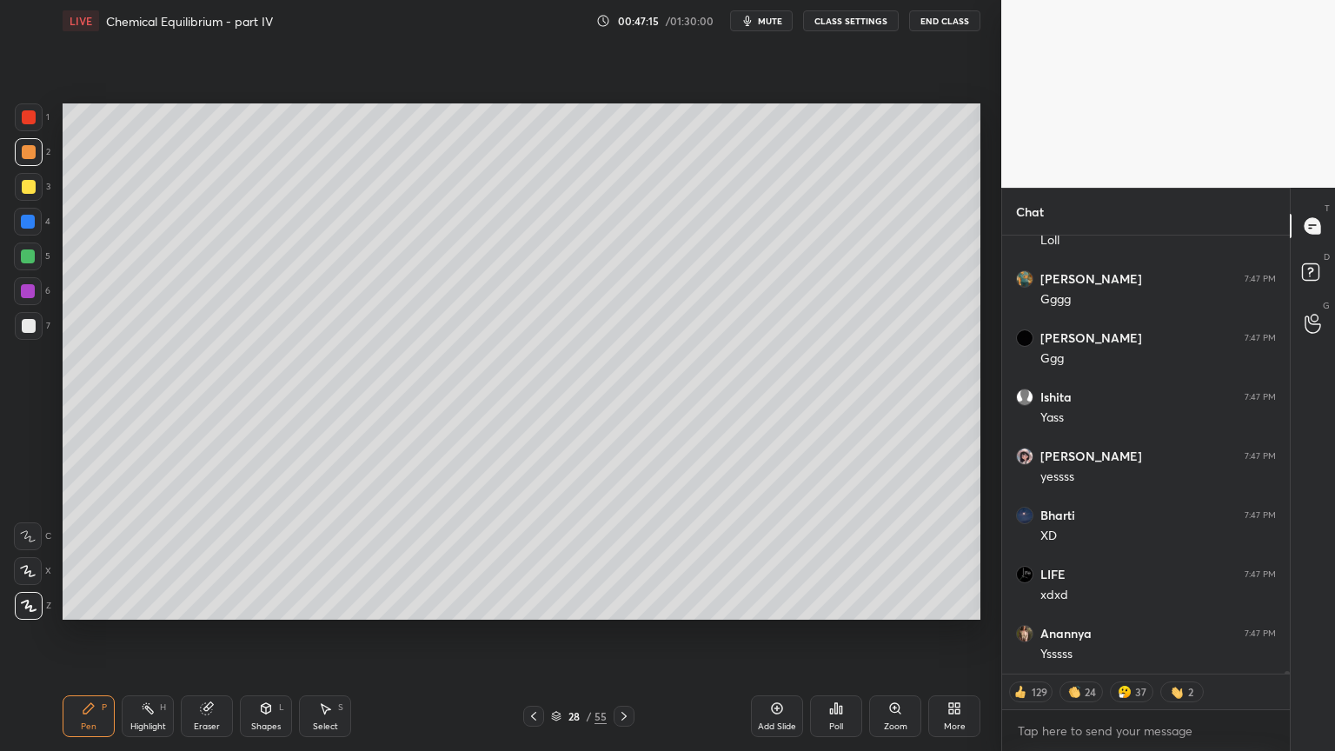
scroll to position [73302, 0]
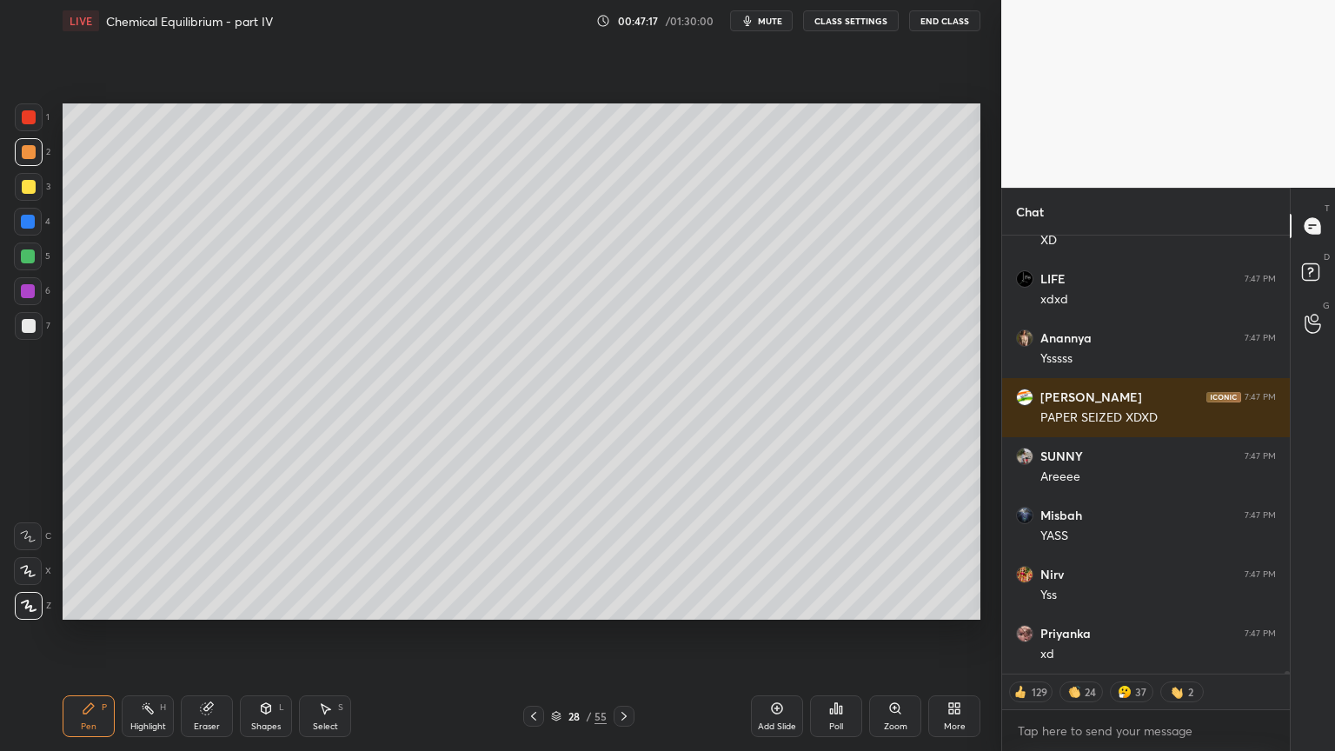
click at [1289, 634] on div "Chat [PERSON_NAME] 7:47 PM yessss Bharti 7:47 PM XD LIFE 7:47 PM xdxd [PERSON_N…" at bounding box center [1168, 469] width 334 height 563
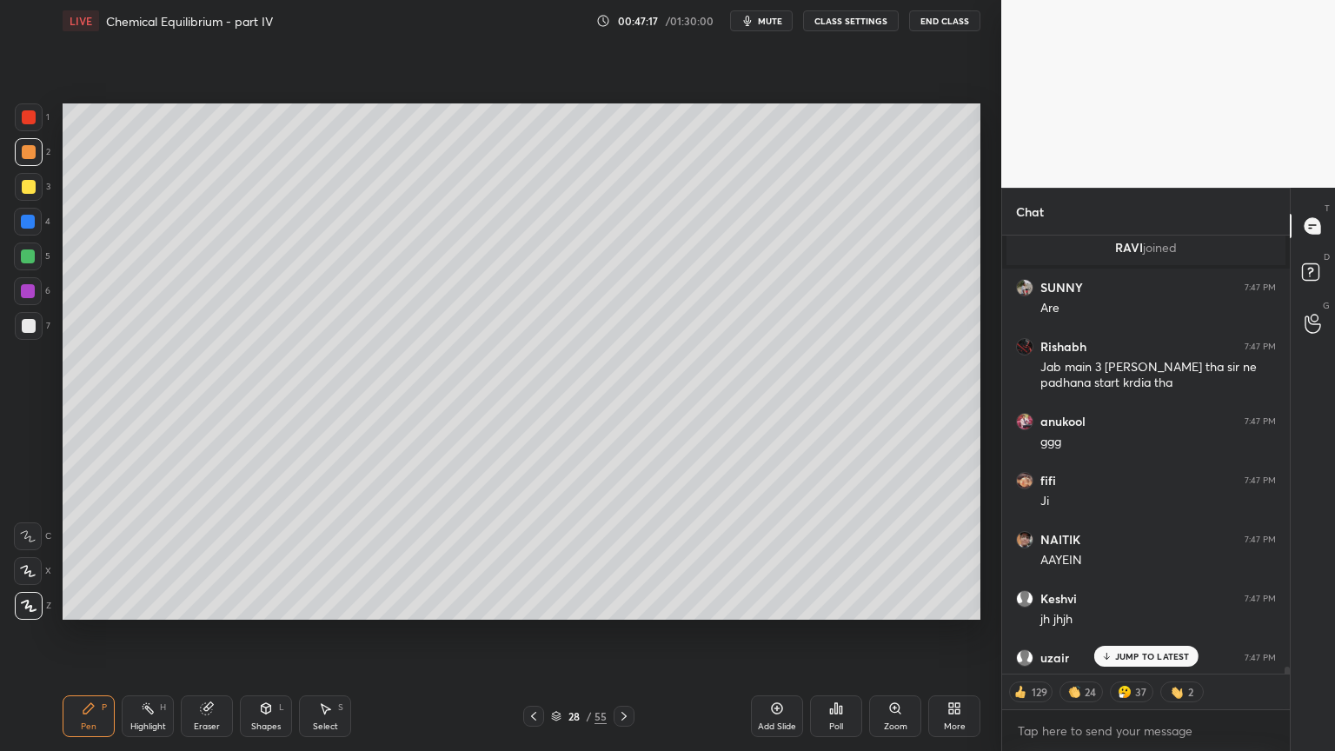
scroll to position [72658, 0]
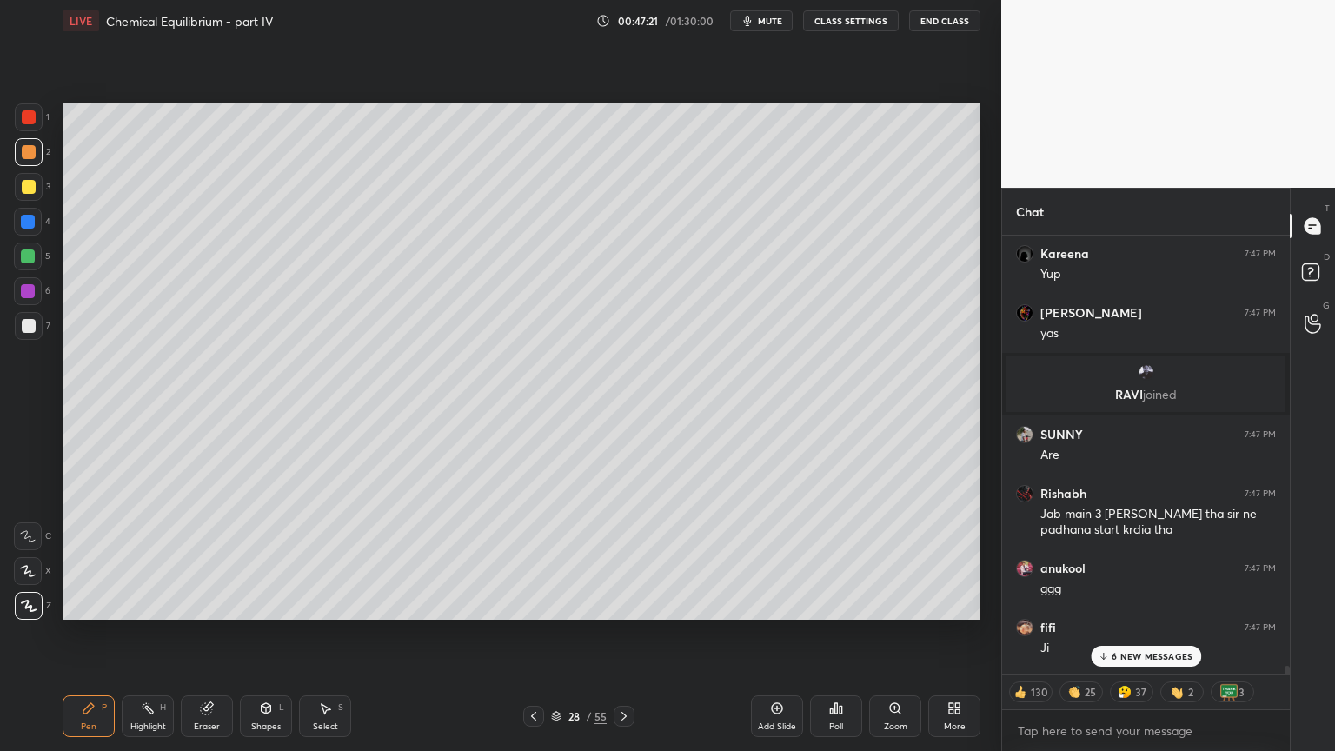
drag, startPoint x: 1287, startPoint y: 672, endPoint x: 1200, endPoint y: 652, distance: 90.0
click at [1286, 634] on div at bounding box center [1287, 673] width 5 height 14
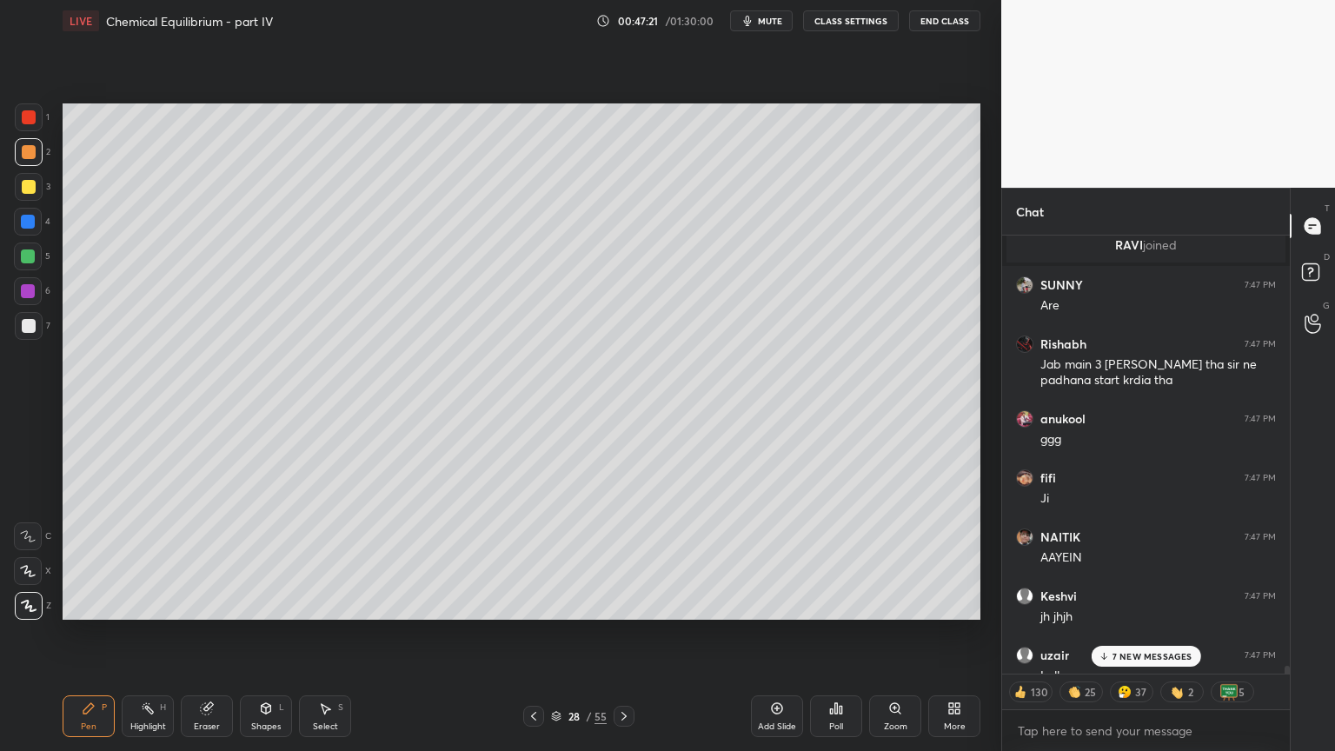
click at [1180, 634] on p "7 NEW MESSAGES" at bounding box center [1153, 656] width 80 height 10
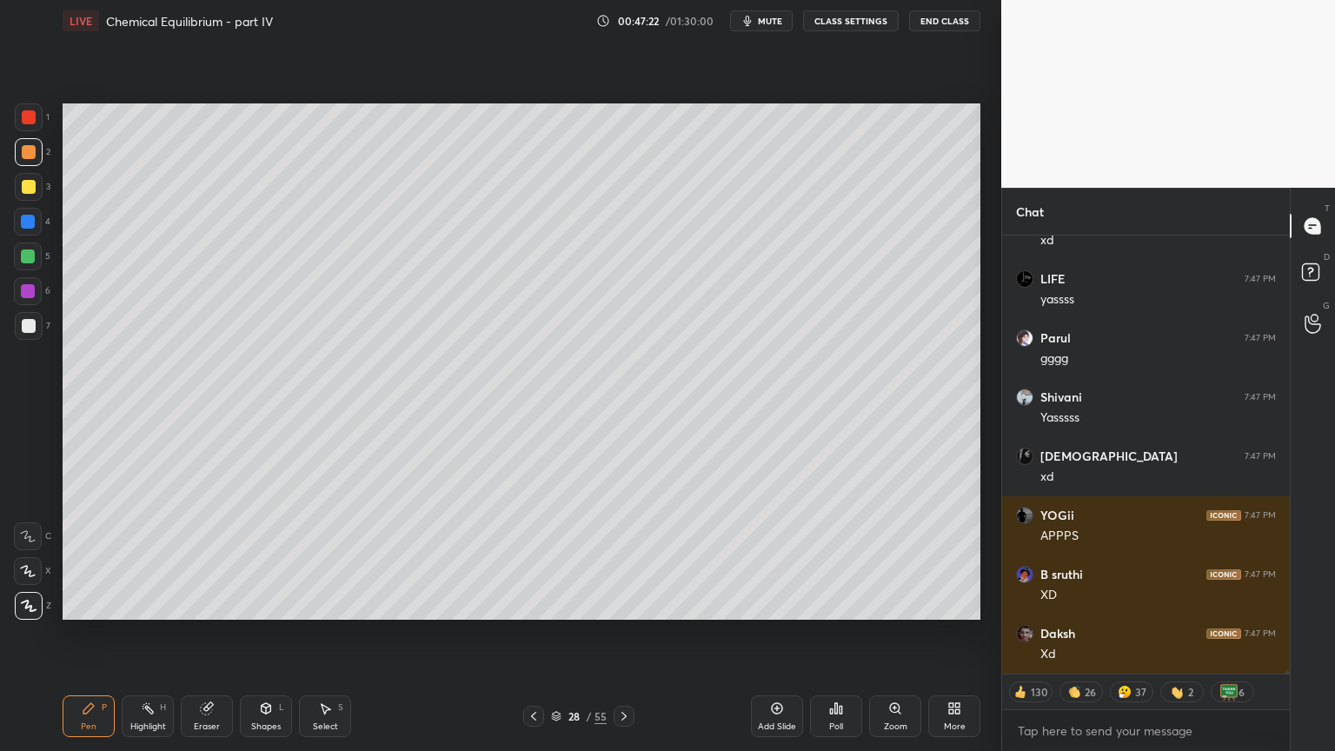
click at [71, 634] on div "Pen P" at bounding box center [89, 716] width 52 height 42
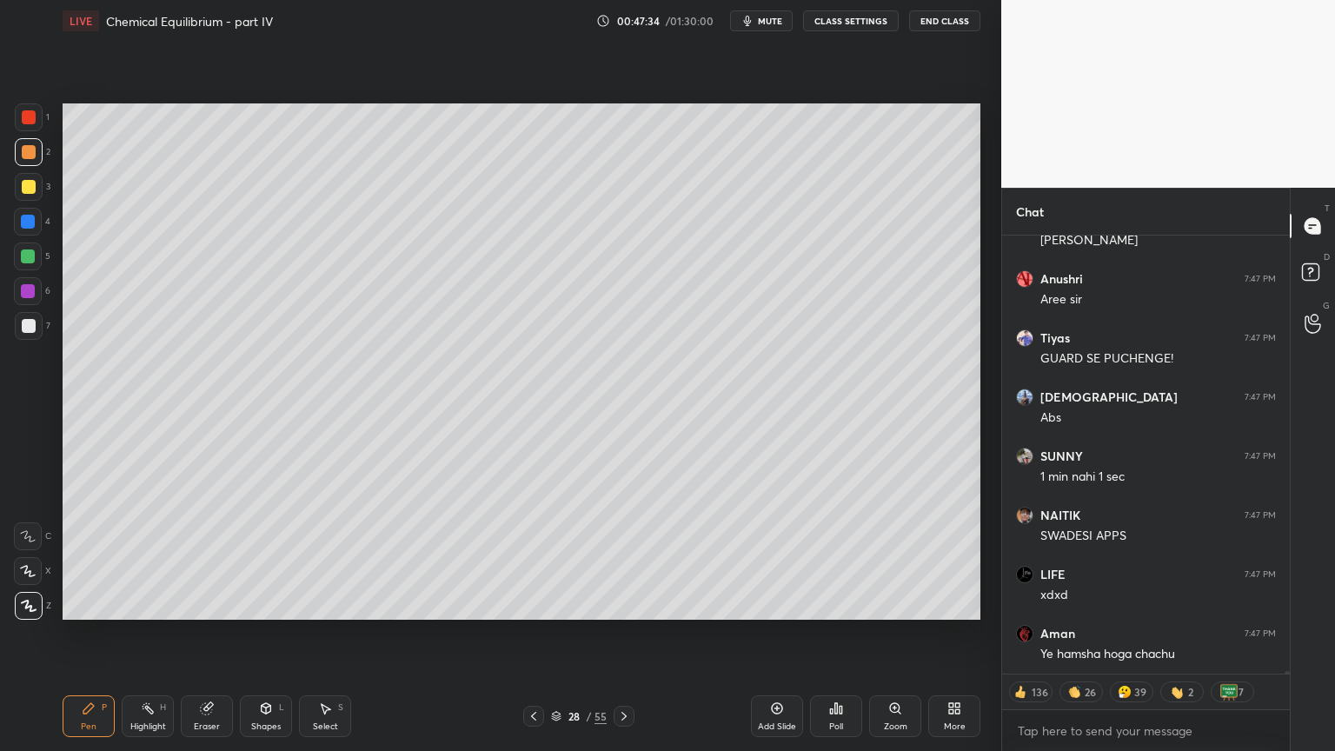
scroll to position [74624, 0]
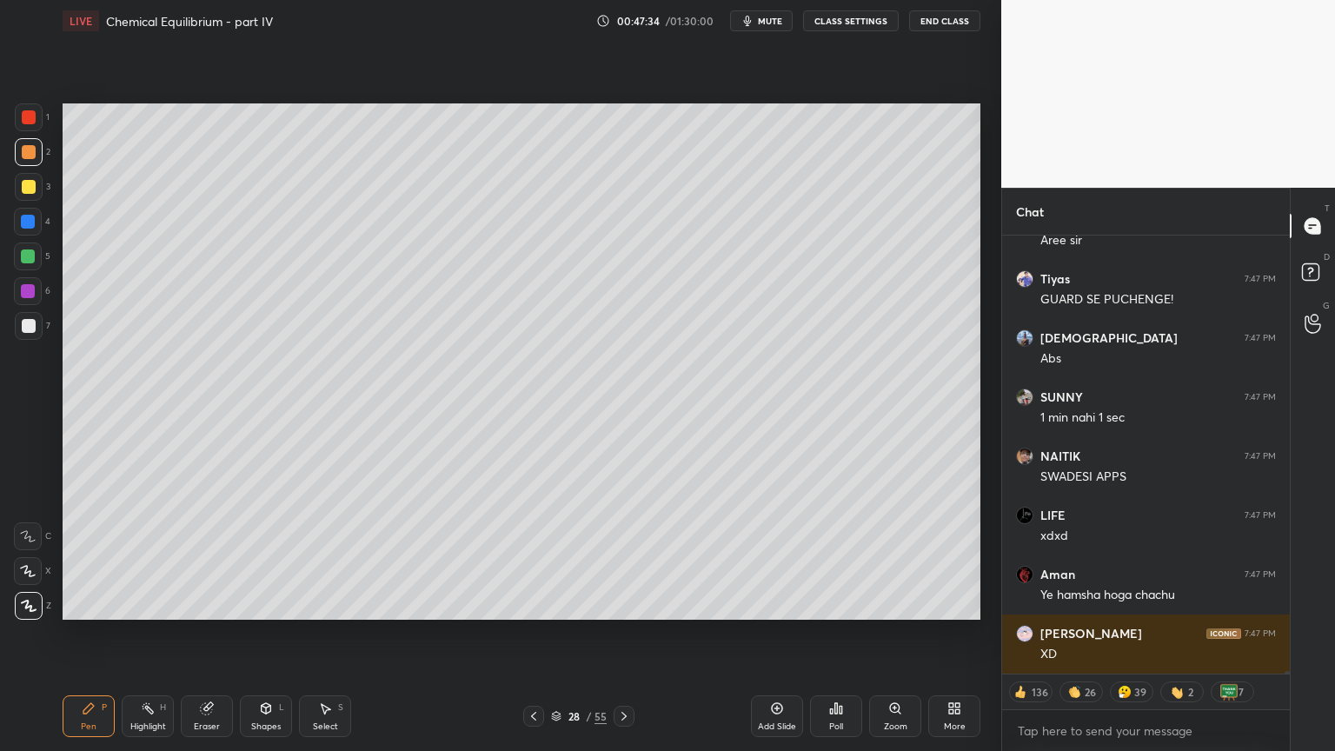
click at [81, 634] on div "Pen P" at bounding box center [89, 716] width 52 height 42
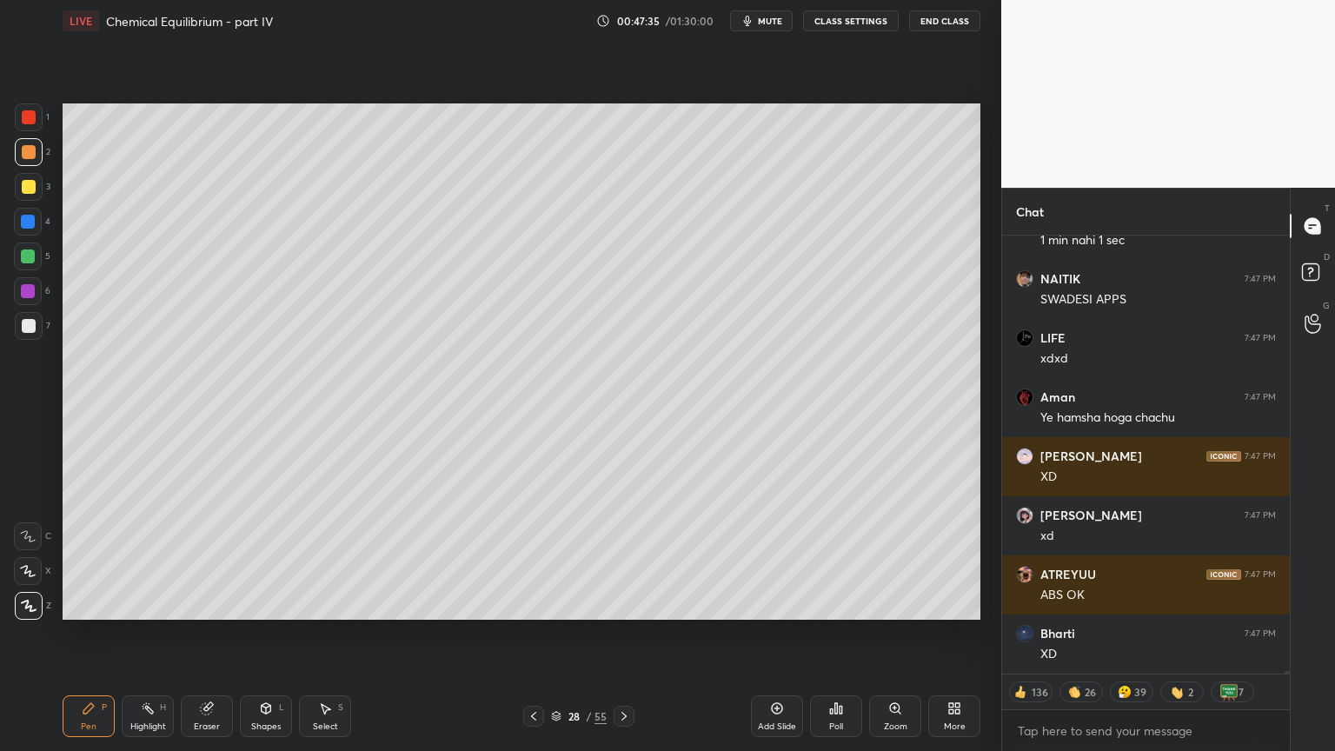
drag, startPoint x: 31, startPoint y: 157, endPoint x: 49, endPoint y: 202, distance: 47.6
click at [29, 163] on div at bounding box center [29, 152] width 28 height 28
type textarea "x"
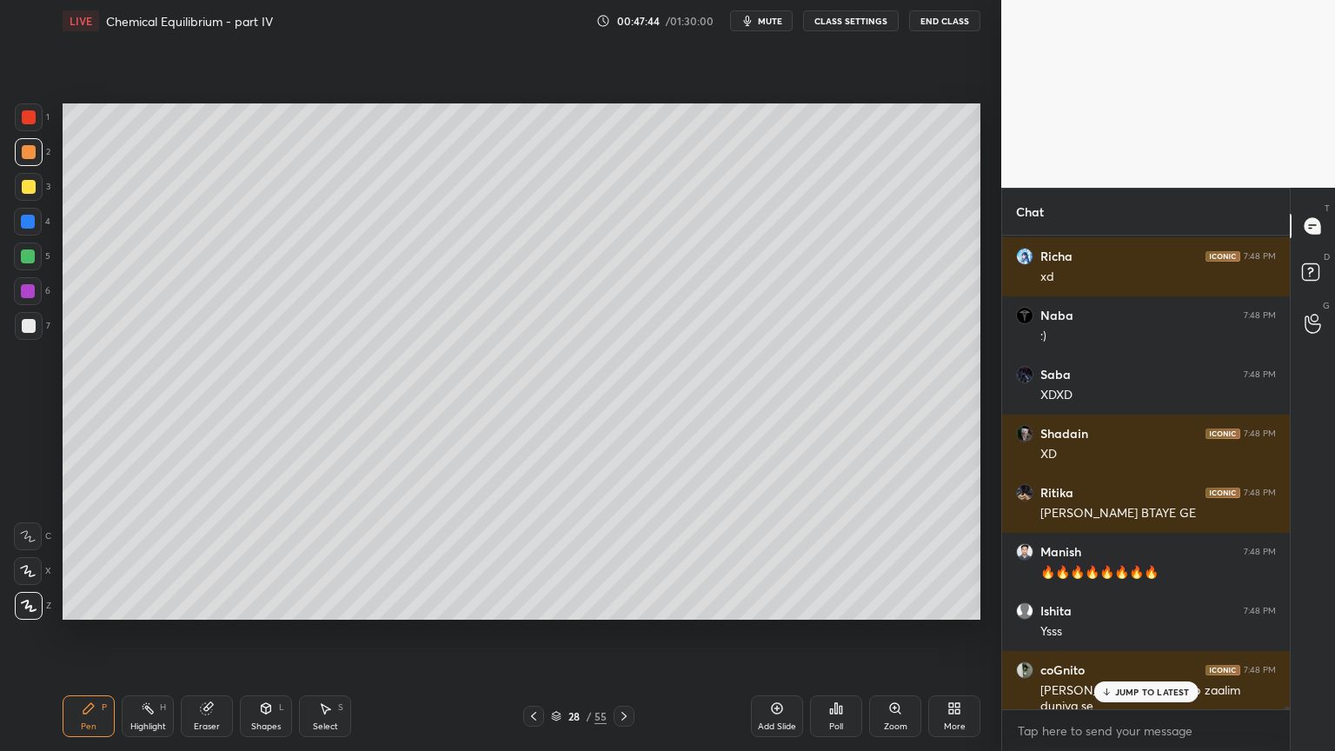
scroll to position [75651, 0]
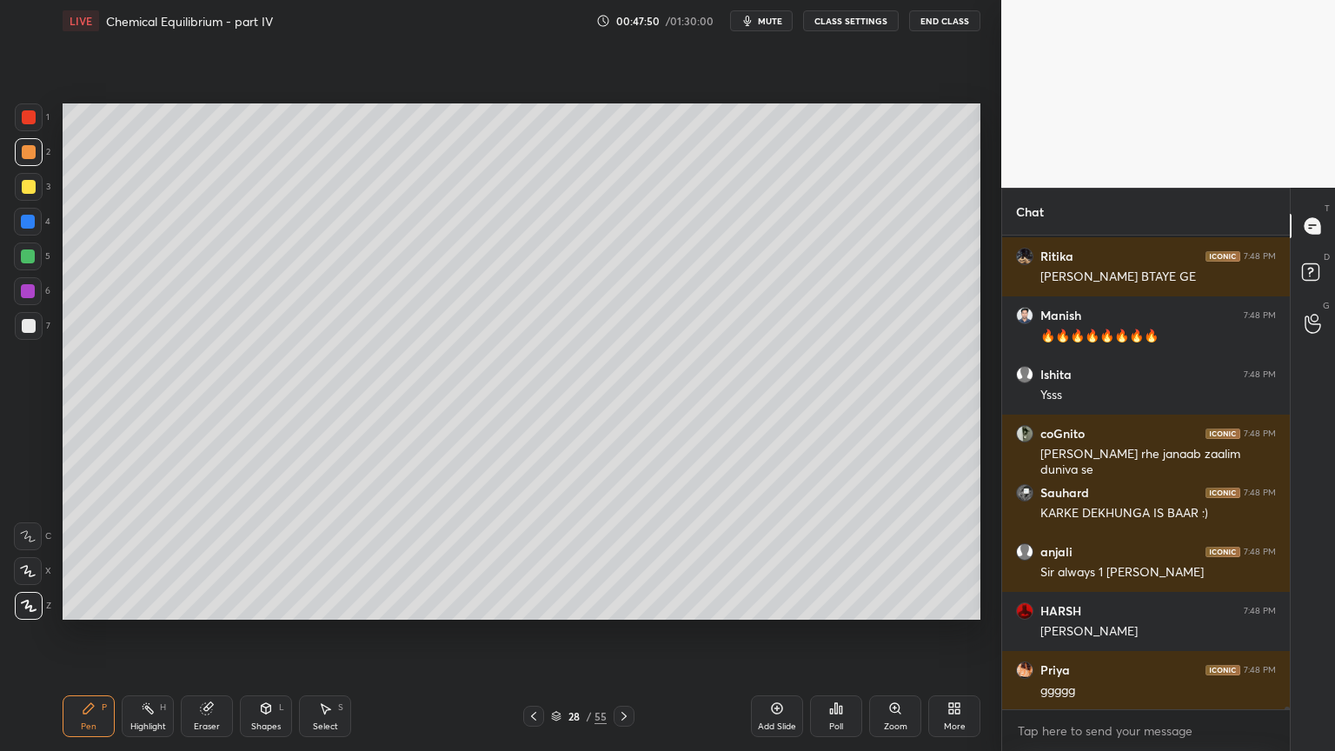
click at [28, 330] on div at bounding box center [29, 326] width 14 height 14
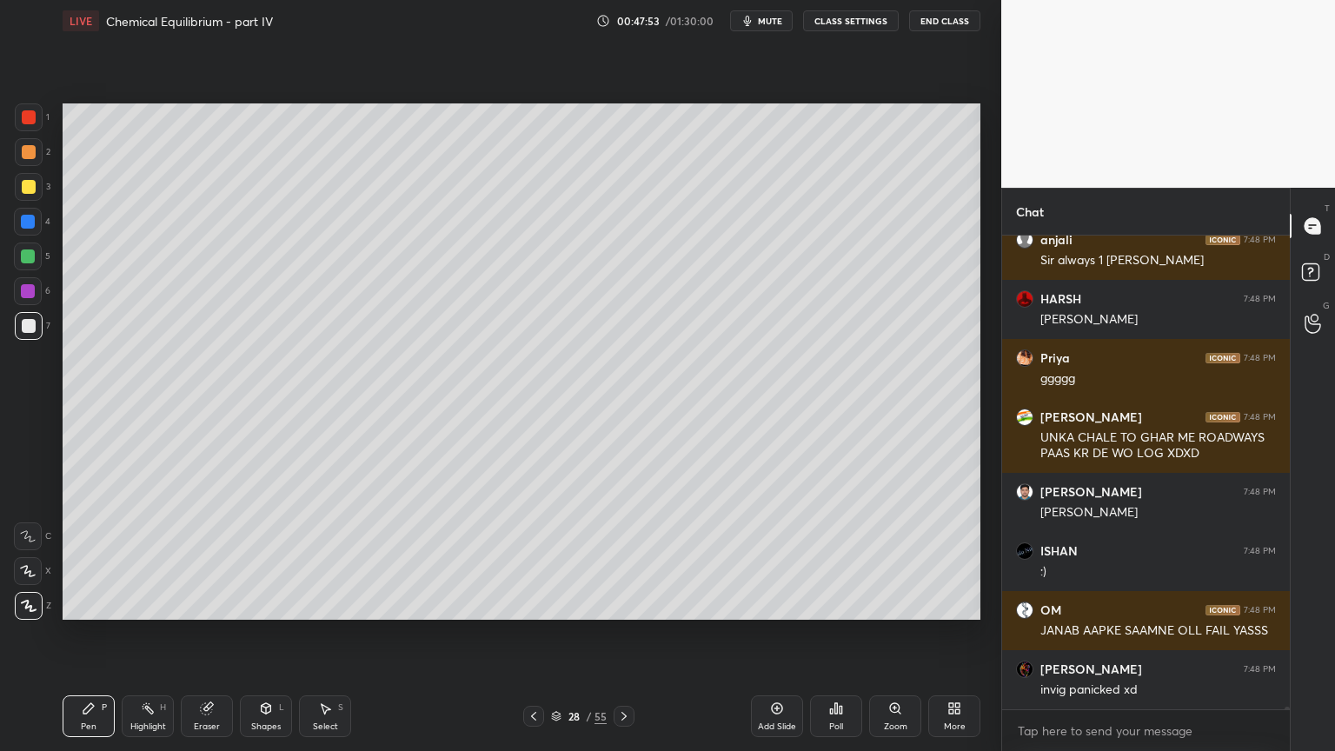
click at [275, 634] on div "Shapes" at bounding box center [266, 726] width 30 height 9
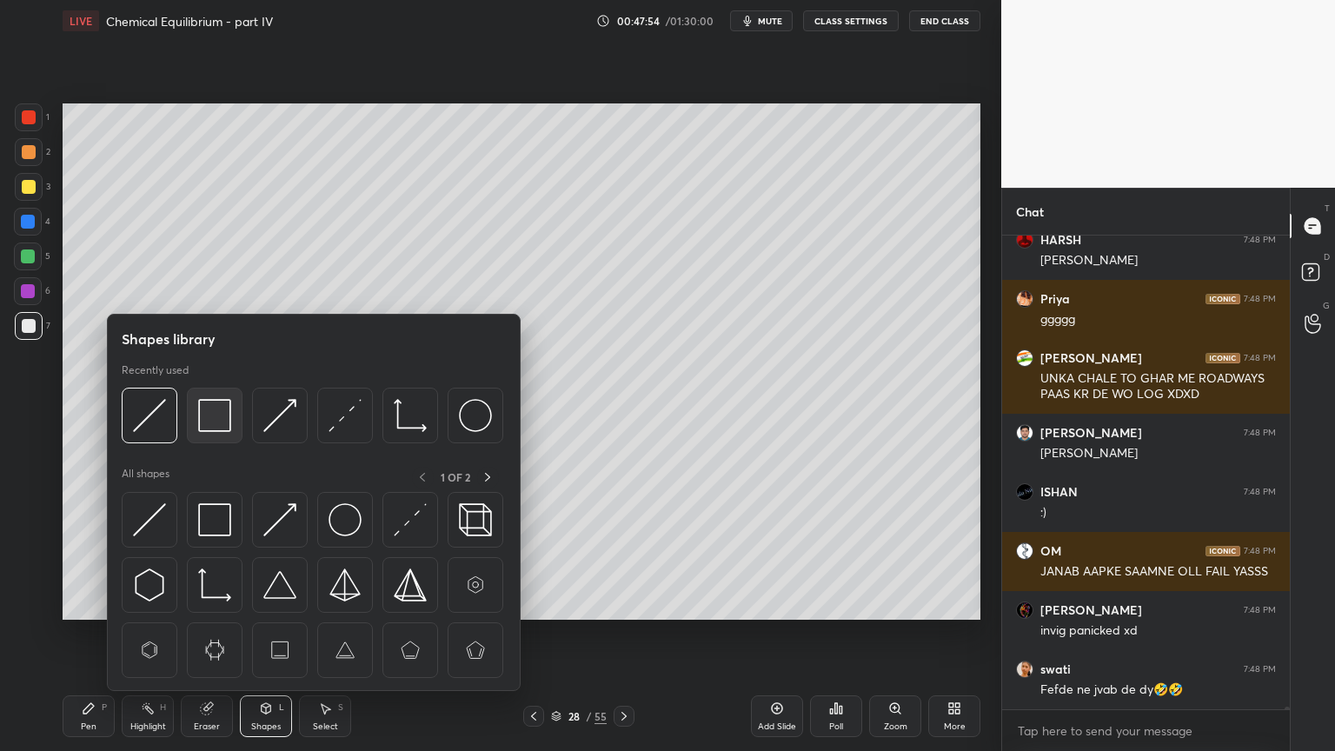
click at [222, 415] on img at bounding box center [214, 415] width 33 height 33
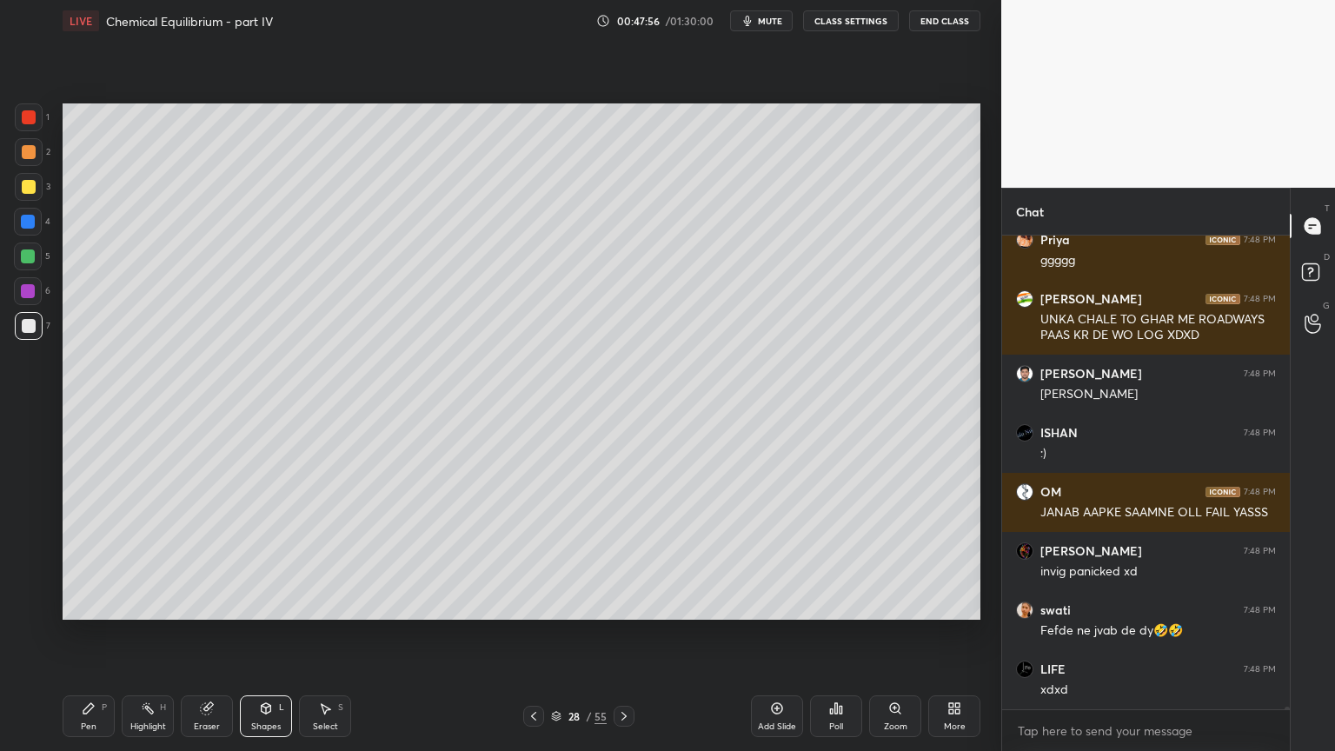
click at [157, 634] on div "Highlight" at bounding box center [148, 726] width 36 height 9
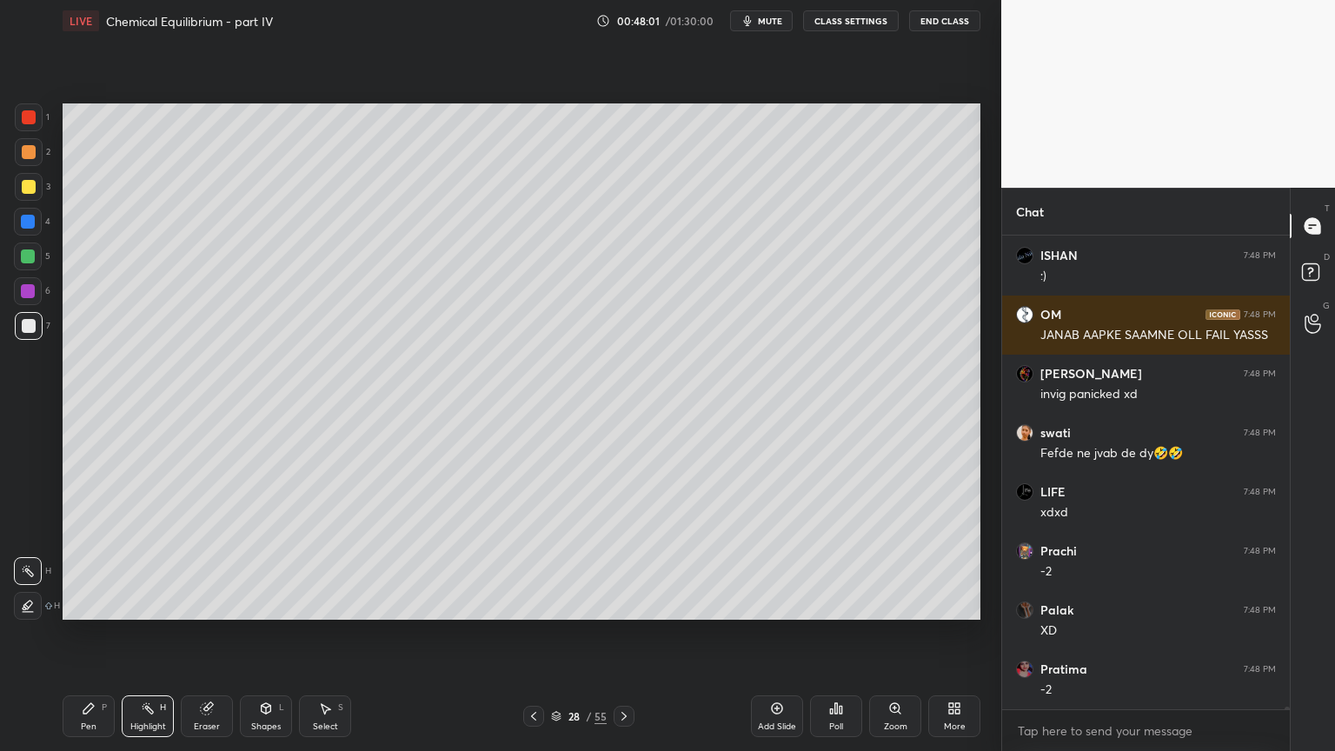
click at [83, 634] on div "Pen" at bounding box center [89, 726] width 16 height 9
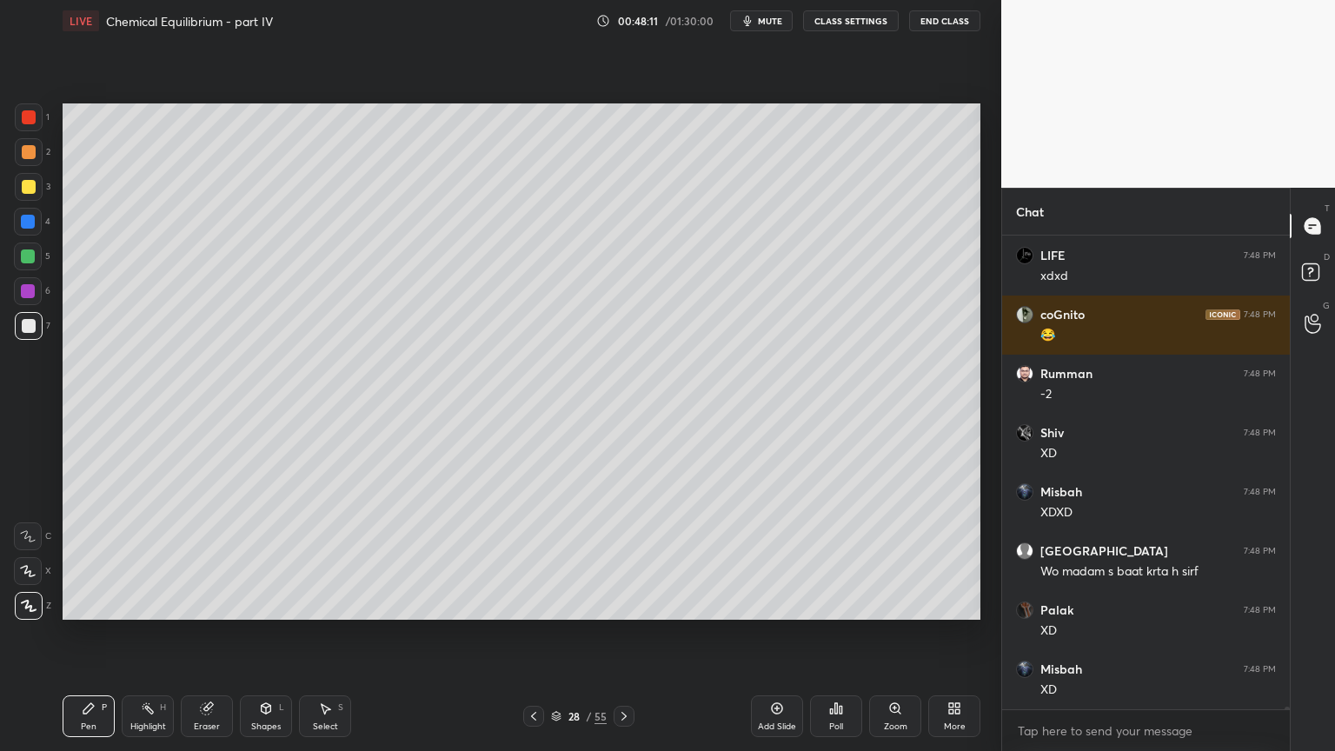
click at [772, 634] on div "Add Slide" at bounding box center [777, 726] width 38 height 9
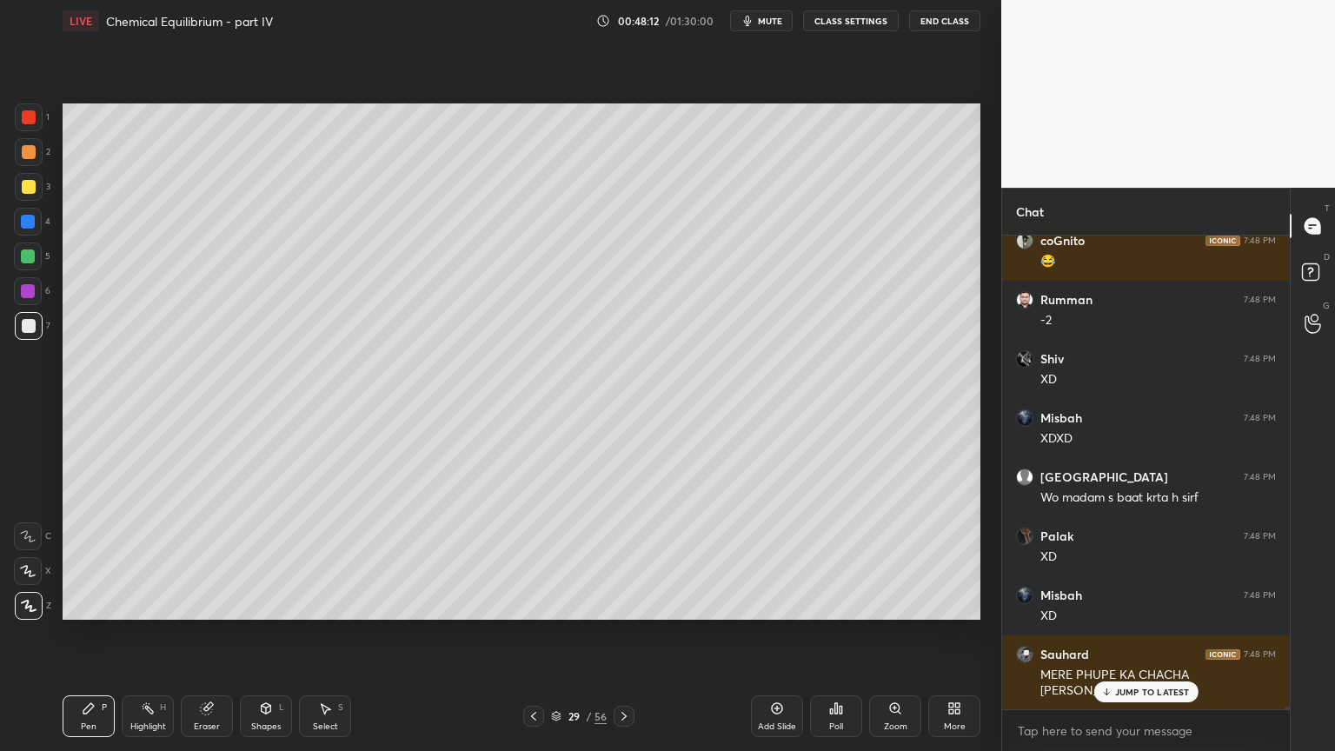
click at [97, 634] on div "Pen P" at bounding box center [89, 716] width 52 height 42
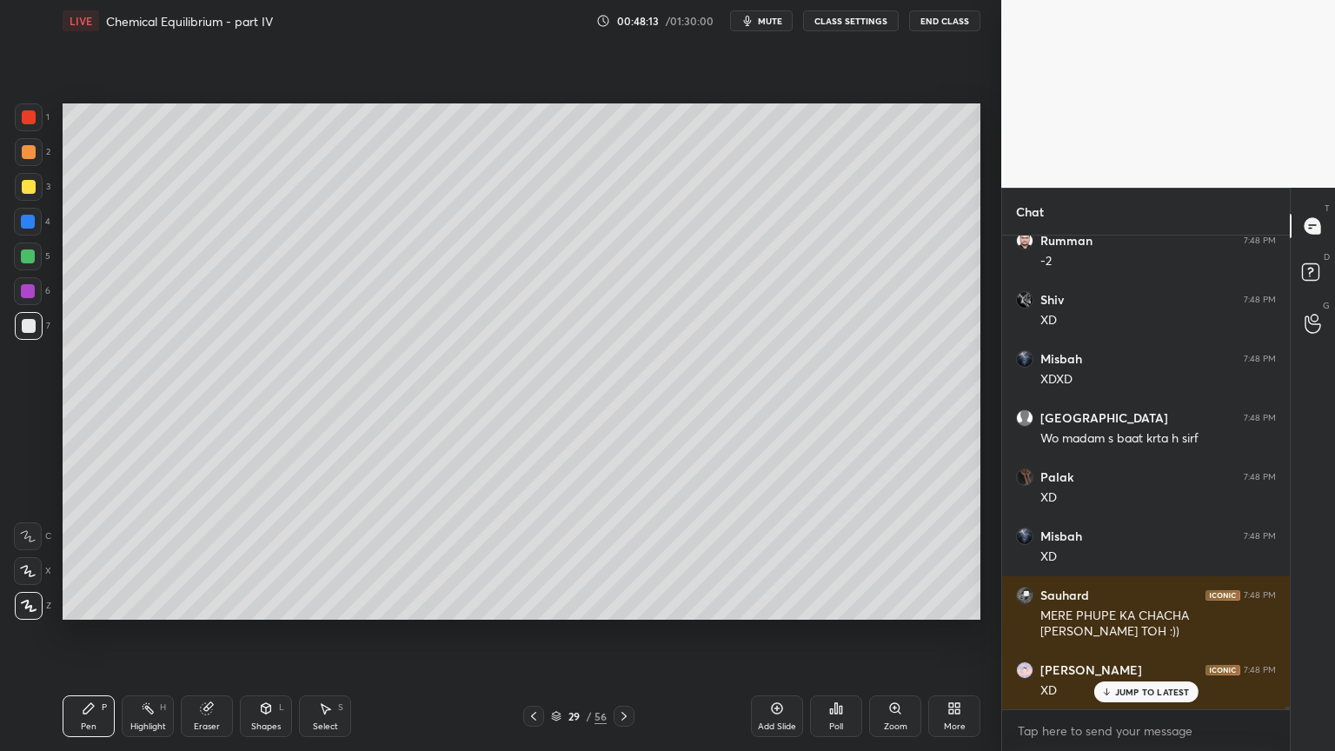
drag, startPoint x: 27, startPoint y: 153, endPoint x: 59, endPoint y: 153, distance: 32.2
click at [30, 156] on div at bounding box center [29, 152] width 14 height 14
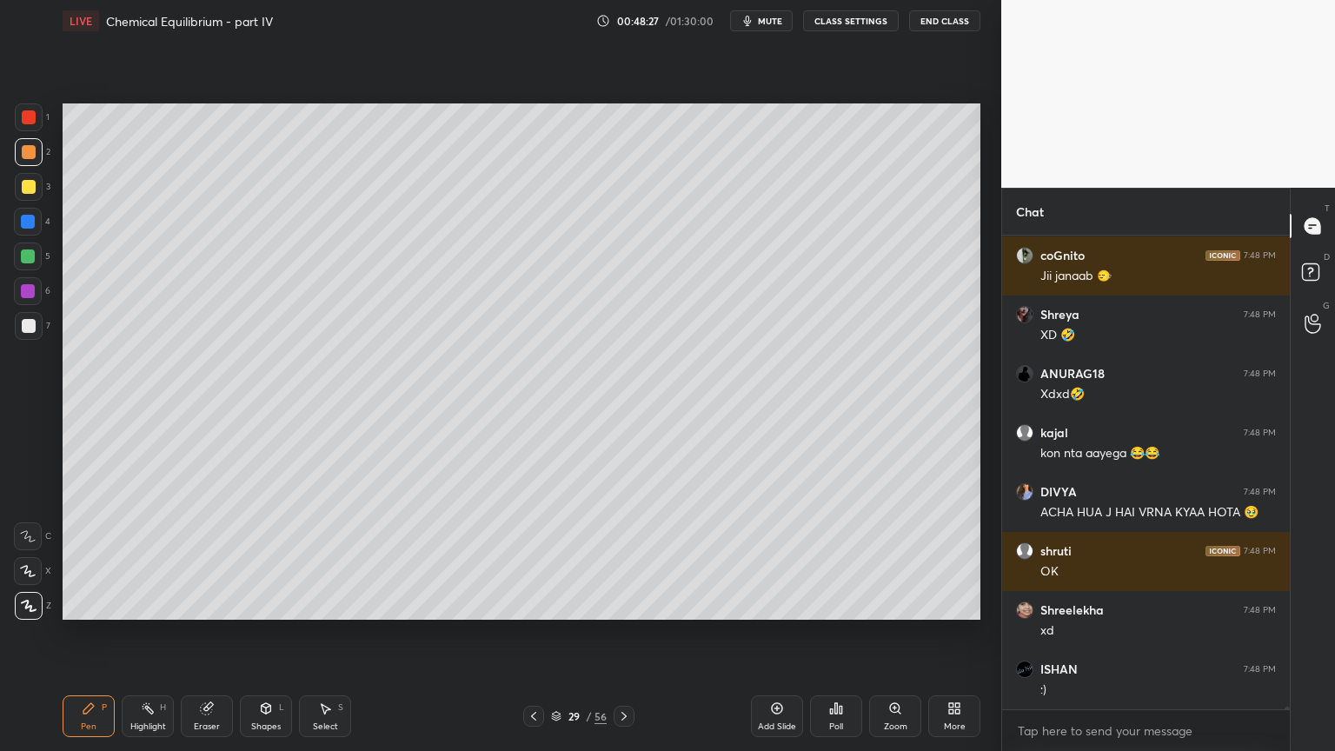
click at [272, 634] on div "Shapes L" at bounding box center [266, 716] width 52 height 42
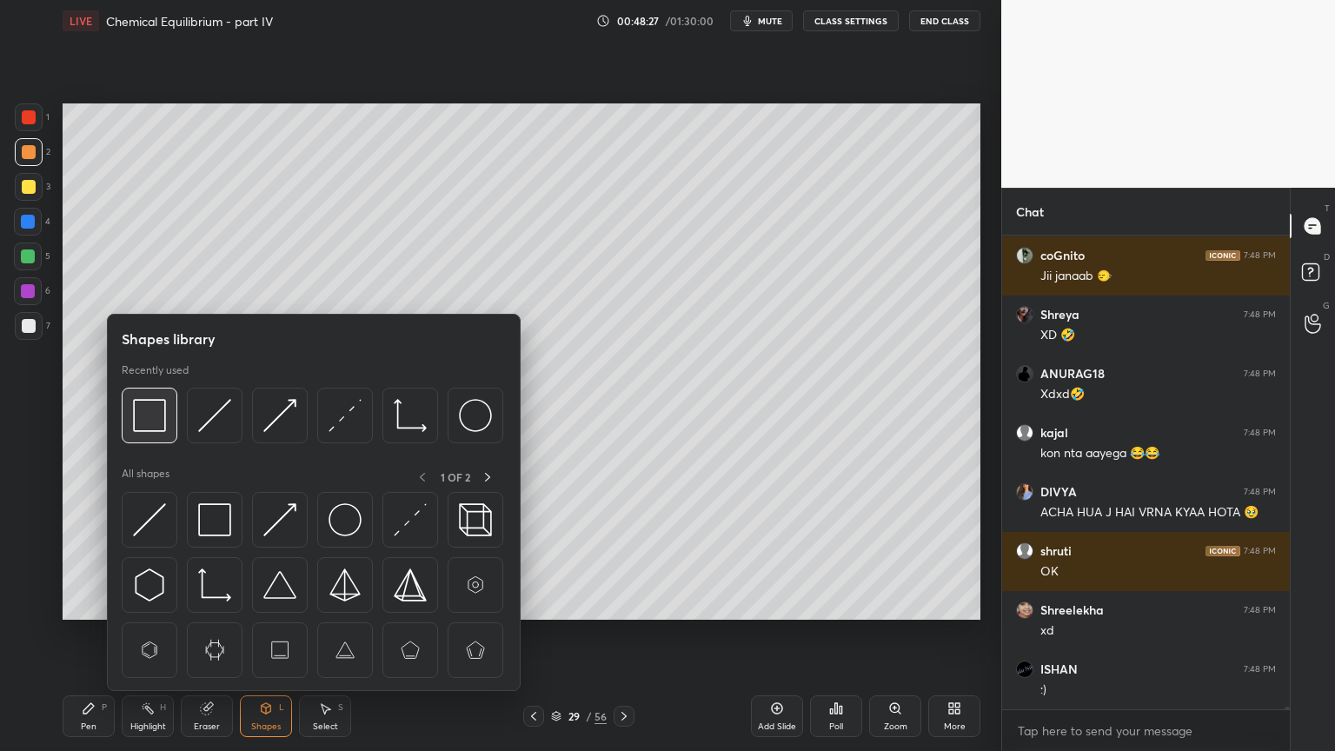
click at [156, 422] on img at bounding box center [149, 415] width 33 height 33
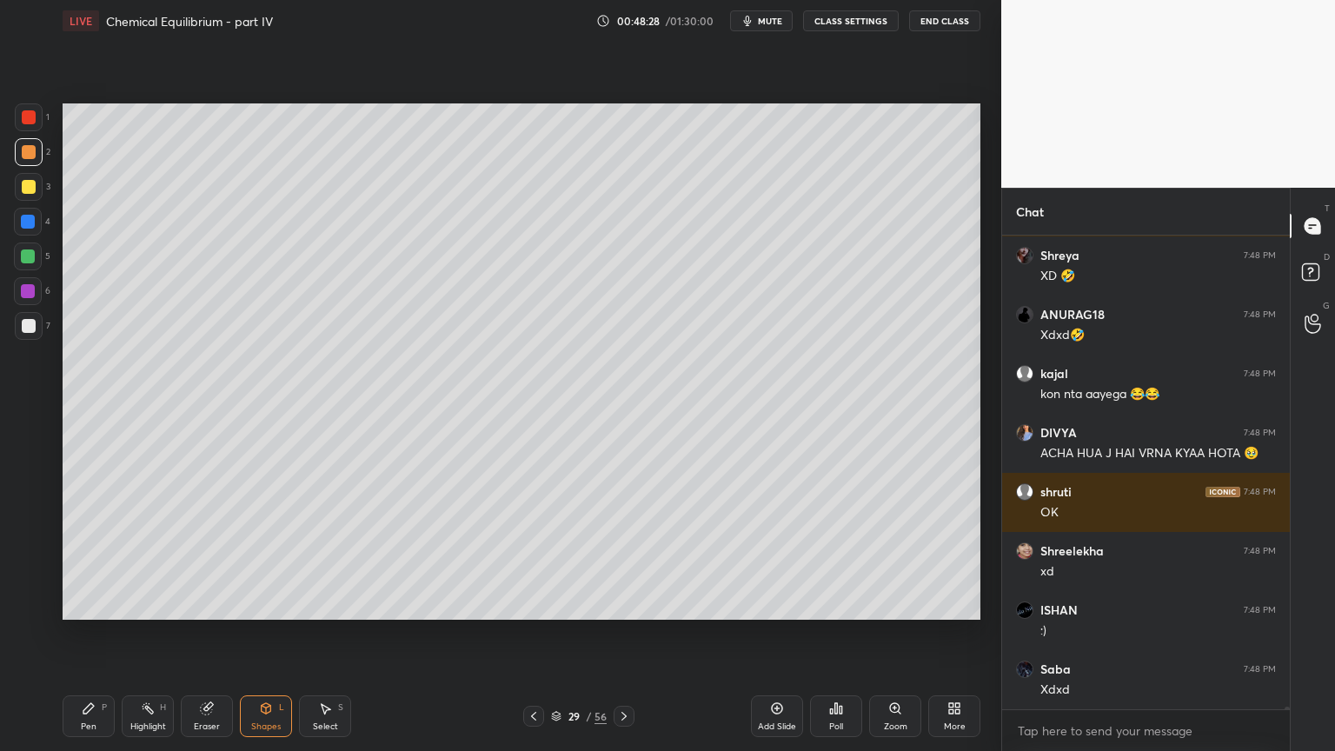
click at [27, 322] on div at bounding box center [29, 326] width 14 height 14
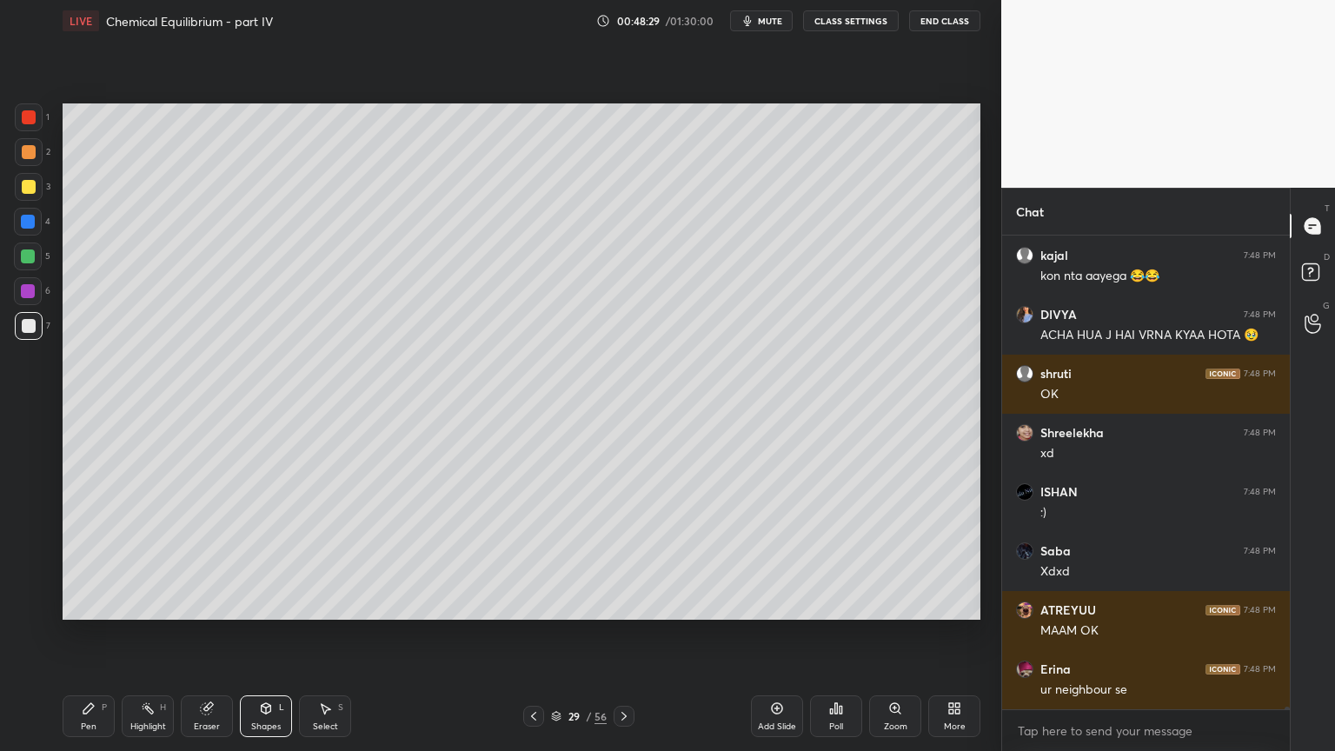
click at [152, 634] on icon at bounding box center [148, 709] width 14 height 14
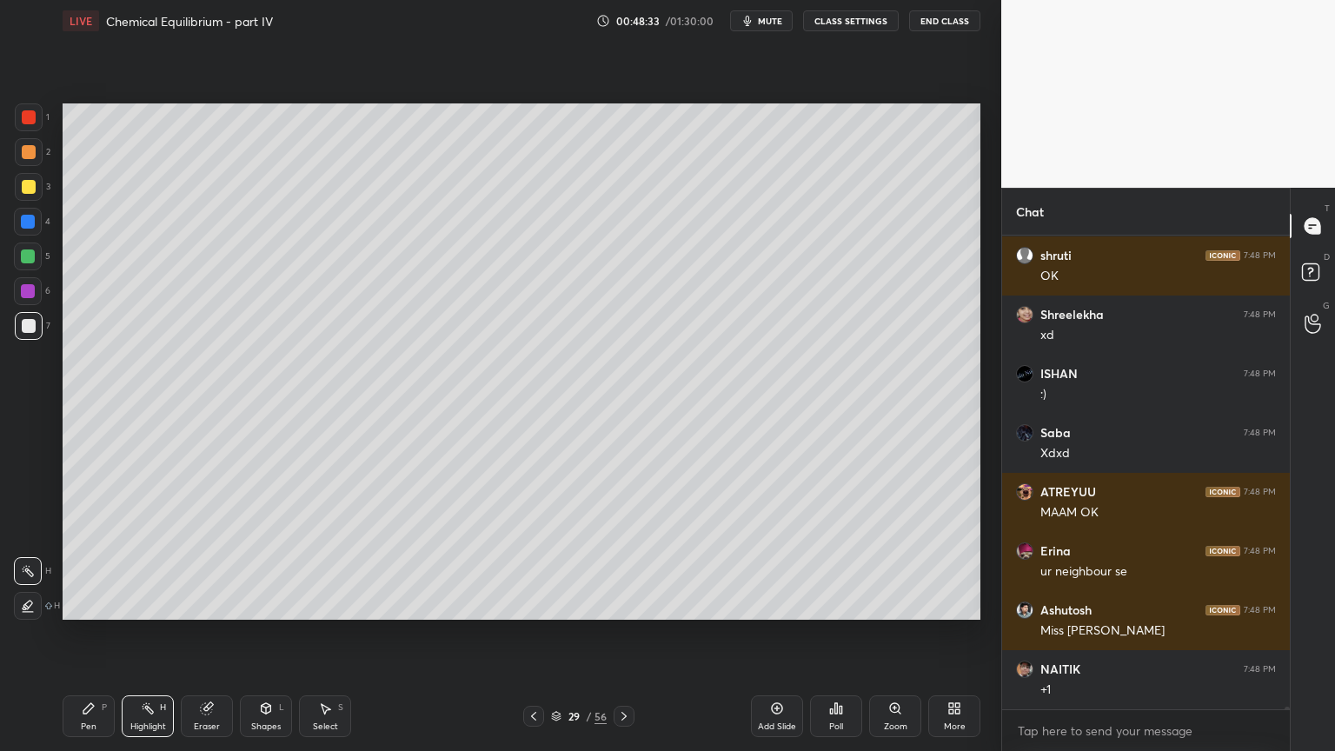
click at [94, 634] on div "Pen P" at bounding box center [89, 716] width 52 height 42
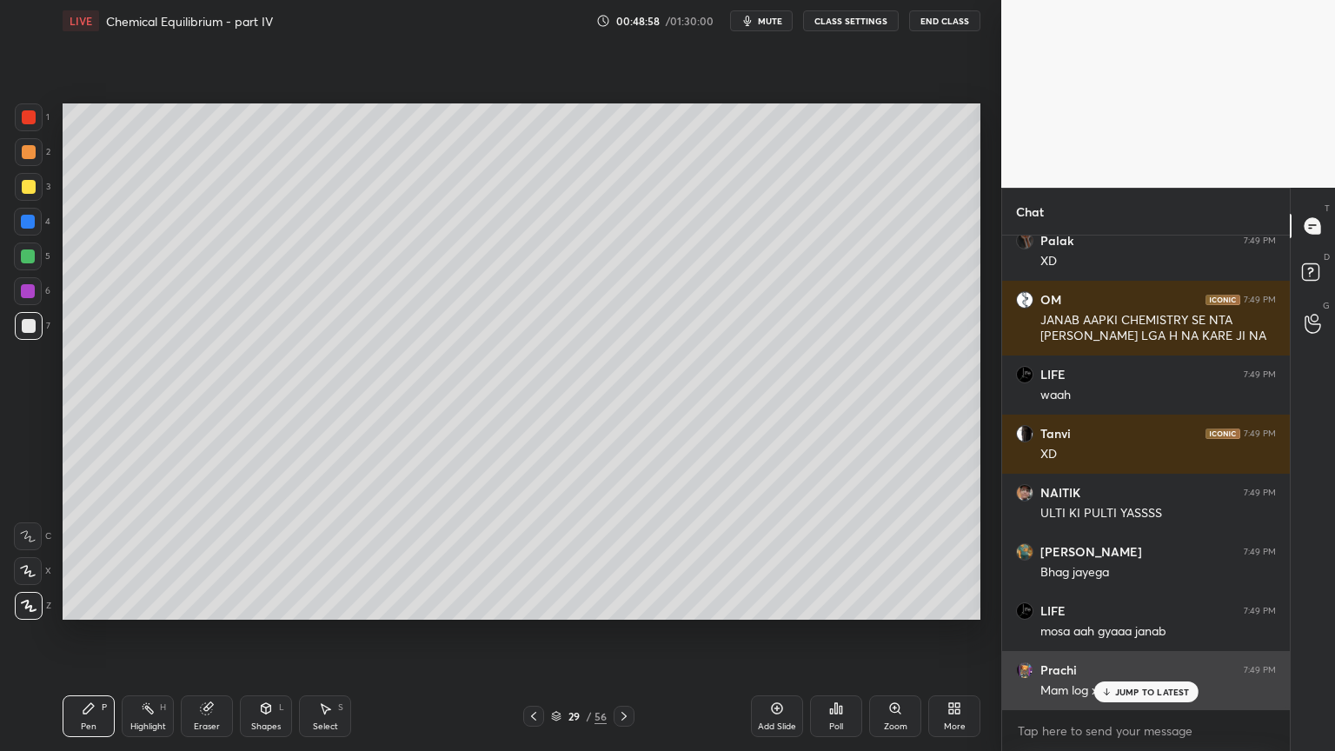
click at [1149, 634] on p "JUMP TO LATEST" at bounding box center [1152, 692] width 75 height 10
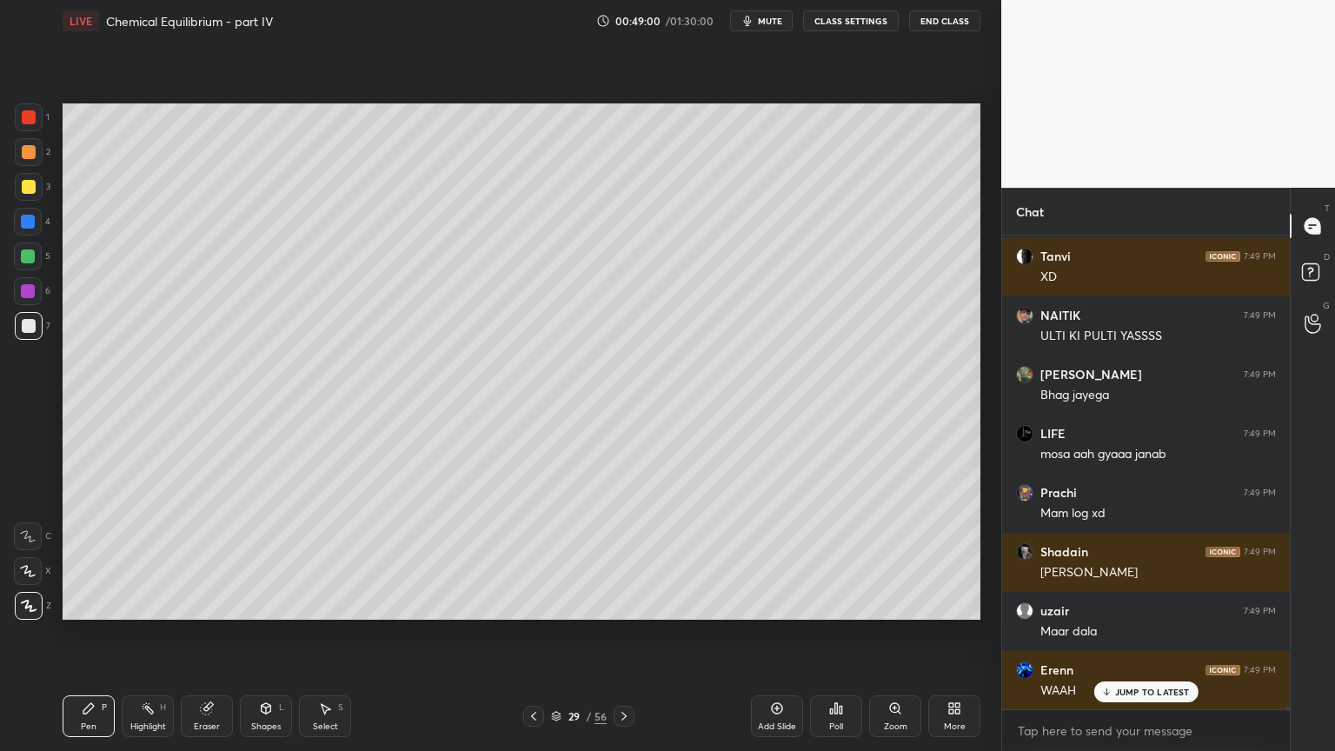
click at [848, 18] on button "CLASS SETTINGS" at bounding box center [851, 20] width 96 height 21
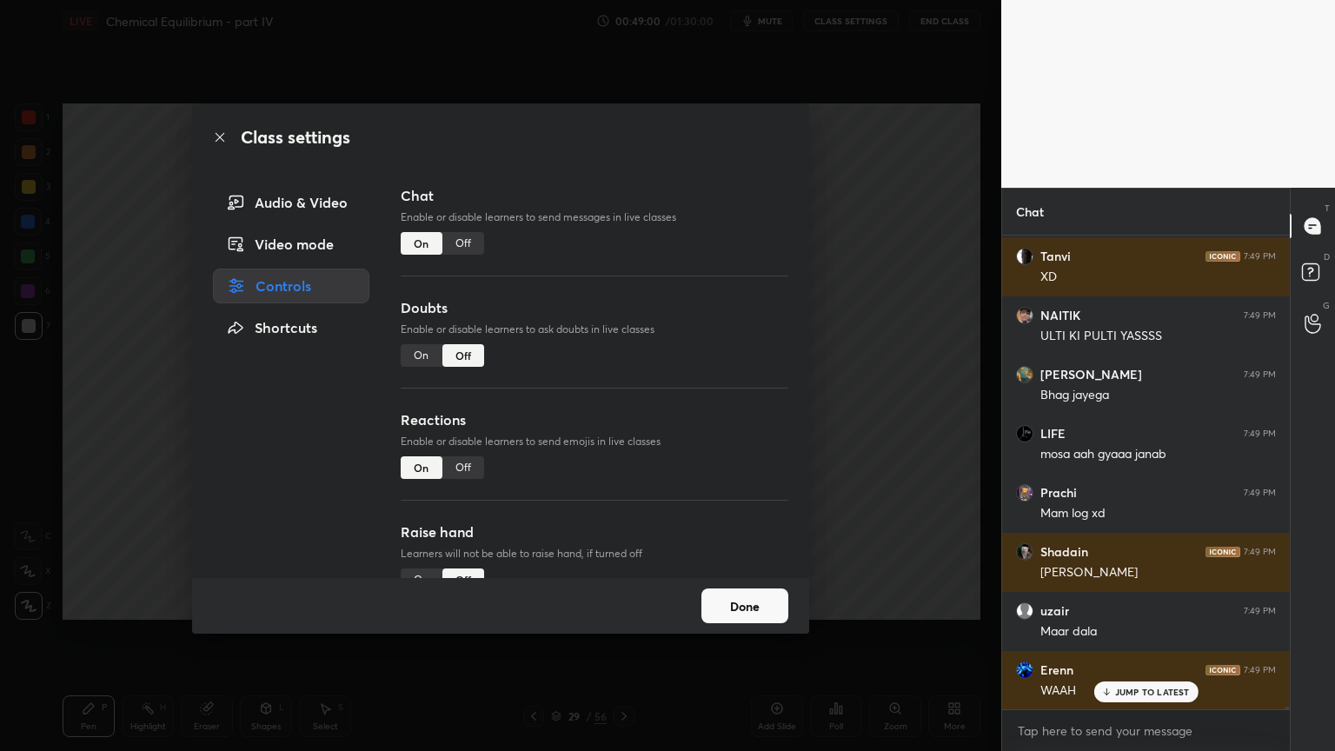
drag, startPoint x: 467, startPoint y: 231, endPoint x: 524, endPoint y: 238, distance: 57.8
click at [471, 233] on div "Off" at bounding box center [463, 243] width 42 height 23
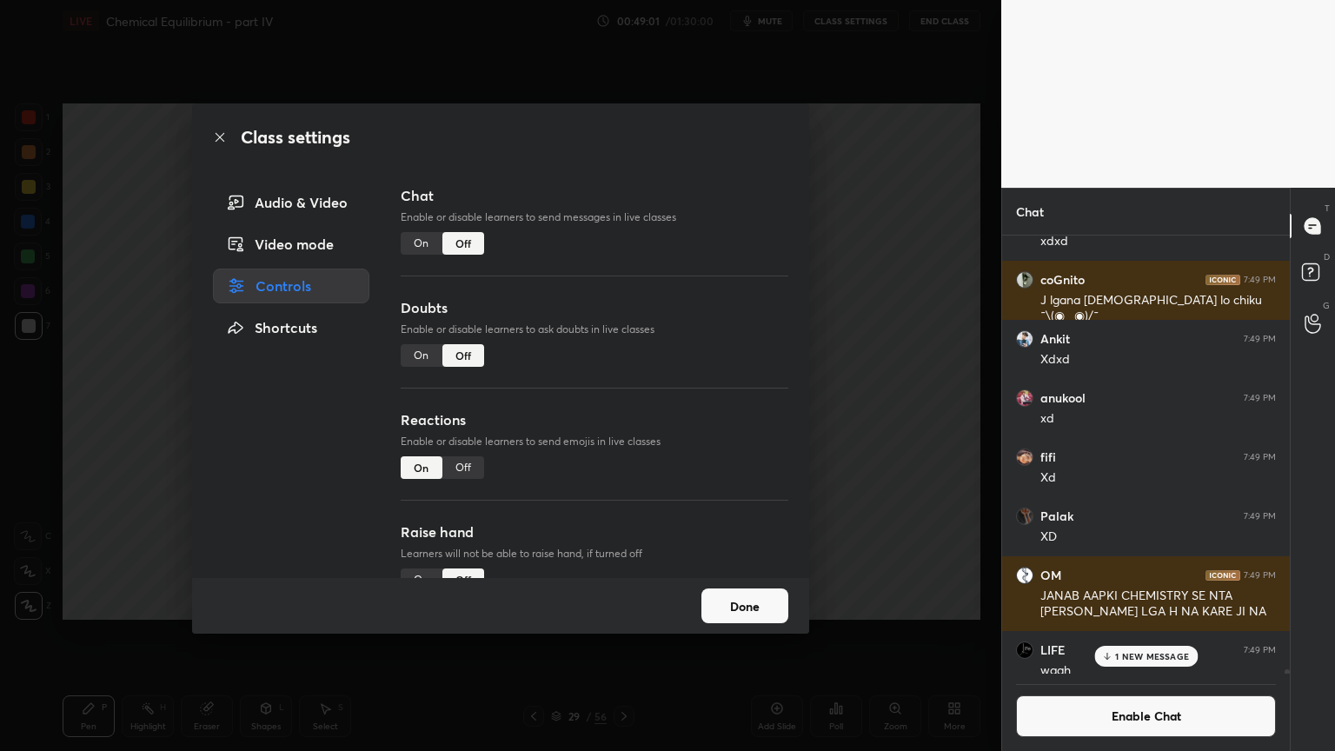
click at [949, 296] on div "Class settings Audio & Video Video mode Controls Shortcuts Chat Enable or disab…" at bounding box center [500, 375] width 1001 height 751
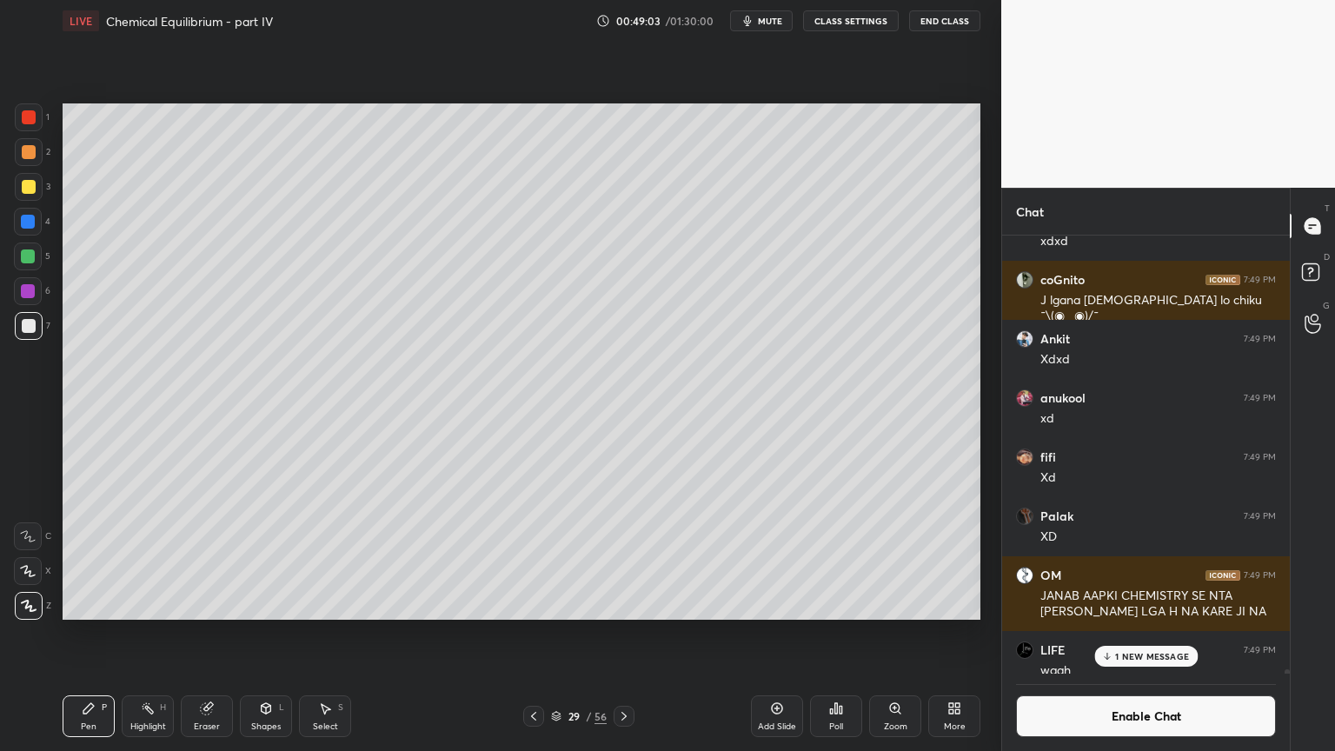
click at [536, 634] on icon at bounding box center [534, 716] width 14 height 14
drag, startPoint x: 146, startPoint y: 715, endPoint x: 213, endPoint y: 653, distance: 91.0
click at [152, 634] on div "Highlight H" at bounding box center [148, 716] width 52 height 42
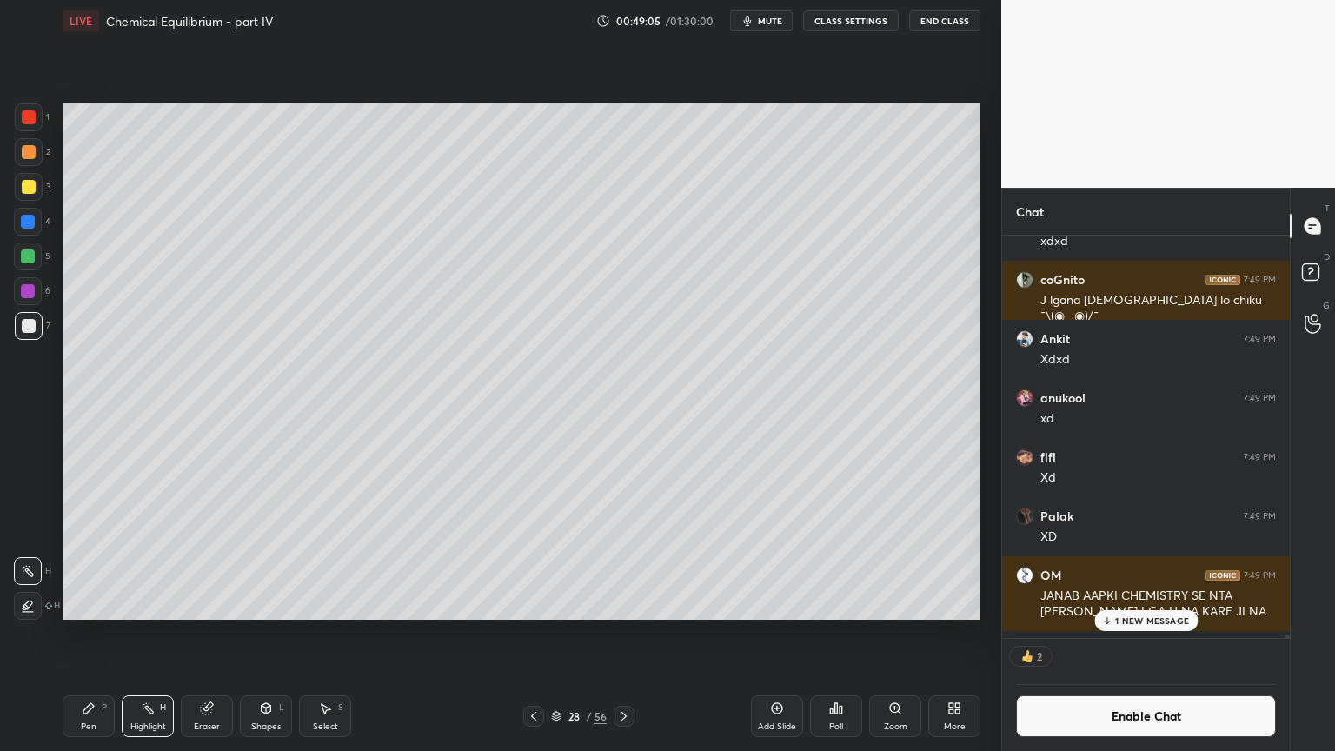
drag, startPoint x: 624, startPoint y: 721, endPoint x: 628, endPoint y: 682, distance: 39.4
click at [621, 634] on icon at bounding box center [624, 716] width 14 height 14
drag, startPoint x: 773, startPoint y: 713, endPoint x: 474, endPoint y: 695, distance: 299.6
click at [761, 634] on div "Add Slide" at bounding box center [777, 716] width 52 height 42
click at [70, 634] on div "Pen P" at bounding box center [89, 716] width 52 height 42
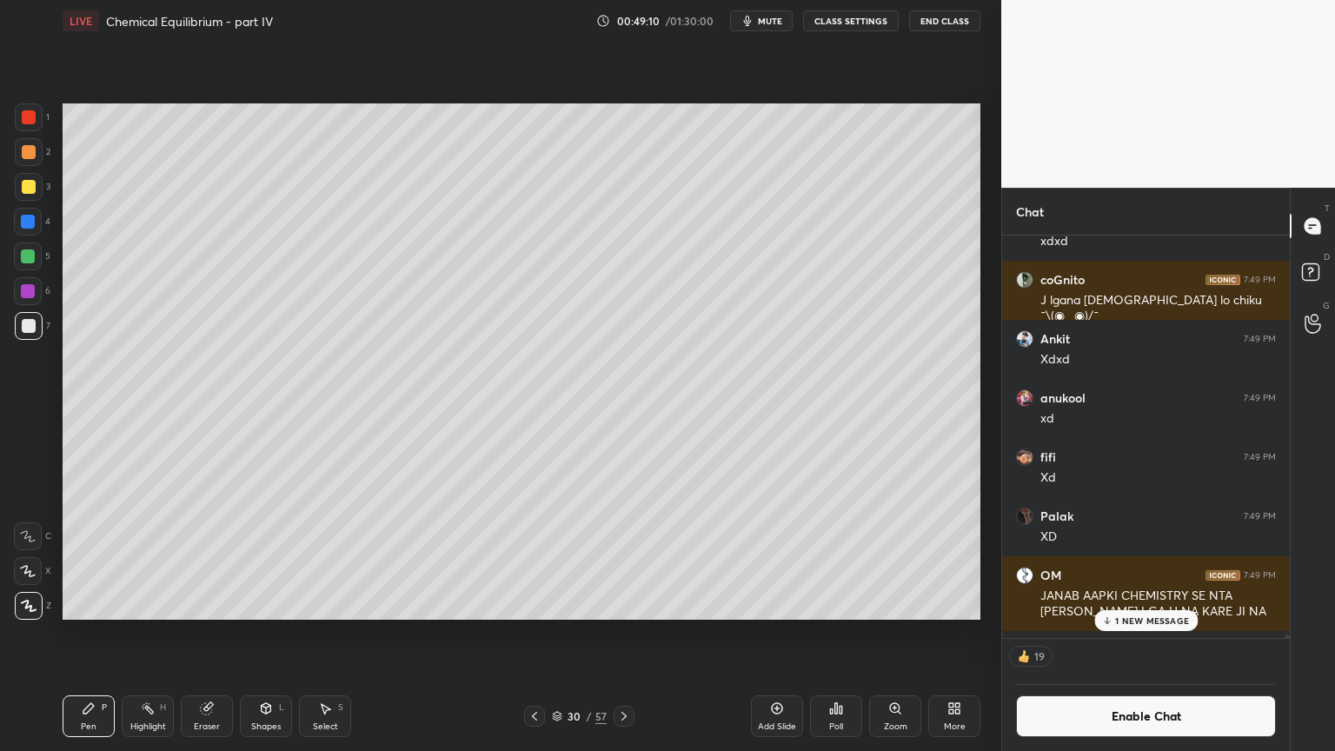
click at [32, 125] on div at bounding box center [29, 117] width 28 height 28
drag, startPoint x: 37, startPoint y: 155, endPoint x: 44, endPoint y: 167, distance: 14.5
click at [37, 160] on div at bounding box center [29, 152] width 28 height 28
click at [87, 634] on div "Pen P" at bounding box center [89, 716] width 52 height 42
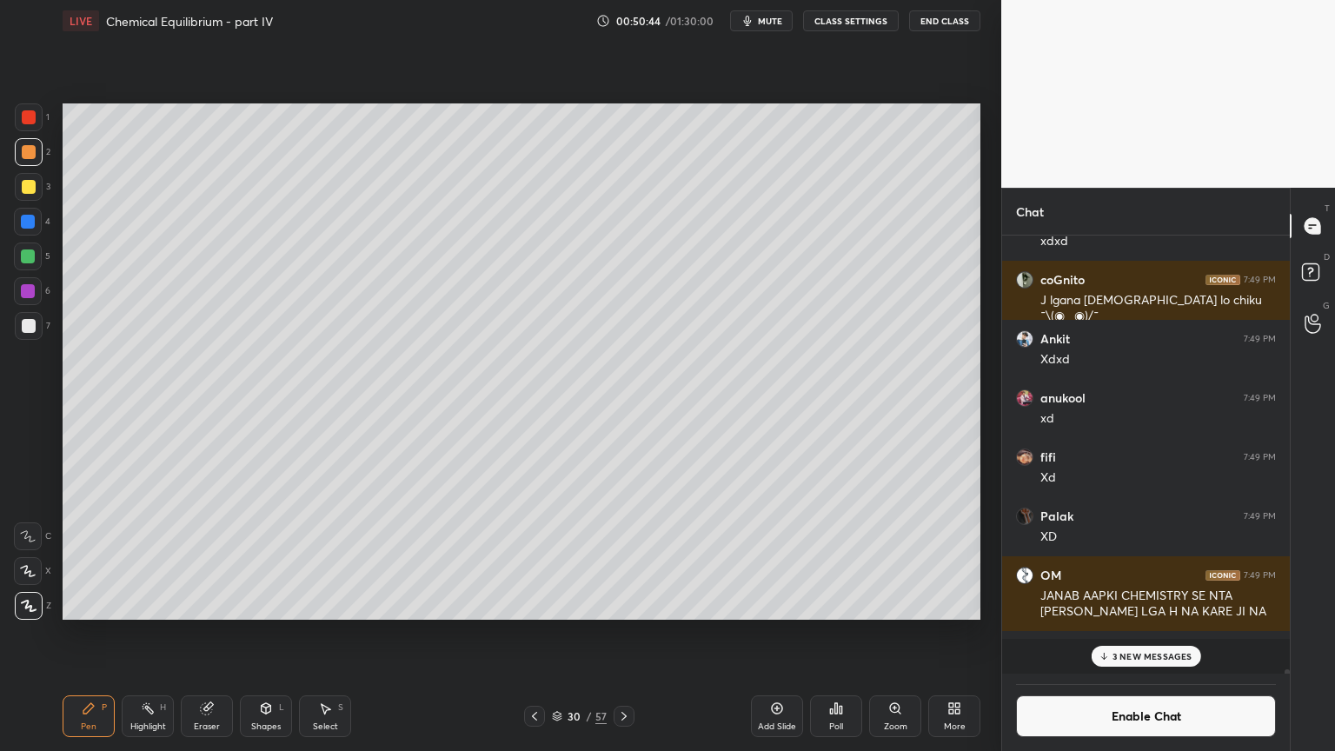
scroll to position [434, 283]
click at [147, 634] on div "Highlight H" at bounding box center [148, 716] width 52 height 42
click at [771, 634] on div "Add Slide" at bounding box center [777, 716] width 52 height 42
click at [82, 634] on div "Pen P" at bounding box center [89, 716] width 52 height 42
click at [31, 123] on div at bounding box center [29, 117] width 14 height 14
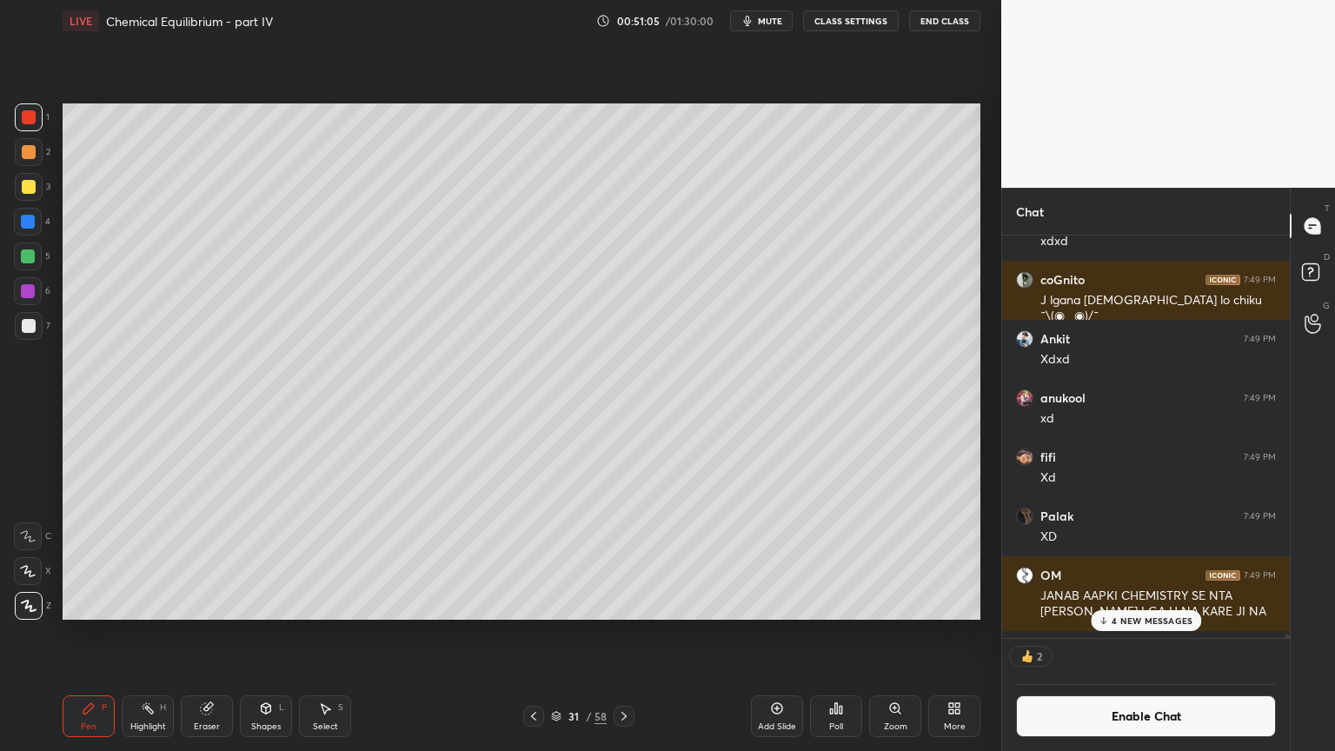
scroll to position [5, 5]
click at [261, 634] on div "Shapes" at bounding box center [266, 726] width 30 height 9
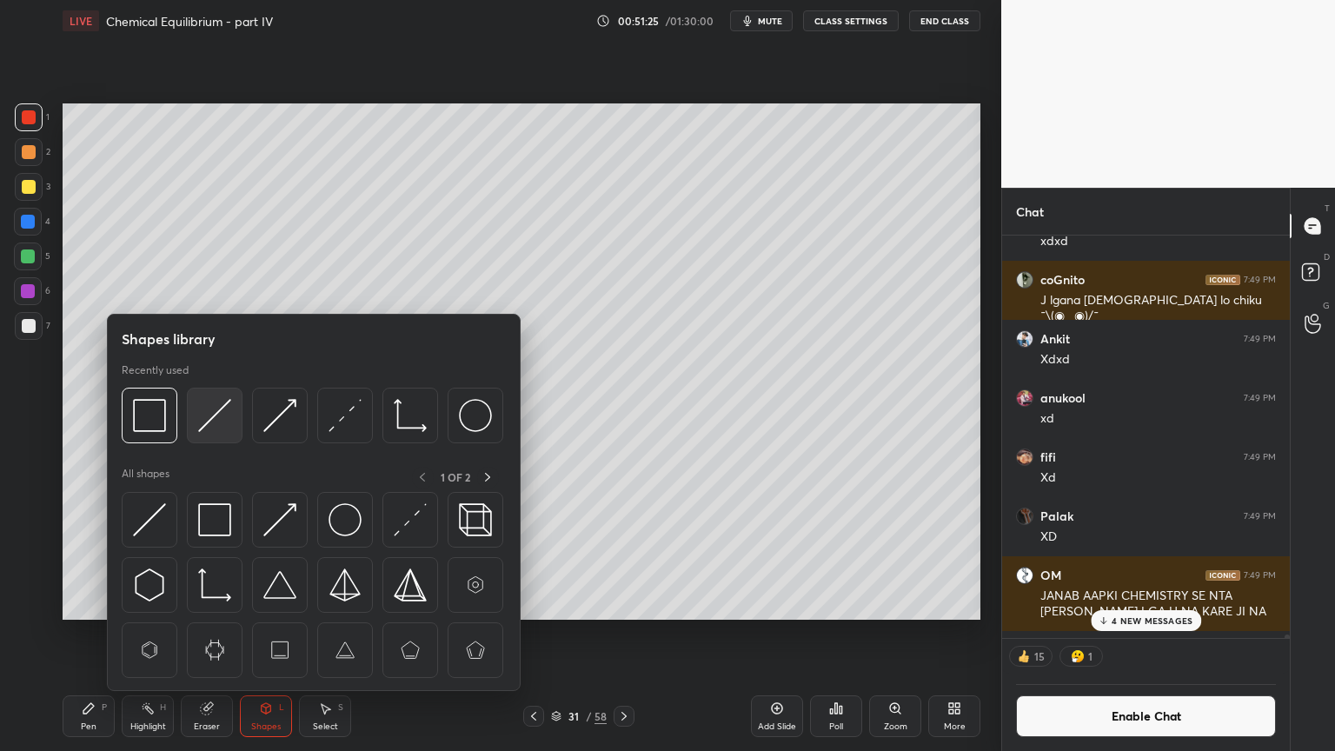
click at [223, 421] on img at bounding box center [214, 415] width 33 height 33
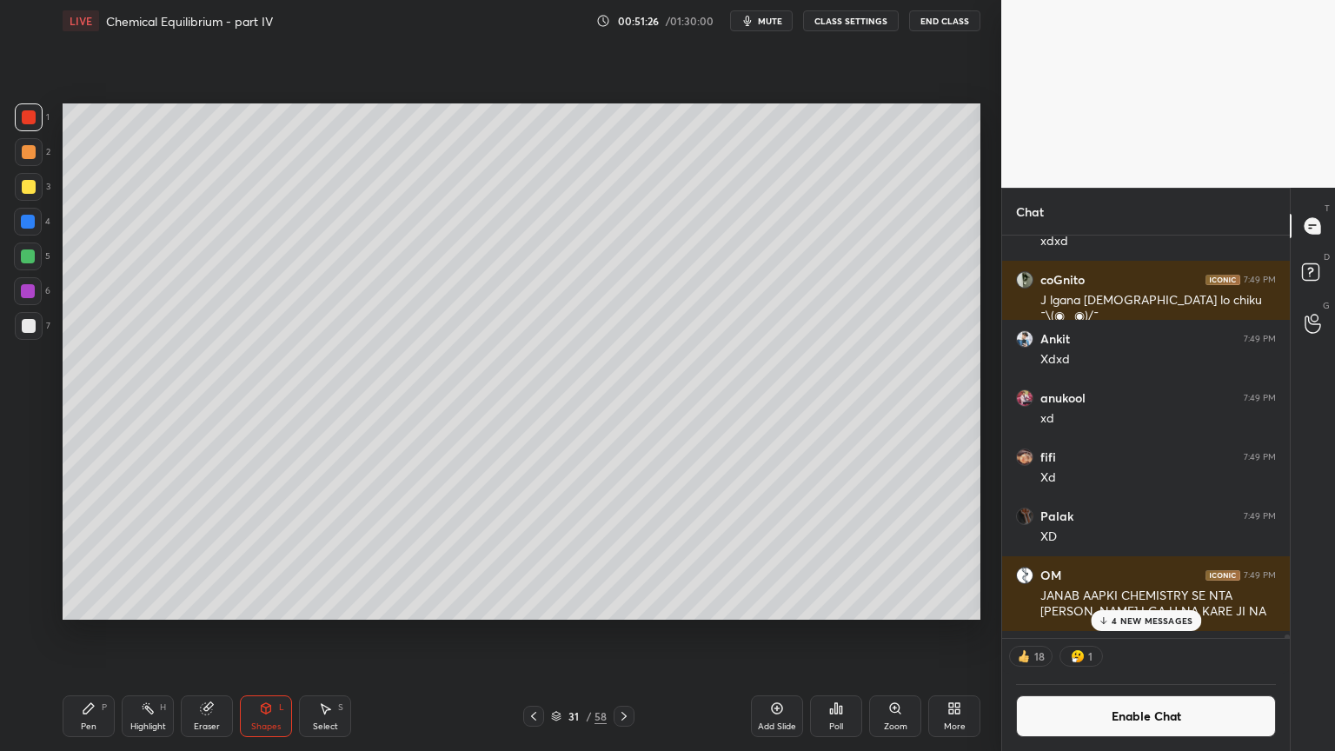
click at [35, 330] on div at bounding box center [29, 326] width 28 height 28
click at [90, 634] on div "Pen P" at bounding box center [89, 716] width 52 height 42
click at [1154, 625] on p "4 NEW MESSAGES" at bounding box center [1152, 620] width 81 height 10
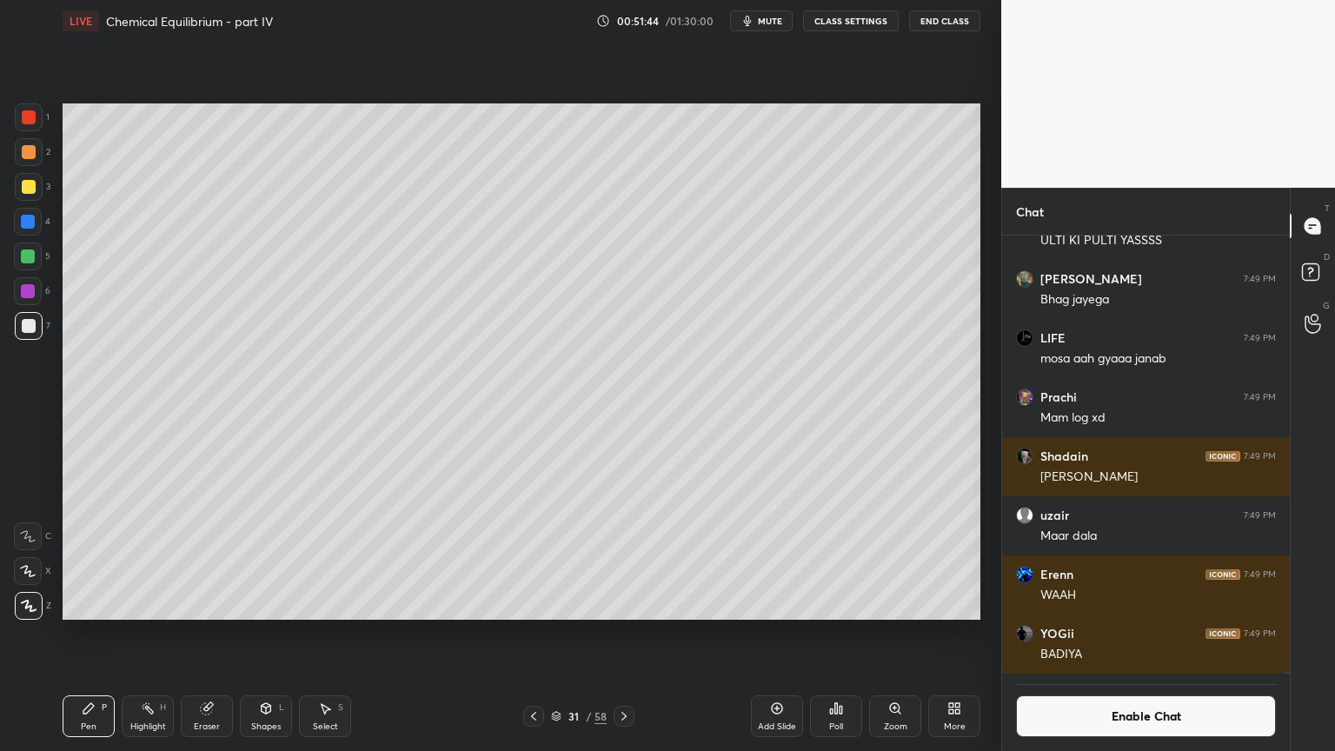
scroll to position [80483, 0]
drag, startPoint x: 140, startPoint y: 720, endPoint x: 162, endPoint y: 636, distance: 86.2
click at [139, 634] on div "Highlight H" at bounding box center [148, 716] width 52 height 42
click at [90, 634] on div "Pen P" at bounding box center [89, 716] width 52 height 42
drag, startPoint x: 35, startPoint y: 191, endPoint x: 59, endPoint y: 205, distance: 28.0
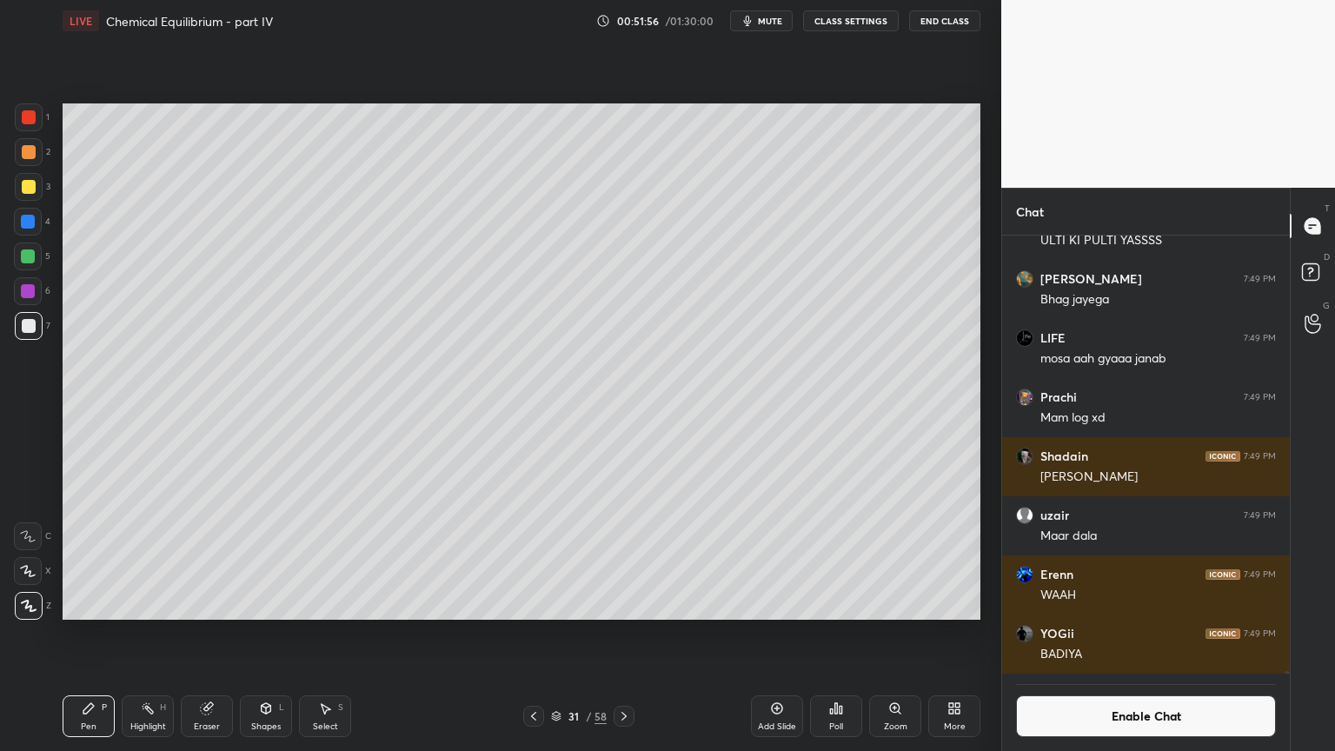
click at [37, 195] on div at bounding box center [29, 187] width 28 height 28
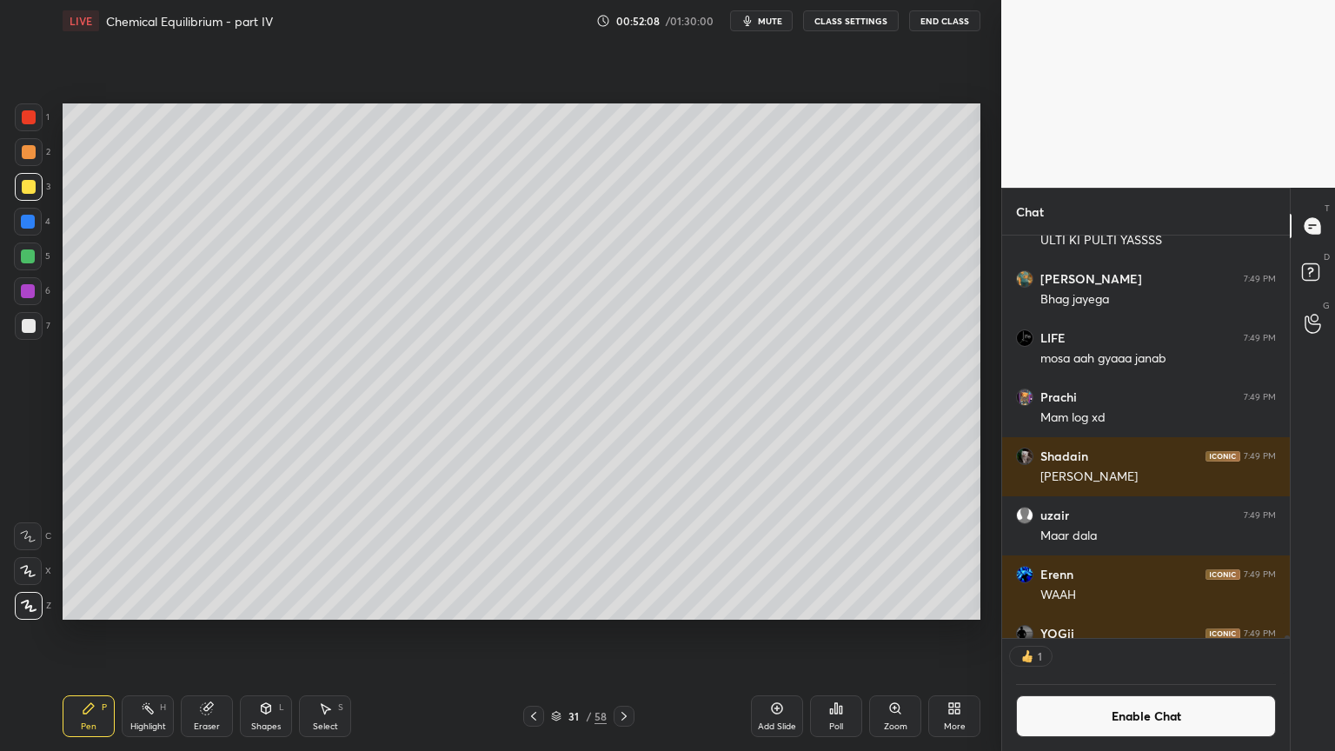
scroll to position [397, 283]
click at [103, 634] on div "Pen P" at bounding box center [89, 716] width 52 height 42
click at [32, 150] on div at bounding box center [29, 152] width 14 height 14
drag, startPoint x: 140, startPoint y: 713, endPoint x: 161, endPoint y: 668, distance: 49.8
click at [143, 634] on div "Highlight H" at bounding box center [148, 716] width 52 height 42
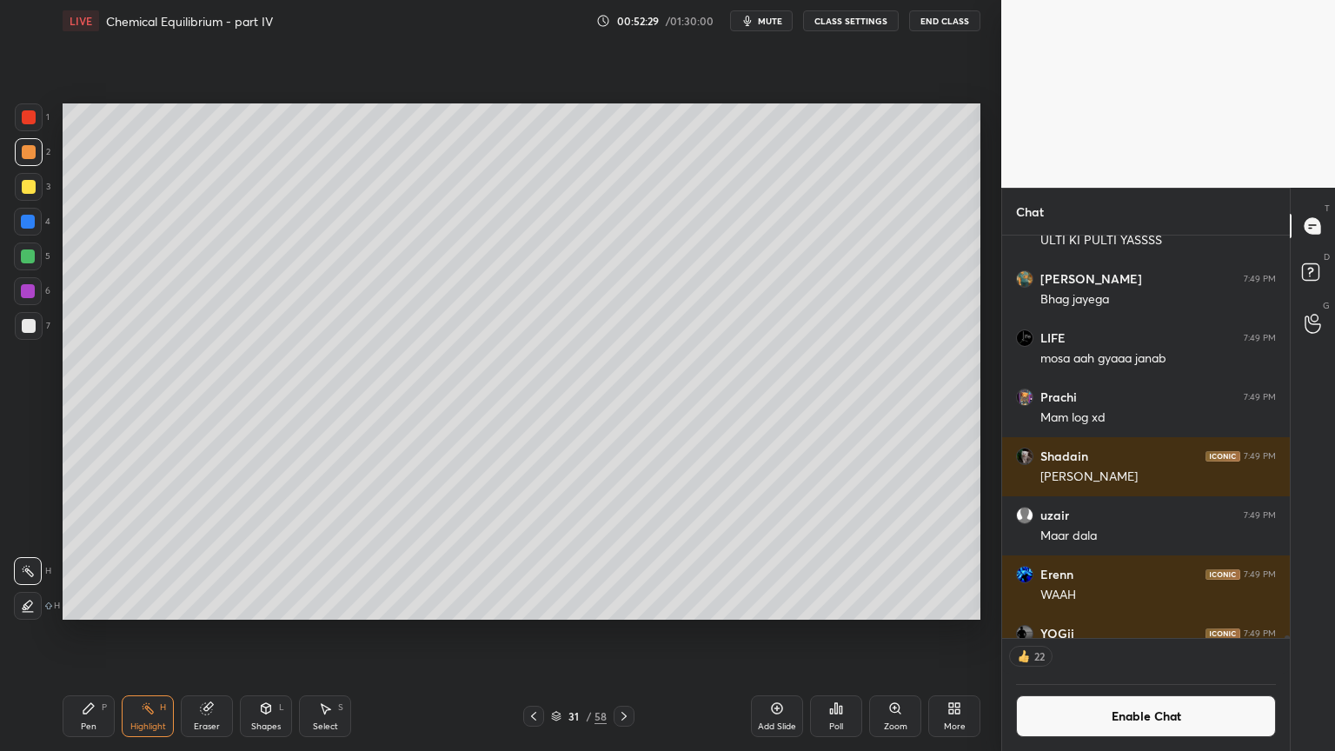
click at [782, 634] on div "Add Slide" at bounding box center [777, 716] width 52 height 42
drag, startPoint x: 98, startPoint y: 720, endPoint x: 81, endPoint y: 715, distance: 18.2
click at [94, 634] on div "Pen P" at bounding box center [89, 716] width 52 height 42
click at [25, 156] on div at bounding box center [29, 152] width 14 height 14
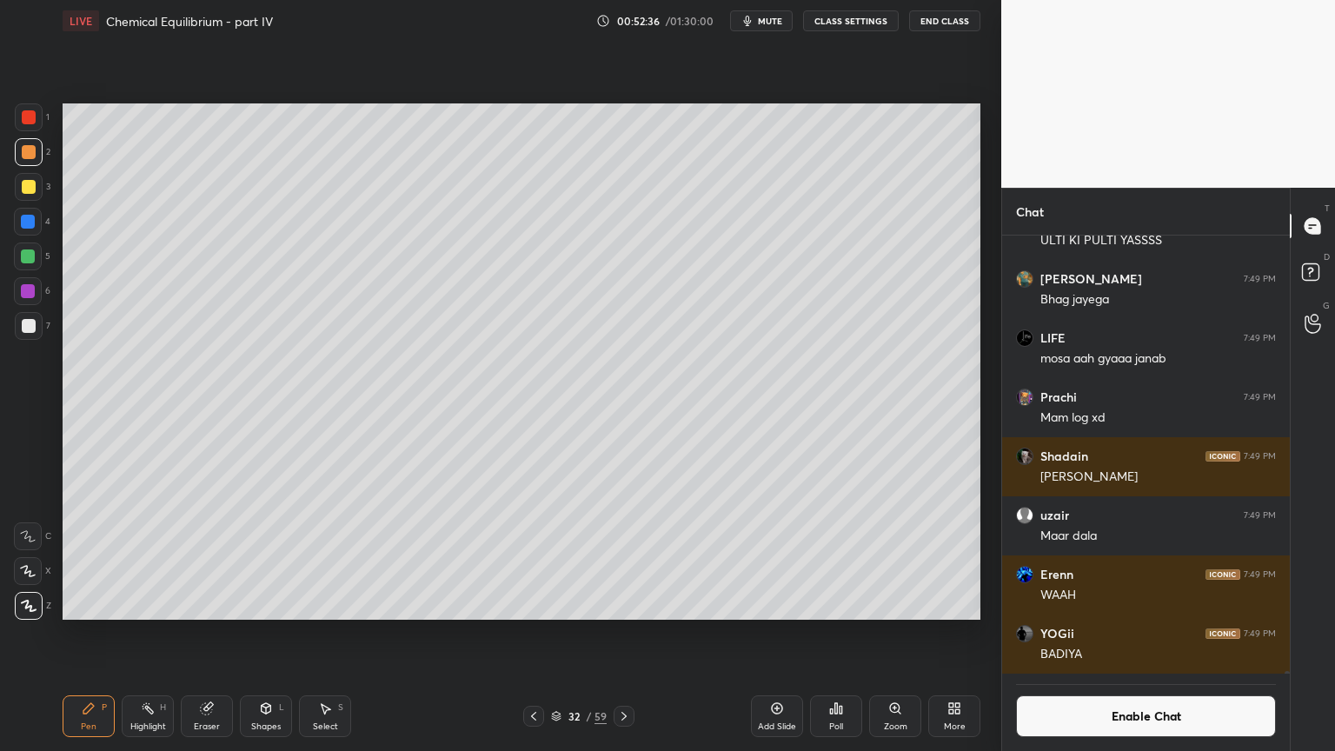
scroll to position [5, 5]
click at [1187, 634] on button "Enable Chat" at bounding box center [1146, 716] width 260 height 42
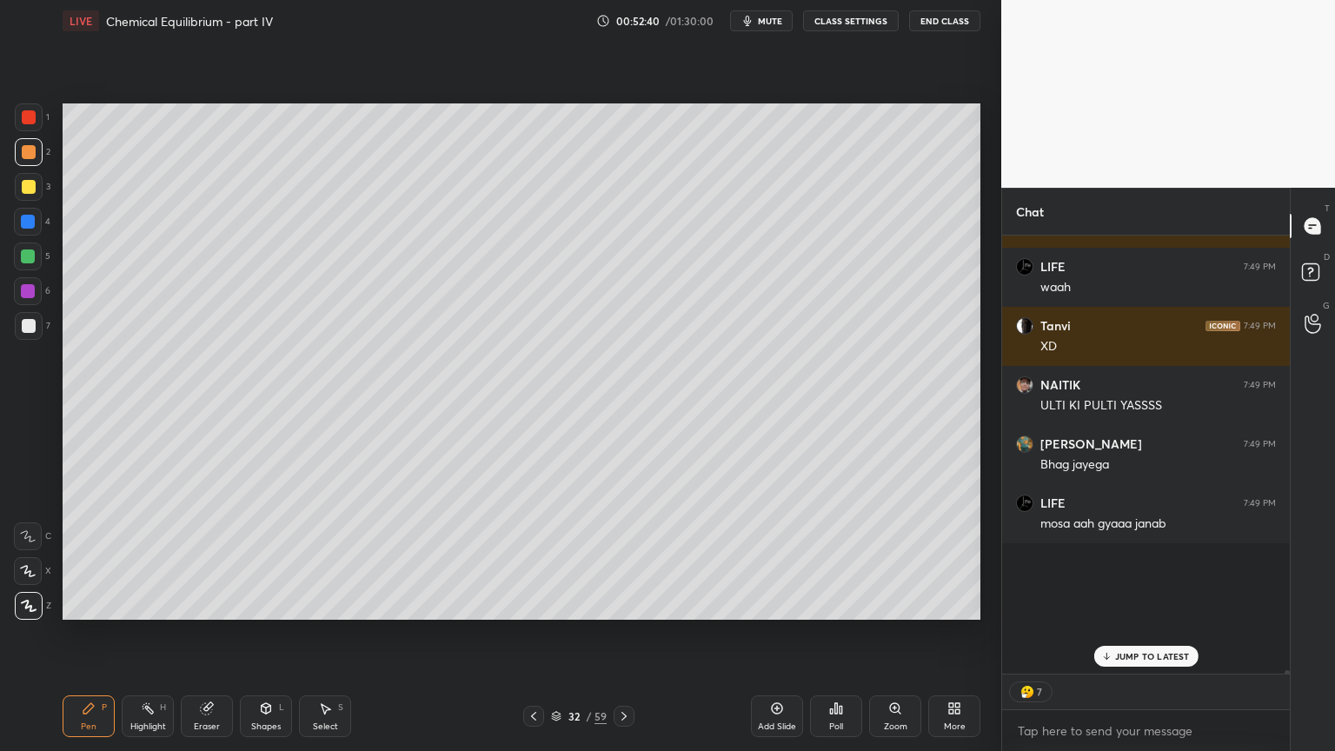
scroll to position [80049, 0]
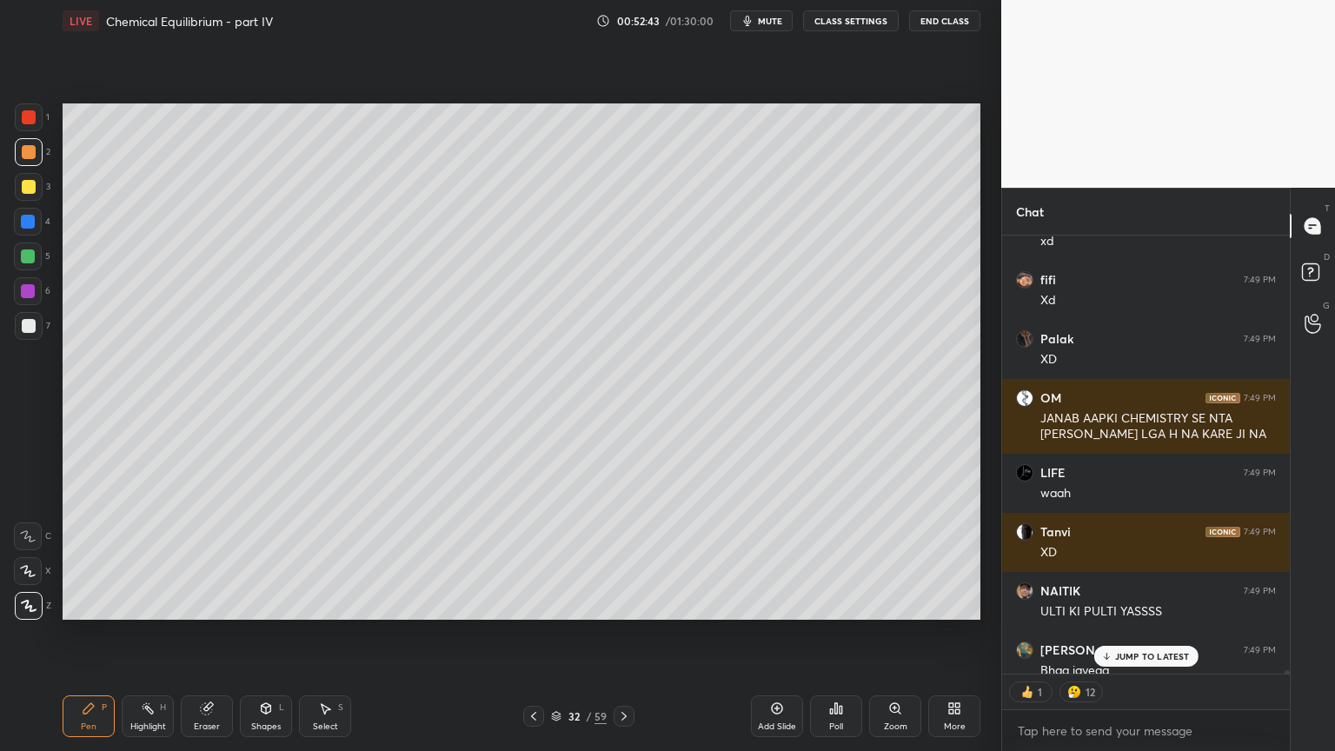
drag, startPoint x: 1154, startPoint y: 652, endPoint x: 1144, endPoint y: 648, distance: 10.5
click at [1154, 634] on div "JUMP TO LATEST" at bounding box center [1146, 656] width 104 height 21
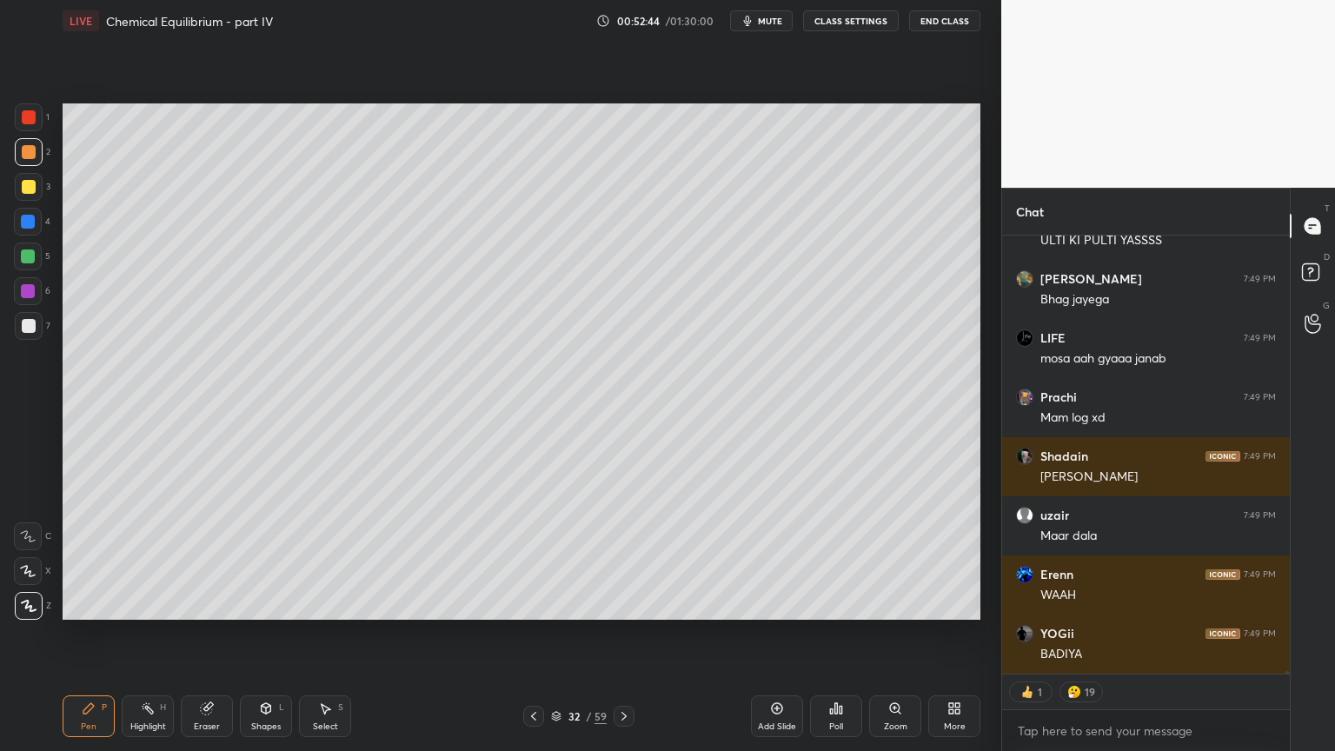
click at [261, 634] on icon at bounding box center [266, 709] width 14 height 14
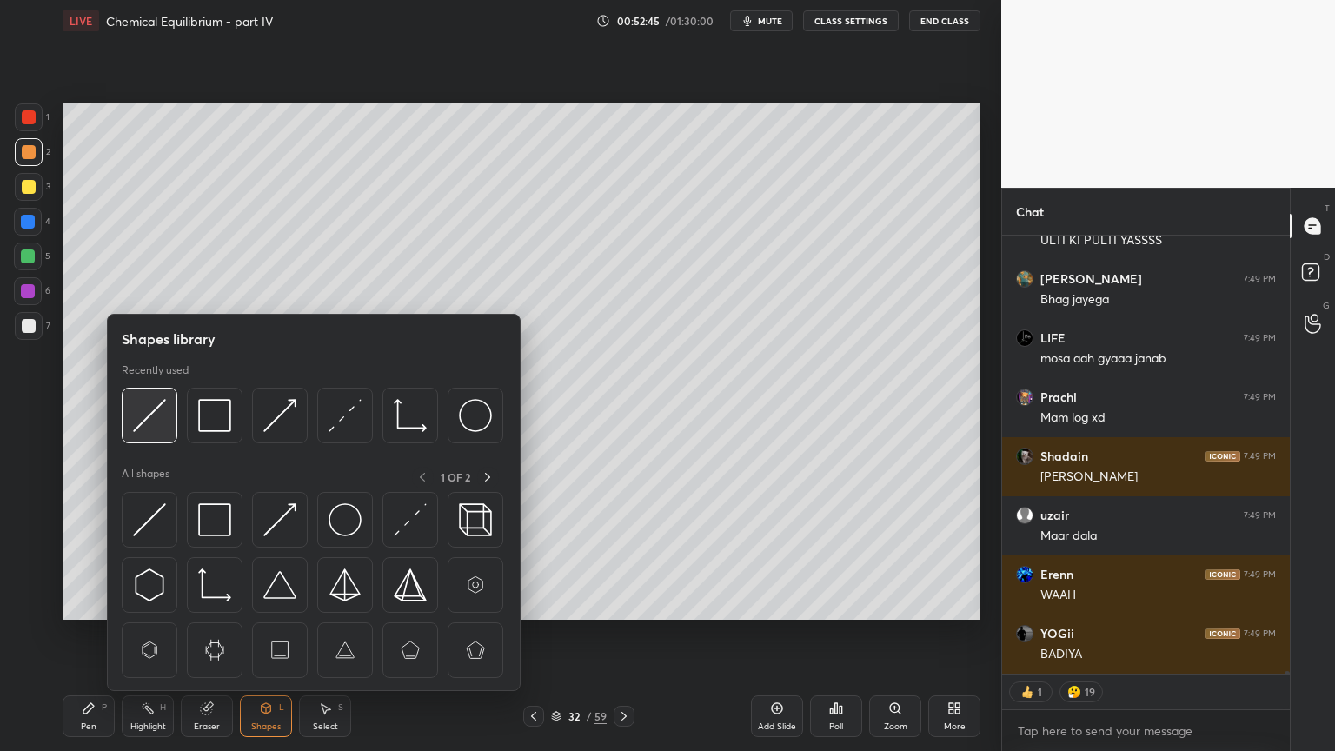
click at [160, 417] on img at bounding box center [149, 415] width 33 height 33
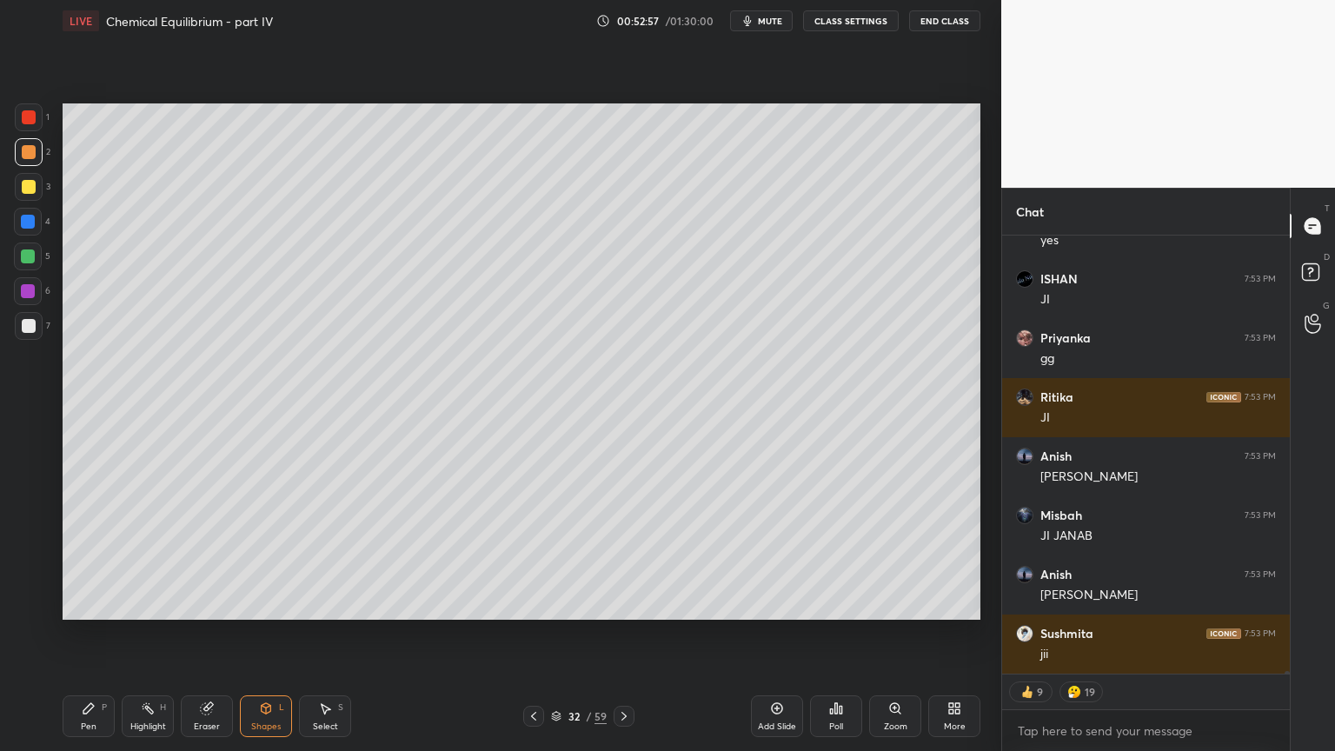
scroll to position [81138, 0]
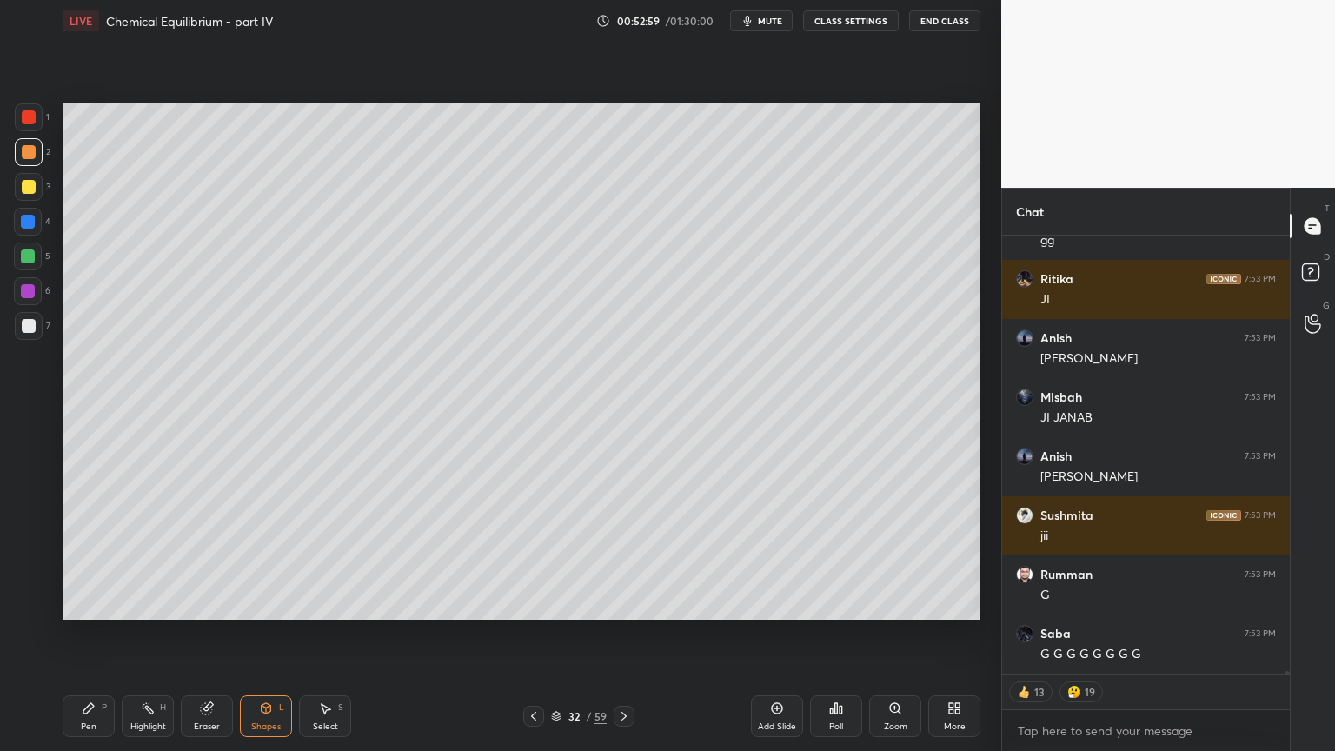
click at [104, 634] on div "Pen P" at bounding box center [89, 716] width 52 height 42
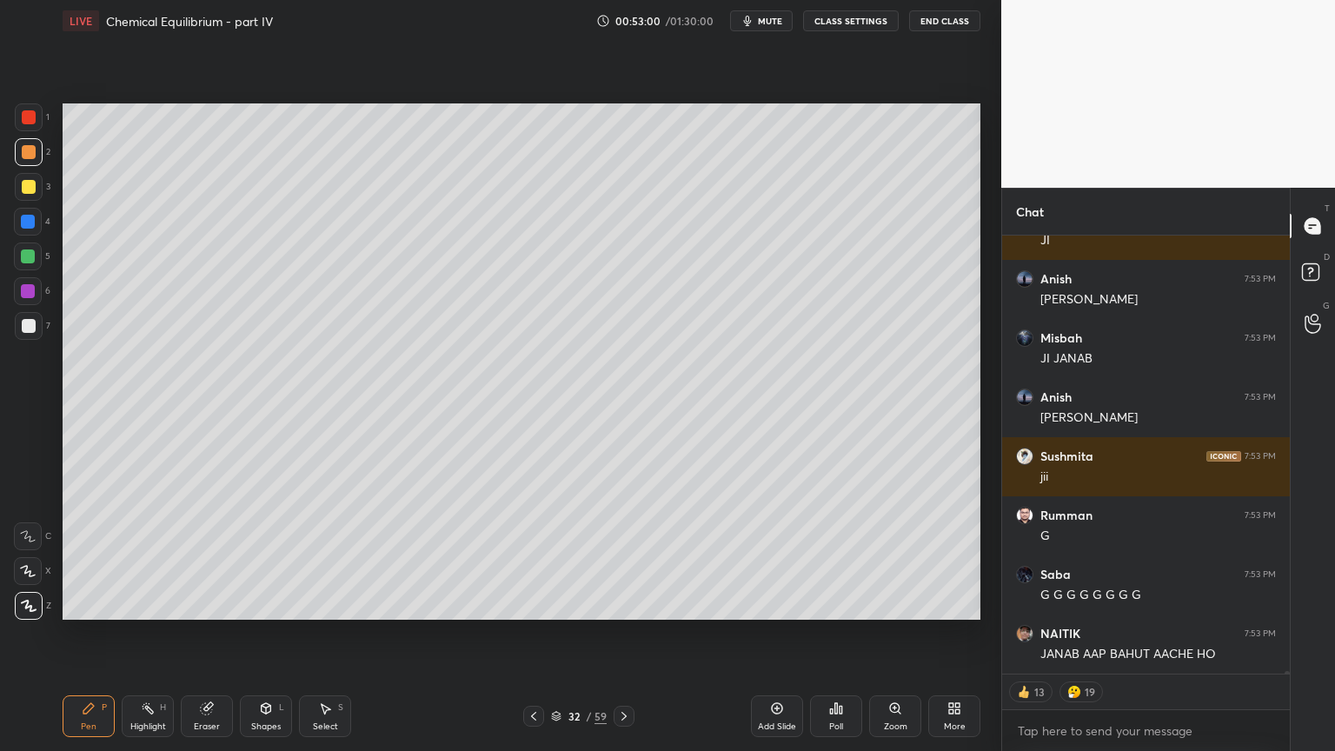
click at [30, 330] on div at bounding box center [29, 326] width 14 height 14
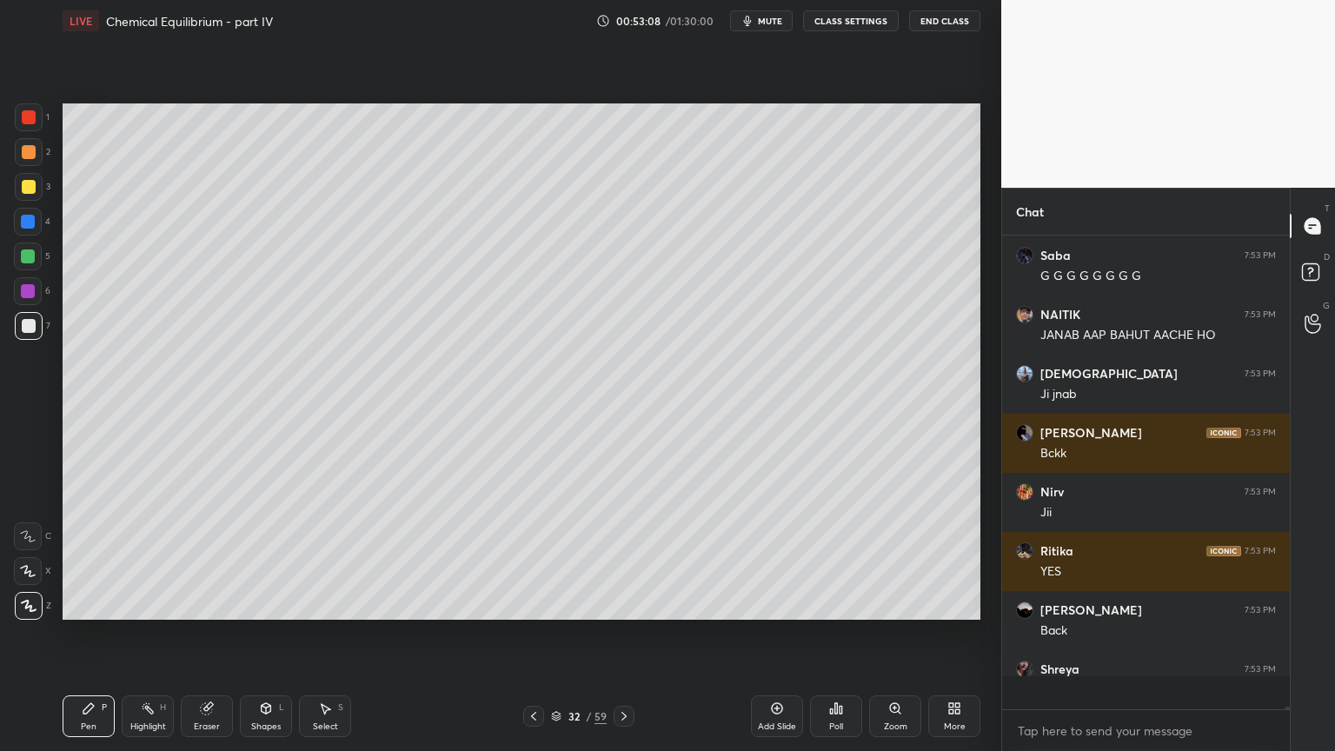
scroll to position [469, 283]
click at [532, 634] on icon at bounding box center [534, 716] width 14 height 14
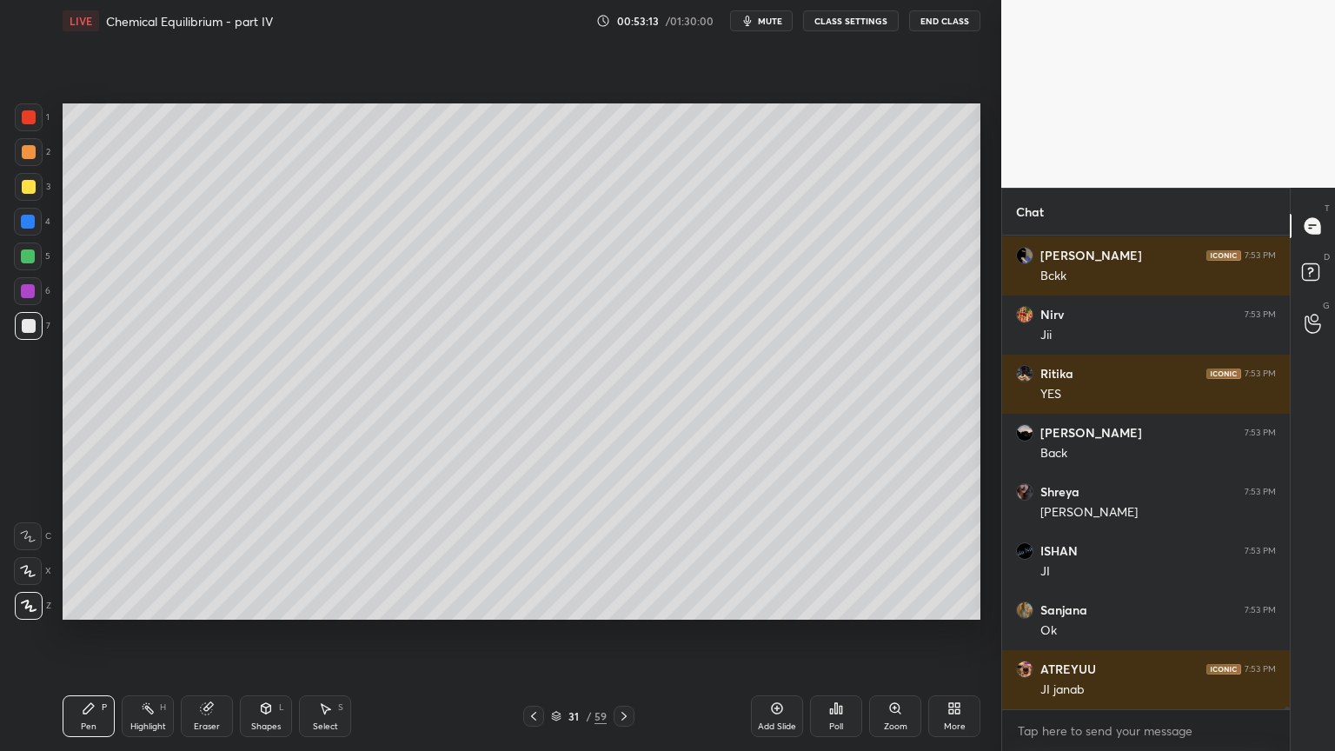
scroll to position [81812, 0]
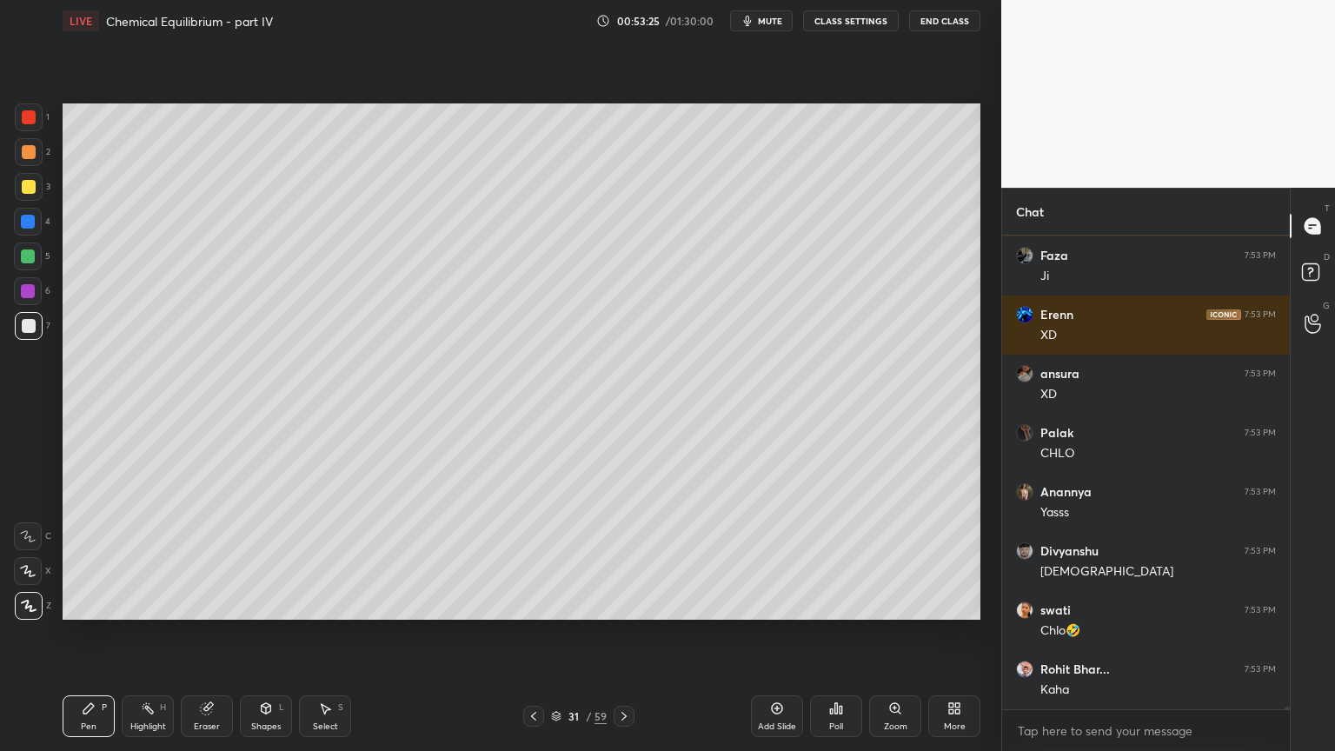
click at [615, 634] on div at bounding box center [624, 716] width 21 height 21
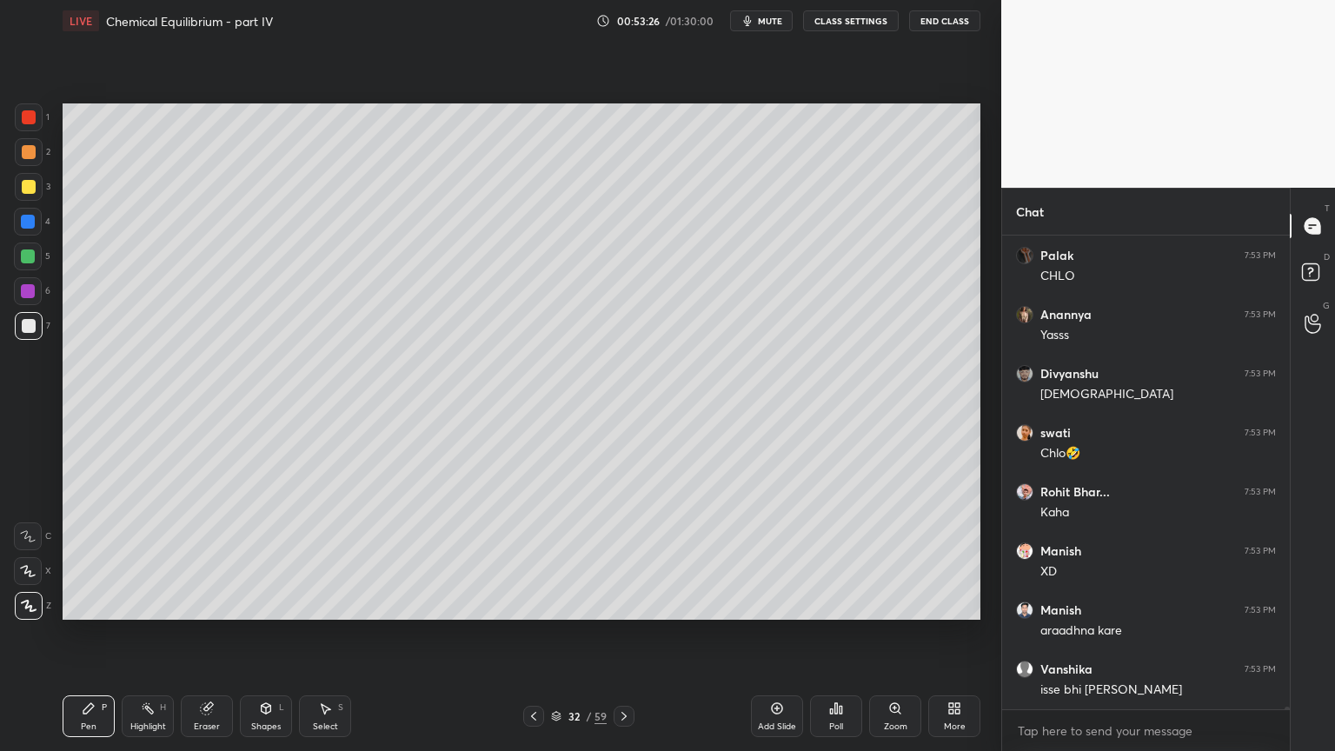
click at [150, 634] on div "Highlight H" at bounding box center [148, 716] width 52 height 42
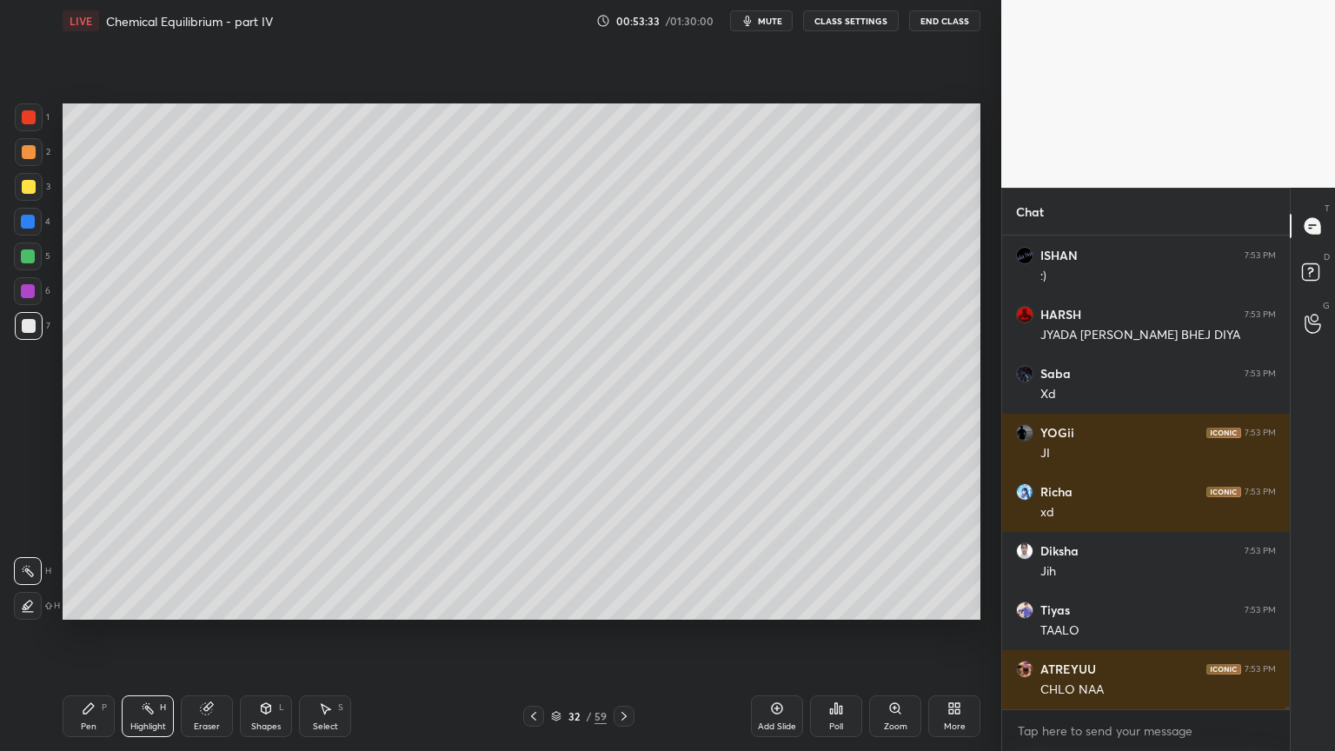
click at [87, 634] on div "Pen P" at bounding box center [89, 716] width 52 height 42
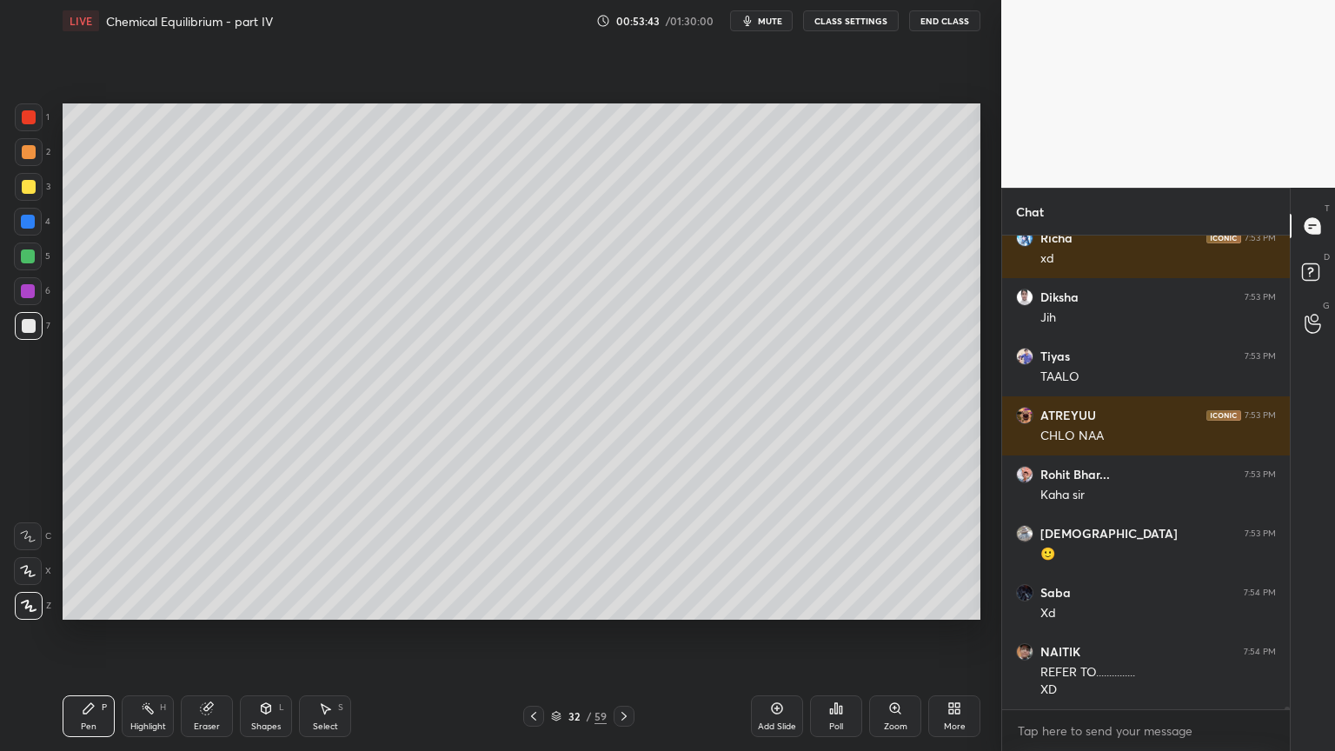
click at [29, 184] on div at bounding box center [29, 187] width 28 height 28
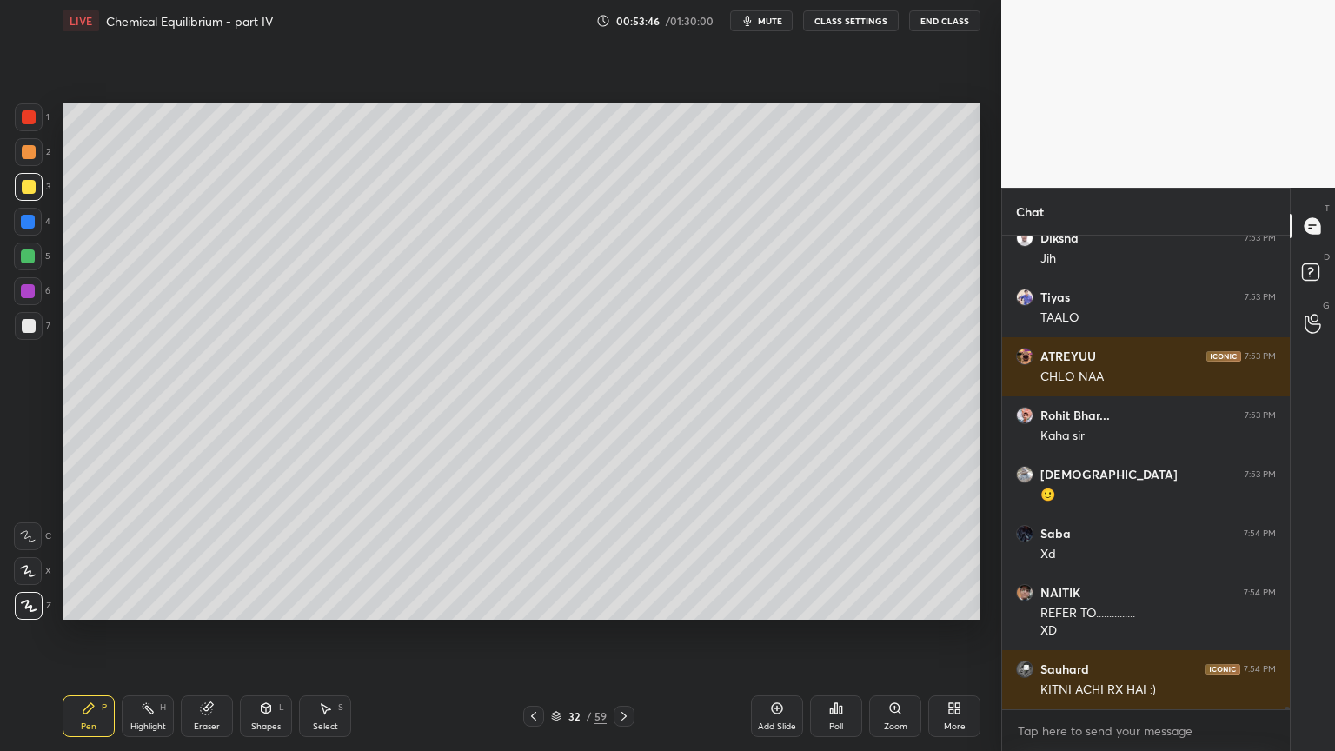
drag, startPoint x: 138, startPoint y: 720, endPoint x: 138, endPoint y: 653, distance: 66.9
click at [138, 634] on div "Highlight H" at bounding box center [148, 716] width 52 height 42
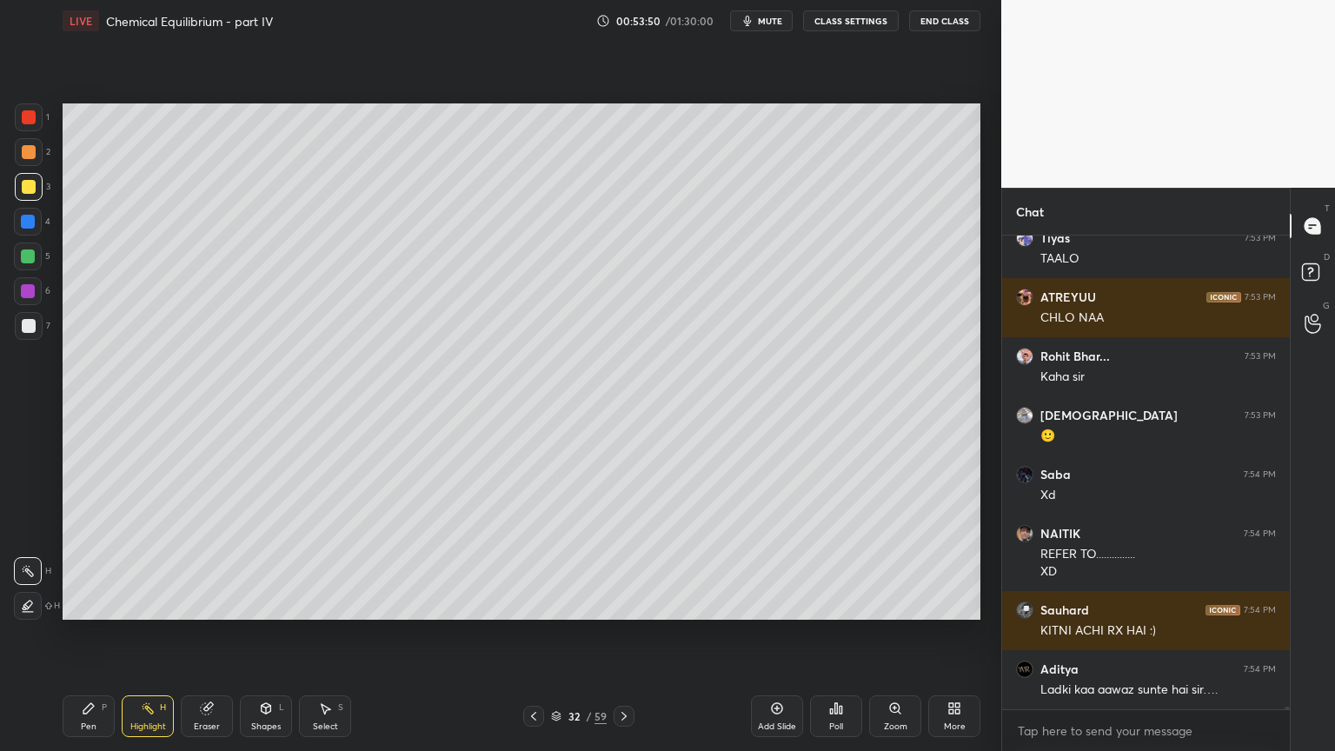
click at [83, 634] on div "Pen P" at bounding box center [89, 716] width 52 height 42
click at [31, 326] on div at bounding box center [29, 326] width 14 height 14
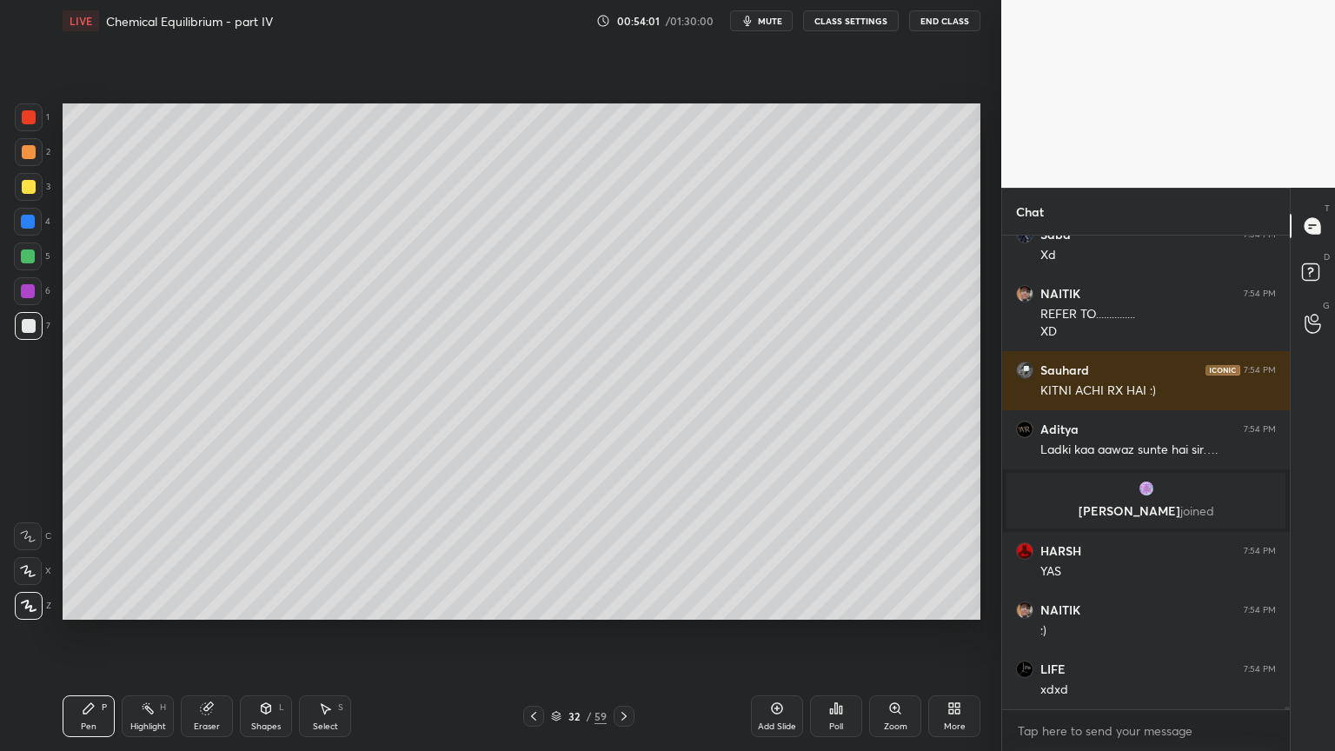
click at [146, 634] on div "Highlight H" at bounding box center [148, 716] width 52 height 42
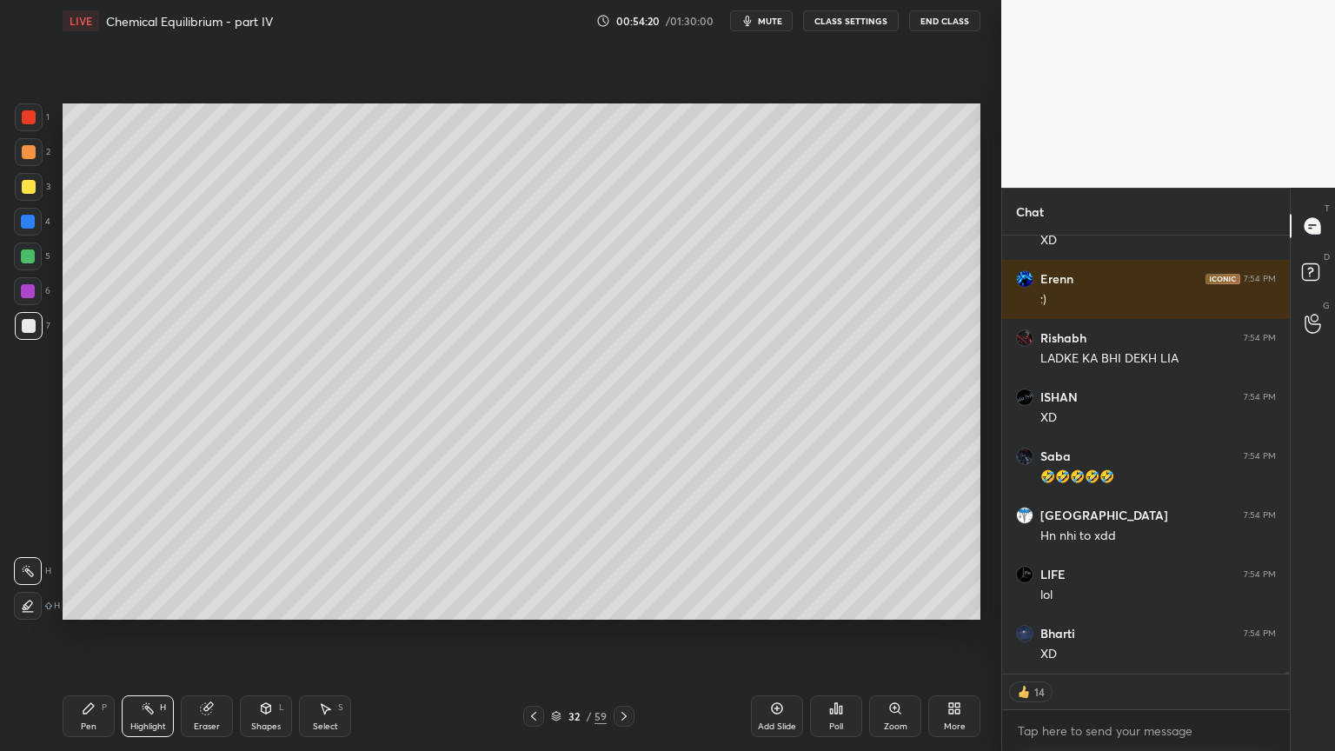
click at [150, 634] on div "Highlight" at bounding box center [148, 726] width 36 height 9
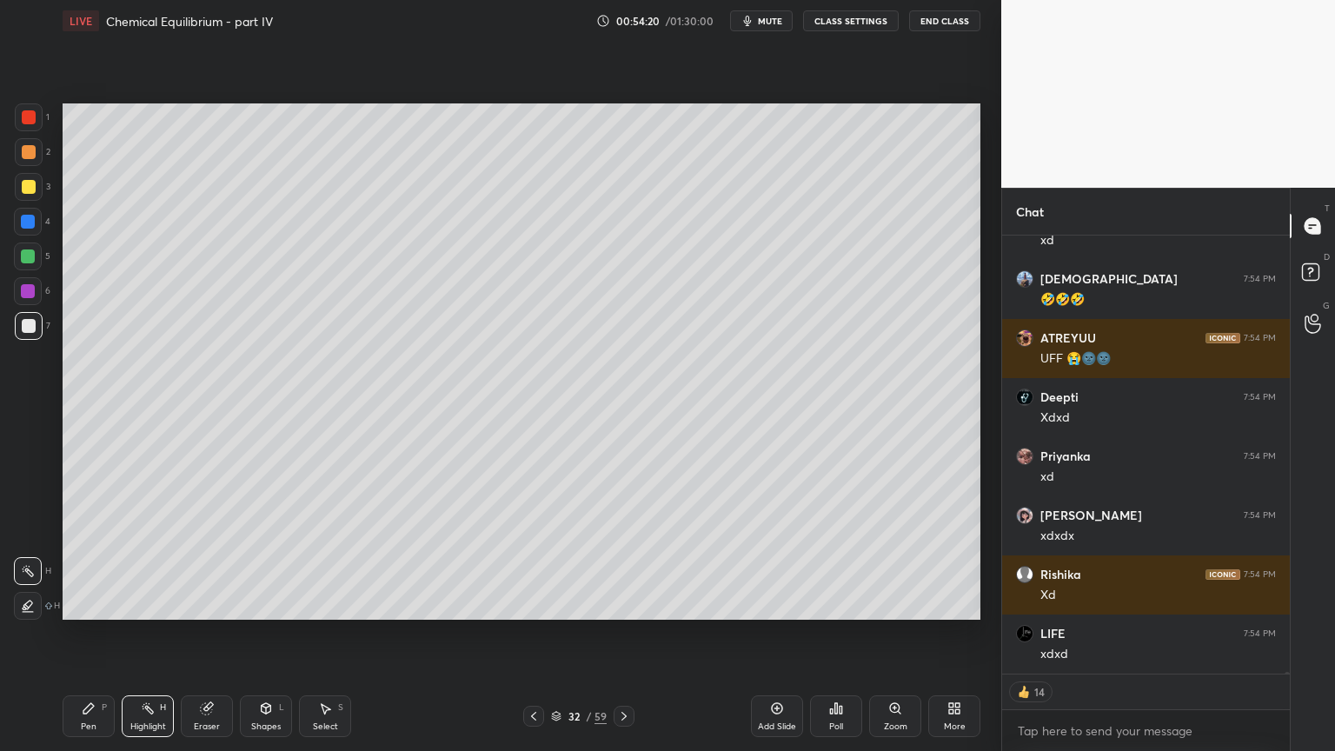
click at [83, 634] on div "Pen P" at bounding box center [89, 716] width 52 height 42
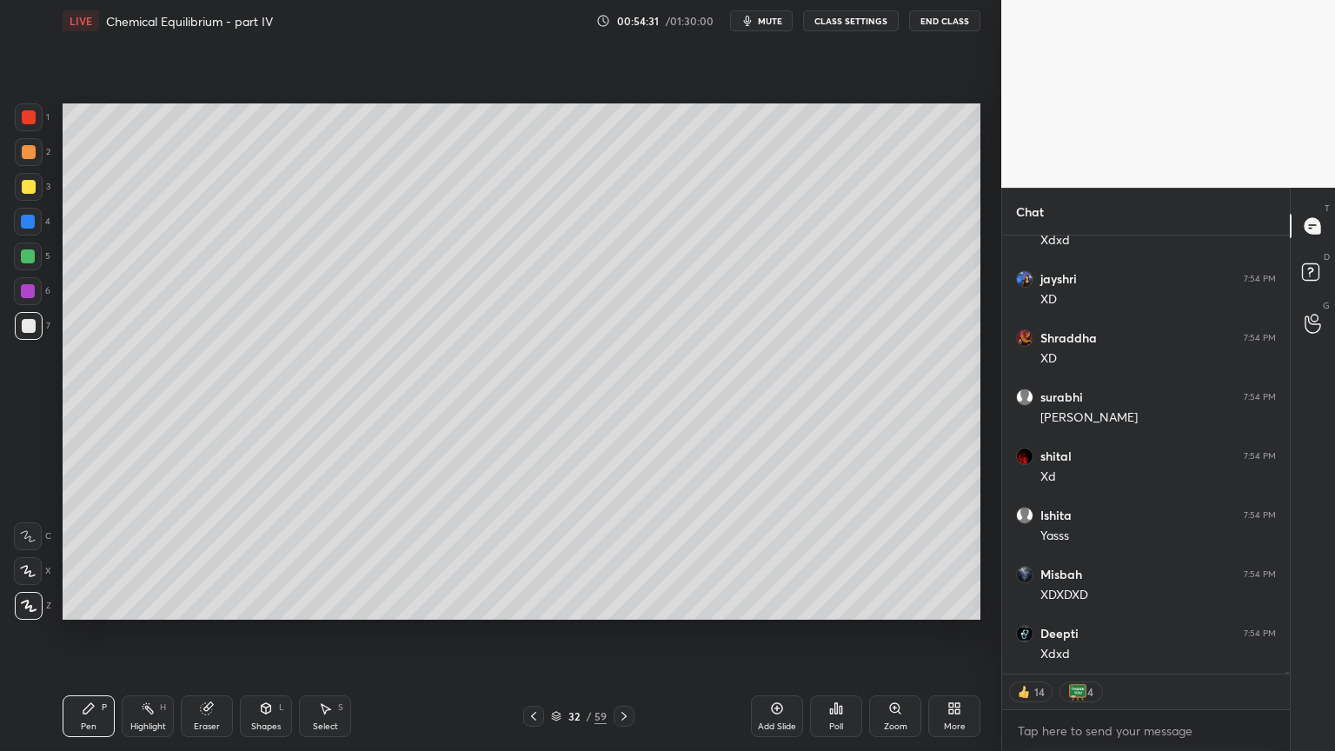
click at [94, 634] on div "Pen P" at bounding box center [89, 716] width 52 height 42
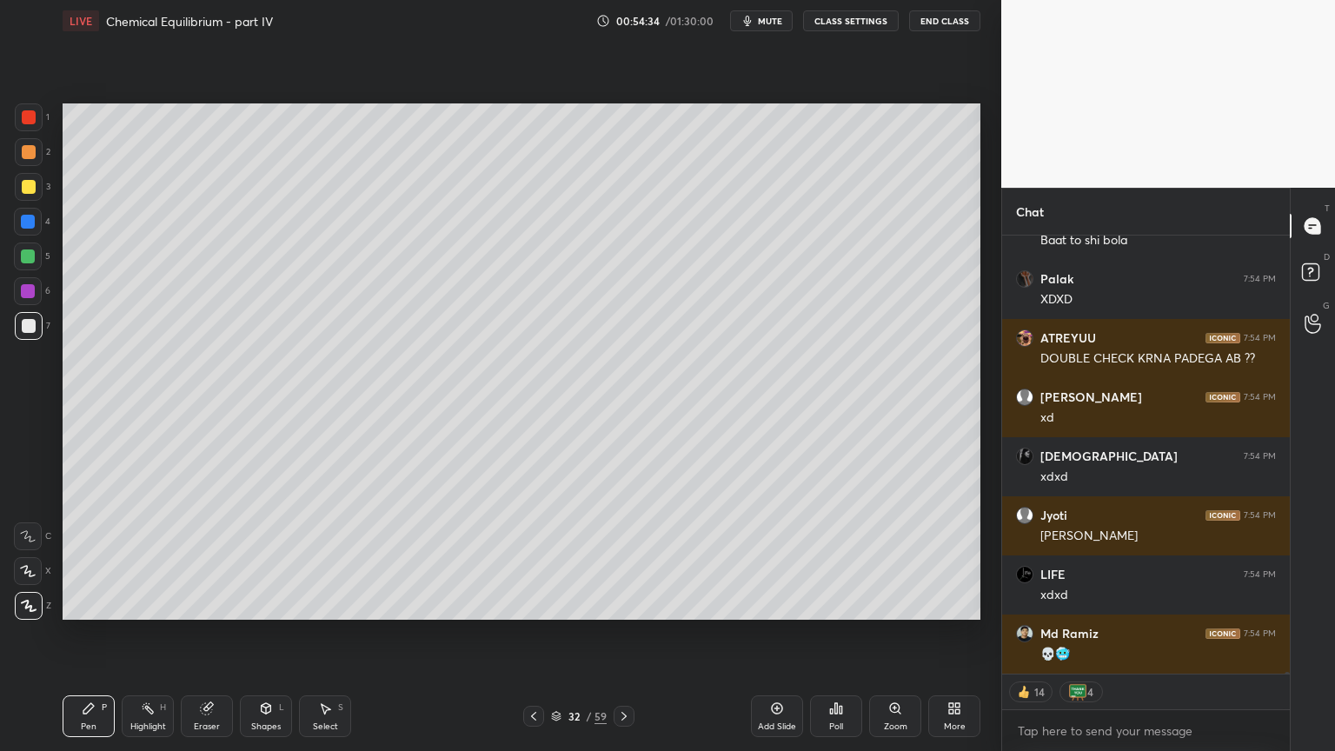
type textarea "x"
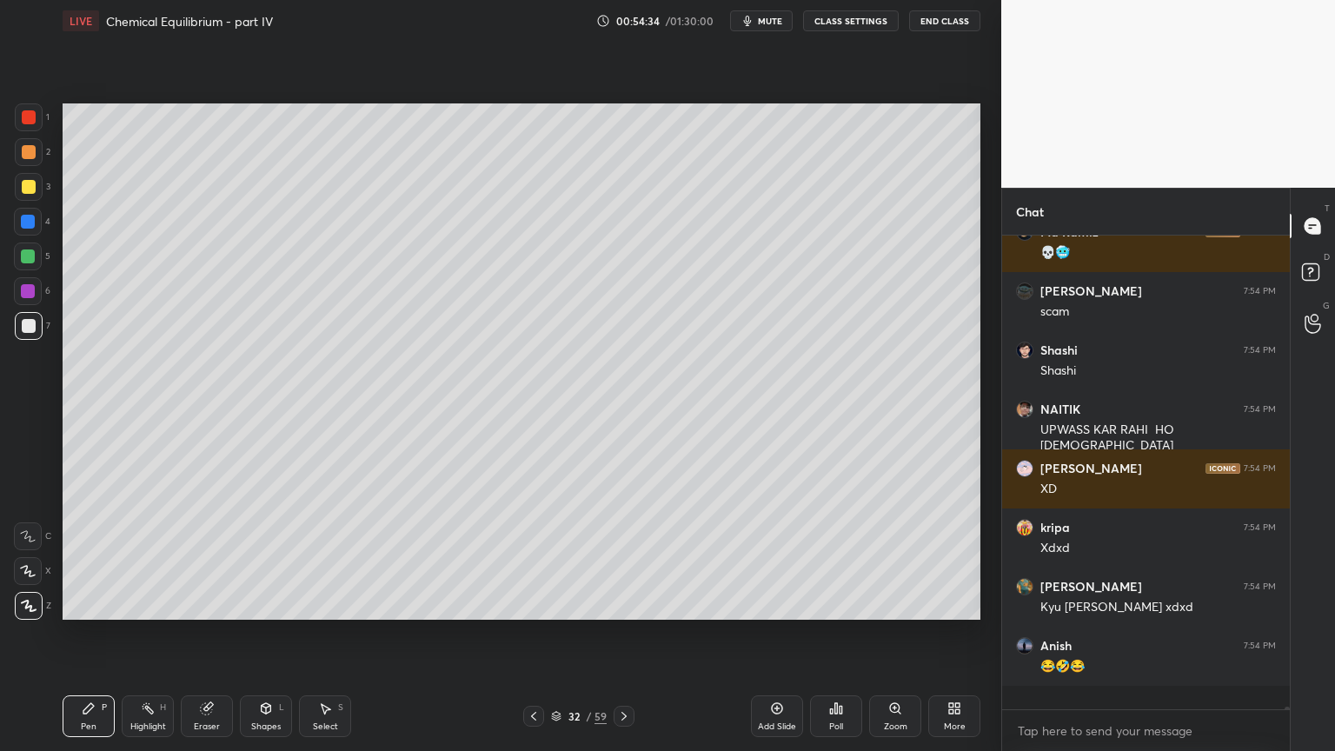
drag, startPoint x: 85, startPoint y: 715, endPoint x: 124, endPoint y: 691, distance: 46.1
click at [88, 634] on div "Pen P" at bounding box center [89, 716] width 52 height 42
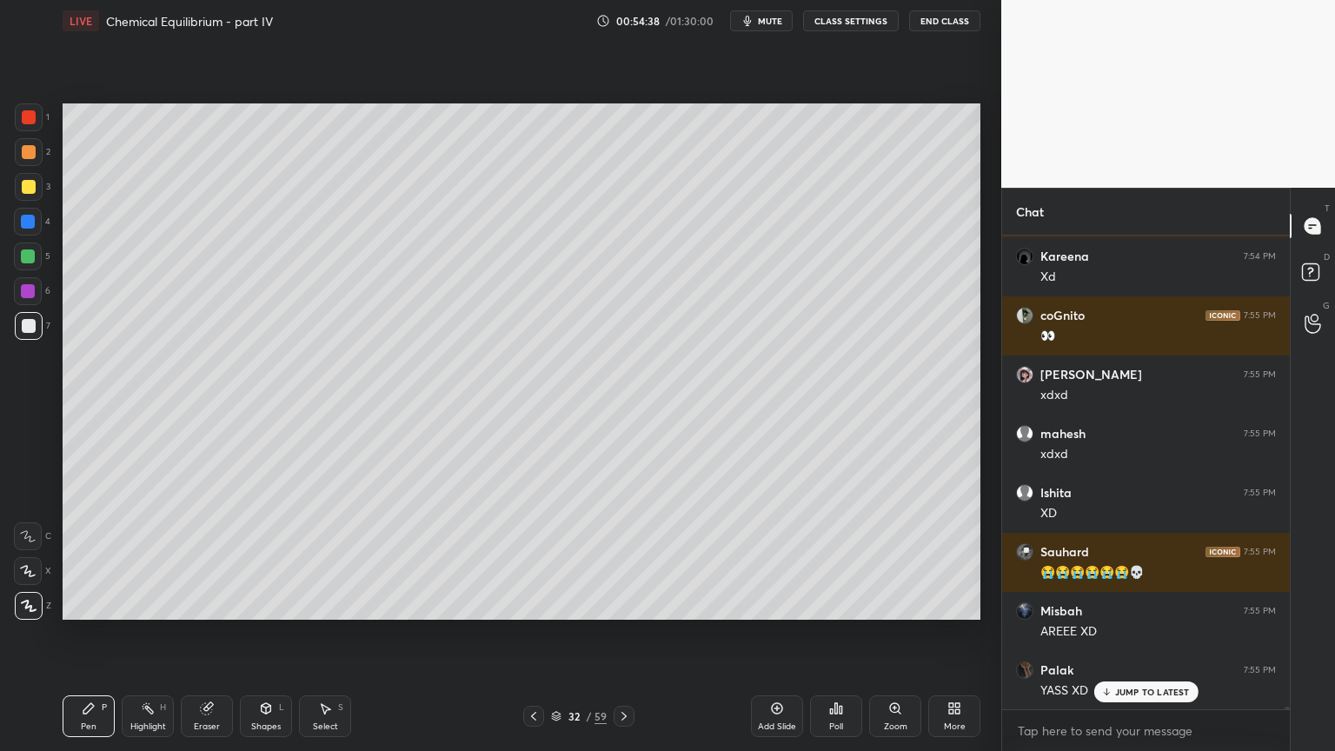
click at [154, 634] on div "Highlight" at bounding box center [148, 726] width 36 height 9
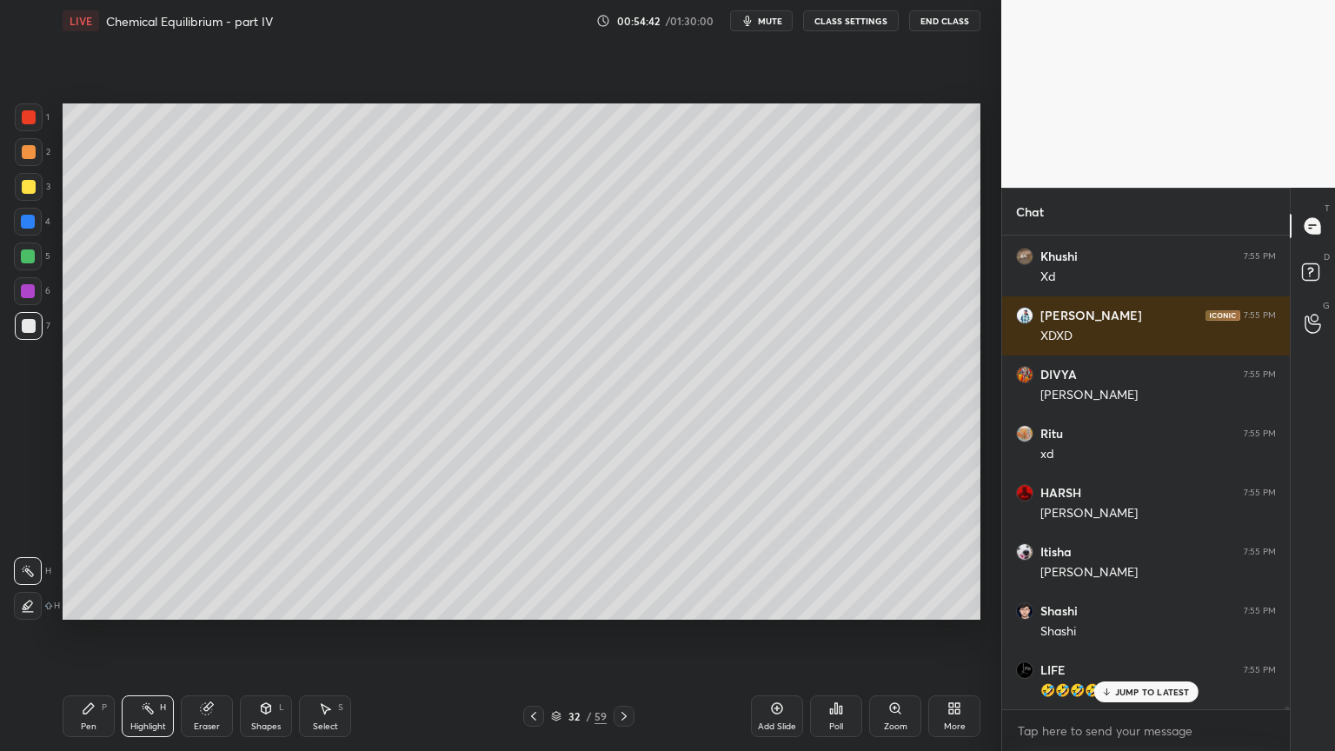
click at [533, 634] on icon at bounding box center [534, 716] width 14 height 14
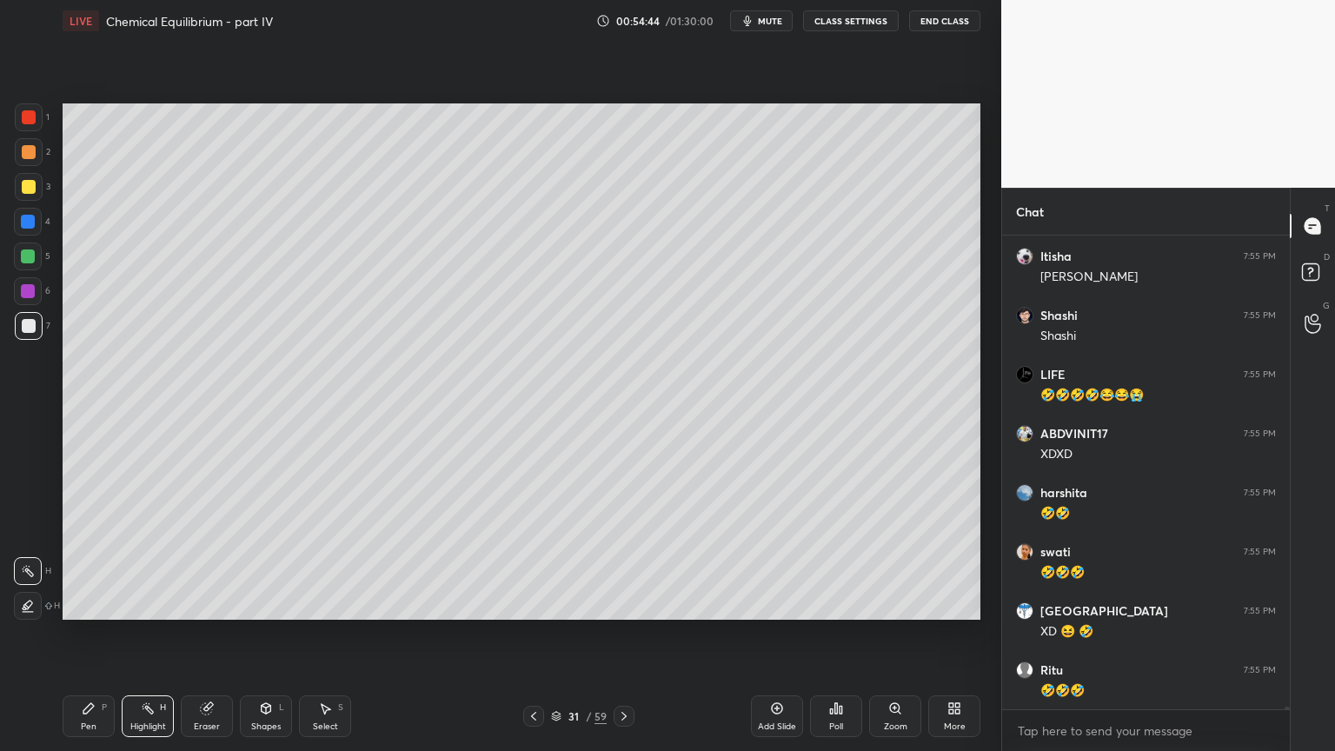
click at [625, 634] on icon at bounding box center [624, 716] width 5 height 9
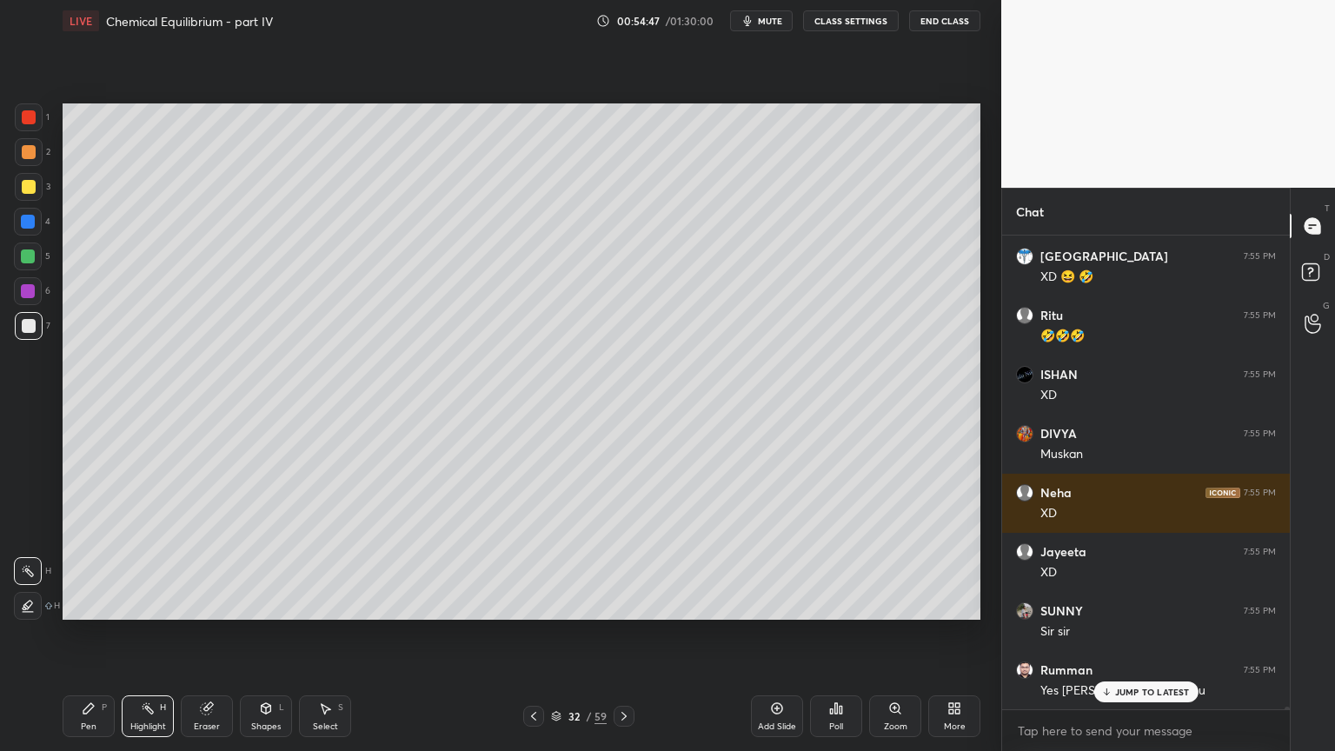
click at [531, 634] on icon at bounding box center [534, 716] width 14 height 14
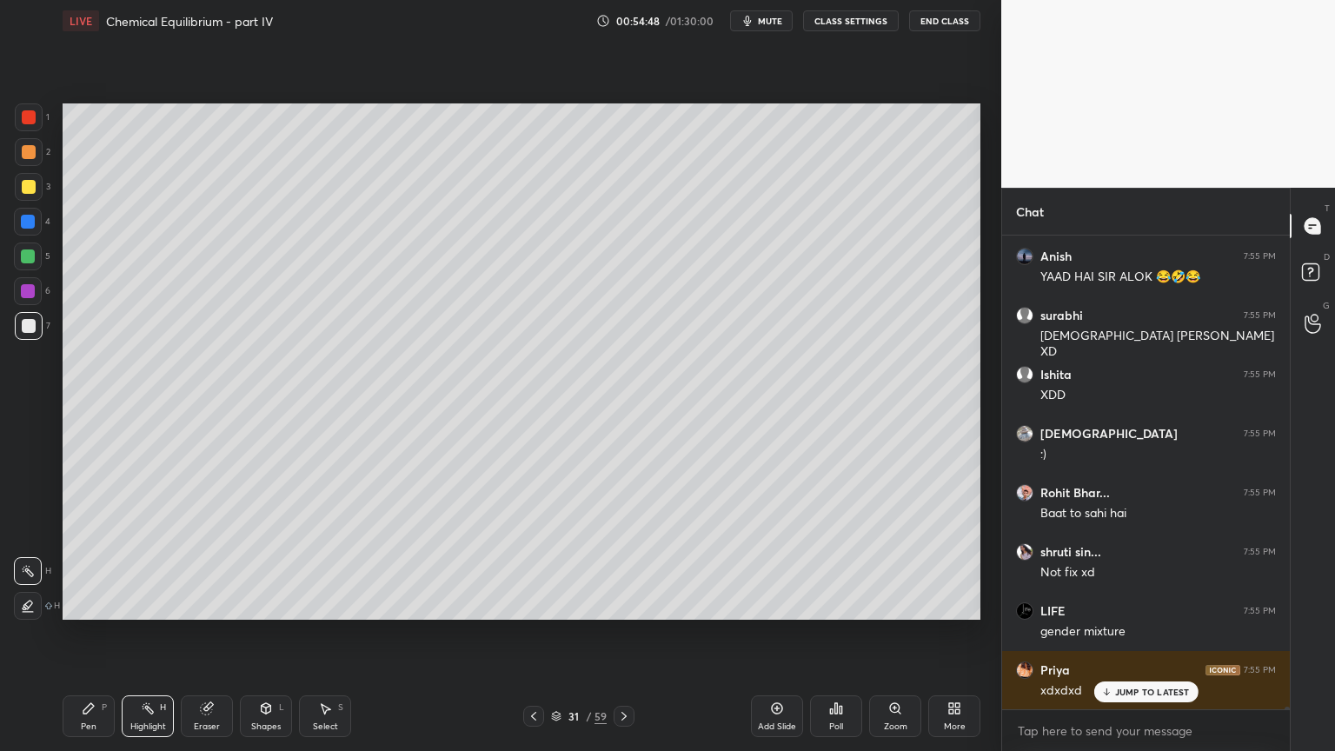
click at [614, 634] on div at bounding box center [624, 716] width 21 height 21
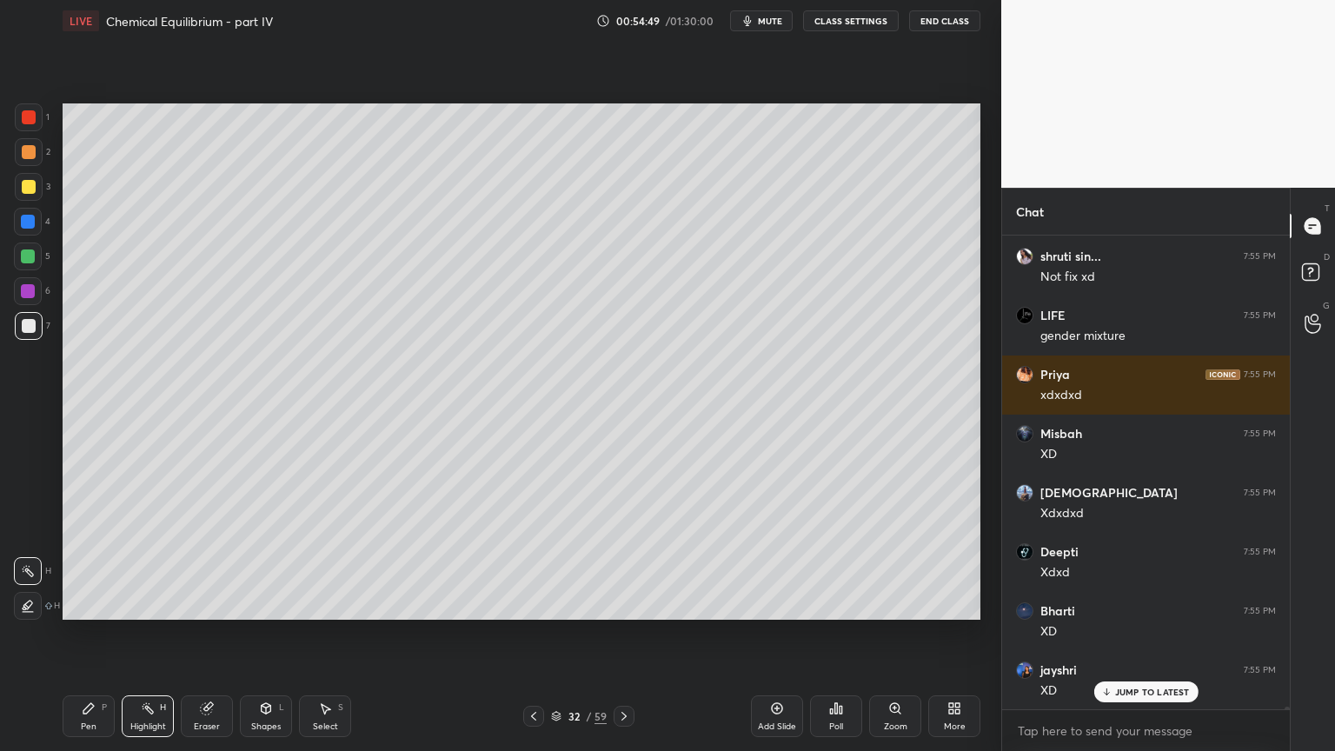
drag, startPoint x: 160, startPoint y: 718, endPoint x: 185, endPoint y: 643, distance: 78.9
click at [161, 634] on div "Highlight H" at bounding box center [148, 716] width 52 height 42
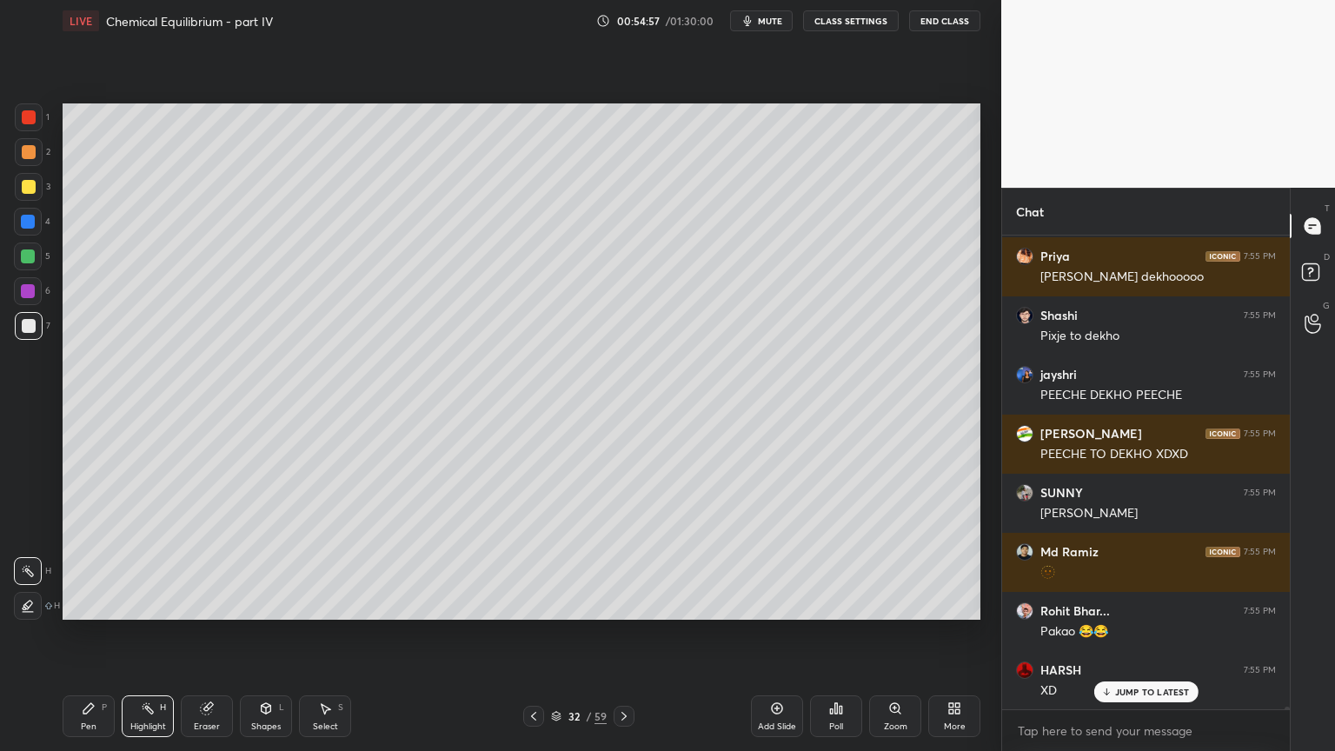
click at [850, 24] on button "CLASS SETTINGS" at bounding box center [851, 20] width 96 height 21
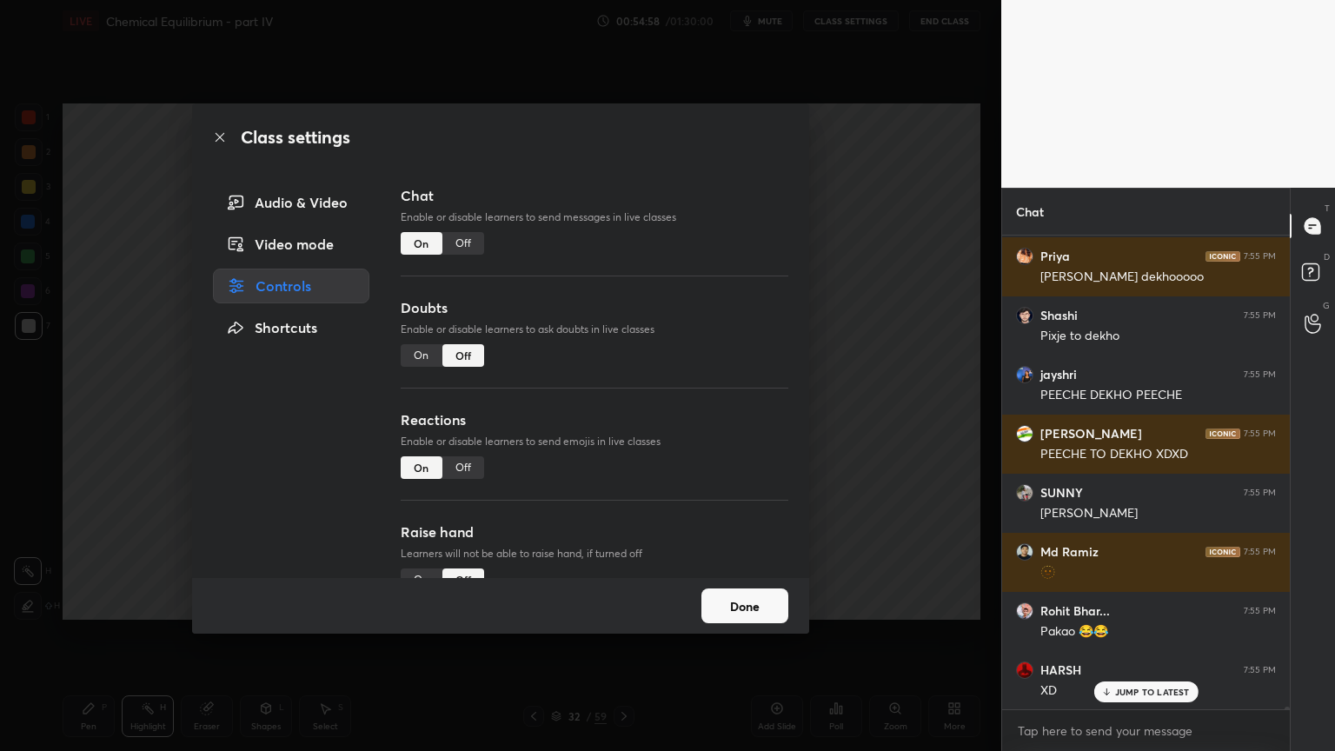
click at [887, 449] on div "Class settings Audio & Video Video mode Controls Shortcuts Chat Enable or disab…" at bounding box center [500, 375] width 1001 height 751
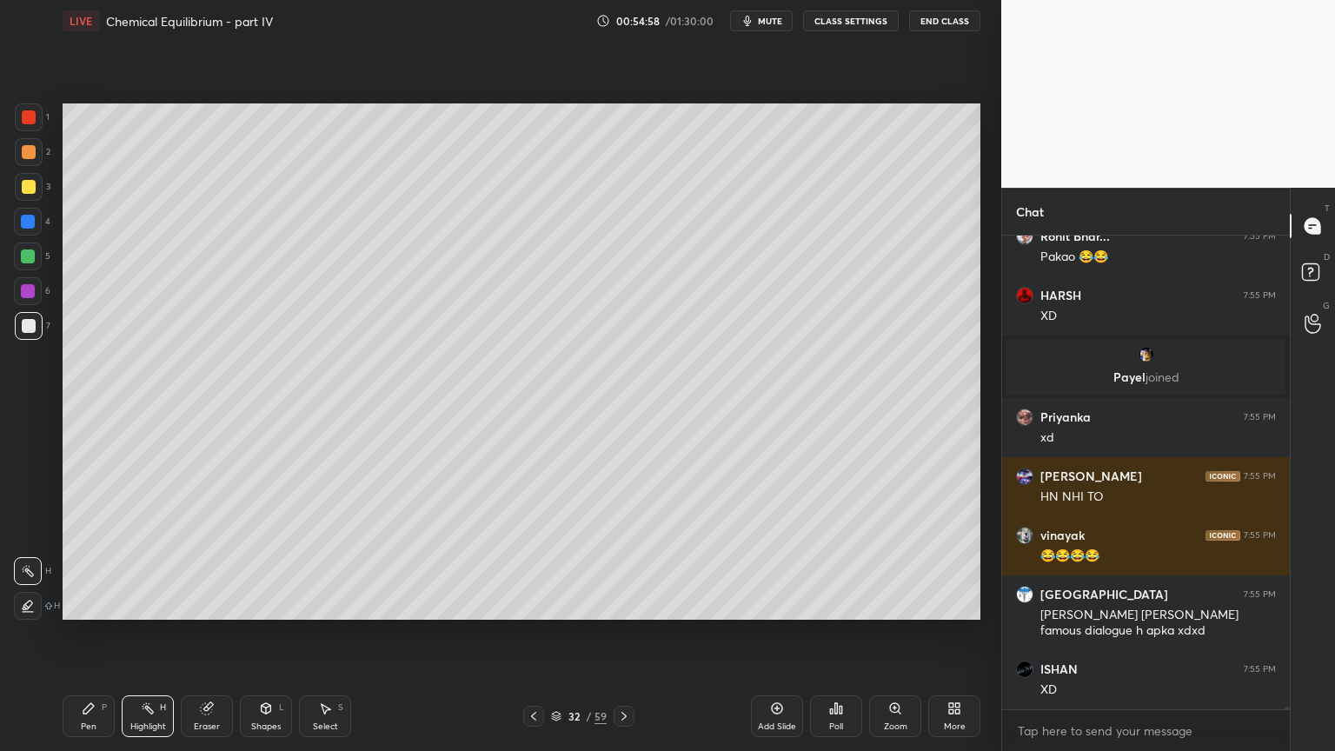
click at [156, 634] on div "Highlight H" at bounding box center [148, 716] width 52 height 42
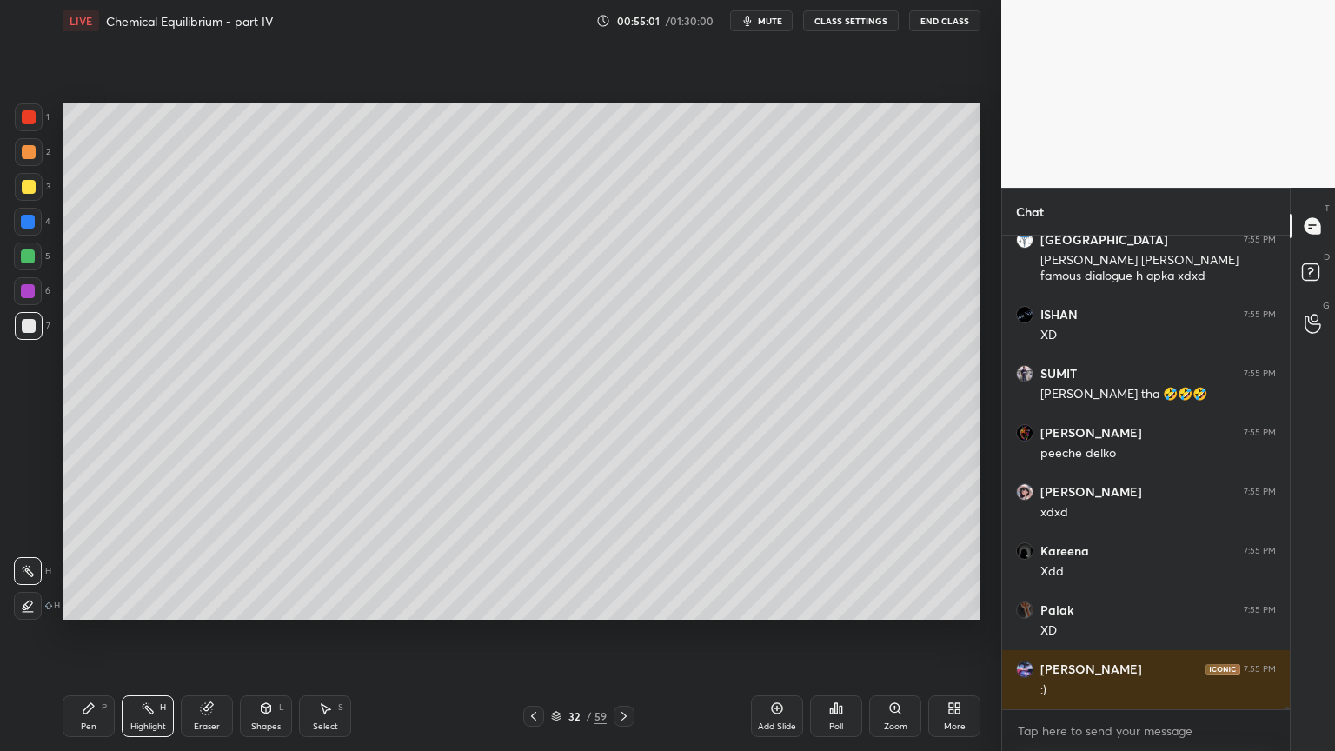
click at [90, 634] on div "Pen P" at bounding box center [89, 716] width 52 height 42
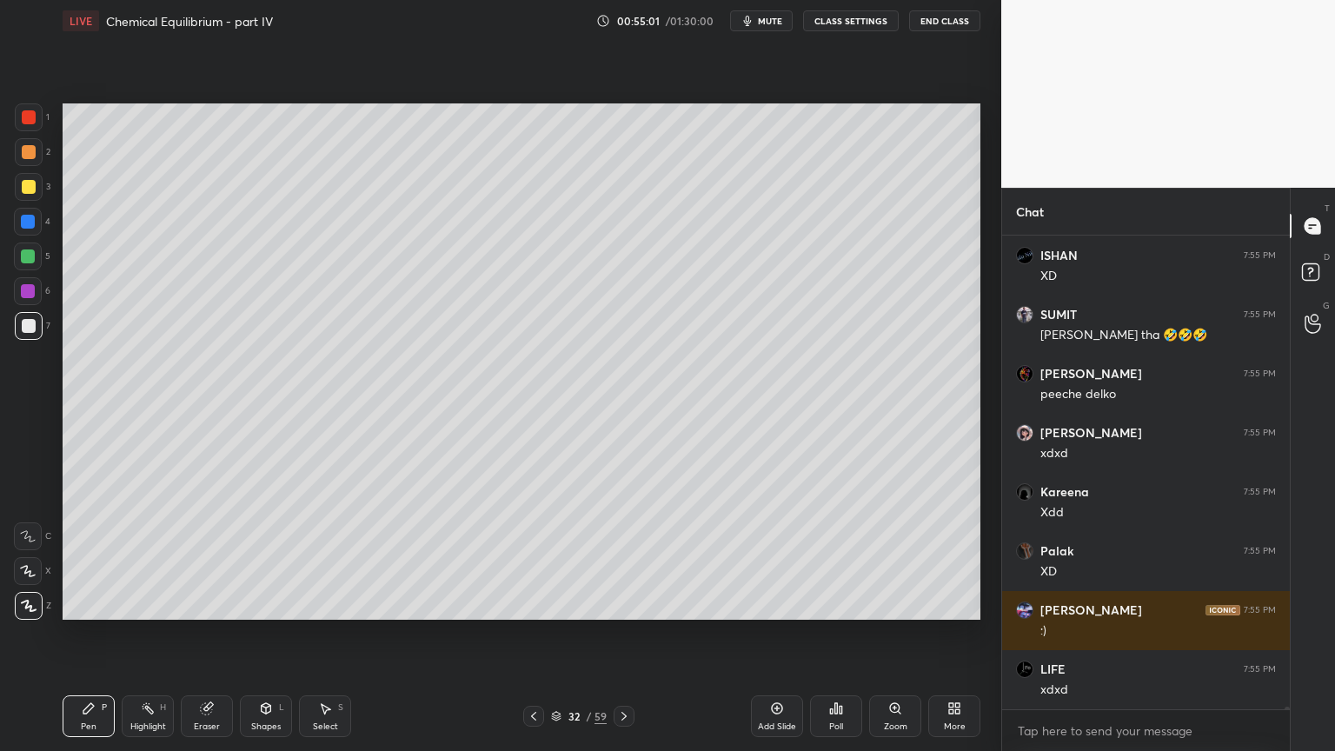
click at [29, 186] on div at bounding box center [29, 187] width 14 height 14
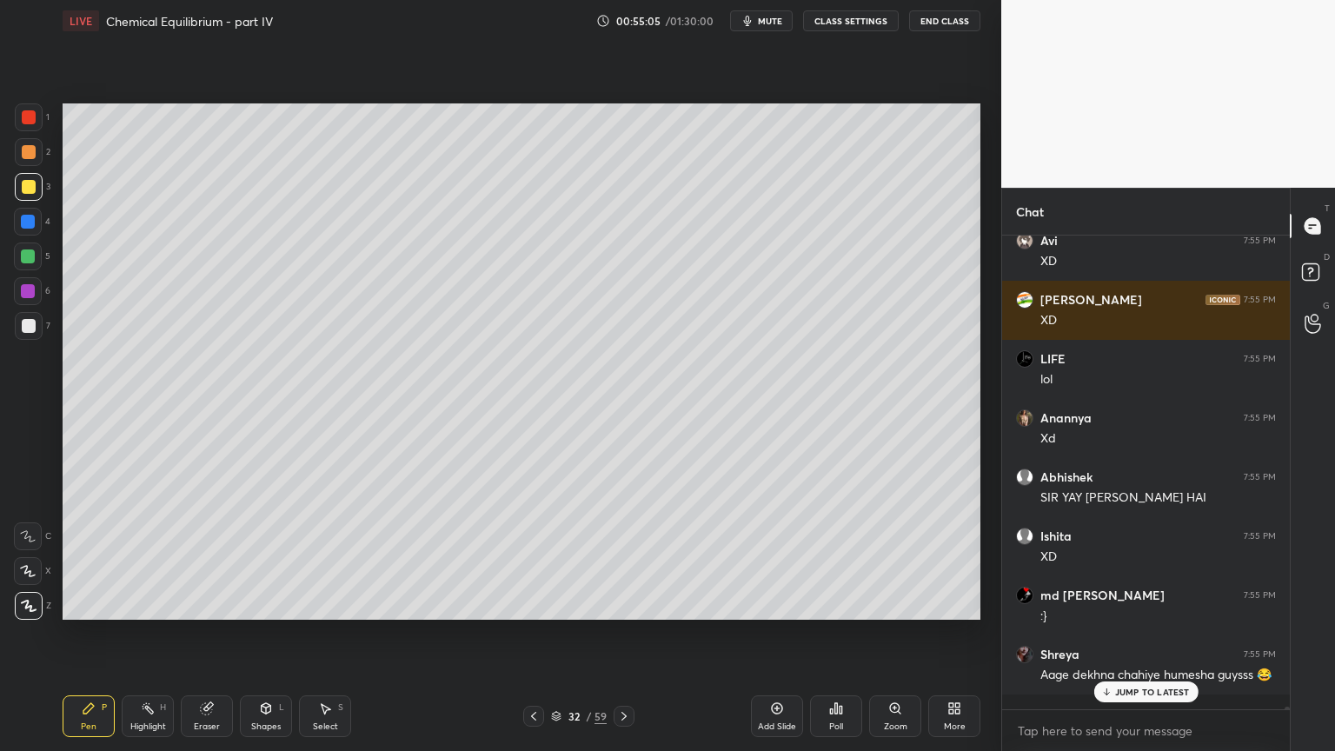
drag, startPoint x: 159, startPoint y: 723, endPoint x: 129, endPoint y: 727, distance: 30.6
click at [150, 634] on div "Highlight" at bounding box center [148, 726] width 36 height 9
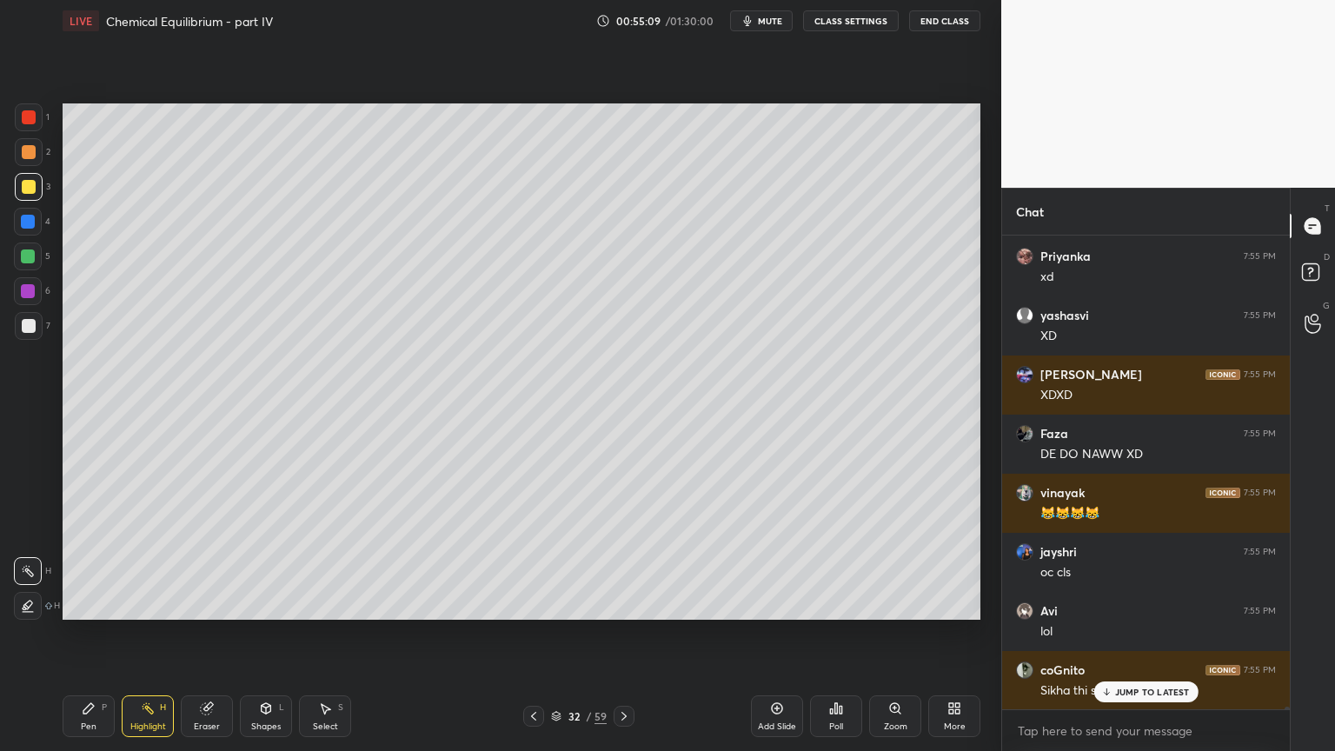
click at [851, 15] on button "CLASS SETTINGS" at bounding box center [851, 20] width 96 height 21
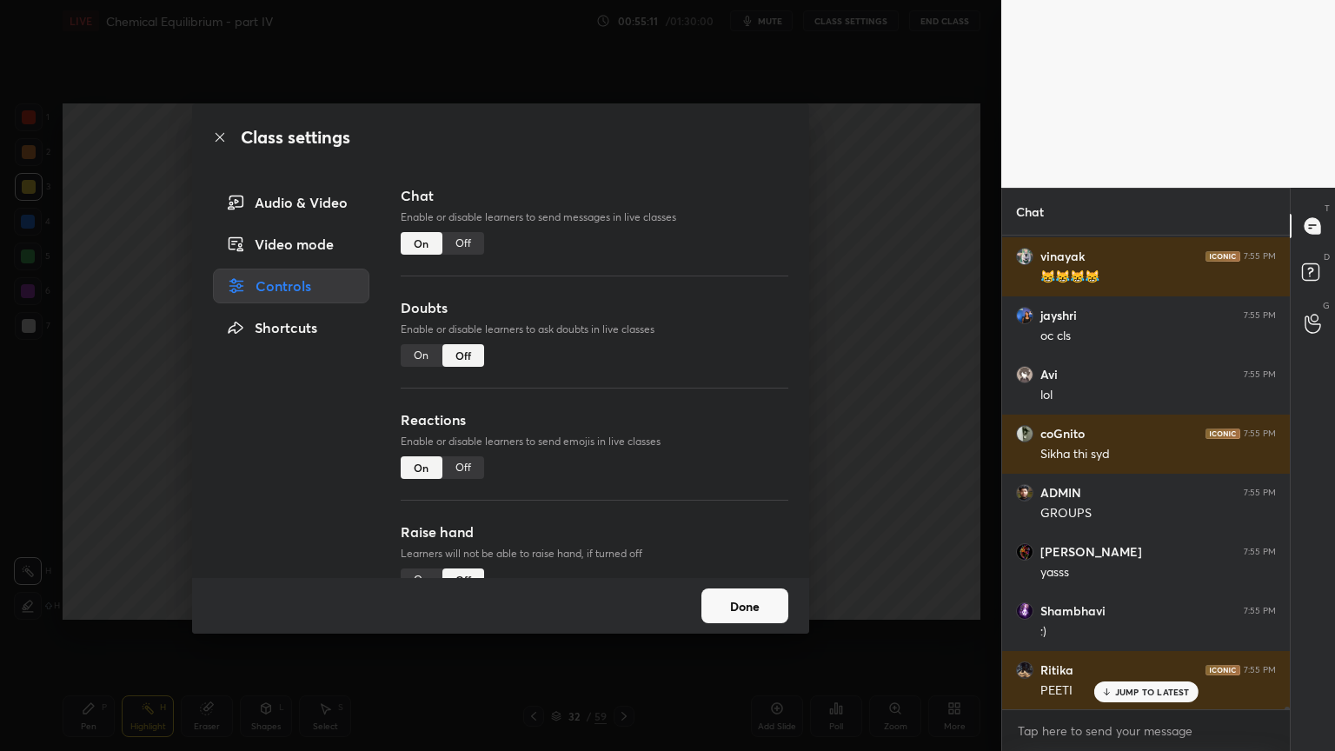
click at [821, 280] on div "Class settings Audio & Video Video mode Controls Shortcuts Chat Enable or disab…" at bounding box center [500, 375] width 1001 height 751
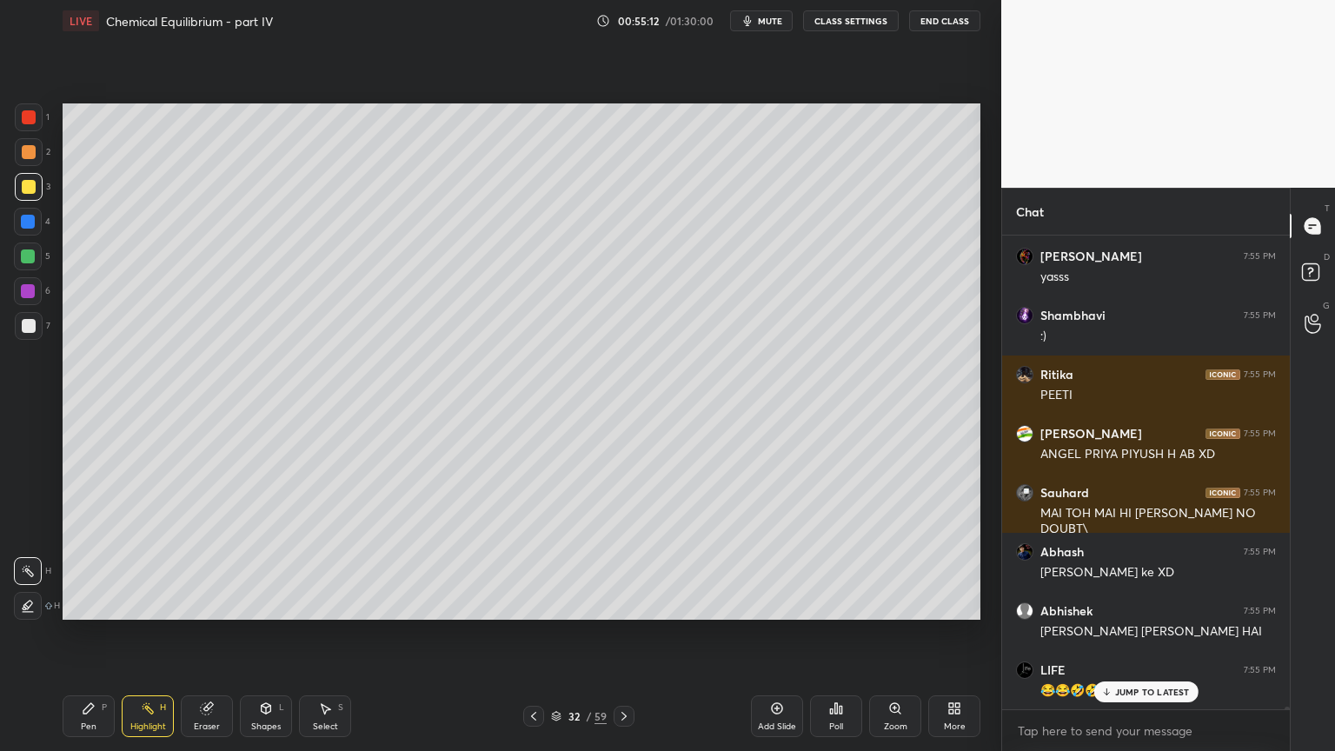
drag, startPoint x: 94, startPoint y: 715, endPoint x: 175, endPoint y: 637, distance: 111.9
click at [97, 634] on div "Pen P" at bounding box center [89, 716] width 52 height 42
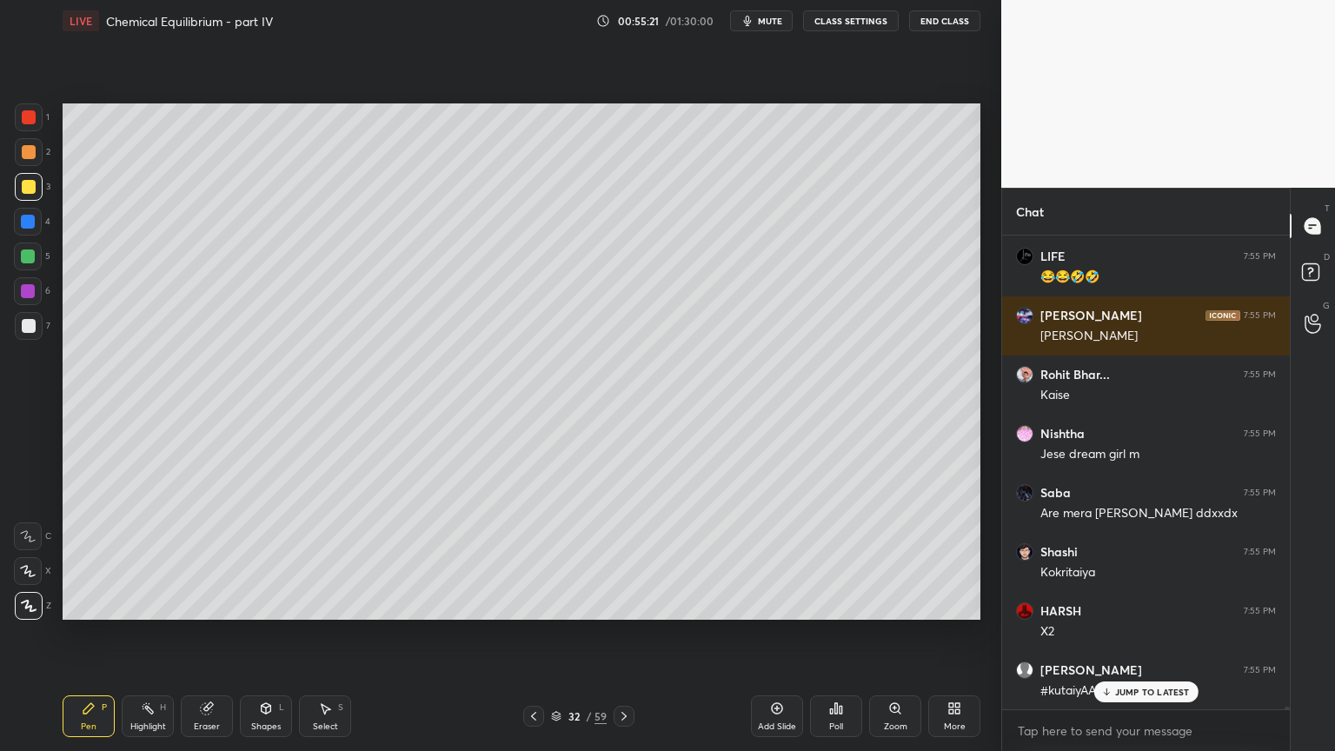
click at [860, 23] on button "CLASS SETTINGS" at bounding box center [851, 20] width 96 height 21
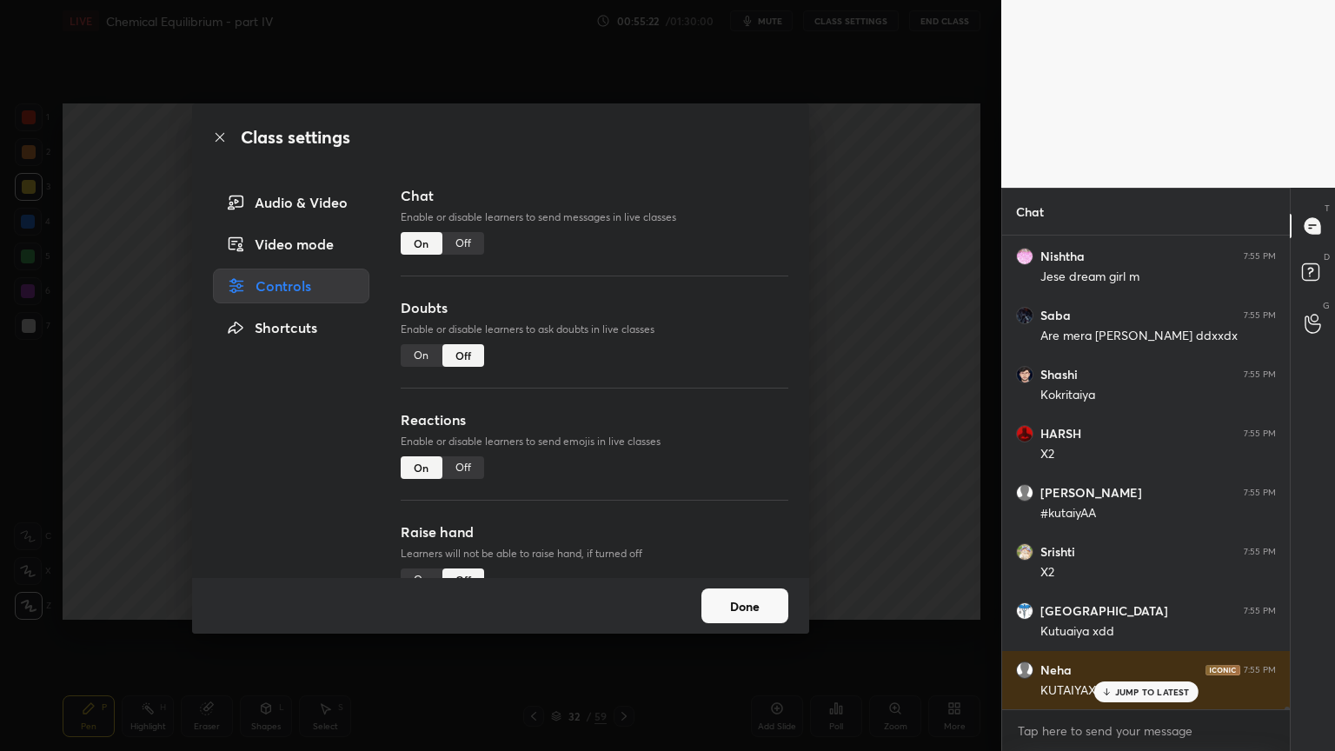
click at [463, 241] on div "Off" at bounding box center [463, 243] width 42 height 23
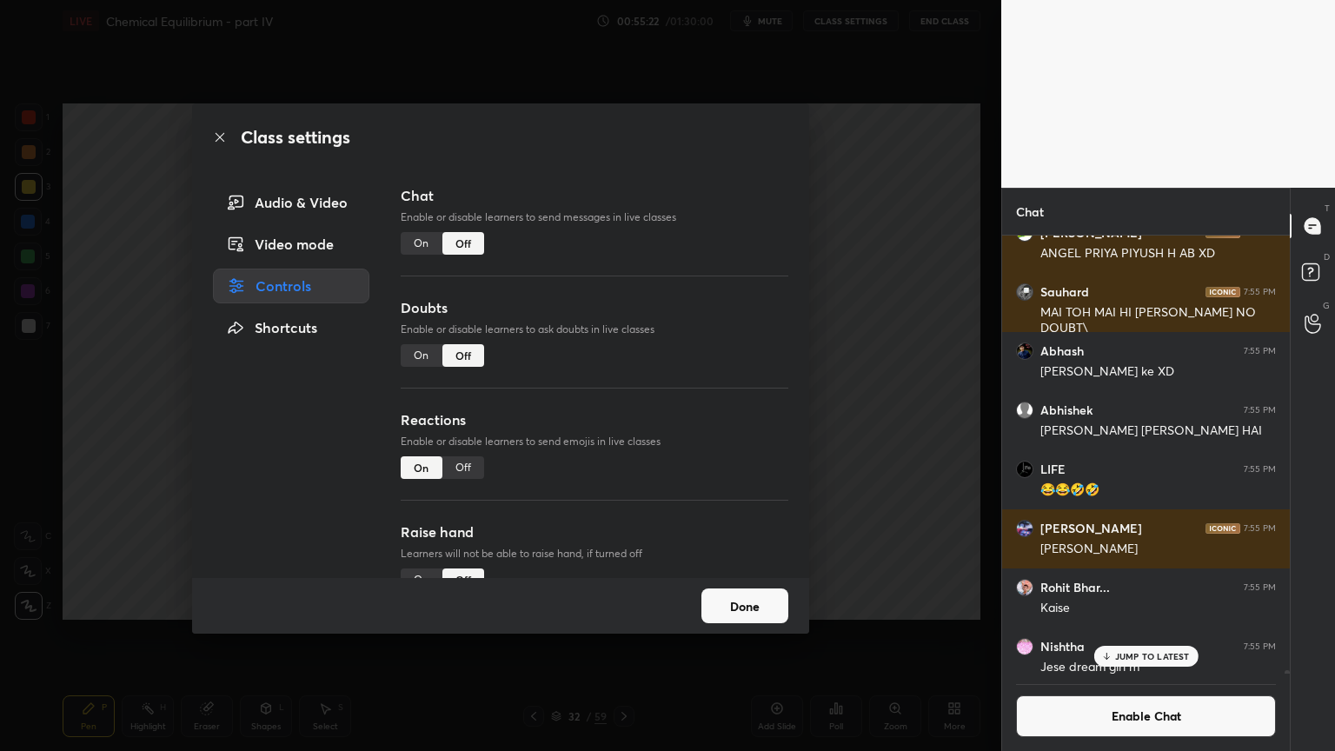
click at [840, 283] on div "Class settings Audio & Video Video mode Controls Shortcuts Chat Enable or disab…" at bounding box center [500, 375] width 1001 height 751
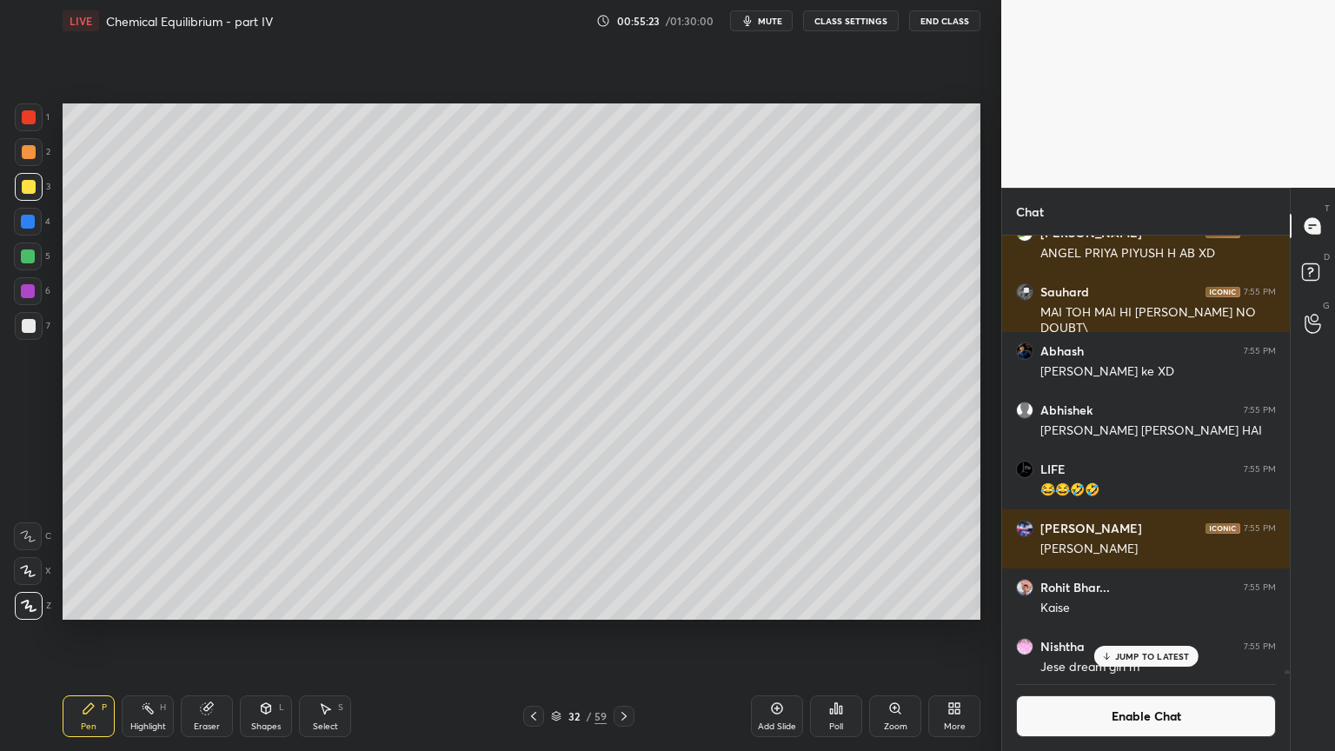
click at [1157, 634] on div "JUMP TO LATEST" at bounding box center [1146, 656] width 104 height 21
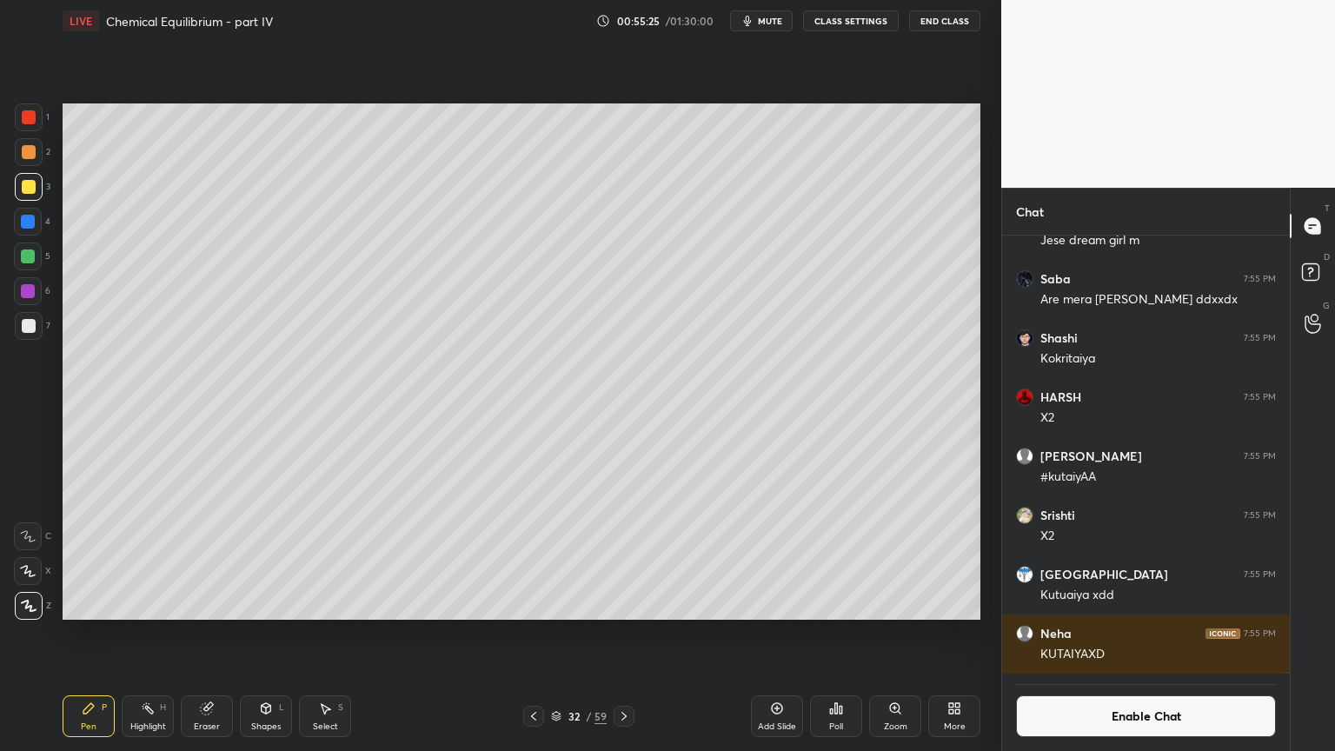
click at [87, 634] on div "Pen P" at bounding box center [89, 716] width 52 height 42
click at [28, 263] on div at bounding box center [28, 256] width 14 height 14
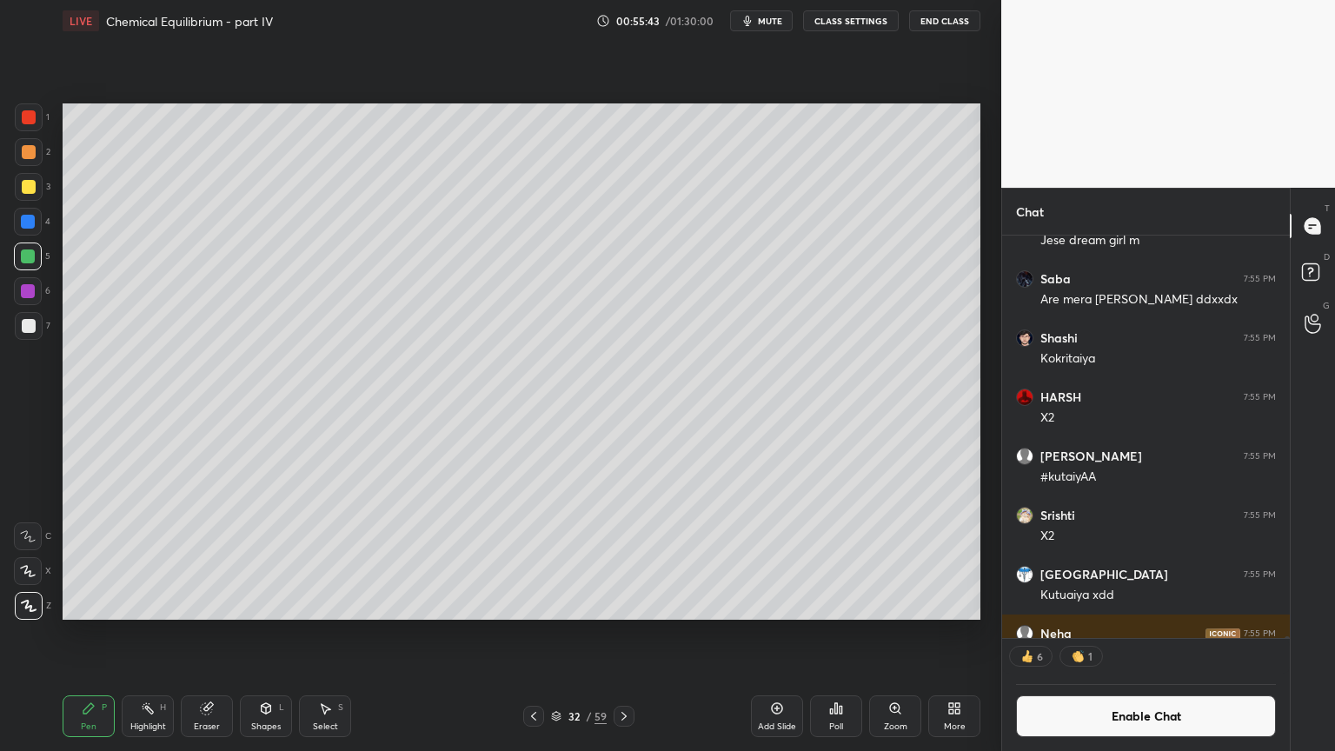
click at [149, 634] on div "Highlight" at bounding box center [148, 726] width 36 height 9
drag, startPoint x: 1180, startPoint y: 737, endPoint x: 1171, endPoint y: 735, distance: 9.9
click at [1171, 634] on div "Enable Chat" at bounding box center [1146, 712] width 288 height 77
click at [1138, 634] on button "Enable Chat" at bounding box center [1146, 716] width 260 height 42
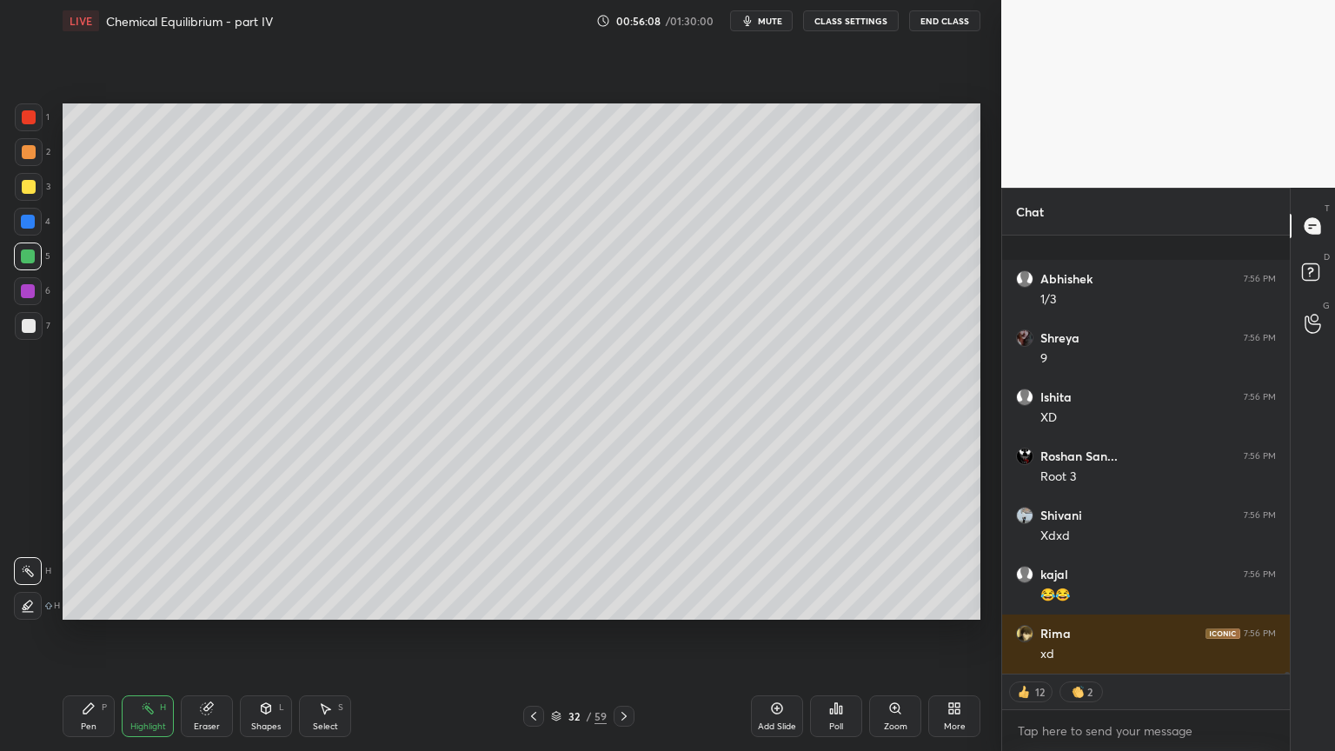
scroll to position [98845, 0]
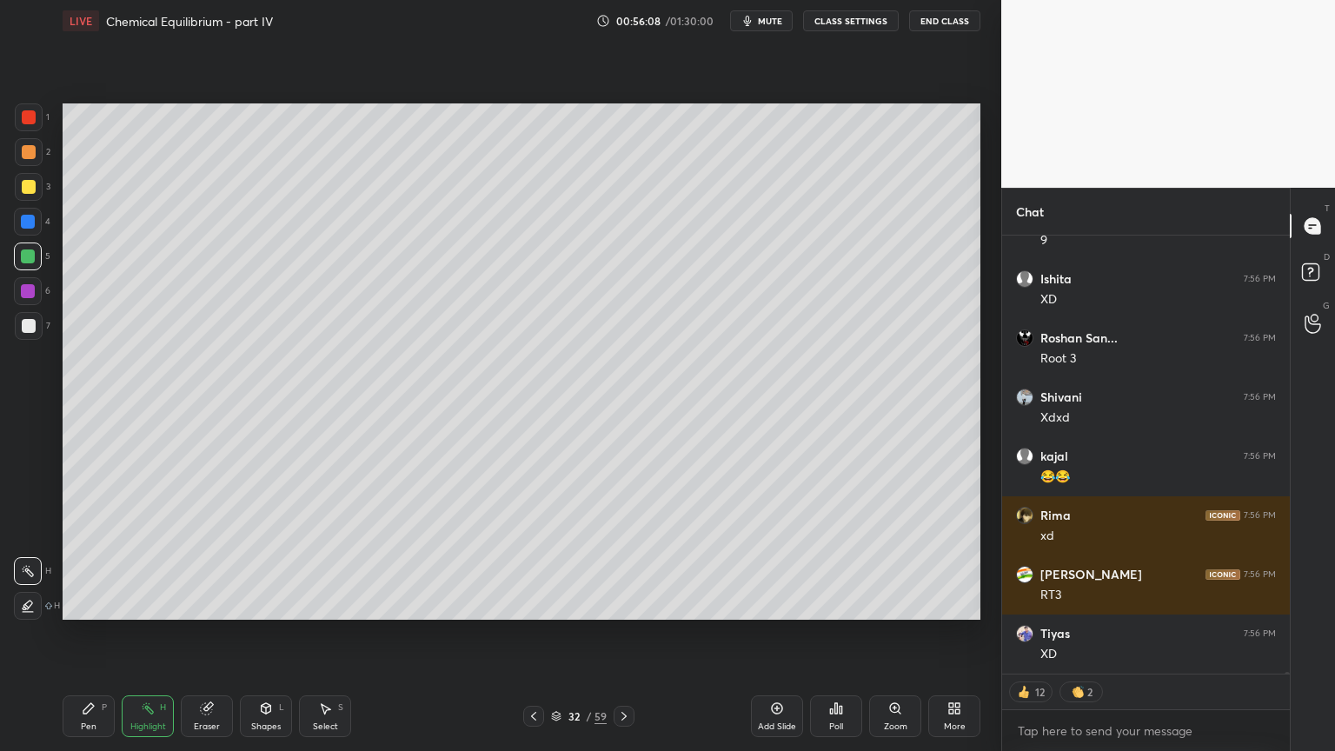
type textarea "x"
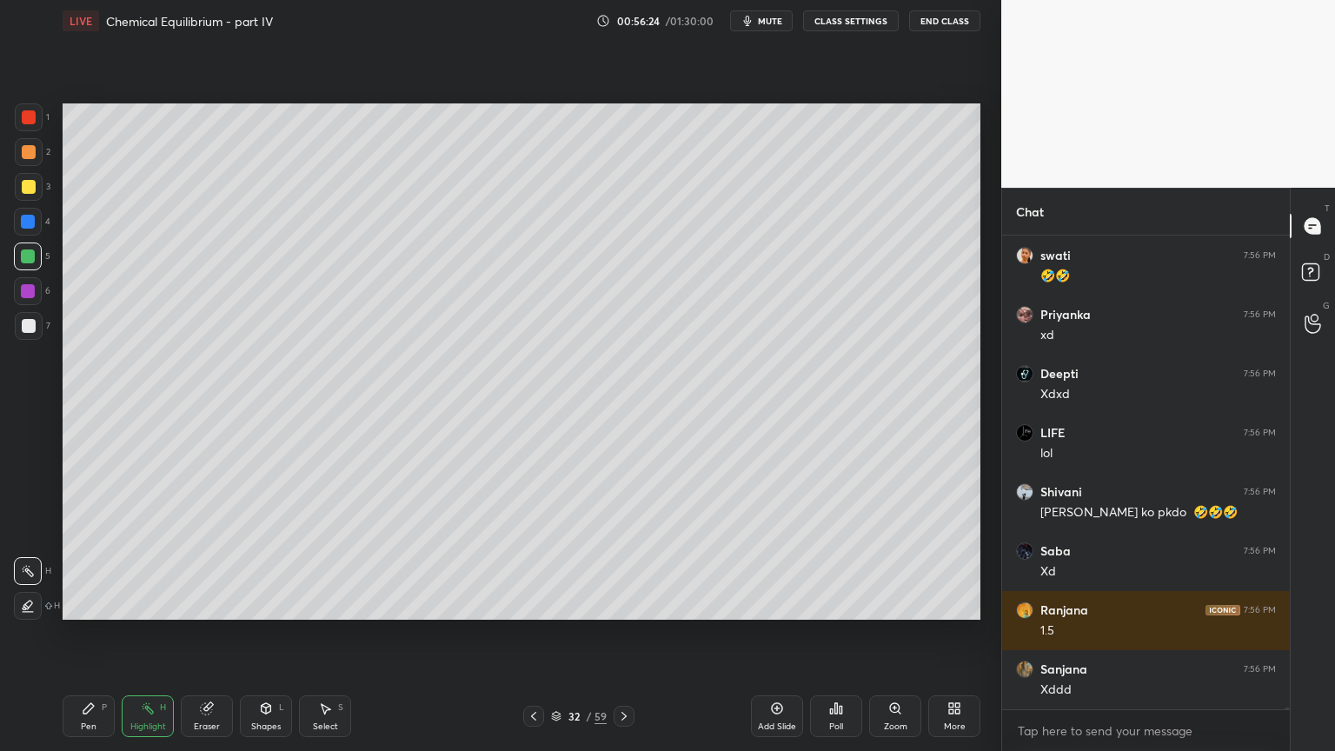
scroll to position [102904, 0]
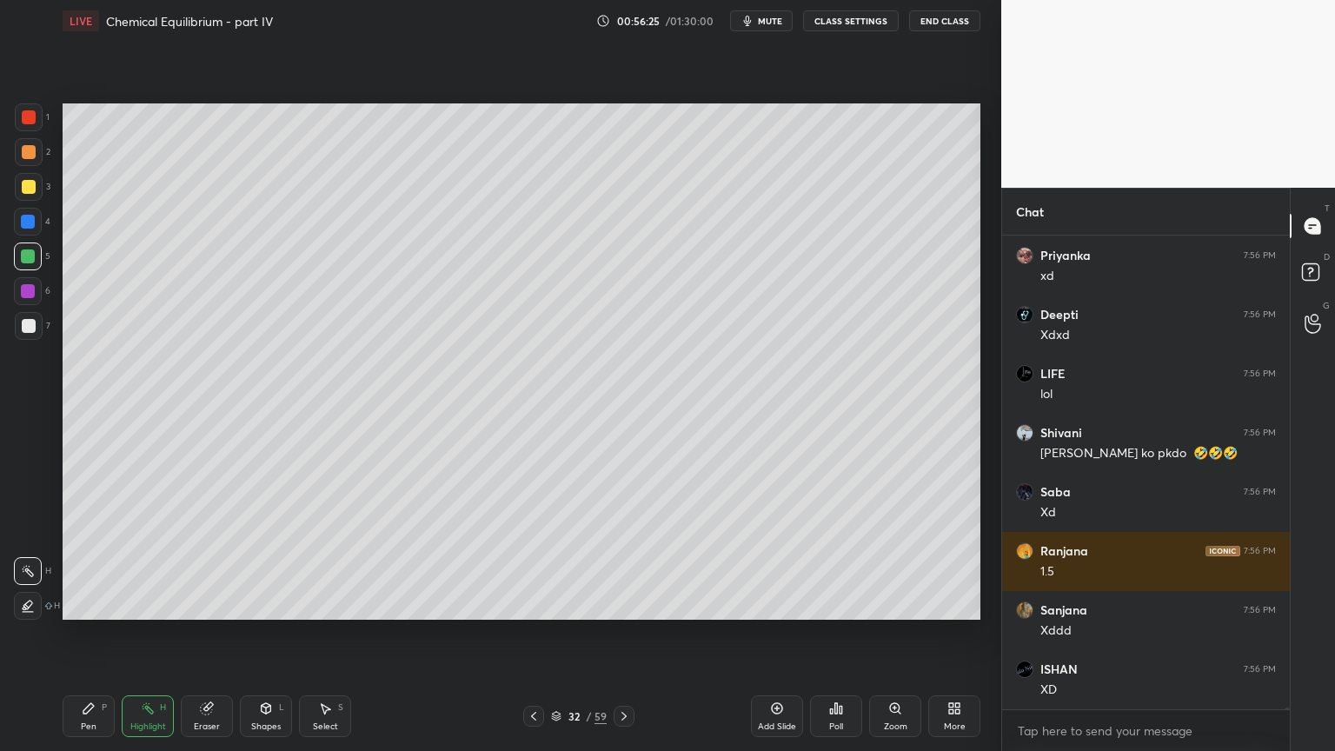
click at [855, 26] on button "CLASS SETTINGS" at bounding box center [851, 20] width 96 height 21
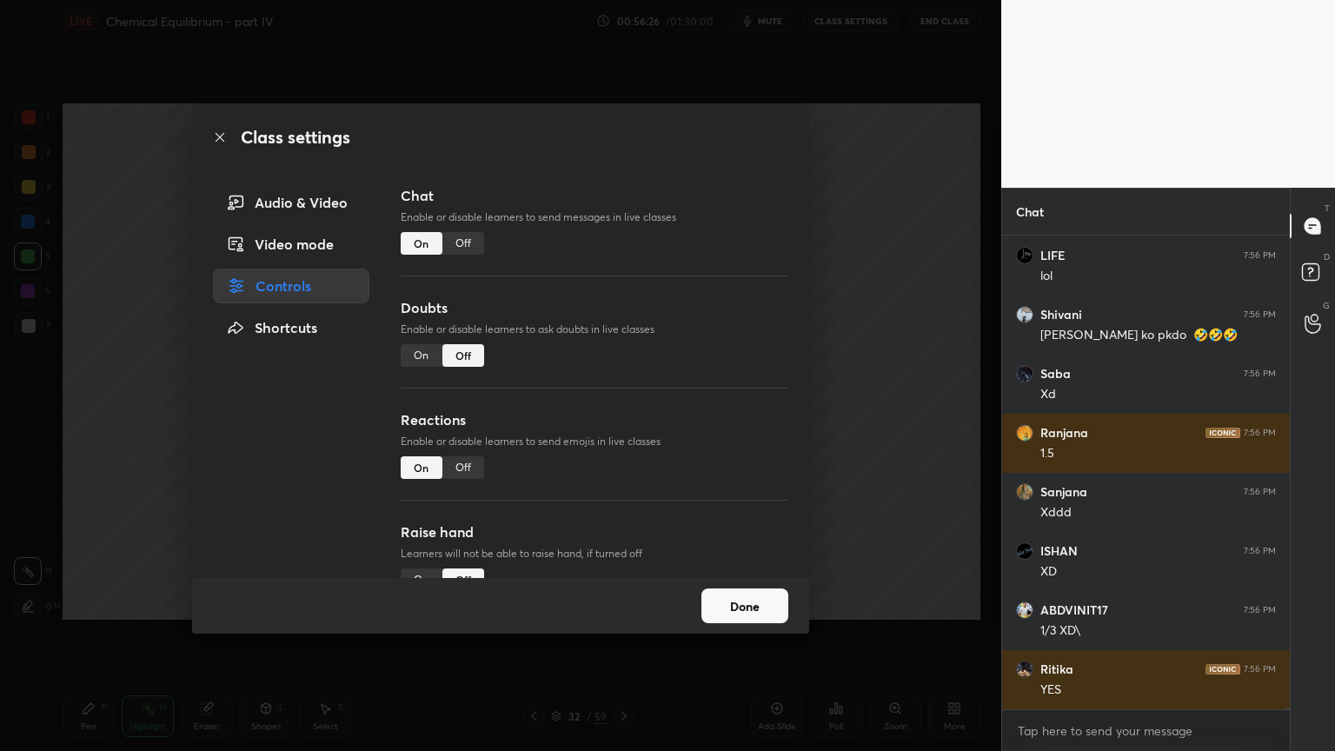
click at [466, 243] on div "Off" at bounding box center [463, 243] width 42 height 23
click at [895, 306] on div "Class settings Audio & Video Video mode Controls Shortcuts Chat Enable or disab…" at bounding box center [500, 375] width 1001 height 751
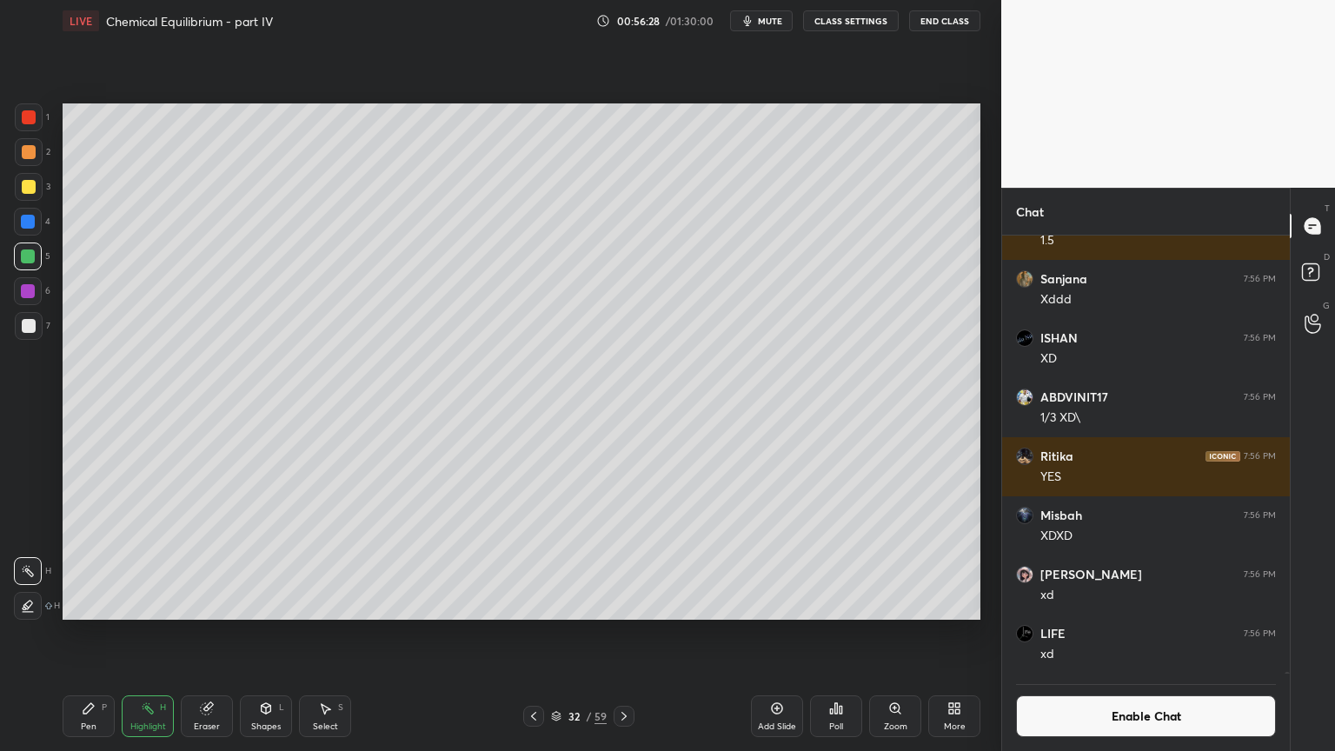
click at [83, 634] on div "Pen P" at bounding box center [89, 716] width 52 height 42
click at [136, 634] on div "Highlight" at bounding box center [148, 726] width 36 height 9
click at [28, 227] on div at bounding box center [28, 222] width 14 height 14
click at [81, 634] on div "Pen" at bounding box center [89, 726] width 16 height 9
click at [20, 323] on div at bounding box center [29, 326] width 28 height 28
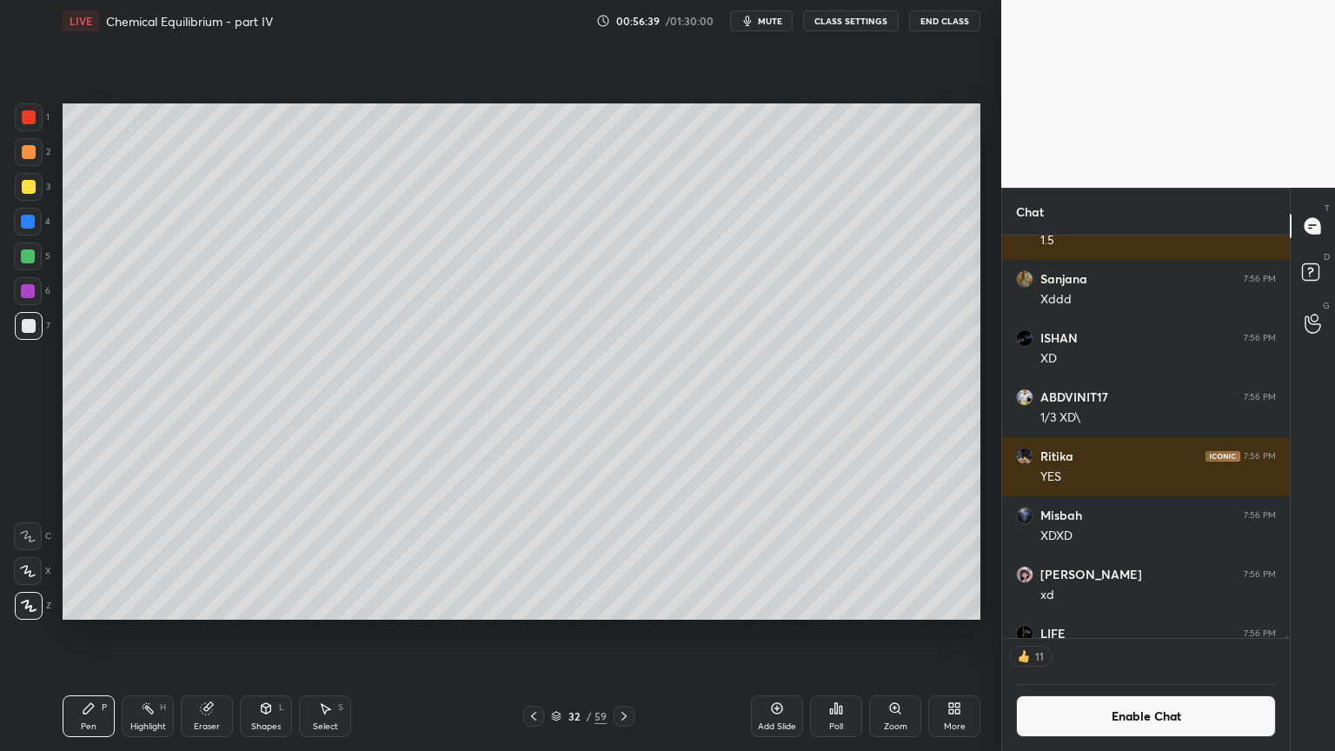
click at [24, 184] on div at bounding box center [29, 187] width 14 height 14
drag, startPoint x: 20, startPoint y: 286, endPoint x: 34, endPoint y: 377, distance: 92.3
click at [28, 292] on div at bounding box center [28, 291] width 28 height 28
click at [144, 634] on icon at bounding box center [148, 709] width 14 height 14
click at [97, 634] on div "Pen P" at bounding box center [89, 716] width 52 height 42
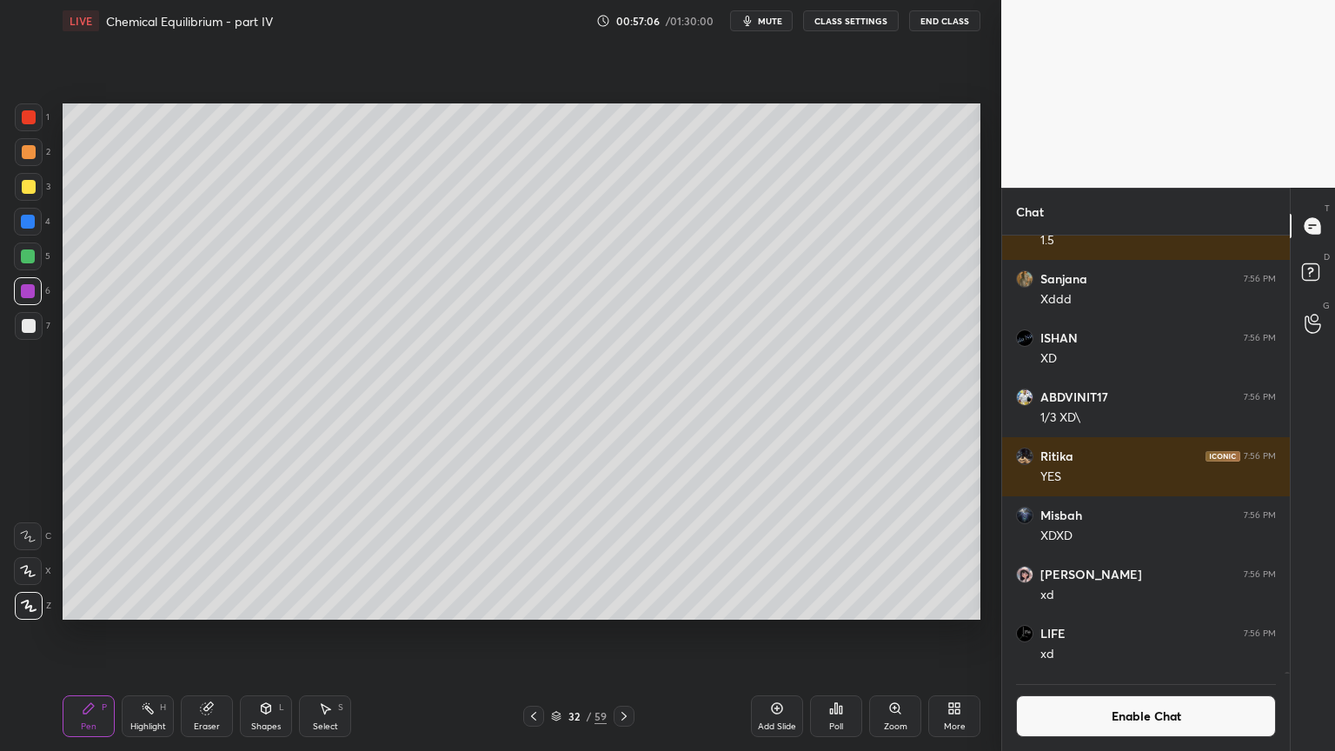
click at [31, 124] on div at bounding box center [29, 117] width 28 height 28
drag, startPoint x: 153, startPoint y: 721, endPoint x: 158, endPoint y: 708, distance: 14.0
click at [155, 634] on div "Highlight H" at bounding box center [148, 716] width 52 height 42
click at [33, 256] on div at bounding box center [28, 256] width 14 height 14
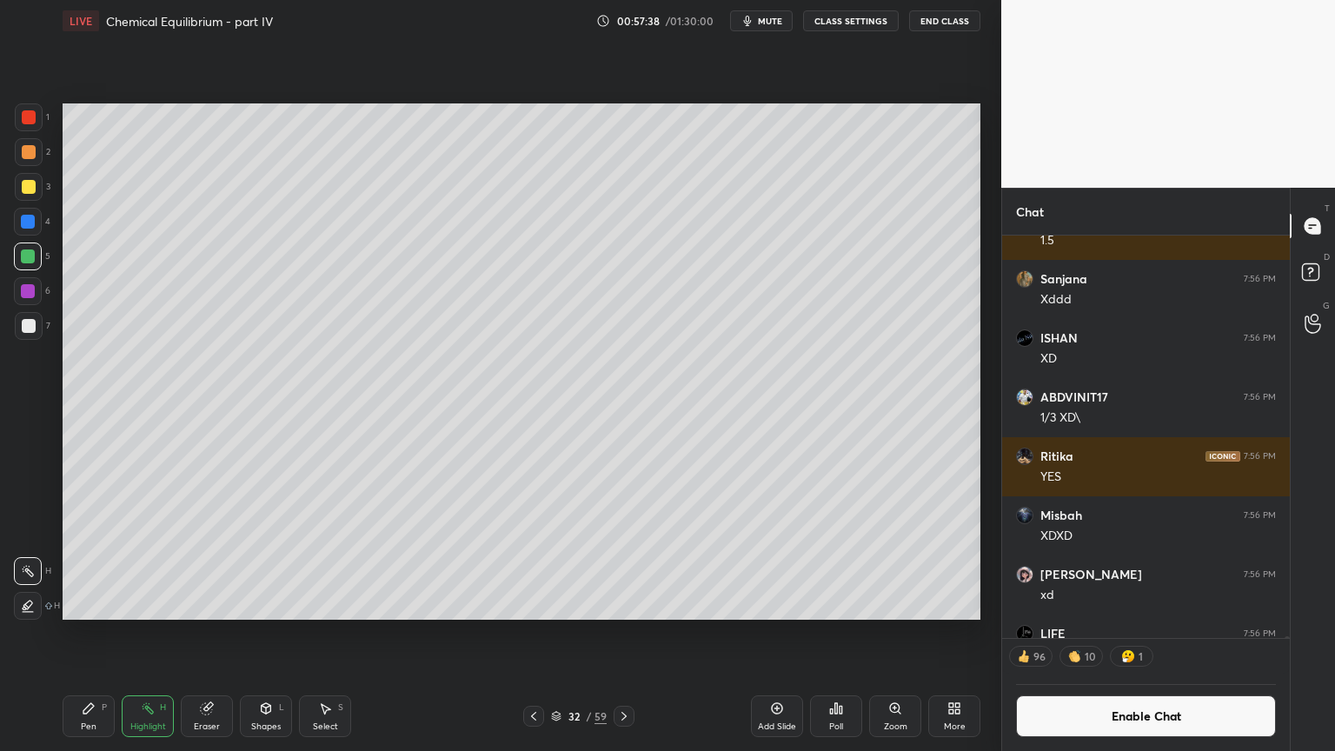
click at [264, 634] on div "Shapes L" at bounding box center [266, 716] width 52 height 42
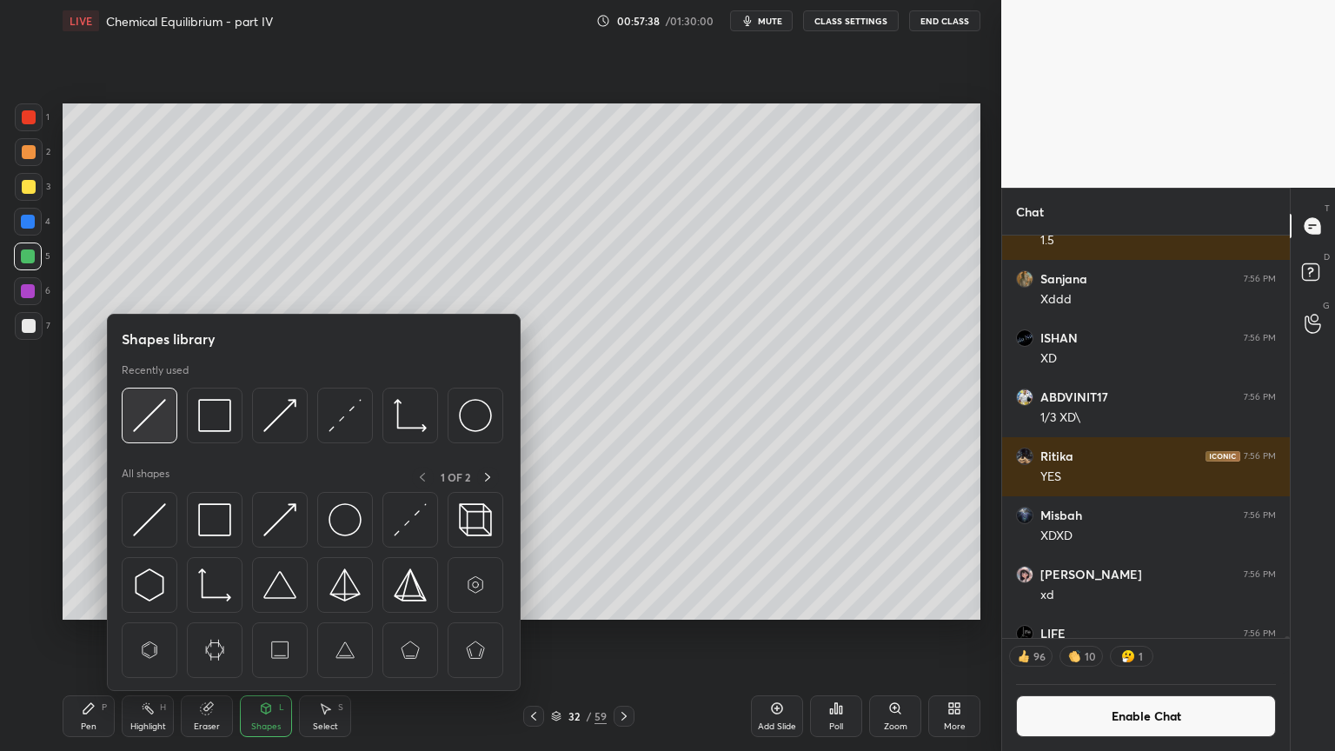
click at [156, 429] on img at bounding box center [149, 415] width 33 height 33
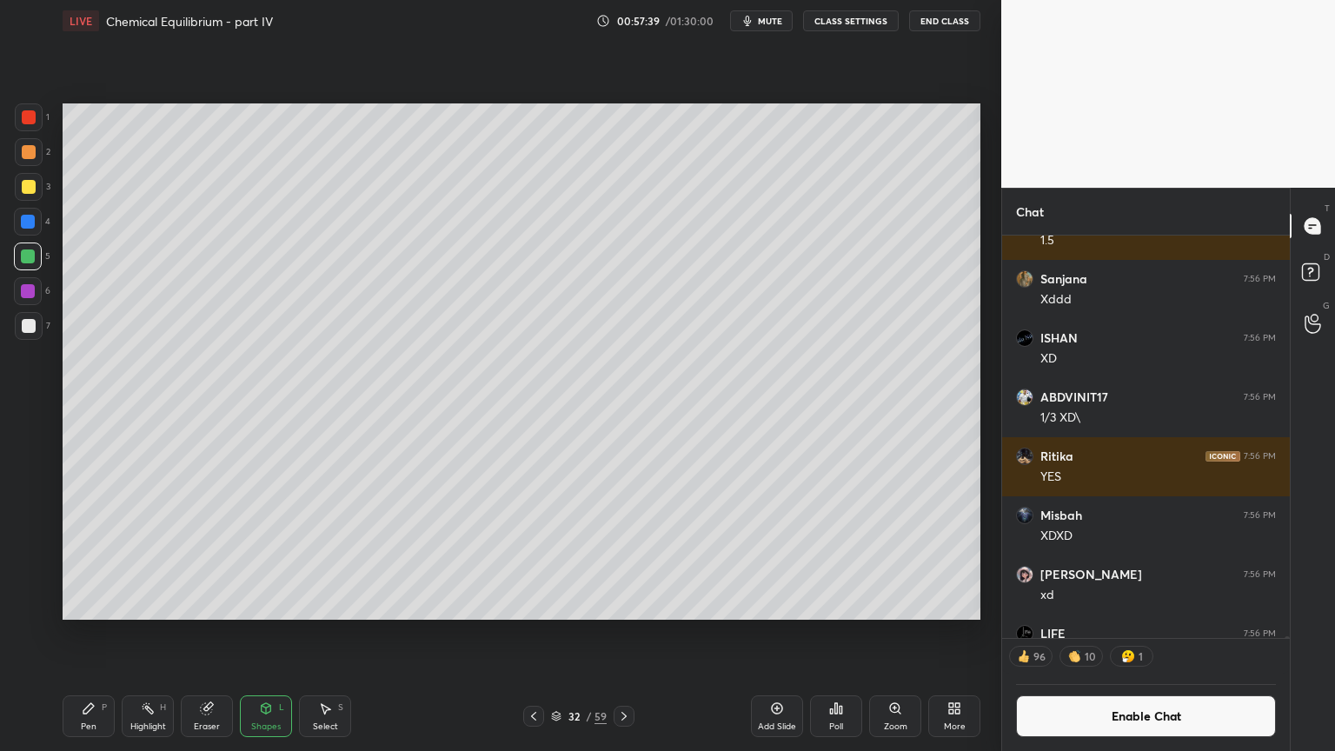
click at [30, 331] on div at bounding box center [29, 326] width 14 height 14
drag, startPoint x: 156, startPoint y: 716, endPoint x: 160, endPoint y: 698, distance: 18.8
click at [156, 634] on div "Highlight H" at bounding box center [148, 716] width 52 height 42
drag, startPoint x: 85, startPoint y: 715, endPoint x: 147, endPoint y: 634, distance: 101.7
click at [84, 634] on icon at bounding box center [89, 709] width 14 height 14
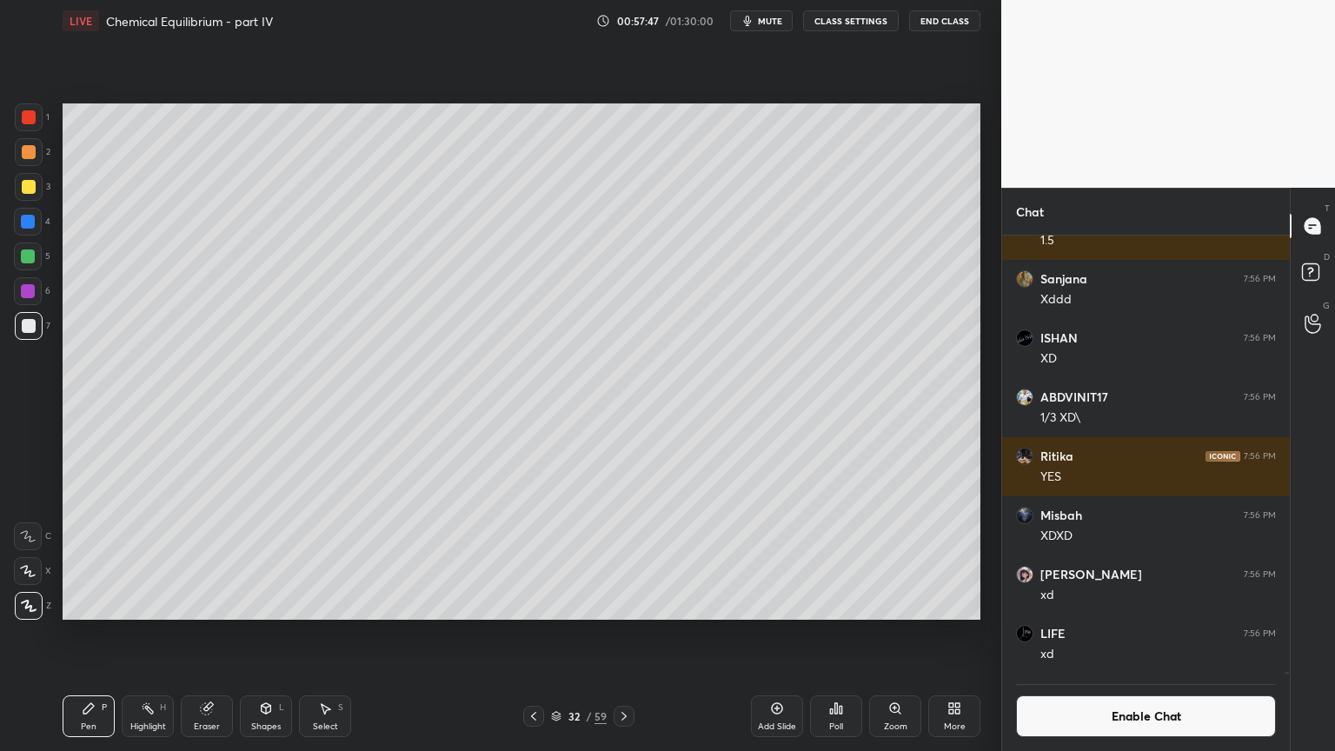
scroll to position [102140, 0]
click at [27, 157] on div at bounding box center [29, 152] width 14 height 14
click at [30, 194] on div at bounding box center [29, 187] width 28 height 28
drag, startPoint x: 152, startPoint y: 717, endPoint x: 242, endPoint y: 635, distance: 121.8
click at [154, 634] on div "Highlight H" at bounding box center [148, 716] width 52 height 42
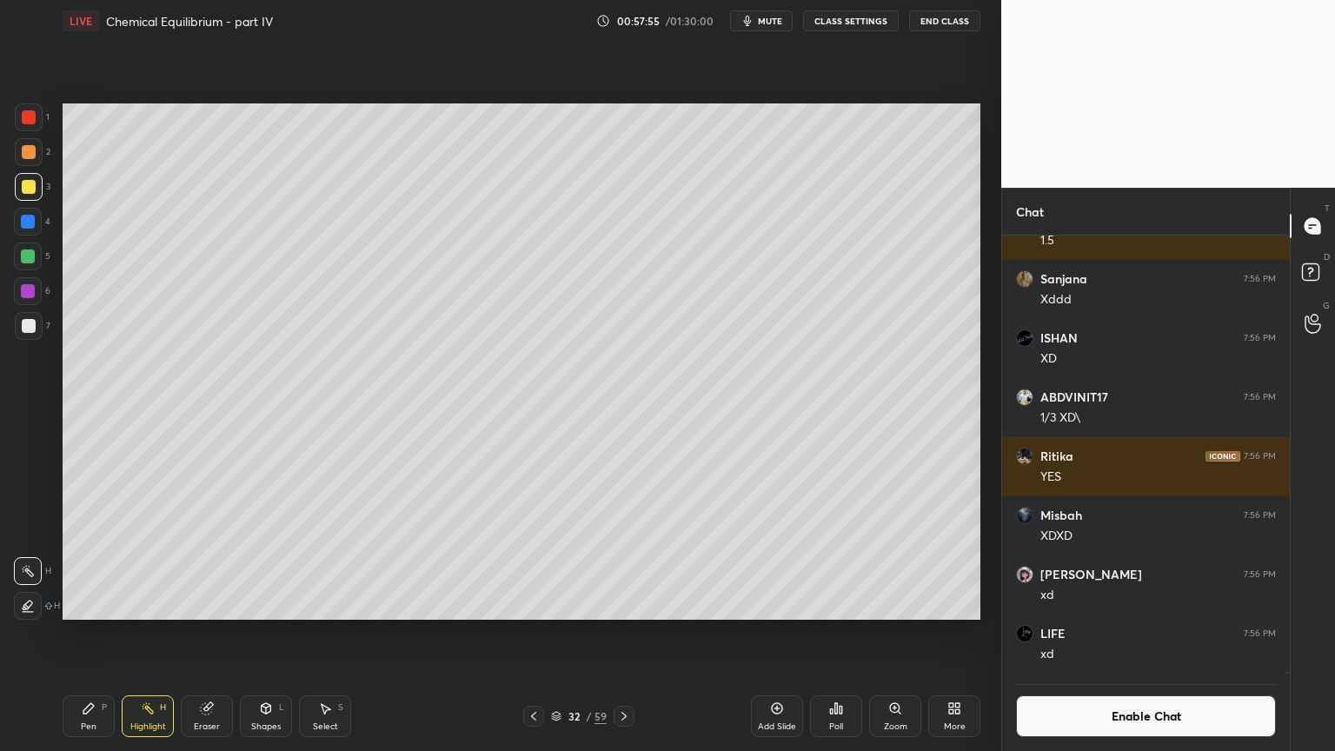
click at [102, 634] on div "Pen P" at bounding box center [89, 716] width 52 height 42
click at [20, 330] on div at bounding box center [29, 326] width 28 height 28
drag, startPoint x: 26, startPoint y: 187, endPoint x: 58, endPoint y: 236, distance: 59.1
click at [29, 191] on div at bounding box center [29, 187] width 14 height 14
click at [209, 634] on div "Eraser" at bounding box center [207, 726] width 26 height 9
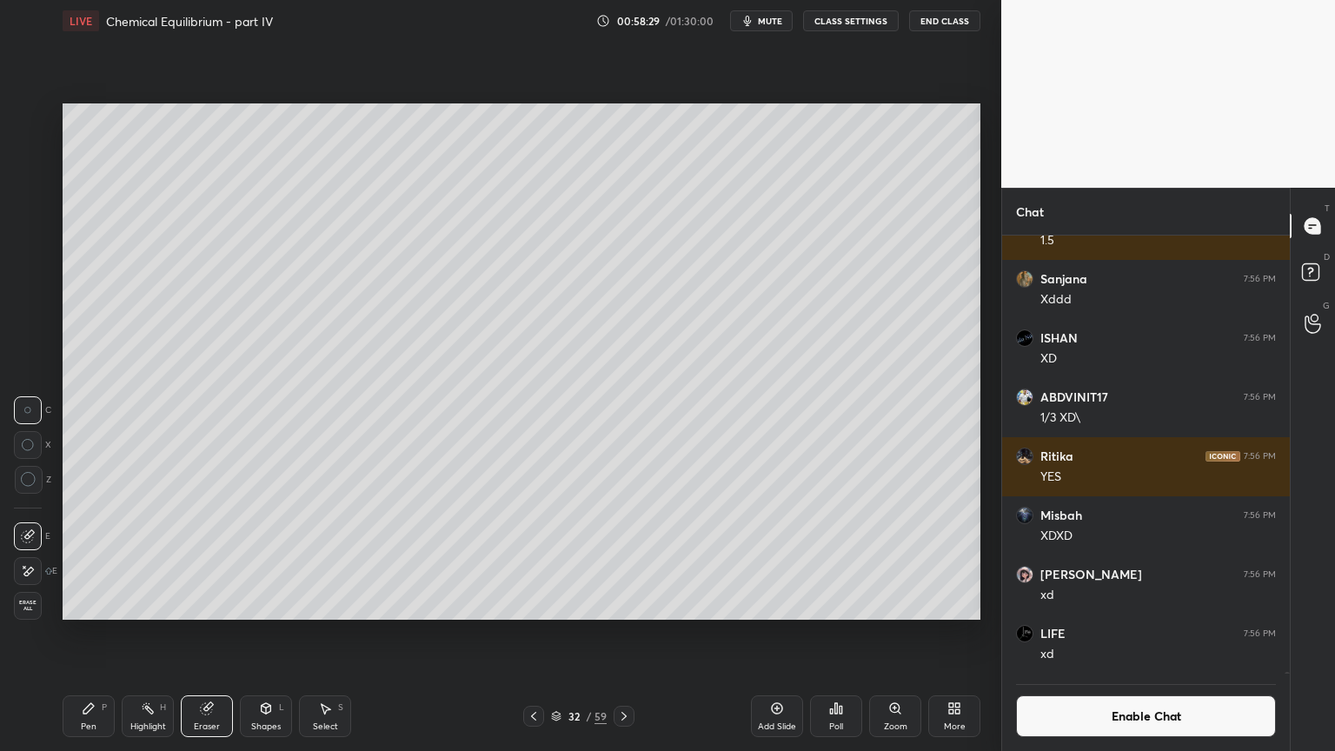
click at [87, 634] on div "Pen P" at bounding box center [89, 716] width 52 height 42
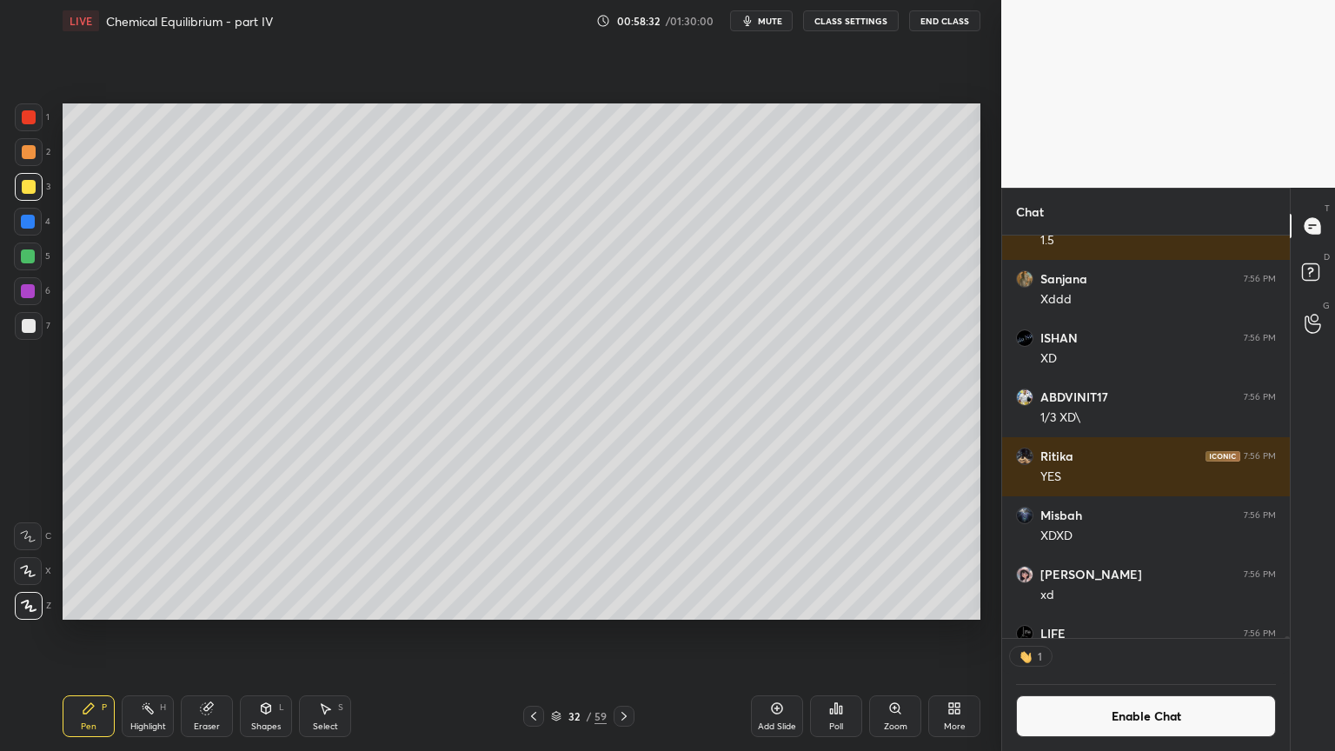
scroll to position [397, 283]
click at [85, 634] on div "Pen P" at bounding box center [89, 716] width 52 height 42
click at [32, 130] on div at bounding box center [29, 117] width 28 height 28
click at [29, 259] on div at bounding box center [28, 256] width 14 height 14
click at [31, 219] on div at bounding box center [28, 222] width 14 height 14
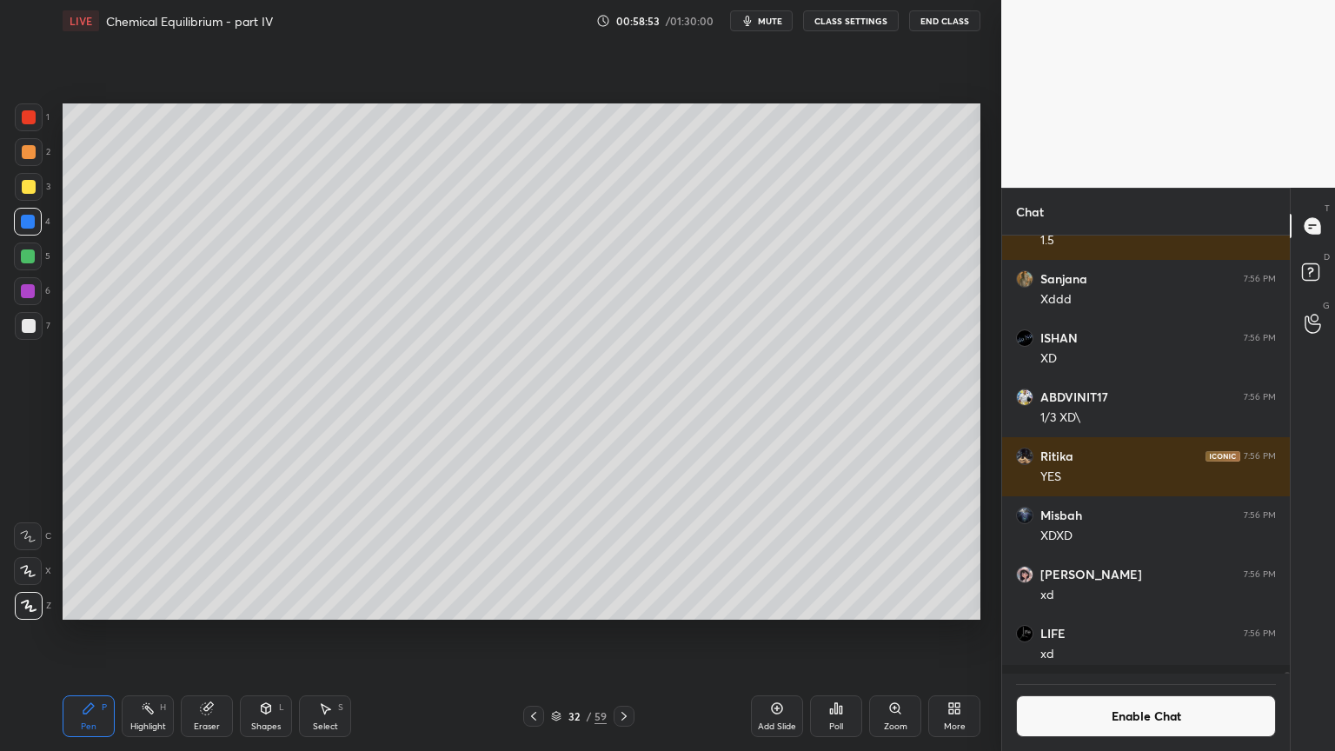
scroll to position [102140, 0]
drag, startPoint x: 141, startPoint y: 718, endPoint x: 234, endPoint y: 651, distance: 114.6
click at [143, 634] on div "Highlight H" at bounding box center [148, 716] width 52 height 42
click at [773, 634] on icon at bounding box center [777, 709] width 14 height 14
click at [103, 634] on div "Pen P" at bounding box center [89, 716] width 52 height 42
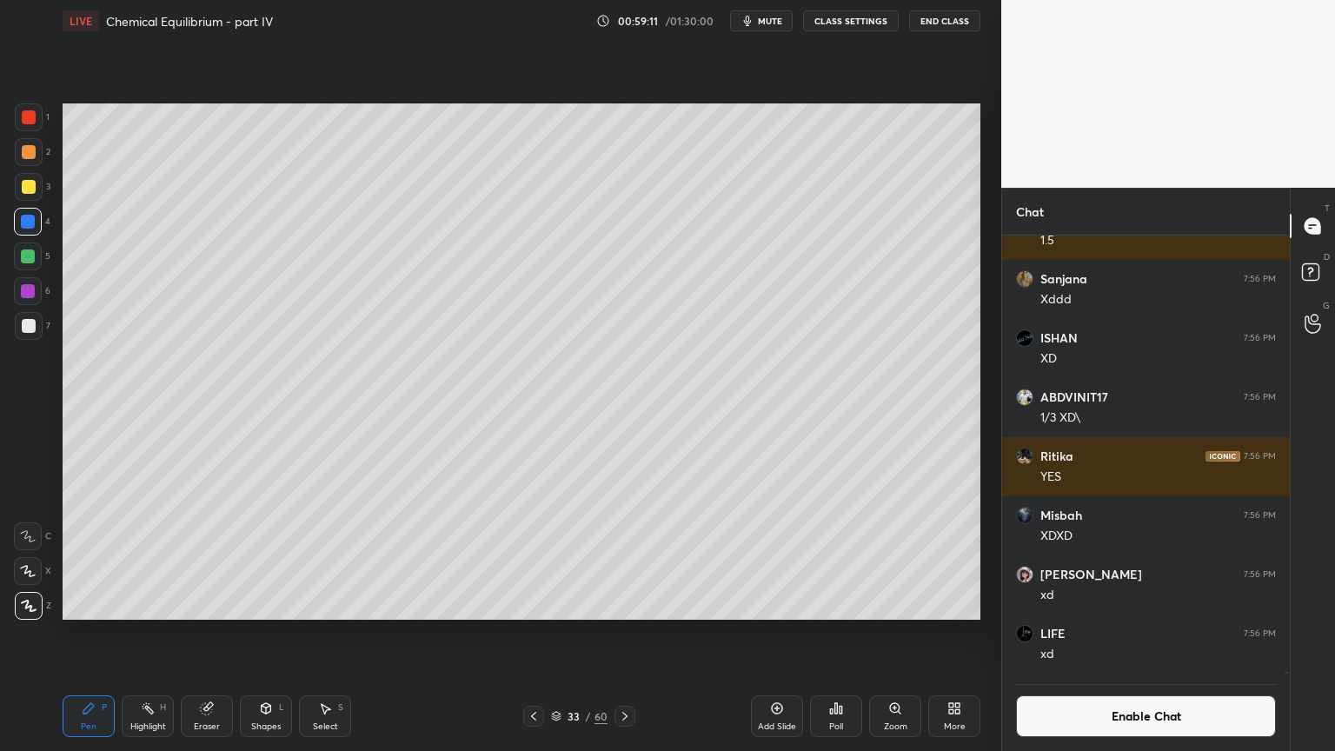
drag, startPoint x: 28, startPoint y: 125, endPoint x: 61, endPoint y: 145, distance: 38.6
click at [32, 130] on div at bounding box center [29, 117] width 28 height 28
click at [535, 634] on icon at bounding box center [534, 716] width 14 height 14
click at [152, 634] on div "Highlight" at bounding box center [148, 726] width 36 height 9
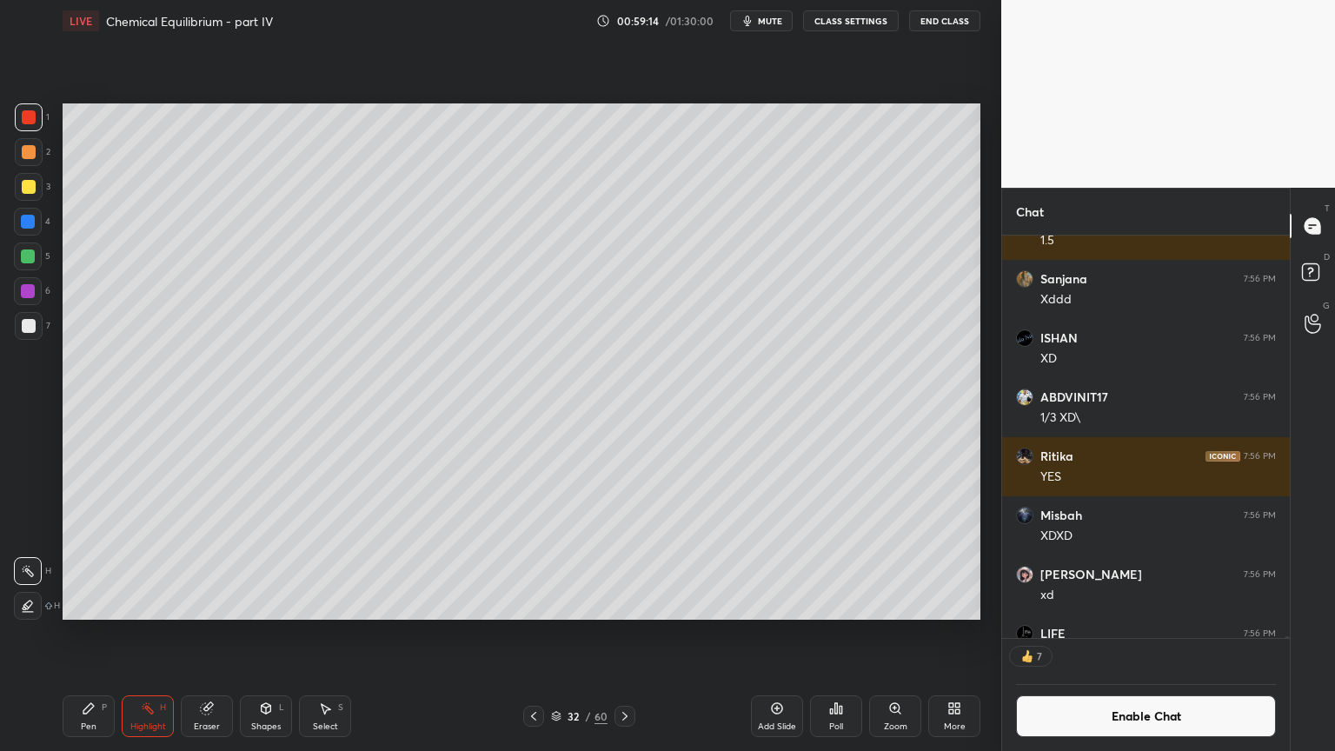
click at [533, 634] on icon at bounding box center [534, 716] width 14 height 14
click at [623, 634] on icon at bounding box center [625, 716] width 14 height 14
click at [622, 634] on icon at bounding box center [625, 716] width 14 height 14
click at [87, 634] on icon at bounding box center [88, 708] width 10 height 10
click at [28, 327] on div at bounding box center [29, 326] width 14 height 14
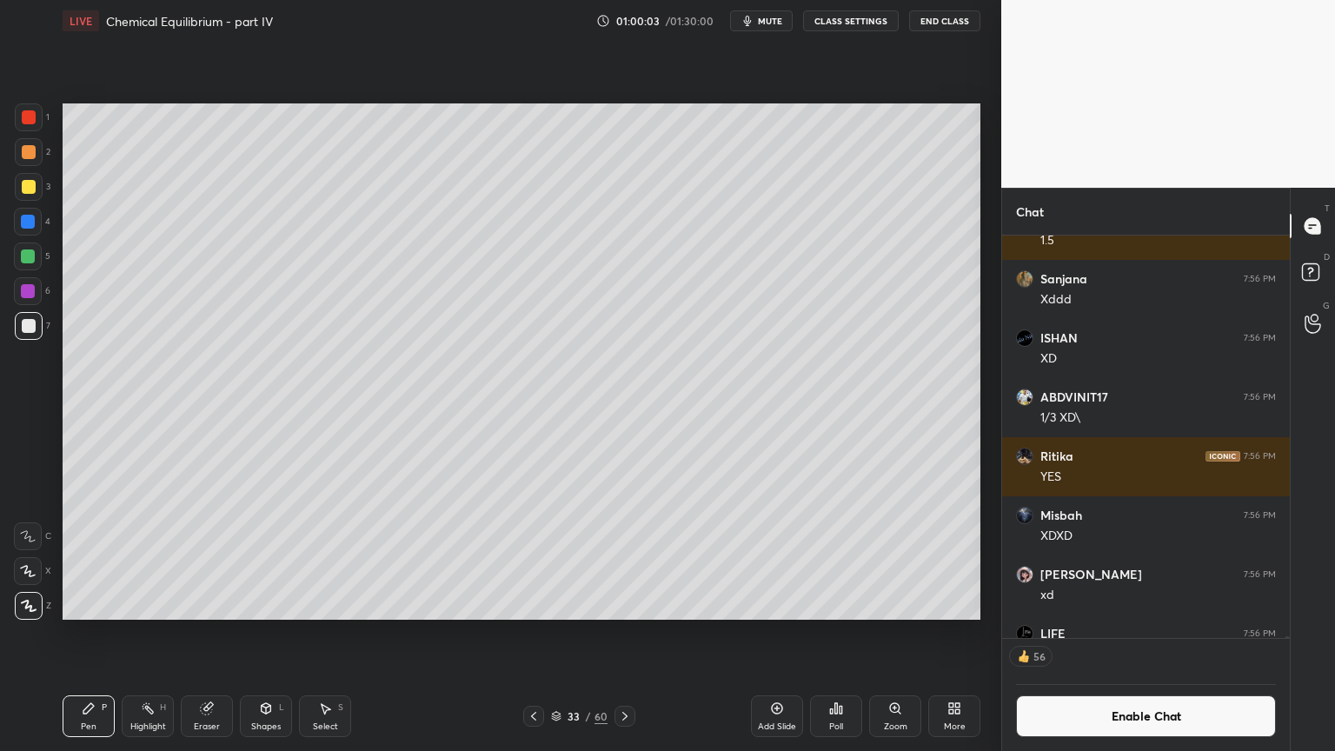
click at [1130, 634] on button "Enable Chat" at bounding box center [1146, 716] width 260 height 42
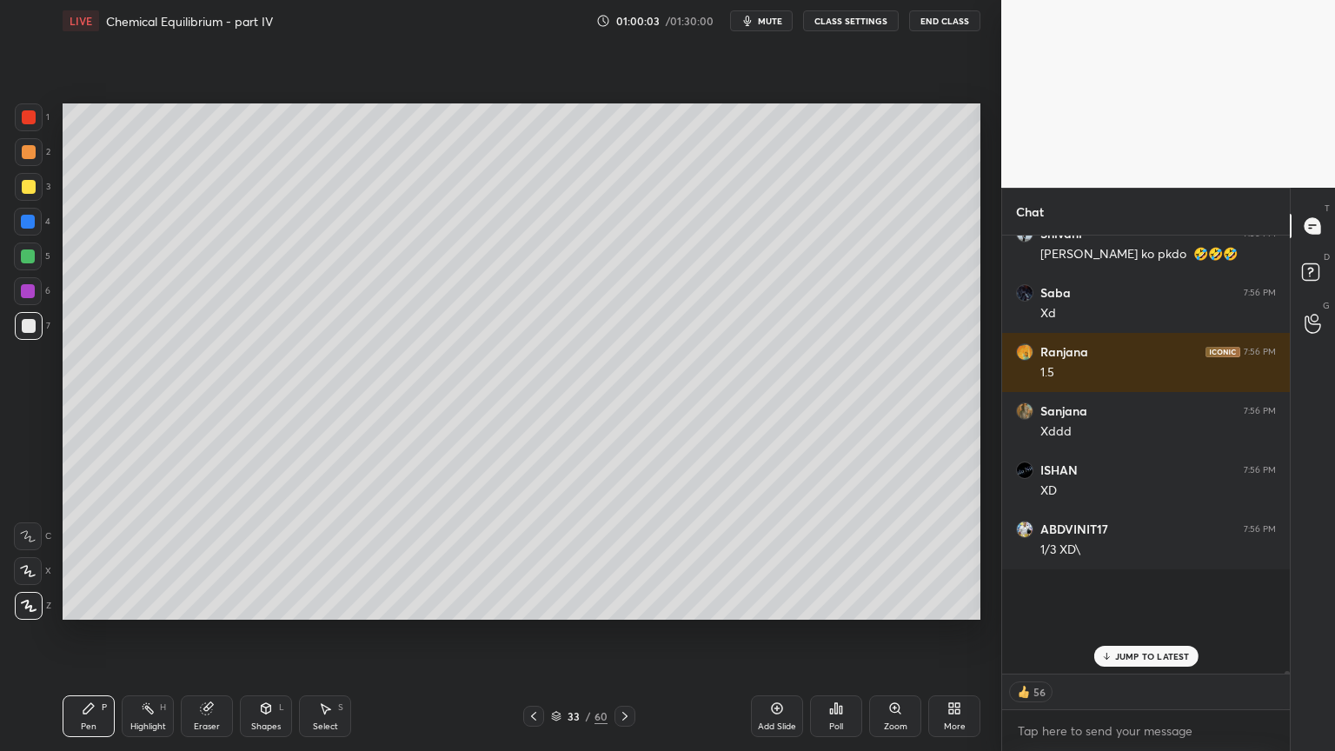
scroll to position [434, 283]
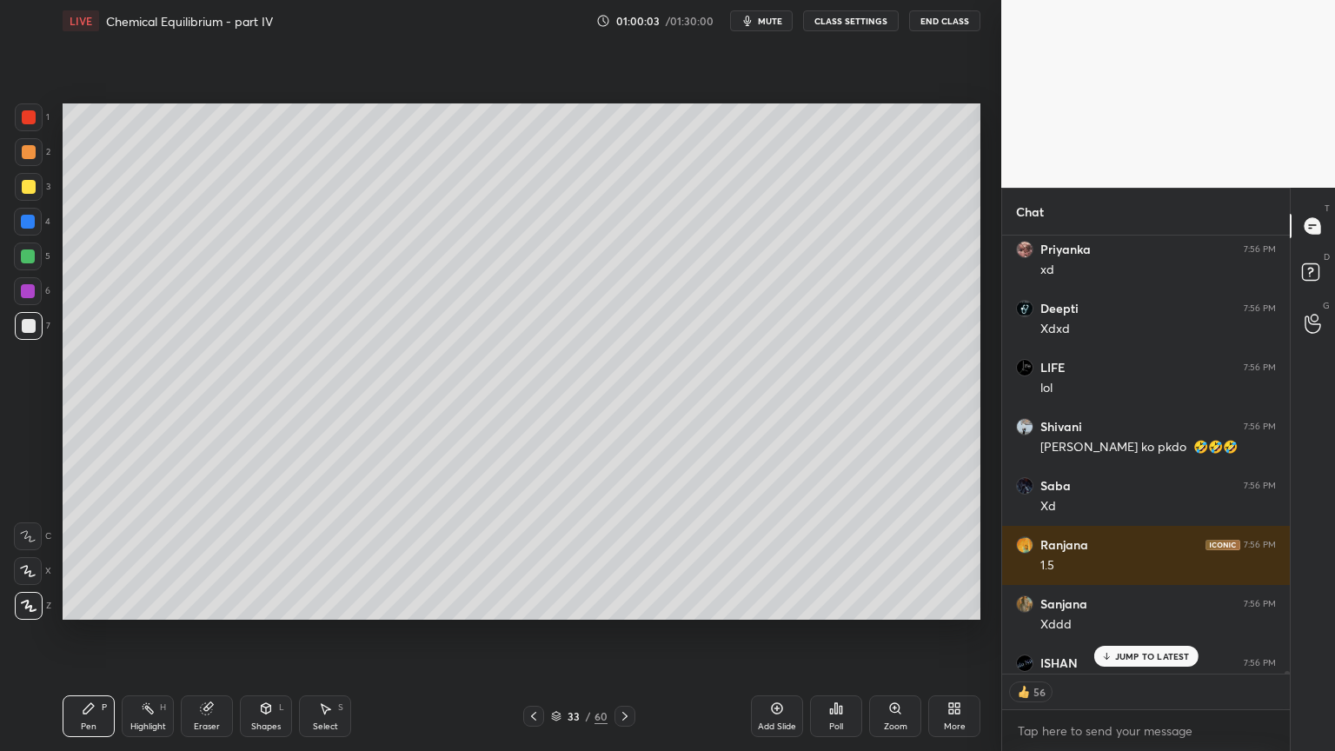
click at [1121, 634] on p "JUMP TO LATEST" at bounding box center [1152, 656] width 75 height 10
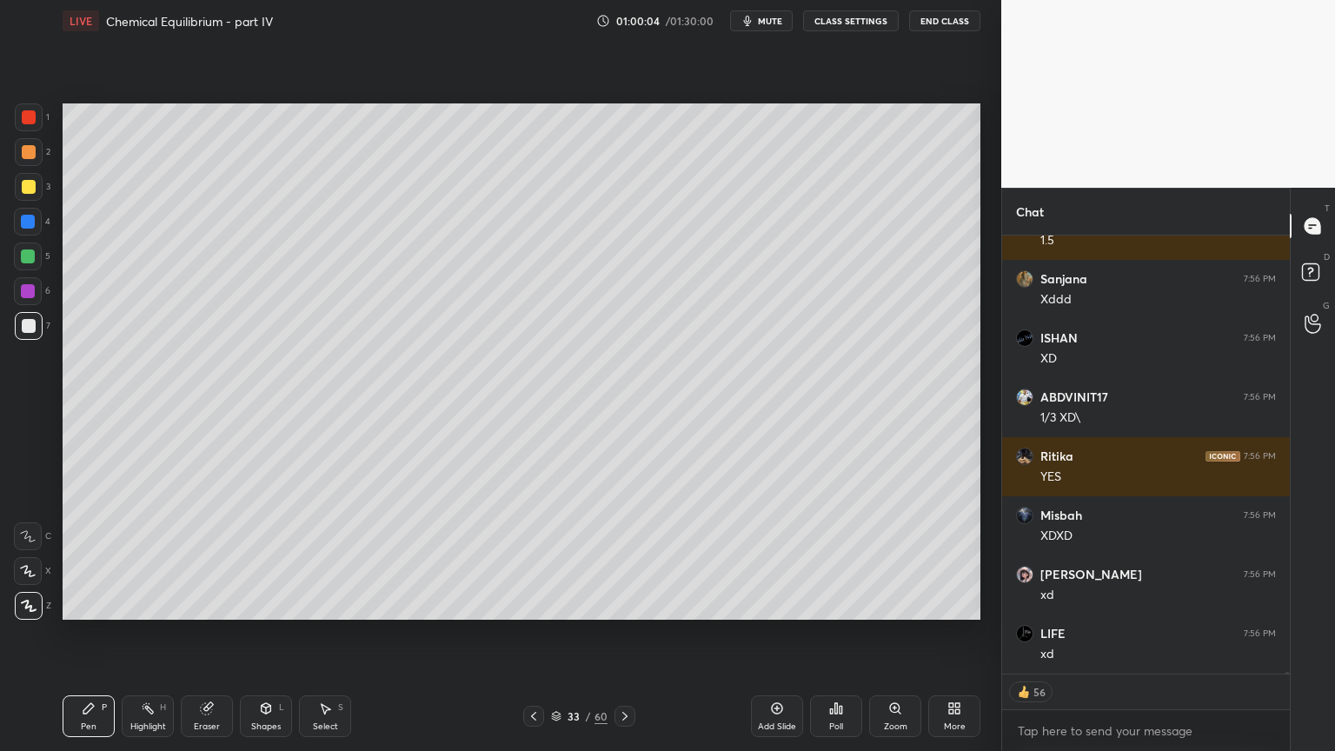
click at [257, 634] on div "Shapes L" at bounding box center [266, 716] width 52 height 42
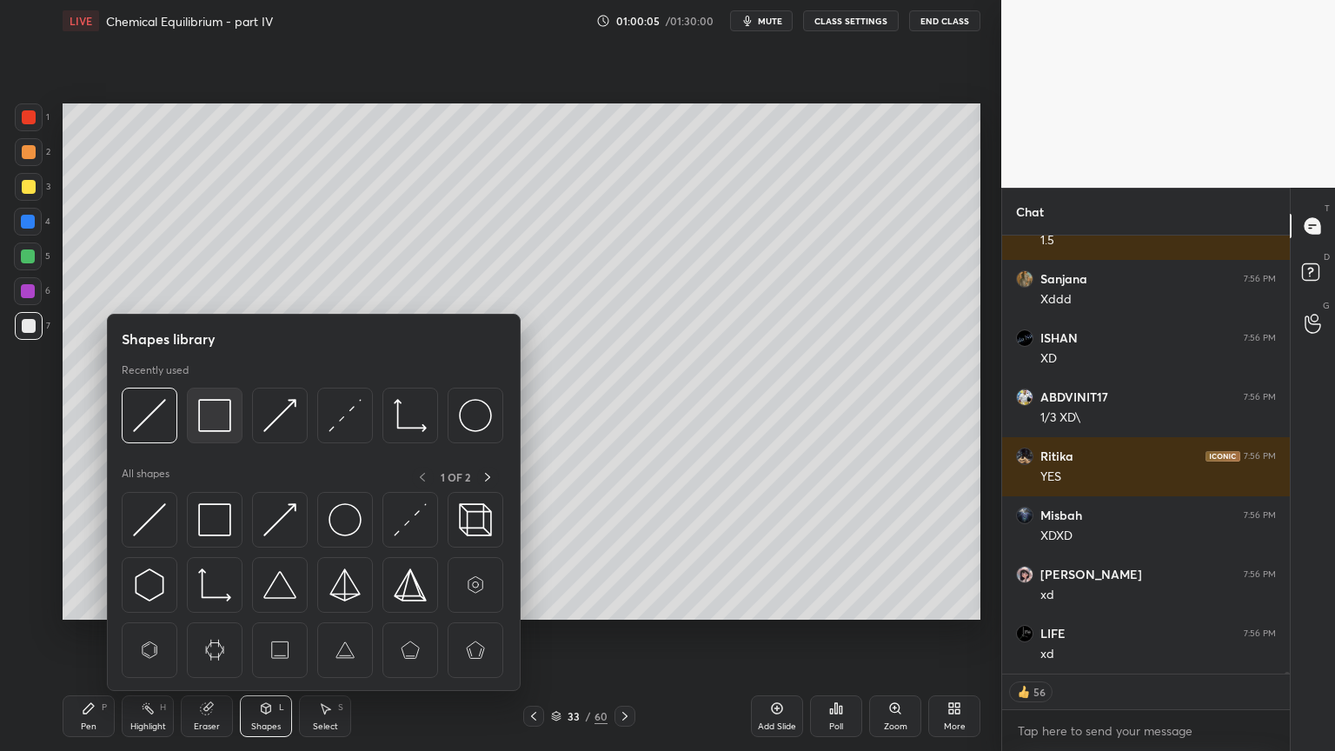
click at [212, 416] on img at bounding box center [214, 415] width 33 height 33
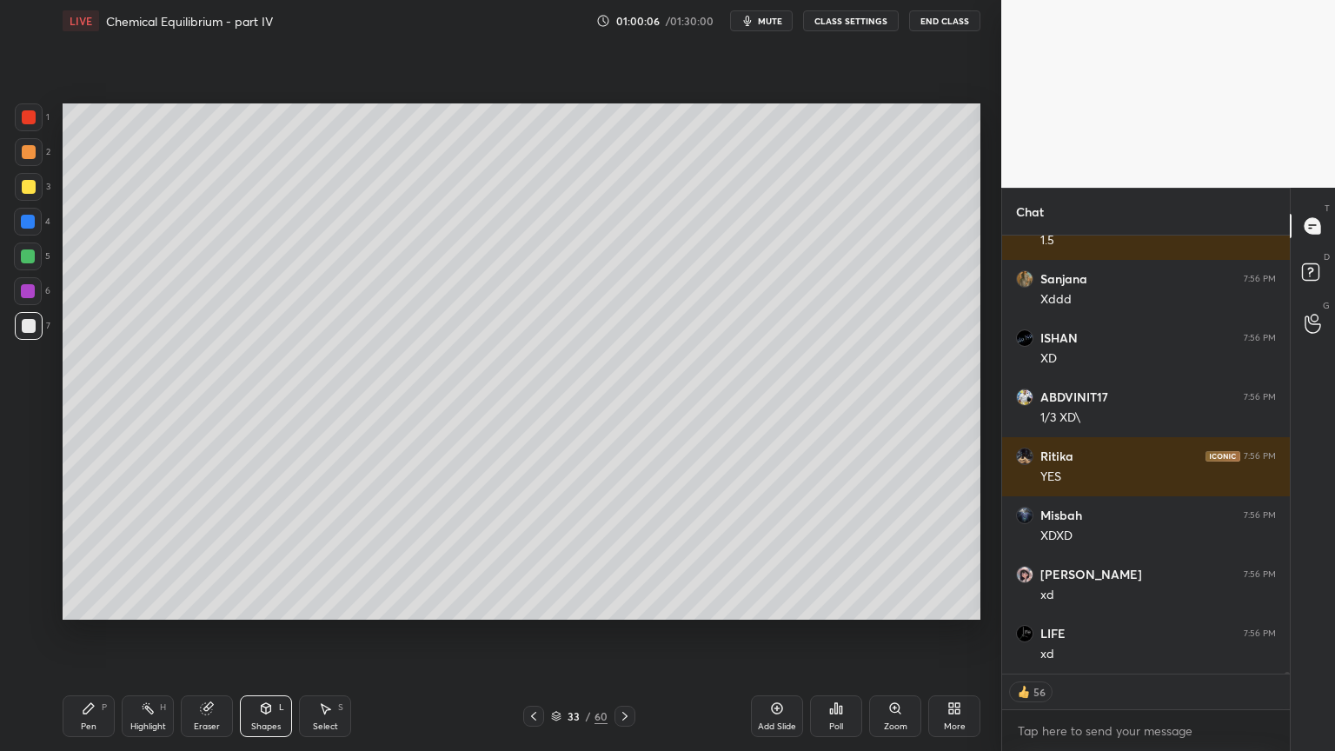
drag, startPoint x: 37, startPoint y: 190, endPoint x: 51, endPoint y: 195, distance: 14.9
click at [37, 192] on div at bounding box center [29, 187] width 28 height 28
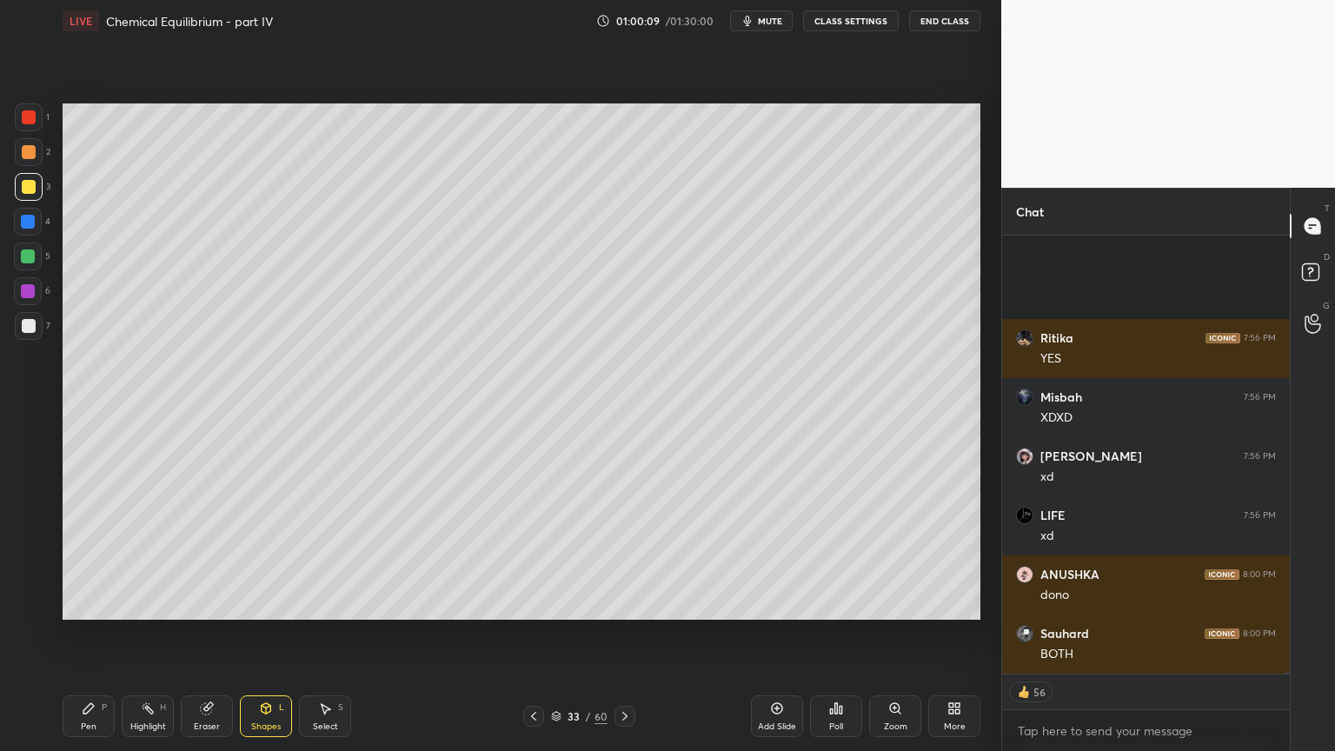
scroll to position [102357, 0]
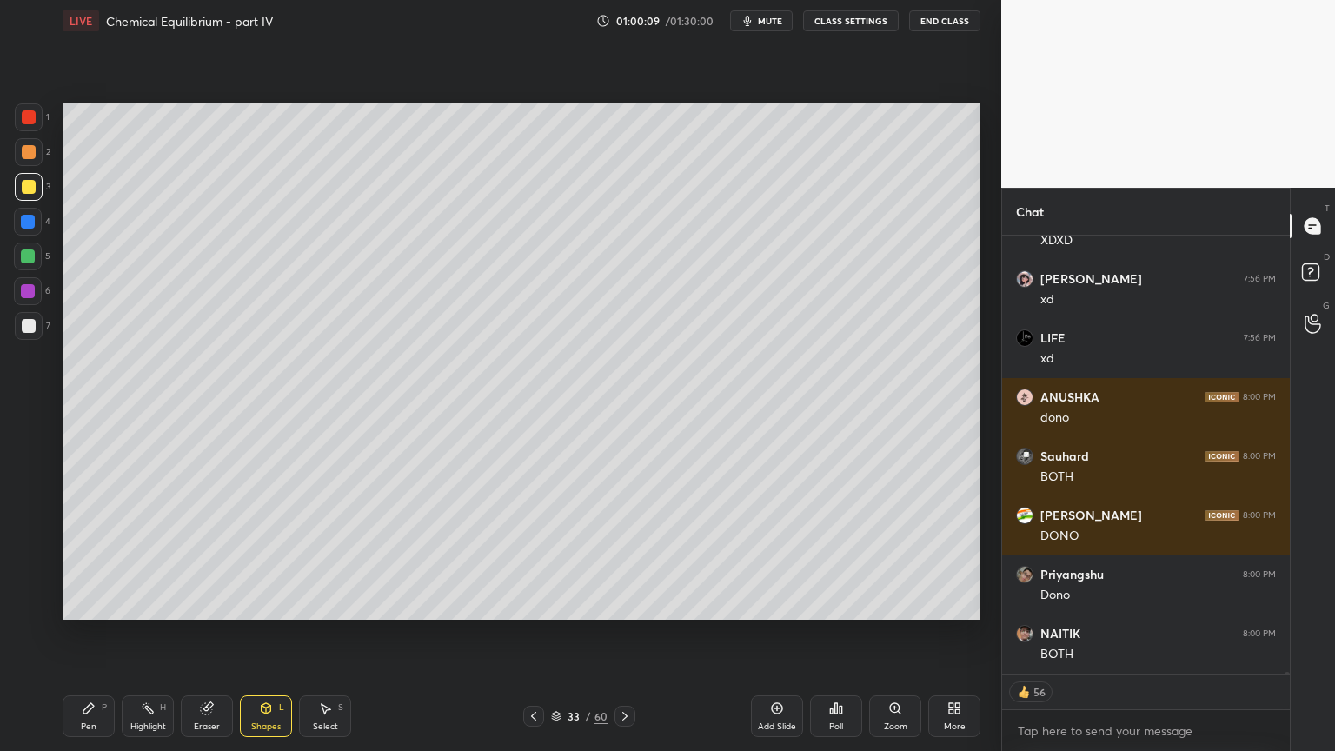
click at [110, 634] on div "Pen P" at bounding box center [89, 716] width 52 height 42
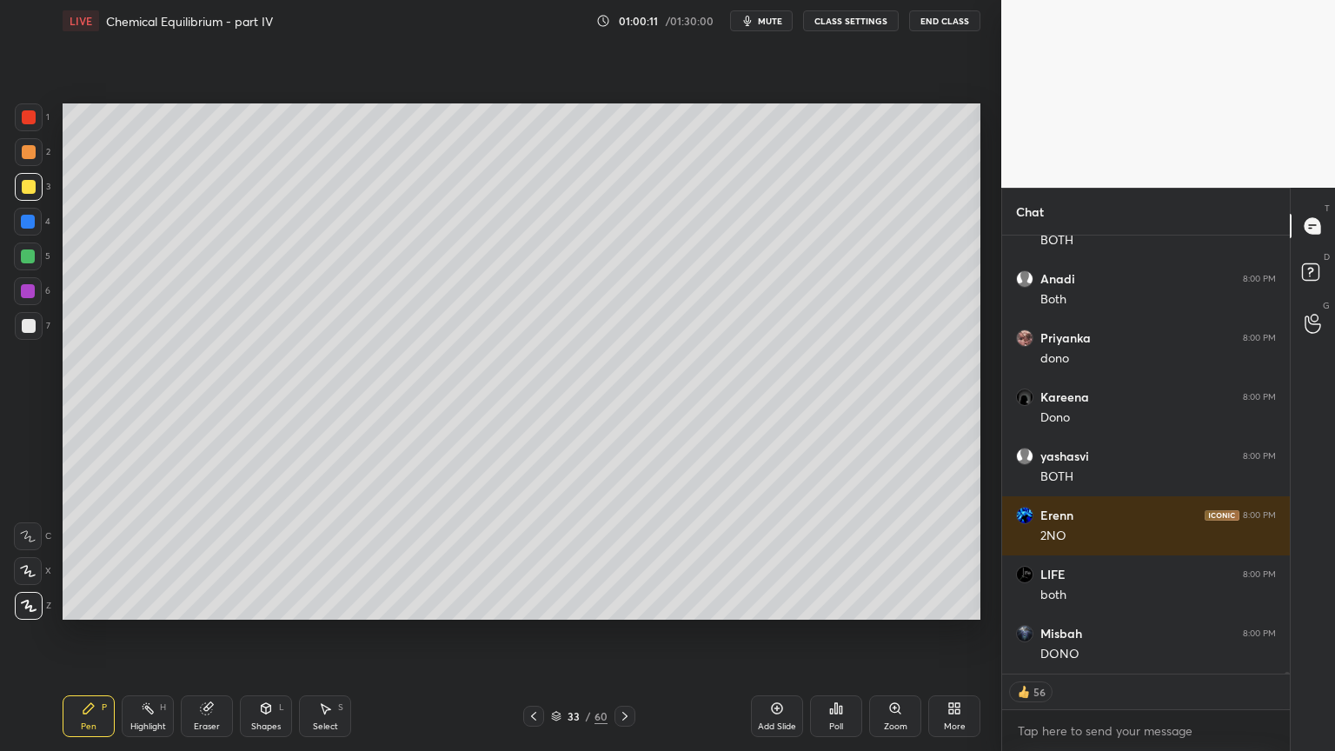
scroll to position [102948, 0]
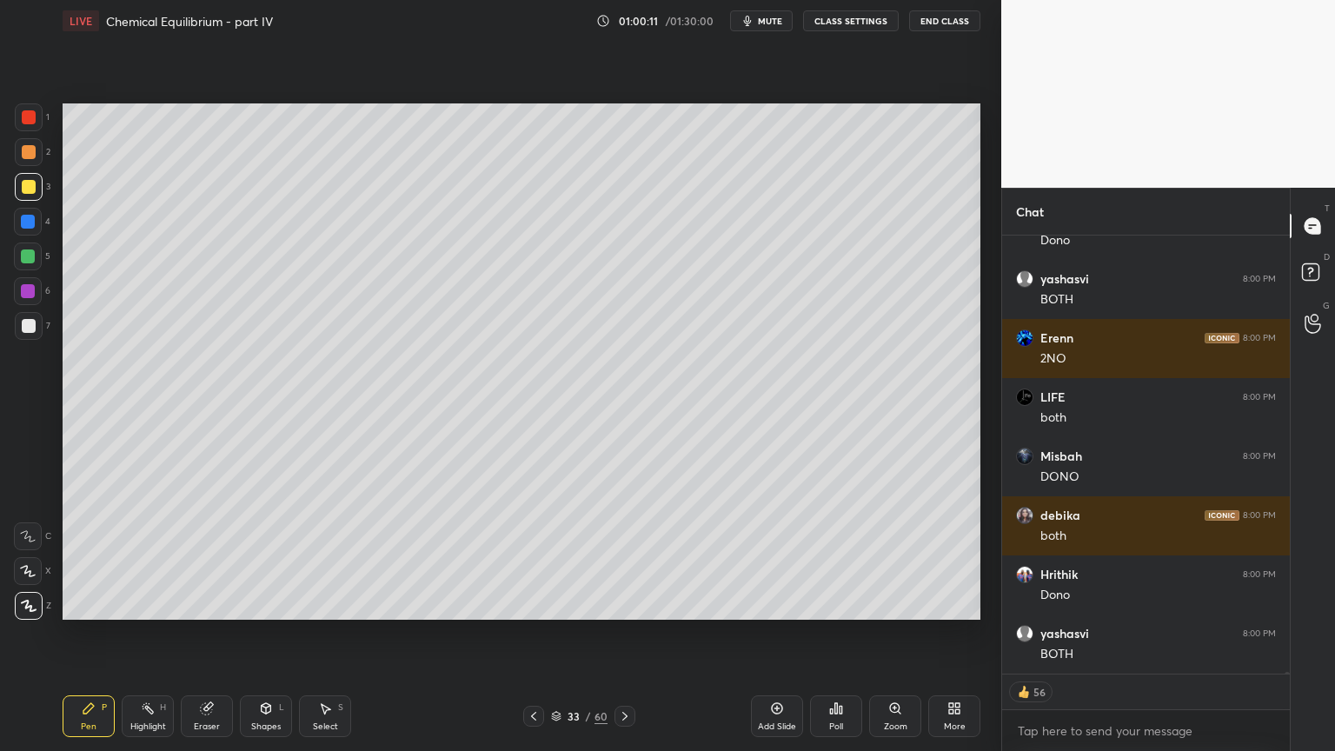
click at [32, 263] on div at bounding box center [28, 256] width 14 height 14
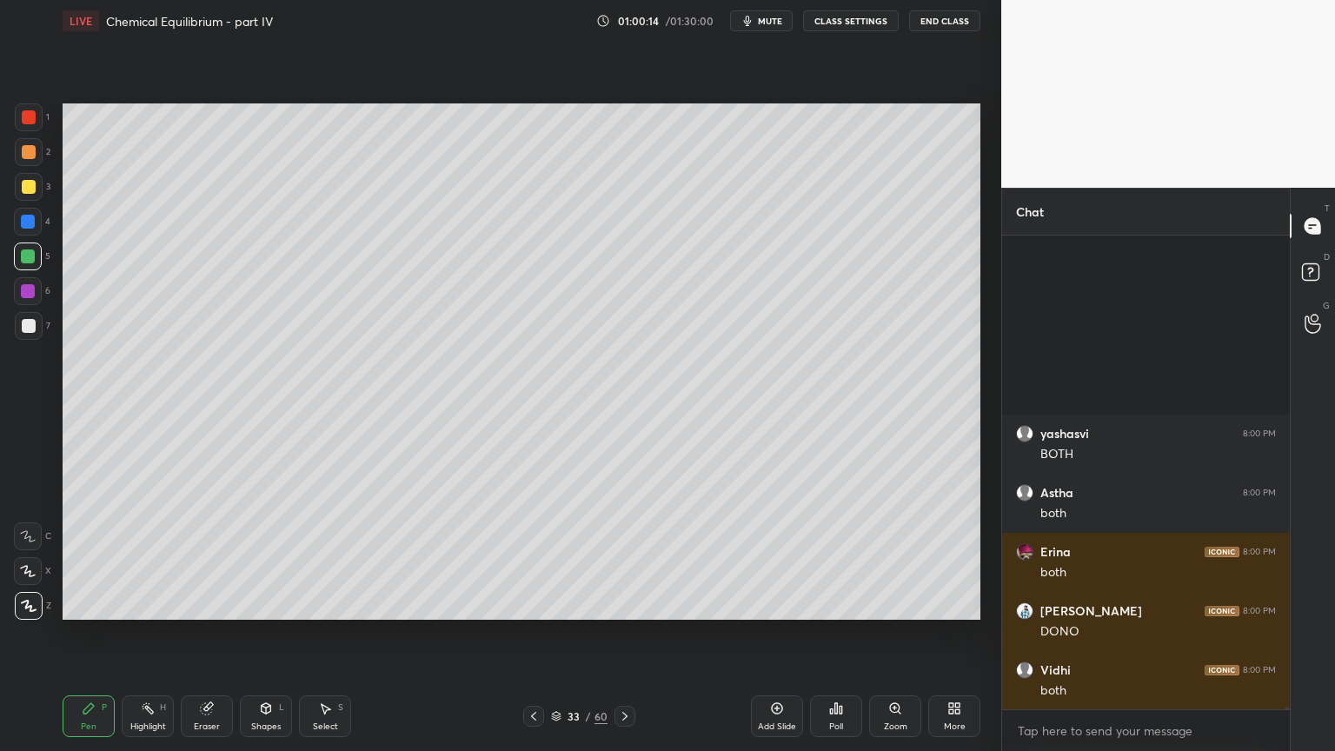
scroll to position [103503, 0]
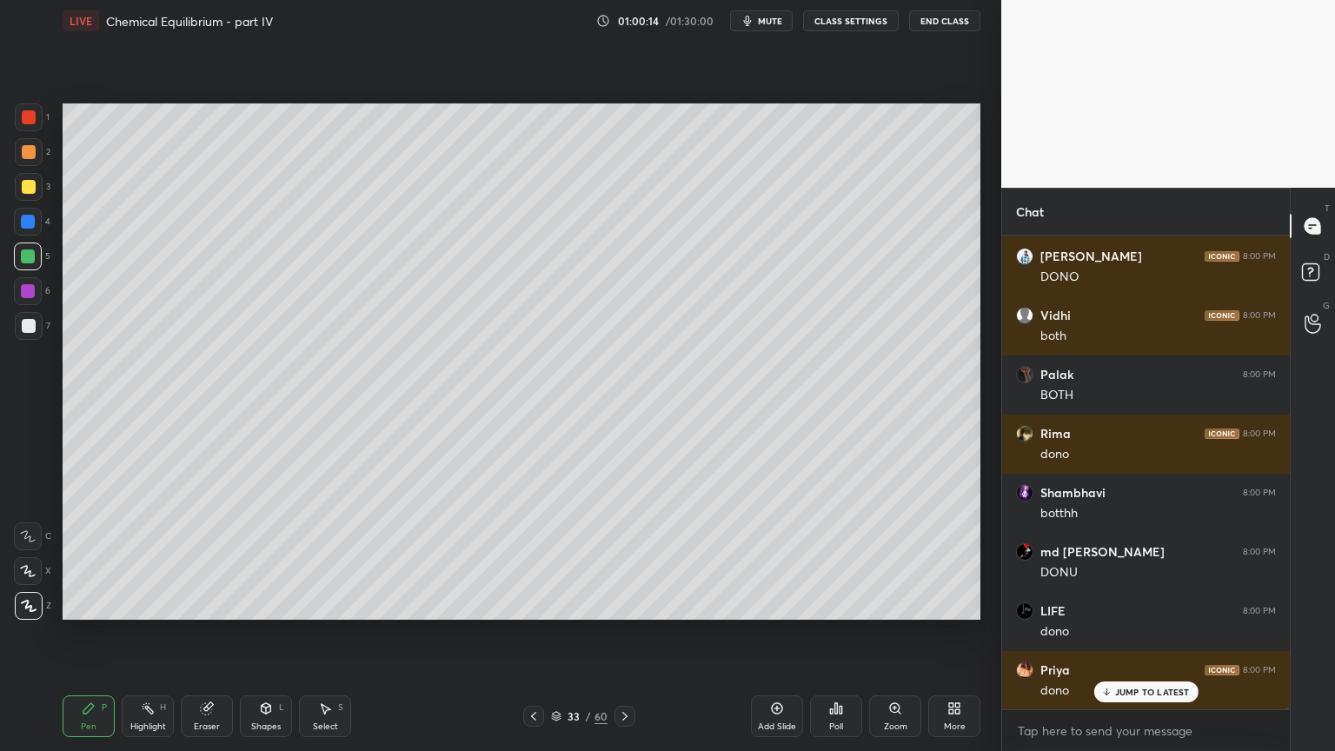
click at [142, 634] on div "Highlight H" at bounding box center [148, 716] width 52 height 42
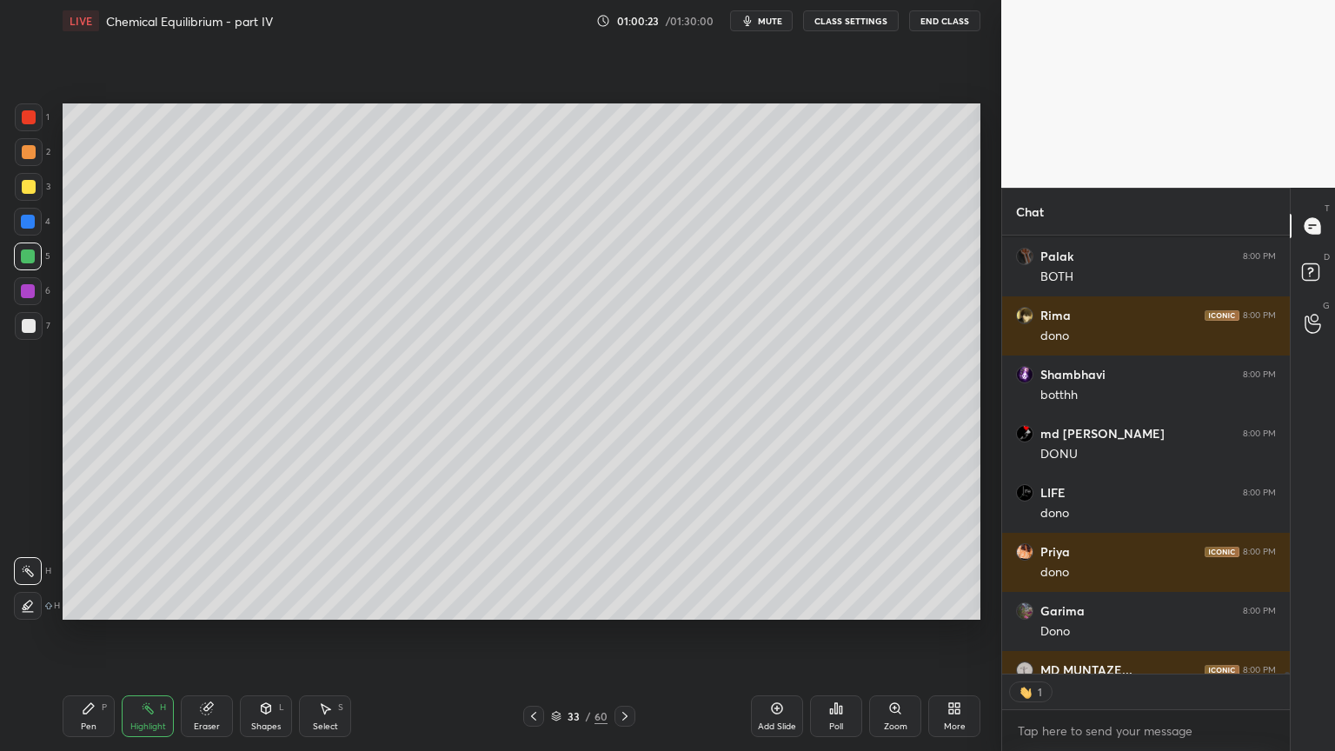
scroll to position [103720, 0]
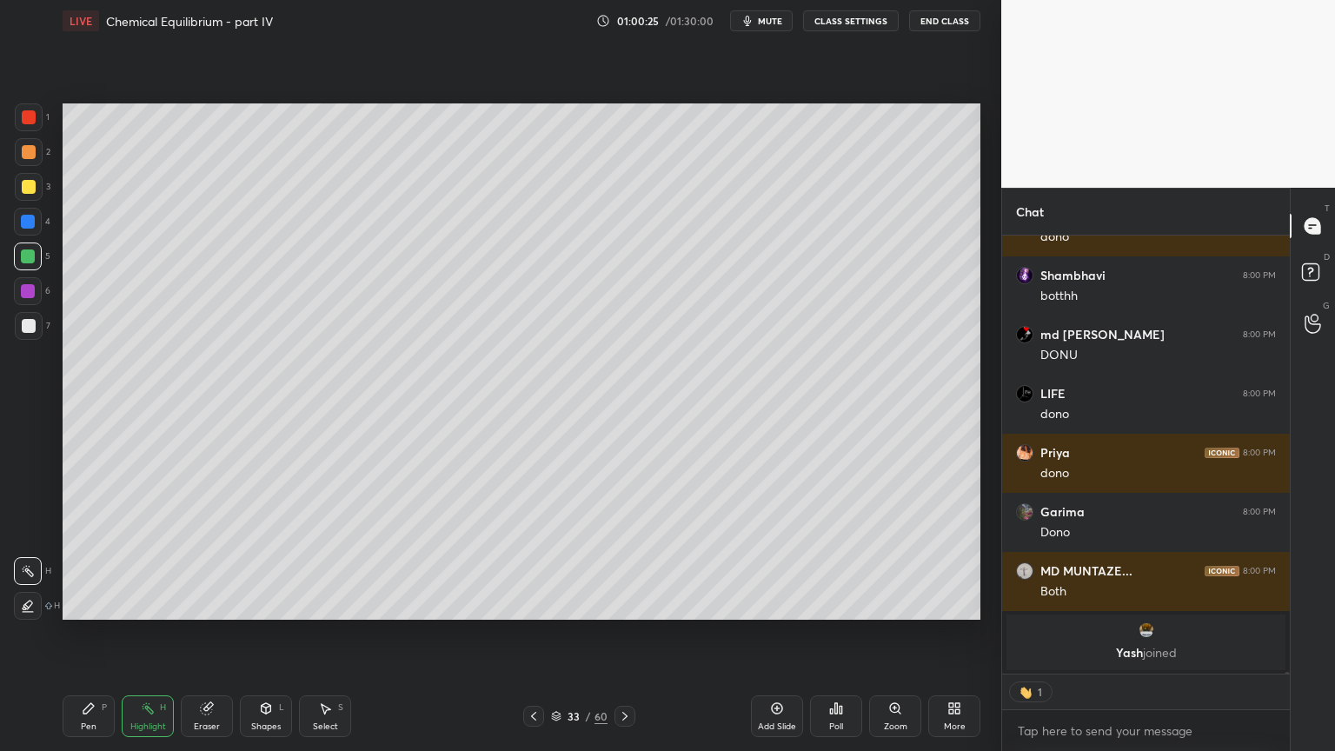
click at [62, 634] on div "LIVE Chemical Equilibrium - part IV 01:00:25 / 01:30:00 mute CLASS SETTINGS End…" at bounding box center [522, 375] width 932 height 751
drag, startPoint x: 88, startPoint y: 702, endPoint x: 82, endPoint y: 643, distance: 58.6
click at [88, 634] on div "Pen P" at bounding box center [89, 716] width 52 height 42
click at [36, 129] on div at bounding box center [29, 117] width 28 height 28
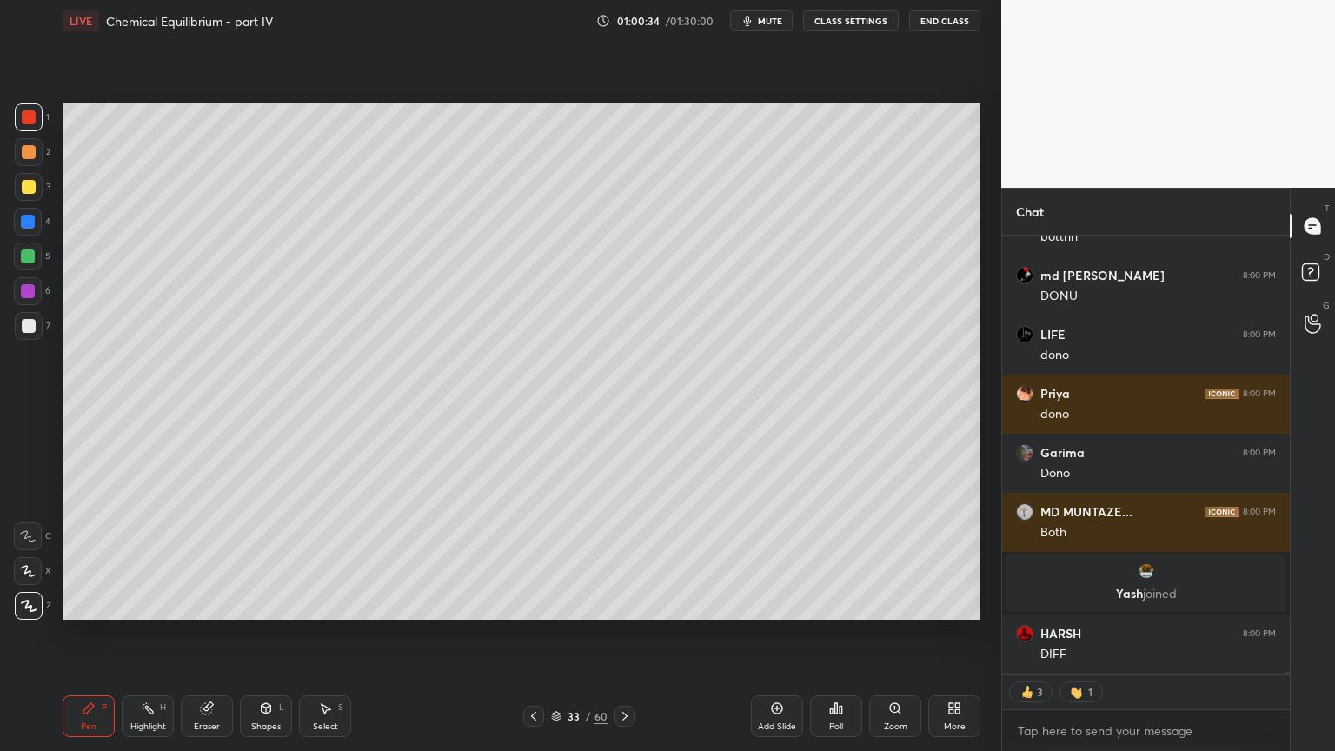
scroll to position [103838, 0]
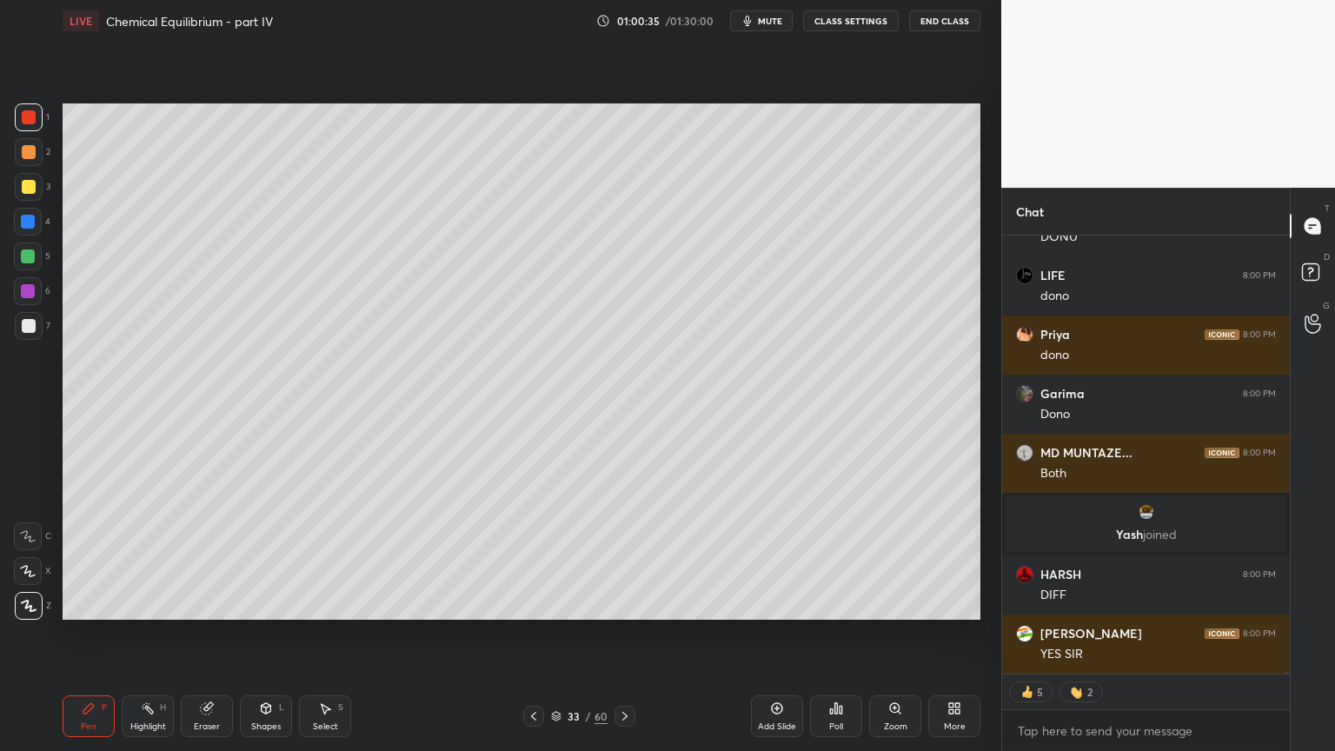
click at [139, 634] on div "Highlight H" at bounding box center [148, 716] width 52 height 42
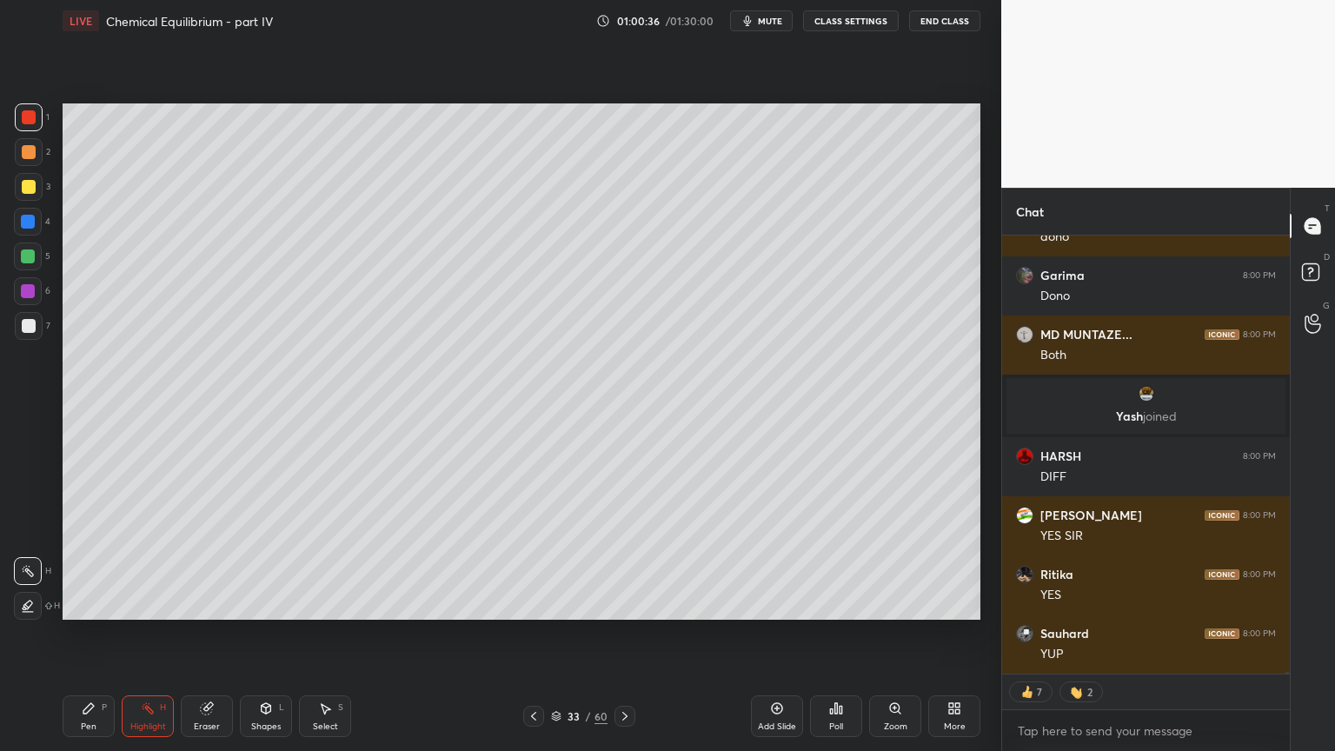
scroll to position [104016, 0]
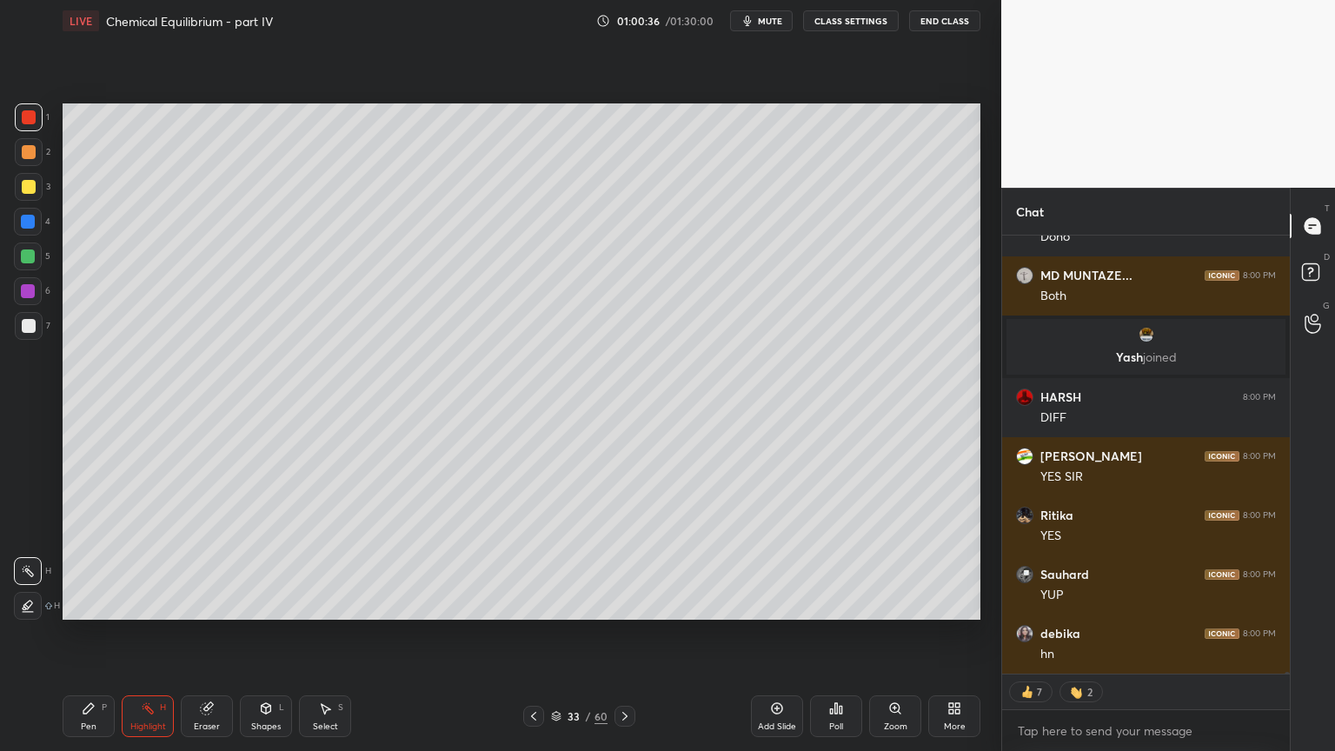
click at [103, 634] on div "Pen P" at bounding box center [89, 716] width 52 height 42
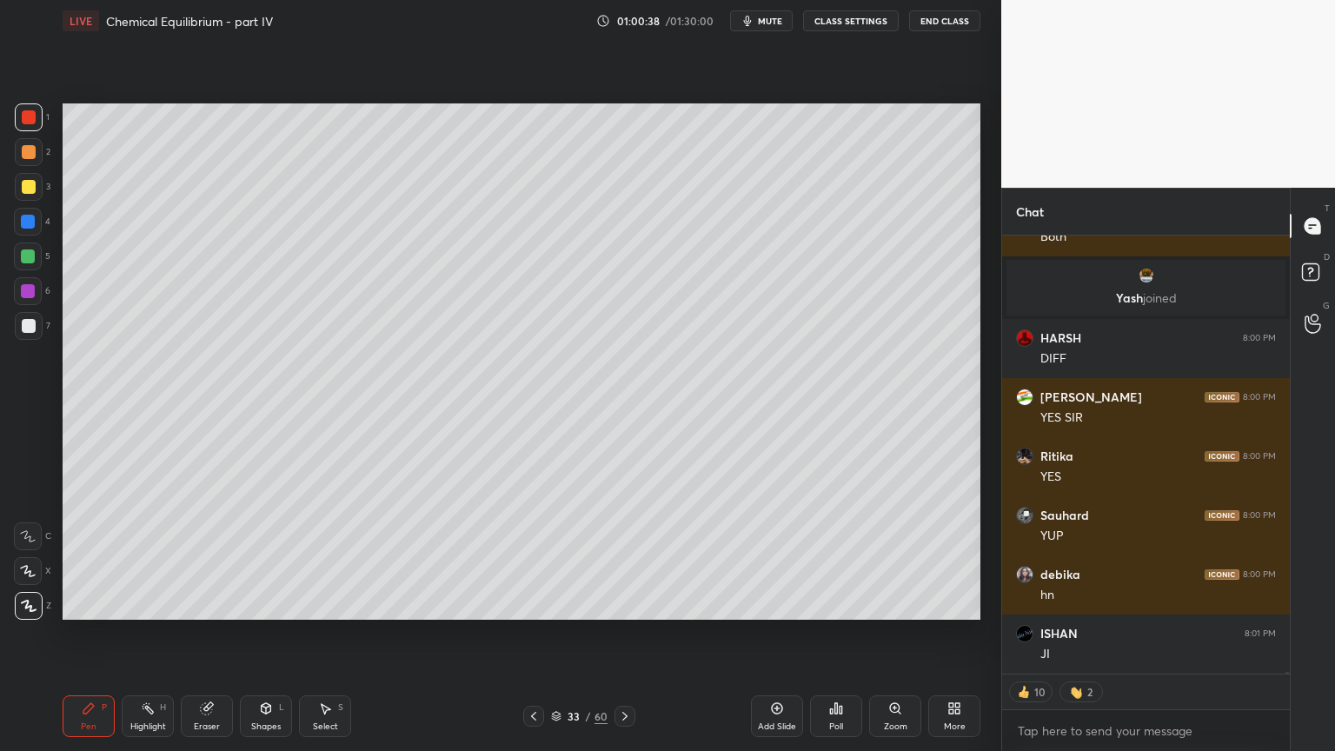
scroll to position [104134, 0]
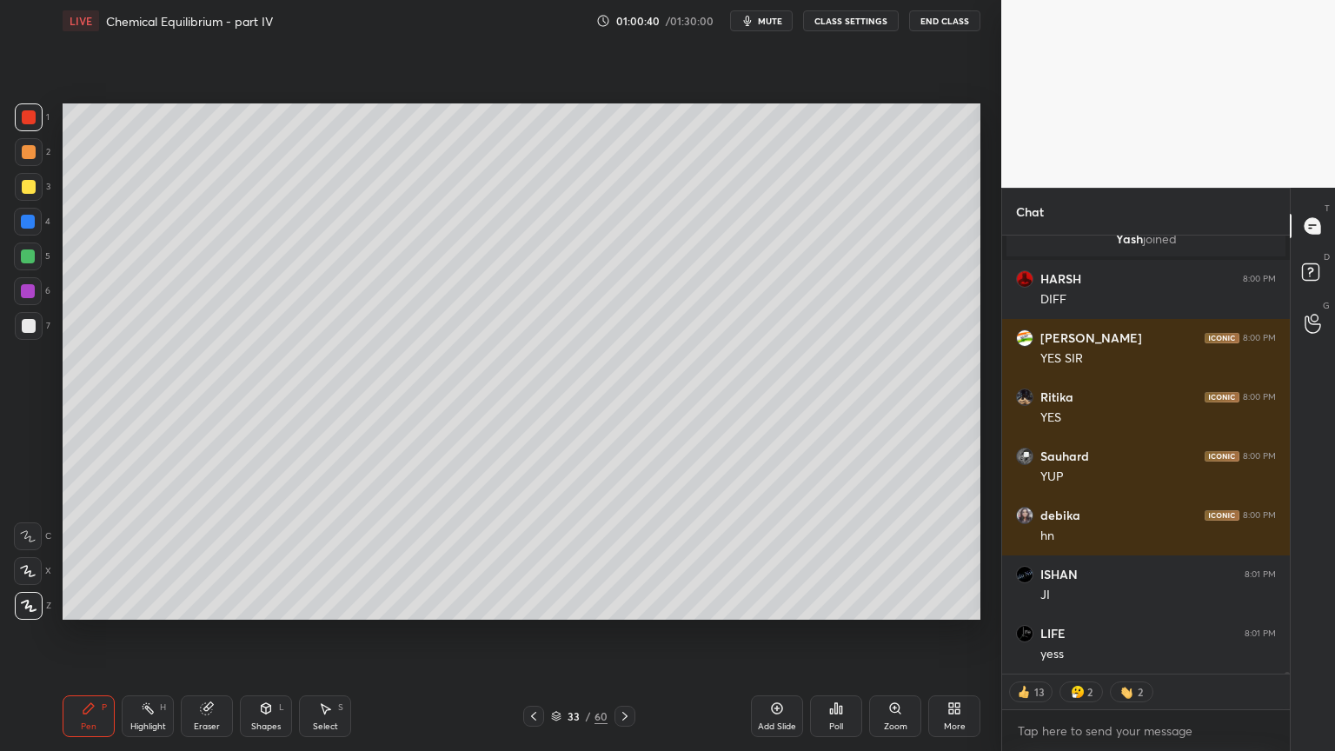
drag, startPoint x: 155, startPoint y: 715, endPoint x: 175, endPoint y: 666, distance: 53.4
click at [150, 634] on div "Highlight H" at bounding box center [148, 716] width 52 height 42
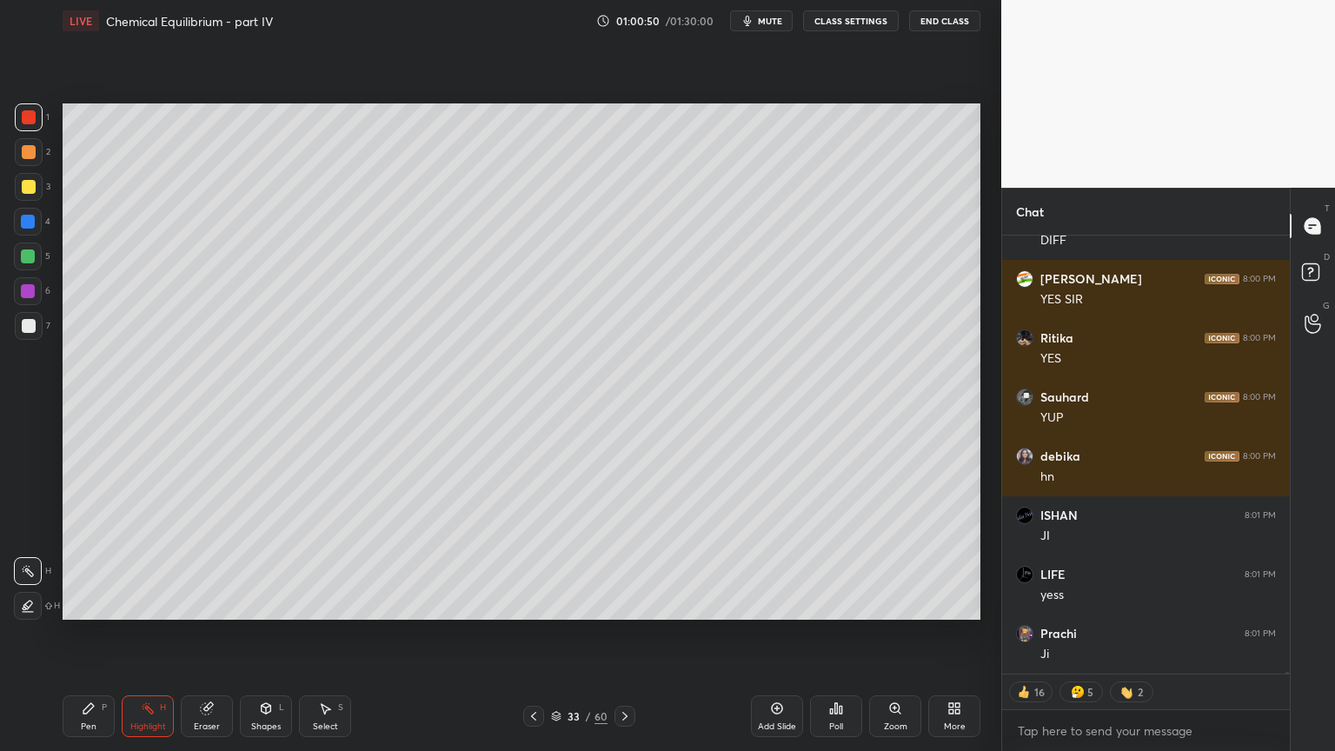
click at [96, 634] on div "Pen P" at bounding box center [89, 716] width 52 height 42
click at [153, 634] on div "Highlight" at bounding box center [148, 726] width 36 height 9
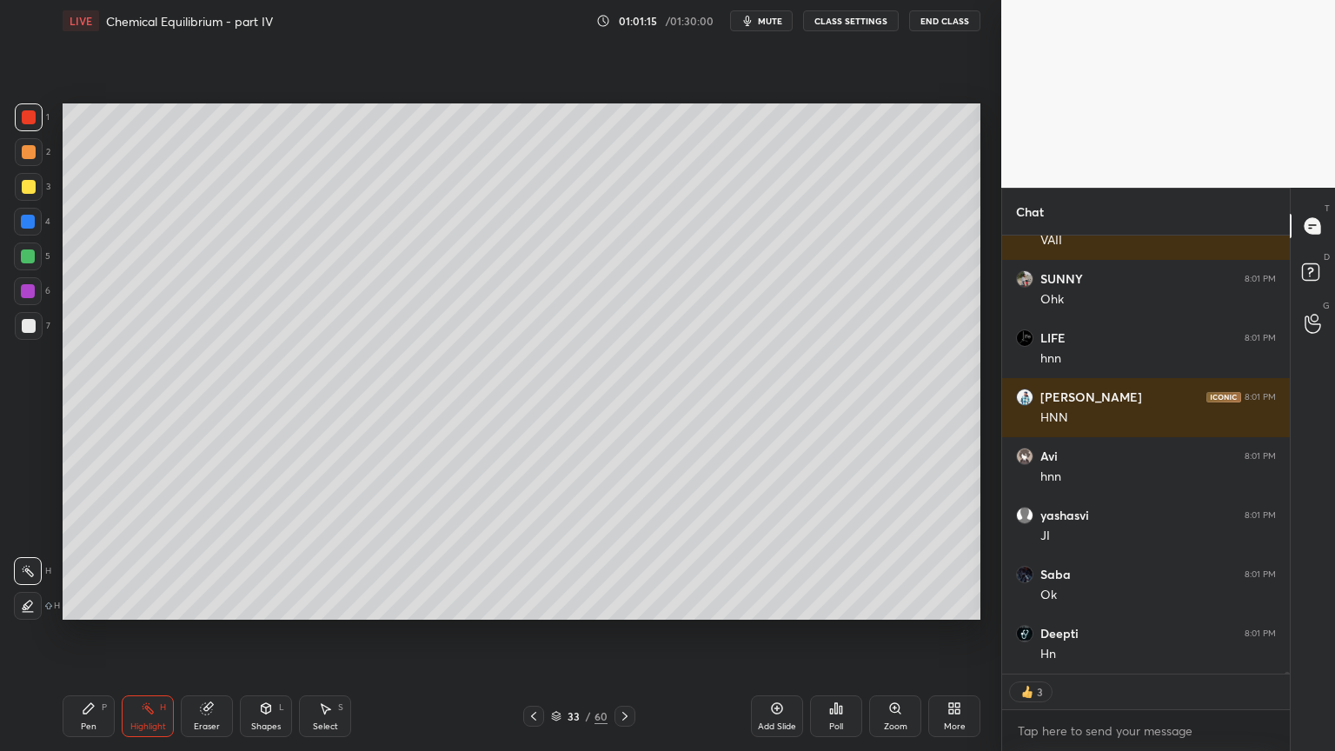
scroll to position [104410, 0]
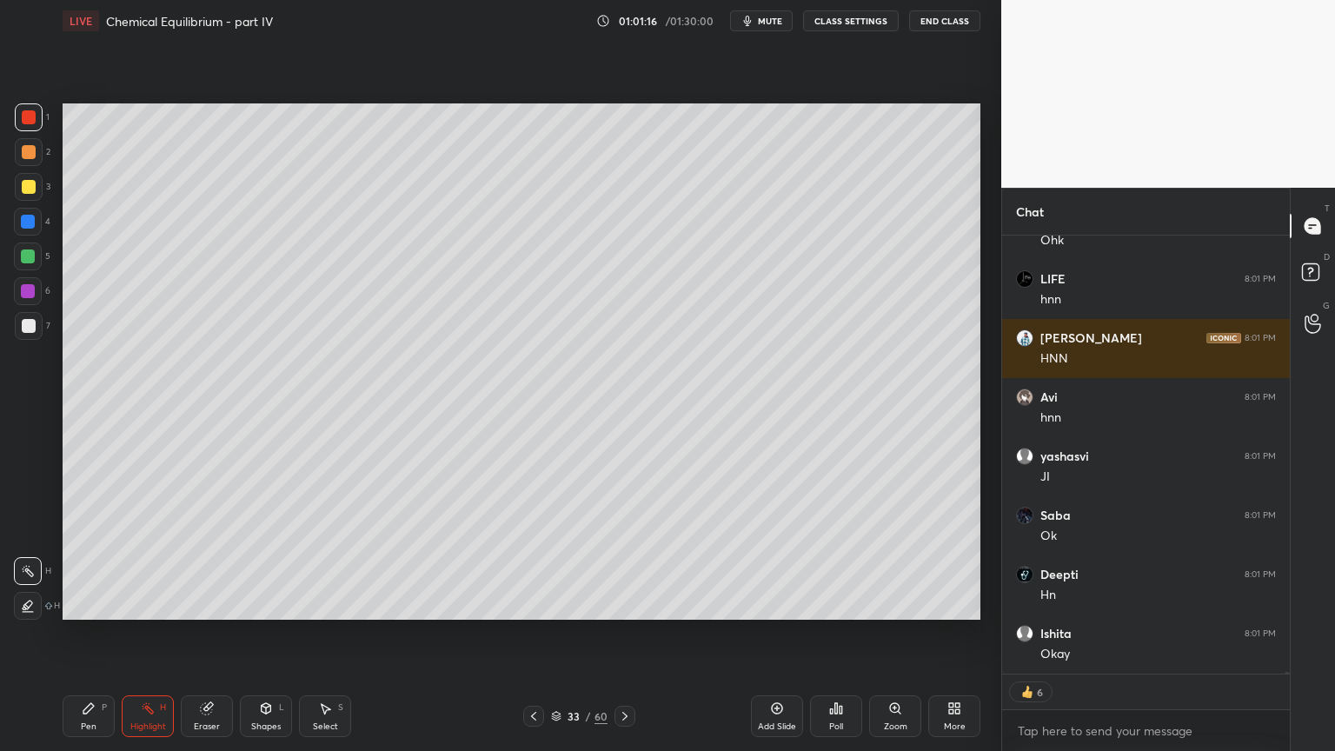
type textarea "x"
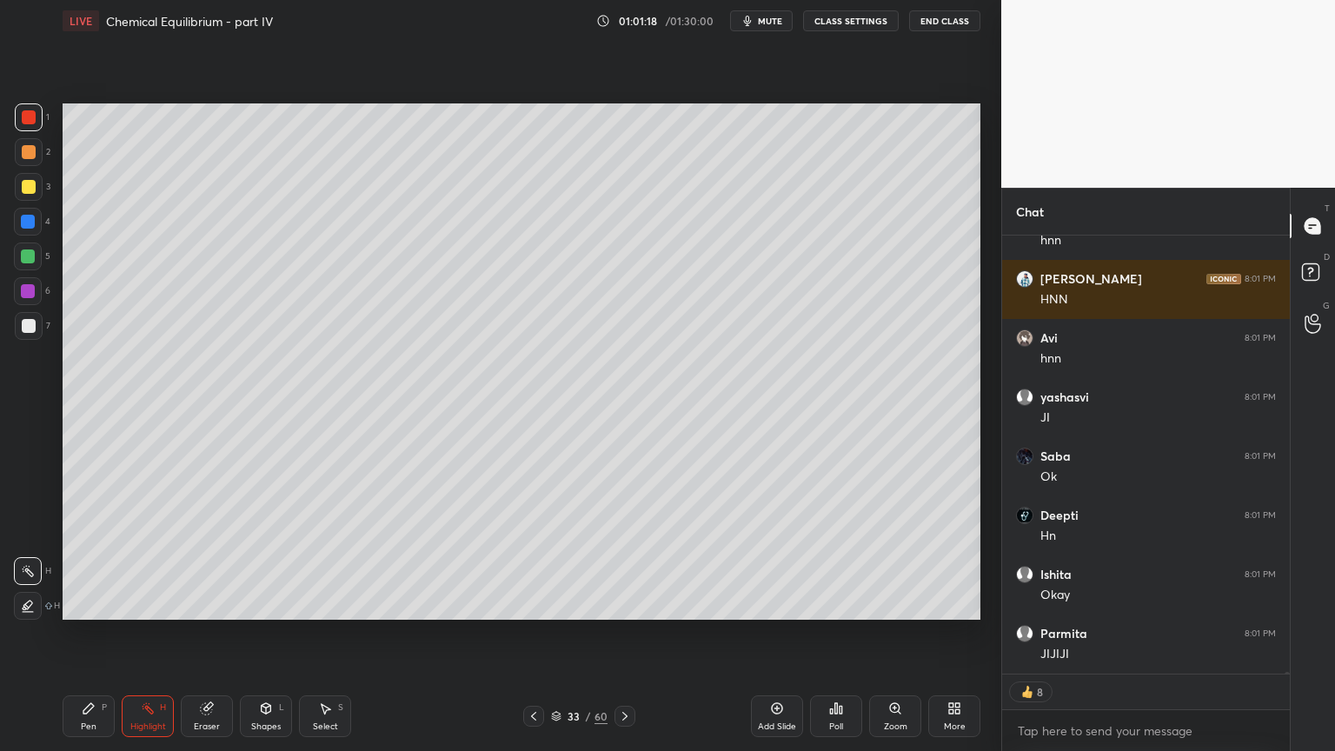
click at [90, 634] on div "Pen" at bounding box center [89, 726] width 16 height 9
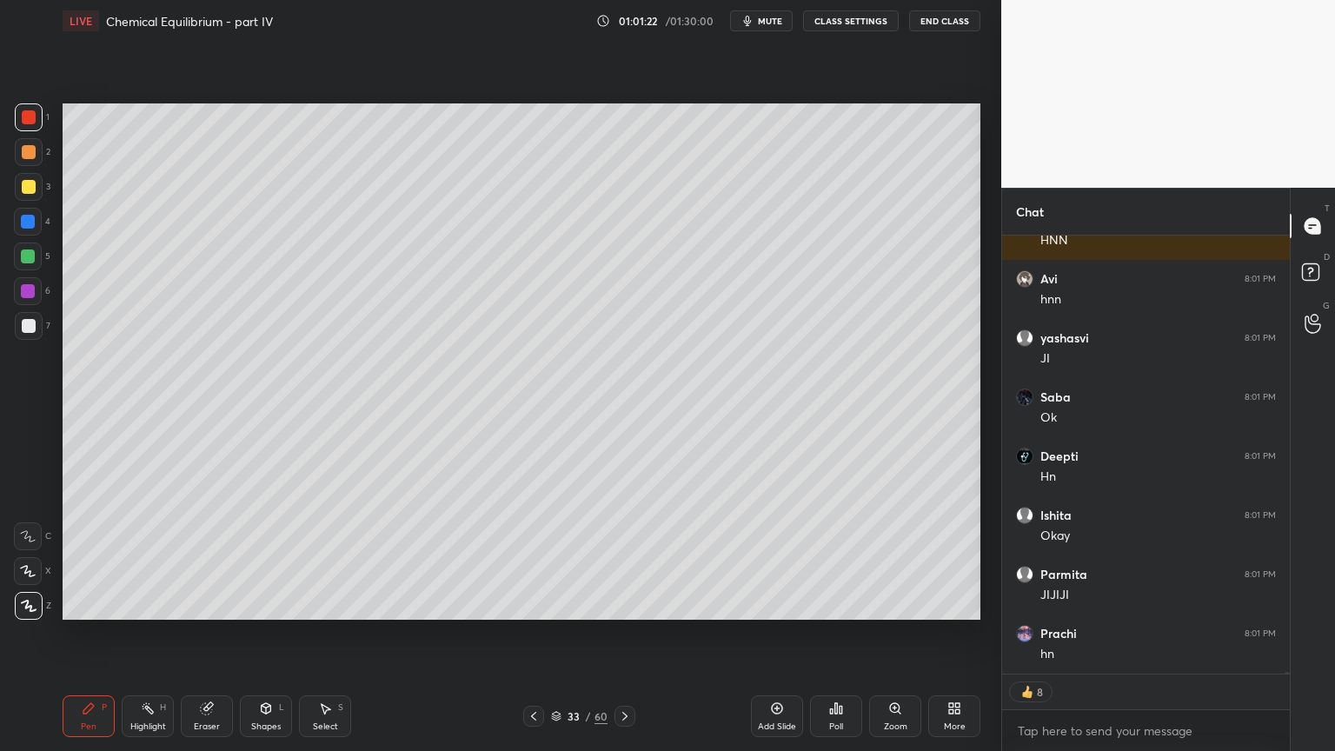
click at [863, 17] on button "CLASS SETTINGS" at bounding box center [851, 20] width 96 height 21
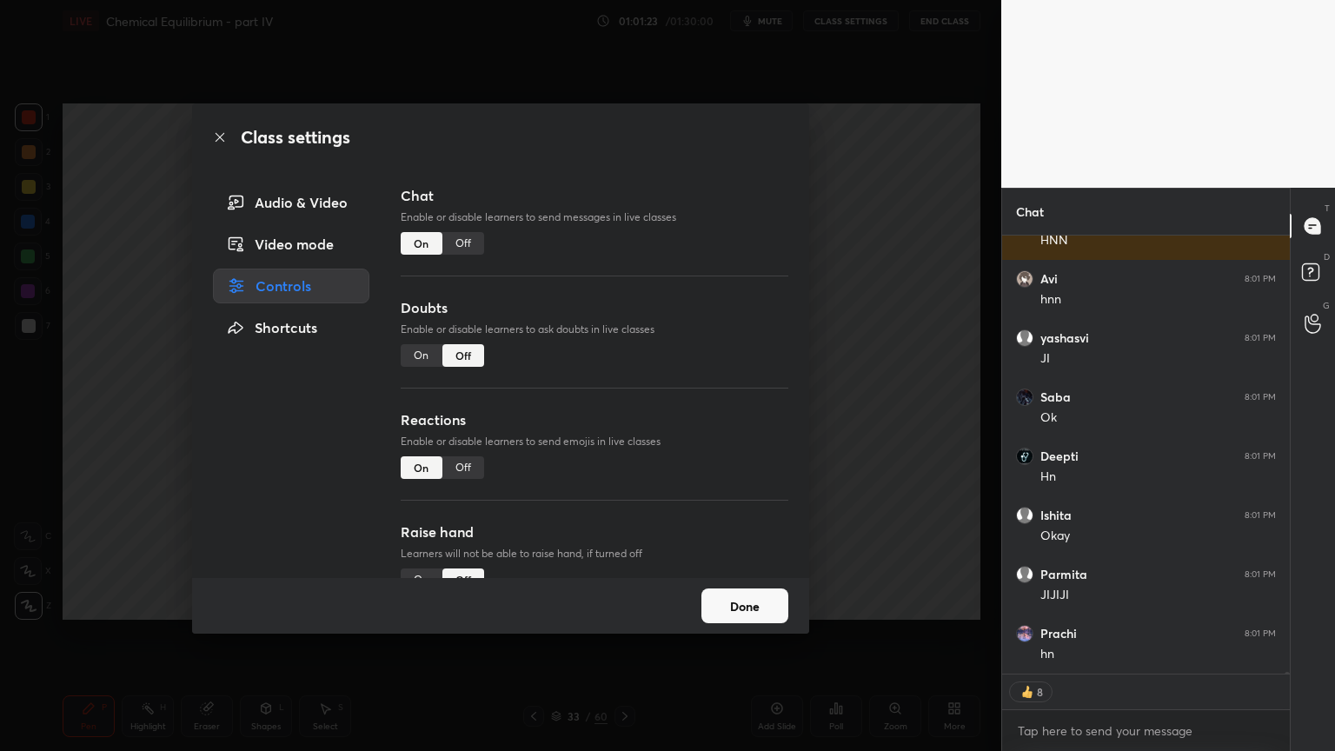
drag, startPoint x: 456, startPoint y: 244, endPoint x: 476, endPoint y: 240, distance: 21.3
click at [459, 243] on div "Off" at bounding box center [463, 243] width 42 height 23
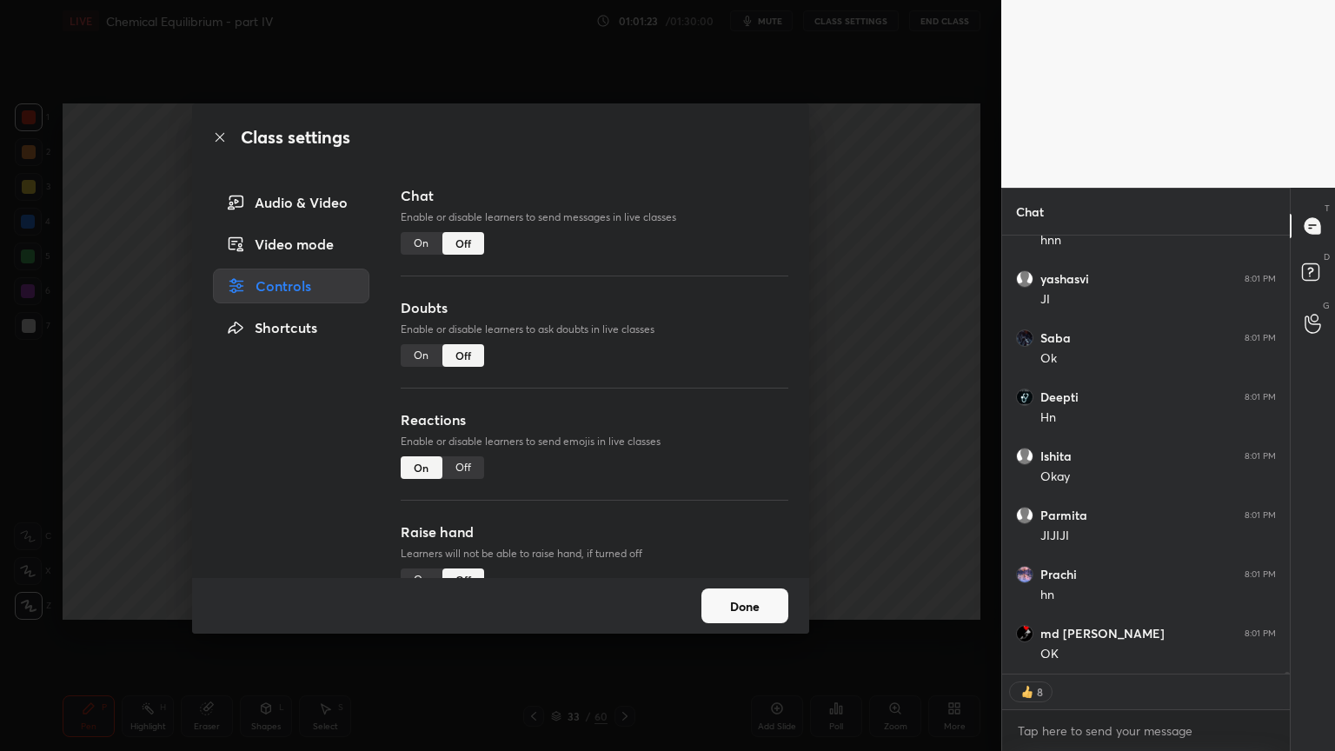
scroll to position [397, 283]
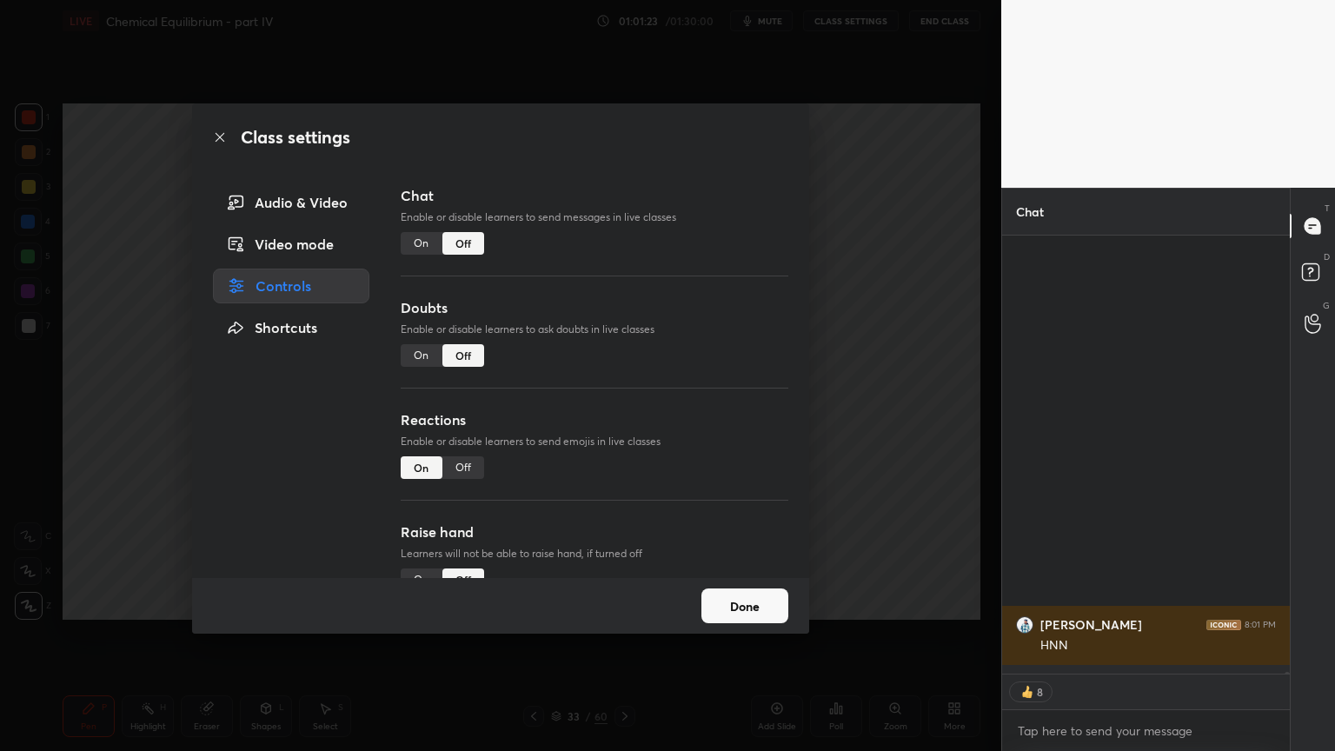
click at [913, 311] on div "Class settings Audio & Video Video mode Controls Shortcuts Chat Enable or disab…" at bounding box center [500, 375] width 1001 height 751
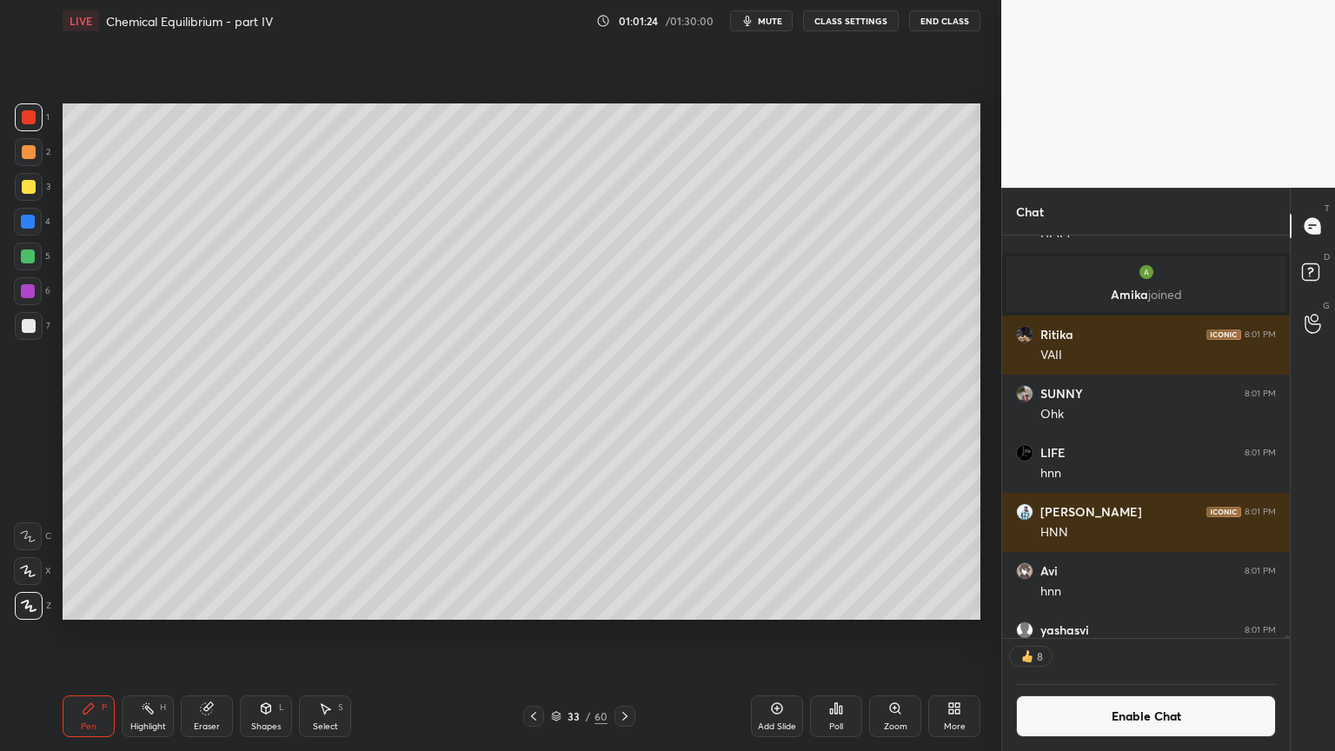
click at [143, 634] on div "Highlight H" at bounding box center [148, 716] width 52 height 42
click at [525, 634] on div at bounding box center [533, 716] width 21 height 21
click at [529, 634] on icon at bounding box center [534, 716] width 14 height 14
click at [535, 634] on icon at bounding box center [534, 716] width 14 height 14
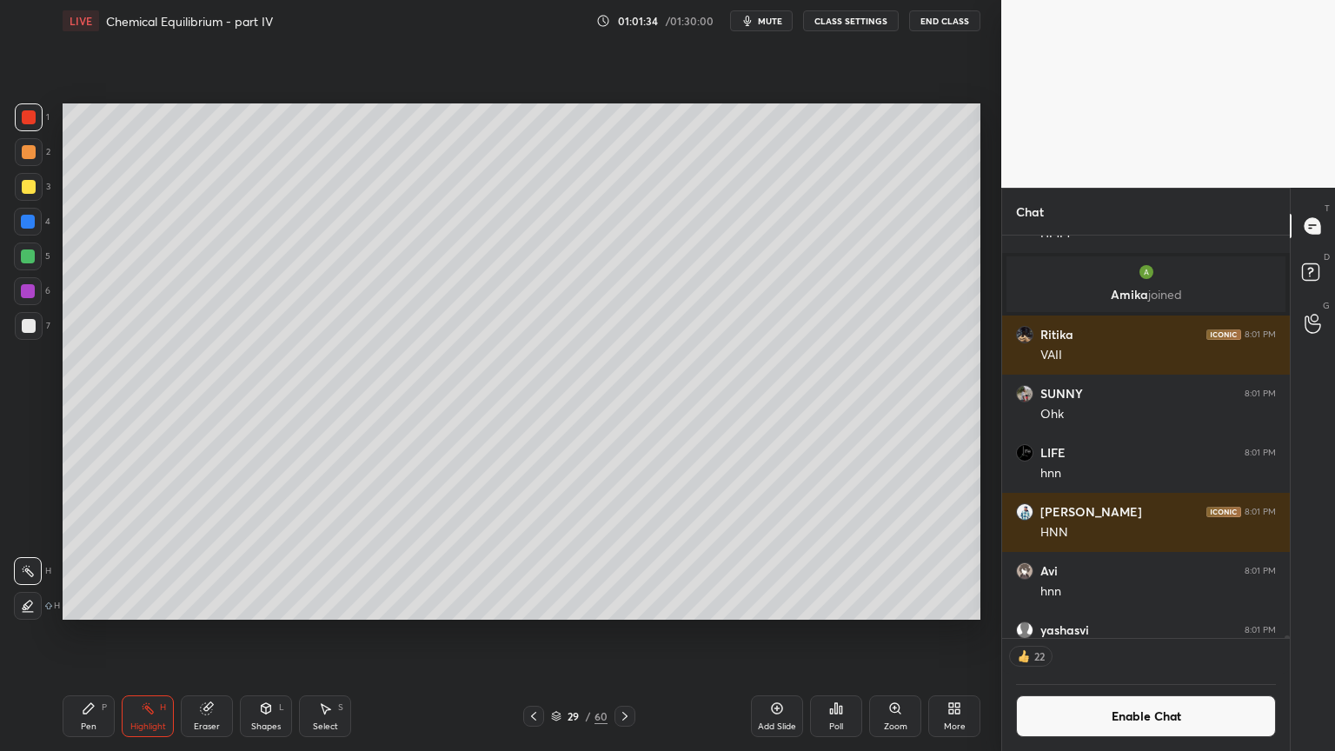
click at [624, 634] on icon at bounding box center [625, 716] width 14 height 14
click at [96, 634] on div "Pen P" at bounding box center [89, 716] width 52 height 42
click at [29, 182] on div at bounding box center [29, 187] width 14 height 14
click at [143, 634] on div "Highlight H" at bounding box center [148, 716] width 52 height 42
click at [623, 634] on icon at bounding box center [624, 716] width 5 height 9
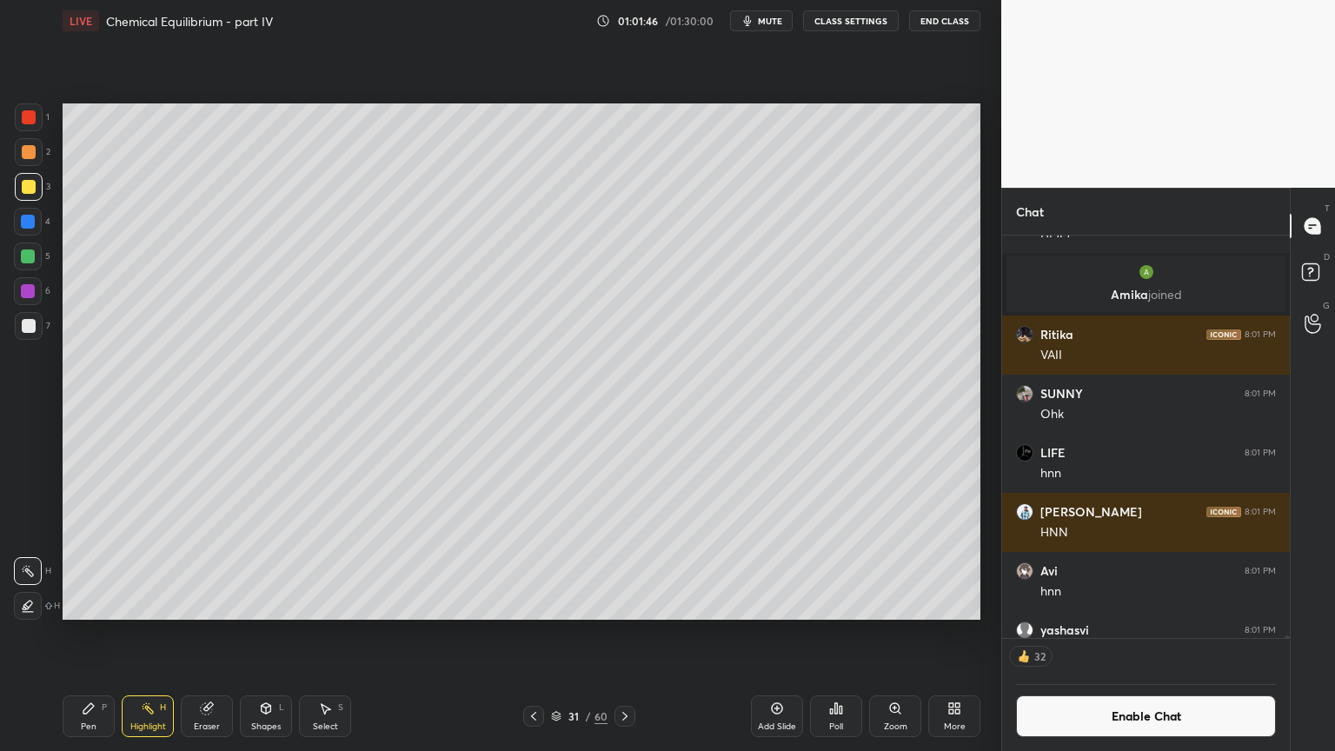
click at [622, 634] on icon at bounding box center [625, 716] width 14 height 14
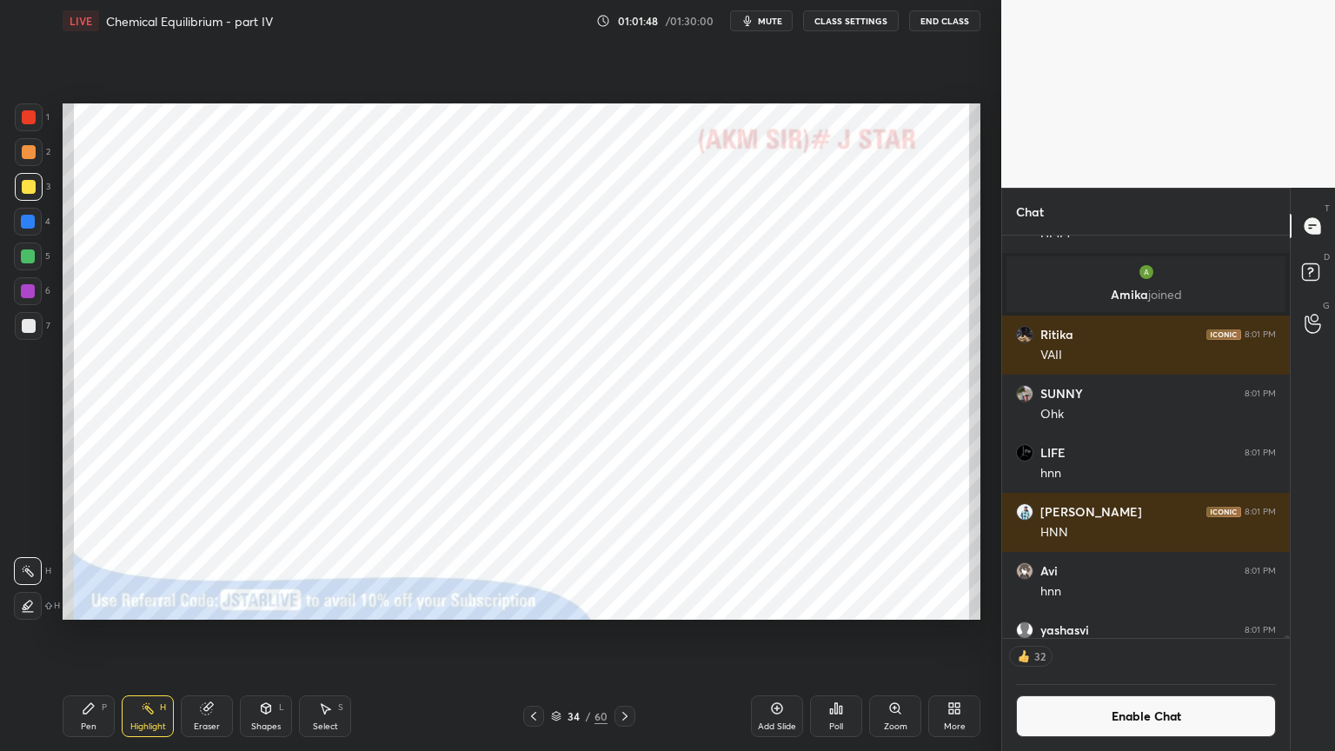
click at [529, 634] on icon at bounding box center [534, 716] width 14 height 14
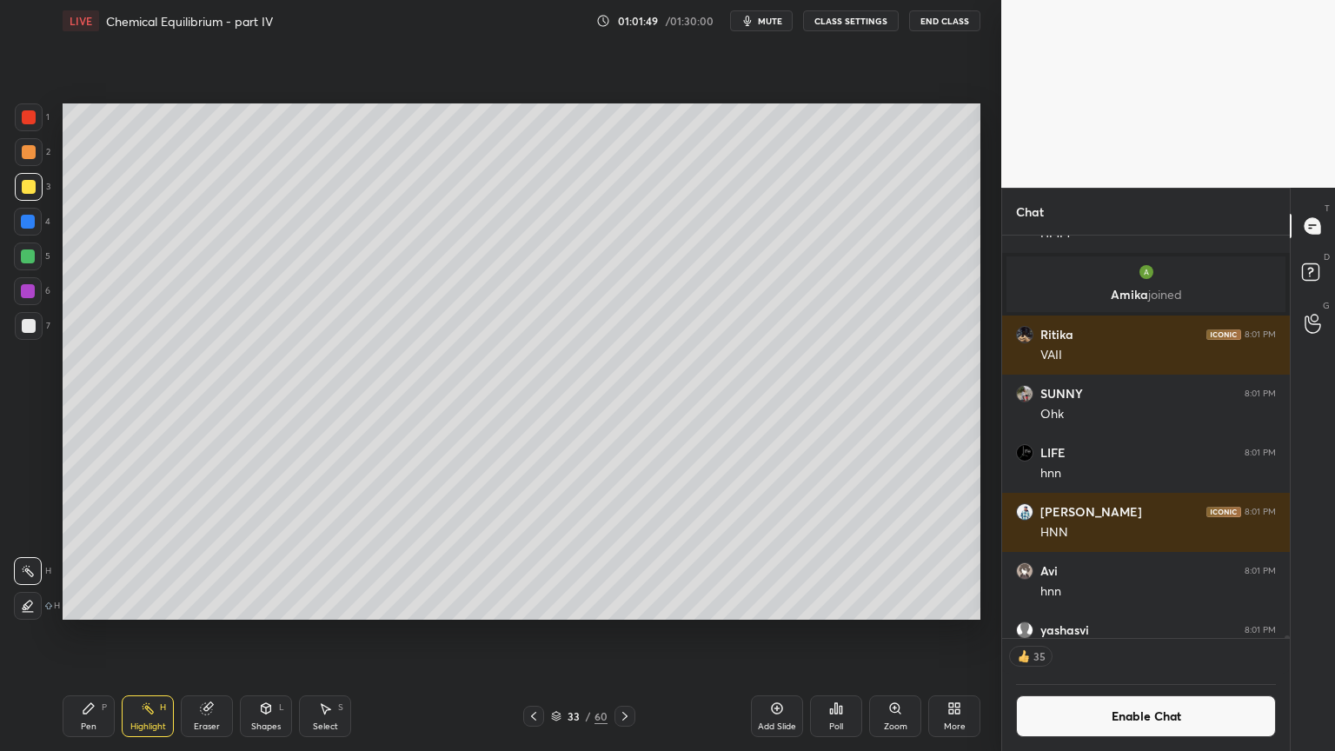
click at [782, 634] on div "Add Slide" at bounding box center [777, 716] width 52 height 42
click at [96, 634] on div "Pen P" at bounding box center [89, 716] width 52 height 42
click at [39, 115] on div at bounding box center [29, 117] width 28 height 28
click at [1149, 634] on button "Enable Chat" at bounding box center [1146, 716] width 260 height 42
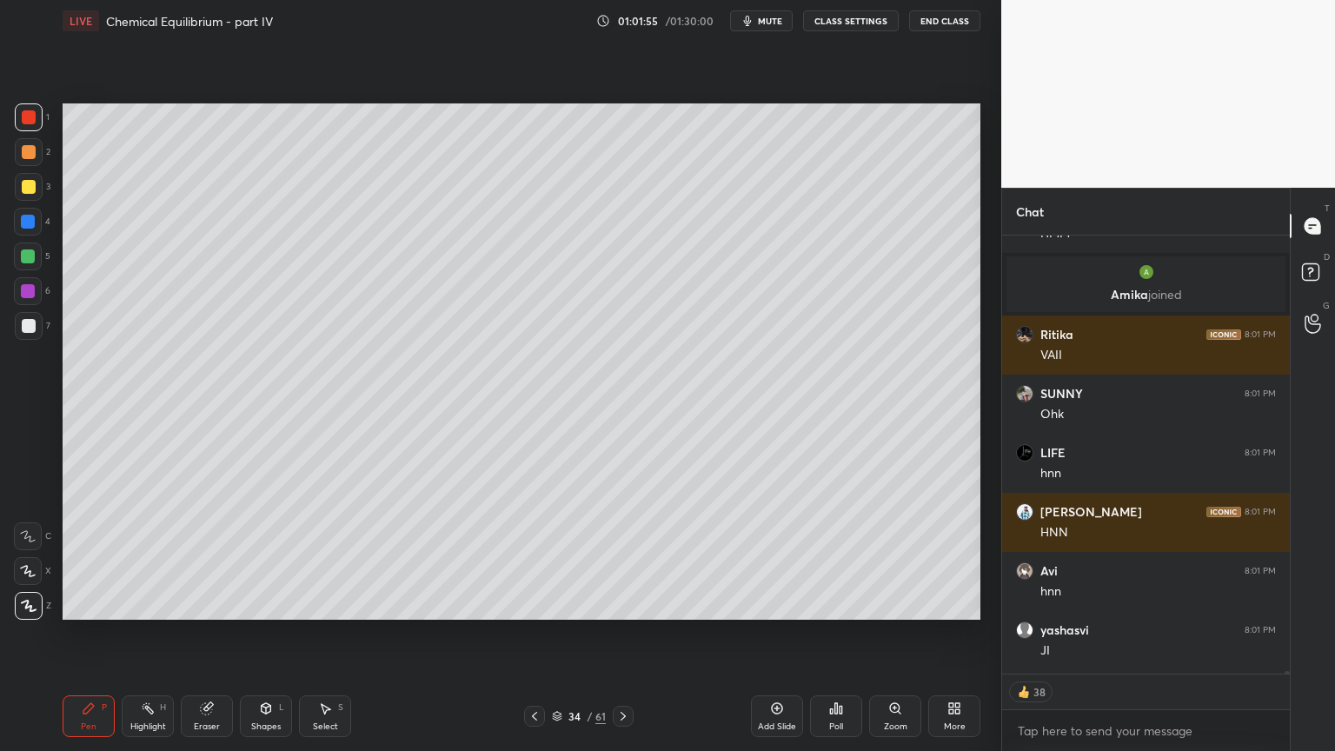
click at [110, 634] on div "Pen P" at bounding box center [89, 716] width 52 height 42
click at [31, 145] on div at bounding box center [29, 152] width 14 height 14
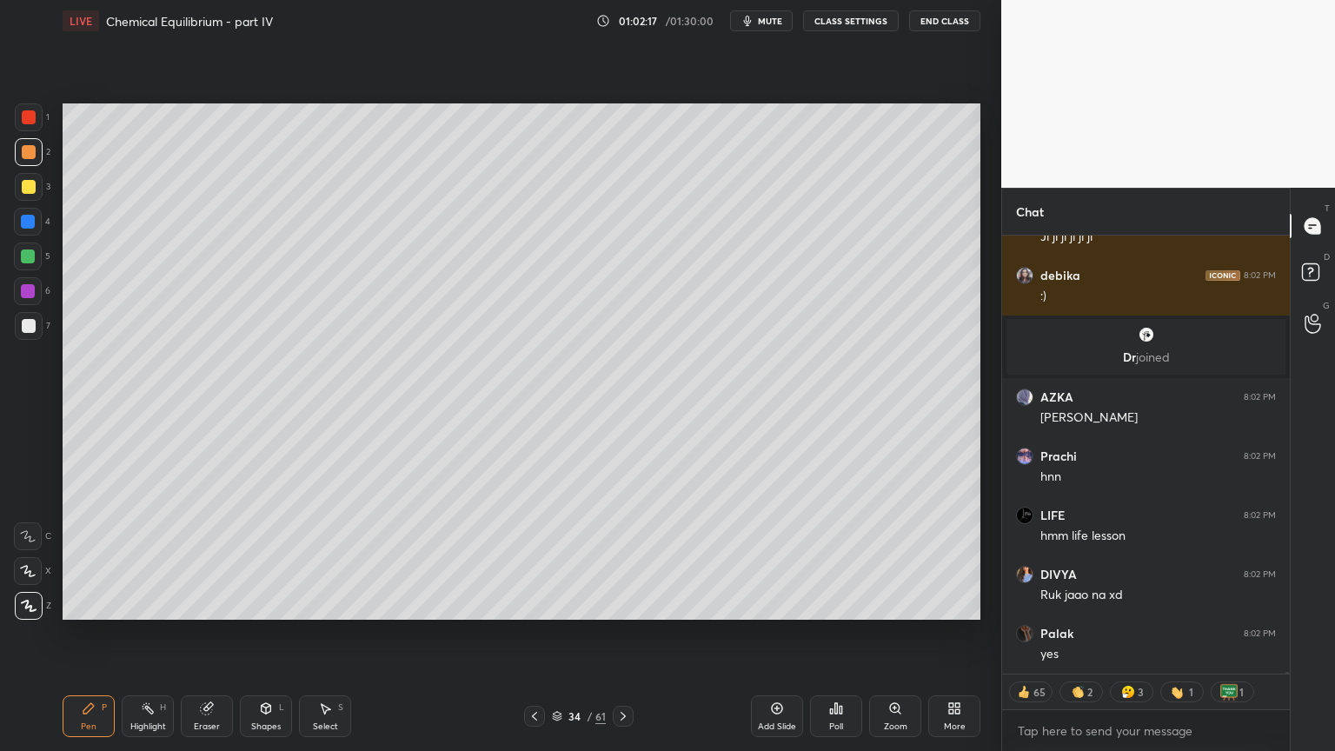
scroll to position [105652, 0]
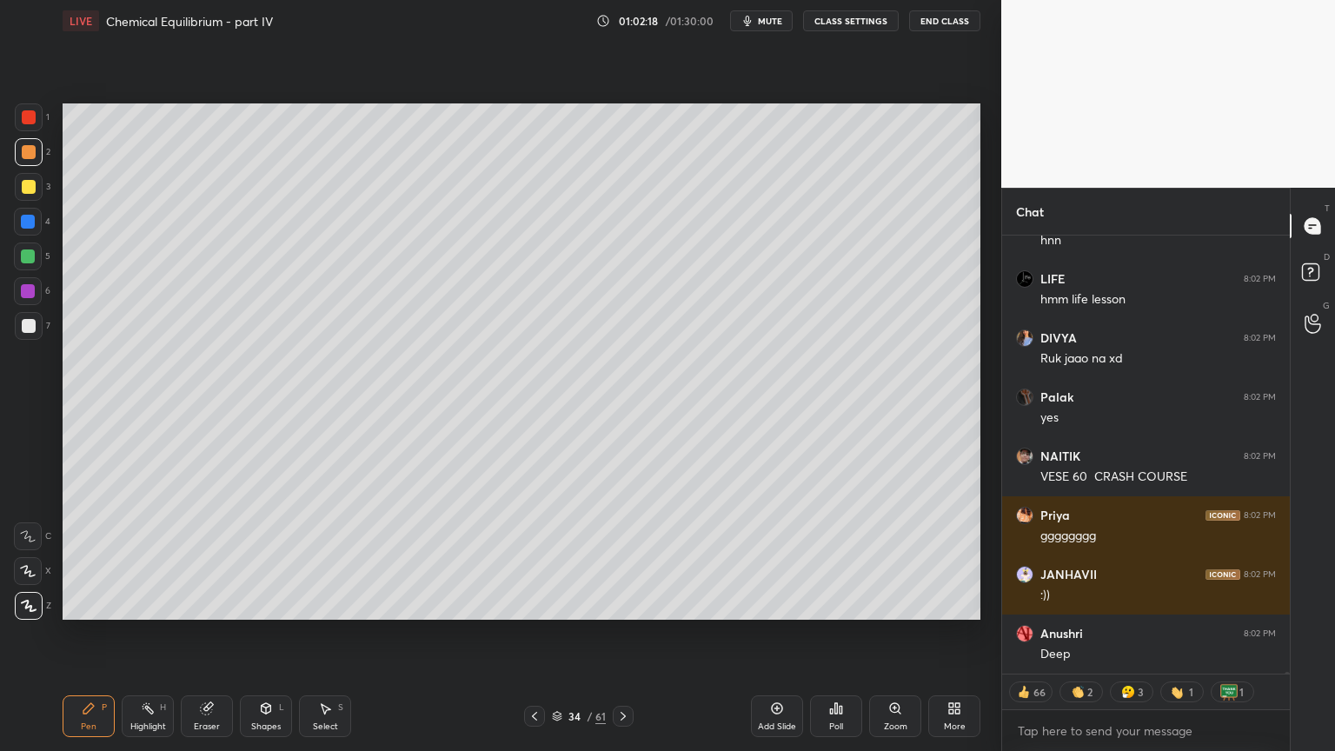
click at [263, 634] on div "Shapes" at bounding box center [266, 726] width 30 height 9
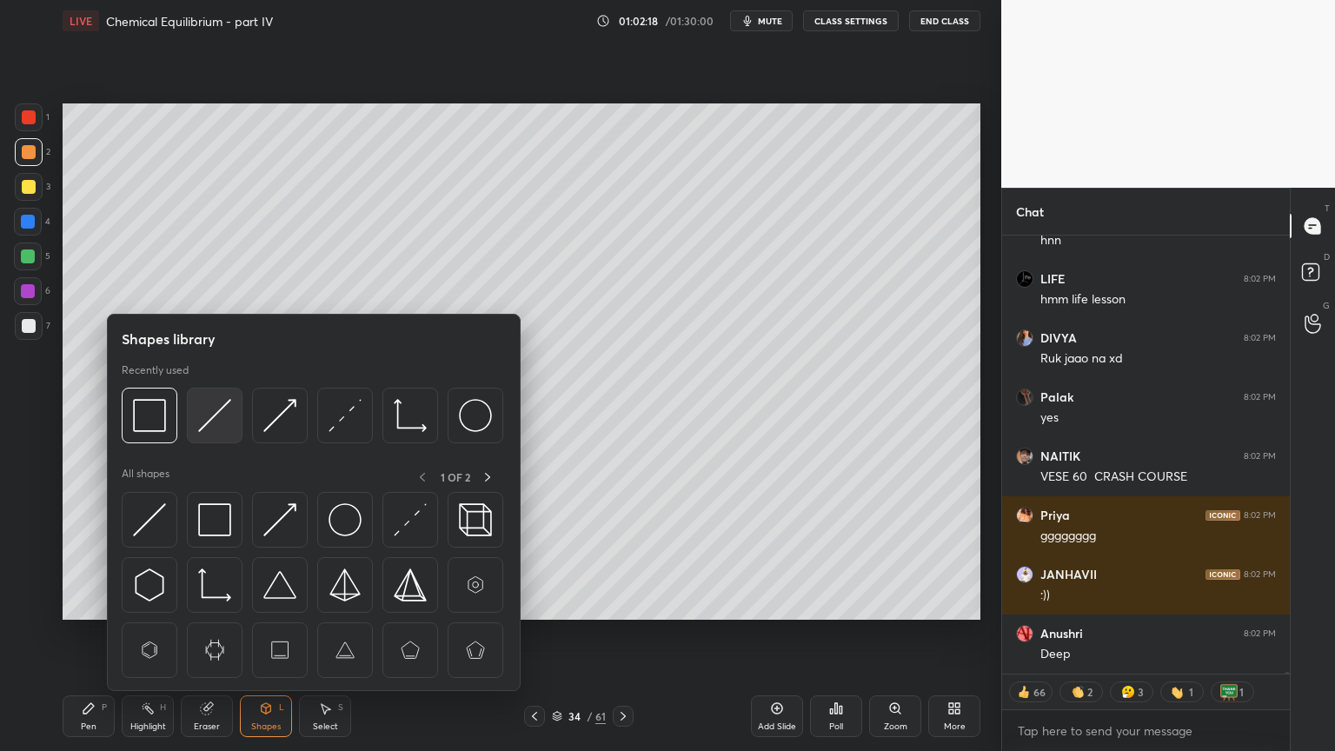
click at [213, 421] on img at bounding box center [214, 415] width 33 height 33
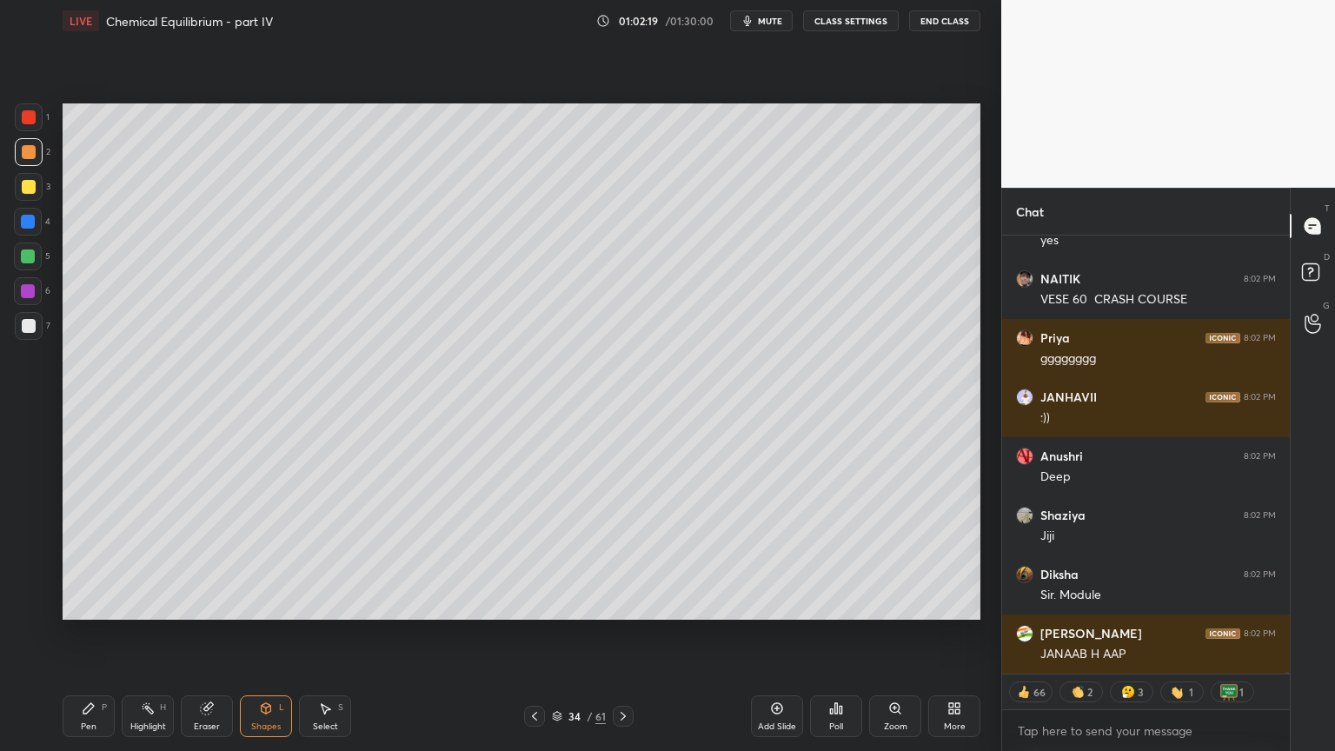
click at [30, 320] on div at bounding box center [29, 326] width 14 height 14
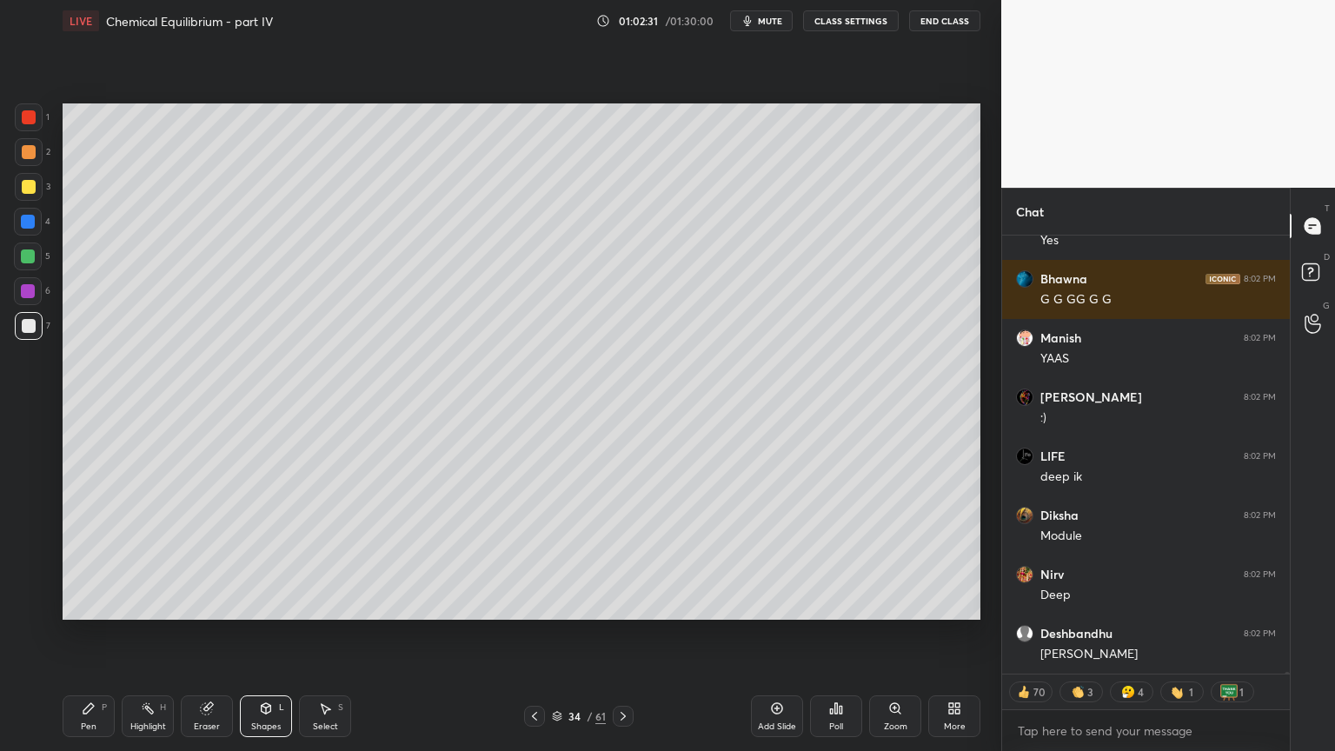
scroll to position [106952, 0]
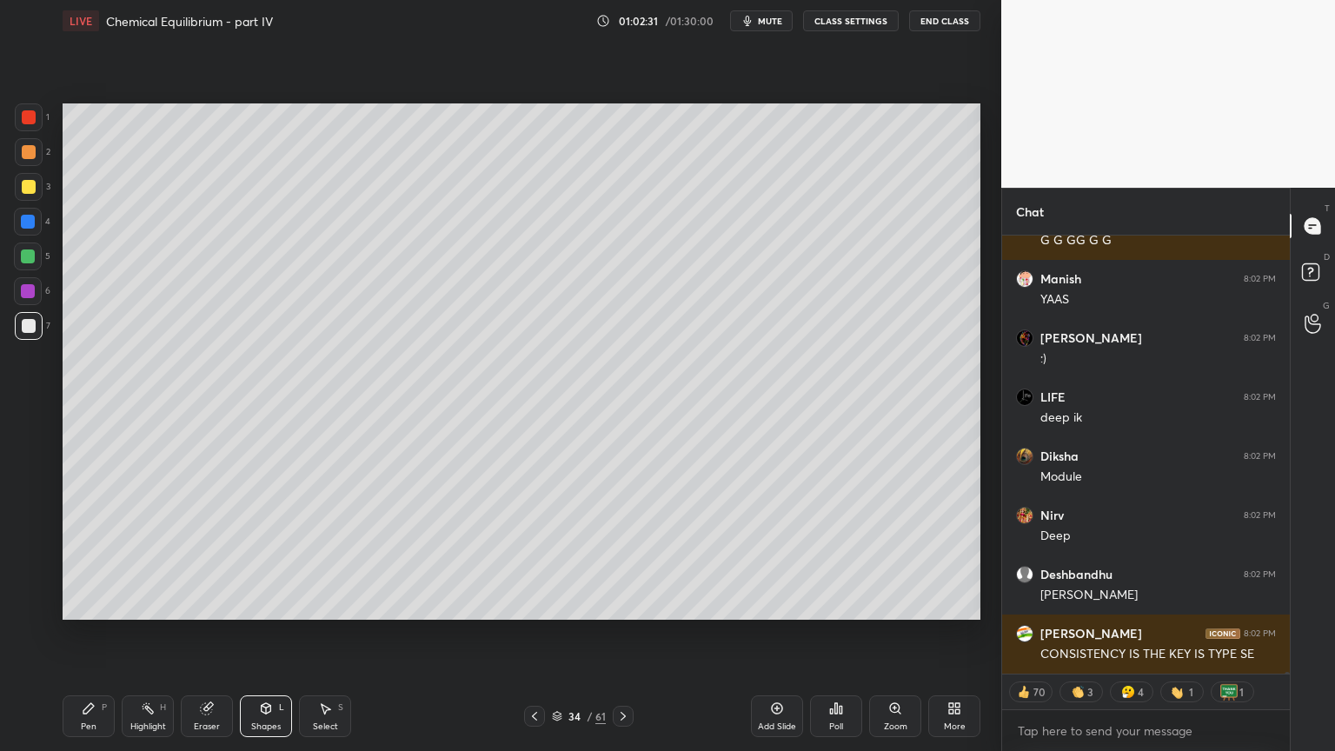
drag, startPoint x: 98, startPoint y: 720, endPoint x: 110, endPoint y: 678, distance: 43.2
click at [97, 634] on div "Pen P" at bounding box center [89, 716] width 52 height 42
click at [23, 323] on div at bounding box center [29, 326] width 14 height 14
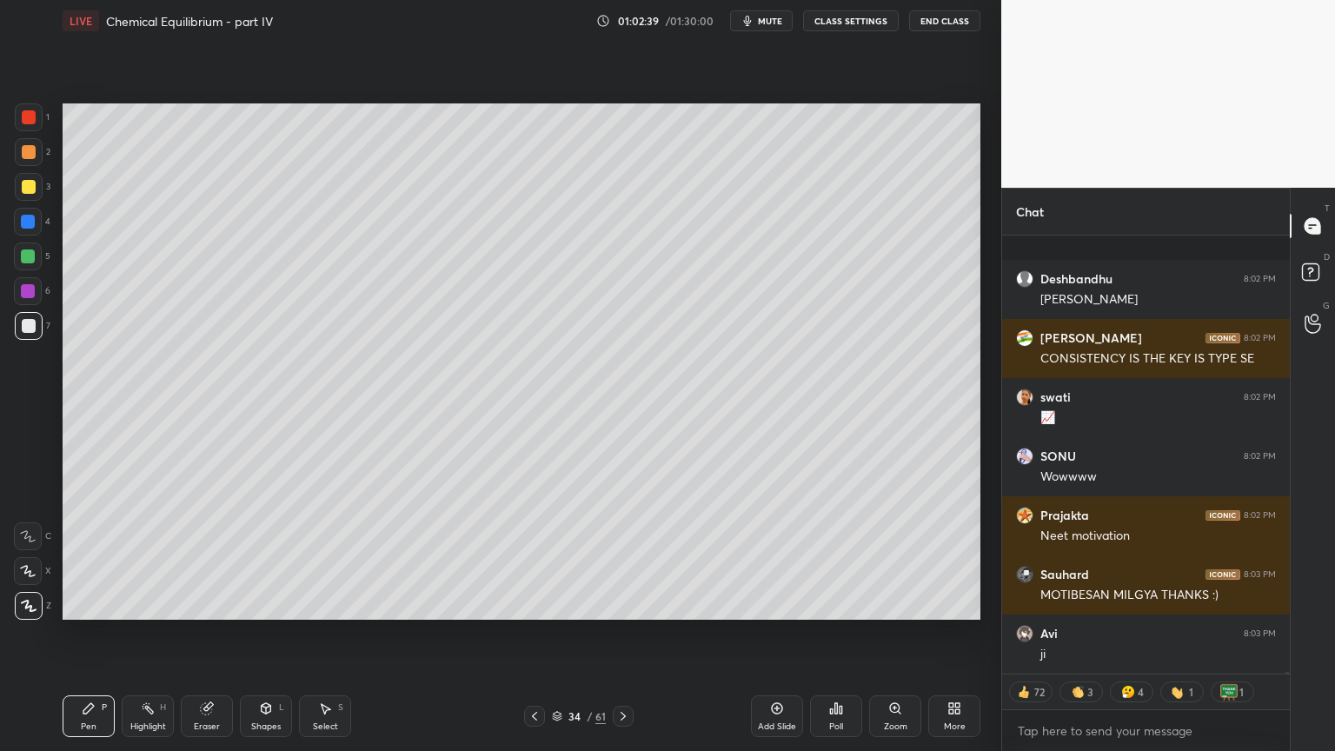
scroll to position [107366, 0]
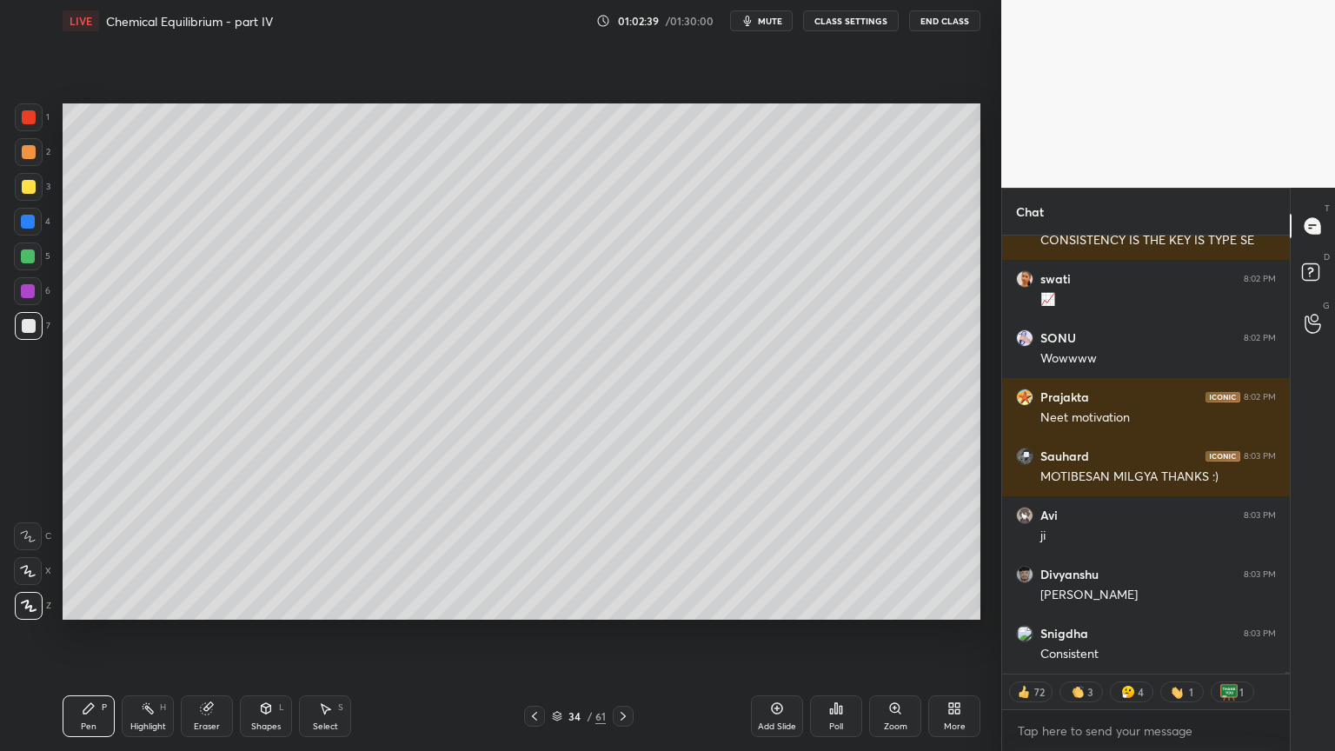
type textarea "x"
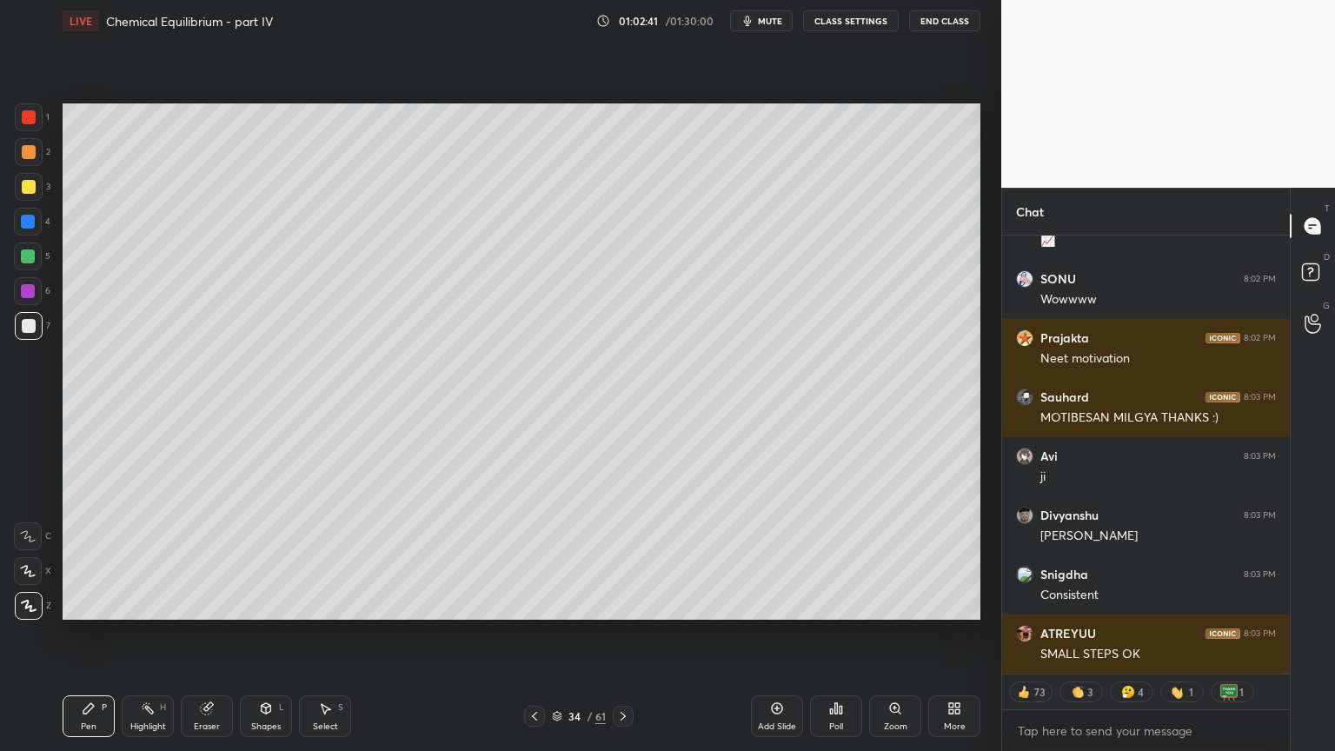
scroll to position [107484, 0]
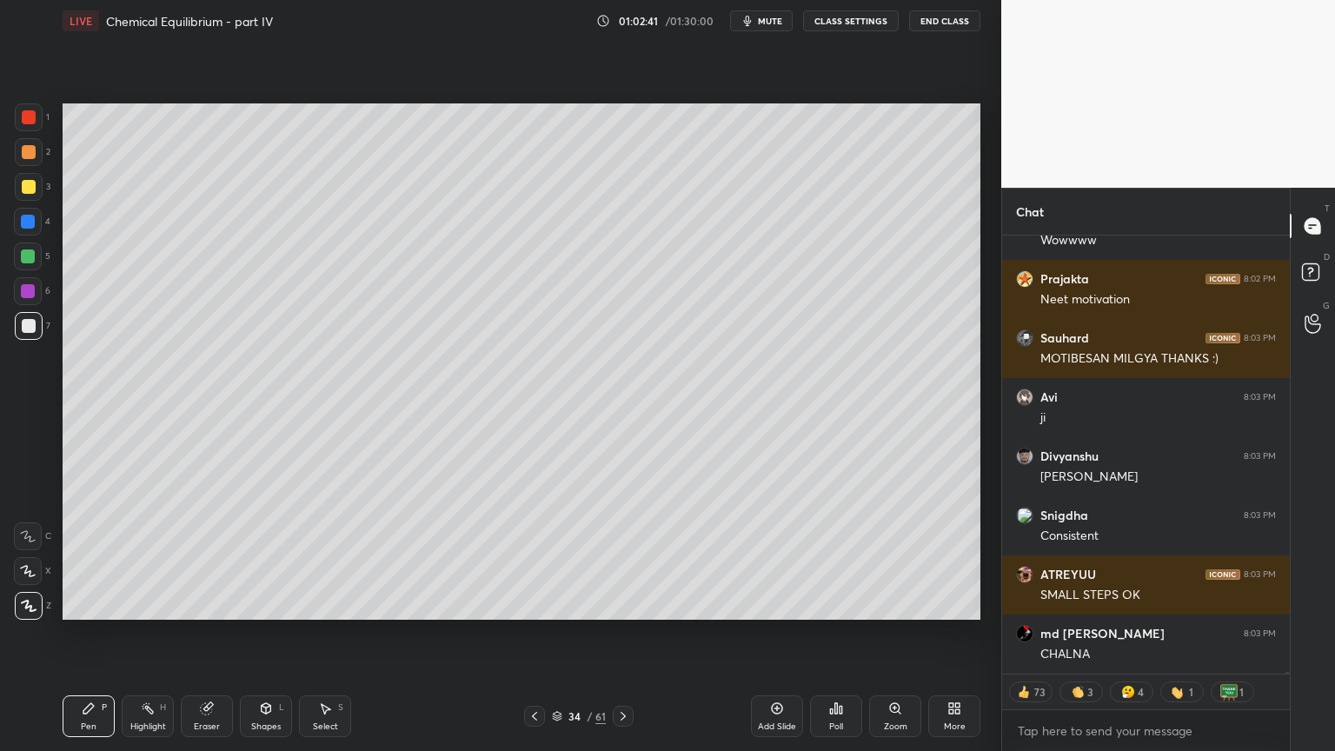
click at [857, 21] on button "CLASS SETTINGS" at bounding box center [851, 20] width 96 height 21
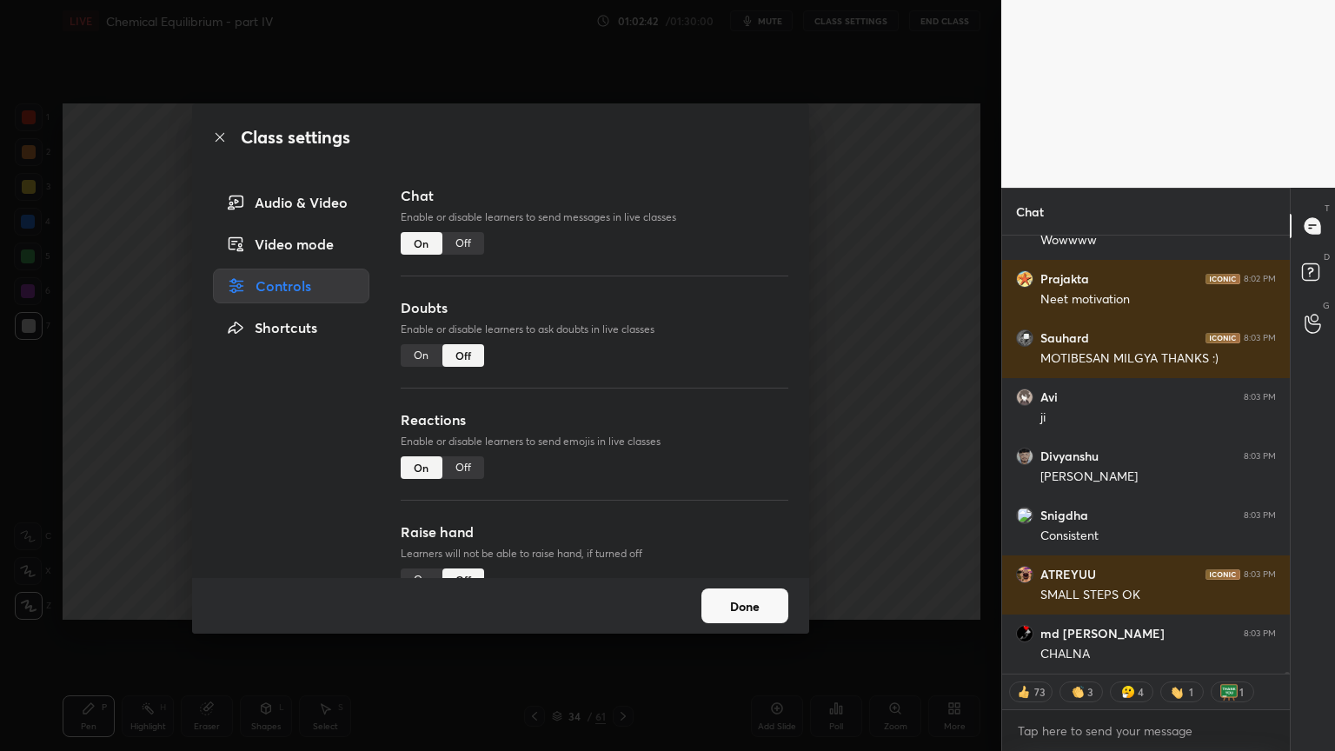
click at [468, 236] on div "Off" at bounding box center [463, 243] width 42 height 23
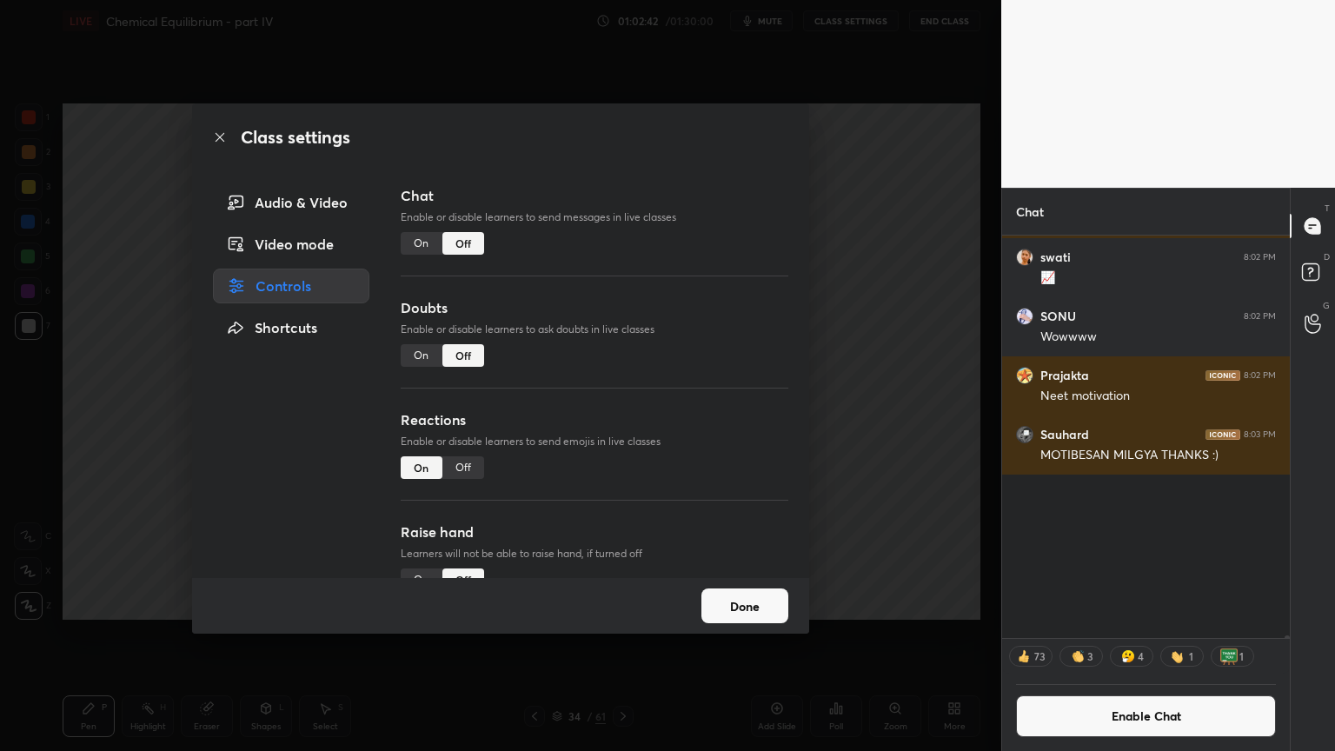
scroll to position [106601, 0]
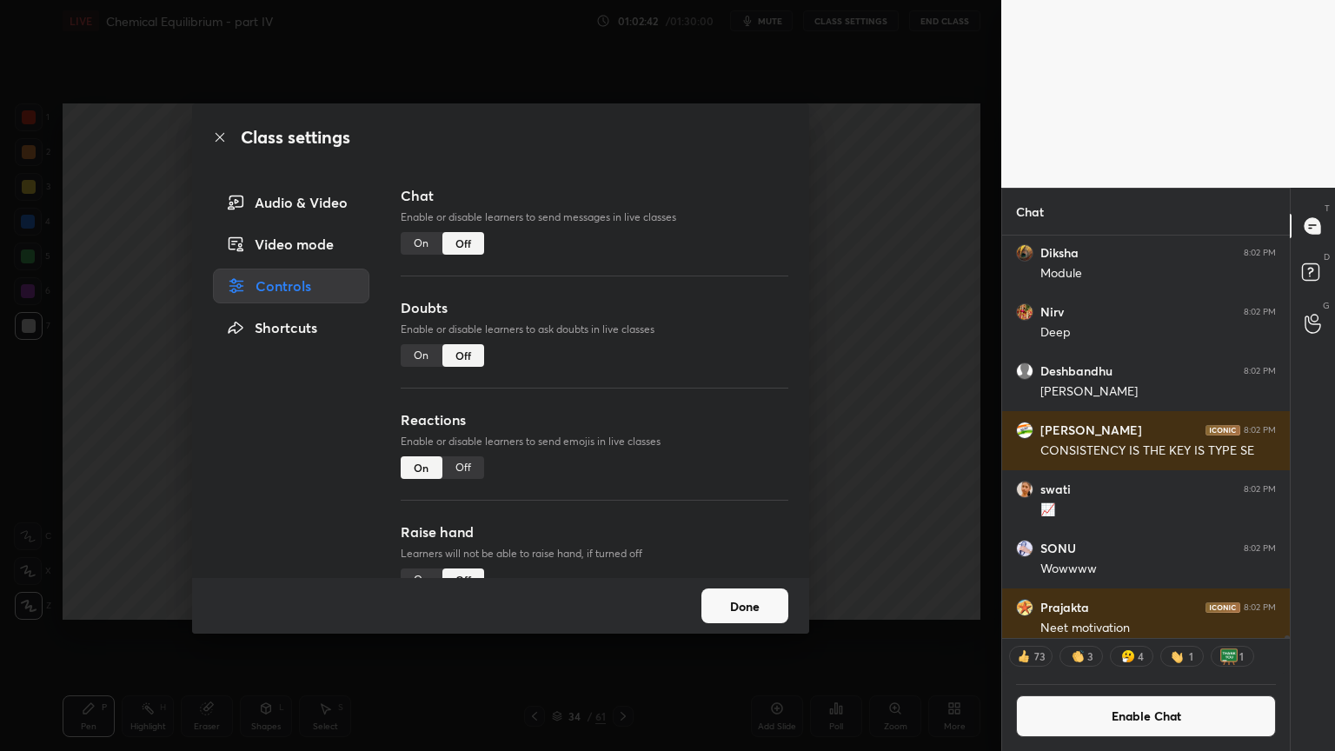
drag, startPoint x: 841, startPoint y: 277, endPoint x: 831, endPoint y: 263, distance: 17.4
click at [845, 276] on div "Class settings Audio & Video Video mode Controls Shortcuts Chat Enable or disab…" at bounding box center [500, 375] width 1001 height 751
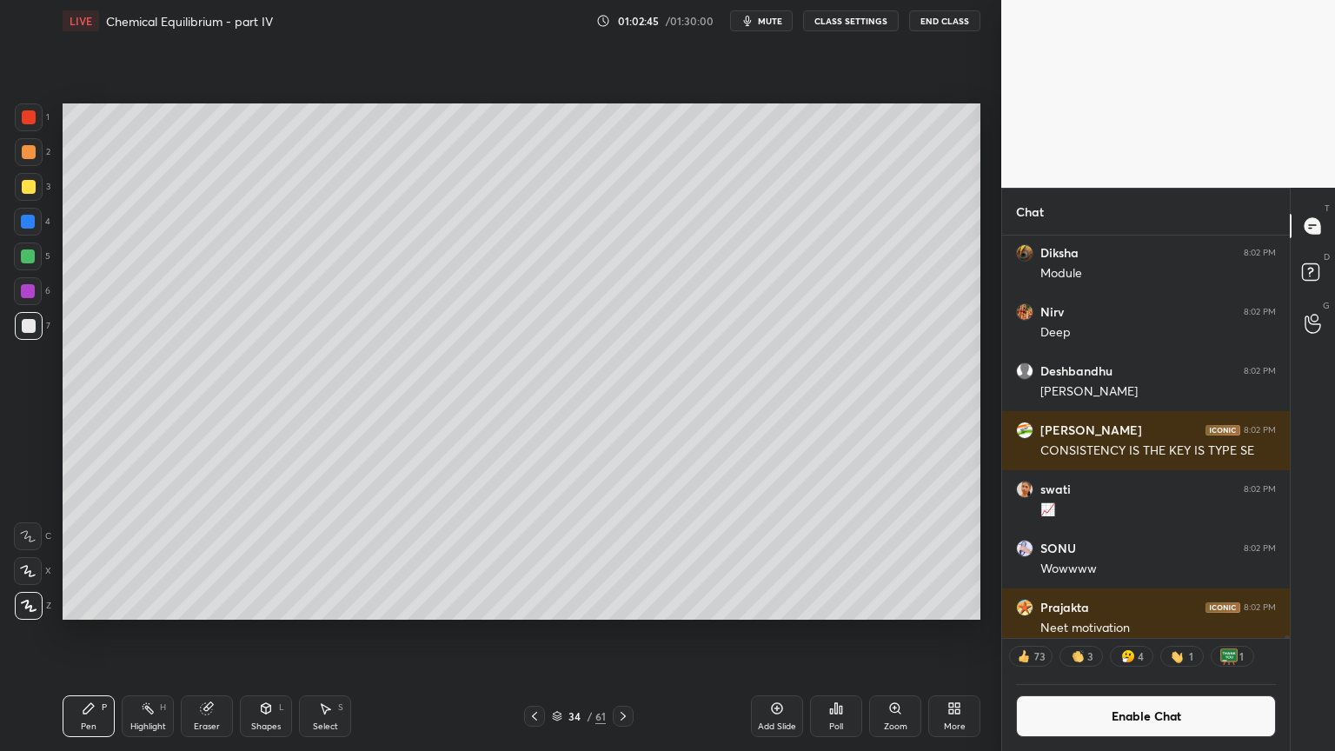
click at [158, 634] on div "Highlight H" at bounding box center [148, 716] width 52 height 42
click at [529, 634] on icon at bounding box center [535, 716] width 14 height 14
click at [535, 634] on icon at bounding box center [535, 716] width 14 height 14
click at [623, 634] on icon at bounding box center [623, 716] width 5 height 9
click at [627, 634] on icon at bounding box center [623, 716] width 14 height 14
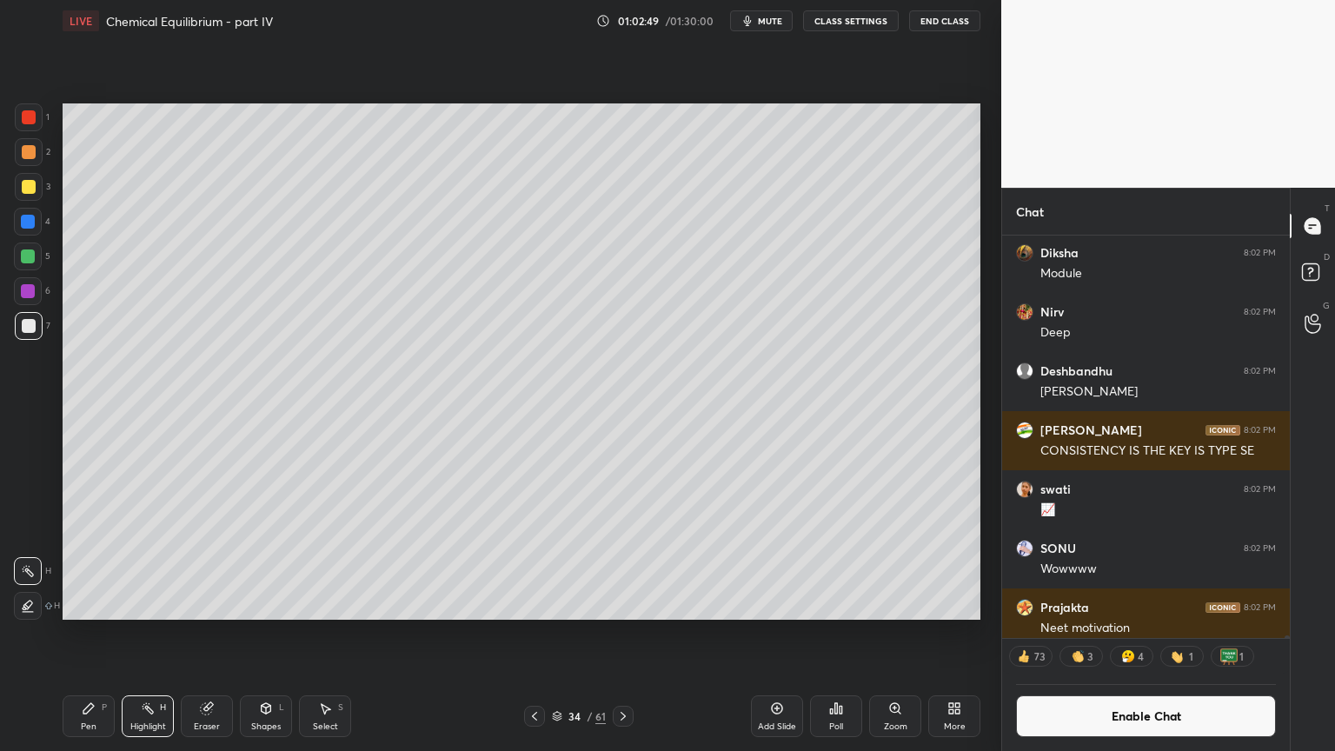
click at [98, 634] on div "Pen P" at bounding box center [89, 716] width 52 height 42
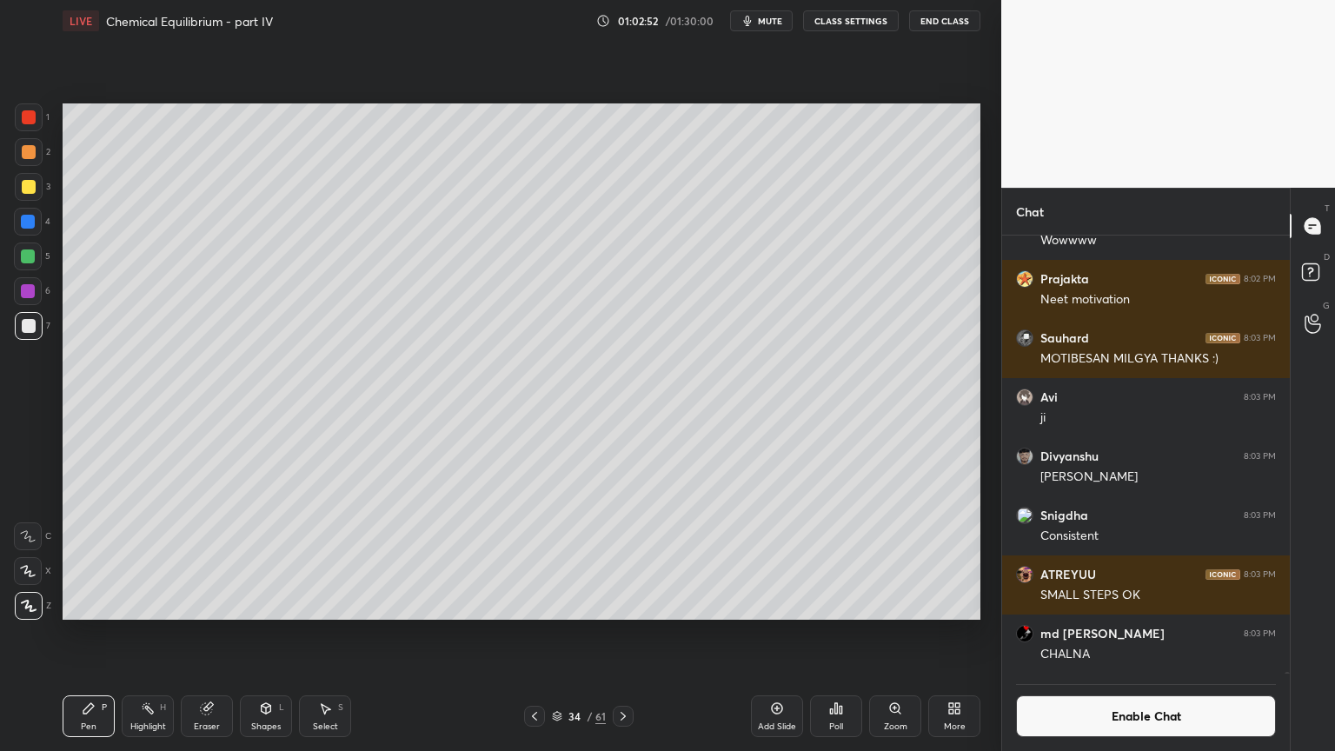
click at [142, 634] on div "Highlight H" at bounding box center [148, 716] width 52 height 42
click at [85, 634] on div "Pen P" at bounding box center [89, 716] width 52 height 42
click at [27, 188] on div at bounding box center [29, 187] width 14 height 14
drag, startPoint x: 138, startPoint y: 726, endPoint x: 143, endPoint y: 710, distance: 16.2
click at [136, 634] on div "Highlight" at bounding box center [148, 726] width 36 height 9
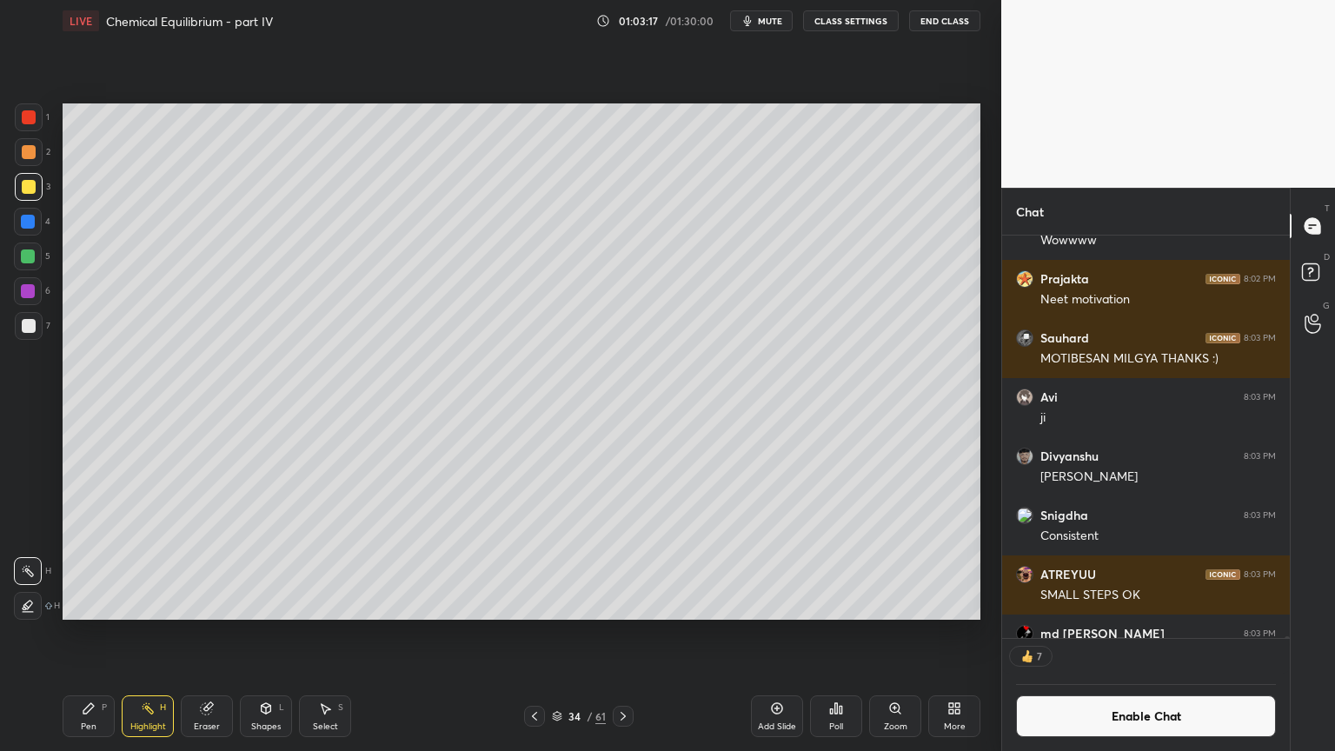
click at [97, 634] on div "Pen P" at bounding box center [89, 716] width 52 height 42
click at [25, 116] on div at bounding box center [29, 117] width 14 height 14
click at [83, 634] on div "Pen P" at bounding box center [89, 716] width 52 height 42
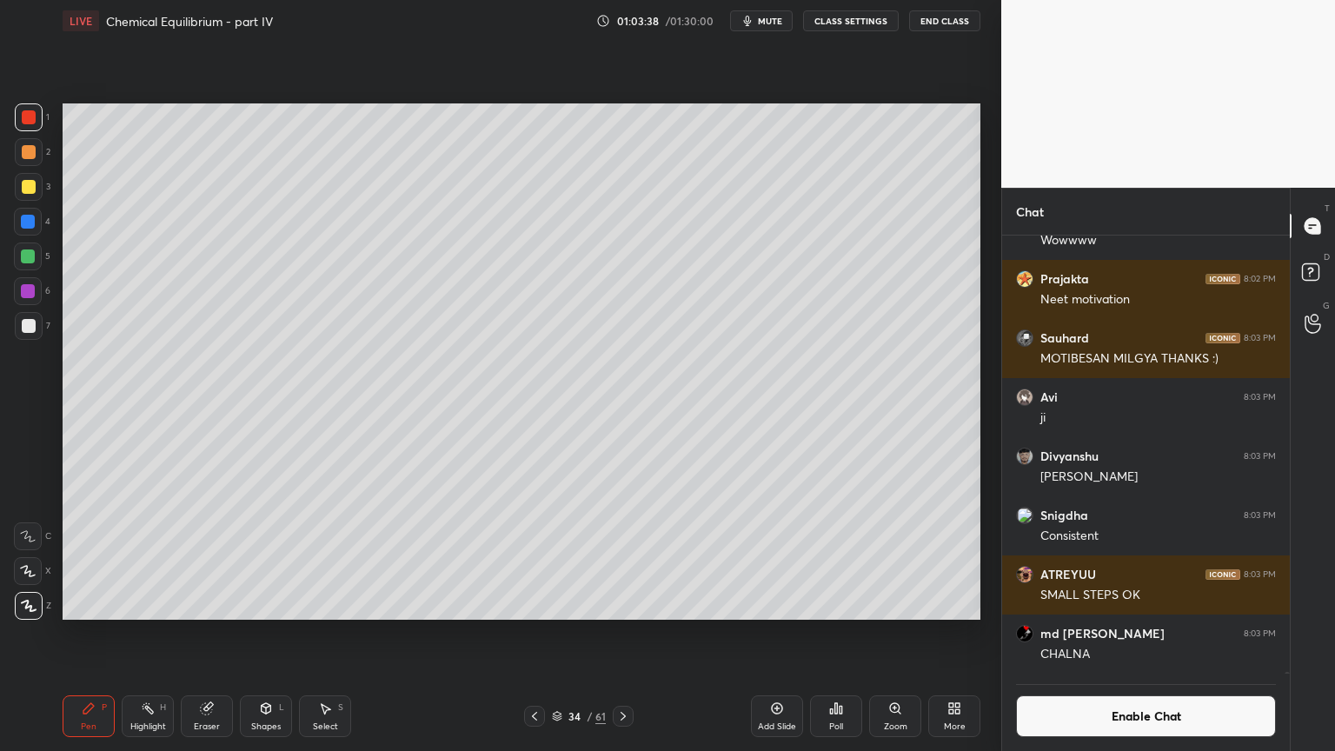
click at [768, 634] on div "Add Slide" at bounding box center [777, 726] width 38 height 9
click at [70, 634] on div "Pen P" at bounding box center [89, 716] width 52 height 42
click at [24, 316] on div at bounding box center [29, 326] width 28 height 28
click at [535, 634] on icon at bounding box center [535, 716] width 14 height 14
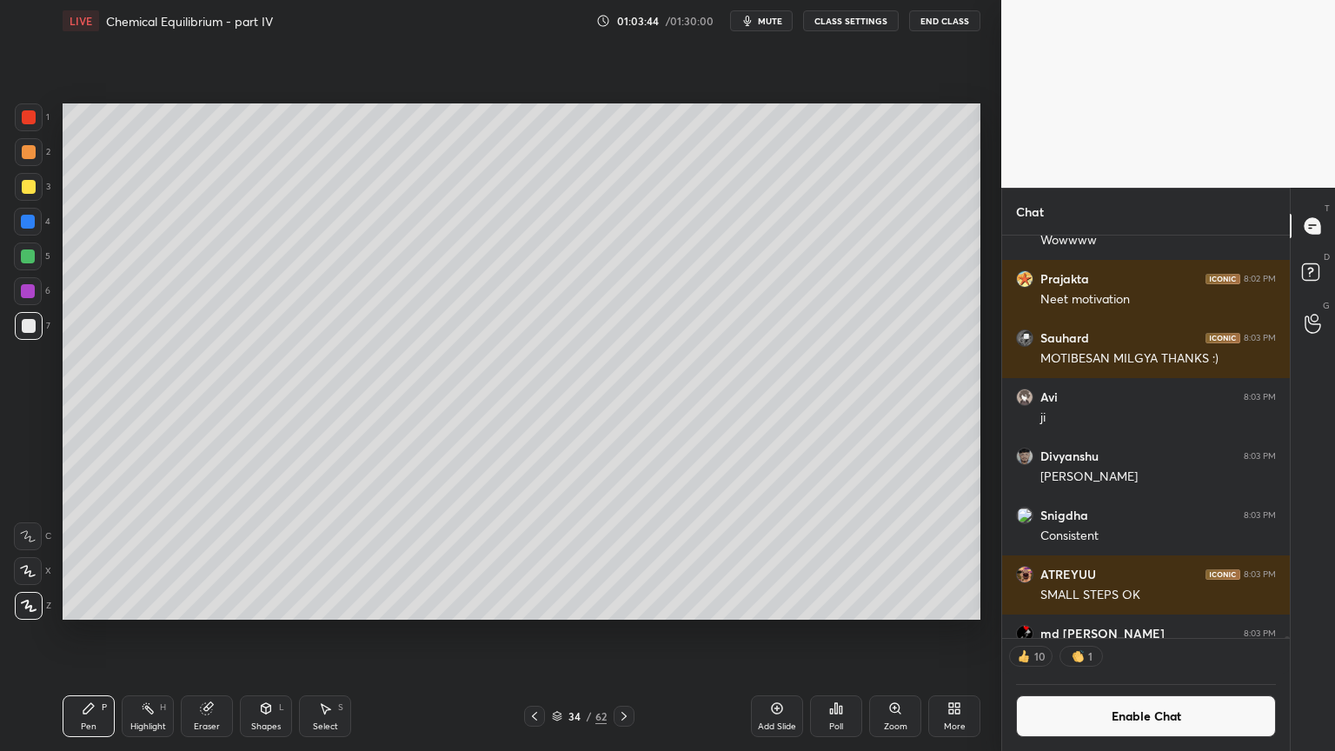
click at [627, 634] on icon at bounding box center [624, 716] width 14 height 14
click at [78, 634] on div "Pen P" at bounding box center [89, 716] width 52 height 42
click at [38, 153] on div at bounding box center [29, 152] width 28 height 28
click at [33, 323] on div at bounding box center [29, 326] width 14 height 14
click at [30, 221] on div at bounding box center [28, 222] width 14 height 14
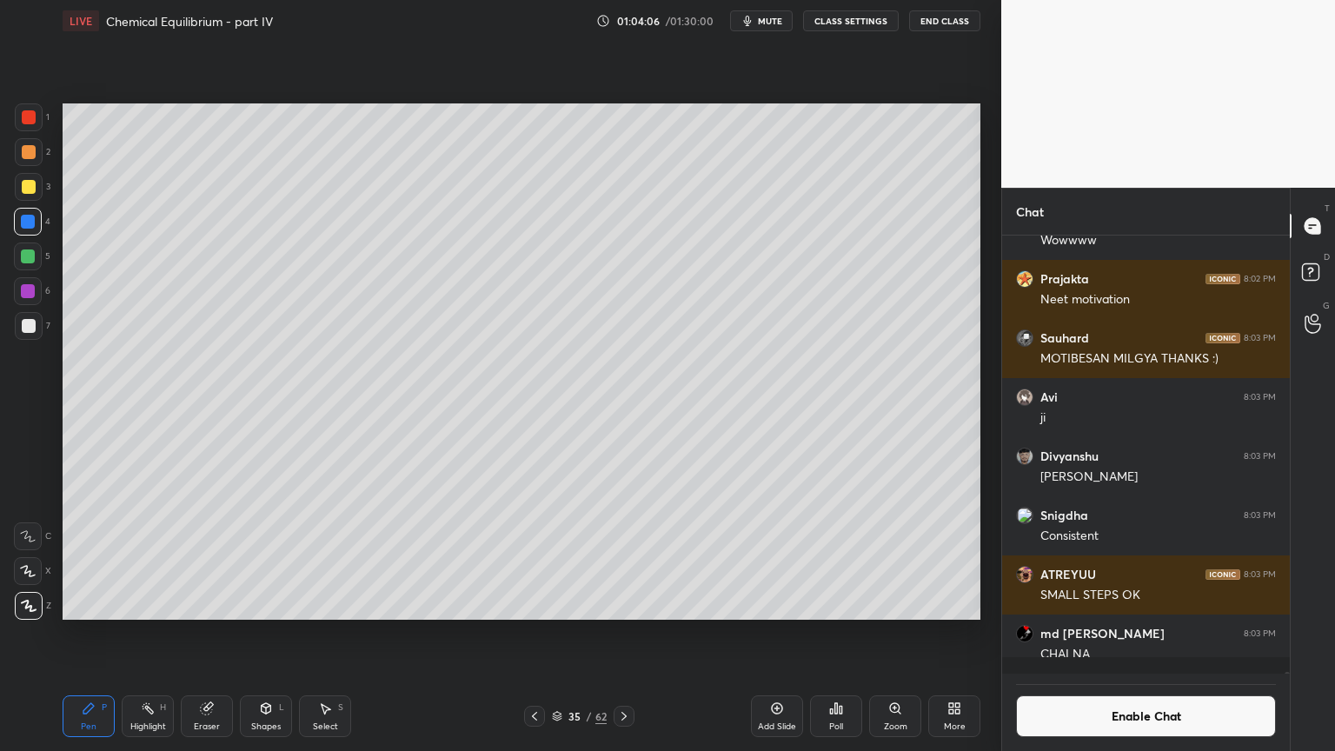
scroll to position [106930, 0]
click at [26, 122] on div at bounding box center [29, 117] width 14 height 14
click at [132, 634] on div "Highlight" at bounding box center [148, 726] width 36 height 9
click at [1142, 634] on button "Enable Chat" at bounding box center [1146, 716] width 260 height 42
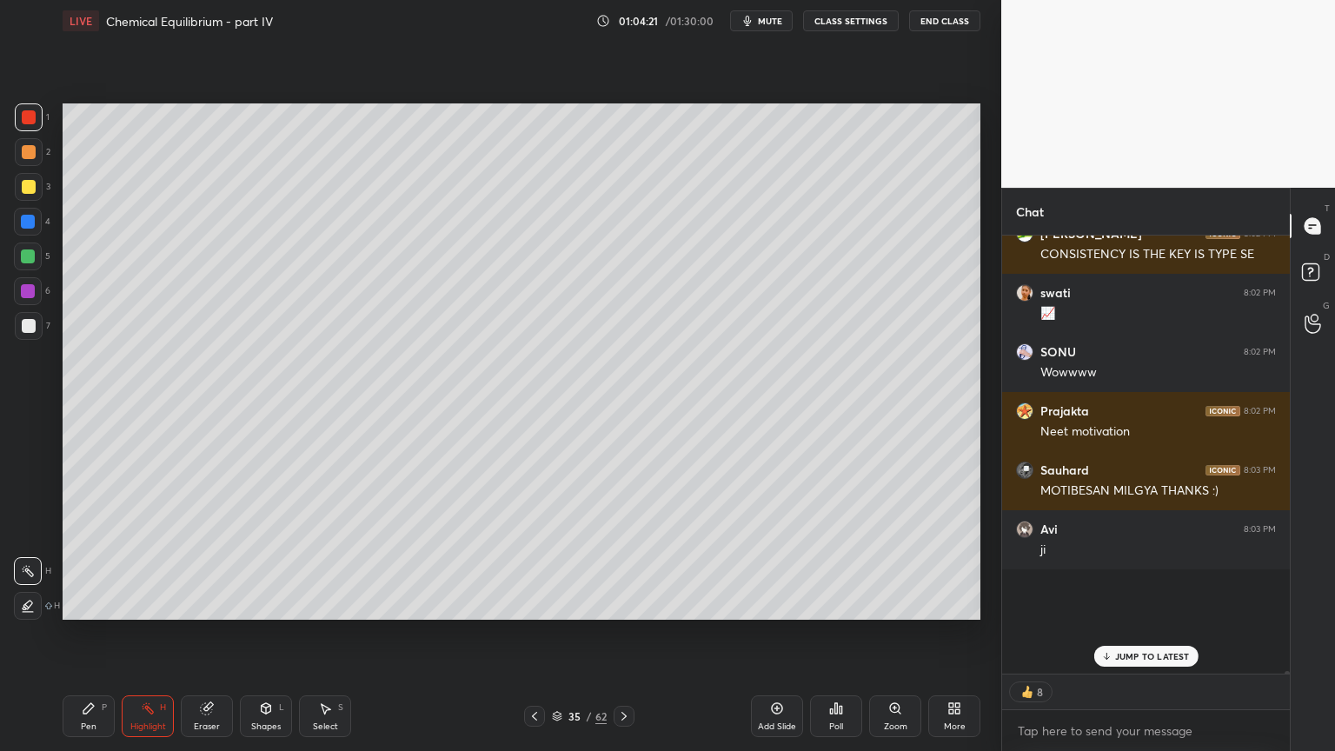
scroll to position [434, 283]
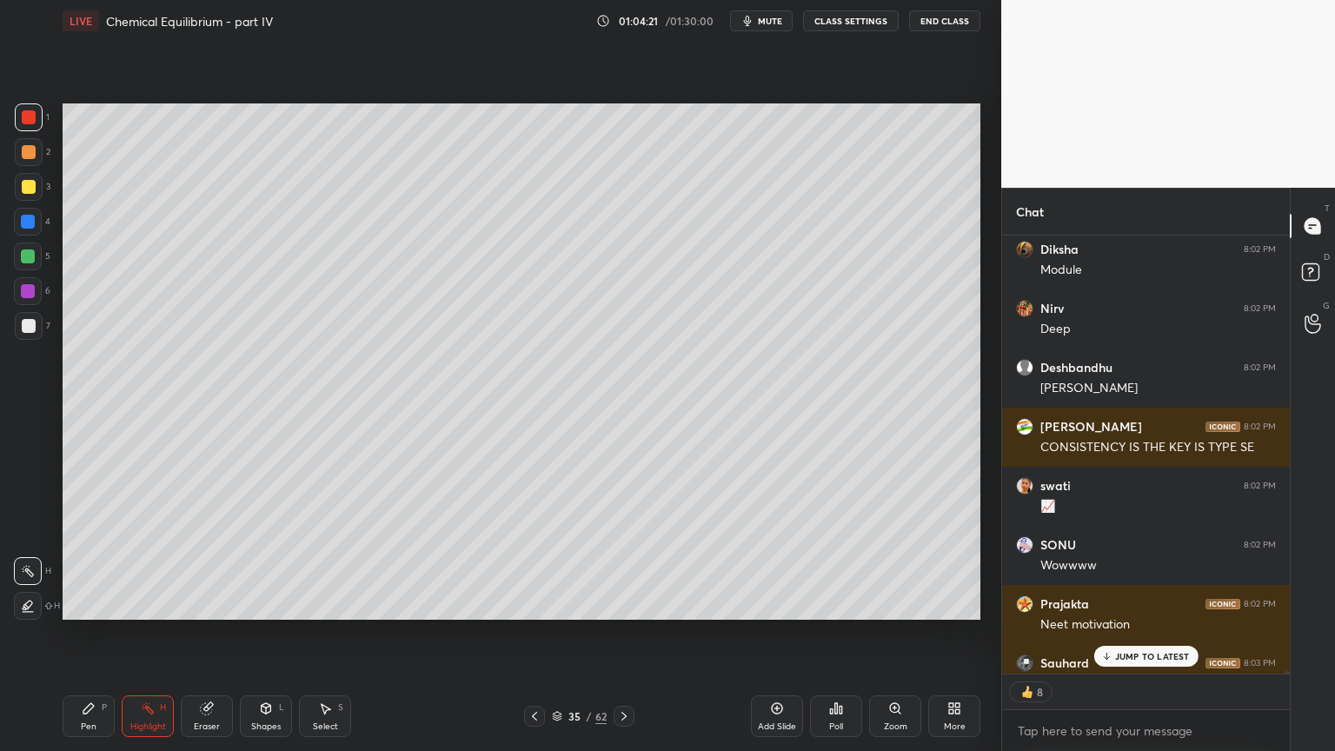
drag, startPoint x: 1140, startPoint y: 654, endPoint x: 1161, endPoint y: 642, distance: 23.7
click at [1137, 634] on p "JUMP TO LATEST" at bounding box center [1152, 656] width 75 height 10
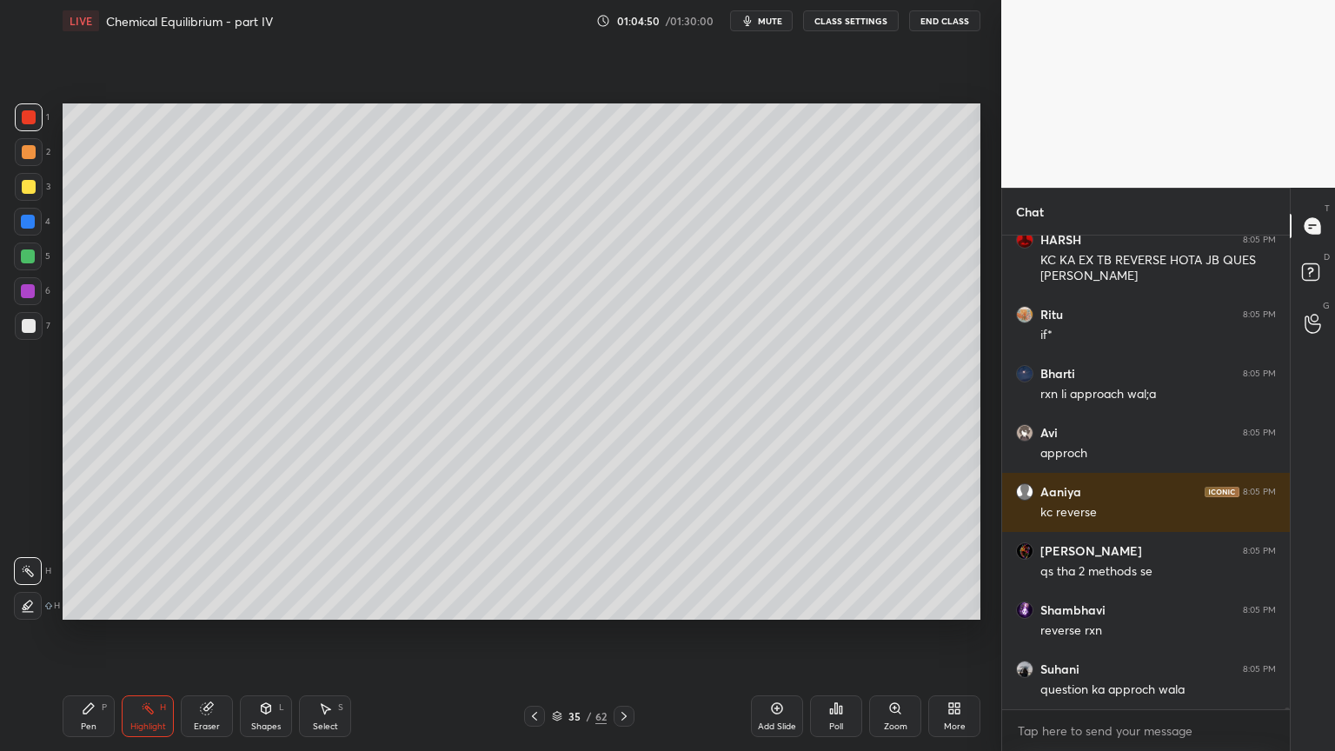
scroll to position [110338, 0]
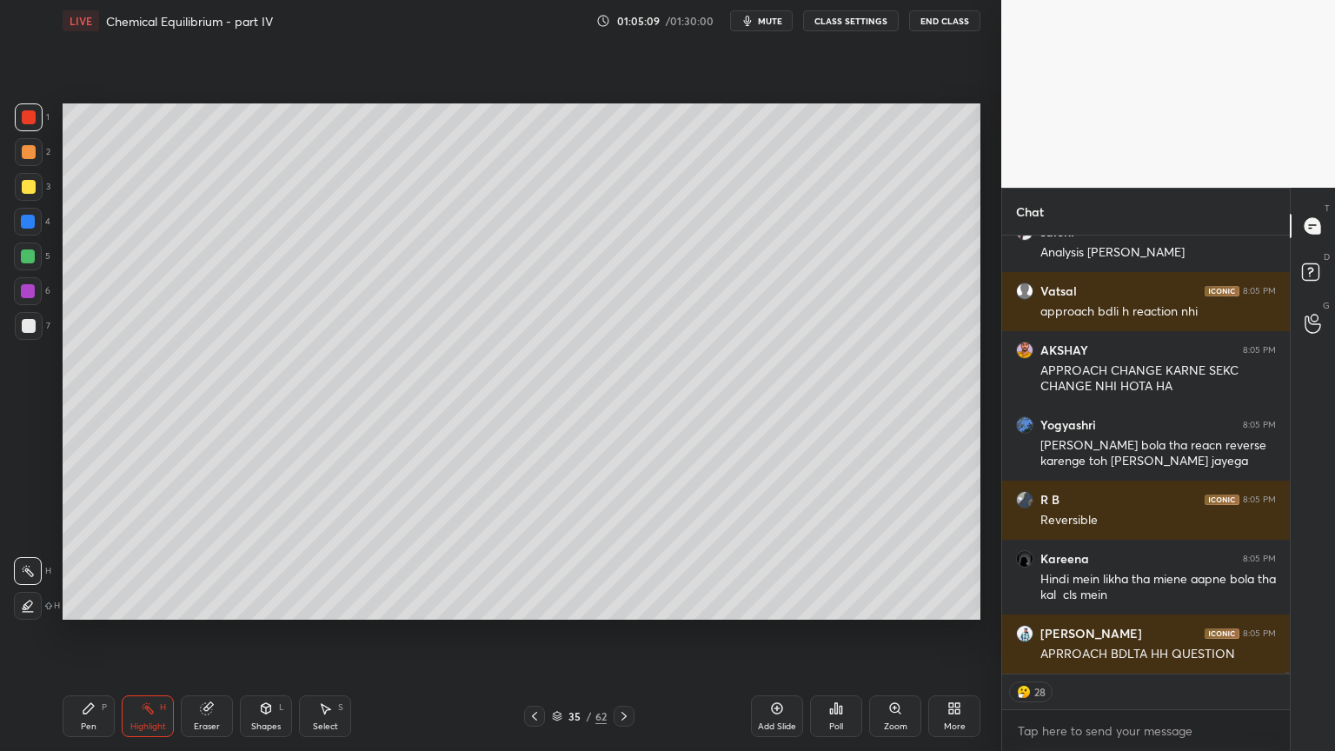
click at [841, 634] on div "Poll" at bounding box center [836, 716] width 52 height 42
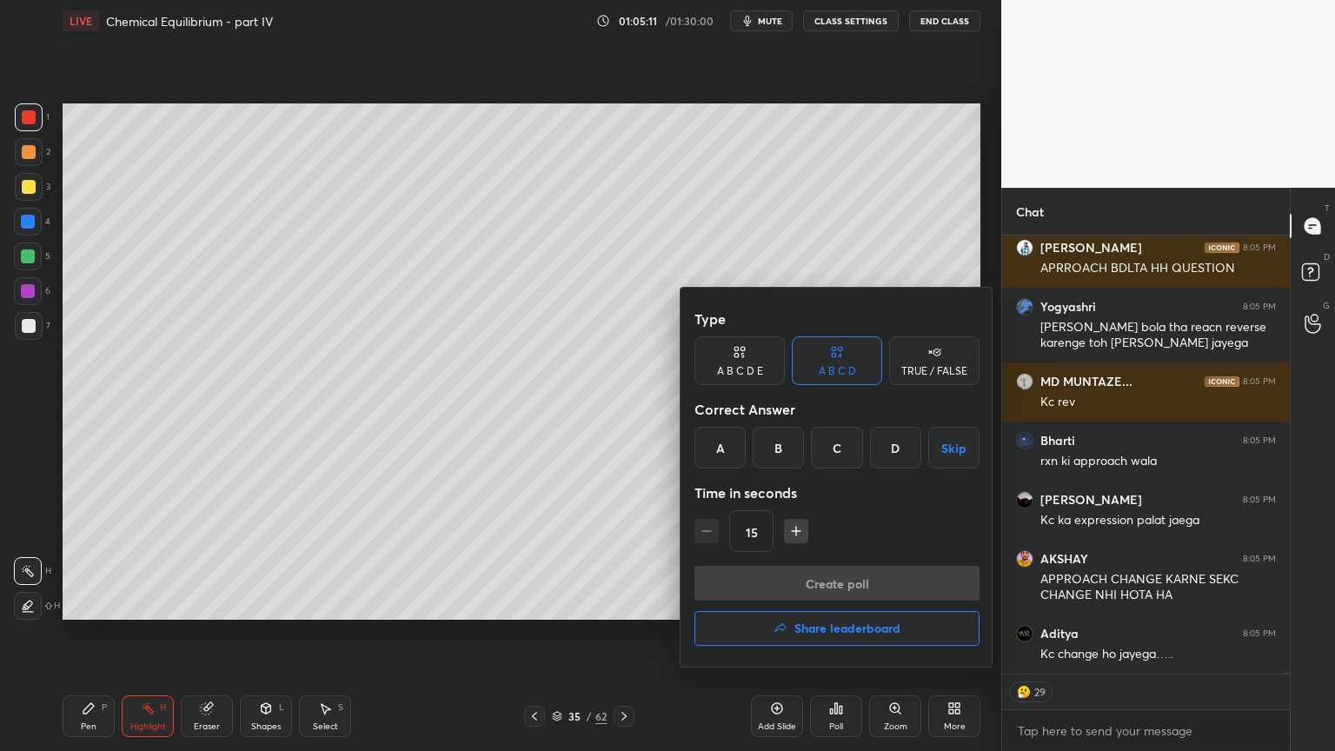
click at [610, 543] on div at bounding box center [667, 375] width 1335 height 751
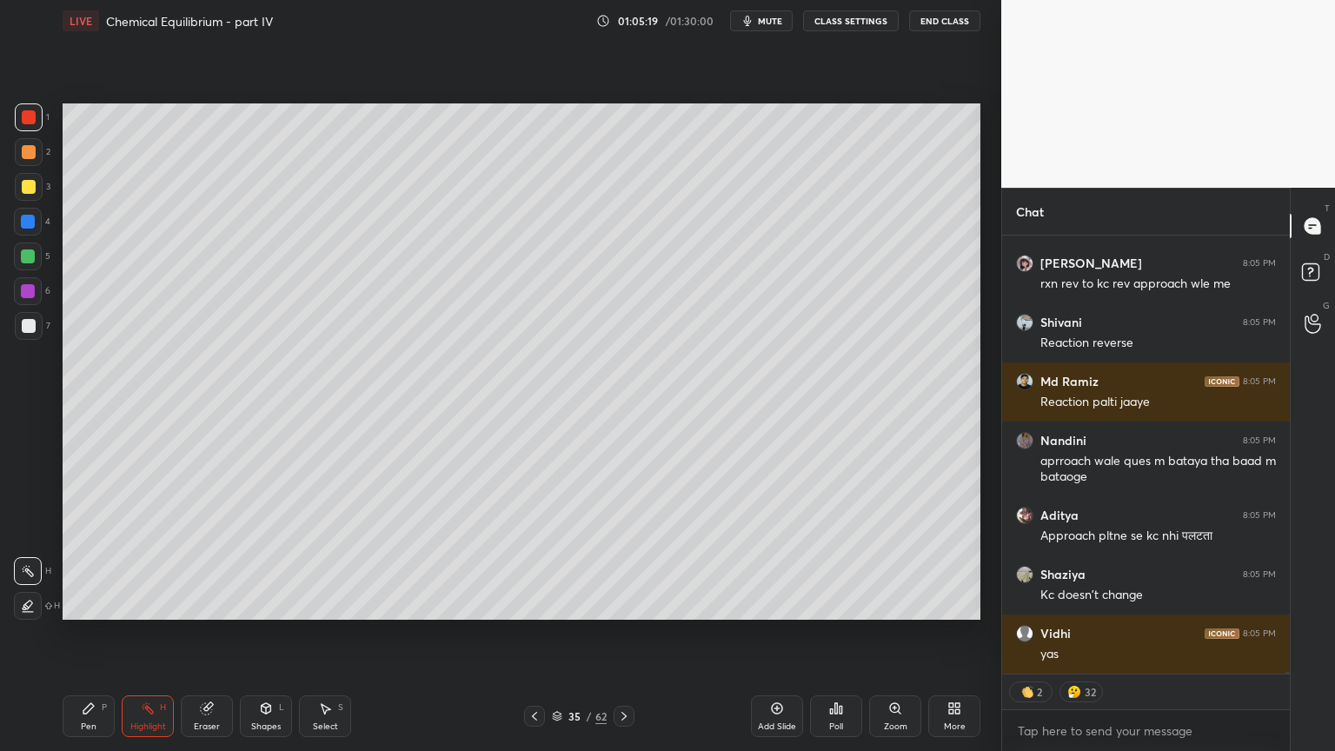
click at [159, 634] on div "Highlight" at bounding box center [148, 726] width 36 height 9
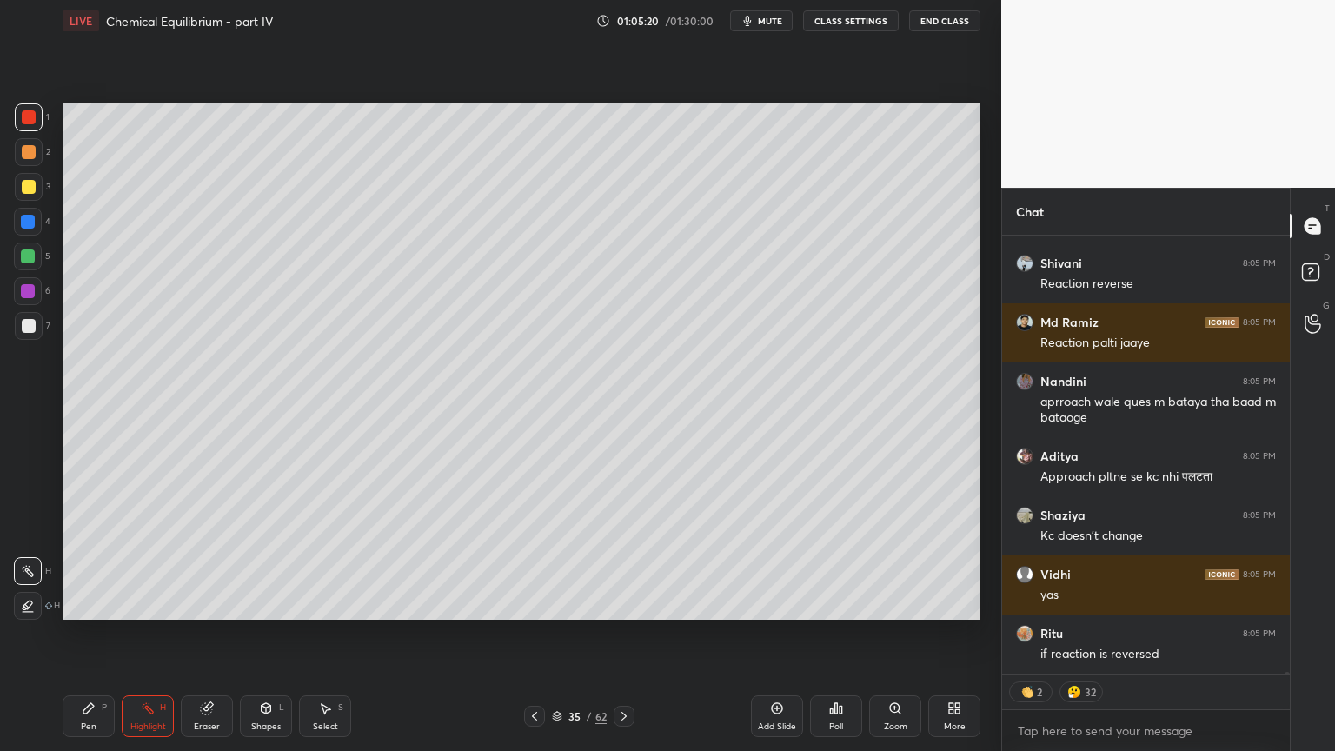
drag, startPoint x: 38, startPoint y: 327, endPoint x: 57, endPoint y: 329, distance: 18.4
click at [40, 327] on div at bounding box center [29, 326] width 28 height 28
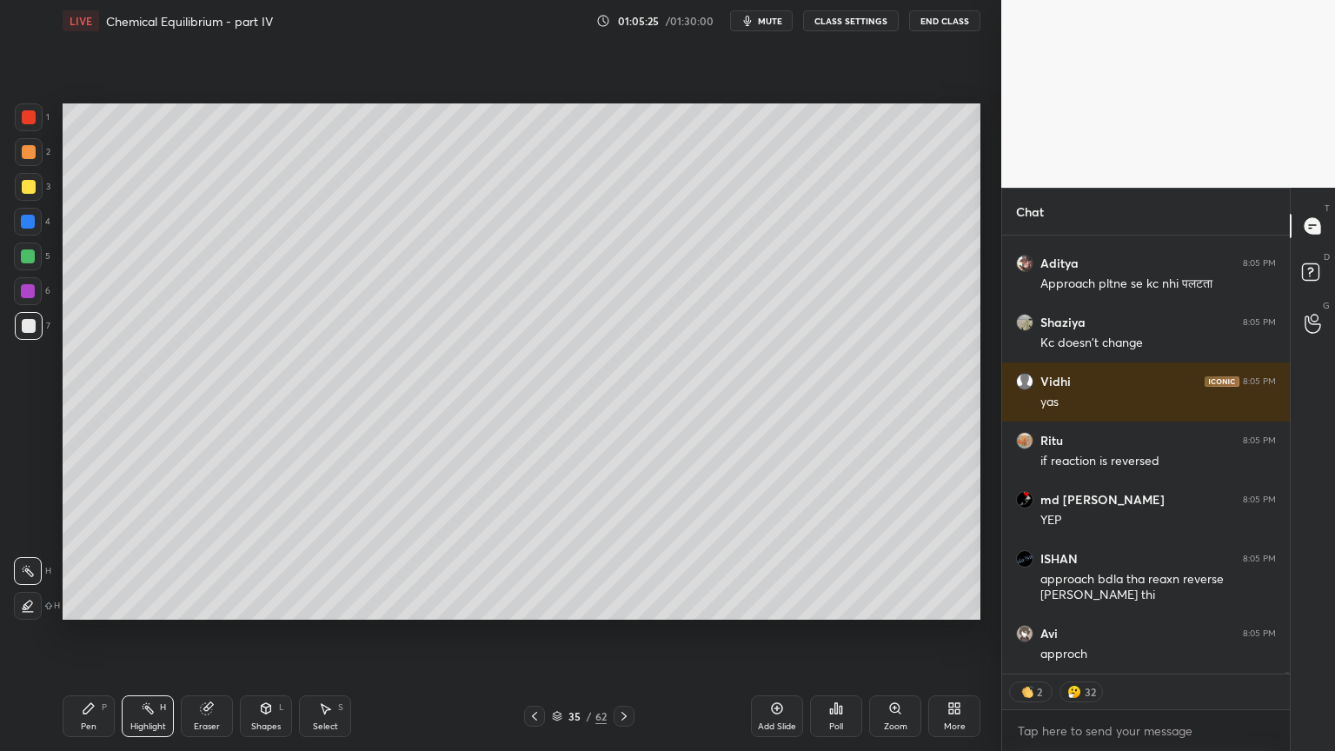
type textarea "x"
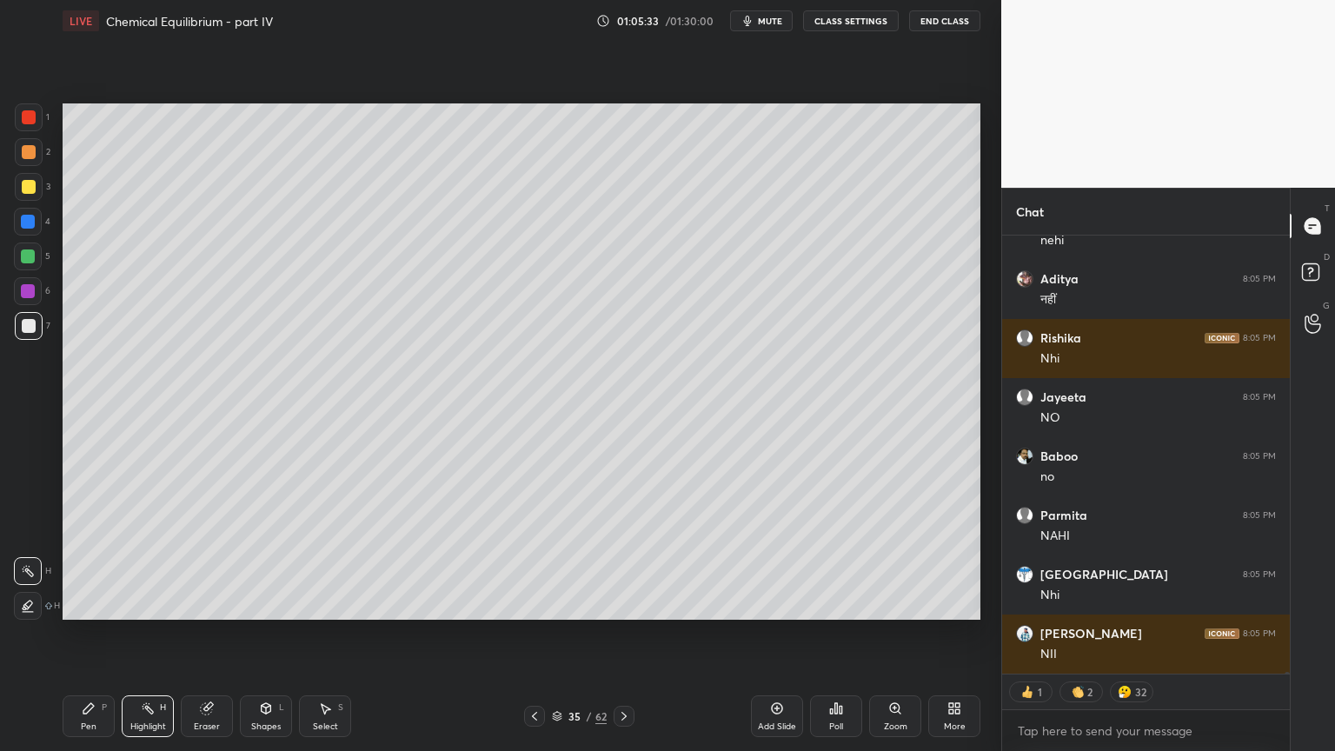
click at [150, 634] on div "Highlight H" at bounding box center [148, 716] width 52 height 42
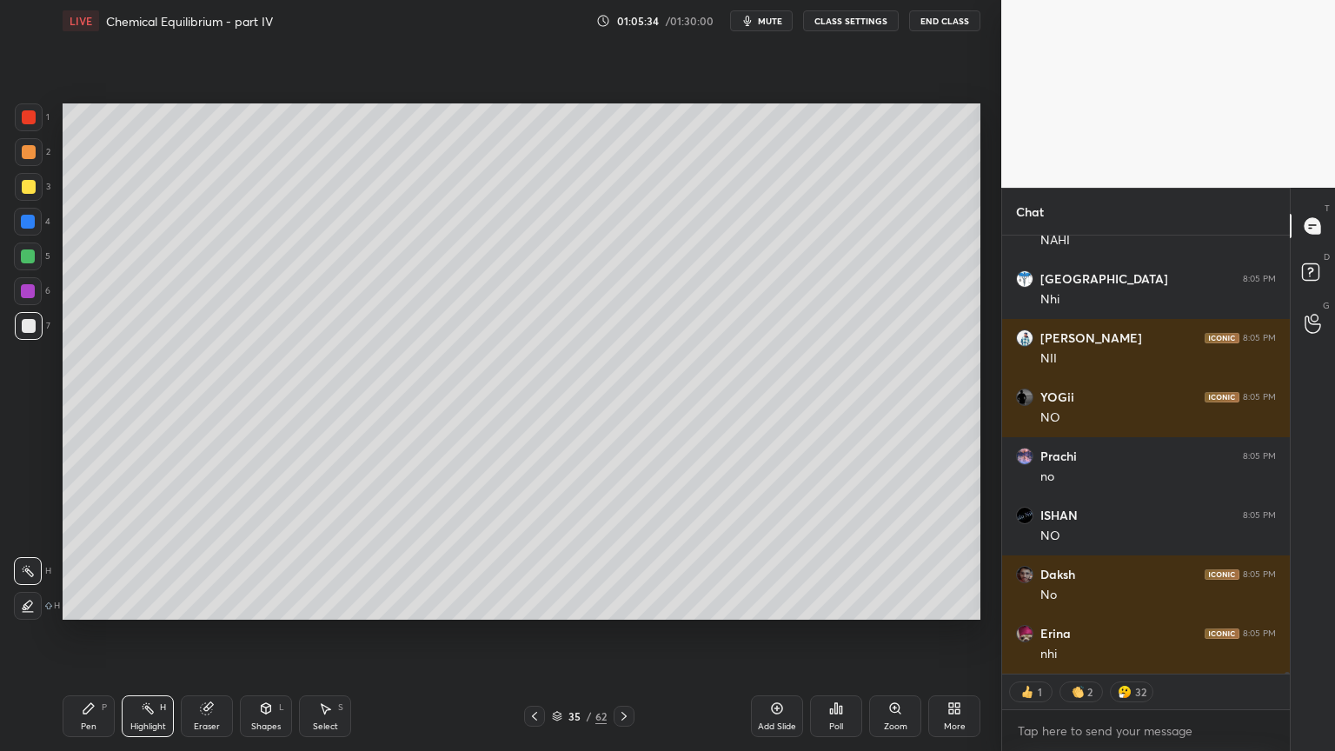
click at [842, 20] on button "CLASS SETTINGS" at bounding box center [851, 20] width 96 height 21
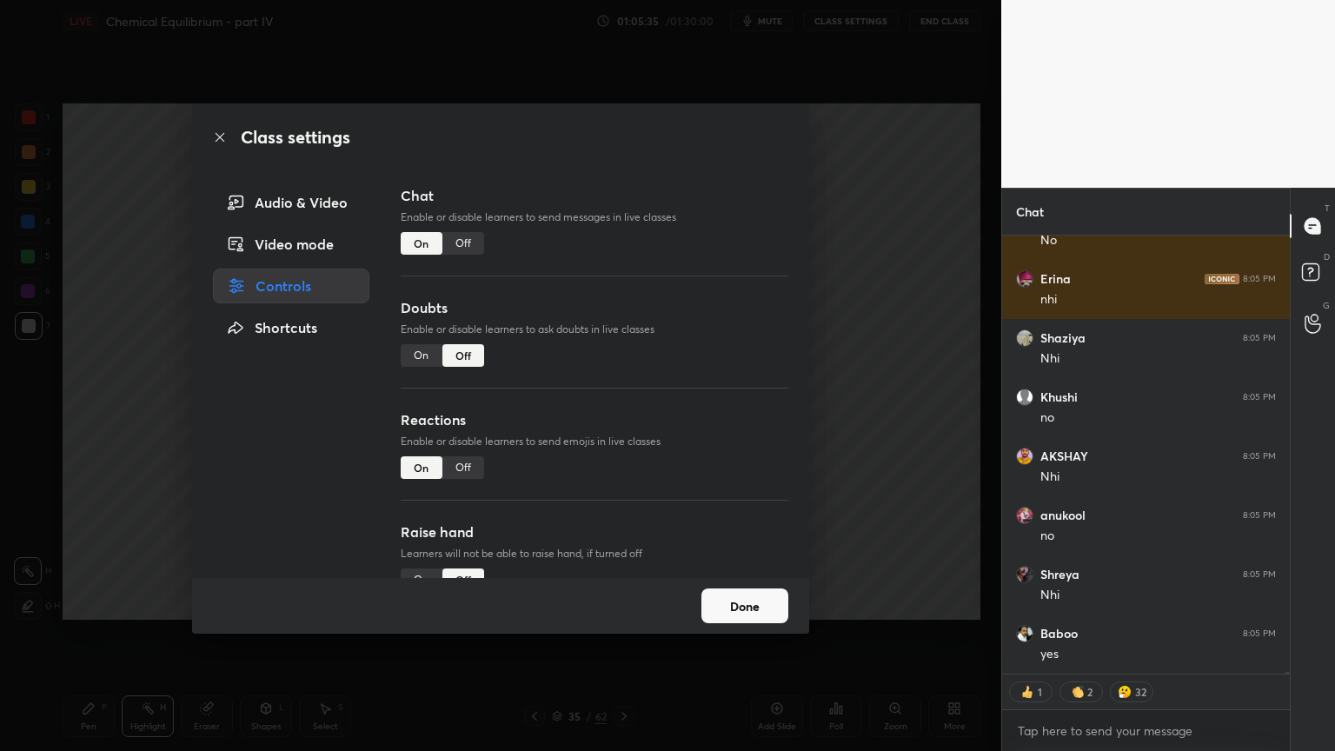
click at [465, 244] on div "Off" at bounding box center [463, 243] width 42 height 23
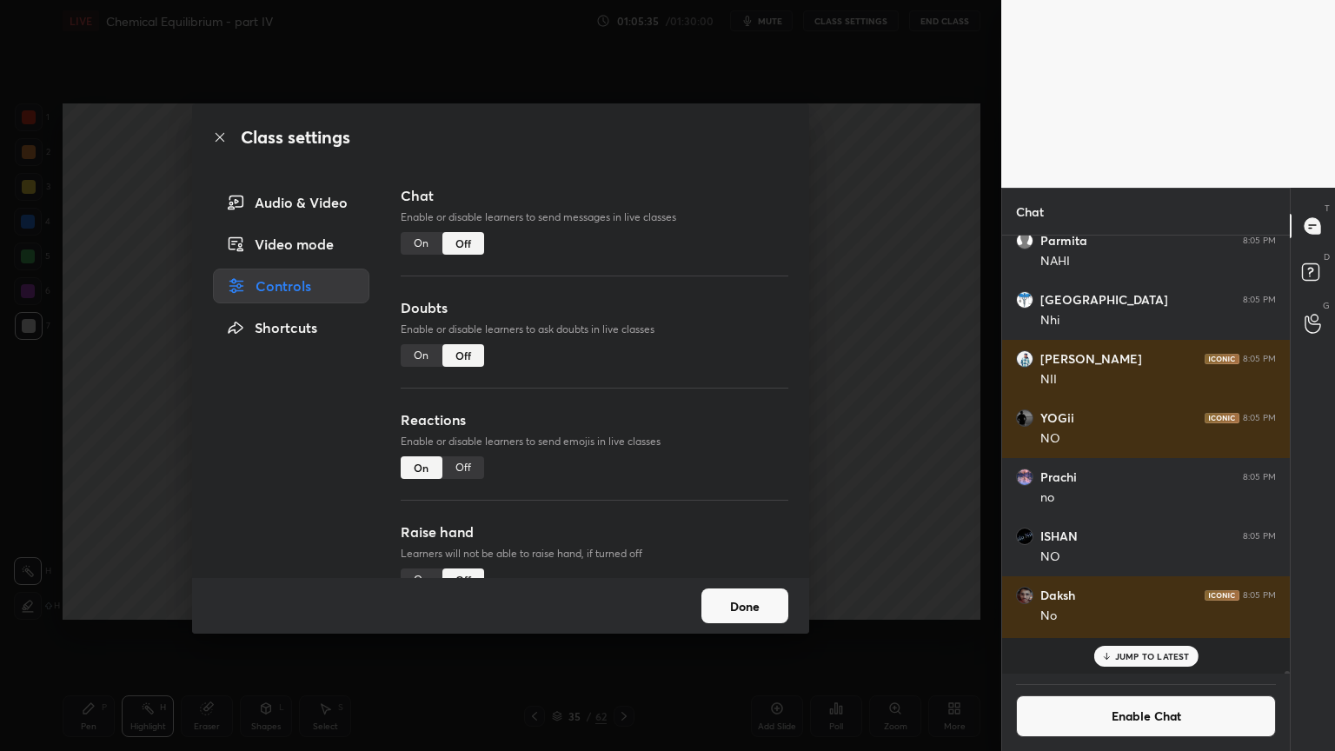
click at [898, 303] on div "Class settings Audio & Video Video mode Controls Shortcuts Chat Enable or disab…" at bounding box center [500, 375] width 1001 height 751
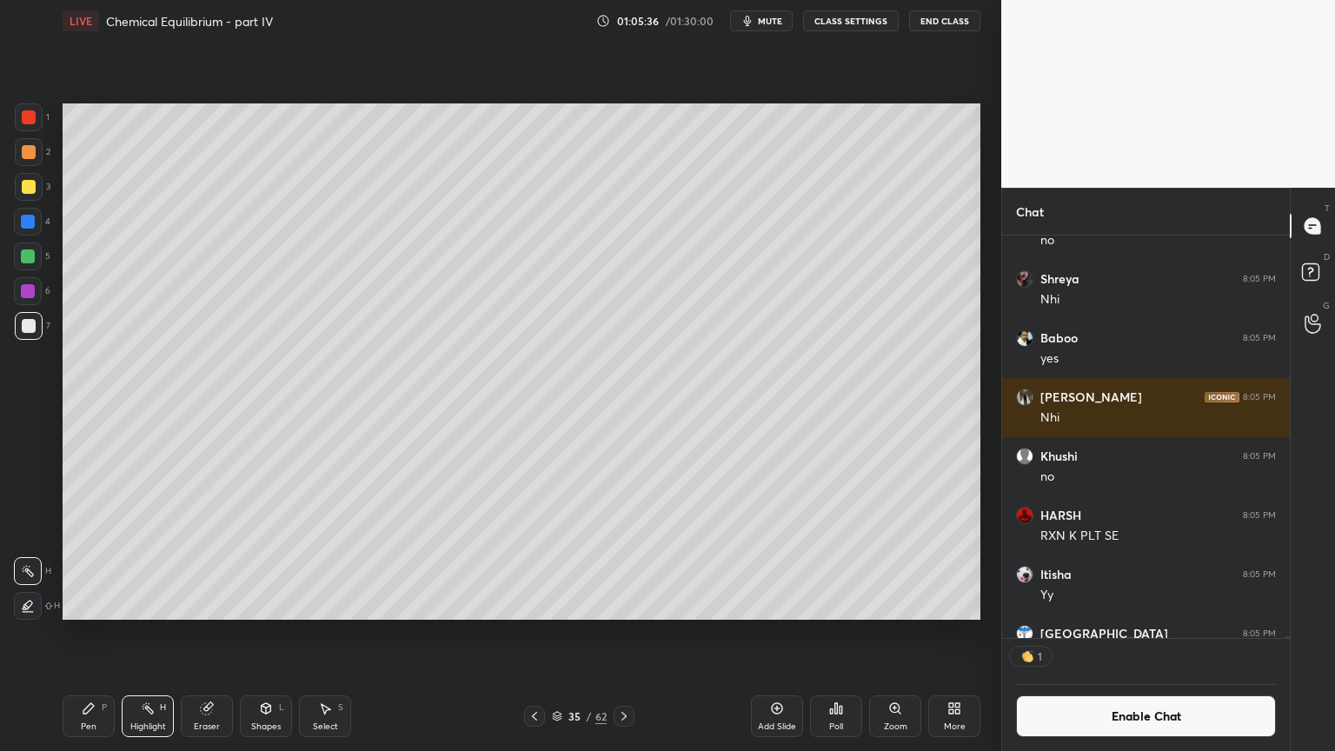
click at [139, 634] on div "Highlight H" at bounding box center [148, 716] width 52 height 42
click at [30, 150] on div at bounding box center [29, 152] width 14 height 14
drag, startPoint x: 150, startPoint y: 720, endPoint x: 158, endPoint y: 704, distance: 17.9
click at [152, 634] on div "Highlight H" at bounding box center [148, 716] width 52 height 42
click at [264, 634] on div "Shapes" at bounding box center [266, 726] width 30 height 9
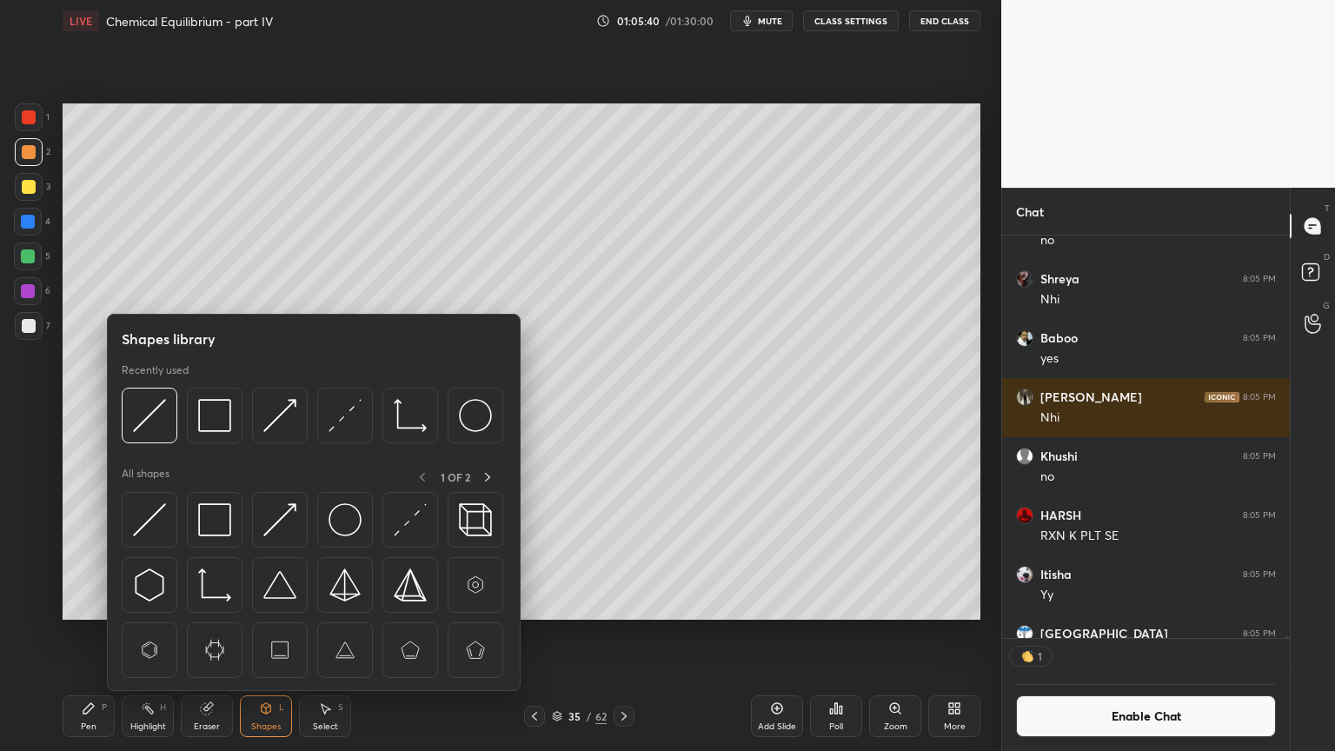
click at [160, 634] on div "Highlight H" at bounding box center [148, 716] width 52 height 42
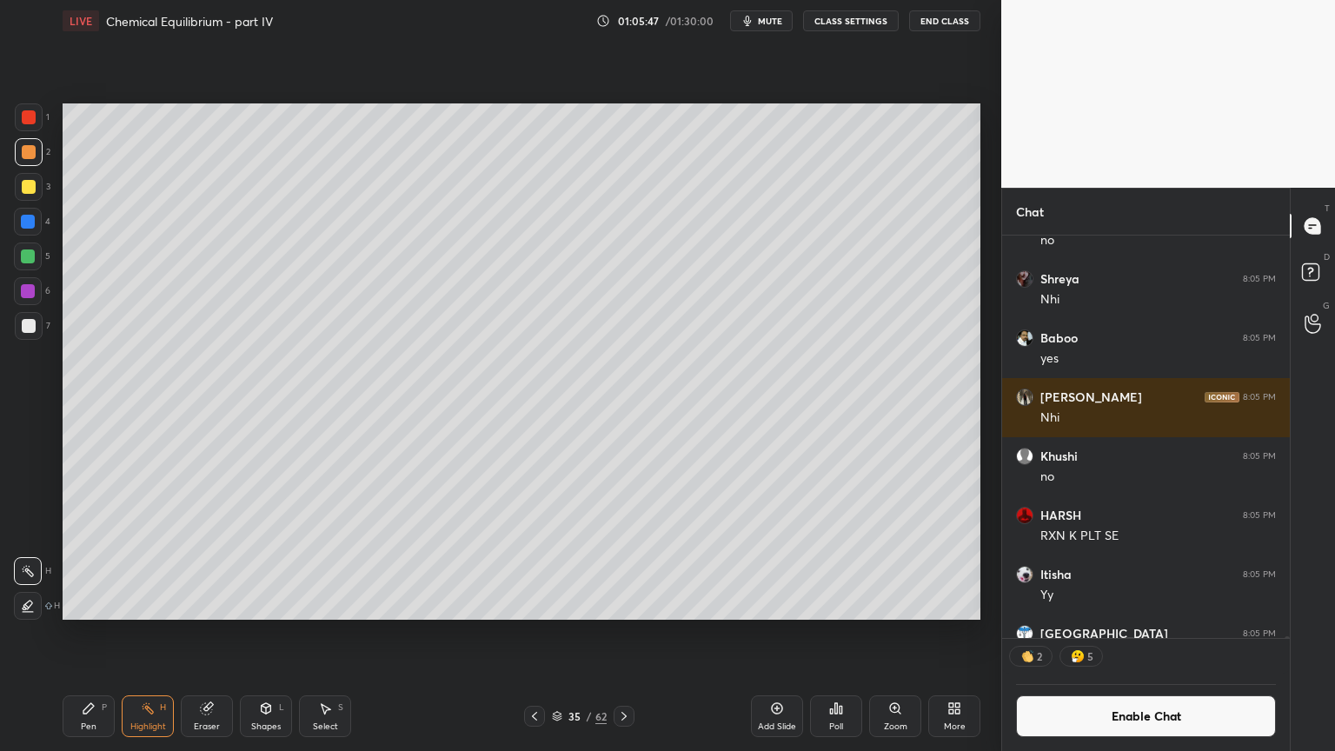
click at [150, 634] on div "Highlight H" at bounding box center [148, 716] width 52 height 42
click at [104, 634] on div "Pen P" at bounding box center [89, 716] width 52 height 42
click at [33, 325] on div at bounding box center [29, 326] width 14 height 14
click at [275, 634] on div "Shapes" at bounding box center [266, 726] width 30 height 9
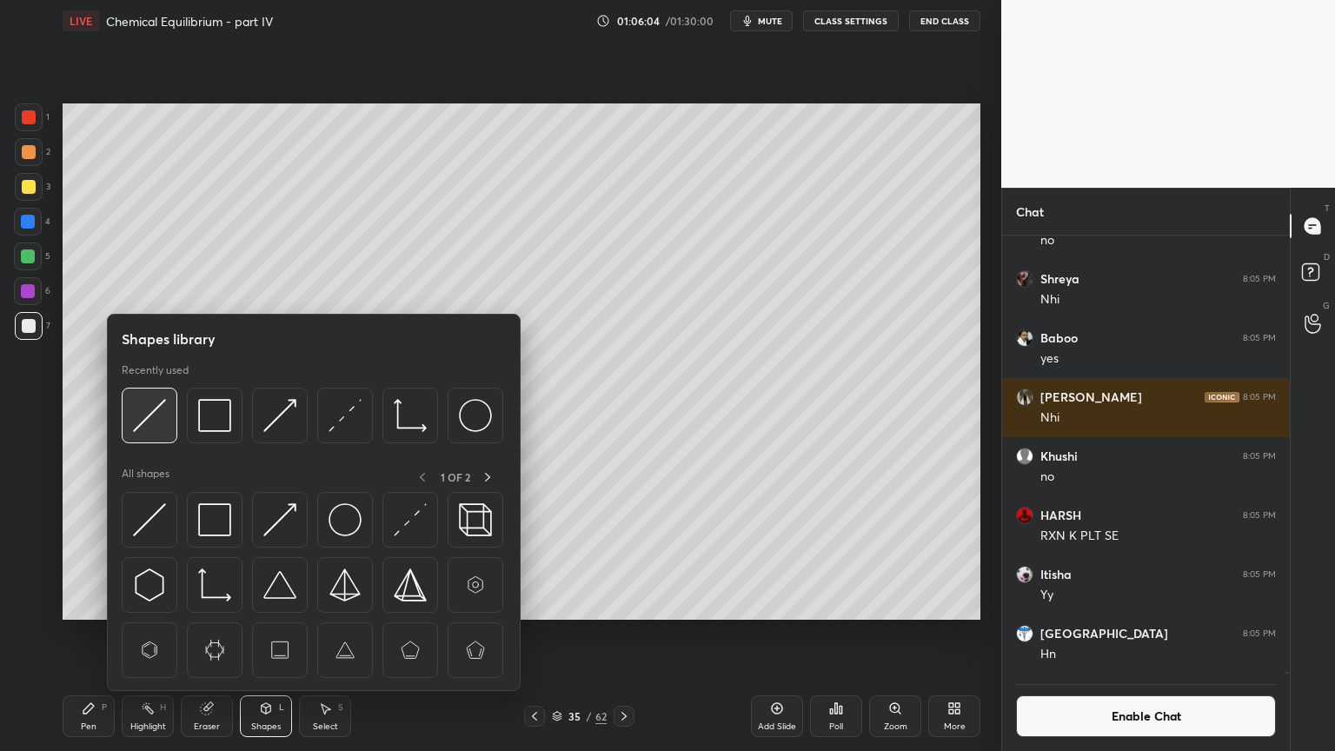
click at [160, 434] on div at bounding box center [150, 416] width 56 height 56
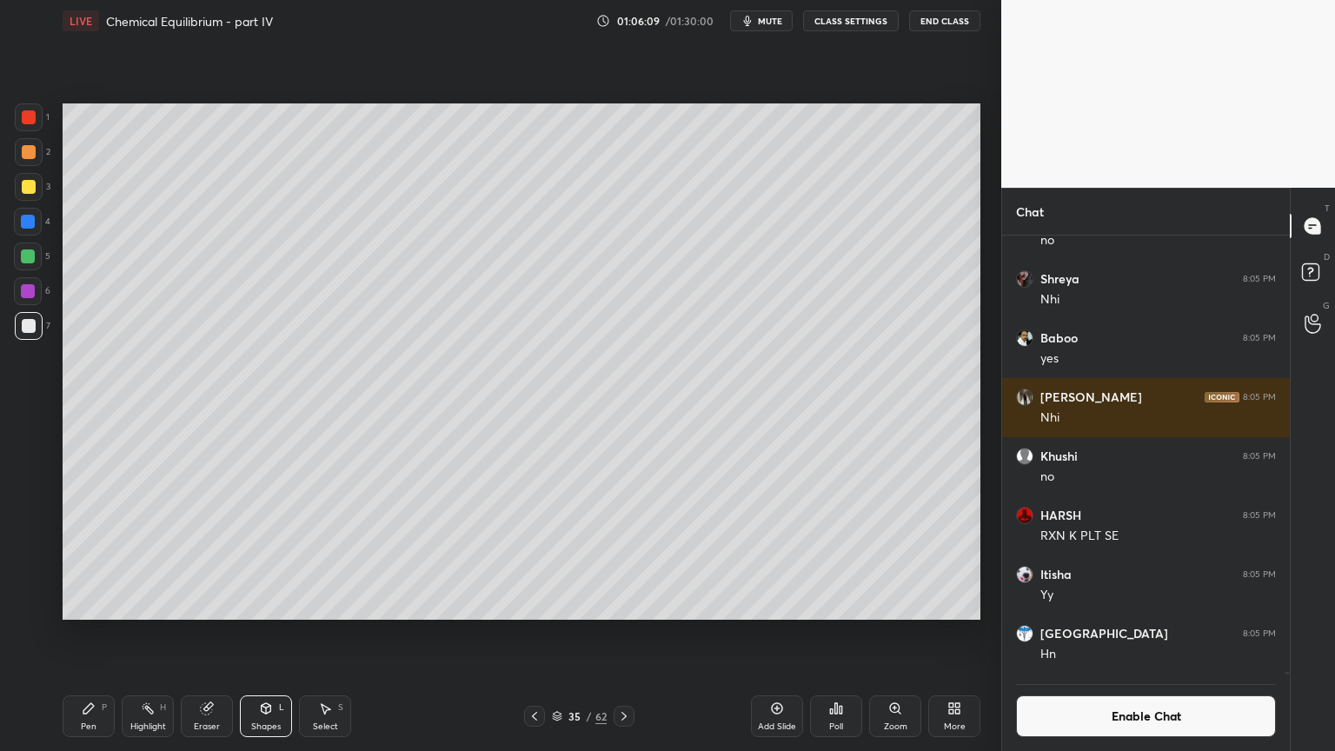
click at [90, 634] on div "Pen P" at bounding box center [89, 716] width 52 height 42
click at [33, 150] on div at bounding box center [29, 152] width 14 height 14
click at [90, 634] on div "Pen P" at bounding box center [89, 716] width 52 height 42
click at [31, 320] on div at bounding box center [29, 326] width 14 height 14
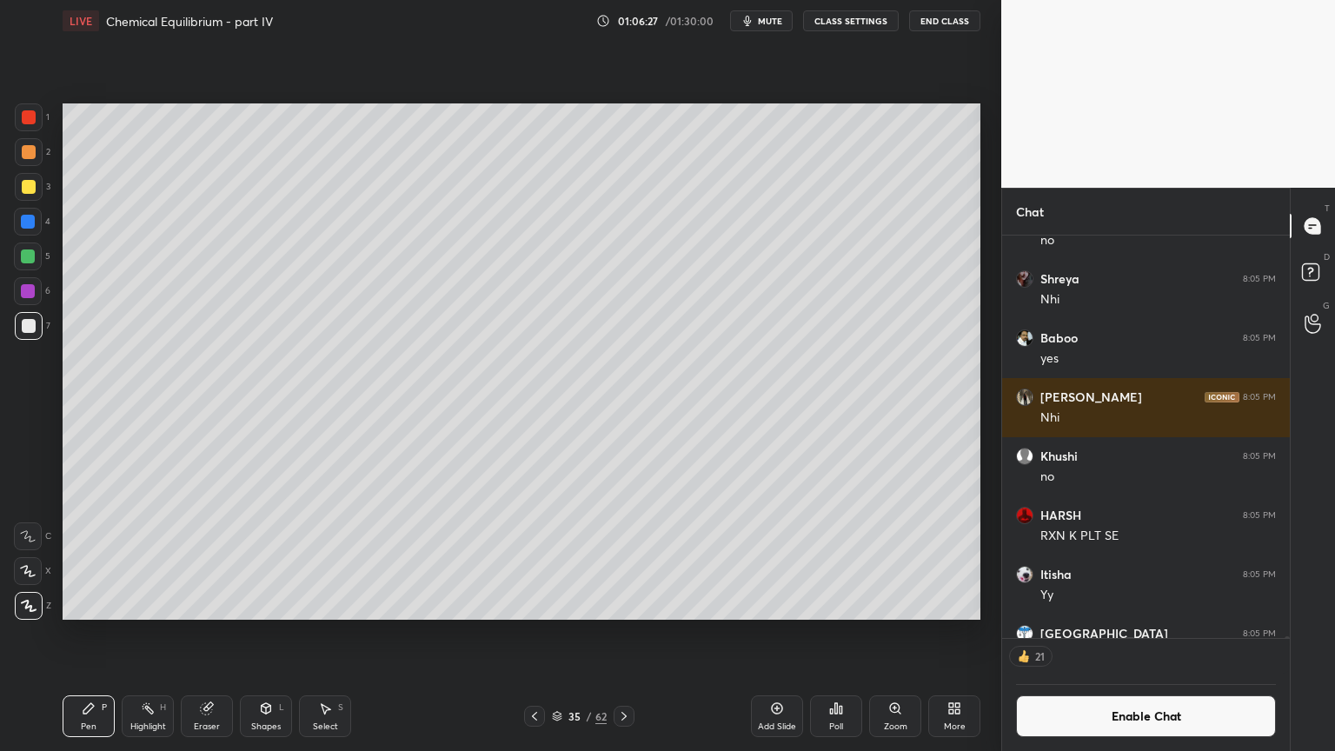
click at [1147, 634] on button "Enable Chat" at bounding box center [1146, 716] width 260 height 42
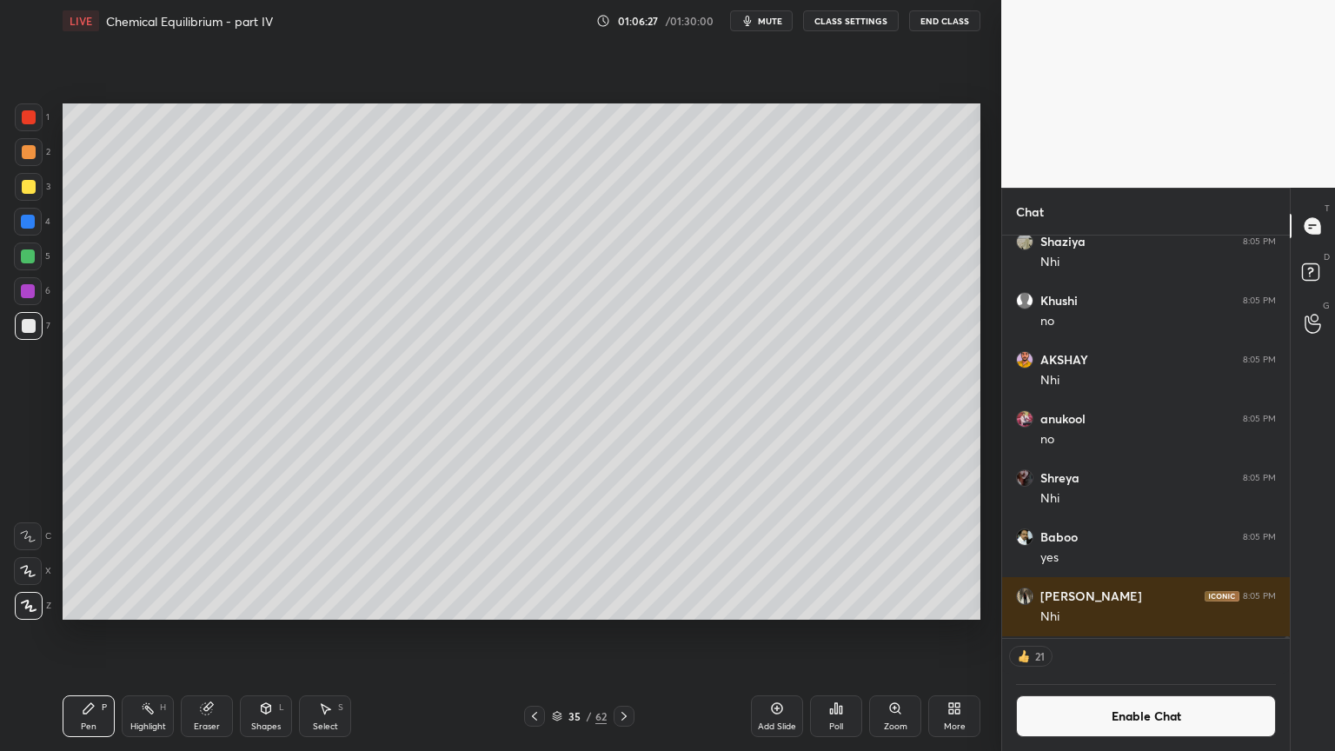
scroll to position [434, 283]
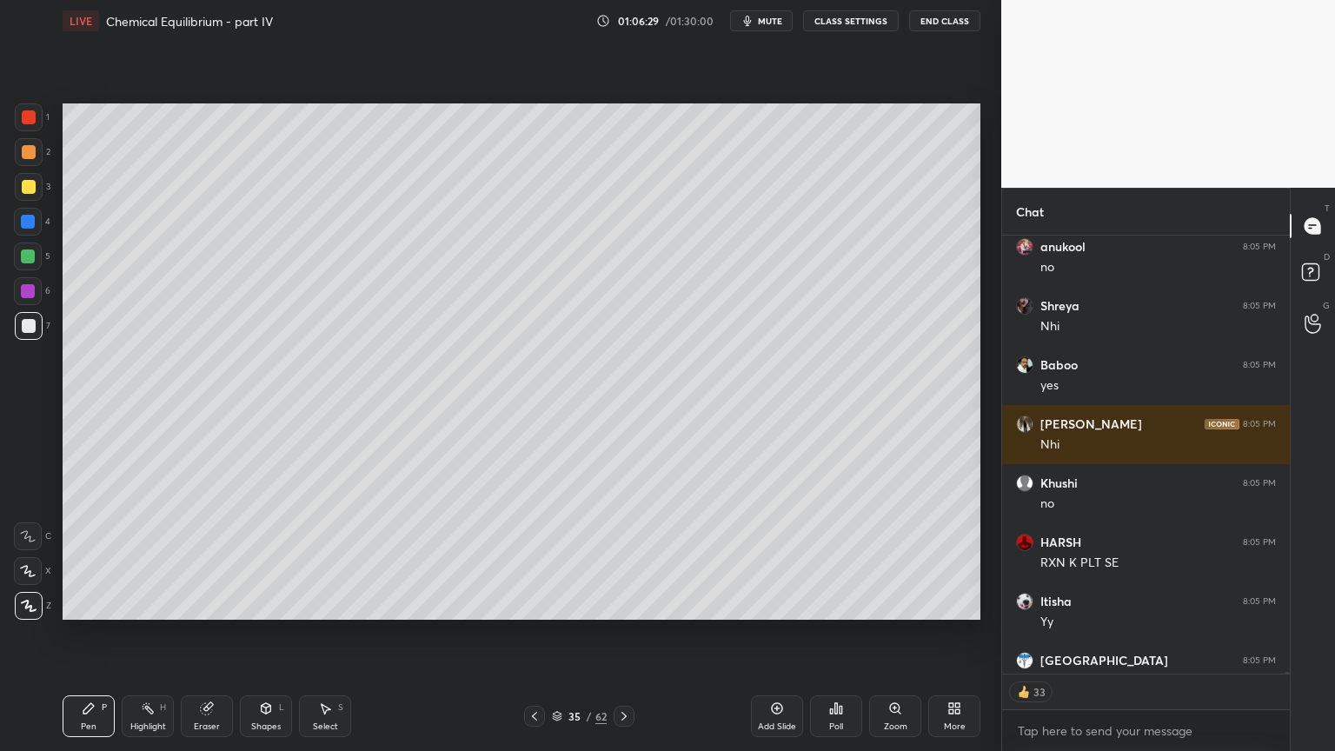
click at [1287, 634] on div "[PERSON_NAME] 8:05 PM Nhi AMIT 8:05 PM NII [GEOGRAPHIC_DATA] 8:05 PM NO [PERSON…" at bounding box center [1146, 493] width 288 height 515
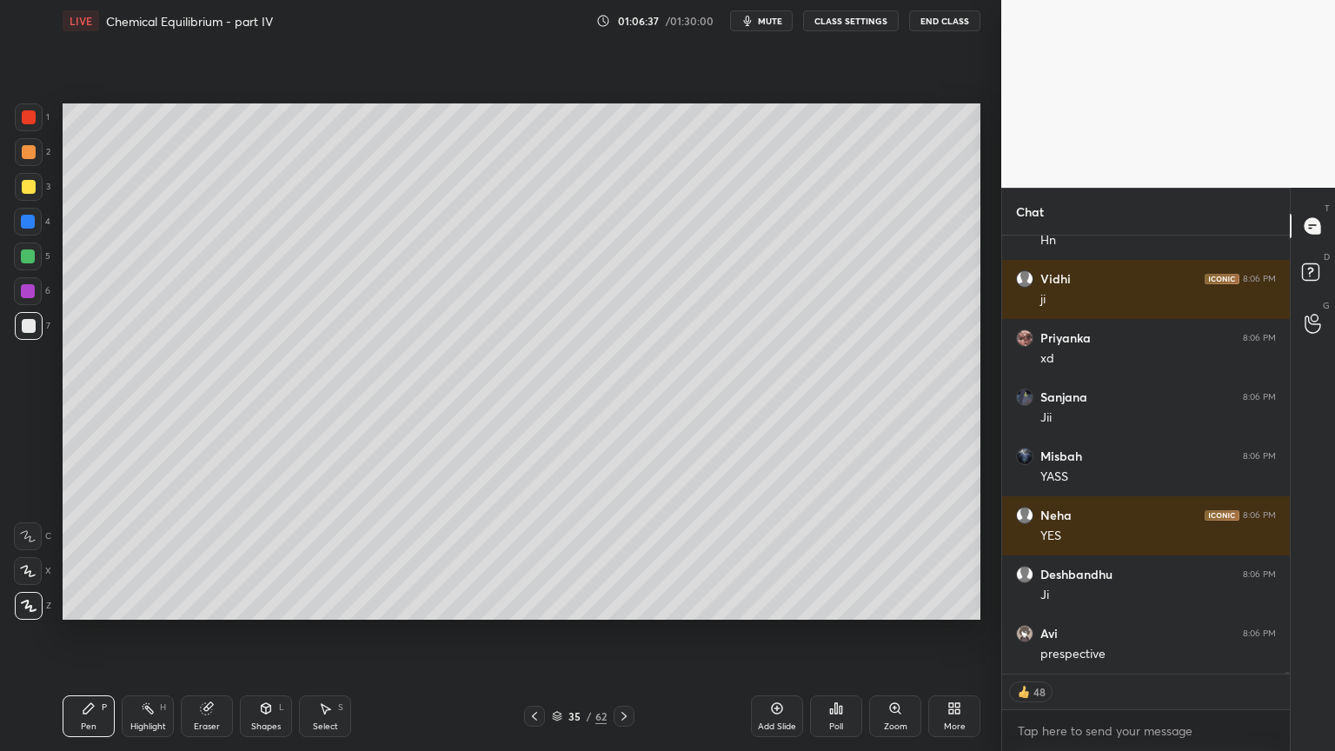
scroll to position [113602, 0]
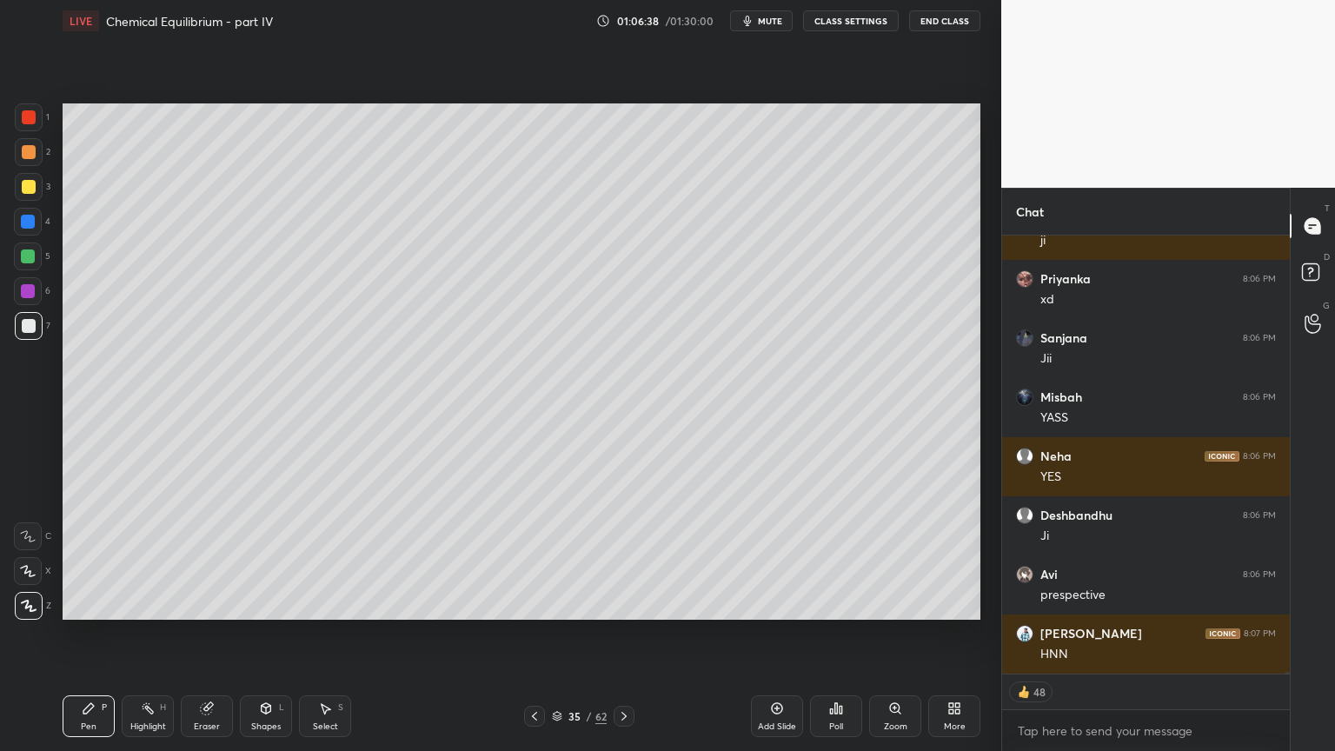
click at [140, 634] on div "Highlight" at bounding box center [148, 726] width 36 height 9
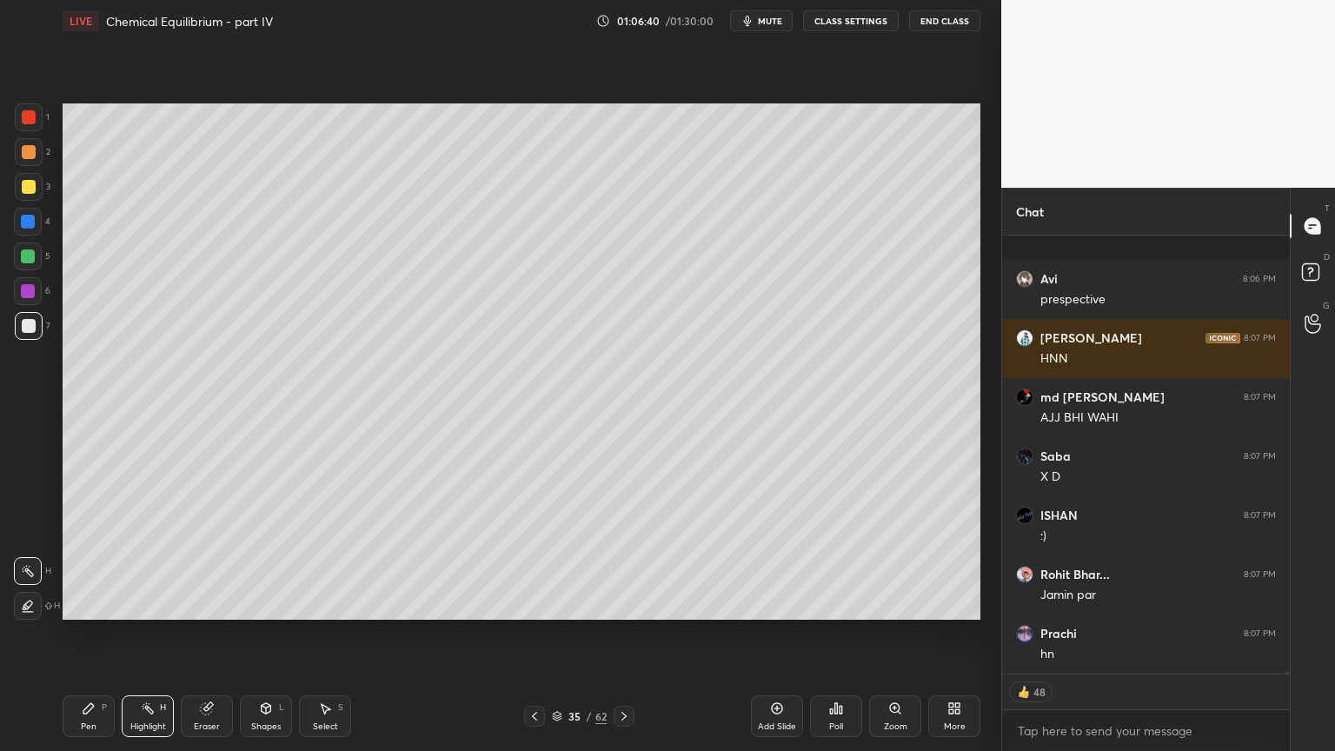
scroll to position [114016, 0]
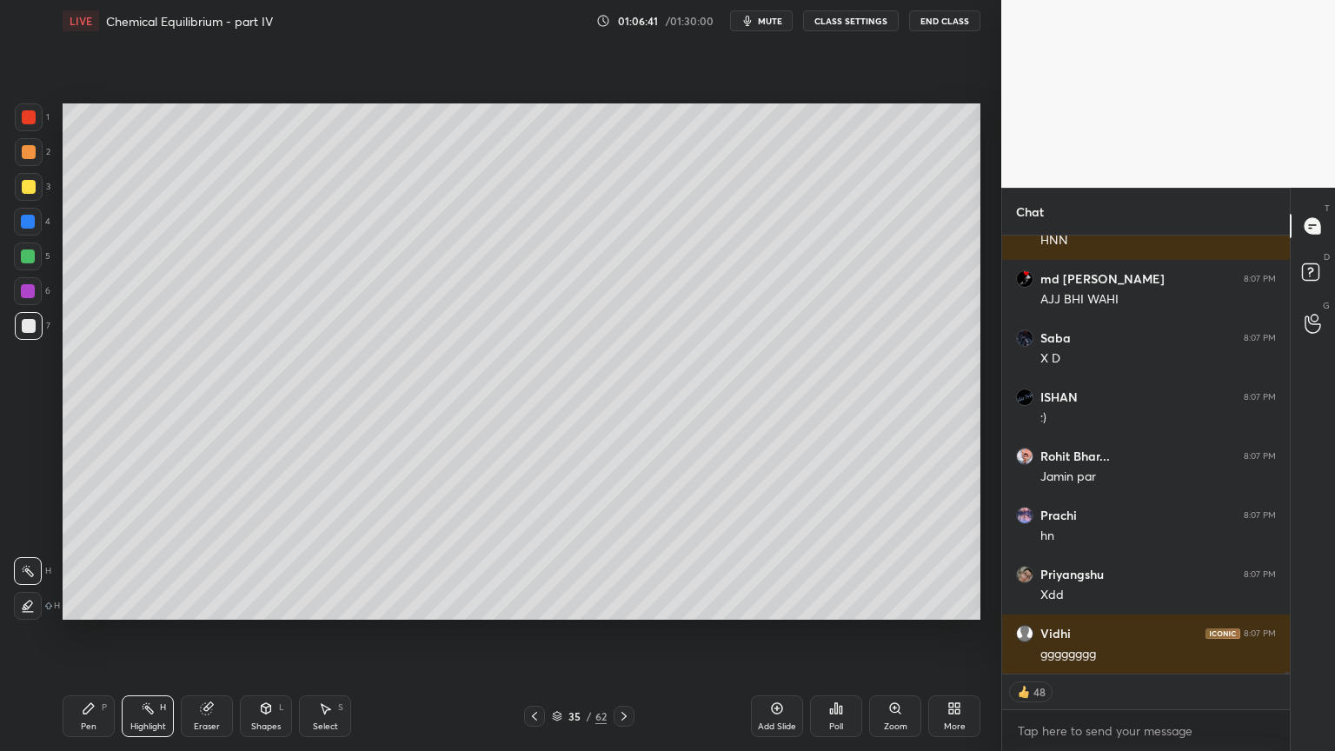
drag, startPoint x: 87, startPoint y: 728, endPoint x: 90, endPoint y: 718, distance: 10.2
click at [88, 634] on div "Pen" at bounding box center [89, 726] width 16 height 9
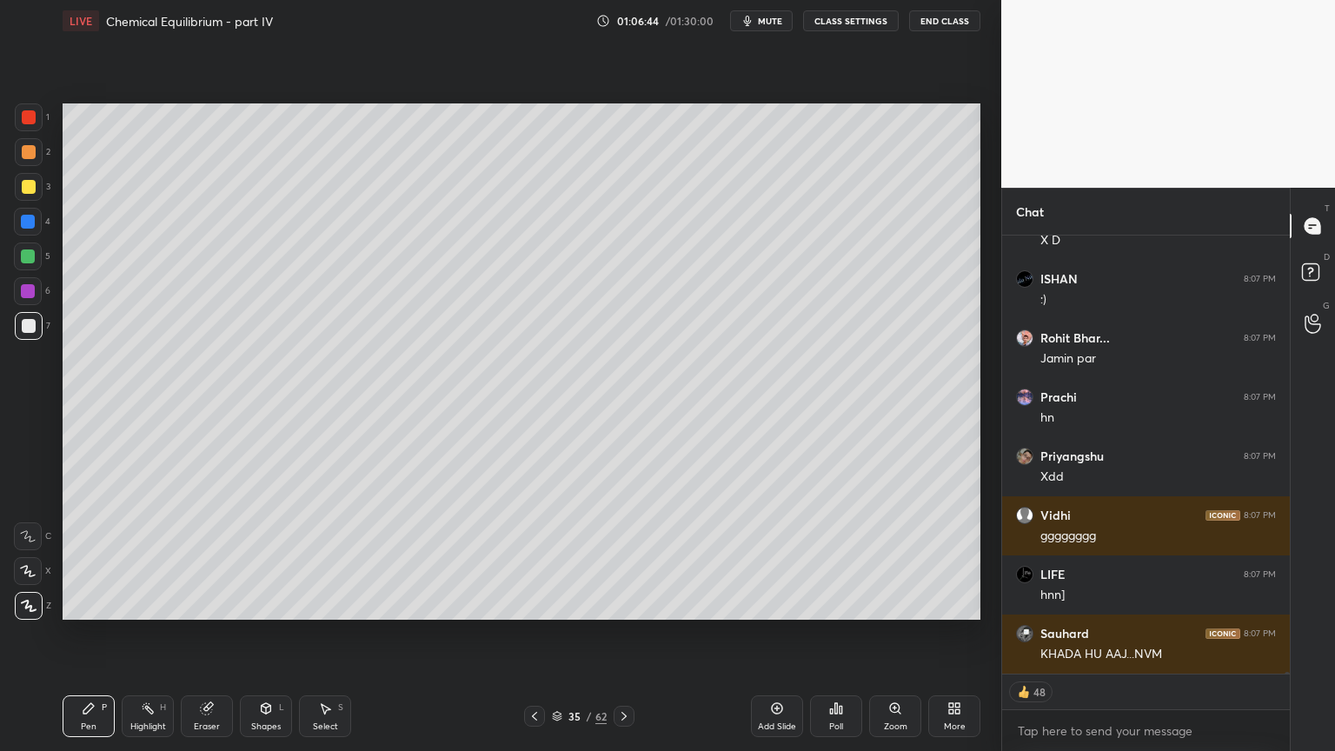
scroll to position [114193, 0]
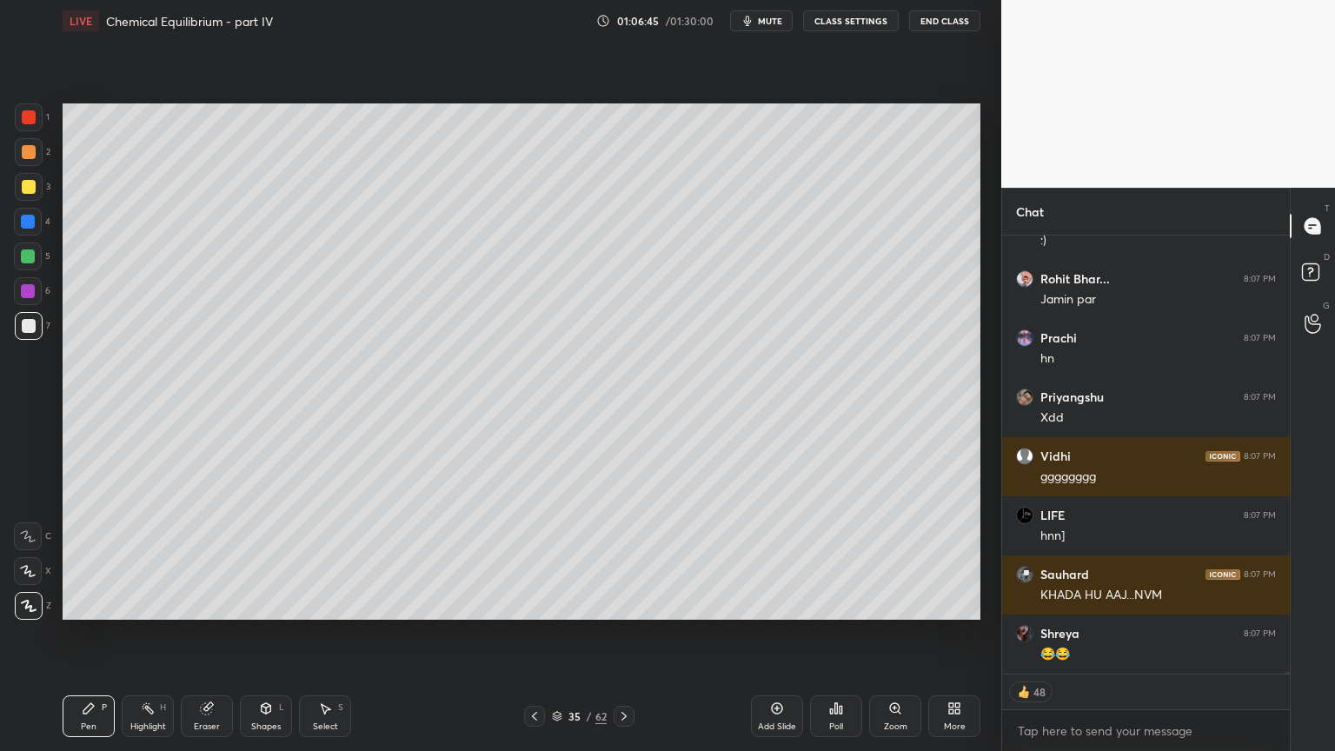
type textarea "x"
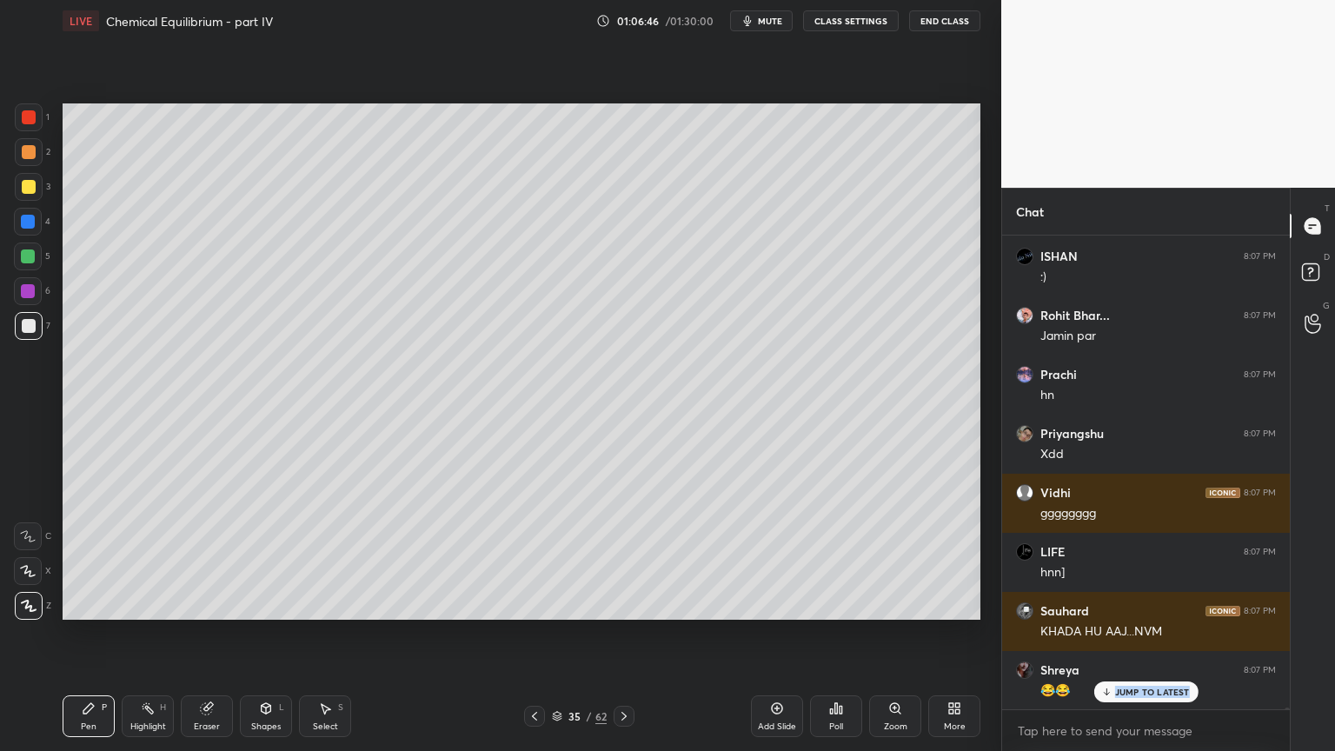
scroll to position [114216, 0]
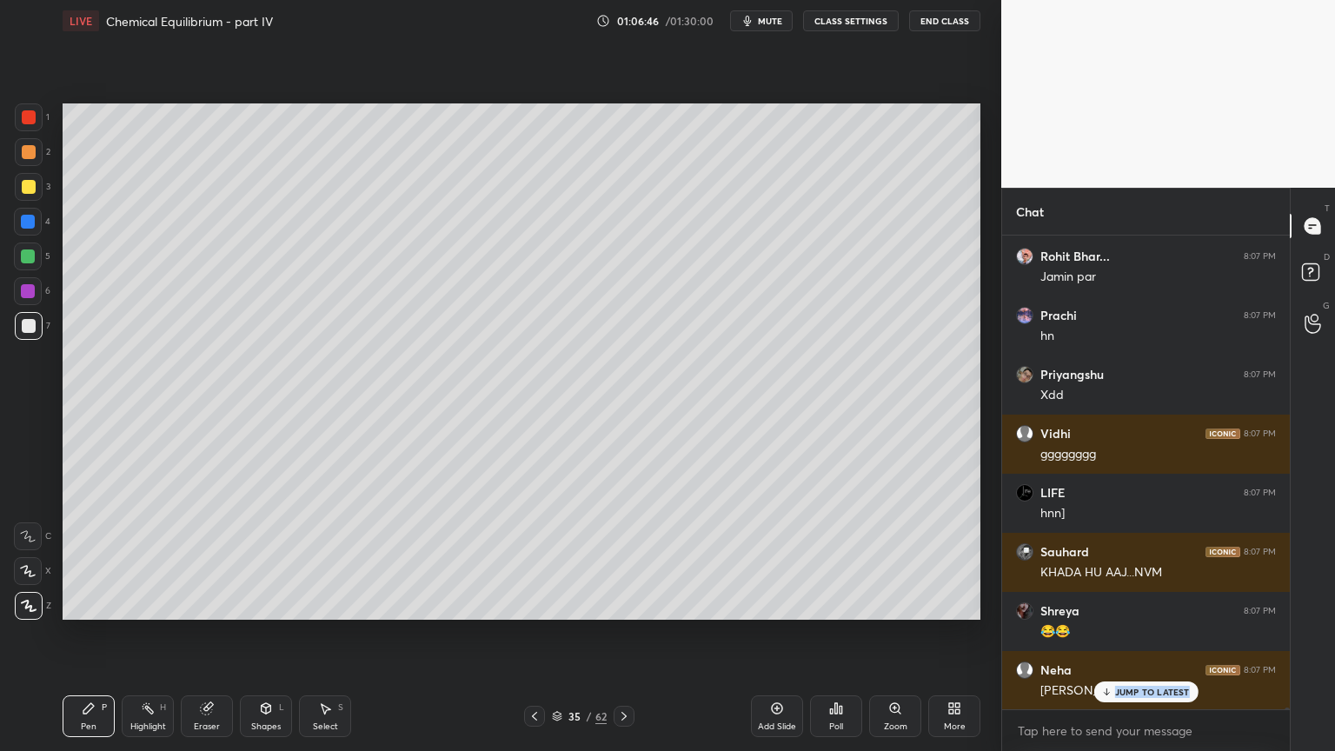
click at [847, 17] on button "CLASS SETTINGS" at bounding box center [851, 20] width 96 height 21
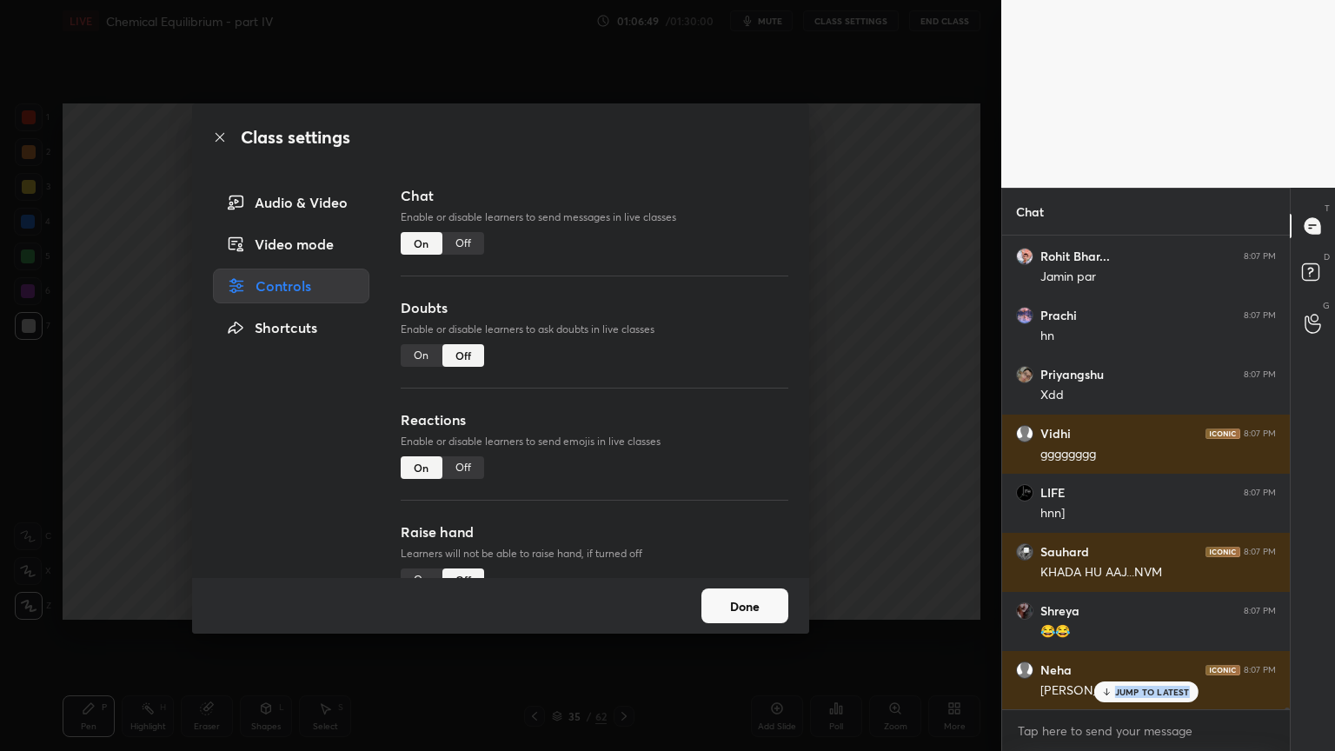
click at [466, 247] on div "Off" at bounding box center [463, 243] width 42 height 23
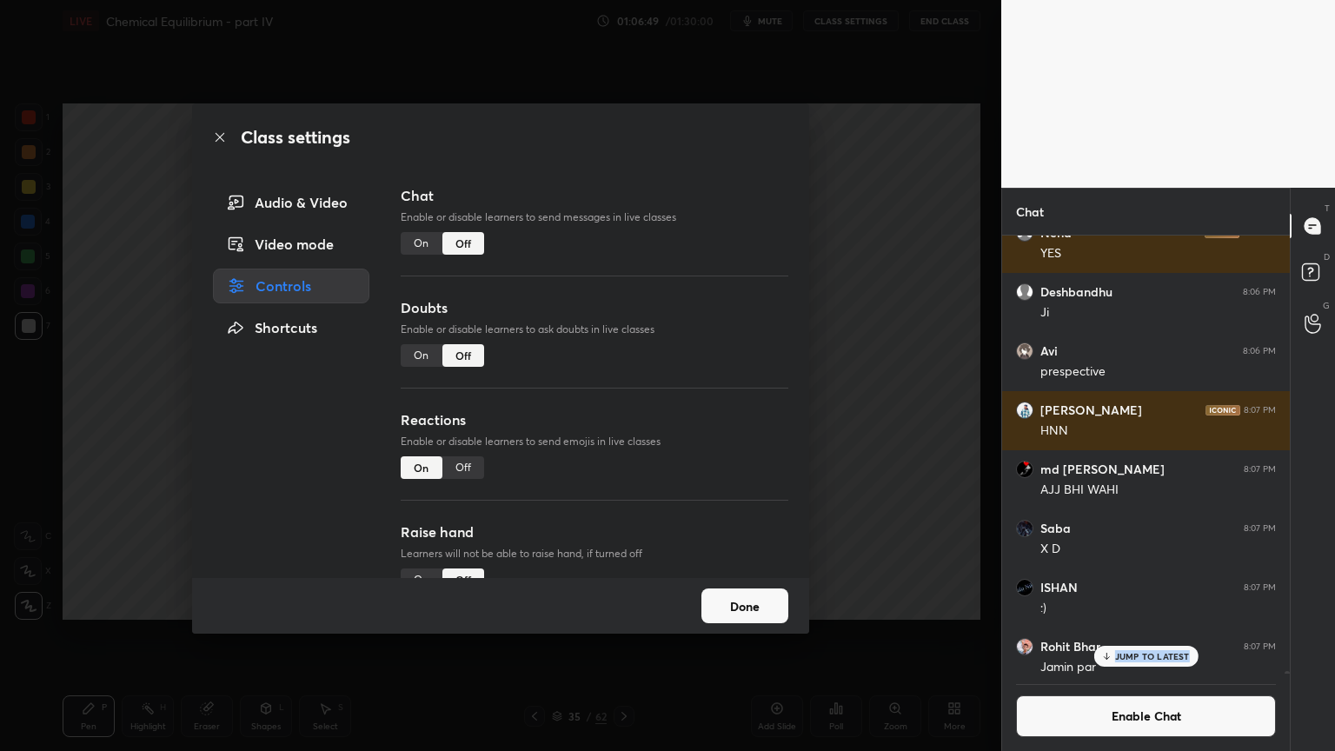
scroll to position [5, 5]
click at [883, 334] on div "Class settings Audio & Video Video mode Controls Shortcuts Chat Enable or disab…" at bounding box center [500, 375] width 1001 height 751
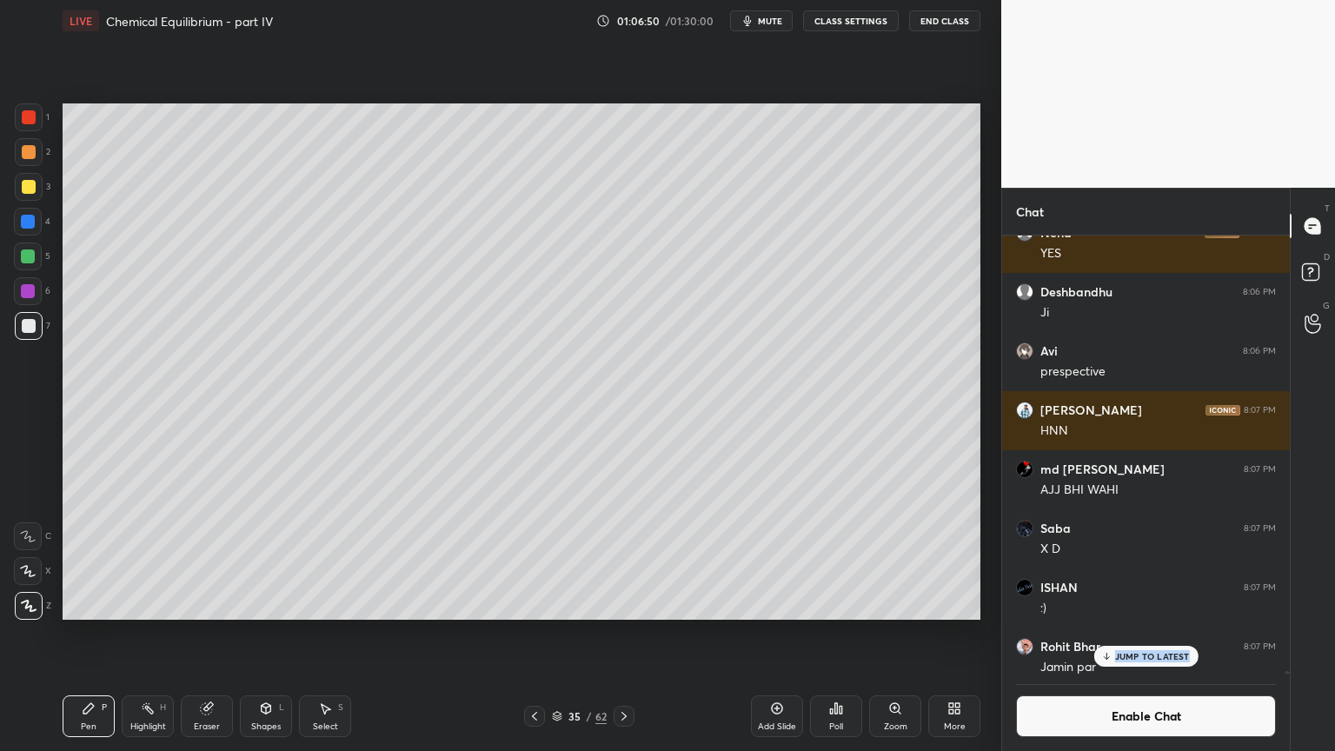
drag, startPoint x: 101, startPoint y: 709, endPoint x: 109, endPoint y: 702, distance: 10.5
click at [103, 634] on div "Pen P" at bounding box center [89, 716] width 52 height 42
click at [151, 634] on div "Highlight H" at bounding box center [148, 716] width 52 height 42
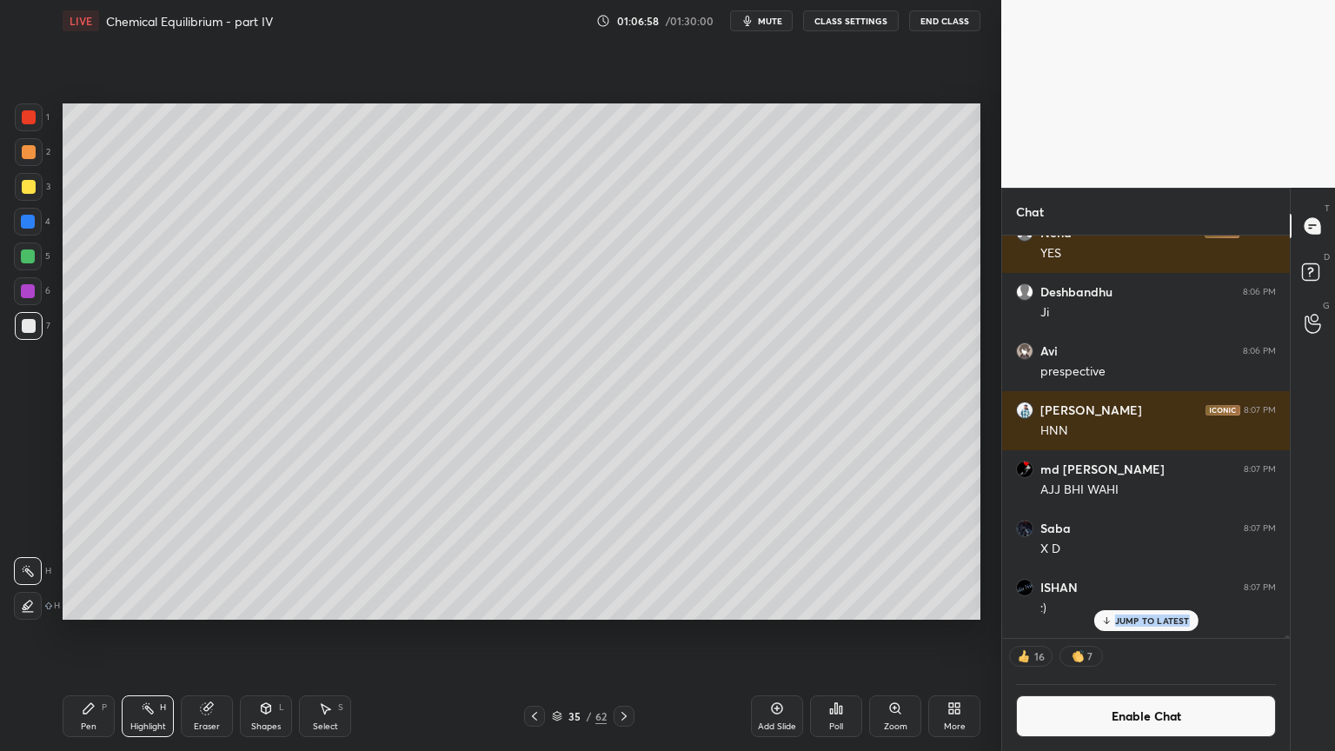
click at [90, 634] on div "Pen P" at bounding box center [89, 716] width 52 height 42
drag, startPoint x: 142, startPoint y: 721, endPoint x: 190, endPoint y: 637, distance: 96.2
click at [145, 634] on div "Highlight H" at bounding box center [148, 716] width 52 height 42
drag, startPoint x: 90, startPoint y: 727, endPoint x: 186, endPoint y: 634, distance: 133.4
click at [92, 634] on div "Pen" at bounding box center [89, 726] width 16 height 9
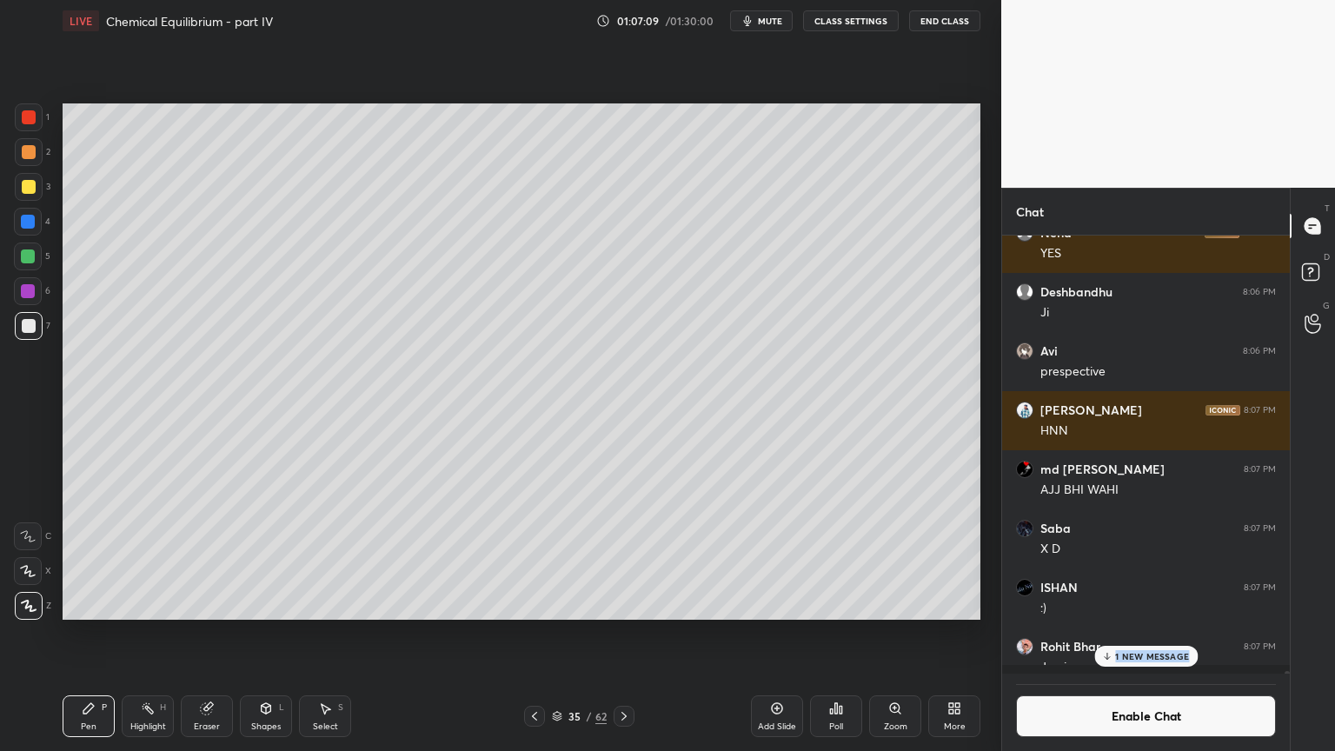
scroll to position [434, 283]
click at [261, 634] on div "Shapes L" at bounding box center [266, 716] width 52 height 42
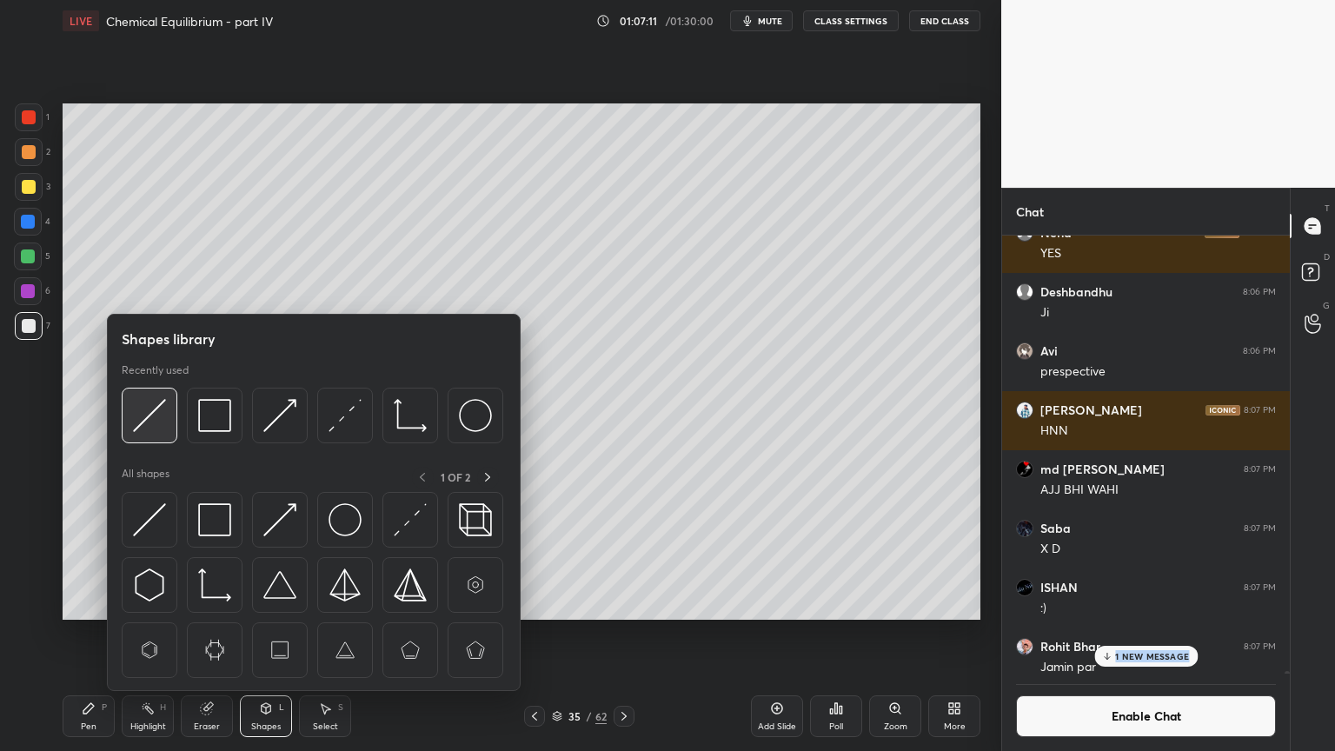
click at [146, 426] on img at bounding box center [149, 415] width 33 height 33
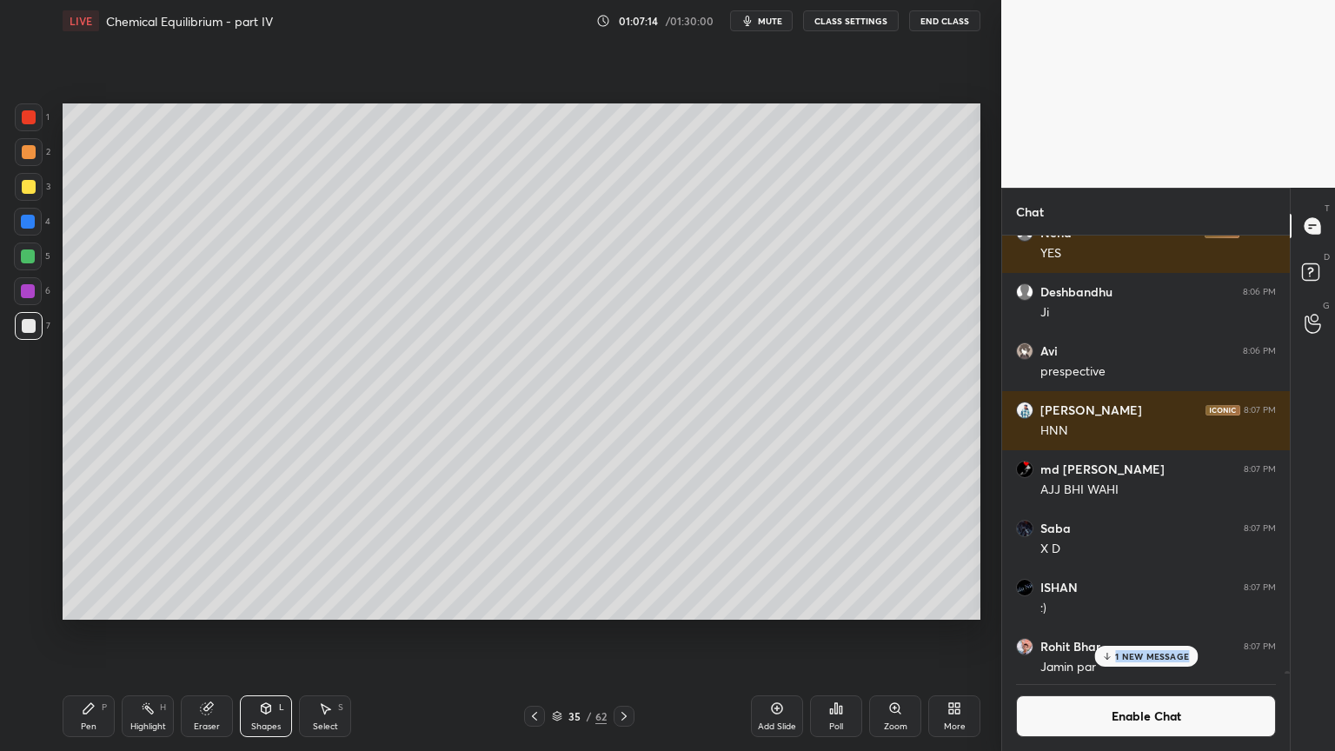
click at [98, 634] on div "Pen P" at bounding box center [89, 716] width 52 height 42
click at [32, 158] on div at bounding box center [29, 152] width 14 height 14
drag, startPoint x: 90, startPoint y: 715, endPoint x: 104, endPoint y: 620, distance: 96.6
click at [89, 634] on div "Pen P" at bounding box center [89, 716] width 52 height 42
click at [22, 333] on div at bounding box center [29, 326] width 28 height 28
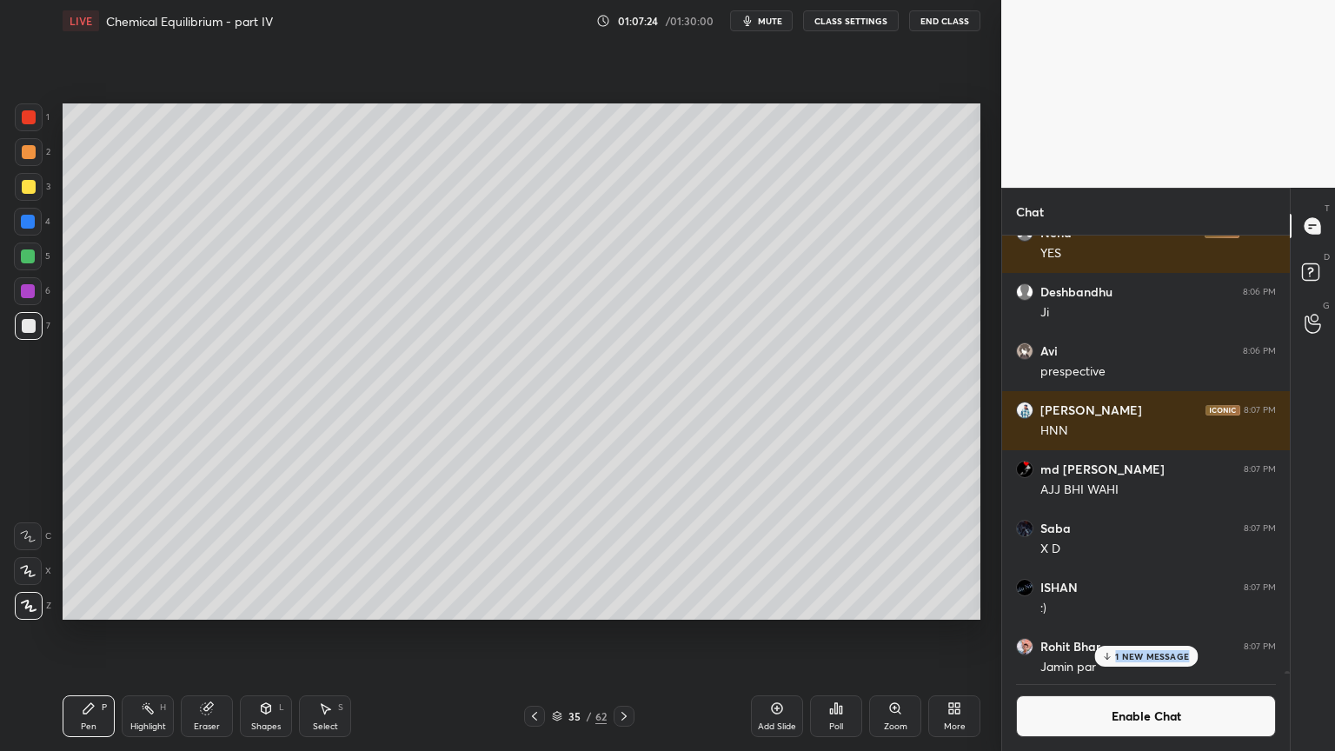
click at [1151, 634] on div "1 NEW MESSAGE" at bounding box center [1145, 656] width 103 height 21
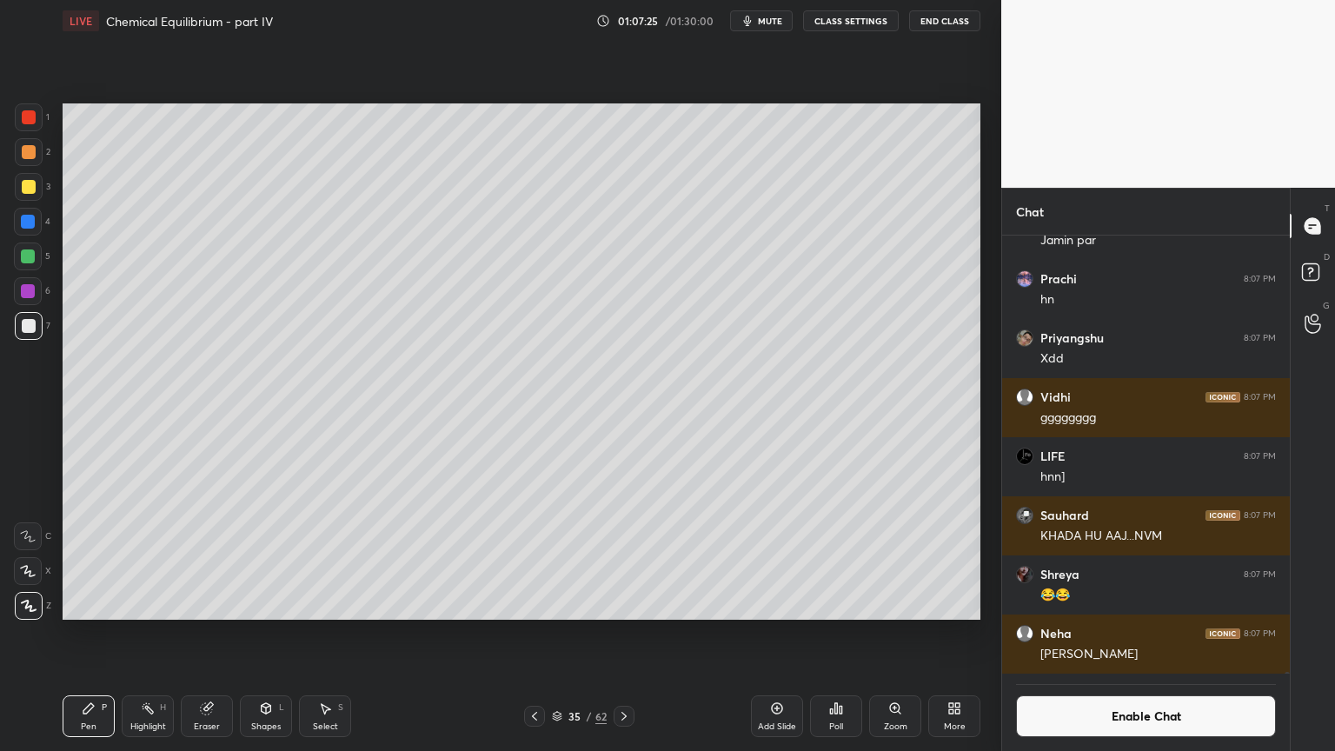
click at [92, 634] on div "Pen P" at bounding box center [89, 716] width 52 height 42
click at [146, 634] on div "Highlight" at bounding box center [148, 726] width 36 height 9
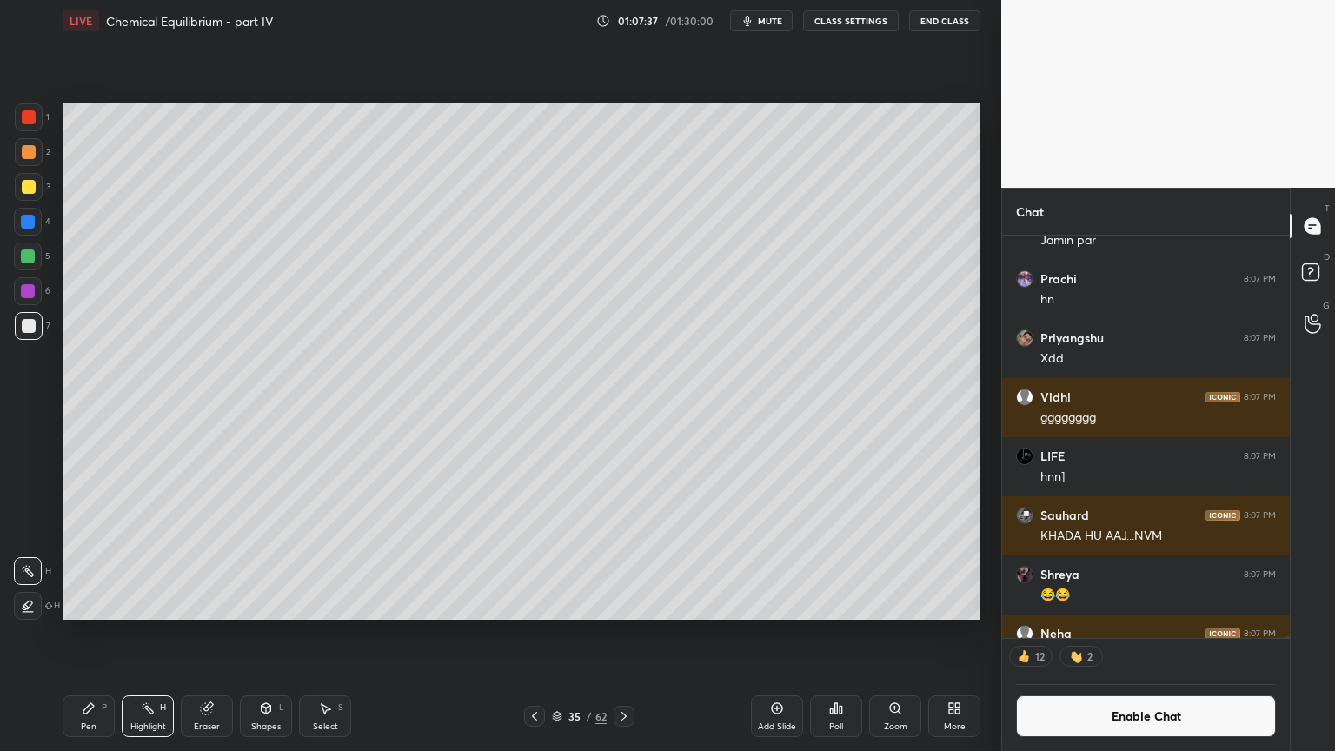
drag, startPoint x: 103, startPoint y: 717, endPoint x: 111, endPoint y: 706, distance: 14.3
click at [106, 634] on div "Pen P" at bounding box center [89, 716] width 52 height 42
drag, startPoint x: 198, startPoint y: 720, endPoint x: 237, endPoint y: 681, distance: 55.3
click at [198, 634] on div "Eraser" at bounding box center [207, 716] width 52 height 42
click at [95, 634] on div "Pen" at bounding box center [89, 726] width 16 height 9
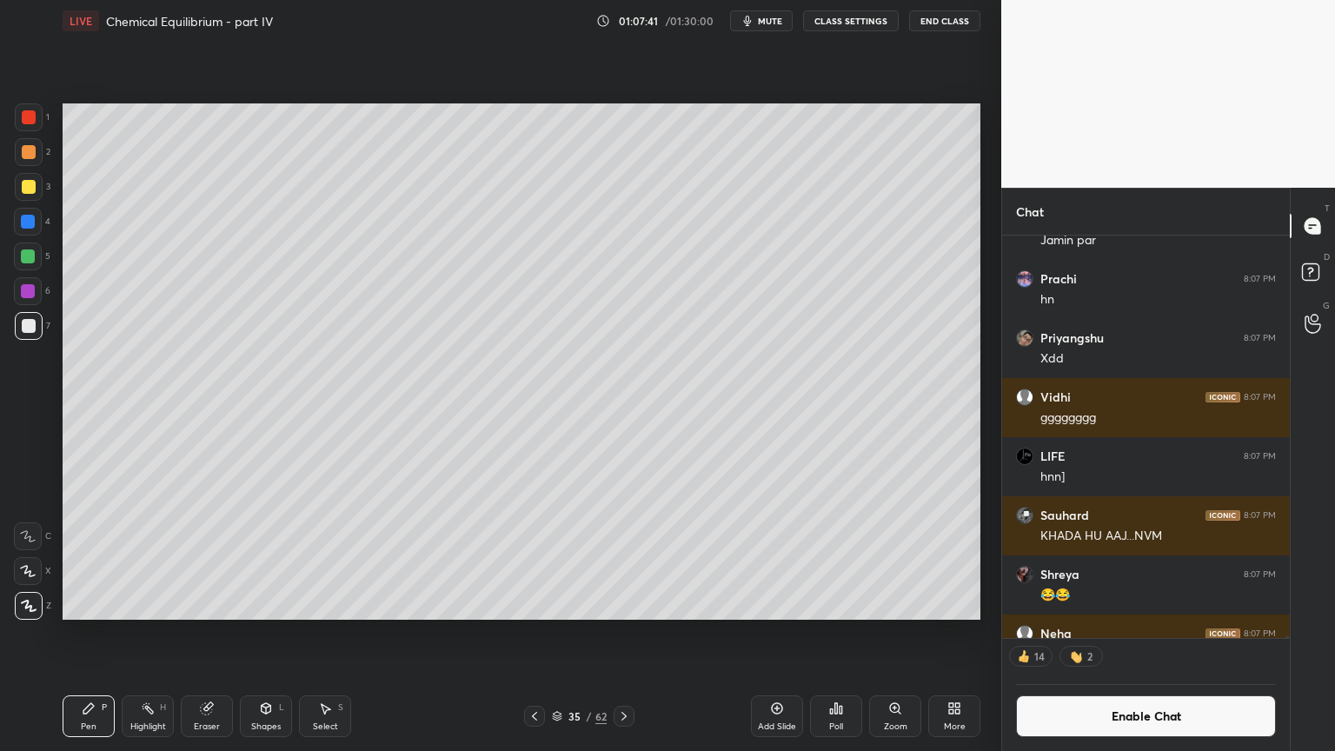
drag, startPoint x: 29, startPoint y: 149, endPoint x: 54, endPoint y: 177, distance: 38.2
click at [30, 160] on div at bounding box center [29, 152] width 28 height 28
click at [78, 634] on div "Pen P" at bounding box center [89, 716] width 52 height 42
click at [31, 334] on div at bounding box center [29, 326] width 28 height 28
click at [155, 634] on div "Highlight H" at bounding box center [148, 716] width 52 height 42
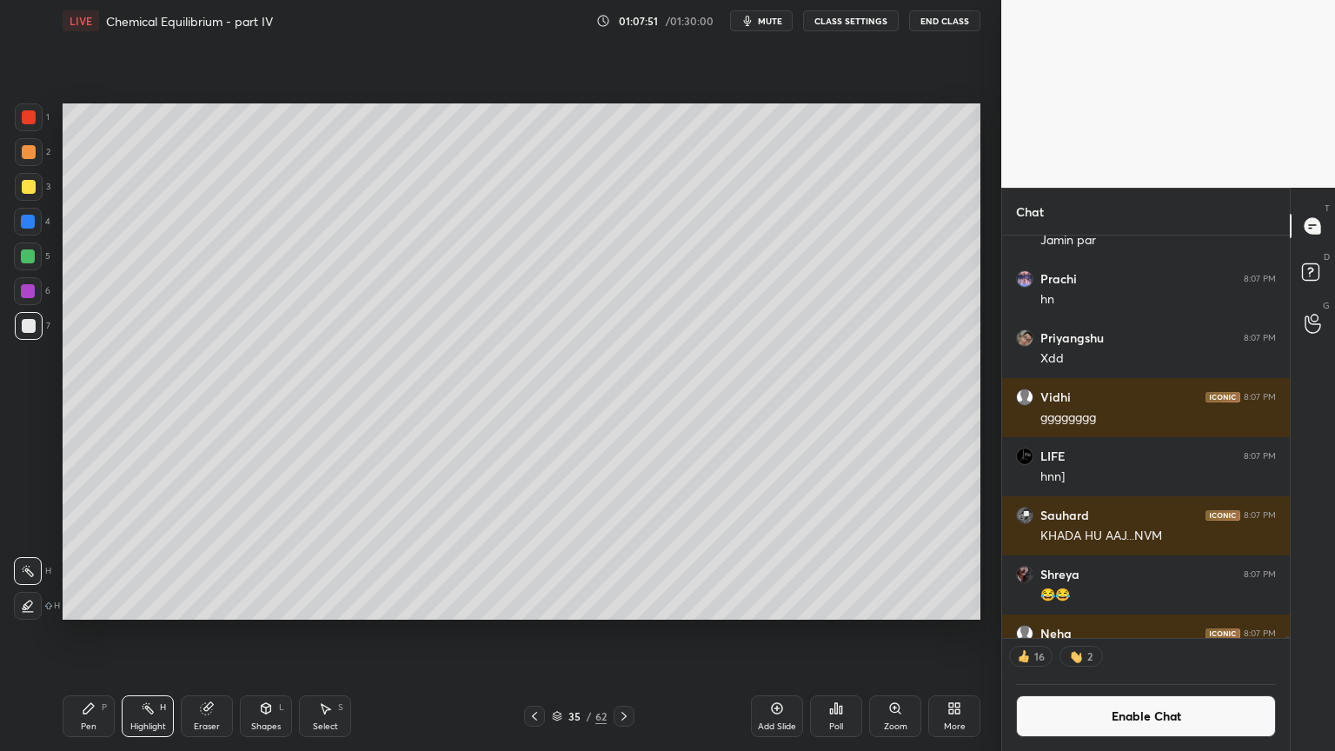
click at [80, 634] on div "Pen P" at bounding box center [89, 716] width 52 height 42
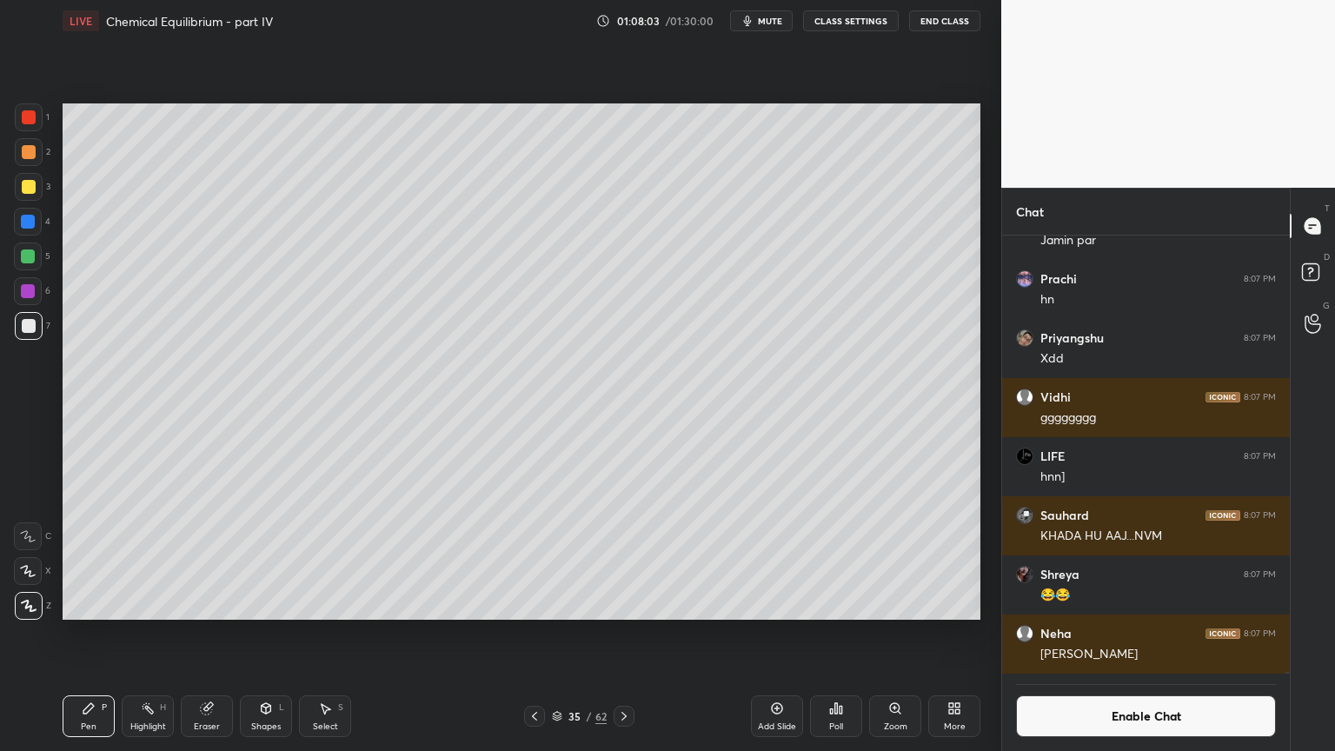
click at [93, 634] on div "Pen" at bounding box center [89, 726] width 16 height 9
drag, startPoint x: 211, startPoint y: 727, endPoint x: 279, endPoint y: 681, distance: 82.0
click at [214, 634] on div "Eraser" at bounding box center [207, 726] width 26 height 9
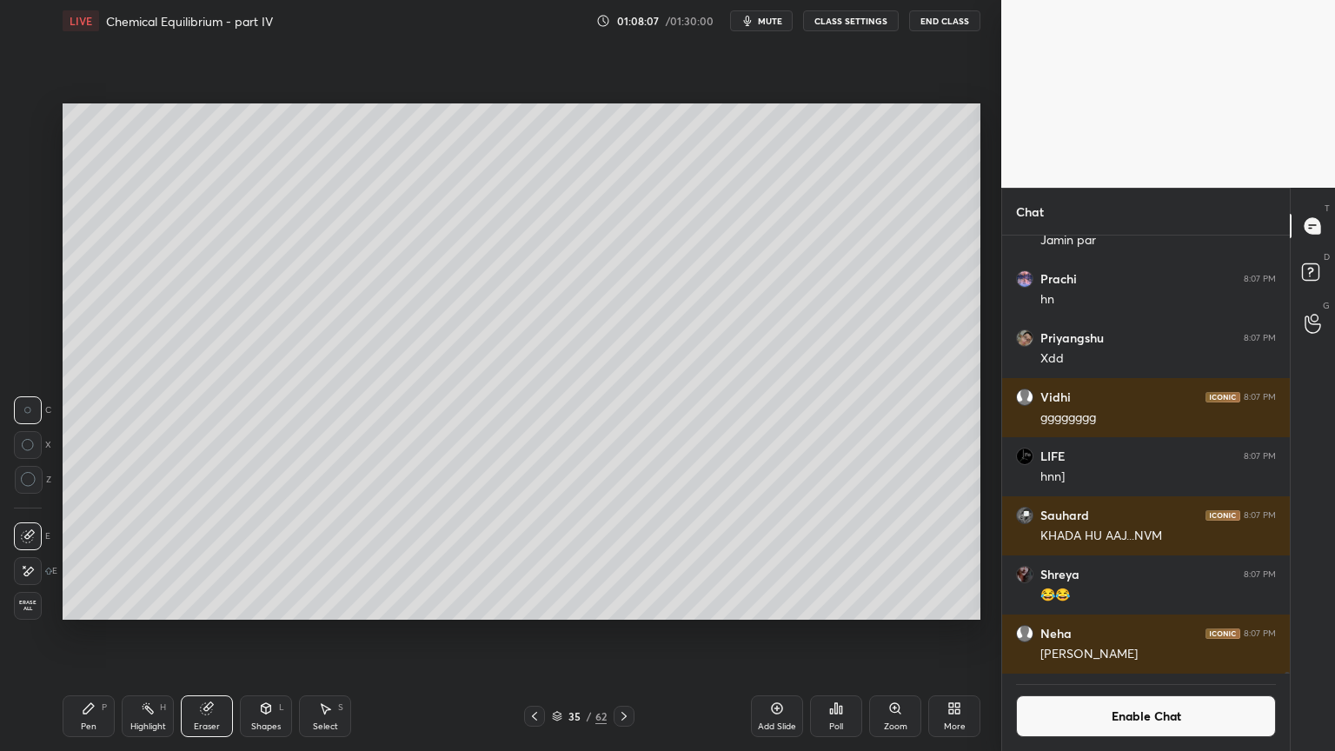
click at [140, 634] on div "Highlight H" at bounding box center [148, 716] width 52 height 42
click at [110, 634] on div "Pen P" at bounding box center [89, 716] width 52 height 42
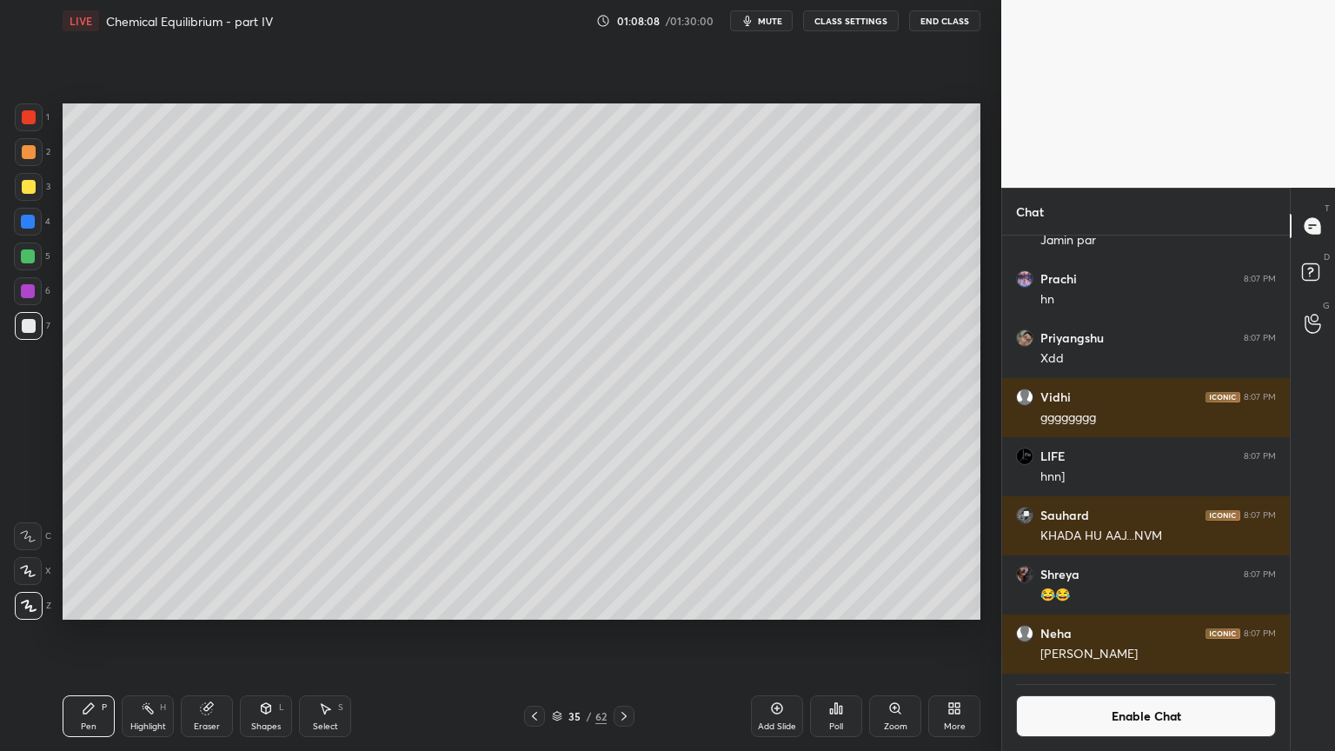
drag, startPoint x: 146, startPoint y: 721, endPoint x: 188, endPoint y: 672, distance: 64.1
click at [146, 634] on div "Highlight H" at bounding box center [148, 716] width 52 height 42
drag, startPoint x: 92, startPoint y: 722, endPoint x: 134, endPoint y: 670, distance: 66.8
click at [93, 634] on div "Pen" at bounding box center [89, 726] width 16 height 9
click at [30, 227] on div at bounding box center [28, 222] width 14 height 14
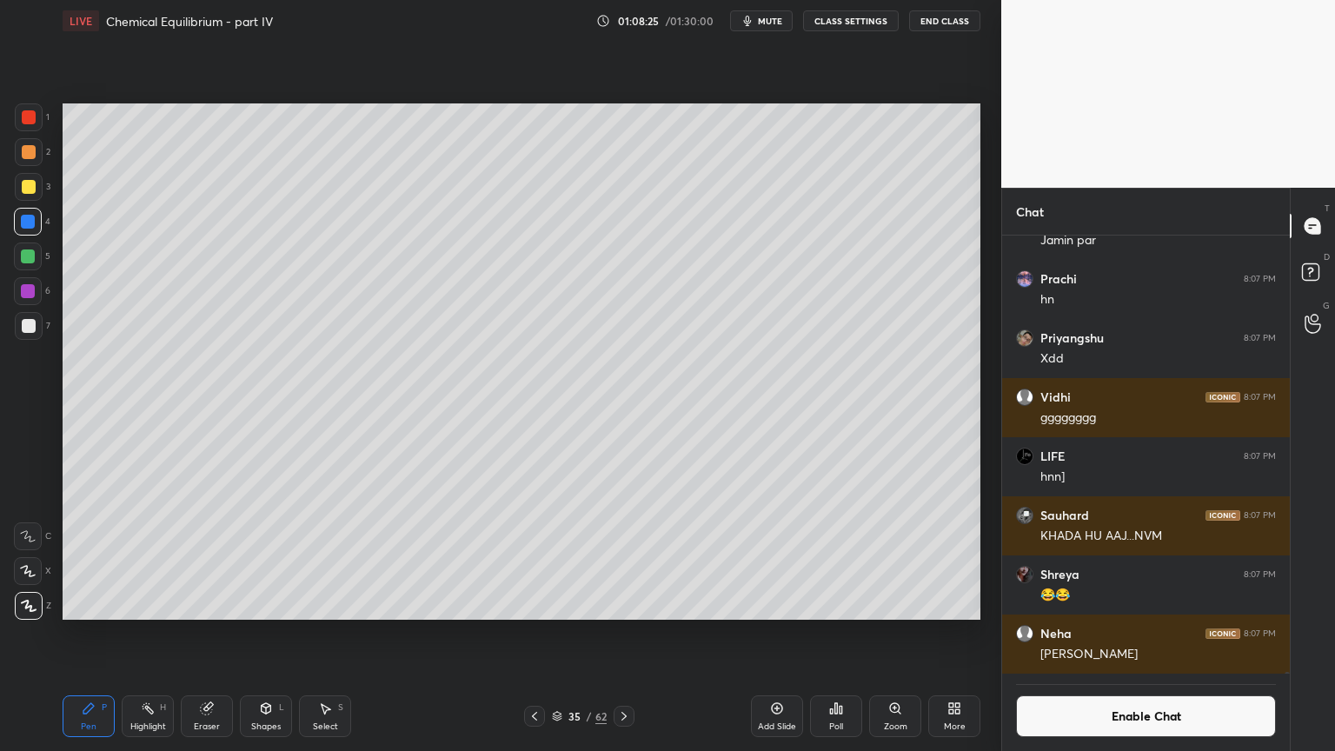
drag, startPoint x: 163, startPoint y: 711, endPoint x: 168, endPoint y: 691, distance: 20.7
click at [163, 634] on div "Highlight H" at bounding box center [148, 716] width 52 height 42
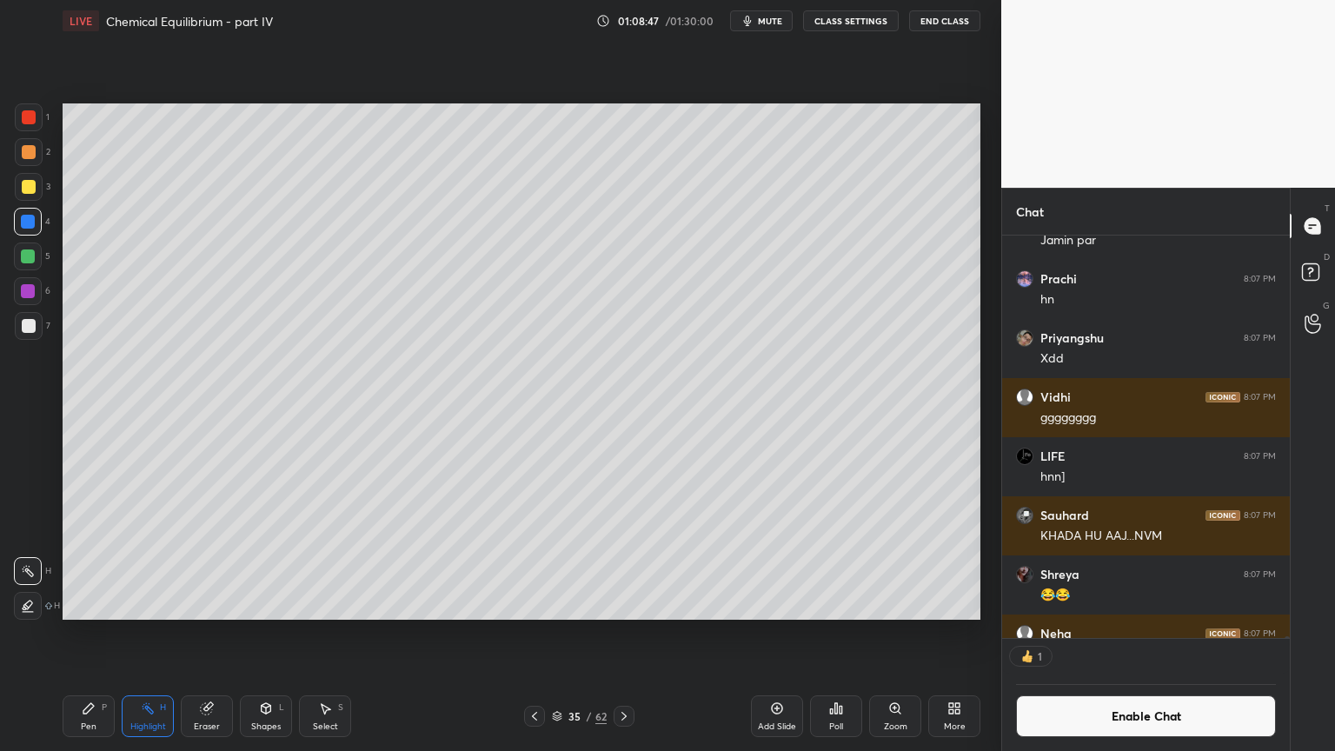
scroll to position [5, 5]
click at [57, 444] on div "Setting up your live class Poll for secs No correct answer Start poll" at bounding box center [522, 362] width 932 height 640
click at [1147, 634] on button "Enable Chat" at bounding box center [1146, 716] width 260 height 42
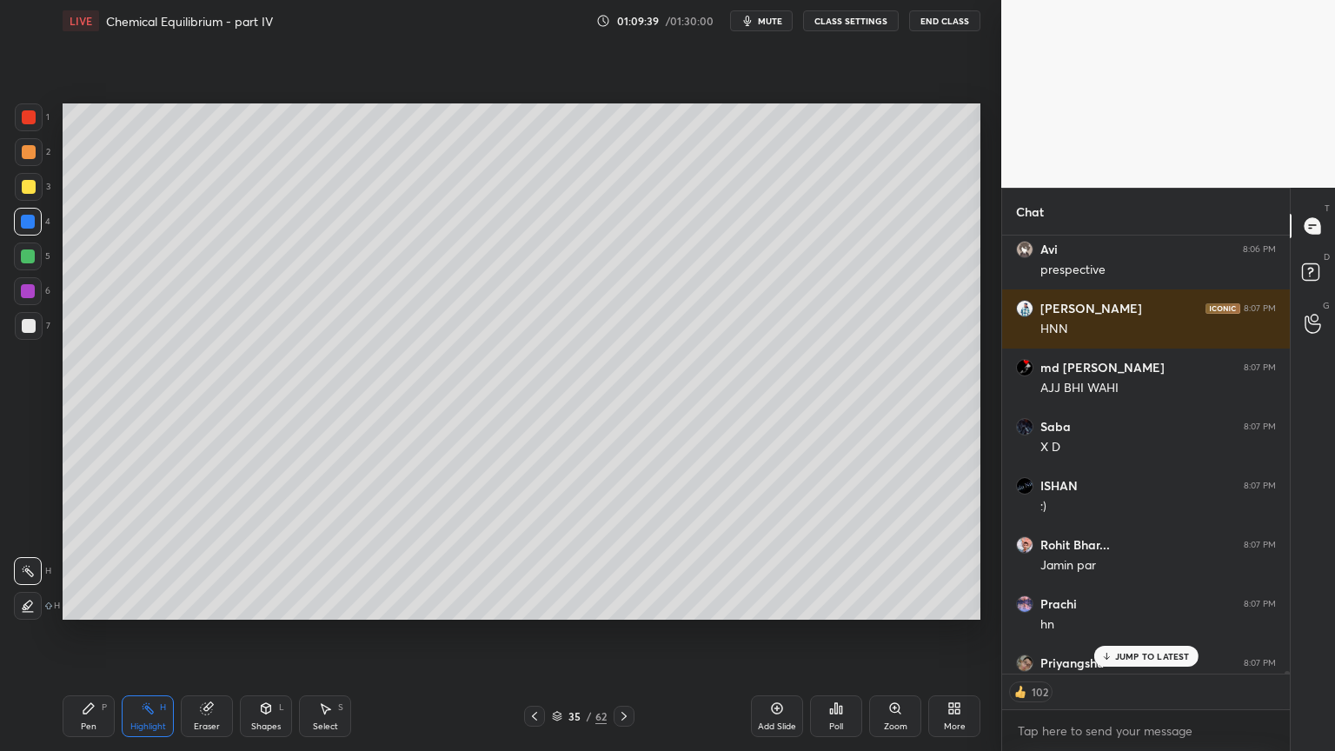
click at [1157, 634] on p "JUMP TO LATEST" at bounding box center [1152, 656] width 75 height 10
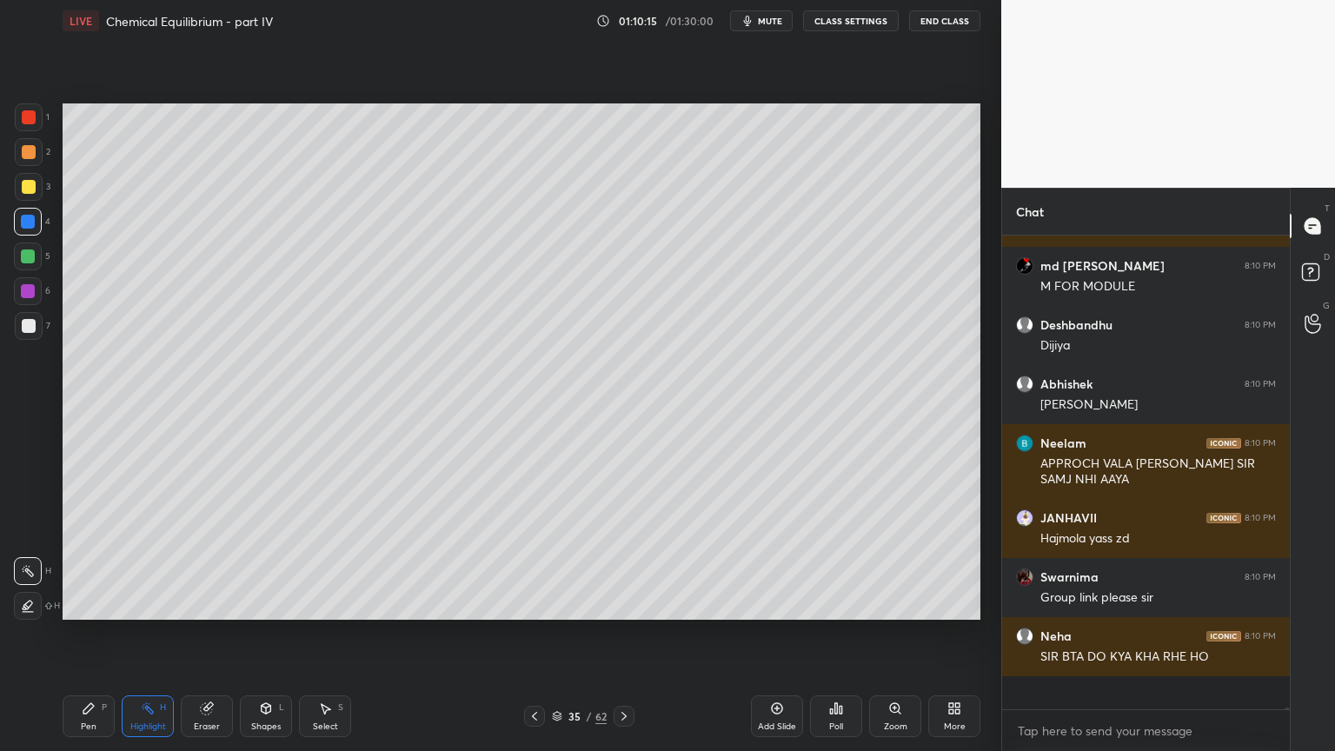
scroll to position [5, 5]
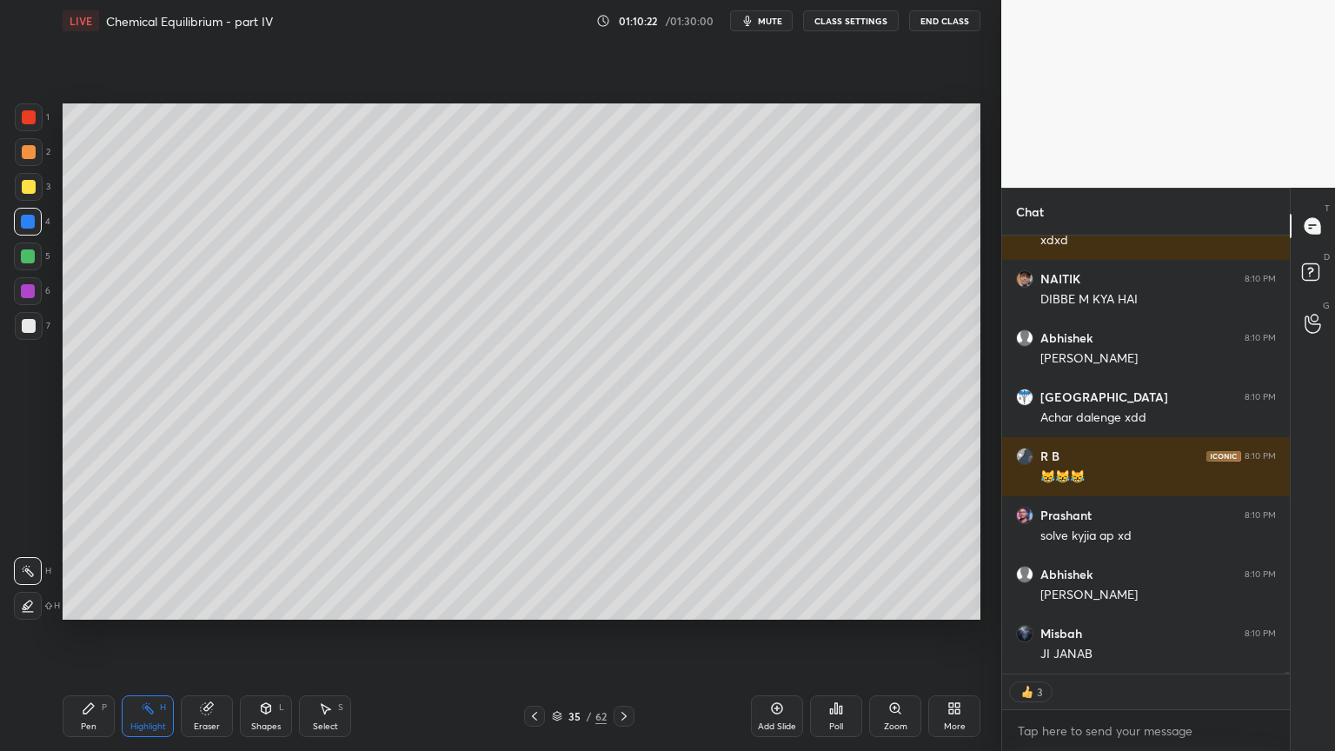
click at [855, 19] on button "CLASS SETTINGS" at bounding box center [851, 20] width 96 height 21
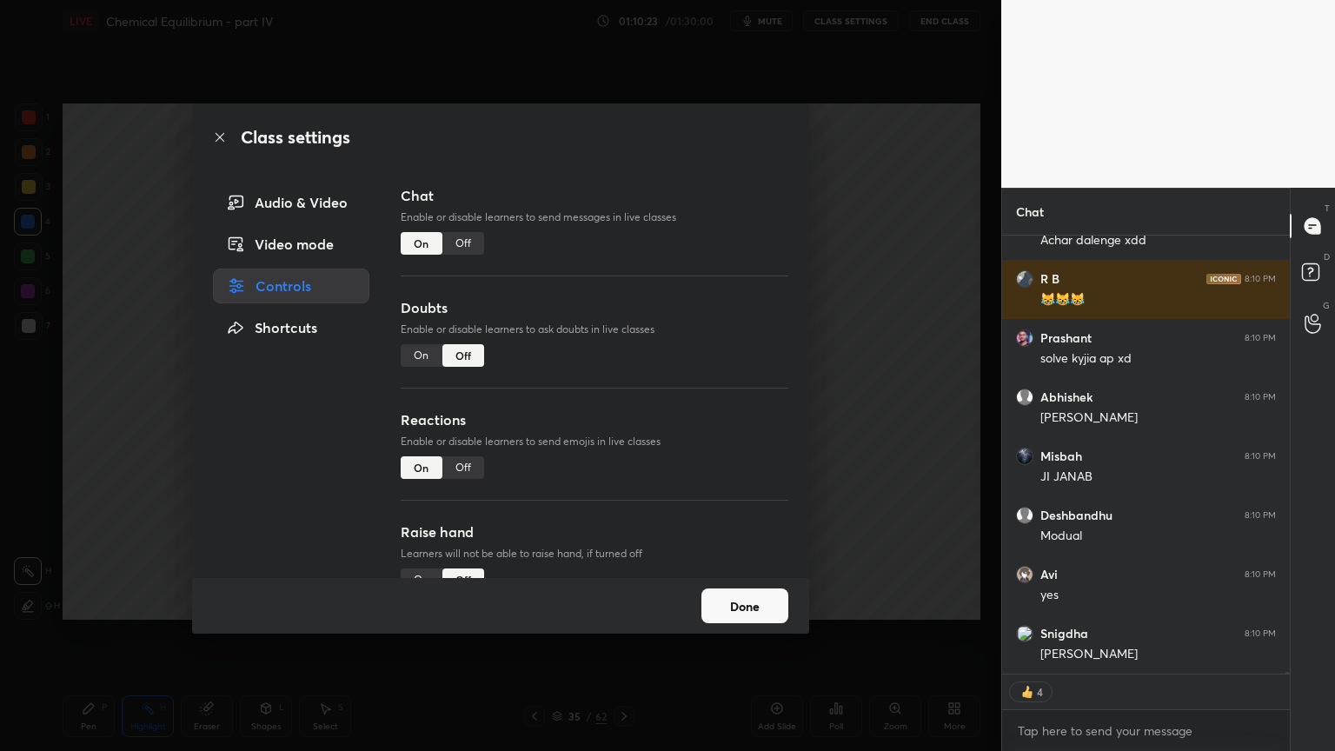
type textarea "x"
drag, startPoint x: 462, startPoint y: 243, endPoint x: 675, endPoint y: 246, distance: 213.0
click at [465, 243] on div "Off" at bounding box center [463, 243] width 42 height 23
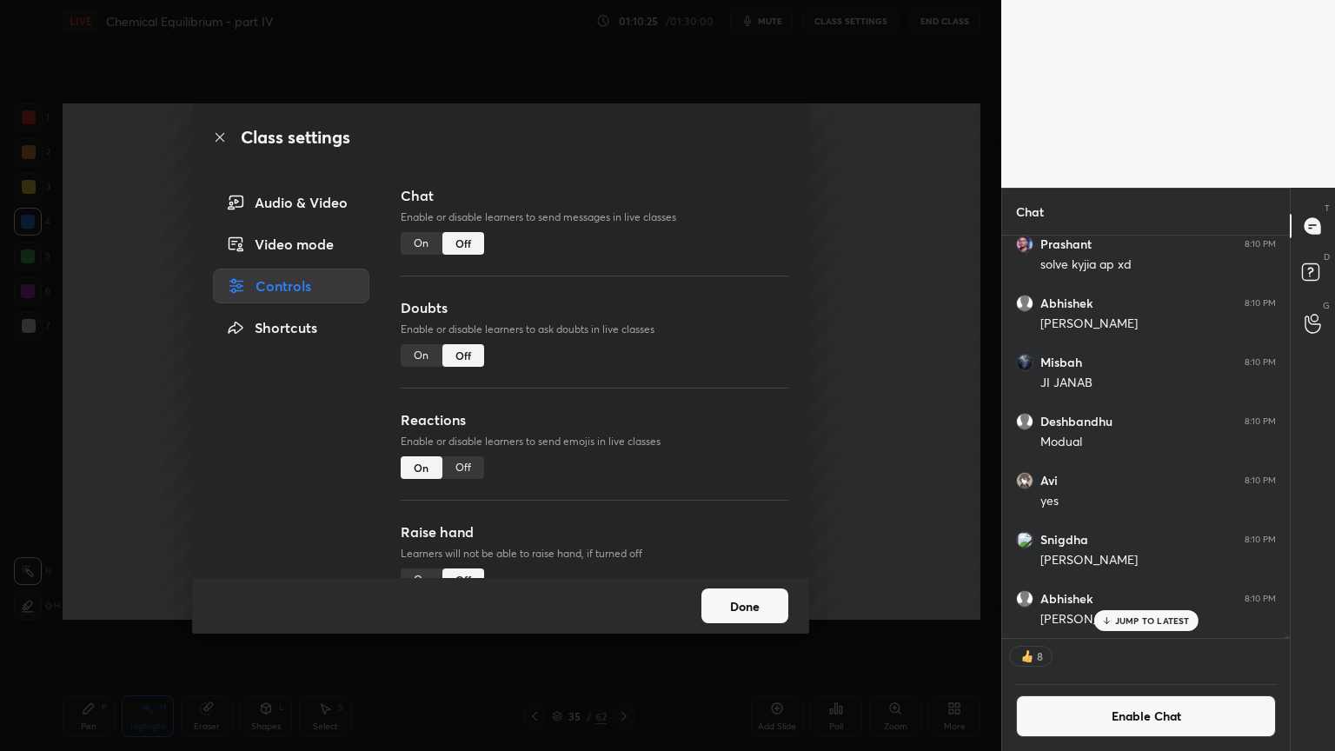
click at [904, 547] on div "Class settings Audio & Video Video mode Controls Shortcuts Chat Enable or disab…" at bounding box center [500, 375] width 1001 height 751
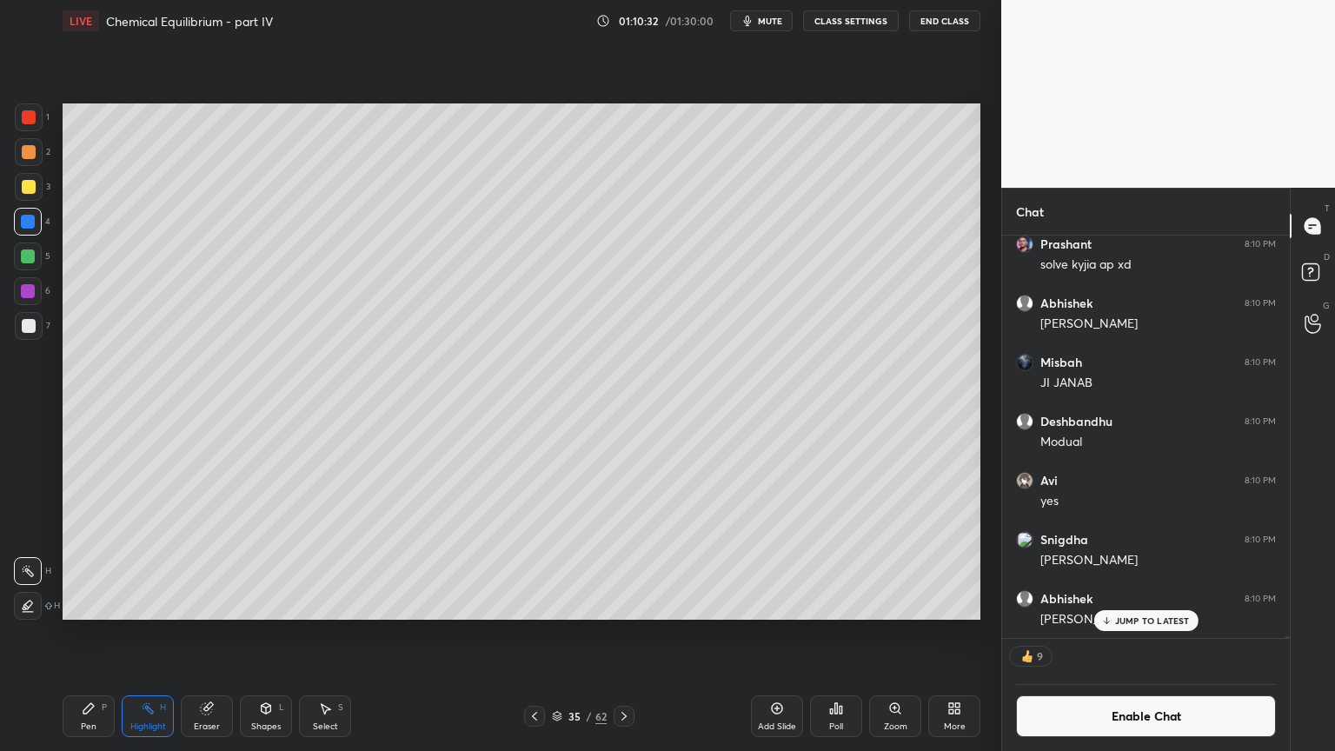
drag, startPoint x: 782, startPoint y: 720, endPoint x: 534, endPoint y: 698, distance: 249.6
click at [777, 634] on div "Add Slide" at bounding box center [777, 716] width 52 height 42
drag, startPoint x: 101, startPoint y: 718, endPoint x: 94, endPoint y: 690, distance: 28.7
click at [101, 634] on div "Pen P" at bounding box center [89, 716] width 52 height 42
click at [30, 130] on div at bounding box center [29, 117] width 28 height 28
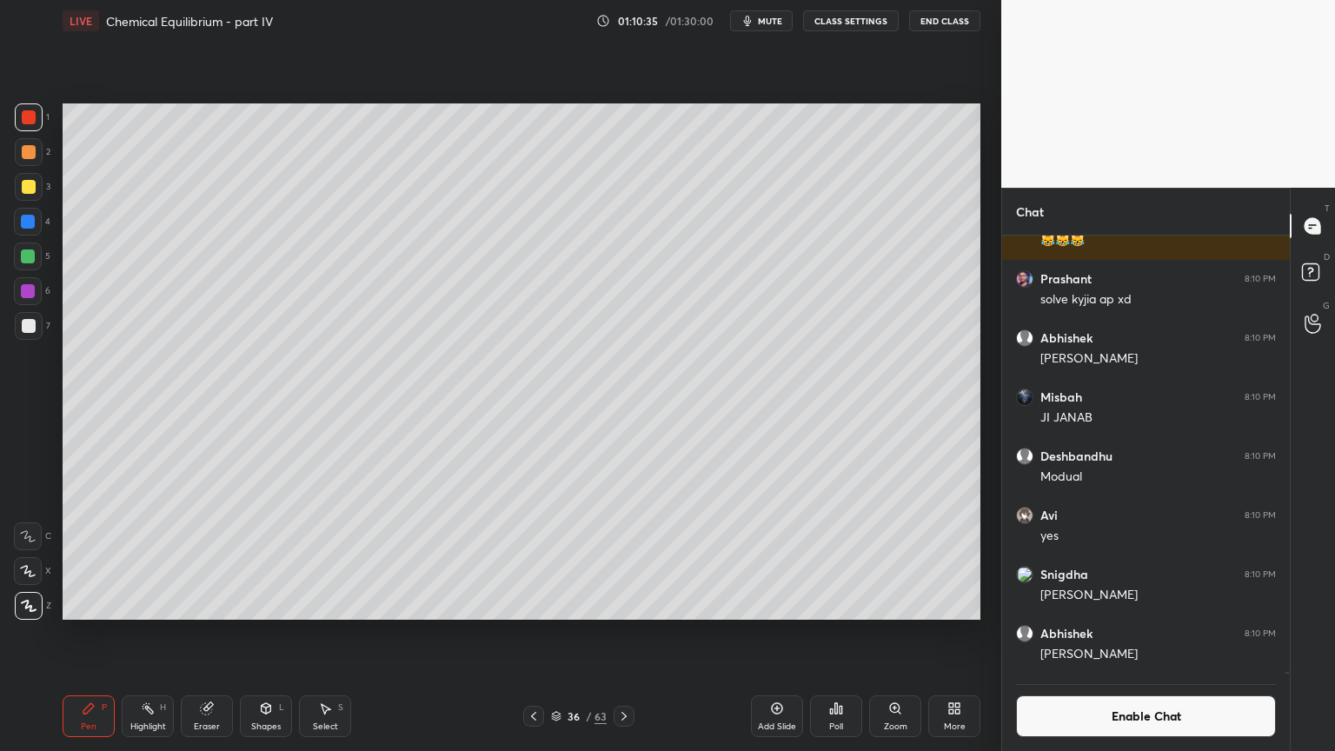
drag, startPoint x: 35, startPoint y: 150, endPoint x: 55, endPoint y: 165, distance: 24.9
click at [31, 151] on div at bounding box center [29, 152] width 28 height 28
click at [28, 324] on div at bounding box center [29, 326] width 14 height 14
click at [254, 634] on div "Shapes L" at bounding box center [266, 716] width 52 height 42
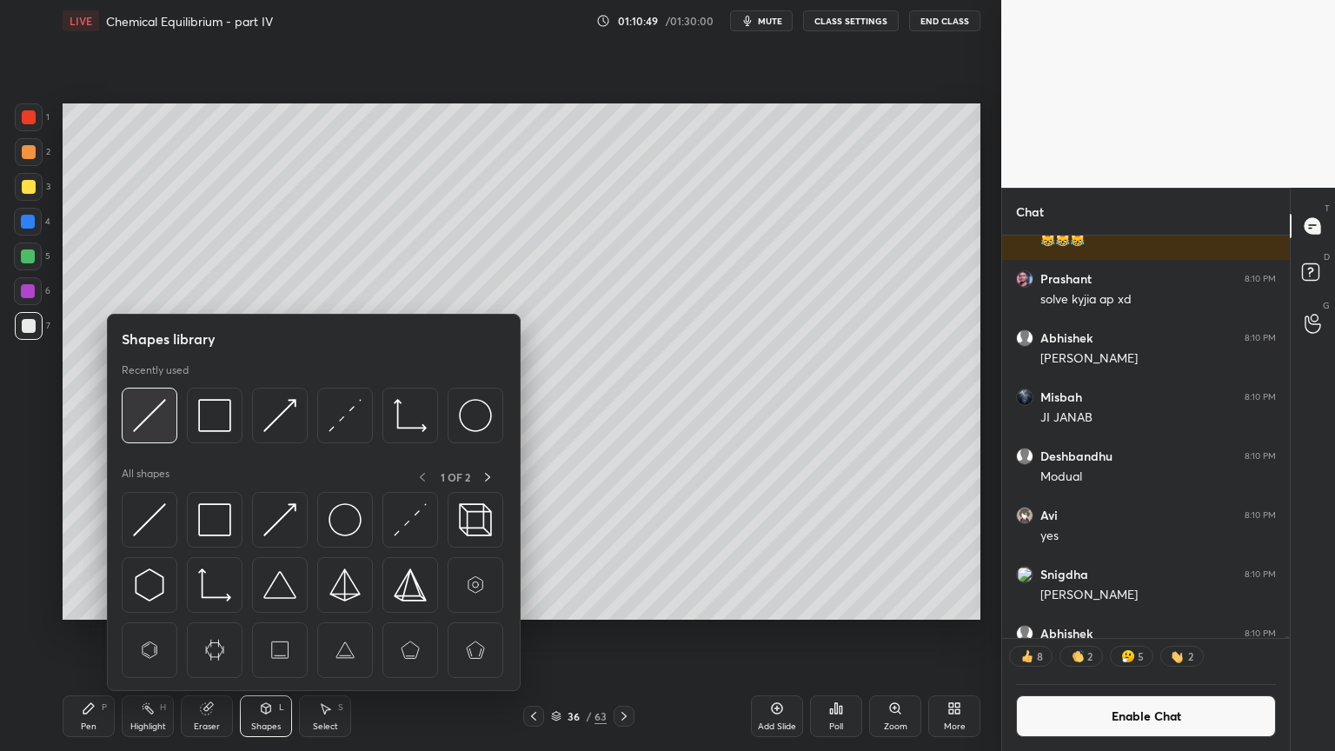
click at [154, 424] on img at bounding box center [149, 415] width 33 height 33
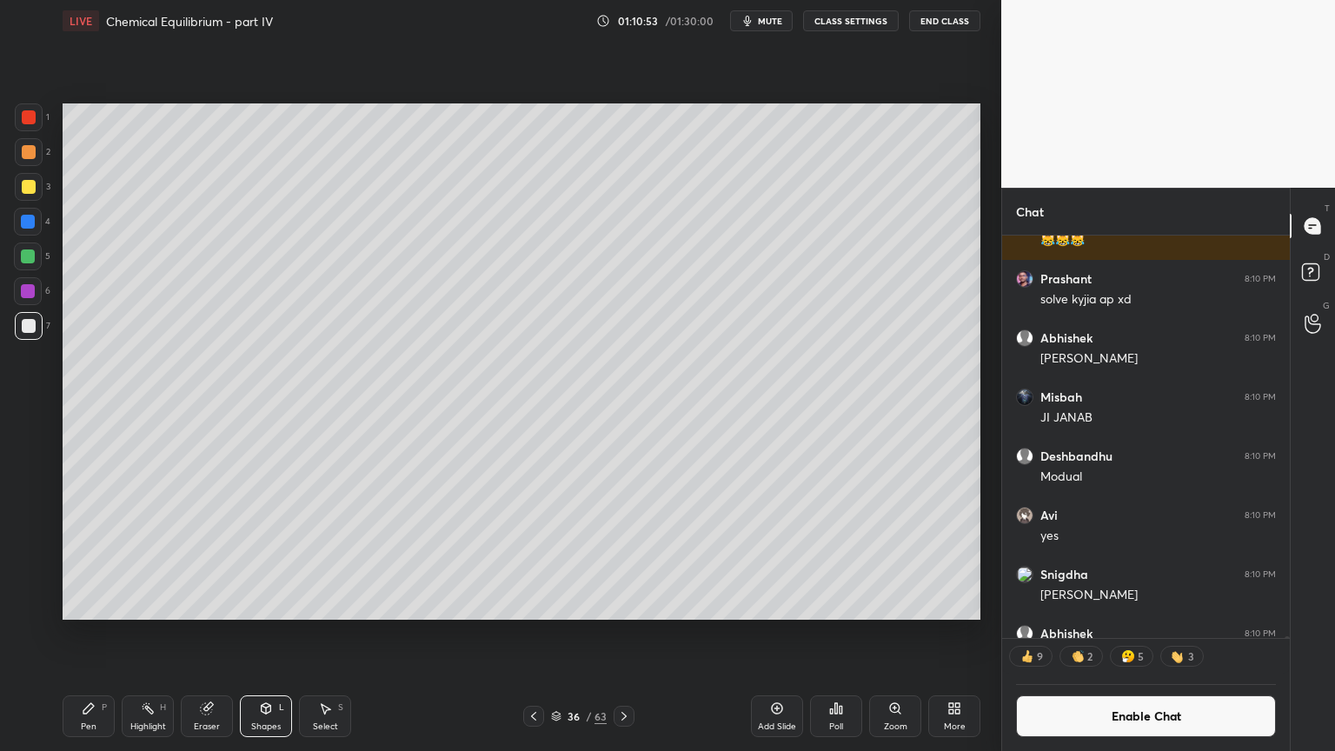
drag, startPoint x: 103, startPoint y: 716, endPoint x: 97, endPoint y: 649, distance: 67.2
click at [103, 634] on div "Pen P" at bounding box center [89, 716] width 52 height 42
click at [27, 153] on div at bounding box center [29, 152] width 14 height 14
drag, startPoint x: 62, startPoint y: 718, endPoint x: 76, endPoint y: 714, distance: 14.6
click at [62, 634] on div "LIVE Chemical Equilibrium - part IV 01:11:03 / 01:30:00 mute CLASS SETTINGS End…" at bounding box center [522, 375] width 932 height 751
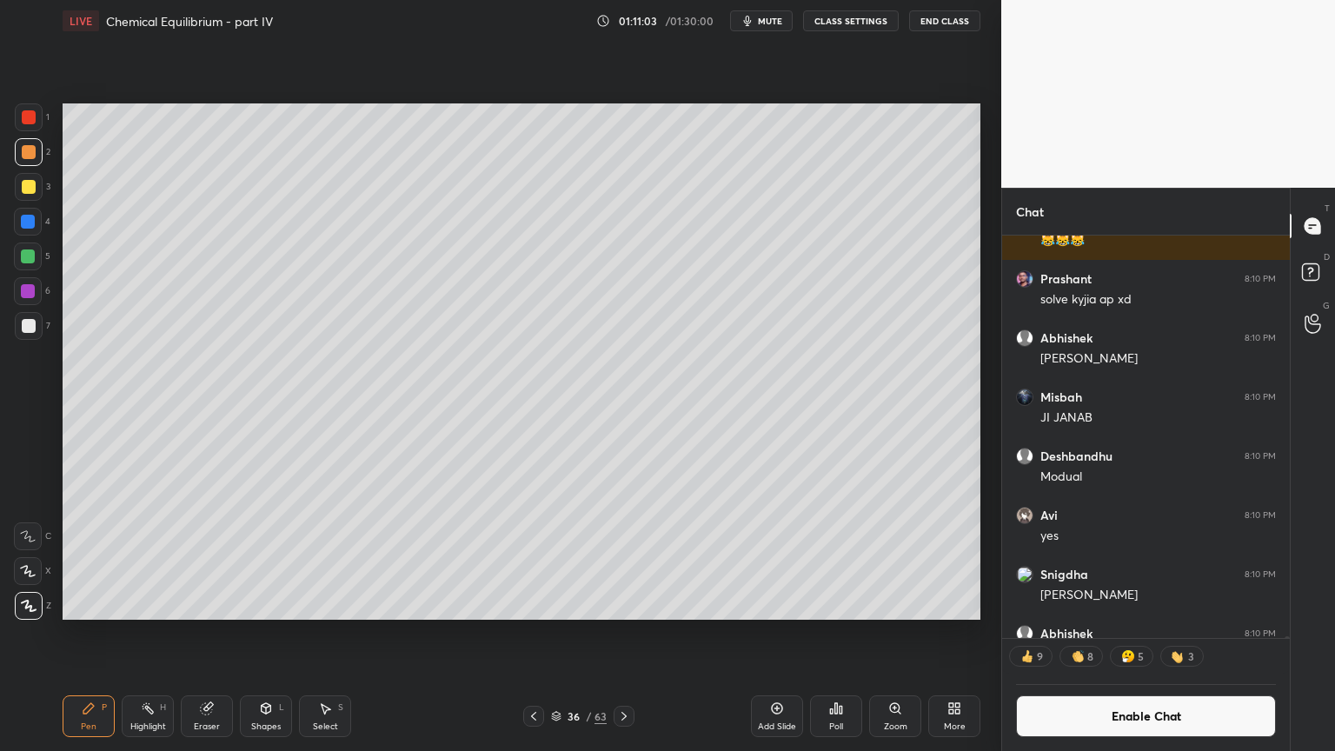
click at [77, 634] on div "Pen P" at bounding box center [89, 716] width 52 height 42
click at [30, 331] on div at bounding box center [29, 326] width 28 height 28
drag, startPoint x: 83, startPoint y: 721, endPoint x: 215, endPoint y: 639, distance: 155.1
click at [83, 634] on div "Pen P" at bounding box center [89, 716] width 52 height 42
click at [149, 634] on div "Highlight" at bounding box center [148, 726] width 36 height 9
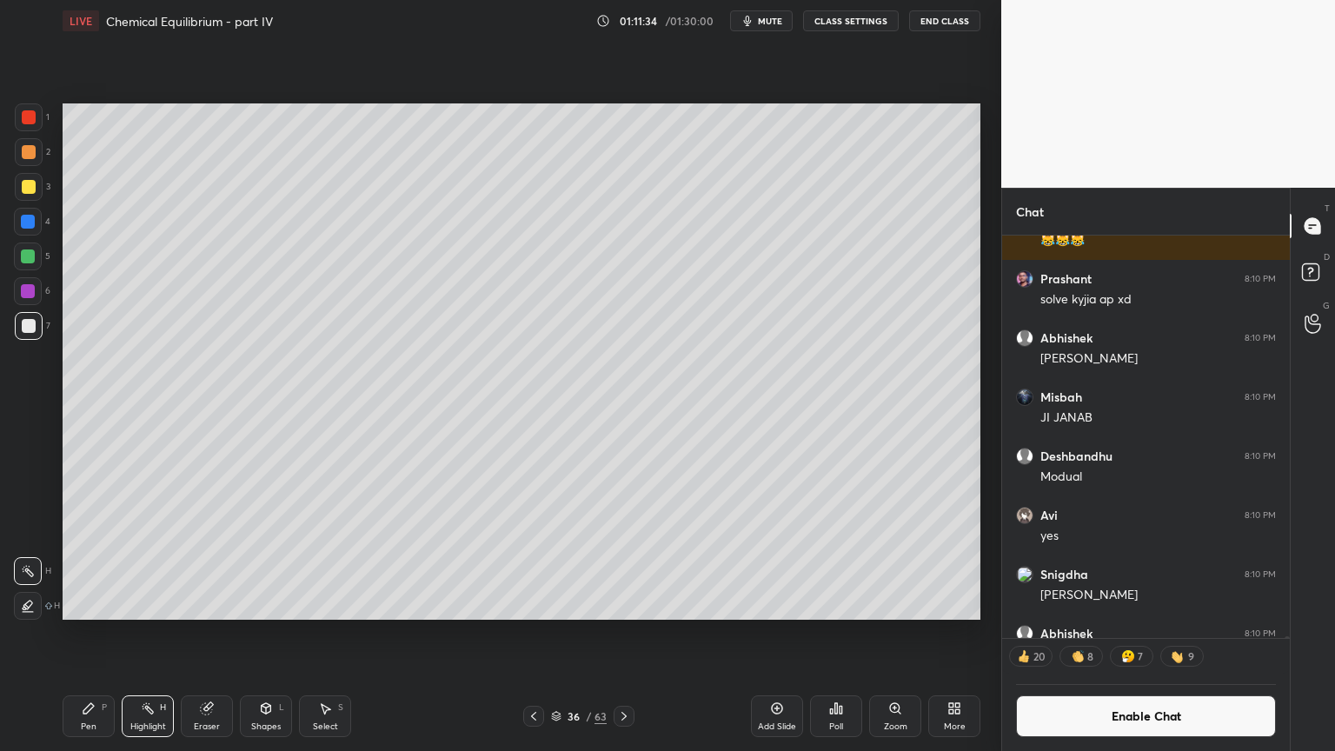
click at [27, 192] on div at bounding box center [29, 187] width 14 height 14
click at [85, 634] on div "Pen P" at bounding box center [89, 716] width 52 height 42
click at [30, 129] on div at bounding box center [29, 117] width 28 height 28
click at [31, 328] on div at bounding box center [29, 326] width 14 height 14
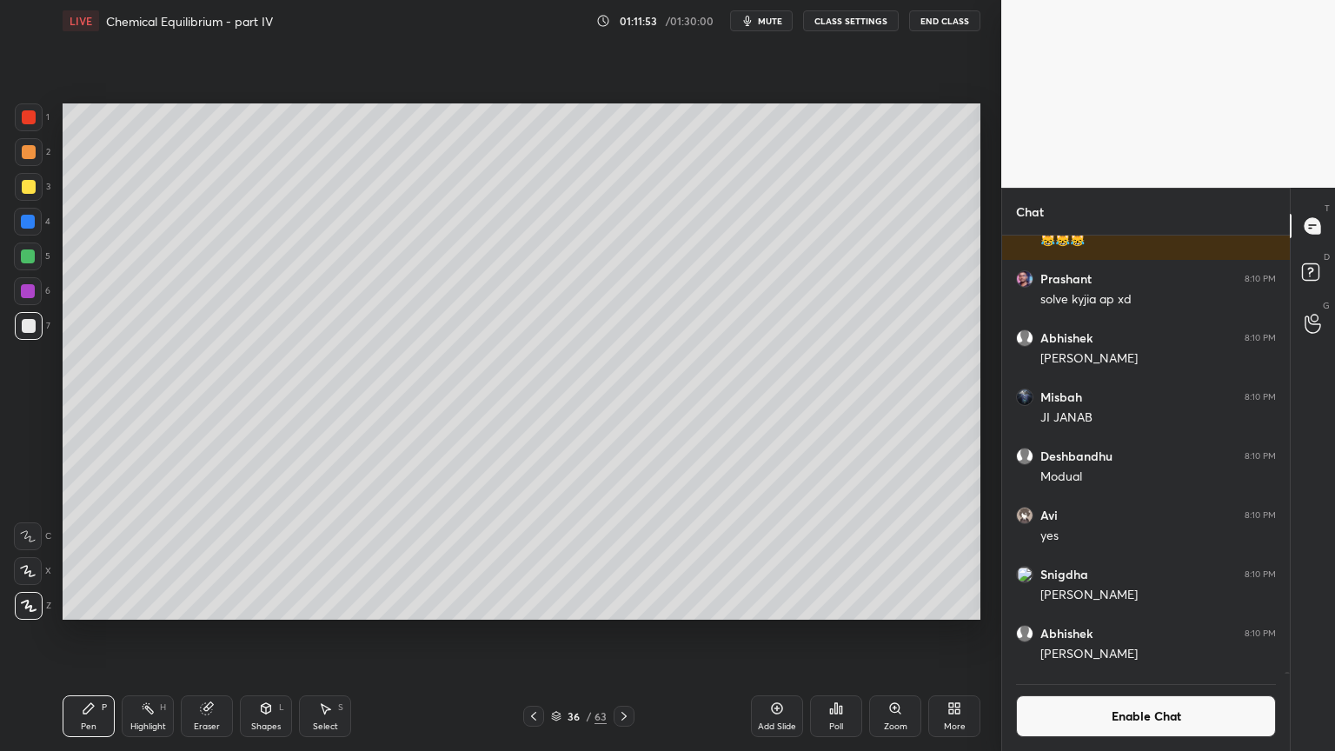
drag, startPoint x: 69, startPoint y: 717, endPoint x: 182, endPoint y: 621, distance: 148.6
click at [76, 634] on div "Pen P" at bounding box center [89, 716] width 52 height 42
click at [136, 634] on div "Highlight H" at bounding box center [148, 716] width 52 height 42
click at [89, 634] on div "Pen P" at bounding box center [89, 716] width 52 height 42
click at [32, 193] on div at bounding box center [29, 187] width 14 height 14
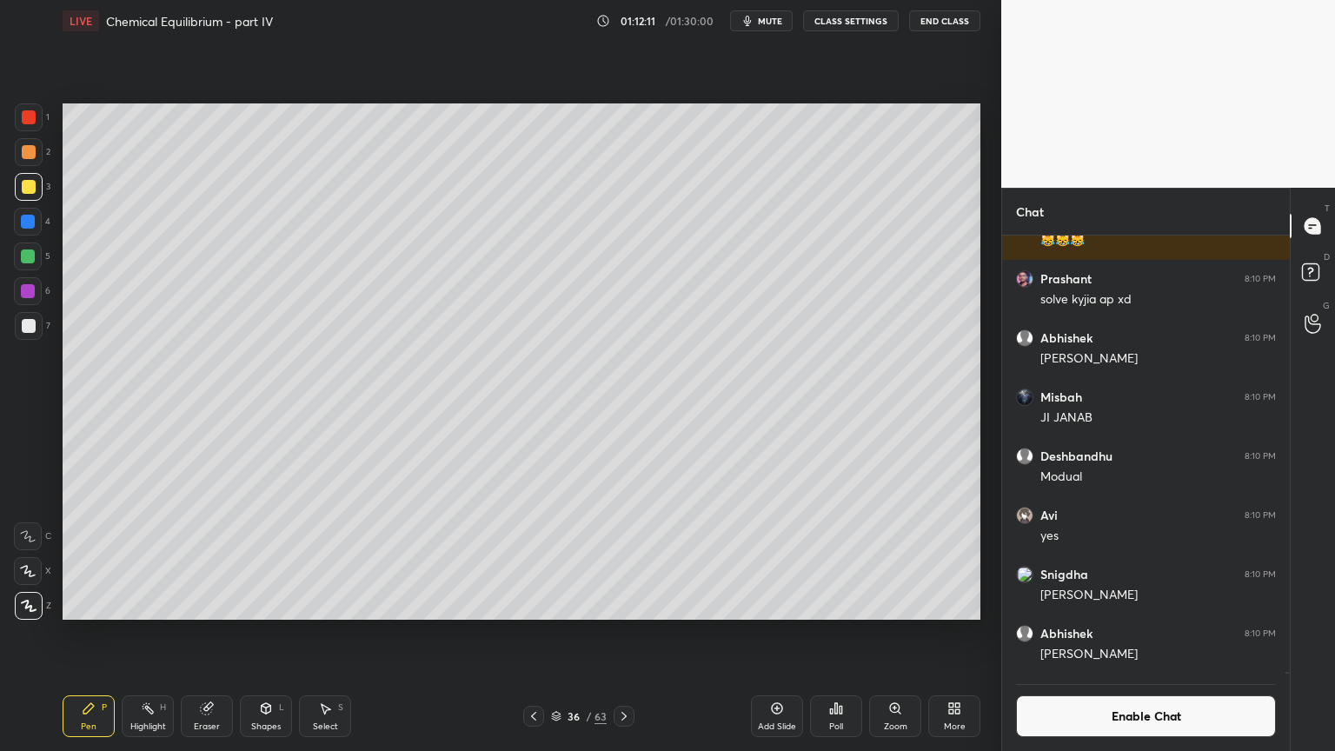
drag, startPoint x: 149, startPoint y: 716, endPoint x: 184, endPoint y: 624, distance: 98.8
click at [150, 634] on div "Highlight H" at bounding box center [148, 716] width 52 height 42
click at [1160, 634] on button "Enable Chat" at bounding box center [1146, 716] width 260 height 42
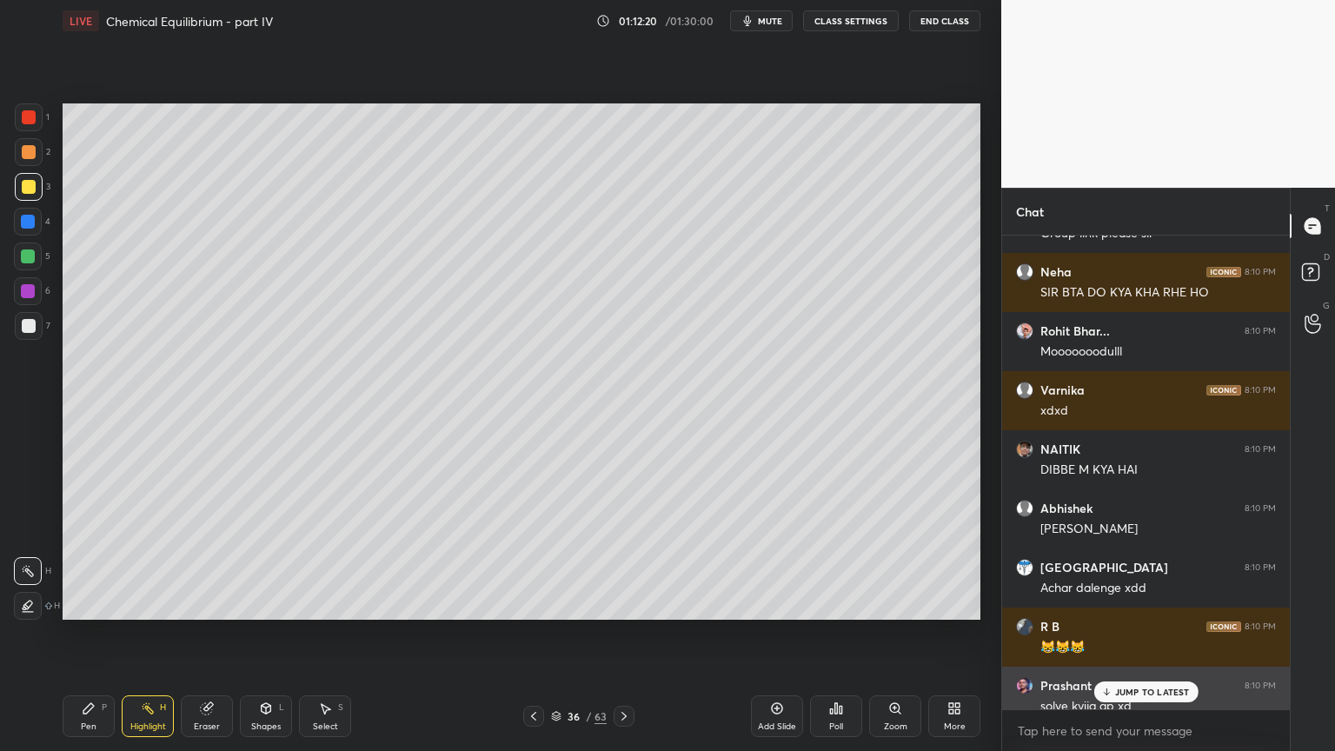
click at [1151, 634] on div "Prashant 8:10 PM" at bounding box center [1146, 685] width 260 height 17
drag, startPoint x: 1147, startPoint y: 691, endPoint x: 1142, endPoint y: 681, distance: 11.3
click at [1146, 634] on p "JUMP TO LATEST" at bounding box center [1152, 692] width 75 height 10
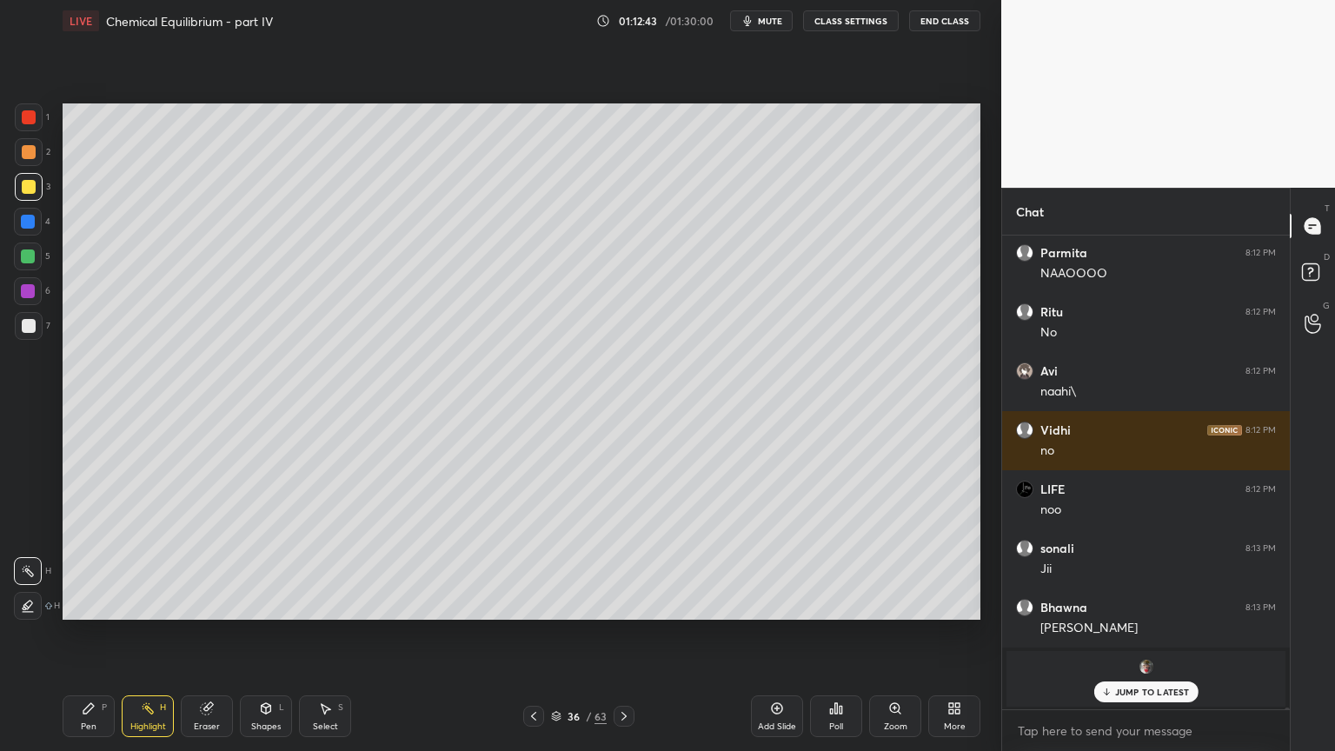
scroll to position [120408, 0]
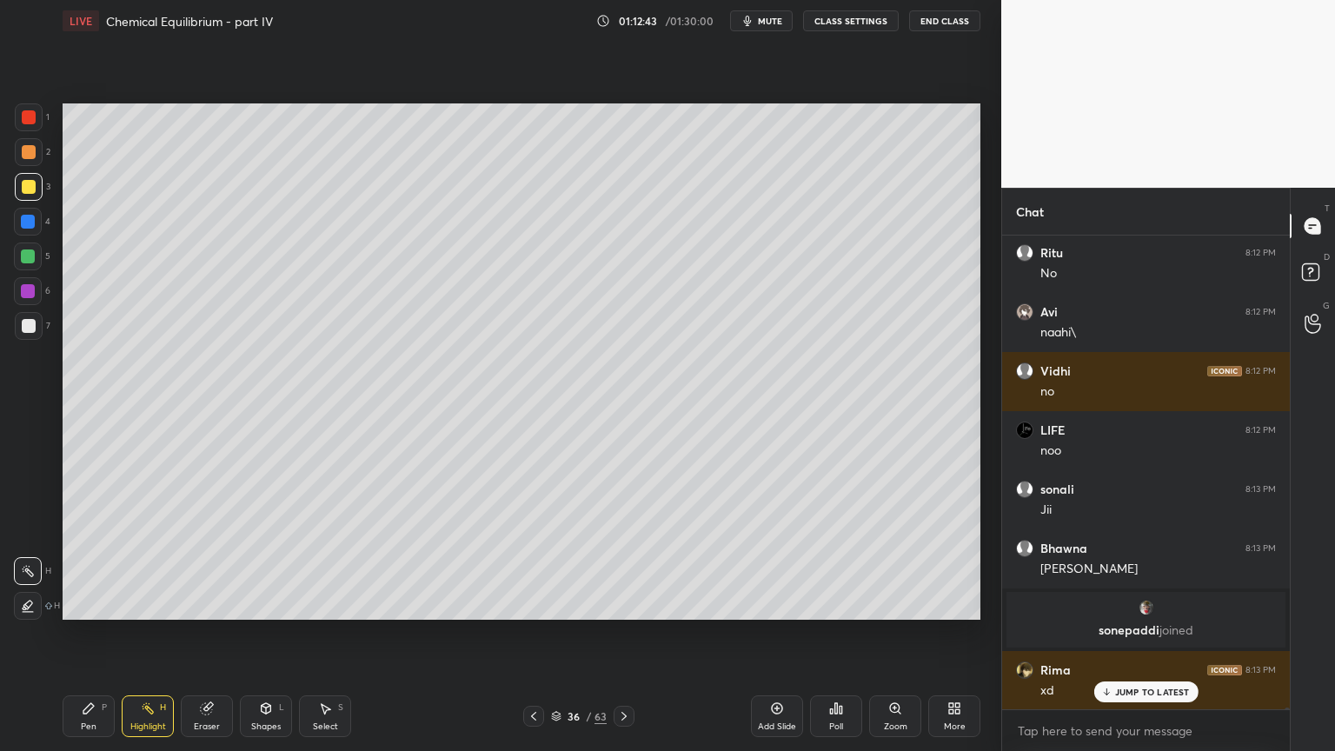
drag, startPoint x: 621, startPoint y: 713, endPoint x: 611, endPoint y: 716, distance: 10.2
click at [617, 634] on icon at bounding box center [624, 716] width 14 height 14
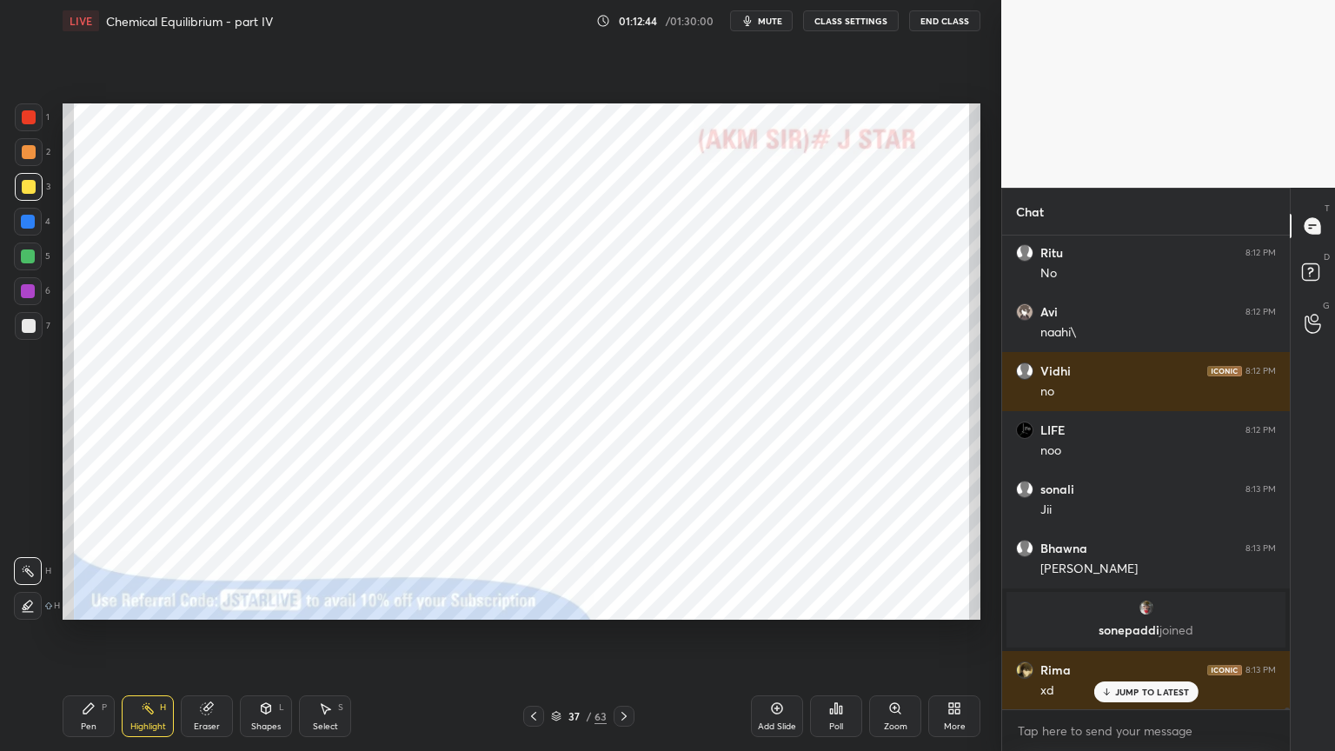
click at [525, 634] on div at bounding box center [533, 716] width 21 height 21
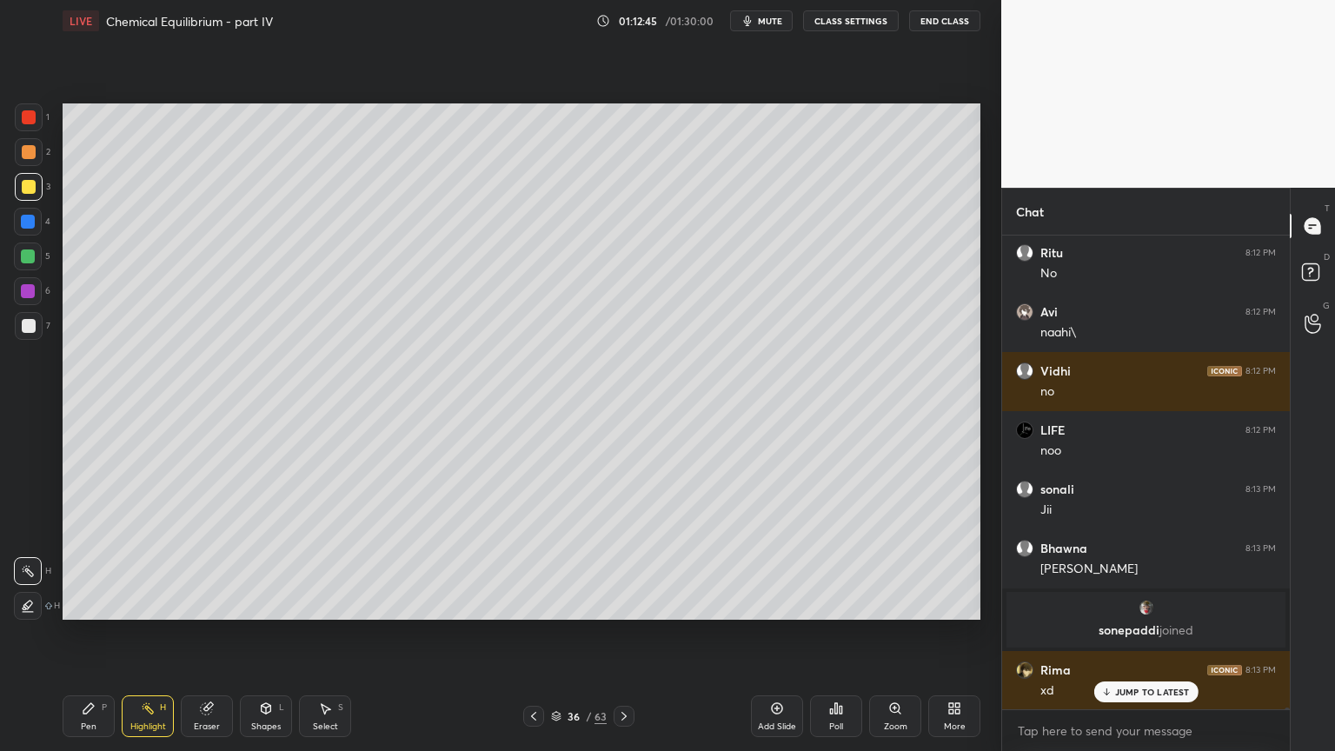
scroll to position [120468, 0]
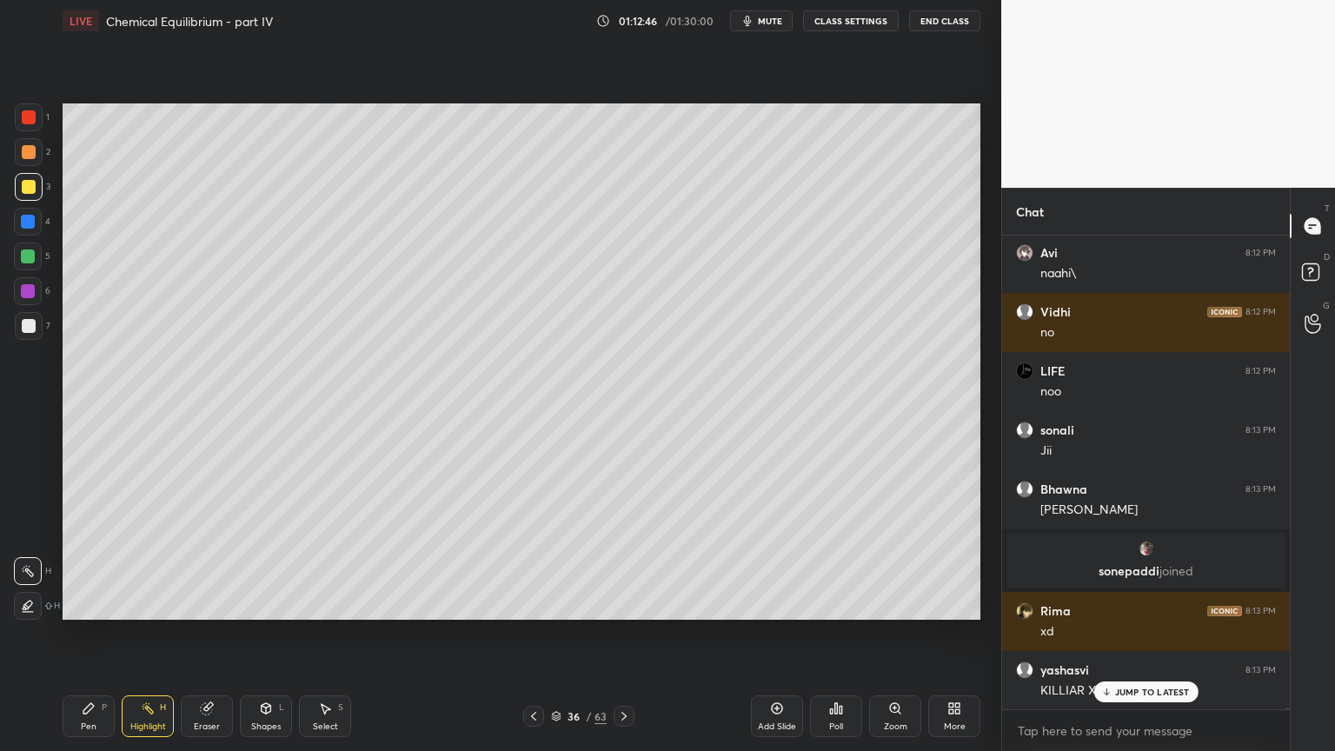
click at [766, 634] on div "Add Slide" at bounding box center [777, 716] width 52 height 42
click at [86, 634] on div "Pen" at bounding box center [89, 726] width 16 height 9
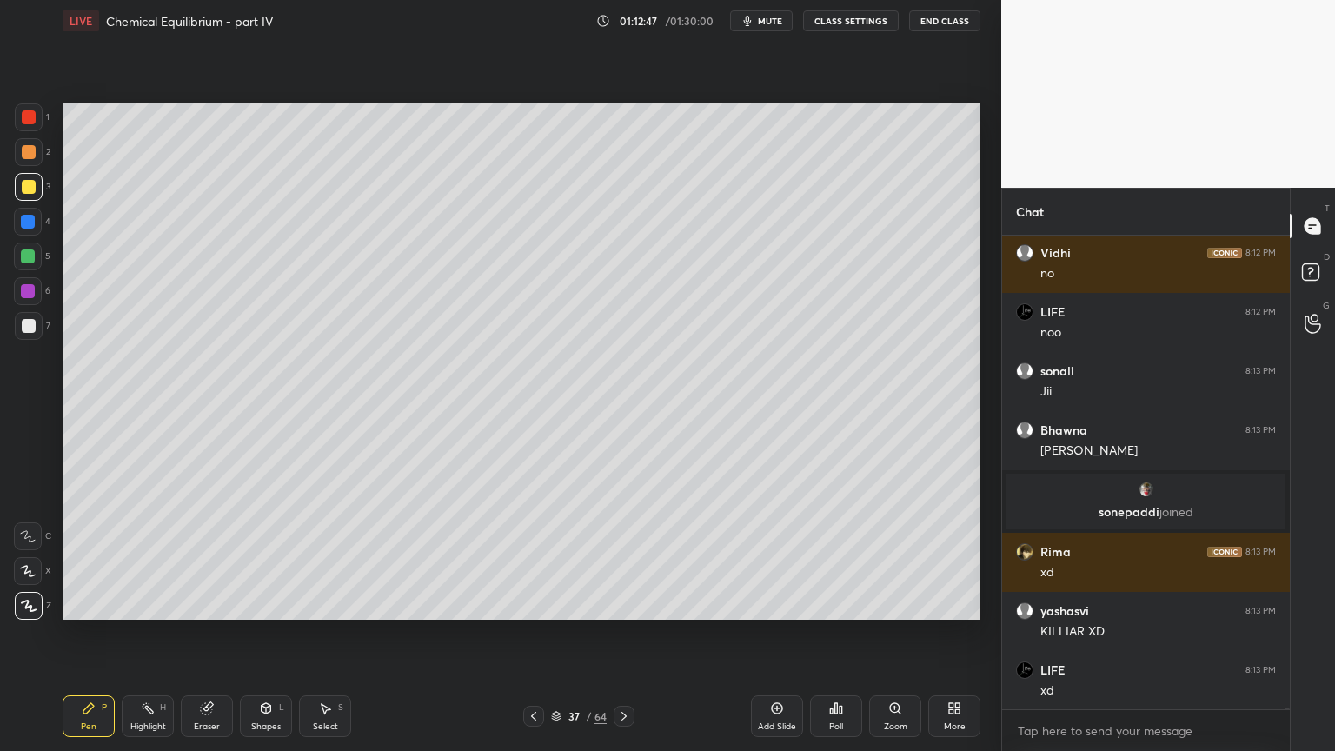
drag, startPoint x: 30, startPoint y: 122, endPoint x: 36, endPoint y: 144, distance: 23.4
click at [31, 127] on div at bounding box center [29, 117] width 28 height 28
click at [43, 150] on div "2" at bounding box center [33, 152] width 36 height 28
click at [38, 122] on div at bounding box center [29, 117] width 28 height 28
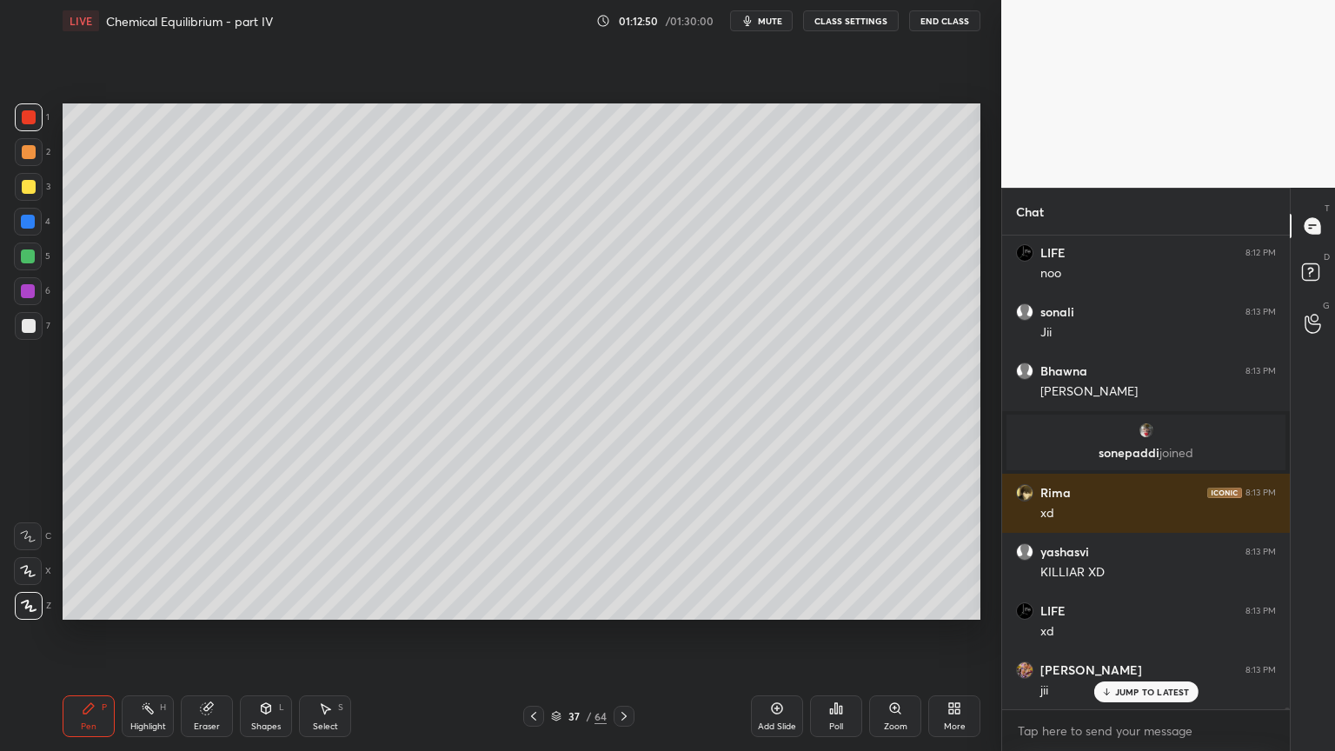
scroll to position [120645, 0]
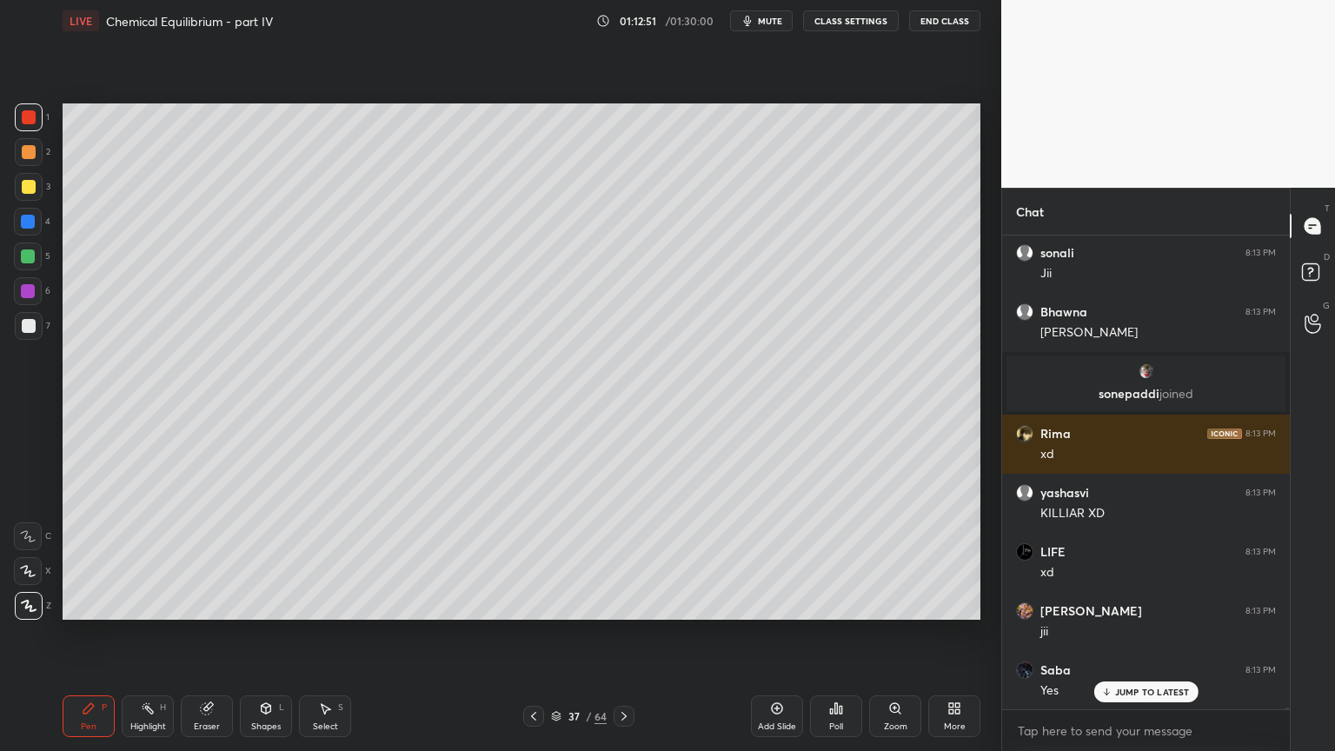
click at [28, 330] on div at bounding box center [29, 326] width 14 height 14
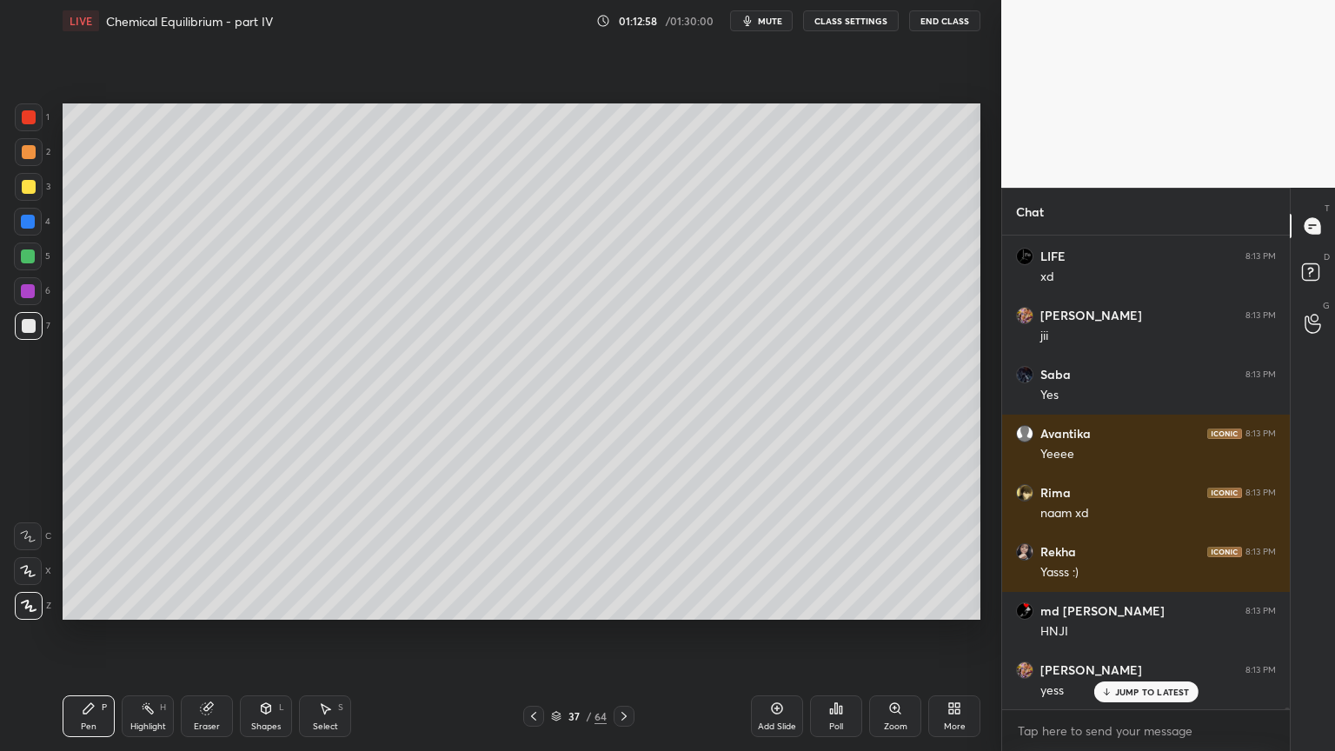
scroll to position [121000, 0]
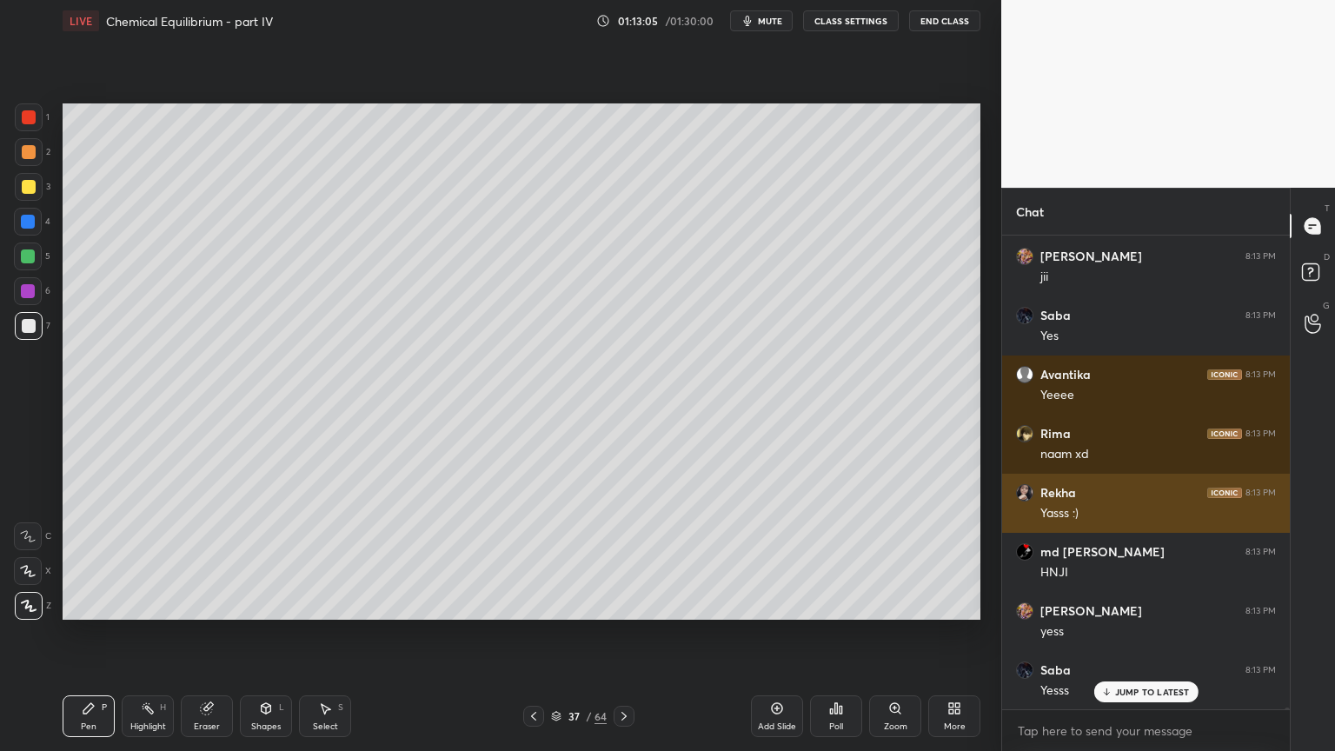
click at [1027, 493] on img "grid" at bounding box center [1024, 492] width 17 height 17
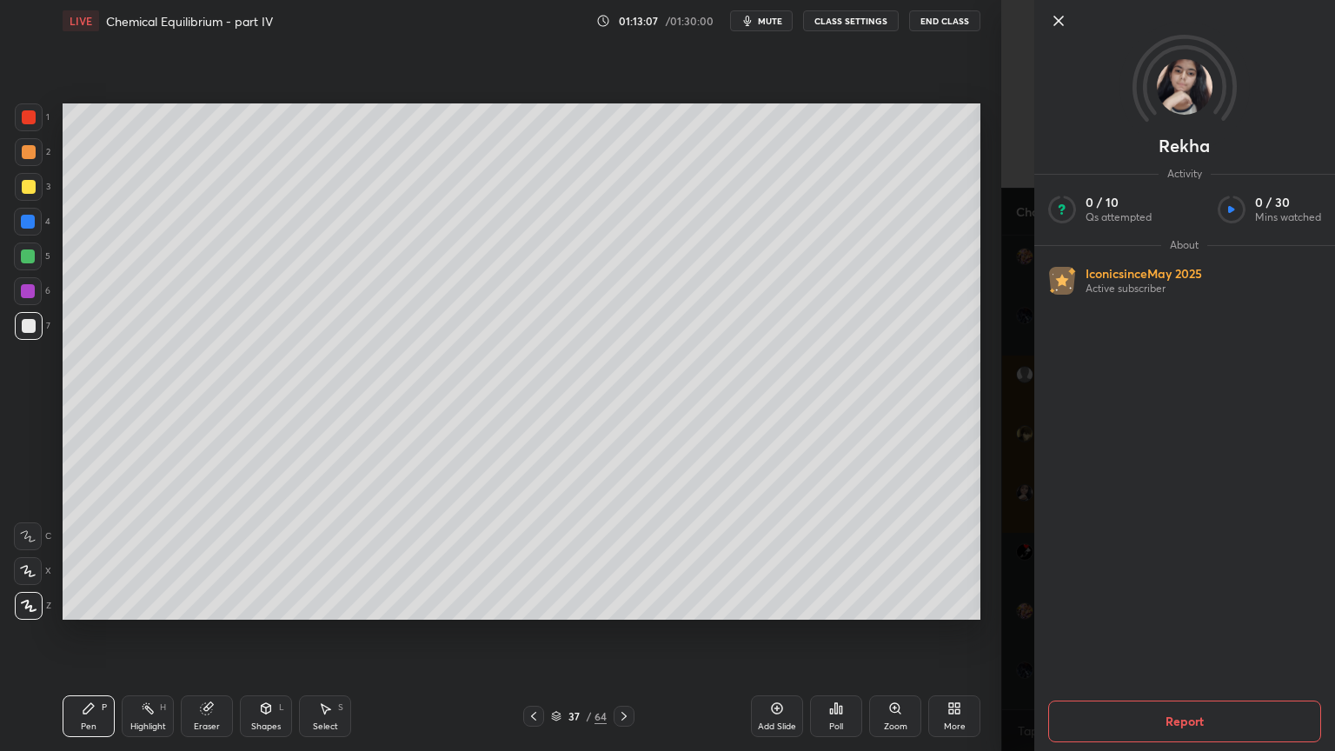
click at [90, 634] on icon at bounding box center [89, 709] width 14 height 14
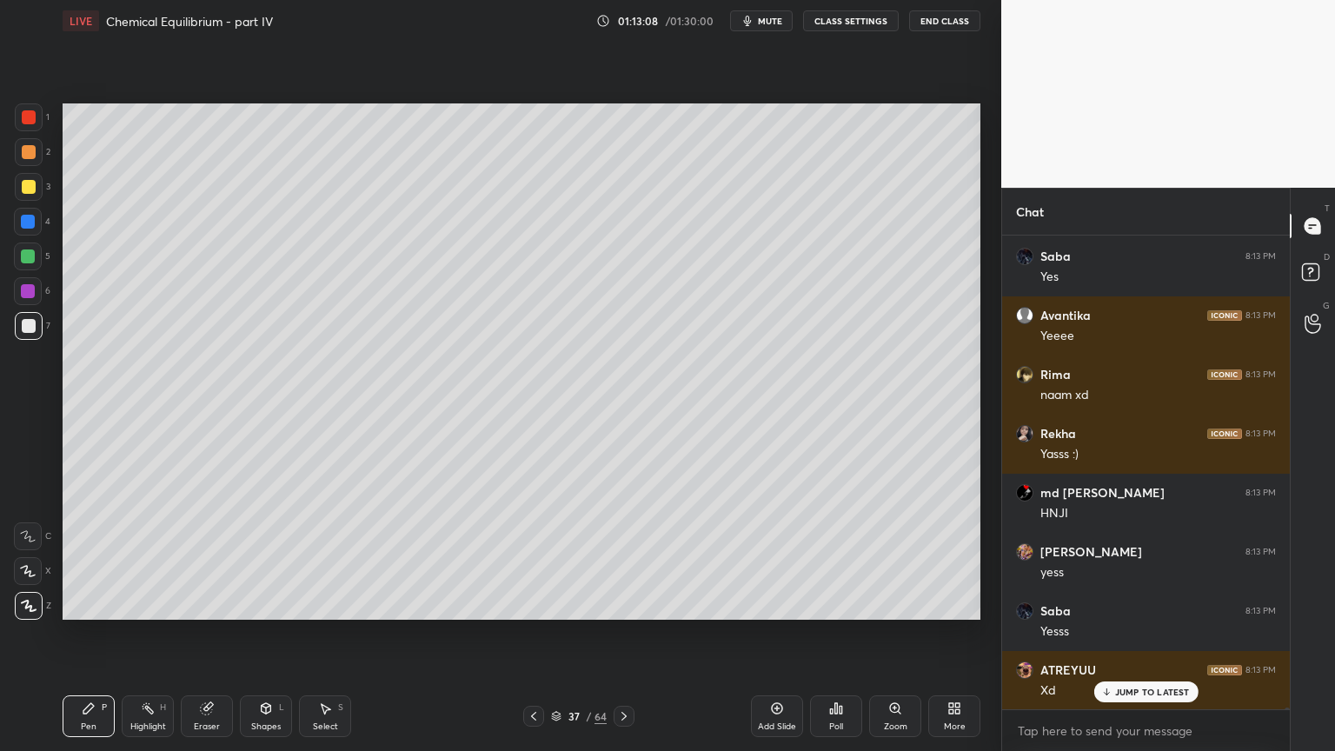
scroll to position [121118, 0]
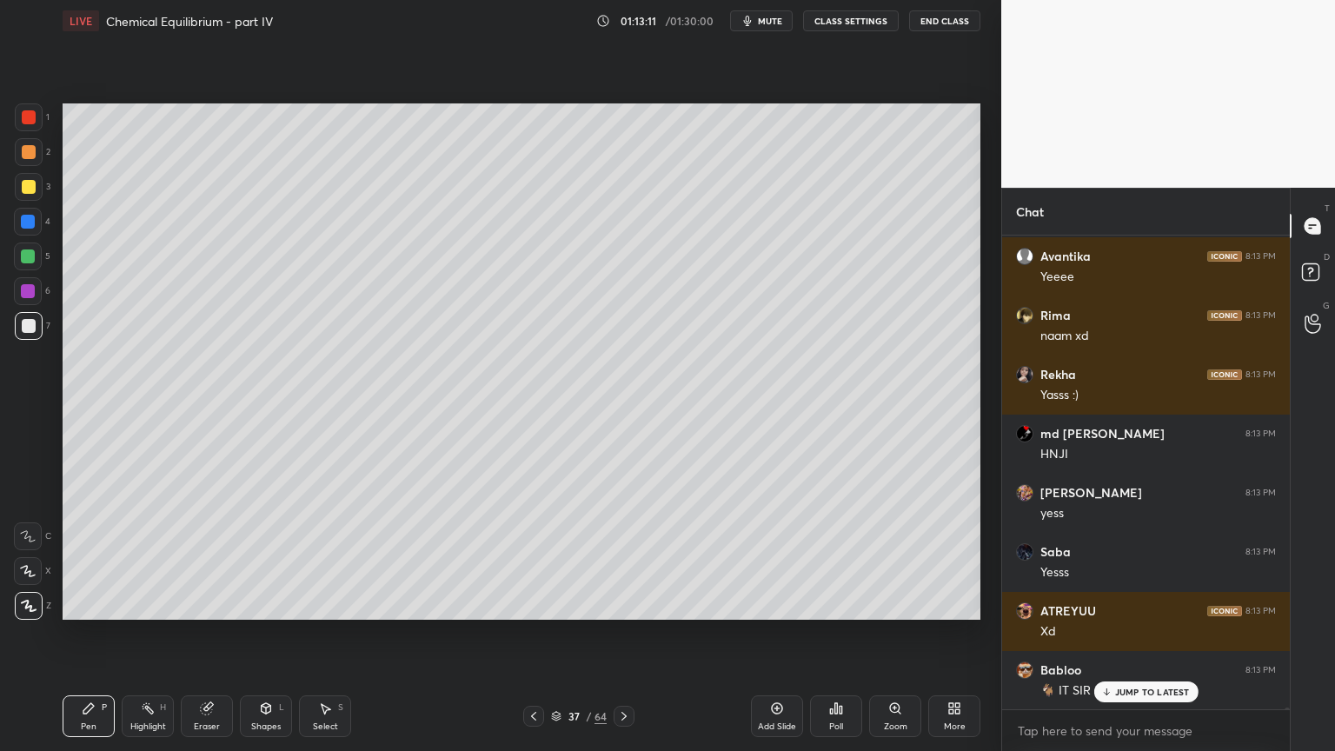
click at [1145, 634] on p "JUMP TO LATEST" at bounding box center [1152, 692] width 75 height 10
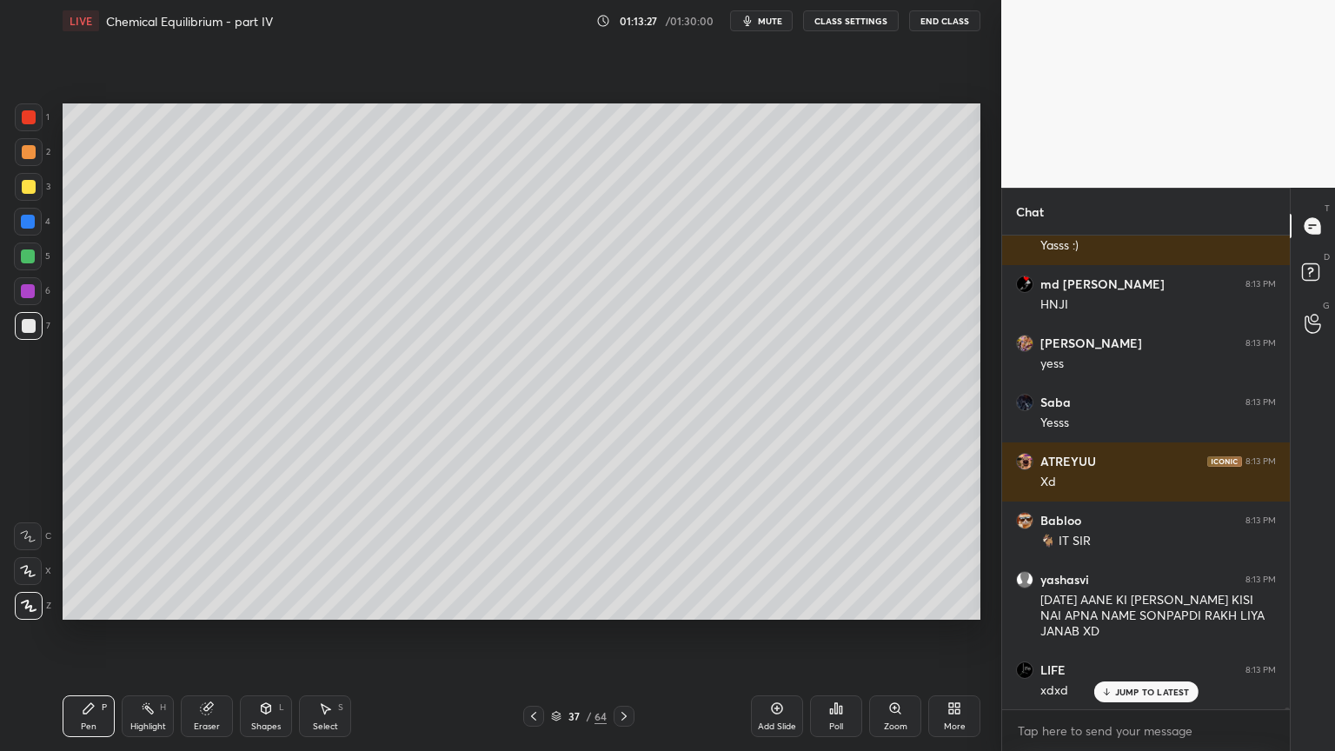
scroll to position [121326, 0]
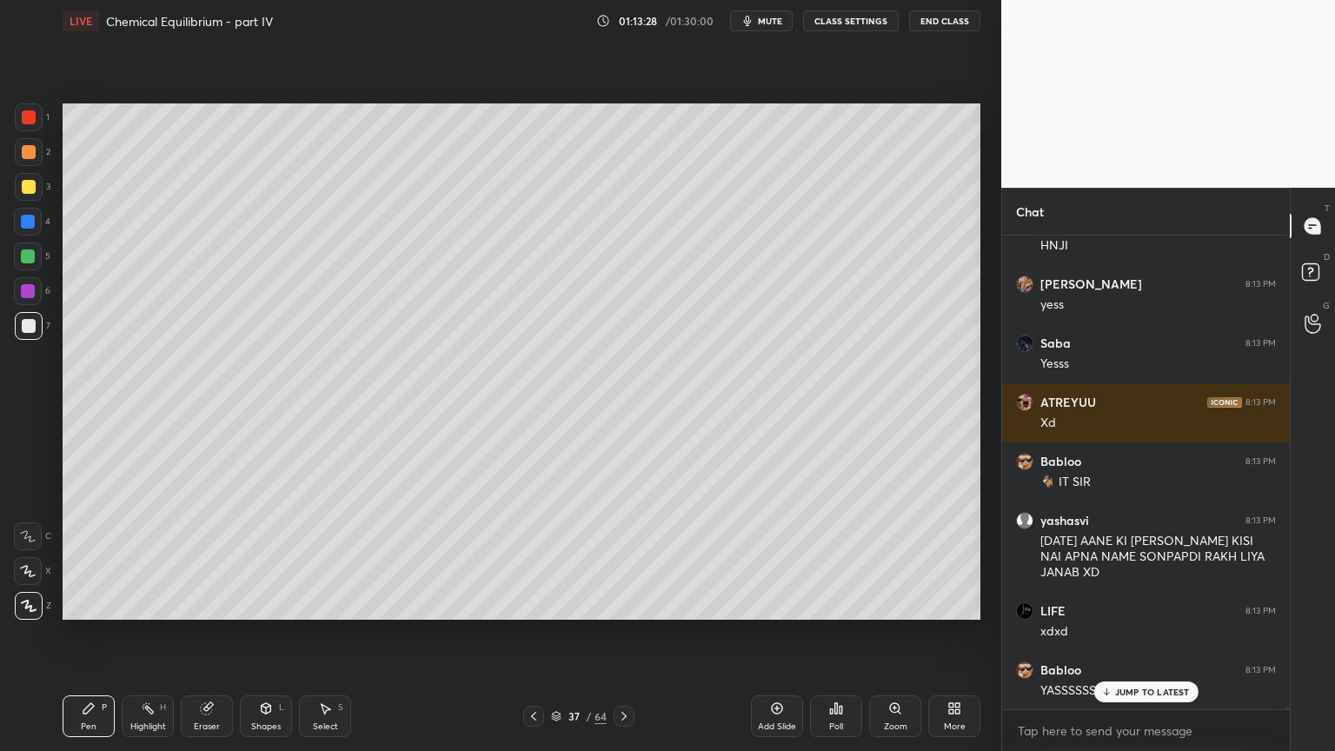
click at [1152, 634] on p "JUMP TO LATEST" at bounding box center [1152, 692] width 75 height 10
click at [858, 24] on button "CLASS SETTINGS" at bounding box center [851, 20] width 96 height 21
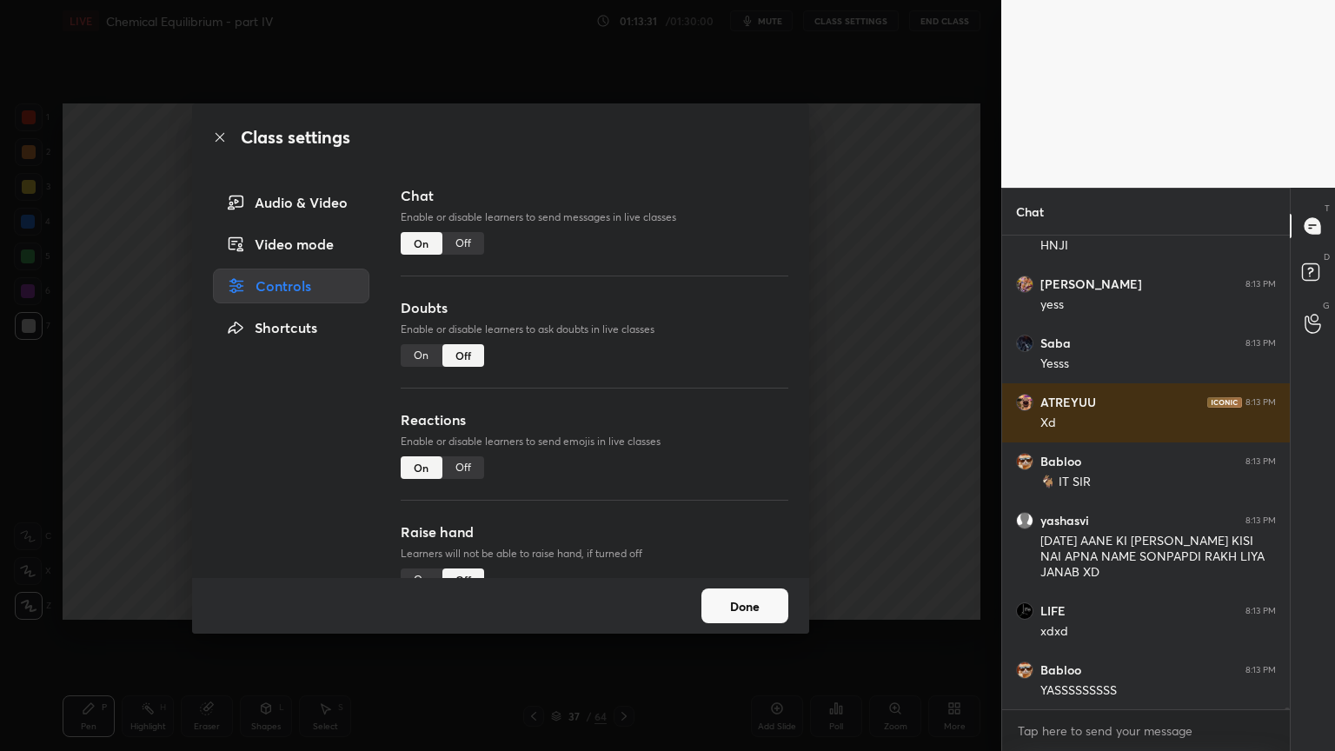
drag, startPoint x: 469, startPoint y: 247, endPoint x: 480, endPoint y: 245, distance: 10.6
click at [472, 247] on div "Off" at bounding box center [463, 243] width 42 height 23
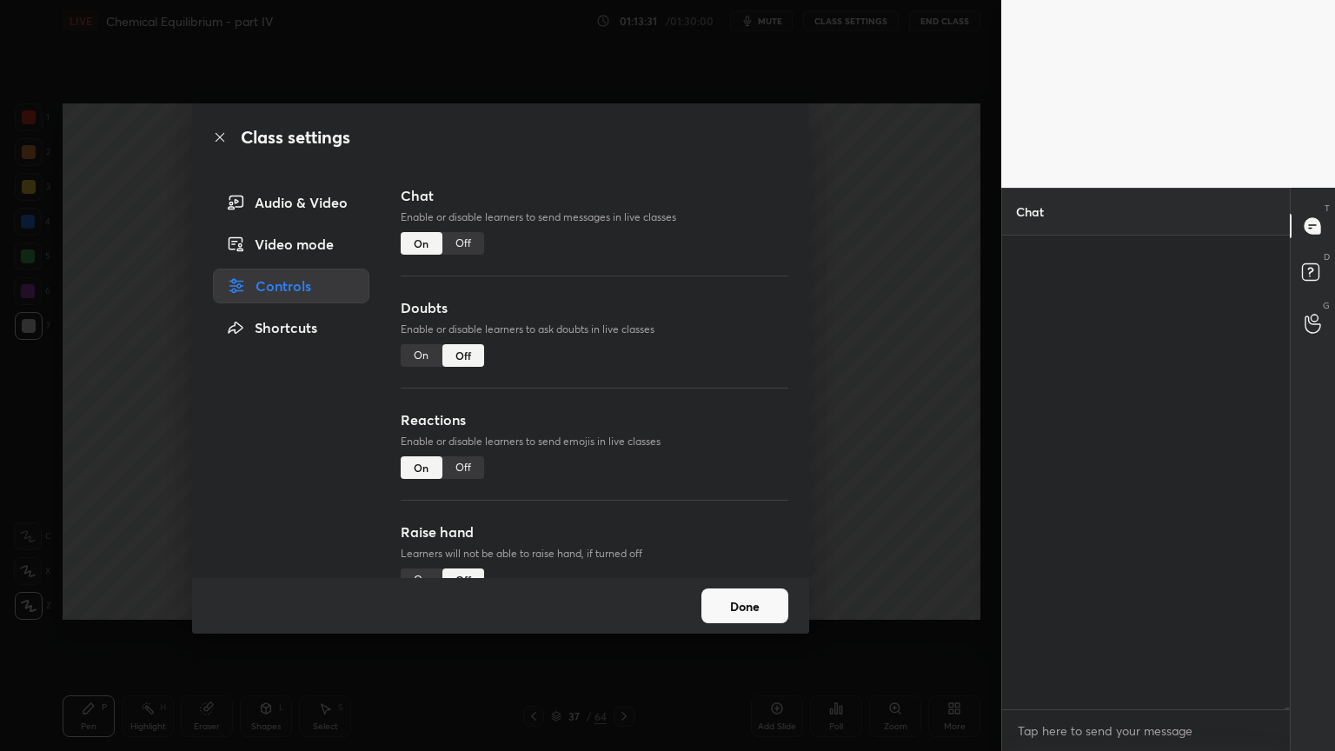
click at [887, 327] on div "Class settings Audio & Video Video mode Controls Shortcuts Chat Enable or disab…" at bounding box center [500, 375] width 1001 height 751
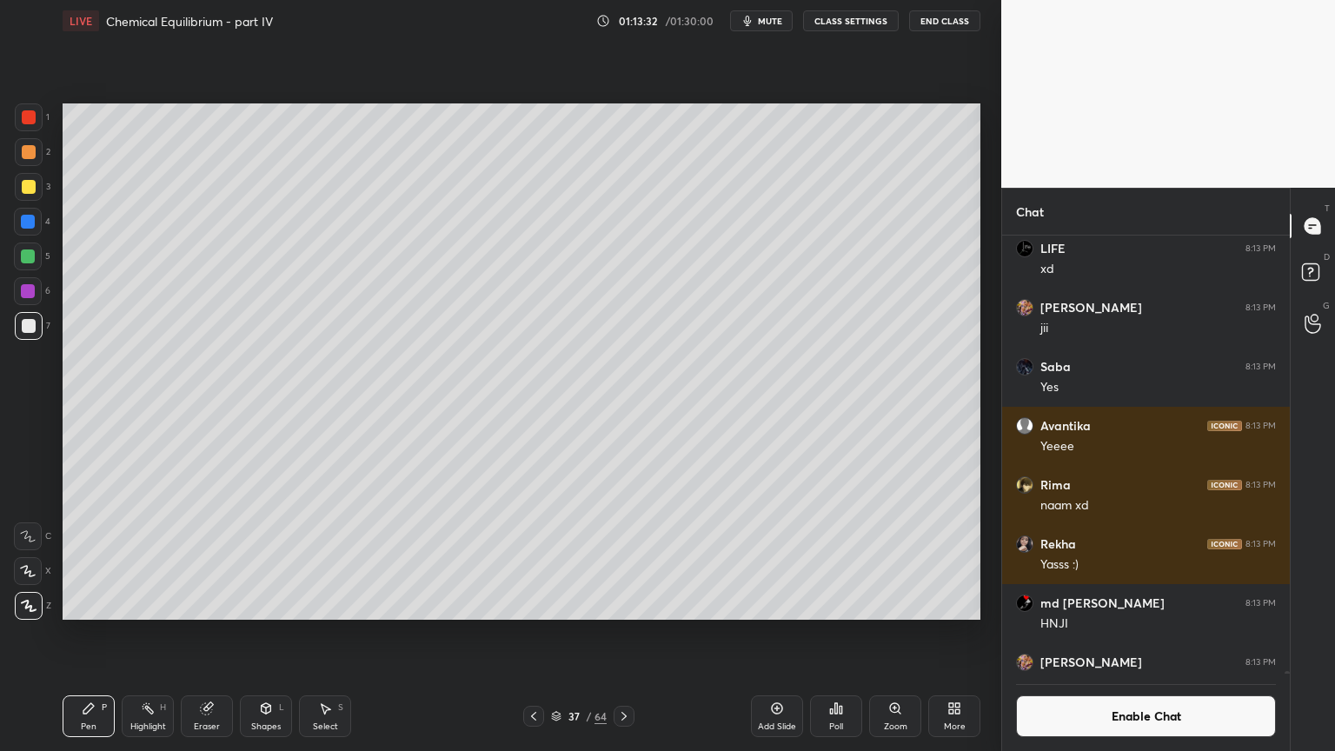
click at [163, 634] on div "Highlight H" at bounding box center [148, 716] width 52 height 42
click at [89, 634] on div "Pen" at bounding box center [89, 726] width 16 height 9
click at [226, 634] on div "Eraser" at bounding box center [207, 716] width 52 height 42
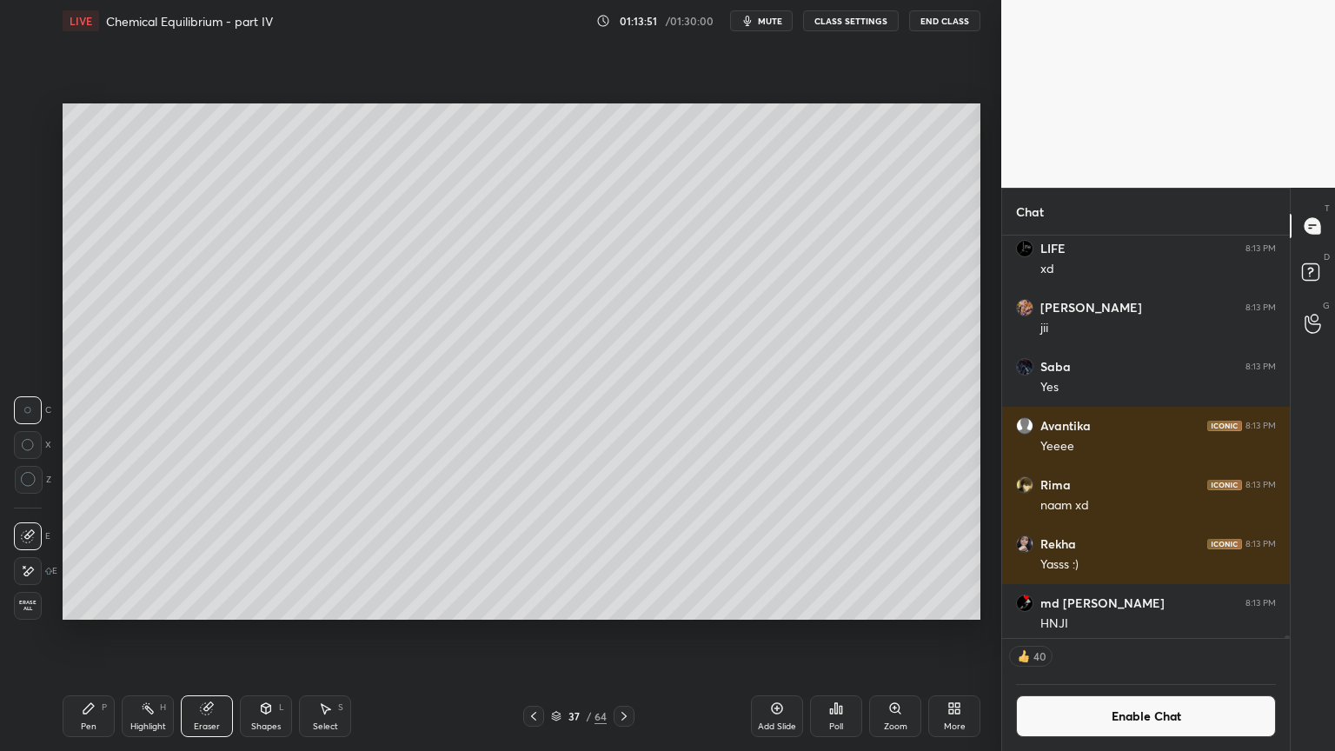
click at [284, 634] on div "Shapes L" at bounding box center [266, 716] width 52 height 42
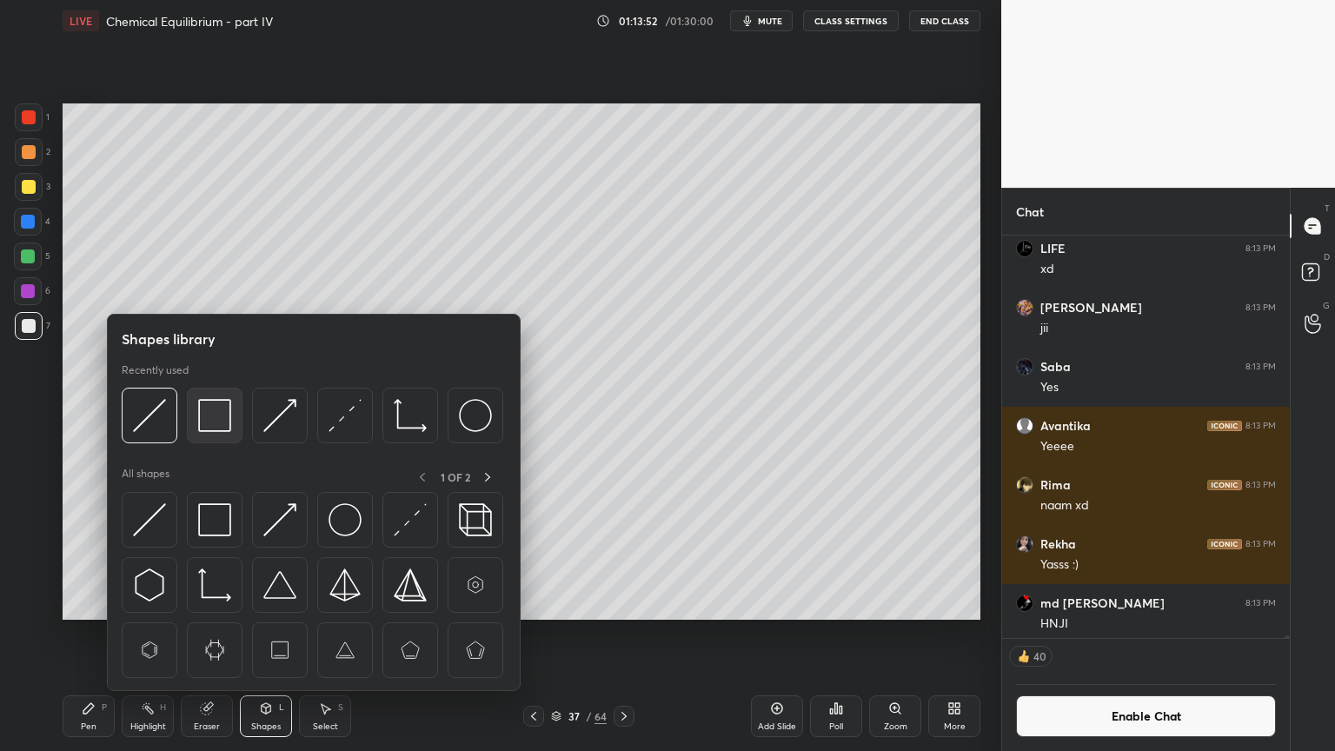
click at [219, 419] on img at bounding box center [214, 415] width 33 height 33
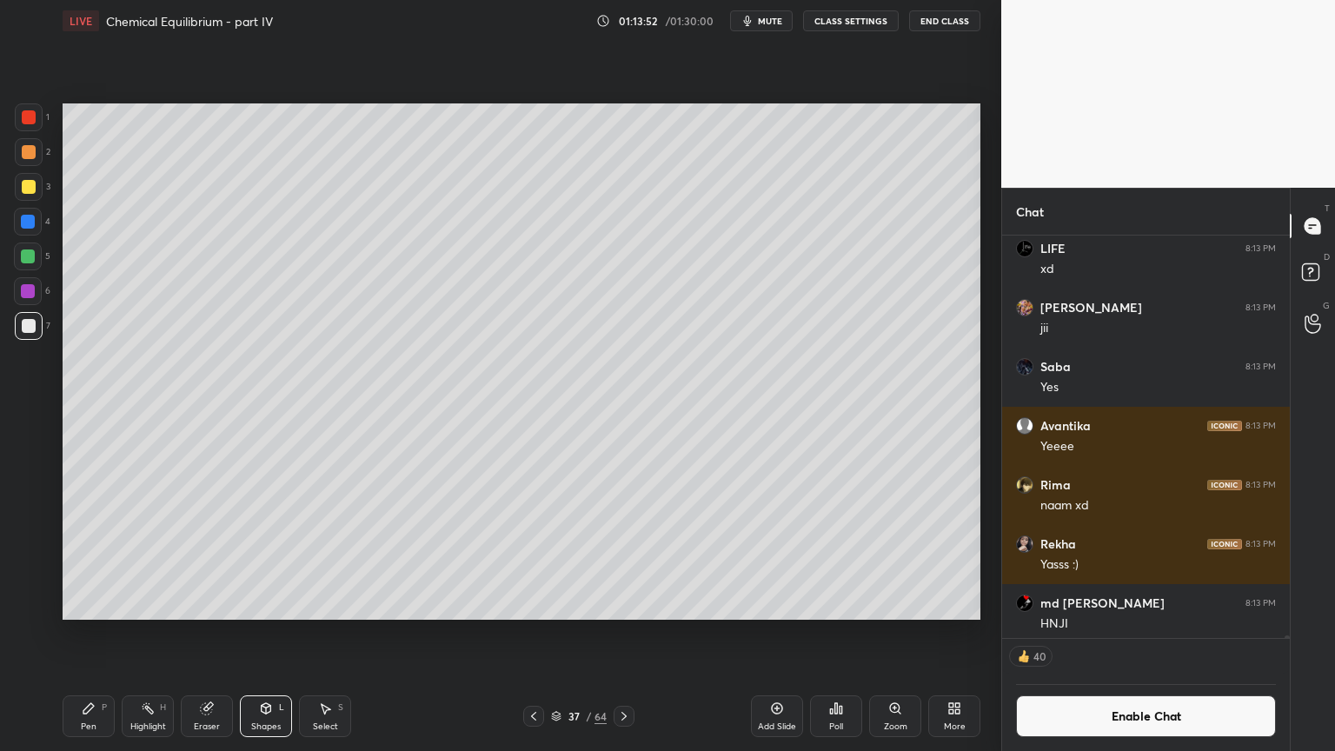
click at [38, 194] on div at bounding box center [29, 187] width 28 height 28
click at [142, 634] on div "Highlight H" at bounding box center [148, 716] width 52 height 42
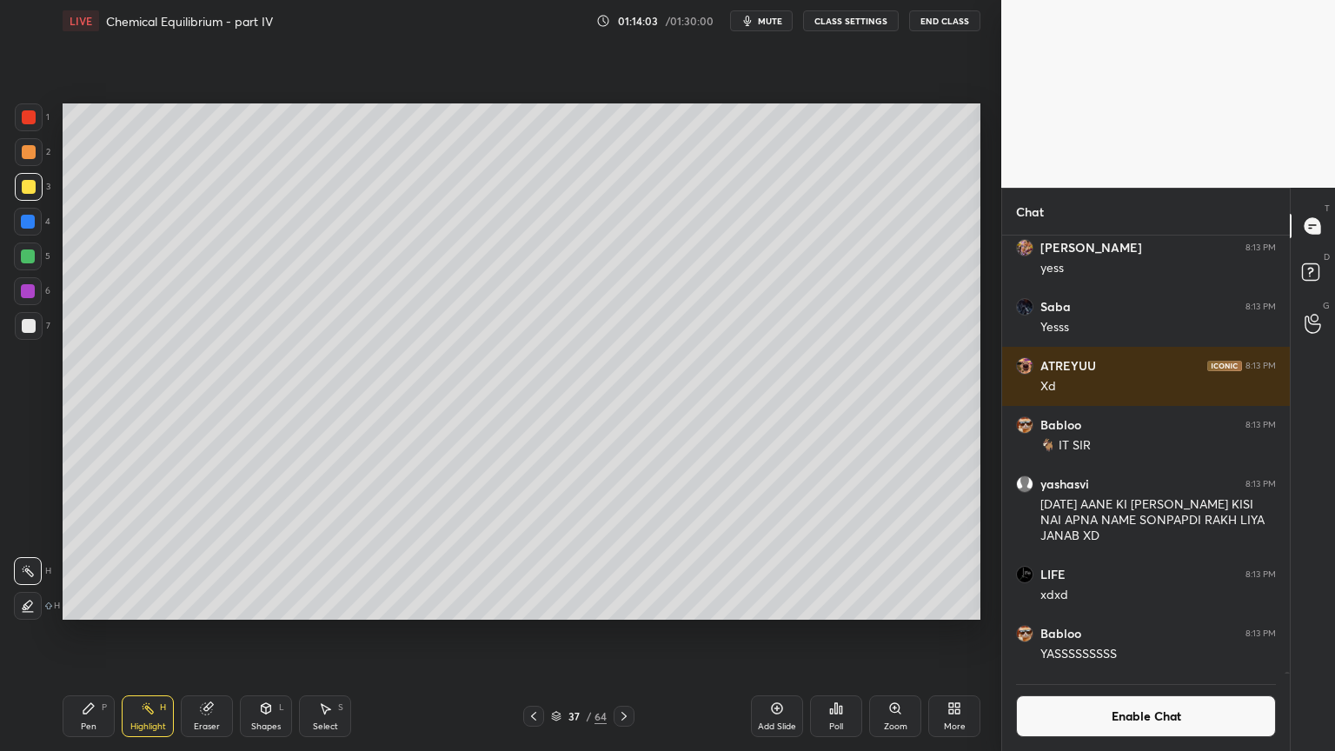
drag, startPoint x: 108, startPoint y: 715, endPoint x: 149, endPoint y: 681, distance: 53.6
click at [111, 634] on div "Pen P" at bounding box center [89, 716] width 52 height 42
drag, startPoint x: 163, startPoint y: 721, endPoint x: 217, endPoint y: 678, distance: 69.9
click at [166, 634] on div "Highlight H" at bounding box center [148, 716] width 52 height 42
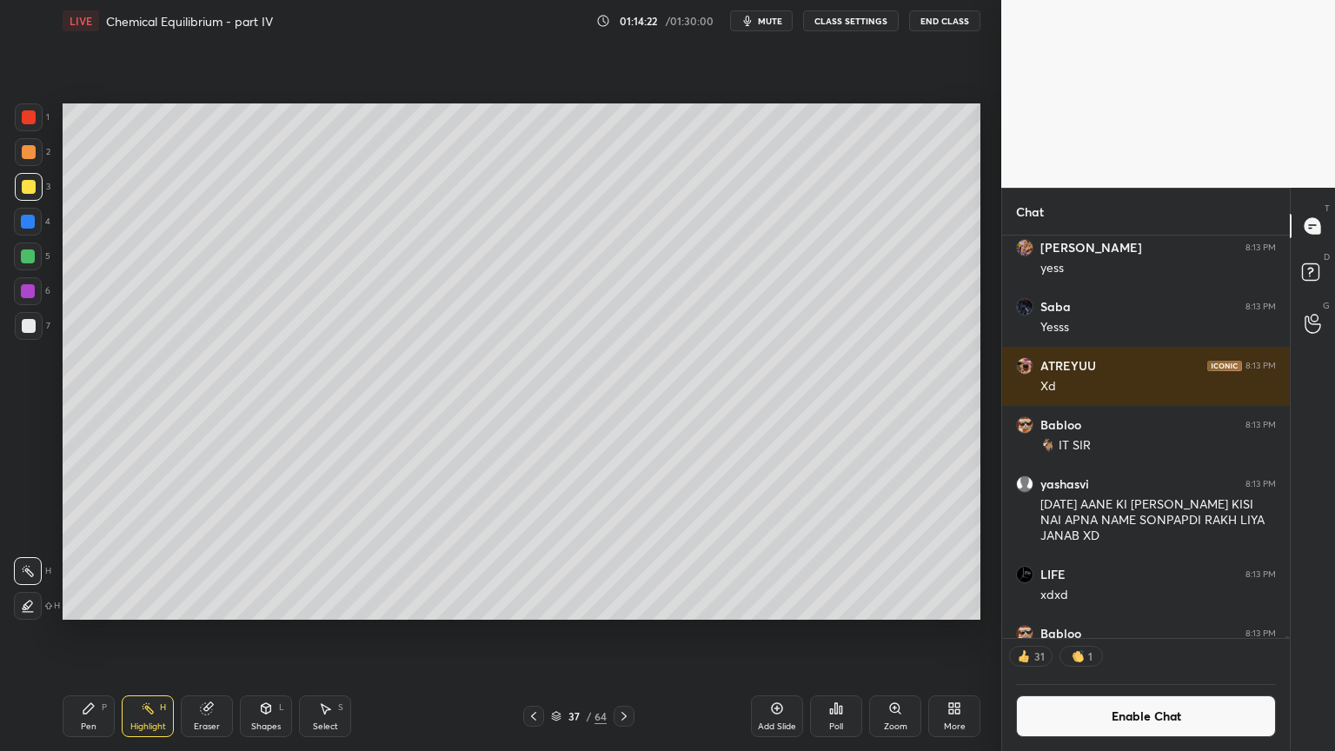
drag, startPoint x: 768, startPoint y: 714, endPoint x: 721, endPoint y: 717, distance: 47.1
click at [757, 634] on div "Add Slide" at bounding box center [777, 716] width 52 height 42
click at [90, 634] on div "Pen P" at bounding box center [89, 716] width 52 height 42
drag, startPoint x: 28, startPoint y: 117, endPoint x: 45, endPoint y: 141, distance: 29.2
click at [31, 125] on div at bounding box center [29, 117] width 28 height 28
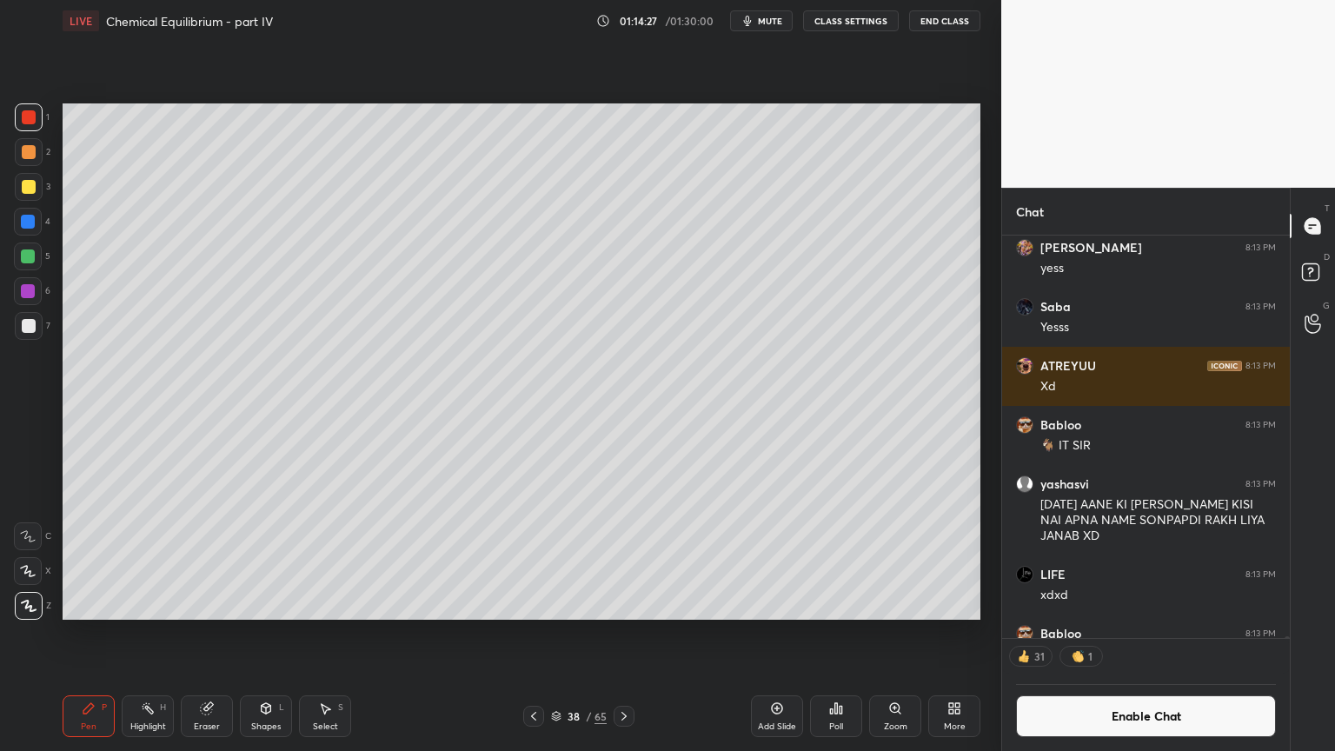
click at [24, 325] on div at bounding box center [29, 326] width 14 height 14
click at [280, 634] on div "Shapes L" at bounding box center [266, 716] width 52 height 42
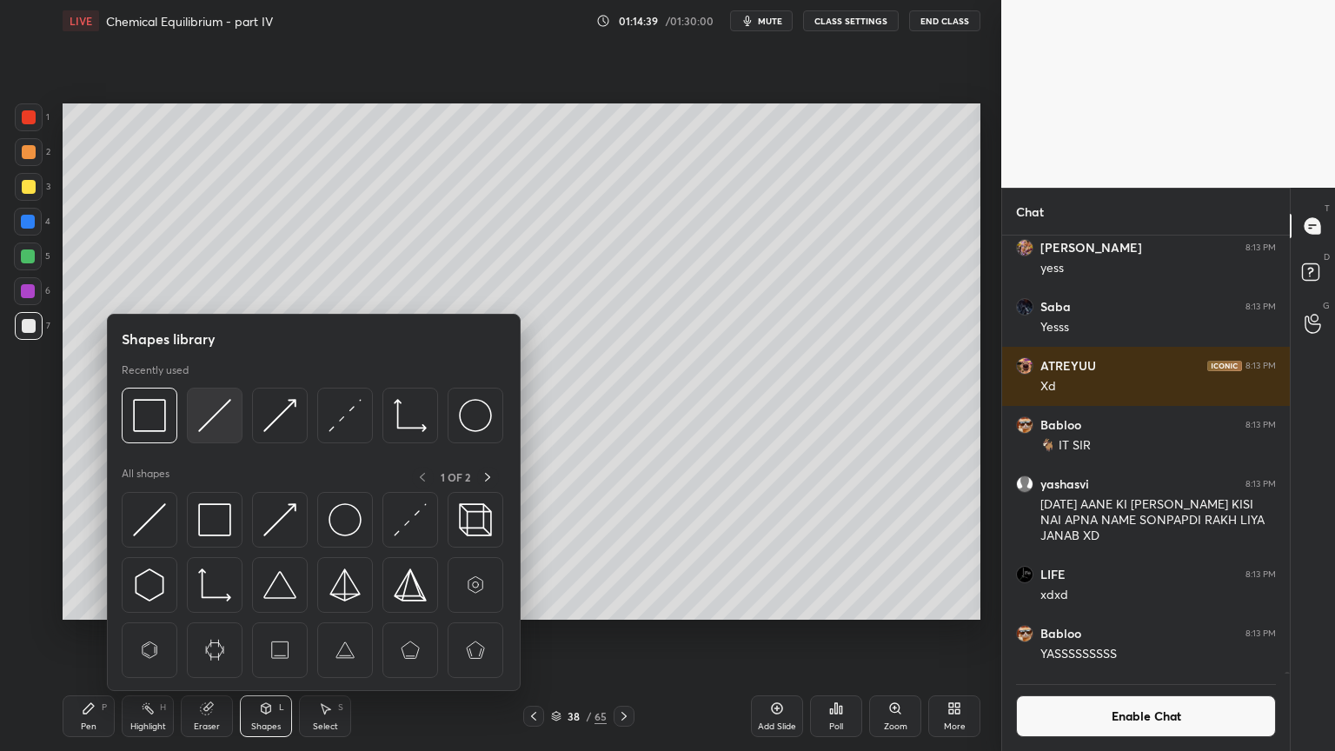
click at [213, 430] on img at bounding box center [214, 415] width 33 height 33
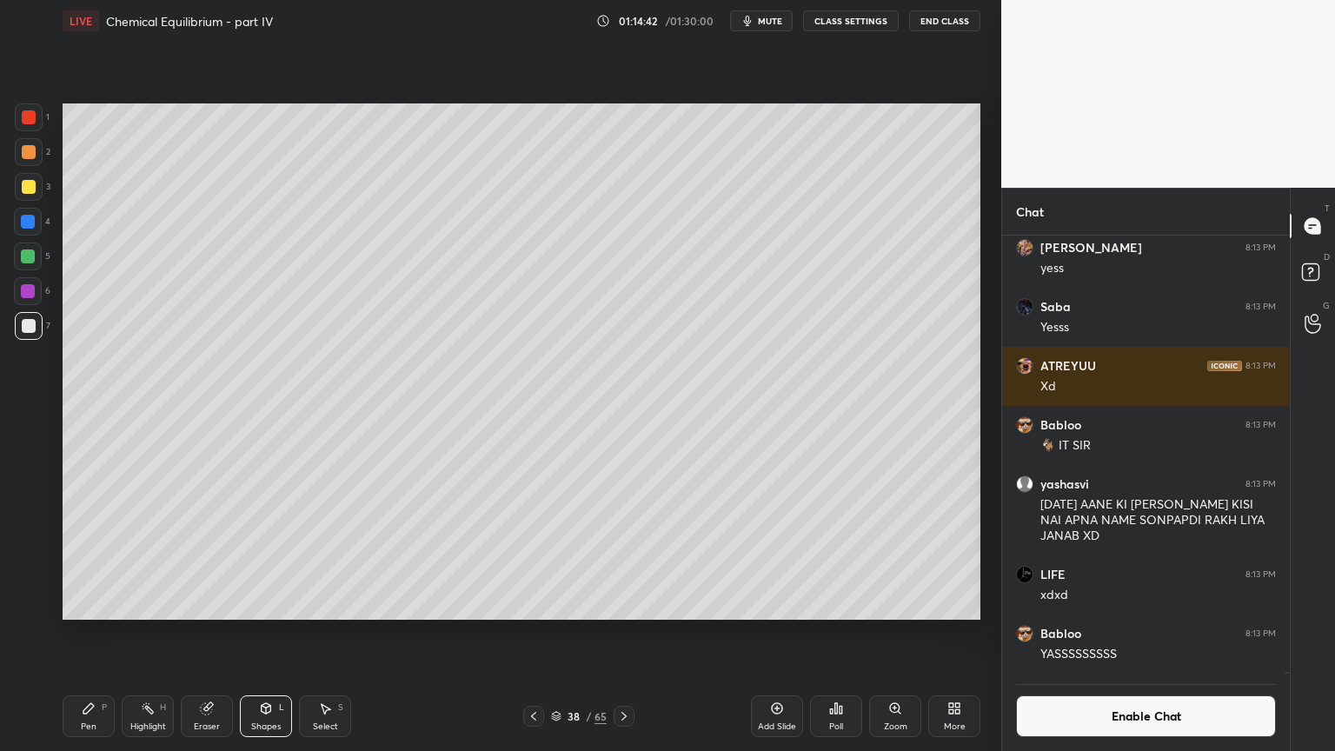
drag, startPoint x: 91, startPoint y: 714, endPoint x: 103, endPoint y: 651, distance: 63.8
click at [95, 634] on icon at bounding box center [89, 709] width 14 height 14
click at [28, 153] on div at bounding box center [29, 152] width 14 height 14
click at [33, 326] on div at bounding box center [29, 326] width 14 height 14
click at [24, 230] on div at bounding box center [28, 222] width 28 height 28
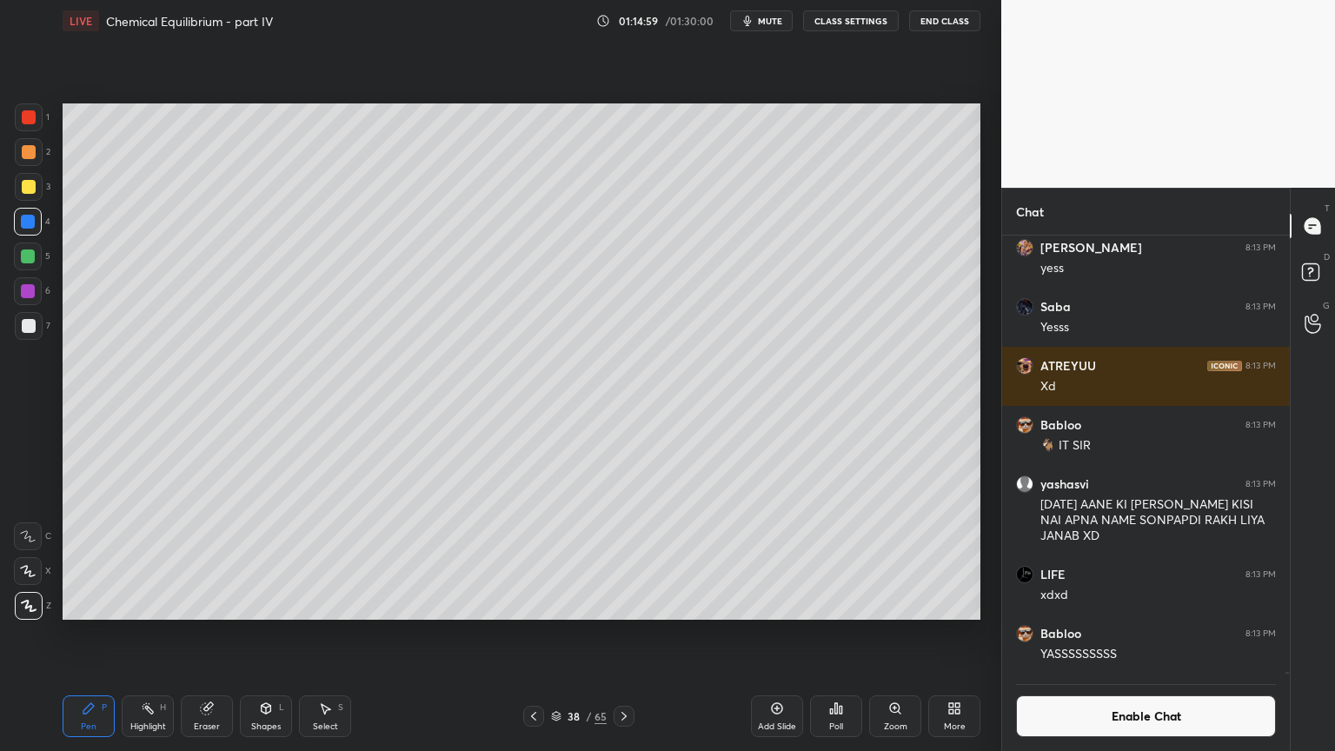
click at [29, 320] on div at bounding box center [29, 326] width 14 height 14
click at [23, 219] on div at bounding box center [28, 222] width 14 height 14
click at [30, 320] on div at bounding box center [29, 326] width 14 height 14
click at [27, 120] on div at bounding box center [29, 117] width 14 height 14
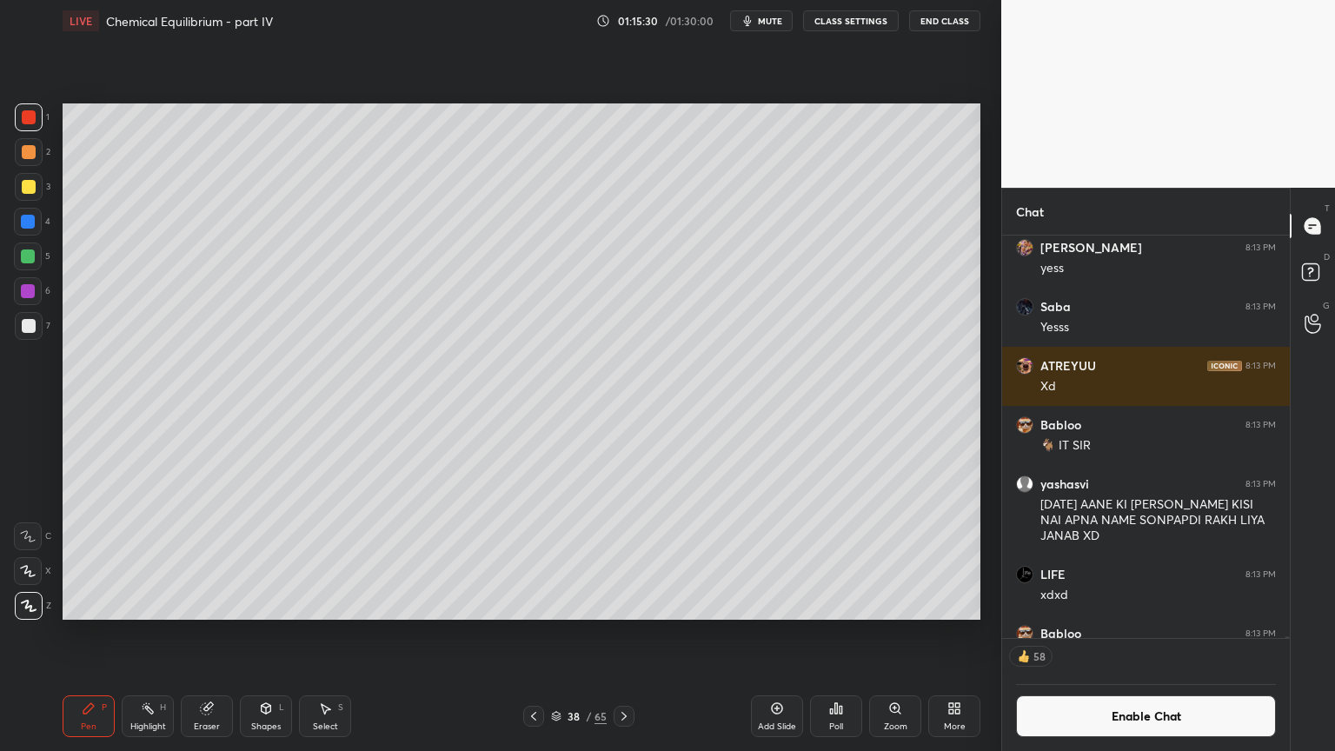
click at [838, 634] on div "Poll" at bounding box center [836, 716] width 52 height 42
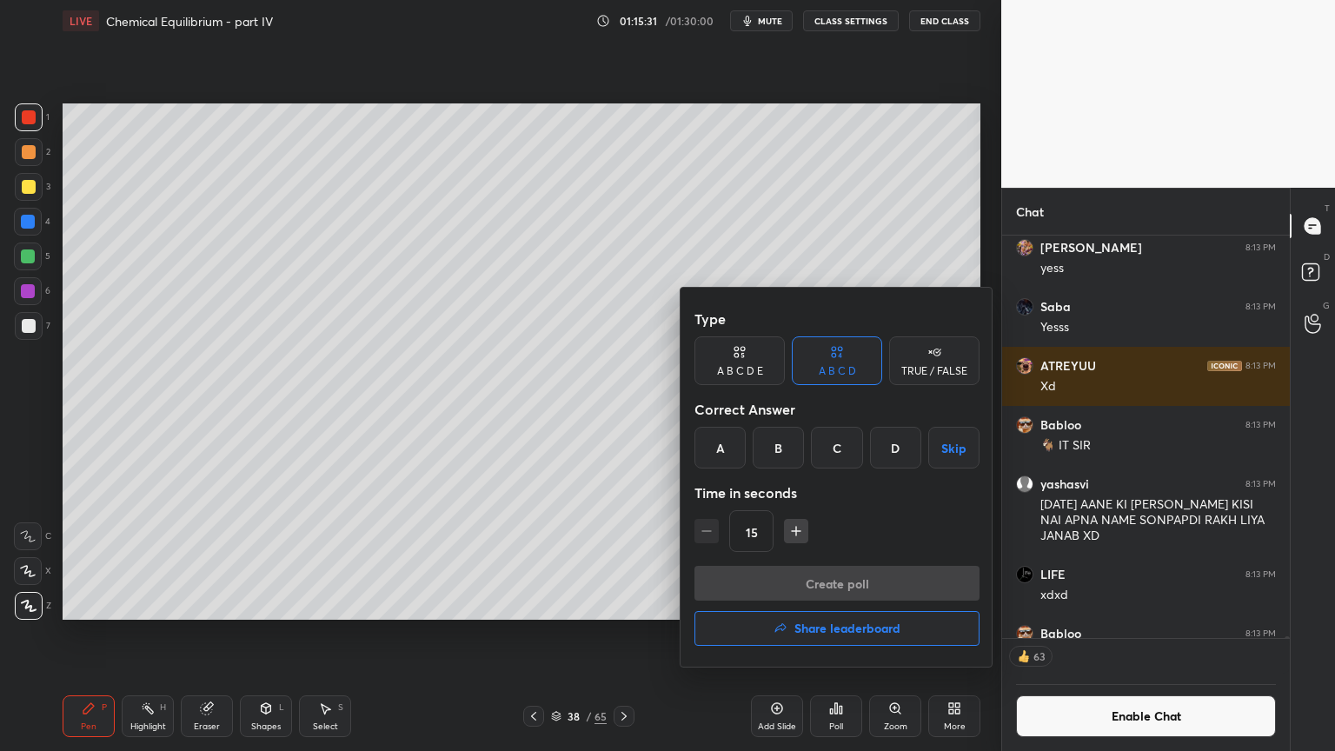
click at [897, 449] on div "D" at bounding box center [895, 448] width 51 height 42
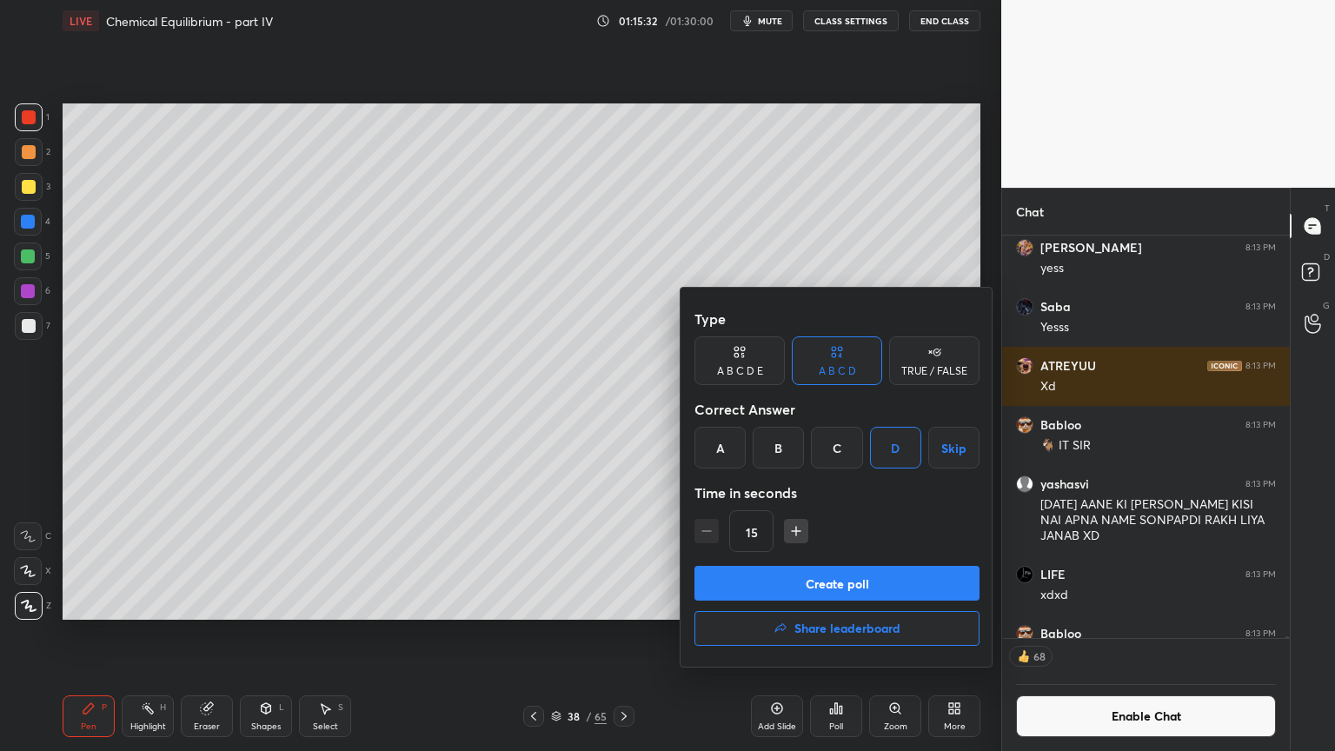
click at [862, 590] on button "Create poll" at bounding box center [837, 583] width 285 height 35
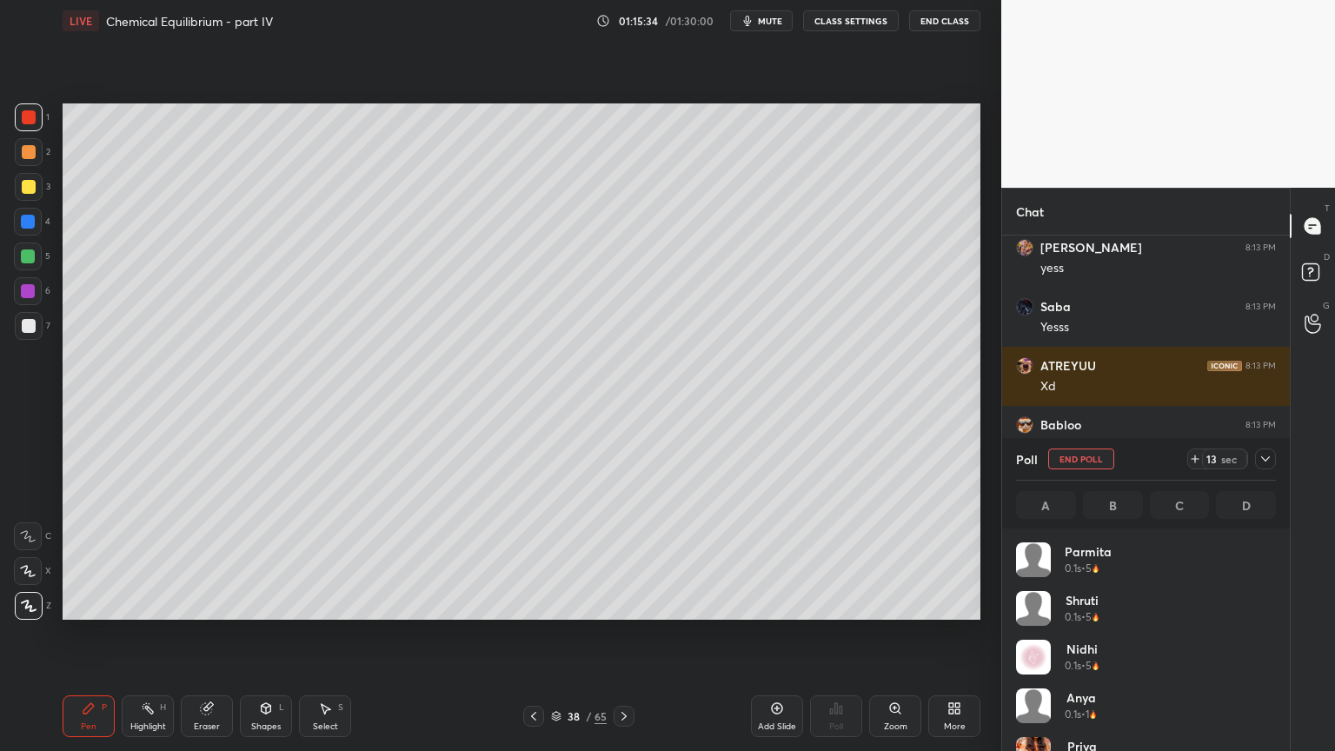
scroll to position [203, 255]
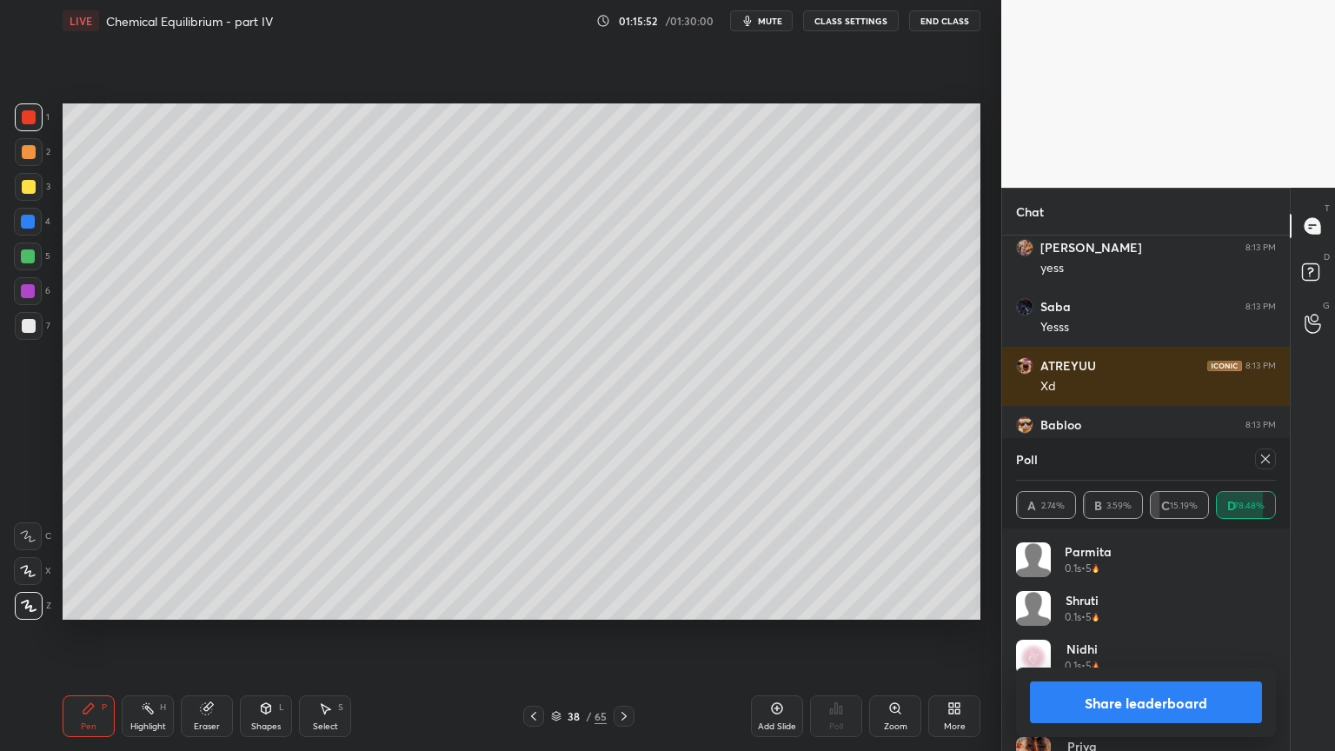
drag, startPoint x: 1194, startPoint y: 687, endPoint x: 1179, endPoint y: 668, distance: 24.7
click at [1195, 634] on button "Share leaderboard" at bounding box center [1146, 703] width 232 height 42
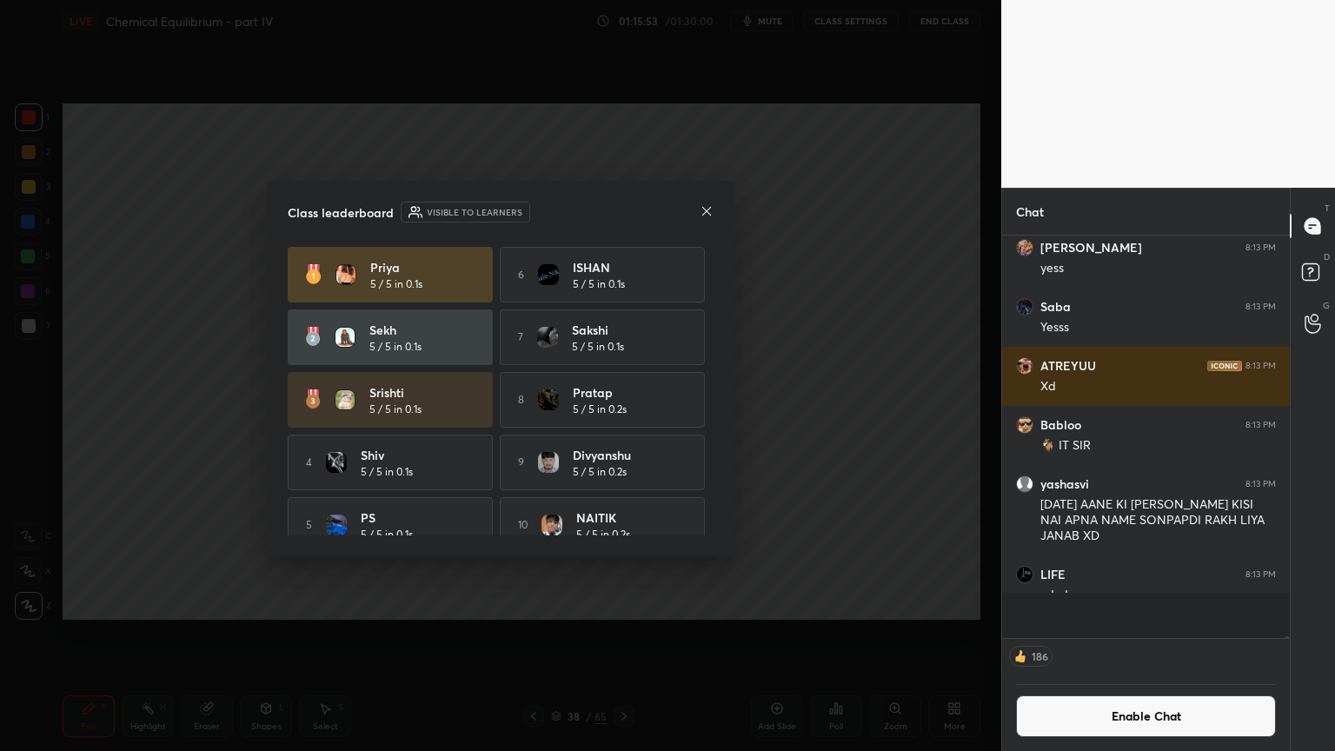
scroll to position [5, 5]
click at [1154, 634] on button "Enable Chat" at bounding box center [1146, 716] width 260 height 42
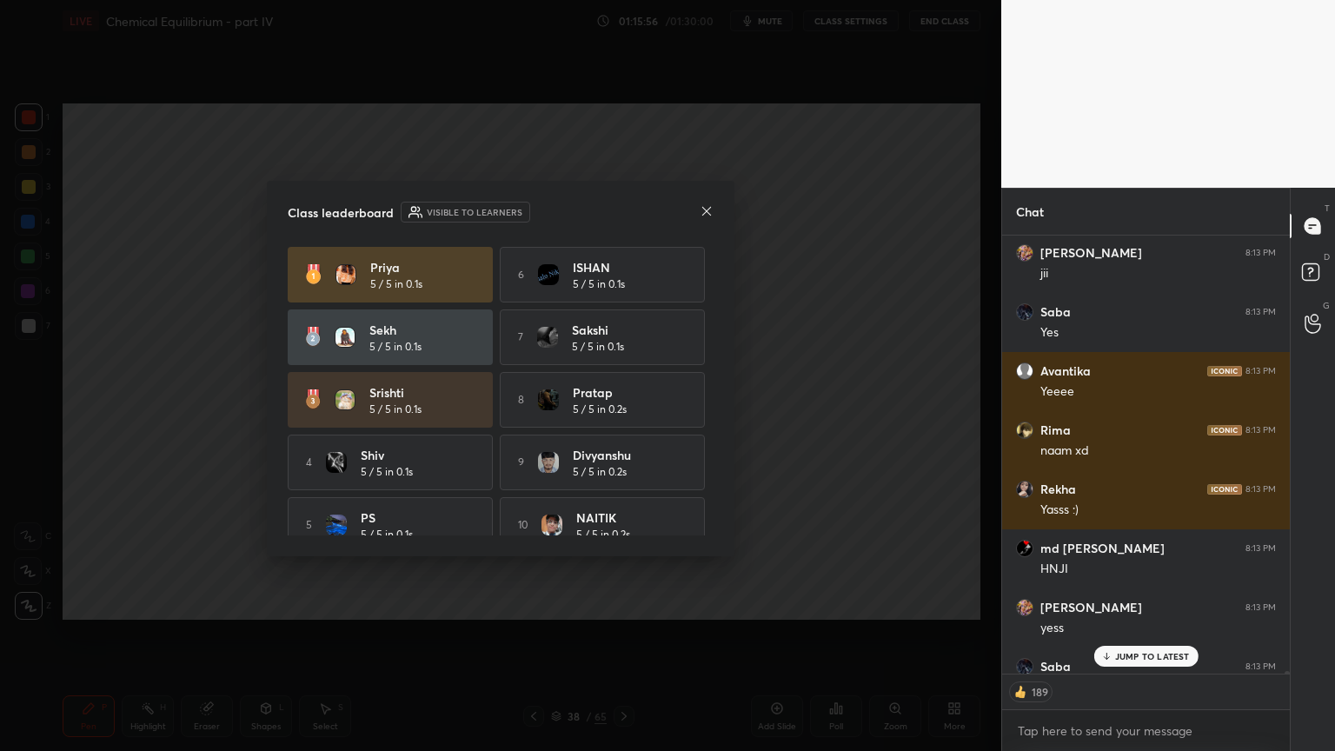
click at [1147, 634] on p "JUMP TO LATEST" at bounding box center [1152, 656] width 75 height 10
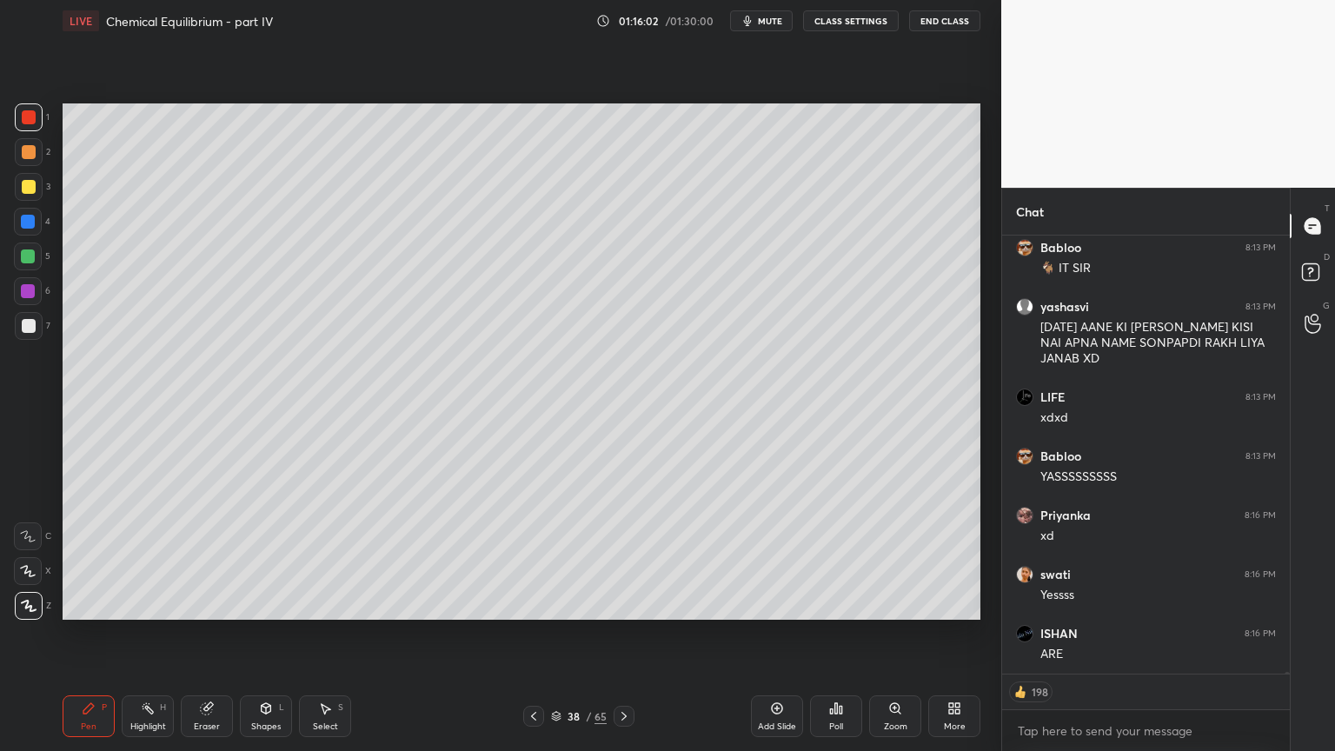
click at [90, 634] on div "Pen P" at bounding box center [89, 716] width 52 height 42
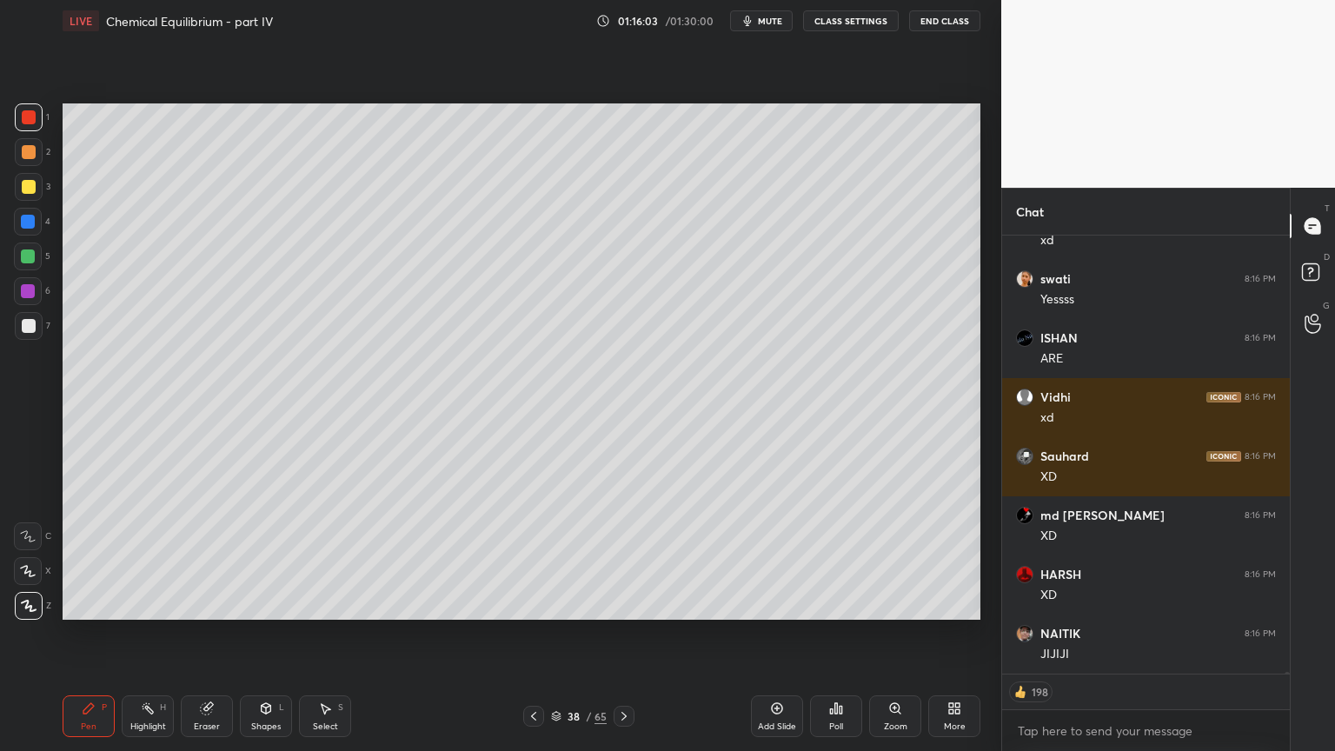
drag, startPoint x: 35, startPoint y: 152, endPoint x: 62, endPoint y: 184, distance: 42.0
click at [37, 154] on div at bounding box center [29, 152] width 28 height 28
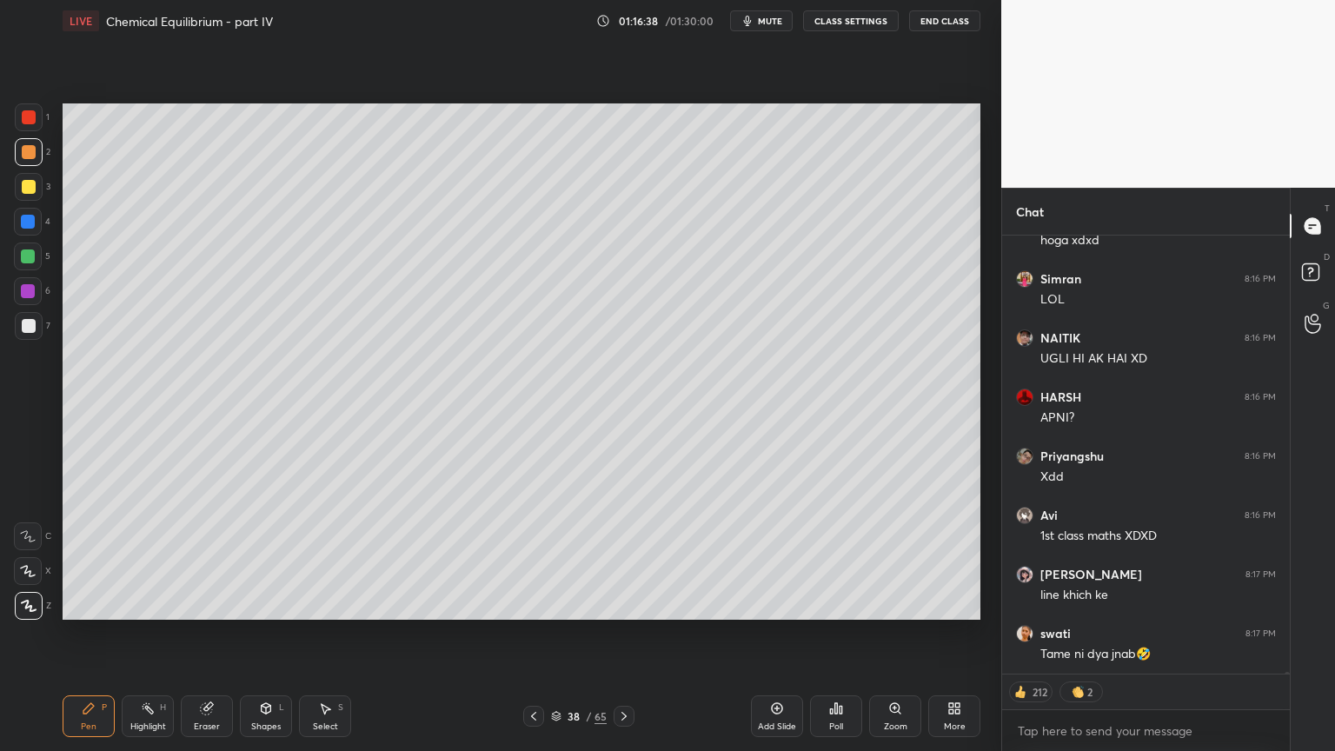
drag, startPoint x: 161, startPoint y: 722, endPoint x: 177, endPoint y: 708, distance: 21.6
click at [163, 634] on div "Highlight" at bounding box center [148, 726] width 36 height 9
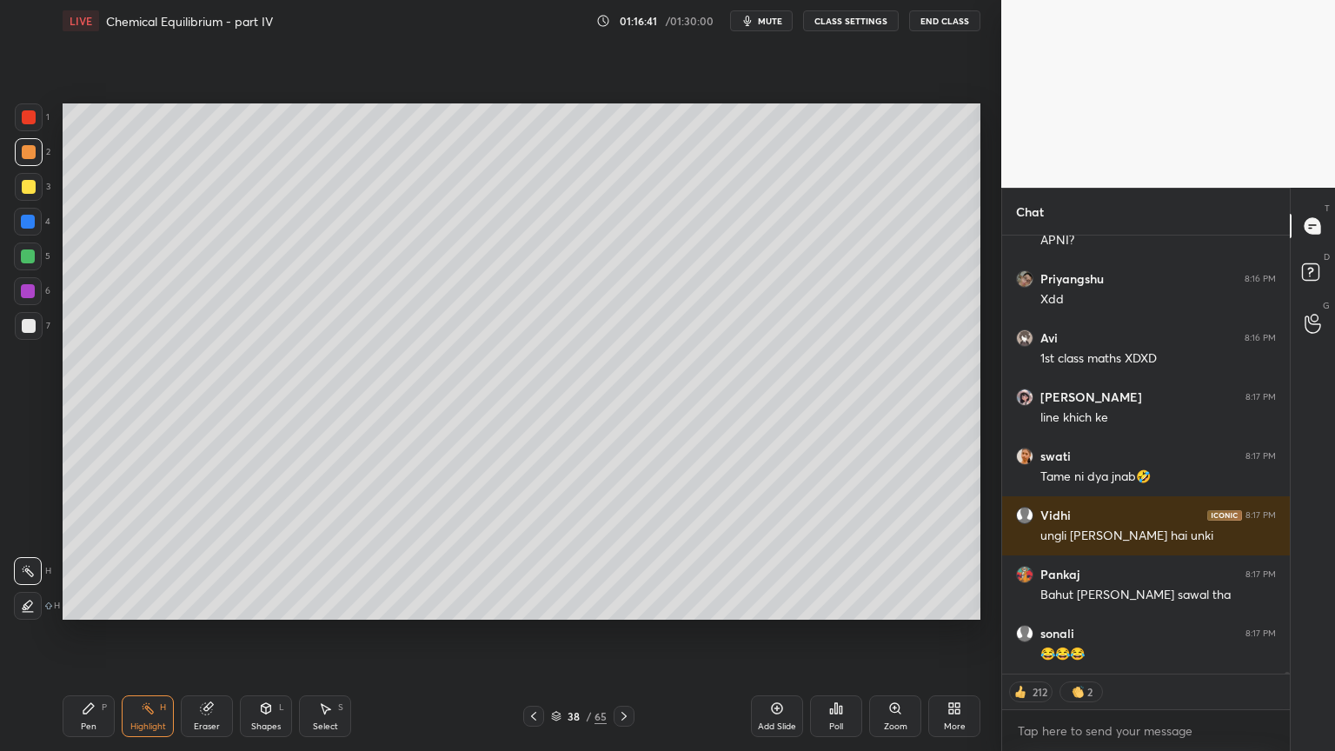
click at [28, 191] on div at bounding box center [29, 187] width 14 height 14
drag, startPoint x: 141, startPoint y: 713, endPoint x: 146, endPoint y: 700, distance: 14.0
click at [143, 634] on icon at bounding box center [148, 709] width 14 height 14
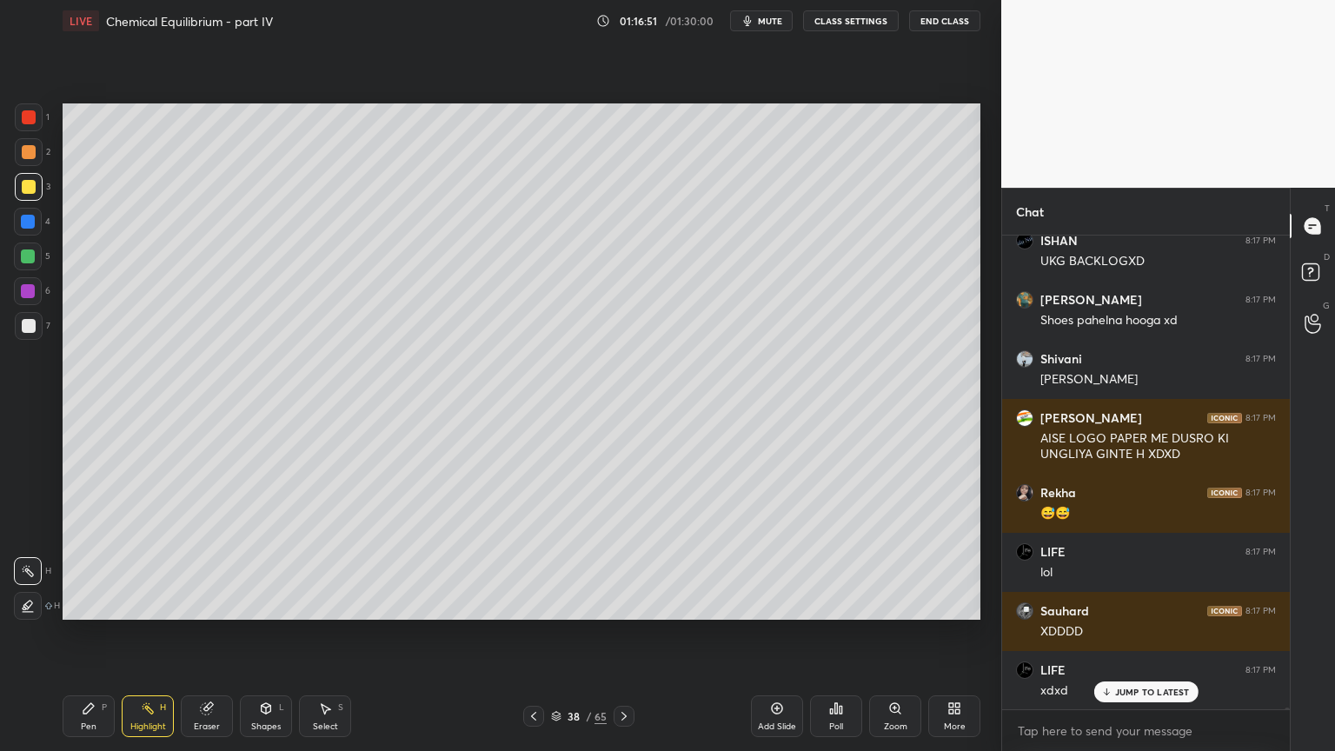
click at [532, 634] on icon at bounding box center [534, 716] width 14 height 14
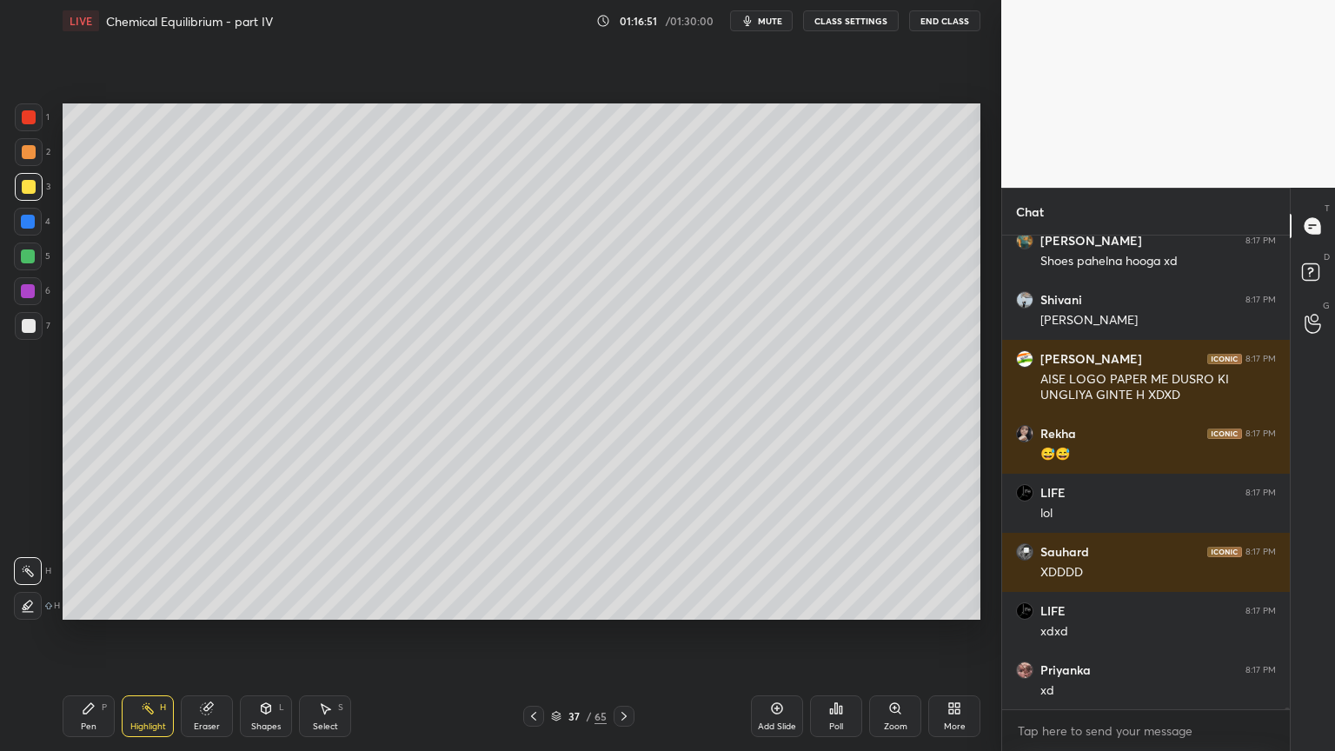
click at [537, 634] on icon at bounding box center [534, 716] width 14 height 14
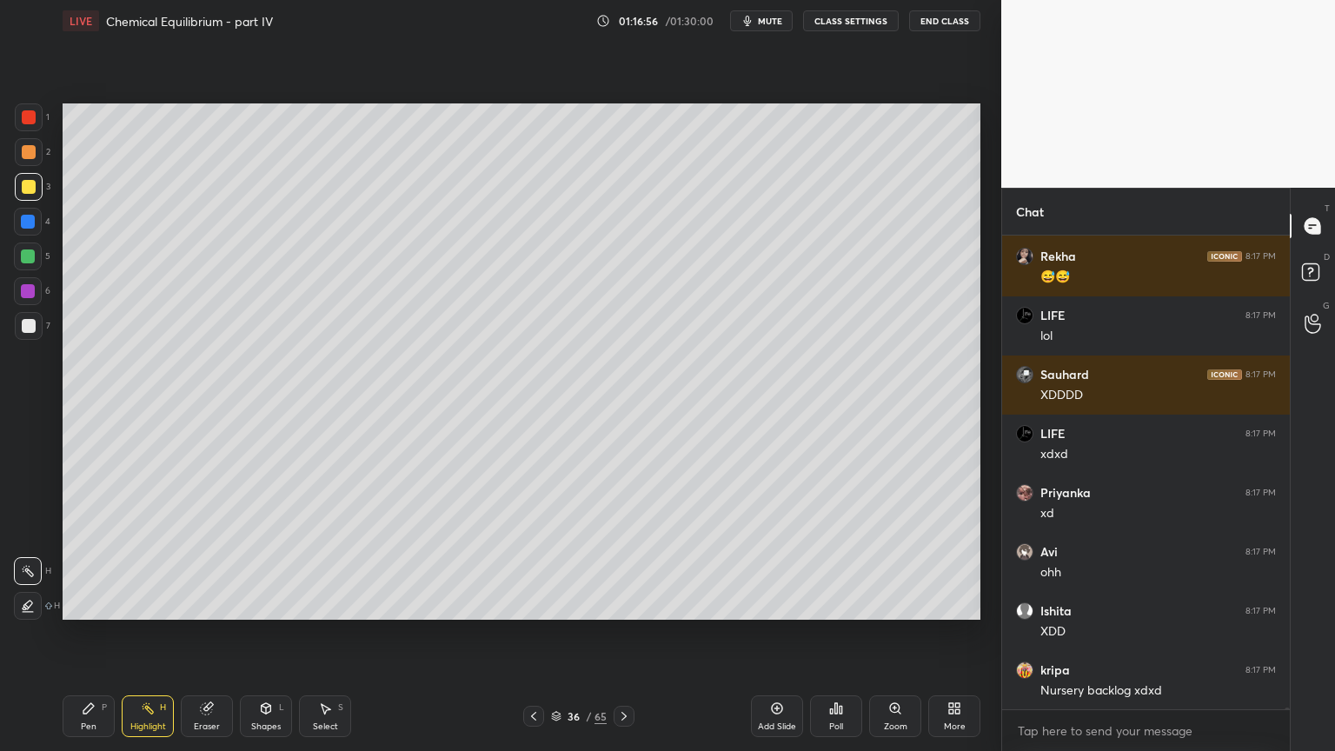
click at [625, 634] on icon at bounding box center [624, 716] width 14 height 14
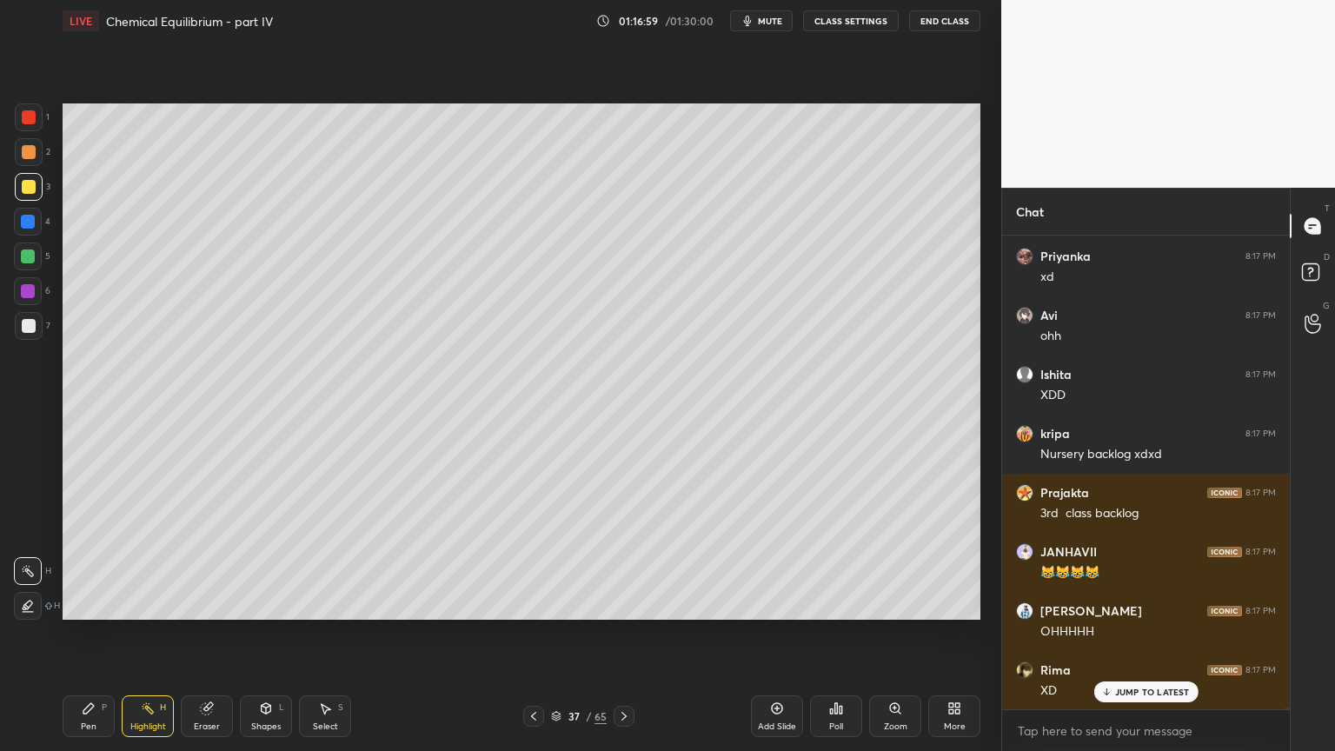
drag, startPoint x: 625, startPoint y: 715, endPoint x: 622, endPoint y: 695, distance: 19.4
click at [624, 634] on icon at bounding box center [624, 716] width 5 height 9
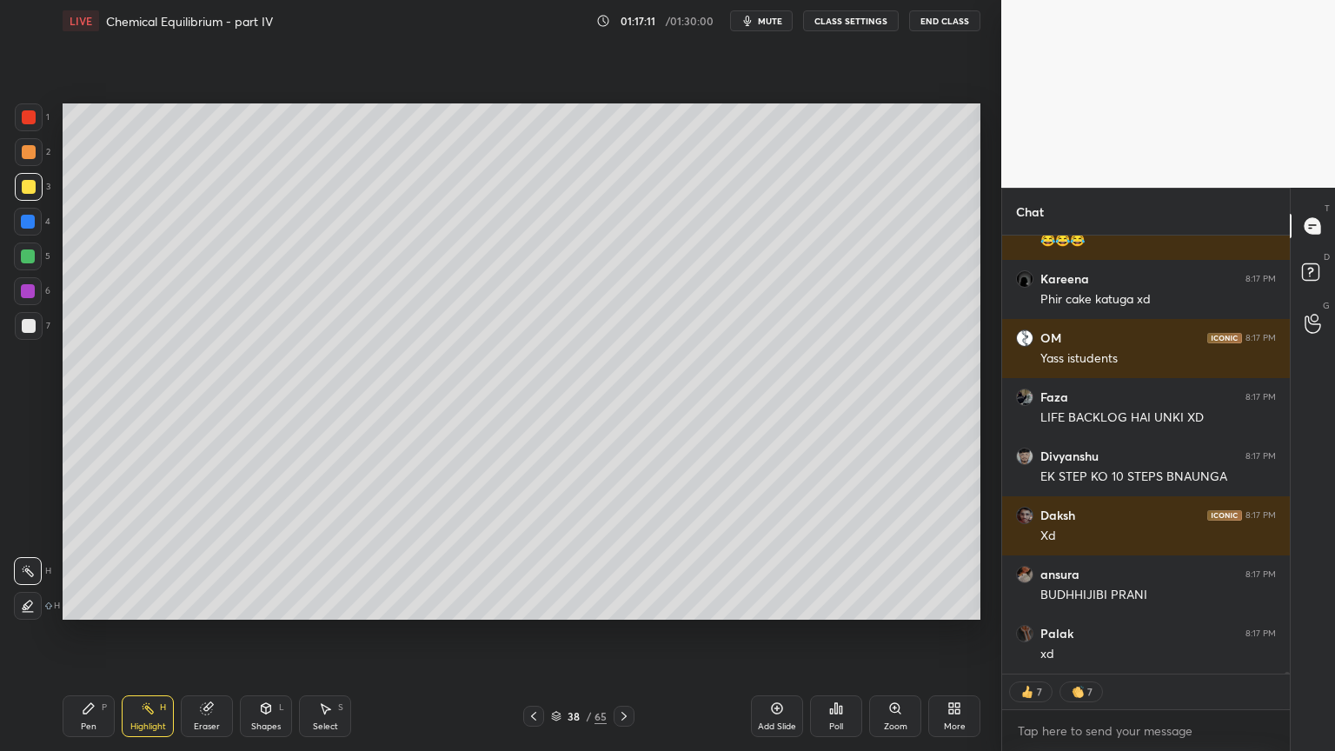
click at [617, 634] on icon at bounding box center [624, 716] width 14 height 14
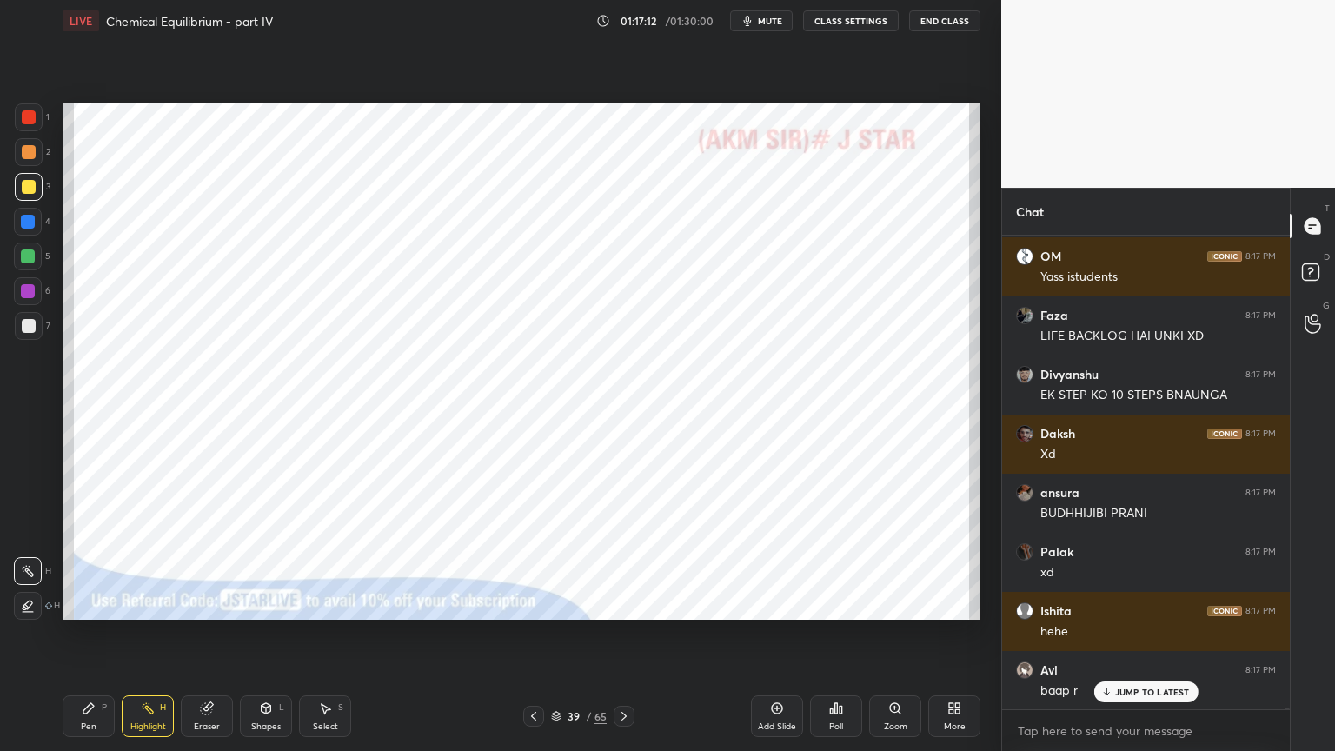
drag, startPoint x: 538, startPoint y: 712, endPoint x: 576, endPoint y: 719, distance: 38.9
click at [535, 634] on icon at bounding box center [534, 716] width 14 height 14
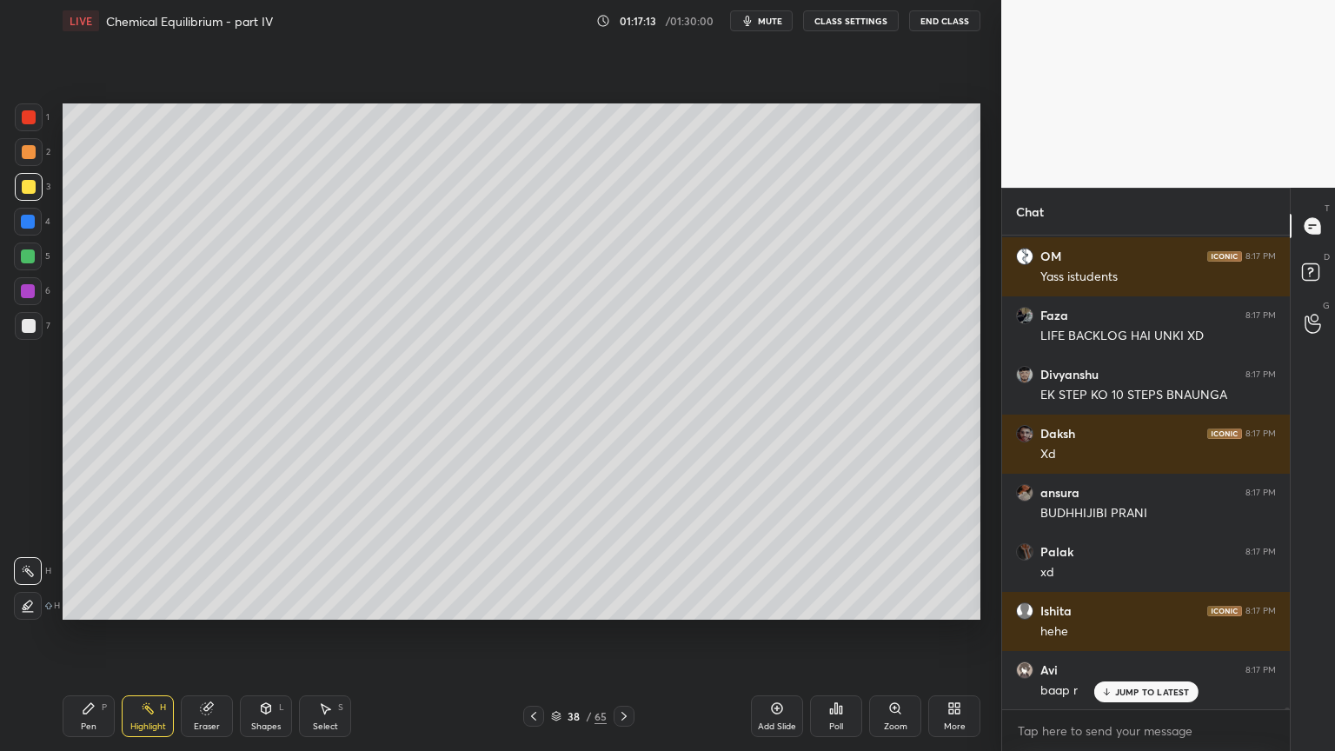
click at [622, 634] on icon at bounding box center [624, 716] width 14 height 14
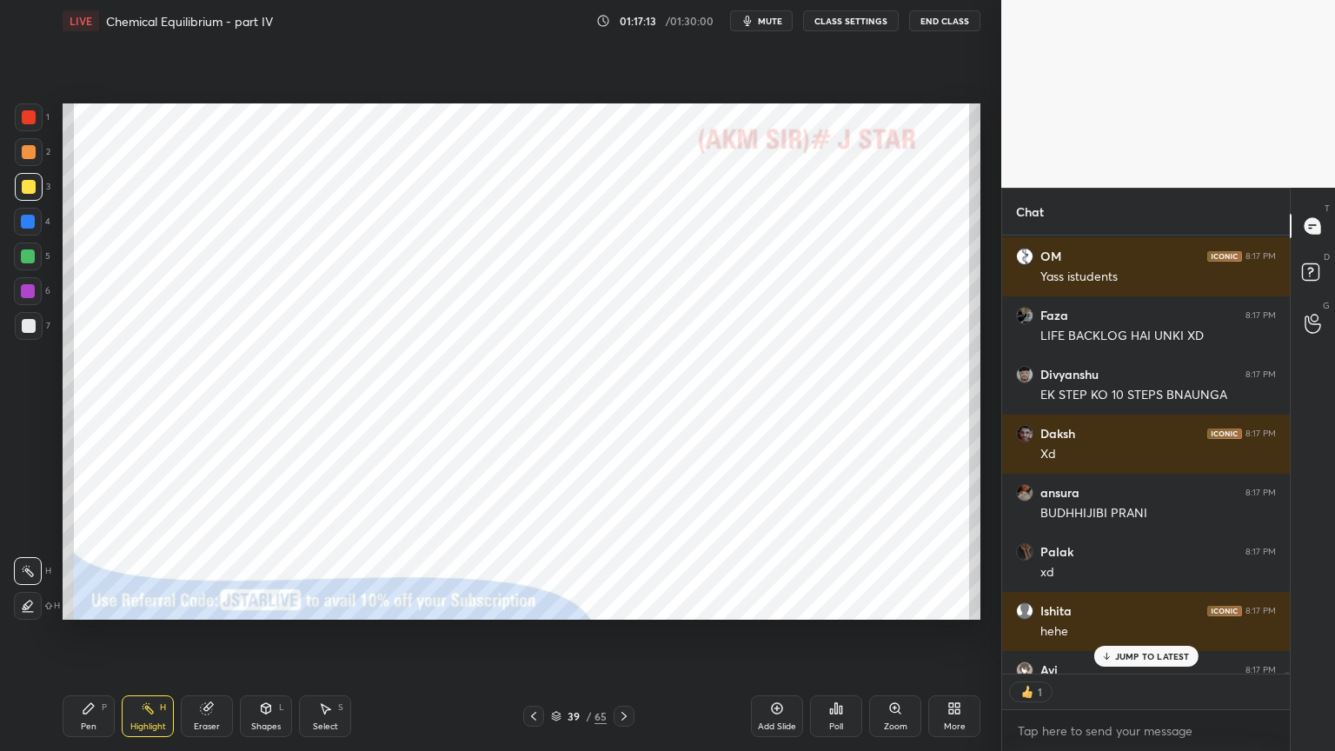
click at [622, 634] on icon at bounding box center [624, 716] width 14 height 14
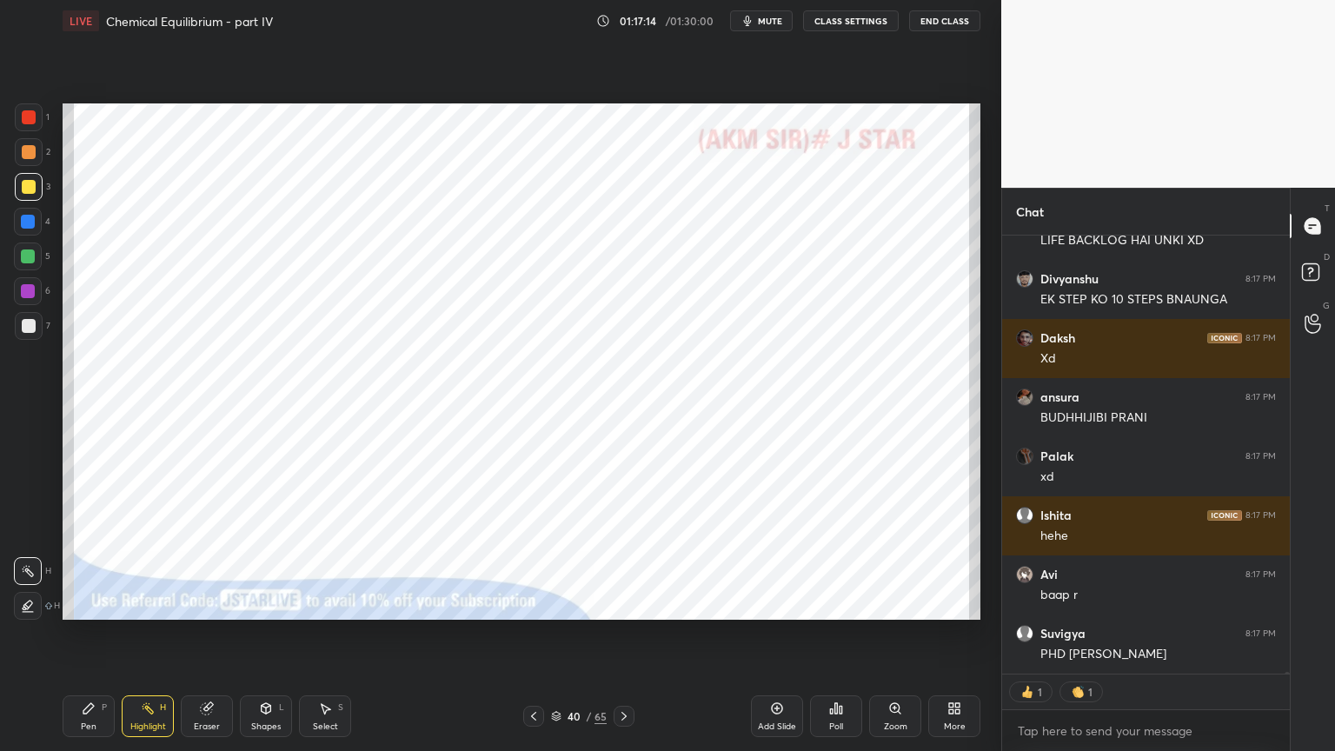
click at [620, 634] on icon at bounding box center [624, 716] width 14 height 14
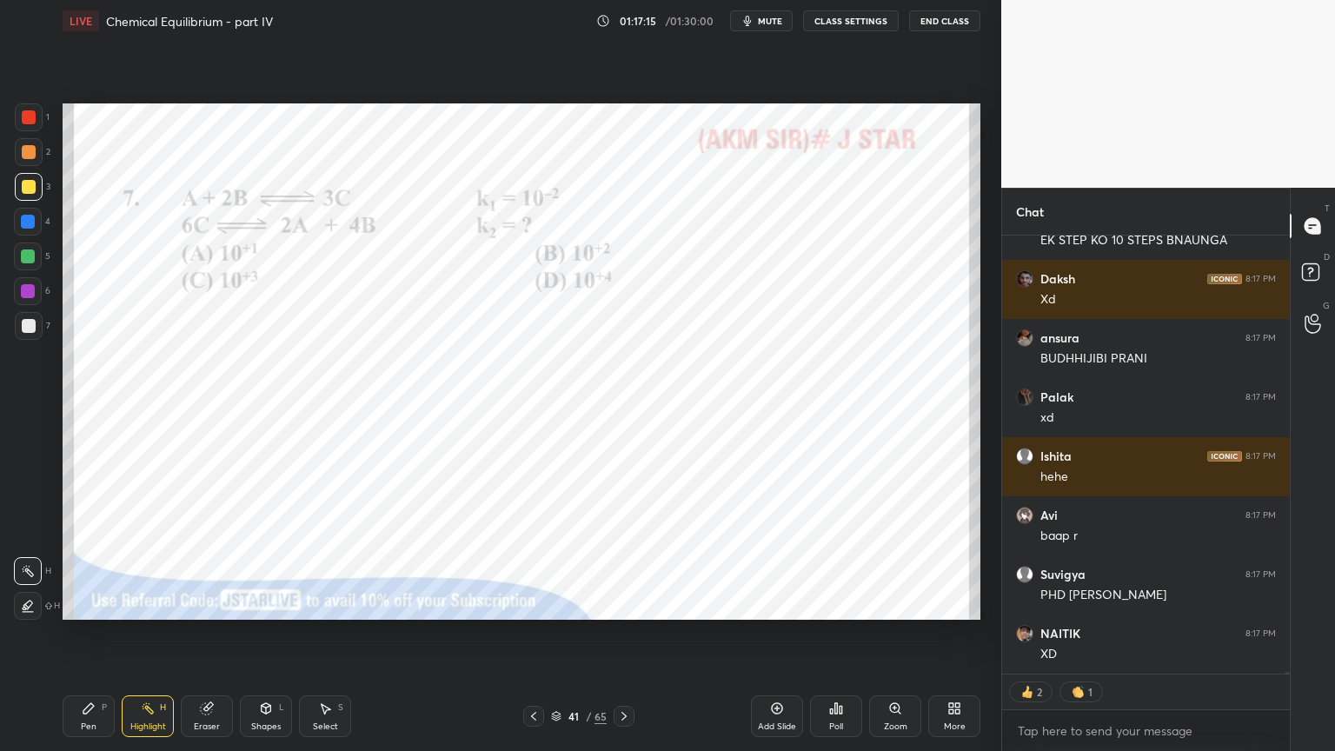
click at [88, 634] on div "Pen P" at bounding box center [89, 716] width 52 height 42
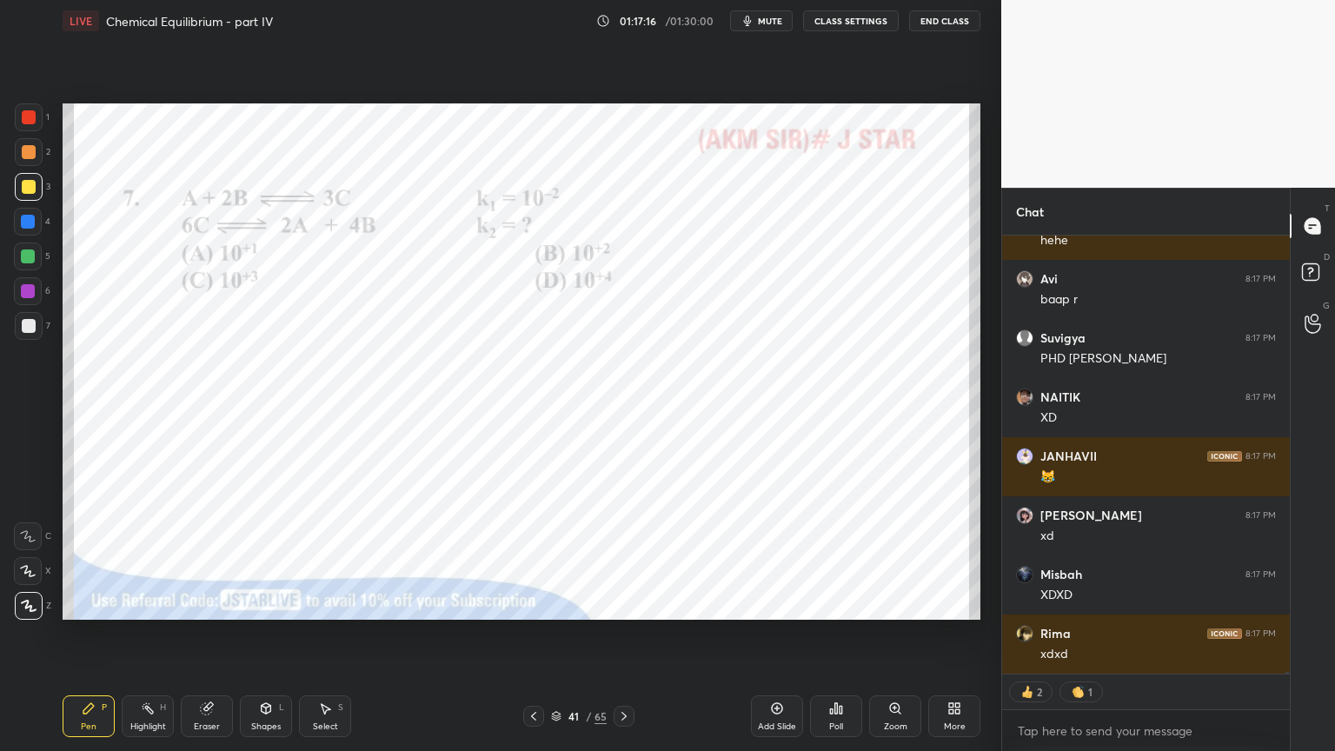
click at [24, 120] on div at bounding box center [29, 117] width 14 height 14
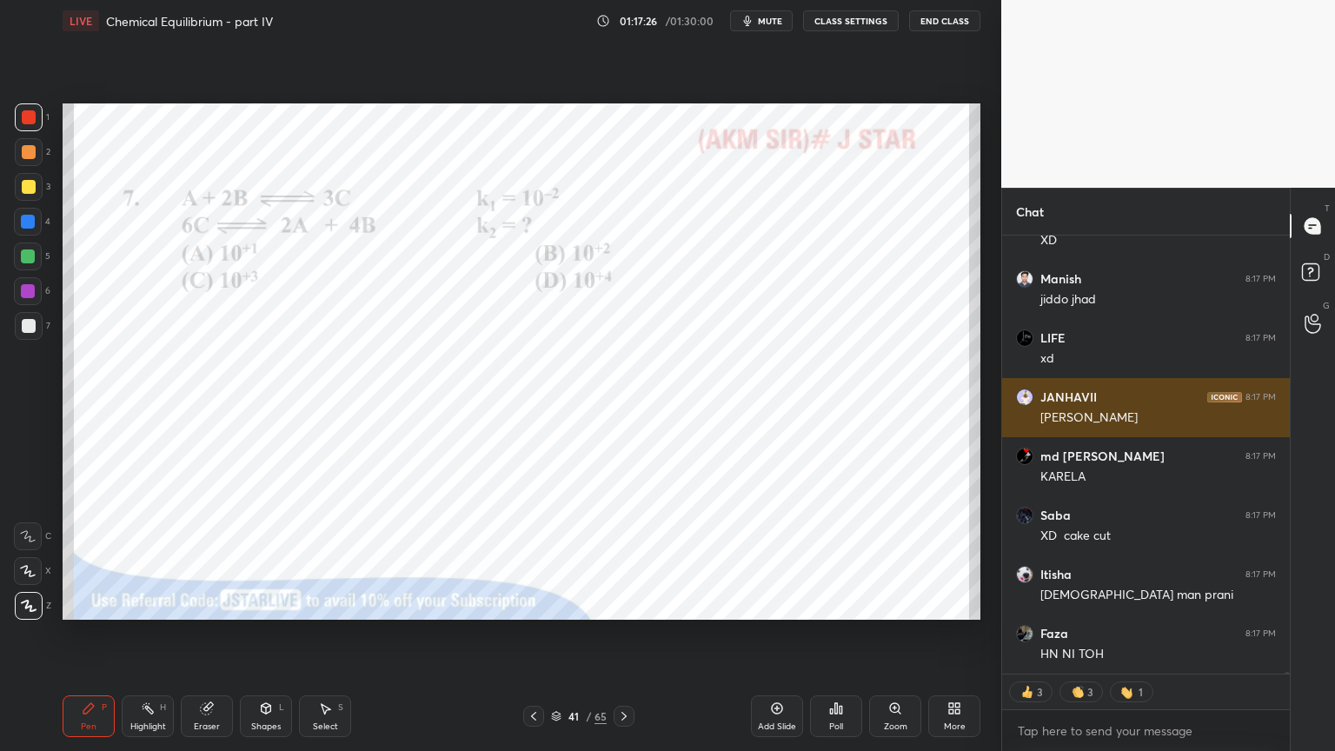
click at [1016, 396] on div "grid" at bounding box center [1024, 397] width 17 height 17
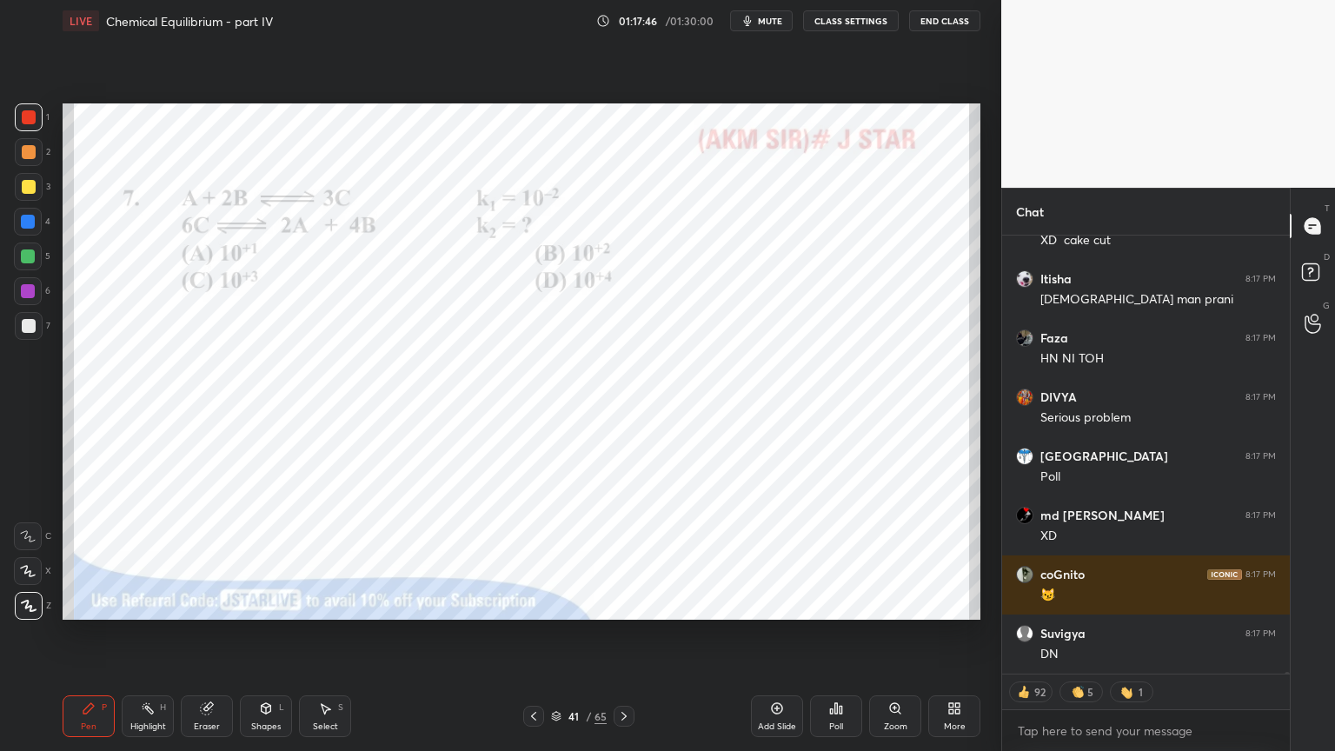
click at [832, 634] on div "Poll" at bounding box center [836, 716] width 52 height 42
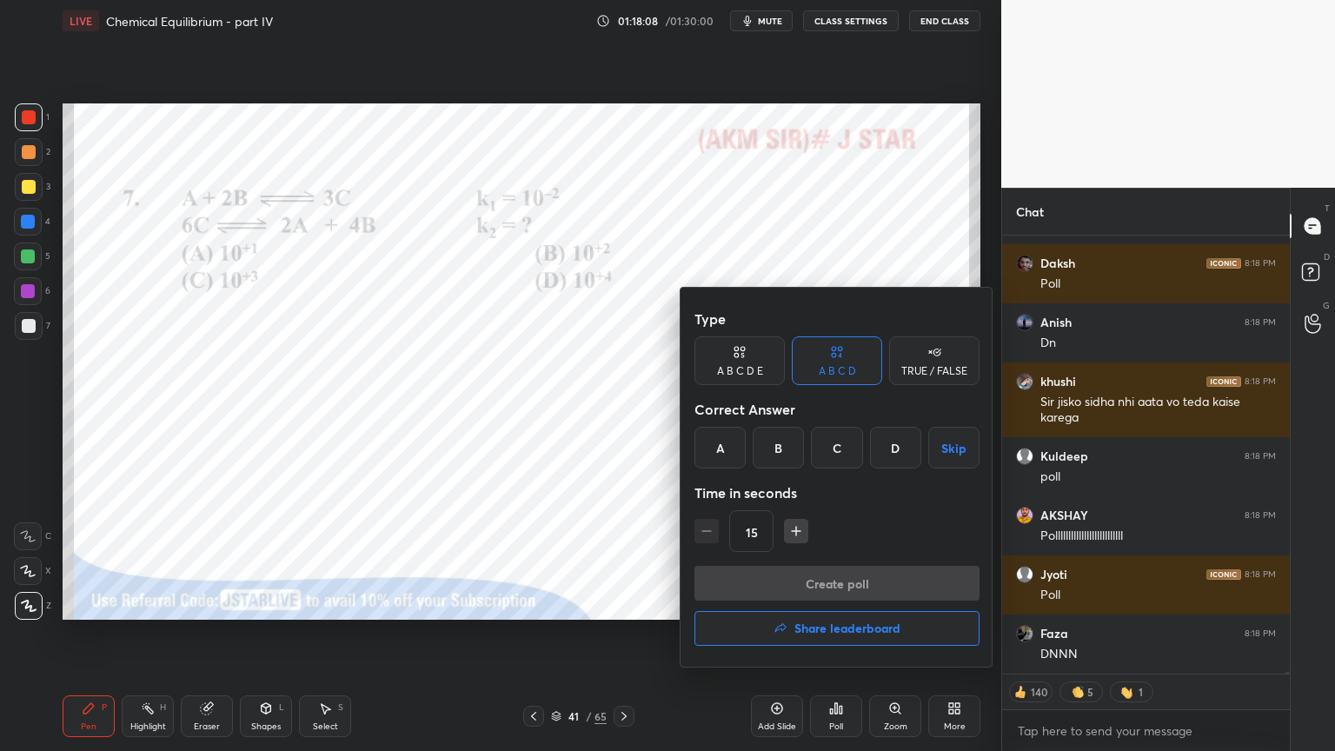
click at [901, 454] on div "D" at bounding box center [895, 448] width 51 height 42
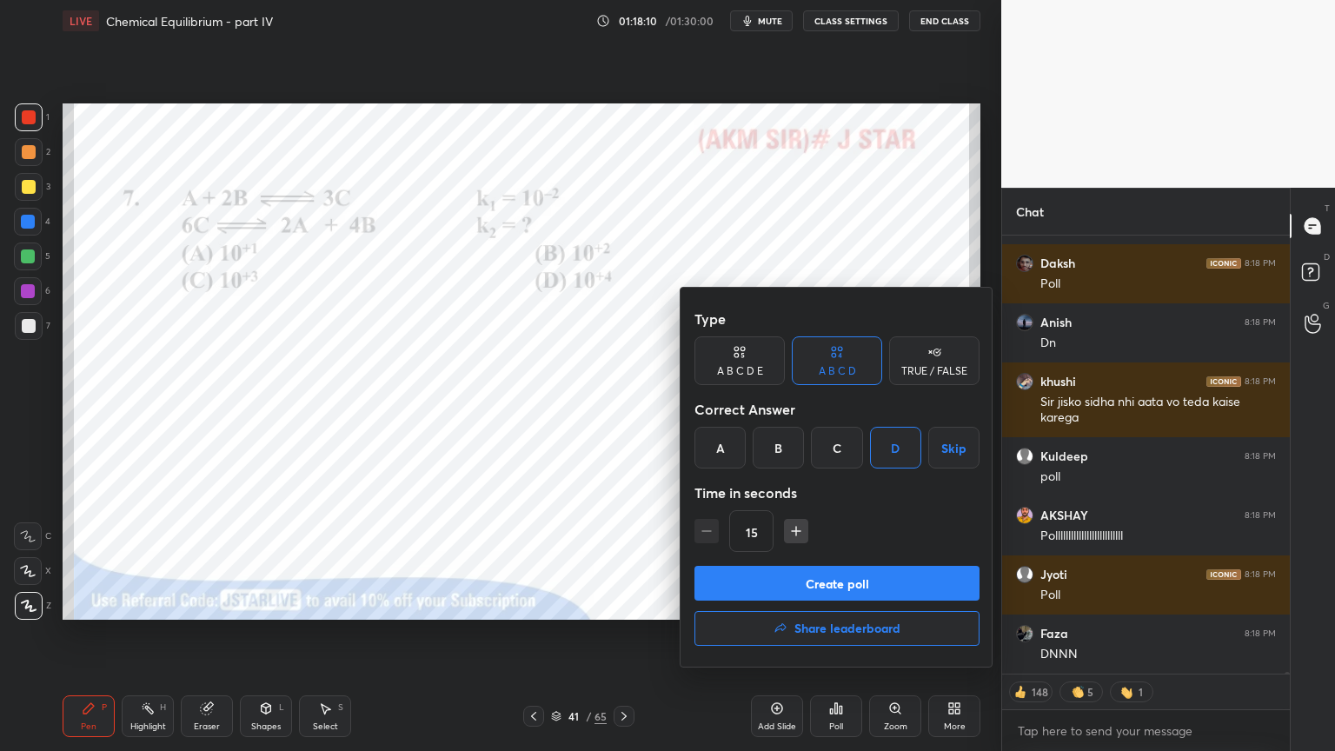
click at [883, 586] on button "Create poll" at bounding box center [837, 583] width 285 height 35
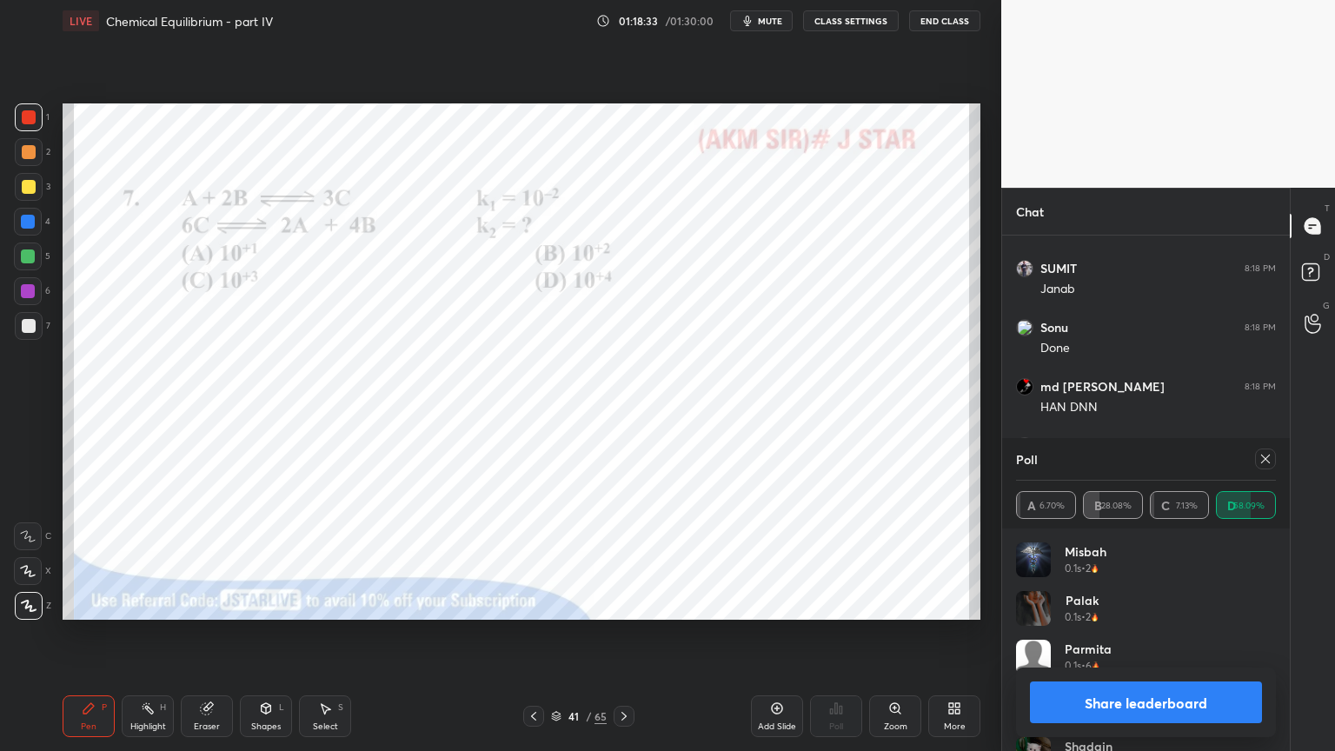
click at [1168, 634] on button "Share leaderboard" at bounding box center [1146, 703] width 232 height 42
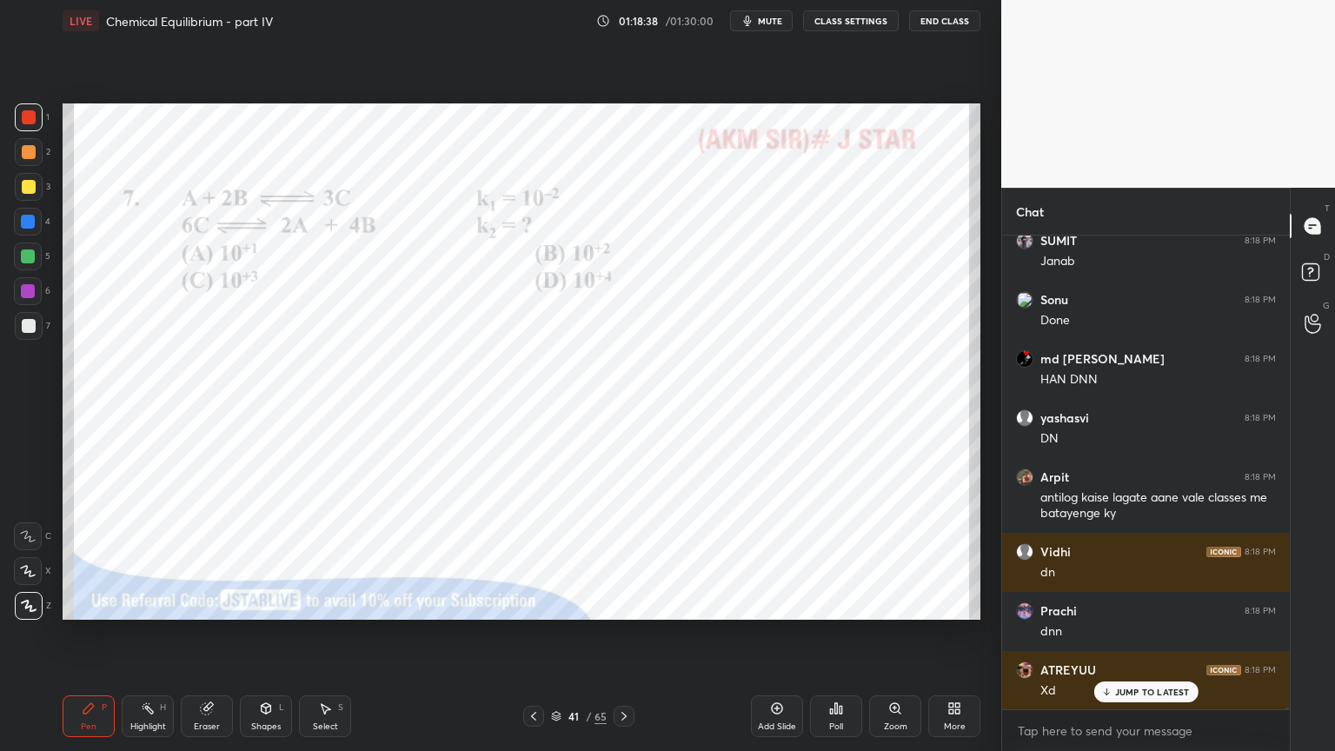
click at [1144, 634] on div "md daan 8:18 PM [PERSON_NAME] 8:18 PM DNNNN [GEOGRAPHIC_DATA] 8:18 PM dnn LIFE …" at bounding box center [1146, 473] width 288 height 474
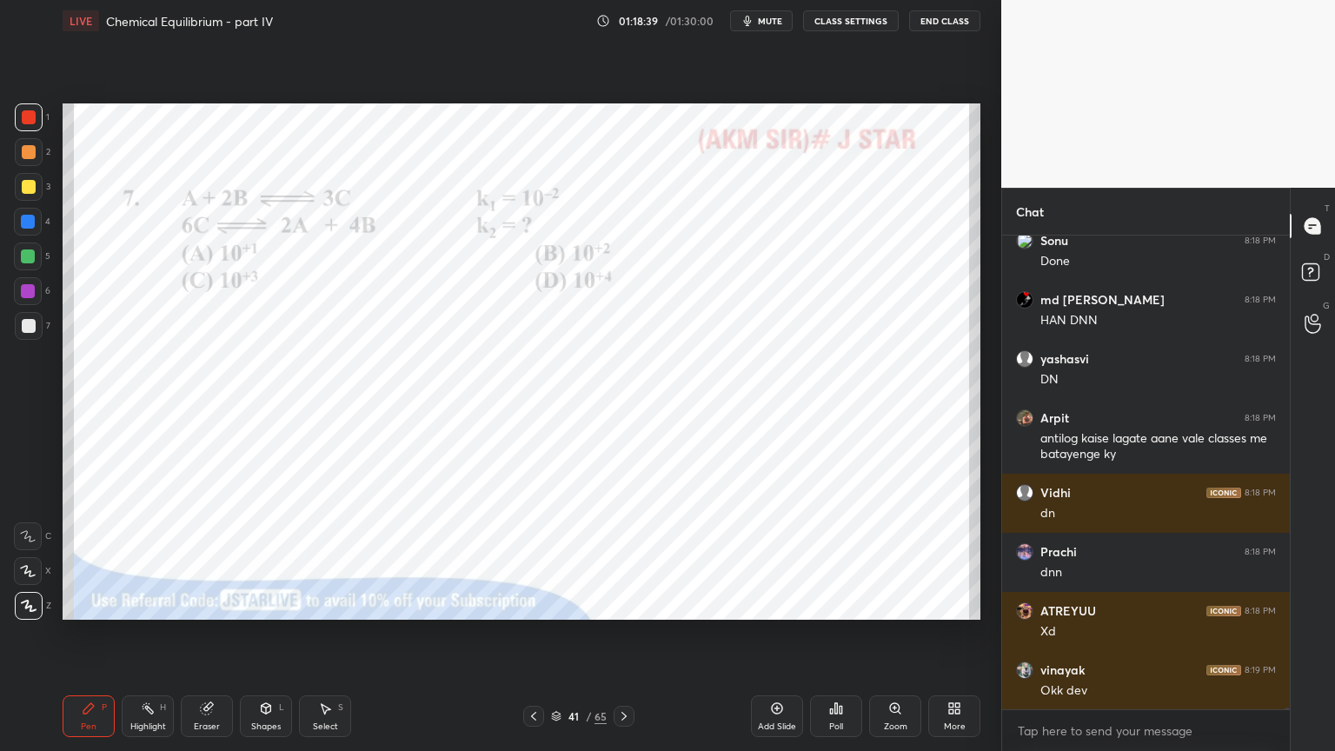
click at [143, 634] on div "Highlight H" at bounding box center [148, 716] width 52 height 42
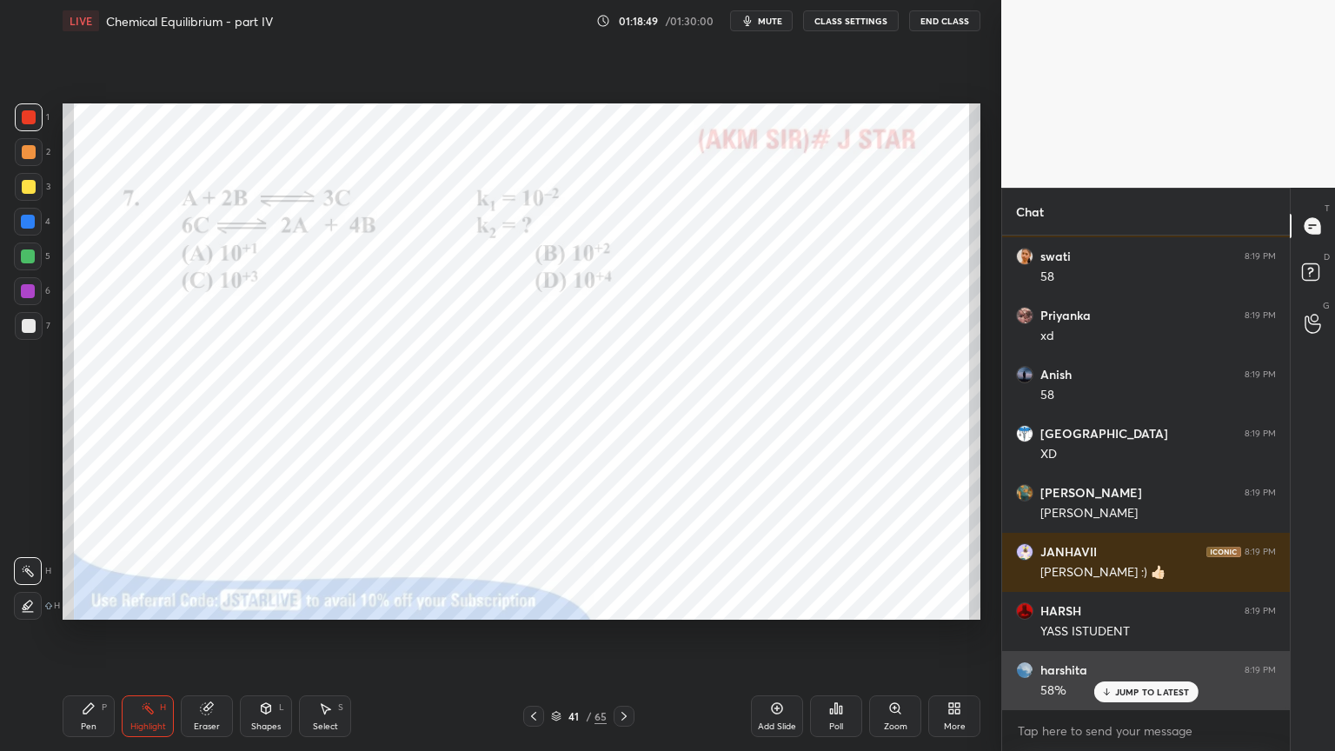
click at [1146, 634] on p "JUMP TO LATEST" at bounding box center [1152, 692] width 75 height 10
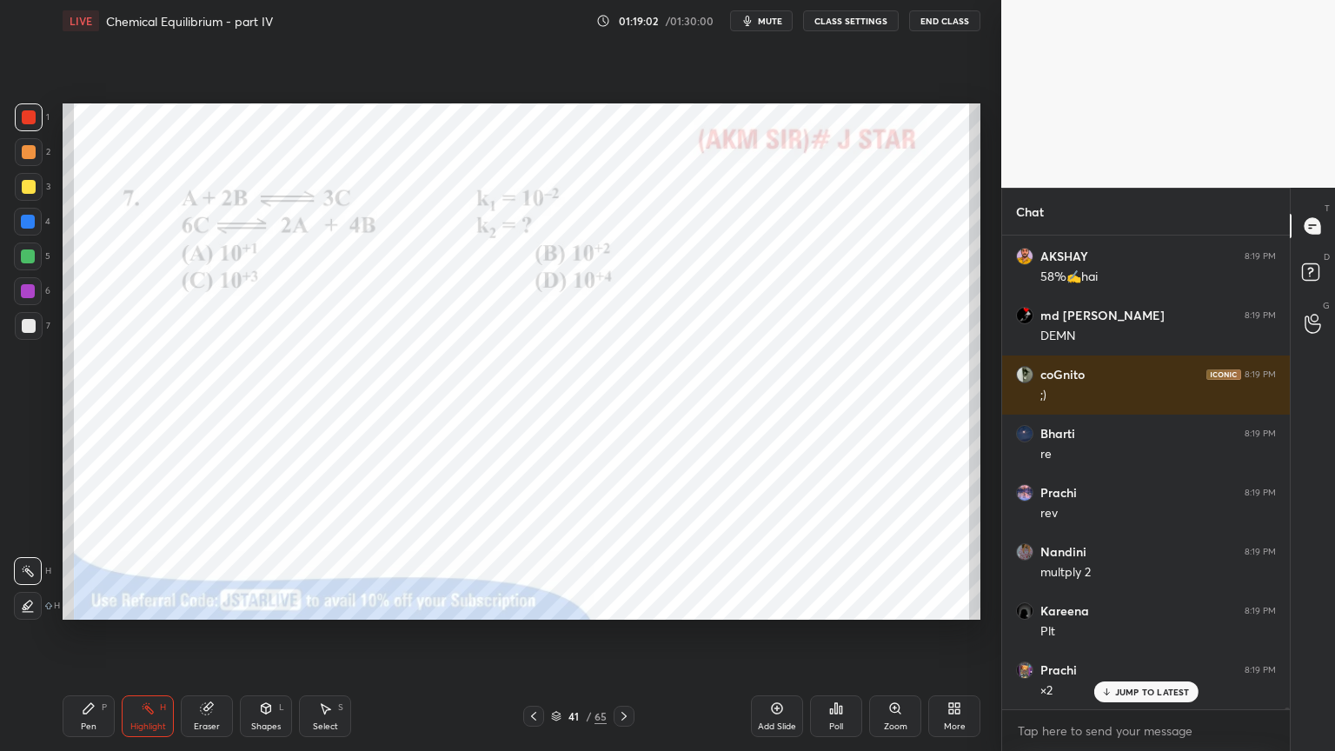
drag, startPoint x: 86, startPoint y: 717, endPoint x: 132, endPoint y: 679, distance: 59.9
click at [90, 634] on div "Pen P" at bounding box center [89, 716] width 52 height 42
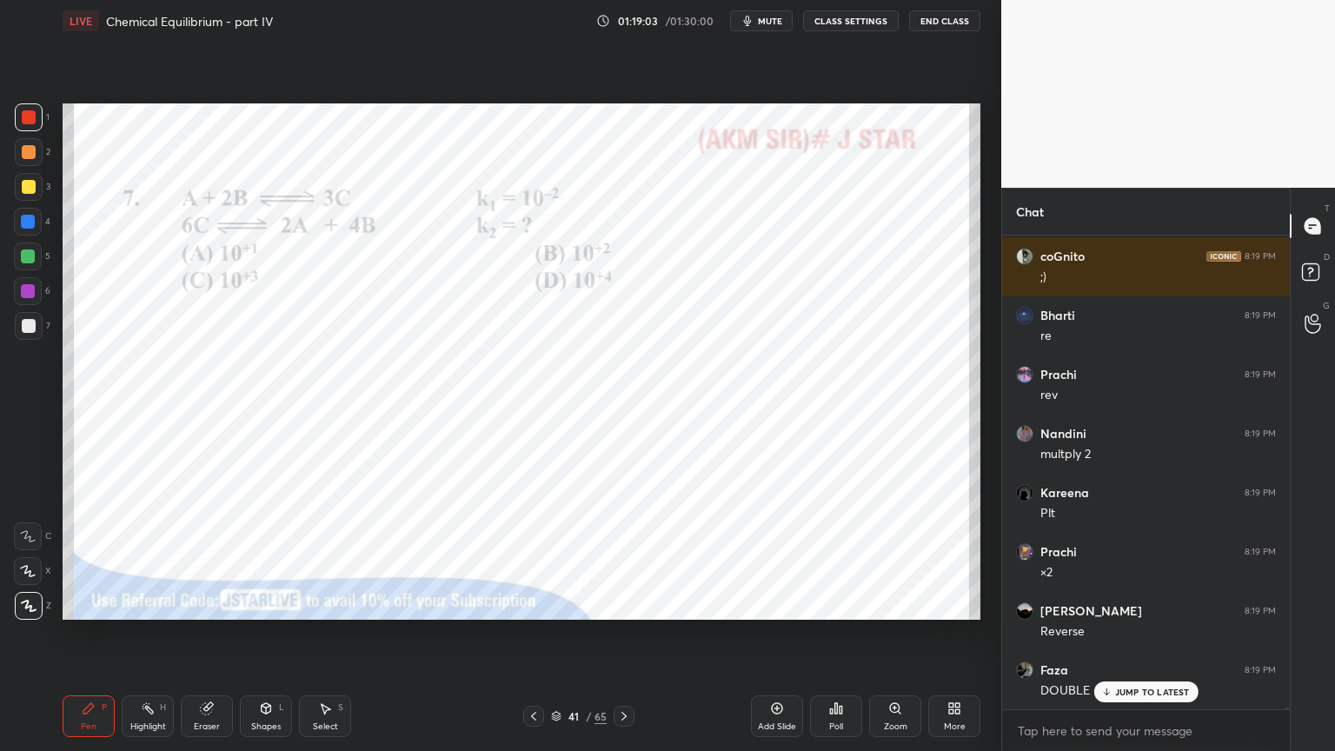
click at [33, 115] on div at bounding box center [29, 117] width 28 height 28
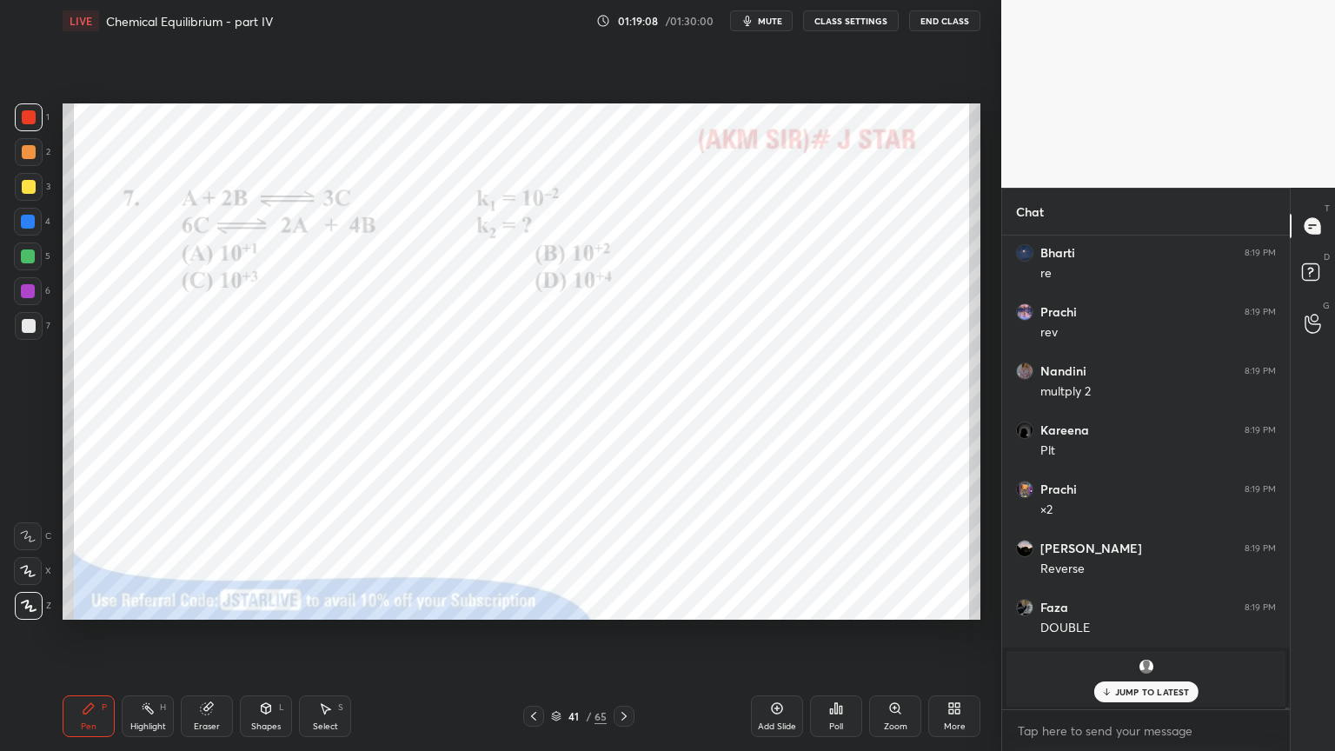
drag, startPoint x: 263, startPoint y: 718, endPoint x: 263, endPoint y: 695, distance: 22.6
click at [259, 634] on div "Shapes L" at bounding box center [266, 716] width 52 height 42
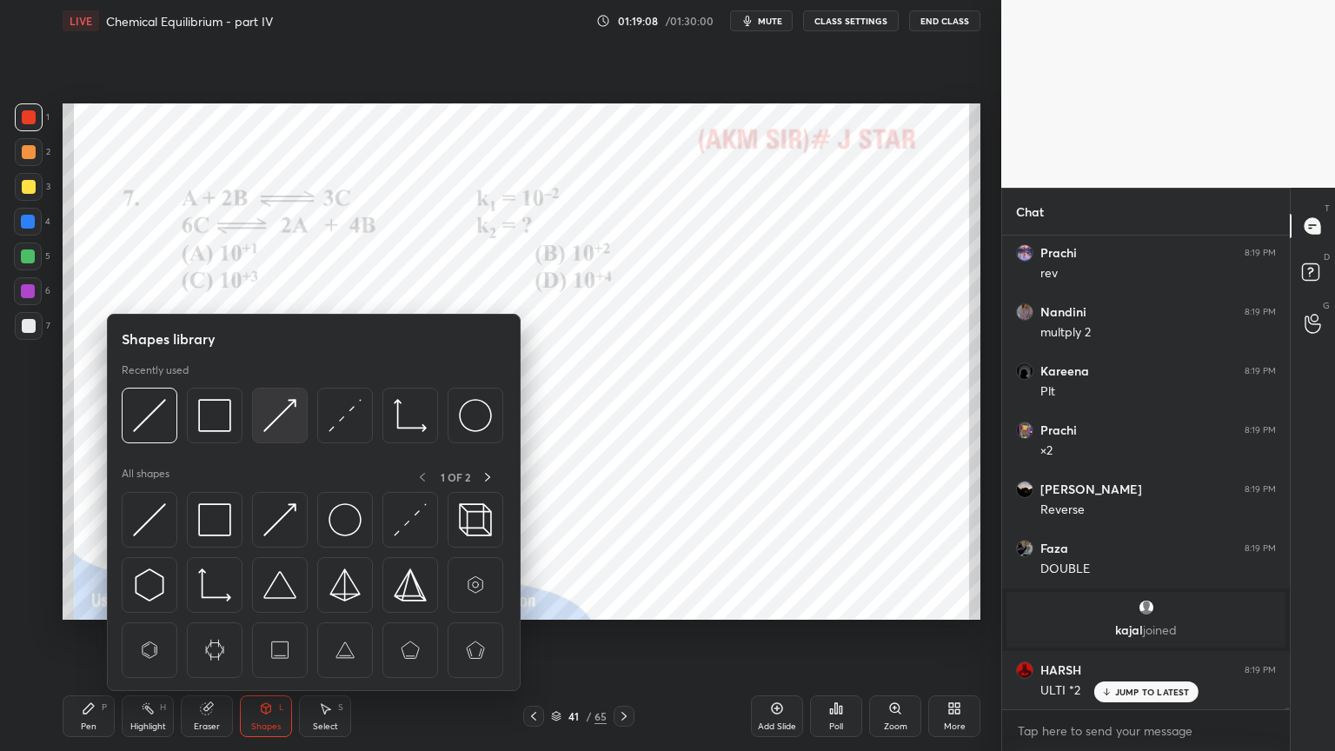
click at [280, 417] on img at bounding box center [279, 415] width 33 height 33
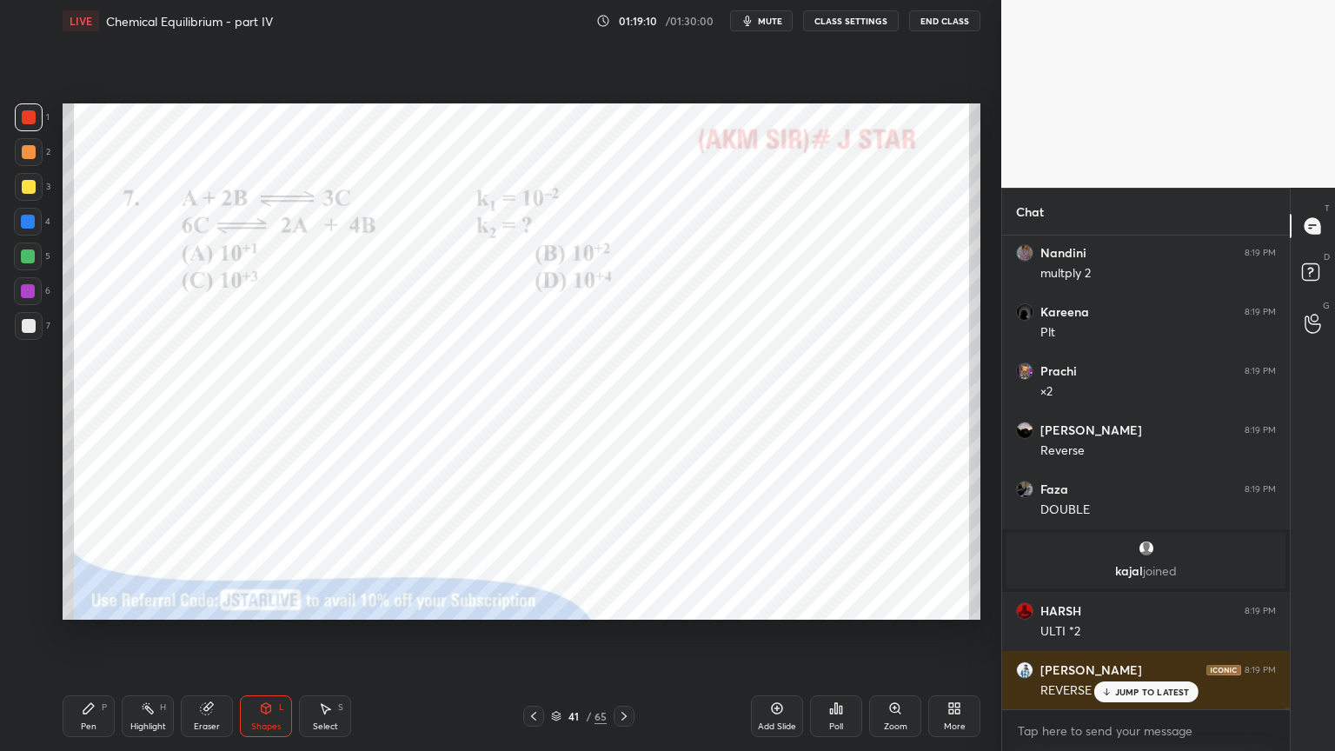
click at [80, 634] on div "Pen P" at bounding box center [89, 716] width 52 height 42
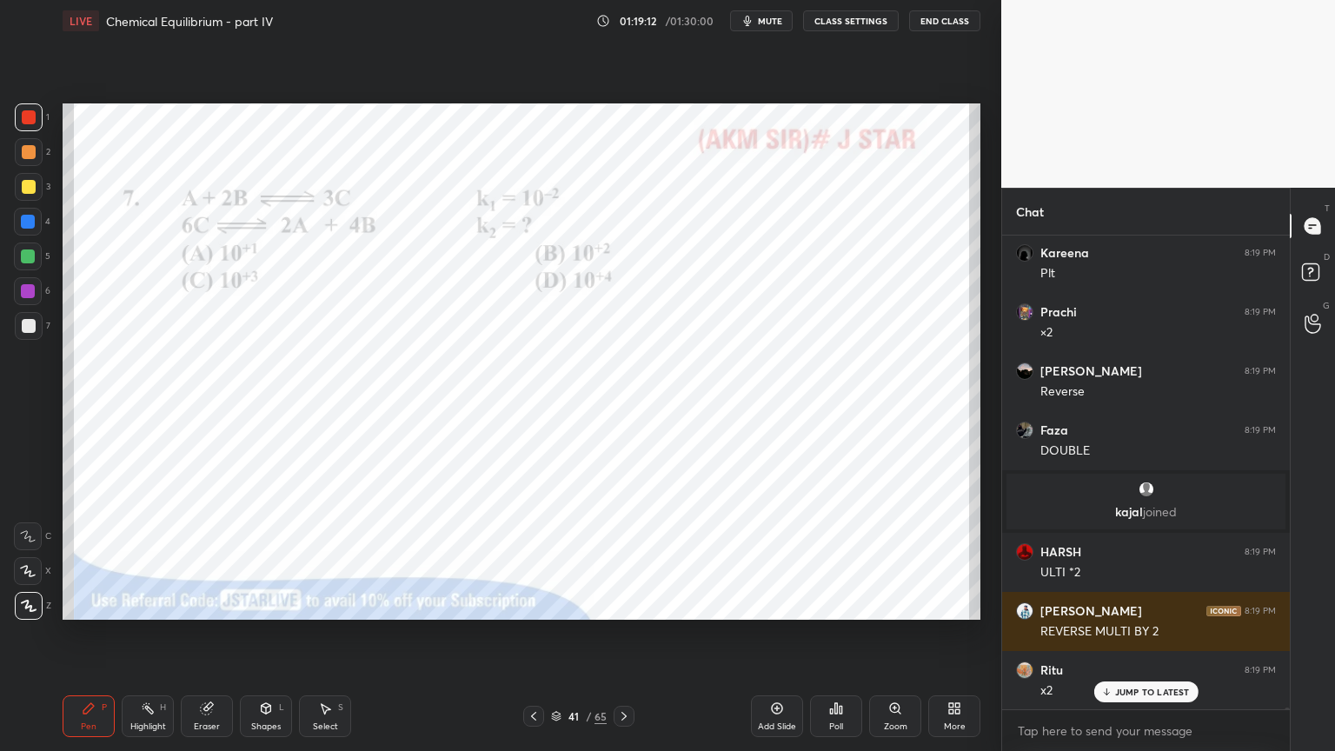
click at [30, 225] on div at bounding box center [28, 222] width 14 height 14
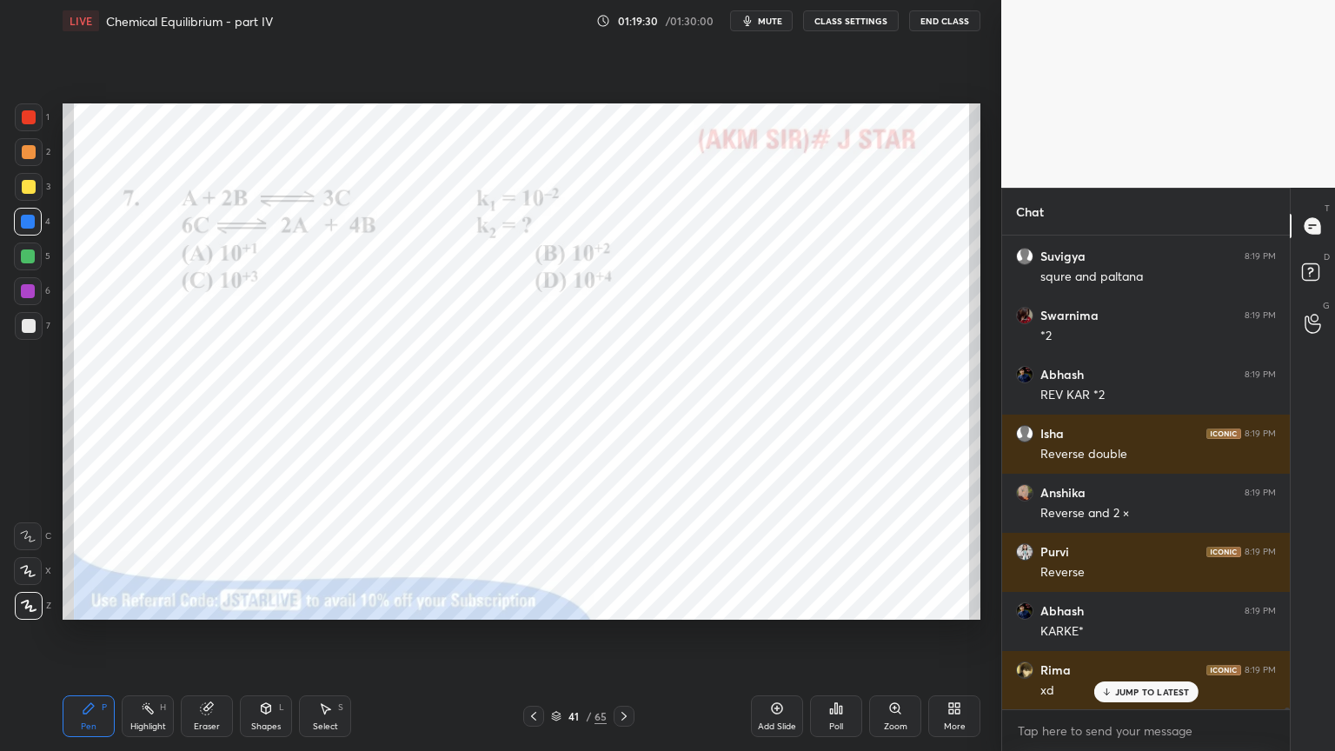
click at [30, 116] on div at bounding box center [29, 117] width 14 height 14
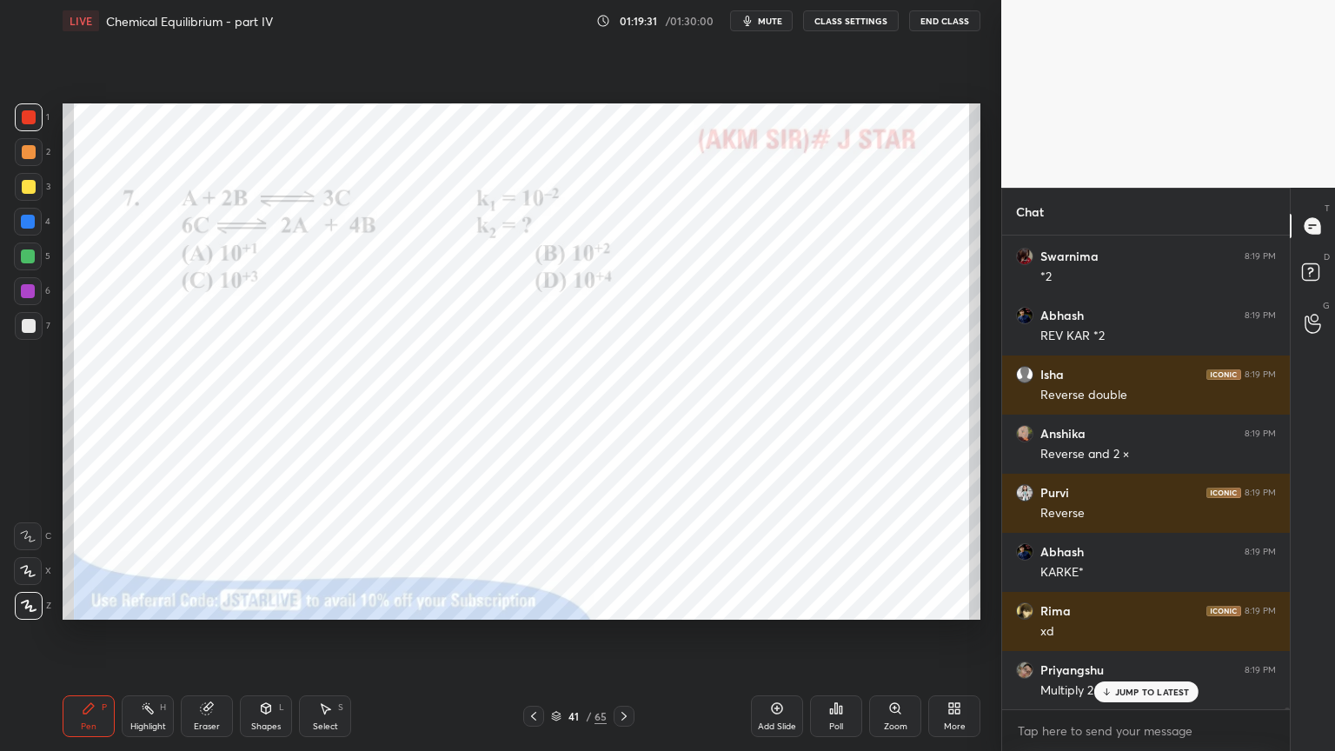
click at [30, 257] on div at bounding box center [28, 256] width 14 height 14
click at [30, 284] on div at bounding box center [28, 291] width 14 height 14
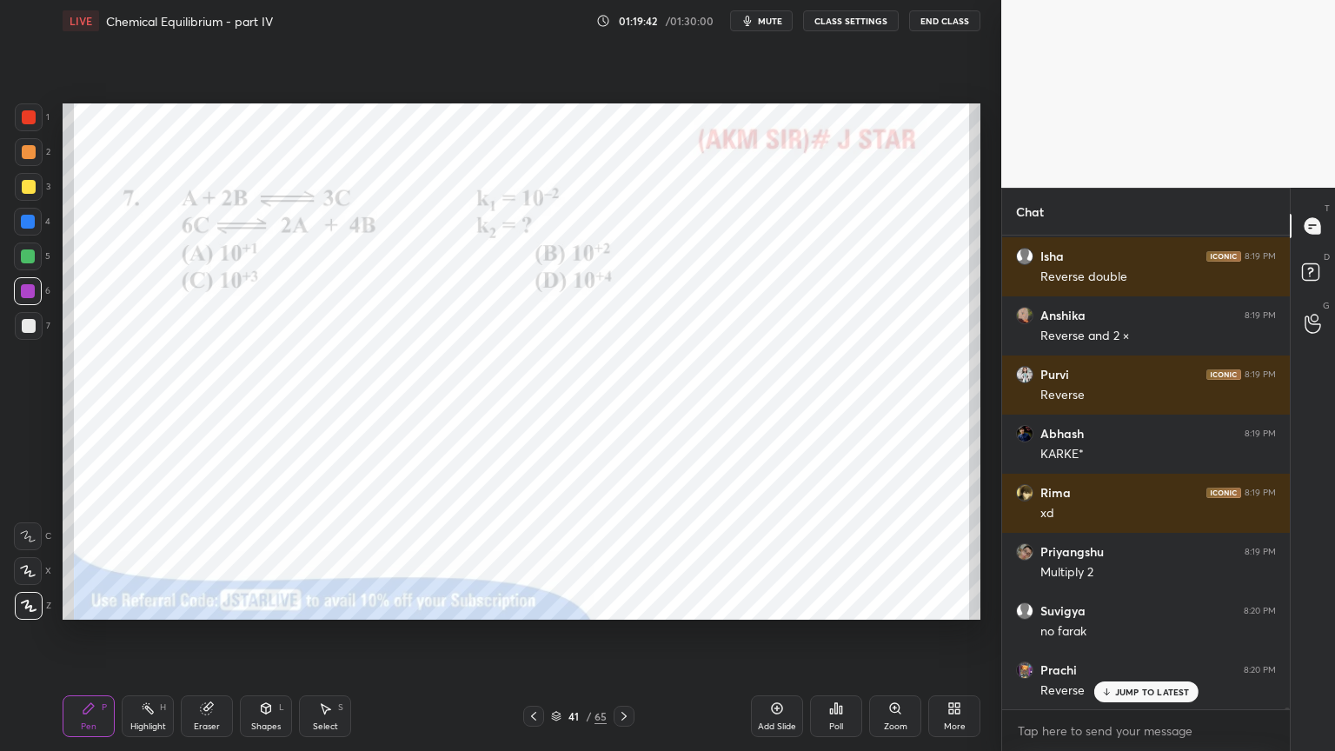
scroll to position [135871, 0]
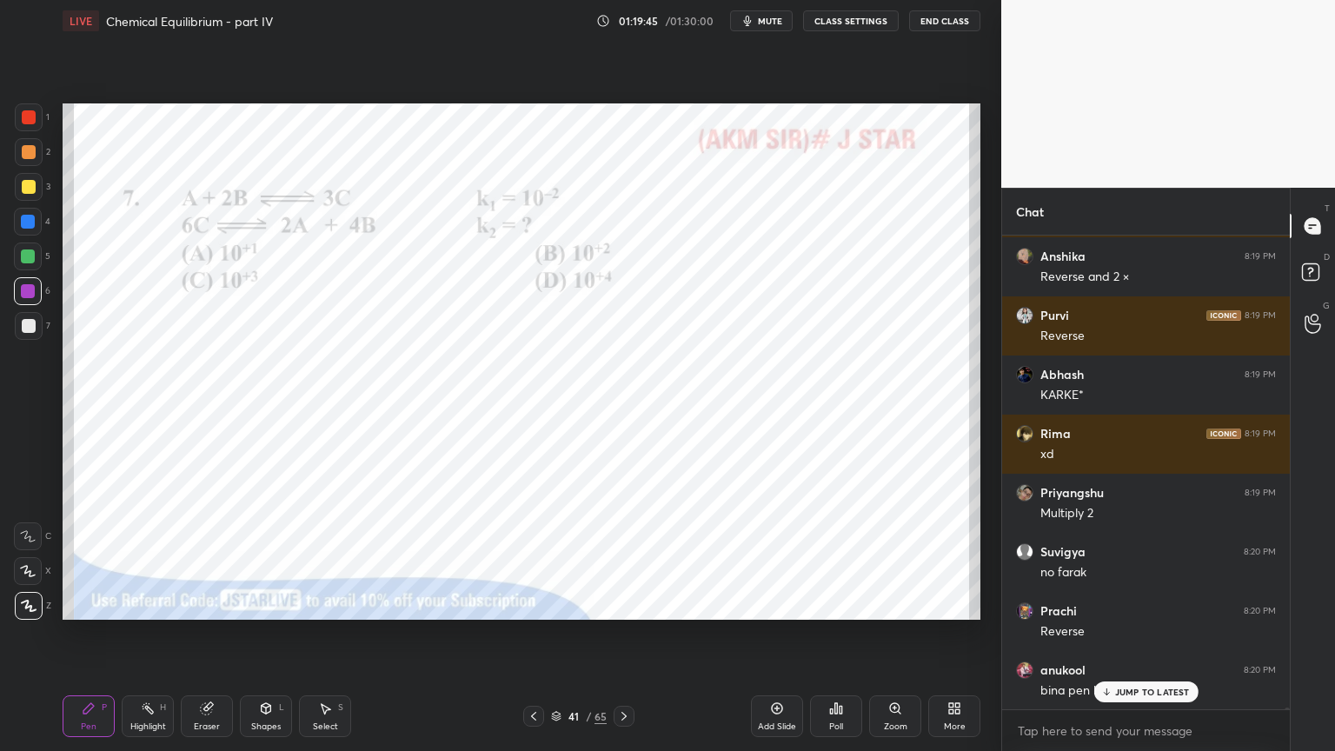
drag, startPoint x: 136, startPoint y: 712, endPoint x: 205, endPoint y: 668, distance: 82.5
click at [138, 634] on div "Highlight H" at bounding box center [148, 716] width 52 height 42
click at [90, 634] on div "Pen P" at bounding box center [89, 716] width 52 height 42
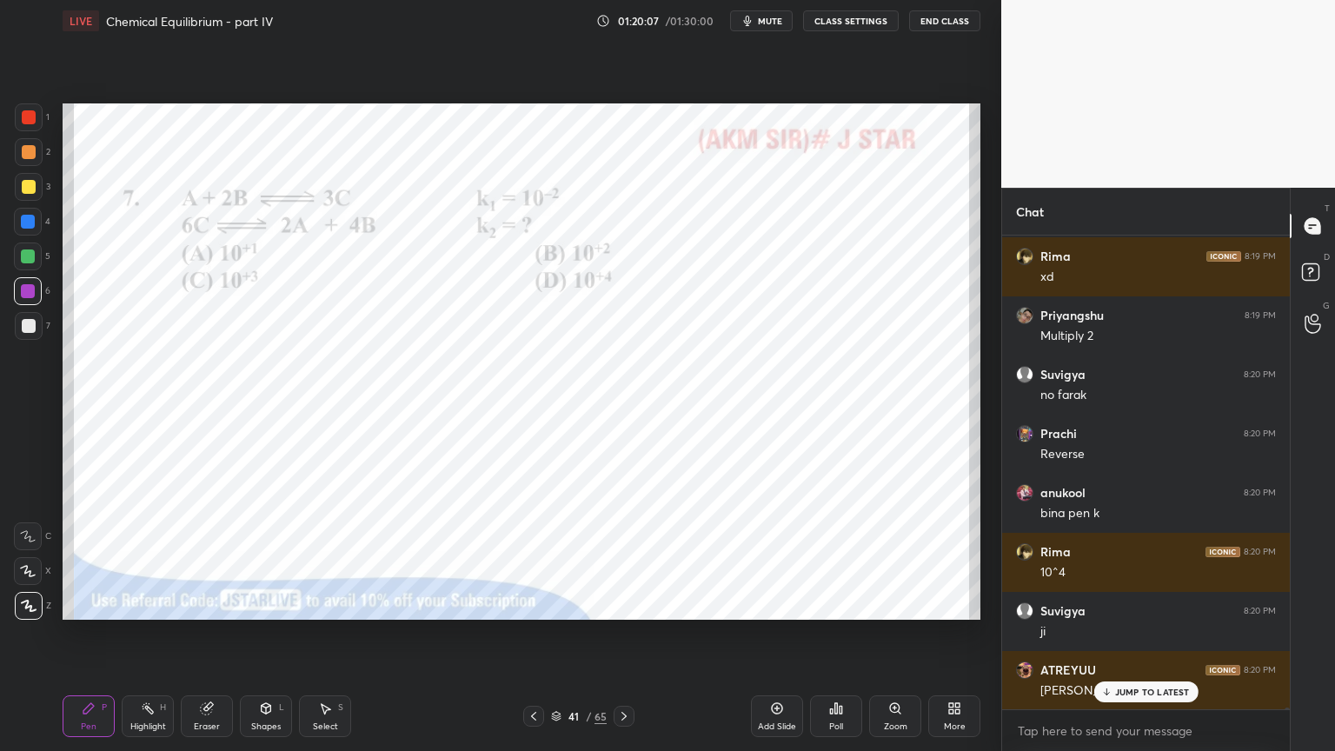
scroll to position [136108, 0]
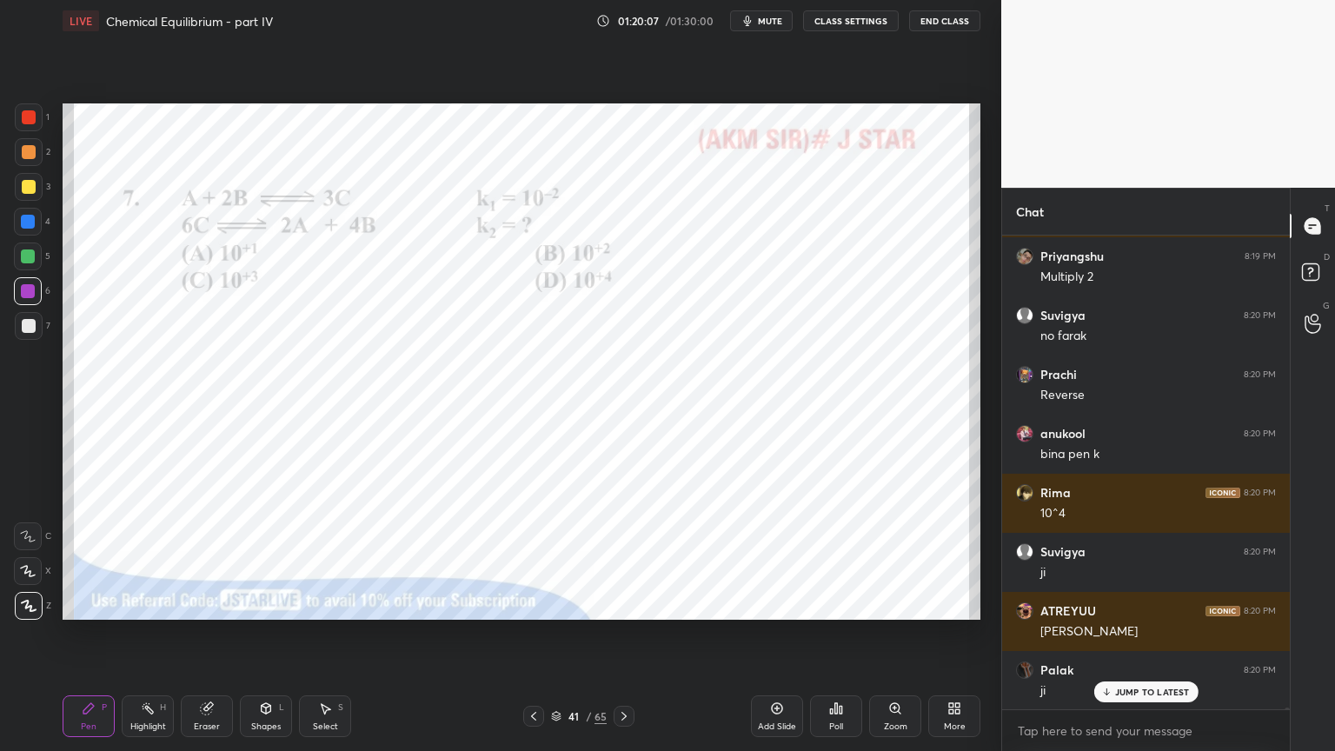
click at [618, 634] on icon at bounding box center [624, 716] width 14 height 14
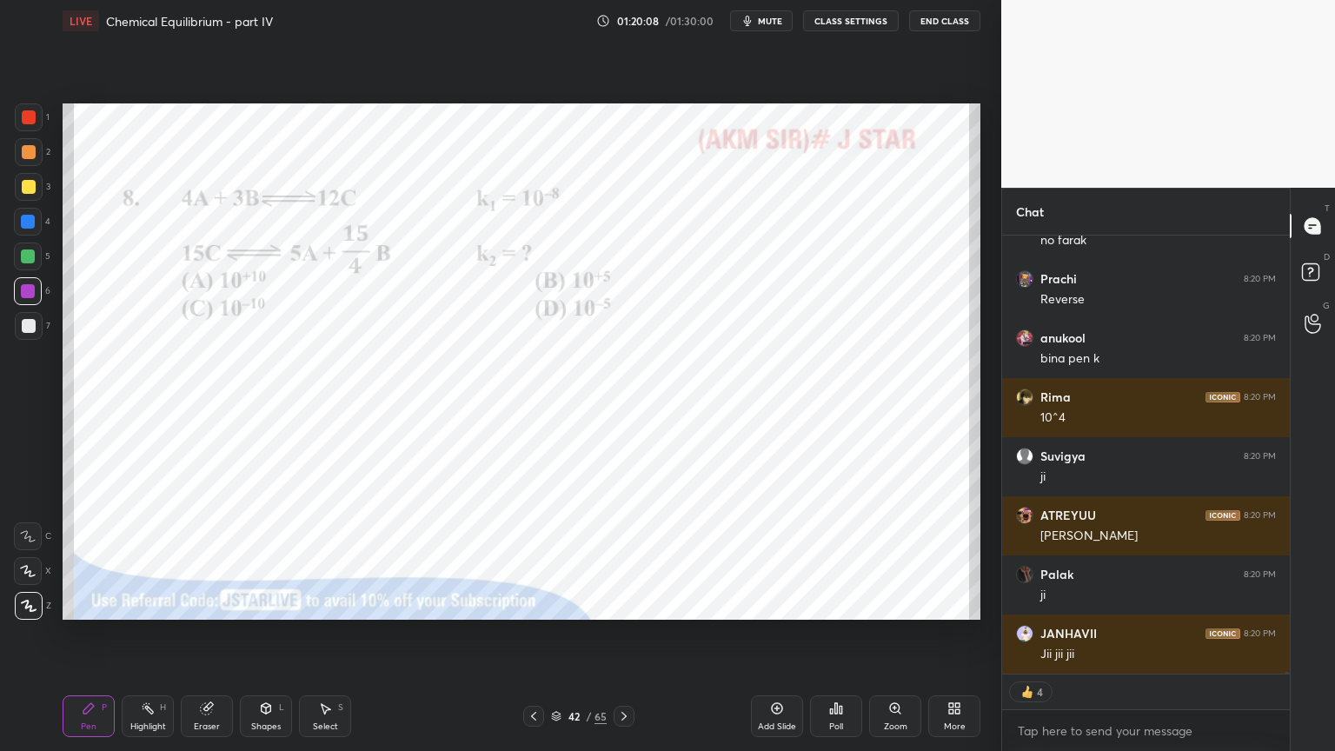
click at [76, 634] on div "Pen P" at bounding box center [89, 716] width 52 height 42
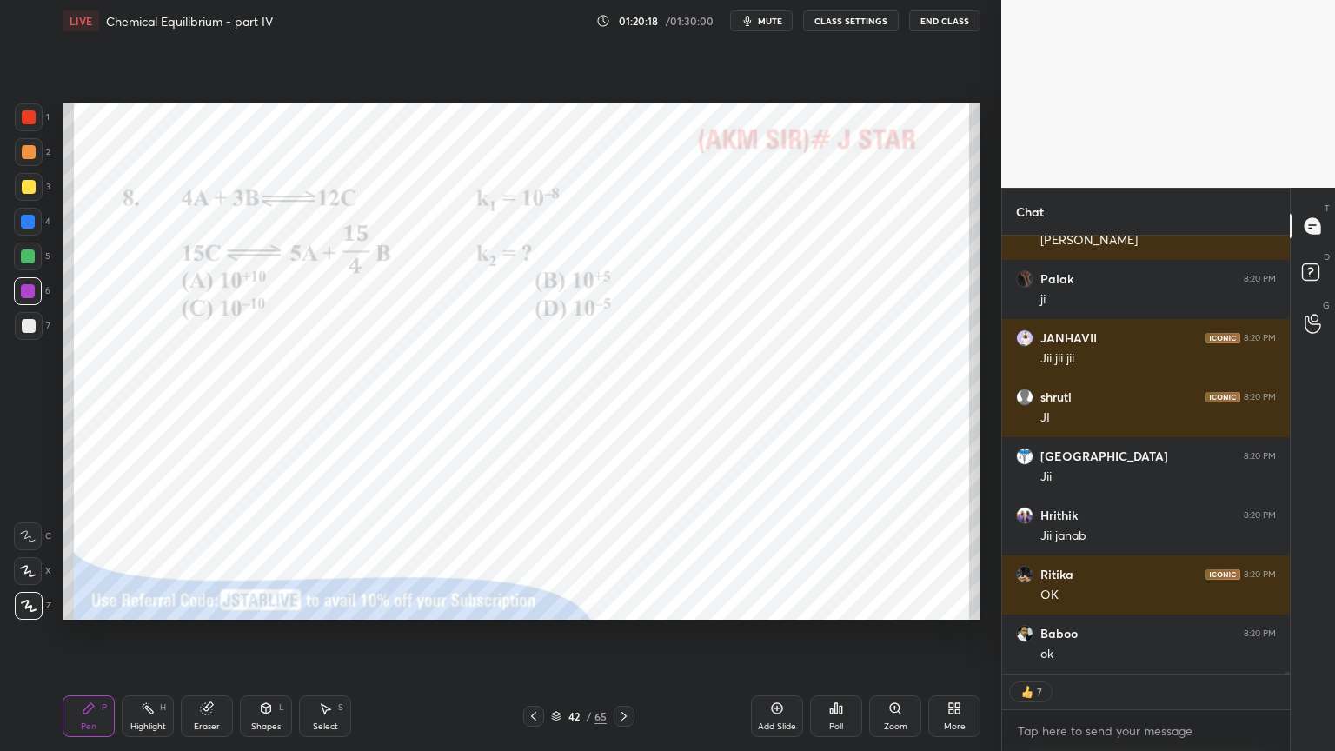
scroll to position [136558, 0]
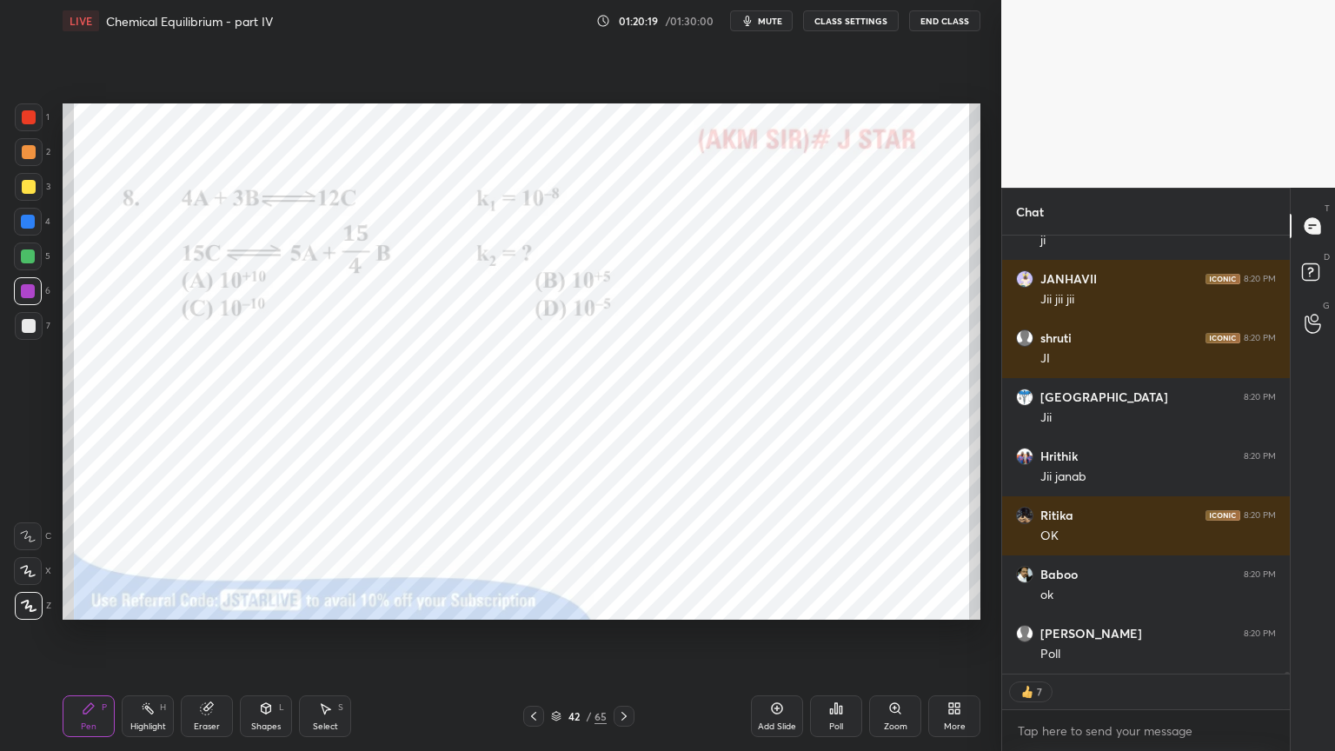
type textarea "x"
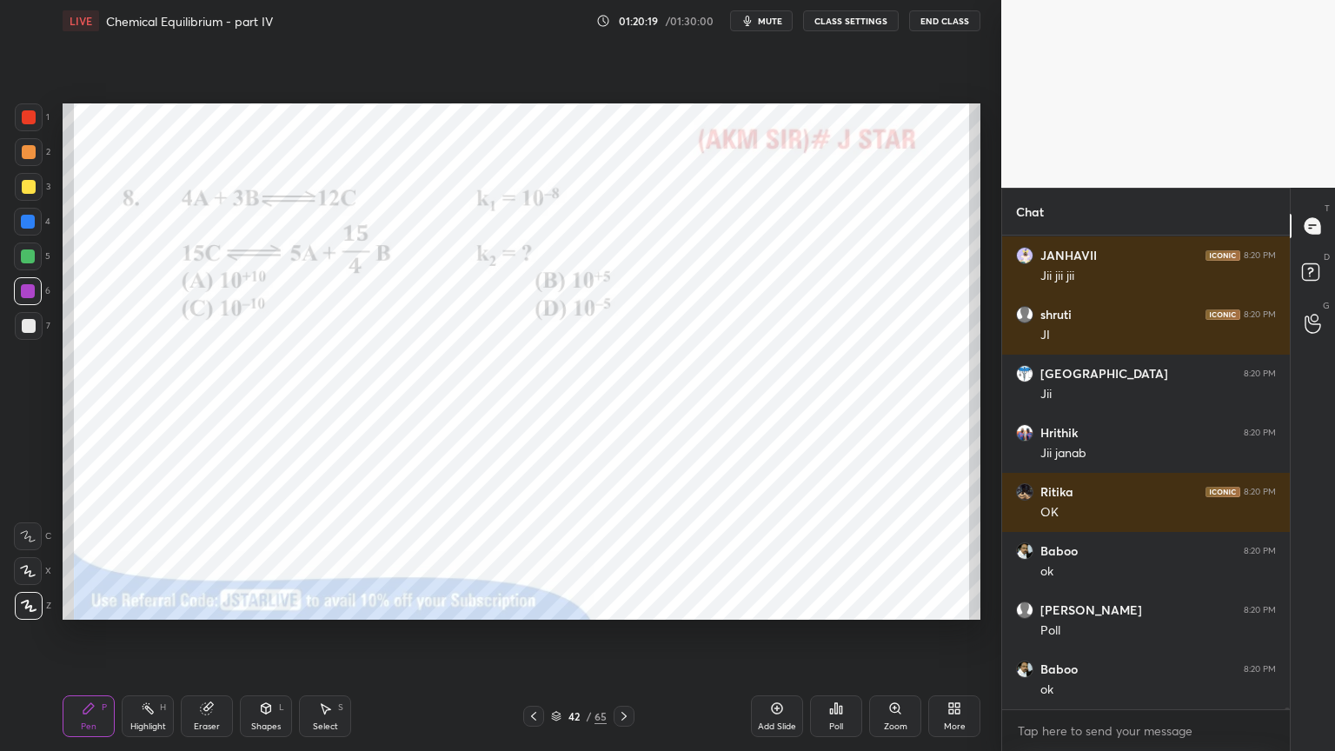
scroll to position [5, 5]
click at [845, 23] on button "CLASS SETTINGS" at bounding box center [851, 20] width 96 height 21
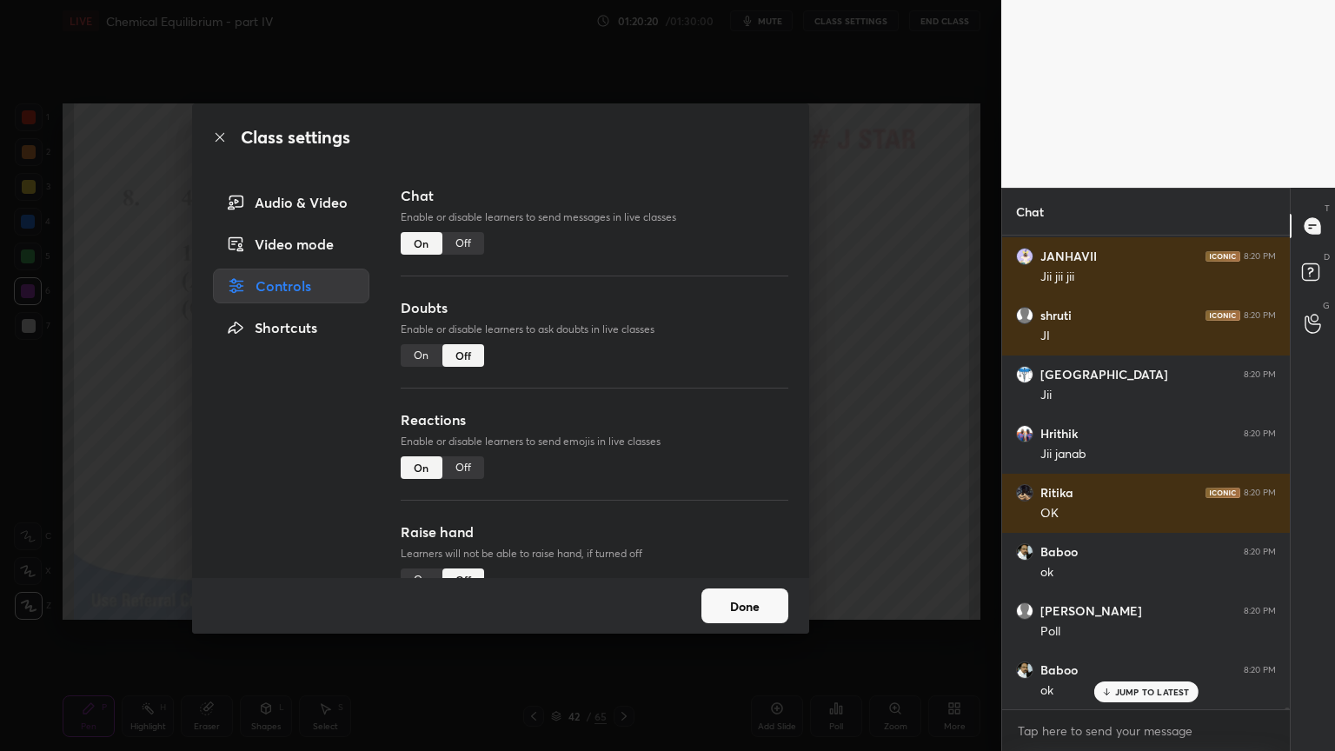
drag, startPoint x: 455, startPoint y: 235, endPoint x: 563, endPoint y: 240, distance: 108.8
click at [457, 236] on div "Off" at bounding box center [463, 243] width 42 height 23
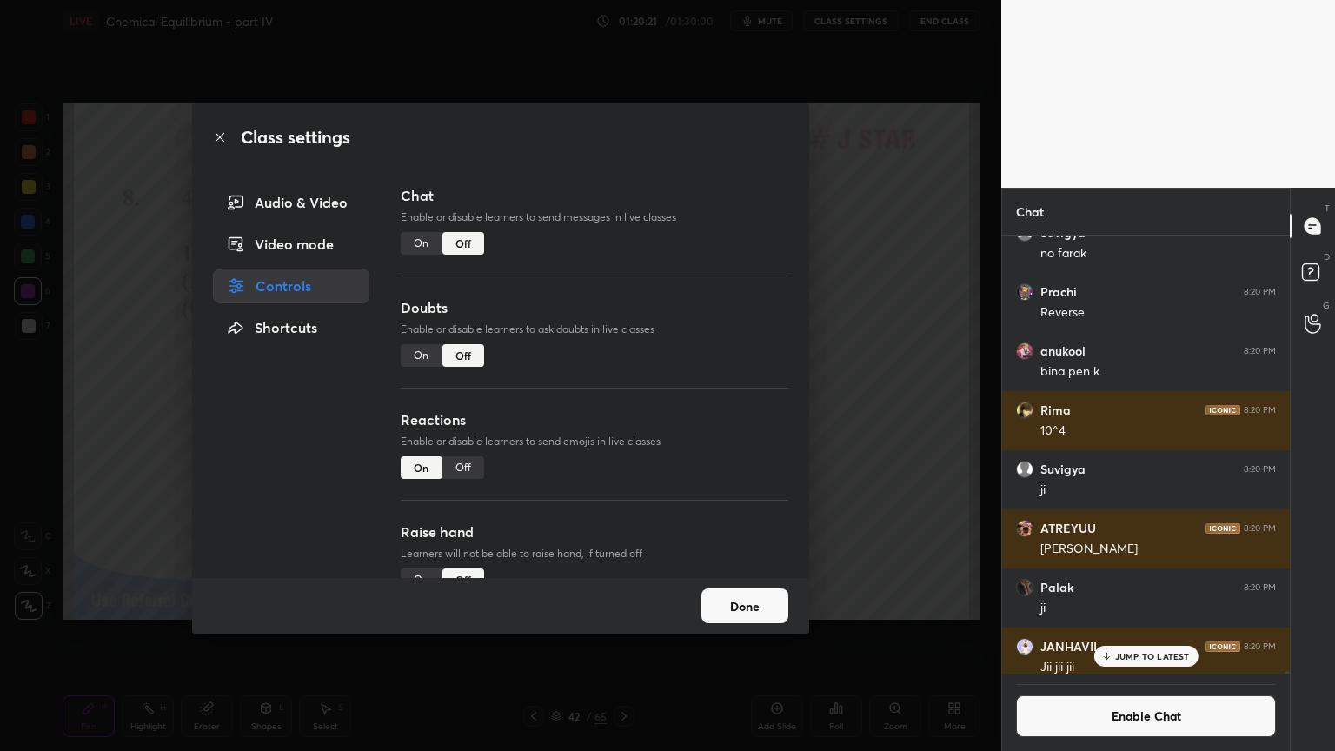
drag, startPoint x: 723, startPoint y: 258, endPoint x: 788, endPoint y: 238, distance: 68.2
click at [730, 261] on div "Chat Enable or disable learners to send messages in live classes On Off" at bounding box center [595, 241] width 388 height 112
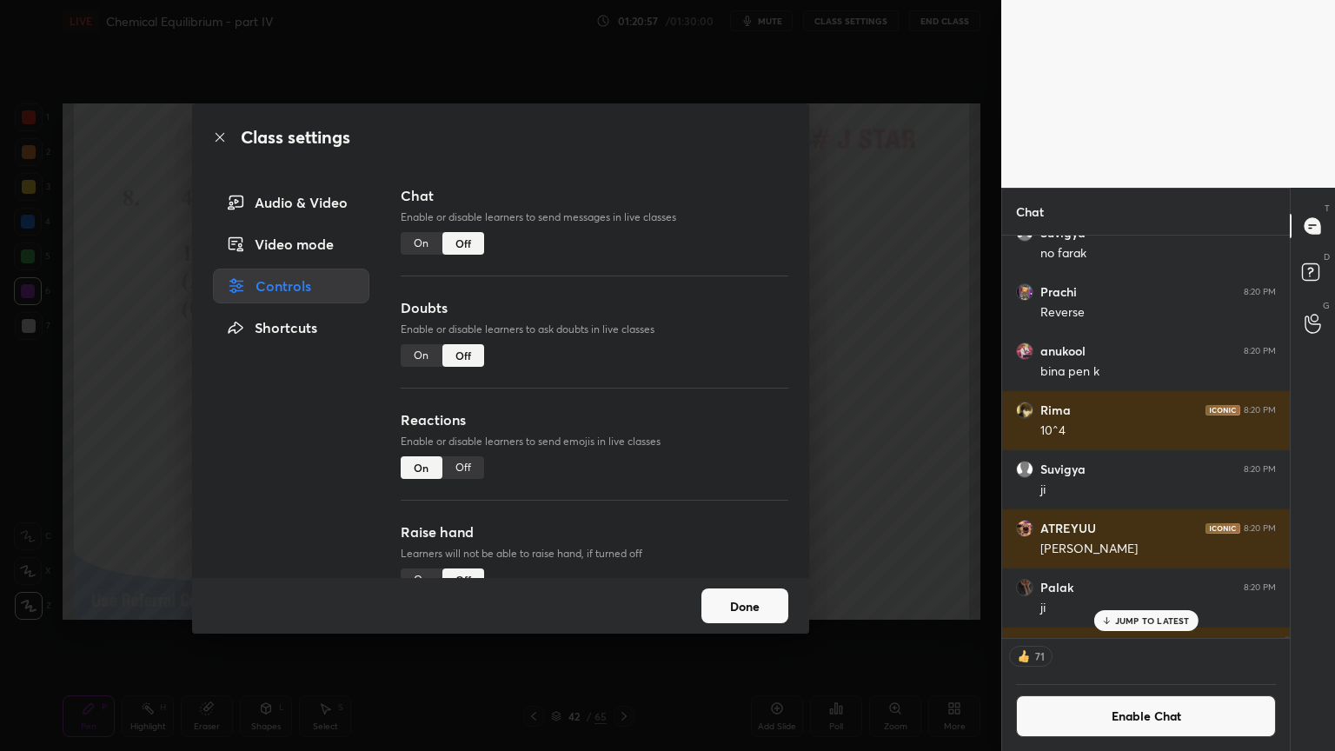
click at [764, 617] on button "Done" at bounding box center [745, 605] width 87 height 35
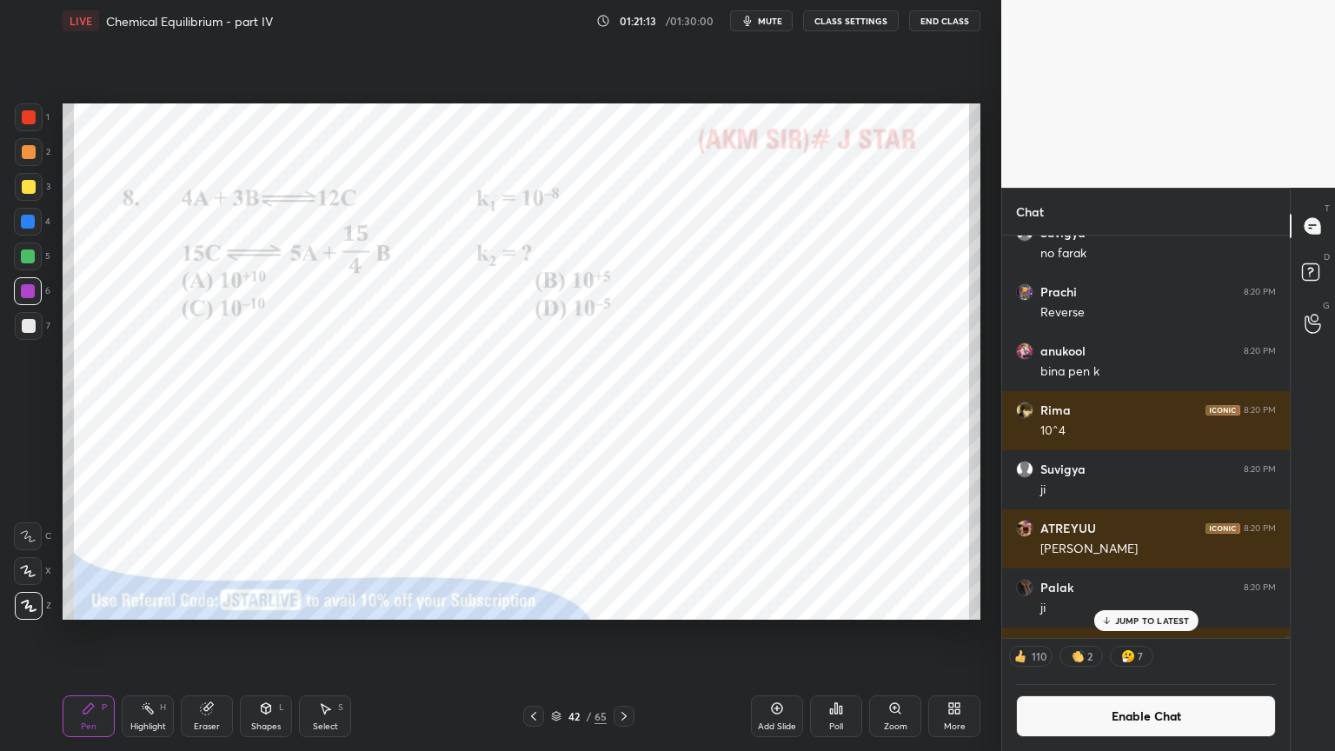
click at [840, 634] on icon at bounding box center [836, 709] width 14 height 14
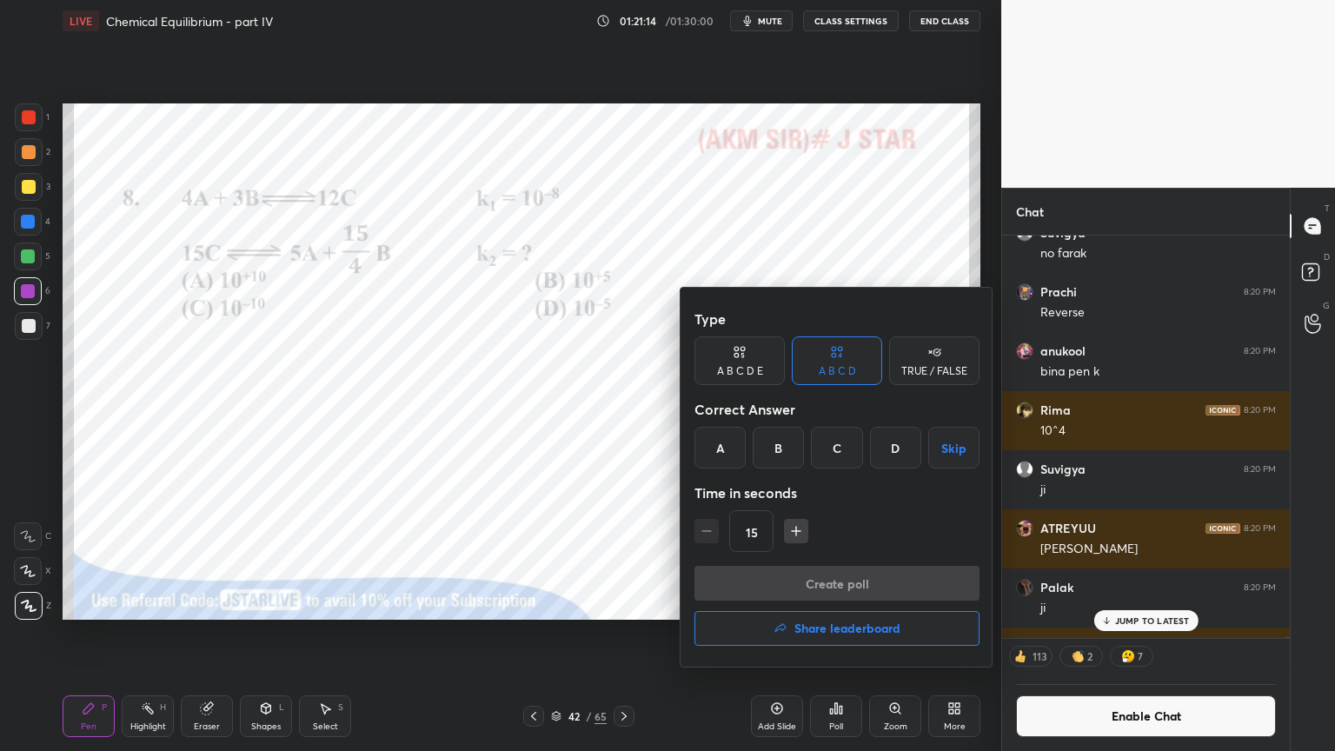
click at [730, 445] on div "A" at bounding box center [720, 448] width 51 height 42
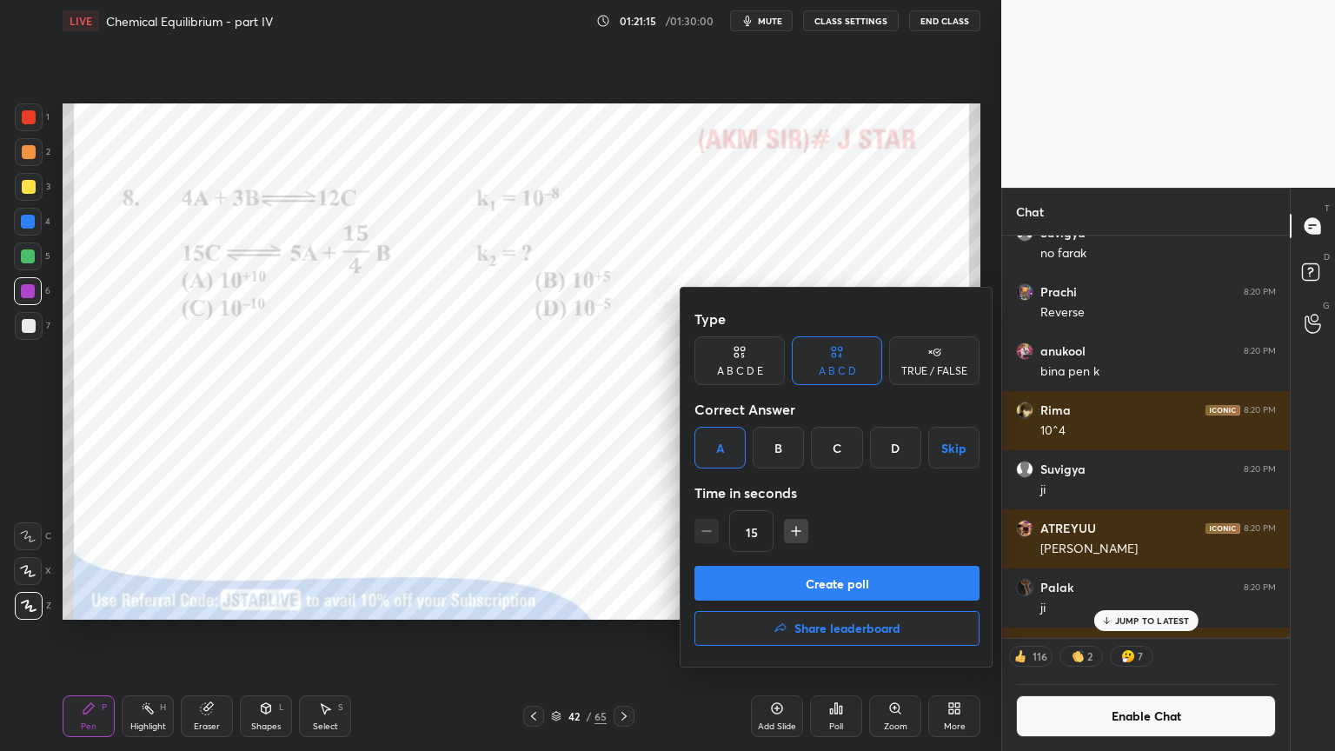
drag, startPoint x: 897, startPoint y: 591, endPoint x: 890, endPoint y: 584, distance: 9.8
click at [894, 588] on button "Create poll" at bounding box center [837, 583] width 285 height 35
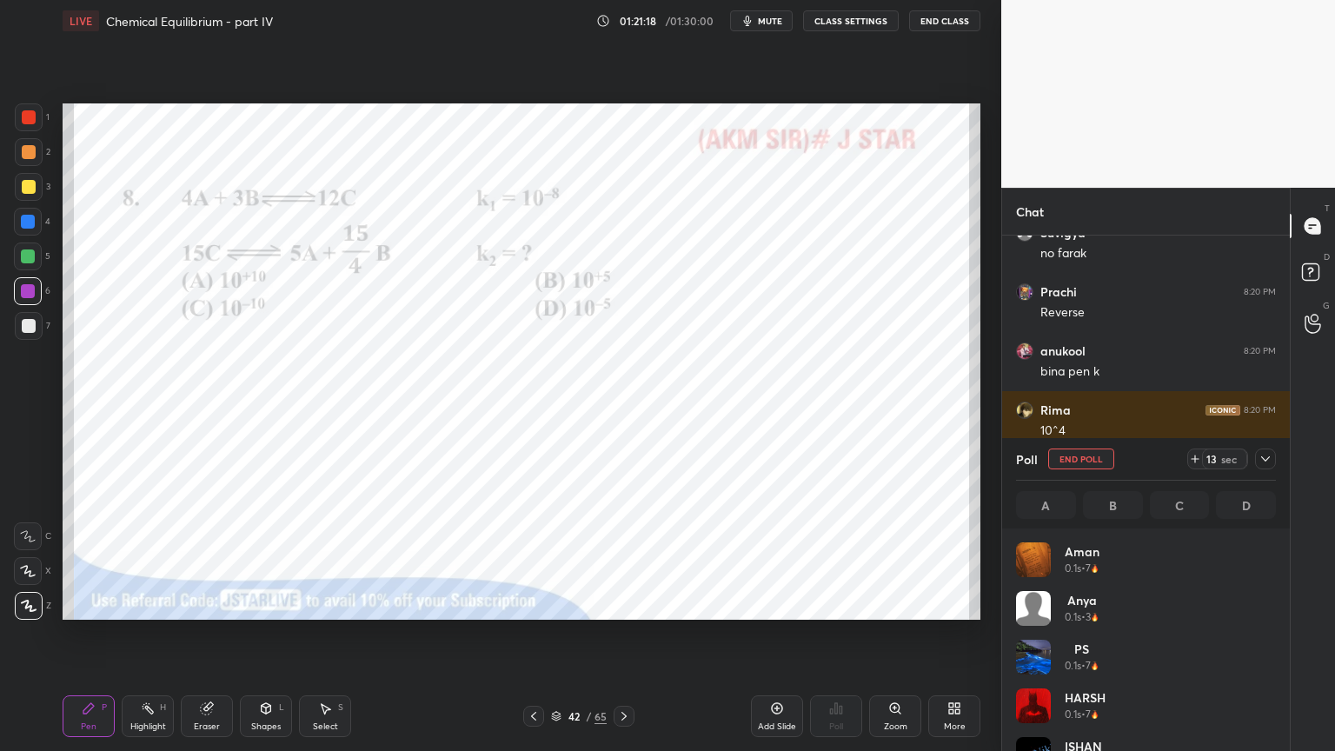
scroll to position [203, 255]
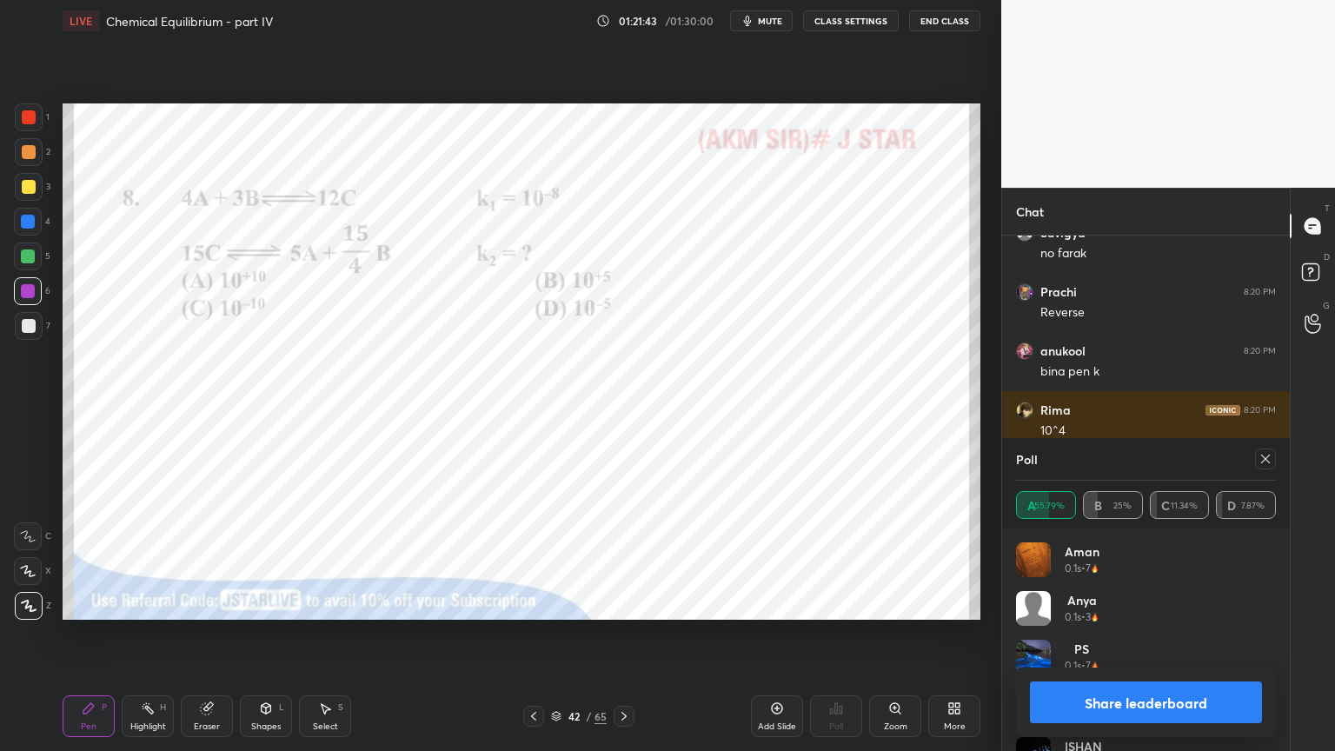
click at [1155, 634] on button "Share leaderboard" at bounding box center [1146, 703] width 232 height 42
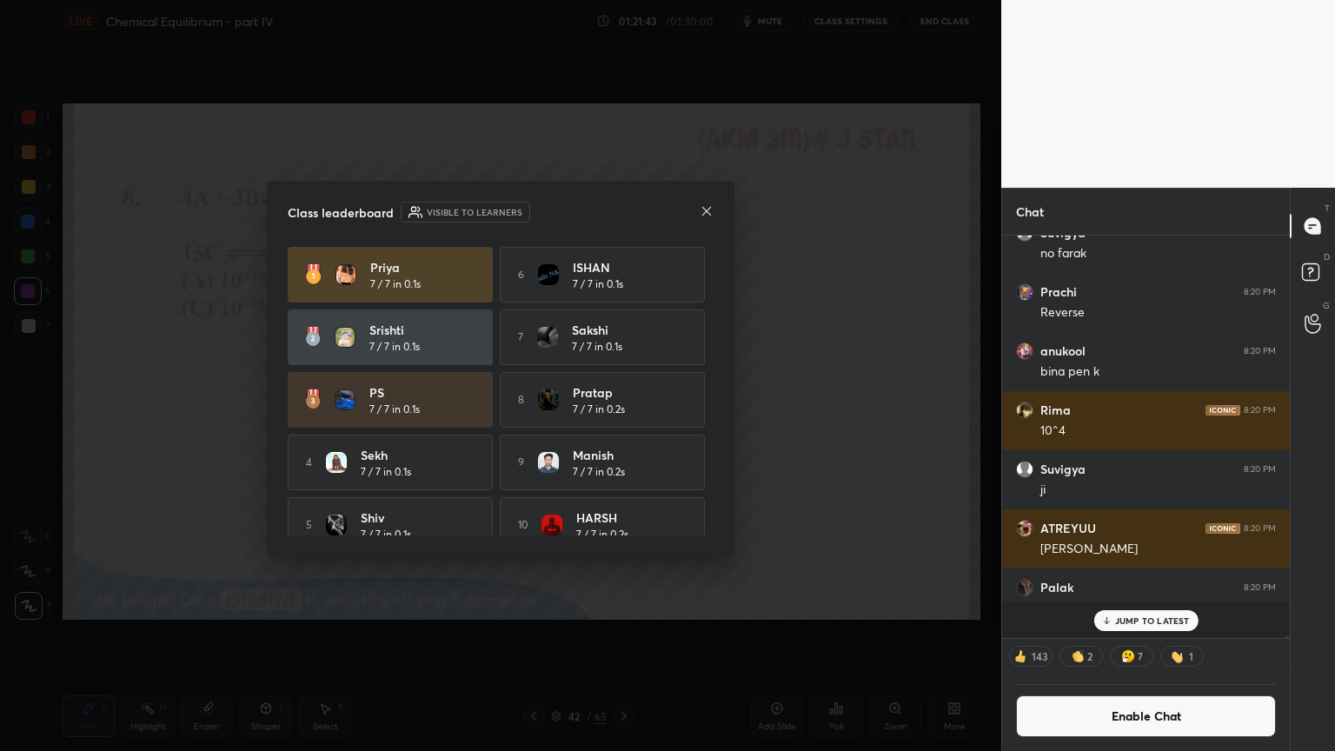
scroll to position [6, 5]
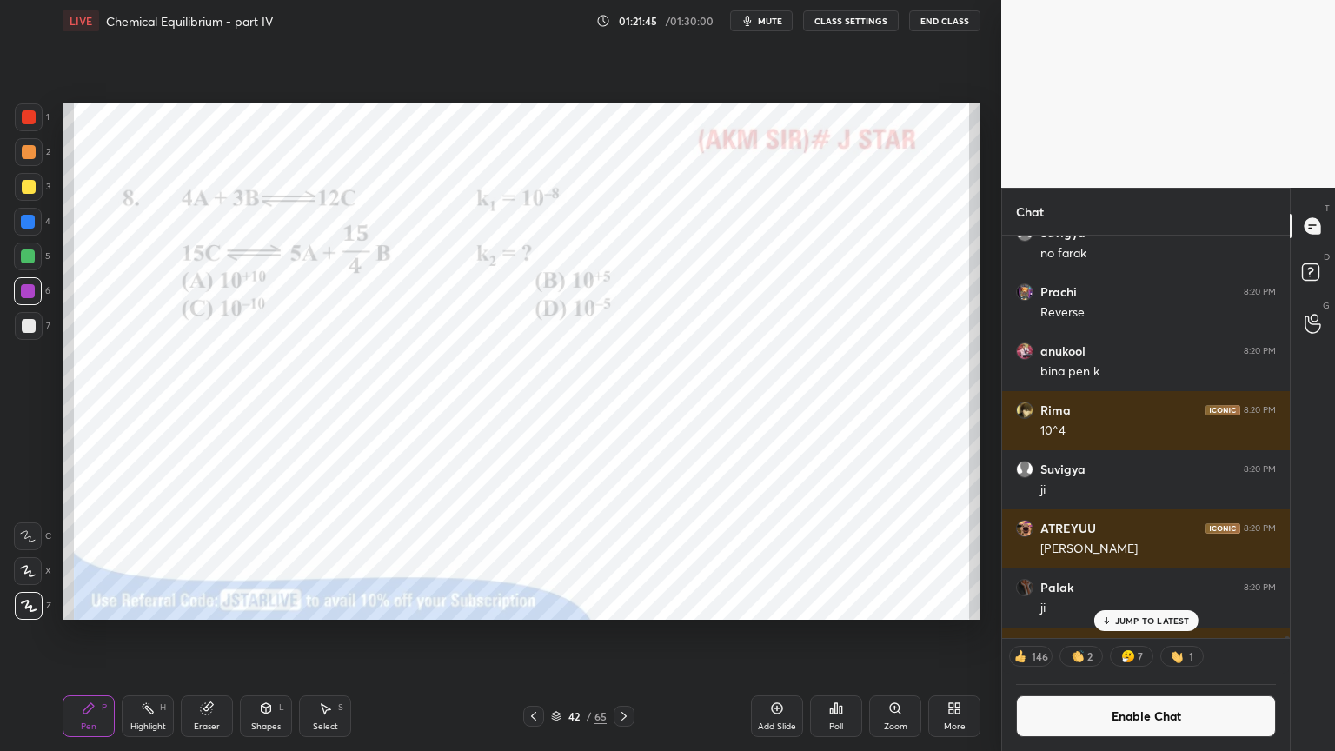
click at [1138, 626] on div "JUMP TO LATEST" at bounding box center [1146, 620] width 104 height 21
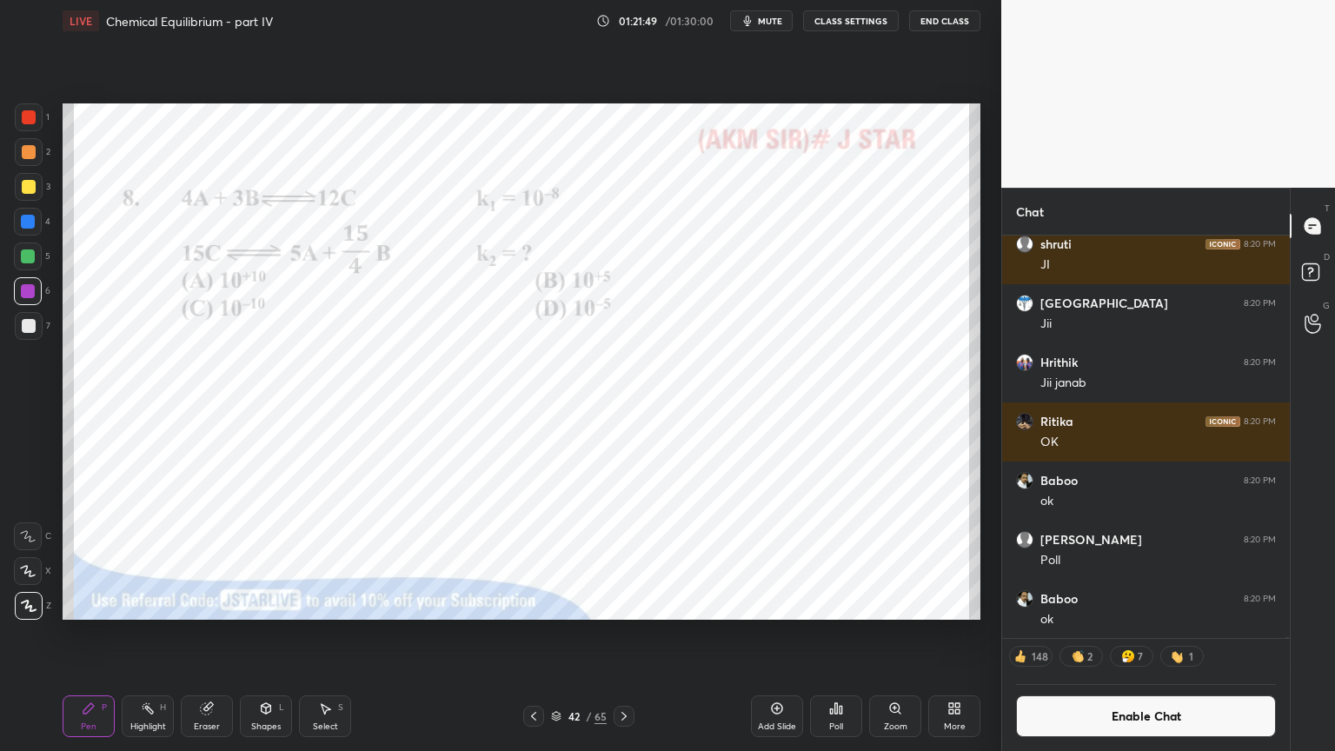
click at [207, 634] on div "Eraser" at bounding box center [207, 716] width 52 height 42
drag, startPoint x: 156, startPoint y: 715, endPoint x: 170, endPoint y: 675, distance: 42.3
click at [150, 634] on div "Highlight H" at bounding box center [148, 716] width 52 height 42
click at [80, 634] on div "Pen P" at bounding box center [89, 716] width 52 height 42
click at [29, 125] on div at bounding box center [29, 117] width 28 height 28
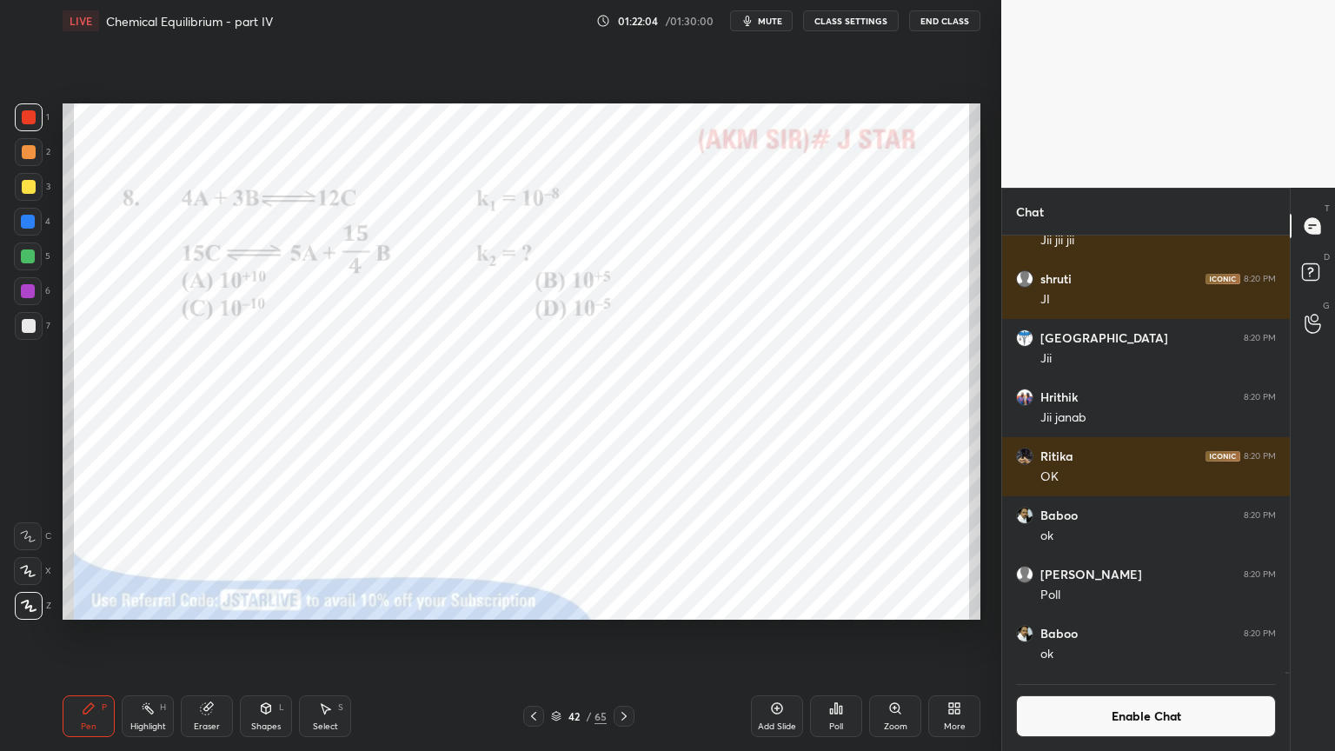
click at [254, 634] on div "Shapes L" at bounding box center [266, 716] width 52 height 42
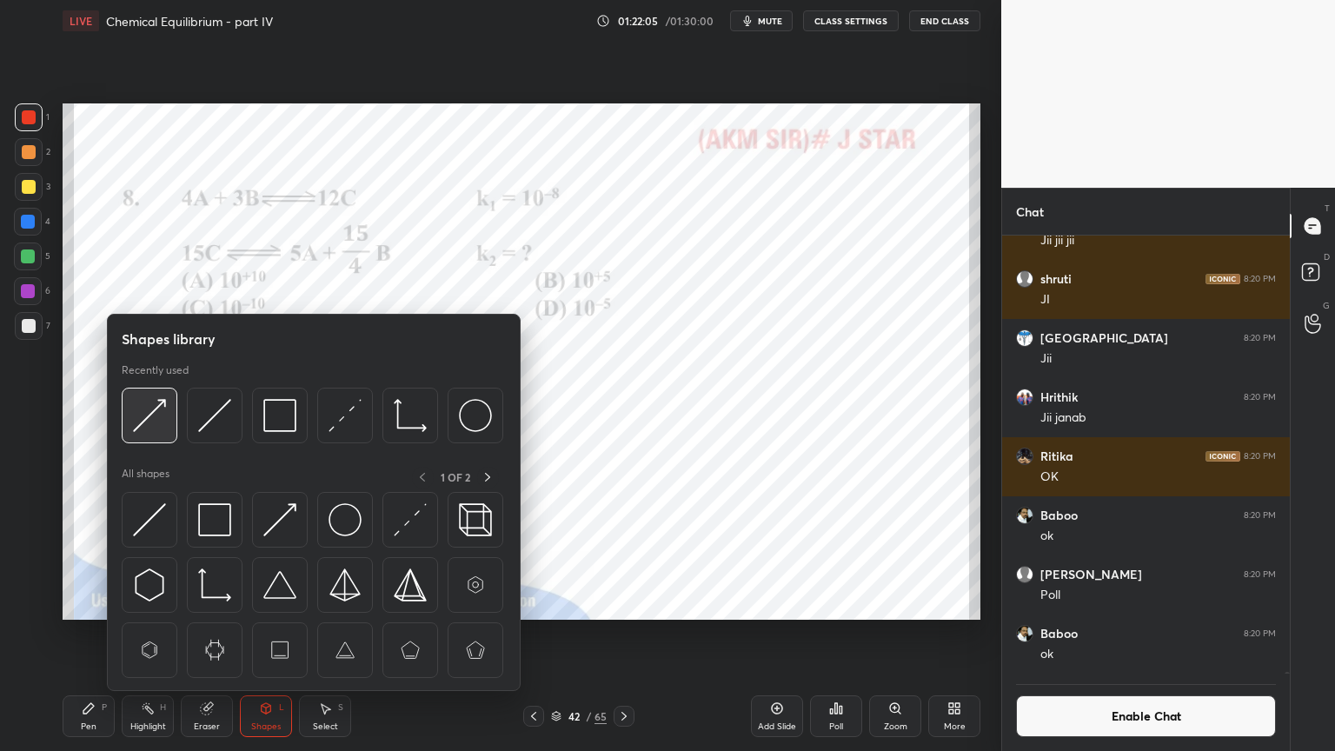
click at [158, 422] on img at bounding box center [149, 415] width 33 height 33
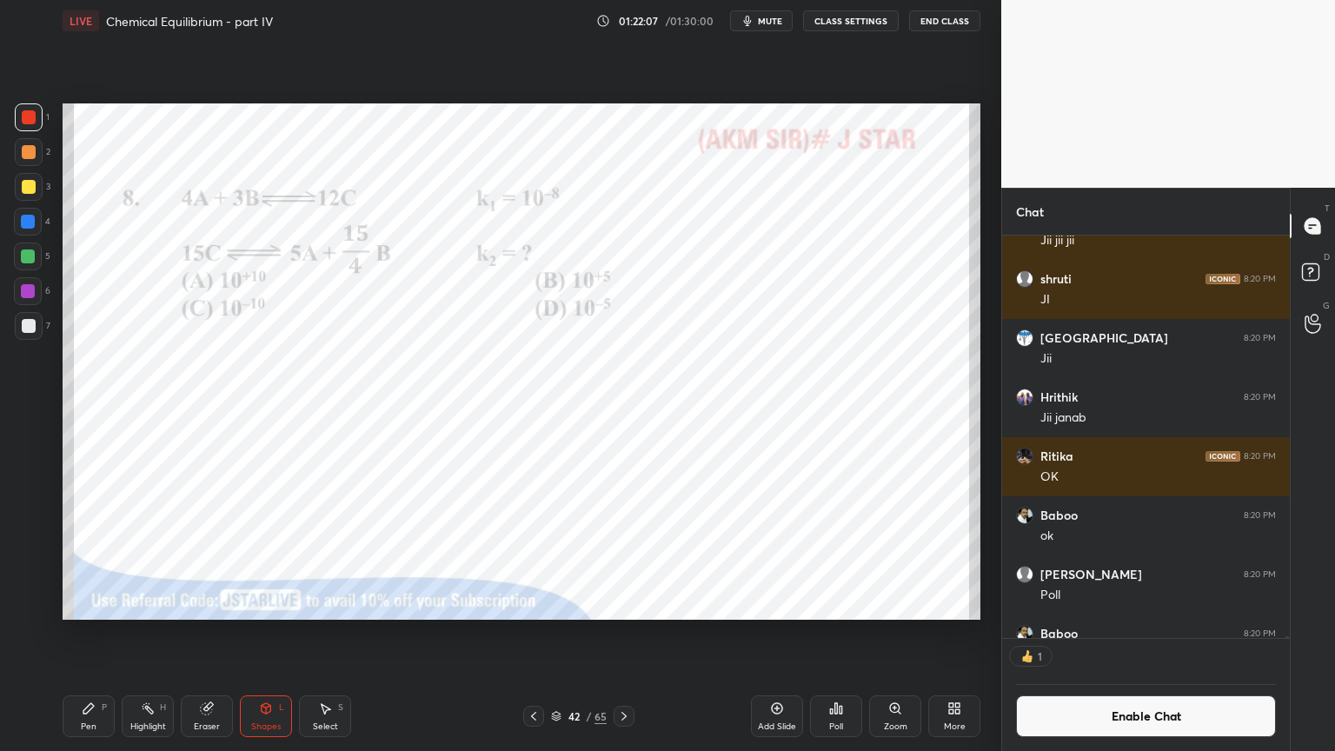
click at [149, 634] on div "Highlight H" at bounding box center [148, 716] width 52 height 42
click at [90, 634] on icon at bounding box center [89, 709] width 14 height 14
click at [28, 258] on div at bounding box center [28, 256] width 14 height 14
click at [31, 219] on div at bounding box center [28, 222] width 14 height 14
drag, startPoint x: 125, startPoint y: 724, endPoint x: 187, endPoint y: 633, distance: 110.2
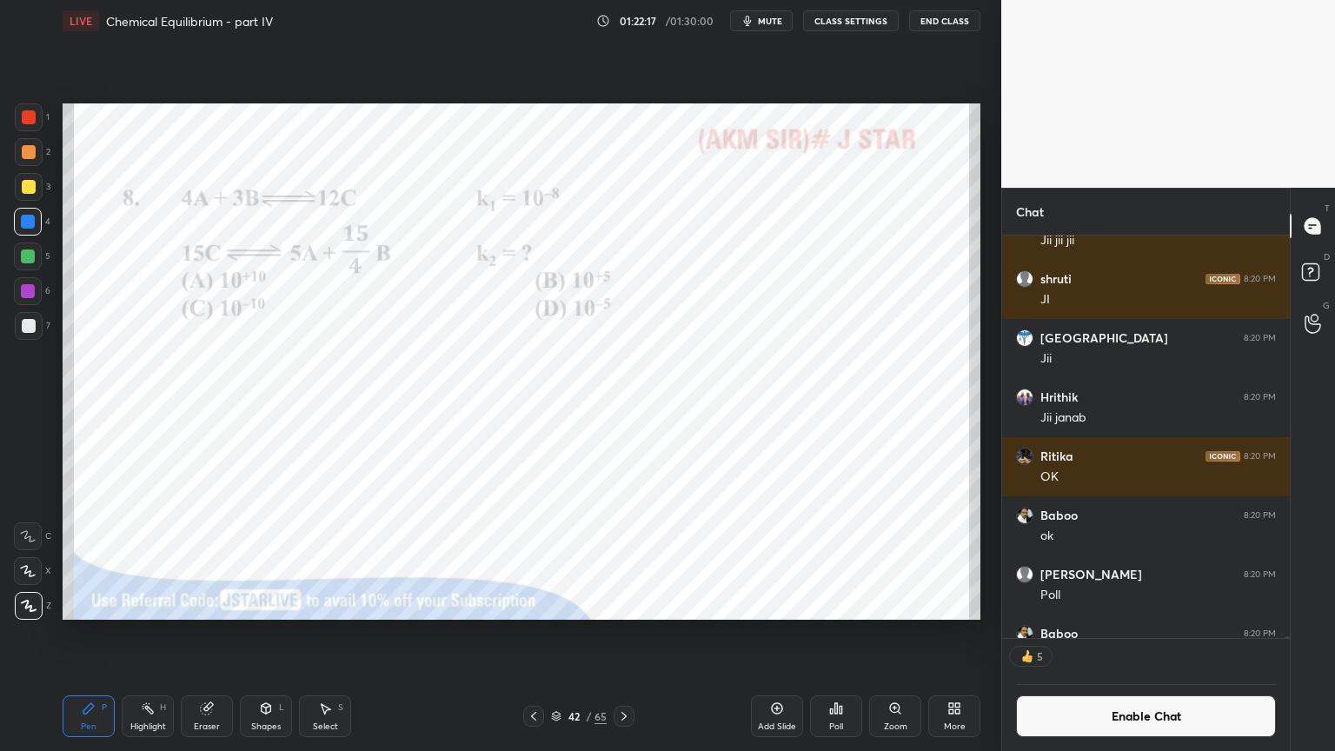
click at [126, 634] on div "Highlight H" at bounding box center [148, 716] width 52 height 42
click at [95, 634] on icon at bounding box center [89, 709] width 14 height 14
click at [153, 634] on div "Highlight H" at bounding box center [148, 716] width 52 height 42
drag, startPoint x: 105, startPoint y: 720, endPoint x: 142, endPoint y: 685, distance: 50.4
click at [107, 634] on div "Pen P" at bounding box center [89, 716] width 52 height 42
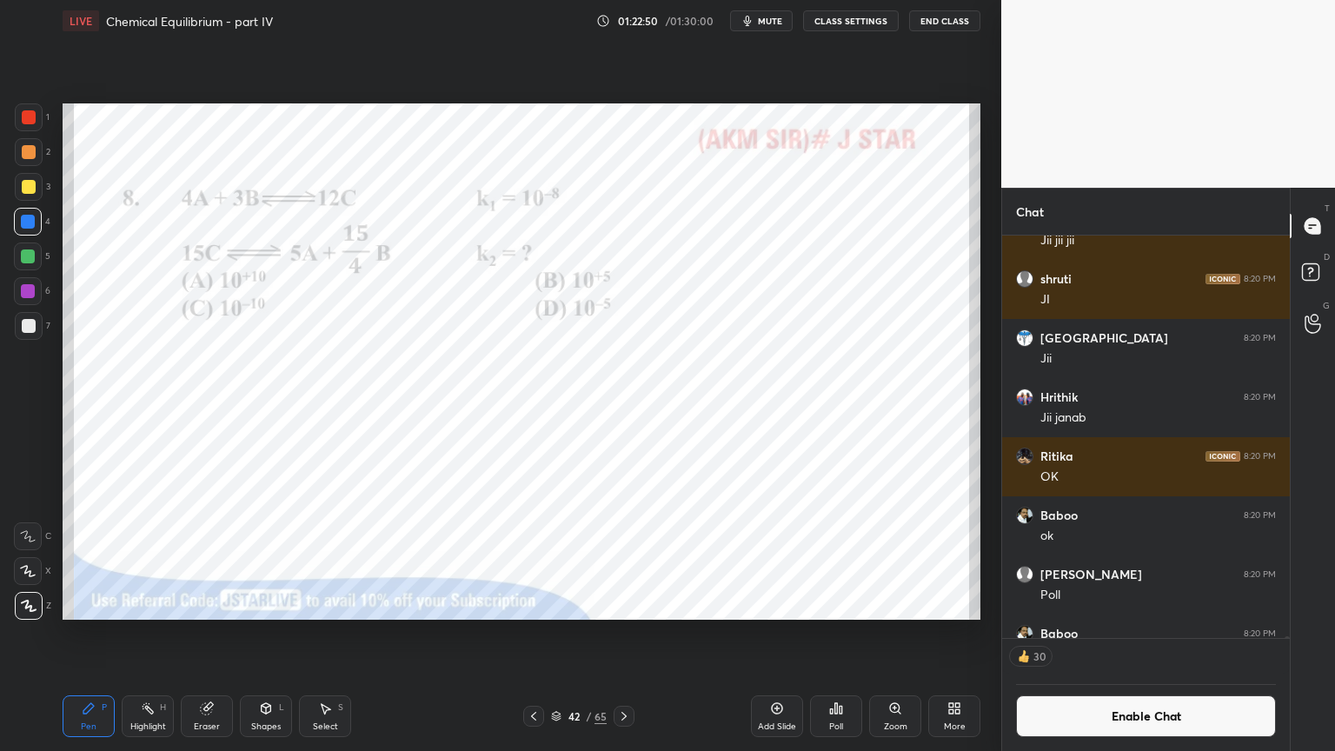
click at [212, 634] on icon at bounding box center [207, 709] width 14 height 14
drag, startPoint x: 103, startPoint y: 705, endPoint x: 102, endPoint y: 688, distance: 16.6
click at [103, 634] on div "P" at bounding box center [104, 707] width 5 height 9
drag, startPoint x: 166, startPoint y: 718, endPoint x: 165, endPoint y: 709, distance: 8.7
click at [167, 634] on div "Highlight H" at bounding box center [148, 716] width 52 height 42
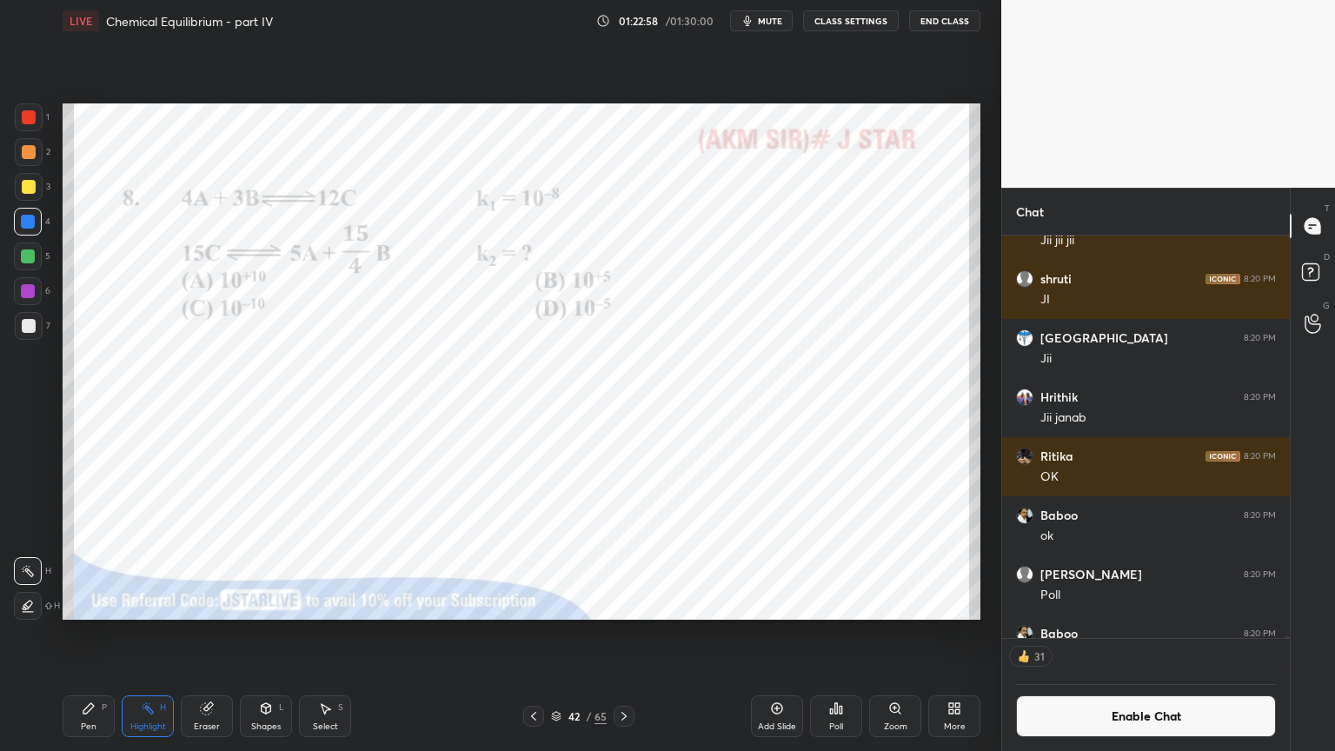
drag, startPoint x: 70, startPoint y: 719, endPoint x: 118, endPoint y: 708, distance: 50.0
click at [76, 634] on div "Pen P" at bounding box center [89, 716] width 52 height 42
click at [161, 634] on div "Highlight H" at bounding box center [148, 716] width 52 height 42
click at [89, 634] on div "Pen P" at bounding box center [89, 716] width 52 height 42
drag, startPoint x: 166, startPoint y: 715, endPoint x: 231, endPoint y: 652, distance: 91.0
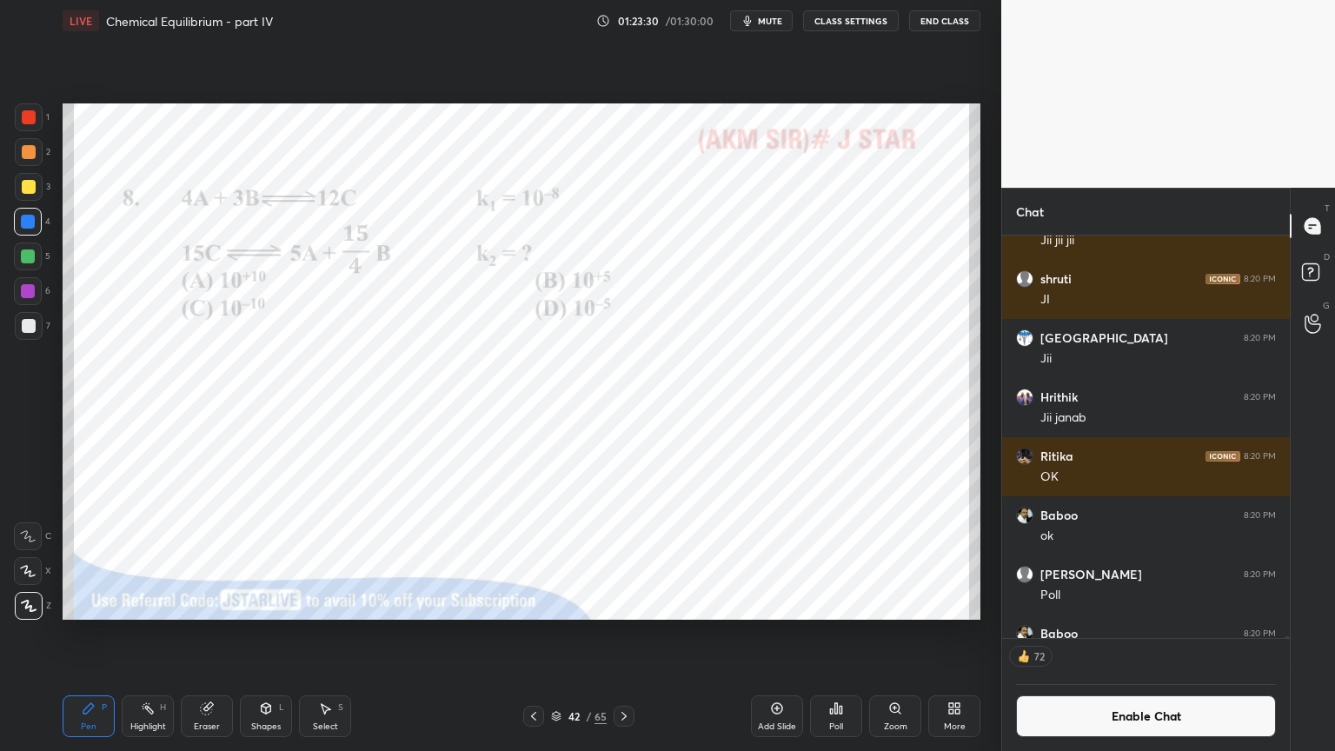
click at [164, 634] on div "Highlight H" at bounding box center [148, 716] width 52 height 42
drag, startPoint x: 86, startPoint y: 713, endPoint x: 104, endPoint y: 706, distance: 19.5
click at [97, 634] on div "Pen P" at bounding box center [89, 716] width 52 height 42
drag, startPoint x: 138, startPoint y: 710, endPoint x: 150, endPoint y: 710, distance: 12.2
click at [146, 634] on div "Highlight H" at bounding box center [148, 716] width 52 height 42
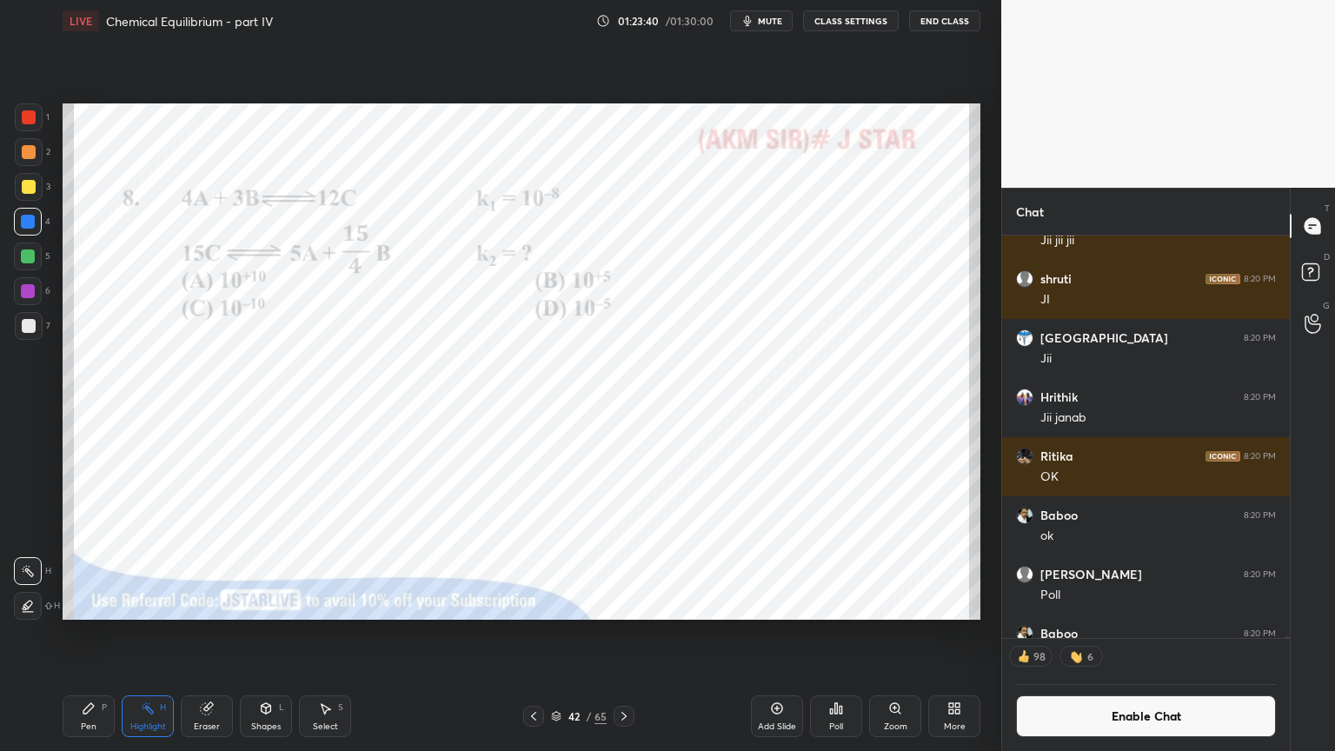
drag, startPoint x: 85, startPoint y: 715, endPoint x: 226, endPoint y: 665, distance: 149.6
click at [95, 634] on div "Pen P" at bounding box center [89, 716] width 52 height 42
click at [627, 634] on icon at bounding box center [624, 716] width 14 height 14
click at [101, 634] on div "Pen P" at bounding box center [89, 716] width 52 height 42
click at [31, 123] on div at bounding box center [29, 117] width 14 height 14
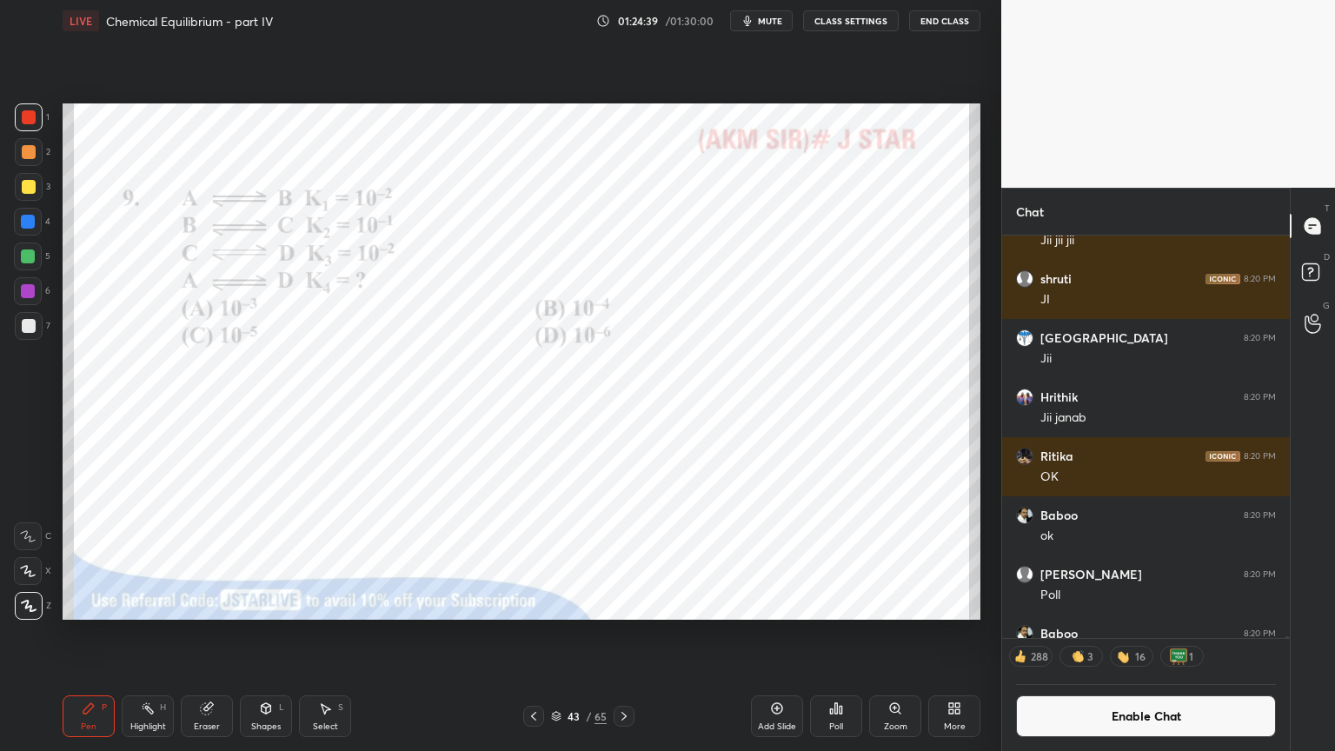
click at [837, 634] on div "Poll" at bounding box center [836, 716] width 52 height 42
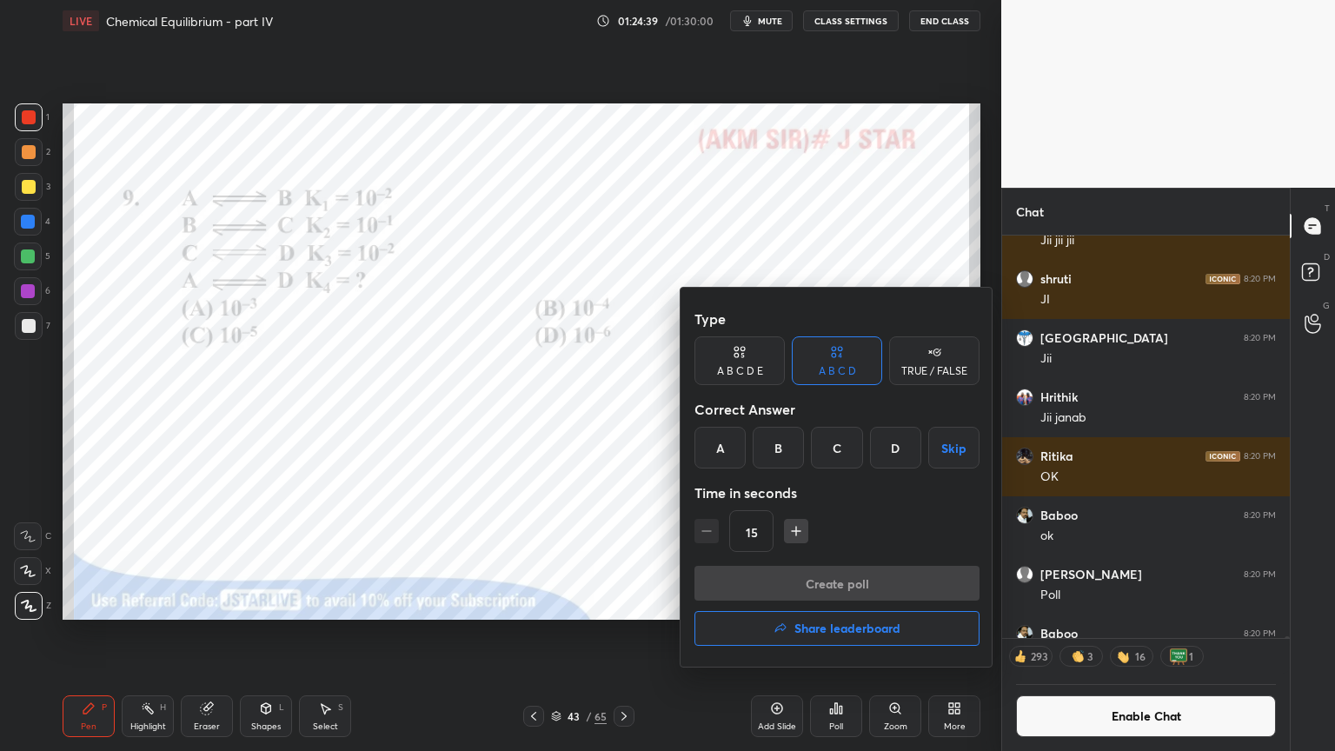
click at [841, 452] on div "C" at bounding box center [836, 448] width 51 height 42
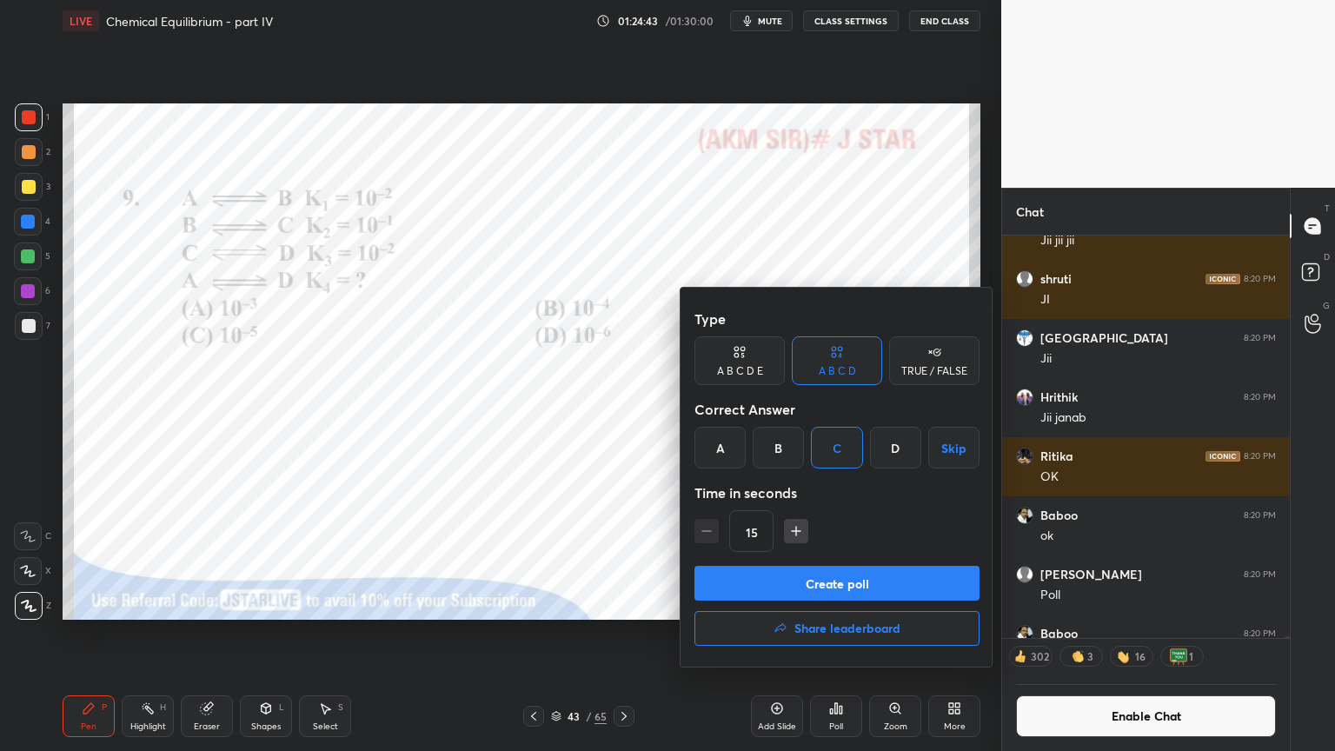
click at [880, 586] on button "Create poll" at bounding box center [837, 583] width 285 height 35
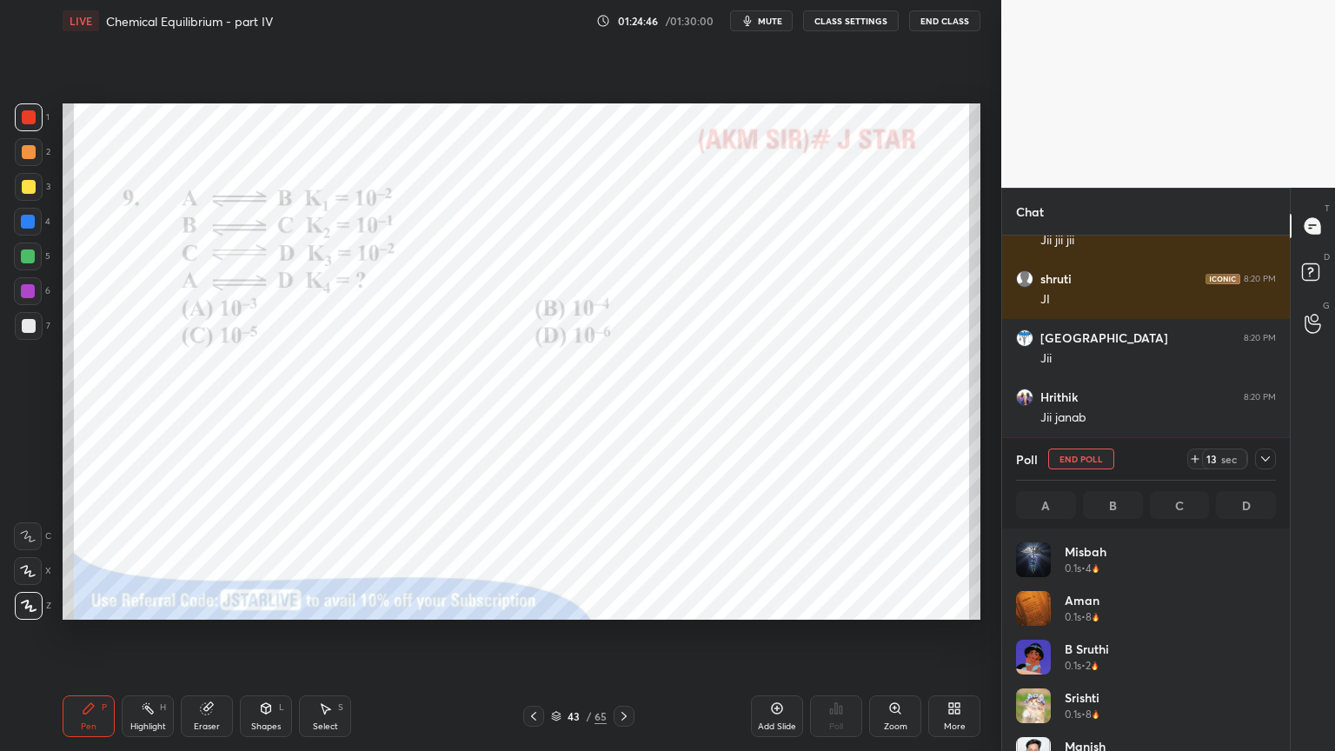
scroll to position [203, 255]
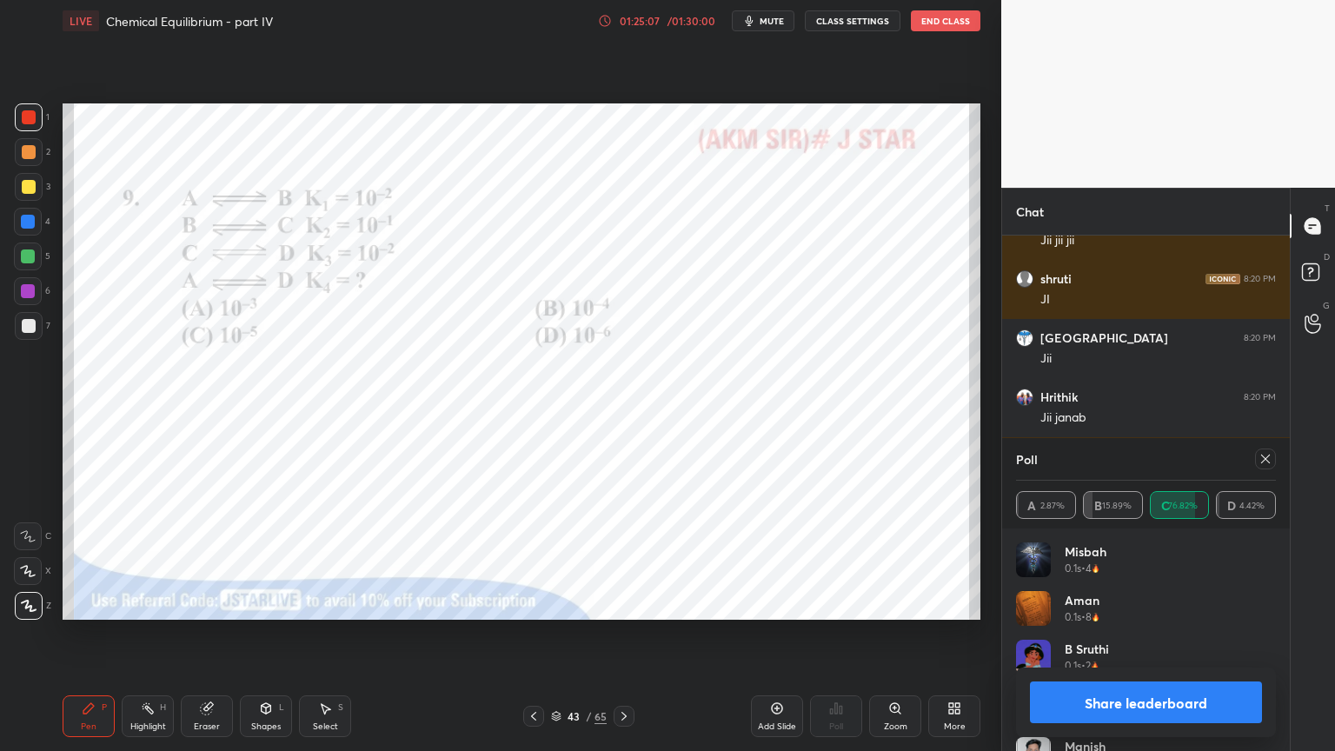
click at [1178, 634] on div "Share leaderboard" at bounding box center [1146, 703] width 260 height 70
click at [1170, 634] on div "Share leaderboard" at bounding box center [1146, 703] width 260 height 70
drag, startPoint x: 1173, startPoint y: 706, endPoint x: 1015, endPoint y: 659, distance: 164.2
click at [1167, 634] on button "Share leaderboard" at bounding box center [1146, 703] width 232 height 42
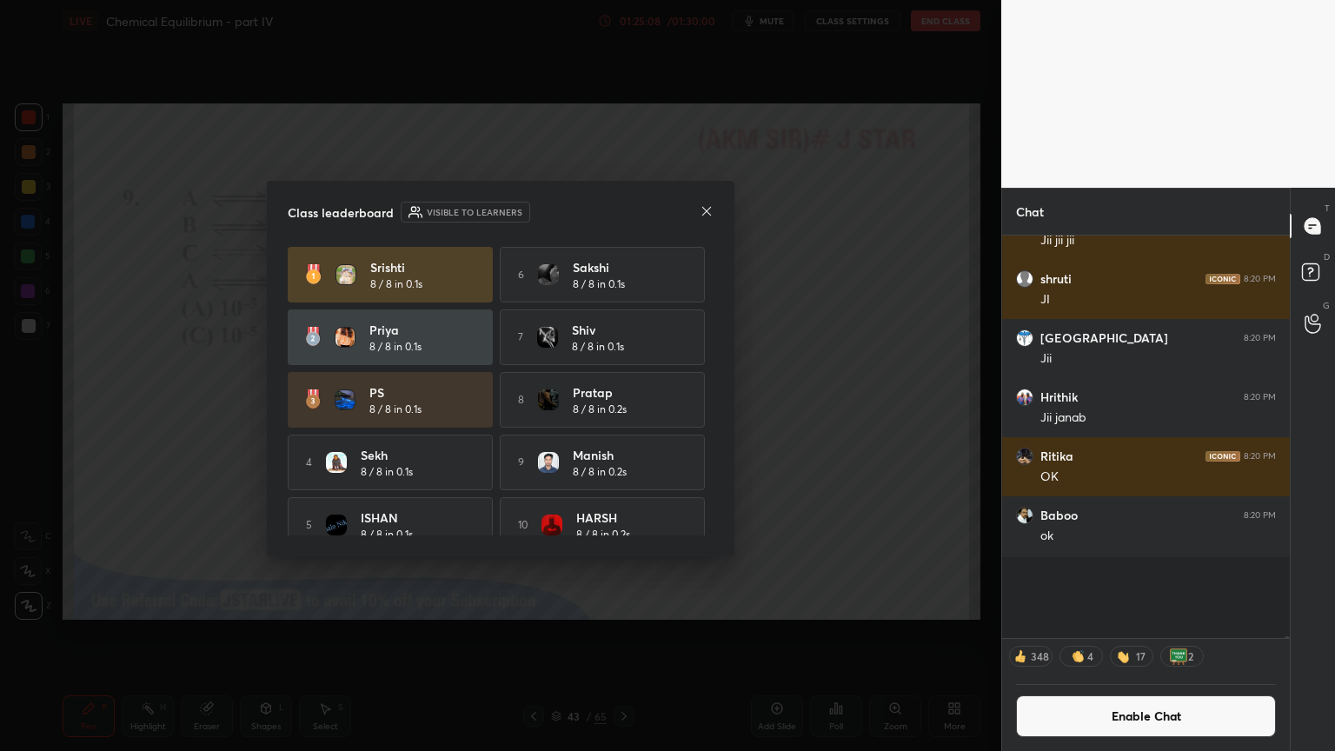
scroll to position [510, 283]
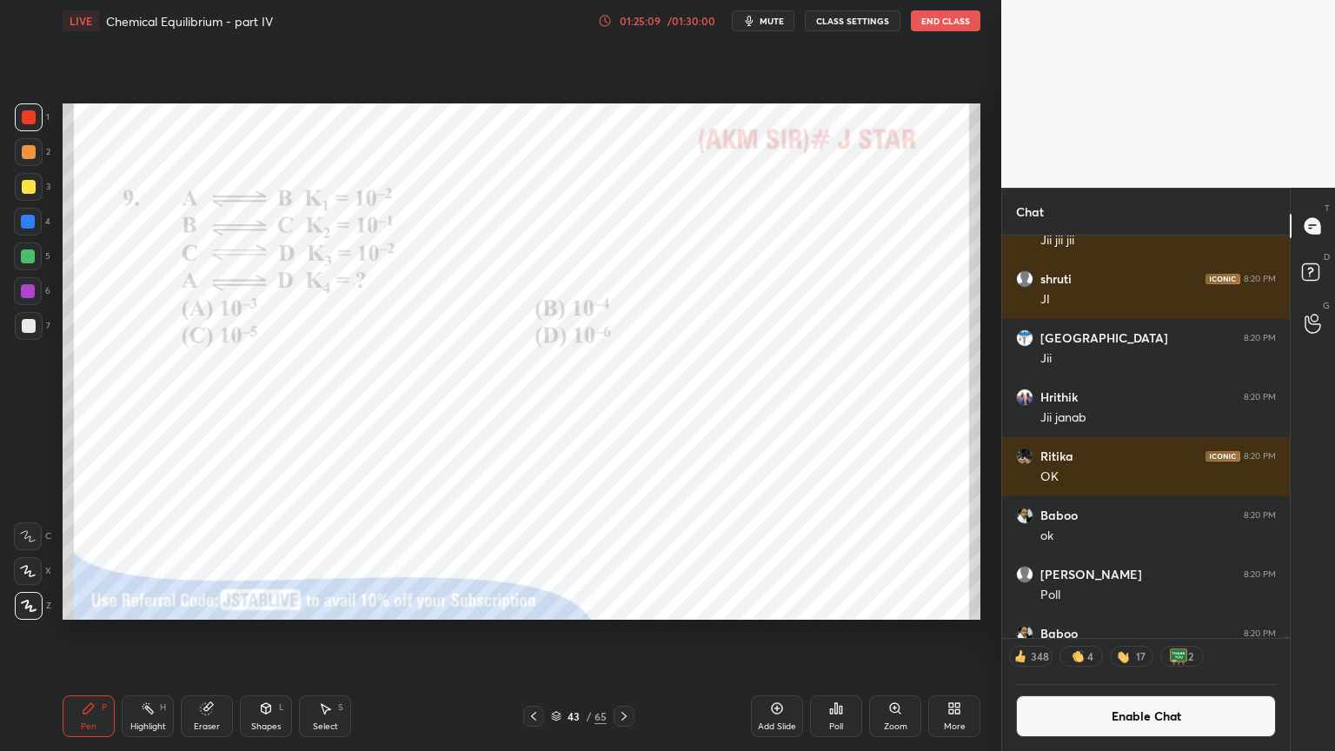
click at [150, 634] on div "Highlight" at bounding box center [148, 726] width 36 height 9
click at [266, 634] on div "Shapes L" at bounding box center [266, 716] width 52 height 42
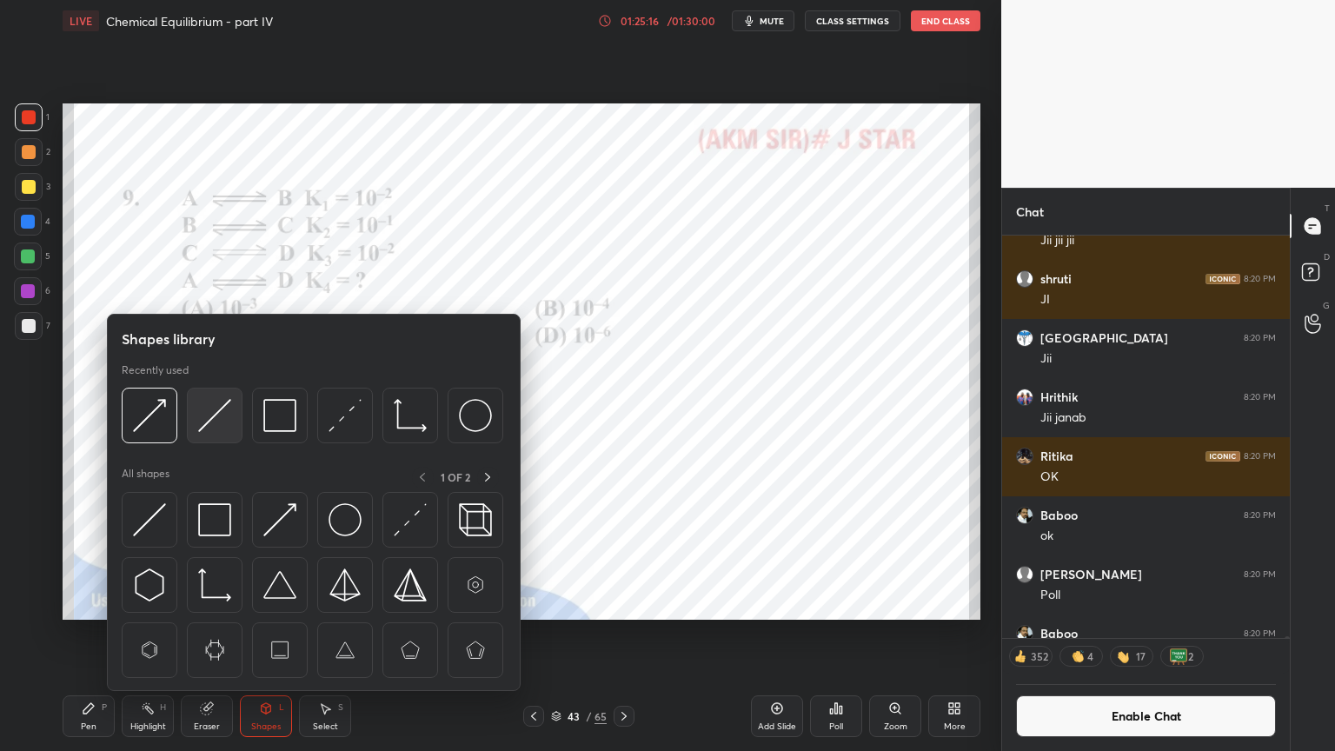
click at [217, 427] on img at bounding box center [214, 415] width 33 height 33
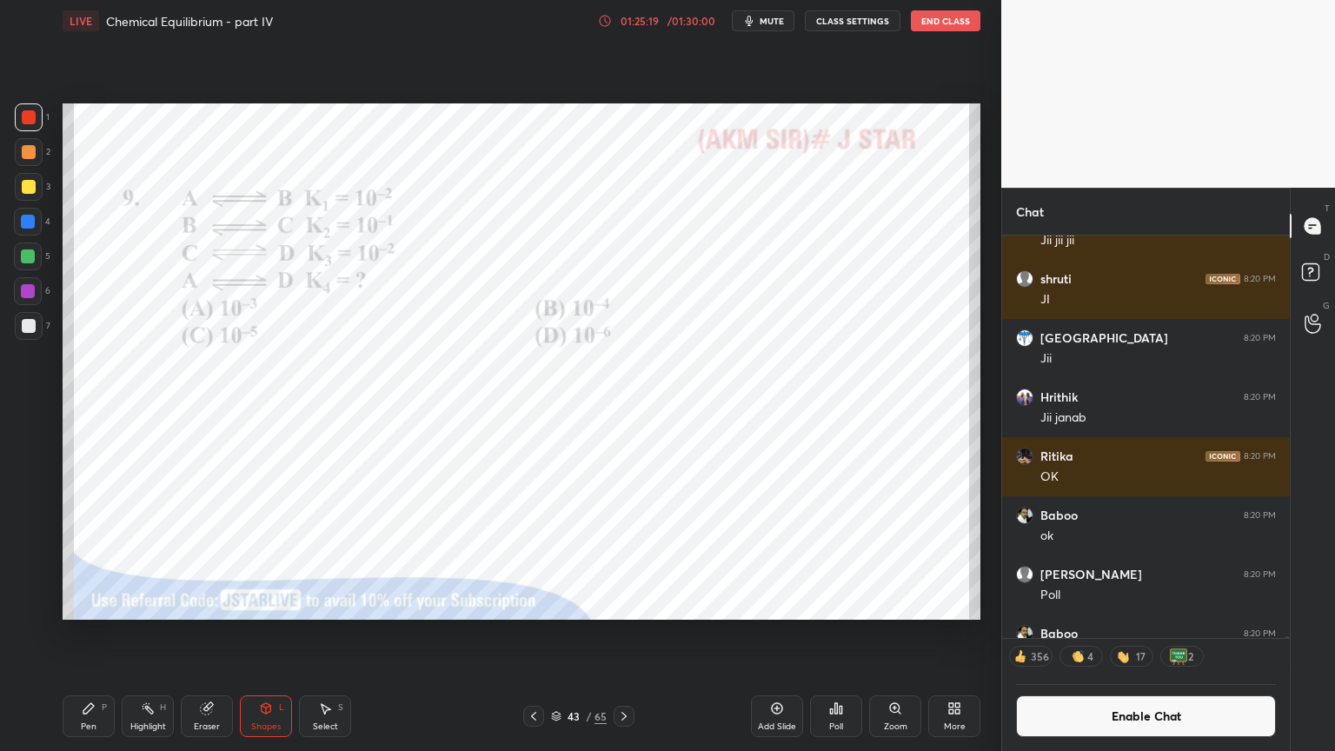
drag, startPoint x: 83, startPoint y: 720, endPoint x: 100, endPoint y: 668, distance: 53.9
click at [83, 634] on div "Pen P" at bounding box center [89, 716] width 52 height 42
drag, startPoint x: 29, startPoint y: 216, endPoint x: 57, endPoint y: 217, distance: 27.9
click at [30, 218] on div at bounding box center [28, 222] width 14 height 14
click at [38, 120] on div at bounding box center [29, 117] width 28 height 28
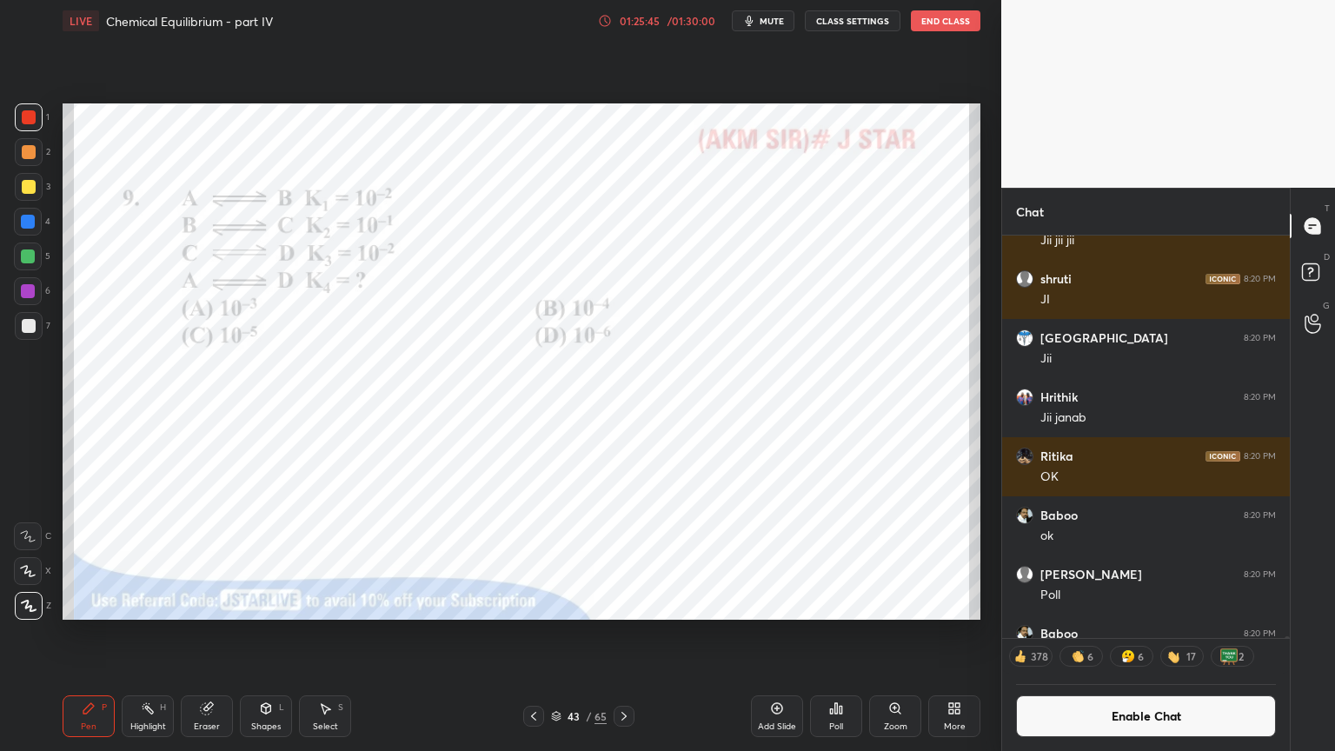
click at [623, 634] on icon at bounding box center [624, 716] width 14 height 14
click at [100, 634] on div "Pen P" at bounding box center [89, 716] width 52 height 42
click at [619, 634] on icon at bounding box center [624, 716] width 14 height 14
click at [622, 634] on icon at bounding box center [624, 716] width 14 height 14
click at [88, 634] on div "Pen P" at bounding box center [89, 716] width 52 height 42
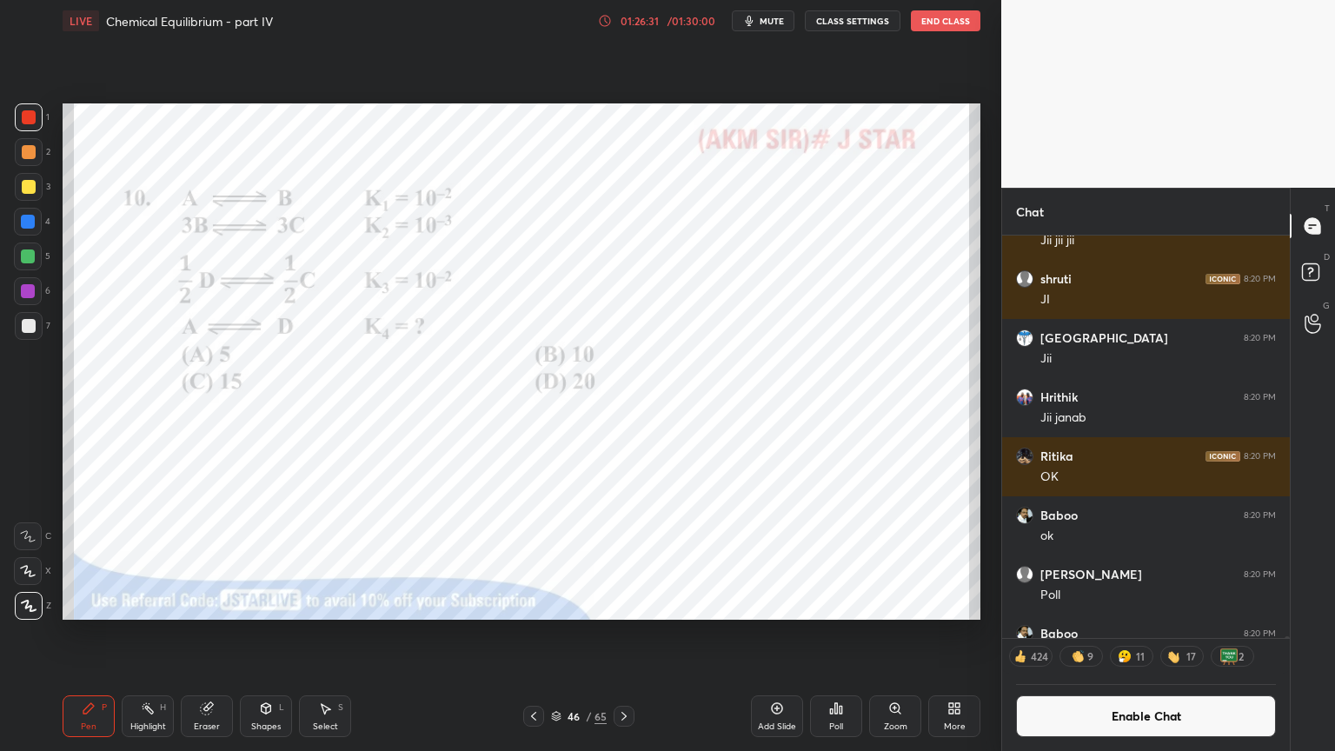
click at [845, 634] on div "Poll" at bounding box center [836, 716] width 52 height 42
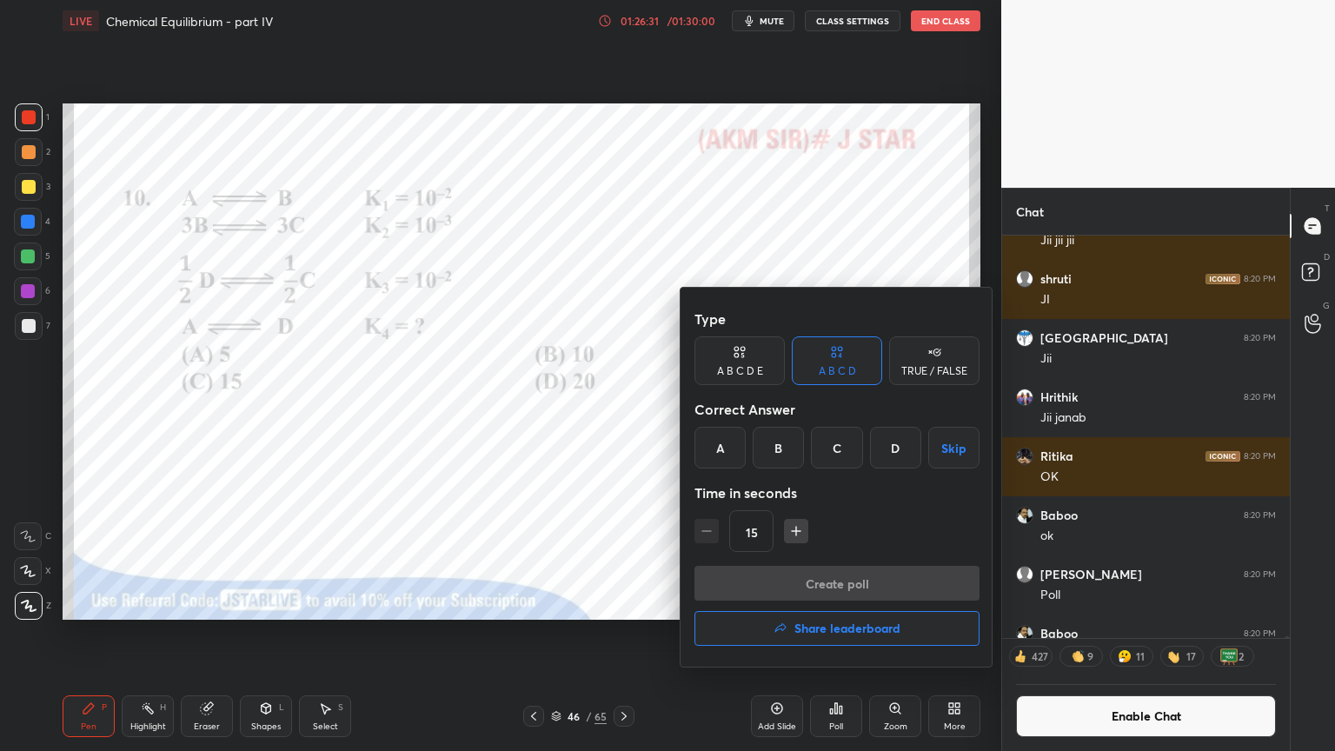
click at [775, 448] on div "B" at bounding box center [778, 448] width 51 height 42
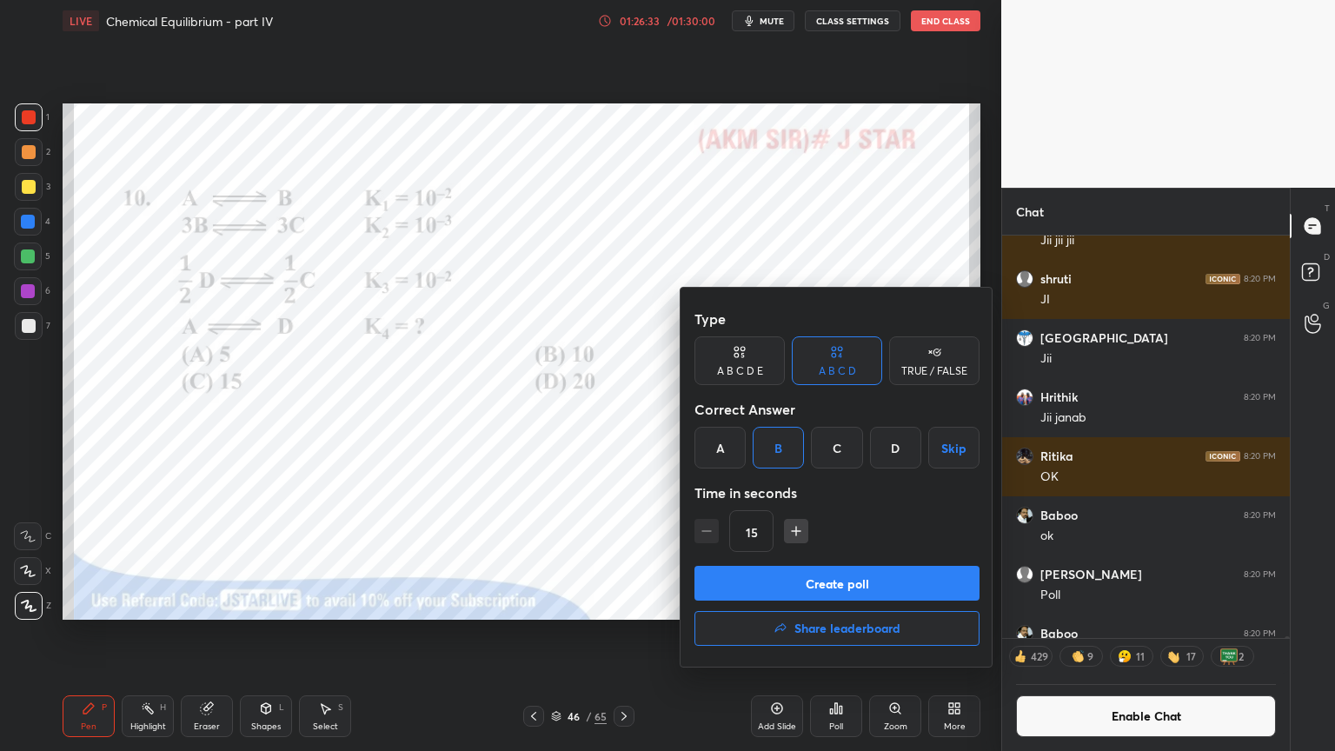
click at [821, 575] on button "Create poll" at bounding box center [837, 583] width 285 height 35
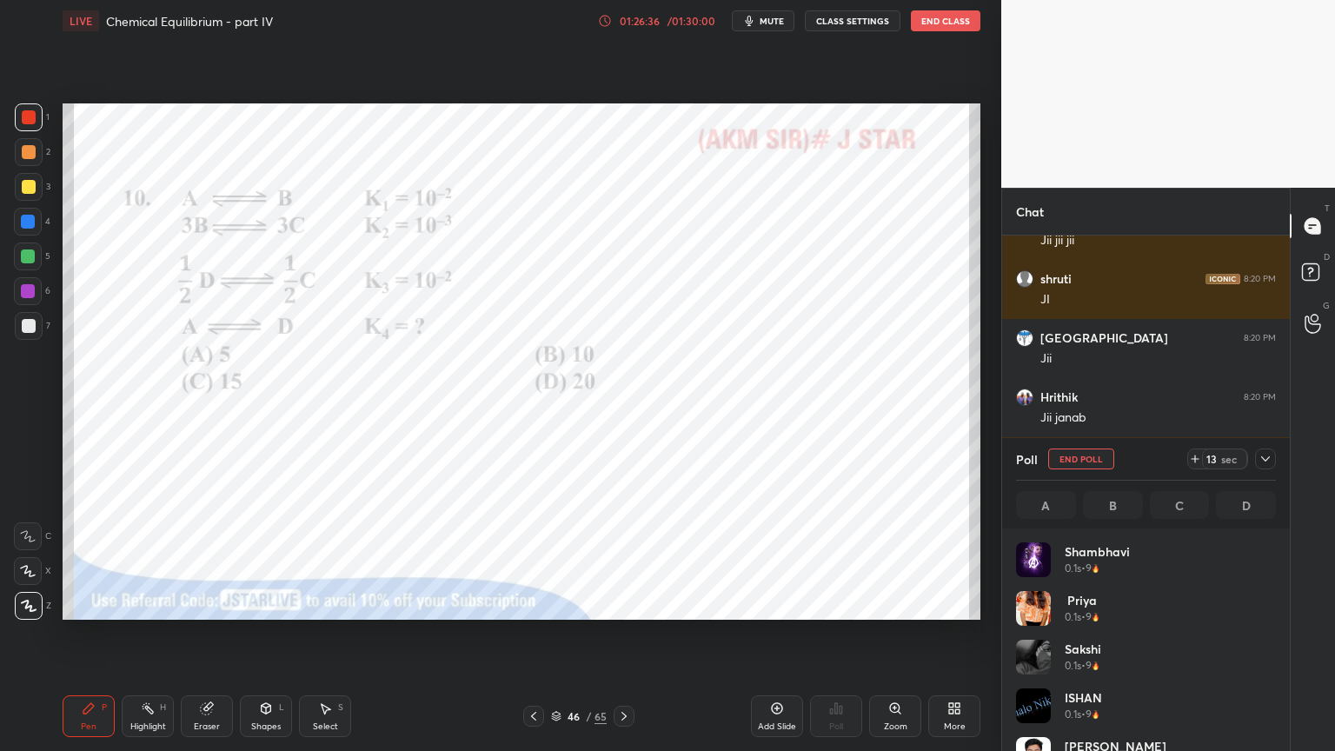
scroll to position [203, 255]
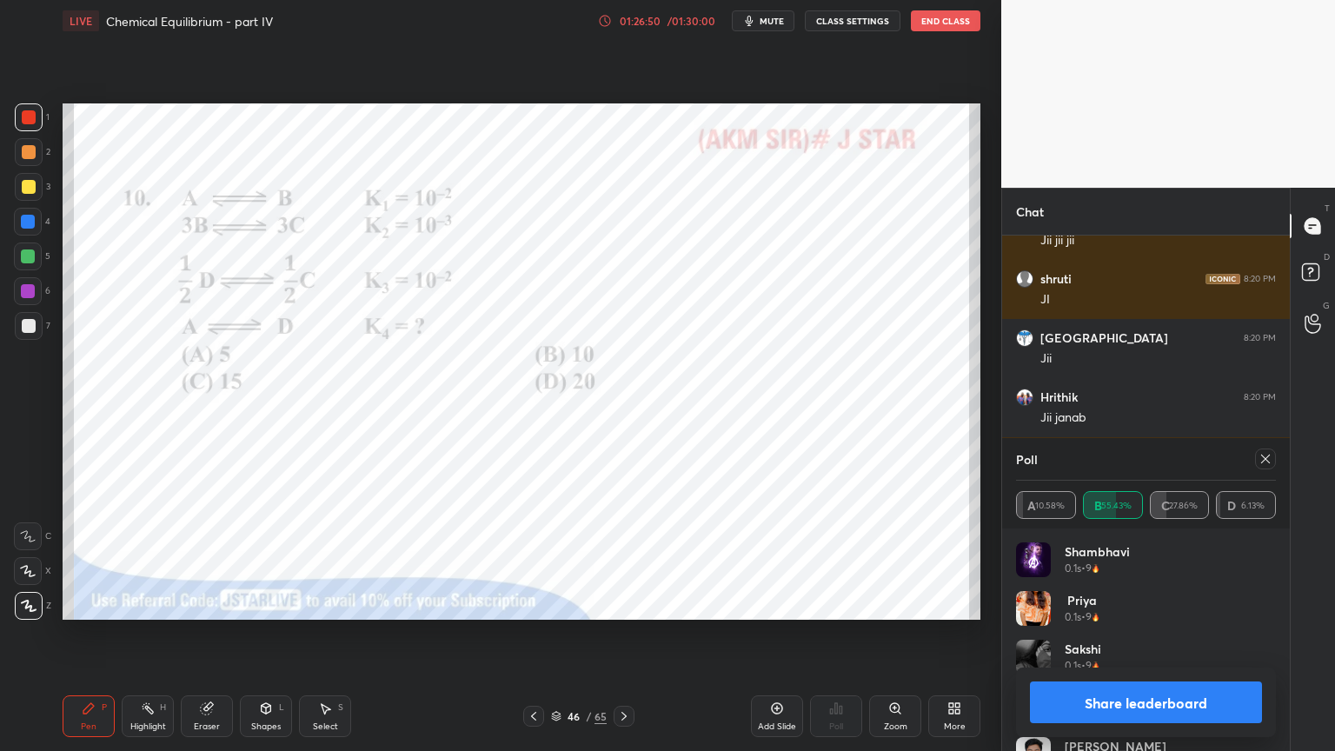
drag, startPoint x: 1161, startPoint y: 709, endPoint x: 1151, endPoint y: 704, distance: 11.7
click at [1159, 634] on button "Share leaderboard" at bounding box center [1146, 703] width 232 height 42
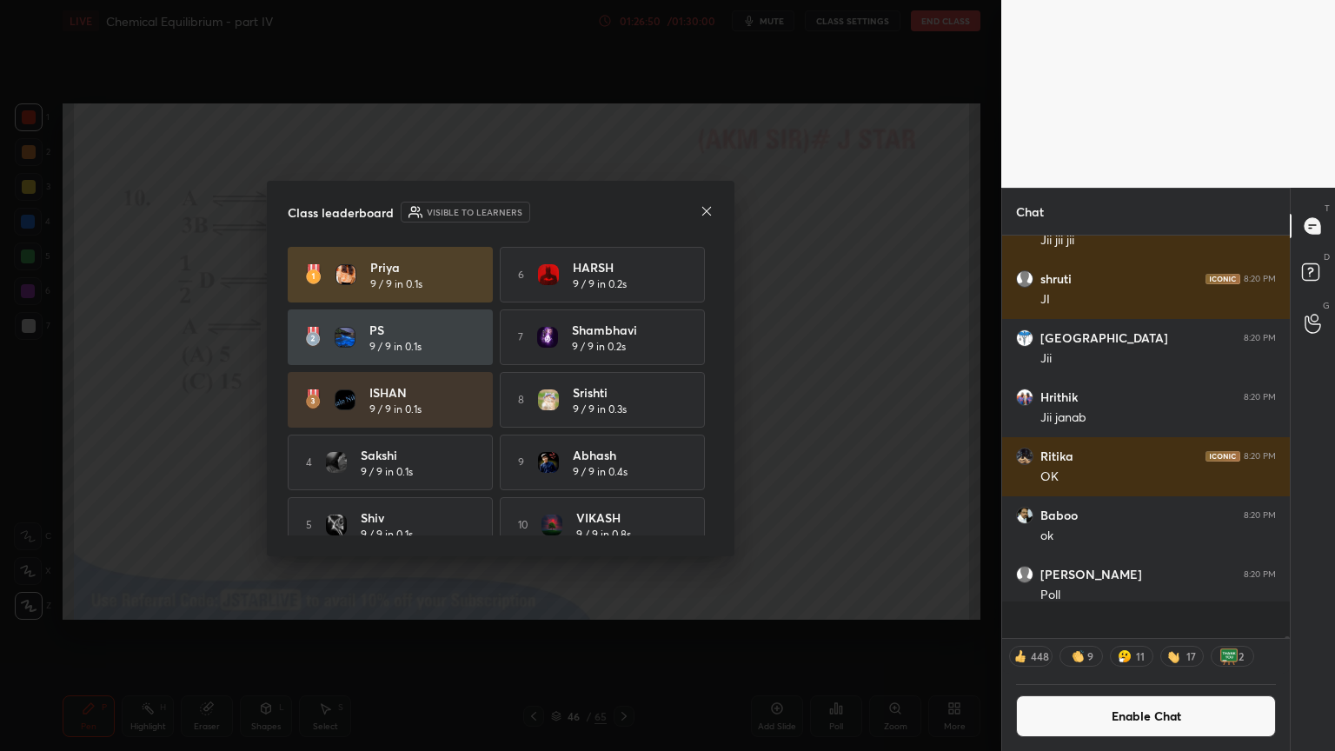
scroll to position [0, 0]
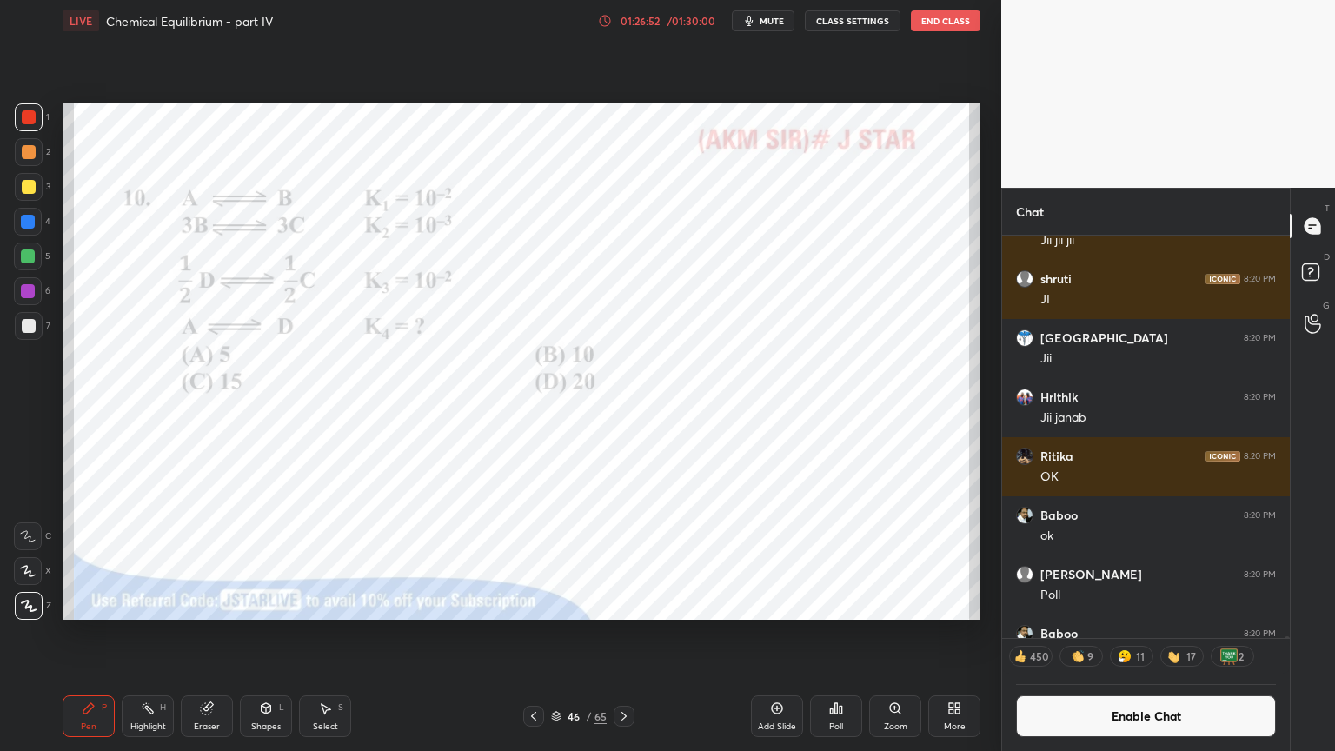
click at [154, 634] on icon at bounding box center [148, 709] width 14 height 14
click at [535, 634] on icon at bounding box center [534, 716] width 14 height 14
click at [536, 634] on icon at bounding box center [534, 716] width 14 height 14
click at [539, 634] on icon at bounding box center [534, 716] width 14 height 14
drag, startPoint x: 624, startPoint y: 713, endPoint x: 615, endPoint y: 714, distance: 8.7
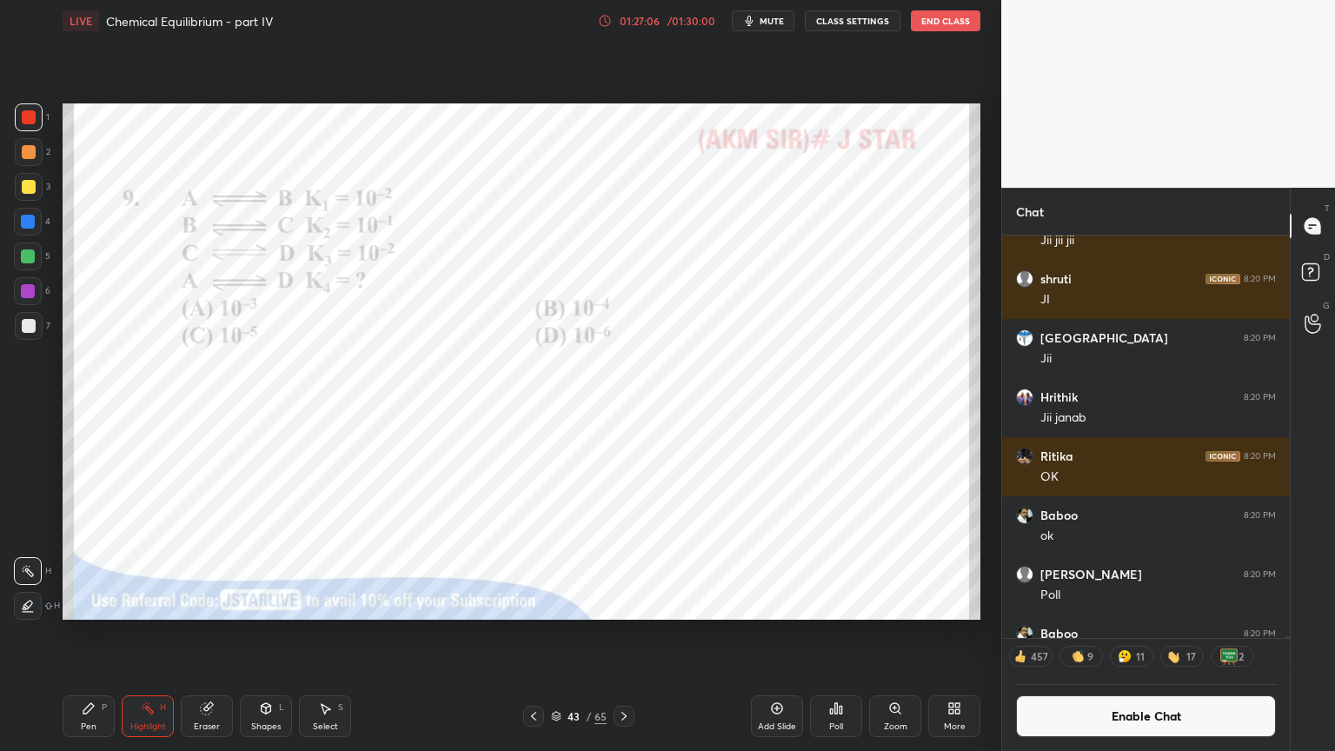
click at [626, 634] on icon at bounding box center [624, 716] width 14 height 14
click at [627, 634] on icon at bounding box center [624, 716] width 14 height 14
drag, startPoint x: 622, startPoint y: 716, endPoint x: 589, endPoint y: 702, distance: 35.4
click at [619, 634] on icon at bounding box center [624, 716] width 14 height 14
click at [83, 634] on div "Pen P" at bounding box center [89, 716] width 52 height 42
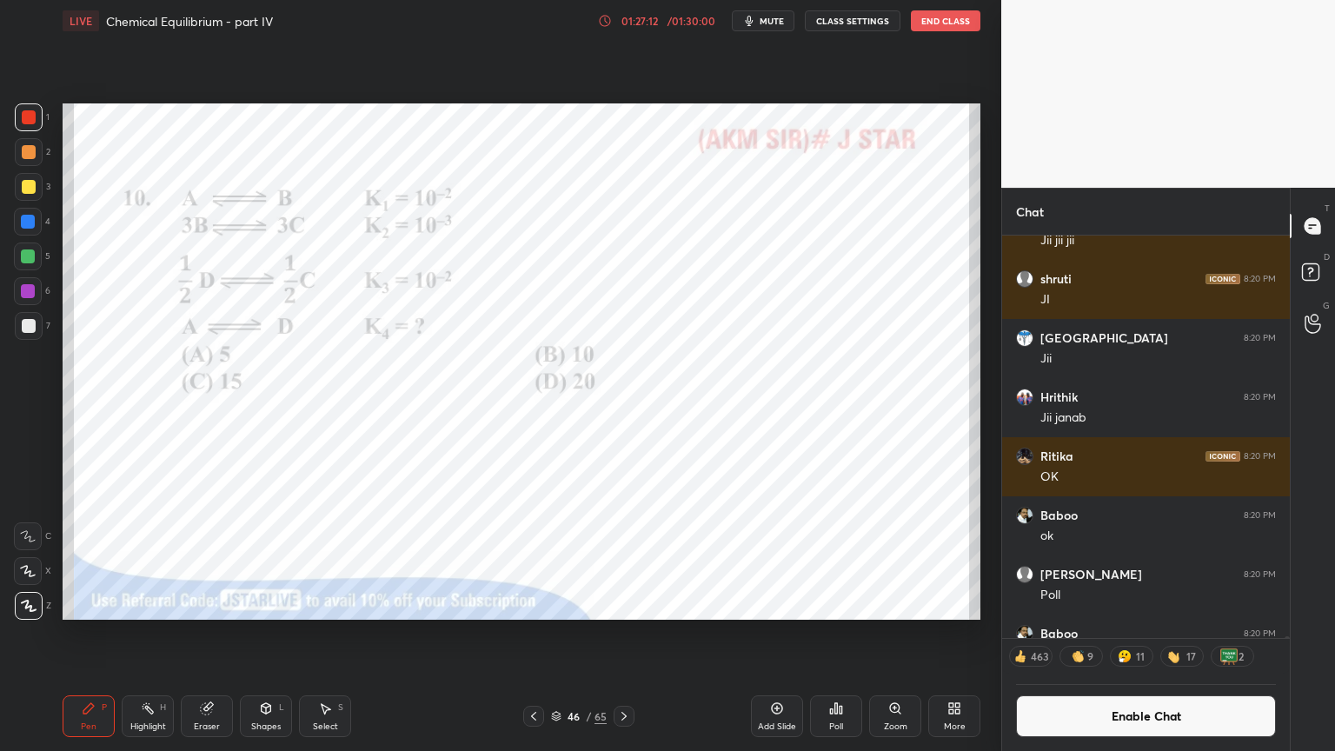
click at [30, 222] on div at bounding box center [28, 222] width 14 height 14
click at [271, 634] on div "Shapes L" at bounding box center [266, 716] width 52 height 42
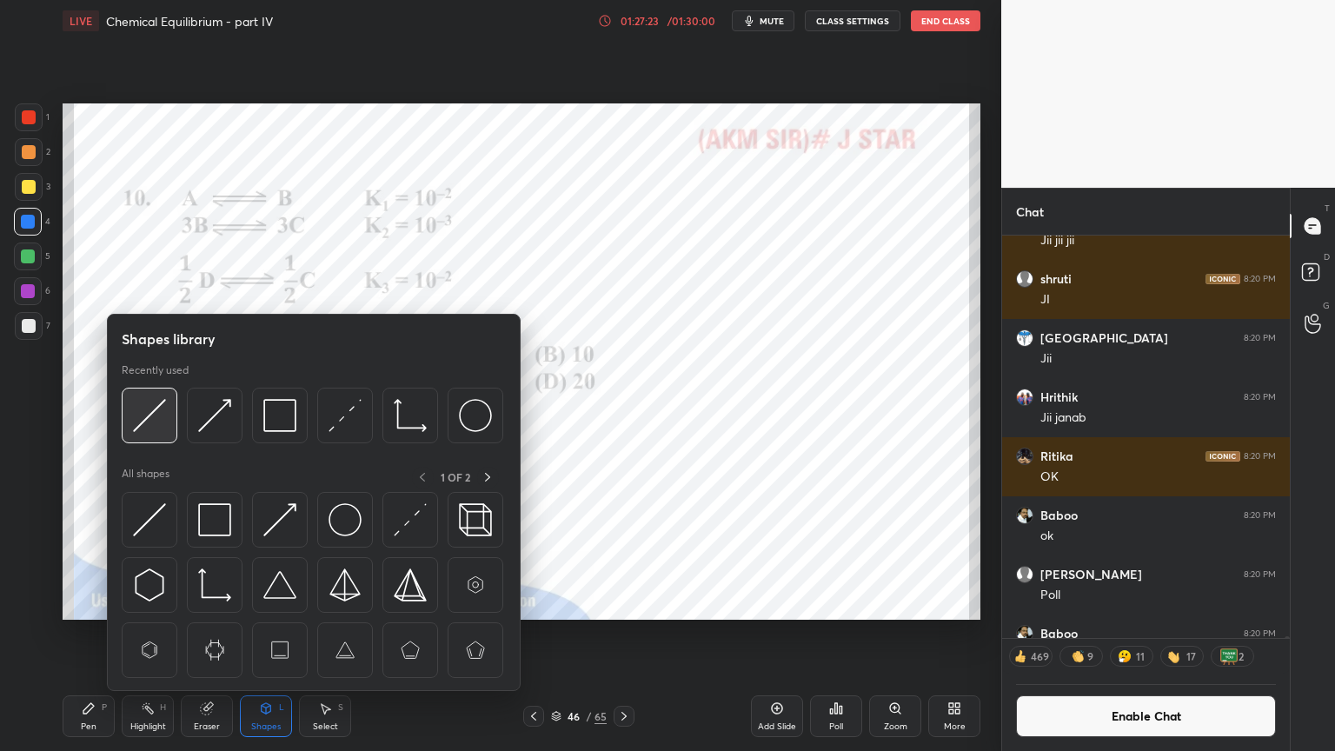
click at [153, 424] on img at bounding box center [149, 415] width 33 height 33
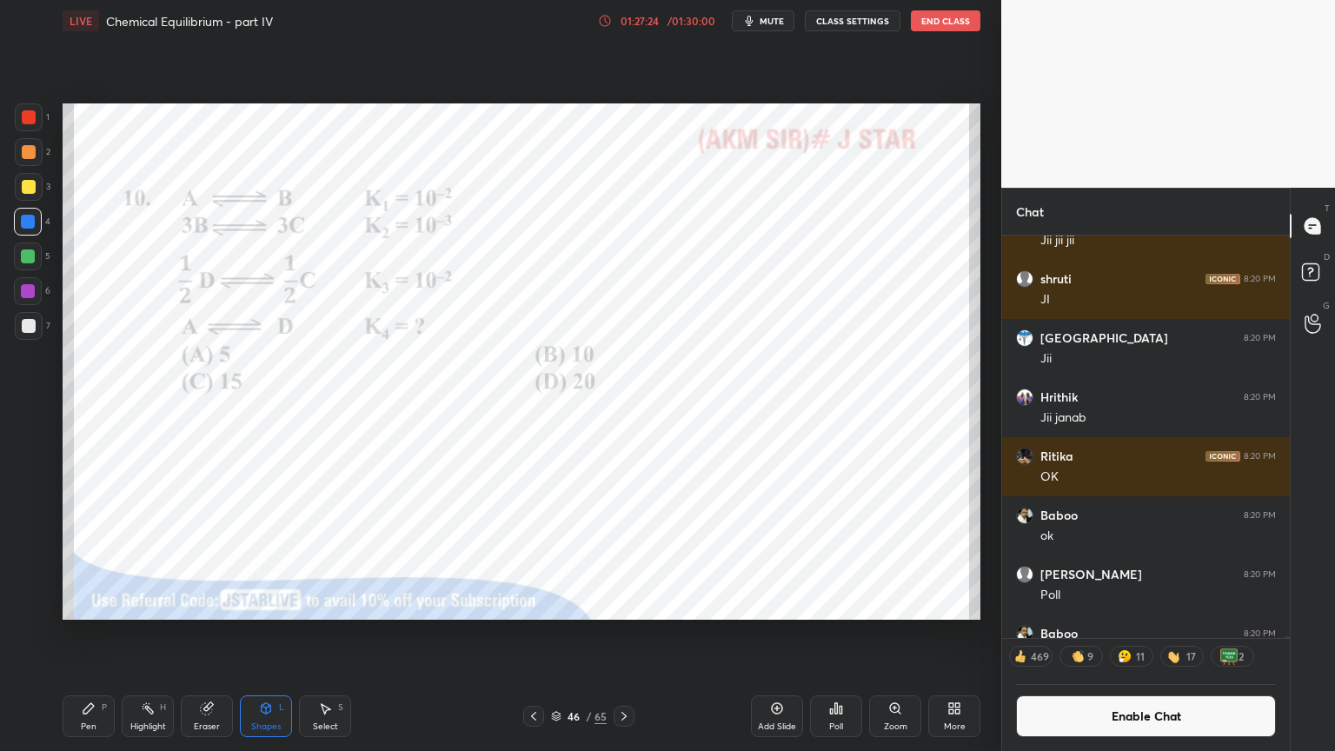
click at [34, 286] on div at bounding box center [28, 291] width 14 height 14
drag, startPoint x: 96, startPoint y: 718, endPoint x: 143, endPoint y: 639, distance: 92.0
click at [97, 634] on div "Pen P" at bounding box center [89, 716] width 52 height 42
click at [261, 634] on div "Shapes" at bounding box center [266, 726] width 30 height 9
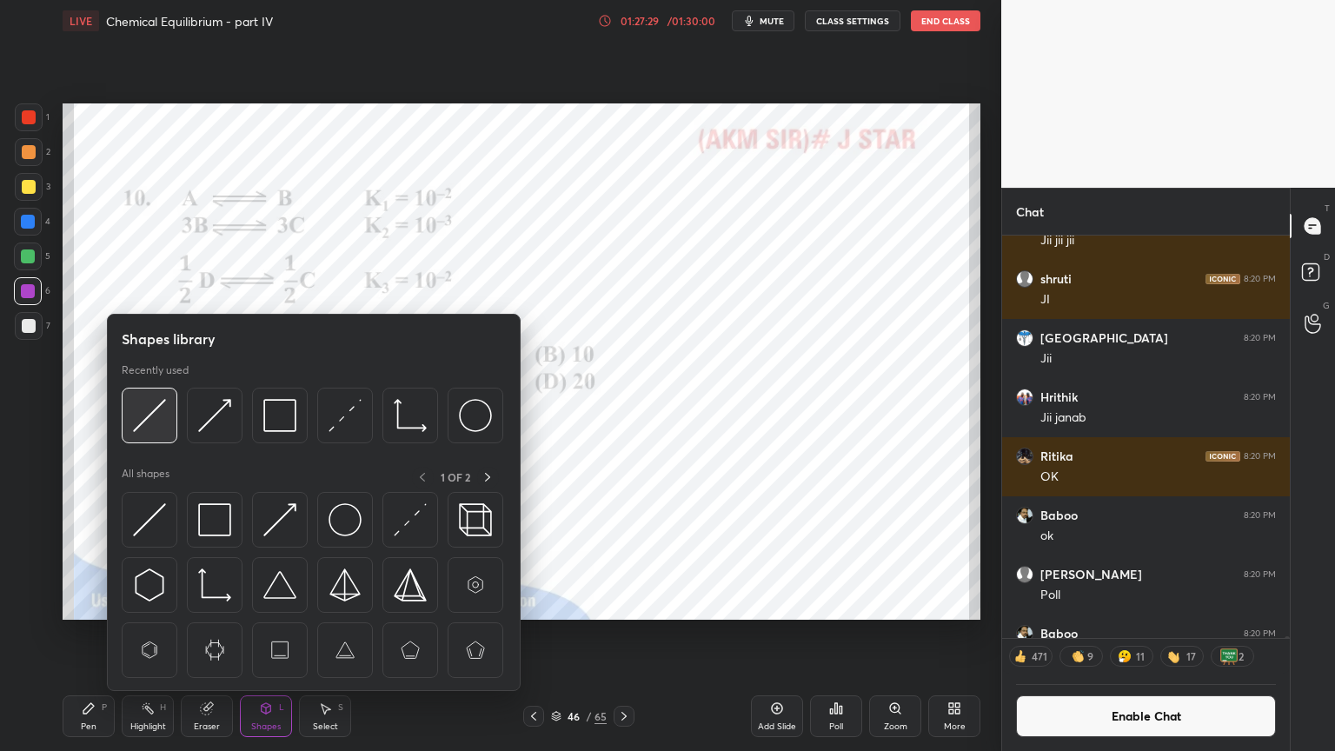
click at [147, 423] on img at bounding box center [149, 415] width 33 height 33
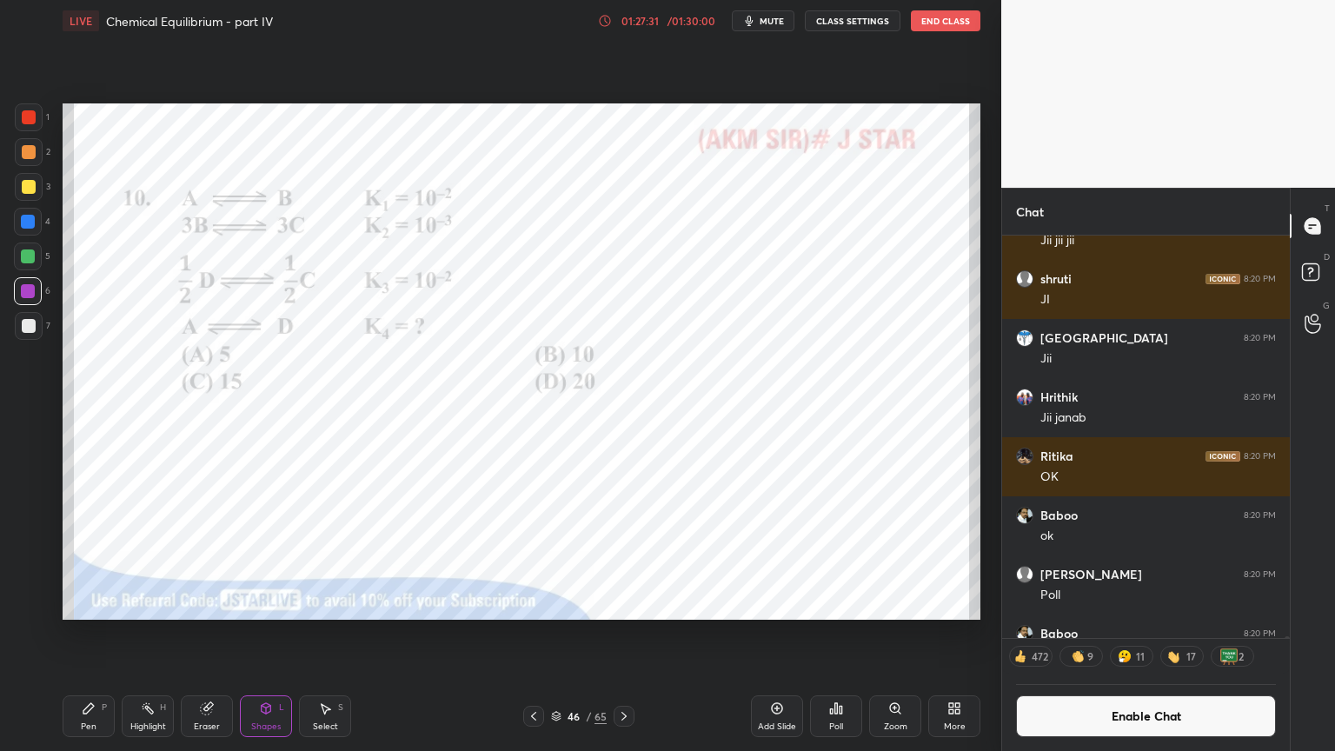
drag, startPoint x: 138, startPoint y: 719, endPoint x: 129, endPoint y: 633, distance: 86.6
click at [138, 634] on div "Highlight H" at bounding box center [148, 716] width 52 height 42
drag, startPoint x: 94, startPoint y: 715, endPoint x: 105, endPoint y: 690, distance: 26.8
click at [93, 634] on icon at bounding box center [89, 709] width 14 height 14
click at [267, 634] on div "Shapes L" at bounding box center [266, 716] width 52 height 42
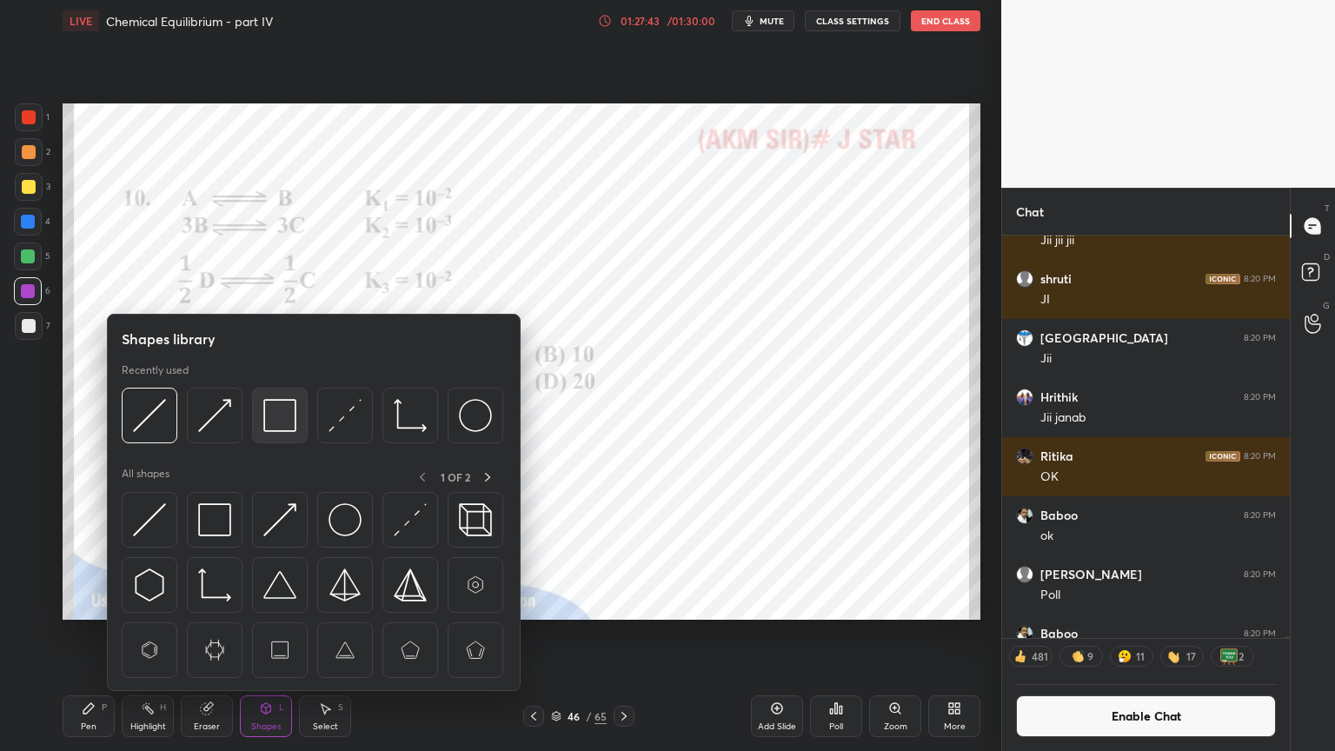
click at [288, 423] on img at bounding box center [279, 415] width 33 height 33
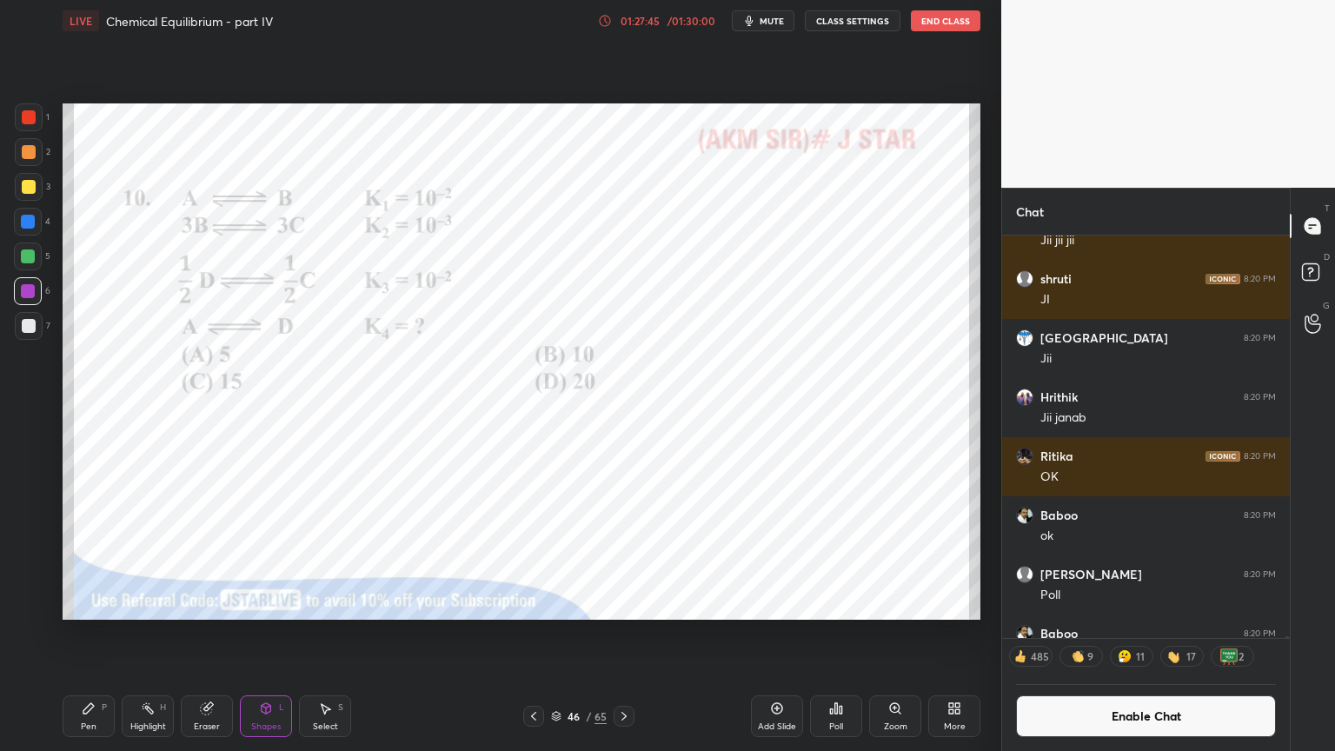
click at [96, 634] on div "Pen" at bounding box center [89, 726] width 16 height 9
drag, startPoint x: 198, startPoint y: 721, endPoint x: 211, endPoint y: 697, distance: 26.8
click at [203, 634] on div "Eraser" at bounding box center [207, 716] width 52 height 42
drag, startPoint x: 156, startPoint y: 712, endPoint x: 151, endPoint y: 648, distance: 64.5
click at [151, 634] on div "Highlight H" at bounding box center [148, 716] width 52 height 42
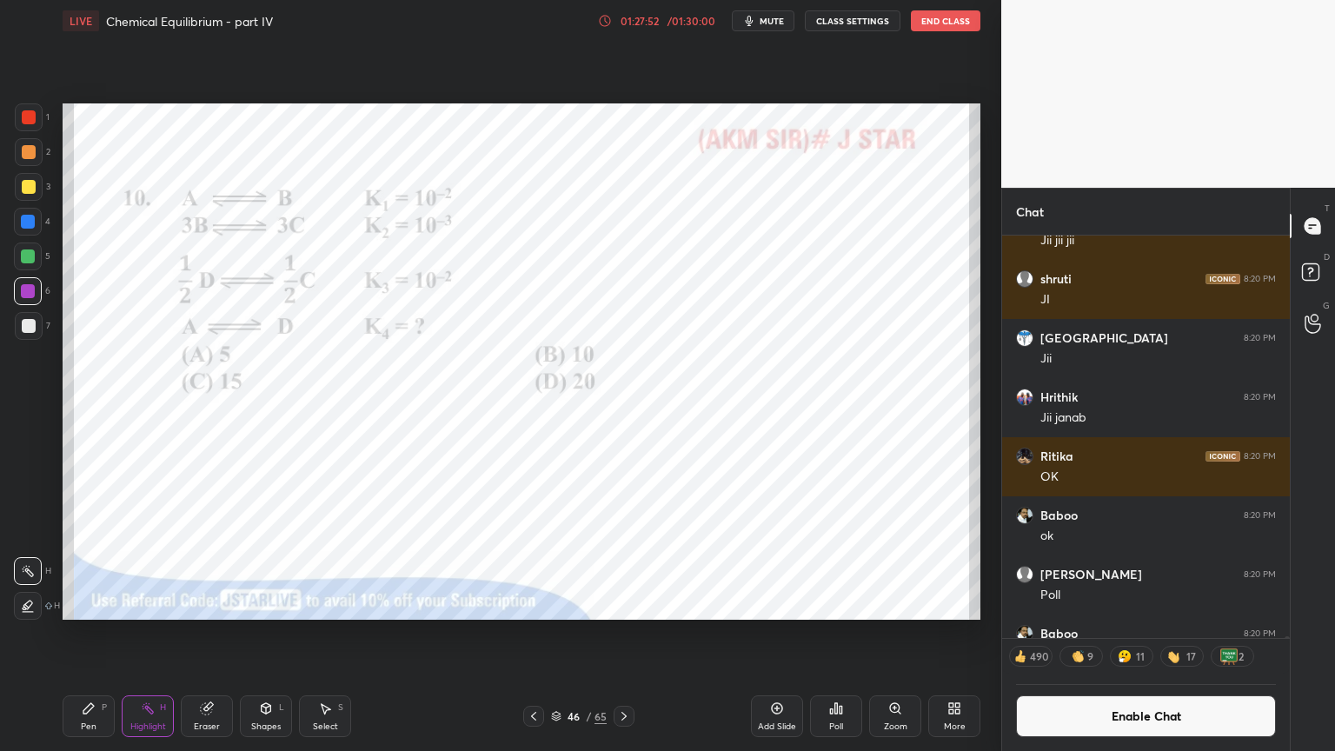
click at [93, 634] on div "Pen" at bounding box center [89, 726] width 16 height 9
click at [265, 634] on div "Shapes" at bounding box center [266, 726] width 30 height 9
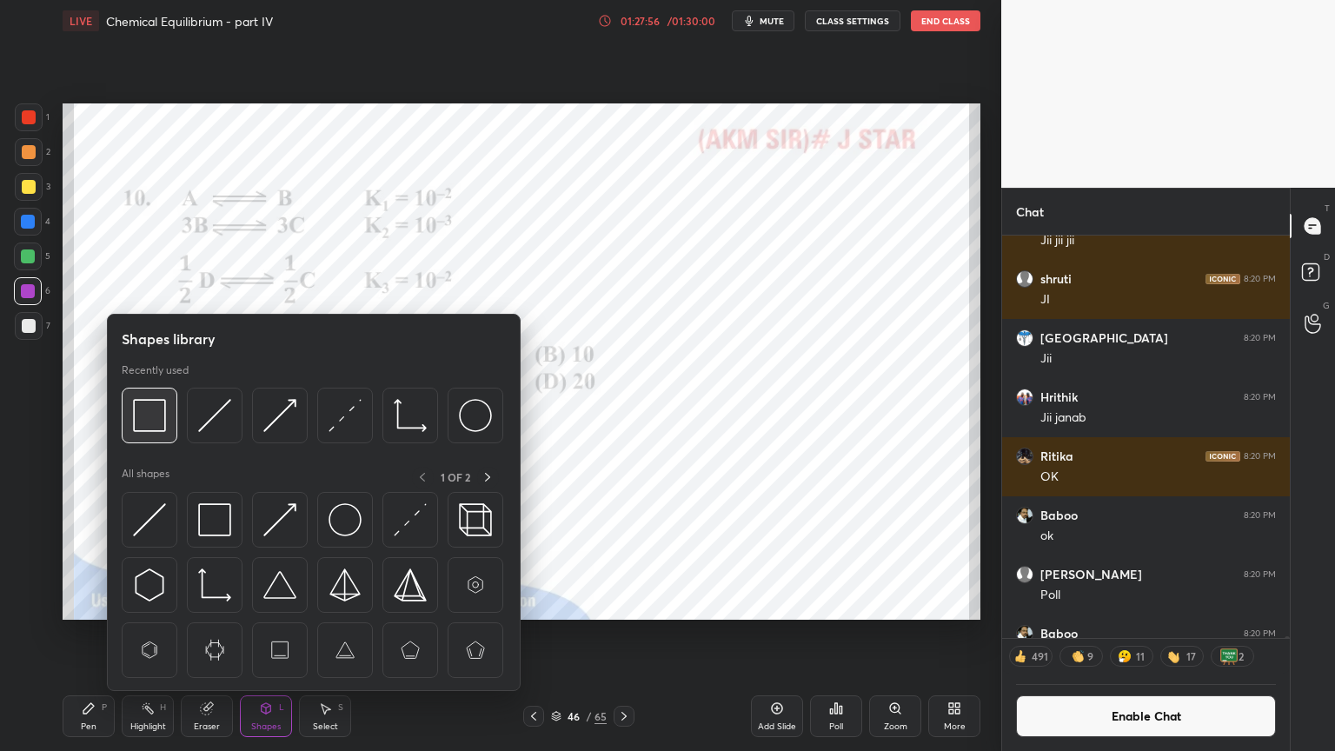
click at [145, 426] on img at bounding box center [149, 415] width 33 height 33
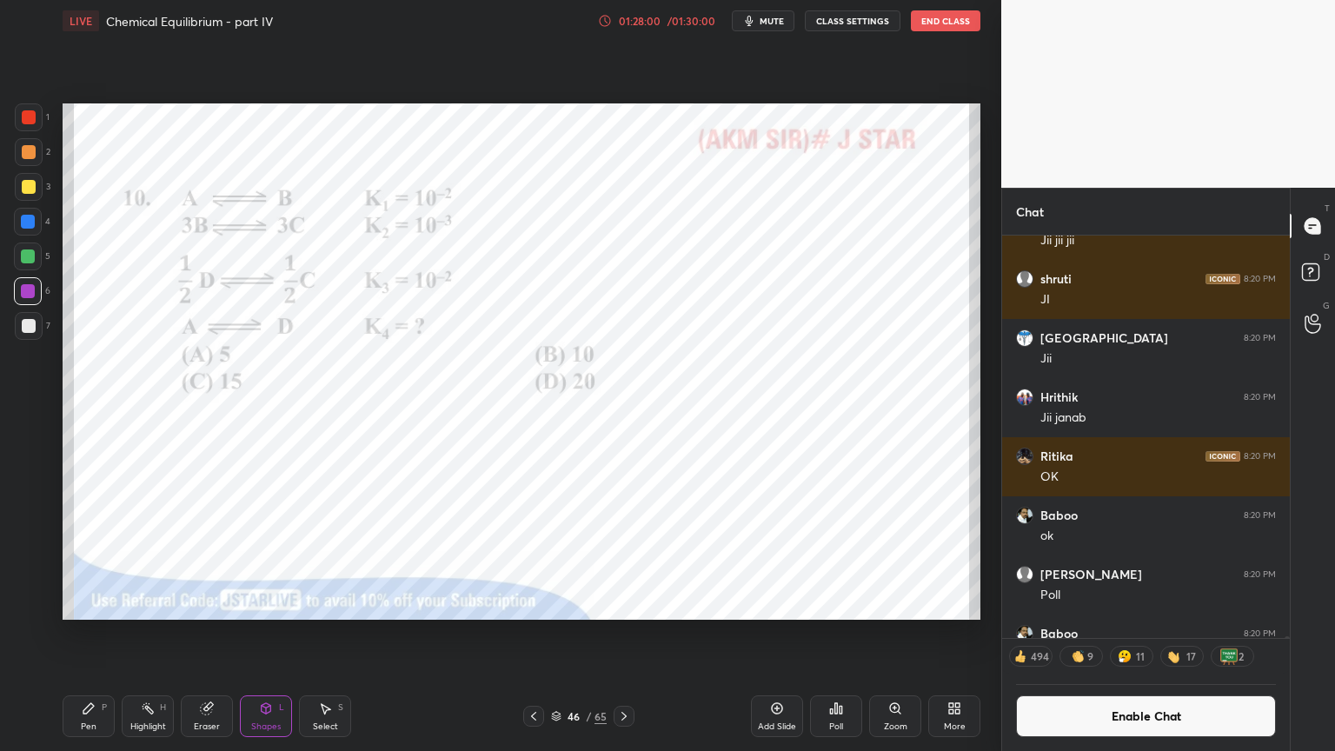
drag, startPoint x: 146, startPoint y: 715, endPoint x: 170, endPoint y: 664, distance: 56.0
click at [153, 634] on icon at bounding box center [148, 709] width 14 height 14
click at [97, 634] on div "Pen P" at bounding box center [89, 716] width 52 height 42
click at [30, 123] on div at bounding box center [29, 117] width 14 height 14
click at [215, 634] on div "Eraser" at bounding box center [207, 716] width 52 height 42
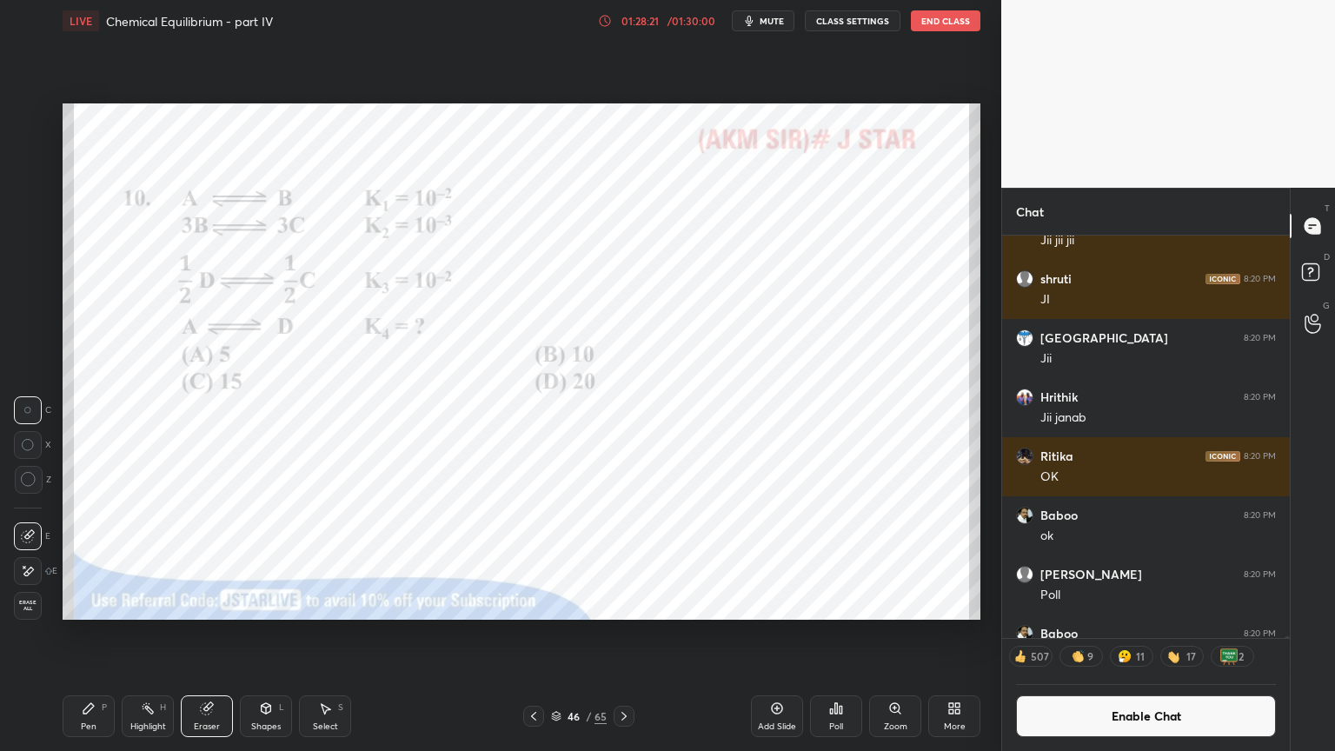
click at [83, 634] on icon at bounding box center [89, 709] width 14 height 14
click at [257, 634] on div "Shapes L" at bounding box center [266, 716] width 52 height 42
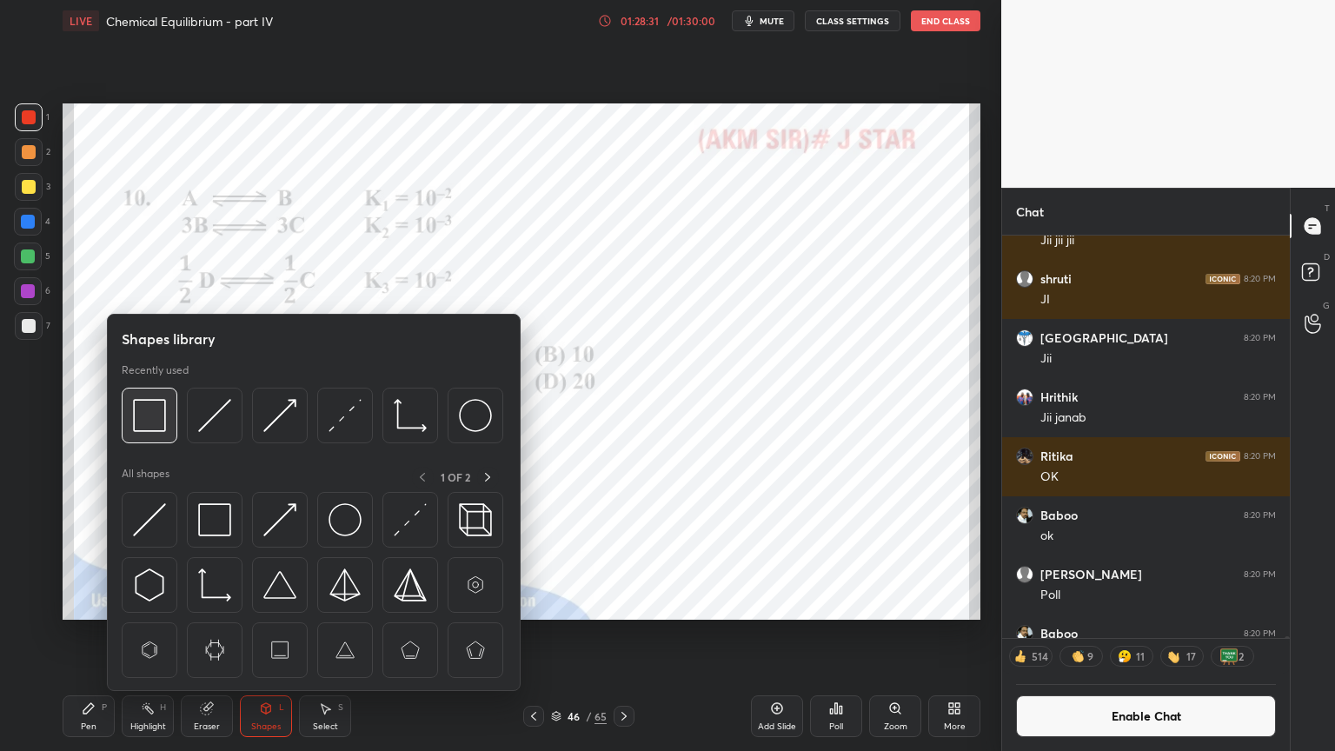
click at [150, 420] on img at bounding box center [149, 415] width 33 height 33
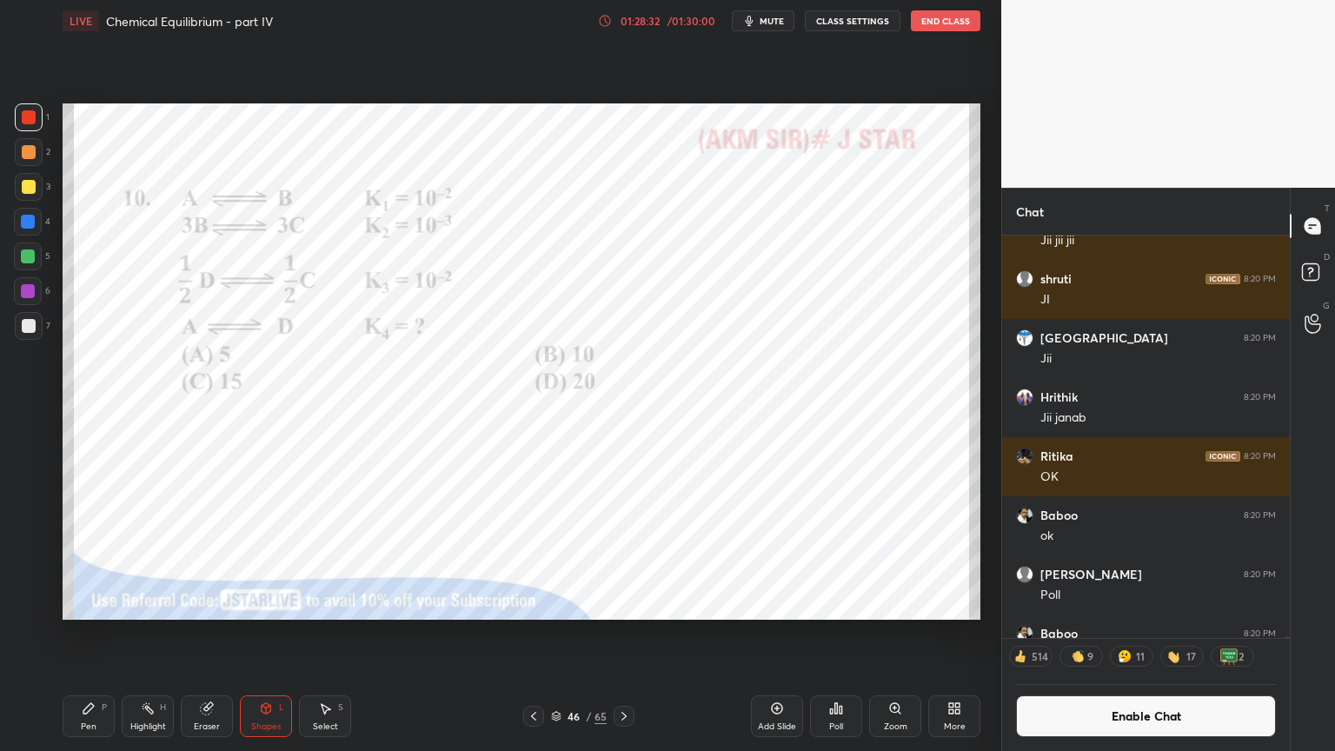
click at [31, 296] on div at bounding box center [28, 291] width 14 height 14
drag, startPoint x: 153, startPoint y: 722, endPoint x: 132, endPoint y: 648, distance: 76.8
click at [148, 634] on div "Highlight H" at bounding box center [148, 716] width 52 height 42
drag, startPoint x: 96, startPoint y: 719, endPoint x: 90, endPoint y: 703, distance: 17.1
click at [95, 634] on div "Pen P" at bounding box center [89, 716] width 52 height 42
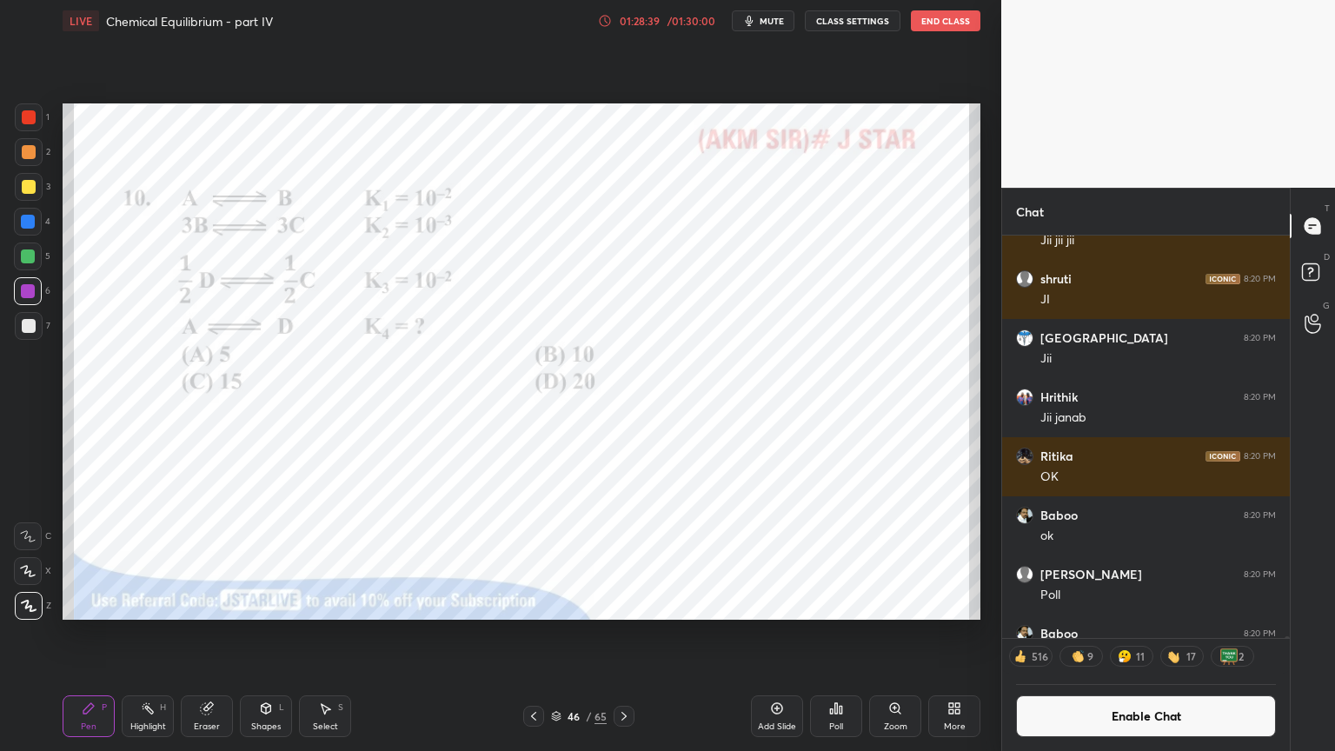
click at [31, 120] on div at bounding box center [29, 117] width 14 height 14
drag, startPoint x: 146, startPoint y: 719, endPoint x: 117, endPoint y: 640, distance: 84.1
click at [140, 634] on div "Highlight H" at bounding box center [148, 716] width 52 height 42
click at [90, 634] on div "Pen P" at bounding box center [89, 716] width 52 height 42
click at [160, 634] on div "Highlight H" at bounding box center [148, 716] width 52 height 42
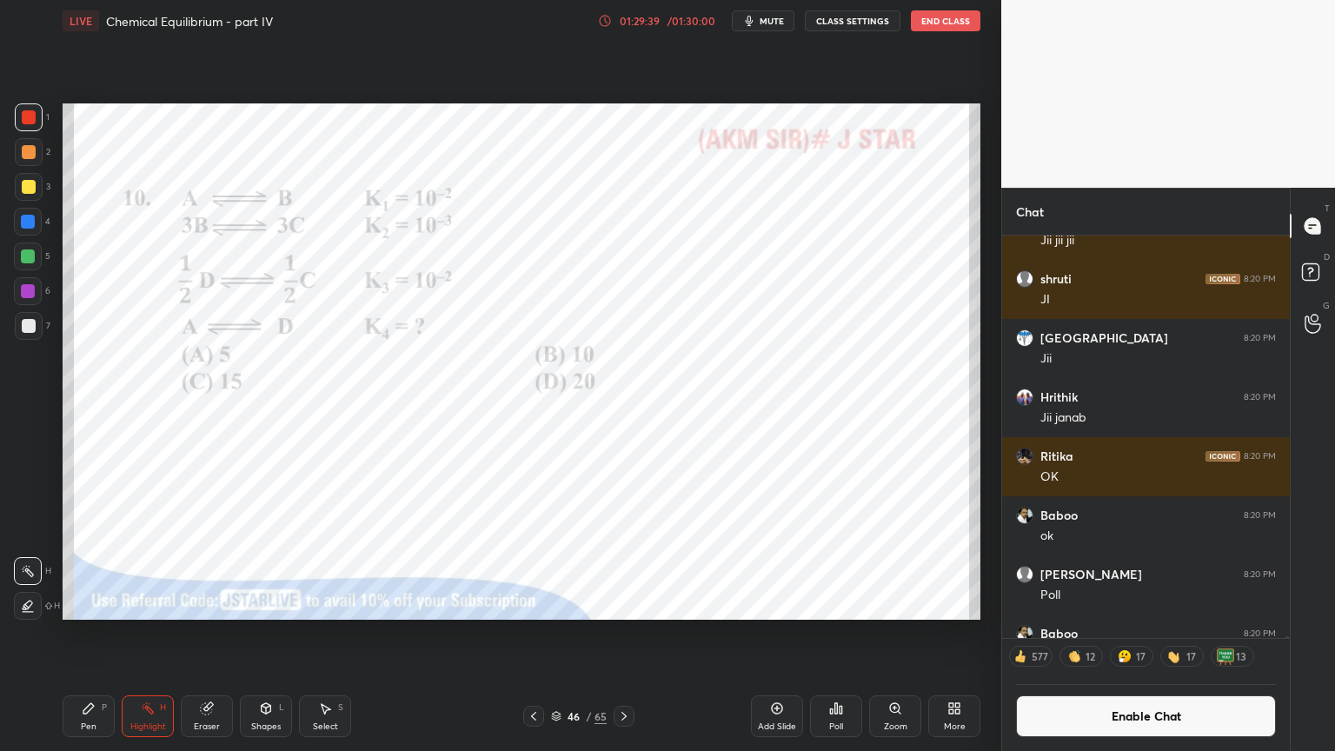
drag, startPoint x: 83, startPoint y: 708, endPoint x: 59, endPoint y: 551, distance: 158.4
click at [82, 634] on icon at bounding box center [89, 709] width 14 height 14
drag, startPoint x: 29, startPoint y: 222, endPoint x: 58, endPoint y: 244, distance: 37.2
click at [32, 226] on div at bounding box center [28, 222] width 14 height 14
click at [1121, 634] on button "Enable Chat" at bounding box center [1146, 716] width 260 height 42
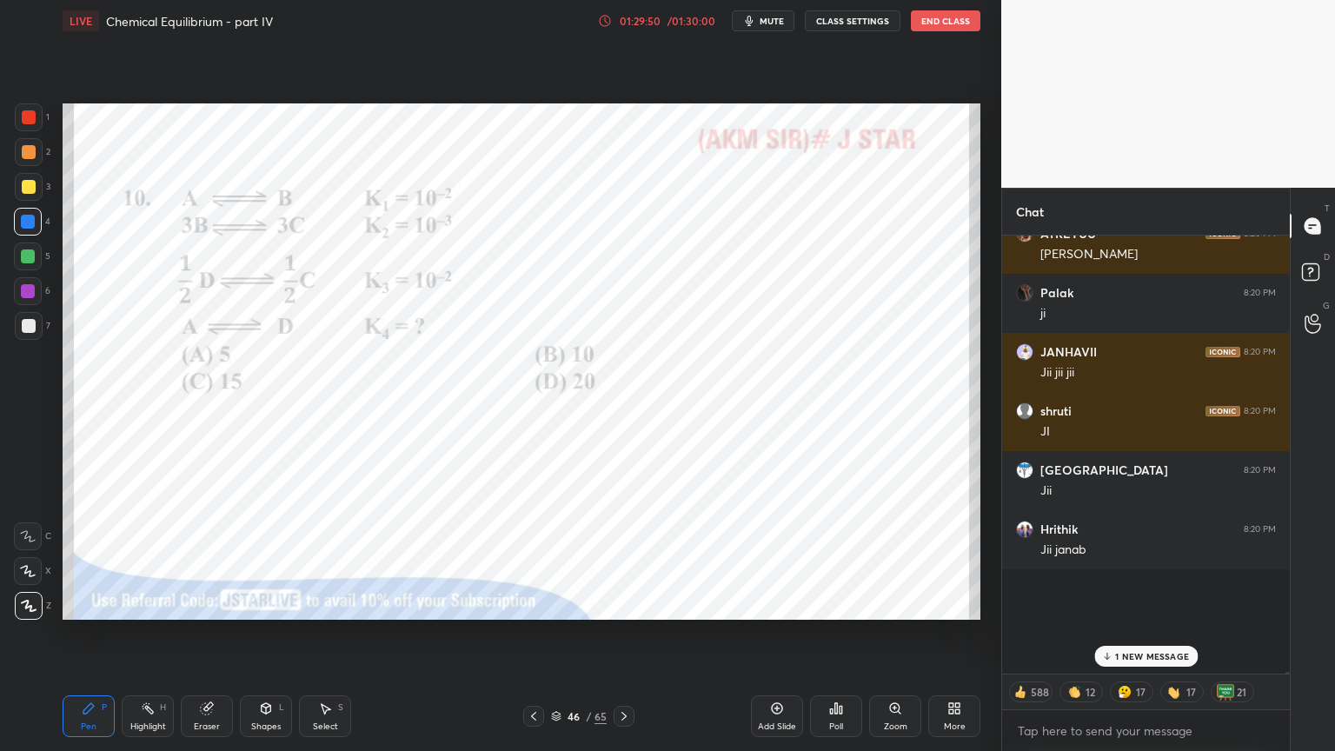
scroll to position [434, 283]
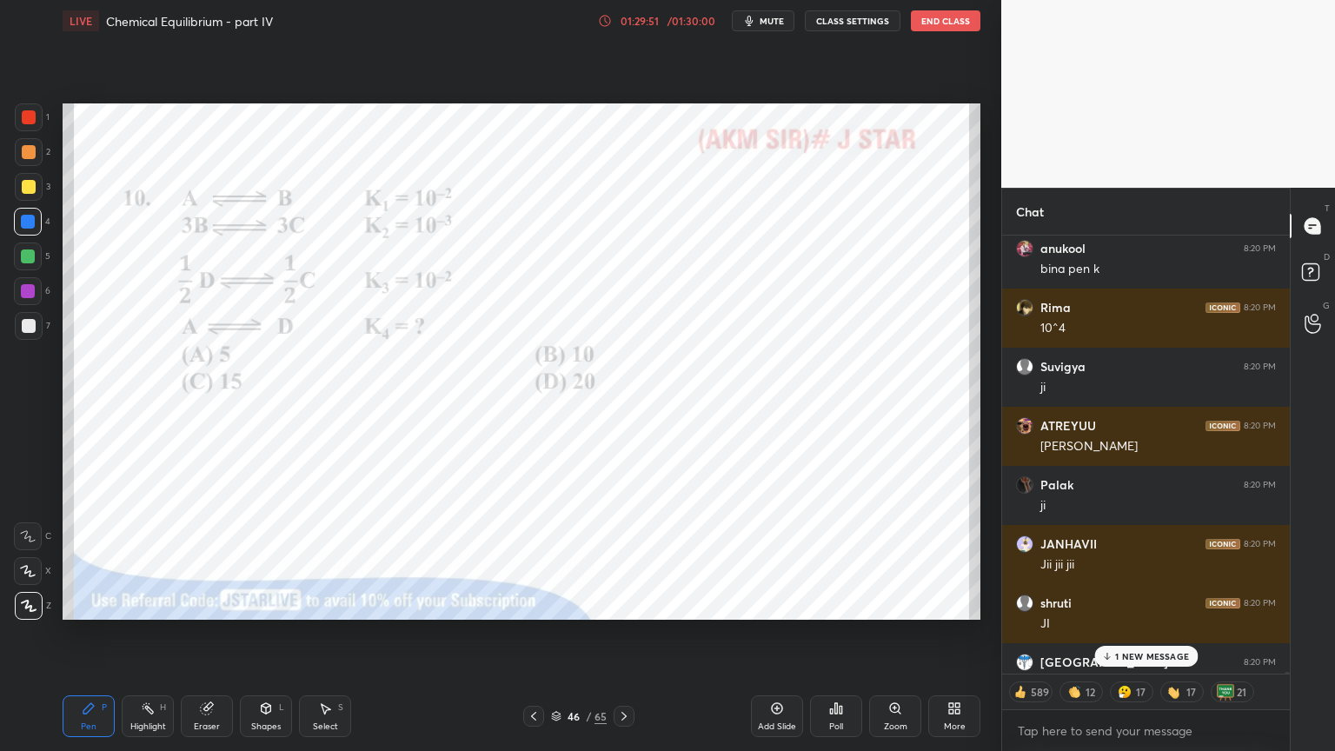
click at [1156, 634] on div "1 NEW MESSAGE" at bounding box center [1145, 656] width 103 height 21
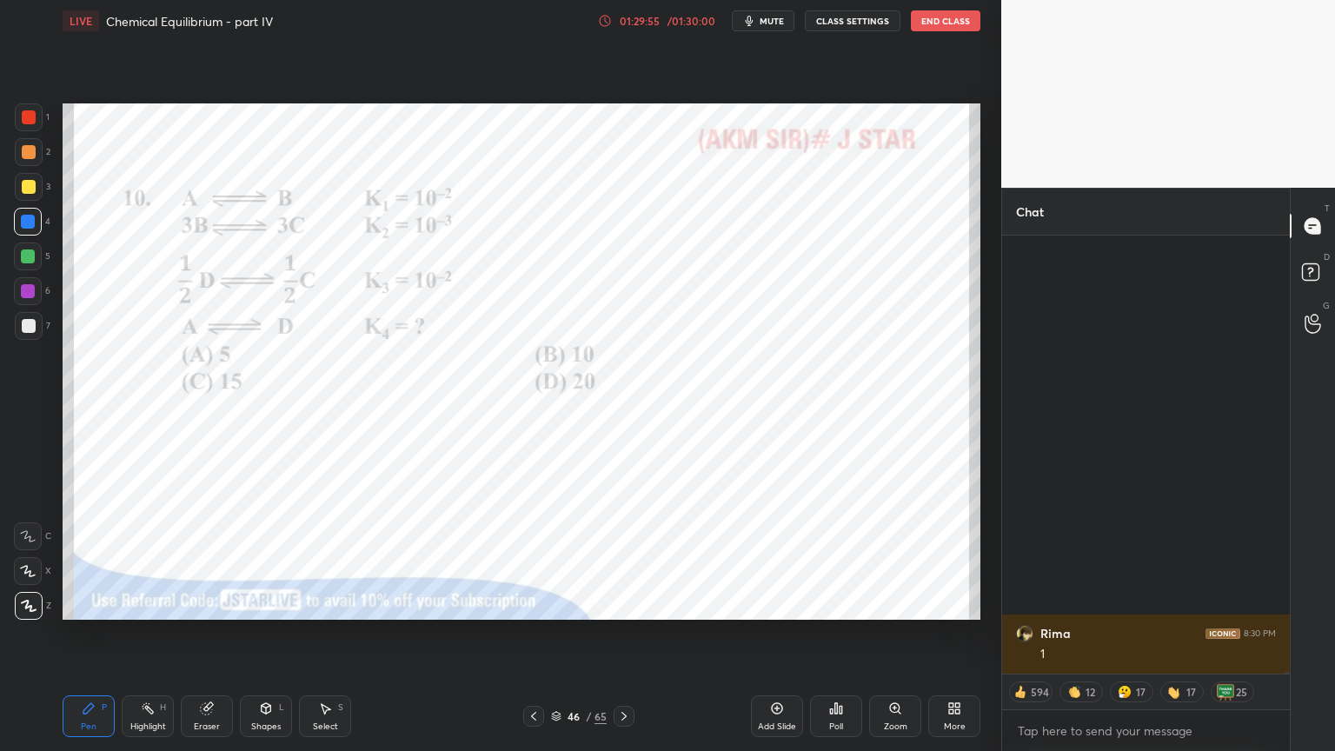
scroll to position [132978, 0]
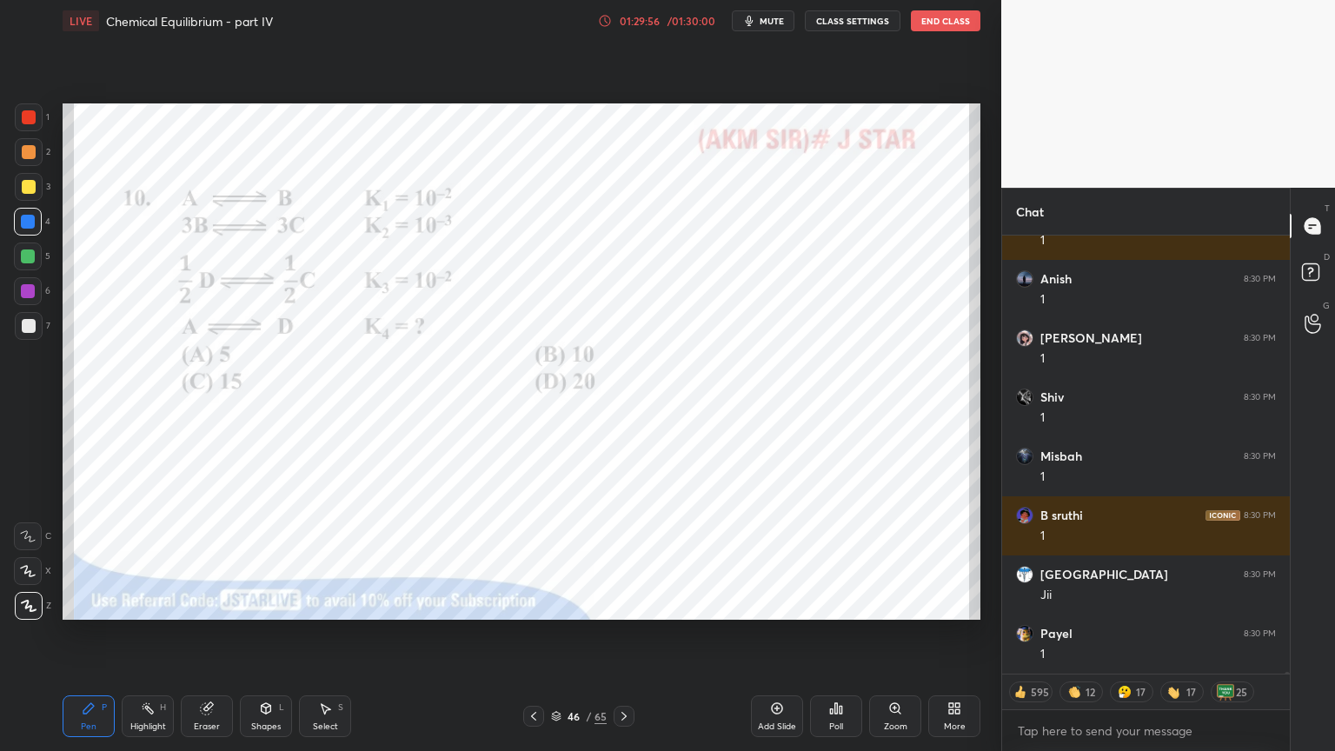
click at [152, 634] on div "Highlight H" at bounding box center [148, 716] width 52 height 42
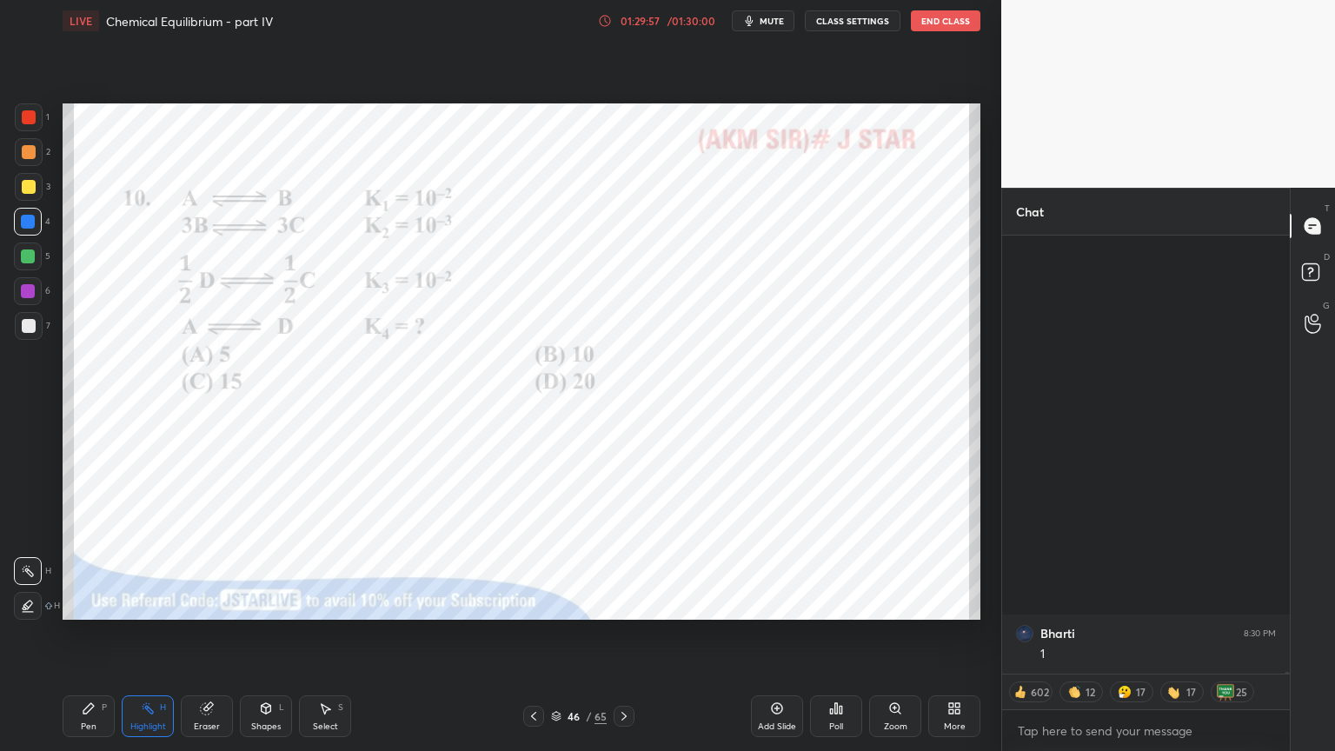
click at [31, 293] on div at bounding box center [28, 291] width 14 height 14
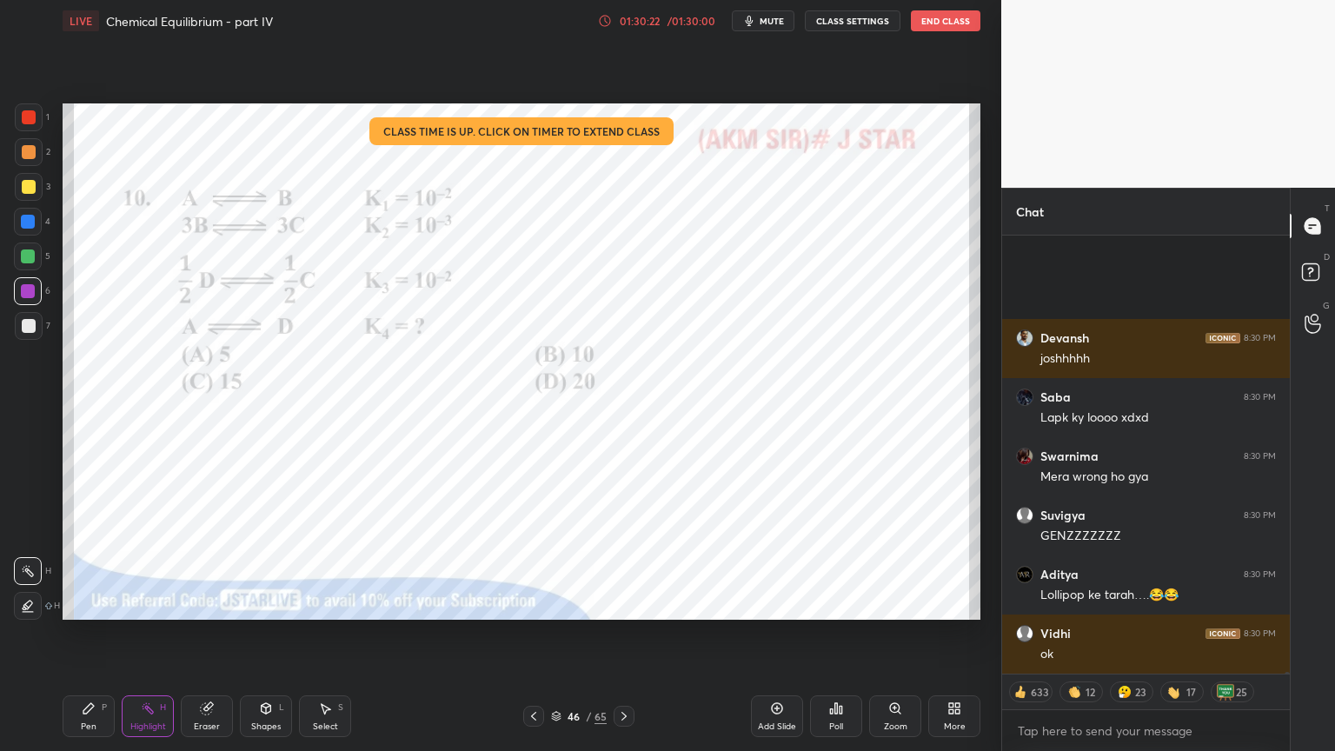
scroll to position [137944, 0]
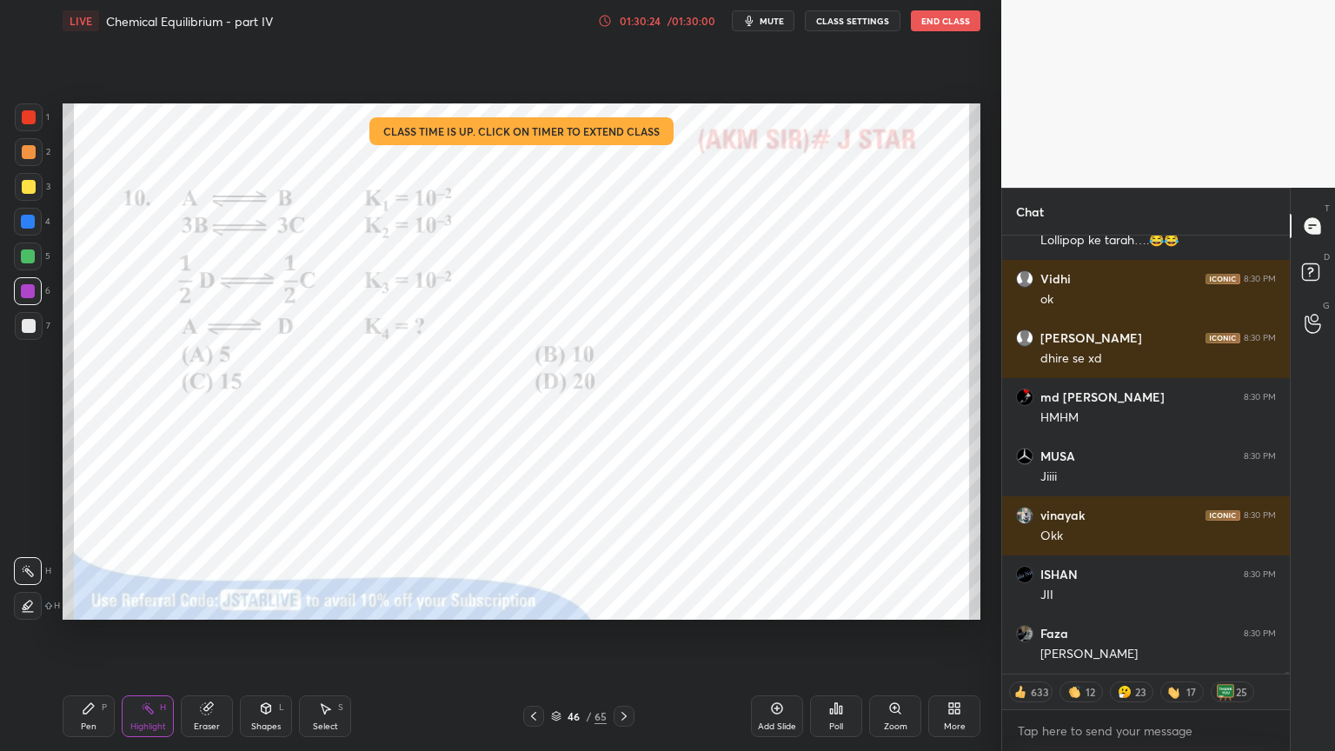
click at [844, 25] on button "CLASS SETTINGS" at bounding box center [853, 20] width 96 height 21
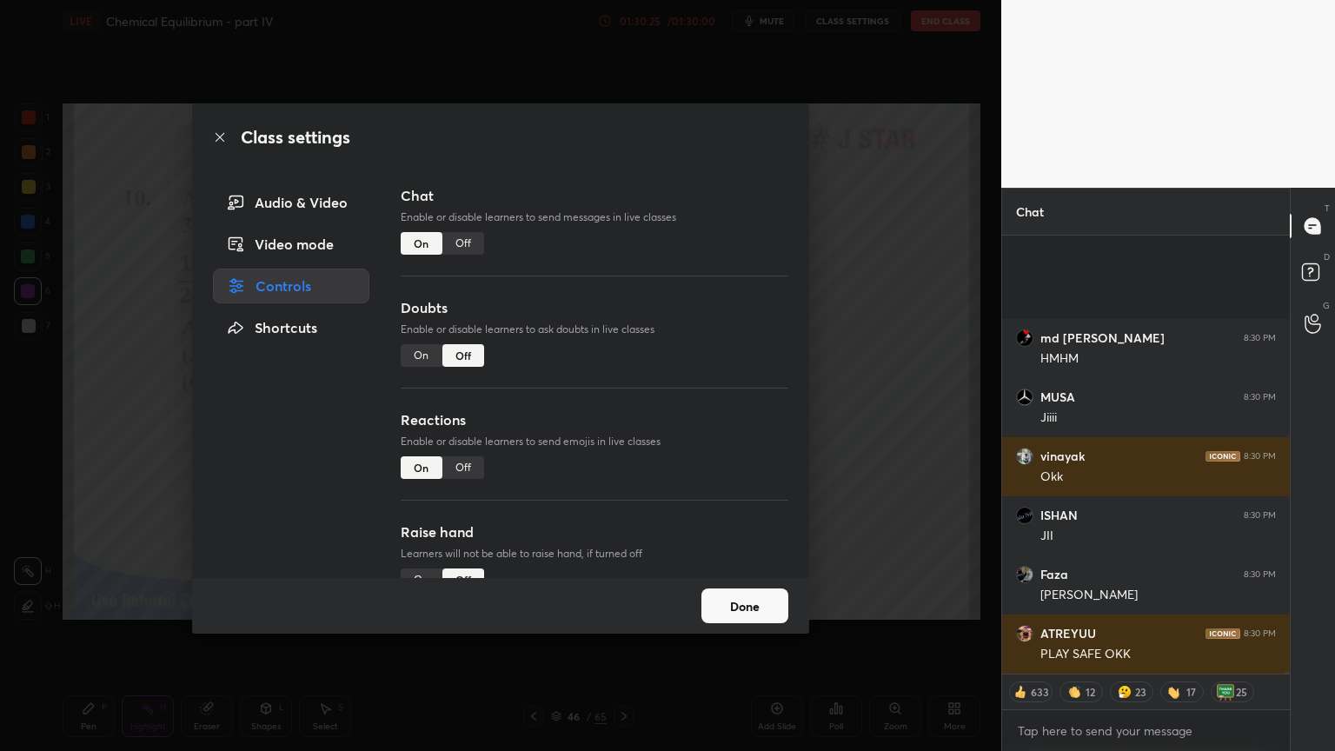
scroll to position [138357, 0]
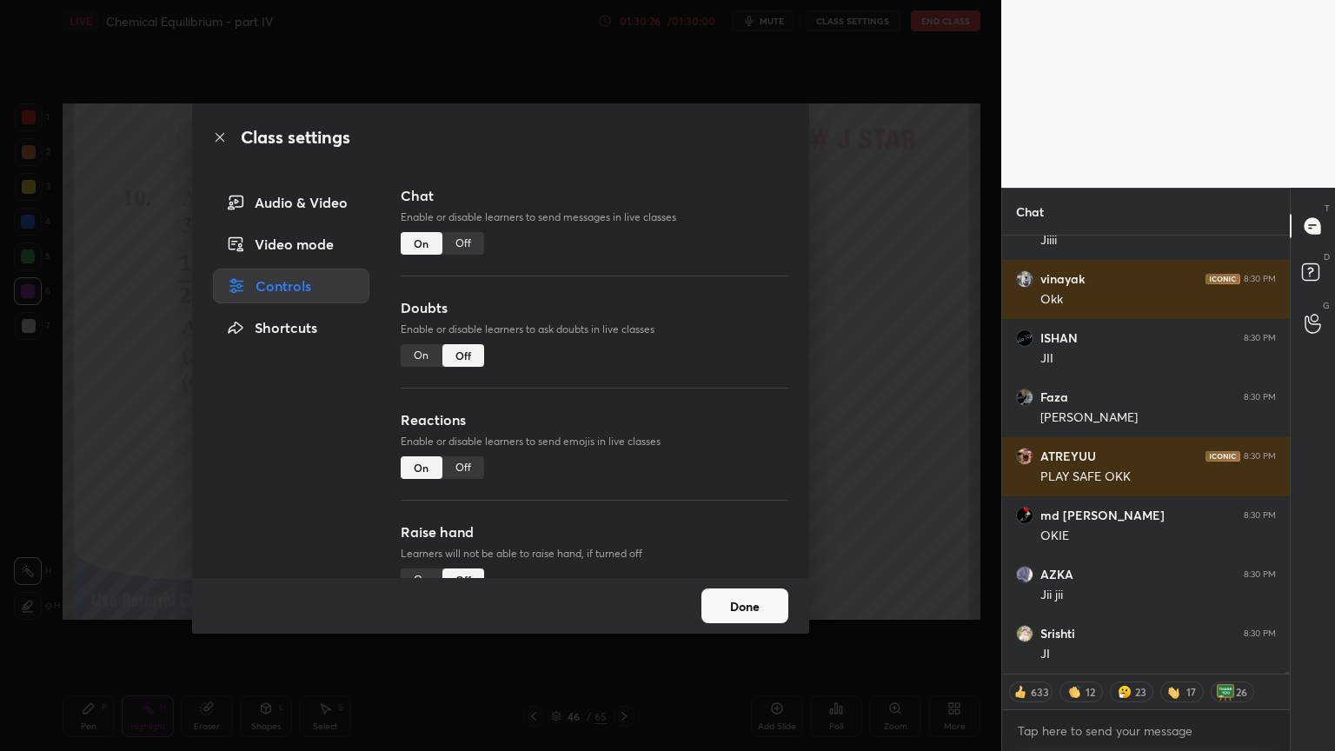
type textarea "x"
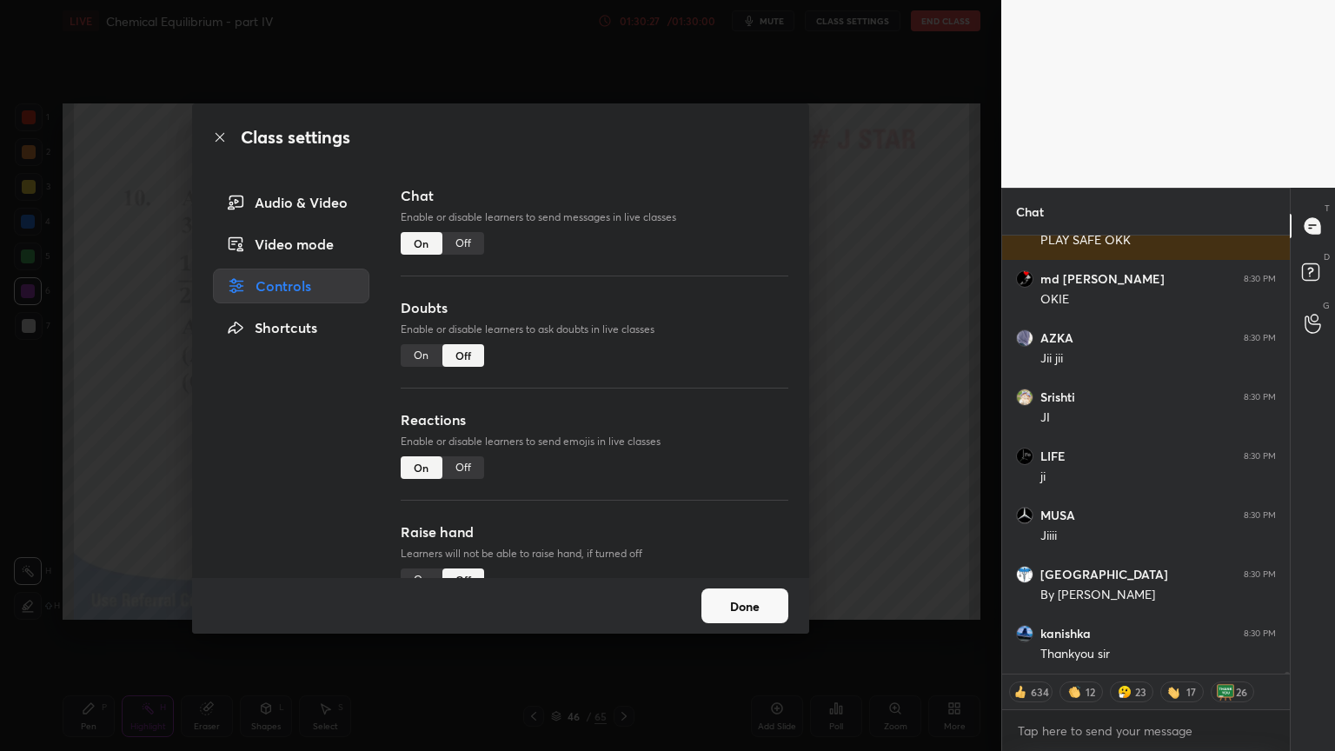
drag, startPoint x: 466, startPoint y: 240, endPoint x: 461, endPoint y: 249, distance: 10.1
click at [467, 243] on div "Off" at bounding box center [463, 243] width 42 height 23
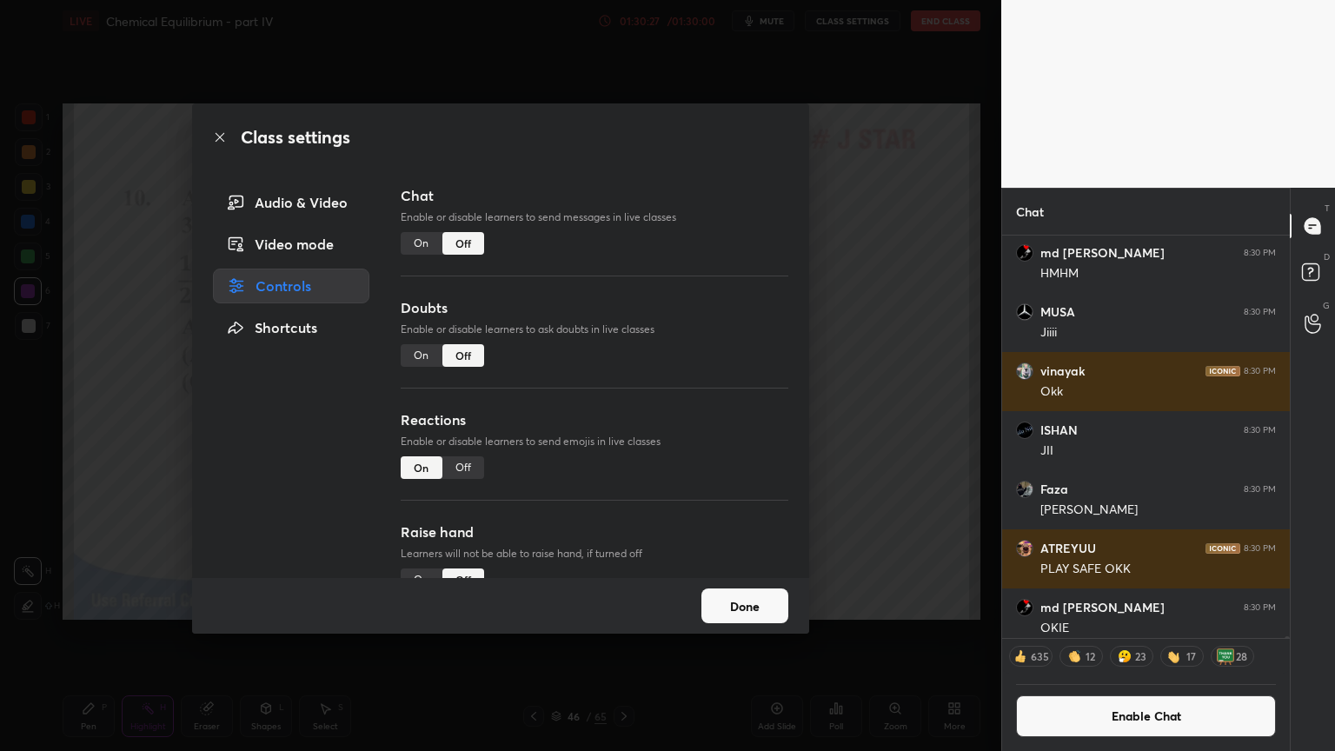
drag, startPoint x: 457, startPoint y: 479, endPoint x: 539, endPoint y: 458, distance: 84.3
click at [457, 479] on div "Reactions Enable or disable learners to send emojis in live classes On Off" at bounding box center [595, 465] width 388 height 112
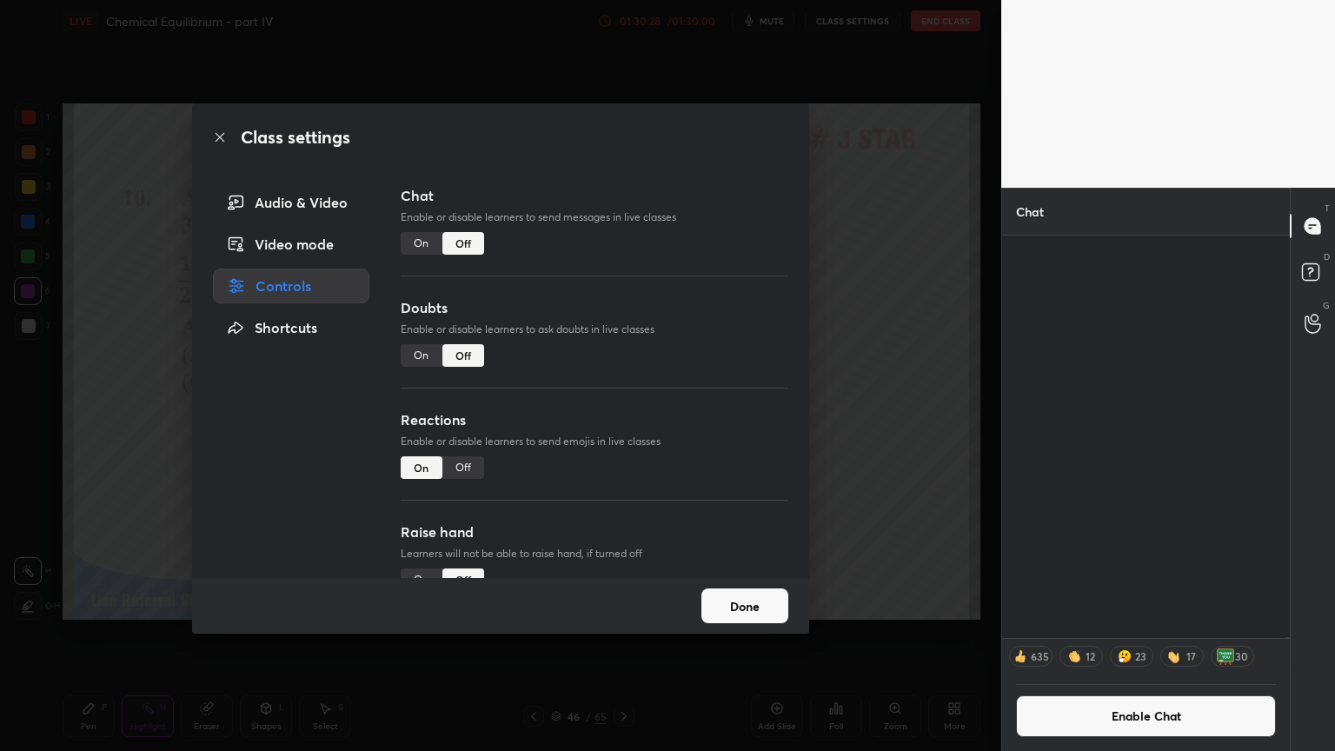
scroll to position [137073, 0]
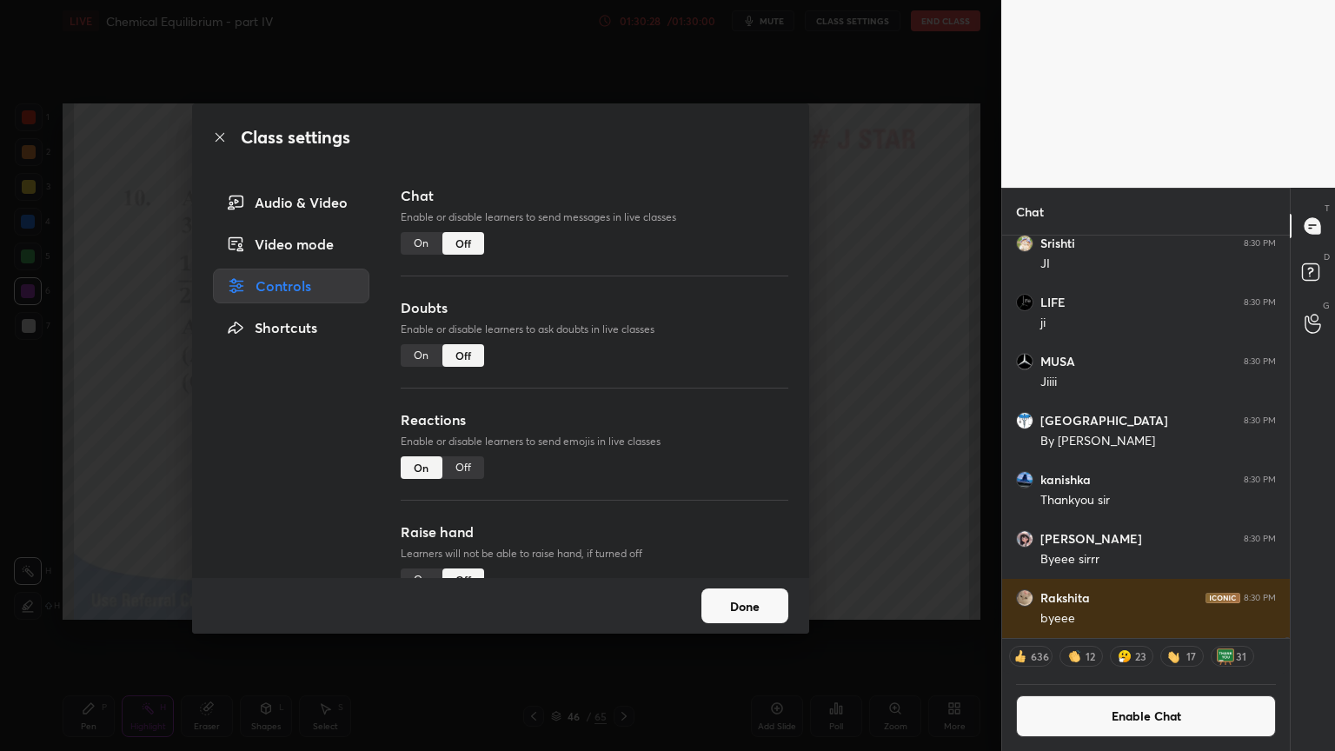
click at [467, 467] on div "Off" at bounding box center [463, 467] width 42 height 23
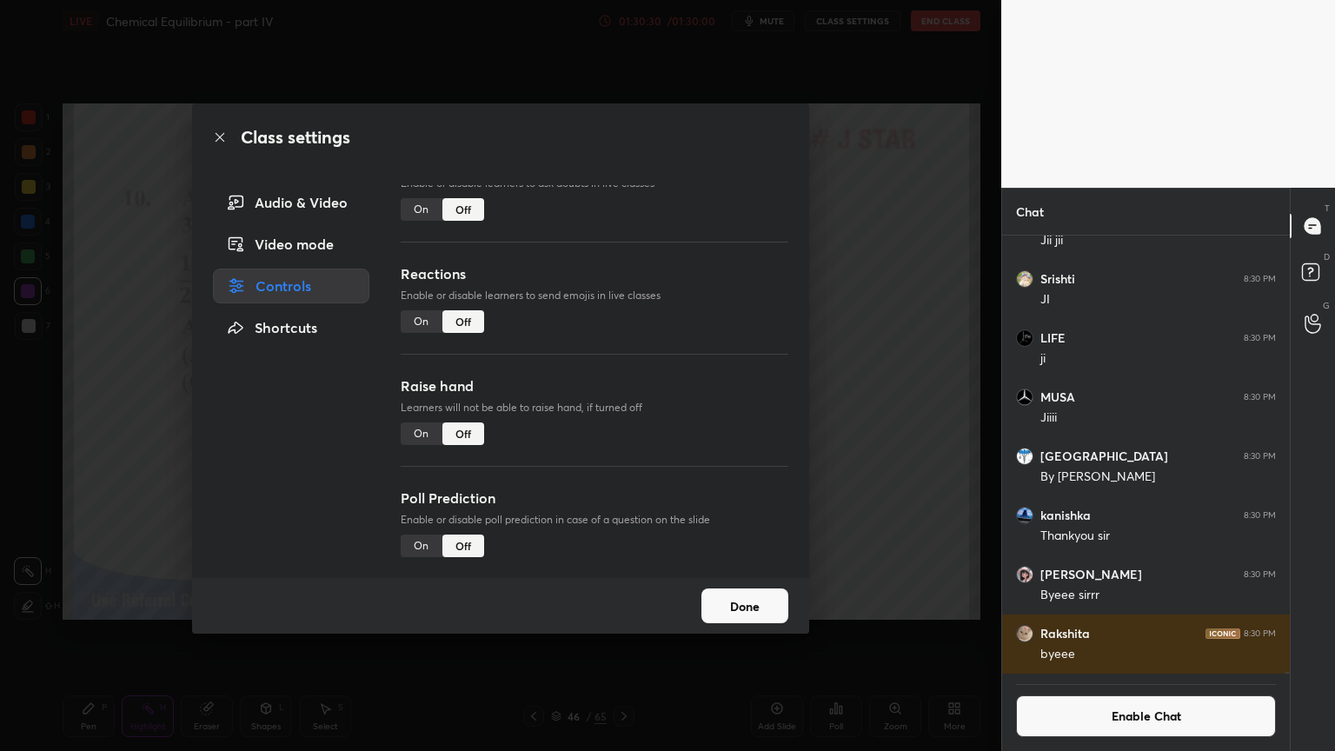
click at [904, 511] on div "Class settings Audio & Video Video mode Controls Shortcuts Chat Enable or disab…" at bounding box center [500, 375] width 1001 height 751
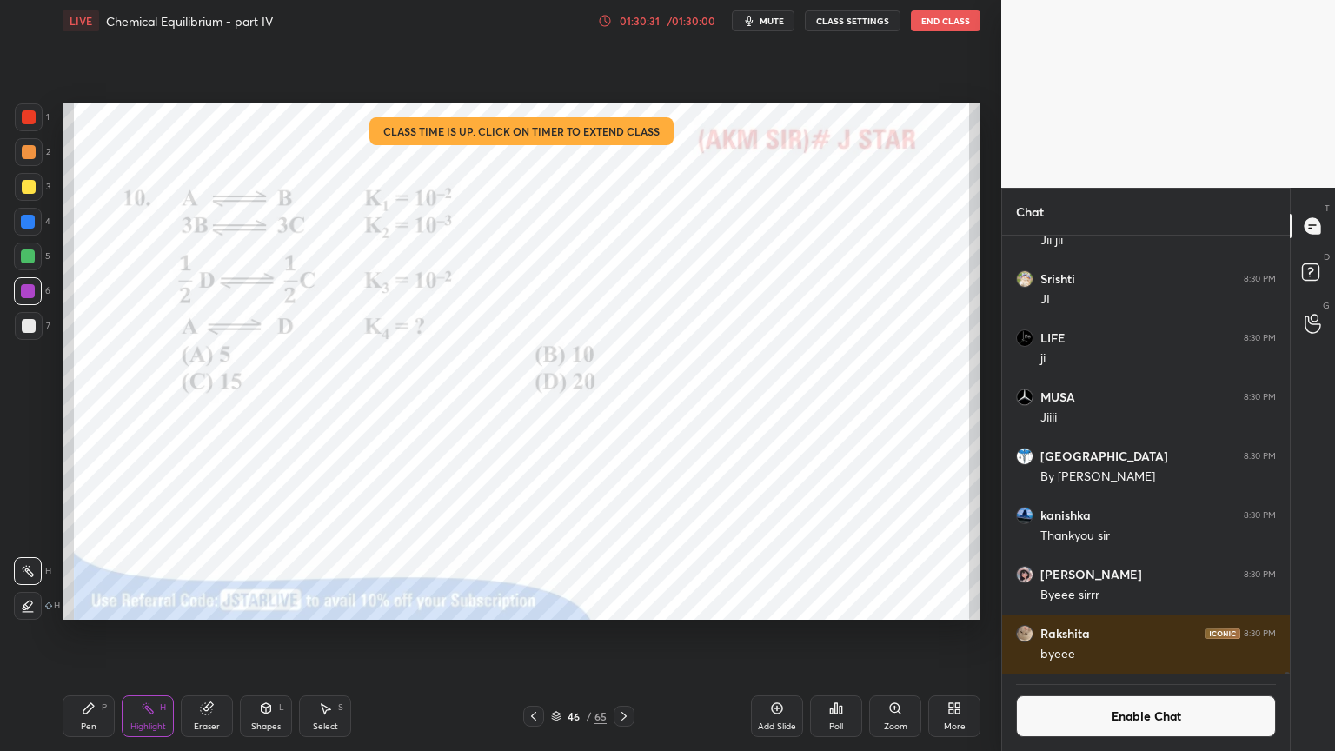
click at [953, 23] on button "End Class" at bounding box center [946, 20] width 70 height 21
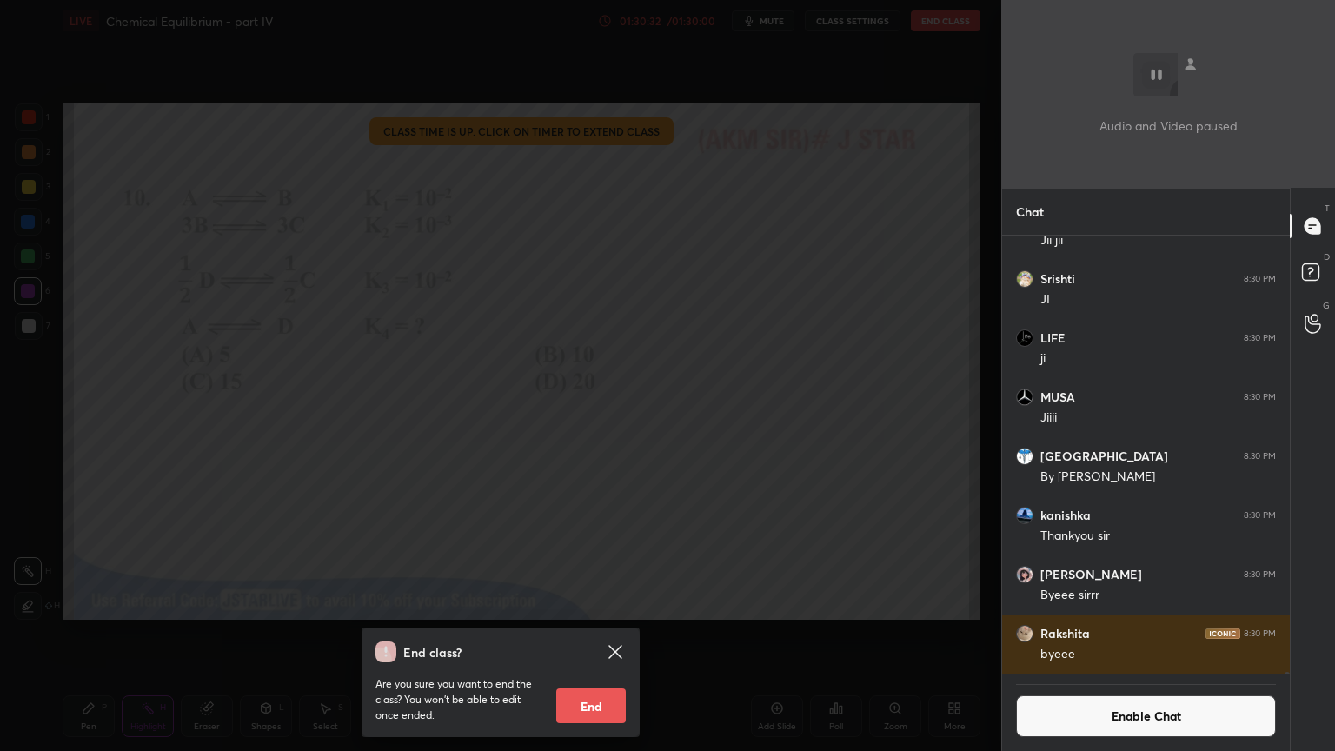
click at [603, 634] on button "End" at bounding box center [591, 705] width 70 height 35
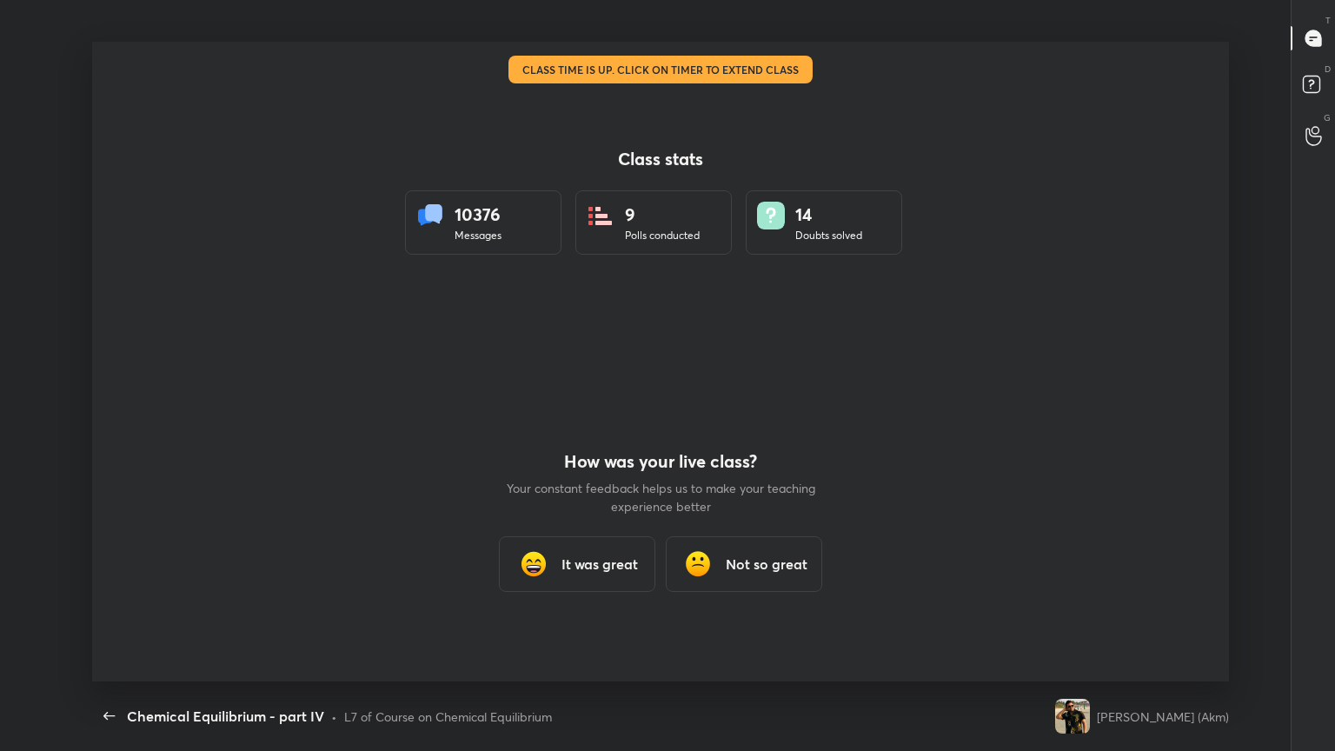
drag, startPoint x: 595, startPoint y: 554, endPoint x: 605, endPoint y: 521, distance: 34.6
click at [597, 554] on h3 "It was great" at bounding box center [600, 564] width 76 height 21
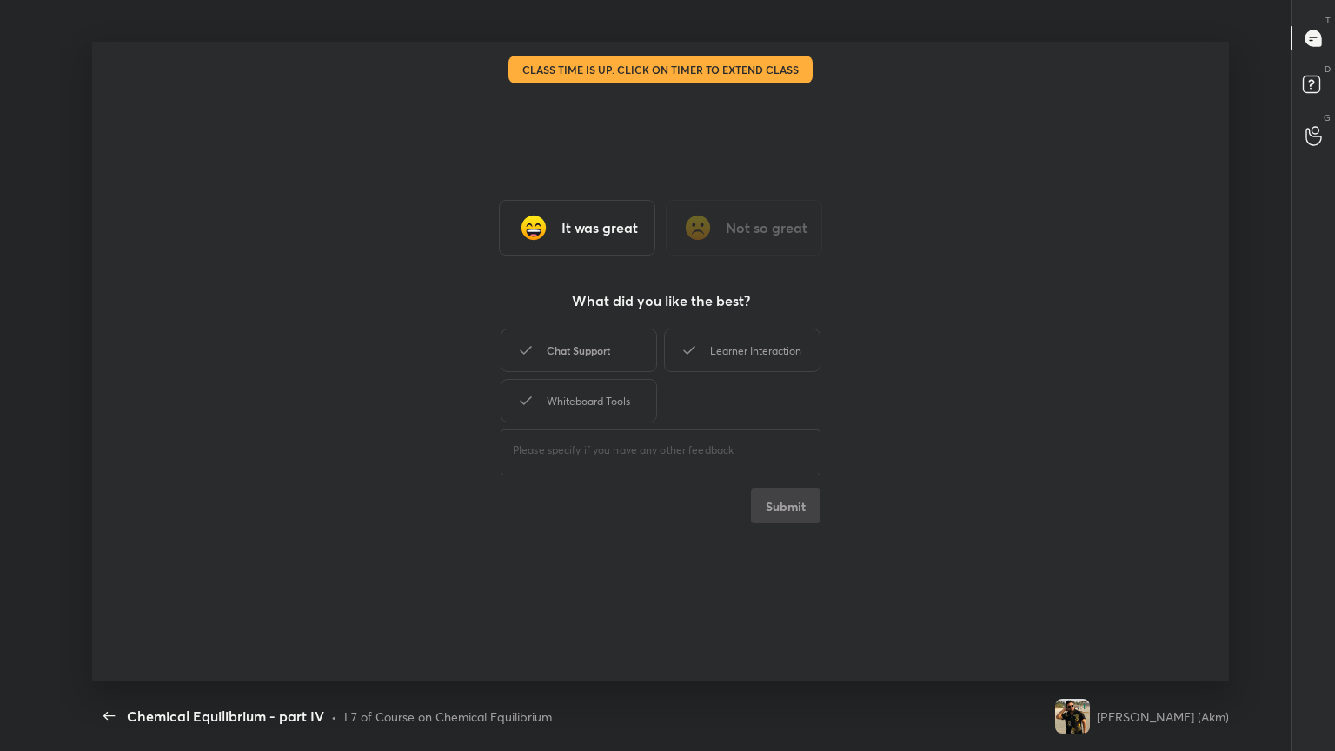
click at [605, 359] on div "Chat Support" at bounding box center [579, 350] width 156 height 43
click at [605, 395] on div "Whiteboard Tools" at bounding box center [579, 400] width 156 height 43
click at [709, 352] on div "Learner Interaction" at bounding box center [742, 350] width 156 height 43
click at [790, 508] on button "Submit" at bounding box center [786, 506] width 70 height 35
